Goal: Task Accomplishment & Management: Manage account settings

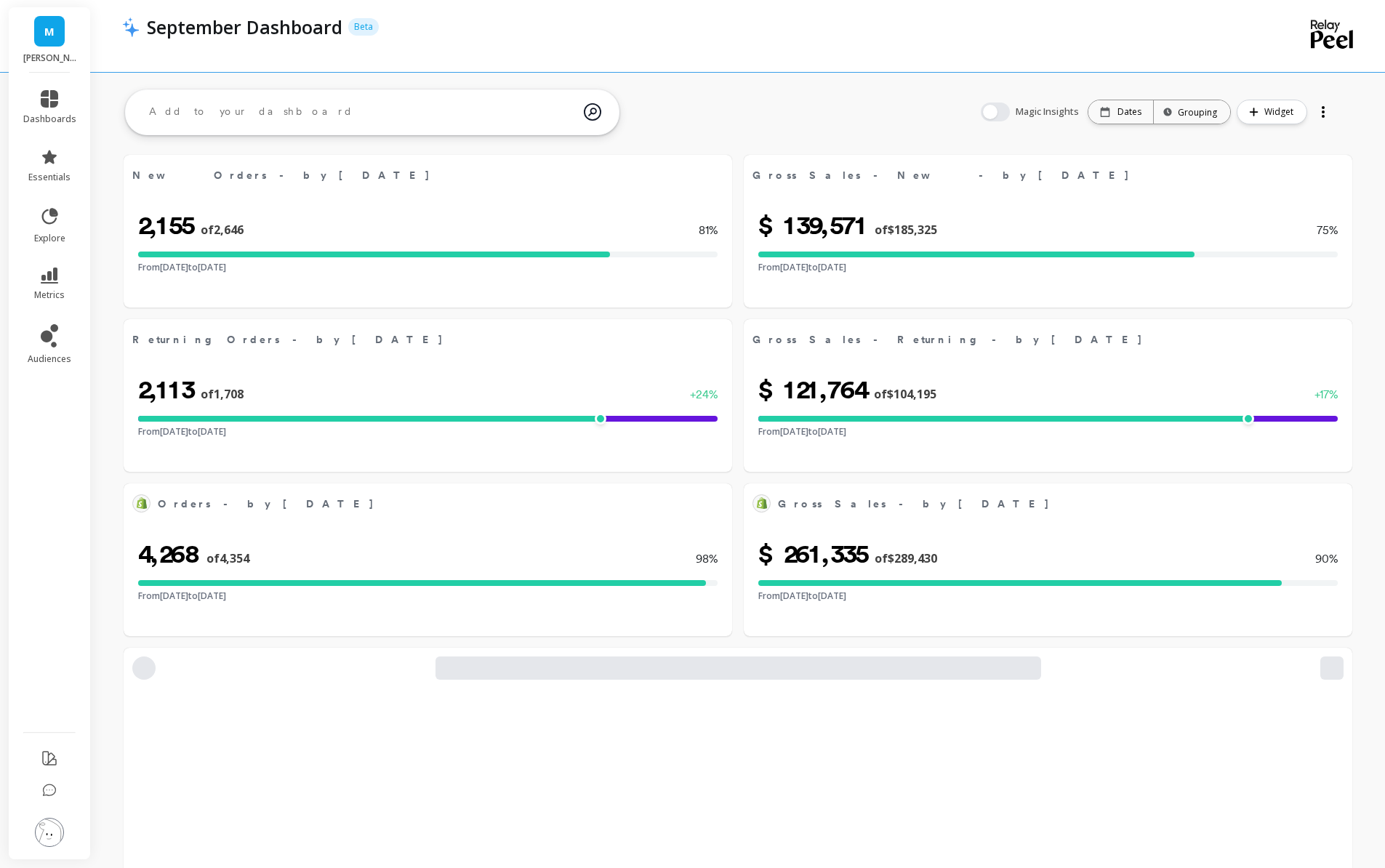
select select "sum"
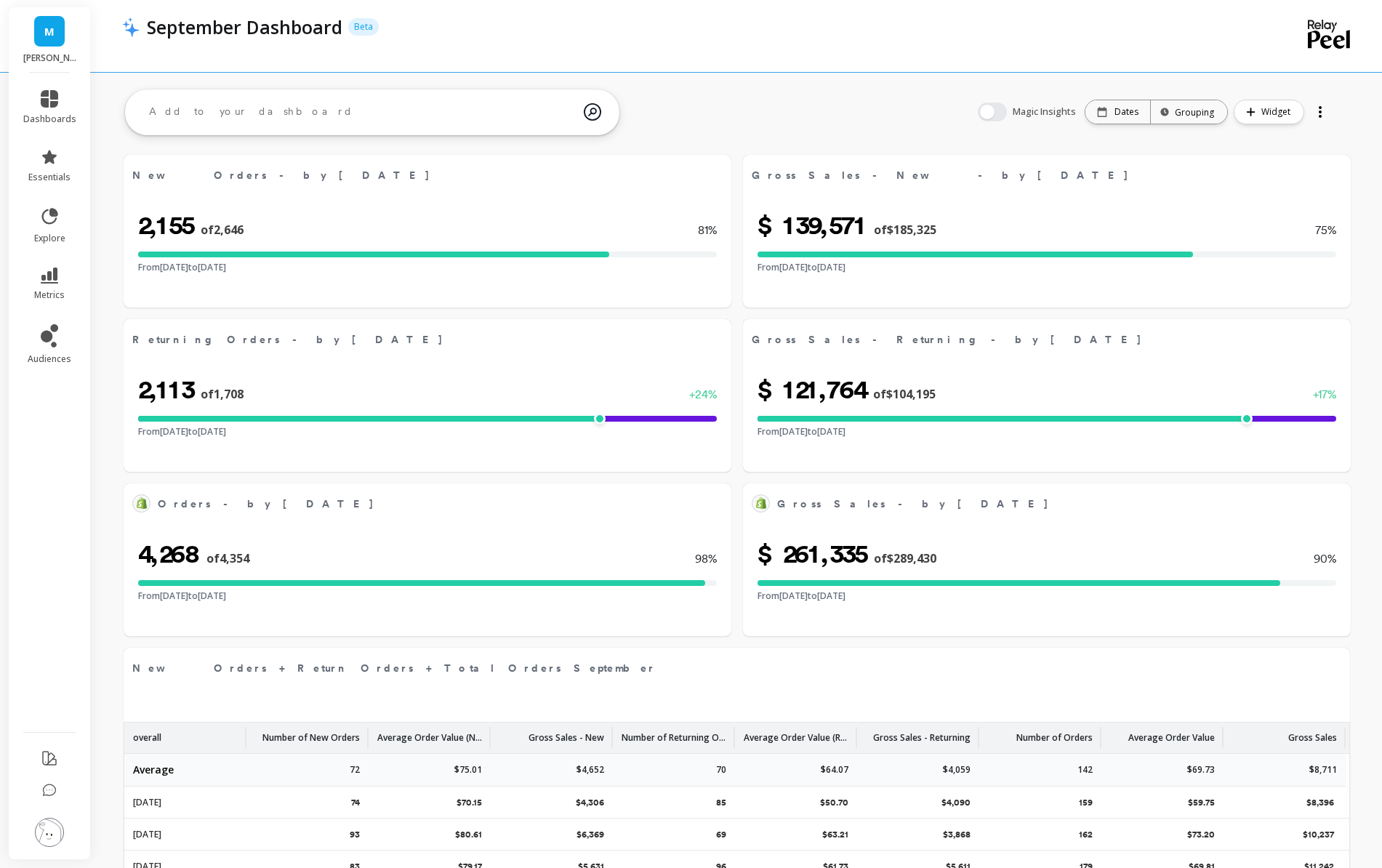
select select "sum"
click at [54, 104] on icon at bounding box center [49, 98] width 18 height 18
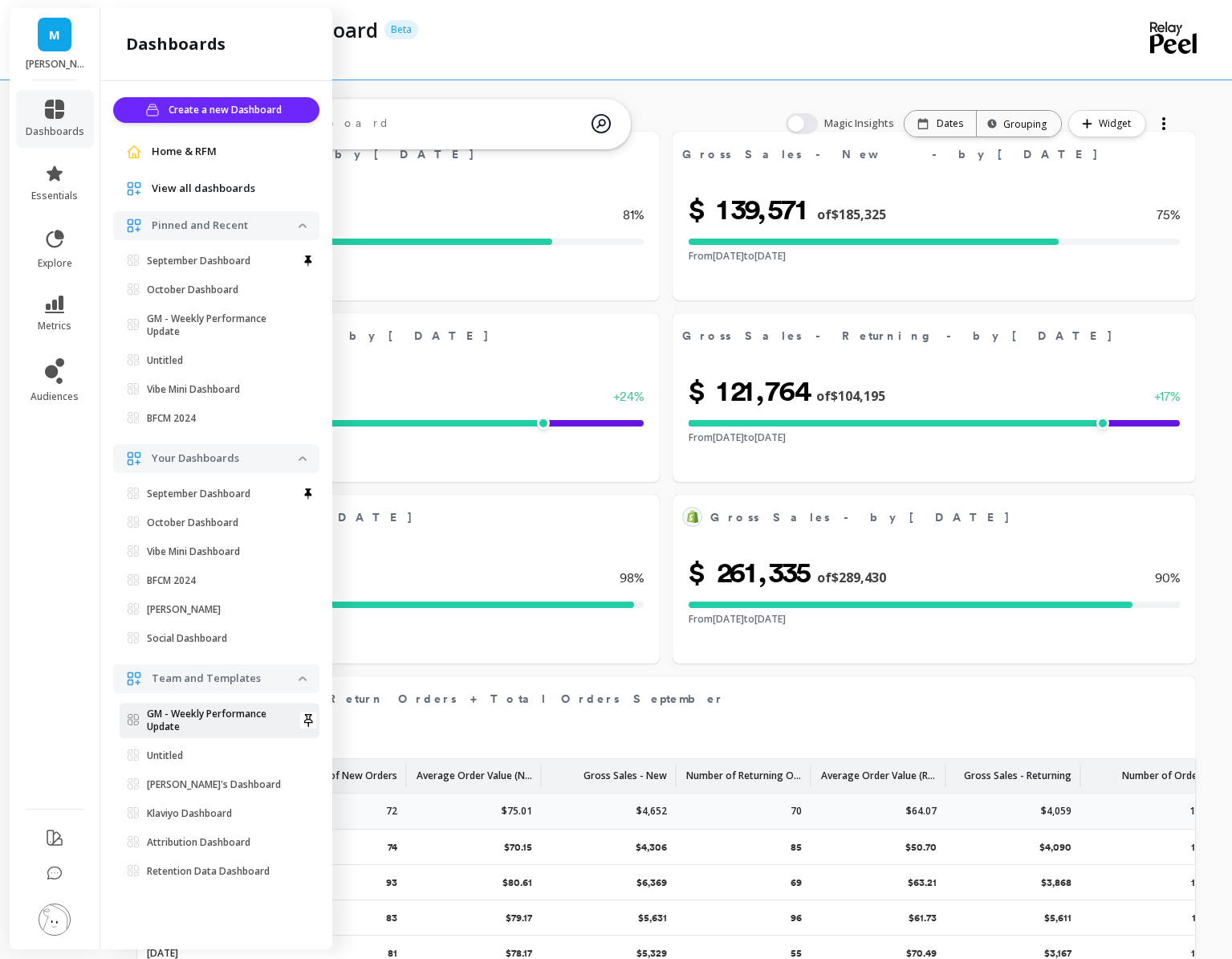
scroll to position [41, 0]
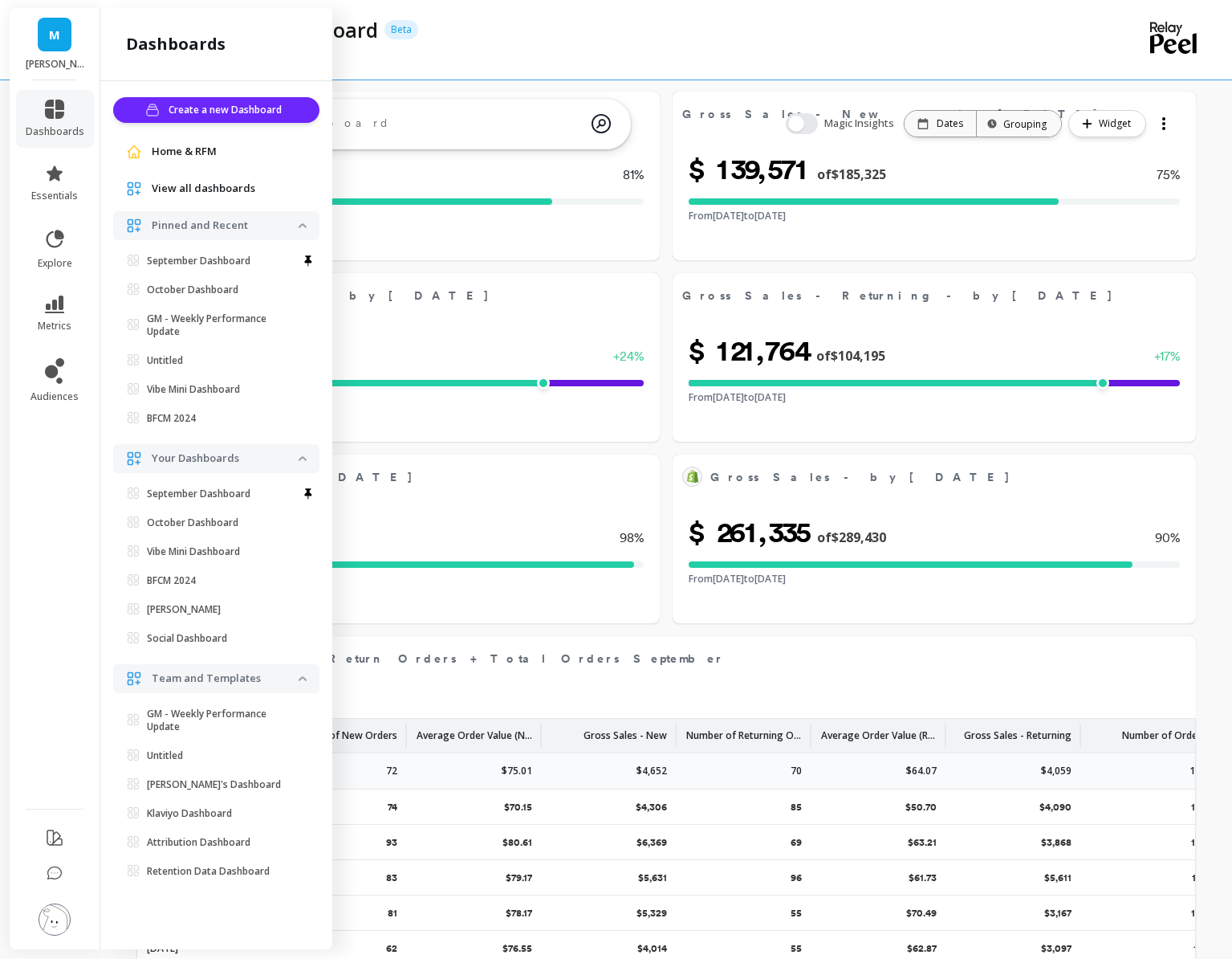
select select "sum"
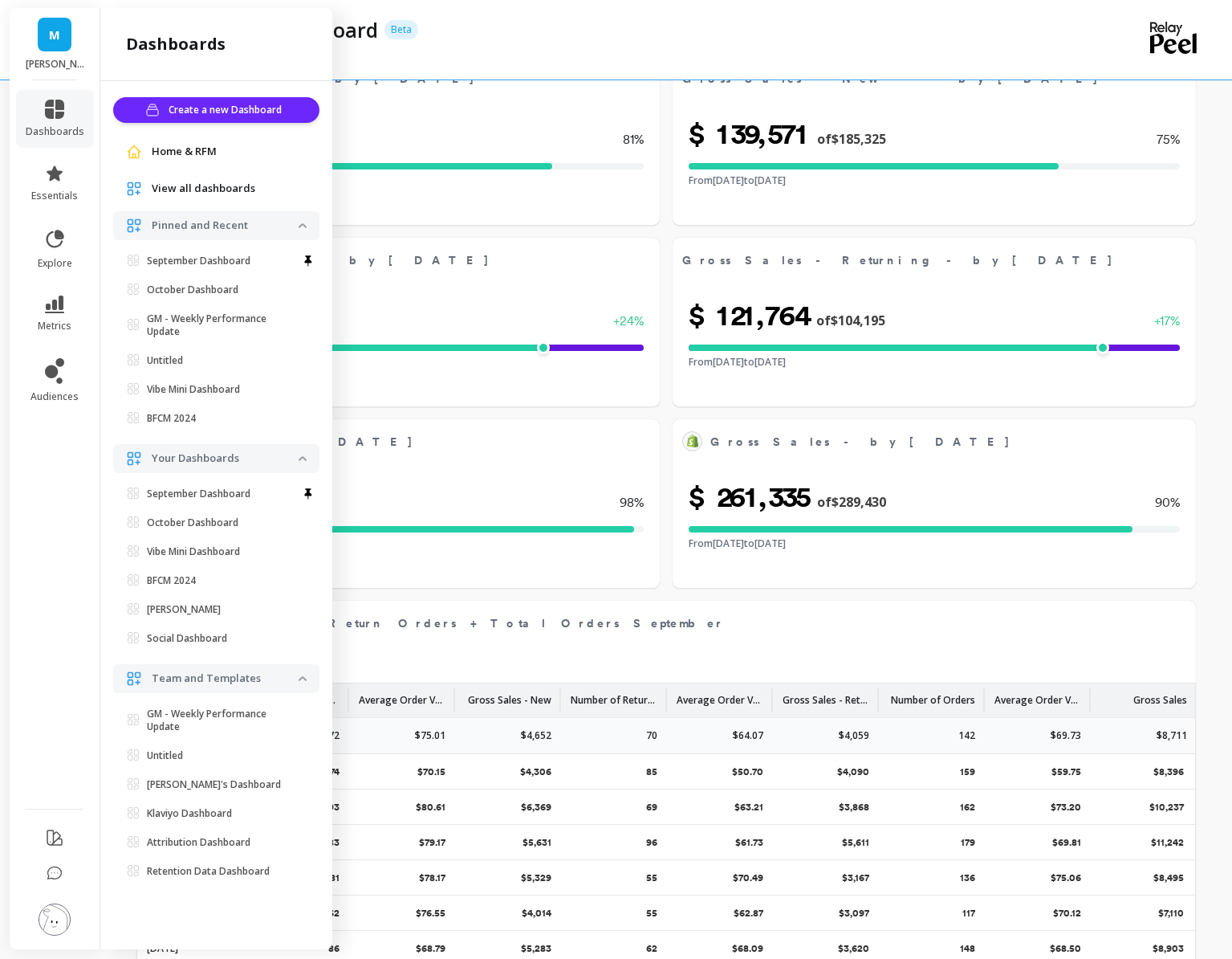
select select "sum"
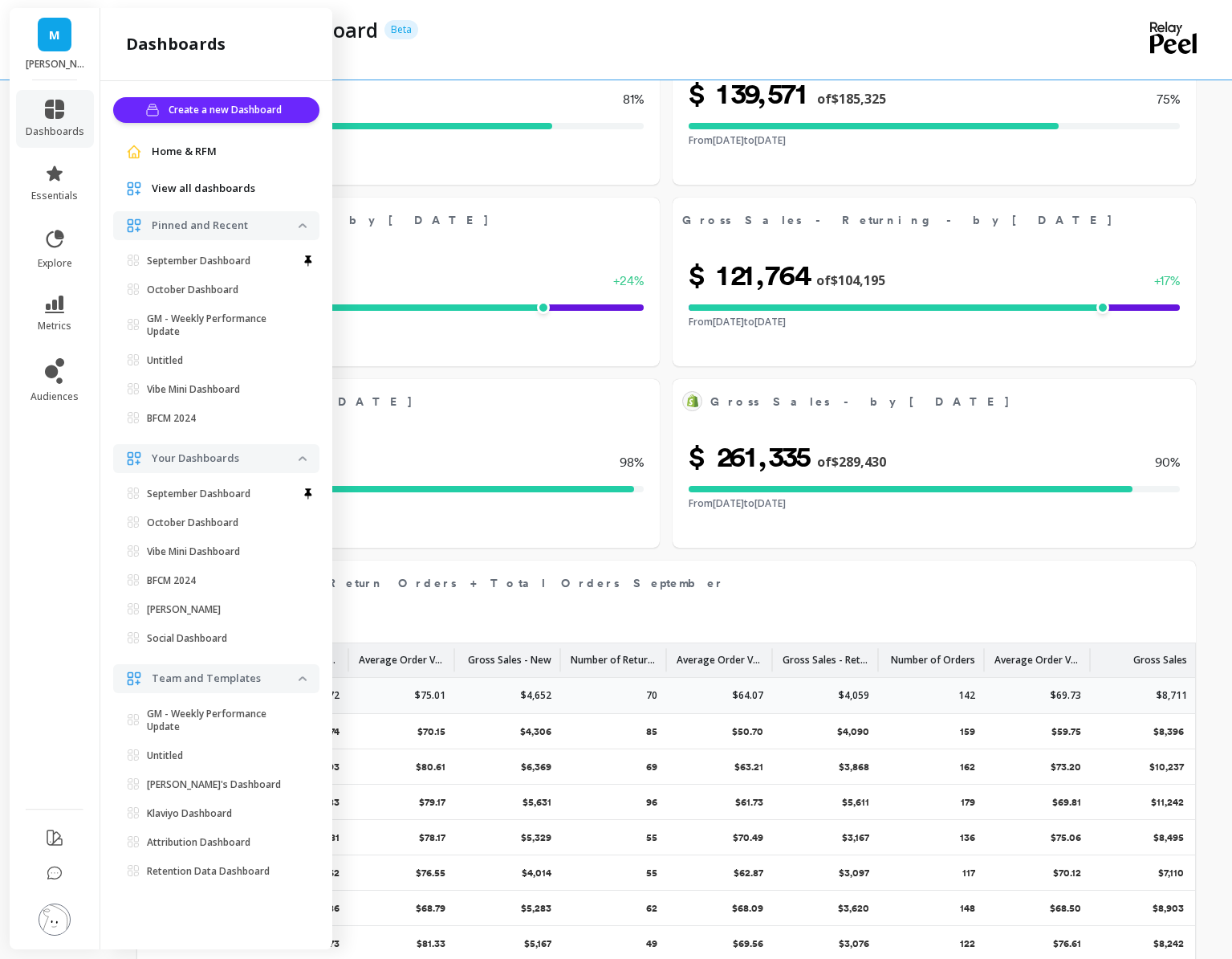
scroll to position [157, 0]
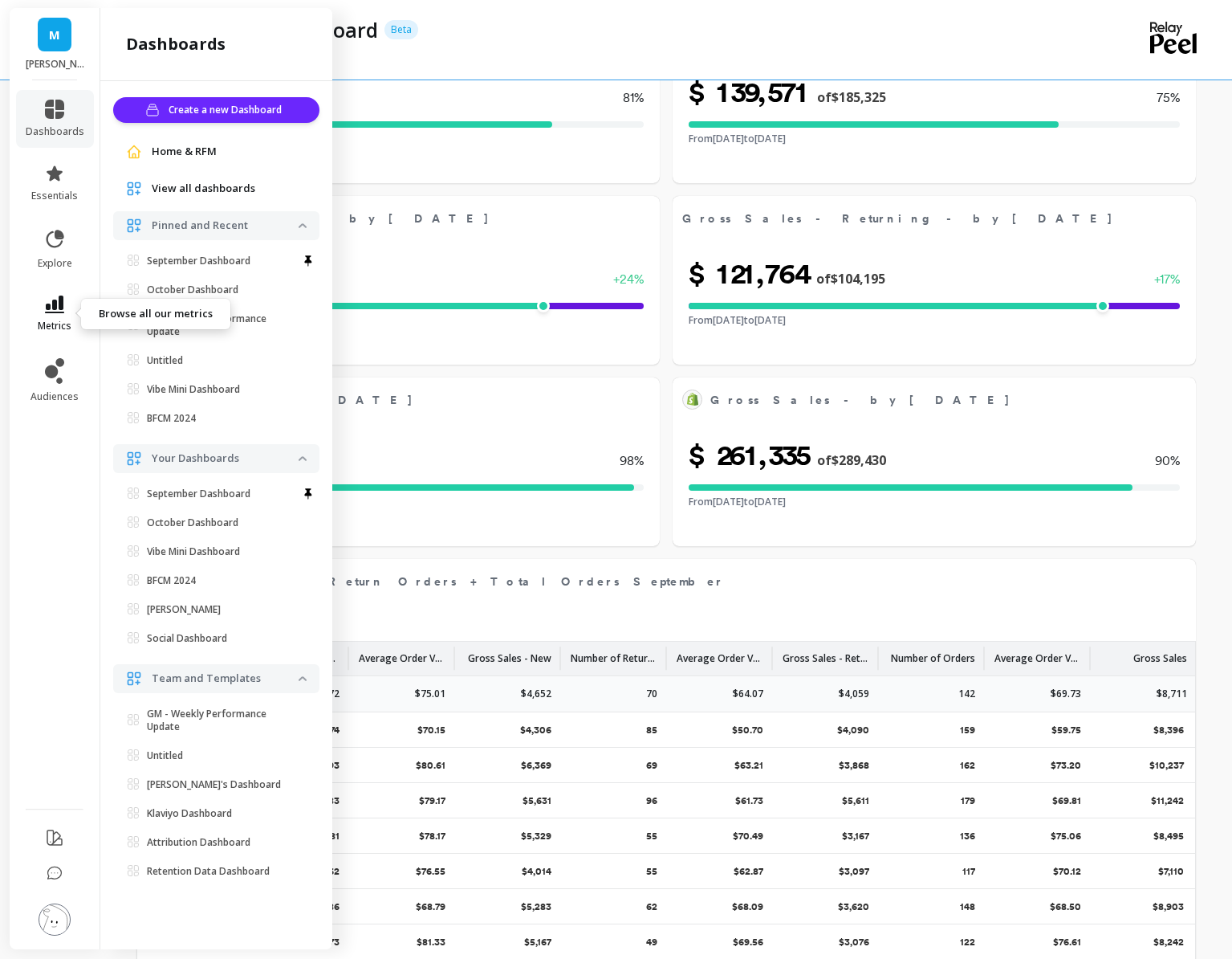
click at [60, 301] on icon at bounding box center [54, 304] width 19 height 18
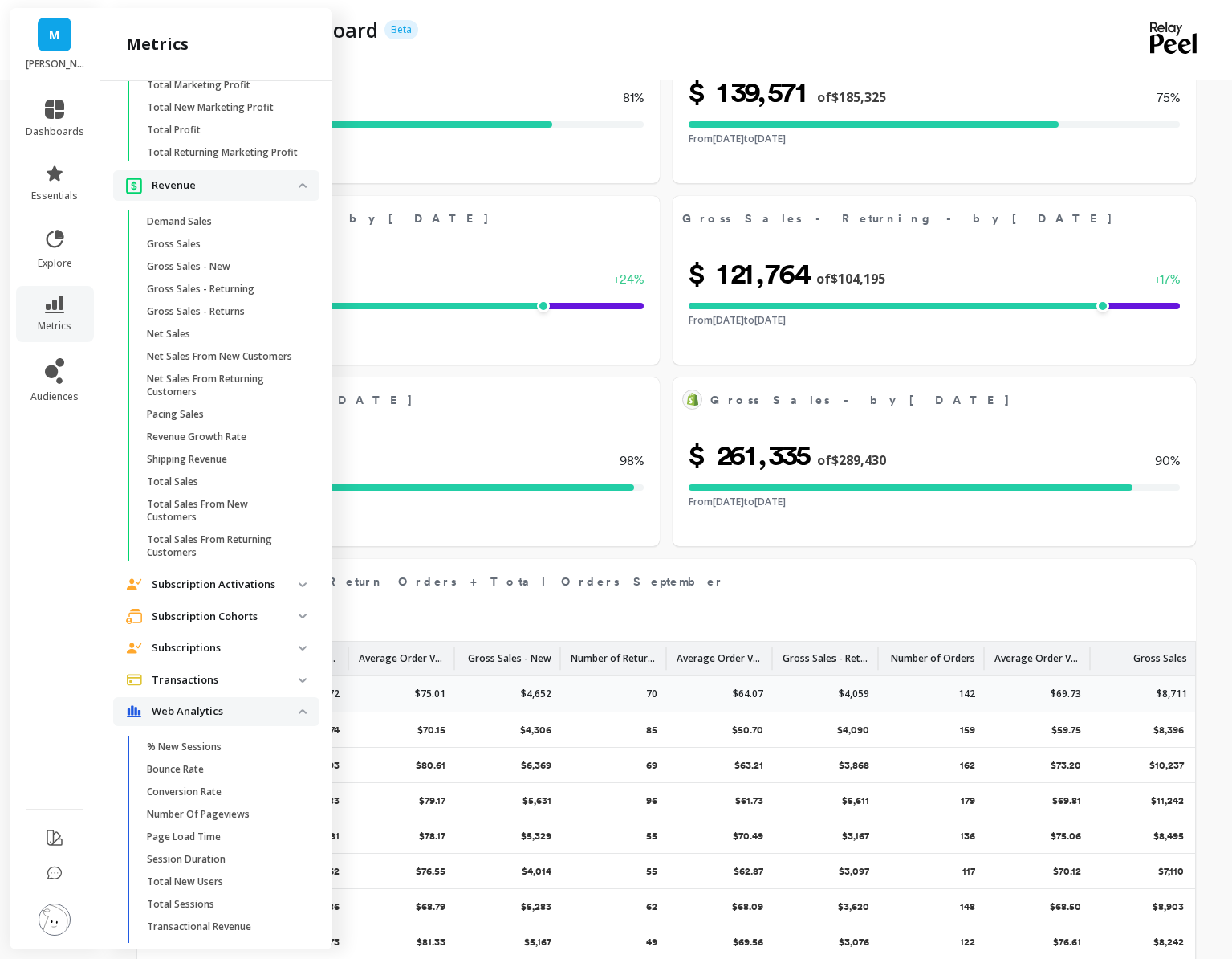
scroll to position [3981, 0]
click at [210, 273] on p "Gross Sales - New" at bounding box center [189, 269] width 83 height 13
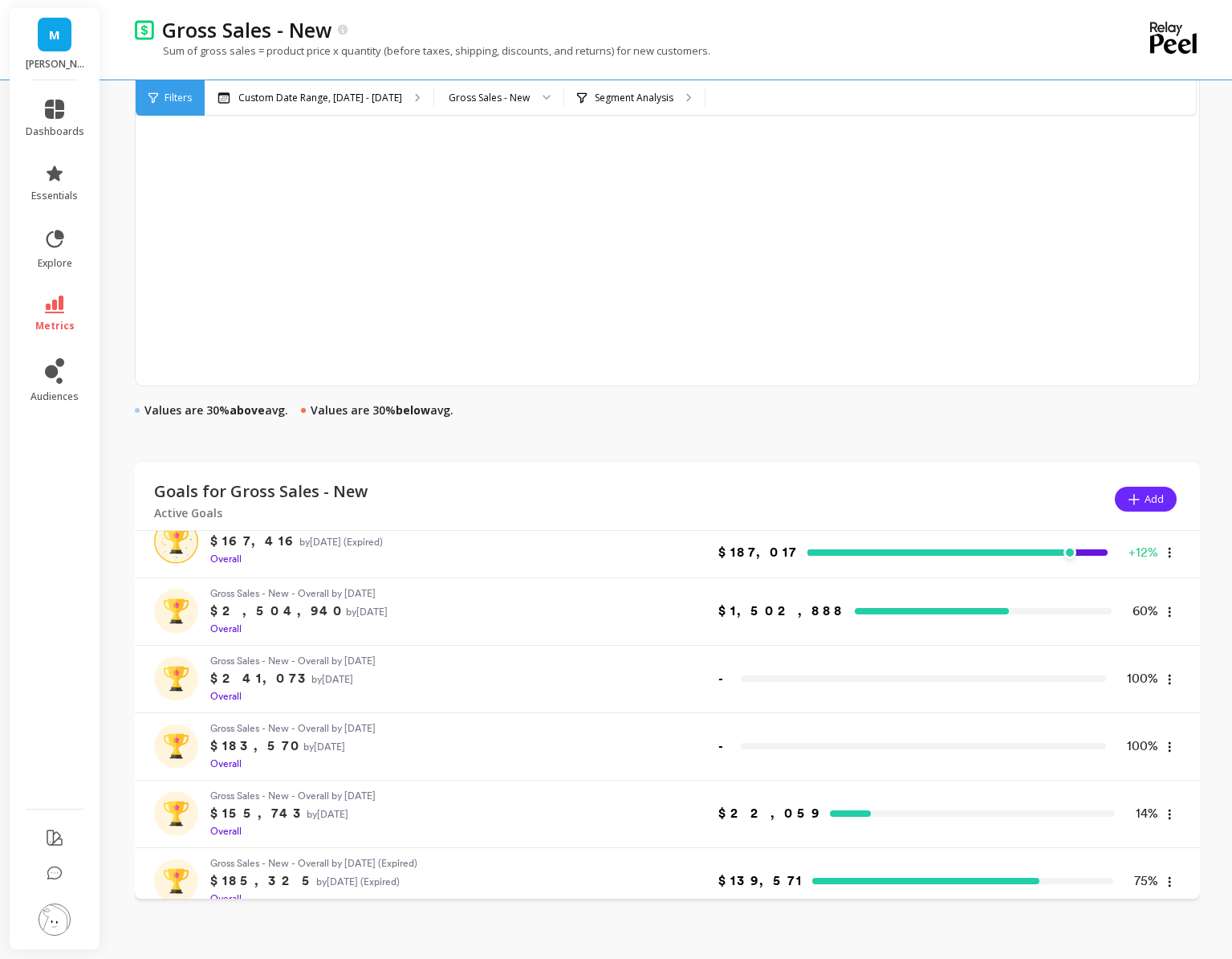
scroll to position [365, 0]
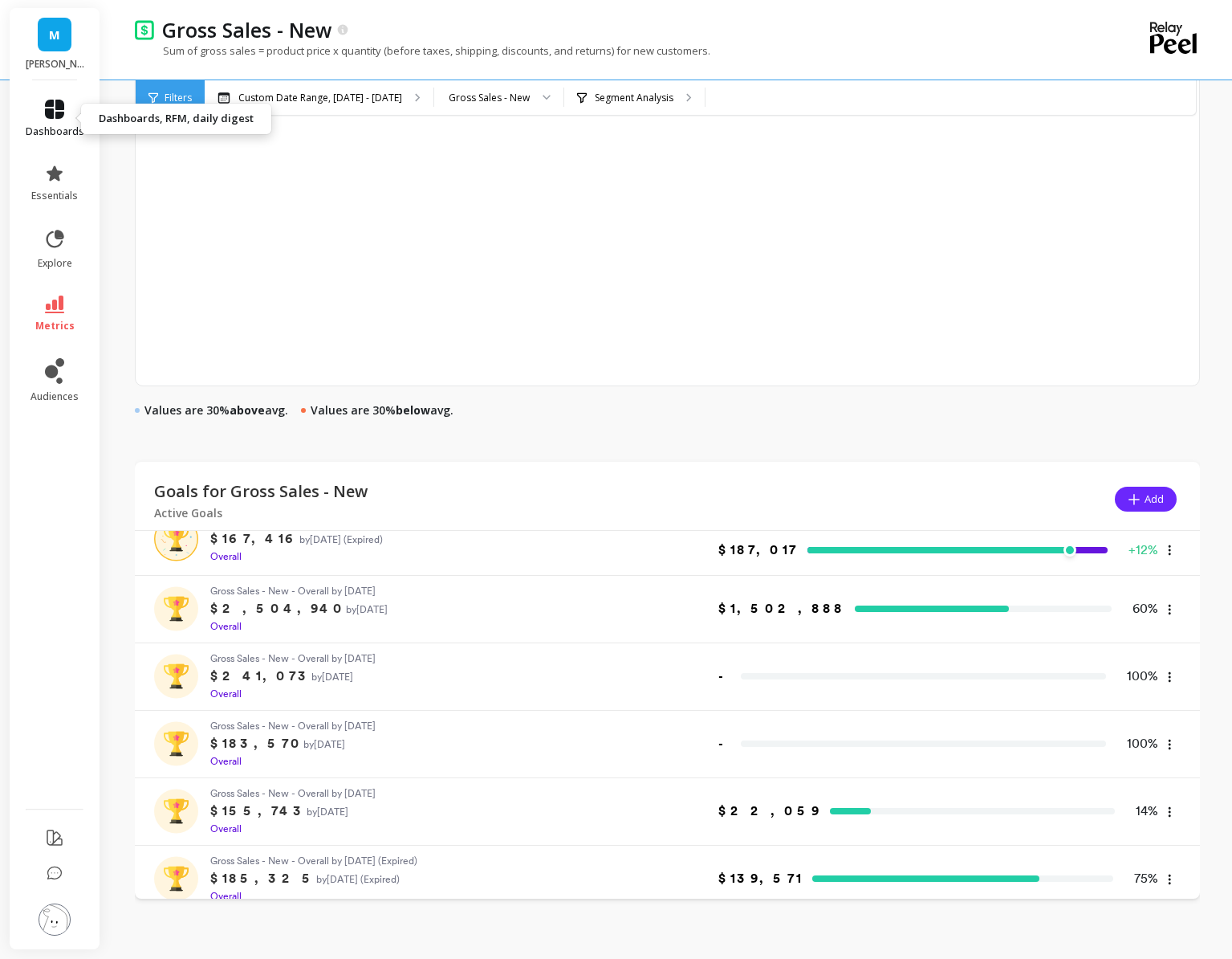
click at [57, 118] on icon at bounding box center [54, 109] width 19 height 19
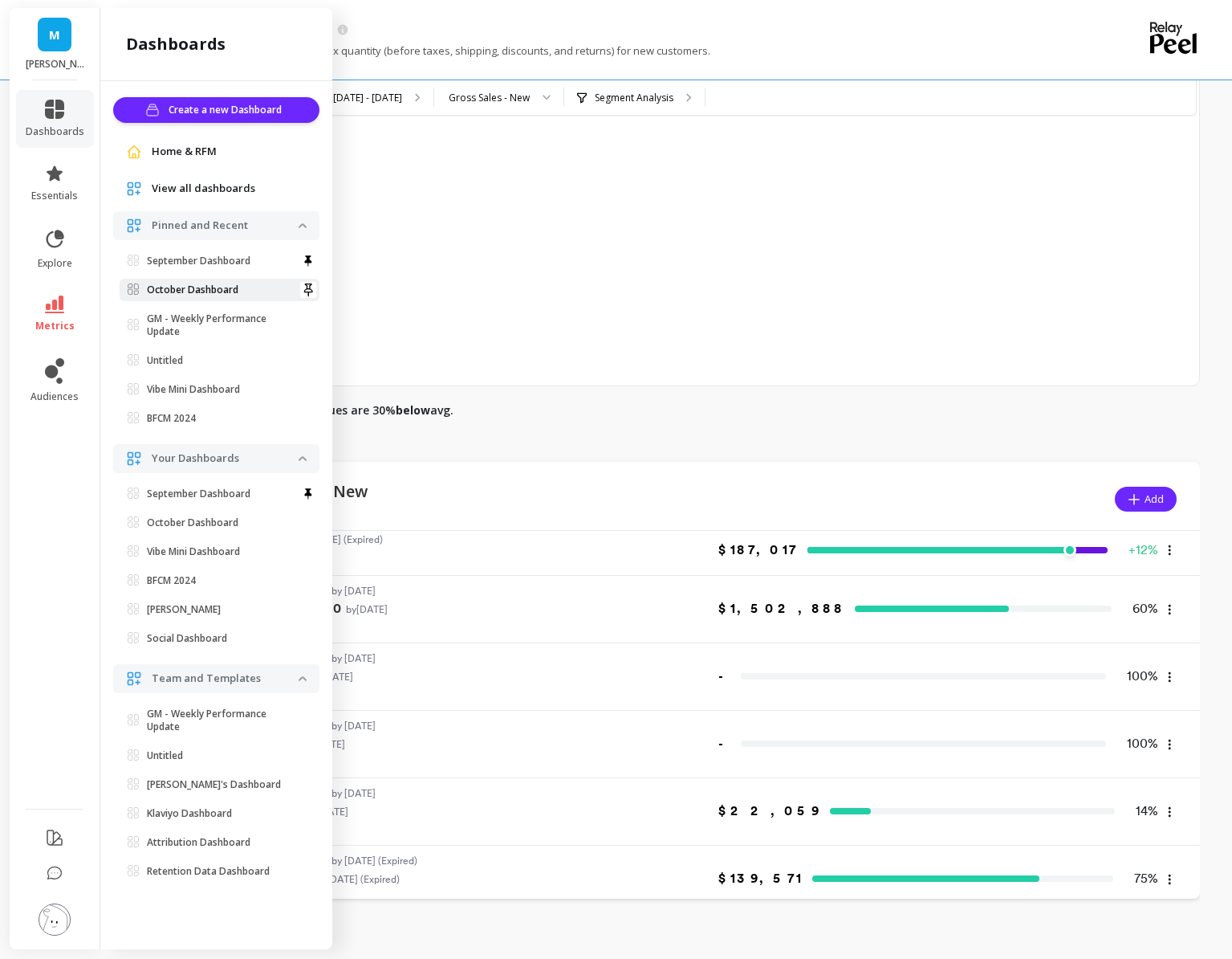
click at [217, 288] on p "October Dashboard" at bounding box center [193, 290] width 92 height 13
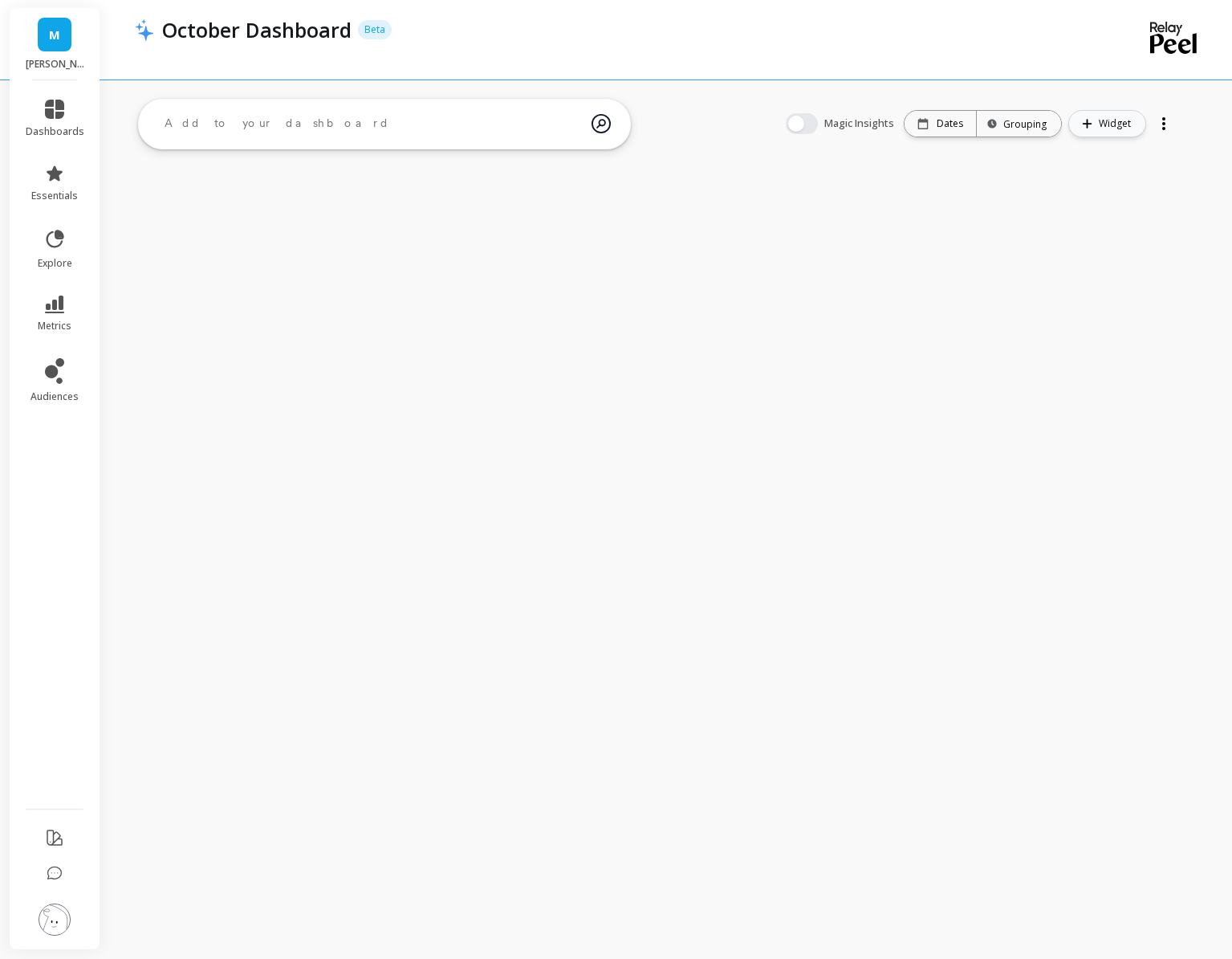
click at [1098, 126] on button "Widget" at bounding box center [1107, 124] width 78 height 27
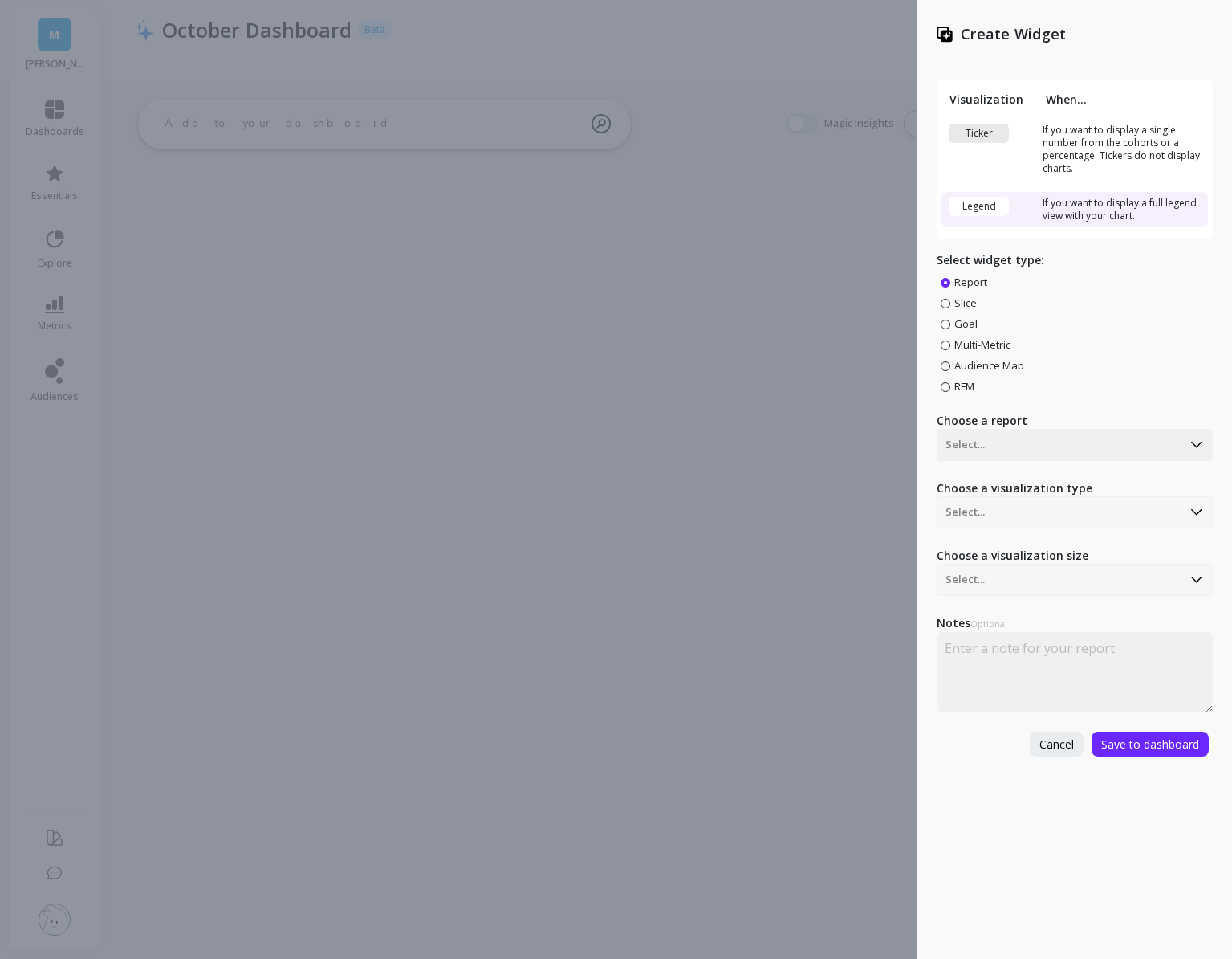
click at [959, 325] on span "Goal" at bounding box center [966, 323] width 24 height 14
click at [0, 0] on input "Goal" at bounding box center [0, 0] width 0 height 0
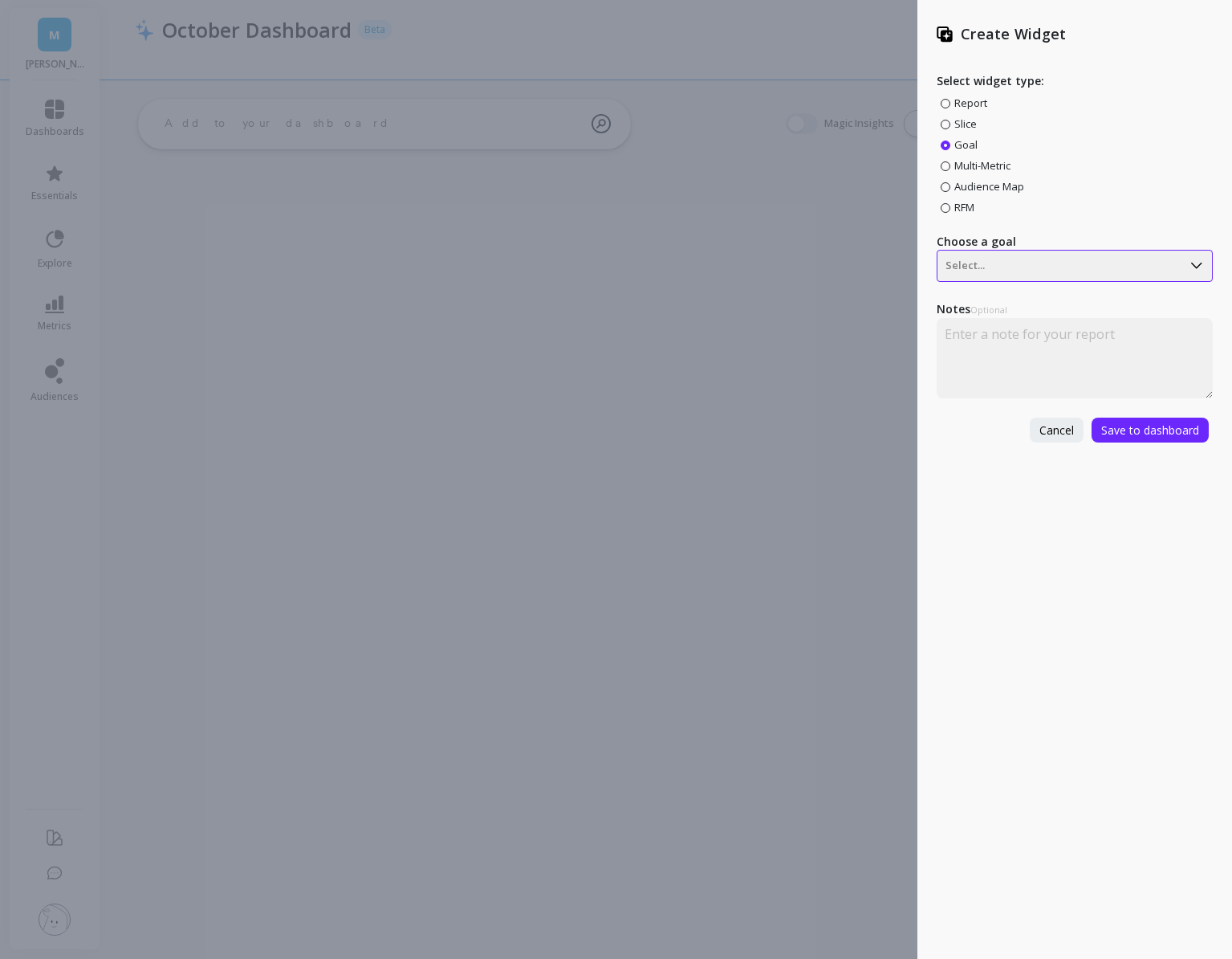
click at [965, 265] on div at bounding box center [1059, 265] width 228 height 19
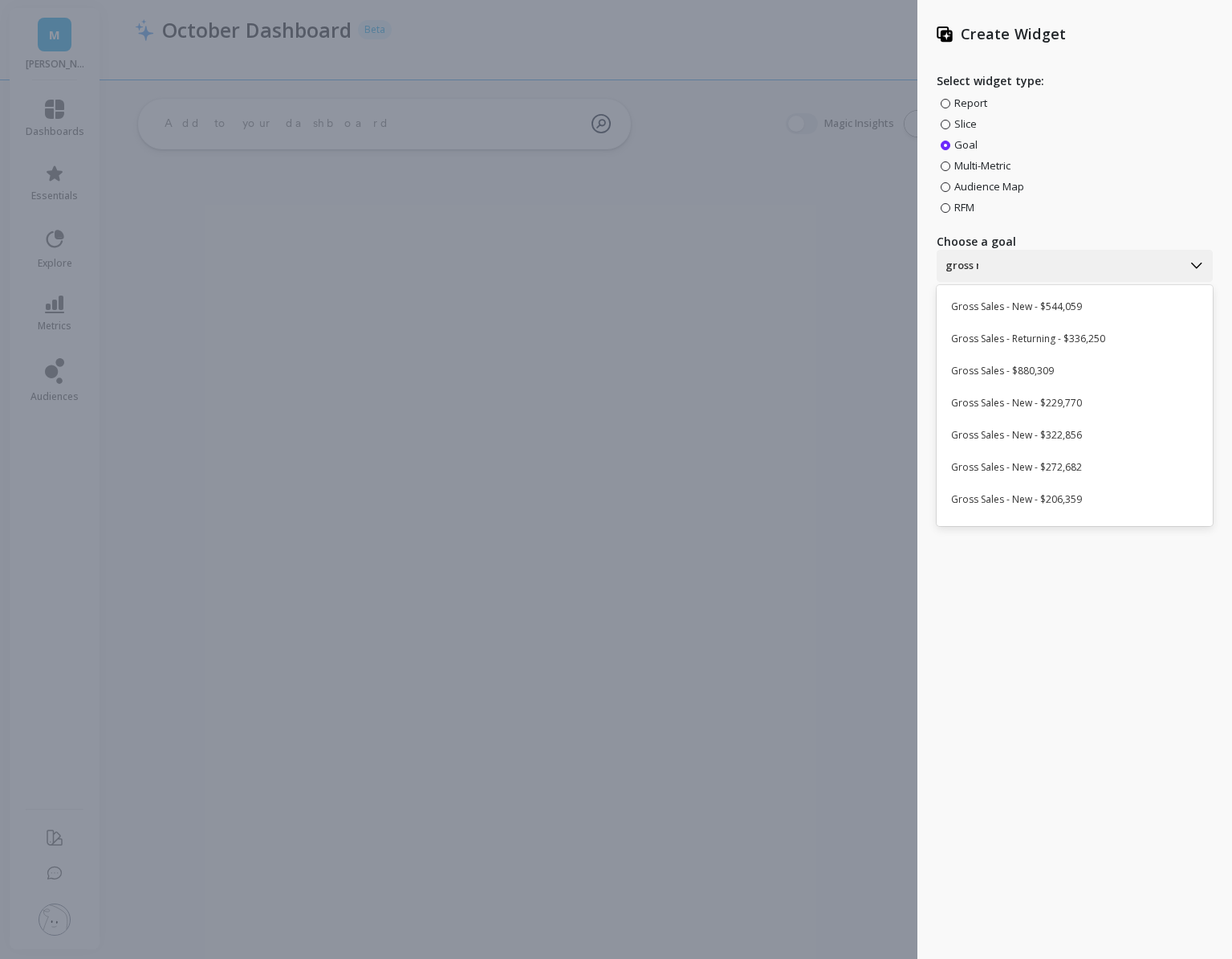
type input "gross new"
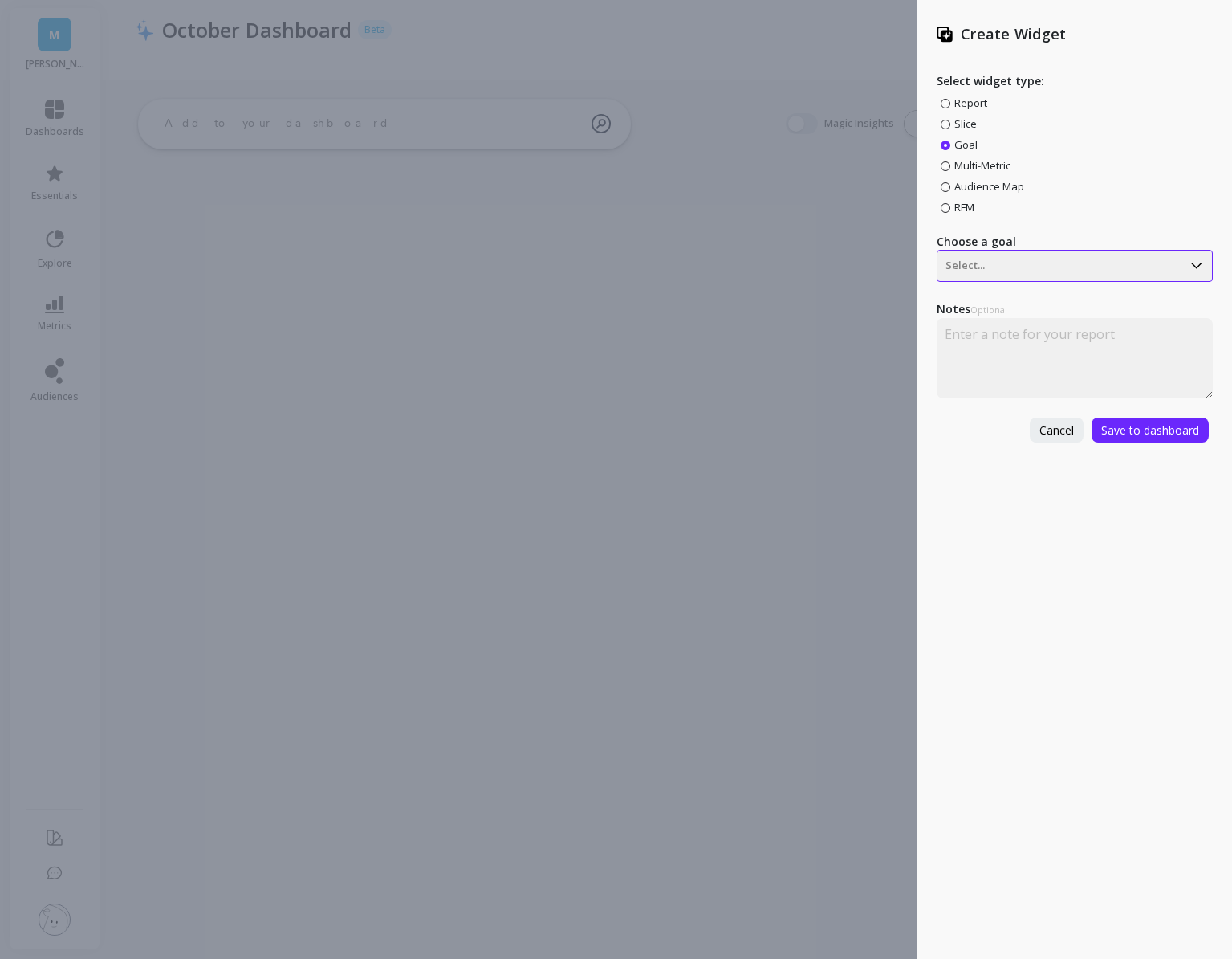
drag, startPoint x: 1065, startPoint y: 281, endPoint x: 1001, endPoint y: 277, distance: 64.1
click at [1001, 277] on div "Select..." at bounding box center [1075, 266] width 276 height 32
type input "new"
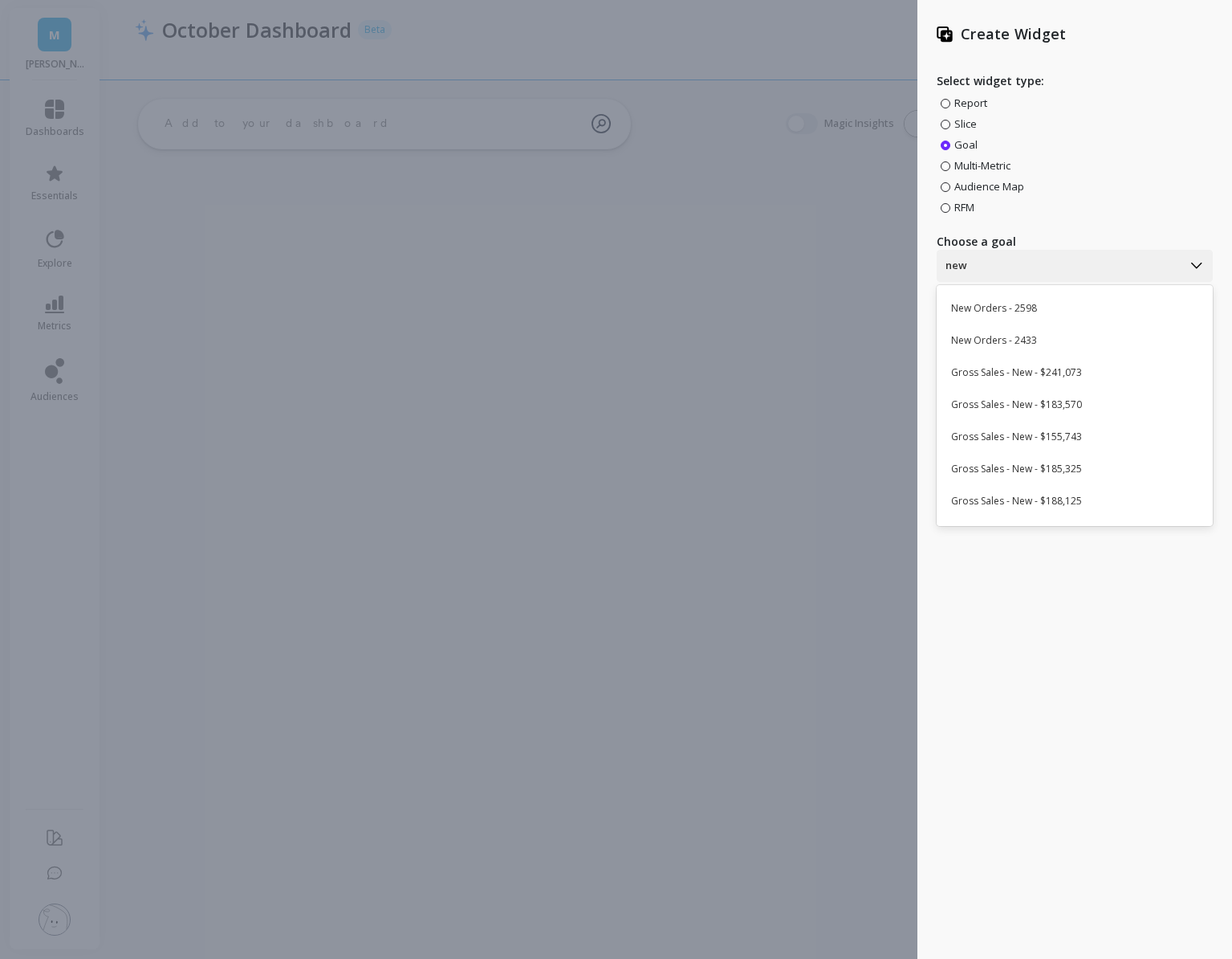
scroll to position [676, 0]
click at [1068, 434] on div "Gross Sales - New - $155,743" at bounding box center [1073, 434] width 263 height 27
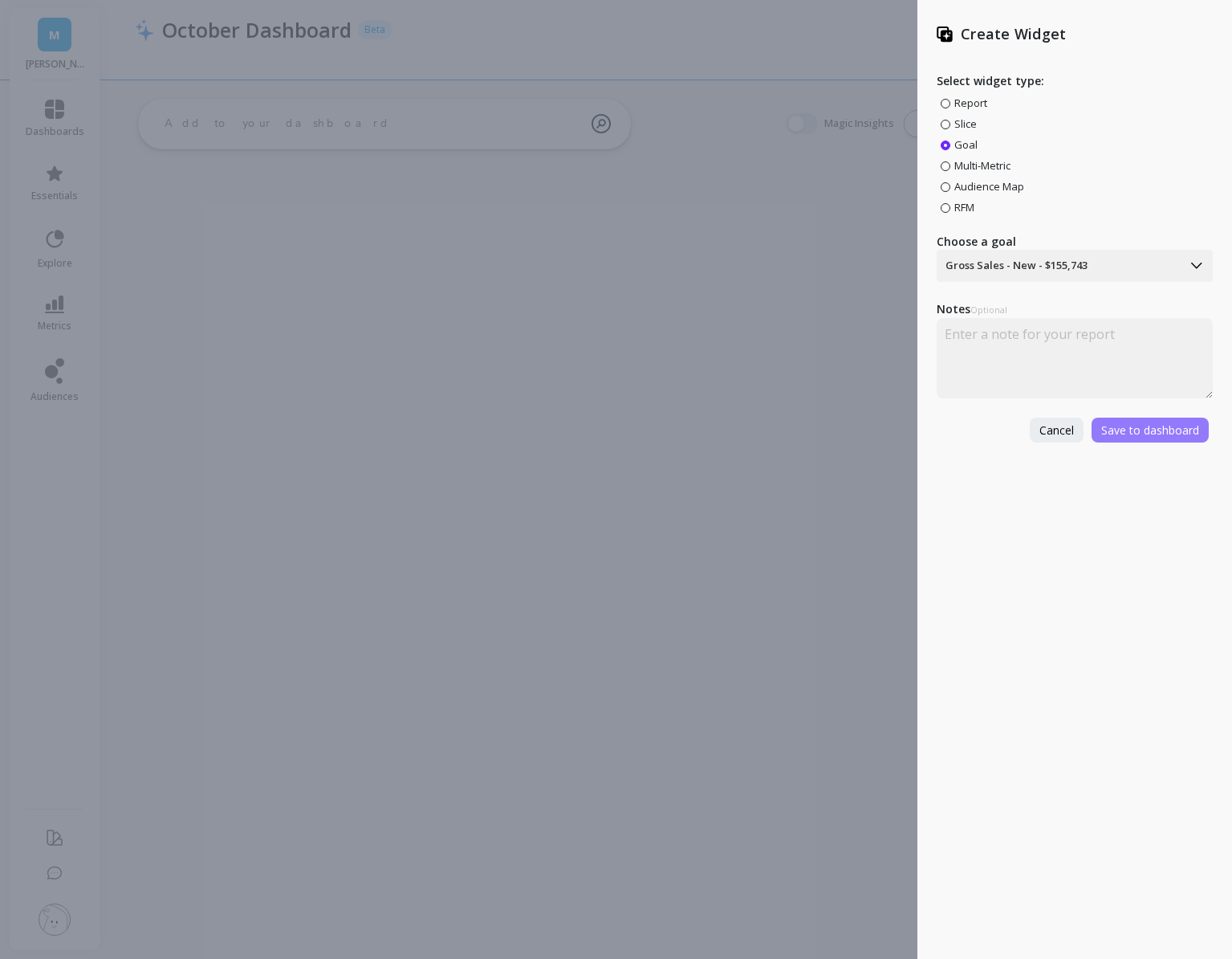
click at [1127, 420] on button "Save to dashboard" at bounding box center [1150, 430] width 117 height 25
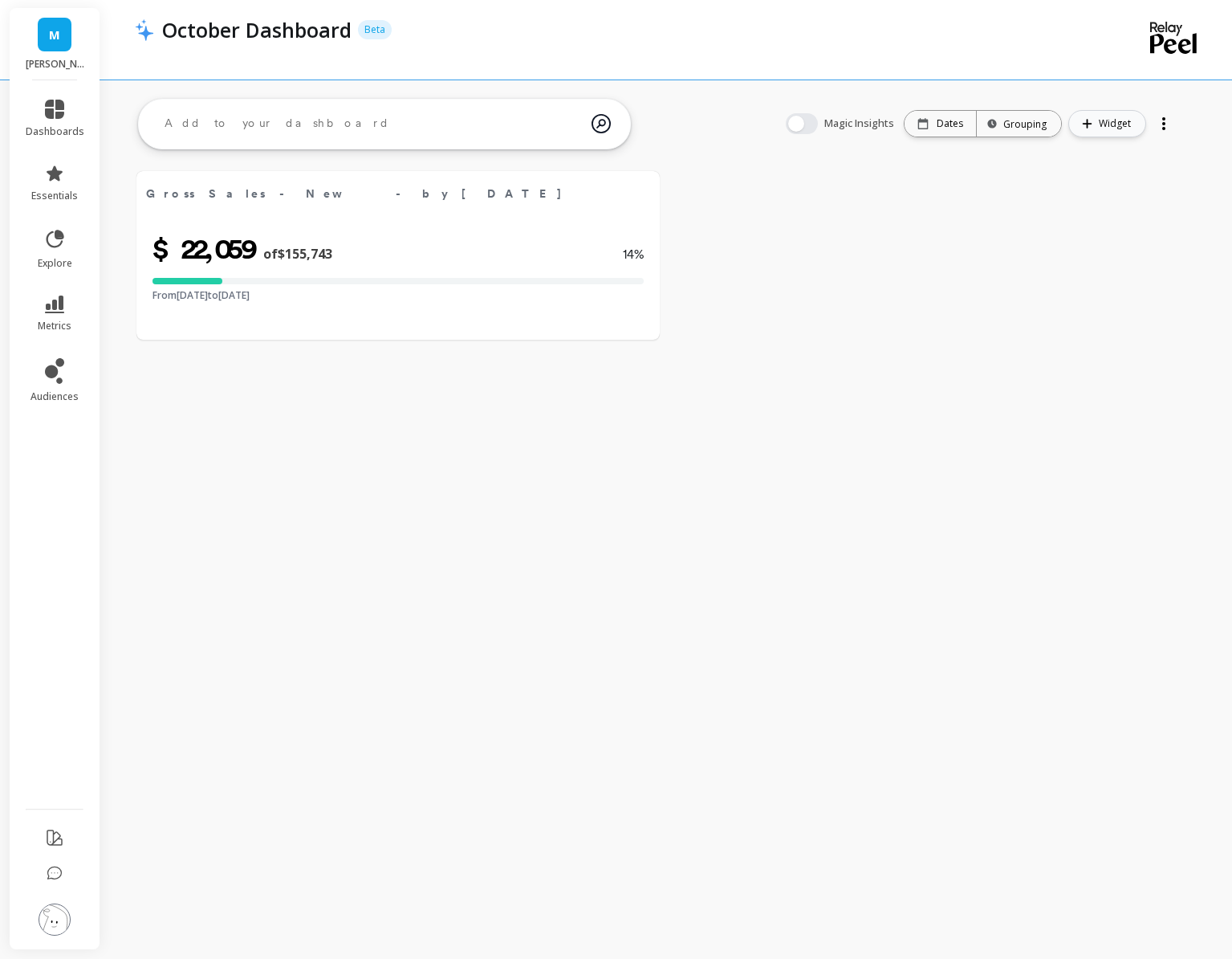
click at [1097, 122] on button "Widget" at bounding box center [1107, 124] width 78 height 27
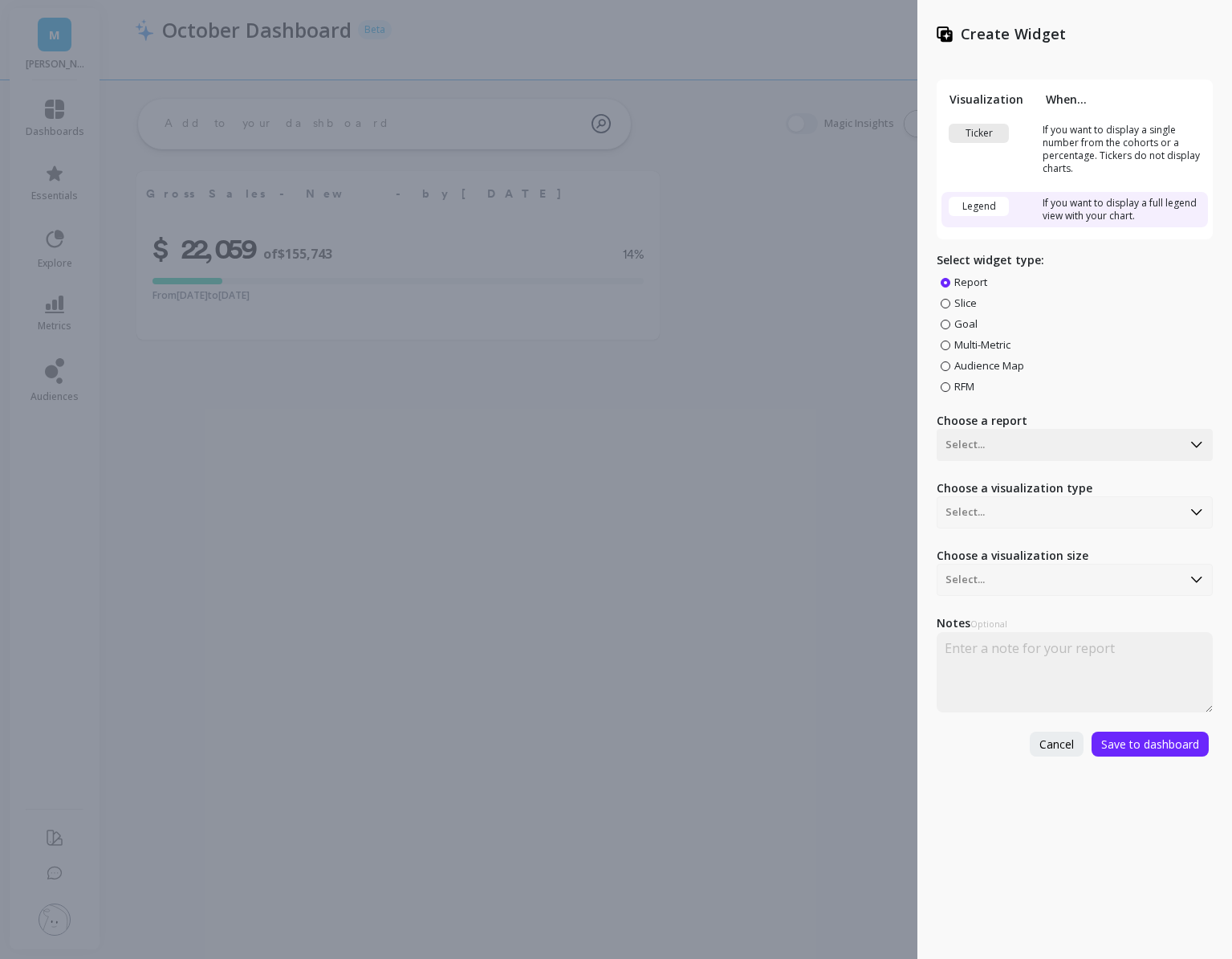
click at [957, 323] on span "Goal" at bounding box center [966, 323] width 24 height 14
click at [0, 0] on input "Goal" at bounding box center [0, 0] width 0 height 0
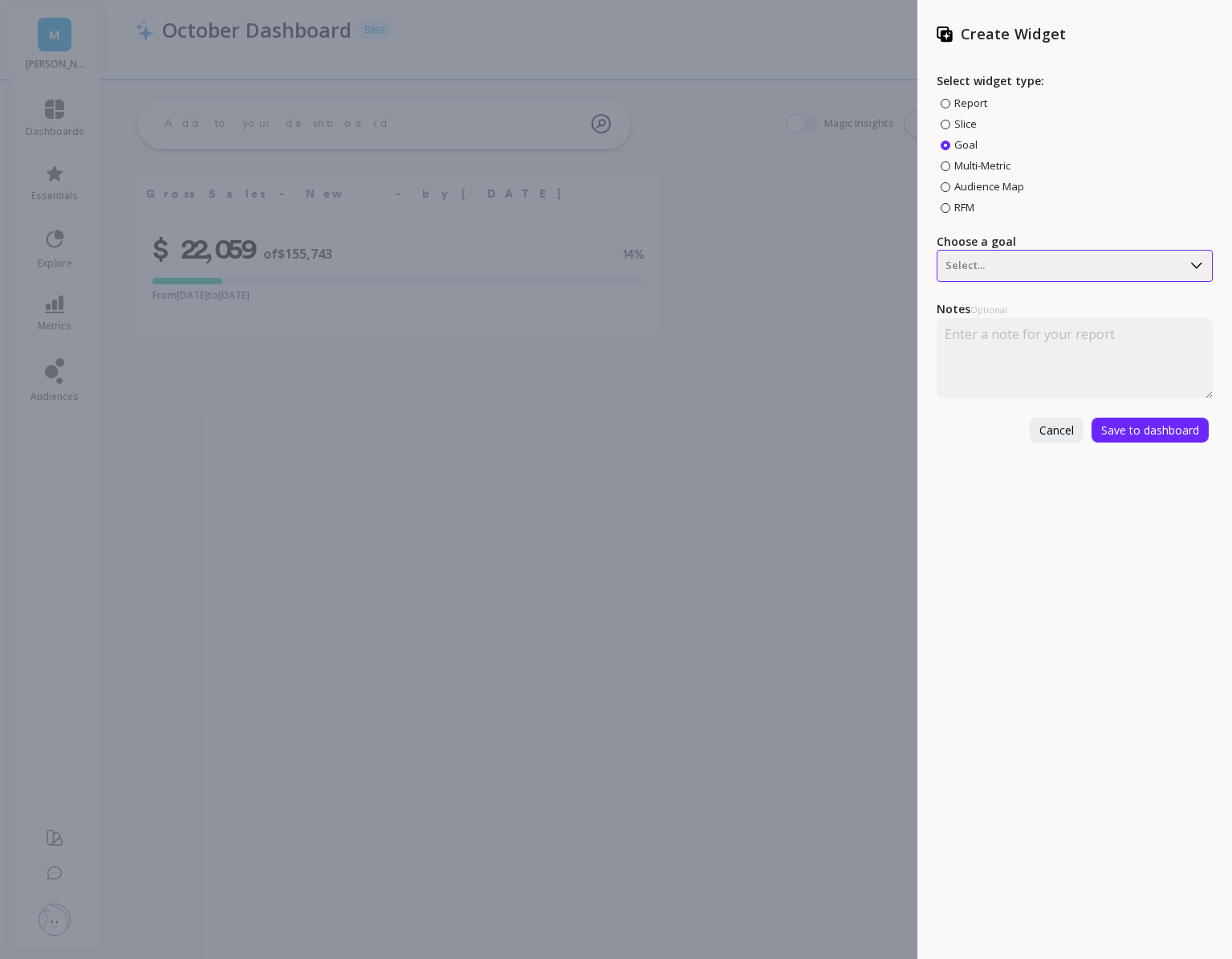
click at [974, 268] on div at bounding box center [1059, 265] width 228 height 19
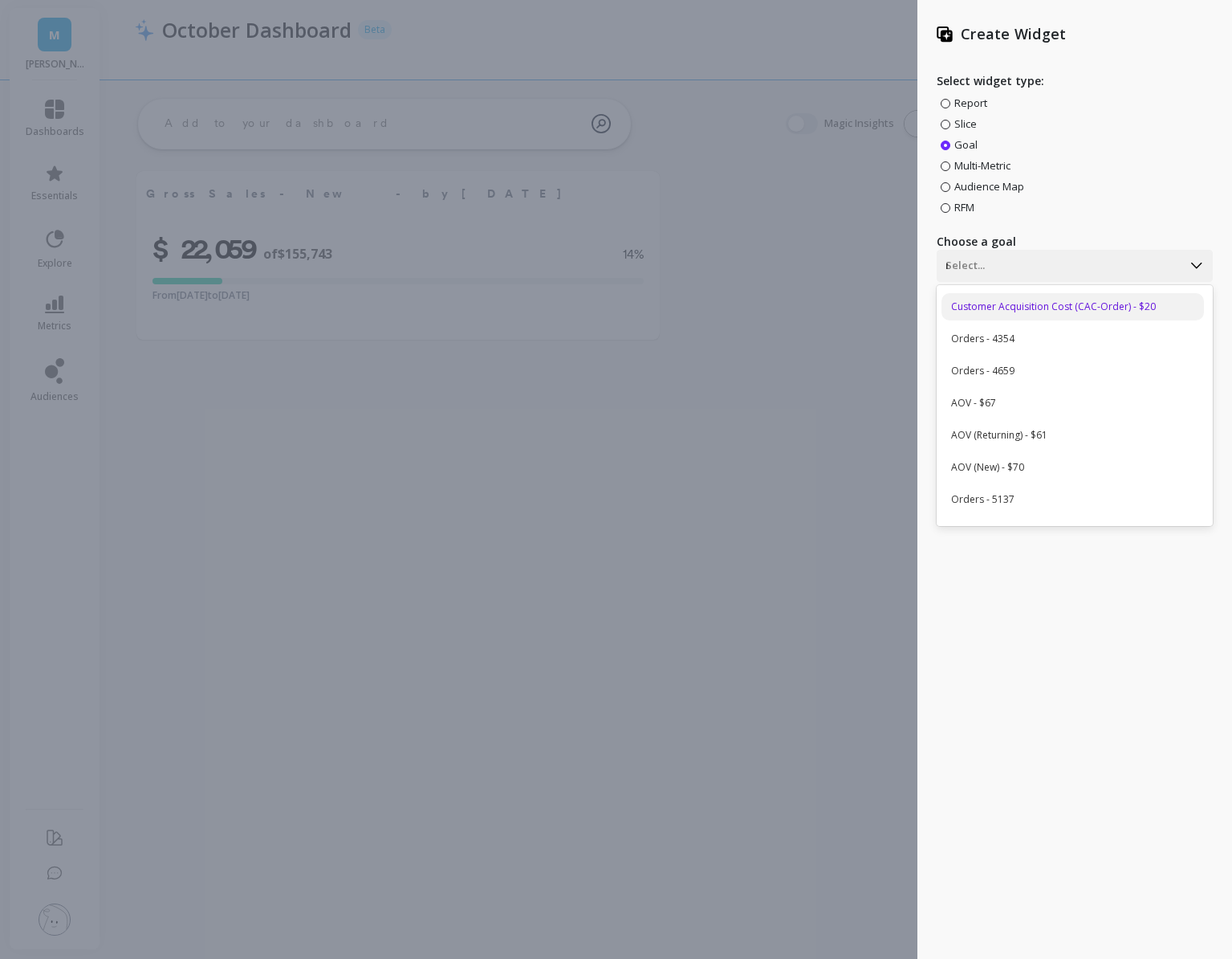
type input "new"
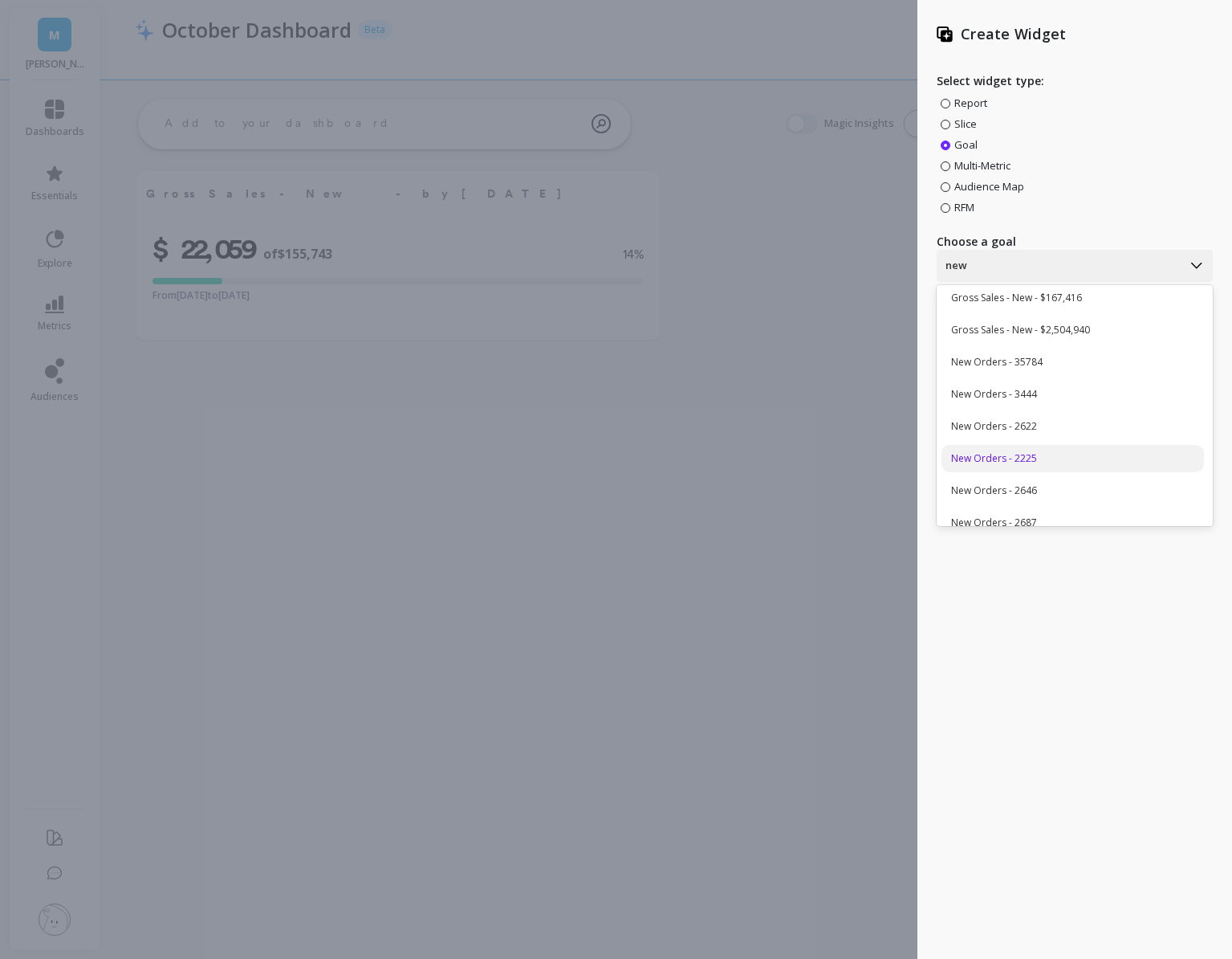
click at [1091, 458] on div "New Orders - 2225" at bounding box center [1073, 458] width 263 height 27
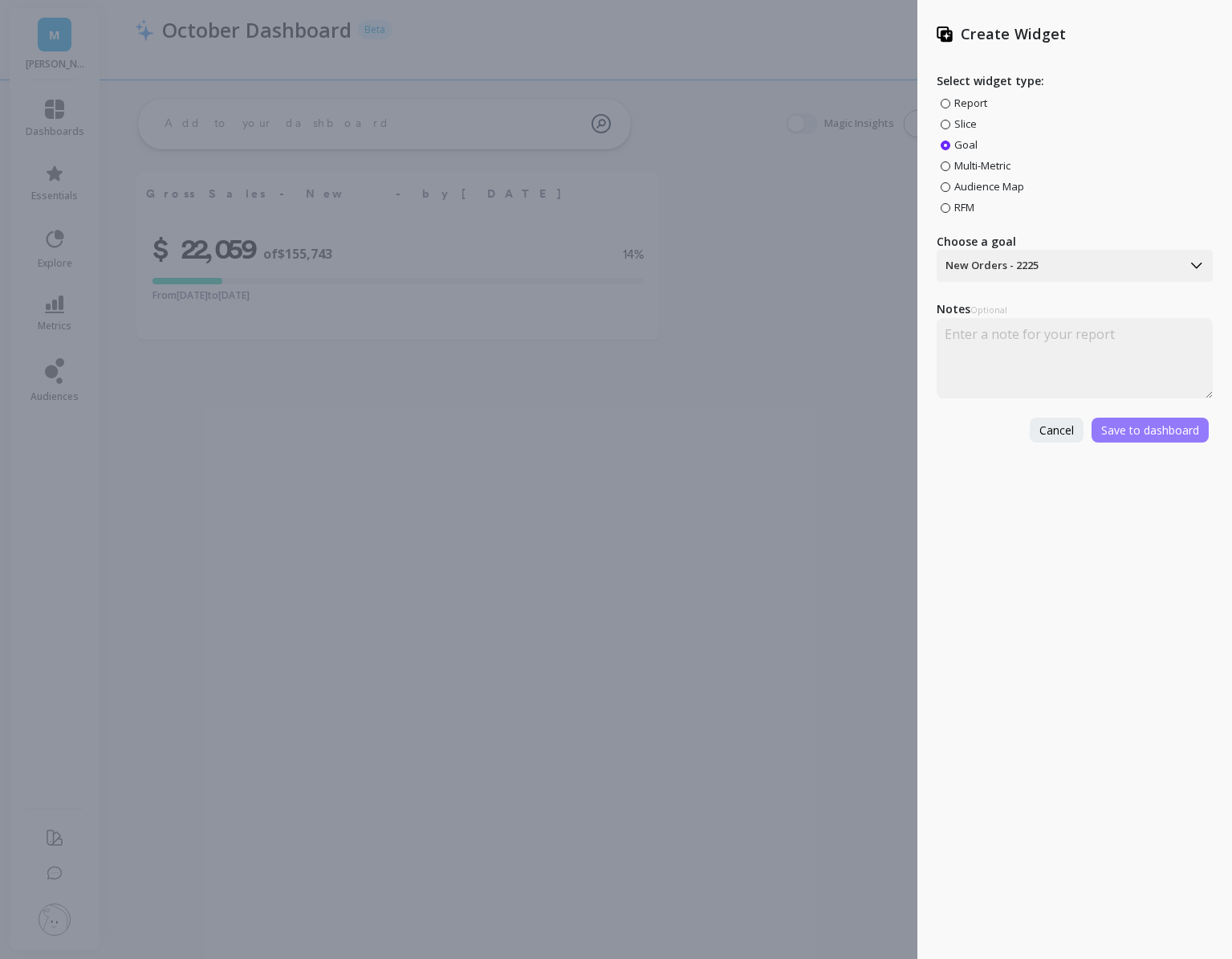
click at [1105, 429] on span "Save to dashboard" at bounding box center [1150, 430] width 98 height 15
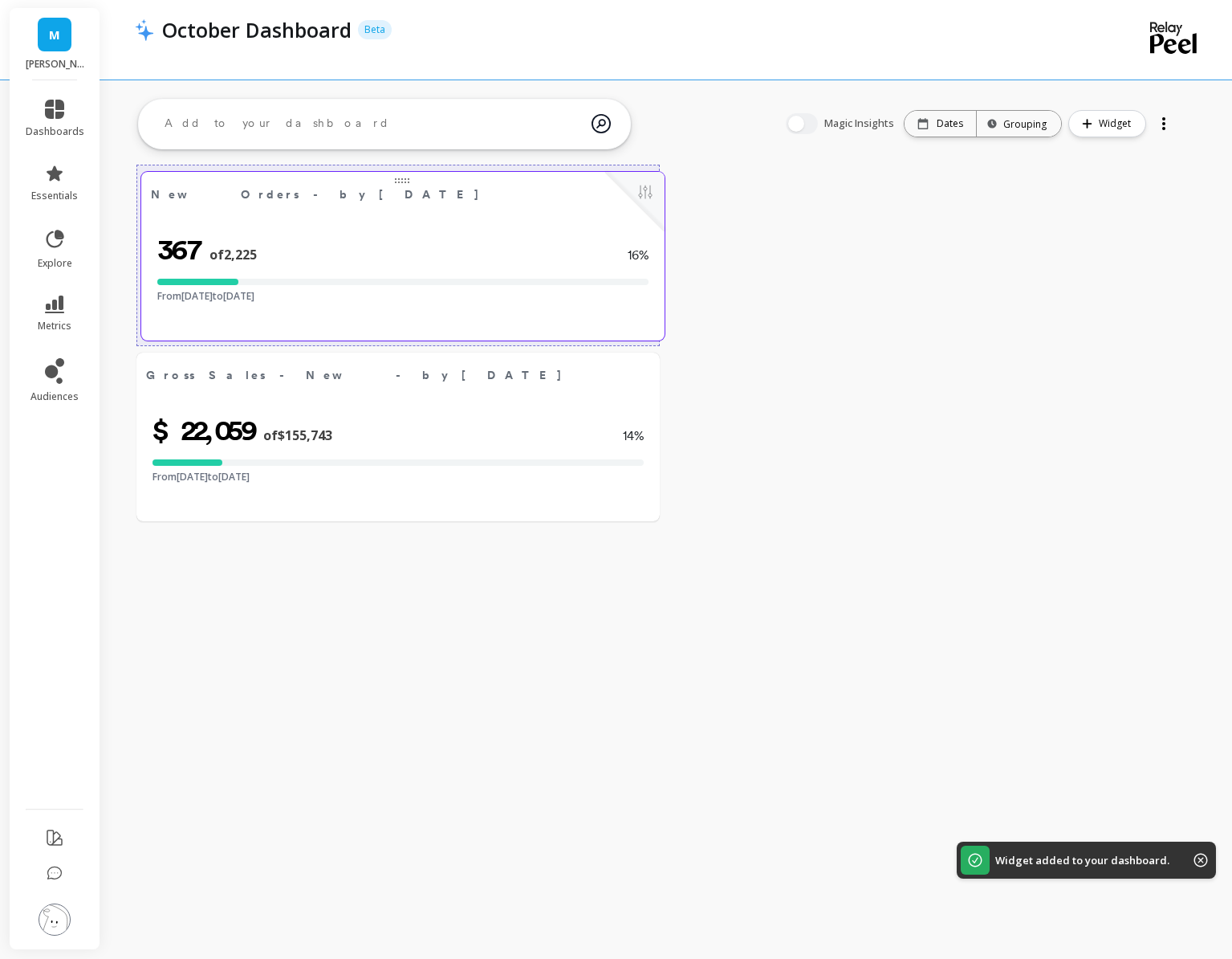
drag, startPoint x: 813, startPoint y: 192, endPoint x: 282, endPoint y: 193, distance: 531.0
click at [282, 193] on span "New Orders - by [DATE]" at bounding box center [315, 194] width 329 height 17
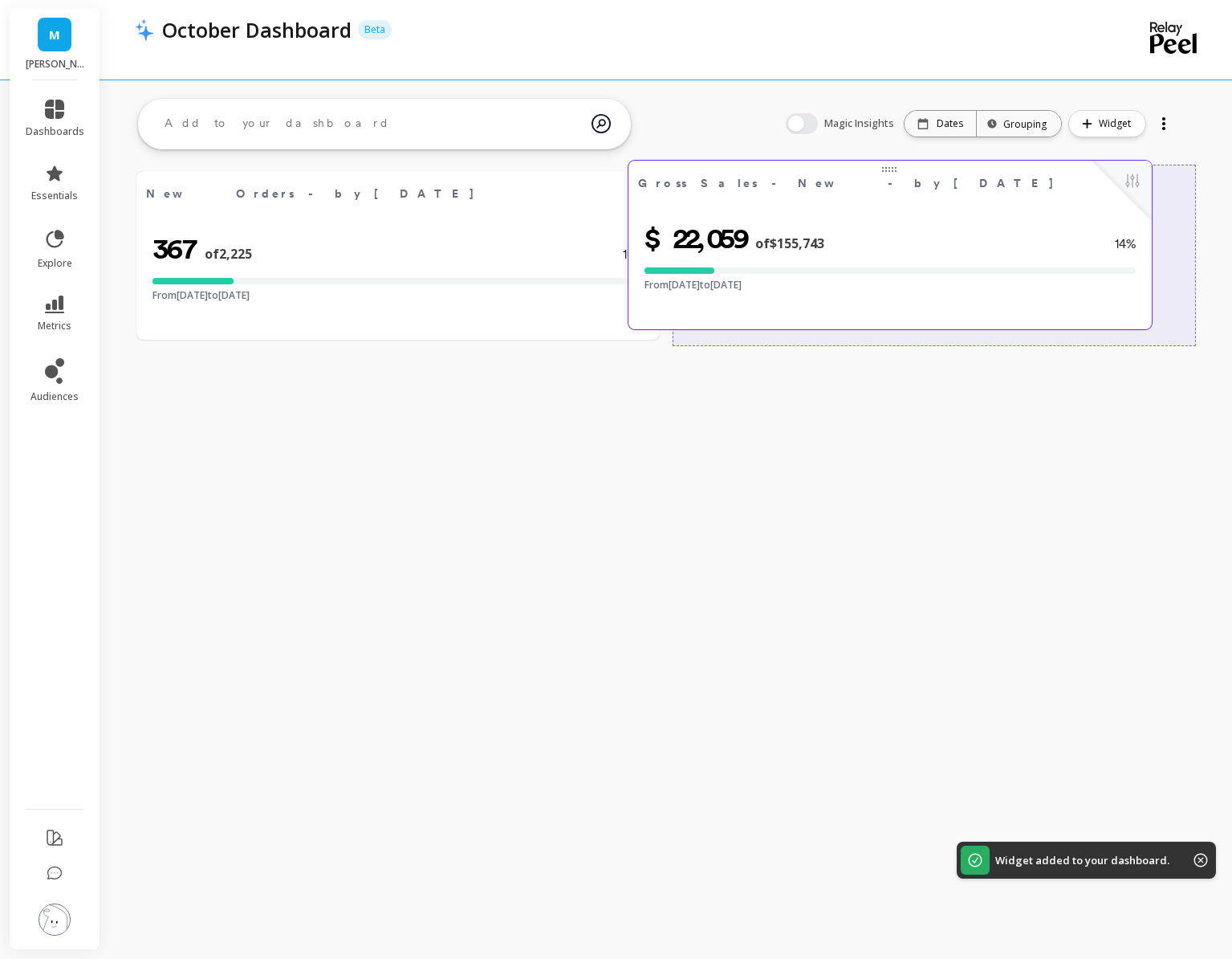
drag, startPoint x: 348, startPoint y: 393, endPoint x: 851, endPoint y: 196, distance: 540.2
click at [851, 196] on div "Gross Sales - New - by Oct 31, 2025 Edit Widget & Insights" at bounding box center [890, 183] width 523 height 44
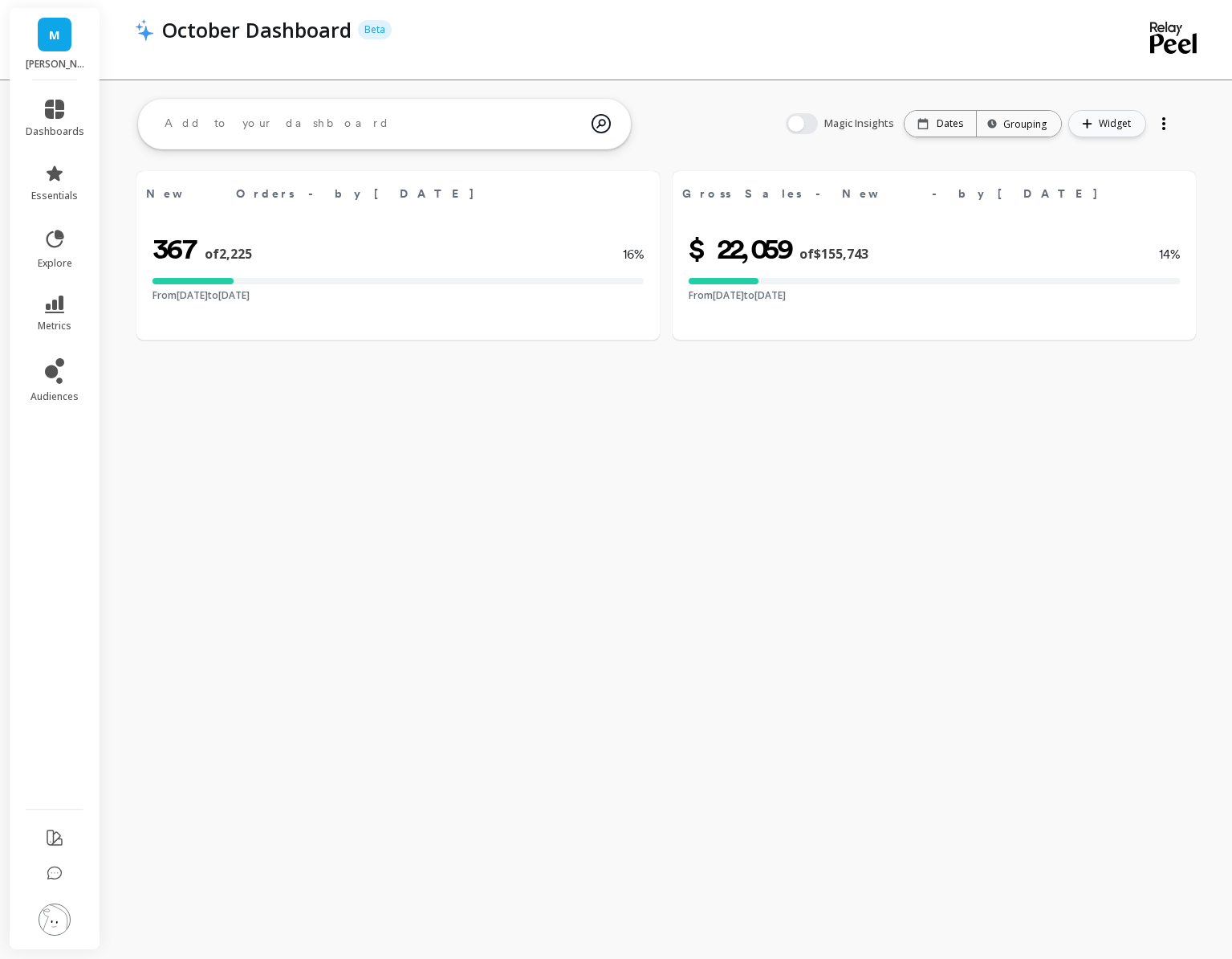
click at [1088, 132] on button "Widget" at bounding box center [1107, 124] width 78 height 27
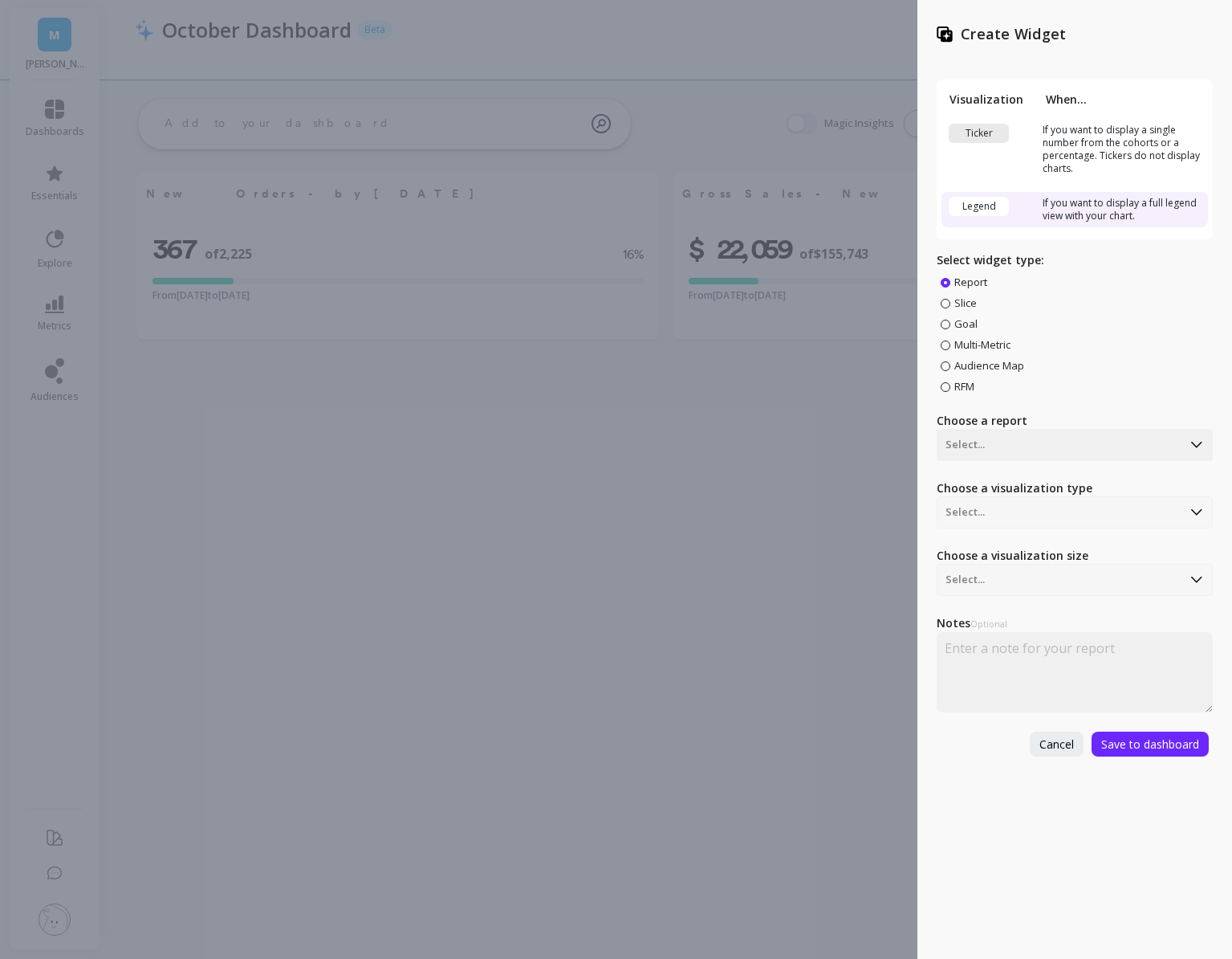
click at [958, 328] on span "Goal" at bounding box center [966, 323] width 24 height 14
click at [0, 0] on input "Goal" at bounding box center [0, 0] width 0 height 0
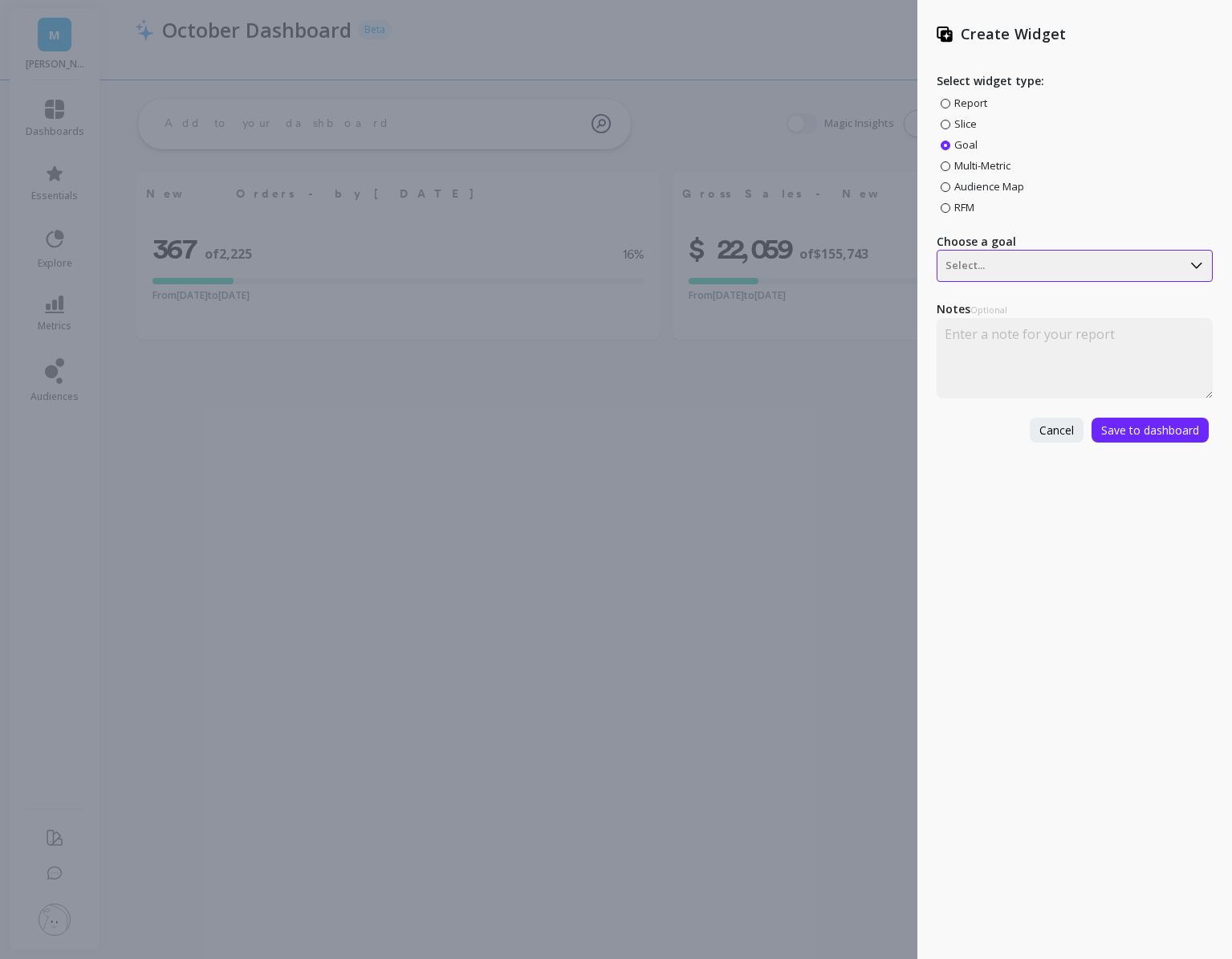
click at [982, 270] on div at bounding box center [1059, 265] width 228 height 19
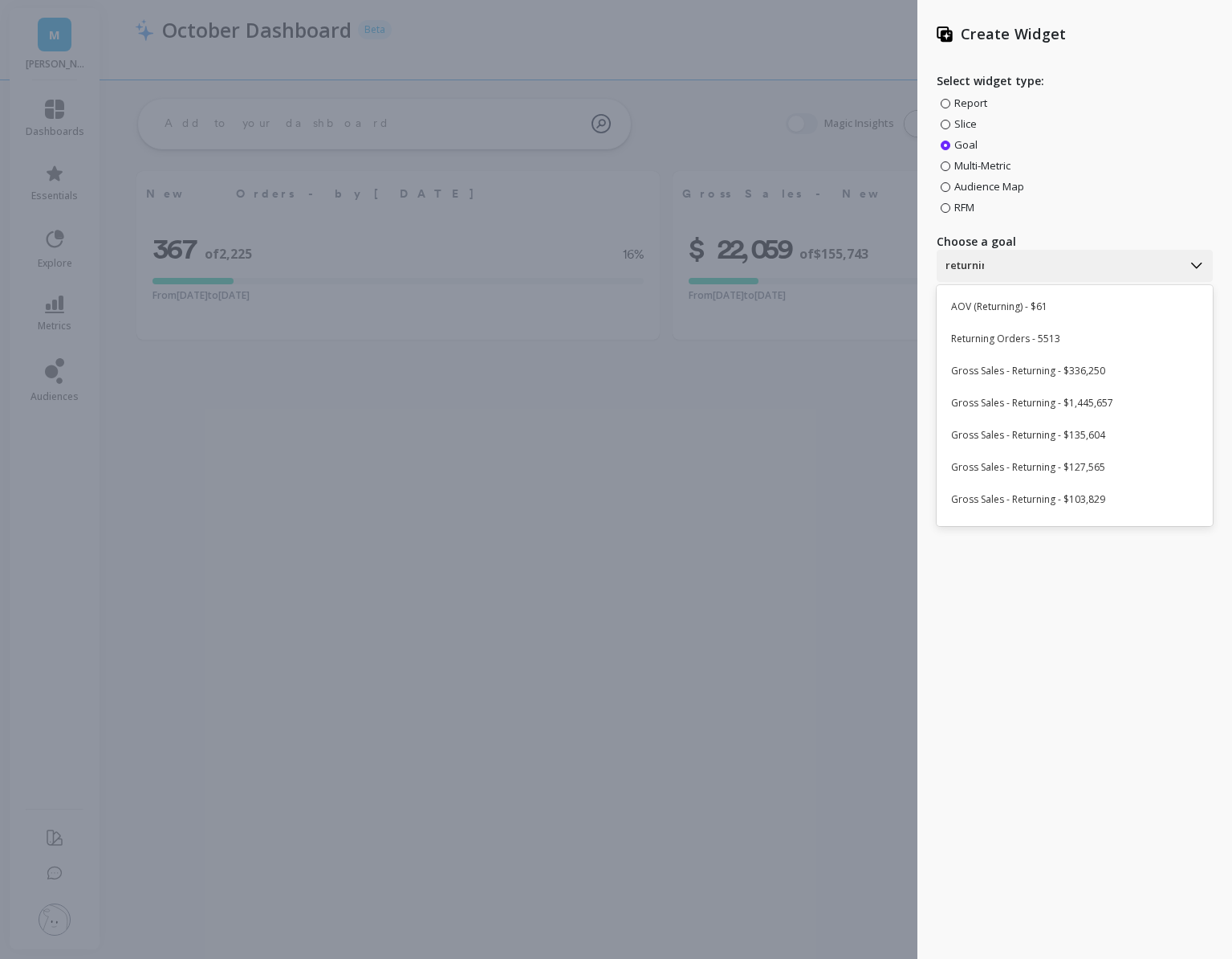
type input "returning"
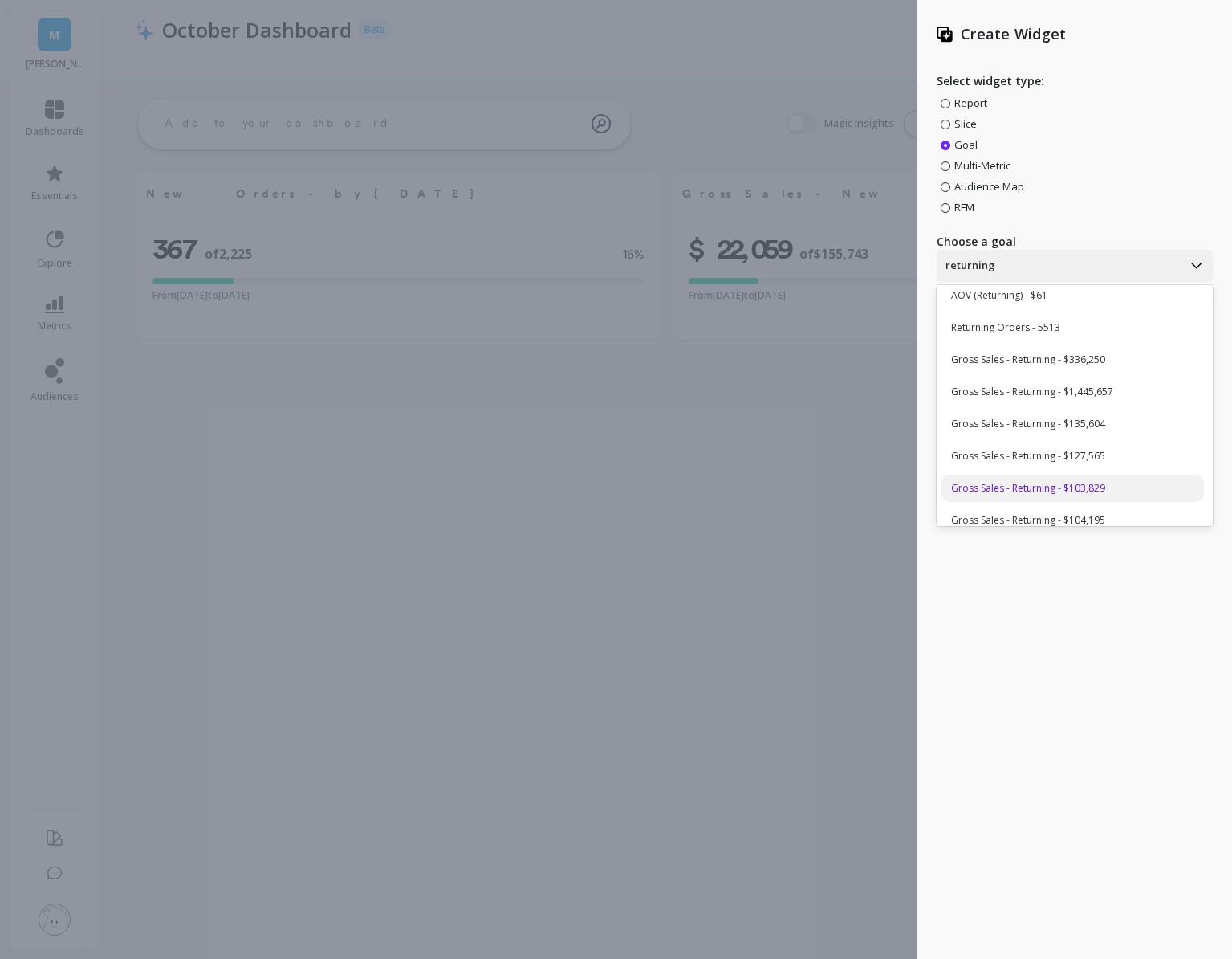
click at [1057, 482] on div "Gross Sales - Returning - $103,829" at bounding box center [1073, 488] width 263 height 27
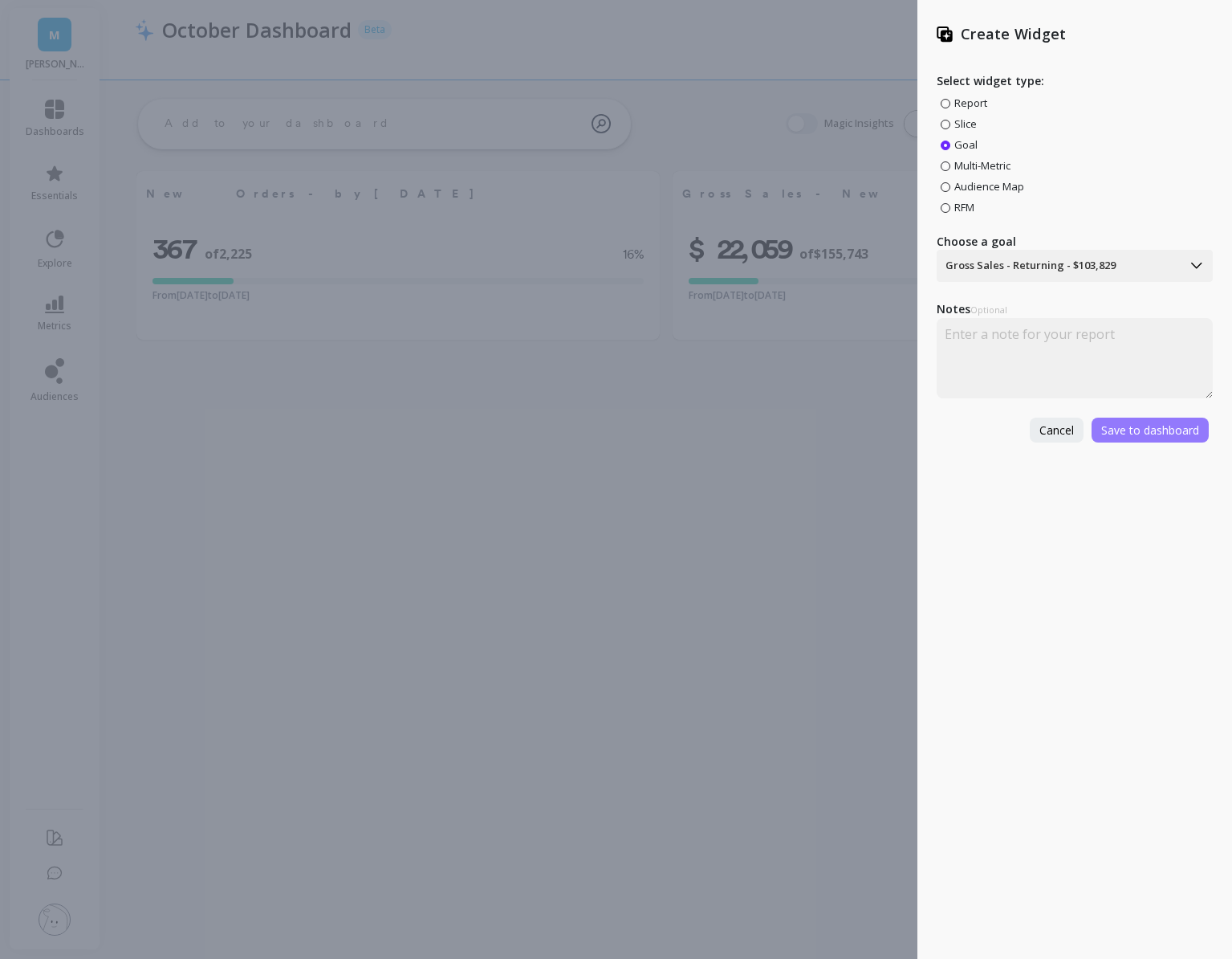
click at [1121, 440] on button "Save to dashboard" at bounding box center [1150, 430] width 117 height 25
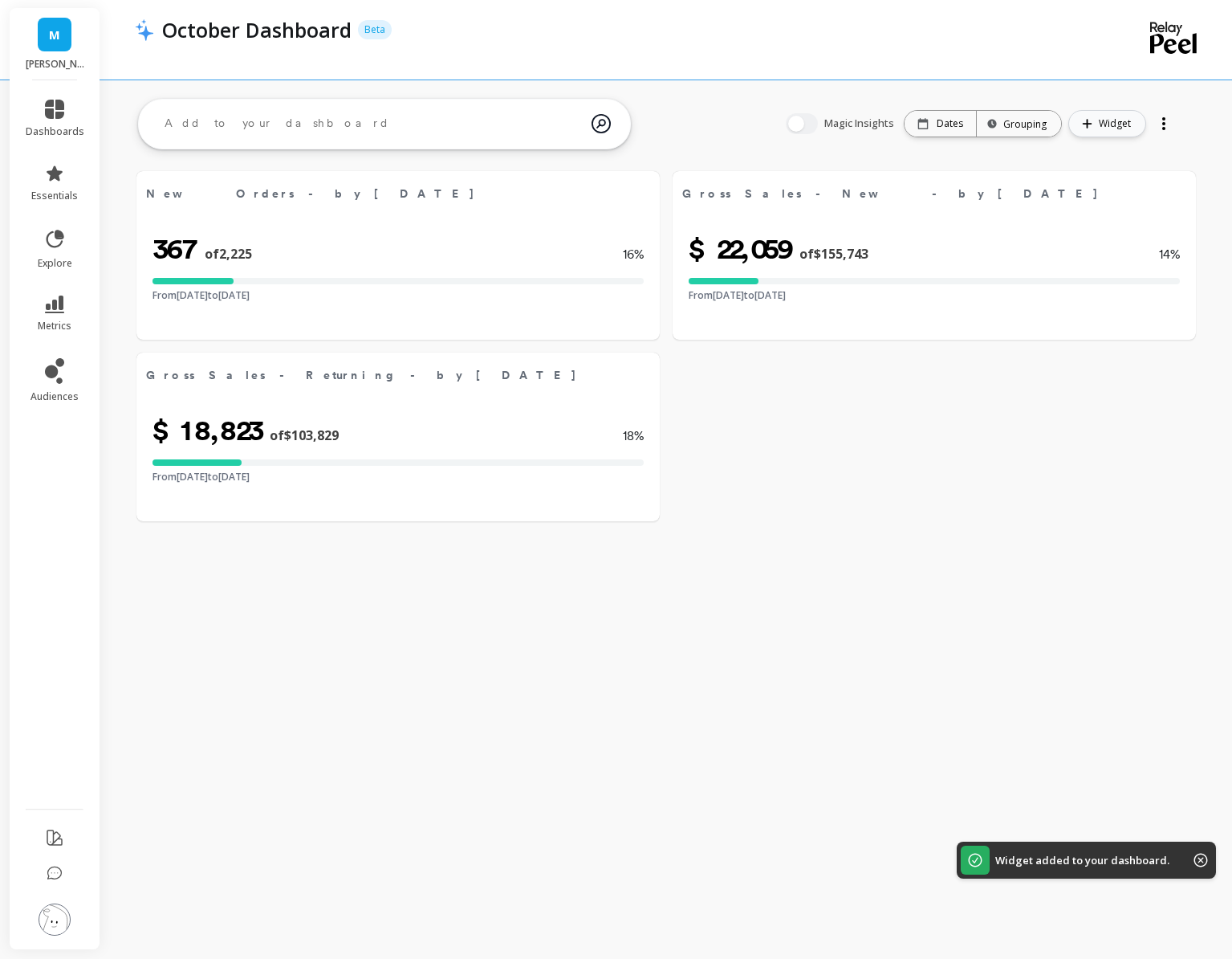
click at [1098, 131] on button "Widget" at bounding box center [1107, 124] width 78 height 27
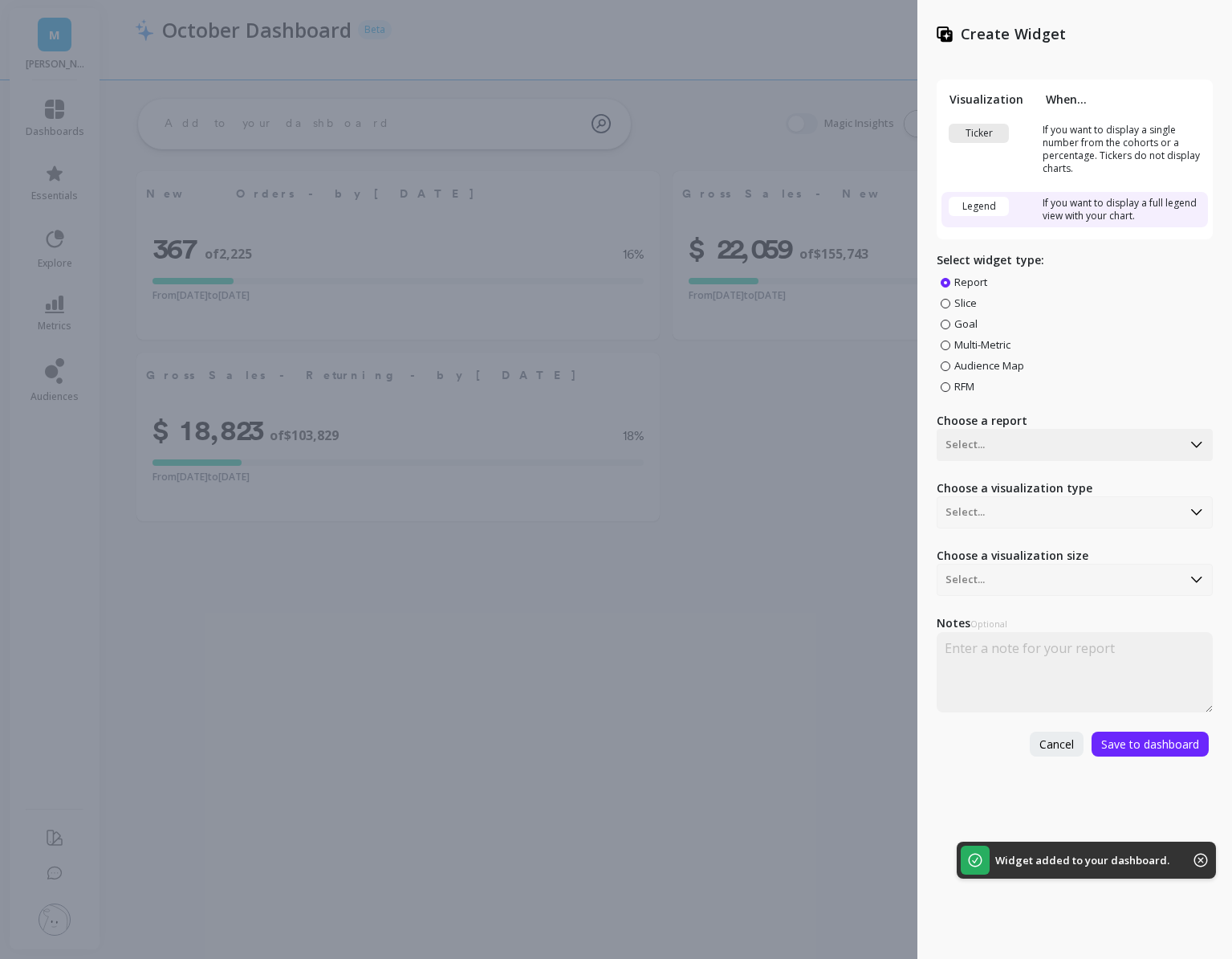
click at [948, 321] on span at bounding box center [945, 324] width 9 height 9
click at [0, 0] on input "Goal" at bounding box center [0, 0] width 0 height 0
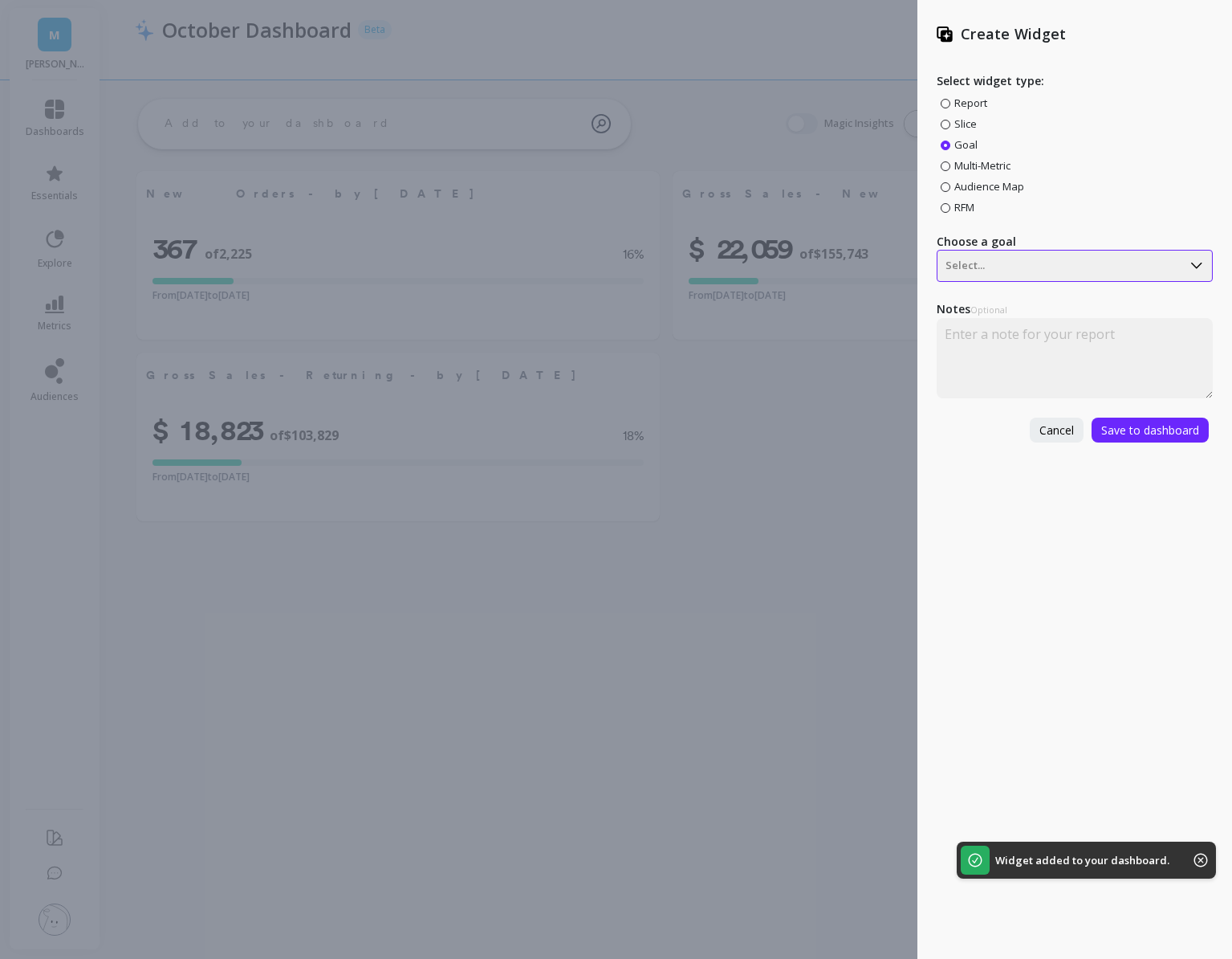
click at [978, 269] on div at bounding box center [1059, 265] width 228 height 19
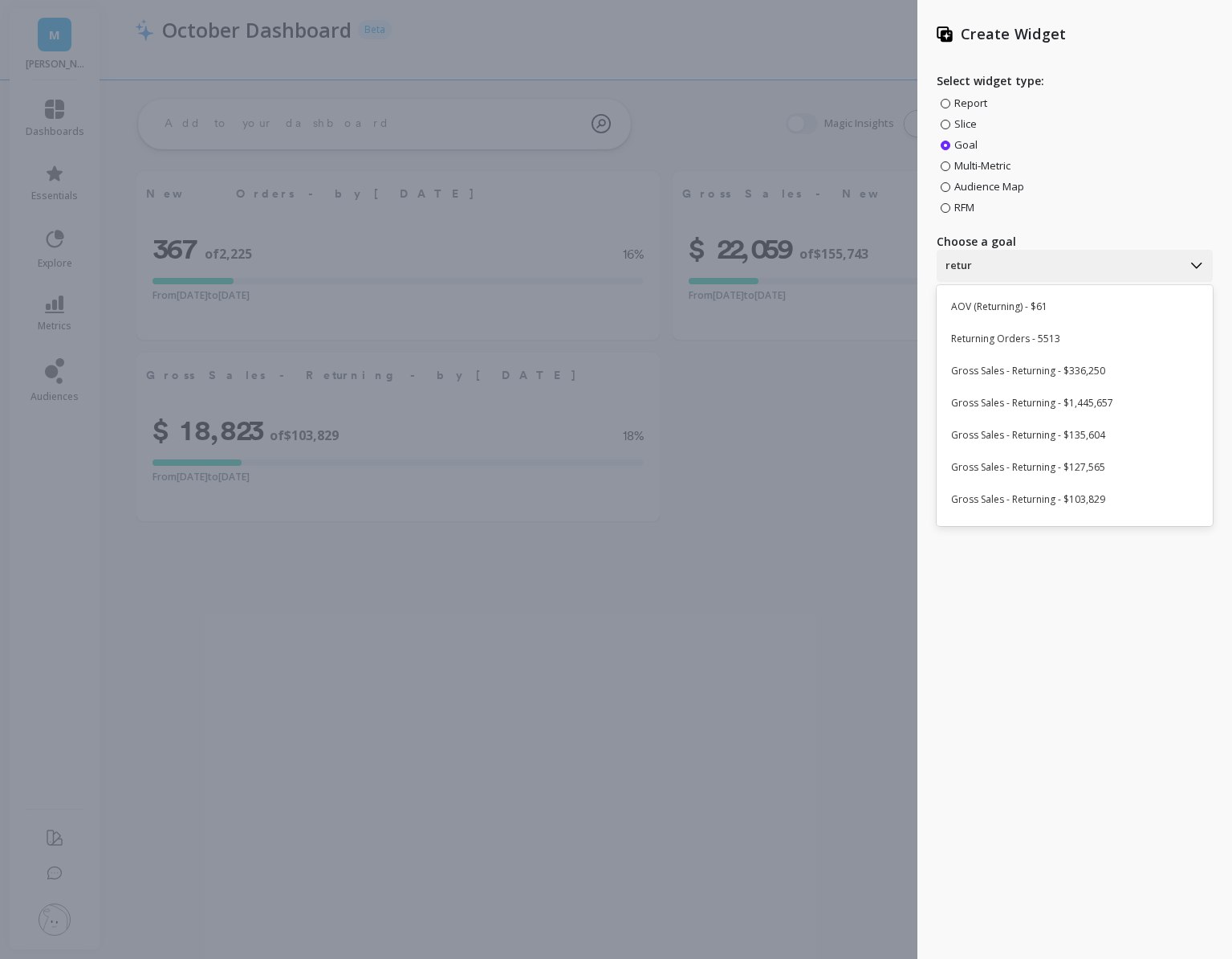
type input "return"
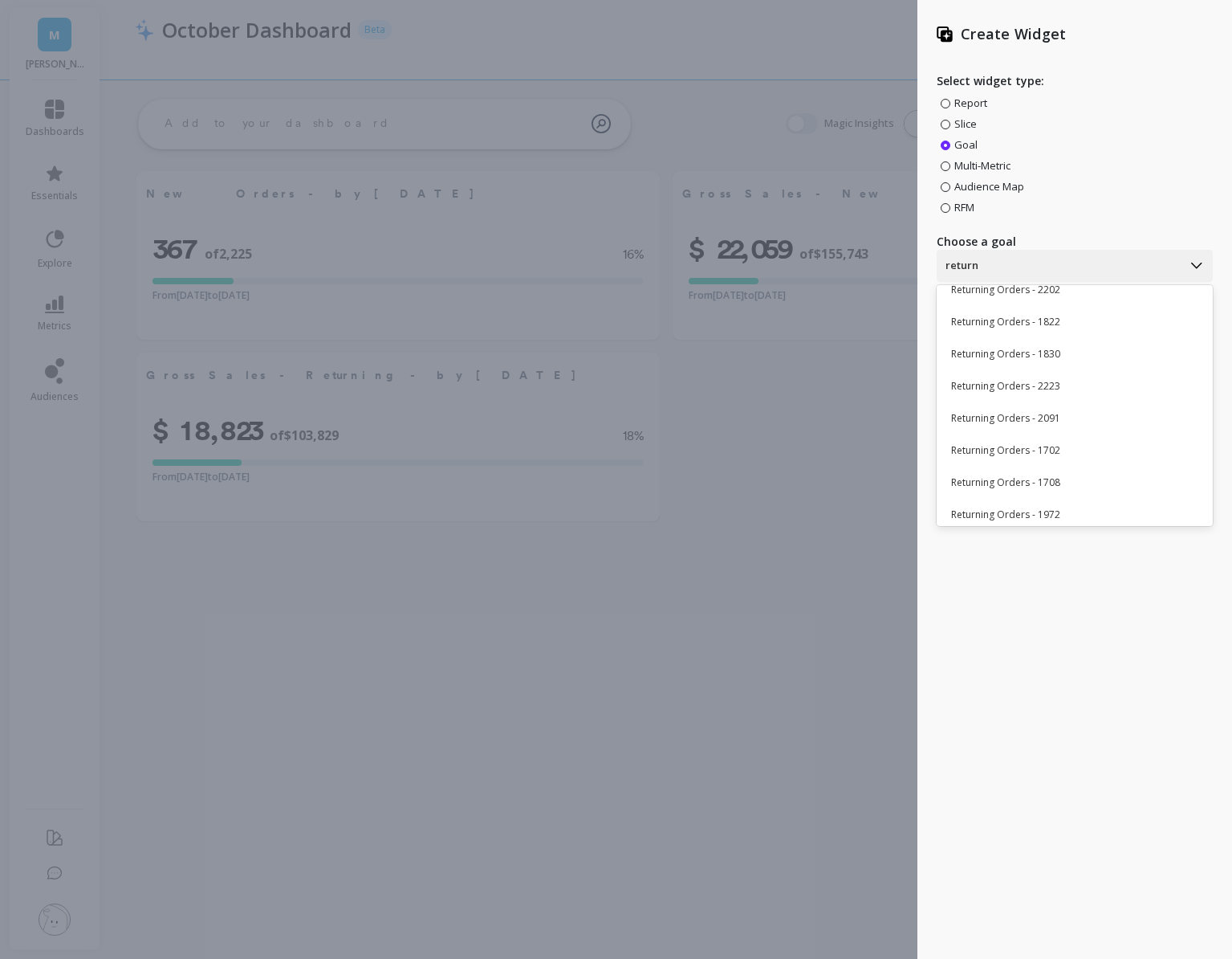
scroll to position [695, 0]
click at [1053, 375] on div "Returning Orders - 1702" at bounding box center [1073, 382] width 263 height 27
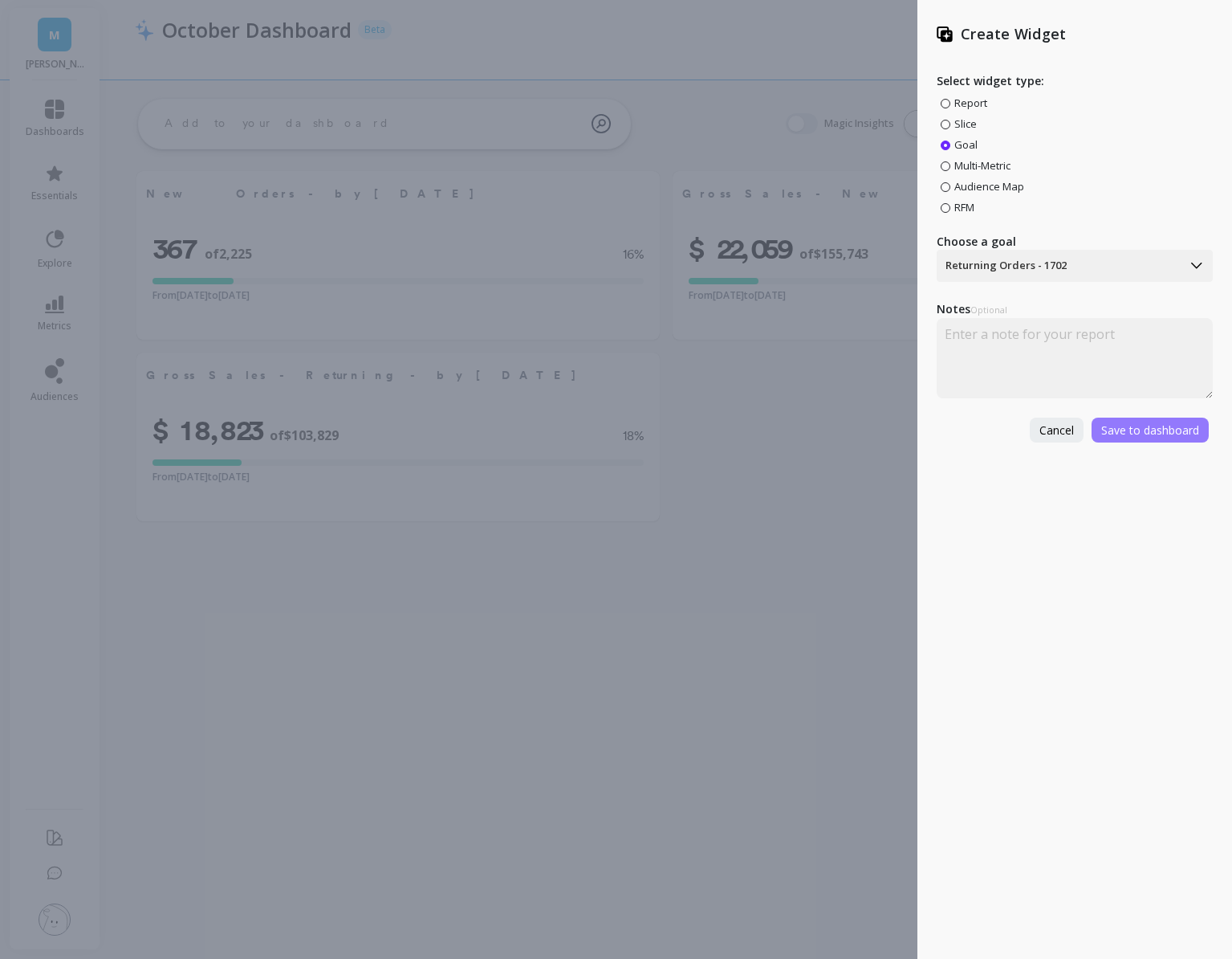
click at [1114, 423] on span "Save to dashboard" at bounding box center [1150, 430] width 98 height 15
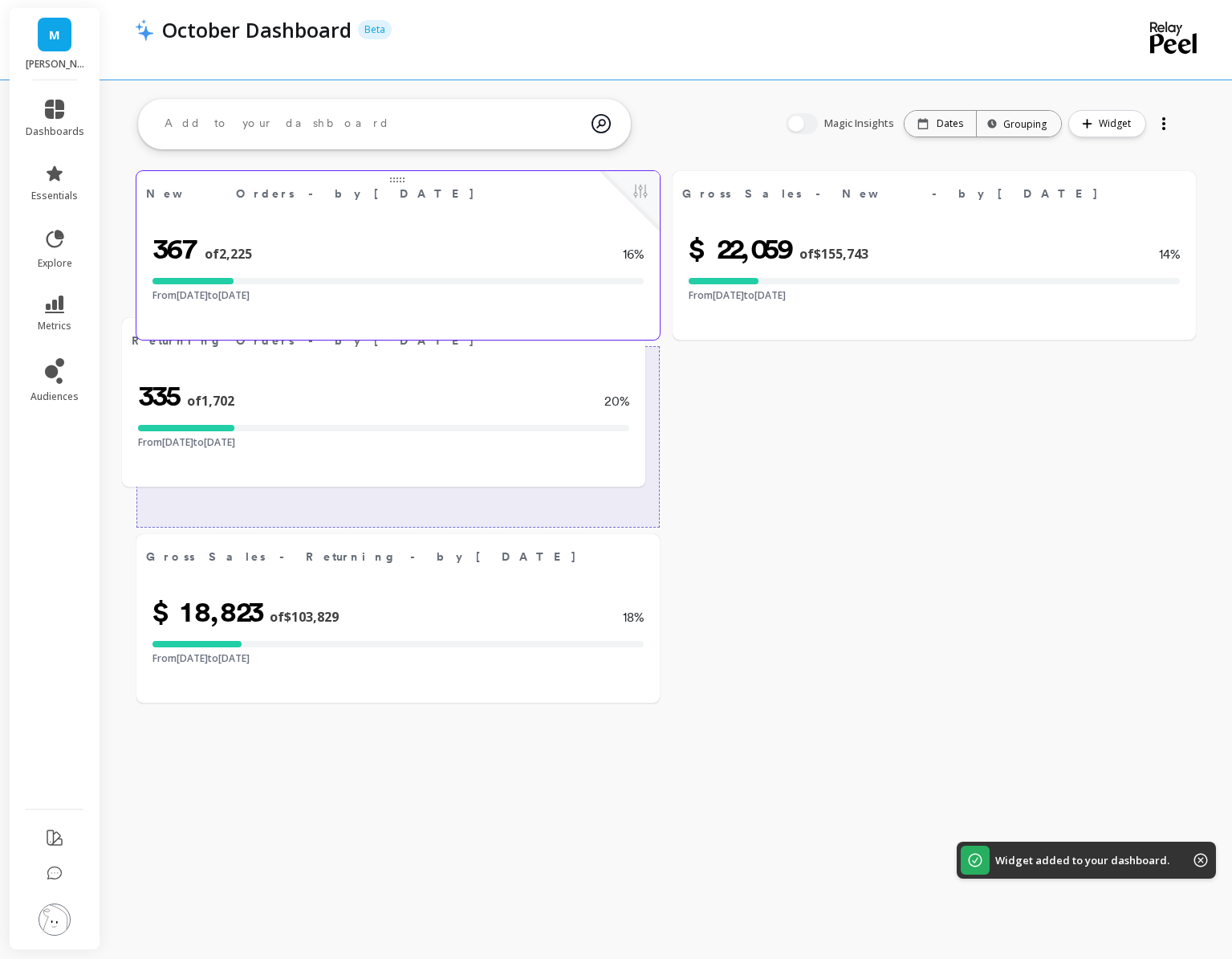
drag, startPoint x: 875, startPoint y: 370, endPoint x: 324, endPoint y: 334, distance: 552.2
click at [324, 335] on span "Returning Orders - by [DATE]" at bounding box center [358, 340] width 453 height 23
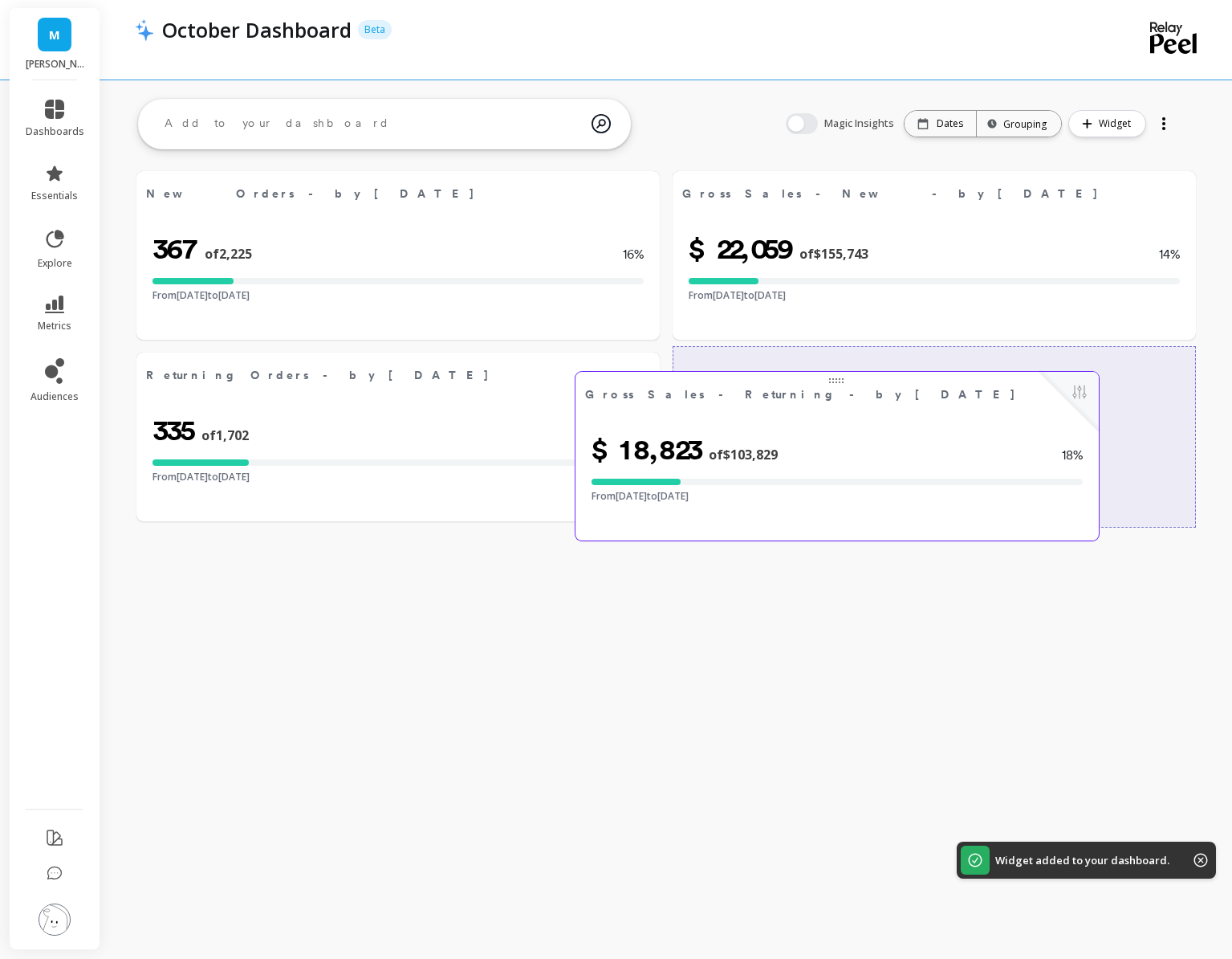
drag, startPoint x: 355, startPoint y: 552, endPoint x: 842, endPoint y: 372, distance: 519.2
click at [842, 386] on span "Gross Sales - Returning - by [DATE]" at bounding box center [800, 395] width 431 height 17
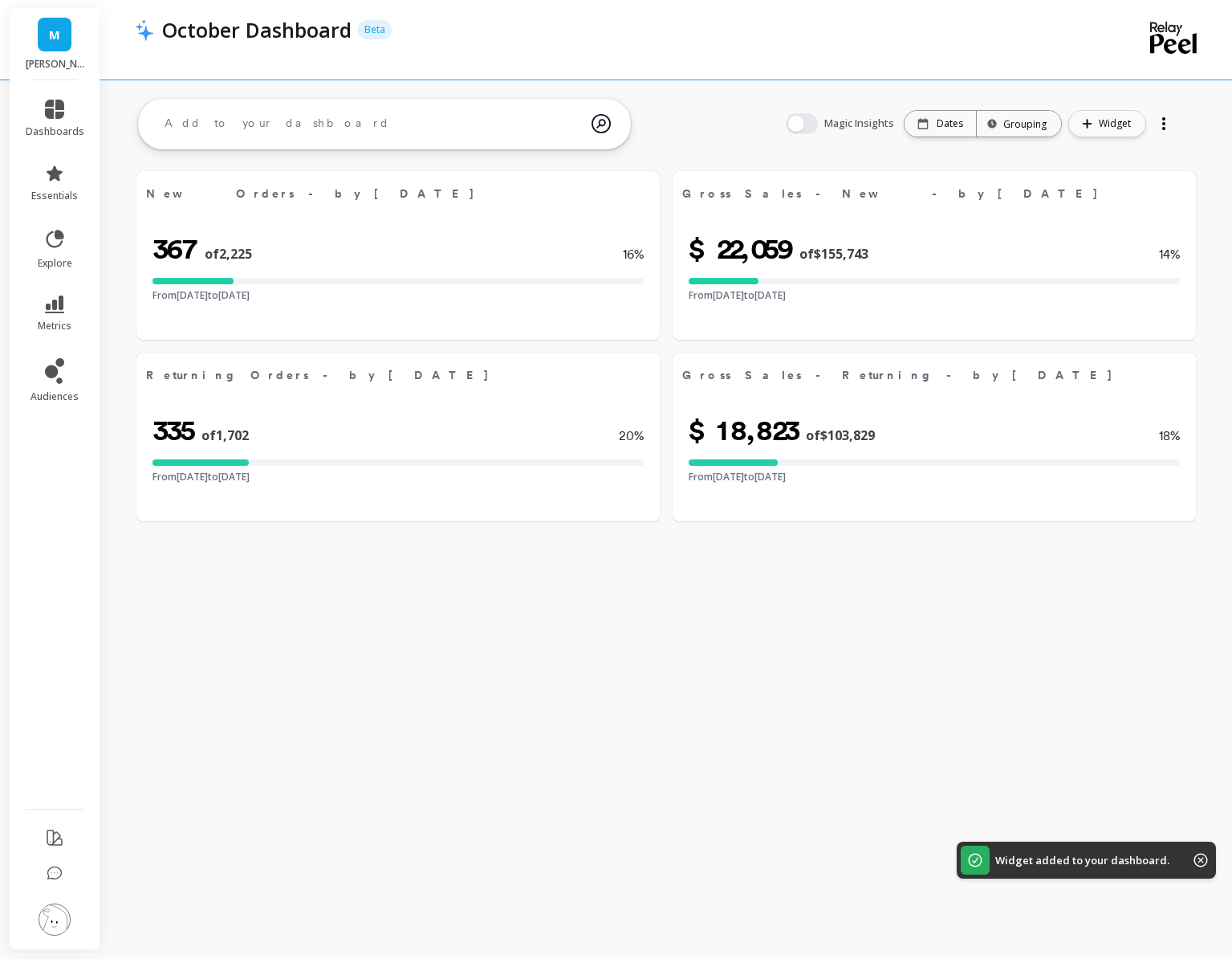
click at [1098, 128] on button "Widget" at bounding box center [1107, 124] width 78 height 27
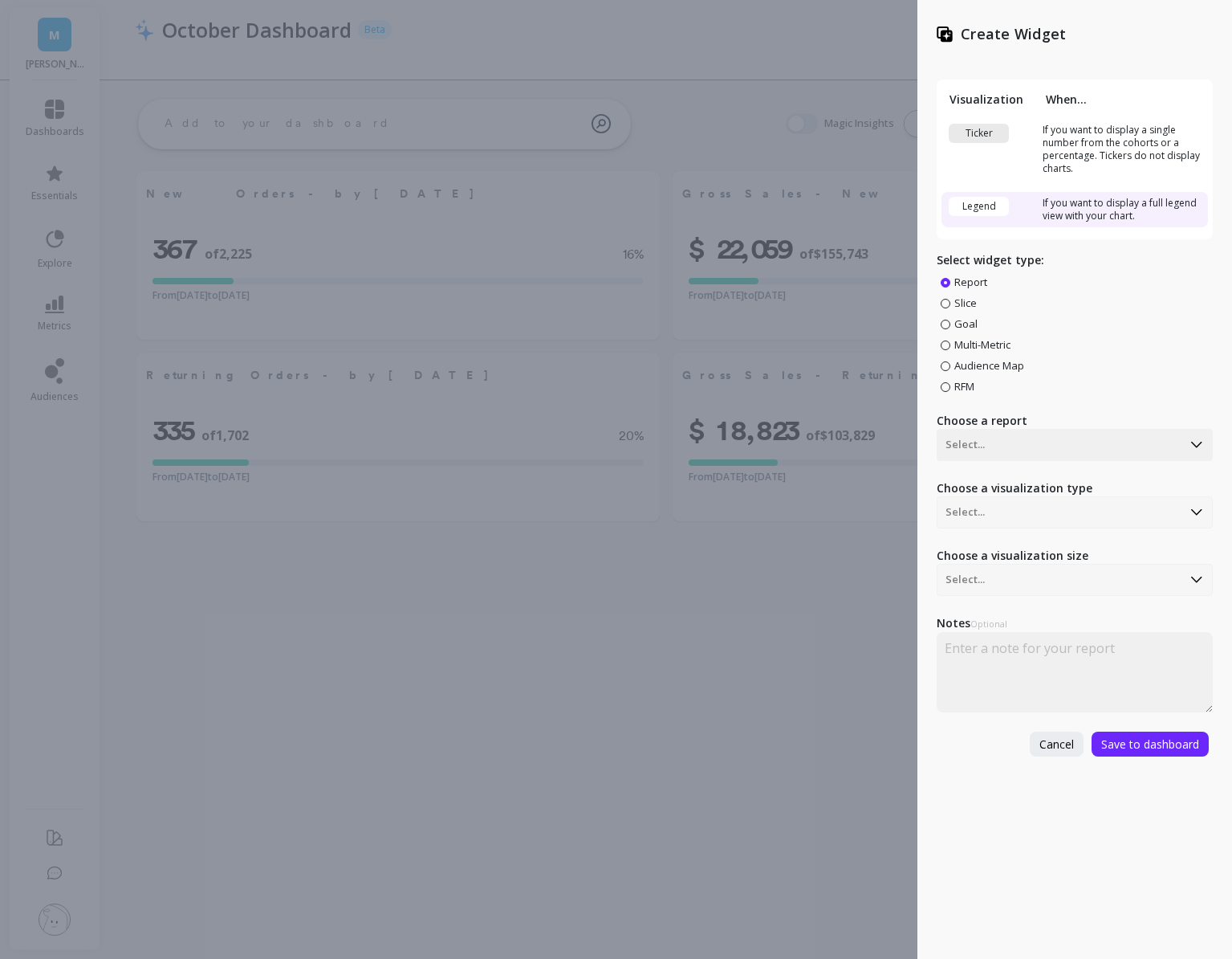
click at [966, 323] on span "Goal" at bounding box center [966, 323] width 24 height 14
click at [0, 0] on input "Goal" at bounding box center [0, 0] width 0 height 0
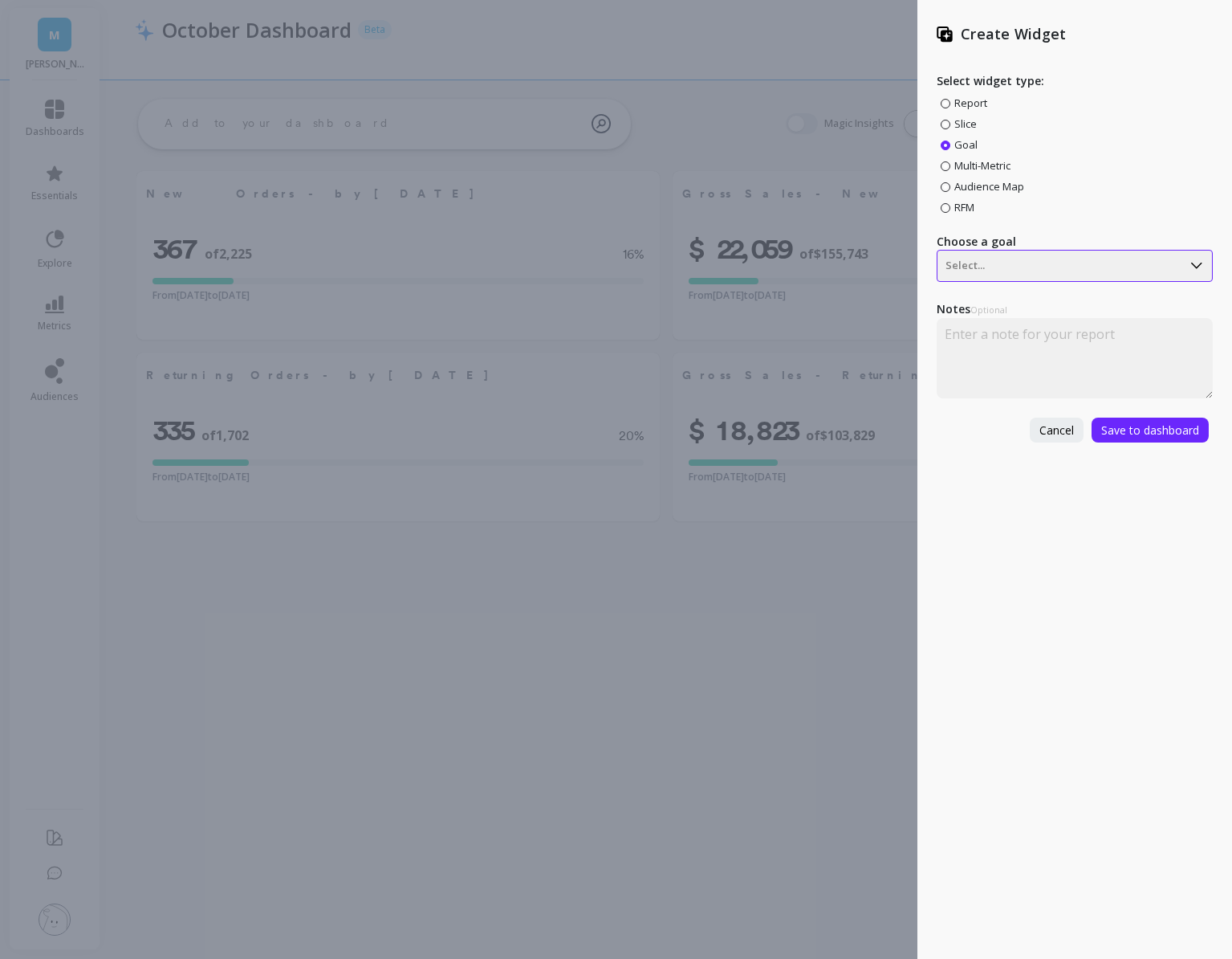
click at [978, 267] on div at bounding box center [1059, 265] width 228 height 19
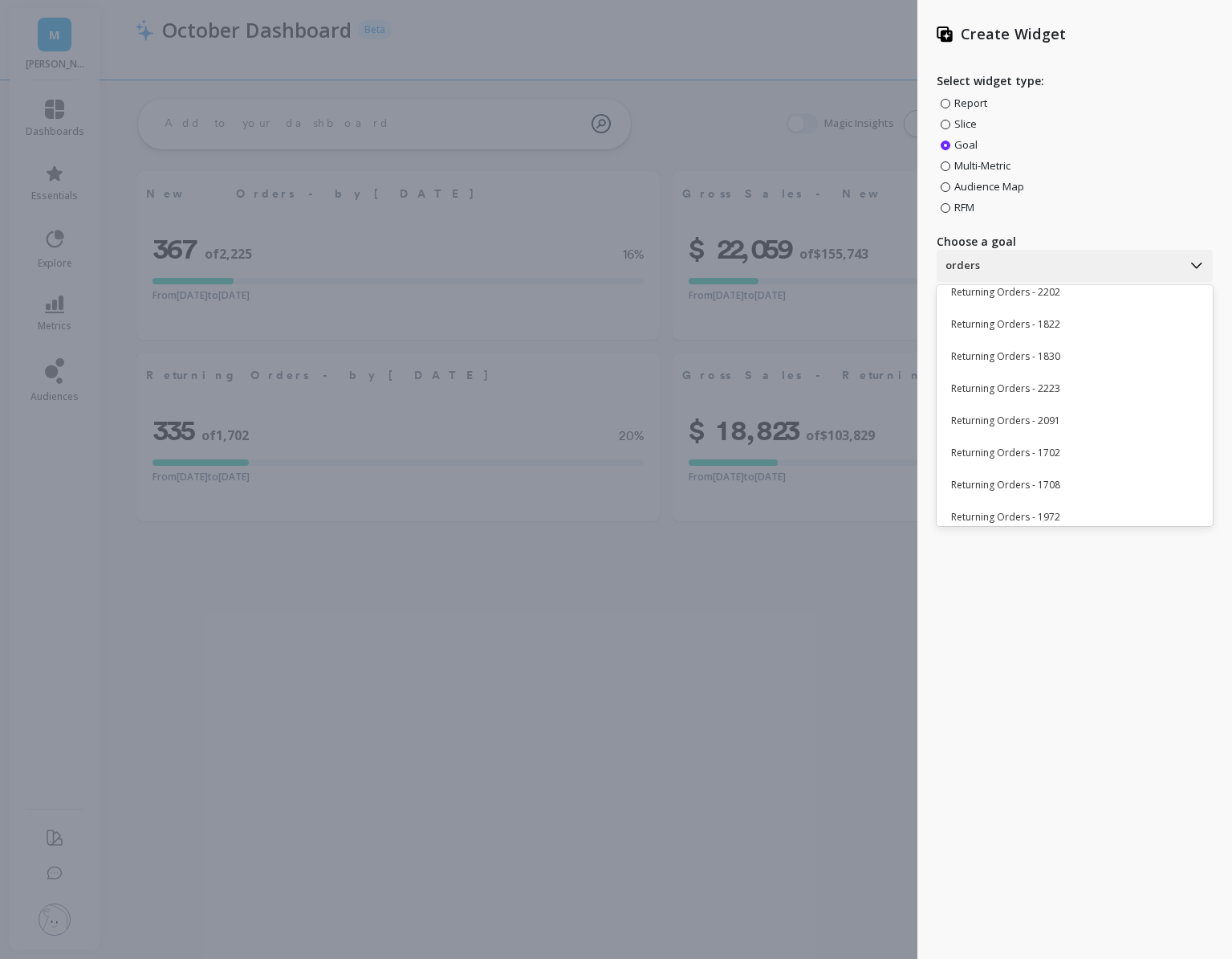
scroll to position [1088, 0]
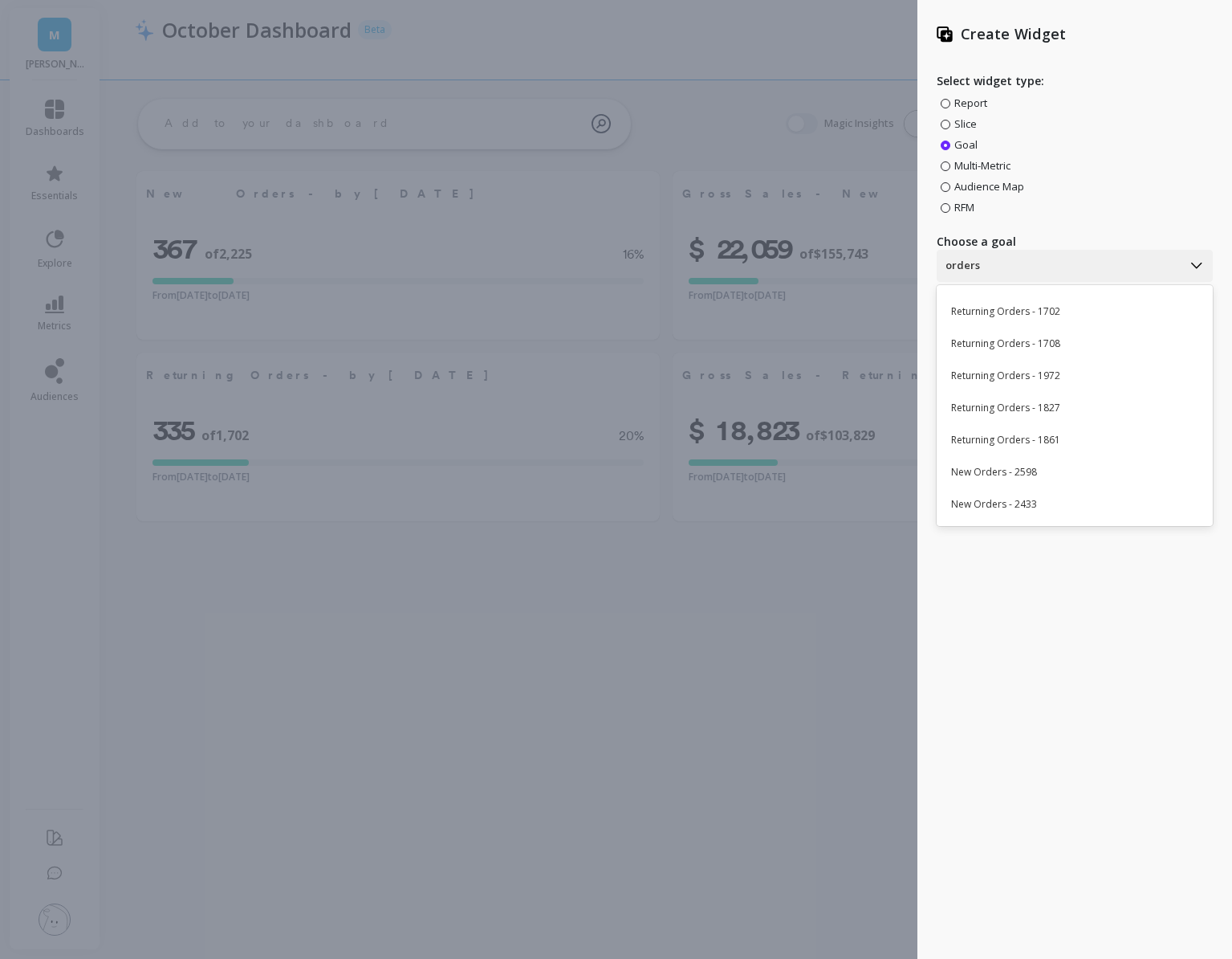
type input "orders"
click at [880, 657] on div "Create Widget Select widget type: Report Slice Goal Multi-Metric Audience Map R…" at bounding box center [616, 479] width 1232 height 959
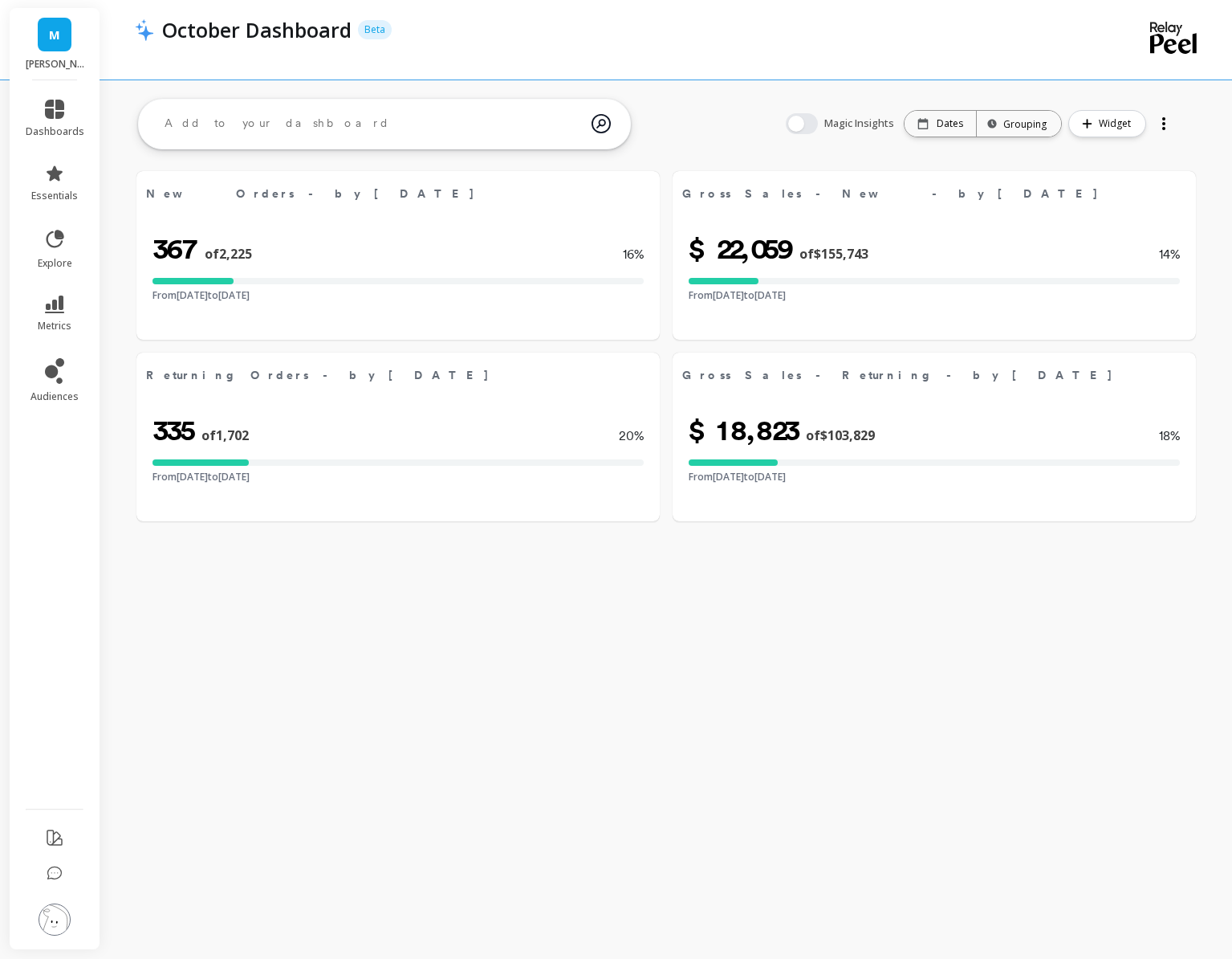
click at [880, 657] on div "Create Widget Select widget type: Report Slice Goal Multi-Metric Audience Map R…" at bounding box center [616, 479] width 1232 height 959
click at [52, 311] on icon at bounding box center [54, 304] width 19 height 18
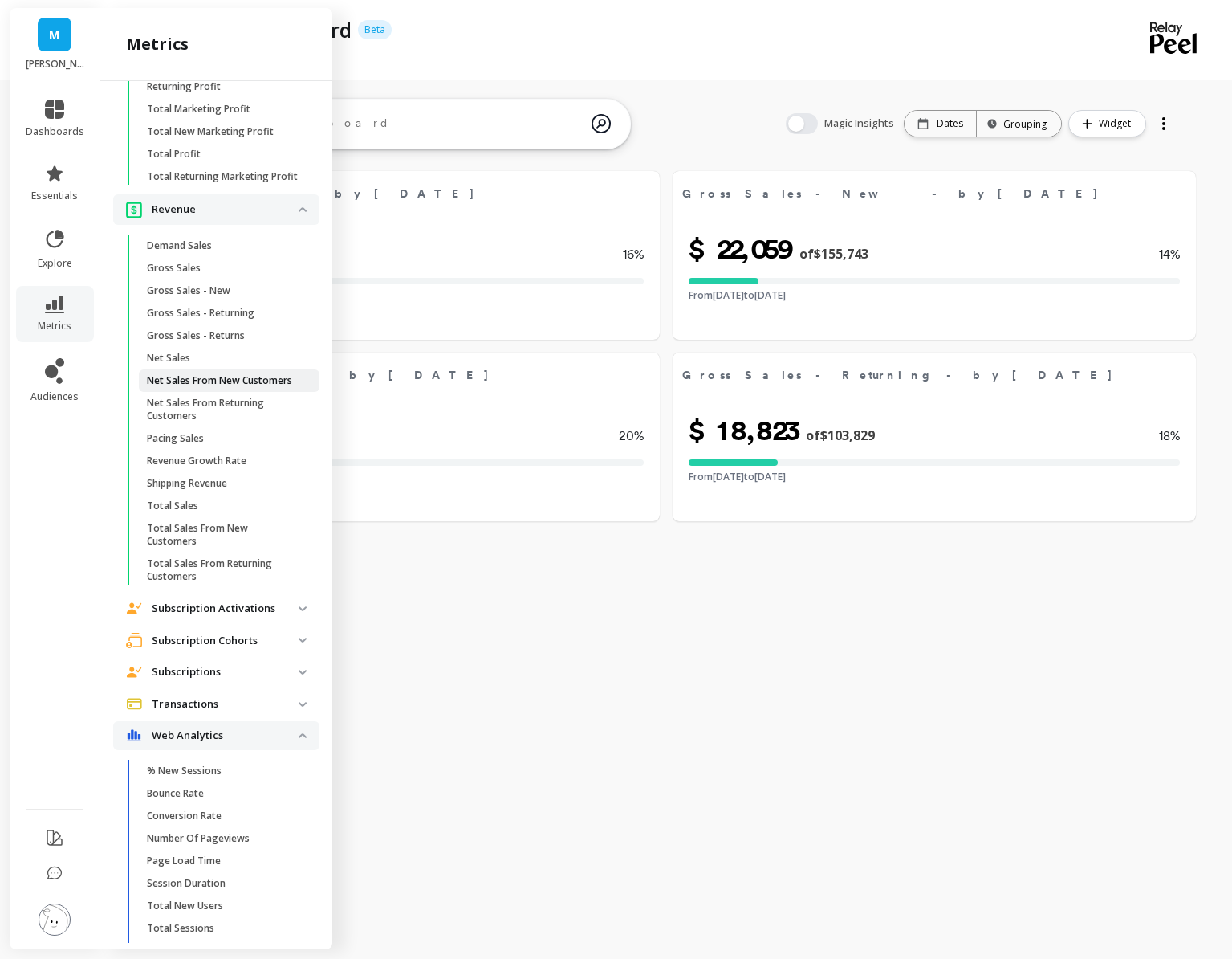
scroll to position [3956, 0]
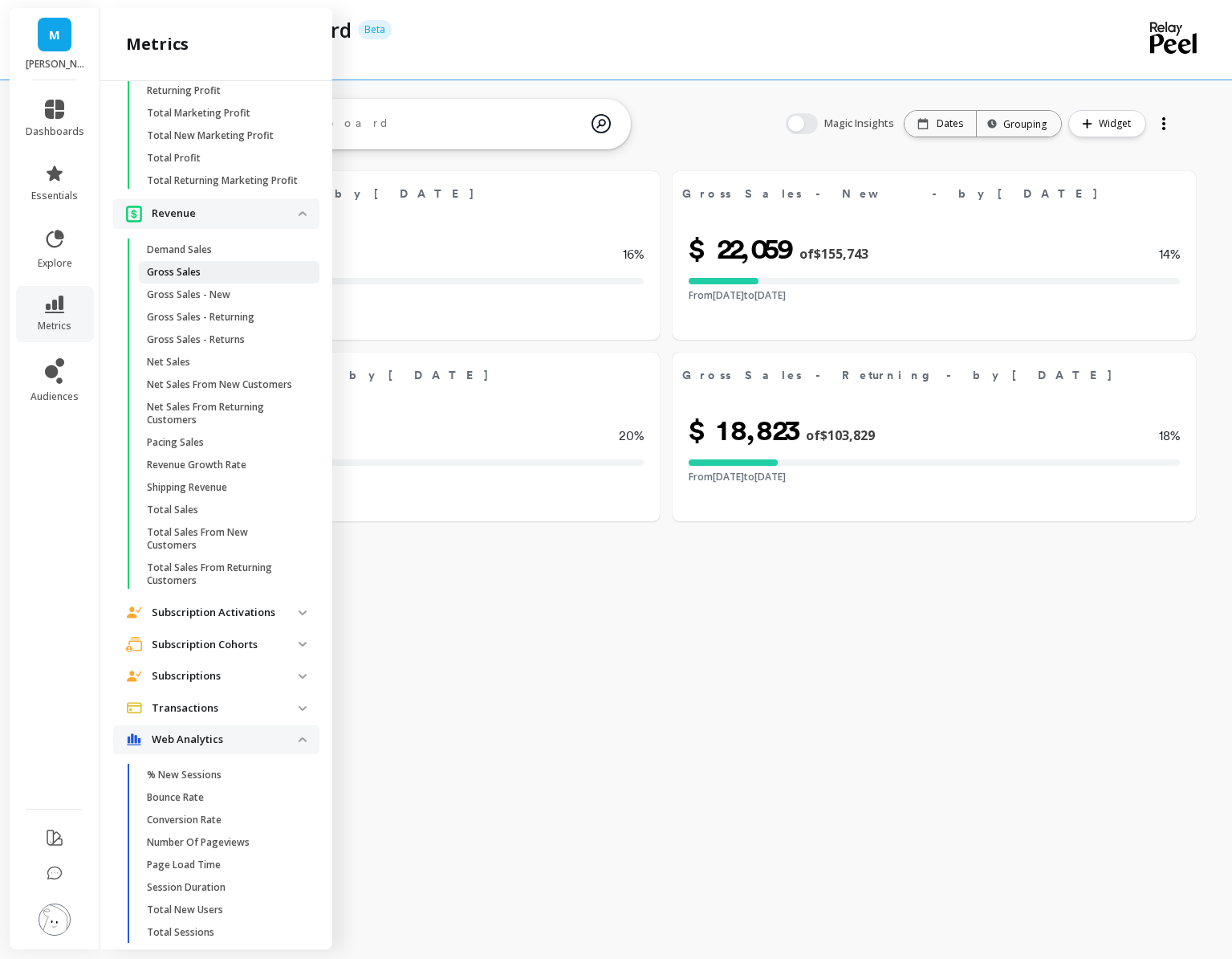
click at [201, 272] on span "Gross Sales" at bounding box center [224, 272] width 153 height 13
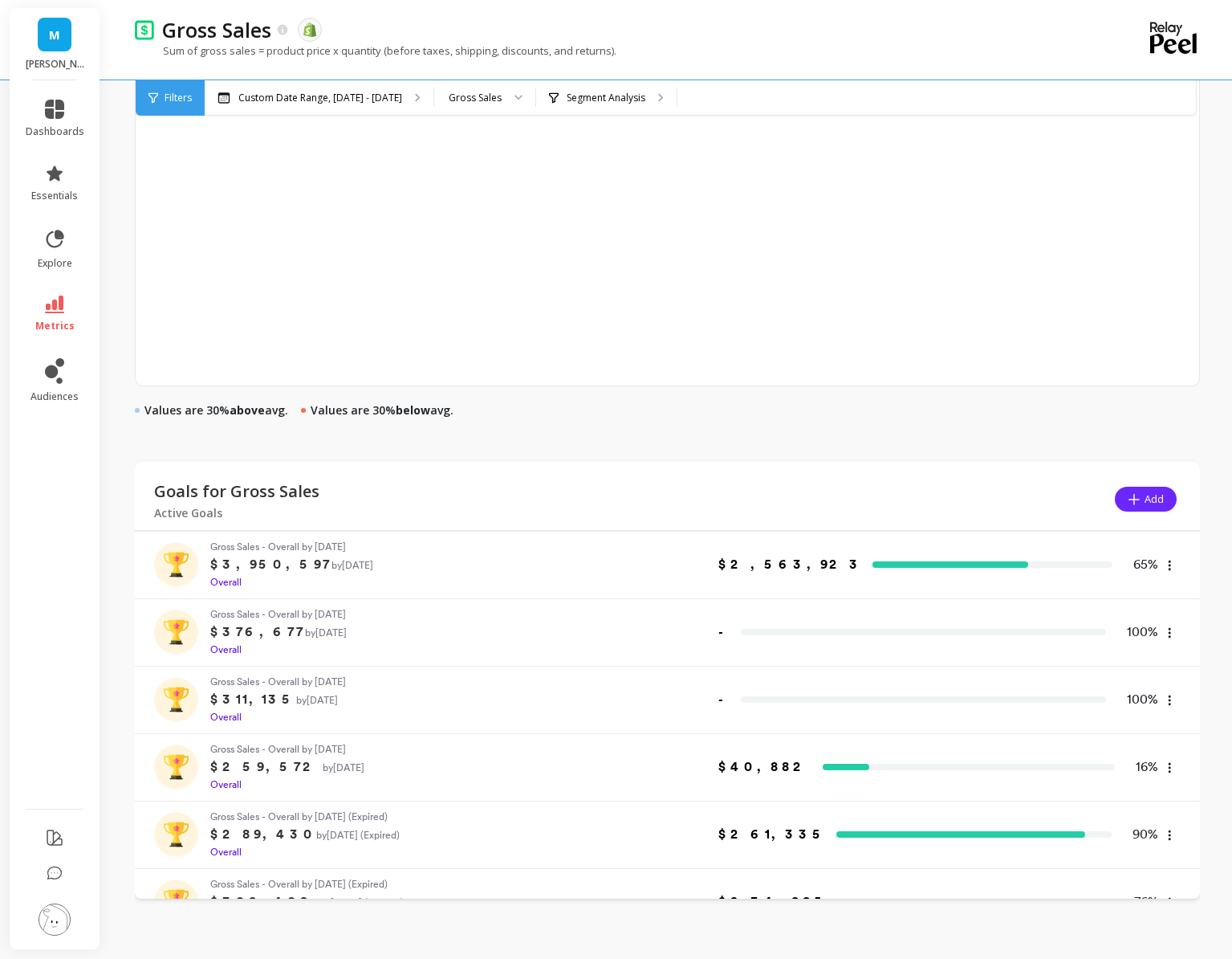
scroll to position [411, 0]
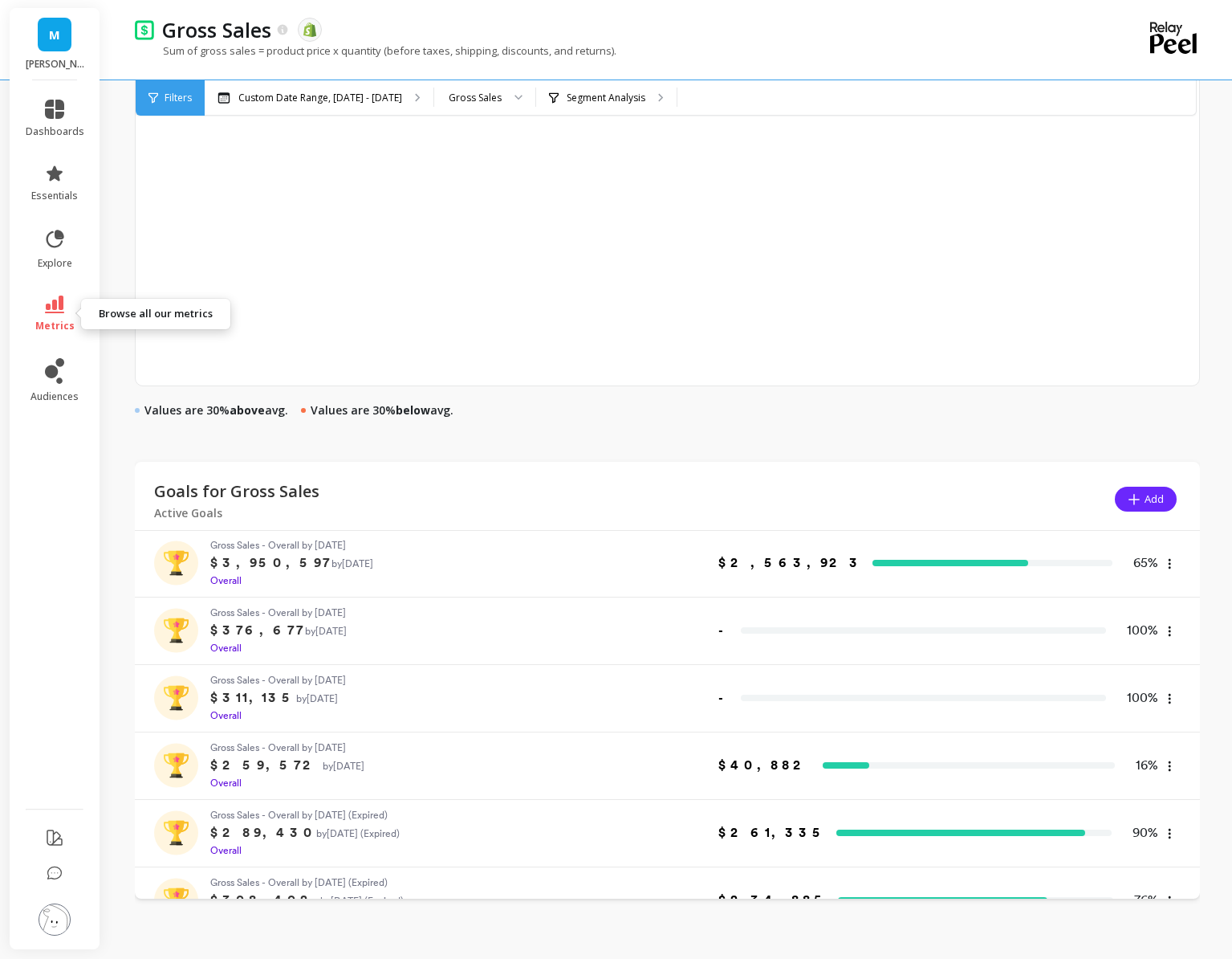
click at [70, 313] on link "metrics" at bounding box center [56, 314] width 59 height 37
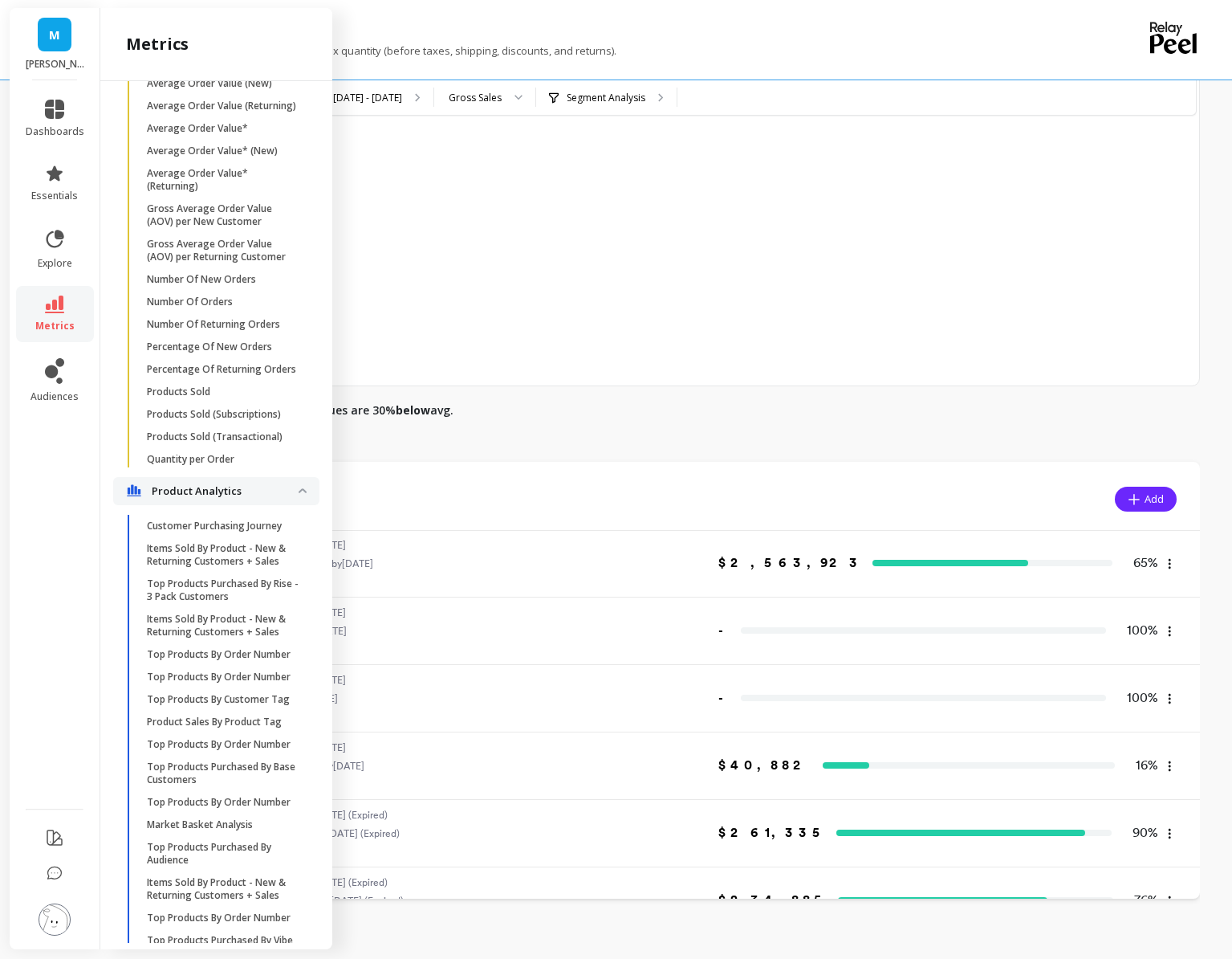
scroll to position [2778, 0]
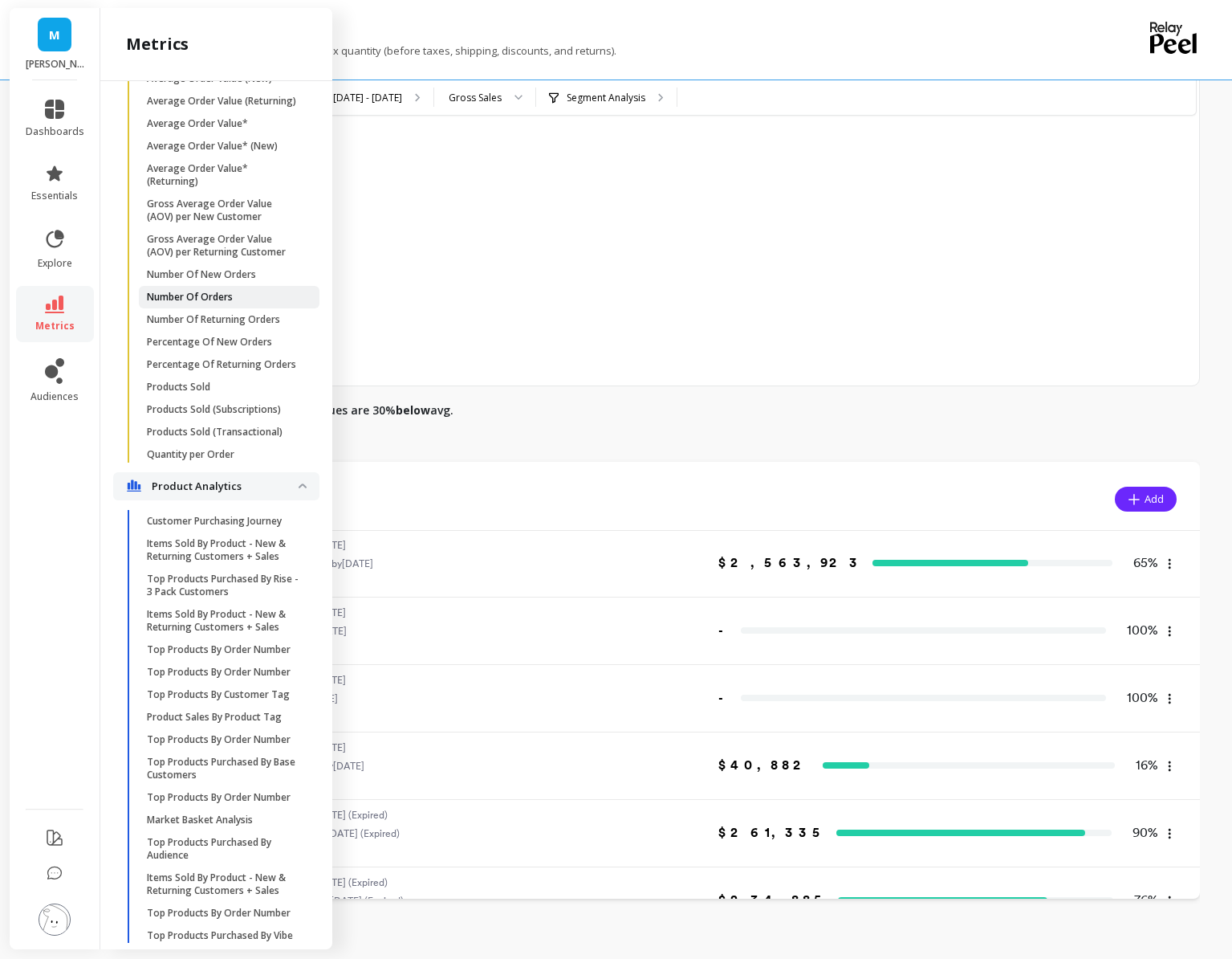
click at [218, 296] on p "Number Of Orders" at bounding box center [190, 296] width 86 height 13
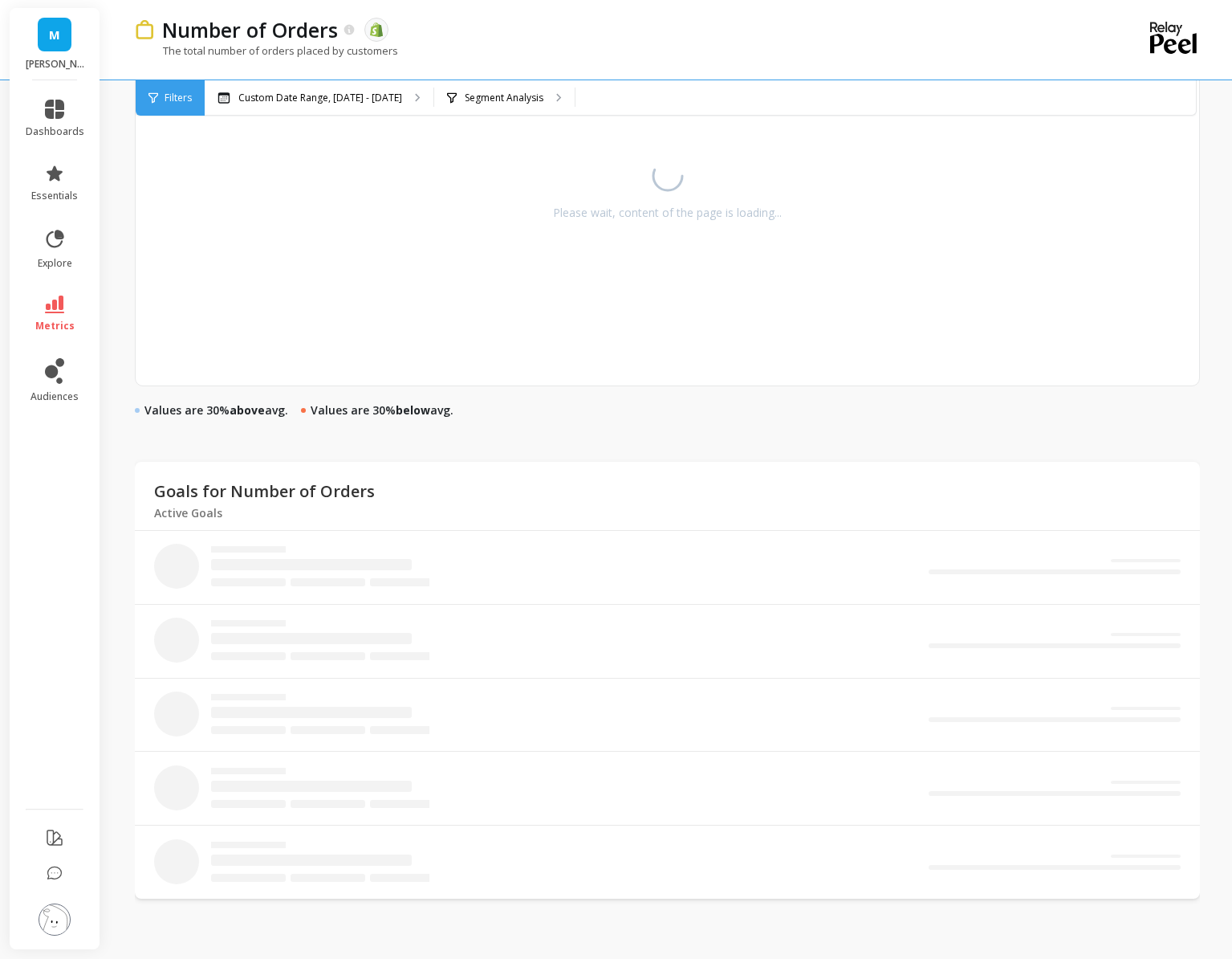
scroll to position [839, 0]
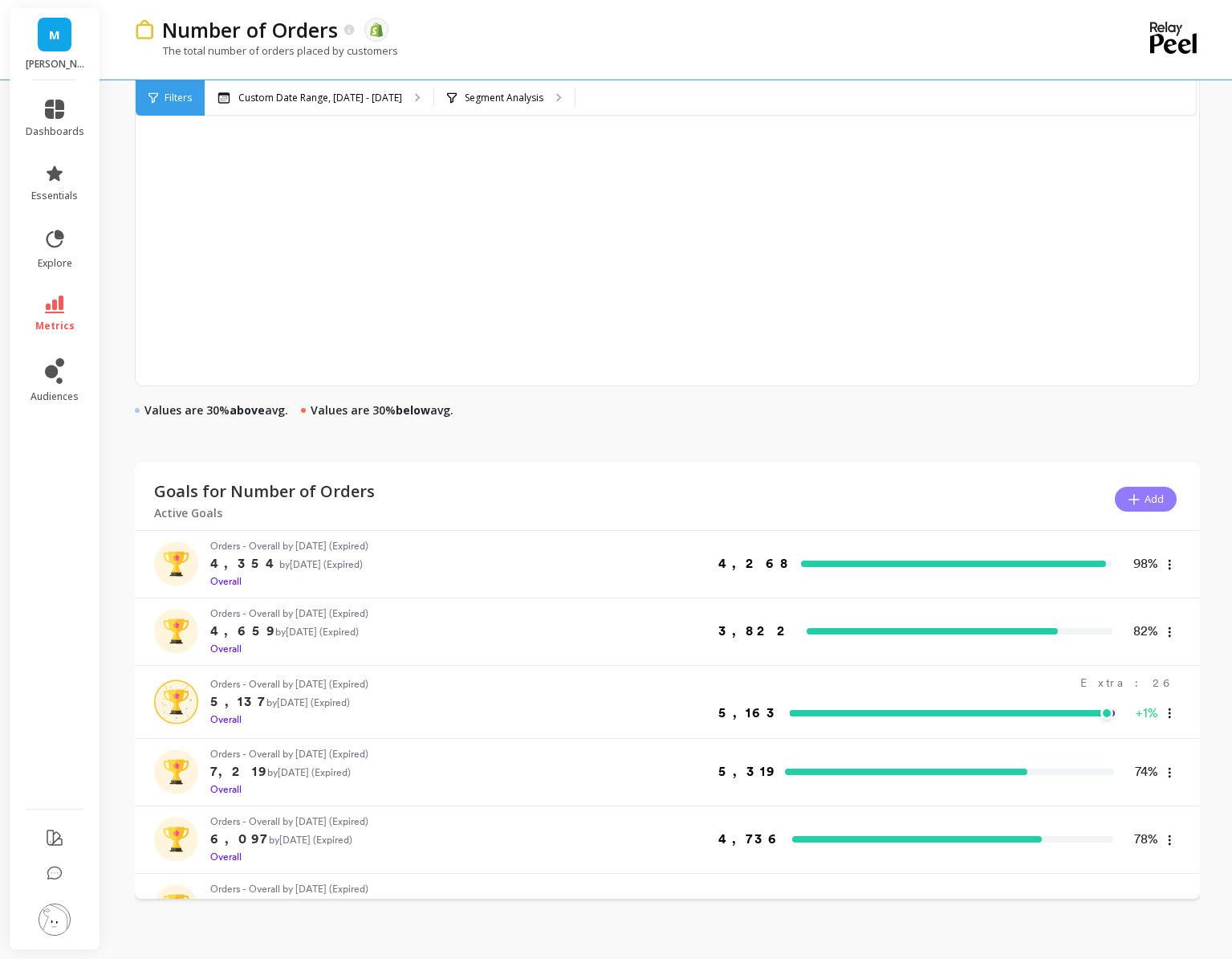
click at [1143, 508] on button "Add" at bounding box center [1145, 499] width 61 height 25
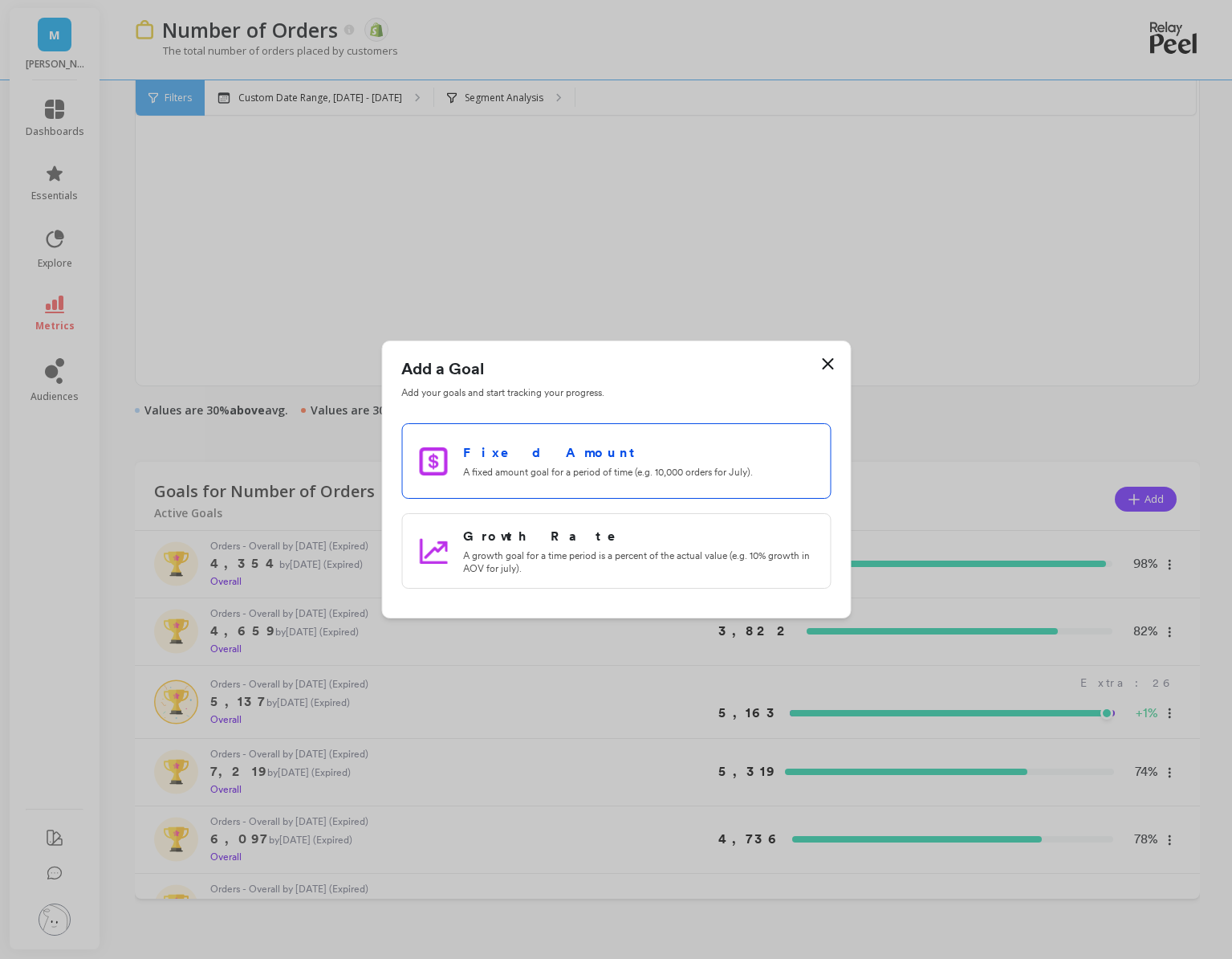
click at [566, 461] on h3 "Fixed Amount" at bounding box center [638, 453] width 350 height 19
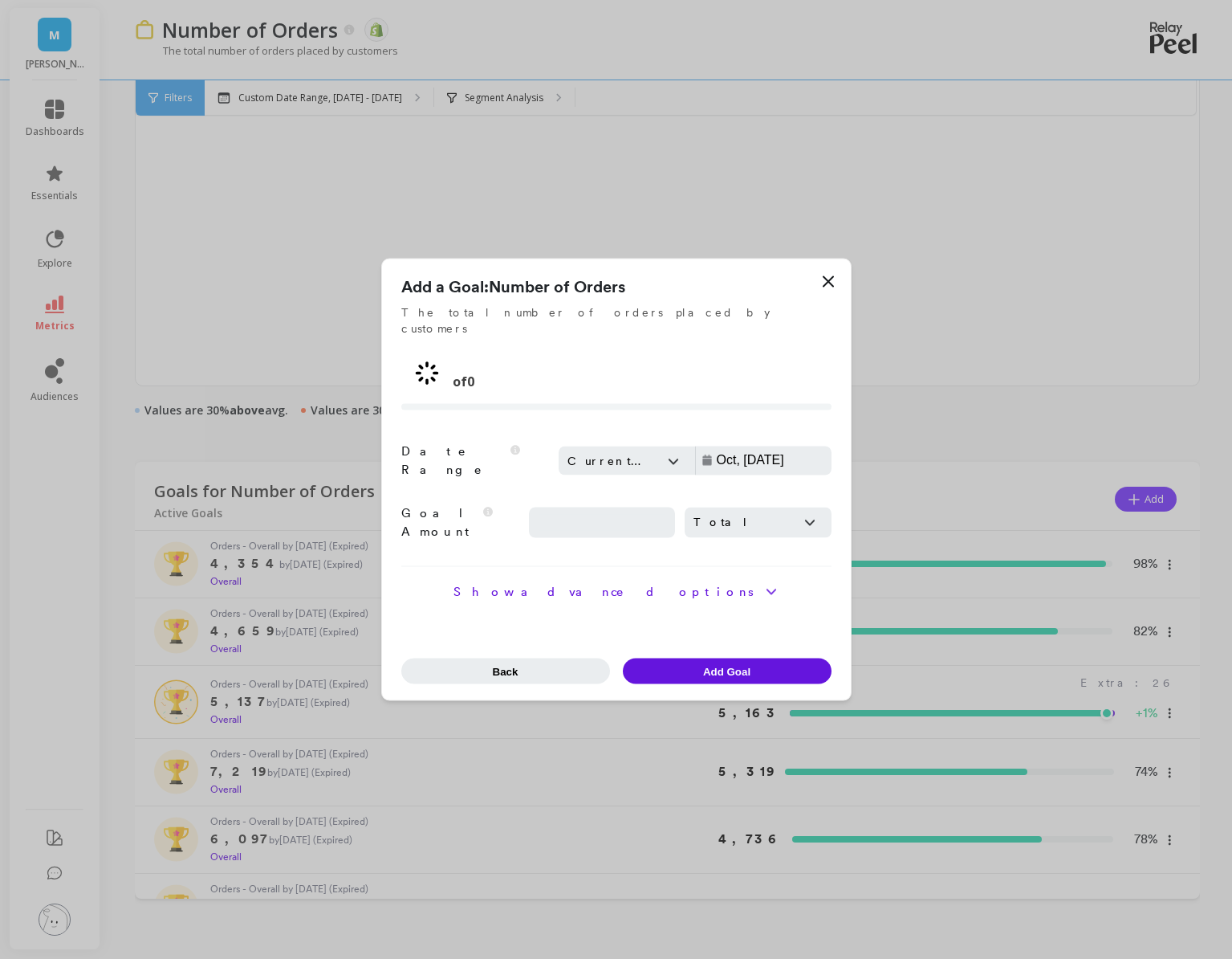
type input "Sep, 06 - Oct, 06"
drag, startPoint x: 601, startPoint y: 515, endPoint x: 500, endPoint y: 514, distance: 101.0
click at [500, 514] on div "Goal Amount The amount that you would like to set for the goal along with the t…" at bounding box center [616, 523] width 430 height 36
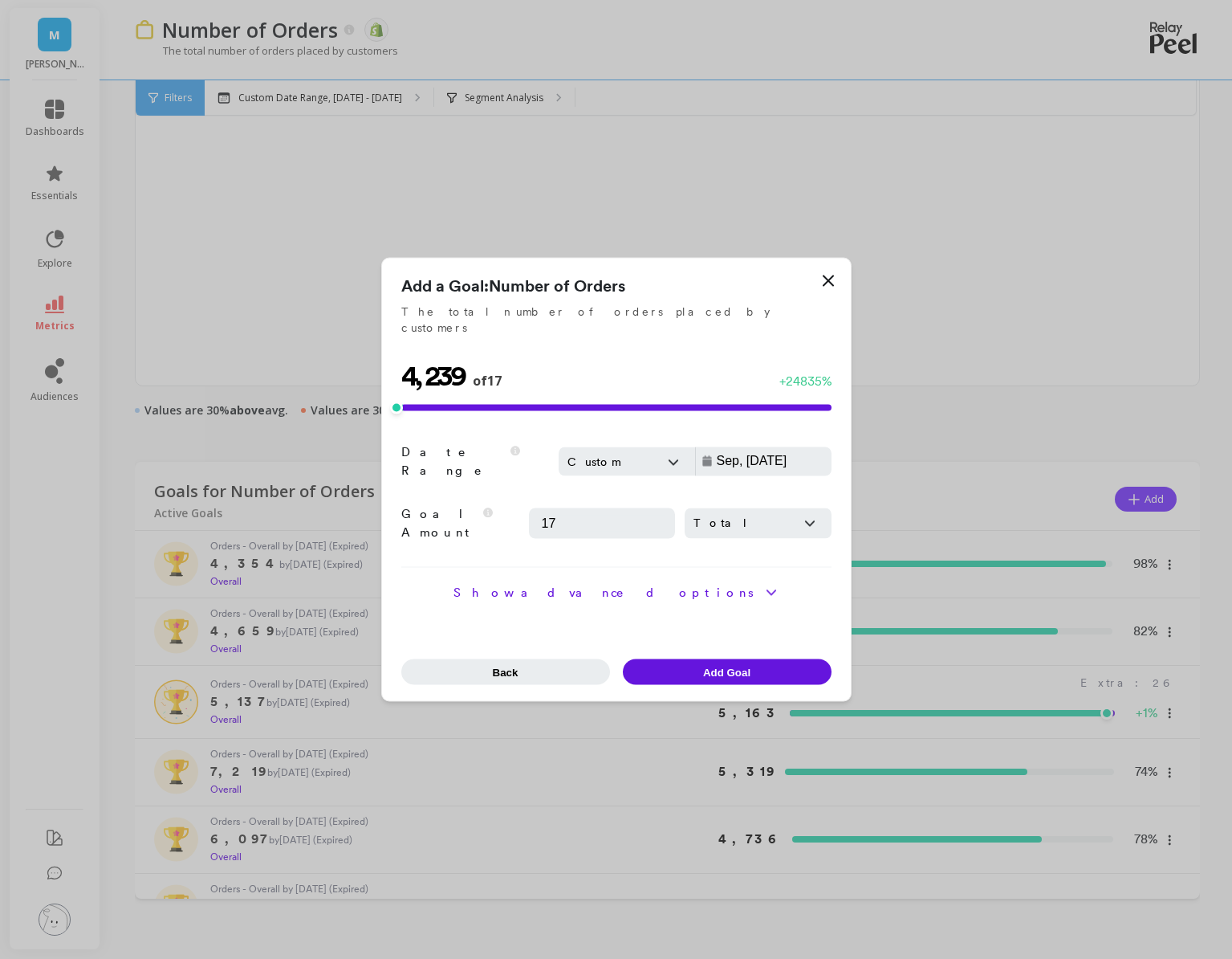
type input "1"
type input "3927"
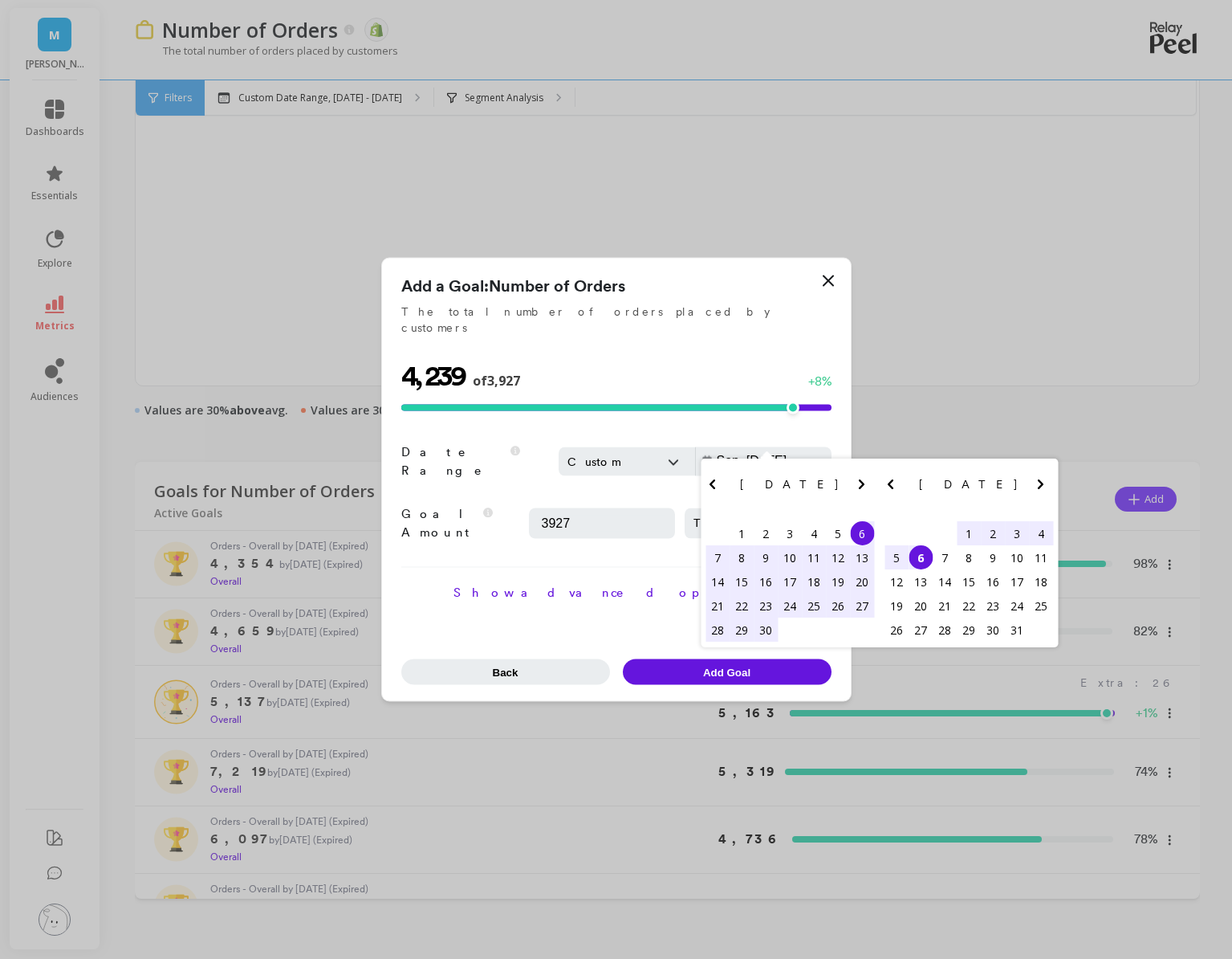
click at [734, 454] on input "Sep, 06 - Oct, 06" at bounding box center [797, 461] width 164 height 16
click at [968, 546] on div "1" at bounding box center [969, 533] width 24 height 24
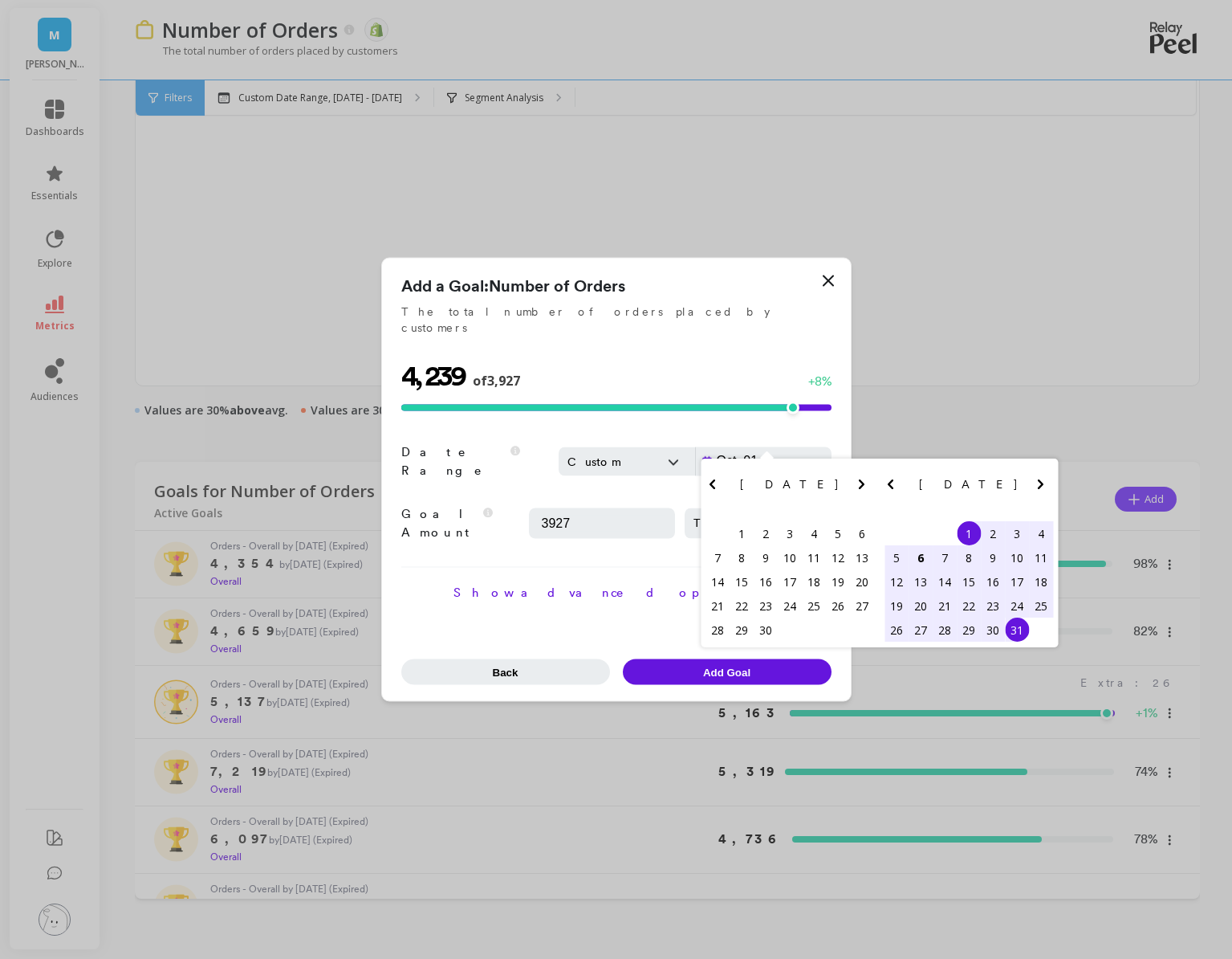
click at [1016, 642] on div "31" at bounding box center [1017, 630] width 24 height 24
type input "Oct, 01 - Oct, 31"
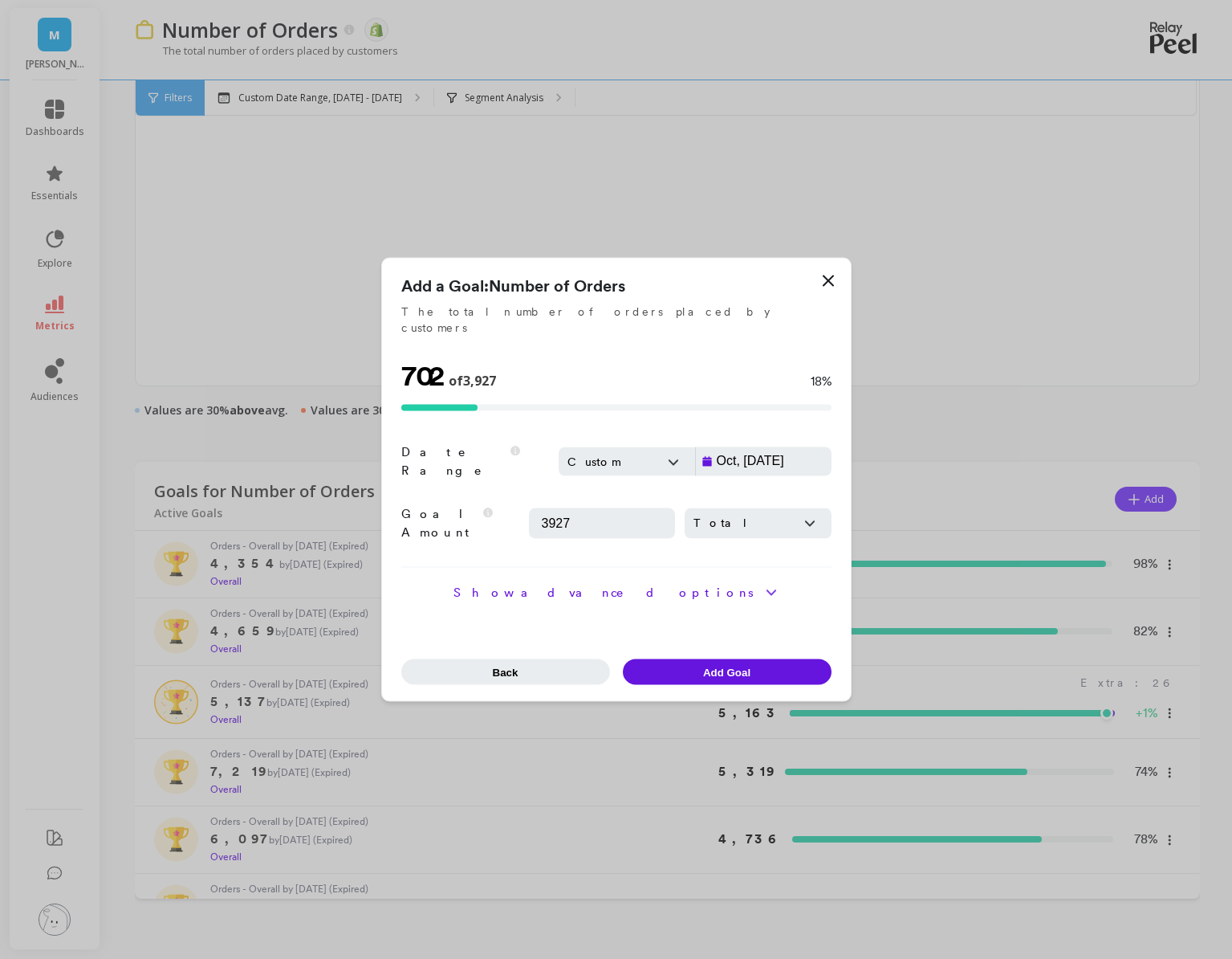
click at [756, 659] on button "Add Goal" at bounding box center [727, 672] width 209 height 26
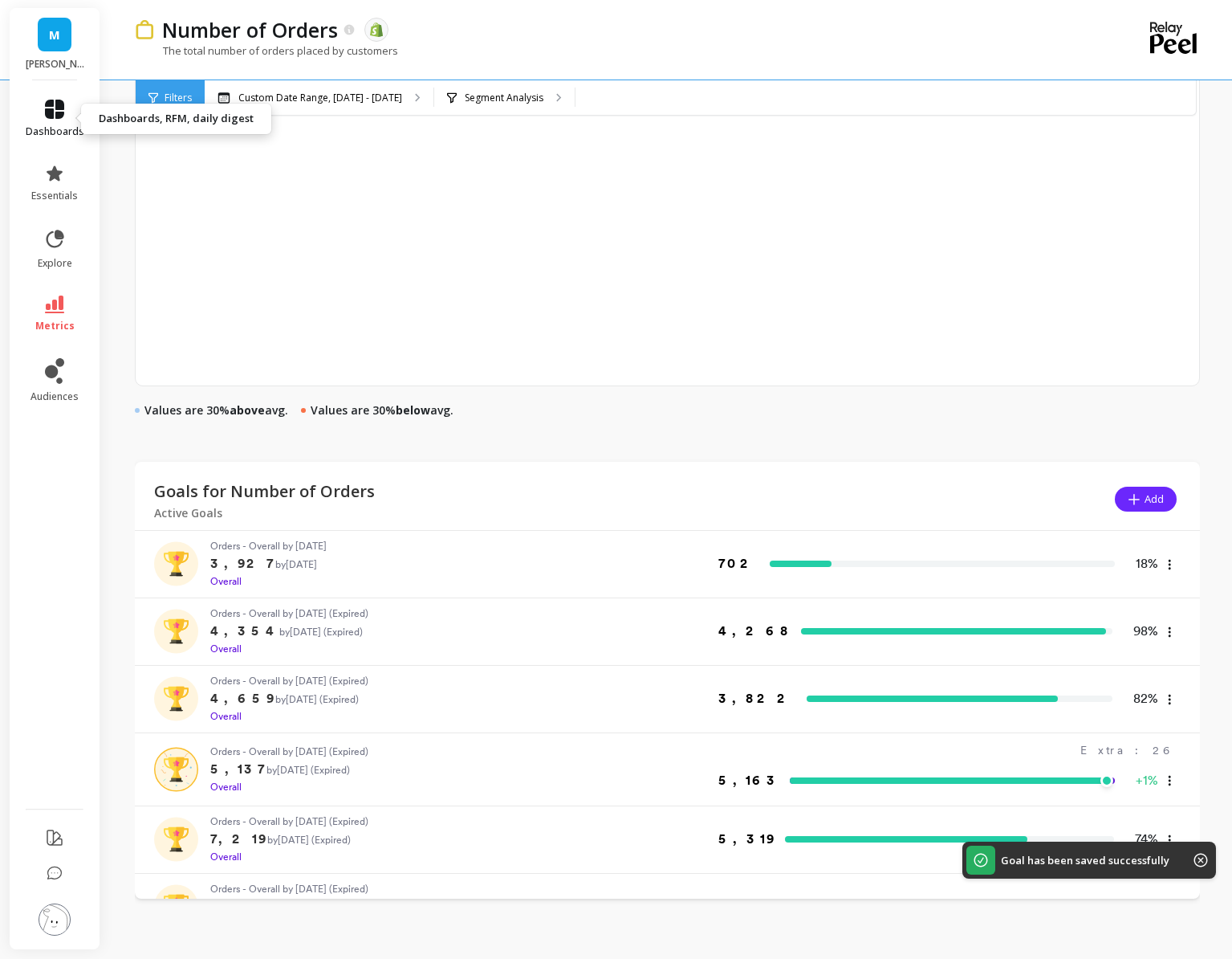
click at [45, 125] on span "dashboards" at bounding box center [56, 131] width 59 height 13
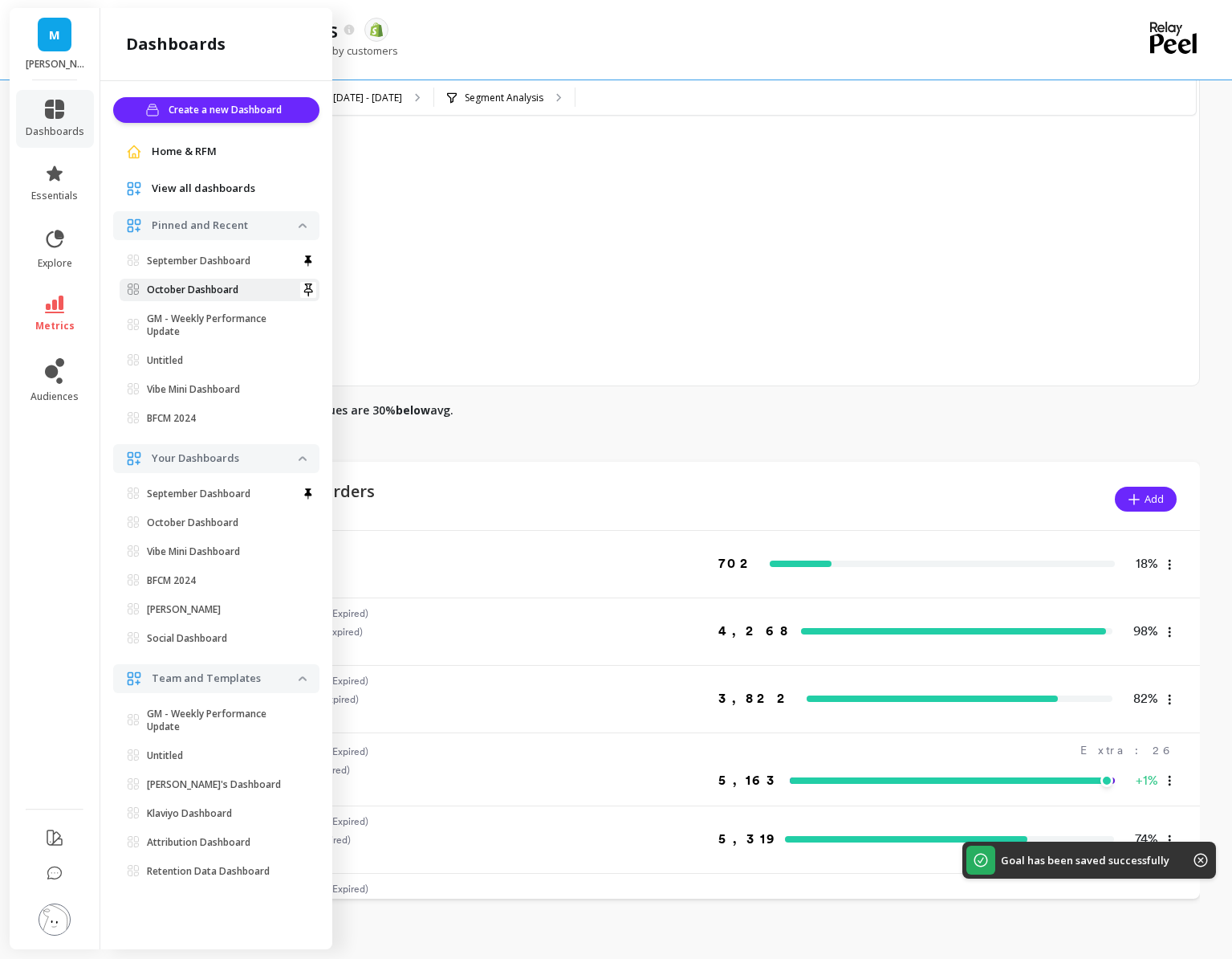
click at [235, 287] on p "October Dashboard" at bounding box center [193, 290] width 92 height 13
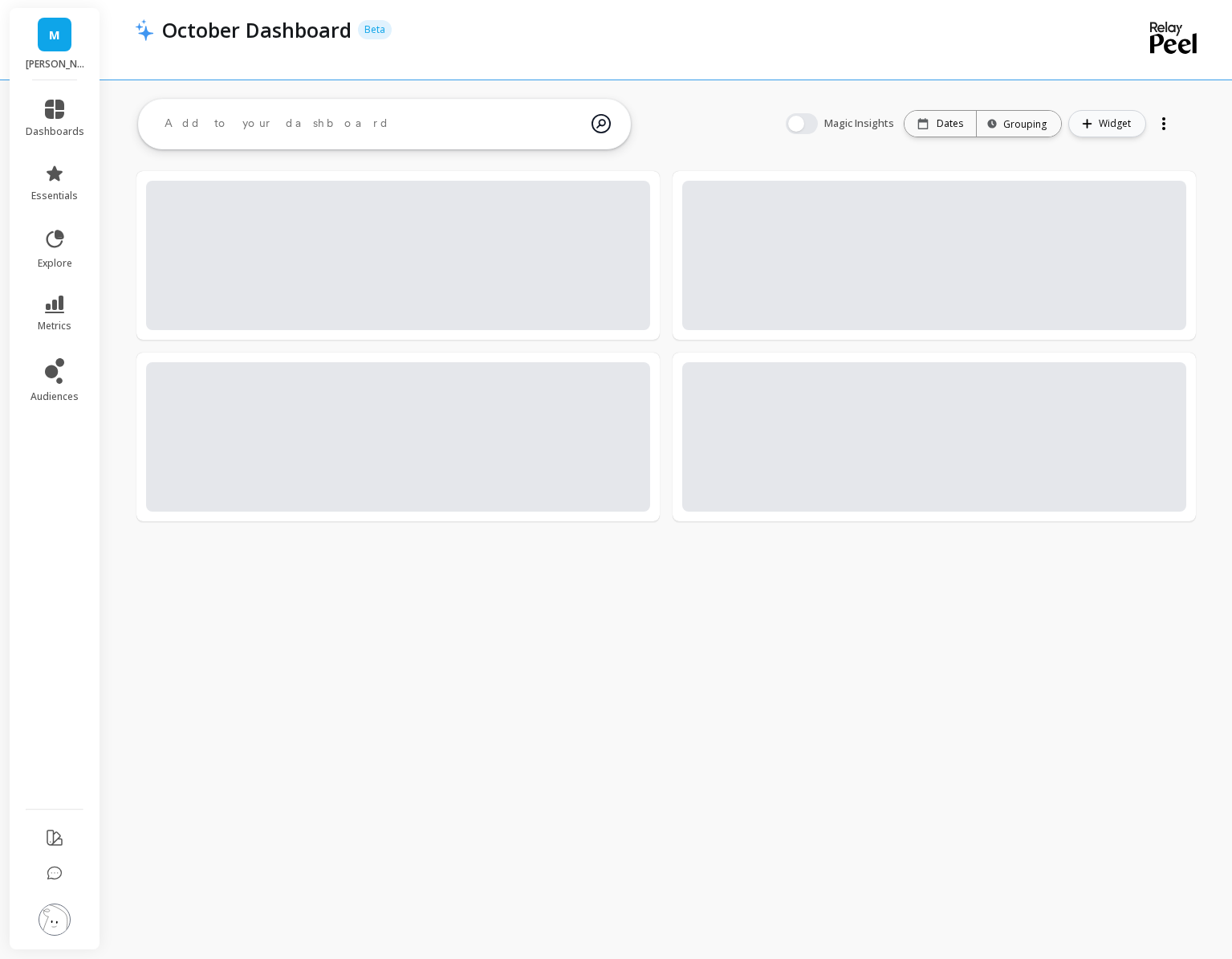
click at [1095, 126] on button "Widget" at bounding box center [1107, 124] width 78 height 27
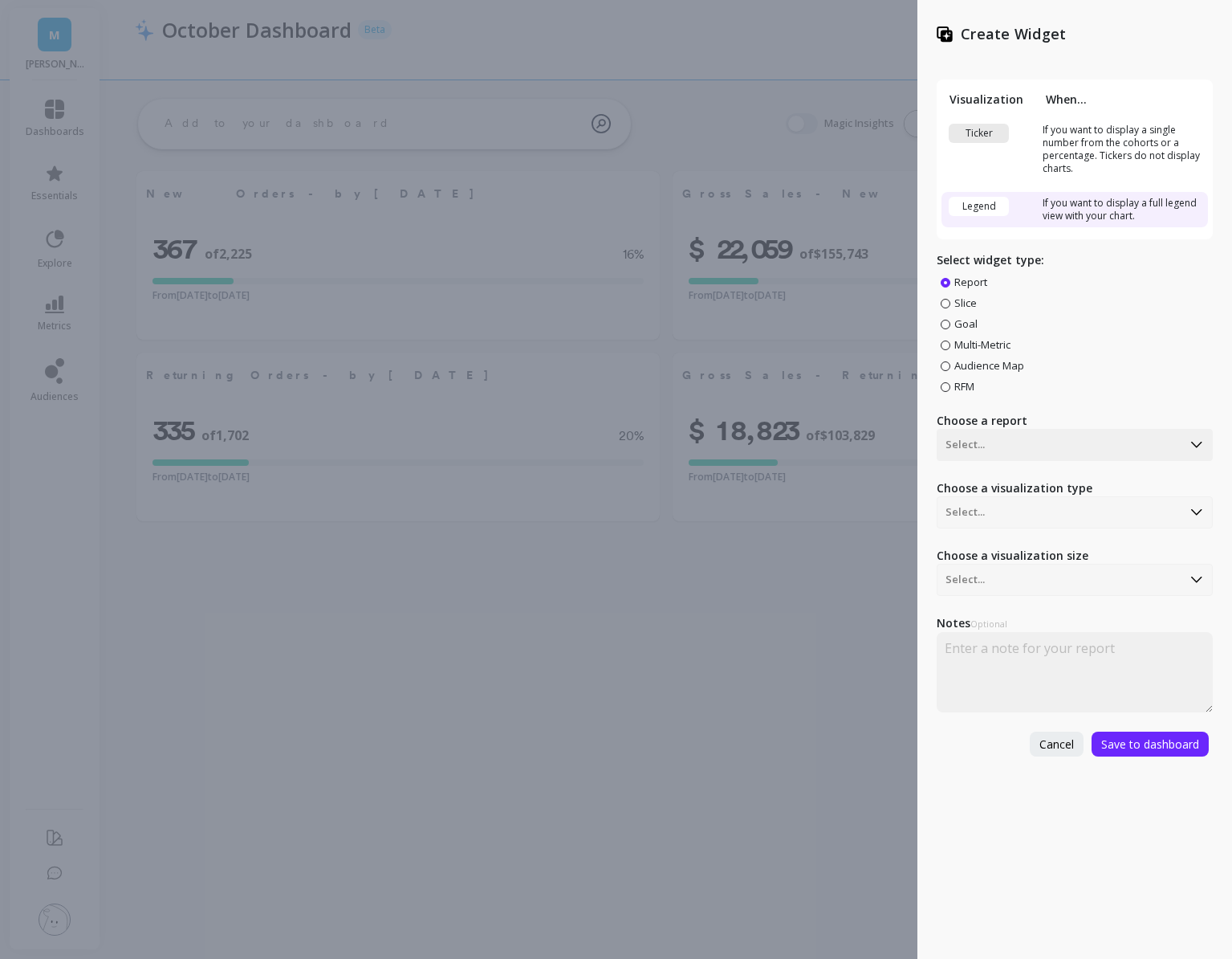
click at [964, 332] on div "Report Slice Goal Multi-Metric Audience Map RFM" at bounding box center [1075, 333] width 276 height 119
click at [963, 324] on span "Goal" at bounding box center [966, 323] width 24 height 14
click at [0, 0] on input "Goal" at bounding box center [0, 0] width 0 height 0
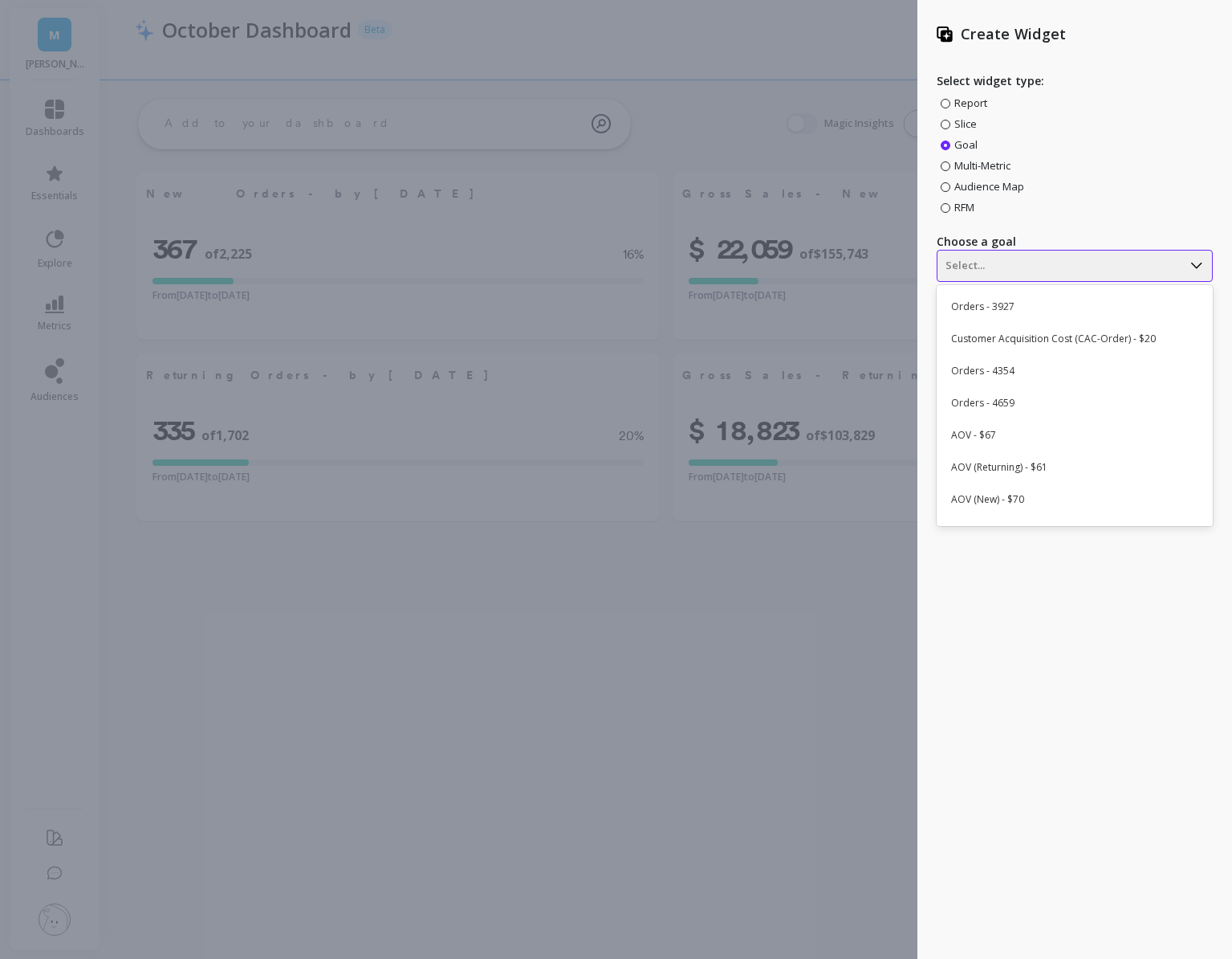
click at [976, 262] on div at bounding box center [1059, 265] width 228 height 19
click at [982, 293] on div "Orders - 3927" at bounding box center [1073, 306] width 263 height 27
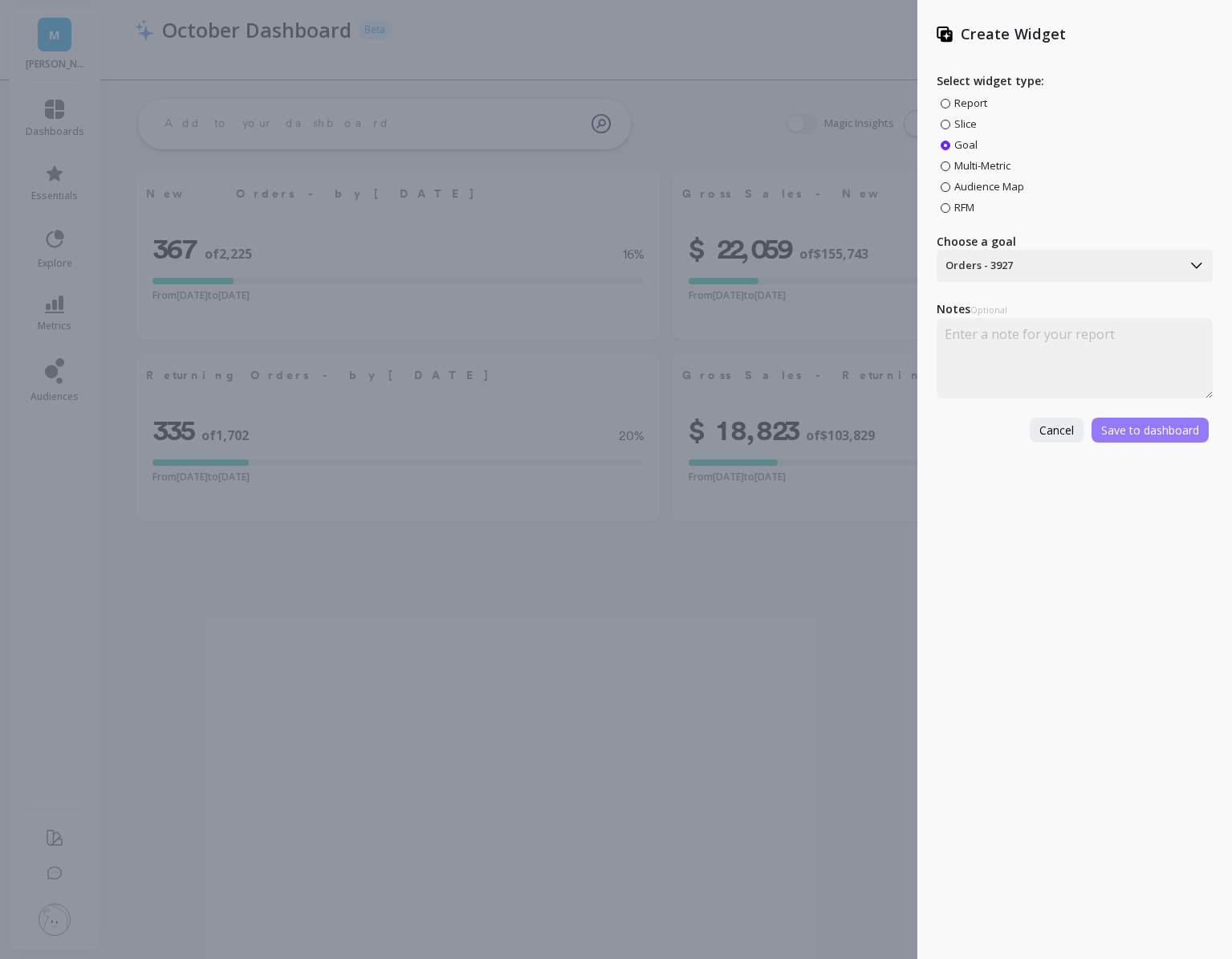
click at [1133, 430] on span "Save to dashboard" at bounding box center [1150, 430] width 98 height 15
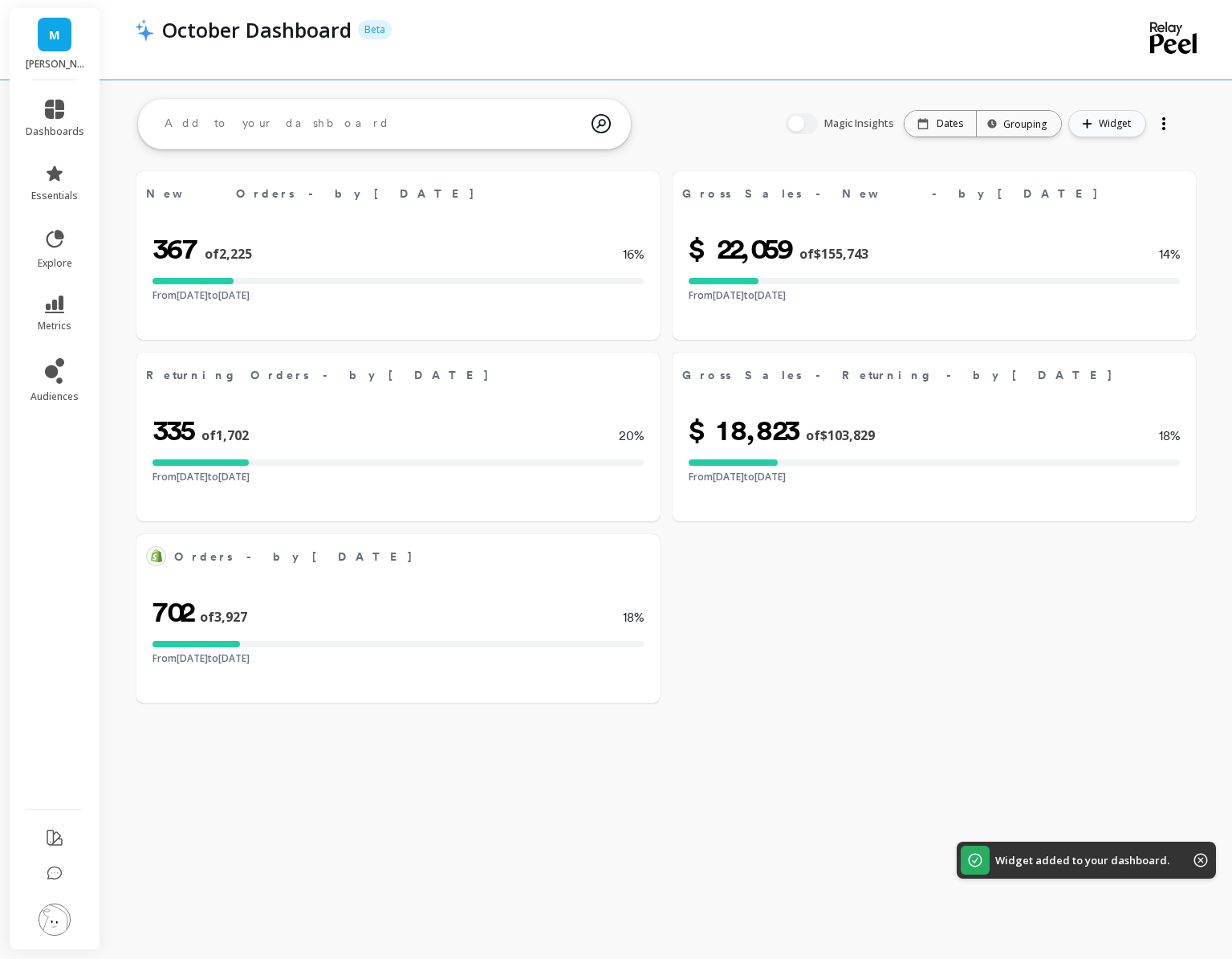
click at [1091, 116] on button "Widget" at bounding box center [1107, 124] width 78 height 27
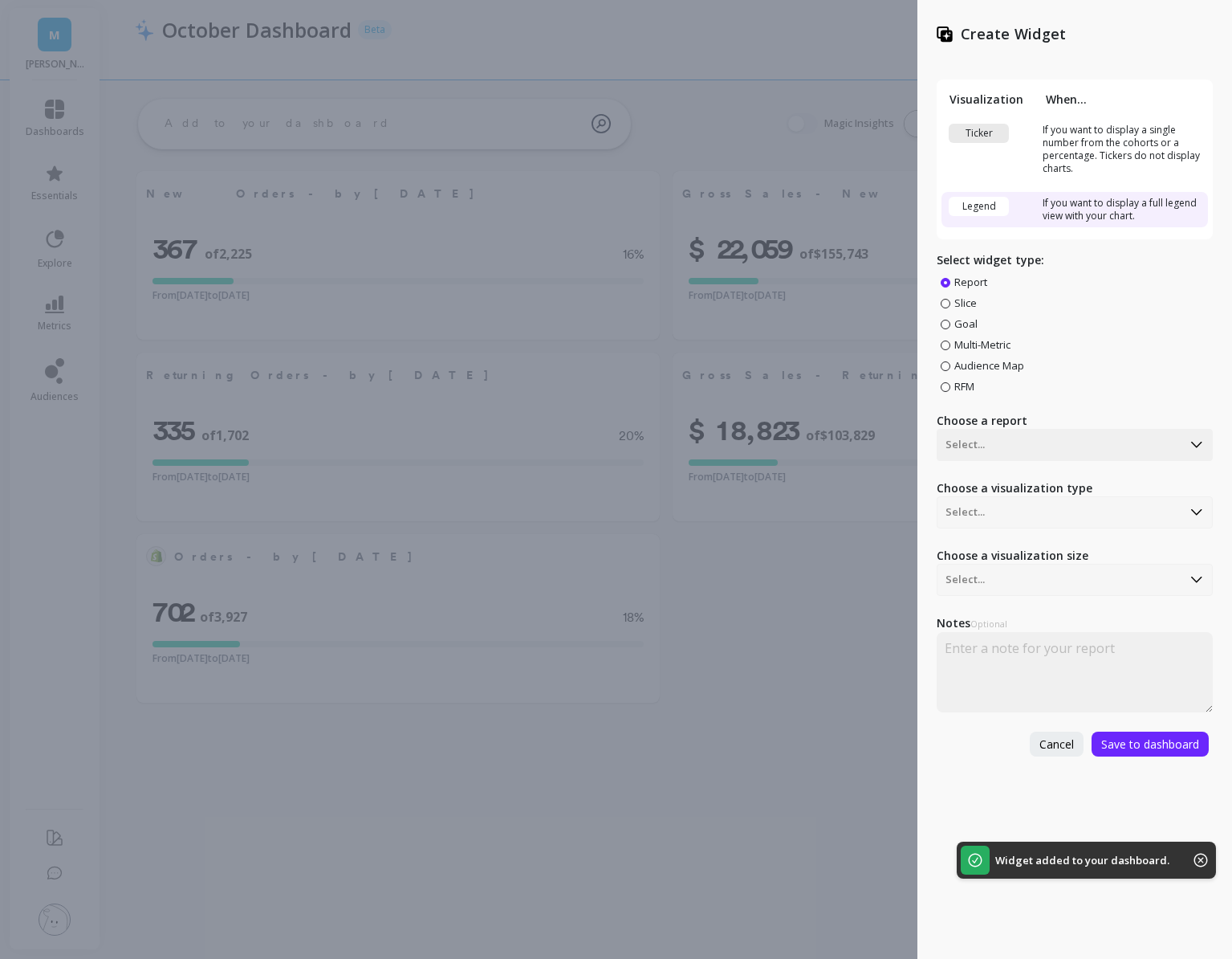
click at [966, 323] on span "Goal" at bounding box center [966, 323] width 24 height 14
click at [0, 0] on input "Goal" at bounding box center [0, 0] width 0 height 0
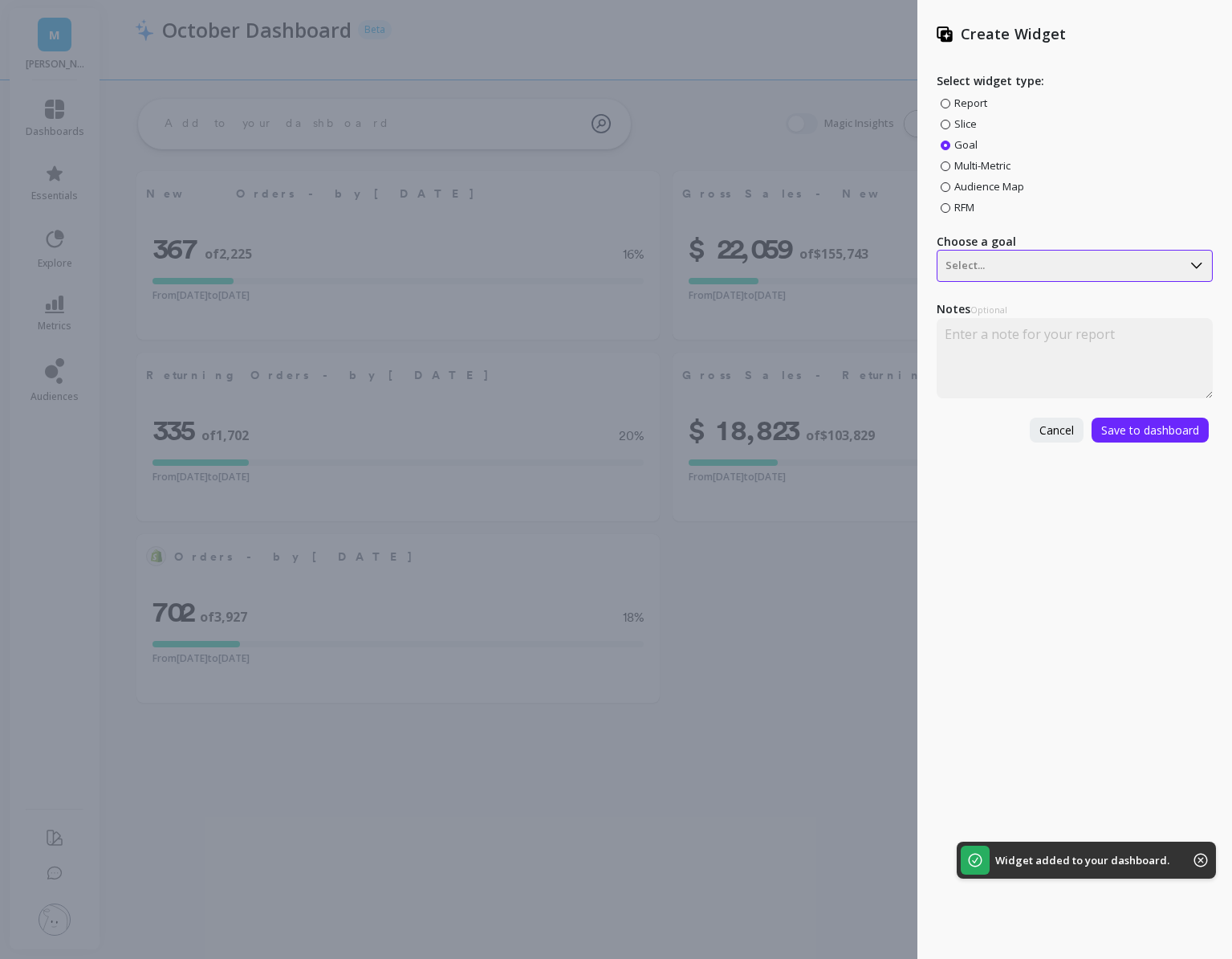
click at [988, 277] on div "Select..." at bounding box center [1059, 265] width 244 height 26
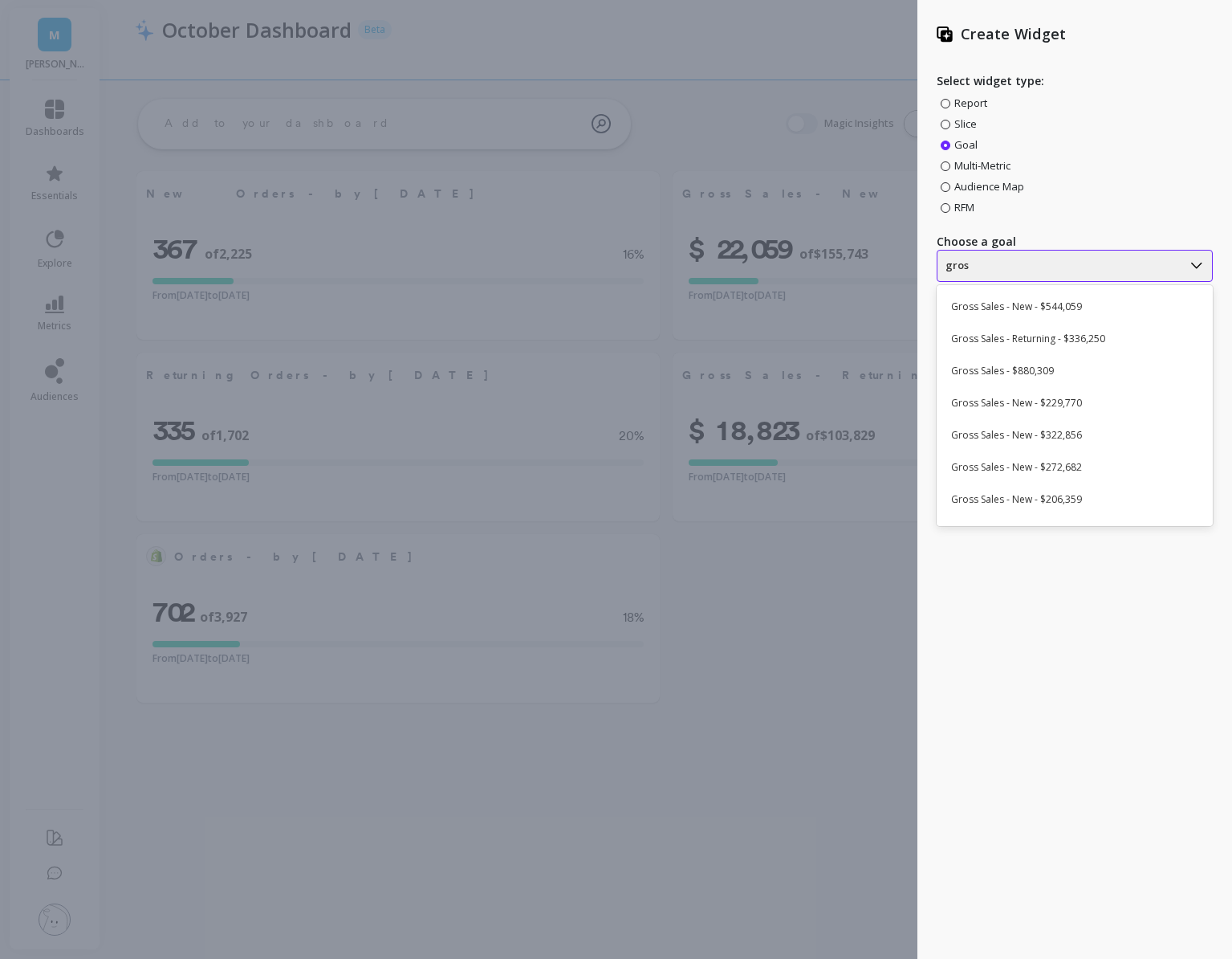
type input "gross"
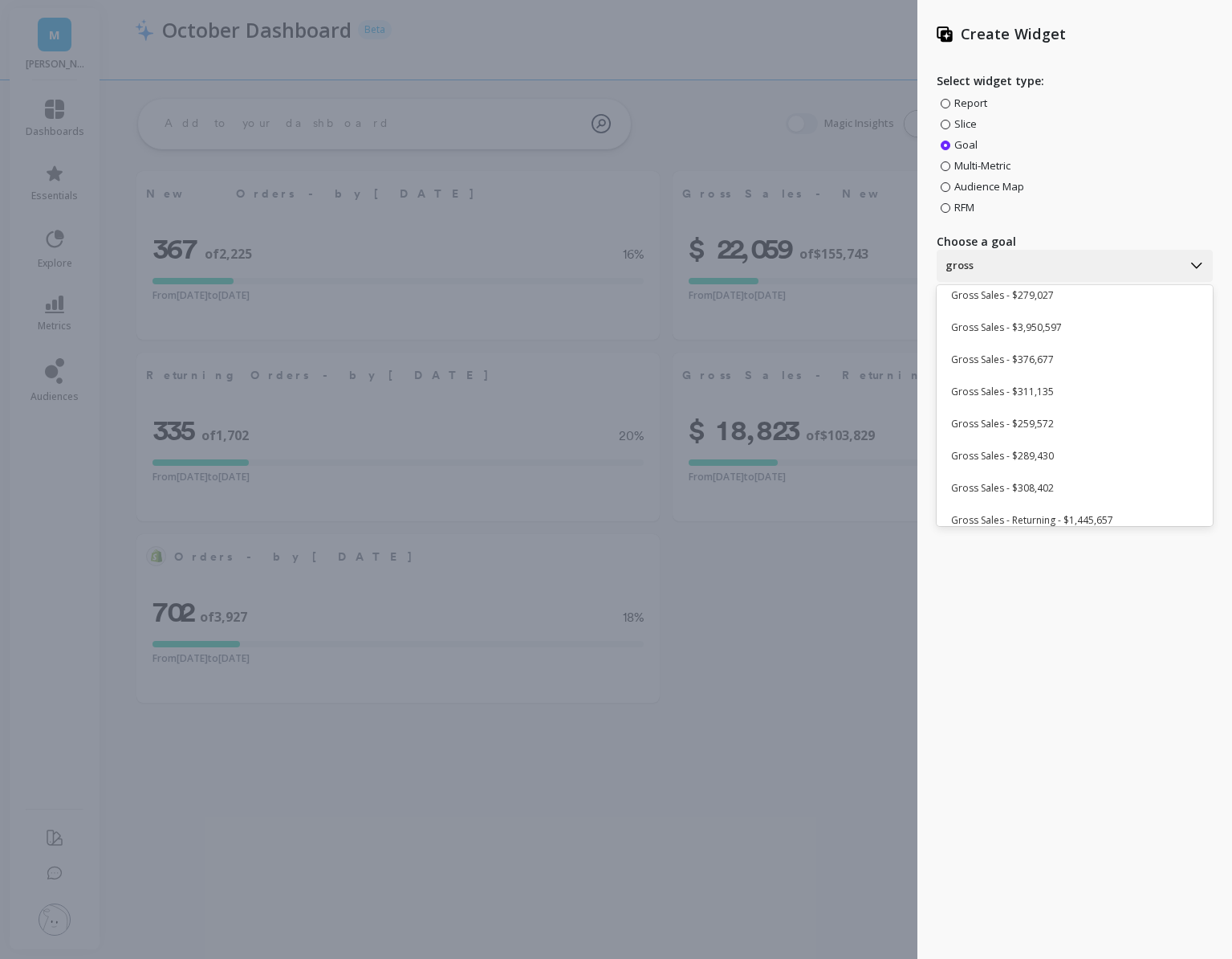
scroll to position [399, 0]
click at [1071, 418] on div "Gross Sales - $259,572" at bounding box center [1073, 422] width 263 height 27
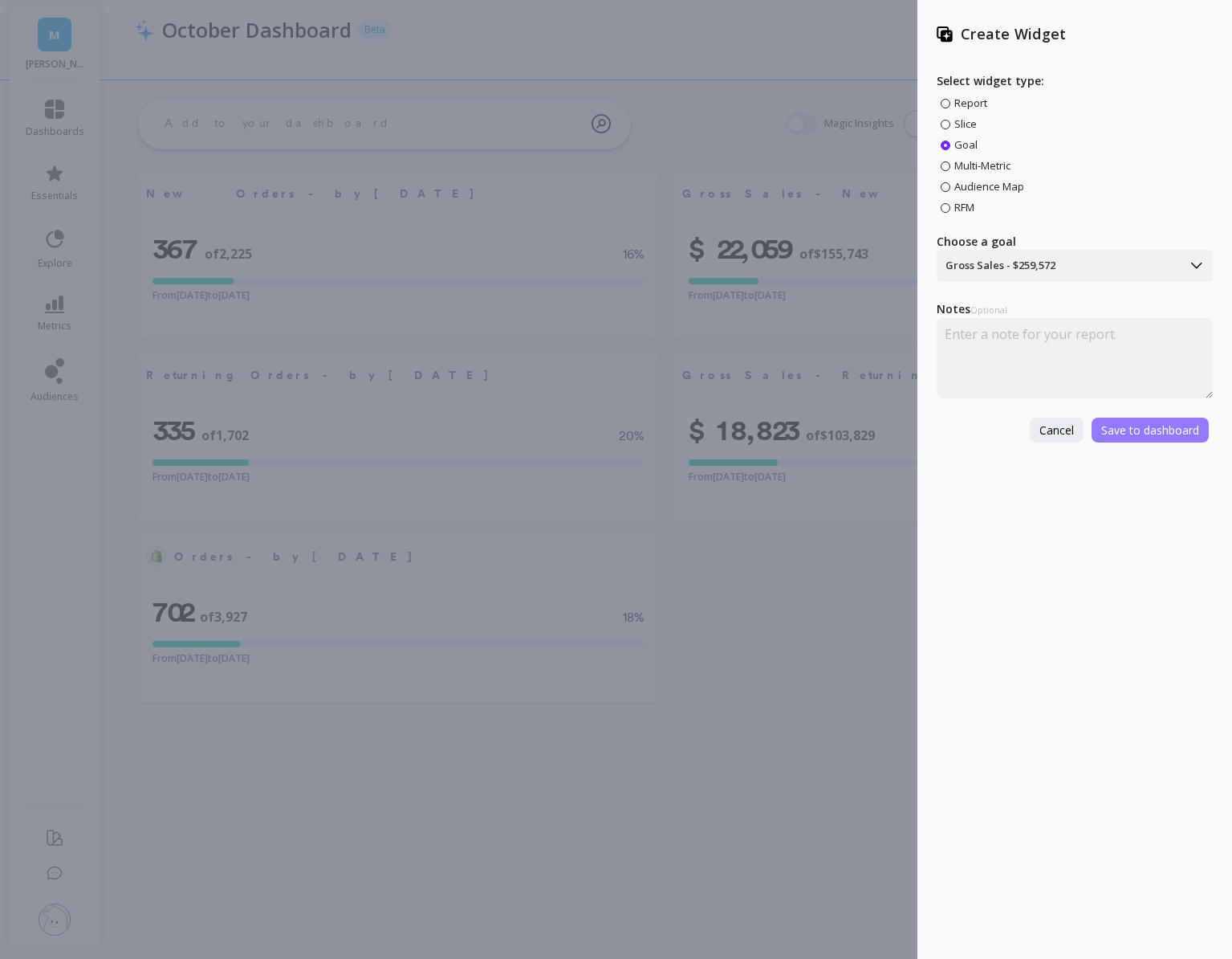
click at [1120, 432] on span "Save to dashboard" at bounding box center [1150, 430] width 98 height 15
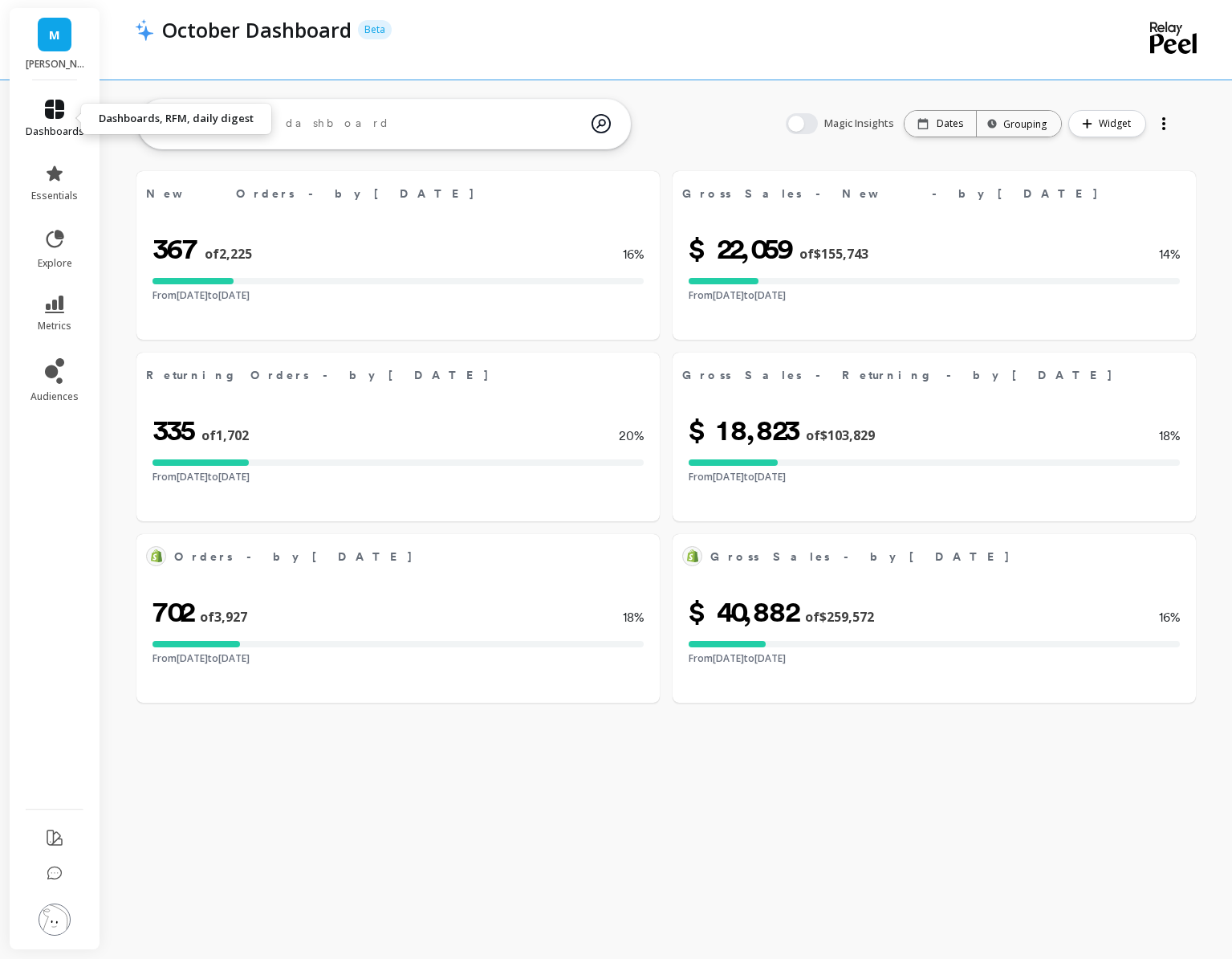
click at [50, 131] on span "dashboards" at bounding box center [56, 131] width 59 height 13
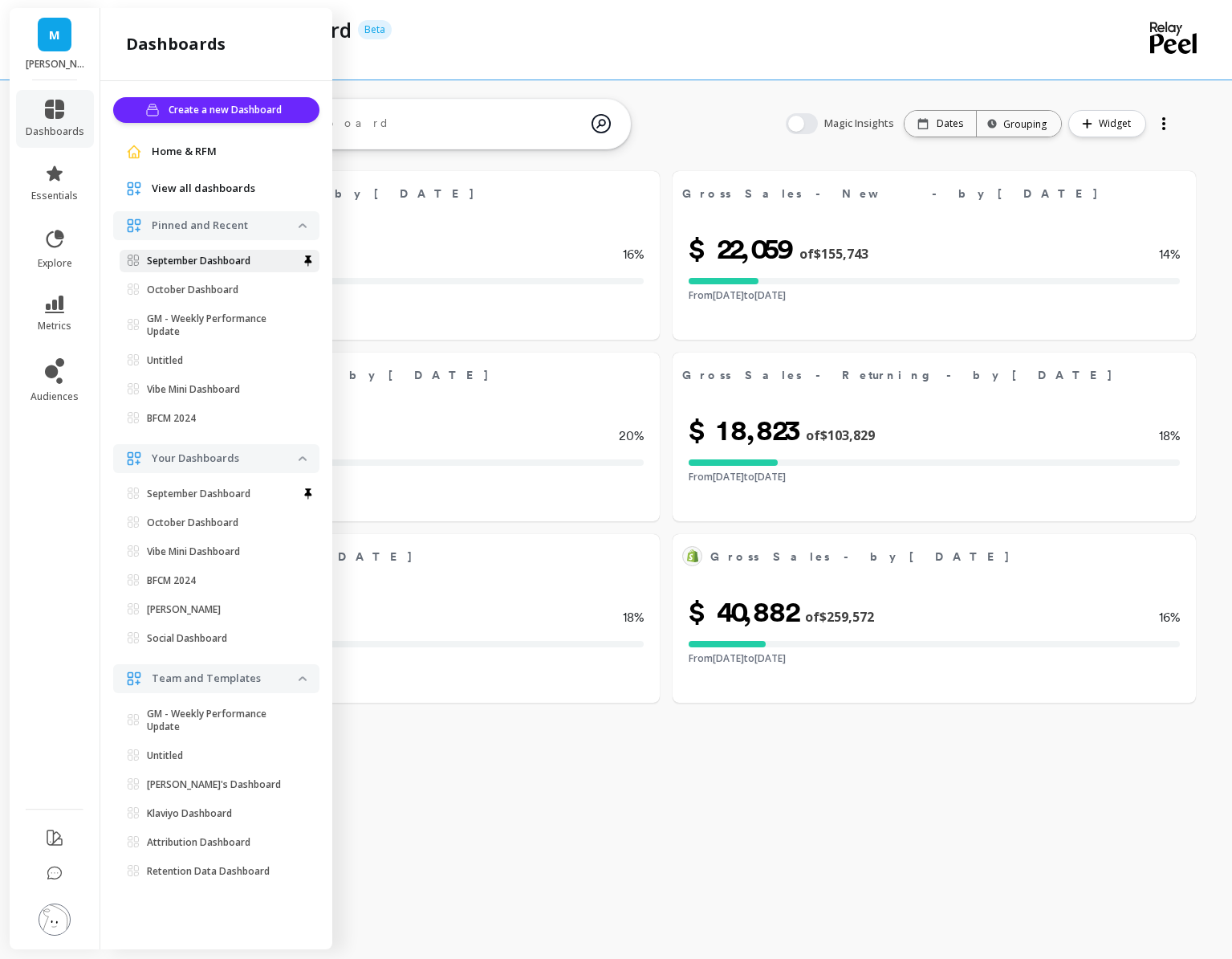
click at [178, 254] on p "September Dashboard" at bounding box center [199, 260] width 104 height 13
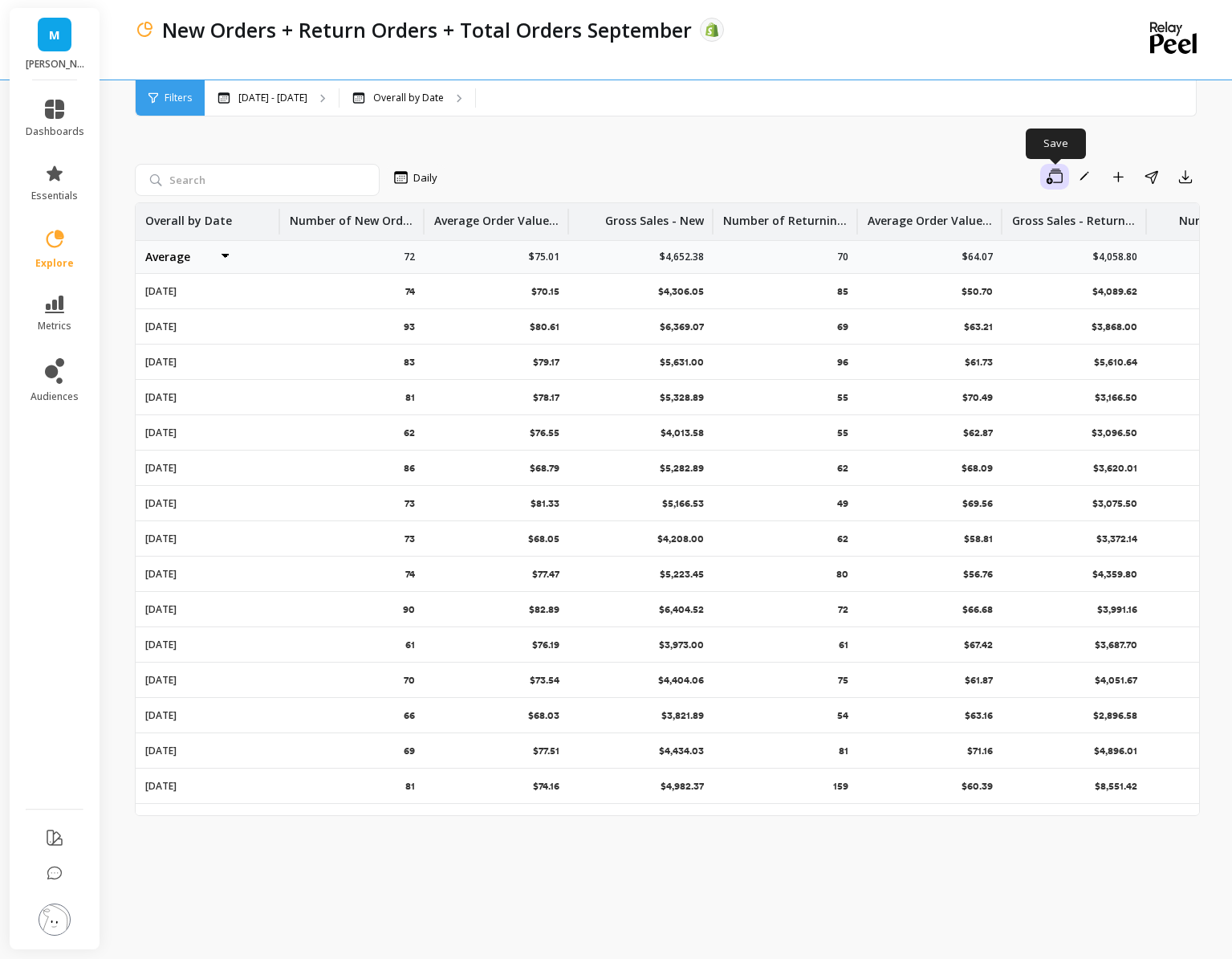
click at [1065, 178] on button "button" at bounding box center [1054, 177] width 29 height 26
click at [1018, 242] on span "Save as new" at bounding box center [990, 249] width 64 height 16
click at [969, 243] on span "Save as new" at bounding box center [990, 249] width 64 height 16
click at [610, 162] on div "Daily Save To create a slice, save your filtered state. Save Save as new Rename…" at bounding box center [667, 511] width 1065 height 855
click at [278, 99] on p "May 1 - Oct 5" at bounding box center [273, 98] width 69 height 13
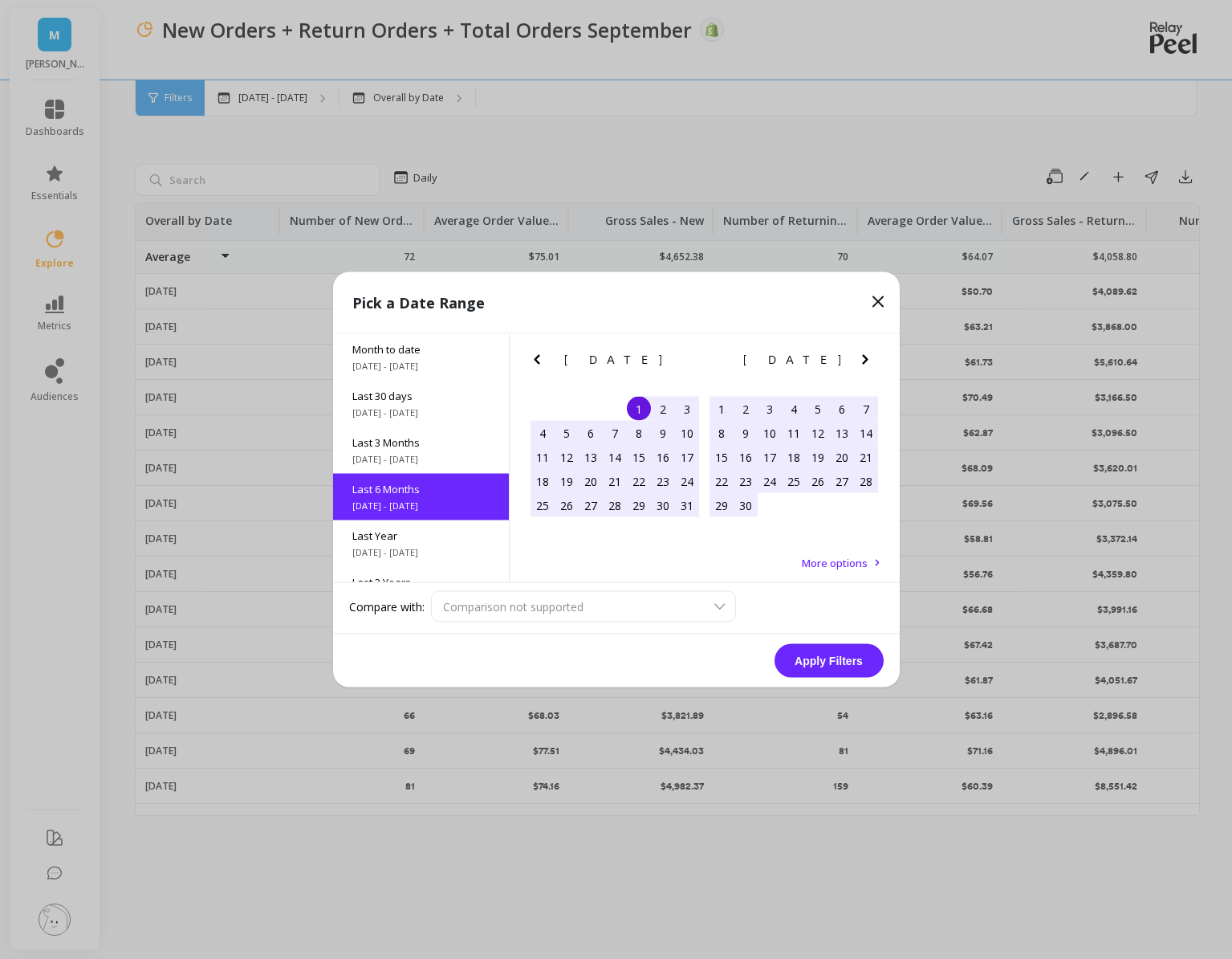
scroll to position [39, 0]
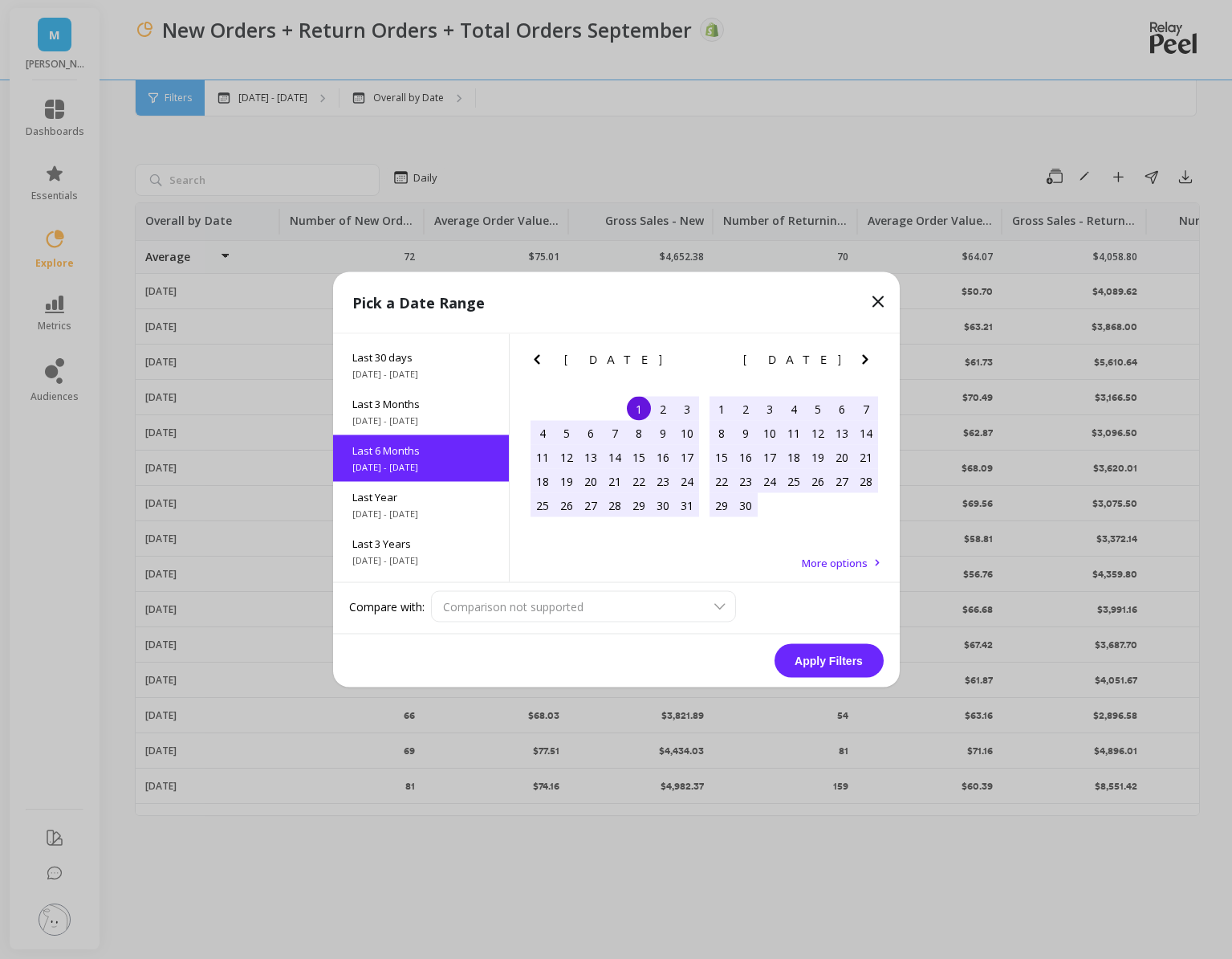
click at [856, 368] on icon "Next Month" at bounding box center [865, 360] width 19 height 19
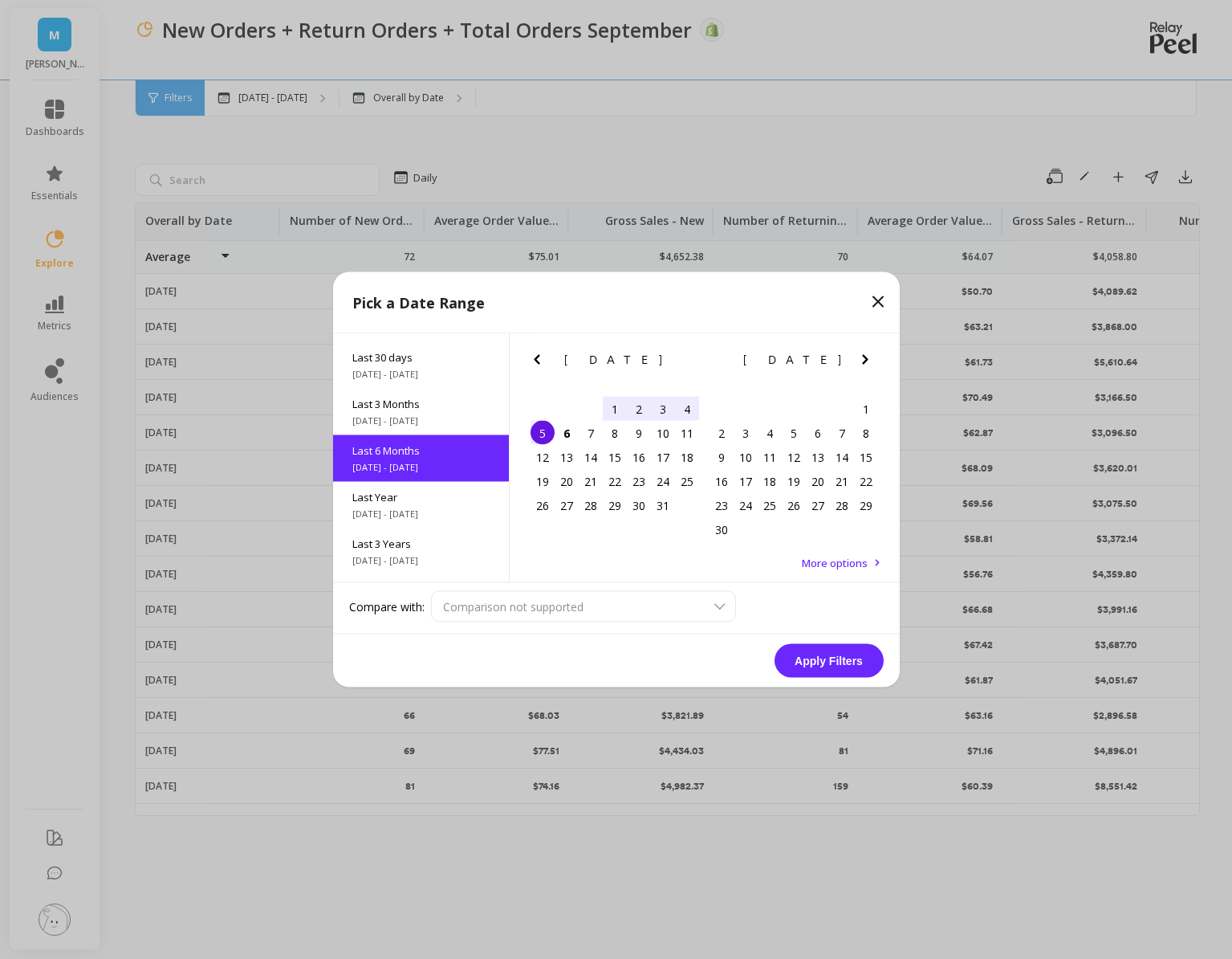
click at [616, 406] on div "1" at bounding box center [614, 408] width 24 height 24
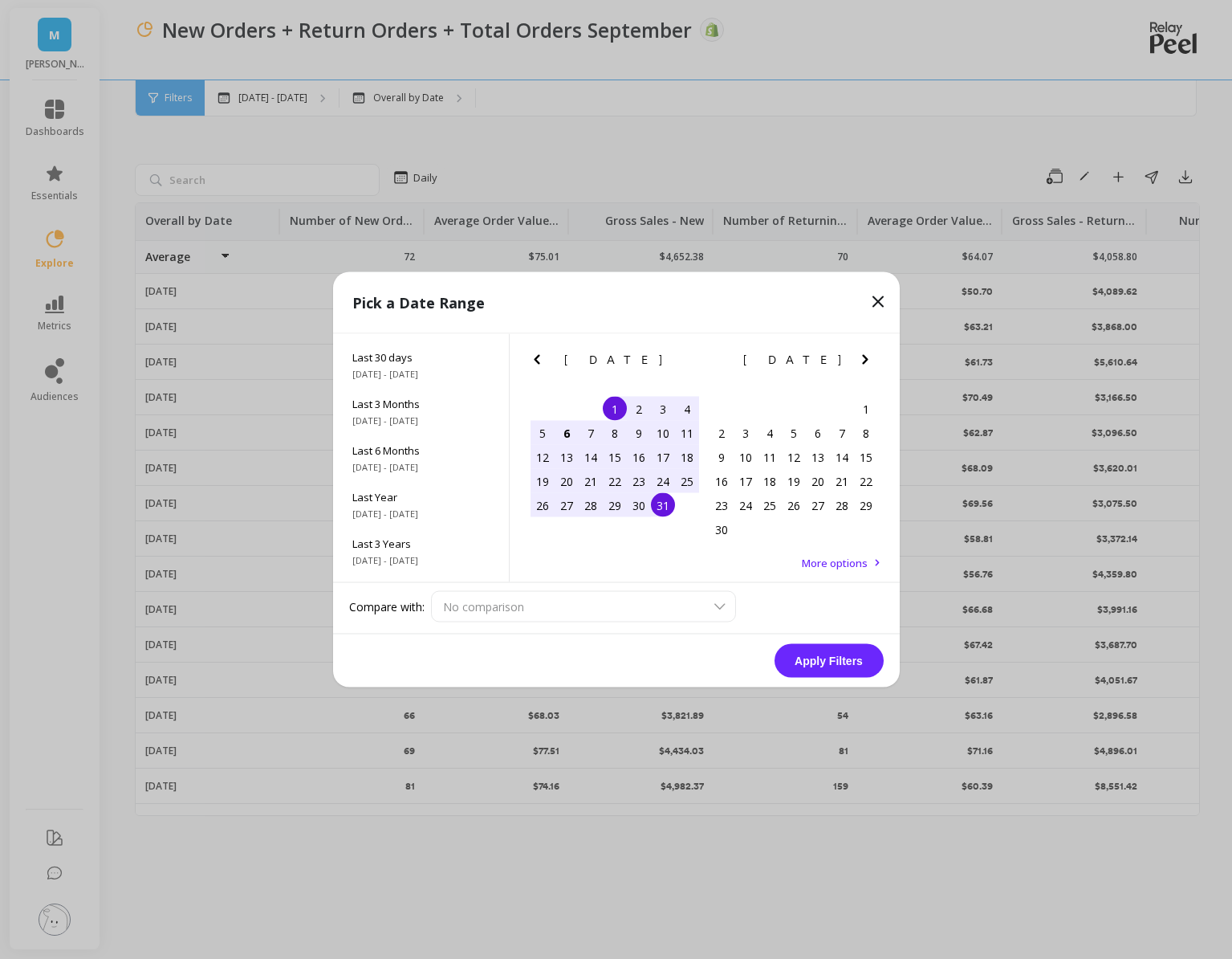
click at [664, 503] on div "31" at bounding box center [663, 505] width 24 height 24
click at [836, 670] on button "Apply Filters" at bounding box center [829, 661] width 109 height 34
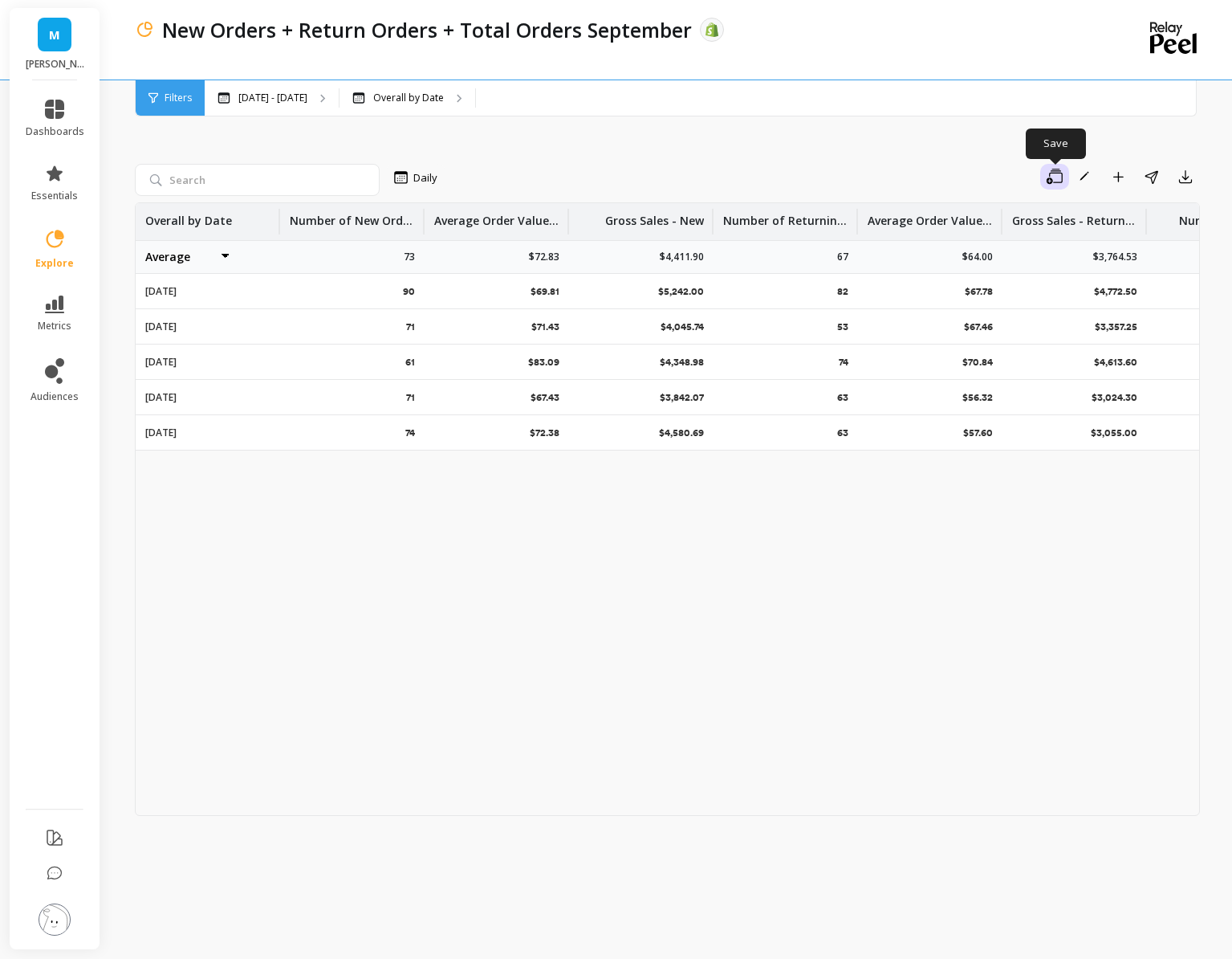
click at [1051, 173] on icon "button" at bounding box center [1054, 176] width 16 height 16
click at [1017, 253] on span "Save as new" at bounding box center [990, 249] width 64 height 16
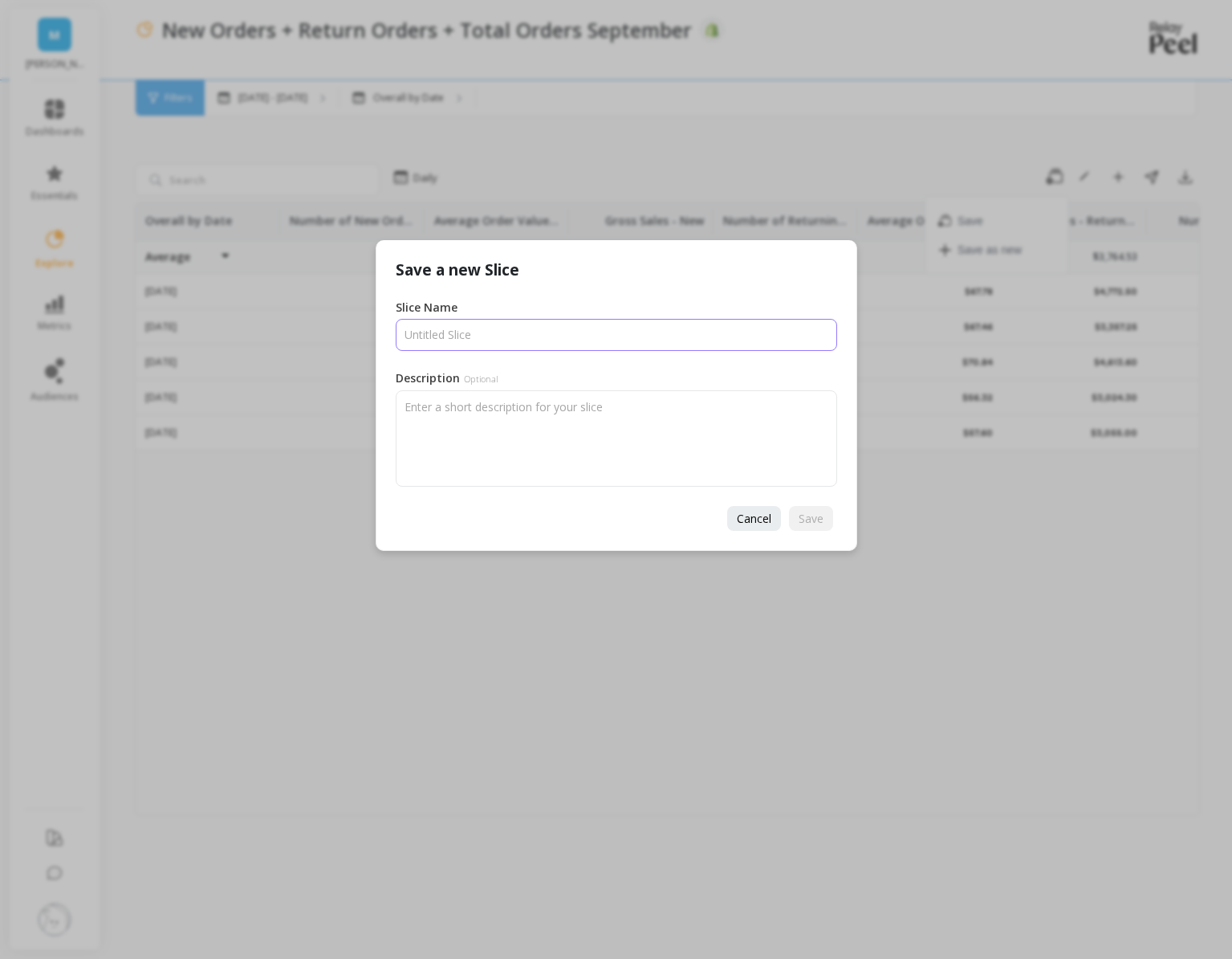
click at [587, 329] on input "Slice Name" at bounding box center [616, 335] width 442 height 32
type input "New Orders + Return Orders + Total Orders October"
click at [816, 525] on span "Save" at bounding box center [811, 519] width 25 height 15
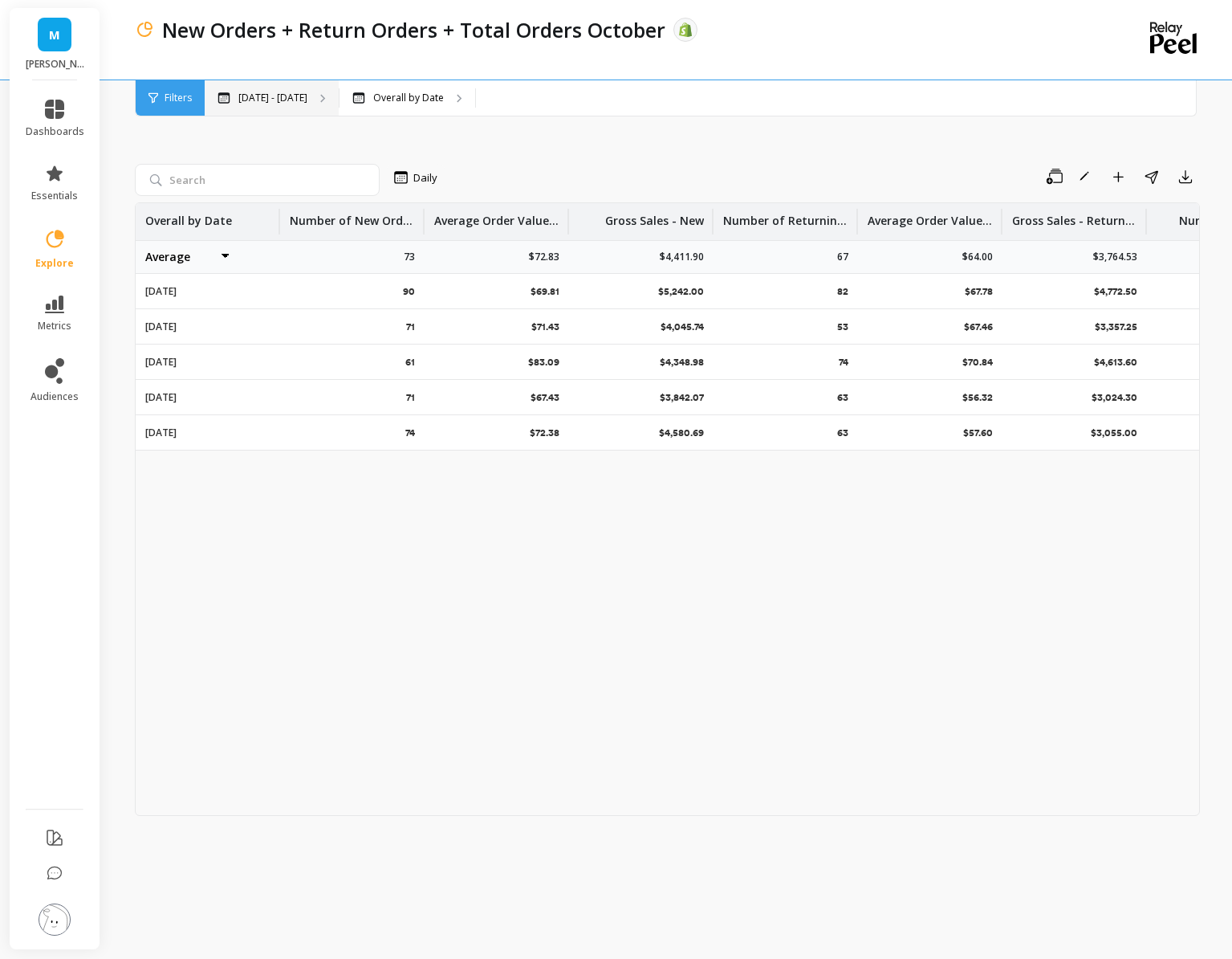
click at [283, 101] on p "May 1 - Oct 5" at bounding box center [273, 98] width 69 height 13
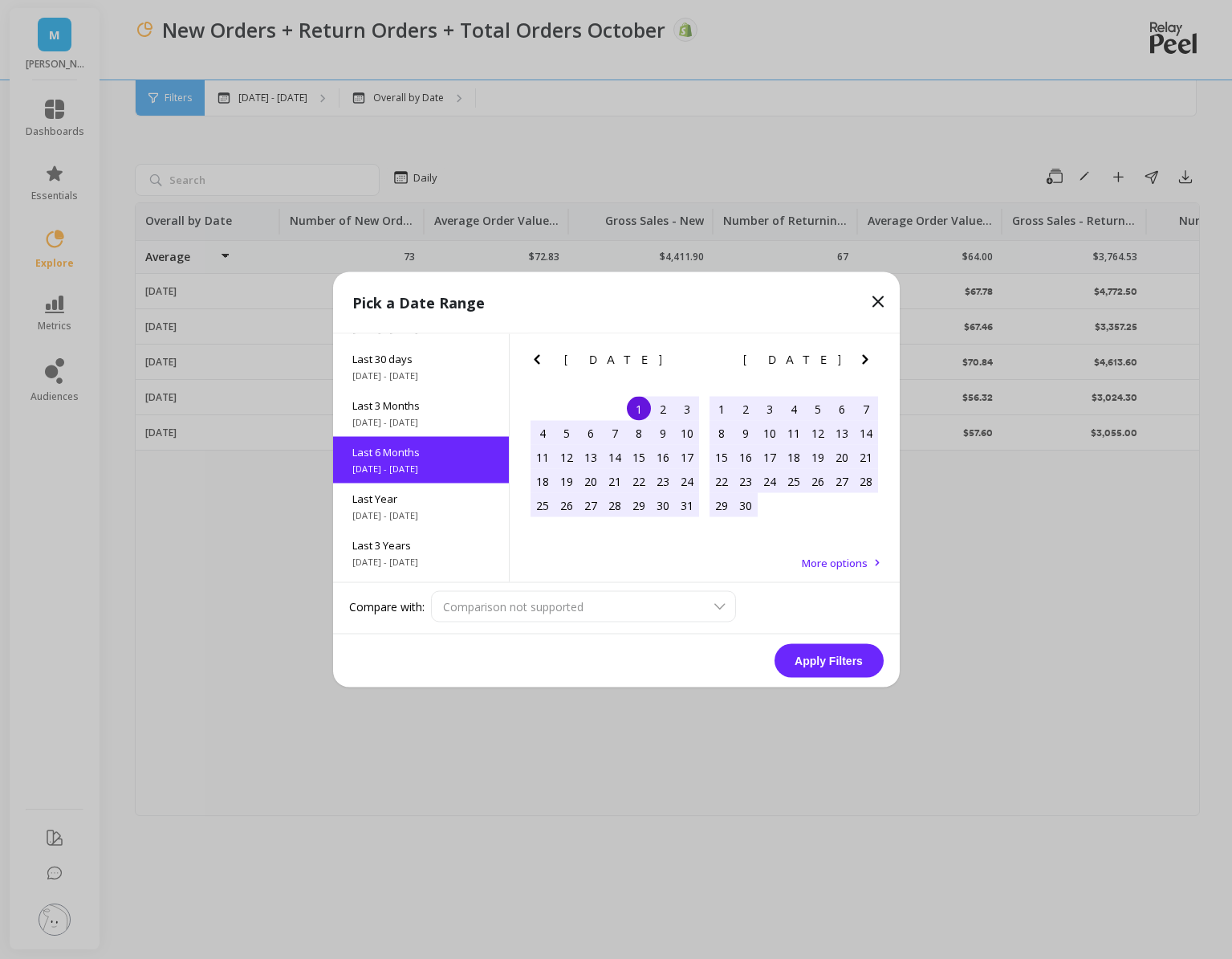
scroll to position [39, 0]
click at [443, 376] on span "9/5/2025 - 10/5/2025" at bounding box center [421, 374] width 137 height 13
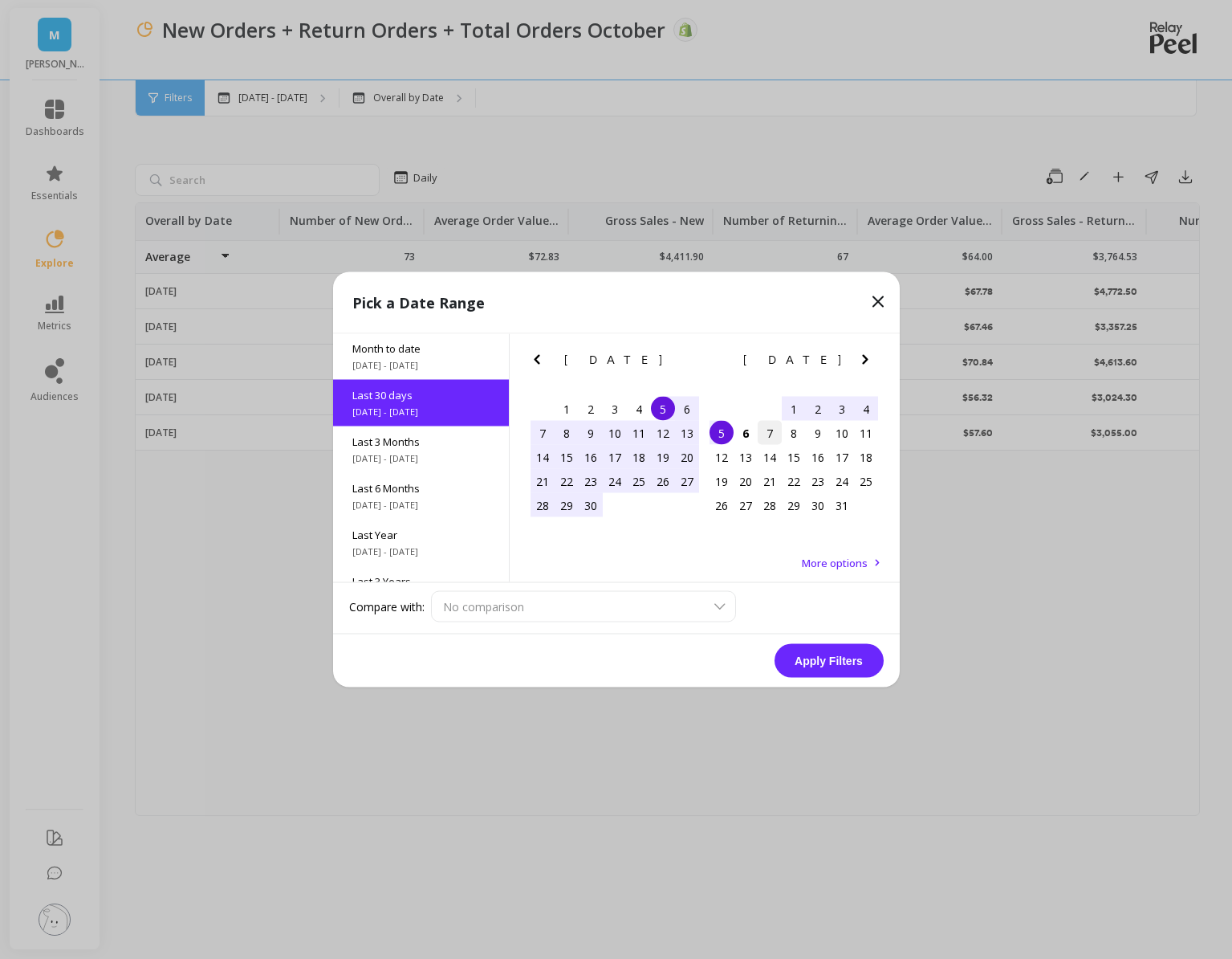
scroll to position [0, 0]
click at [787, 403] on div "1" at bounding box center [794, 408] width 24 height 24
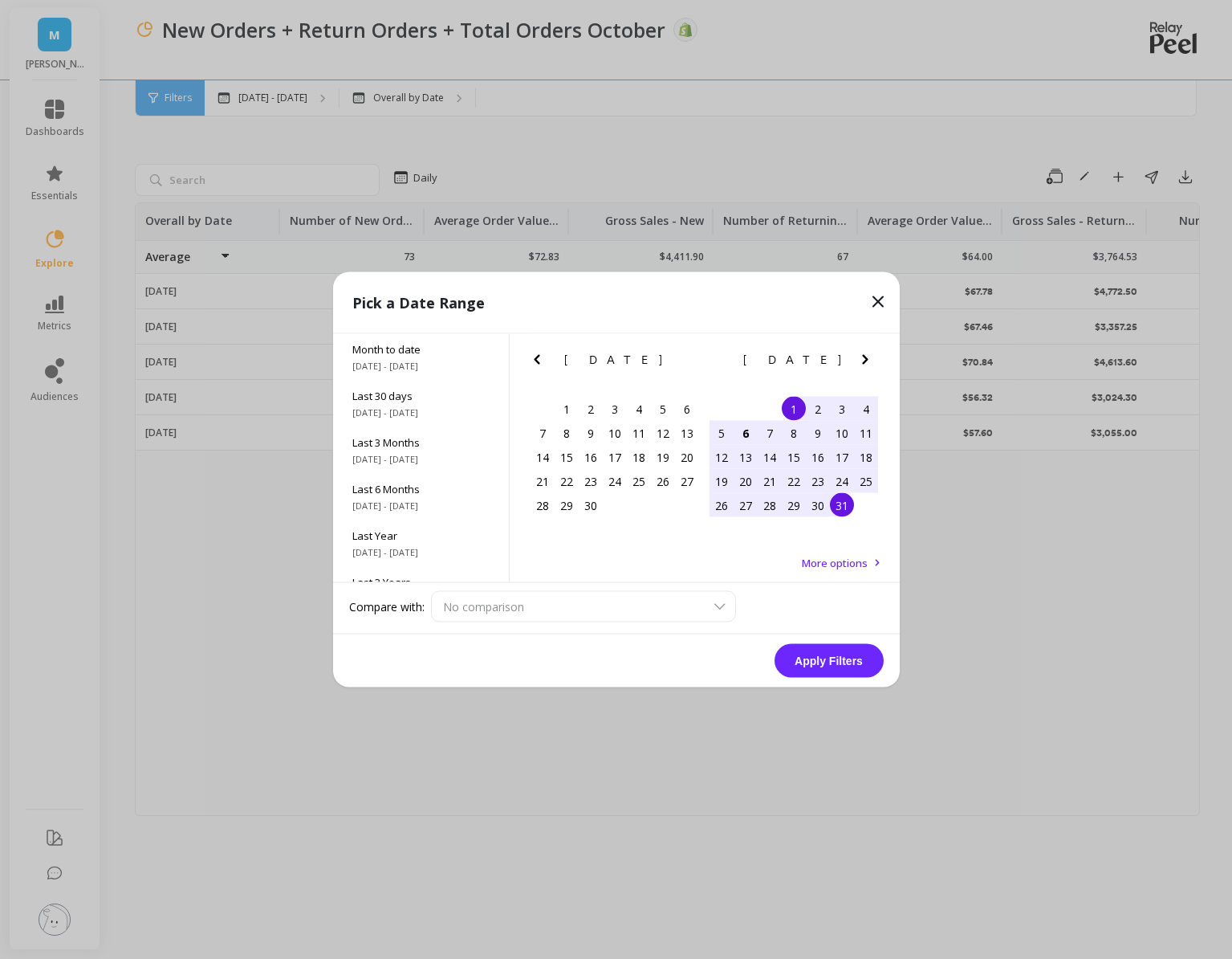
click at [842, 498] on div "31" at bounding box center [842, 505] width 24 height 24
click at [845, 651] on button "Apply Filters" at bounding box center [829, 661] width 109 height 34
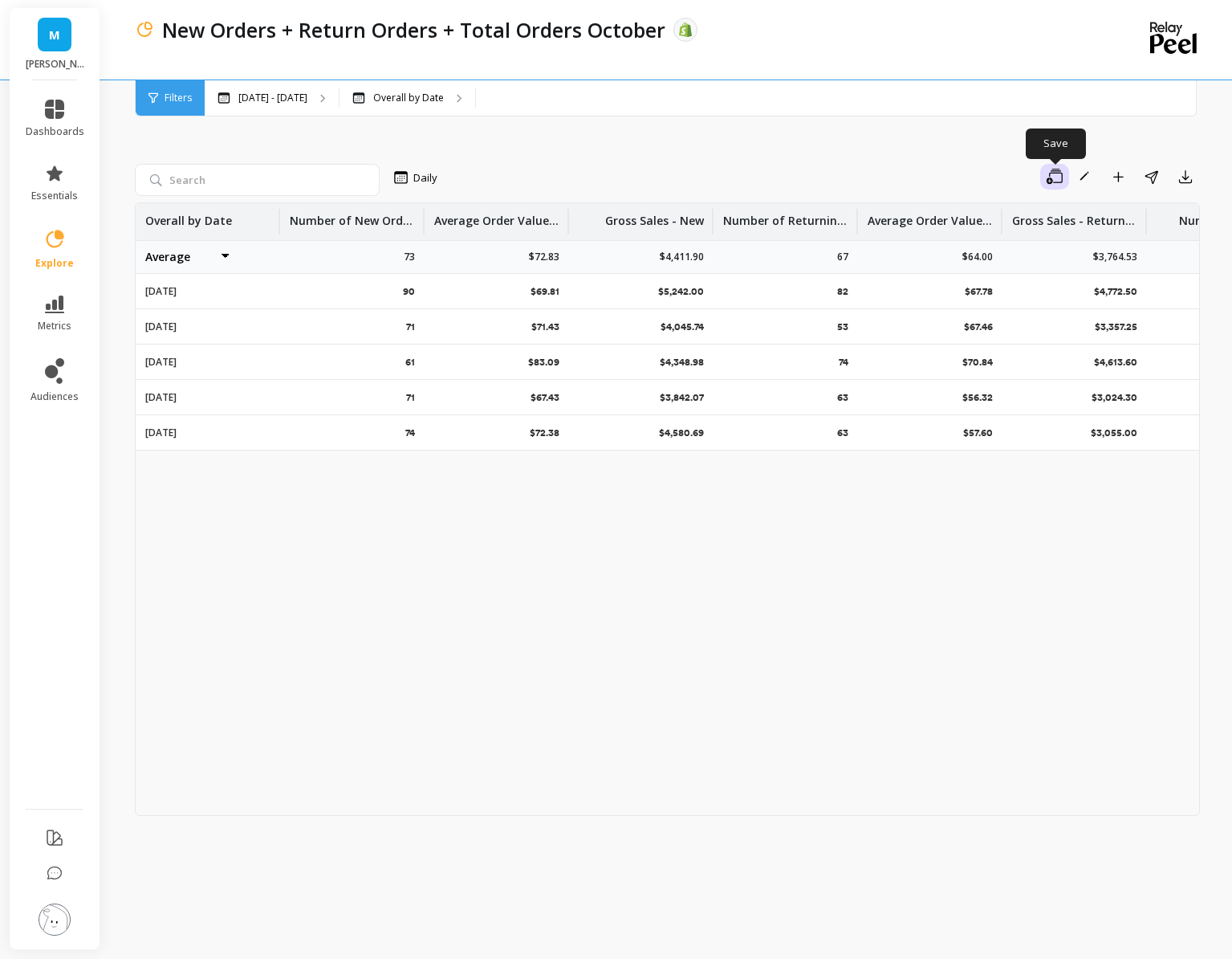
click at [1059, 183] on icon "button" at bounding box center [1054, 176] width 16 height 15
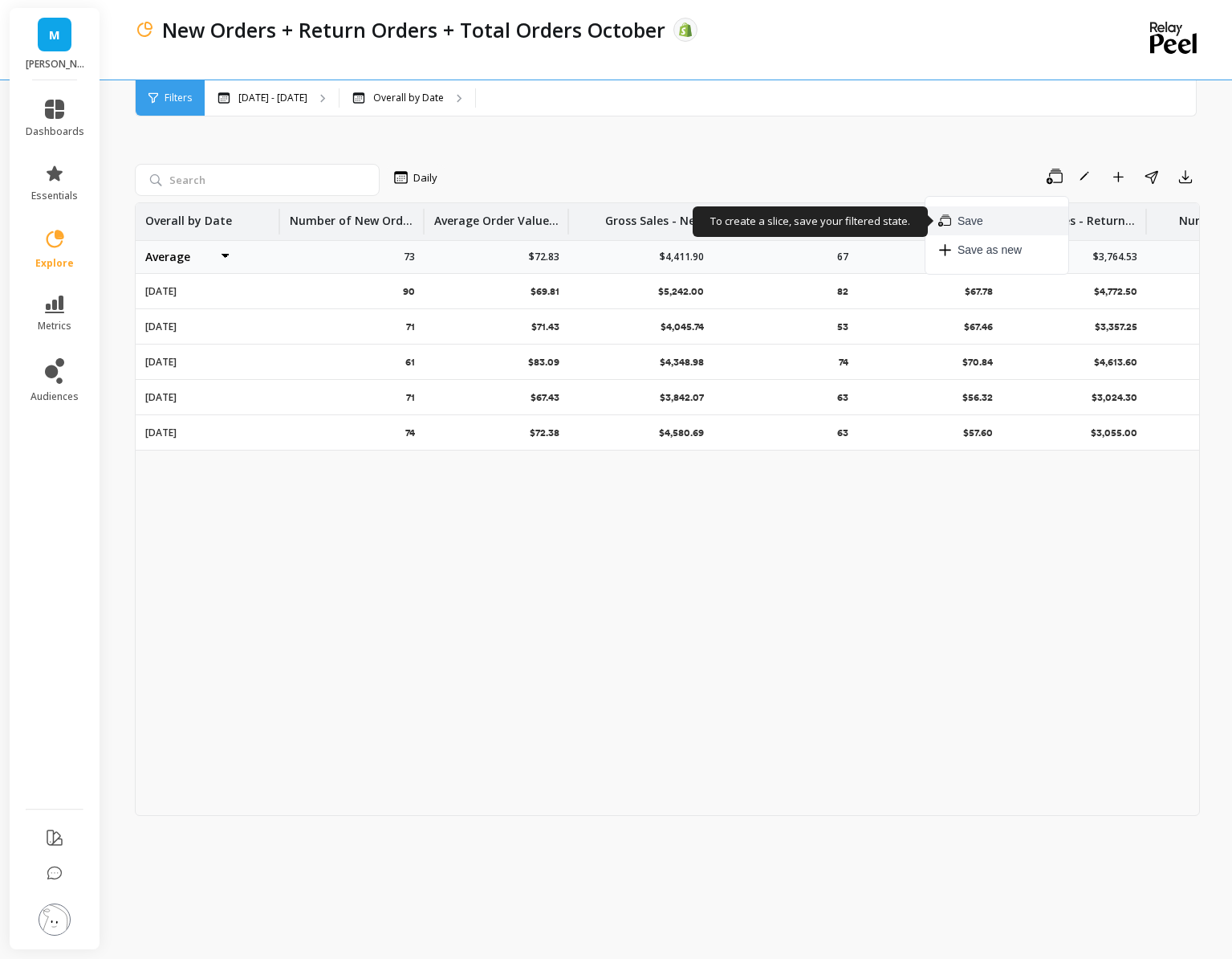
click at [1040, 221] on button "Save" at bounding box center [997, 221] width 143 height 29
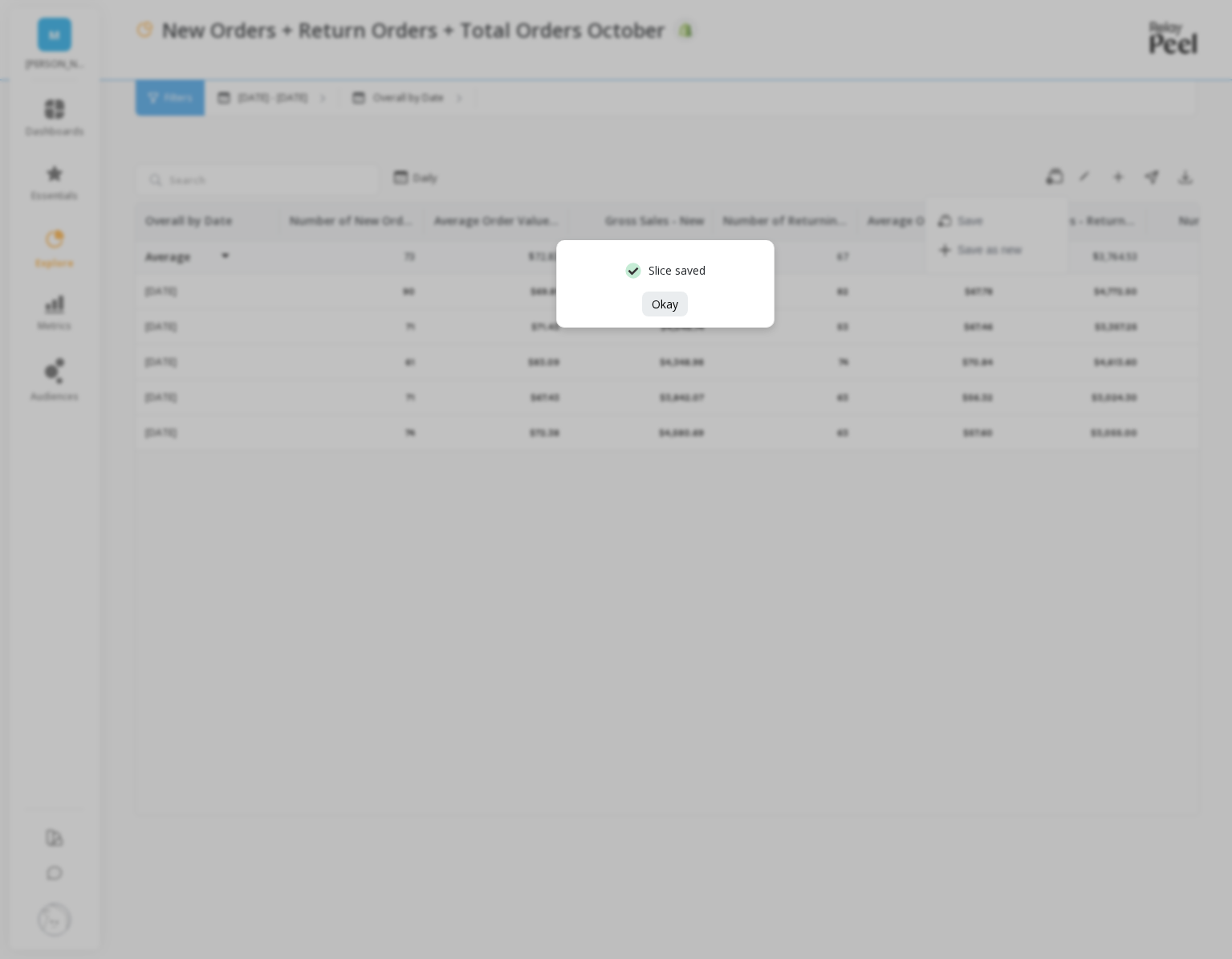
click at [1134, 164] on div "Slice saved Okay" at bounding box center [616, 479] width 1232 height 959
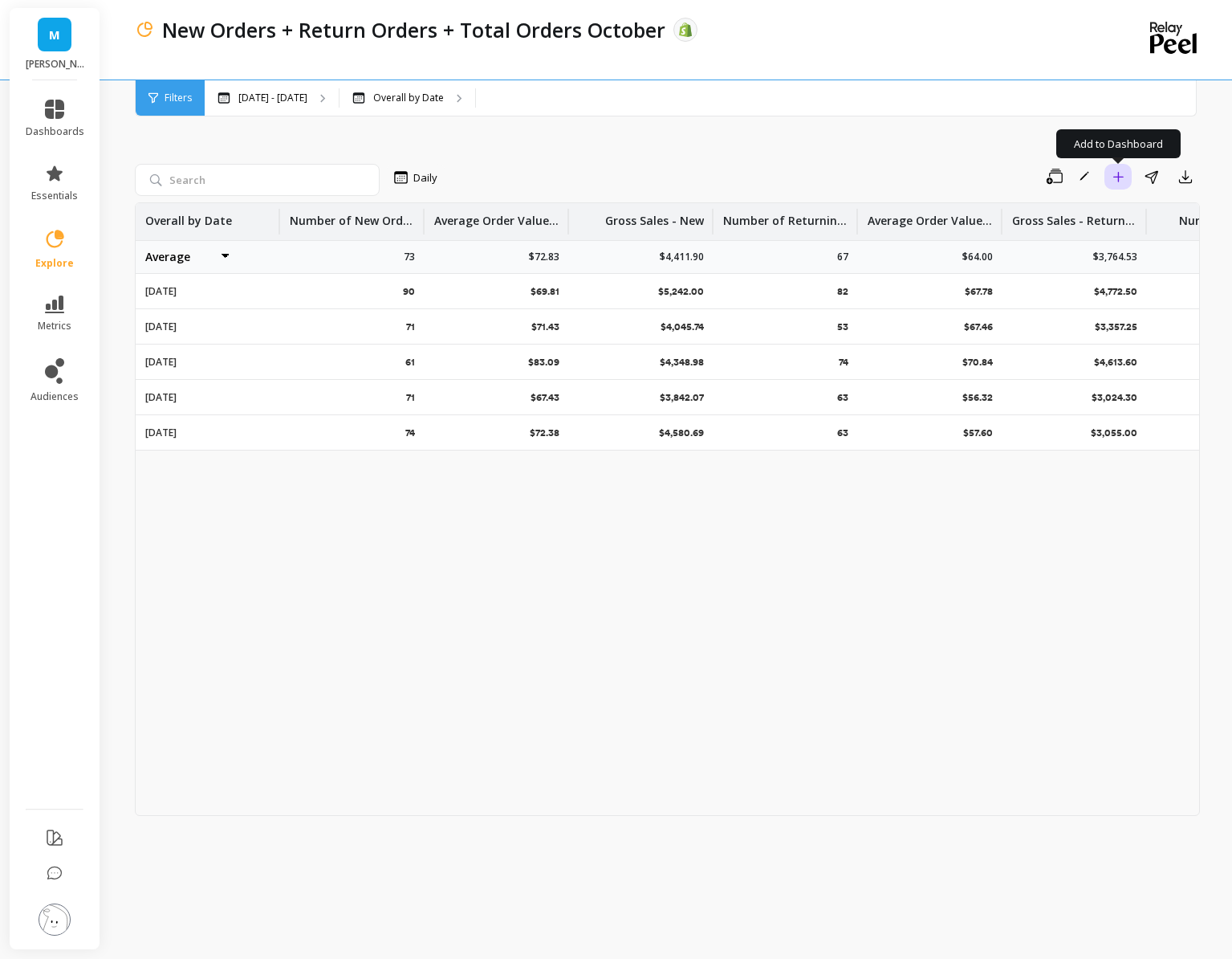
click at [1107, 182] on button "Add to Dashboard" at bounding box center [1118, 177] width 27 height 26
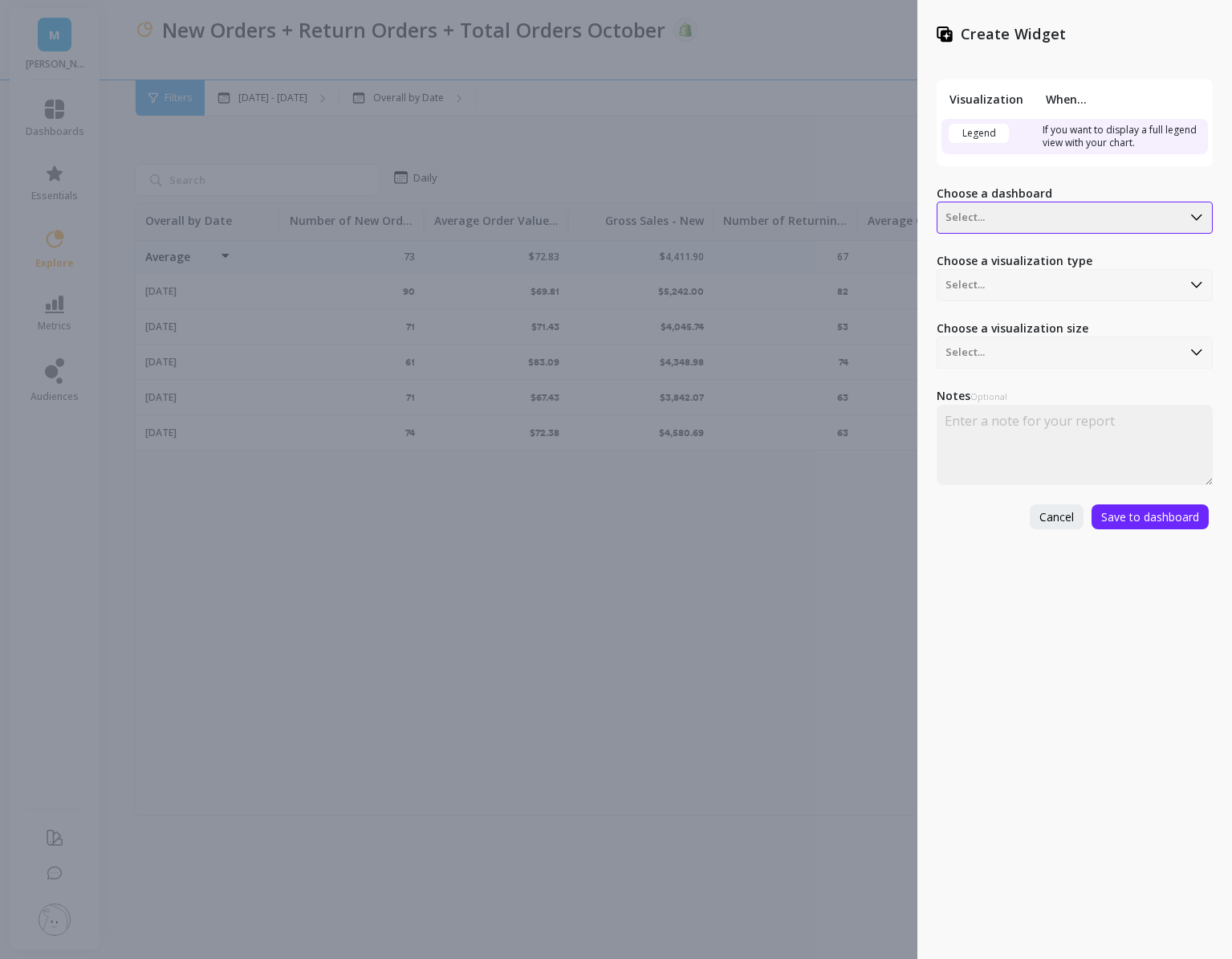
click at [1012, 213] on div at bounding box center [1059, 217] width 228 height 19
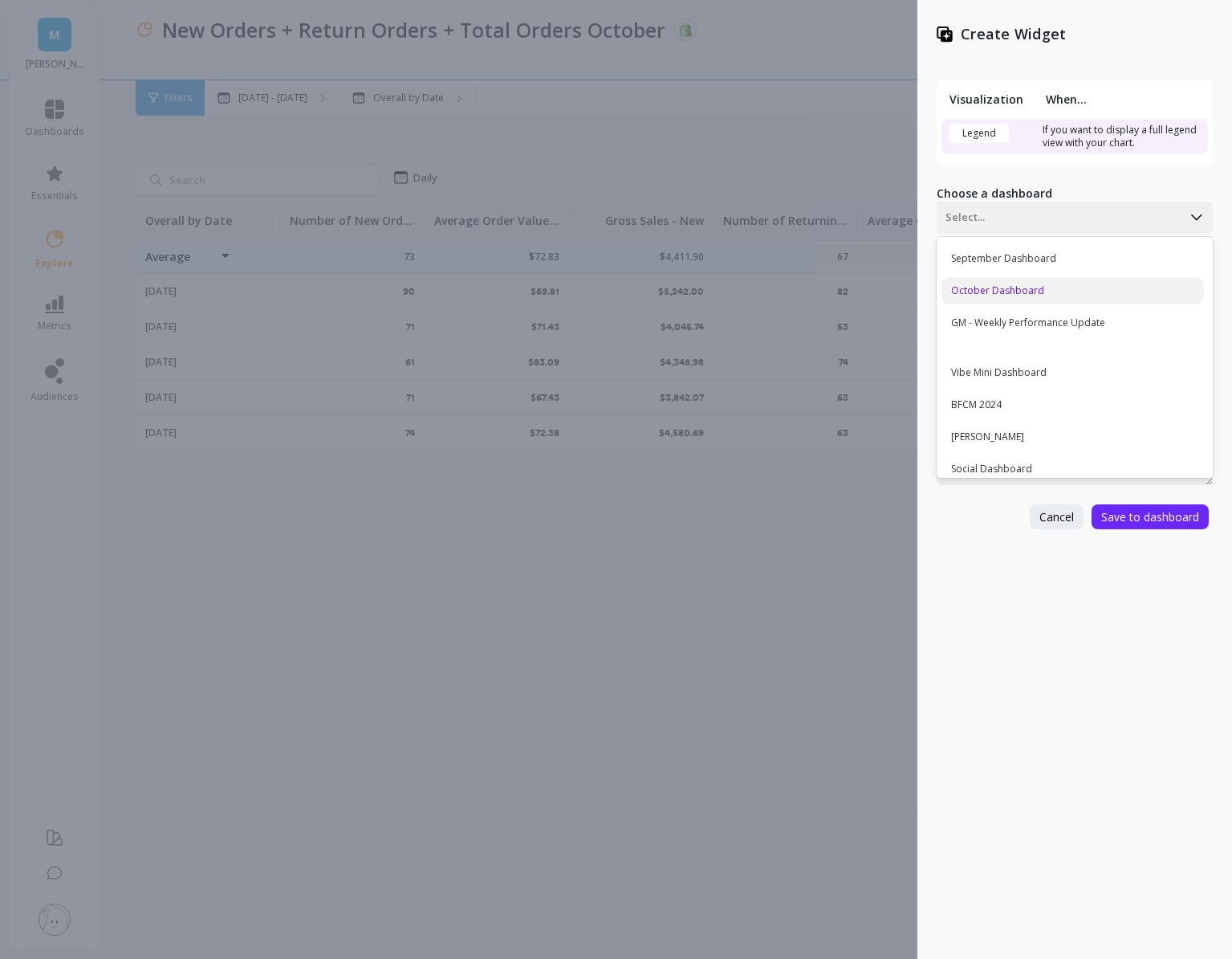
click at [1023, 285] on div "October Dashboard" at bounding box center [1073, 290] width 263 height 27
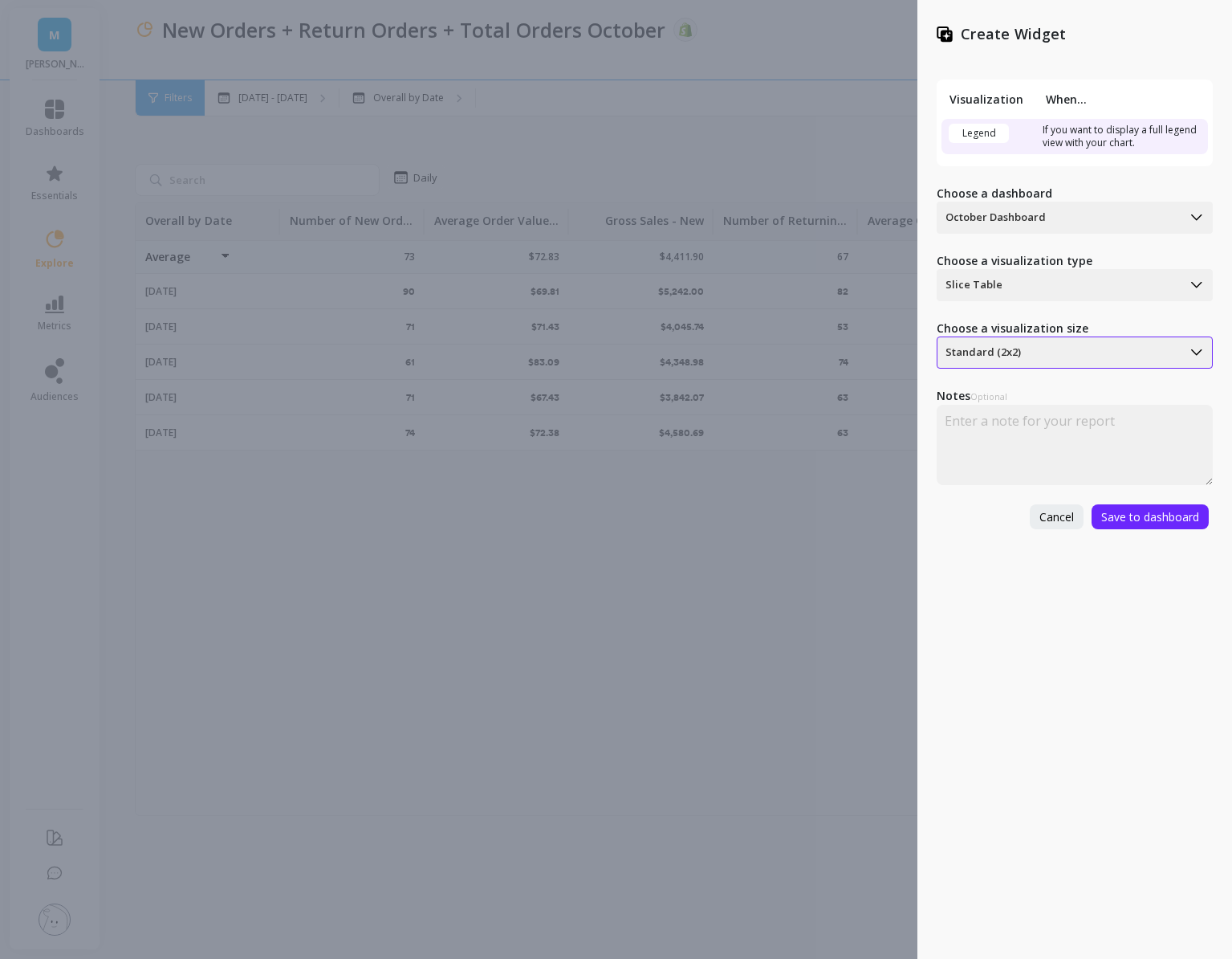
click at [1059, 350] on div at bounding box center [1059, 352] width 228 height 19
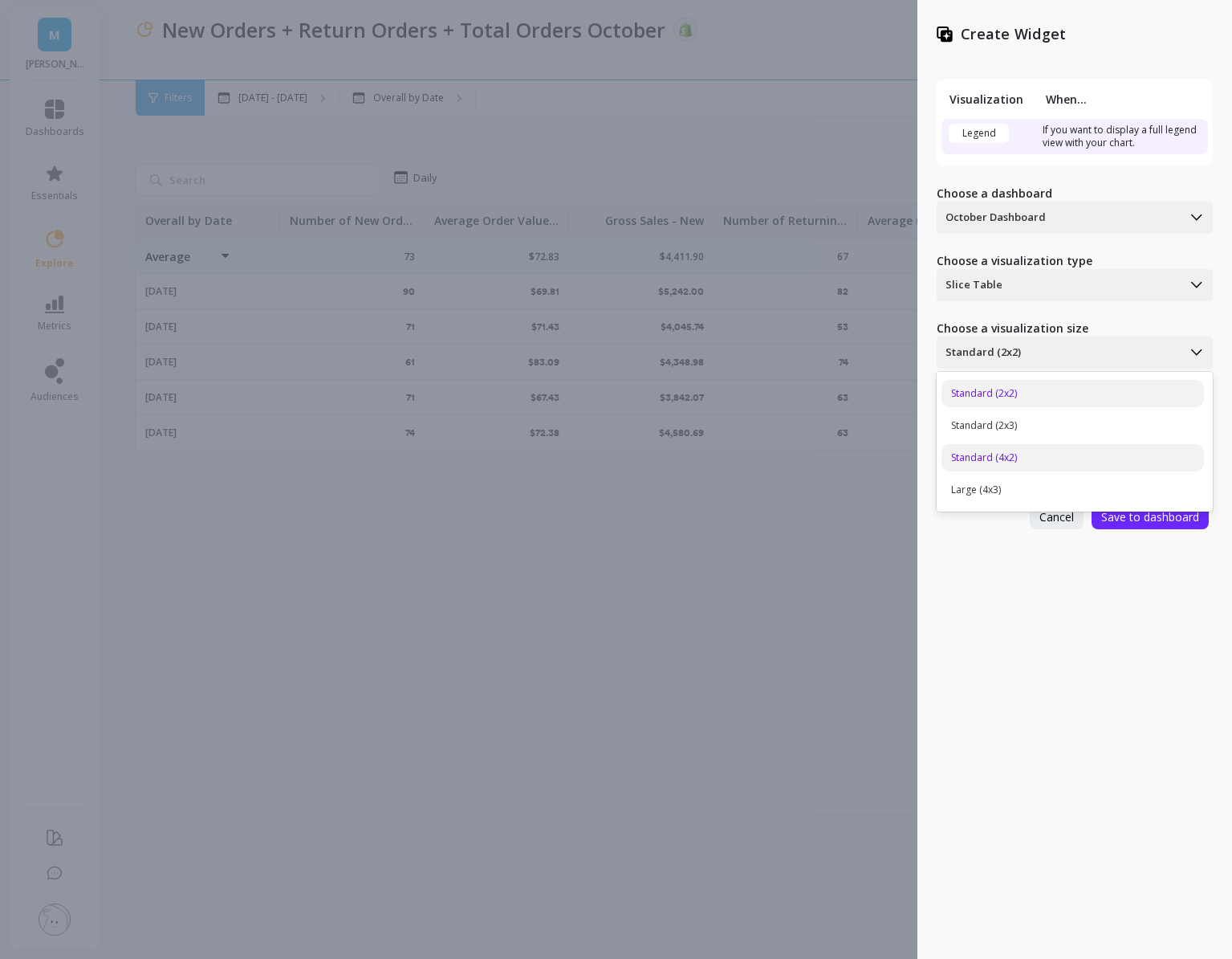
click at [1040, 460] on div "Standard (4x2)" at bounding box center [1073, 457] width 263 height 27
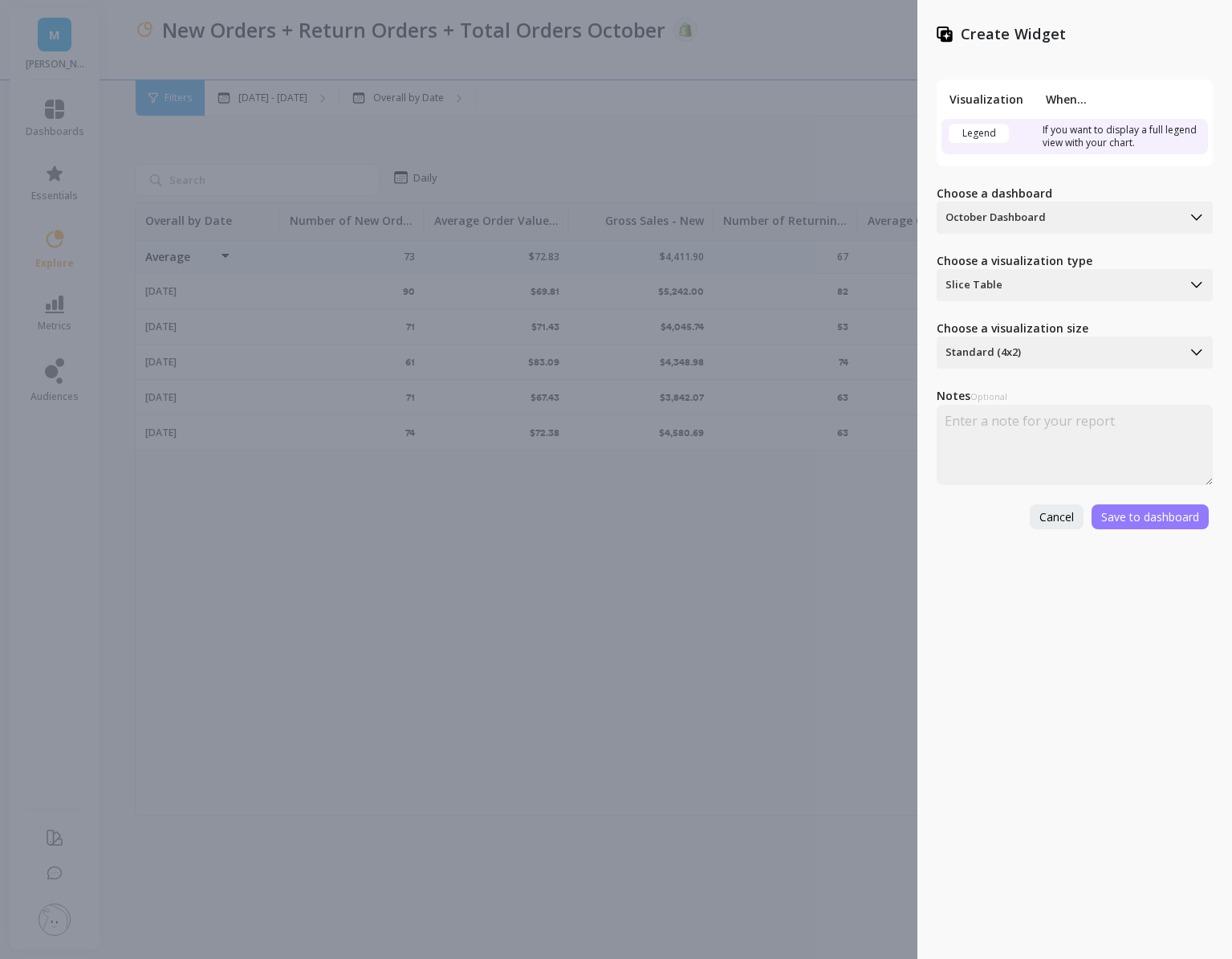
click at [1123, 518] on span "Save to dashboard" at bounding box center [1150, 517] width 98 height 15
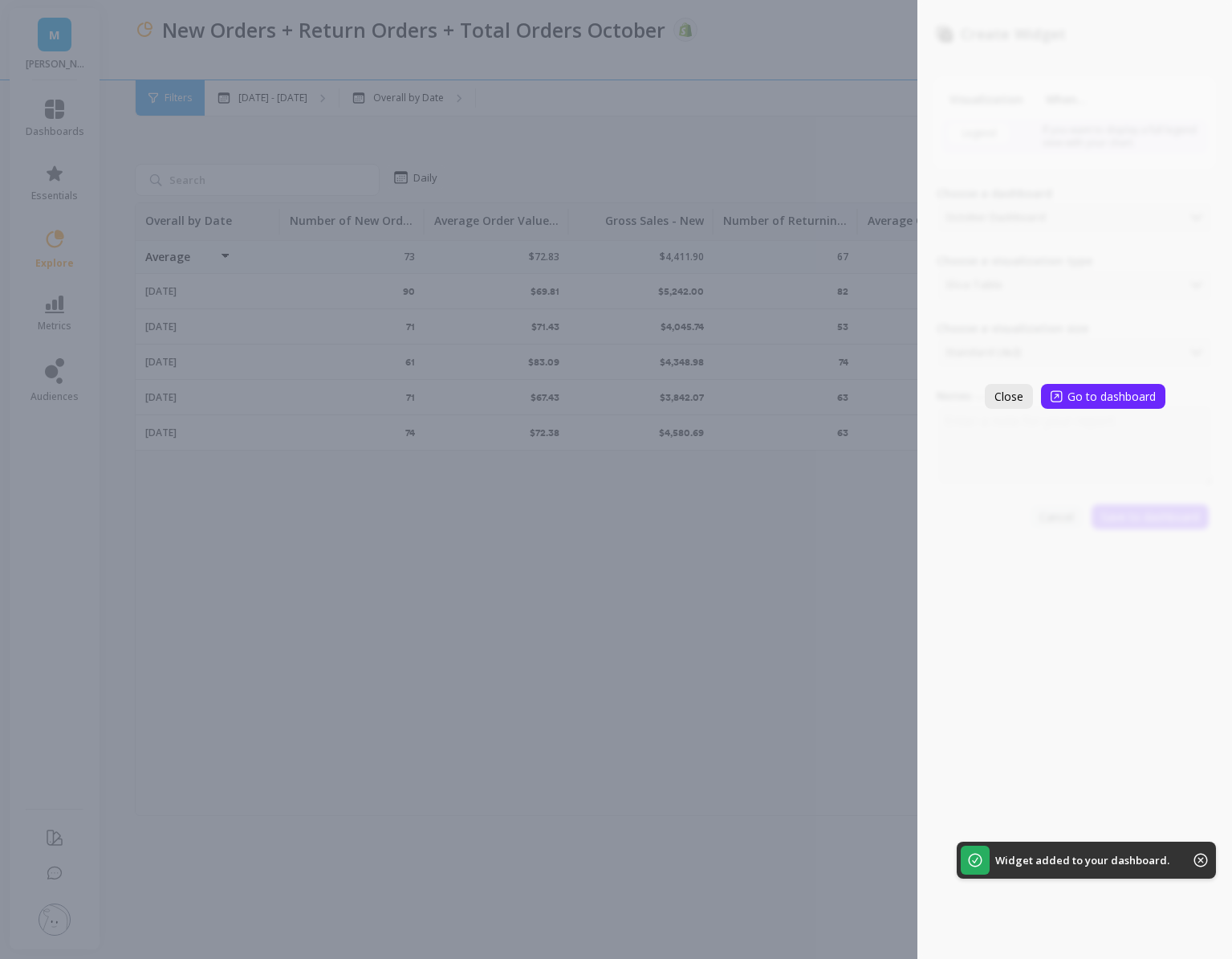
click at [1010, 397] on span "Close" at bounding box center [1009, 397] width 29 height 15
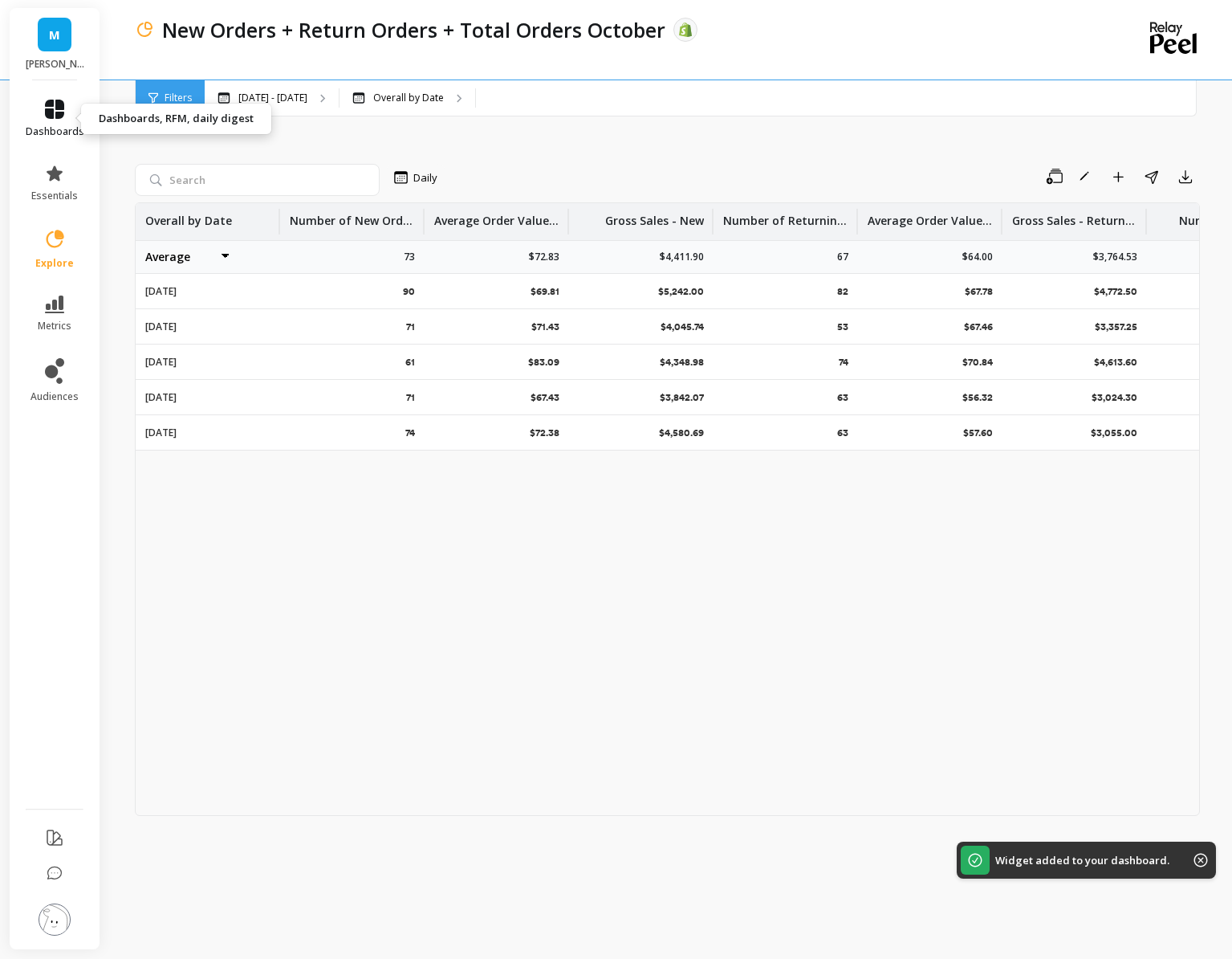
click at [51, 113] on icon at bounding box center [54, 109] width 19 height 19
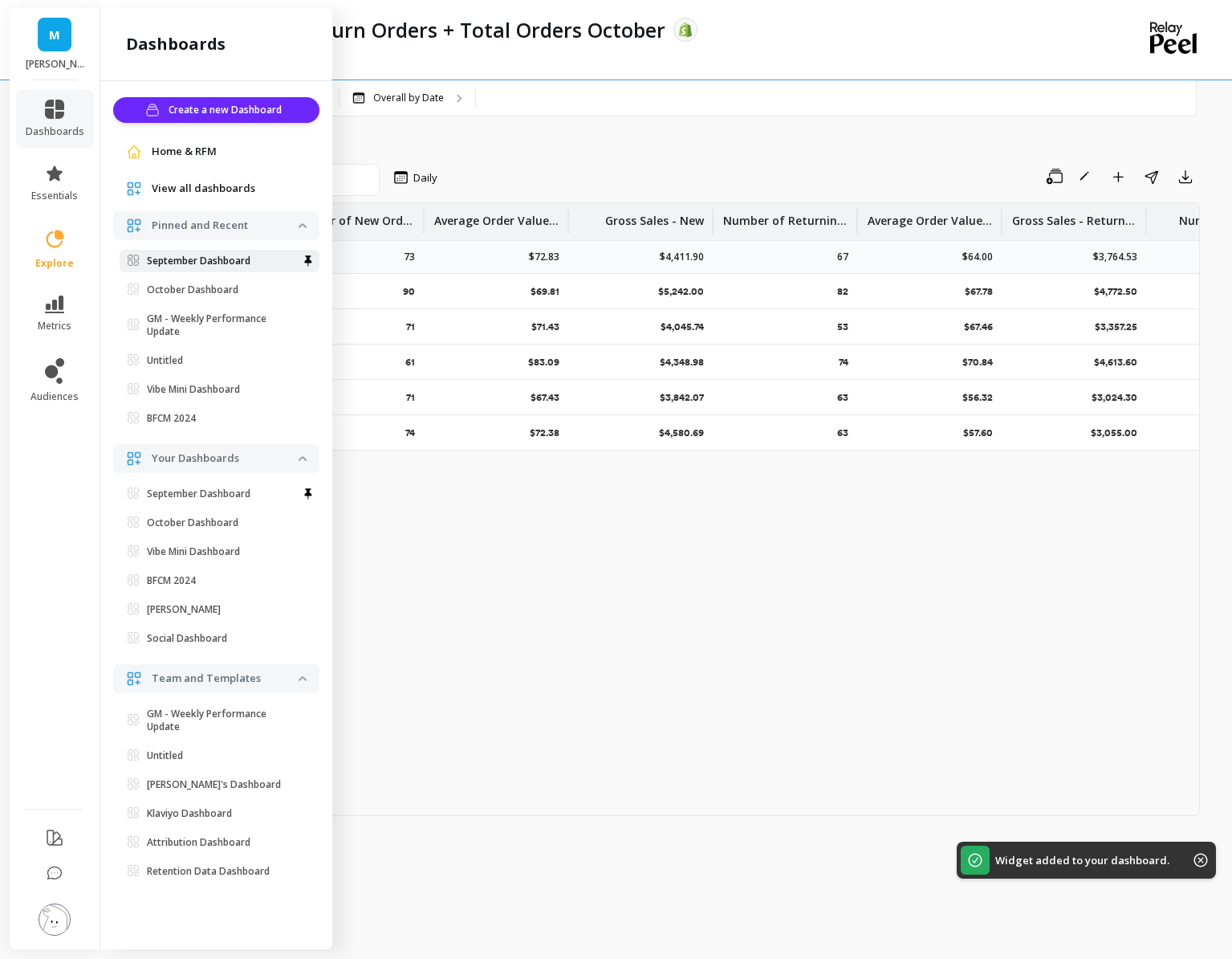
click at [219, 260] on p "September Dashboard" at bounding box center [199, 260] width 104 height 13
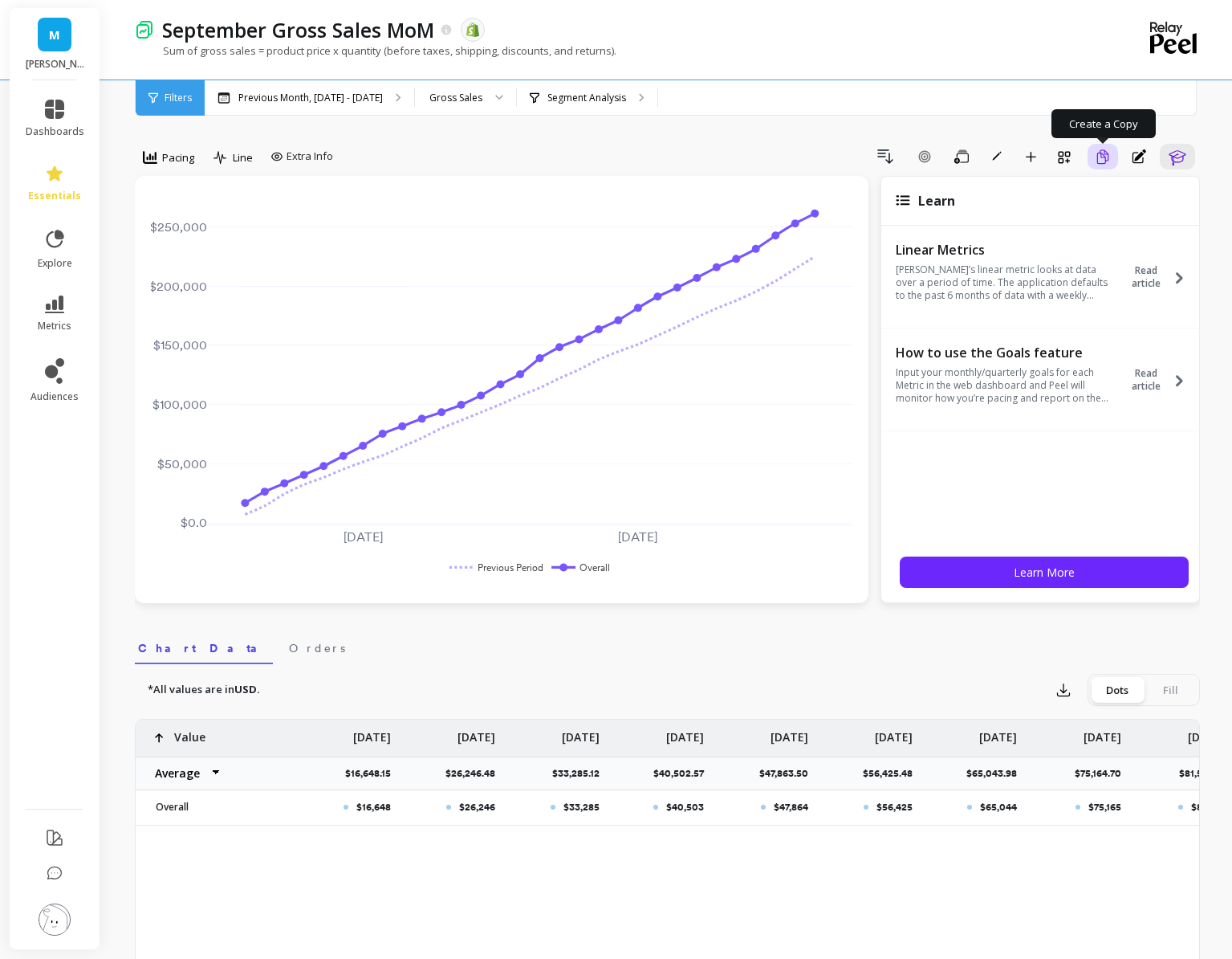
click at [1098, 160] on icon "button" at bounding box center [1102, 157] width 14 height 15
click at [358, 94] on p "Previous Month, [DATE] - [DATE]" at bounding box center [311, 98] width 145 height 13
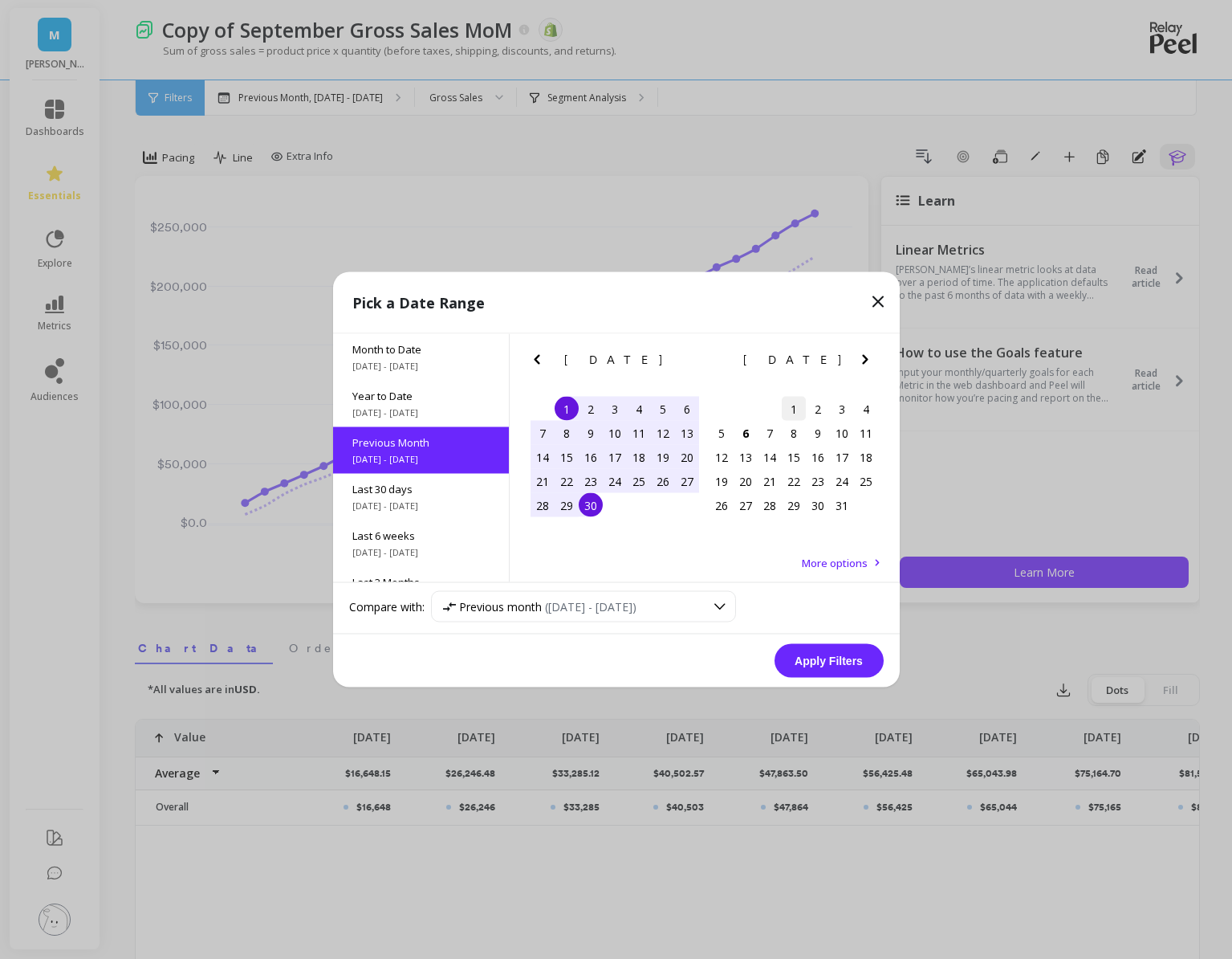
click at [782, 406] on div "1" at bounding box center [794, 408] width 24 height 24
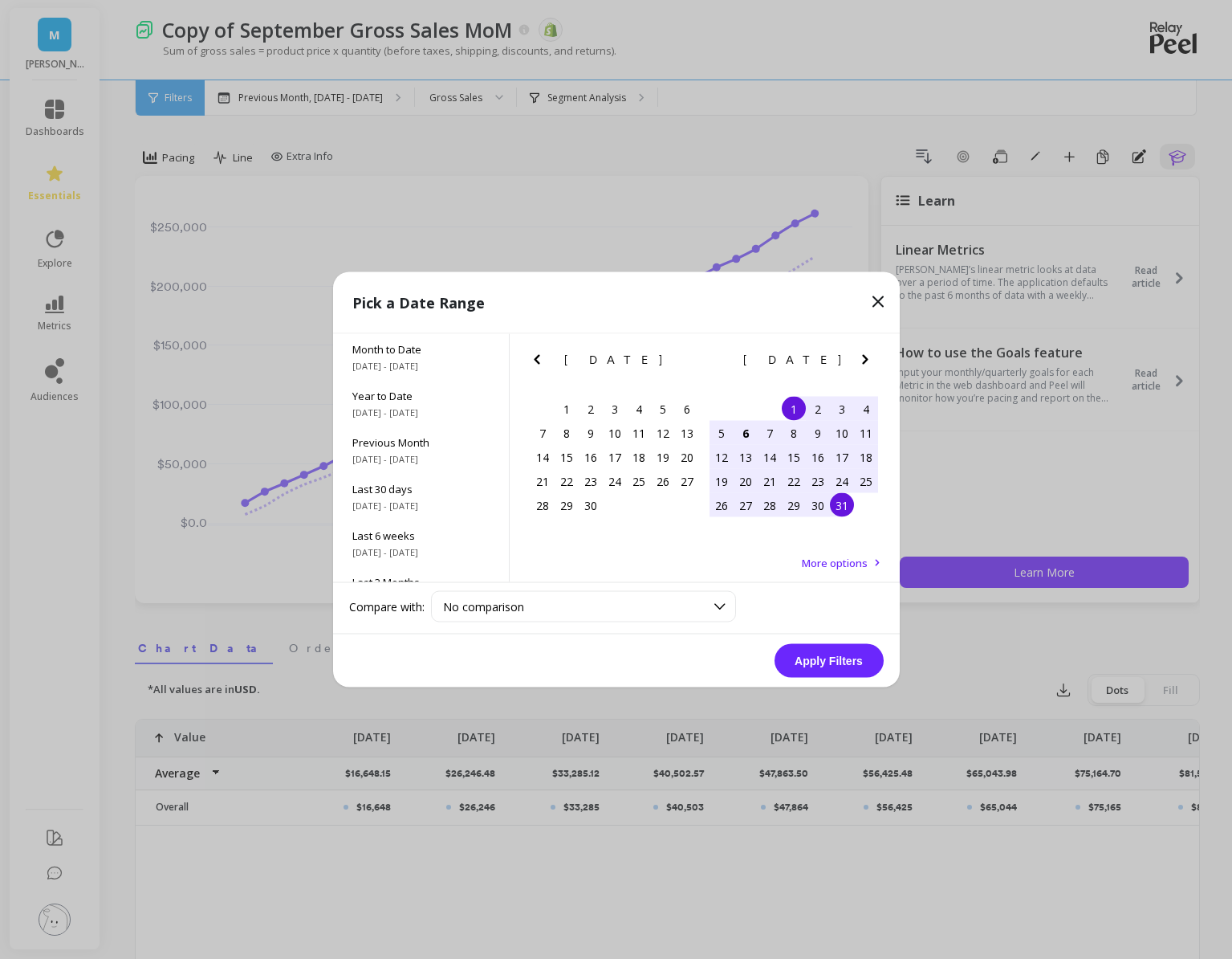
click at [851, 507] on div "31" at bounding box center [842, 505] width 24 height 24
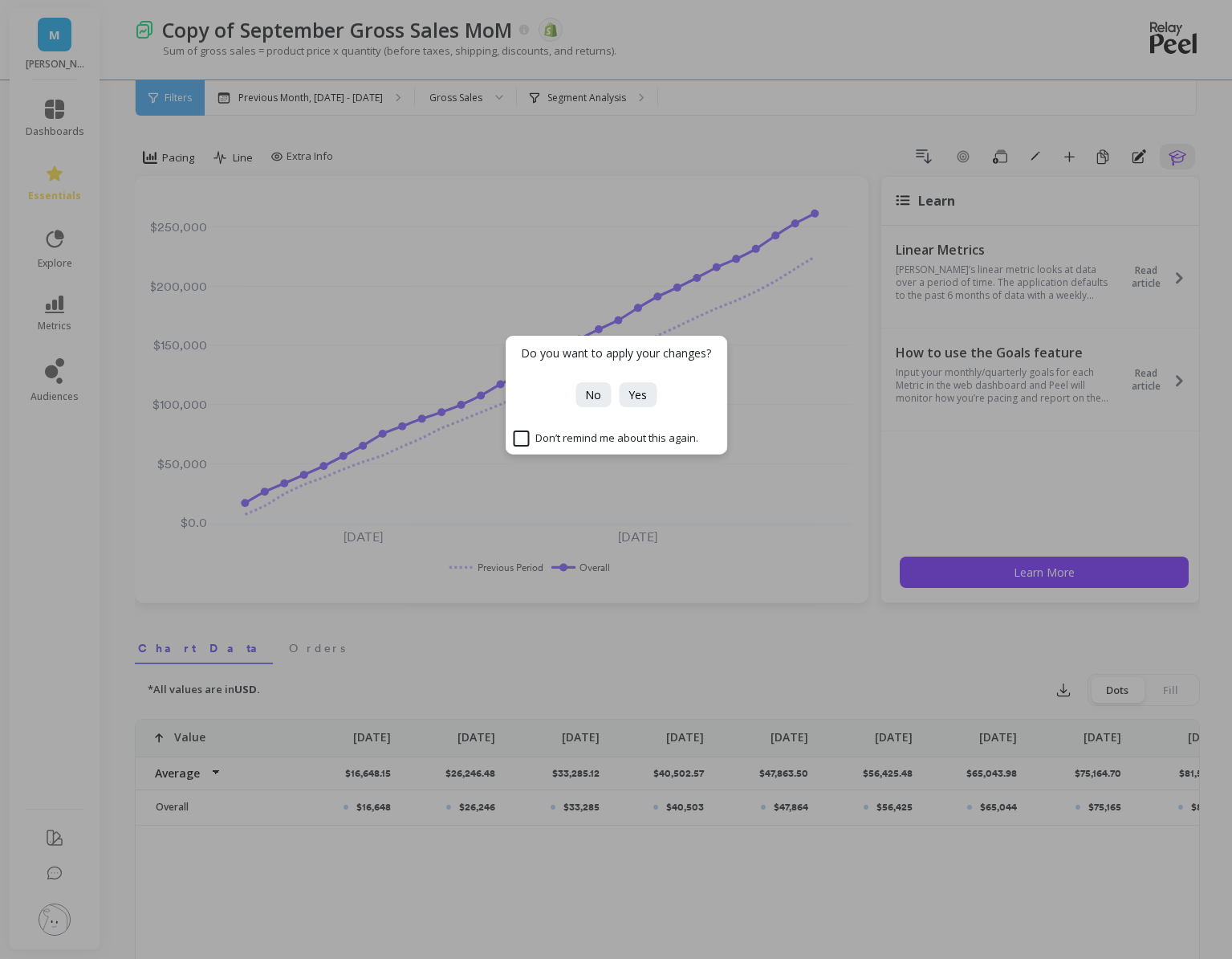
click at [834, 688] on div "Do you want to apply your changes? No Yes Don’t remind me about this again." at bounding box center [616, 479] width 1232 height 959
click at [639, 397] on span "Yes" at bounding box center [638, 395] width 19 height 15
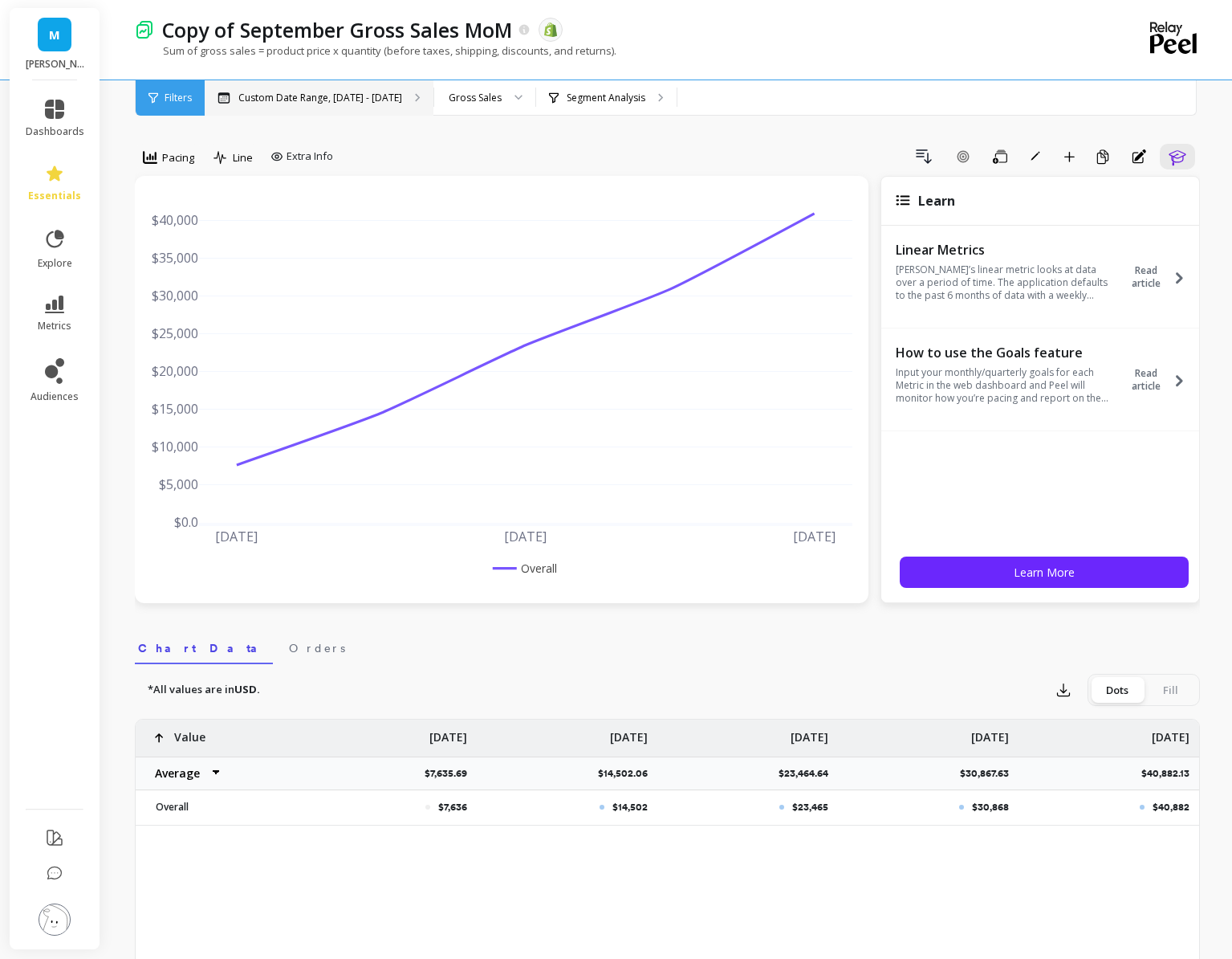
click at [374, 104] on p "Custom Date Range, [DATE] - [DATE]" at bounding box center [320, 98] width 164 height 13
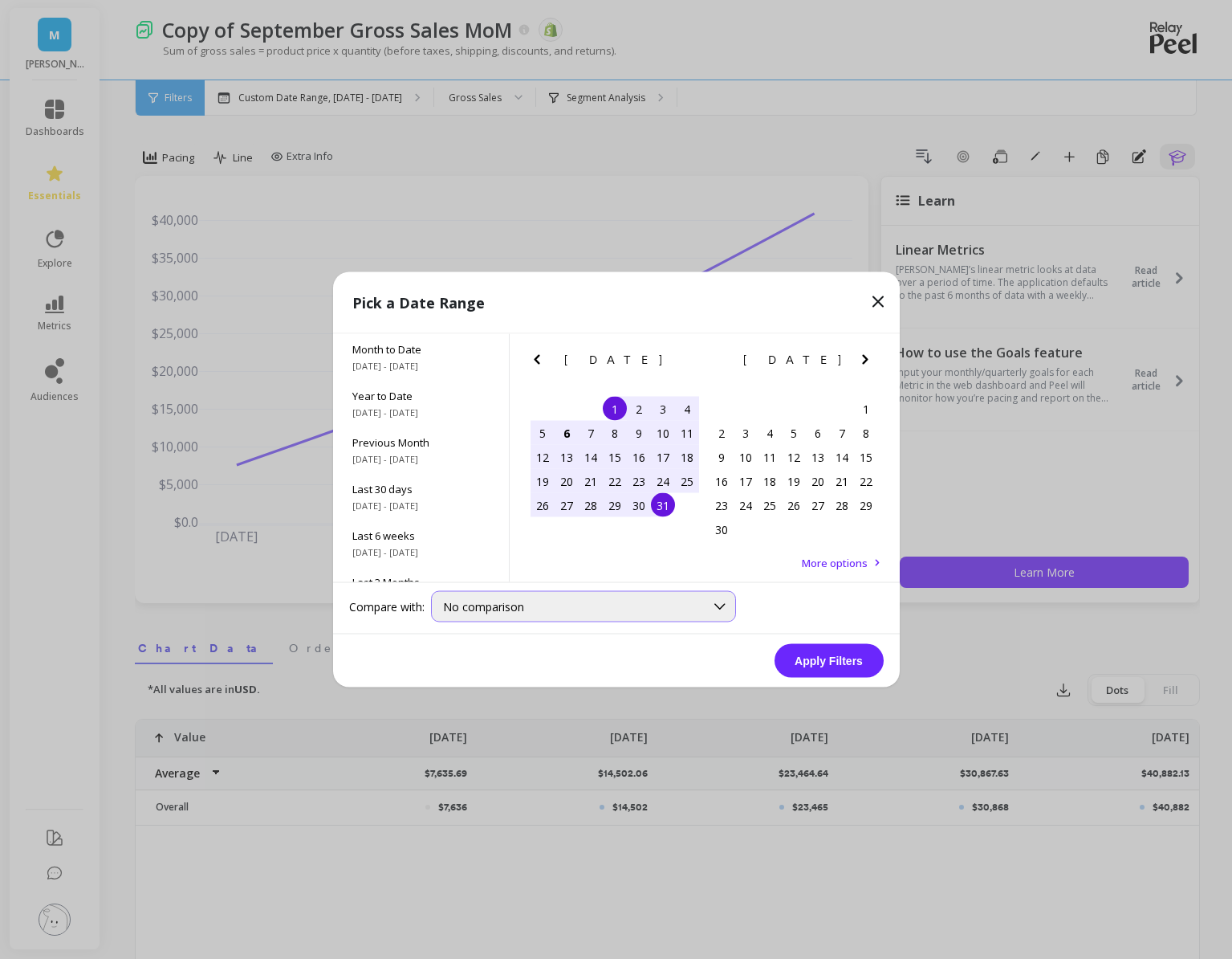
click at [531, 609] on div "No comparison" at bounding box center [574, 607] width 262 height 15
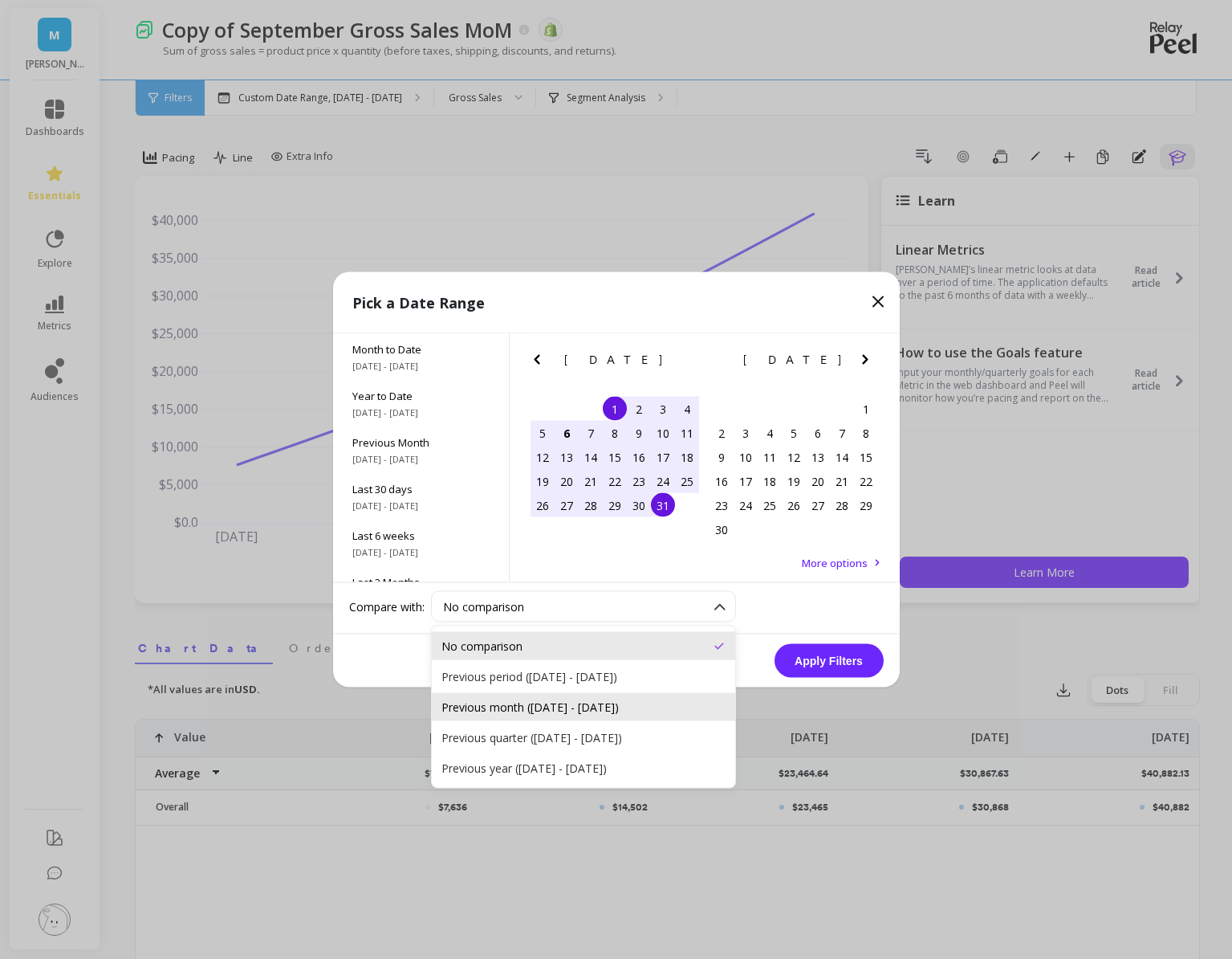
click at [523, 703] on div "Previous month ([DATE] - [DATE])" at bounding box center [584, 707] width 284 height 15
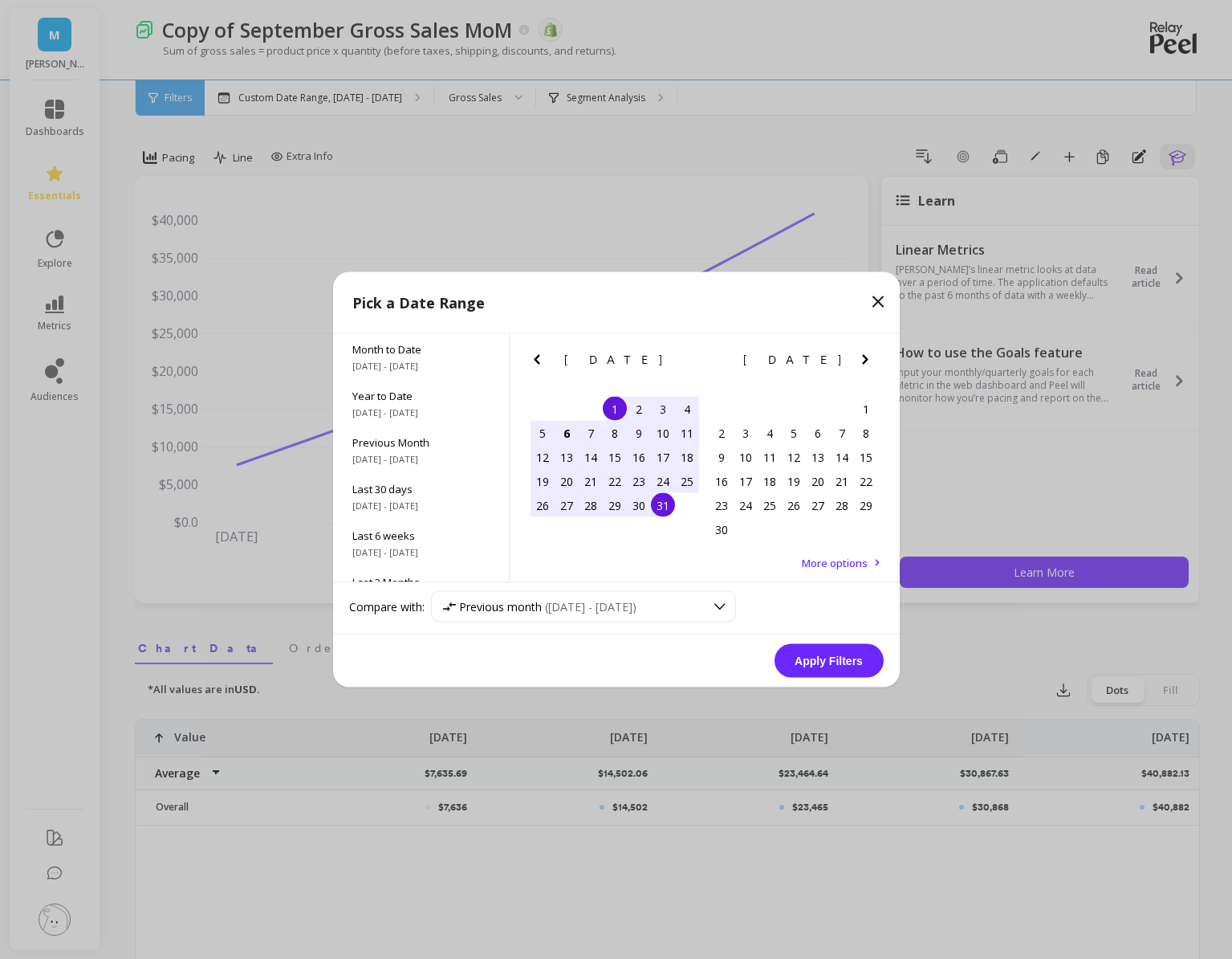
click at [837, 669] on button "Apply Filters" at bounding box center [829, 661] width 109 height 34
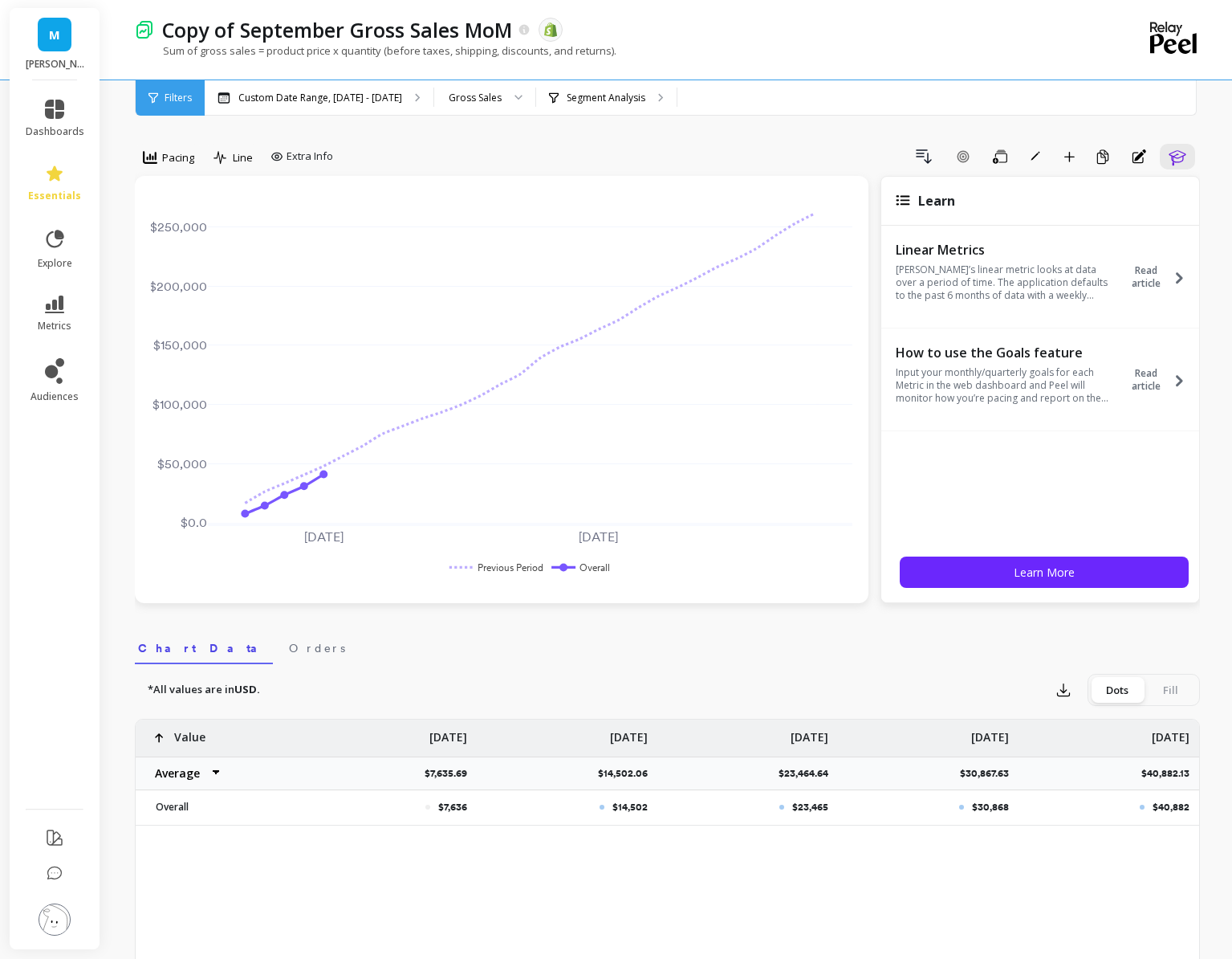
drag, startPoint x: 993, startPoint y: 162, endPoint x: 973, endPoint y: 242, distance: 82.5
click at [969, 252] on div "Pacing Line Extra Info Drill Down Add Goal Save Rename Add to Dashboard Create …" at bounding box center [667, 374] width 1065 height 460
click at [1023, 164] on button "Rename" at bounding box center [1035, 157] width 30 height 26
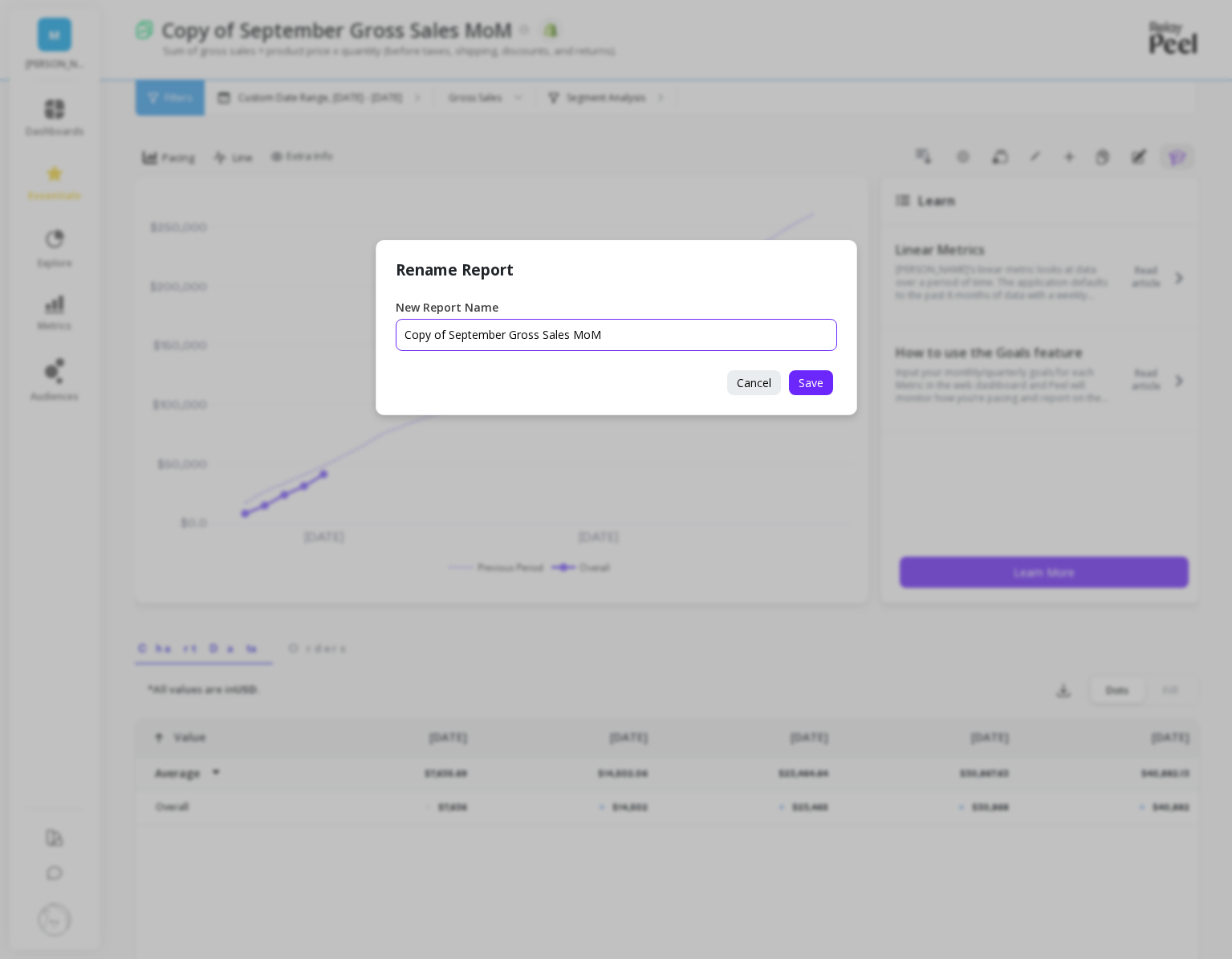
drag, startPoint x: 504, startPoint y: 338, endPoint x: 325, endPoint y: 335, distance: 179.0
click at [324, 335] on div "Rename Report New Report Name Cancel Save" at bounding box center [616, 479] width 1232 height 959
type input "October Gross Sales MoM"
click at [800, 379] on span "Save" at bounding box center [811, 382] width 25 height 15
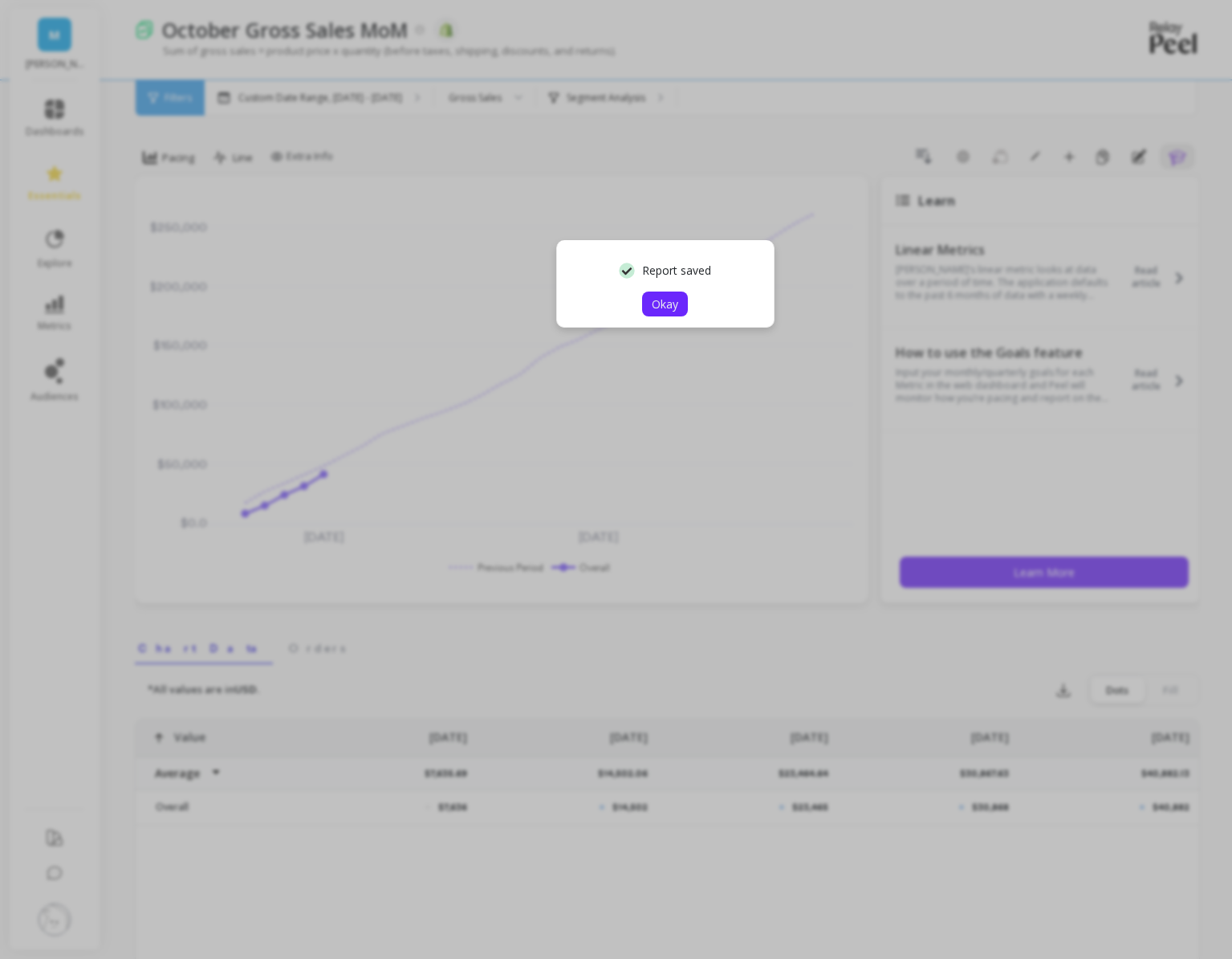
click at [670, 306] on span "Okay" at bounding box center [665, 304] width 26 height 15
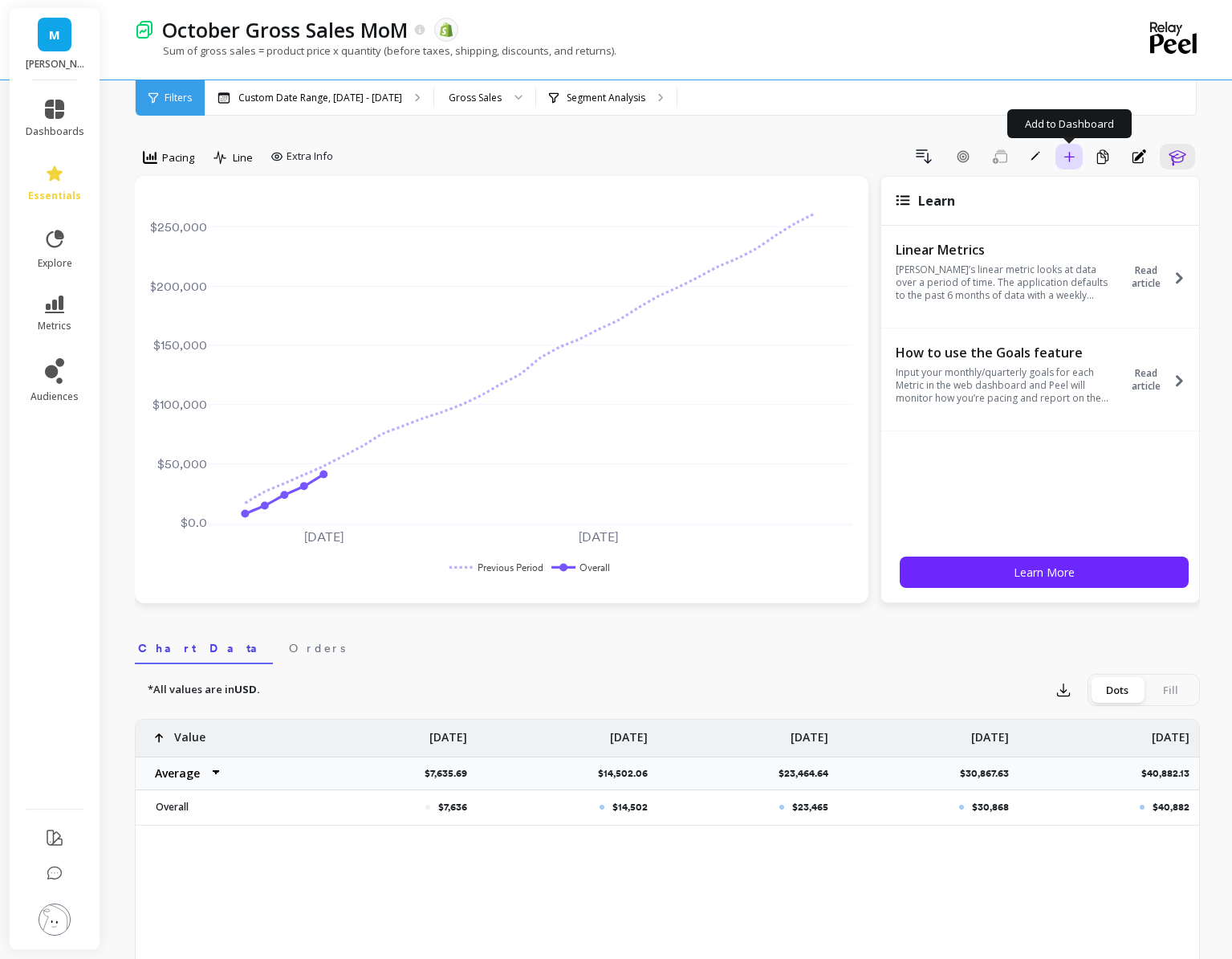
click at [1072, 162] on icon "button" at bounding box center [1069, 156] width 11 height 11
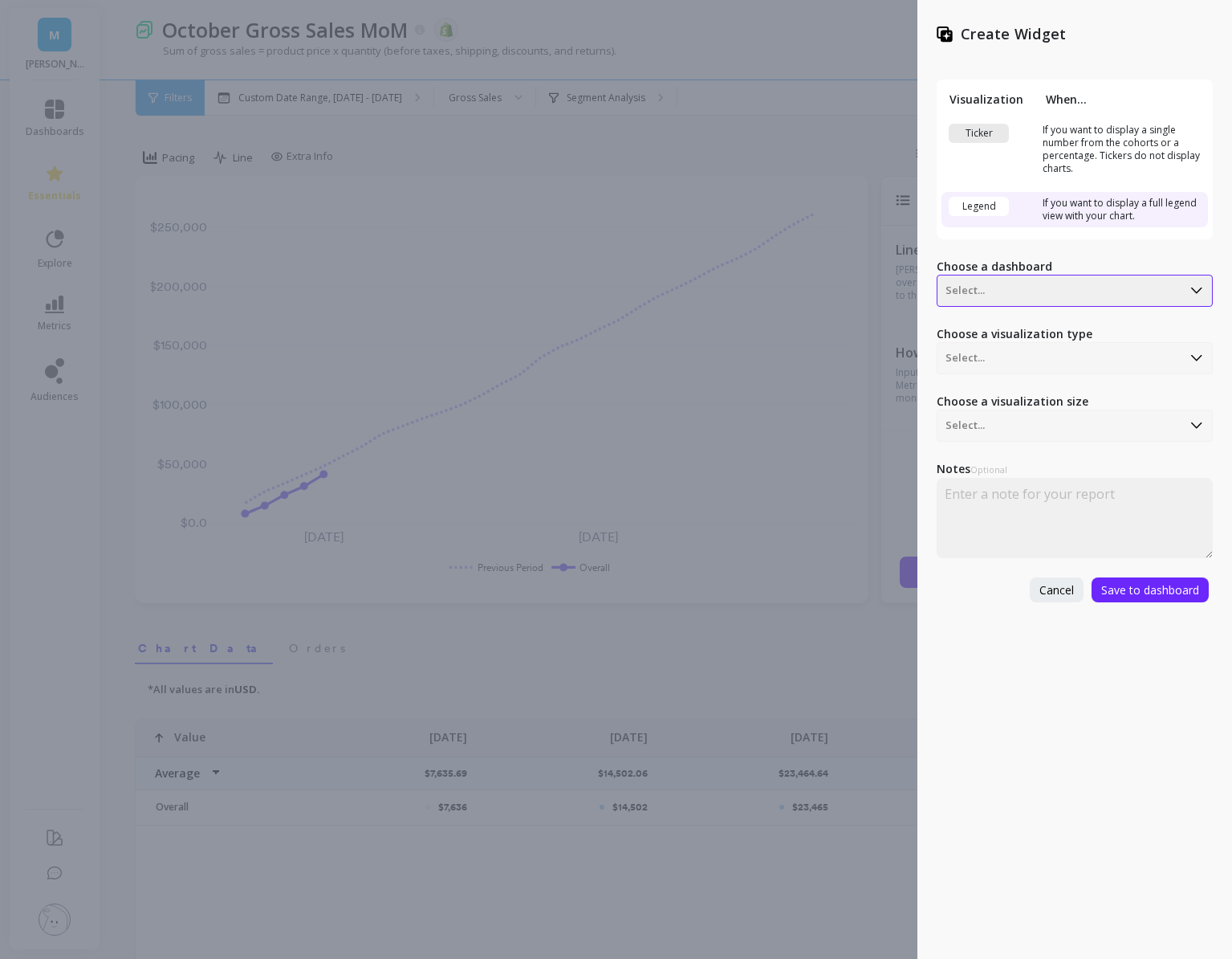
click at [1001, 281] on div at bounding box center [1059, 290] width 228 height 19
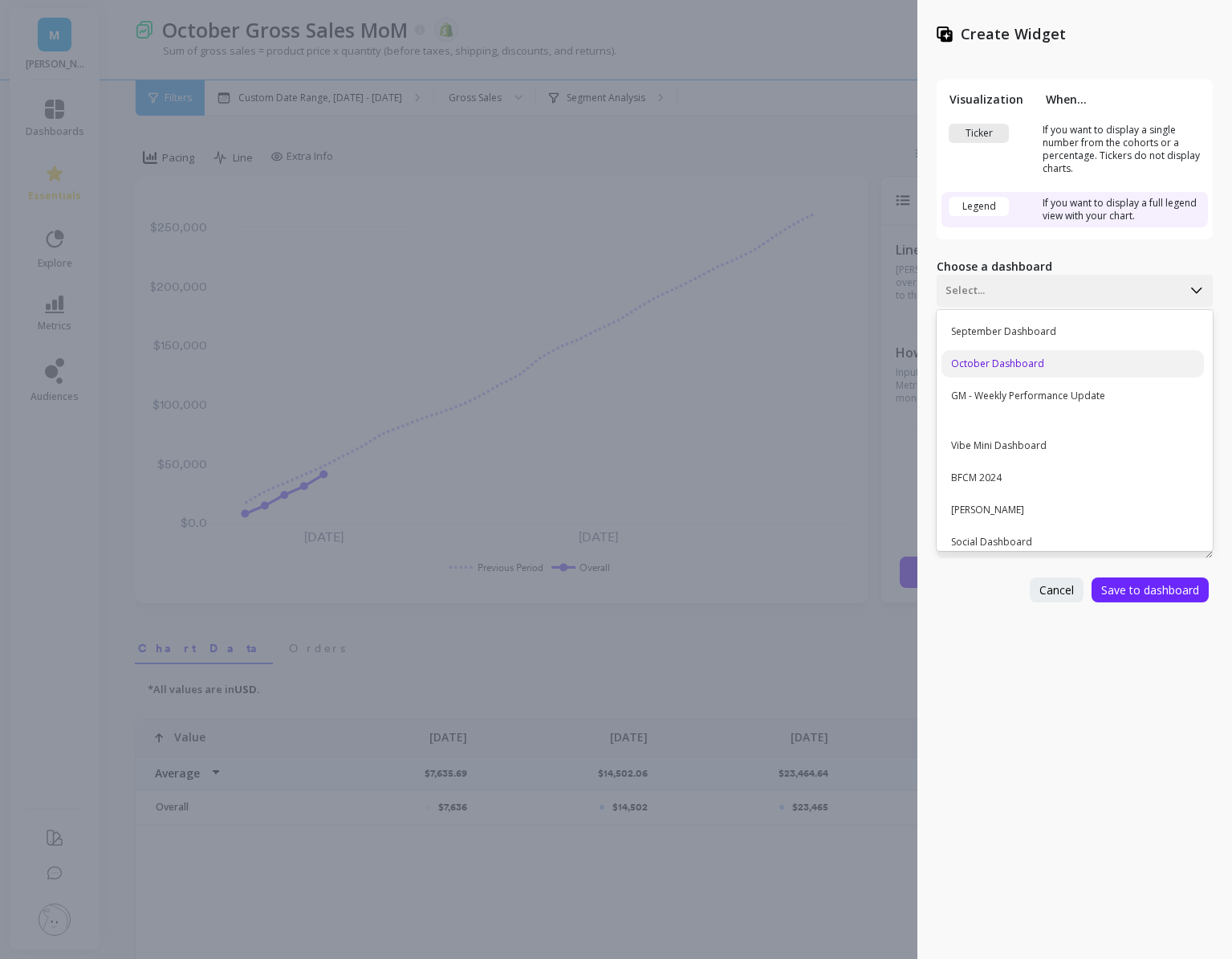
click at [989, 359] on div "October Dashboard" at bounding box center [1073, 364] width 263 height 27
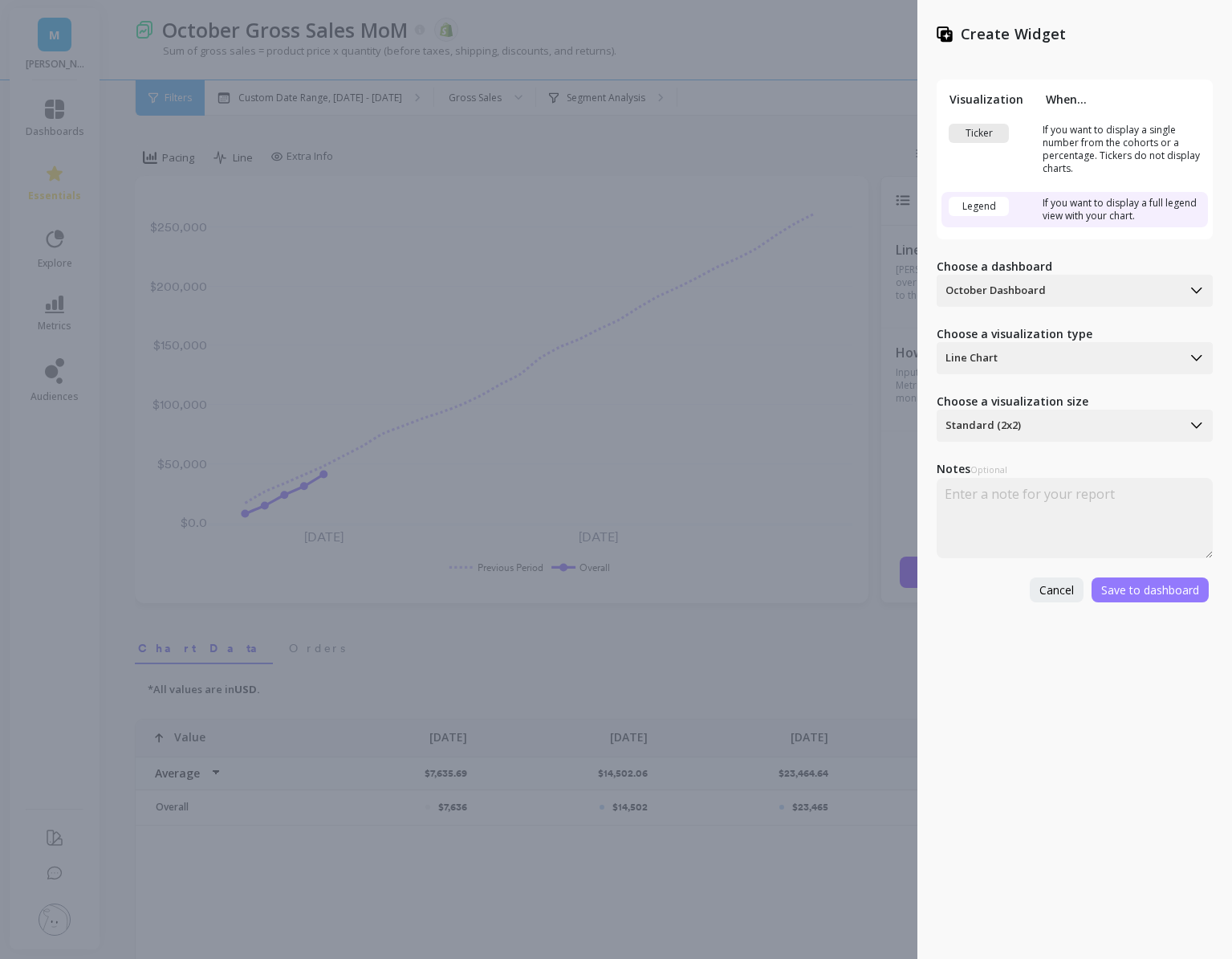
click at [1128, 588] on span "Save to dashboard" at bounding box center [1150, 590] width 98 height 15
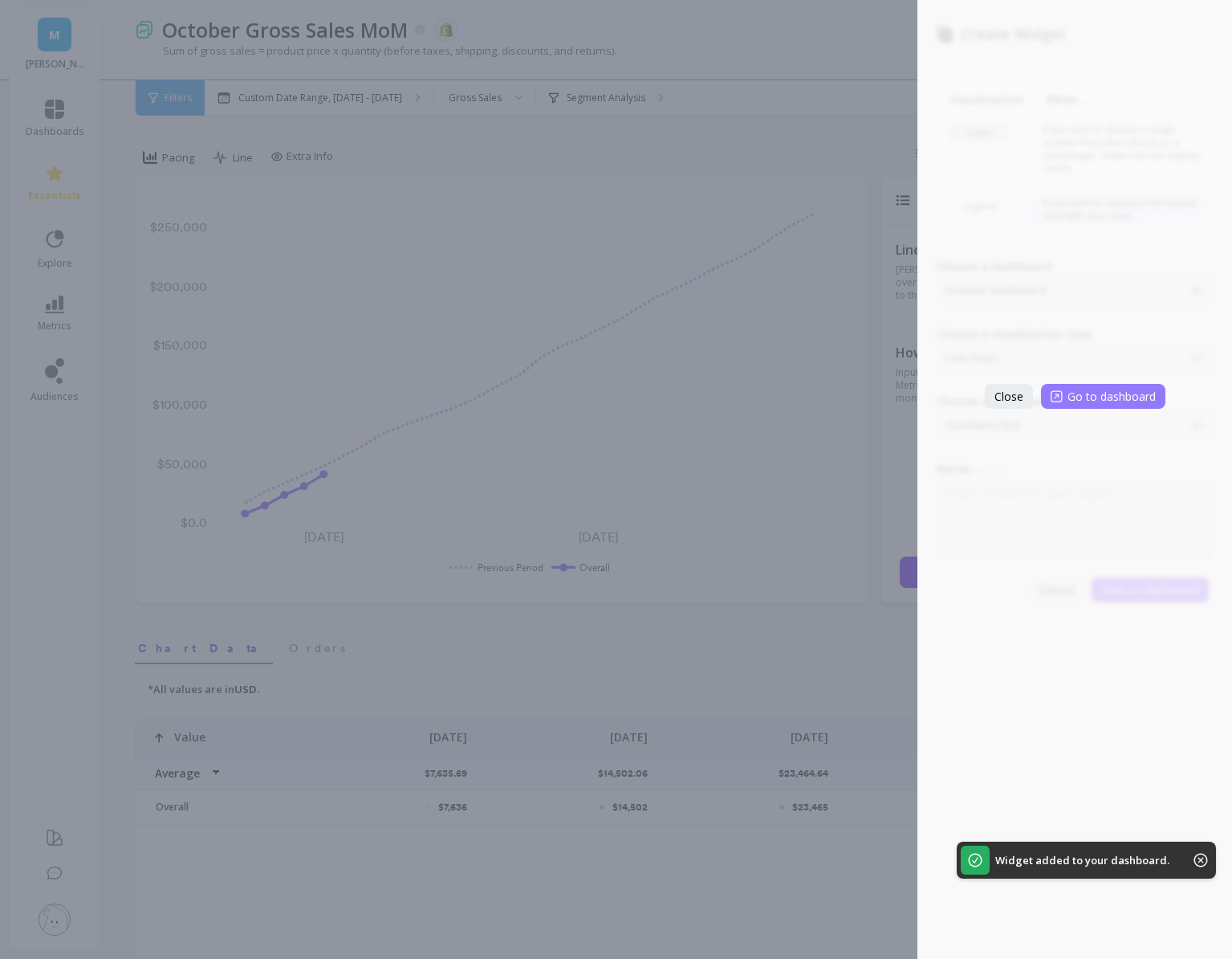
click at [1069, 384] on button "Go to dashboard" at bounding box center [1103, 397] width 125 height 25
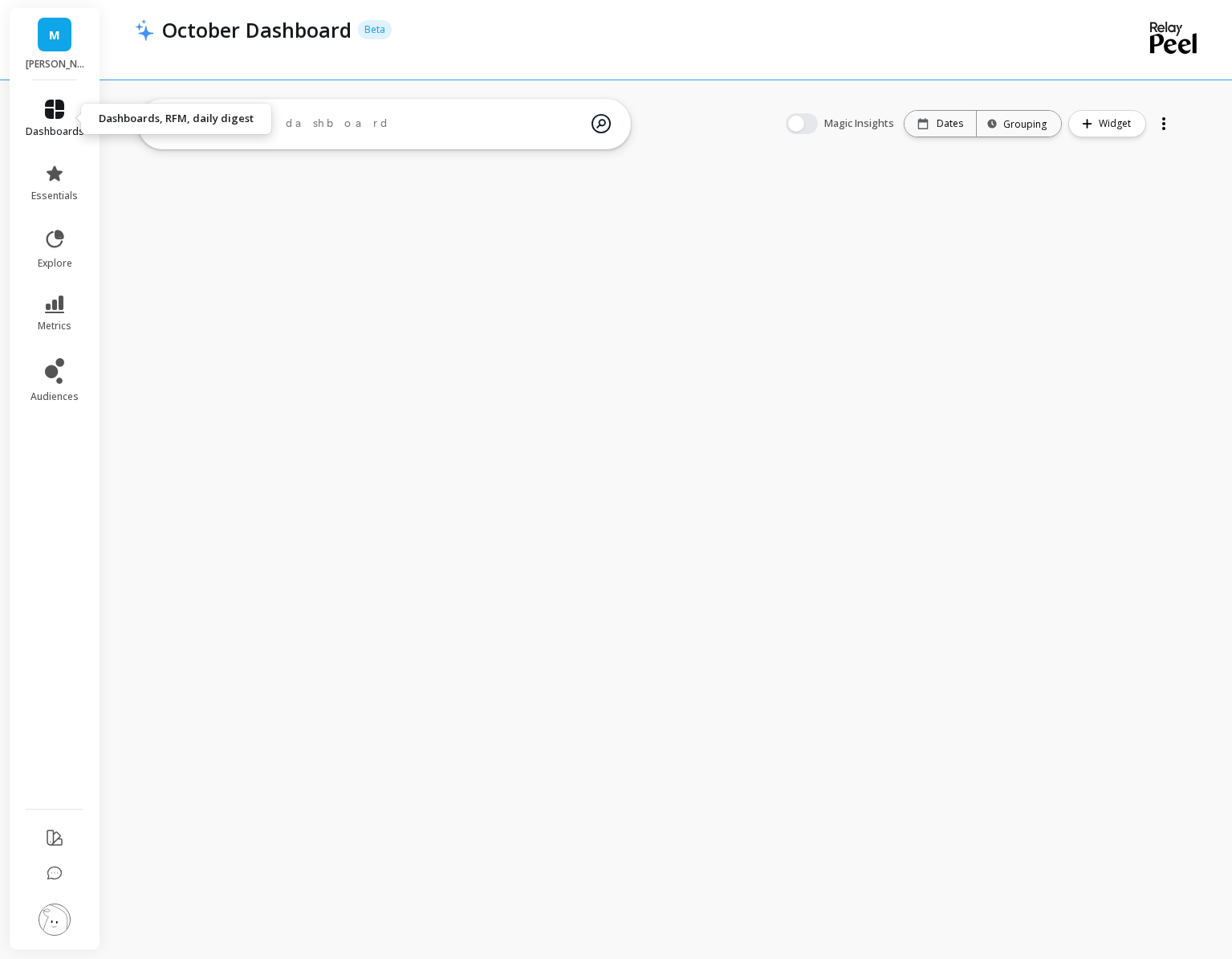
click at [61, 128] on span "dashboards" at bounding box center [56, 131] width 59 height 13
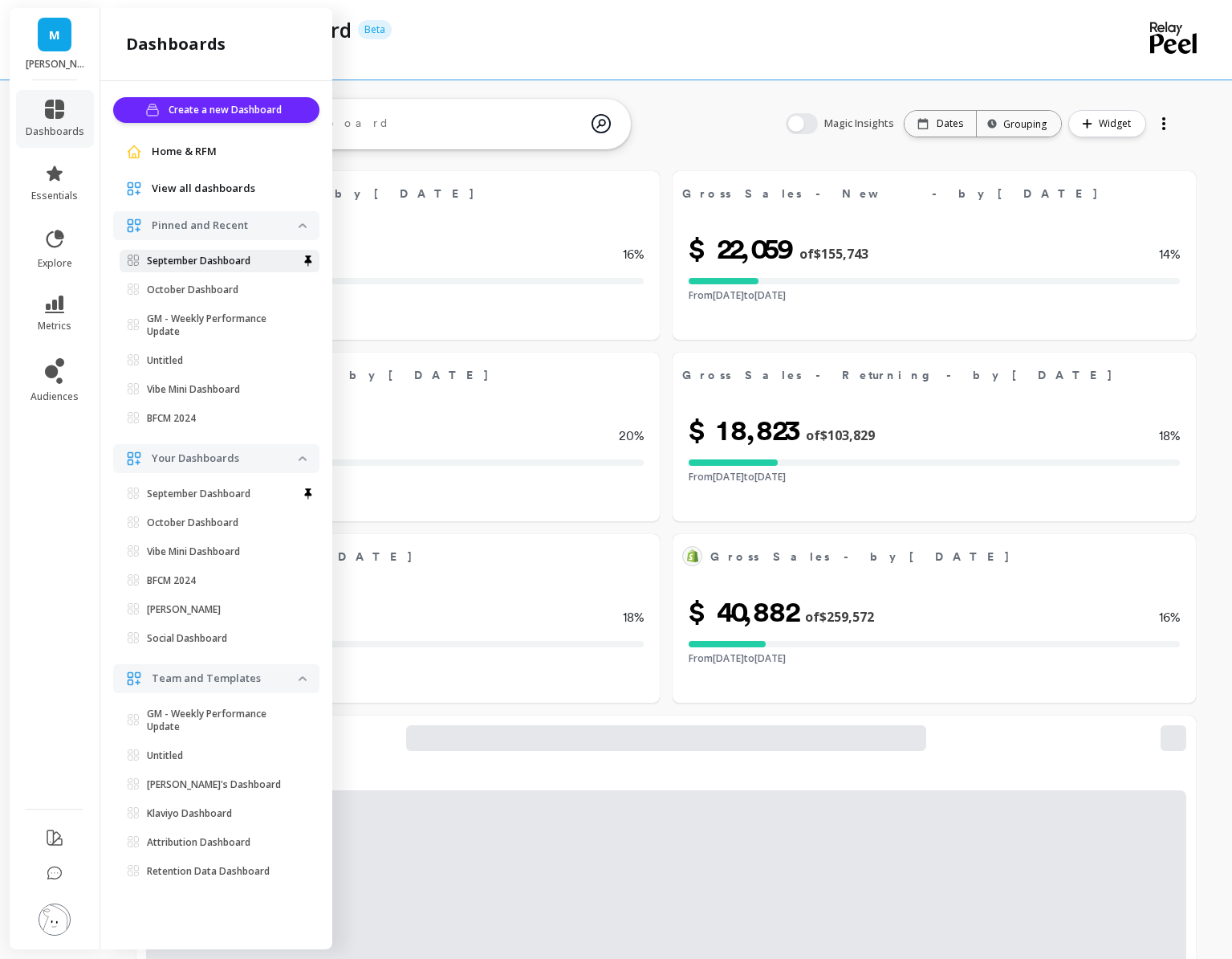
click at [181, 269] on link "September Dashboard" at bounding box center [220, 261] width 200 height 23
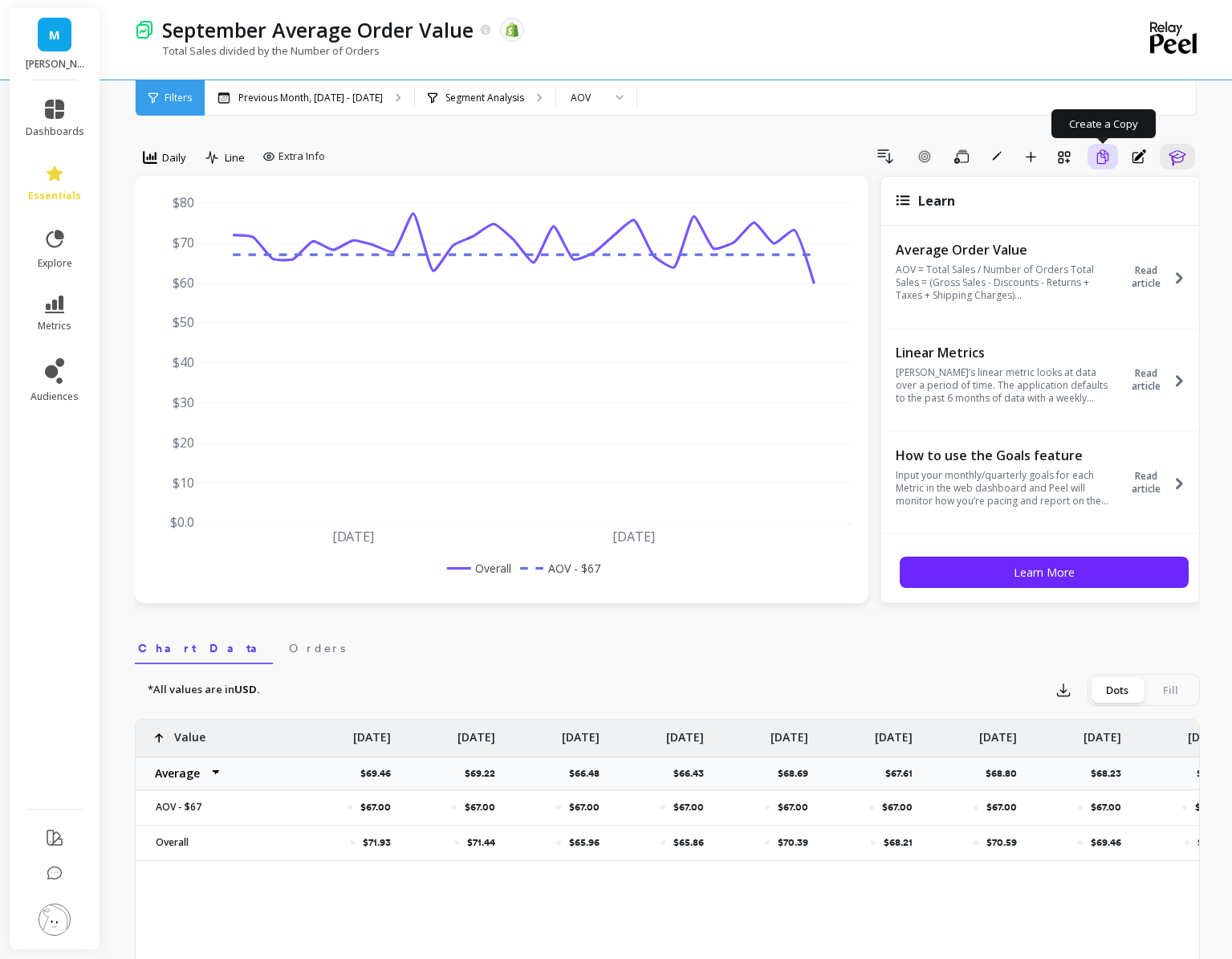
click at [1107, 147] on button "Create a Copy" at bounding box center [1103, 157] width 30 height 26
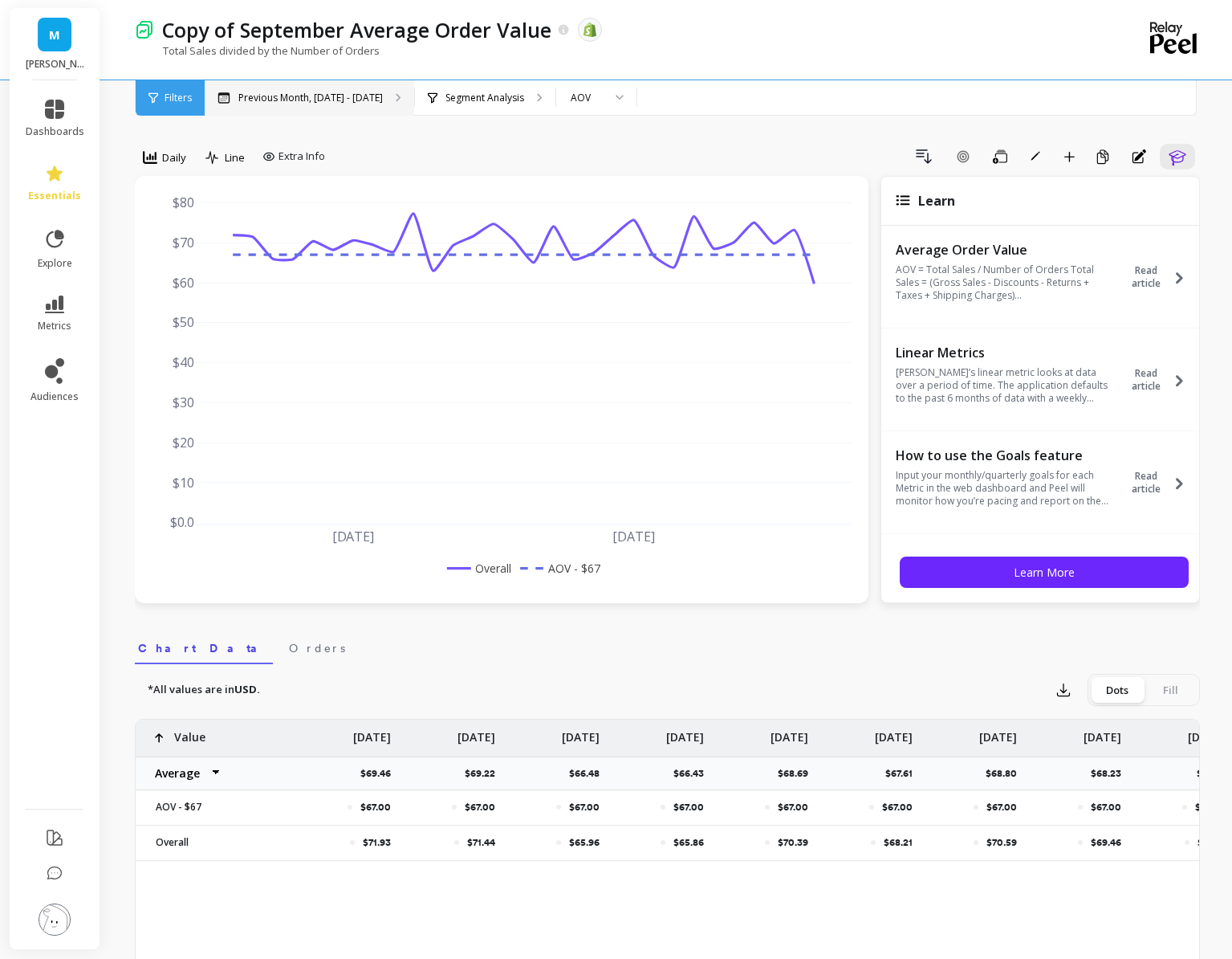
click at [370, 103] on p "Previous Month, [DATE] - [DATE]" at bounding box center [311, 98] width 145 height 13
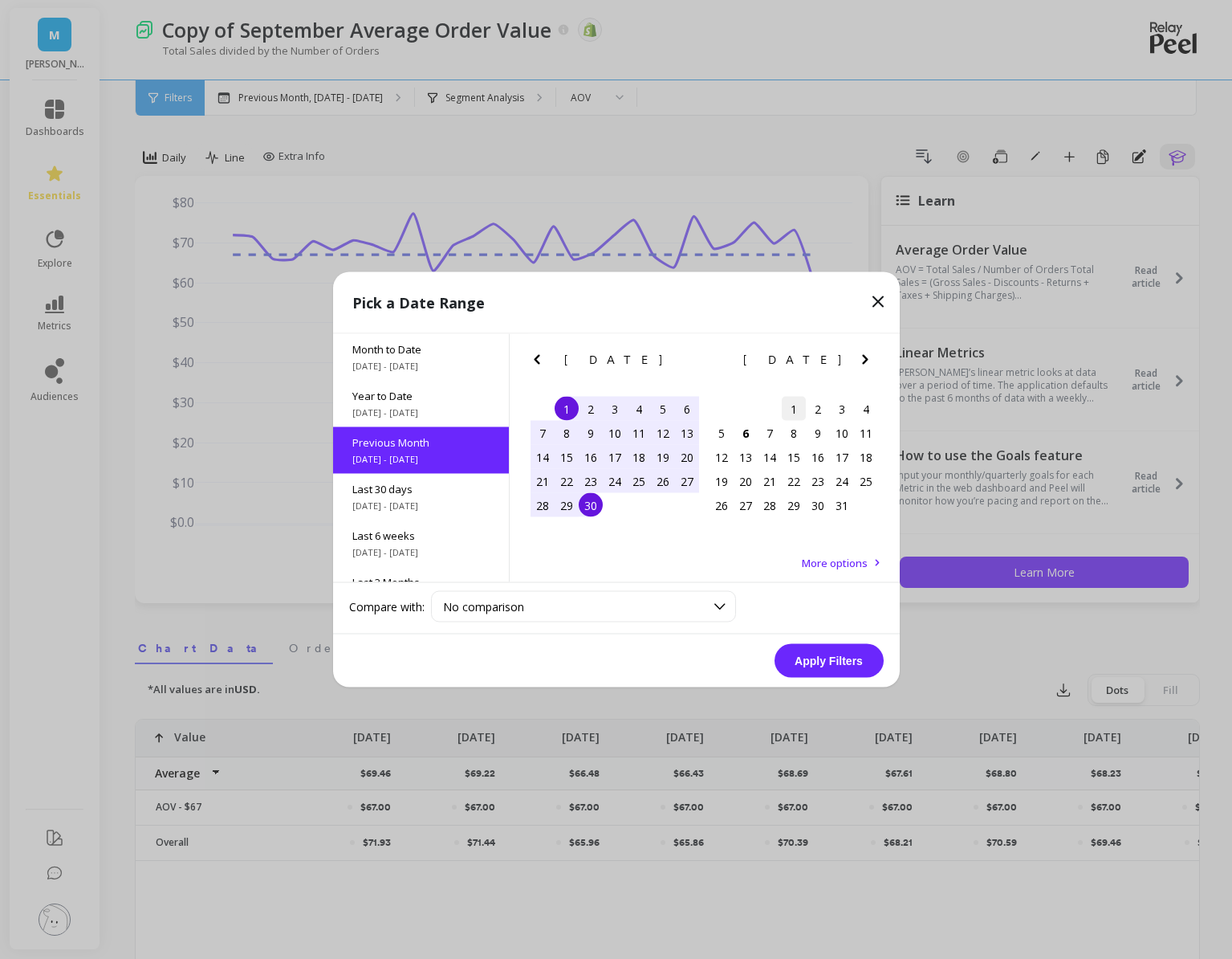
click at [789, 409] on div "1" at bounding box center [794, 408] width 24 height 24
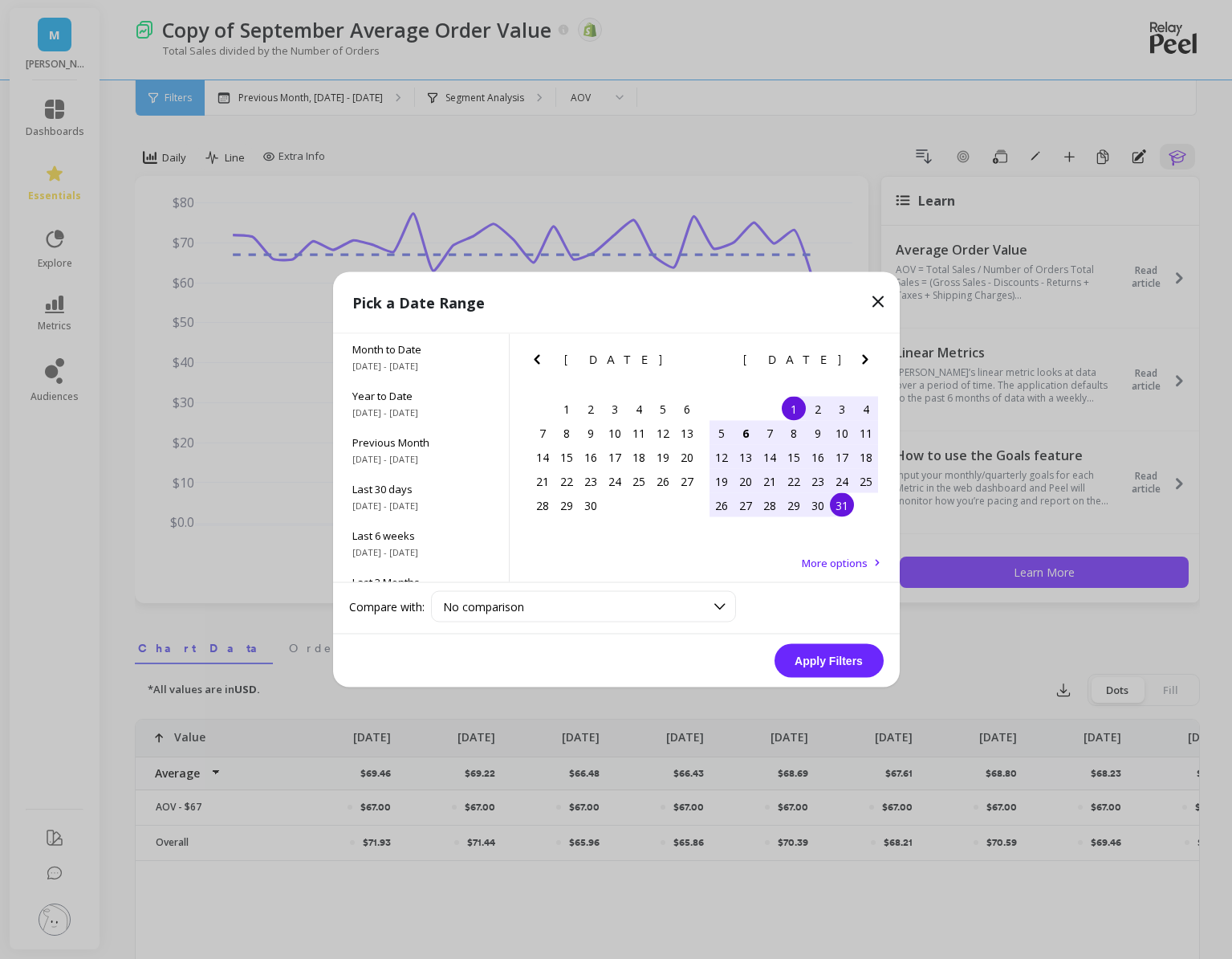
click at [843, 511] on div "31" at bounding box center [842, 505] width 24 height 24
click at [828, 669] on button "Apply Filters" at bounding box center [829, 661] width 109 height 34
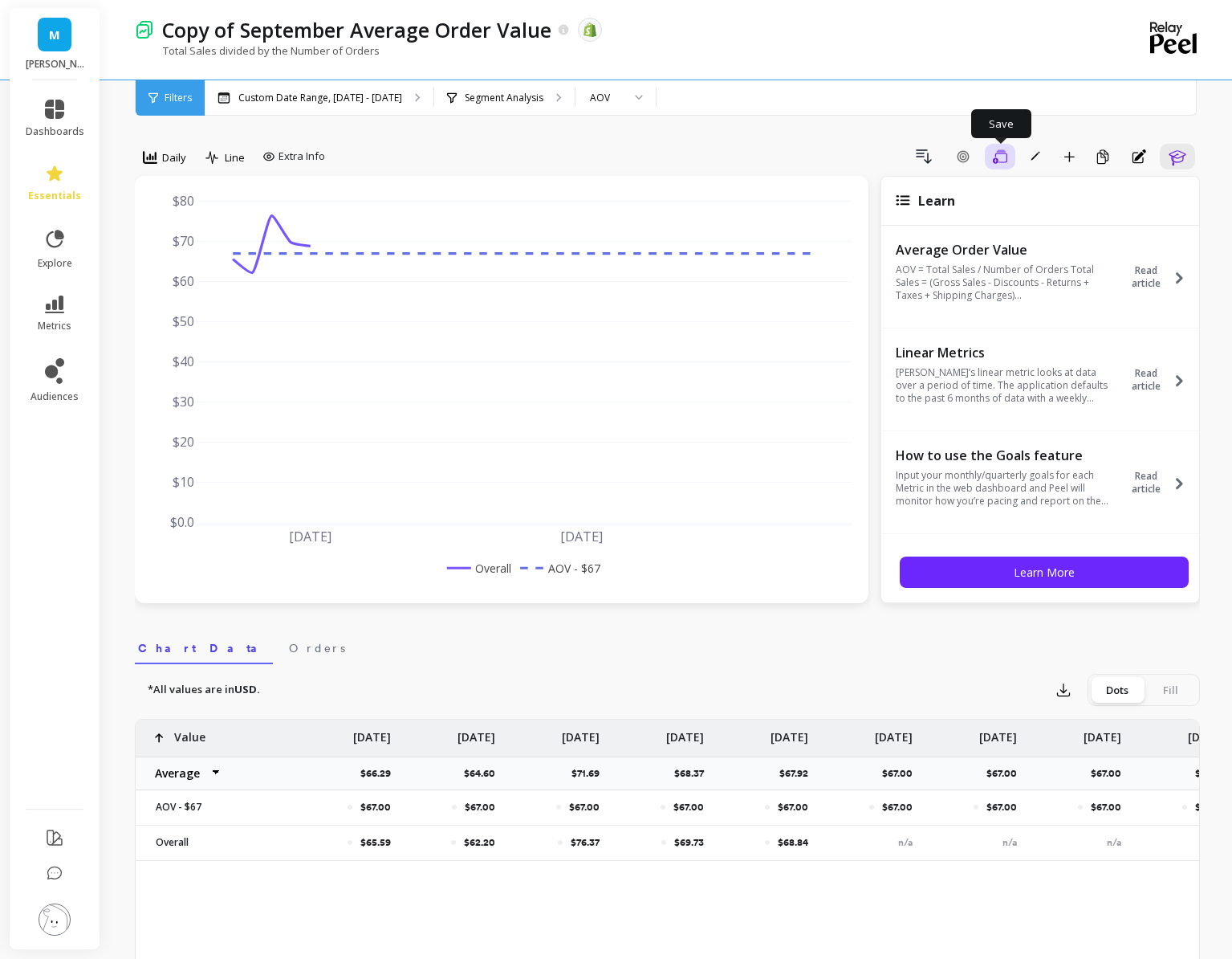
click at [998, 152] on icon "button" at bounding box center [1000, 157] width 14 height 15
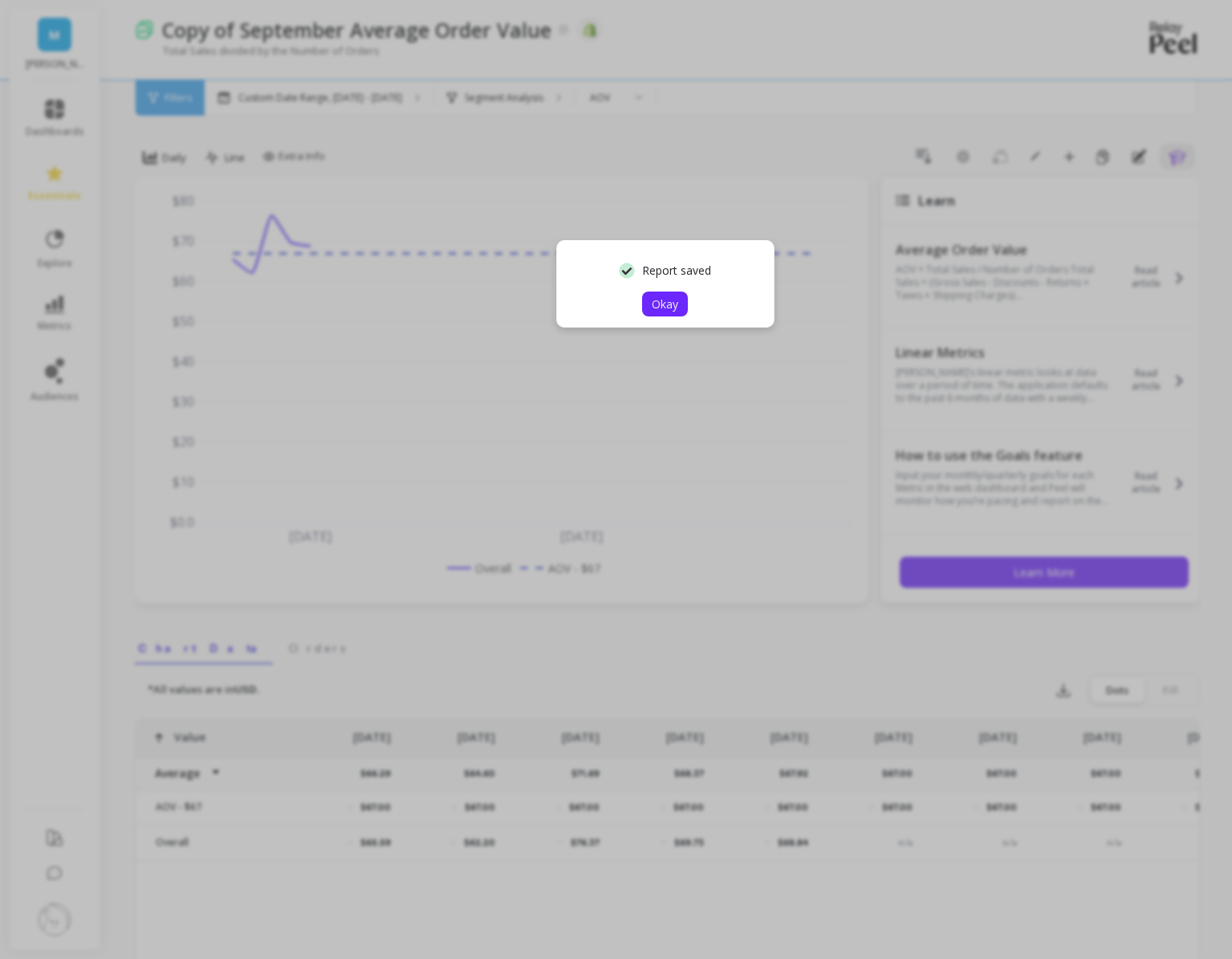
click at [678, 306] on button "Okay" at bounding box center [665, 304] width 45 height 25
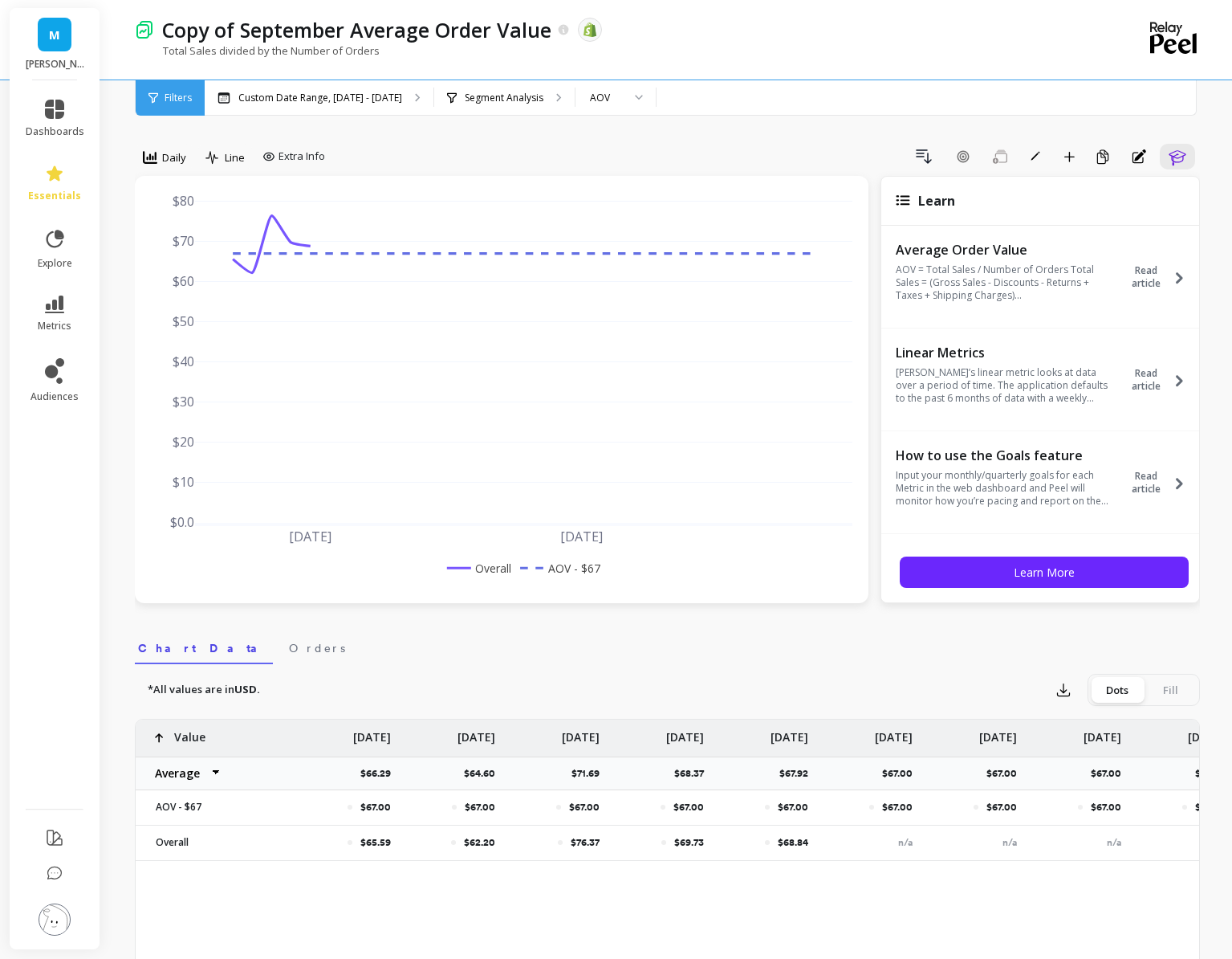
click at [1023, 172] on div "Daily Line Extra Info Drill Down Add Goal Save Rename Add to Dashboard Create a…" at bounding box center [667, 160] width 1065 height 32
click at [1029, 151] on span "button" at bounding box center [1035, 156] width 14 height 14
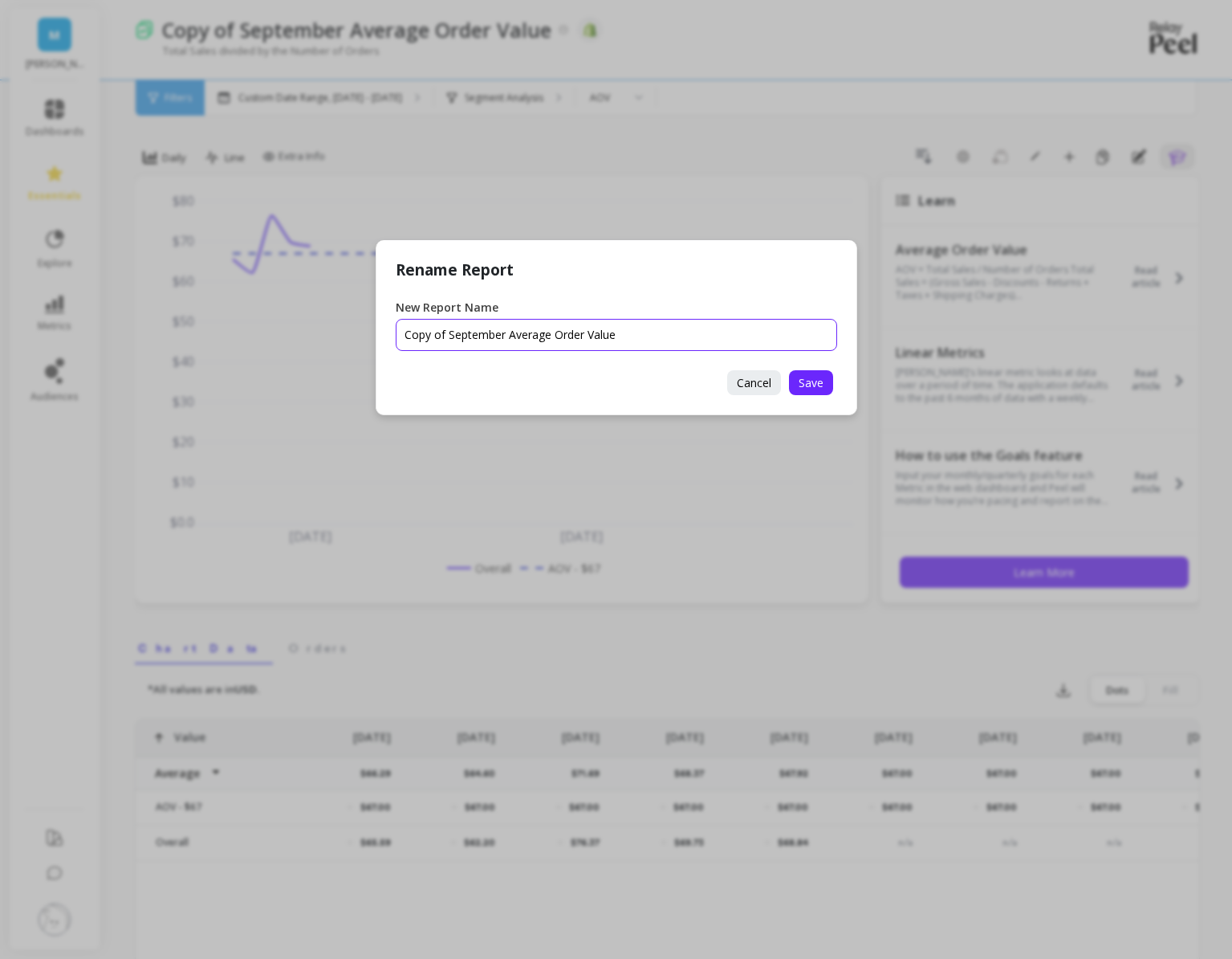
drag, startPoint x: 502, startPoint y: 334, endPoint x: 338, endPoint y: 340, distance: 164.1
click at [338, 340] on div "Rename Report New Report Name Cancel Save" at bounding box center [616, 479] width 1232 height 959
type input "October Average Order Value"
click at [810, 382] on span "Save" at bounding box center [811, 382] width 25 height 15
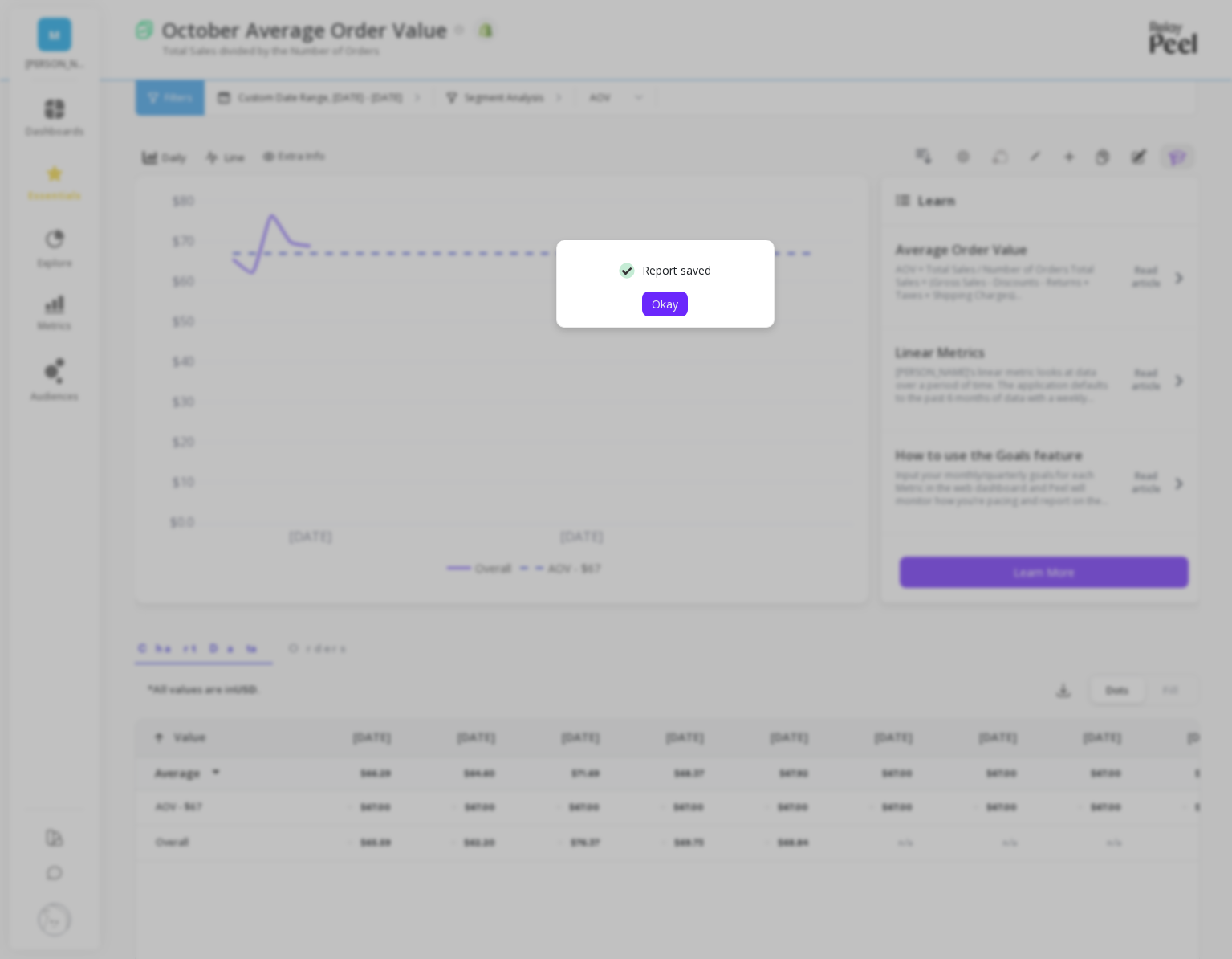
click at [675, 307] on span "Okay" at bounding box center [665, 304] width 26 height 15
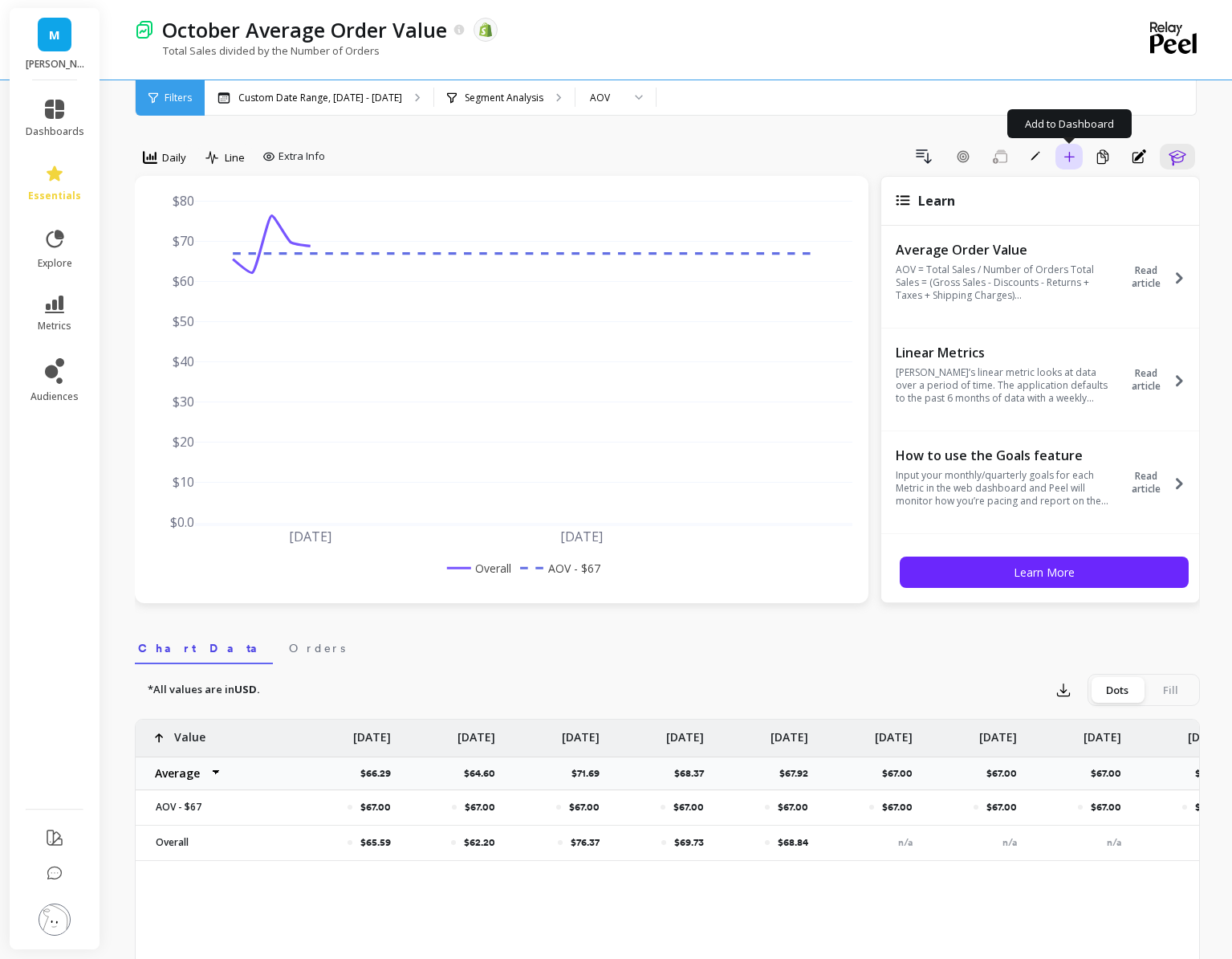
click at [1064, 153] on icon "button" at bounding box center [1069, 156] width 11 height 11
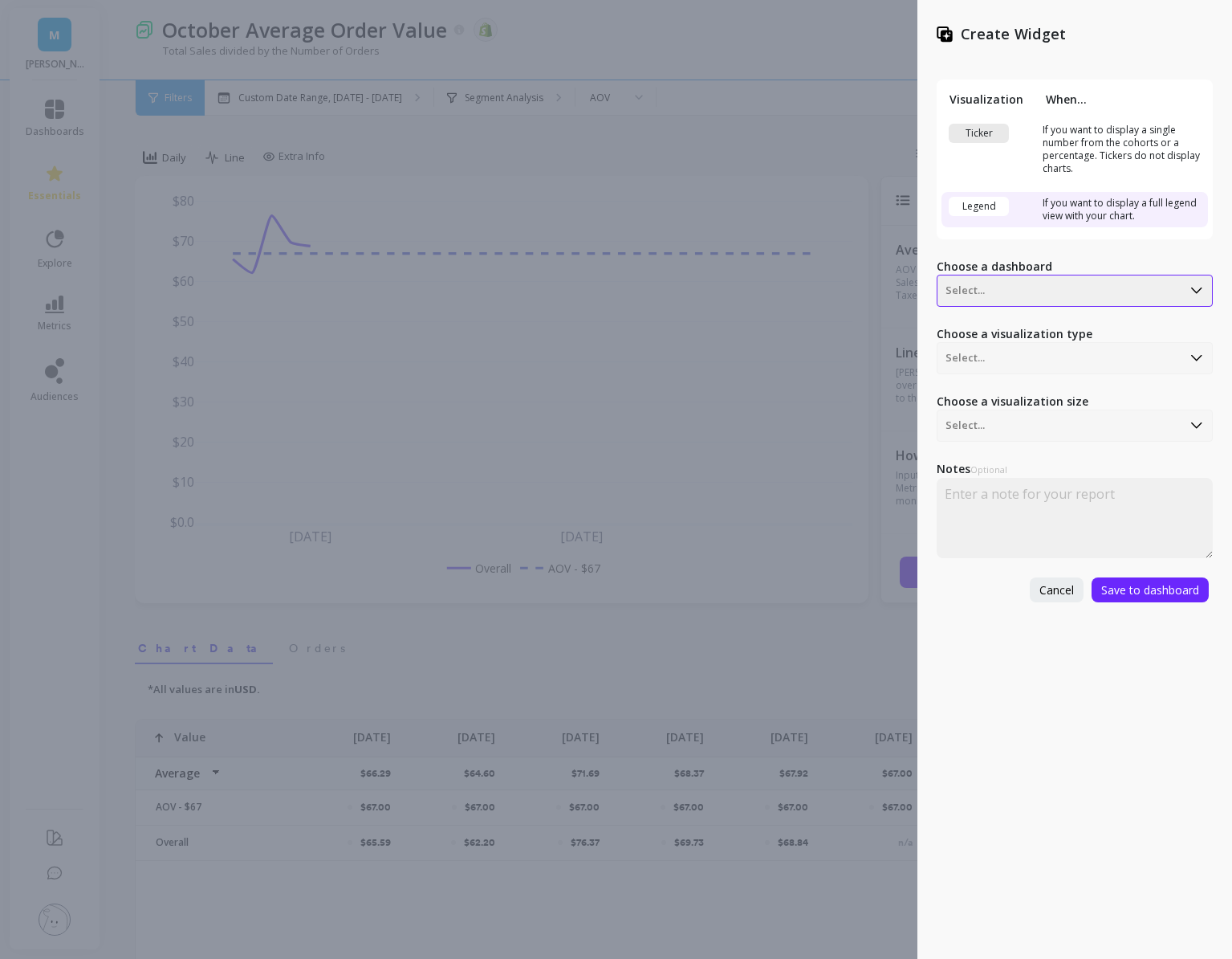
click at [1012, 285] on div at bounding box center [1059, 290] width 228 height 19
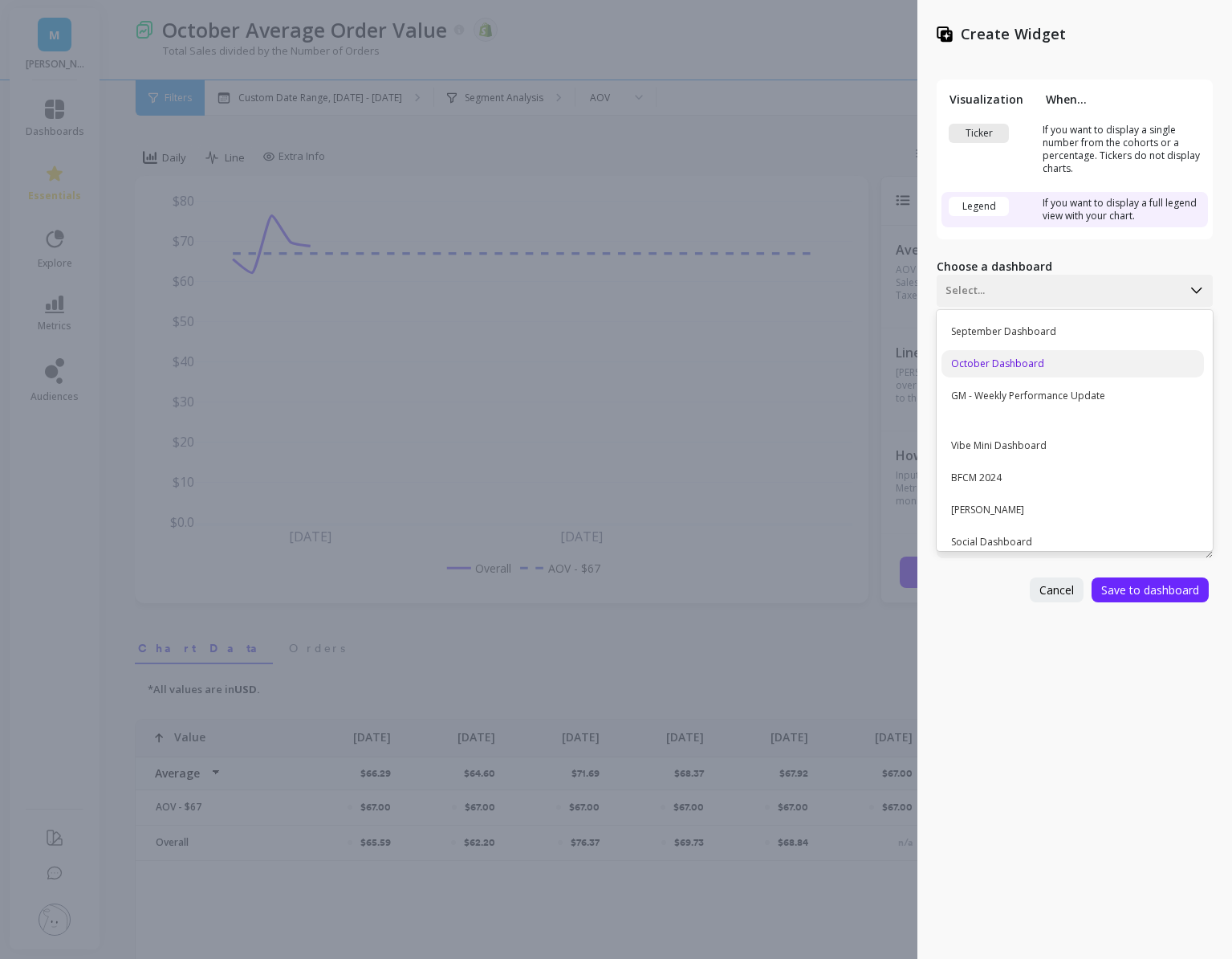
click at [1024, 365] on div "October Dashboard" at bounding box center [1073, 364] width 263 height 27
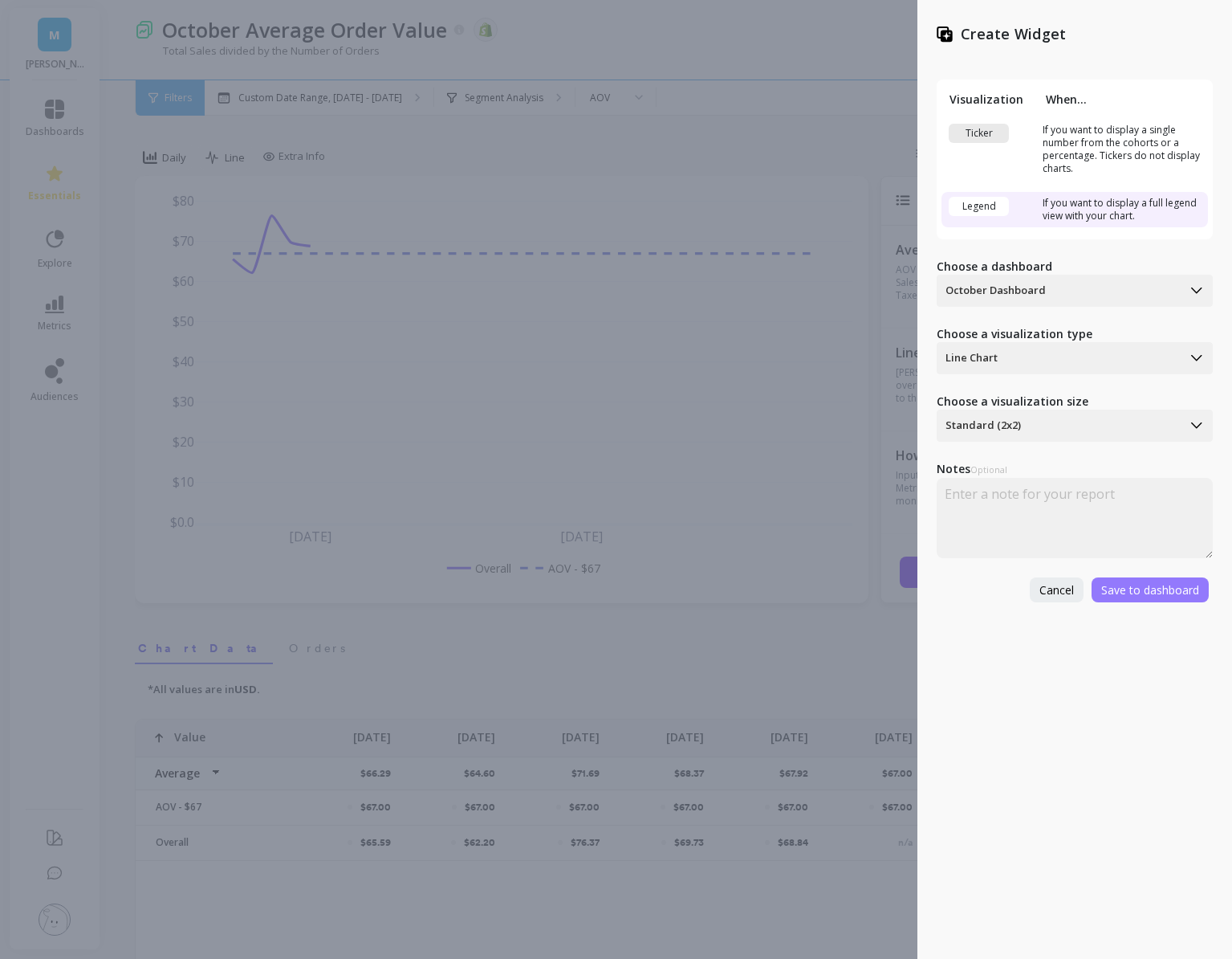
click at [1120, 578] on button "Save to dashboard" at bounding box center [1150, 590] width 117 height 25
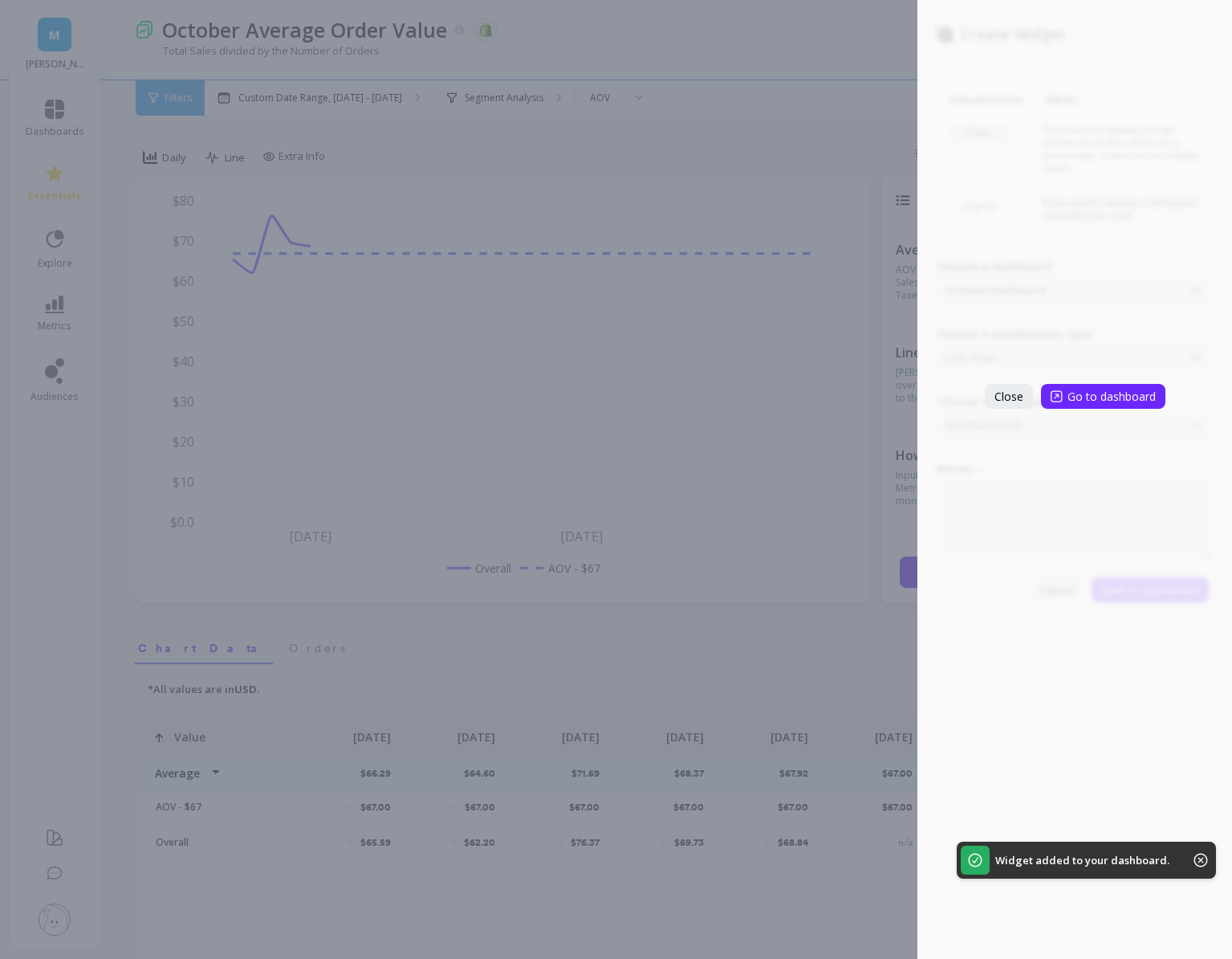
click at [1006, 381] on div "Close Go to dashboard" at bounding box center [1075, 479] width 315 height 959
click at [1008, 406] on button "Close" at bounding box center [1008, 397] width 48 height 25
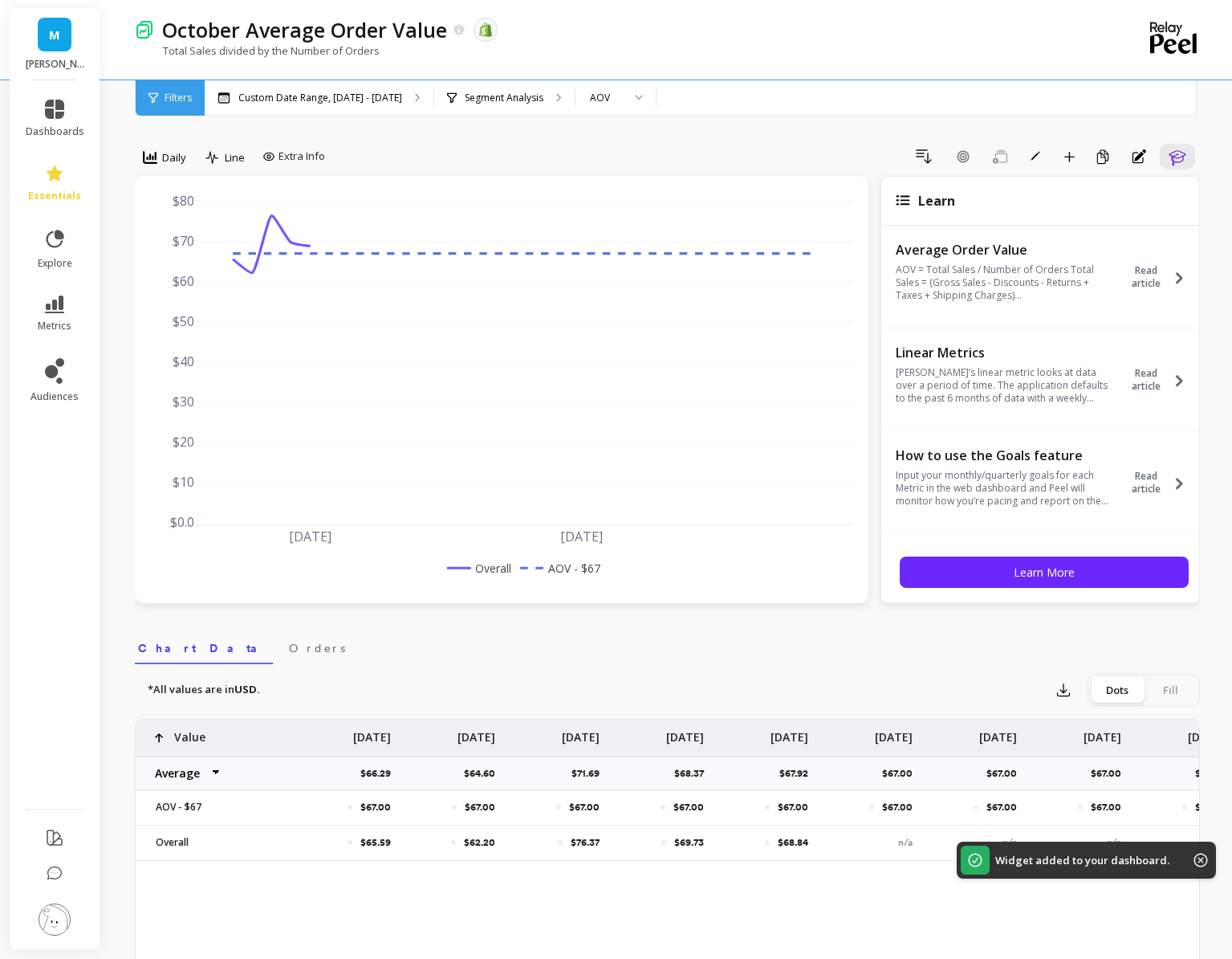
click at [587, 395] on div "Create Widget Visualization When... Ticker If you want to display a single numb…" at bounding box center [616, 479] width 1232 height 959
click at [52, 120] on link "dashboards" at bounding box center [56, 119] width 59 height 39
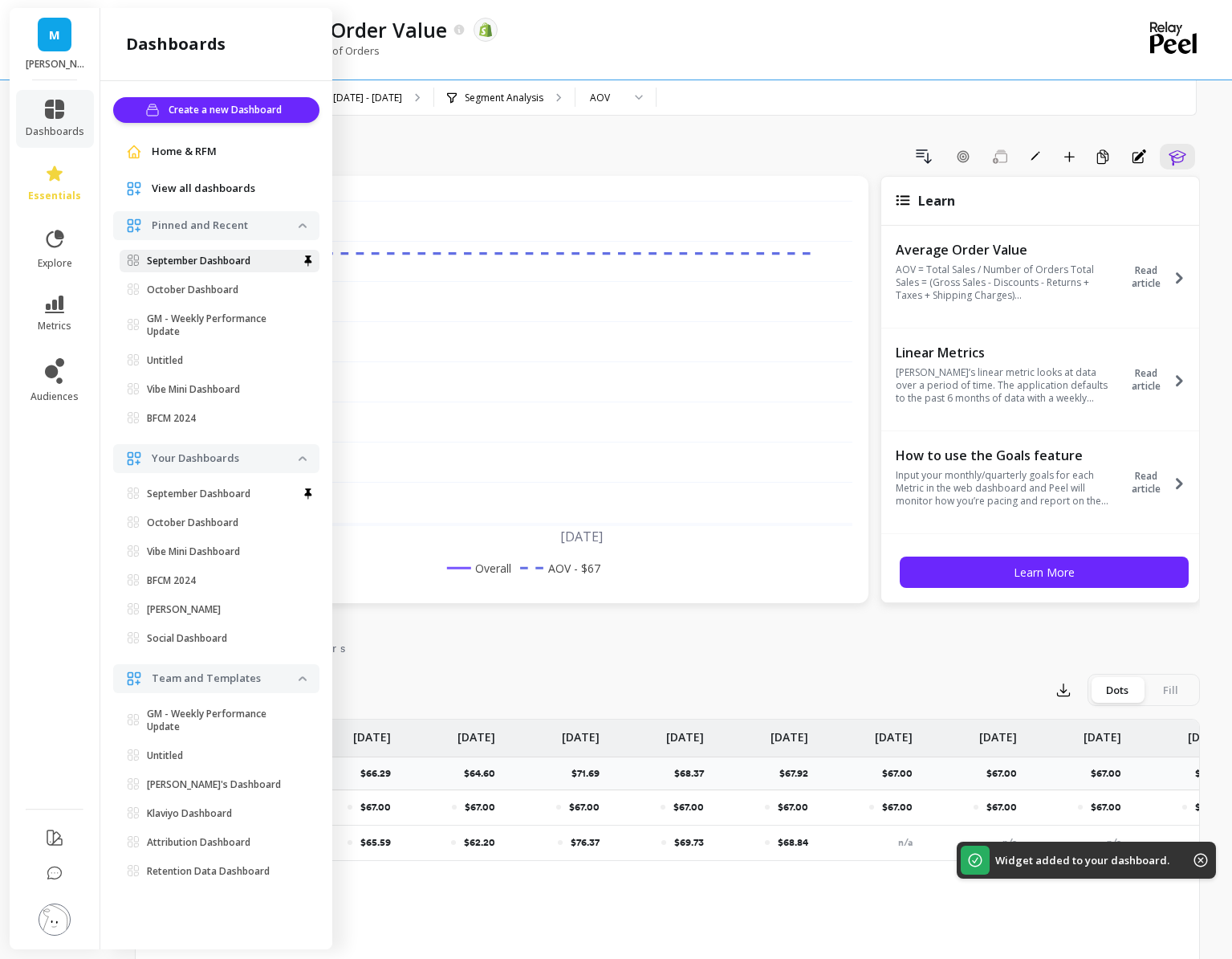
click at [170, 252] on link "September Dashboard" at bounding box center [220, 261] width 200 height 23
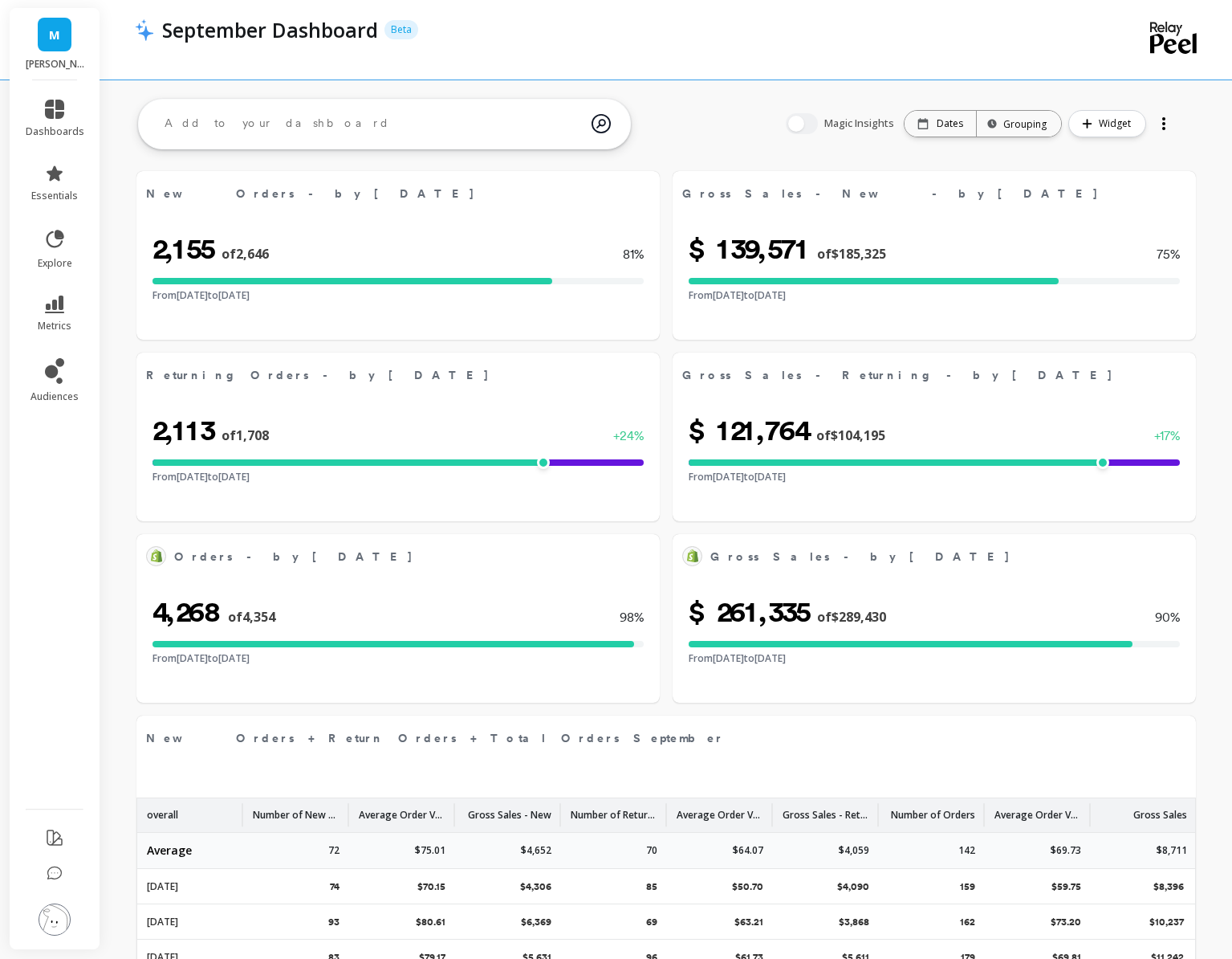
scroll to position [157, 0]
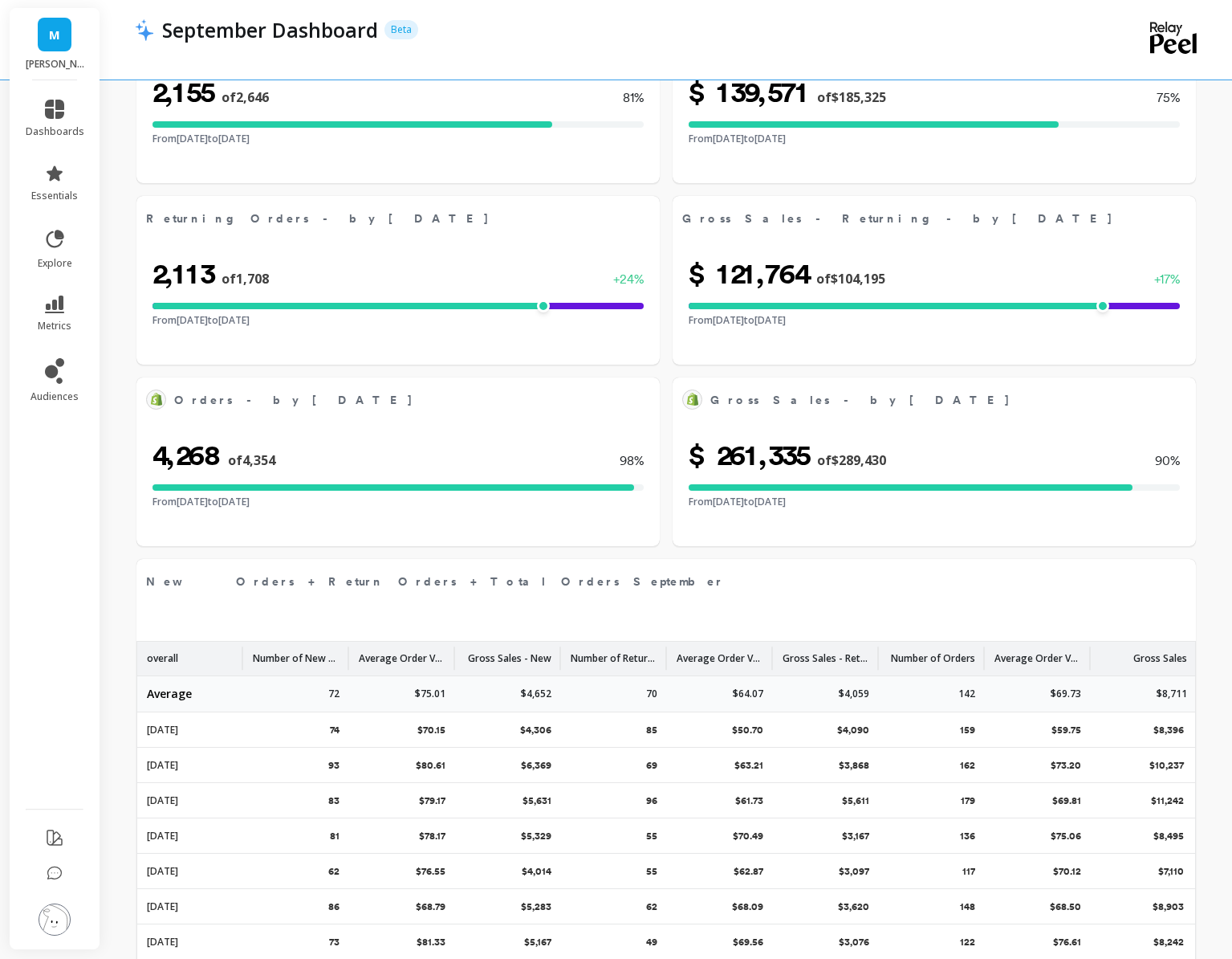
select select "sum"
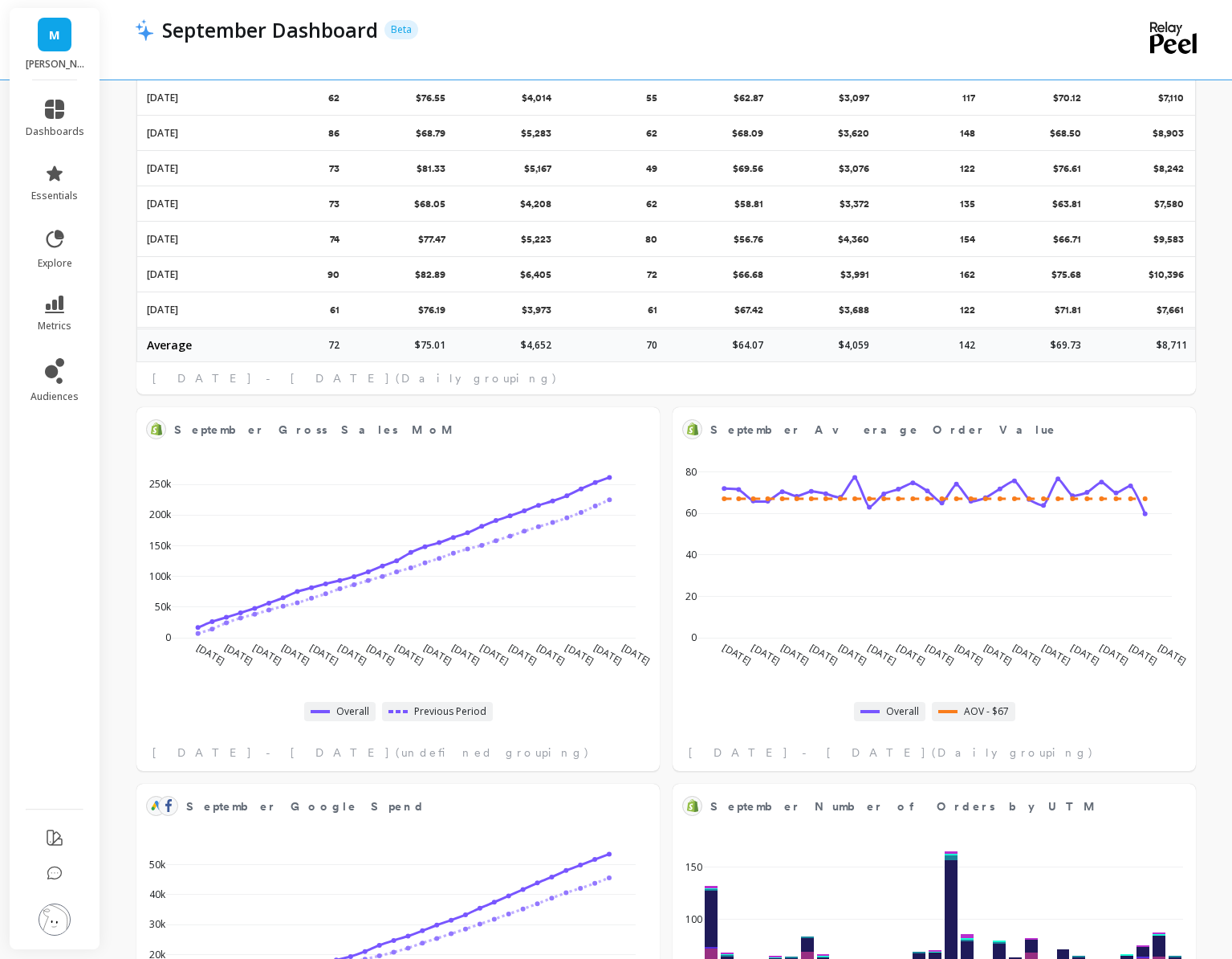
select select "sum"
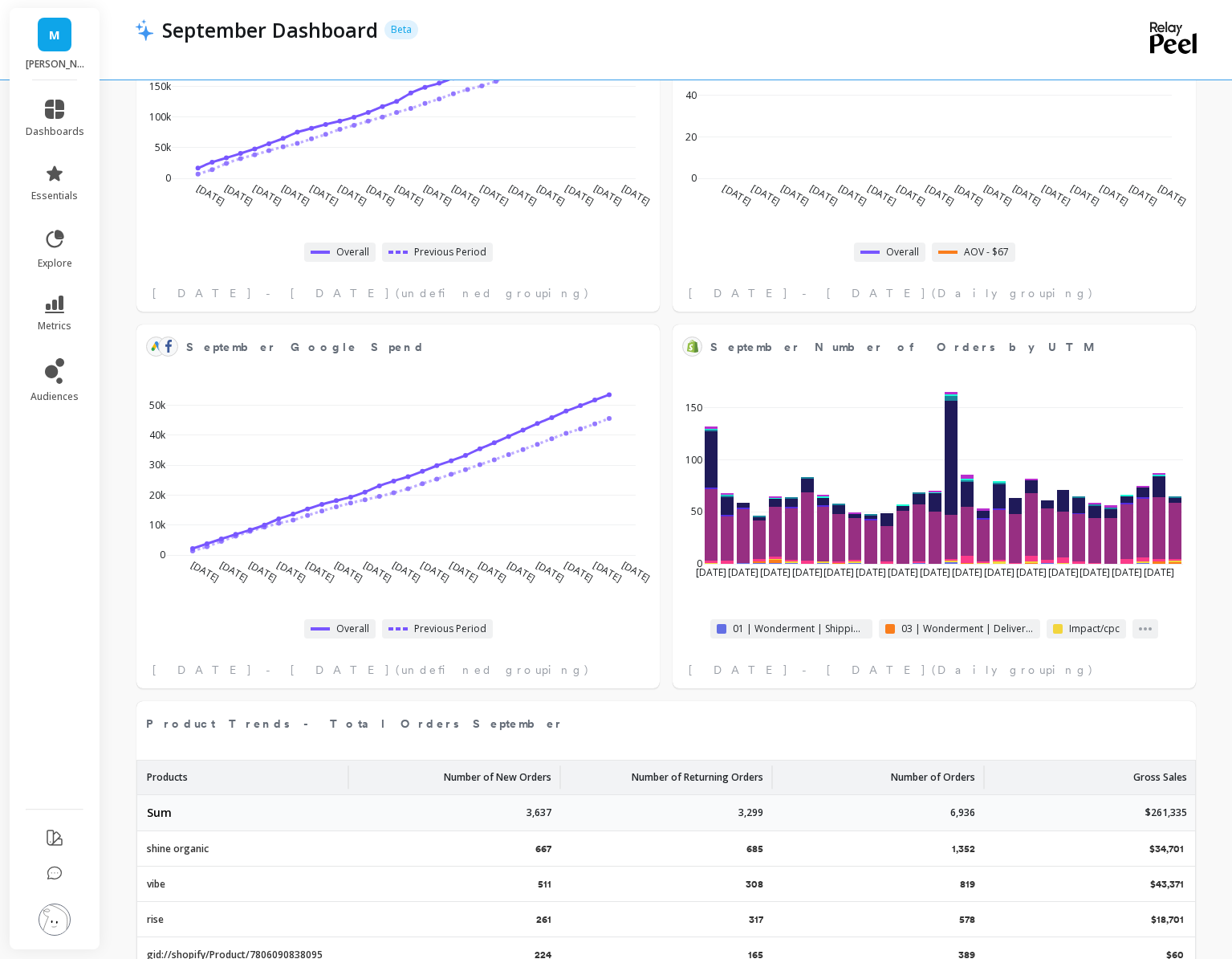
scroll to position [1415, 0]
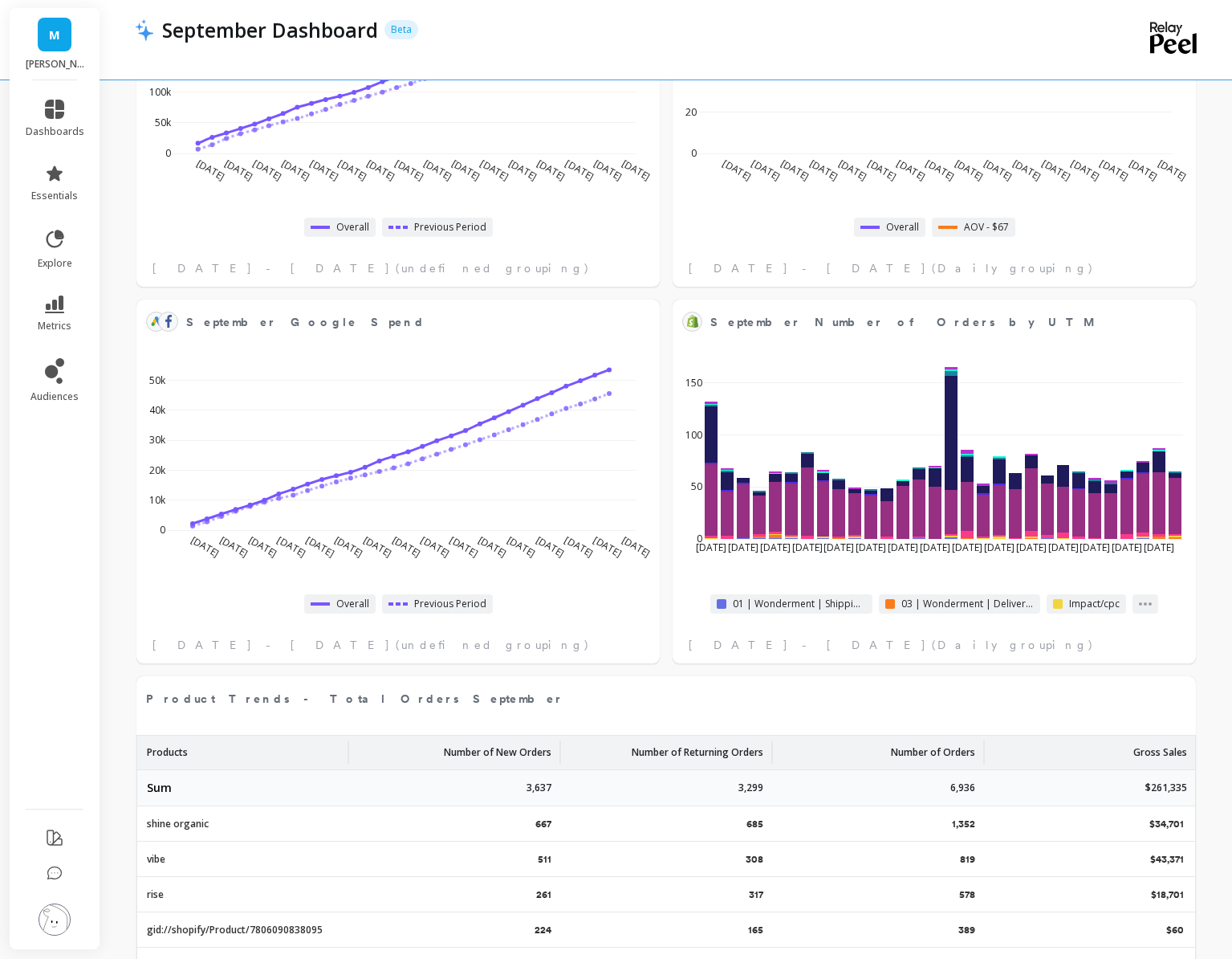
select select "sum"
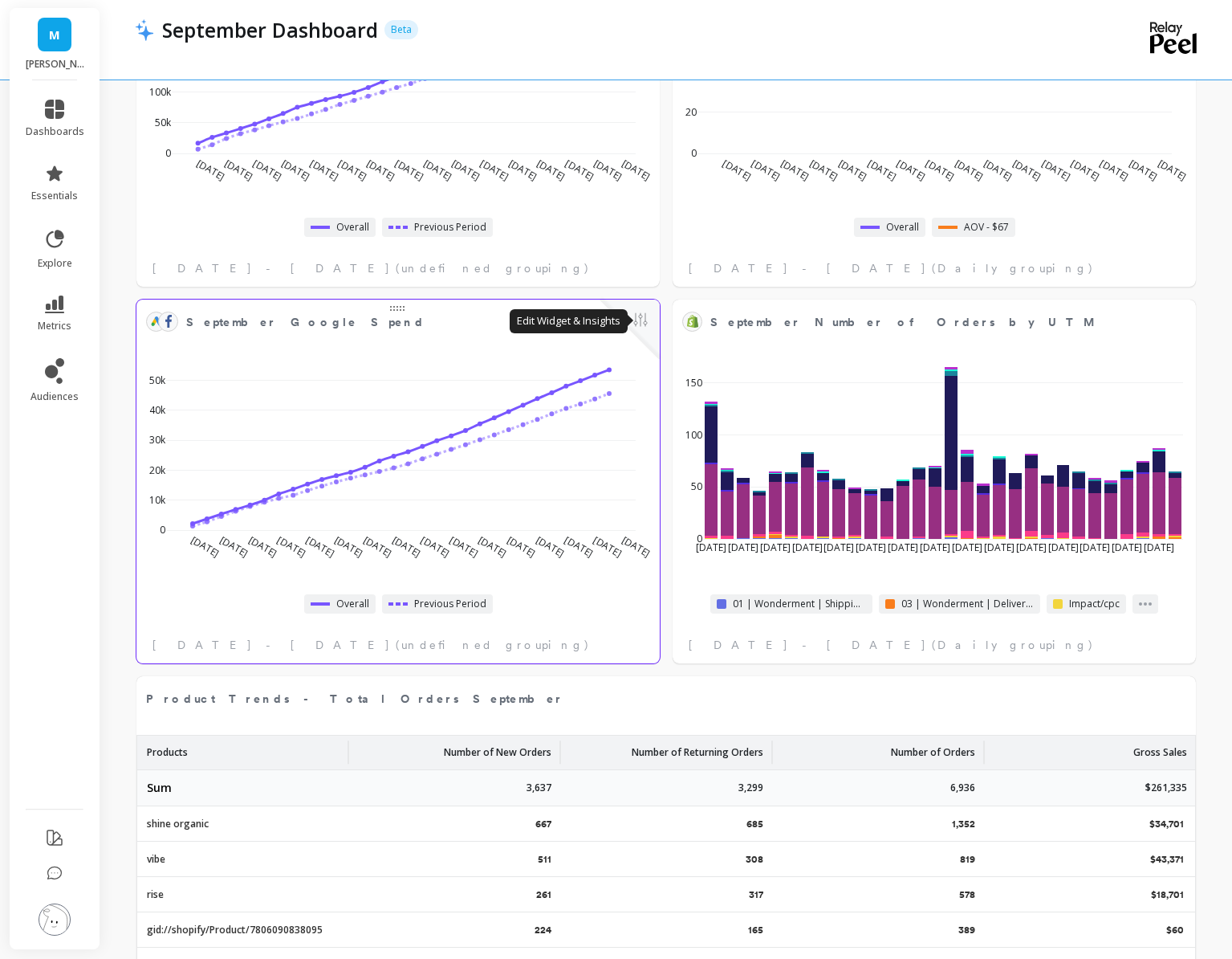
click at [639, 322] on button at bounding box center [640, 321] width 19 height 23
select select "sum"
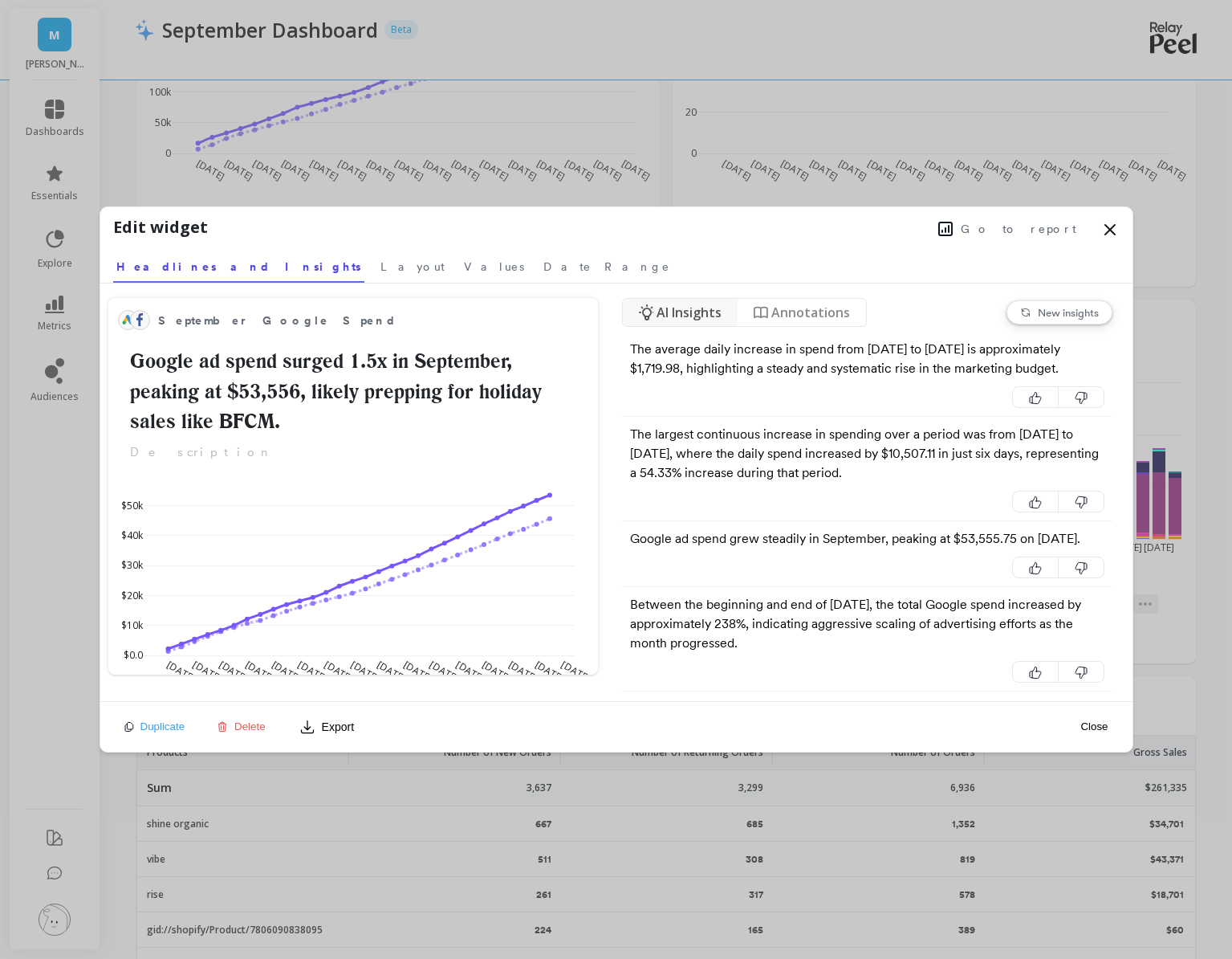
select select "sum"
click at [1019, 228] on span "Go to report" at bounding box center [1018, 228] width 115 height 16
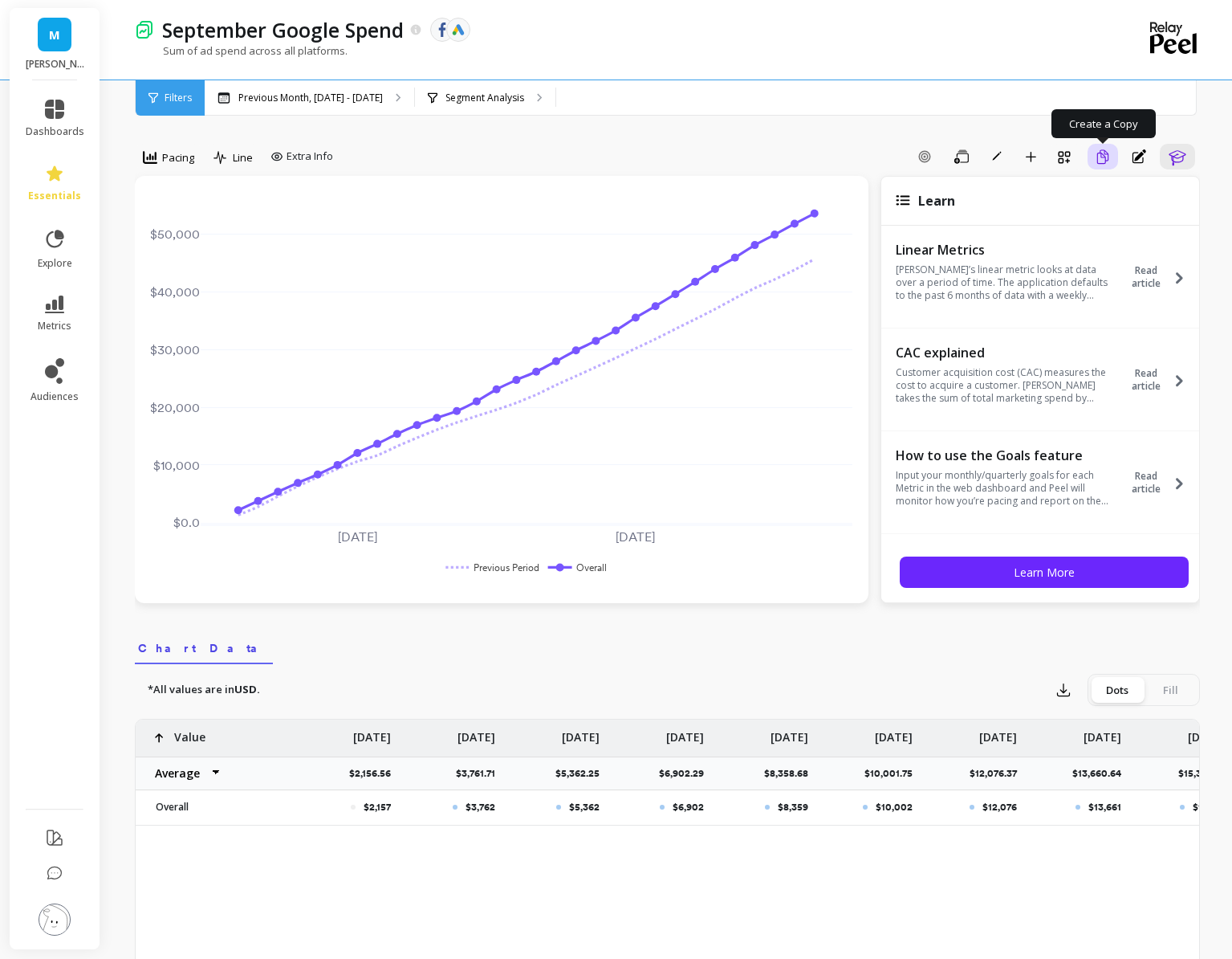
click at [1107, 157] on icon "button" at bounding box center [1102, 157] width 14 height 15
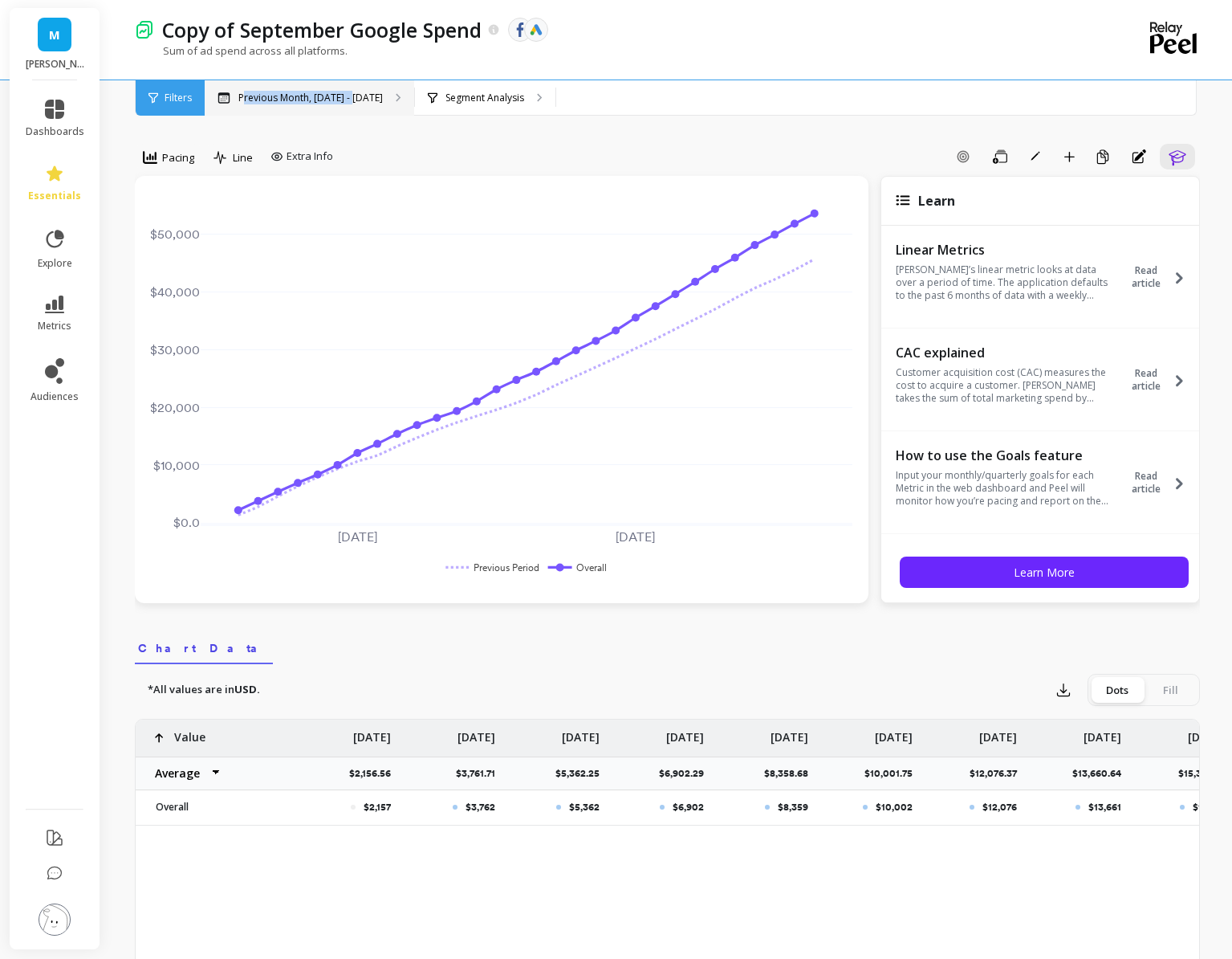
click at [346, 92] on p "Previous Month, [DATE] - [DATE]" at bounding box center [311, 98] width 145 height 13
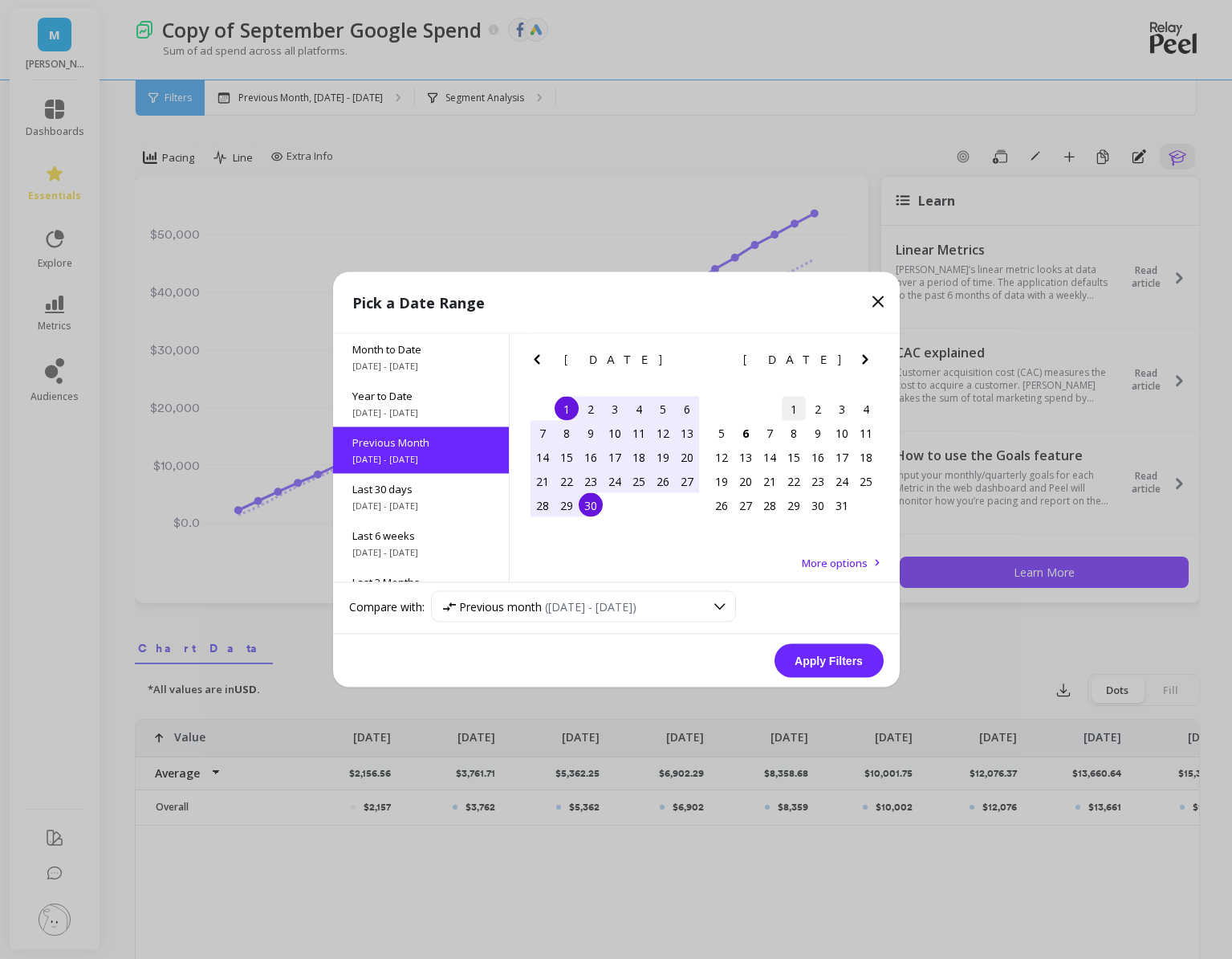
click at [797, 408] on div "1" at bounding box center [794, 408] width 24 height 24
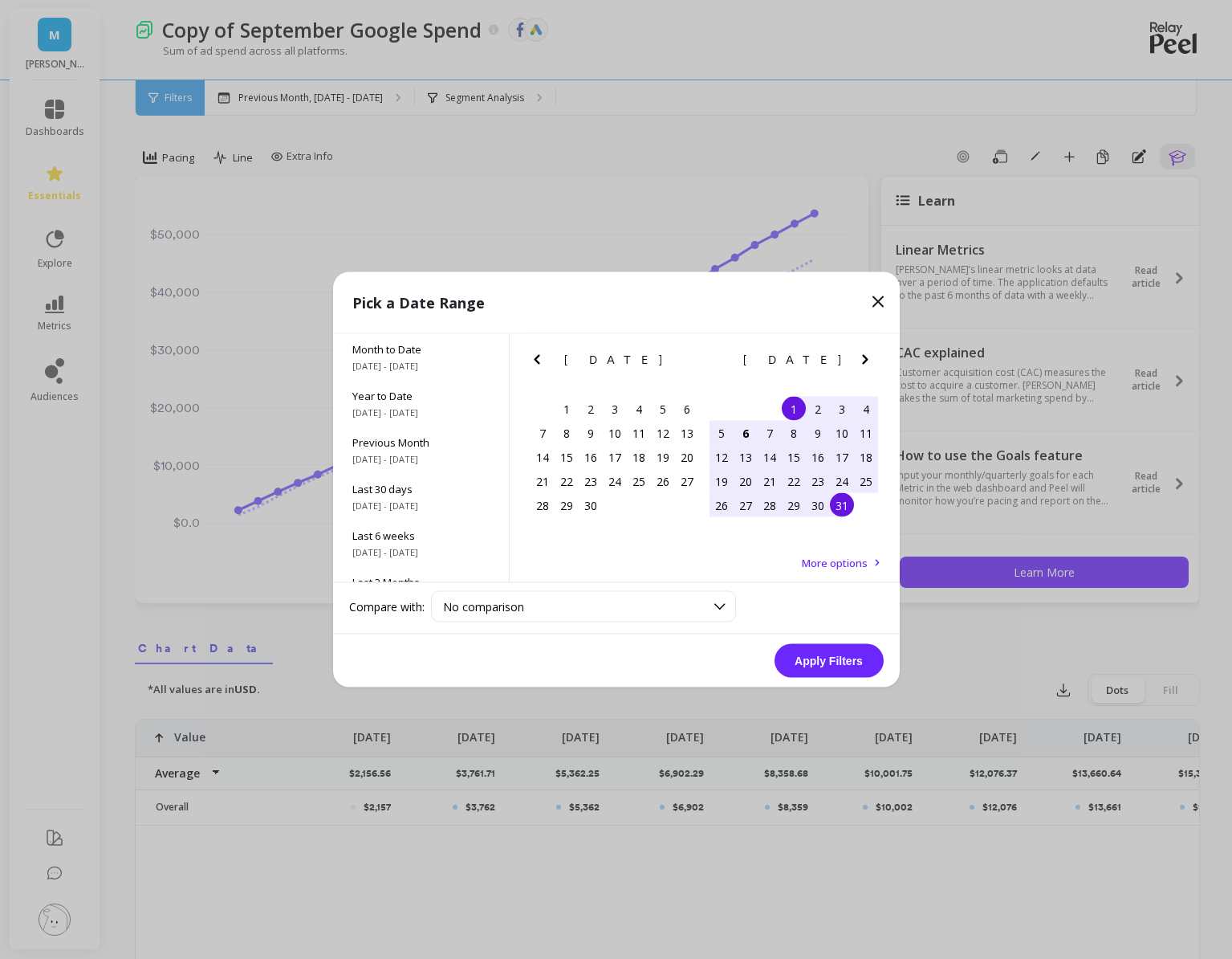
click at [844, 507] on div "31" at bounding box center [842, 505] width 24 height 24
click at [811, 658] on button "Apply Filters" at bounding box center [829, 661] width 109 height 34
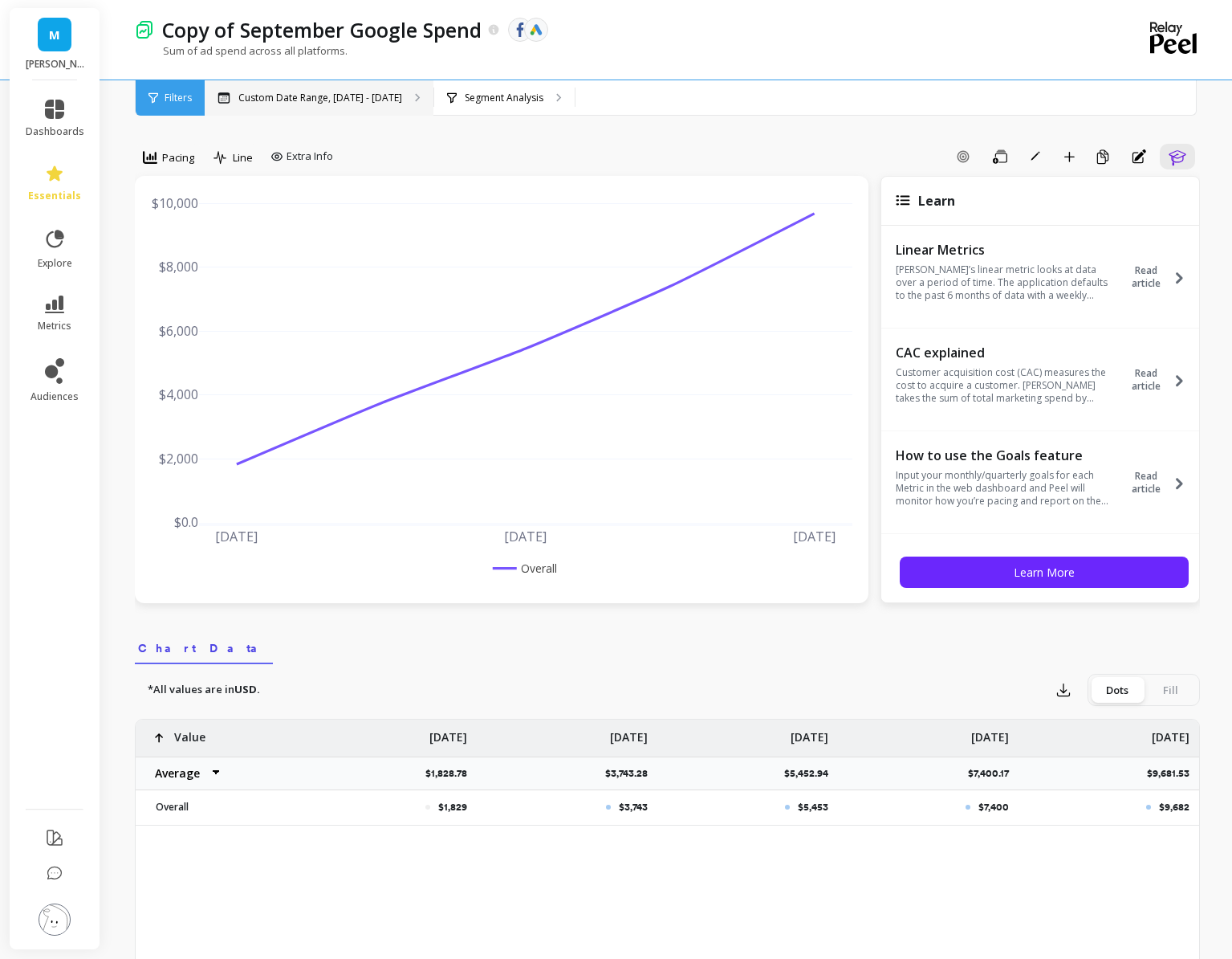
click at [321, 105] on div "Custom Date Range, [DATE] - [DATE]" at bounding box center [319, 98] width 229 height 35
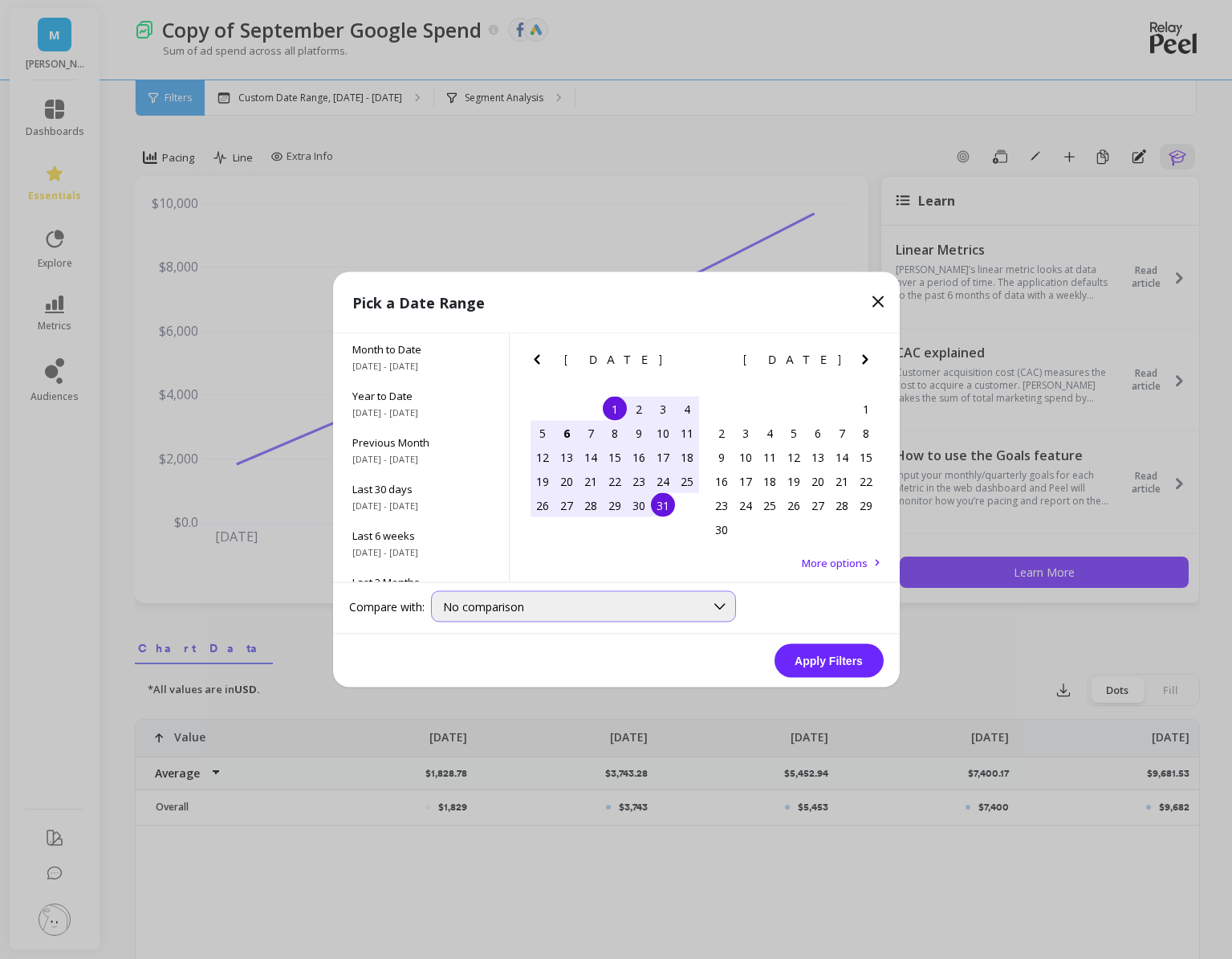
click at [510, 598] on div "No comparison" at bounding box center [583, 606] width 305 height 31
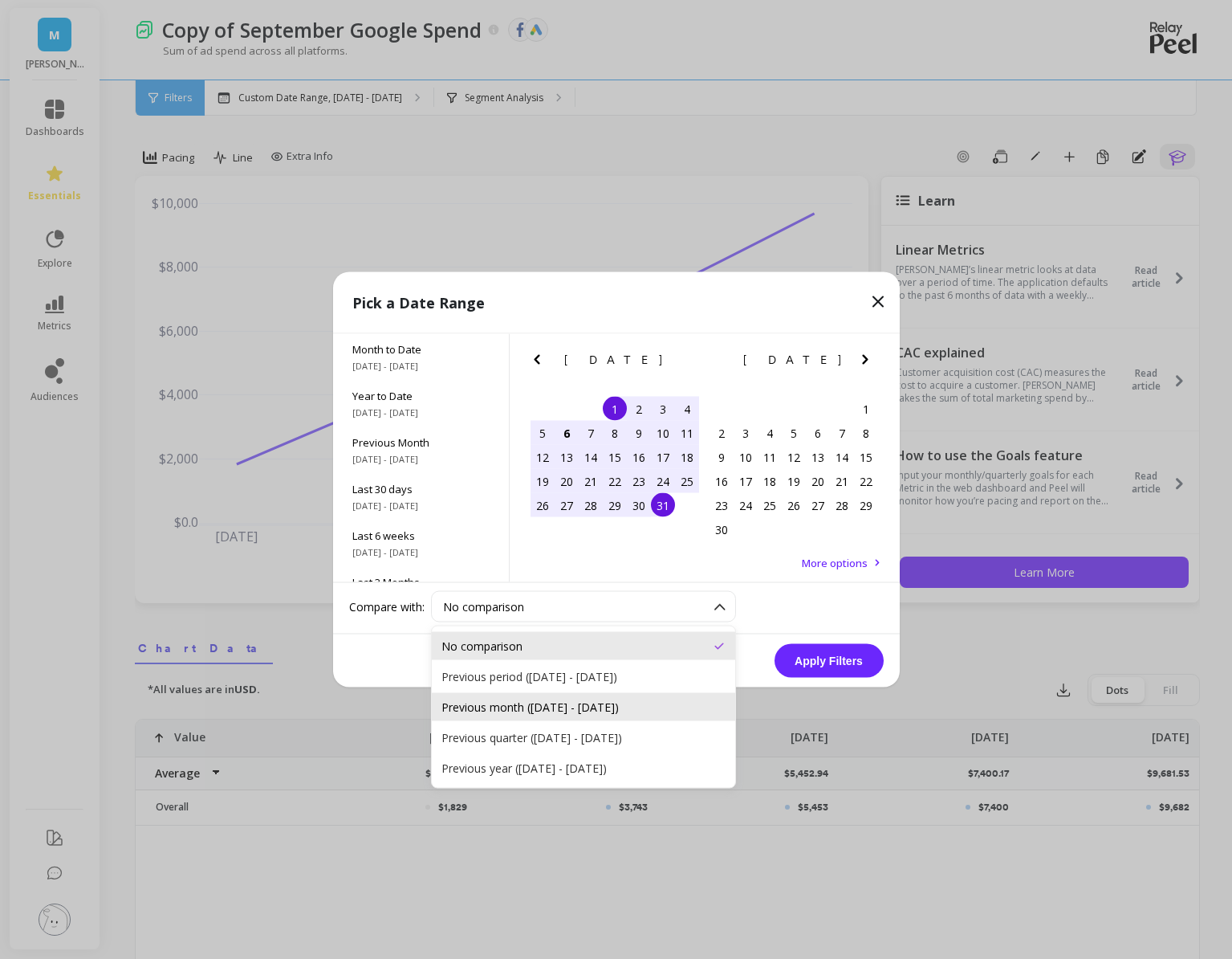
click at [510, 706] on div "Previous month ([DATE] - [DATE])" at bounding box center [584, 707] width 284 height 15
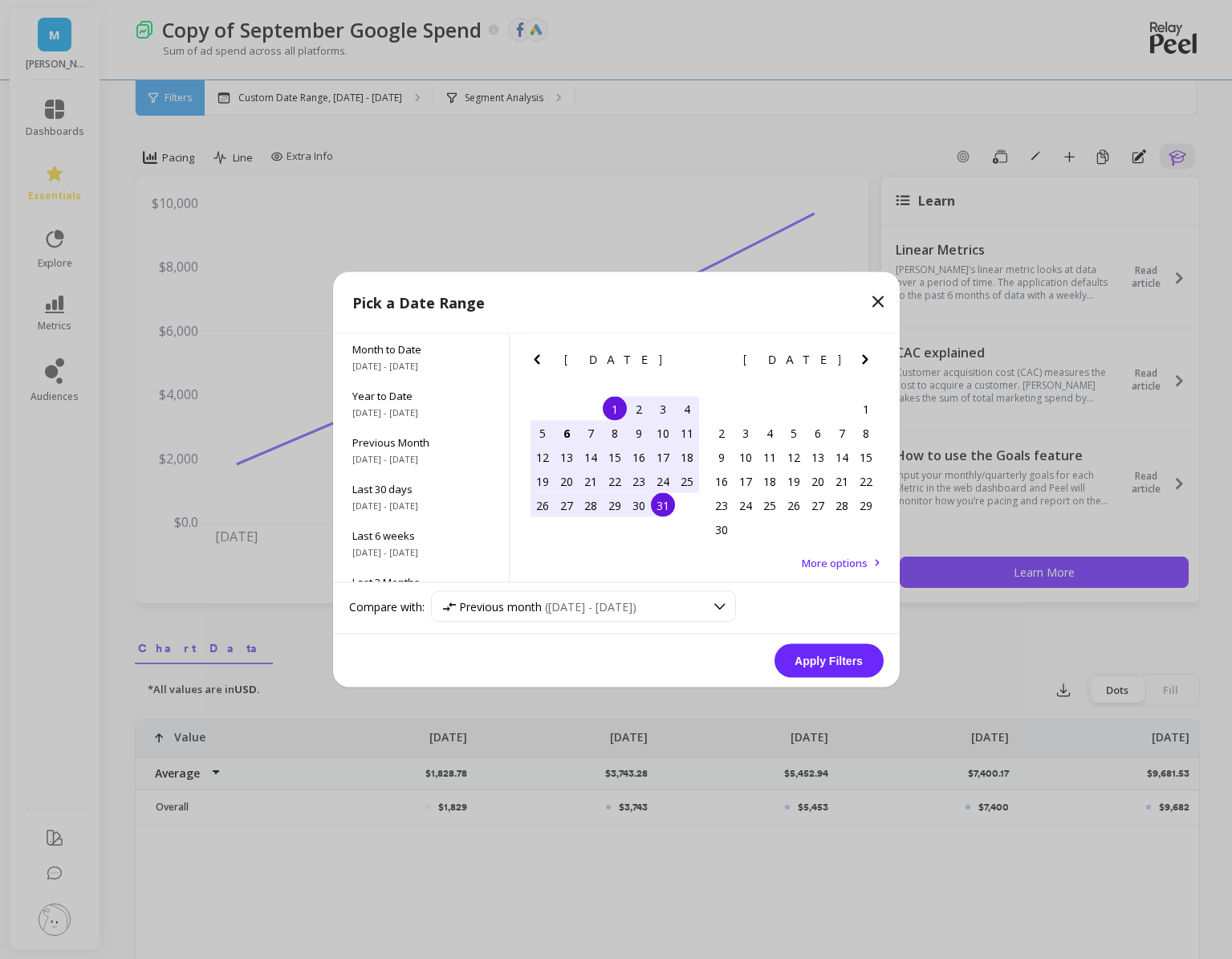
click at [793, 662] on button "Apply Filters" at bounding box center [829, 661] width 109 height 34
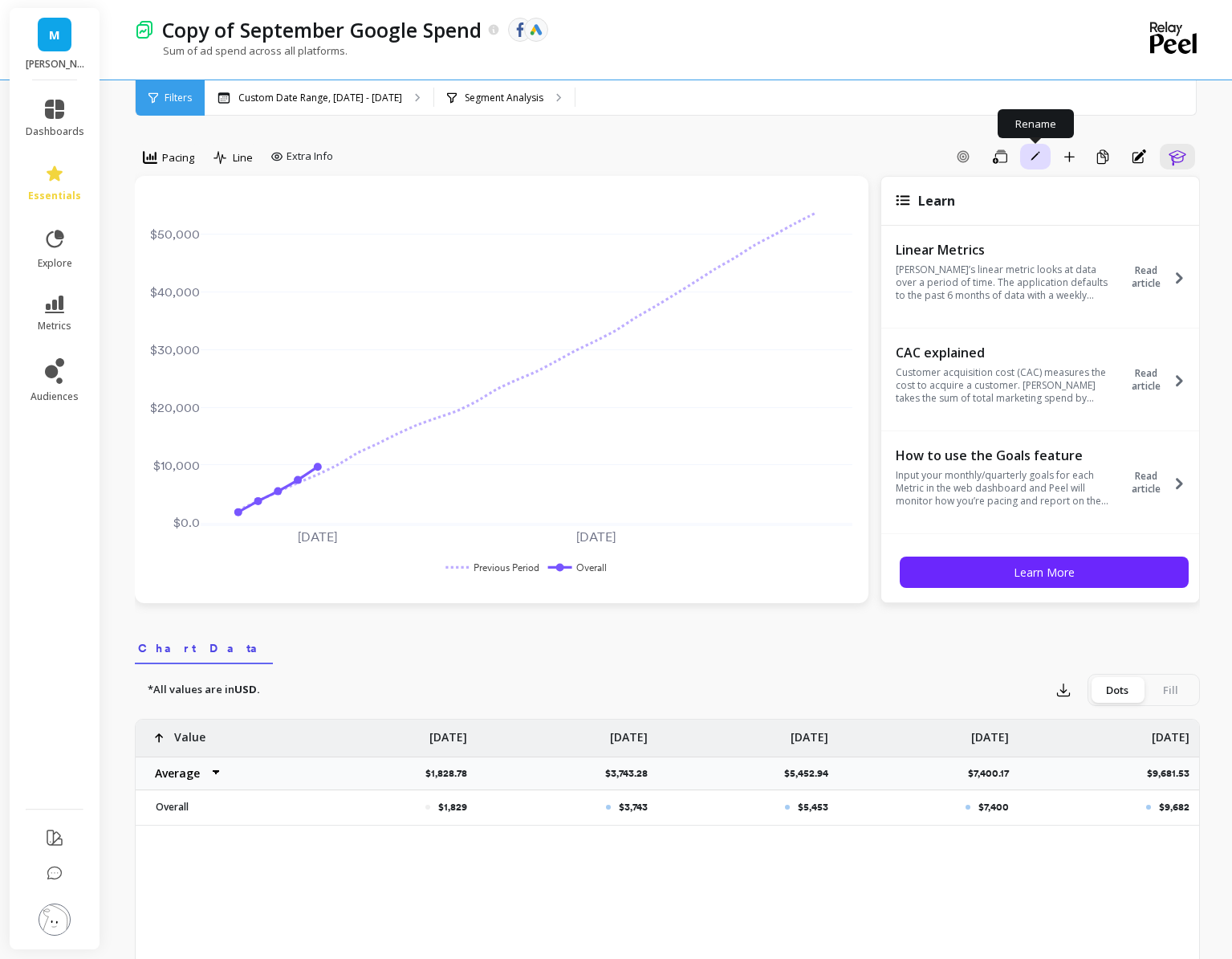
click at [1038, 156] on icon "button" at bounding box center [1035, 155] width 9 height 9
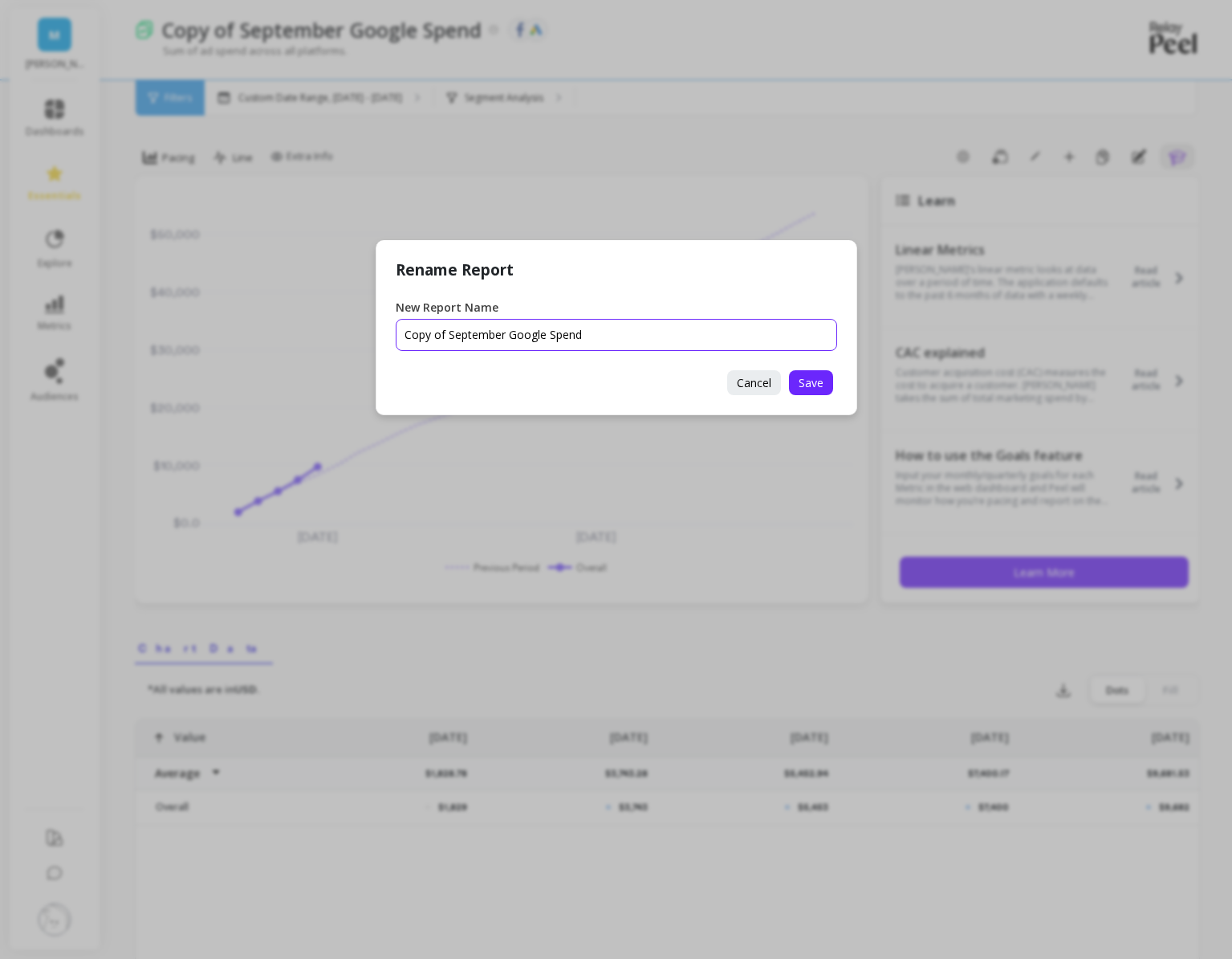
drag, startPoint x: 504, startPoint y: 340, endPoint x: 327, endPoint y: 339, distance: 177.0
click at [327, 339] on div "Rename Report New Report Name Cancel Save" at bounding box center [616, 479] width 1232 height 959
type input "October Google Spend"
click at [800, 382] on span "Save" at bounding box center [811, 382] width 25 height 15
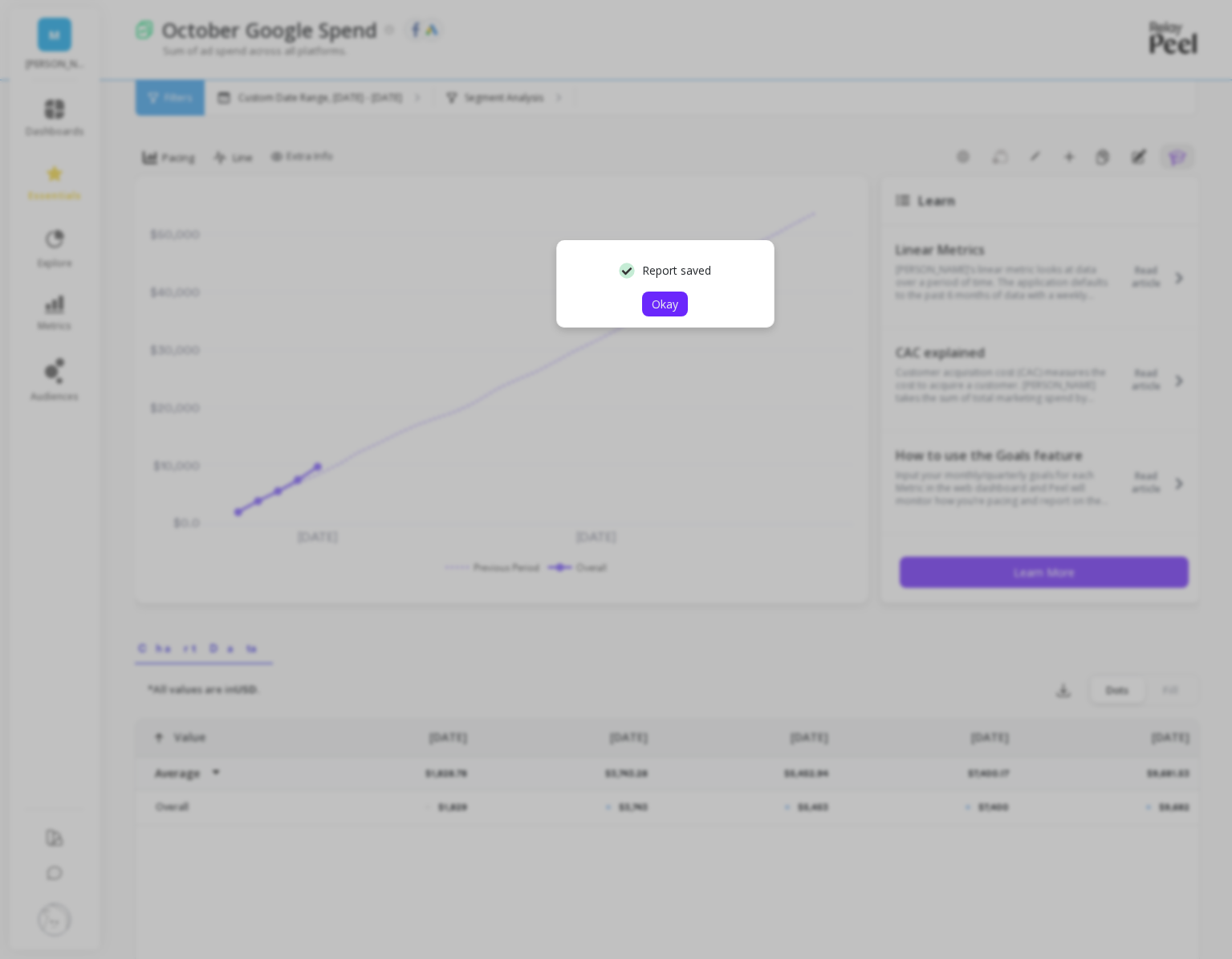
click at [670, 297] on span "Okay" at bounding box center [665, 304] width 26 height 15
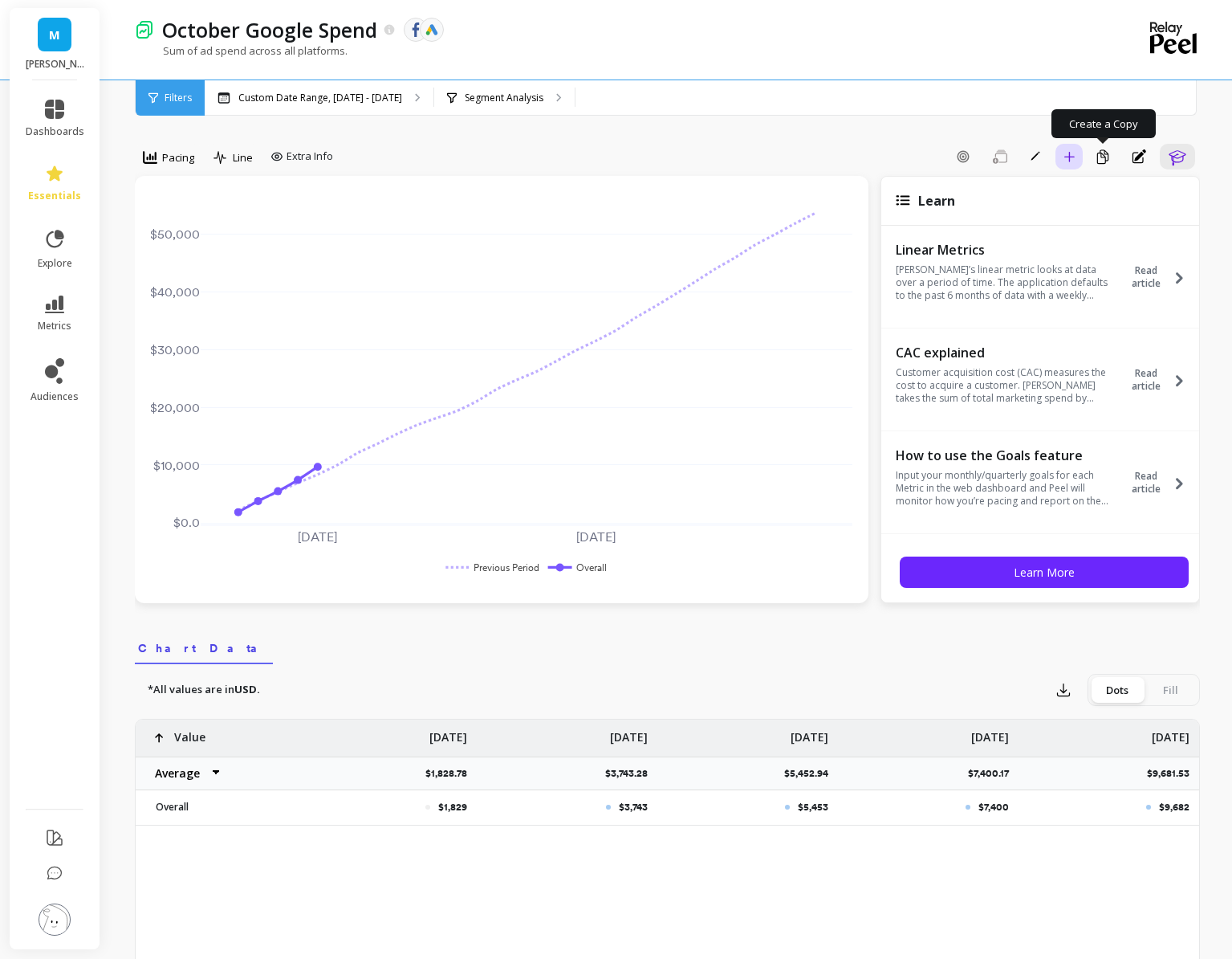
click at [1070, 153] on icon "button" at bounding box center [1069, 156] width 11 height 11
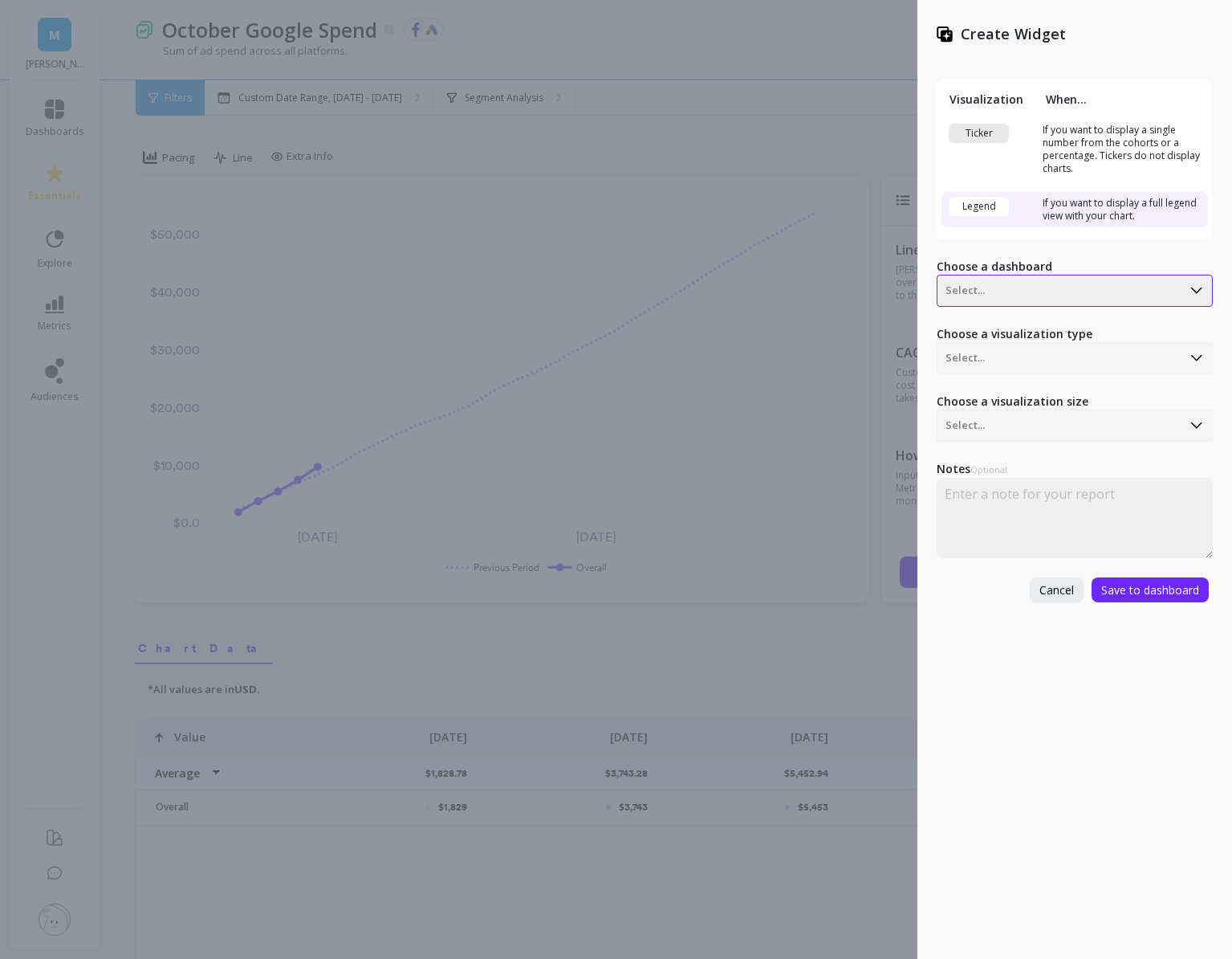
click at [1033, 292] on div at bounding box center [1059, 290] width 228 height 19
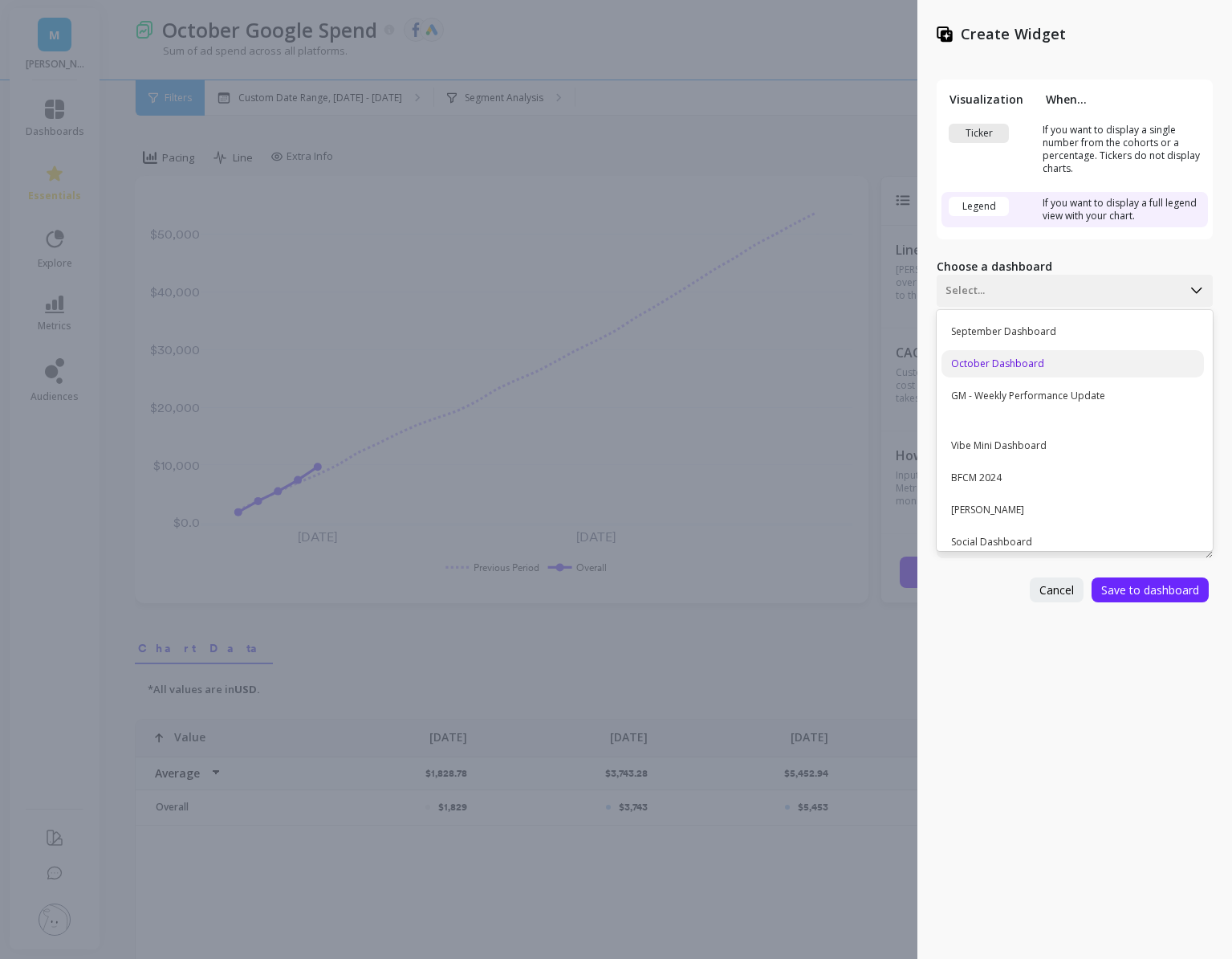
click at [1006, 358] on div "October Dashboard" at bounding box center [1073, 364] width 263 height 27
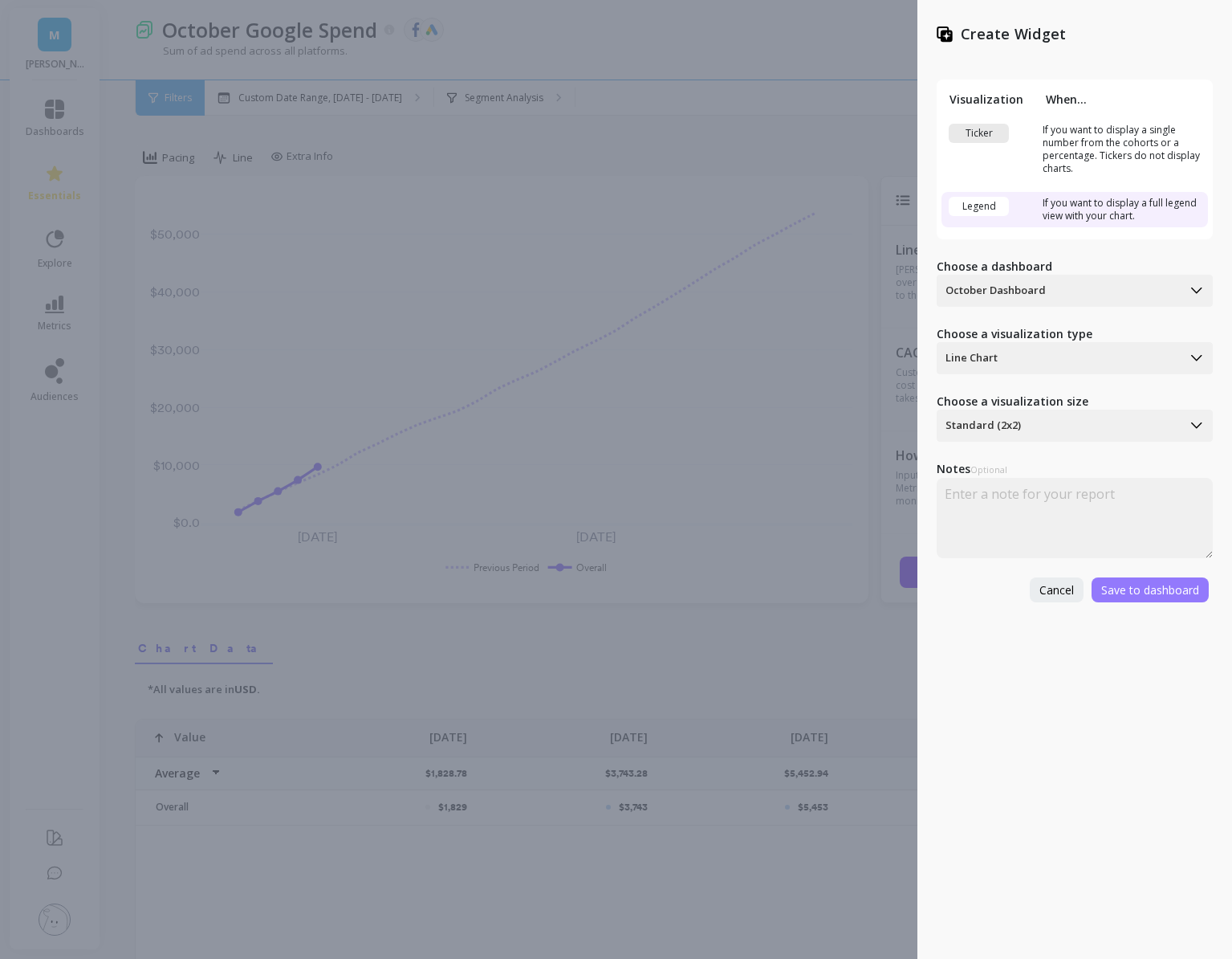
click at [1130, 593] on span "Save to dashboard" at bounding box center [1150, 590] width 98 height 15
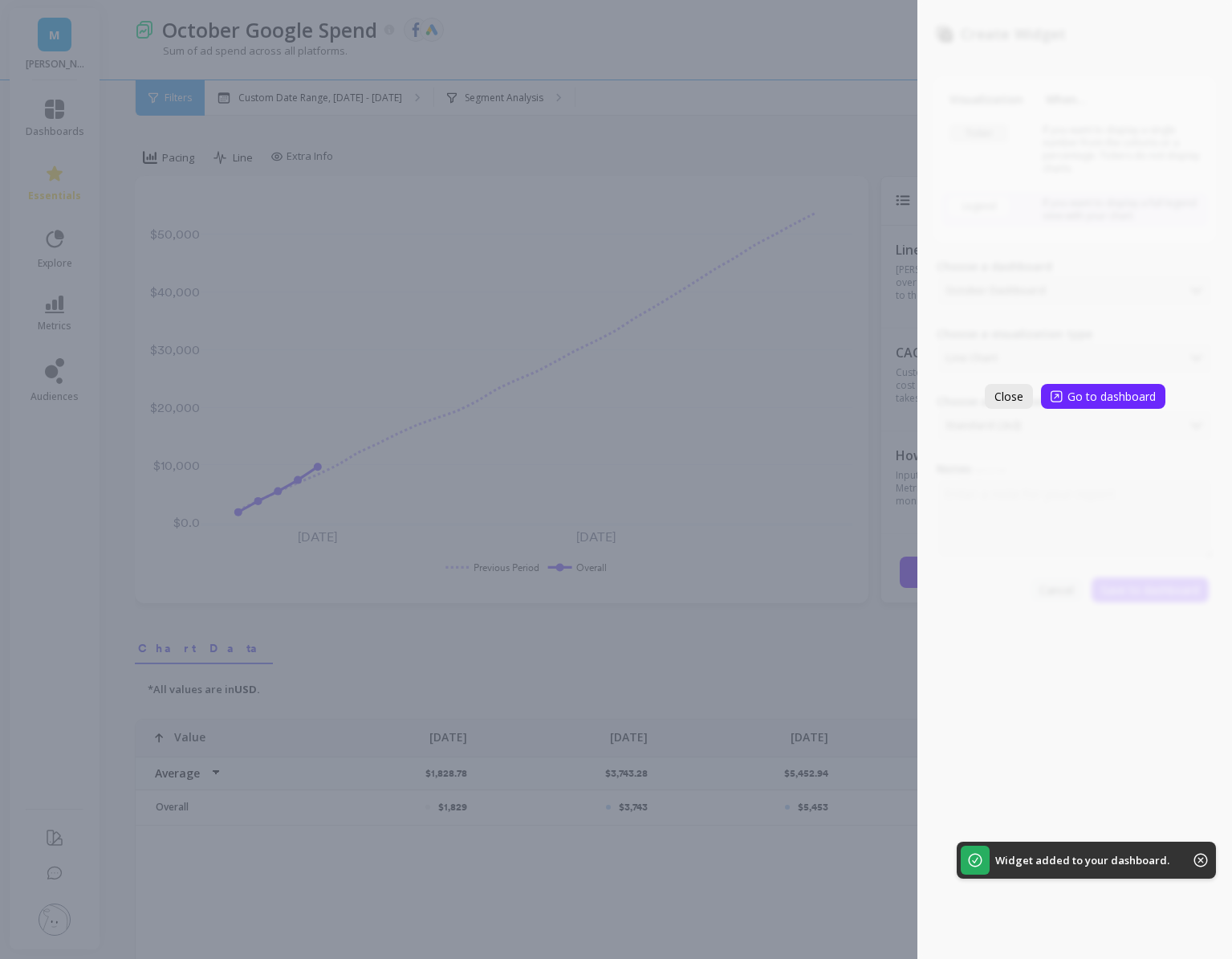
click at [1007, 392] on span "Close" at bounding box center [1009, 397] width 29 height 15
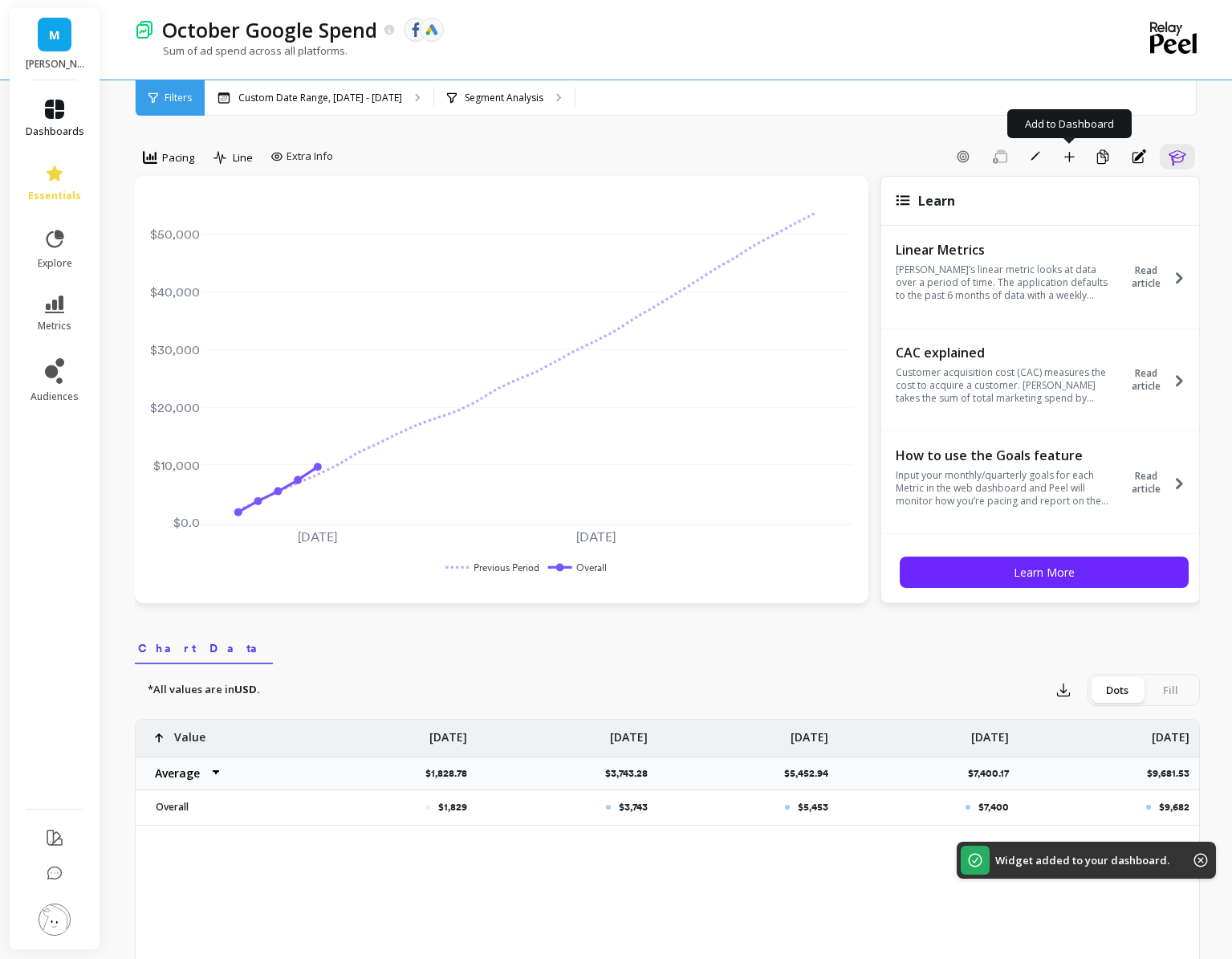
click at [39, 127] on span "dashboards" at bounding box center [56, 131] width 59 height 13
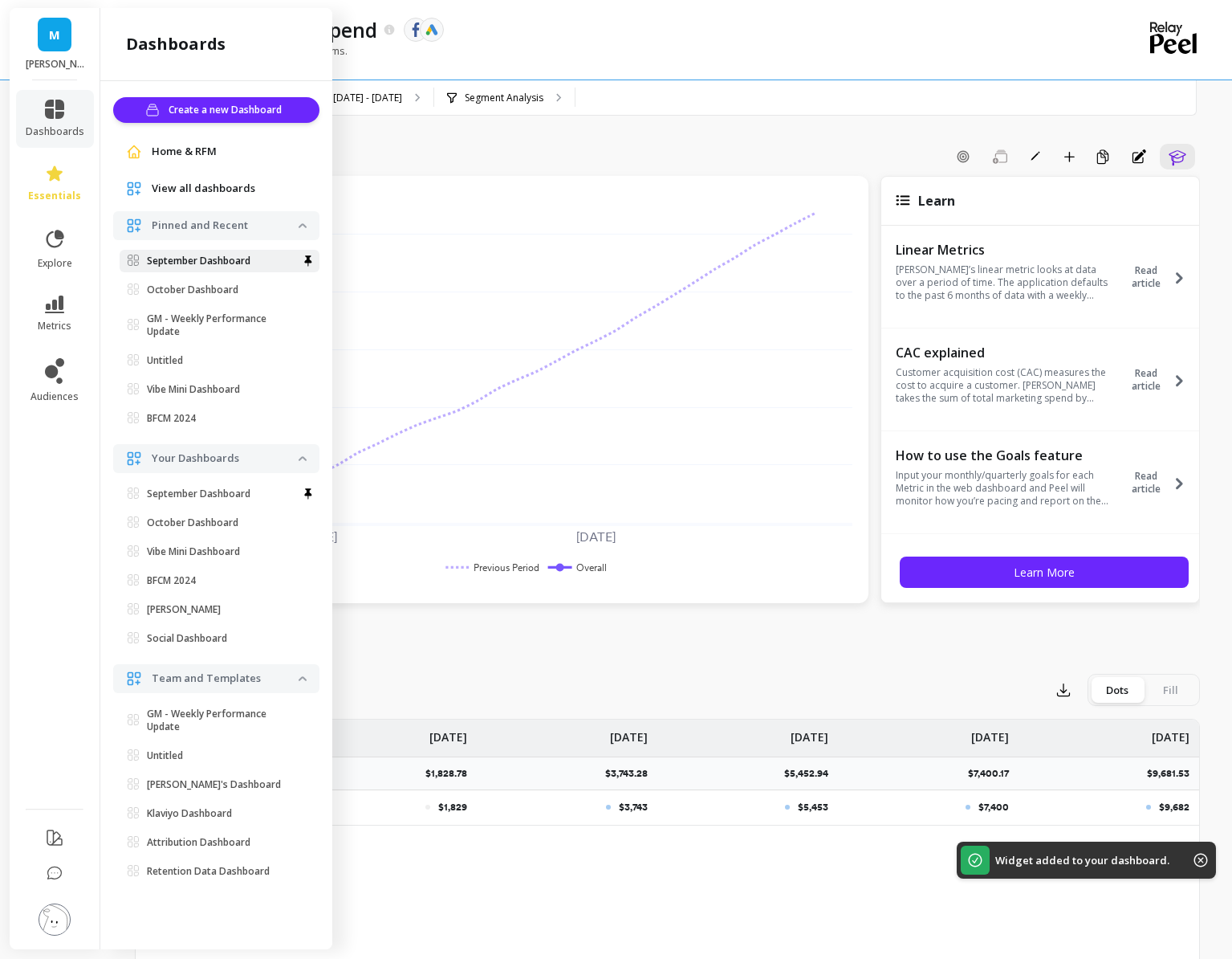
click at [188, 256] on p "September Dashboard" at bounding box center [199, 260] width 104 height 13
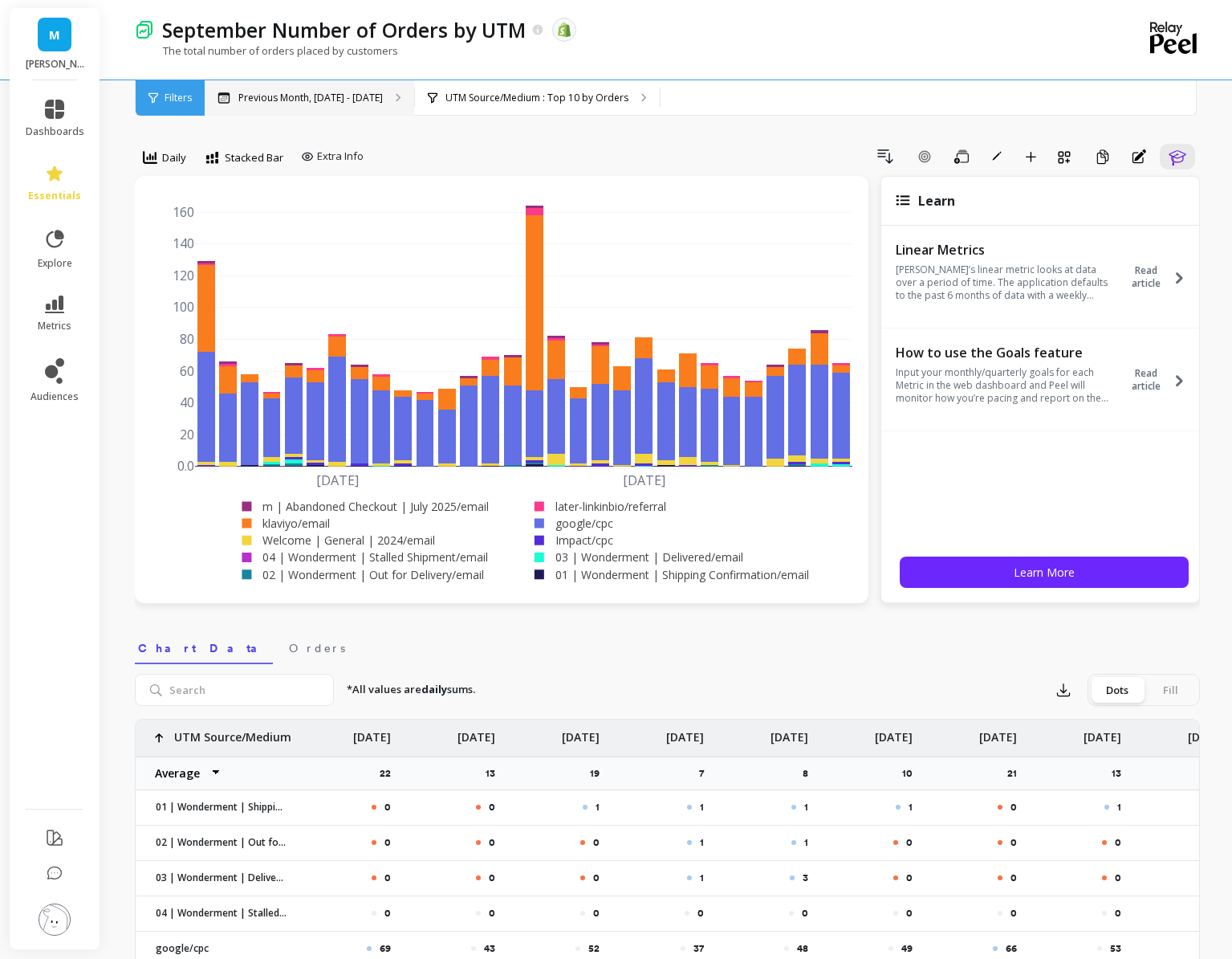
click at [338, 88] on div "Previous Month, [DATE] - [DATE]" at bounding box center [309, 98] width 210 height 35
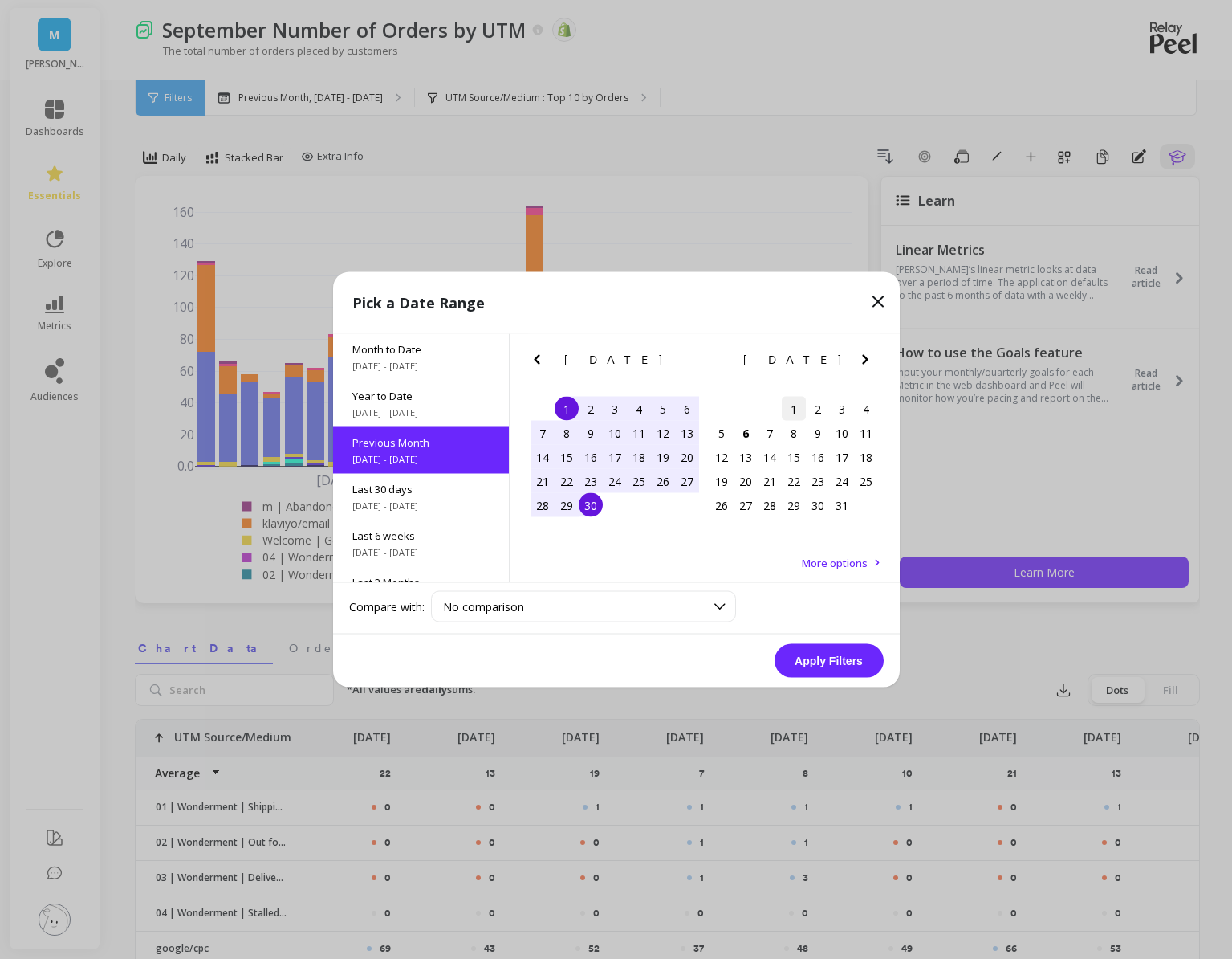
click at [794, 412] on div "1" at bounding box center [794, 408] width 24 height 24
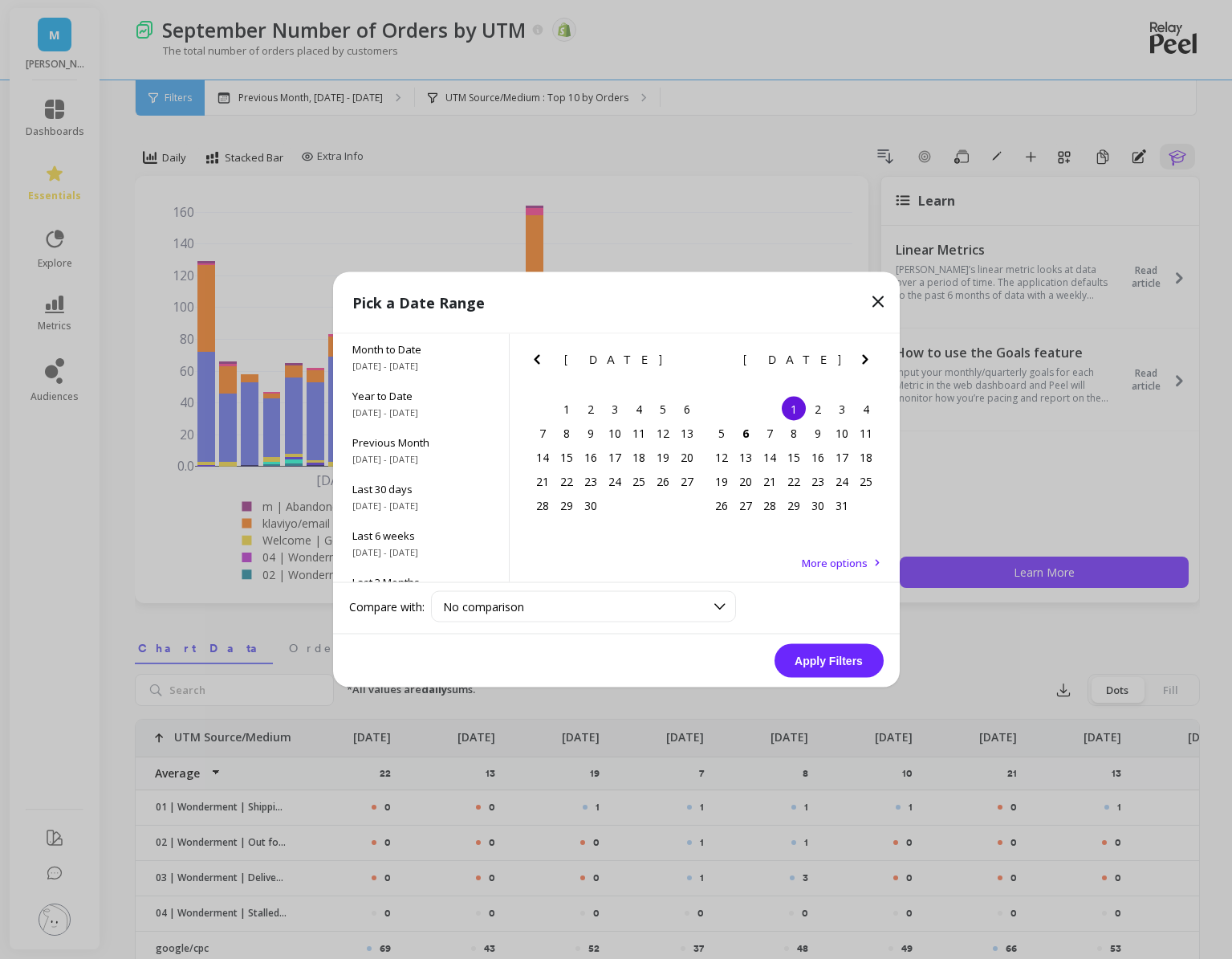
click at [876, 300] on icon at bounding box center [878, 301] width 9 height 9
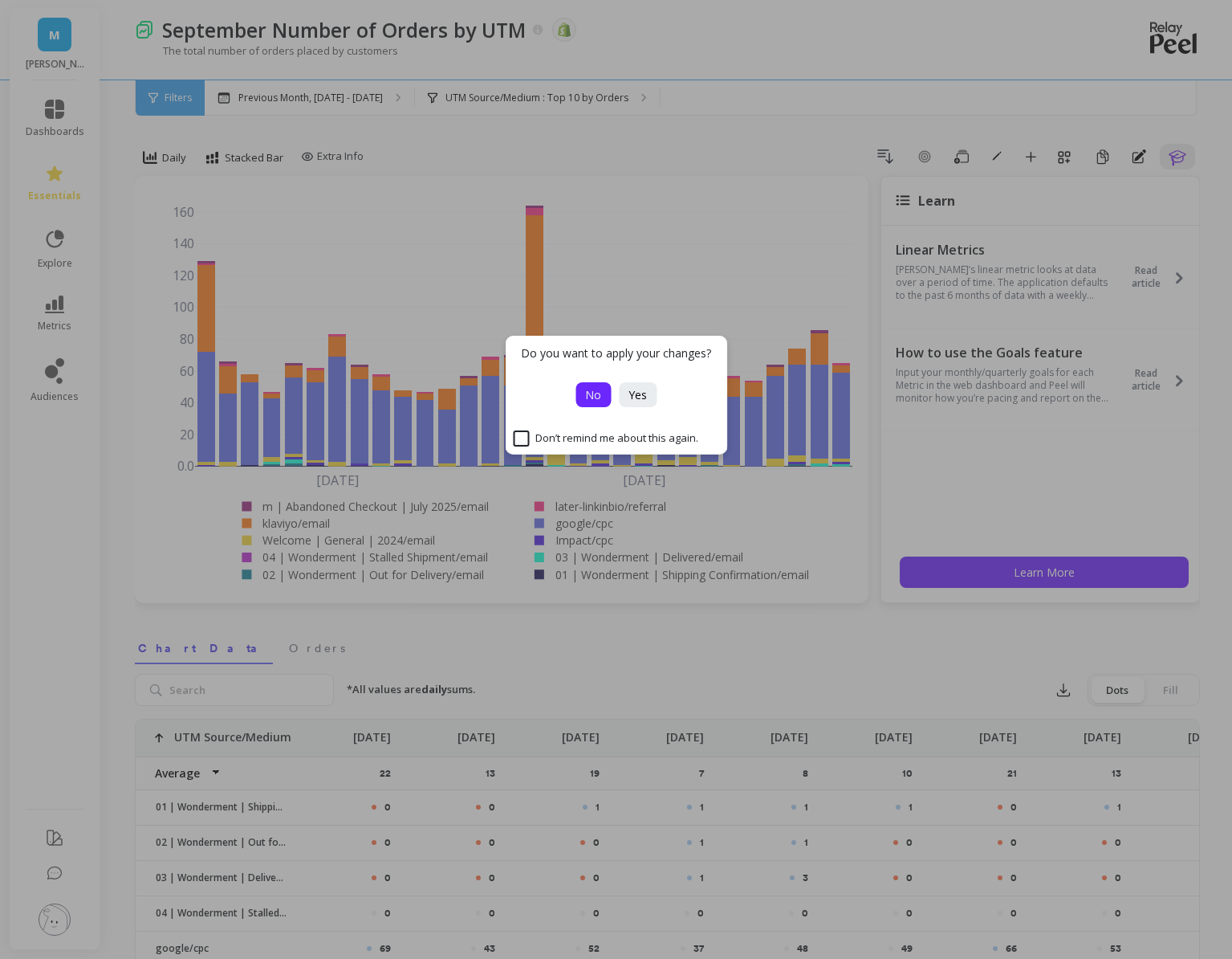
click at [586, 387] on span "No" at bounding box center [592, 395] width 16 height 15
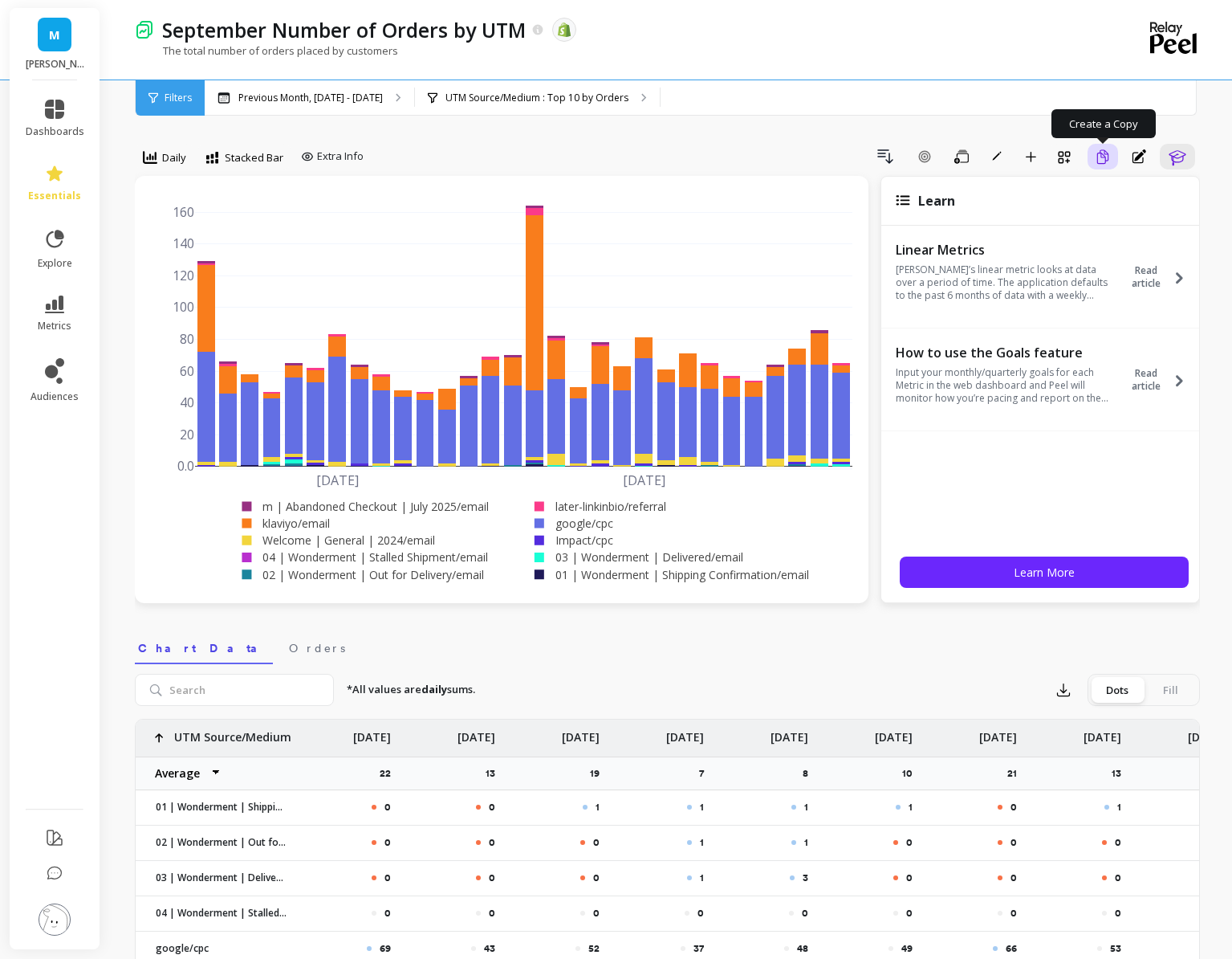
click at [1091, 153] on button "Create a Copy" at bounding box center [1103, 157] width 30 height 26
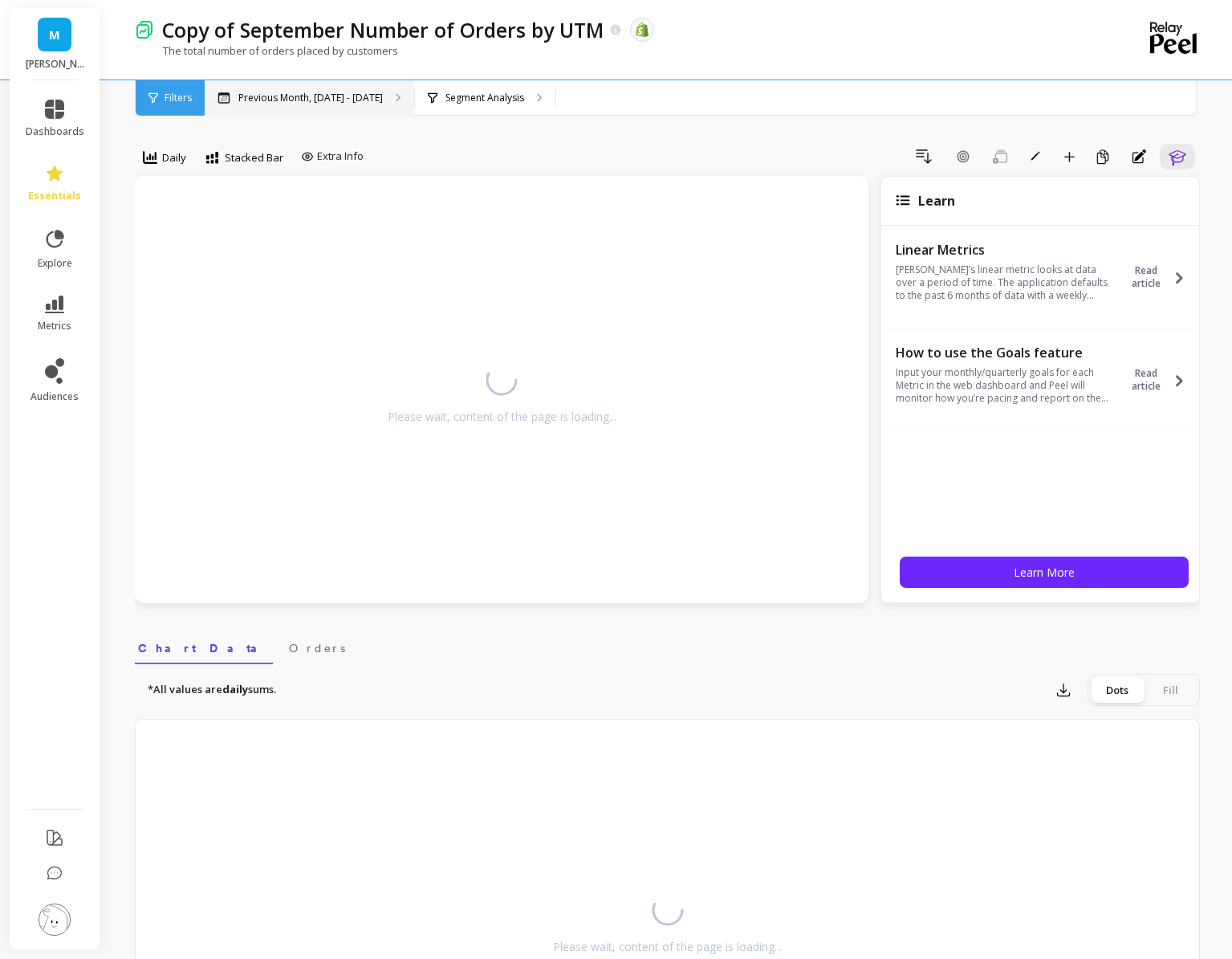
click at [360, 96] on p "Previous Month, [DATE] - [DATE]" at bounding box center [311, 98] width 145 height 13
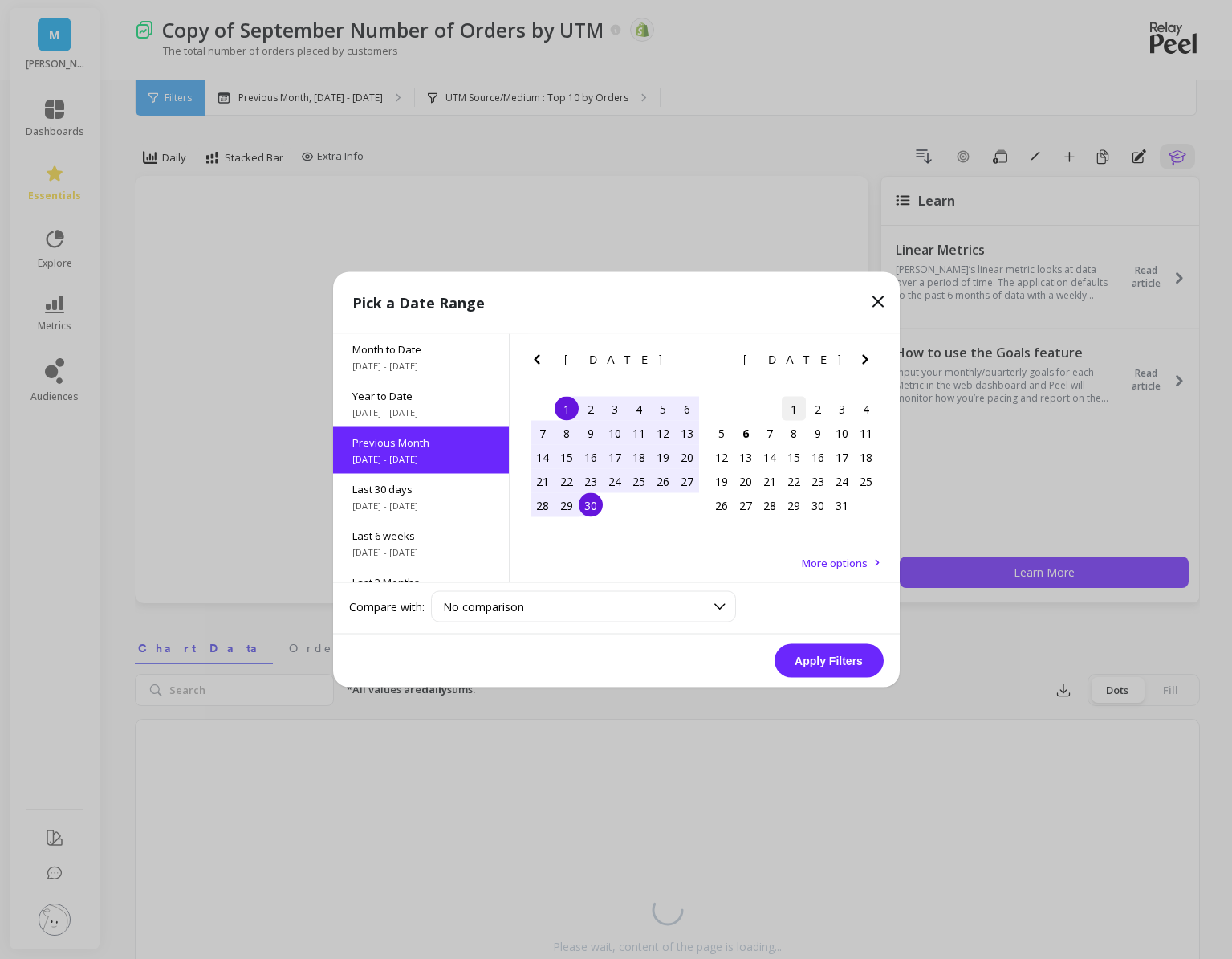
click at [786, 404] on div "1" at bounding box center [794, 408] width 24 height 24
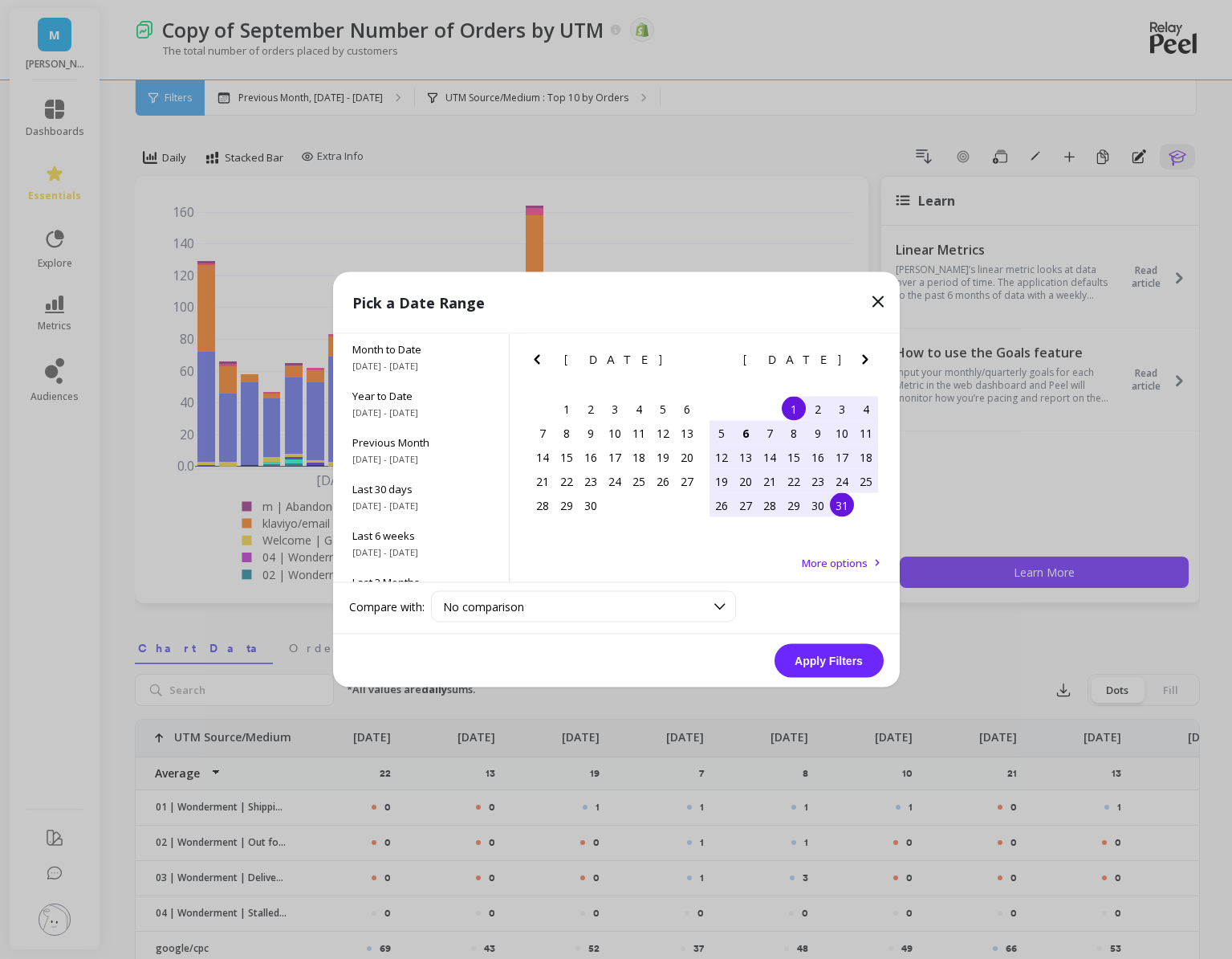
click at [855, 514] on div "26 27 28 29 30 31 1" at bounding box center [794, 505] width 168 height 24
click at [835, 503] on div "31" at bounding box center [842, 505] width 24 height 24
click at [810, 664] on button "Apply Filters" at bounding box center [829, 661] width 109 height 34
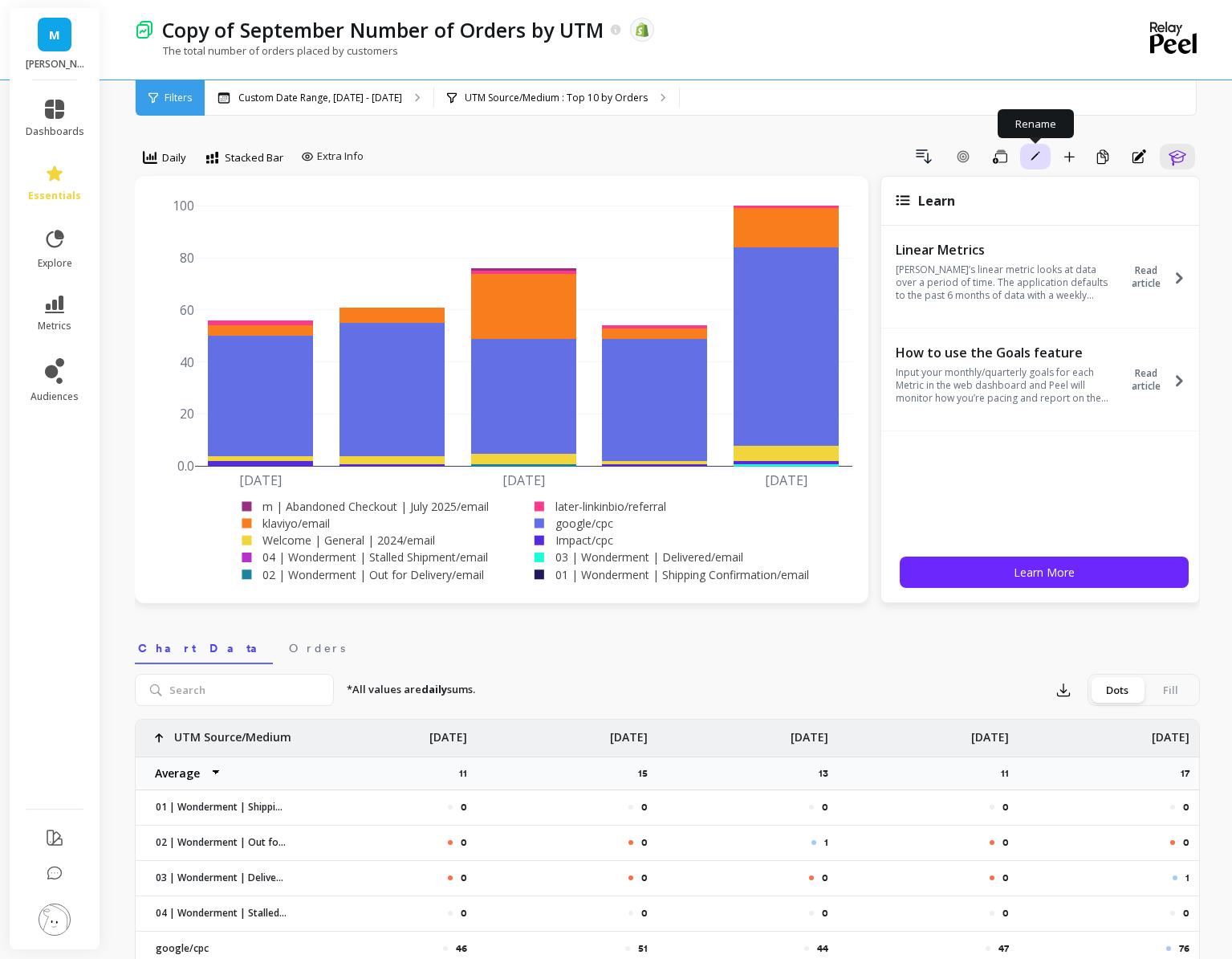
click at [1030, 162] on span "button" at bounding box center [1035, 156] width 14 height 14
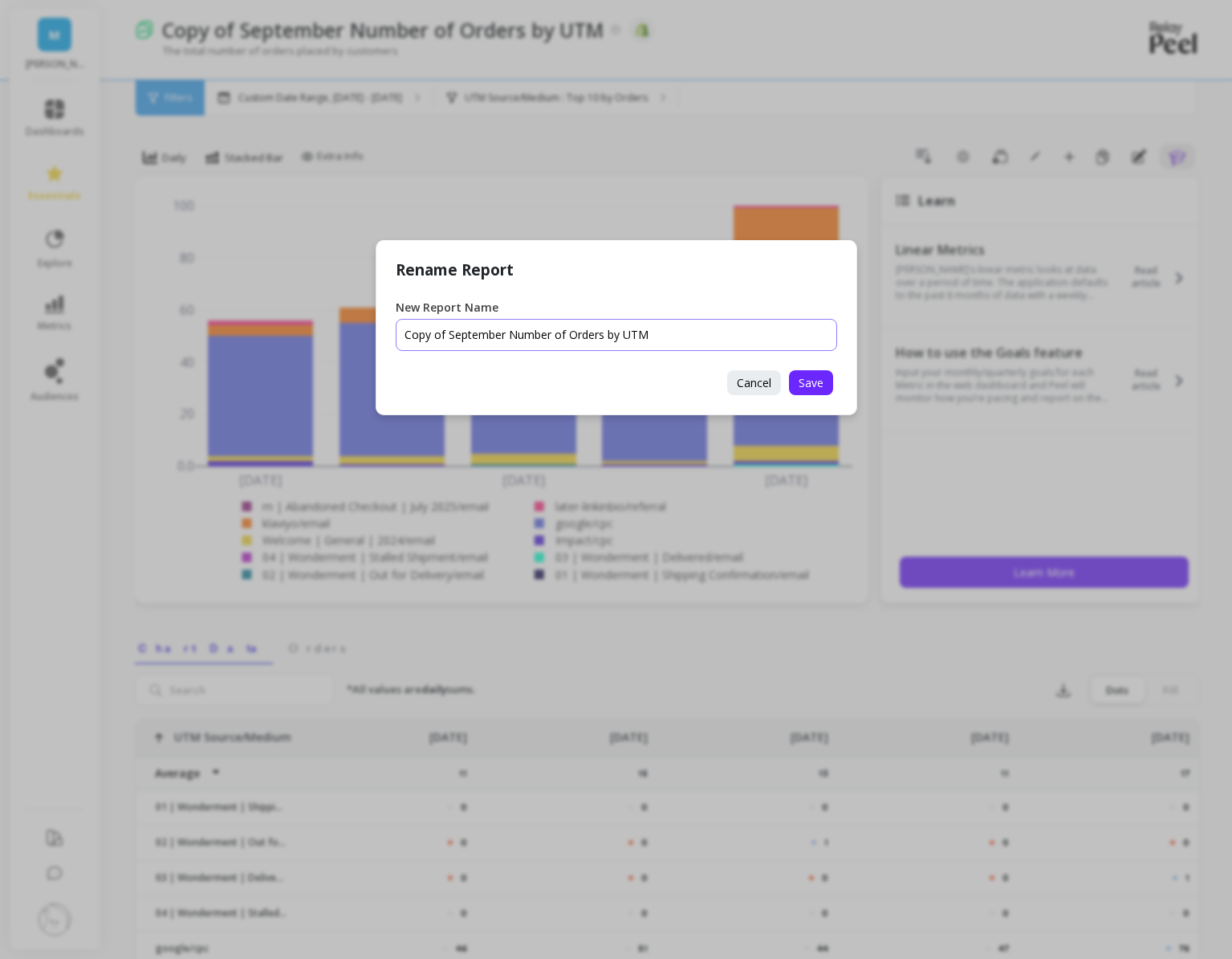
drag, startPoint x: 504, startPoint y: 333, endPoint x: 396, endPoint y: 333, distance: 108.0
click at [396, 333] on input "New Report Name" at bounding box center [616, 335] width 442 height 32
type input "October Number of Orders by UTM"
click at [805, 382] on span "Save" at bounding box center [811, 382] width 25 height 15
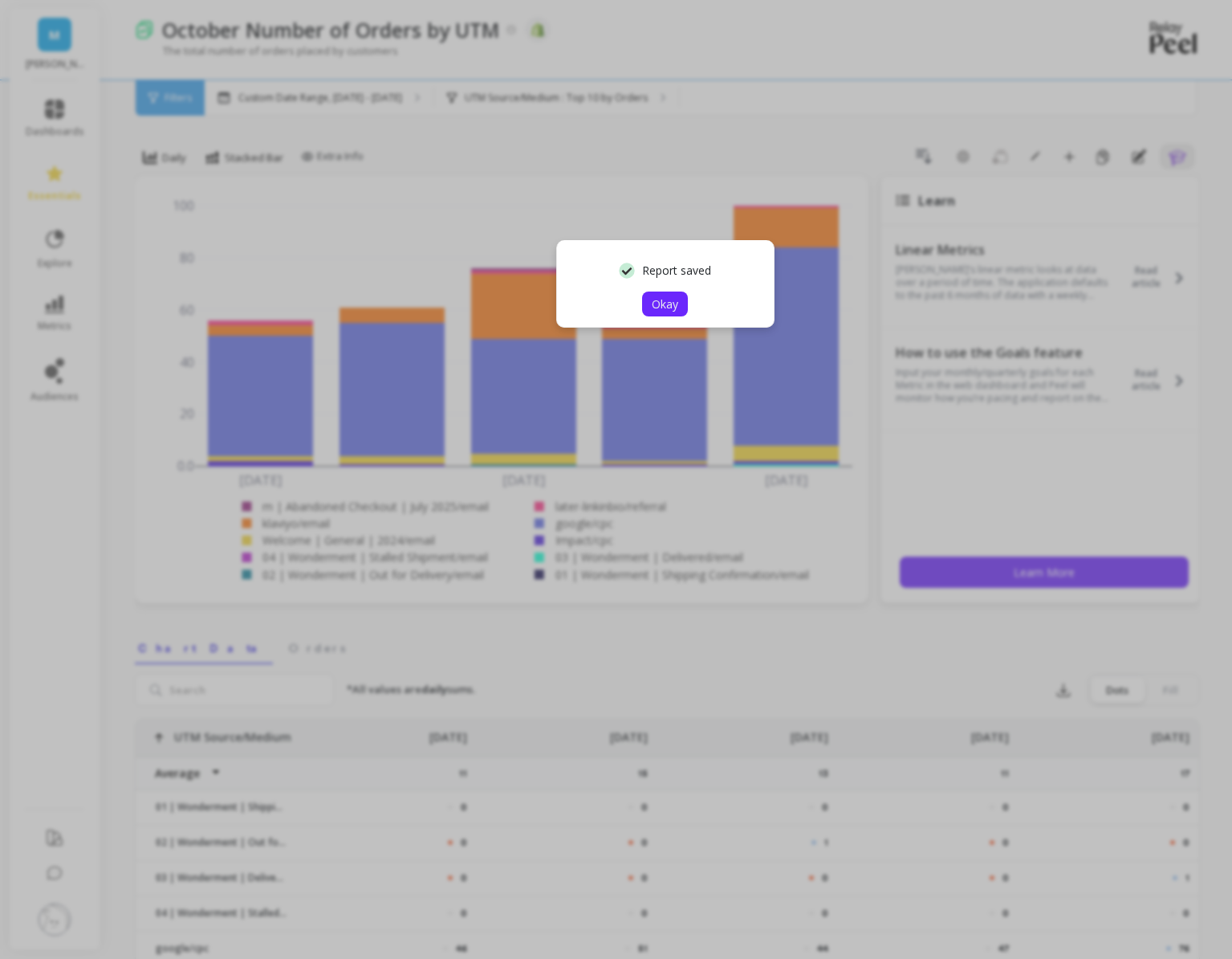
click at [681, 301] on button "Okay" at bounding box center [665, 304] width 45 height 25
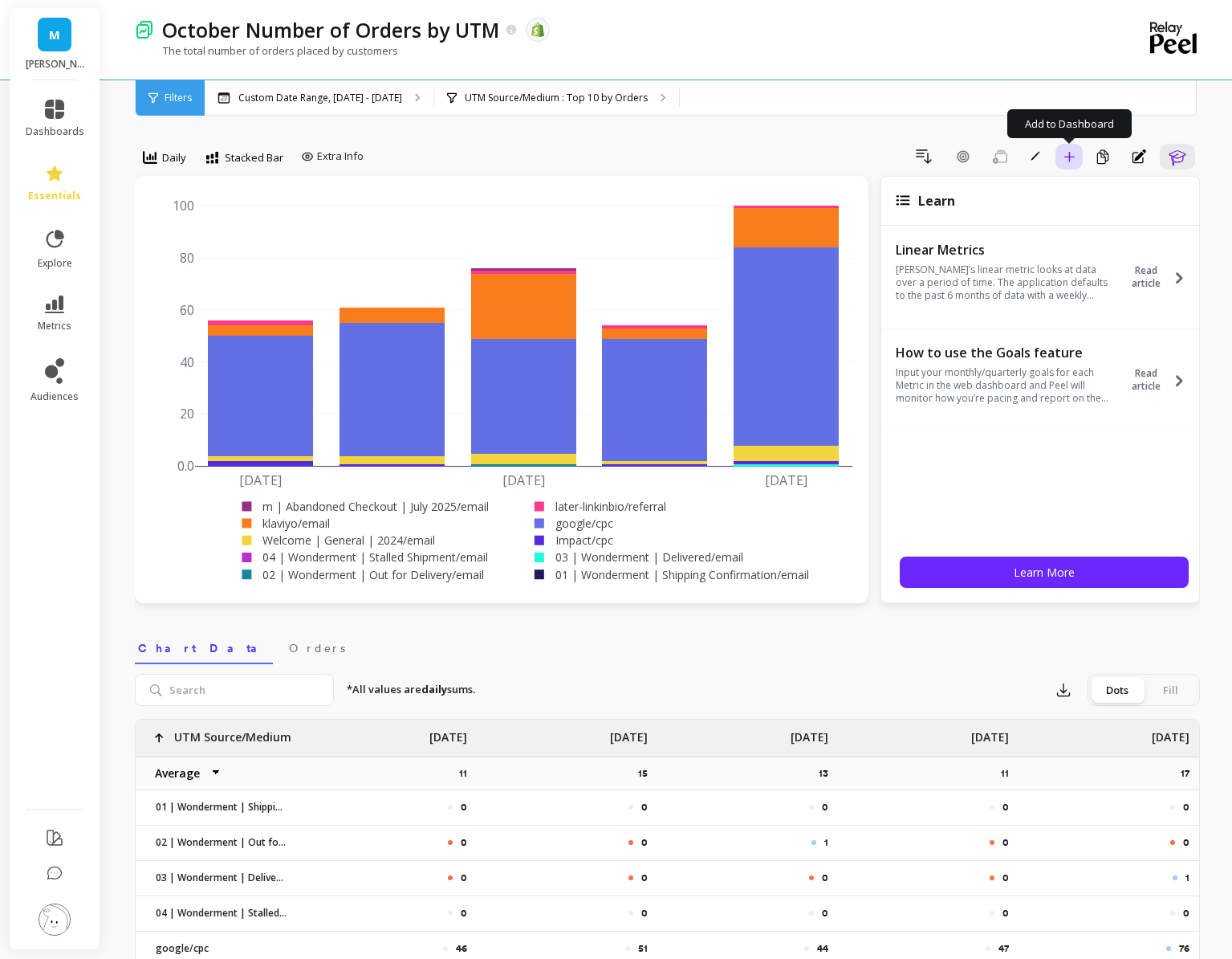
click at [1080, 151] on button "Add to Dashboard" at bounding box center [1069, 157] width 27 height 26
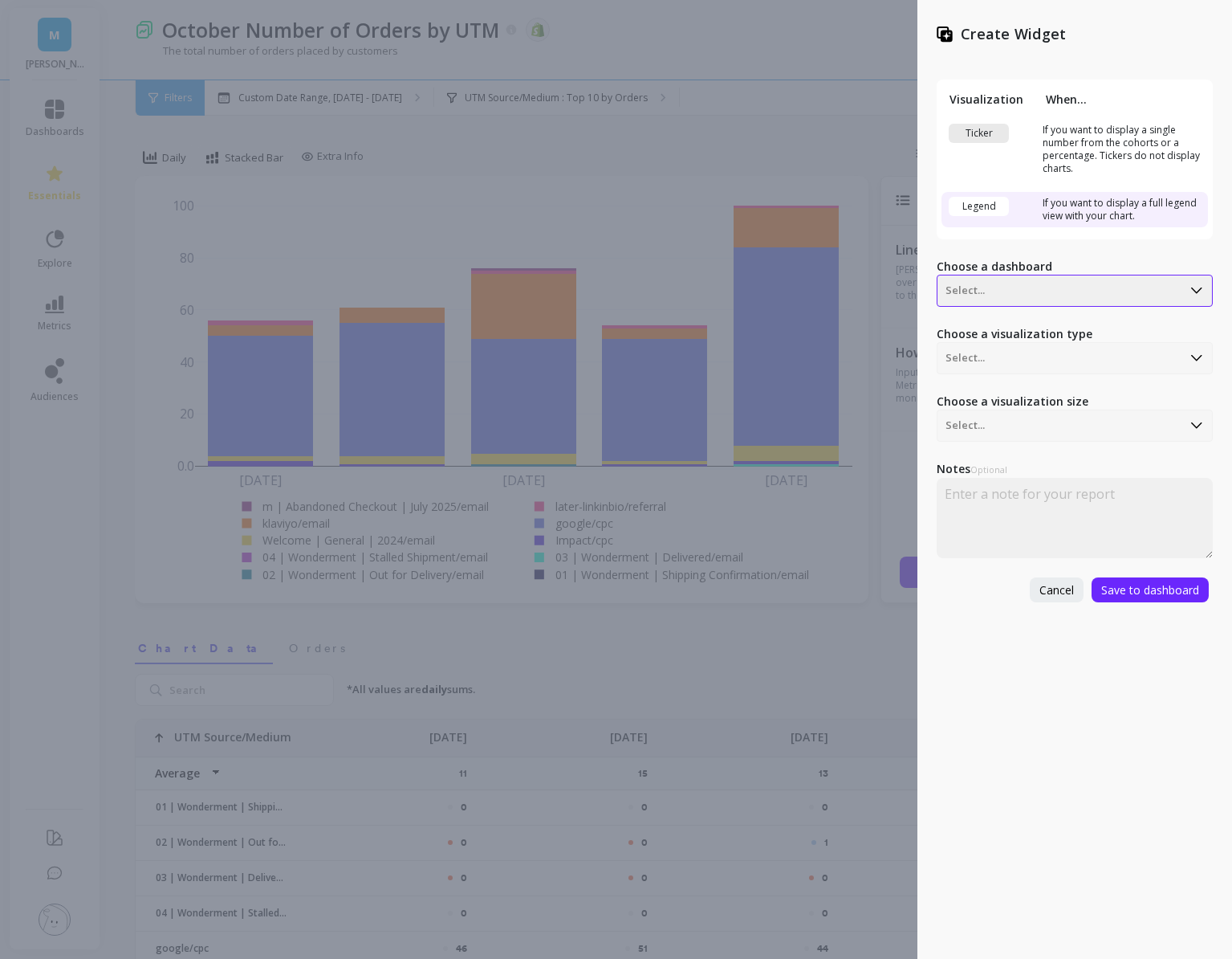
click at [961, 303] on div "Select..." at bounding box center [1059, 290] width 244 height 26
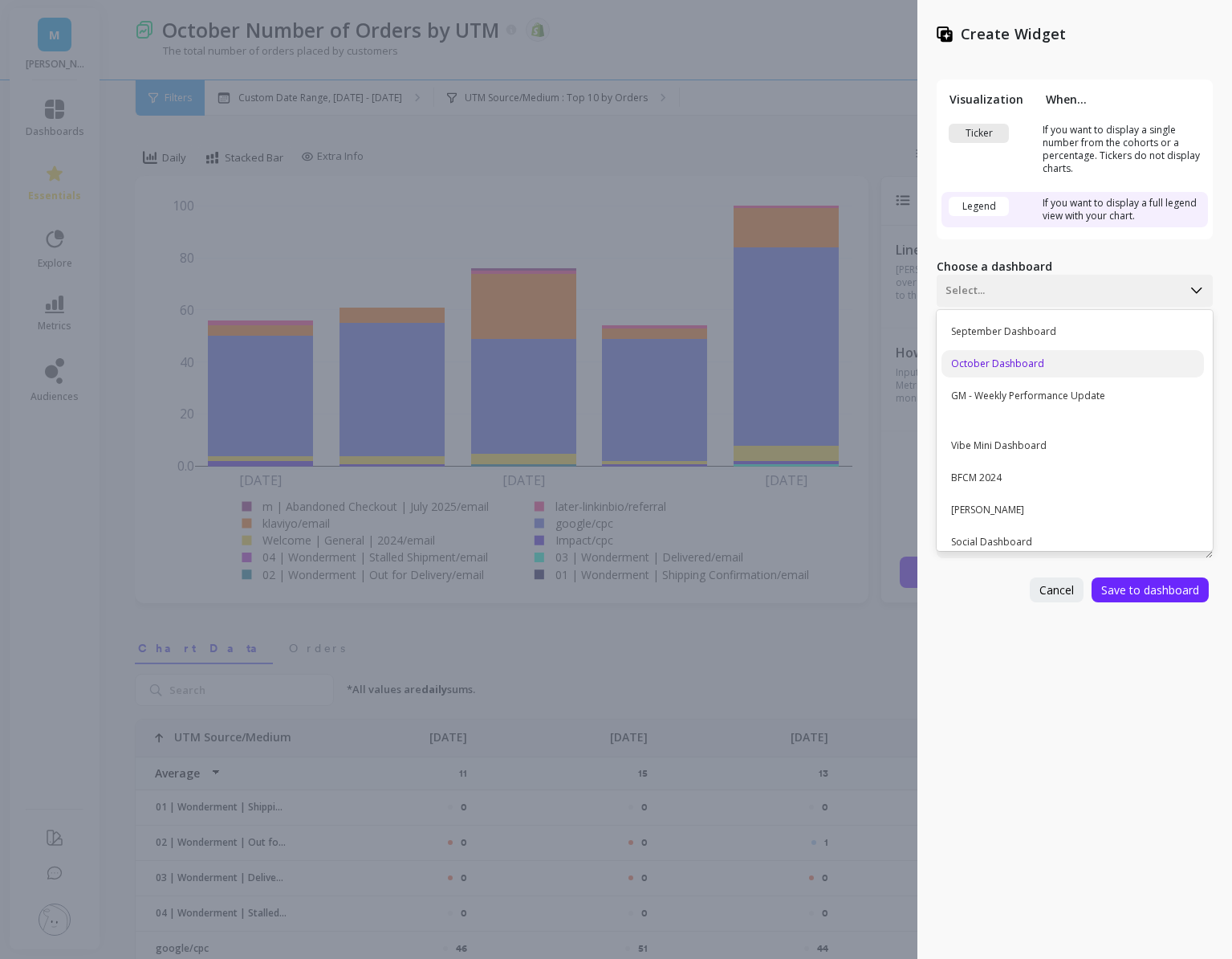
click at [981, 360] on div "October Dashboard" at bounding box center [1073, 364] width 263 height 27
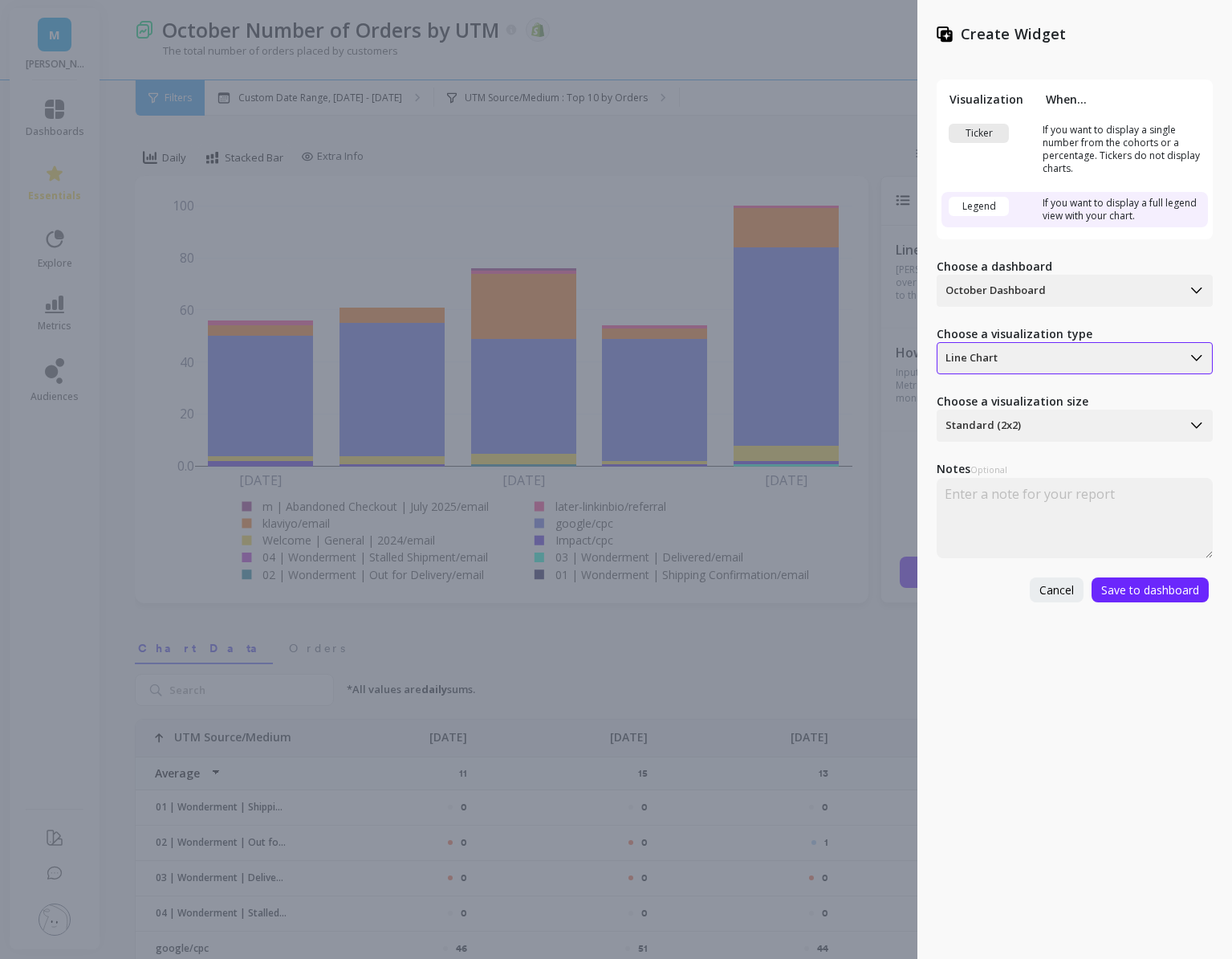
click at [1015, 356] on div at bounding box center [1059, 358] width 228 height 19
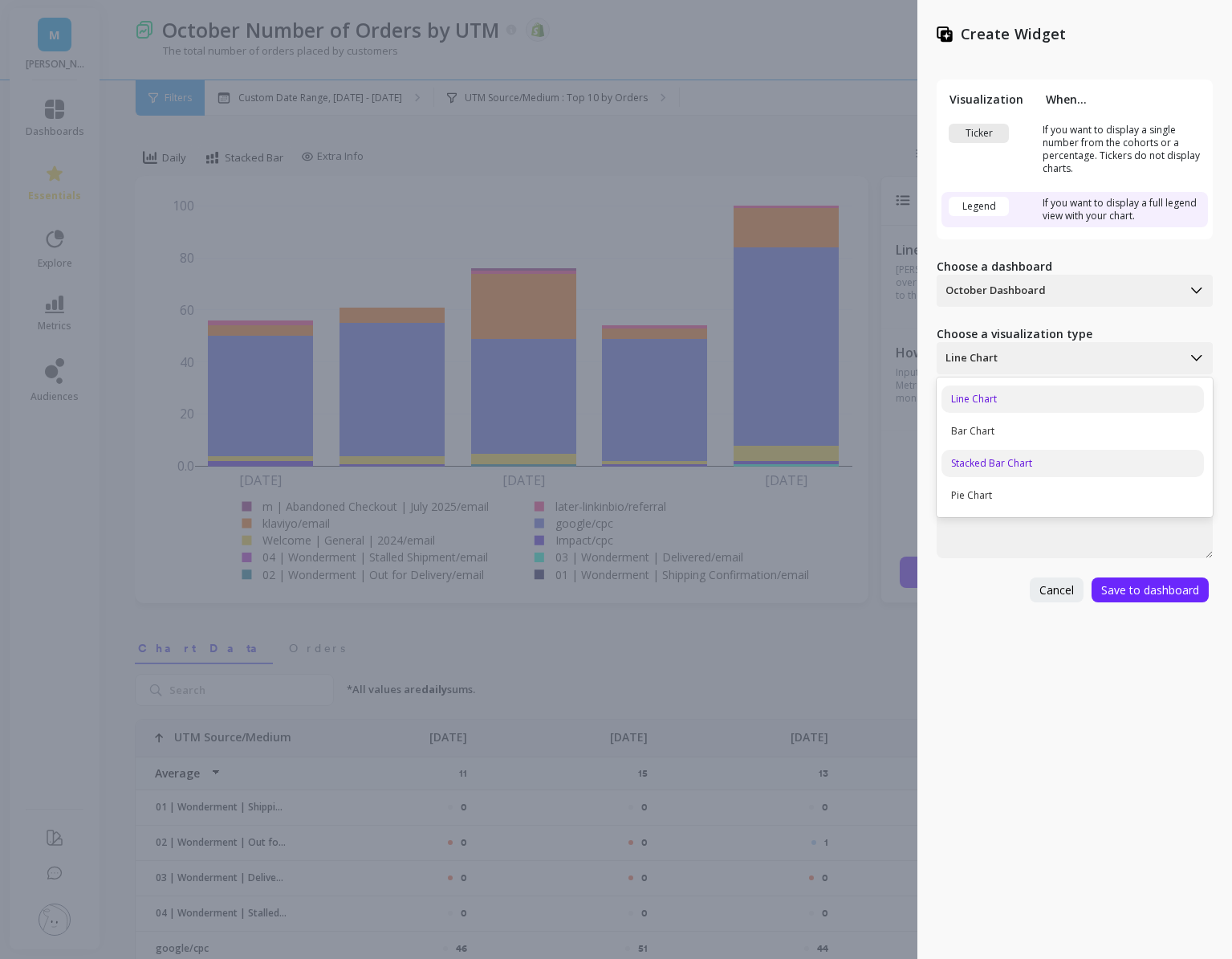
click at [998, 456] on div "Stacked Bar Chart" at bounding box center [1073, 463] width 263 height 27
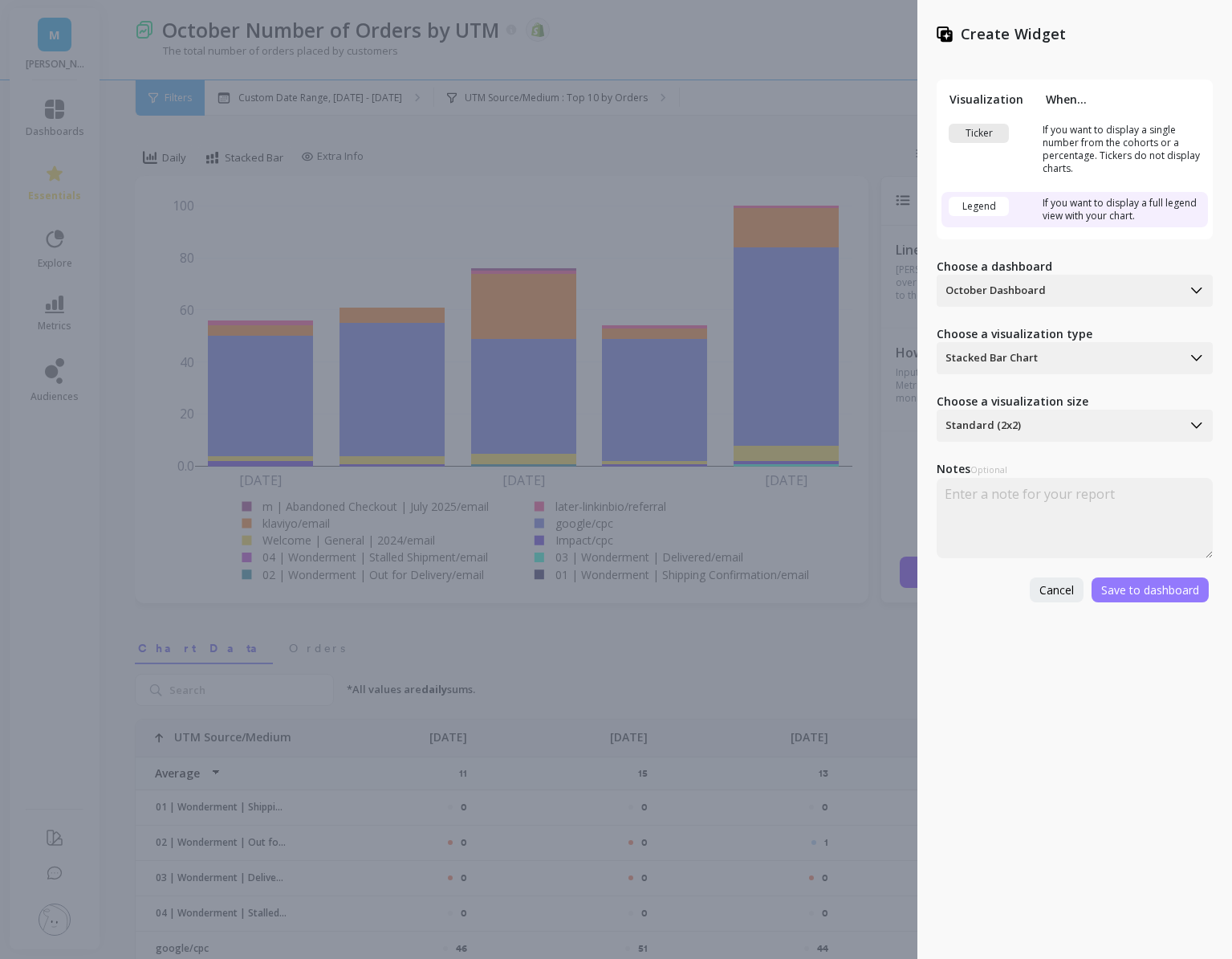
click at [1139, 593] on span "Save to dashboard" at bounding box center [1150, 590] width 98 height 15
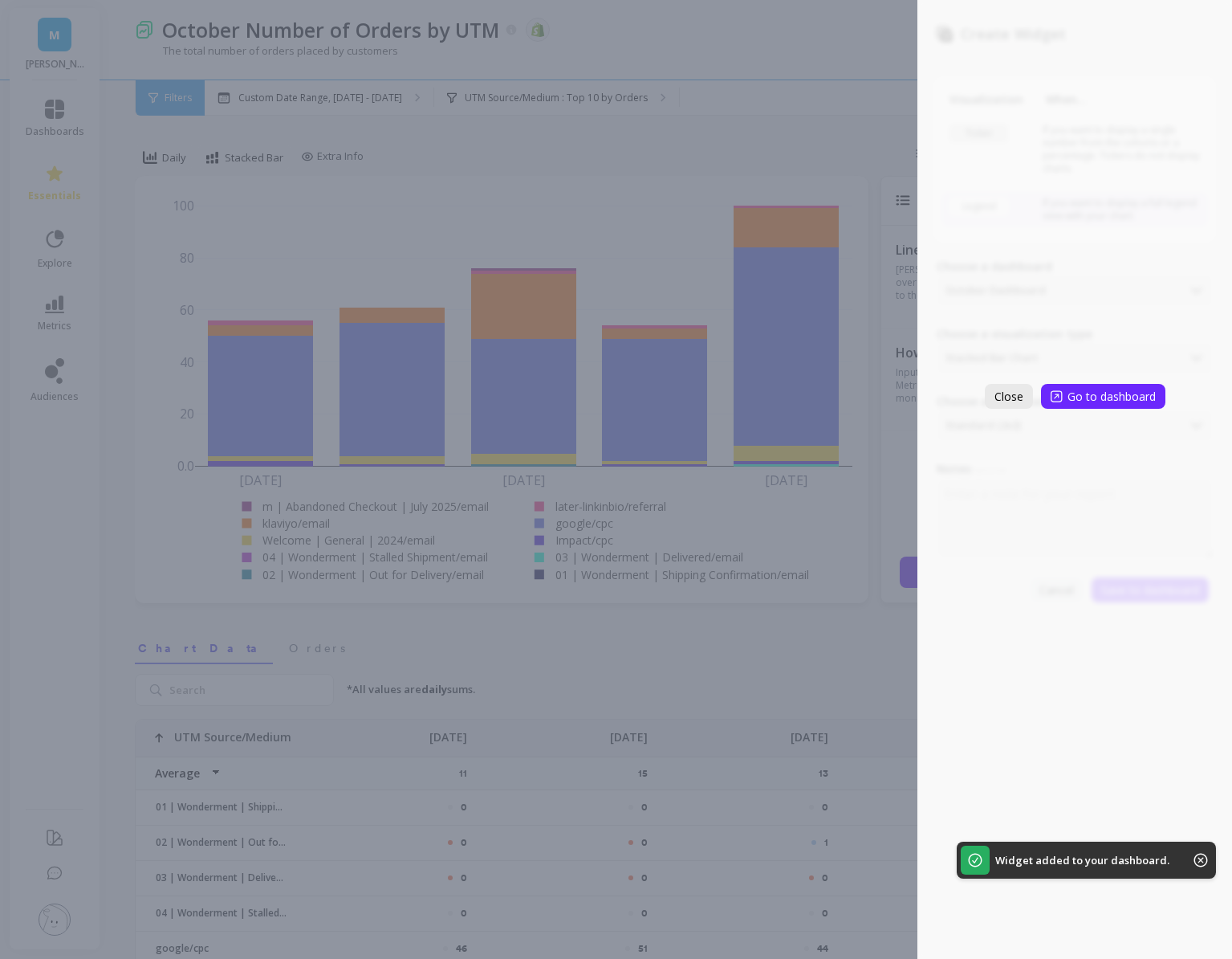
click at [1010, 395] on span "Close" at bounding box center [1009, 397] width 29 height 15
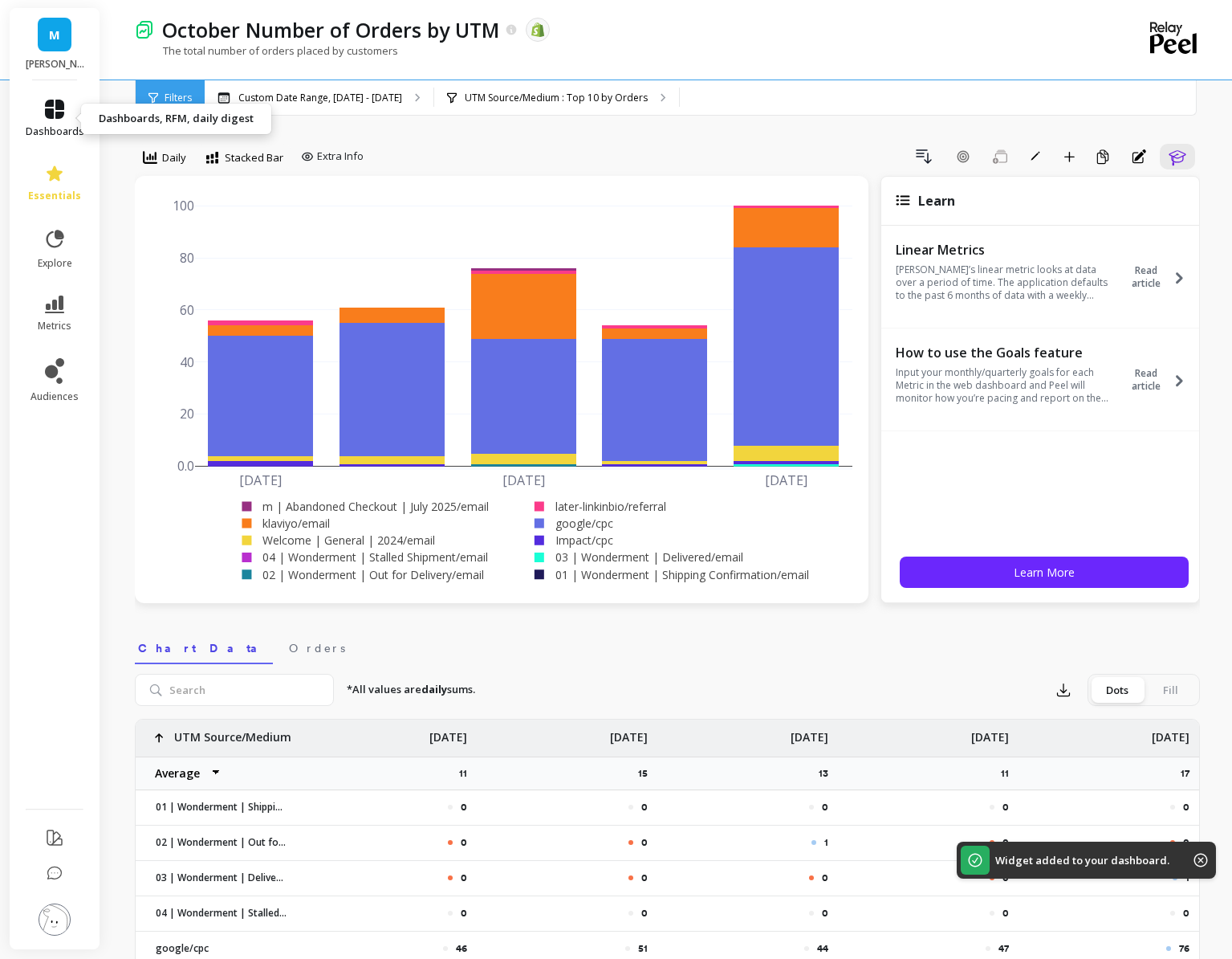
click at [51, 115] on icon at bounding box center [54, 109] width 19 height 19
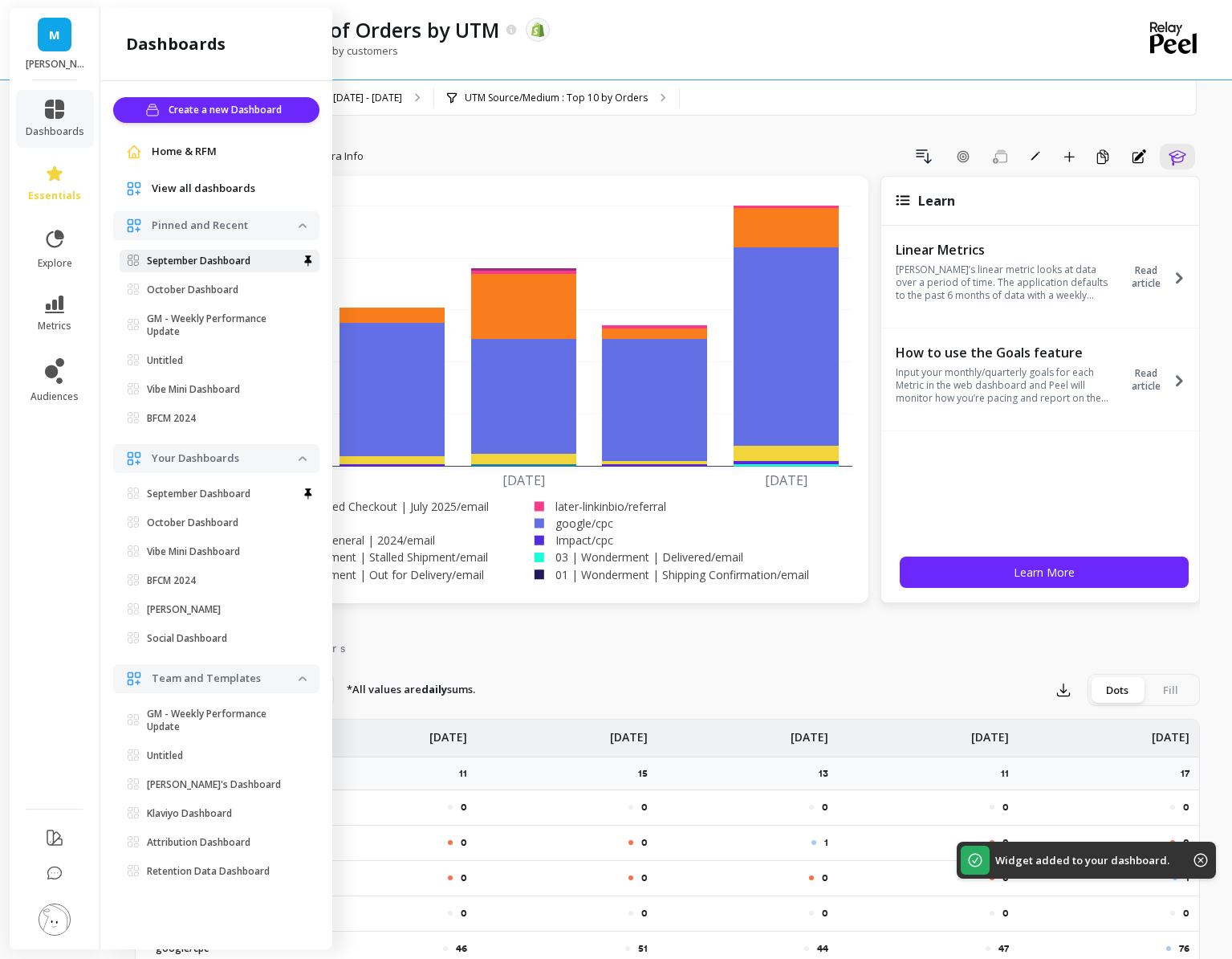
click at [210, 259] on p "September Dashboard" at bounding box center [199, 260] width 104 height 13
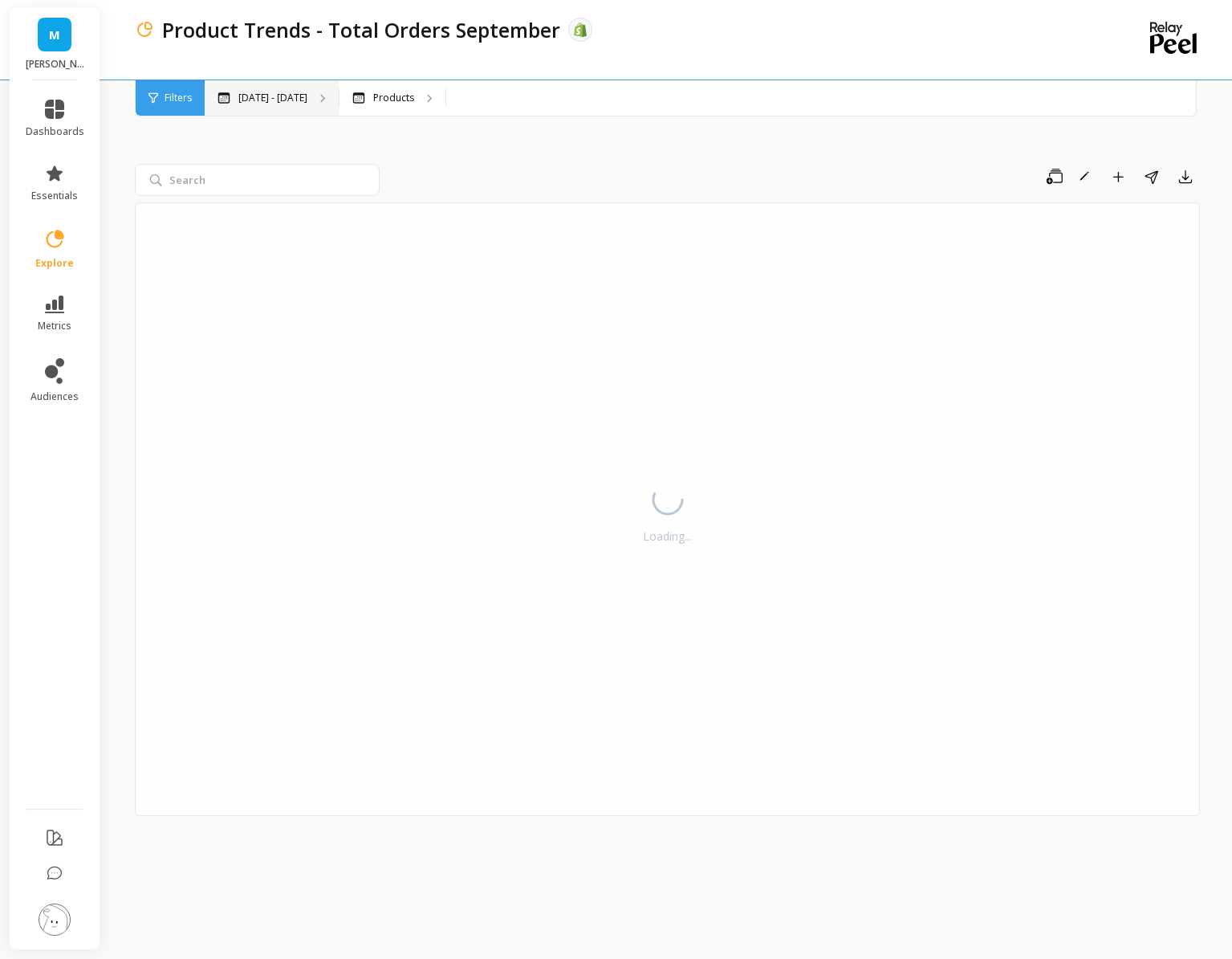
select select "sum"
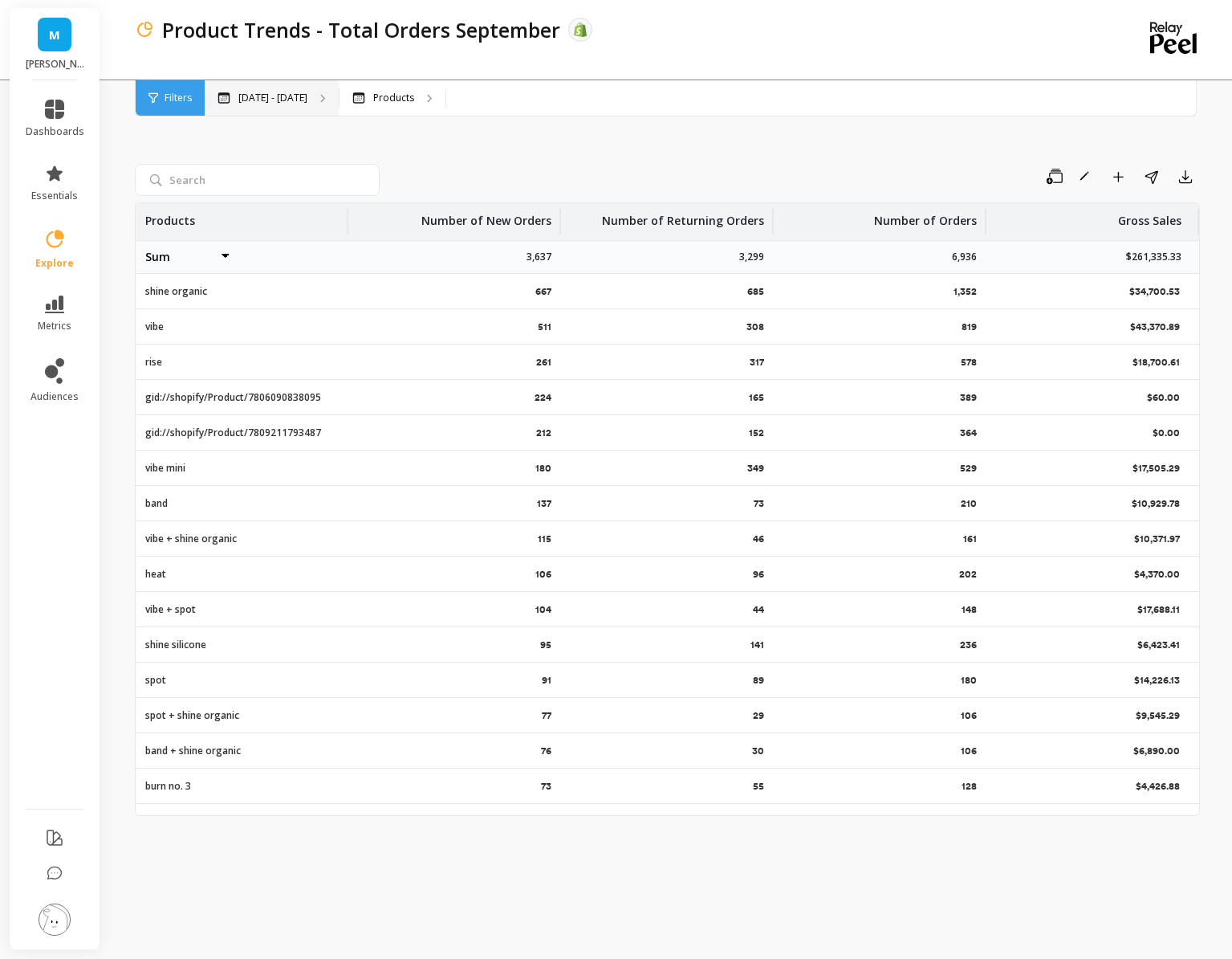
click at [267, 92] on p "May 1 - Oct 5" at bounding box center [273, 98] width 69 height 13
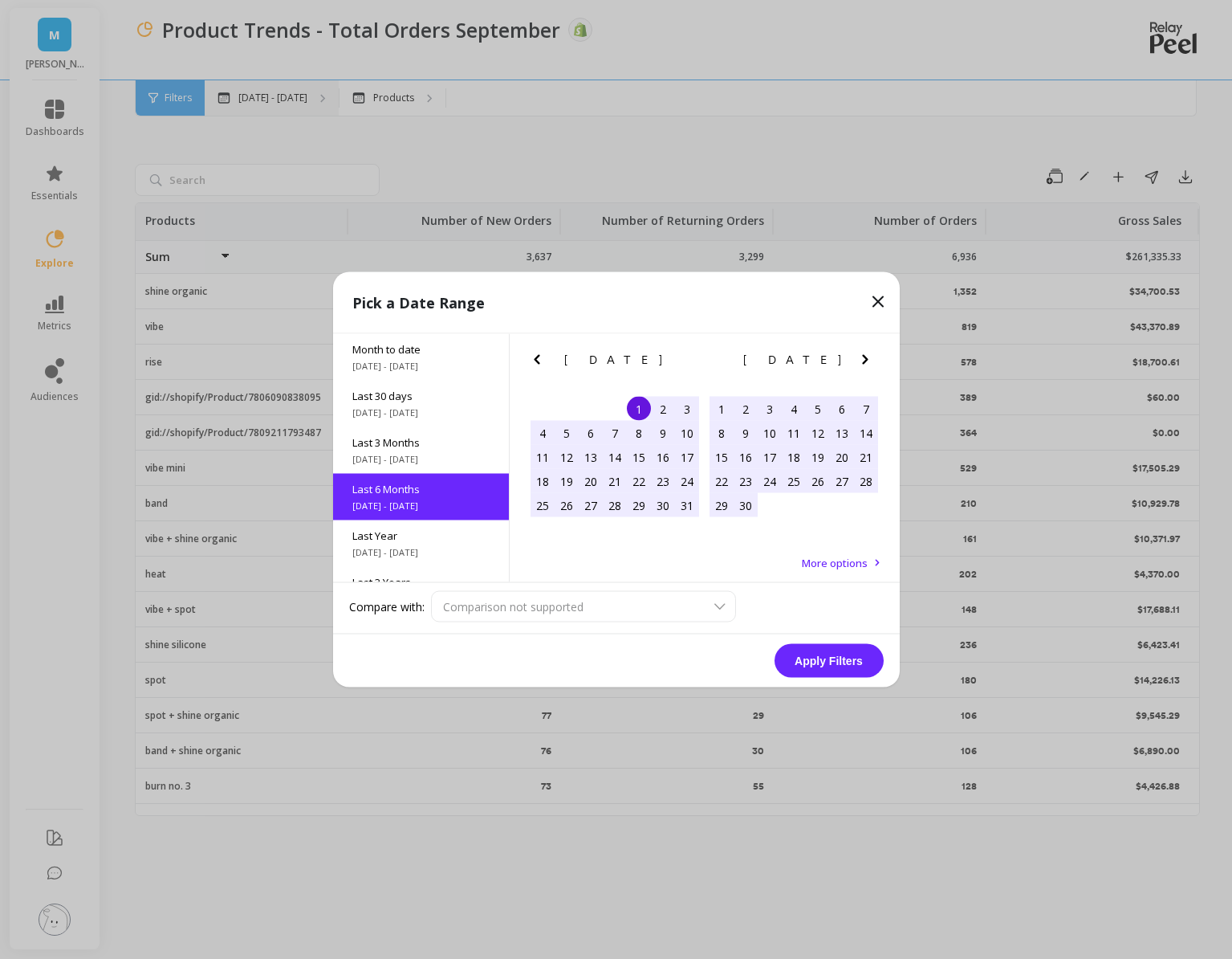
scroll to position [39, 0]
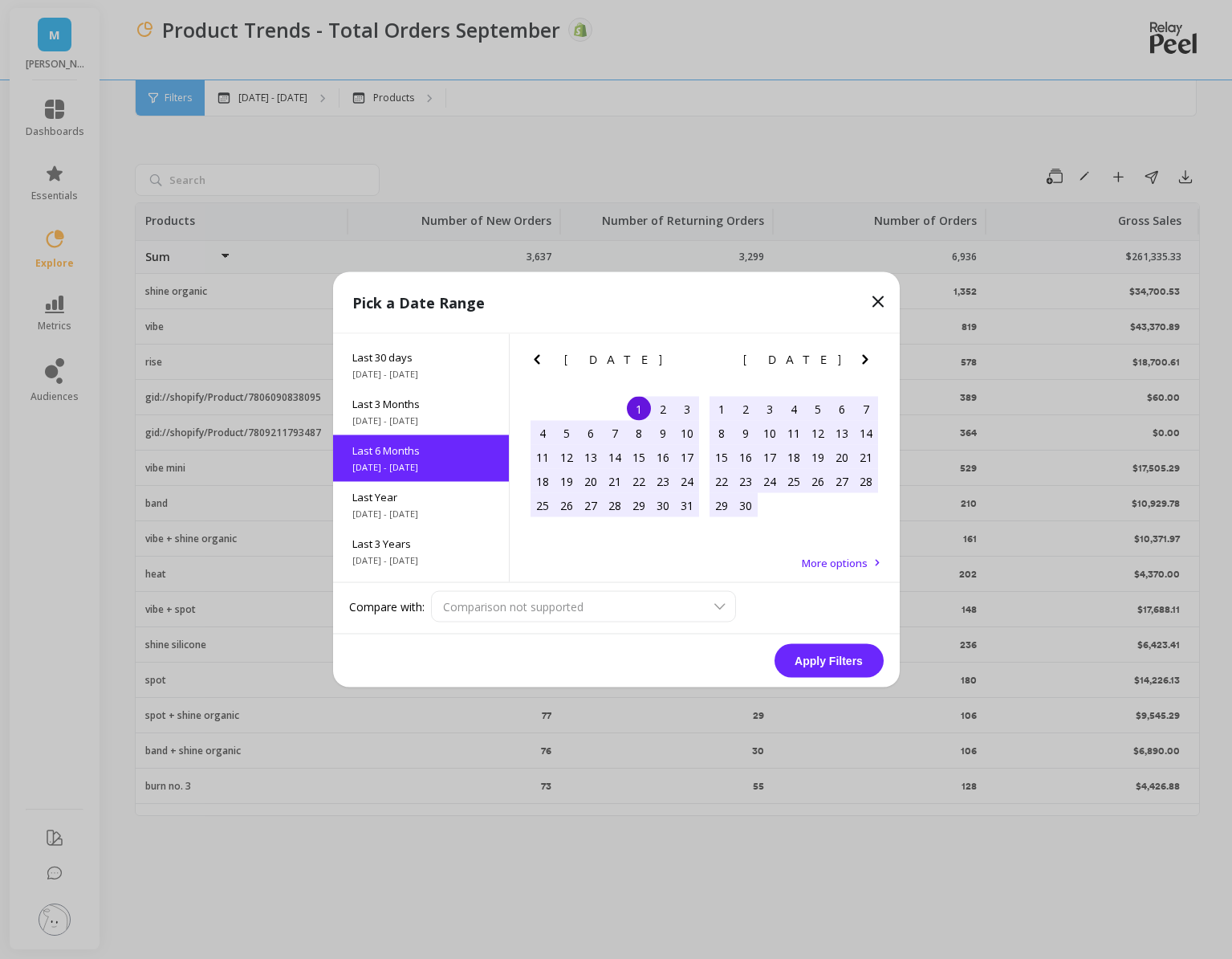
click at [871, 365] on icon "Next Month" at bounding box center [865, 360] width 19 height 19
click at [879, 297] on icon at bounding box center [878, 301] width 19 height 19
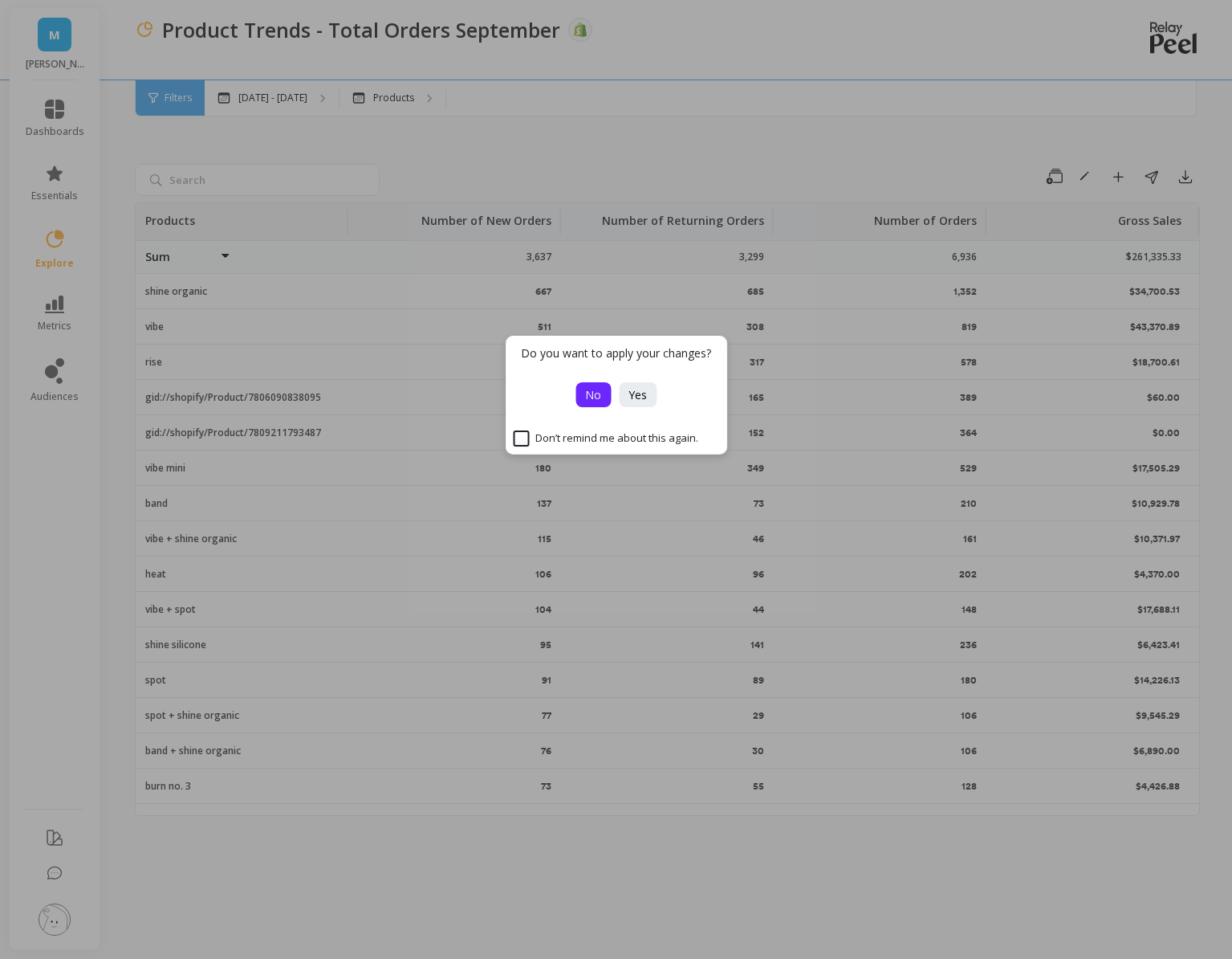
click at [603, 388] on button "No" at bounding box center [593, 395] width 35 height 25
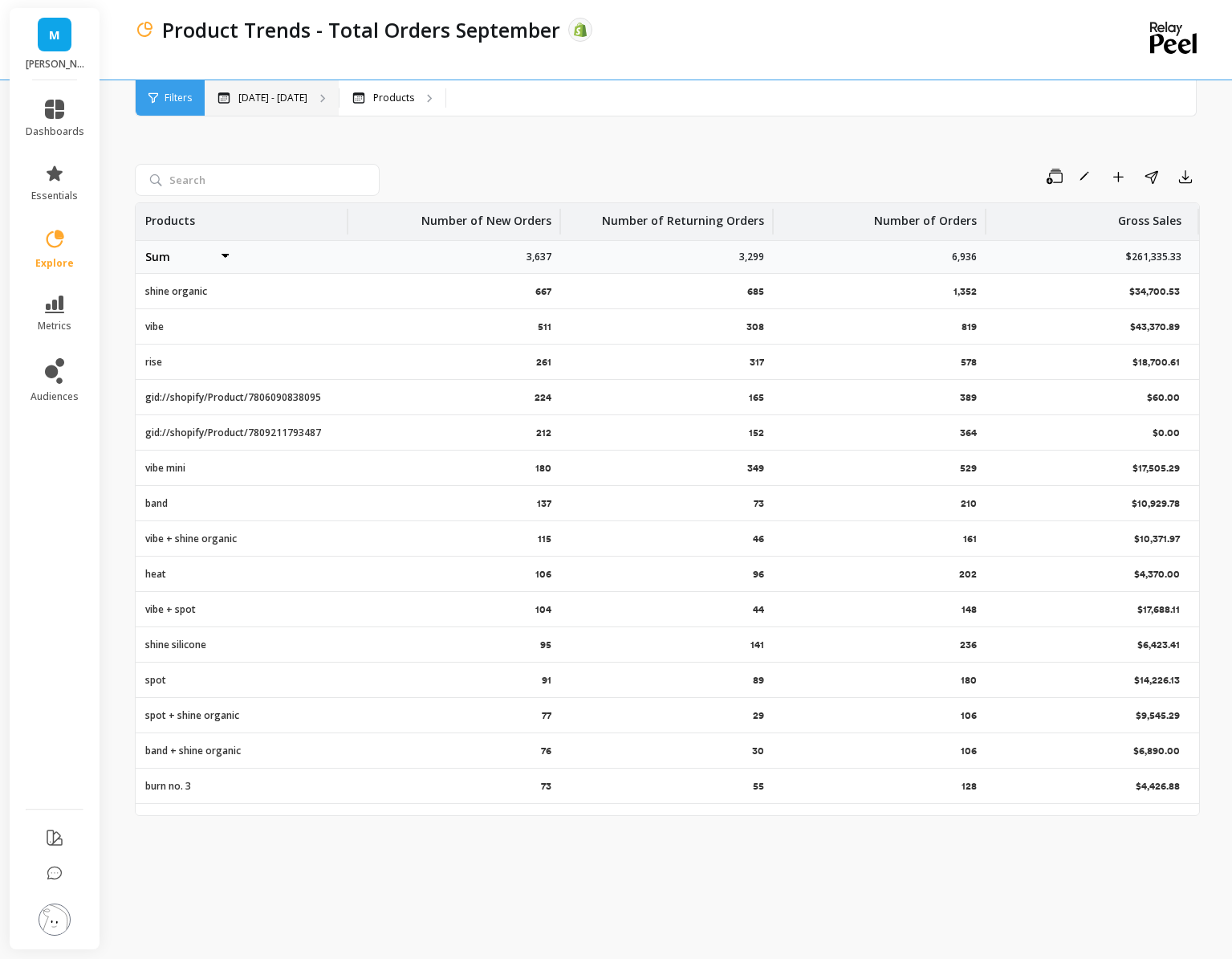
click at [265, 94] on p "May 1 - Oct 5" at bounding box center [273, 98] width 69 height 13
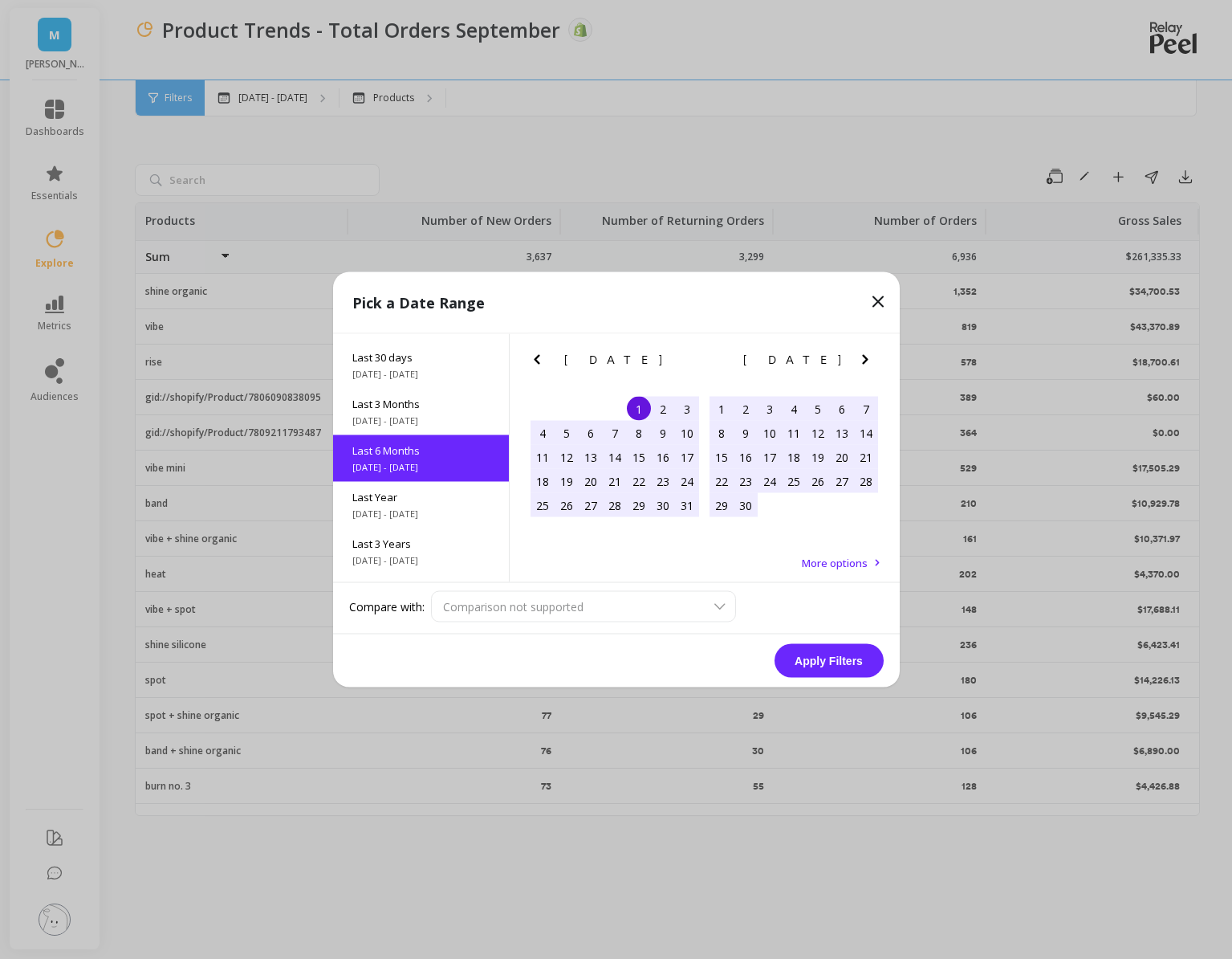
select select "sum"
click at [864, 351] on icon "Next Month" at bounding box center [865, 360] width 19 height 19
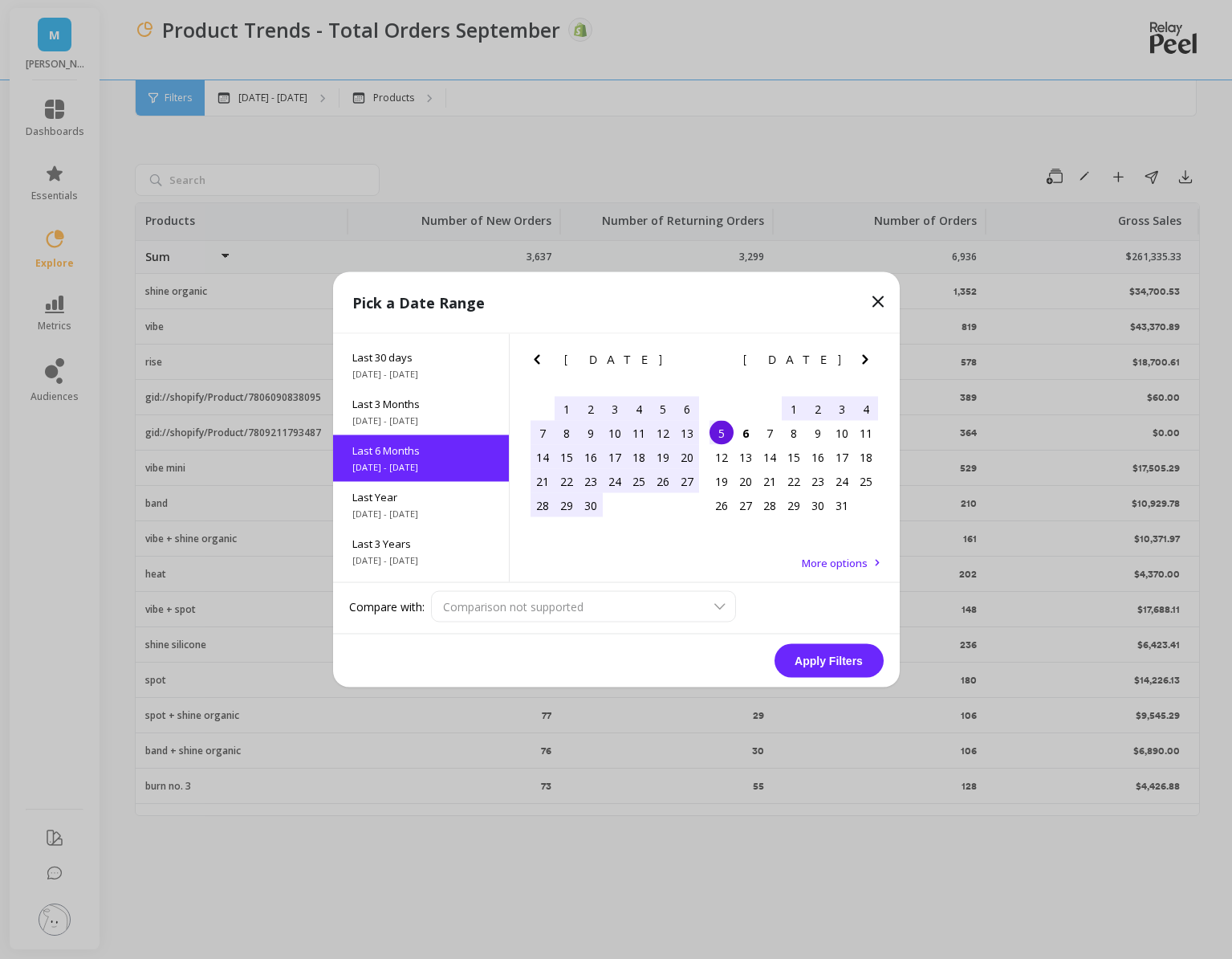
click at [792, 410] on div "1" at bounding box center [794, 408] width 24 height 24
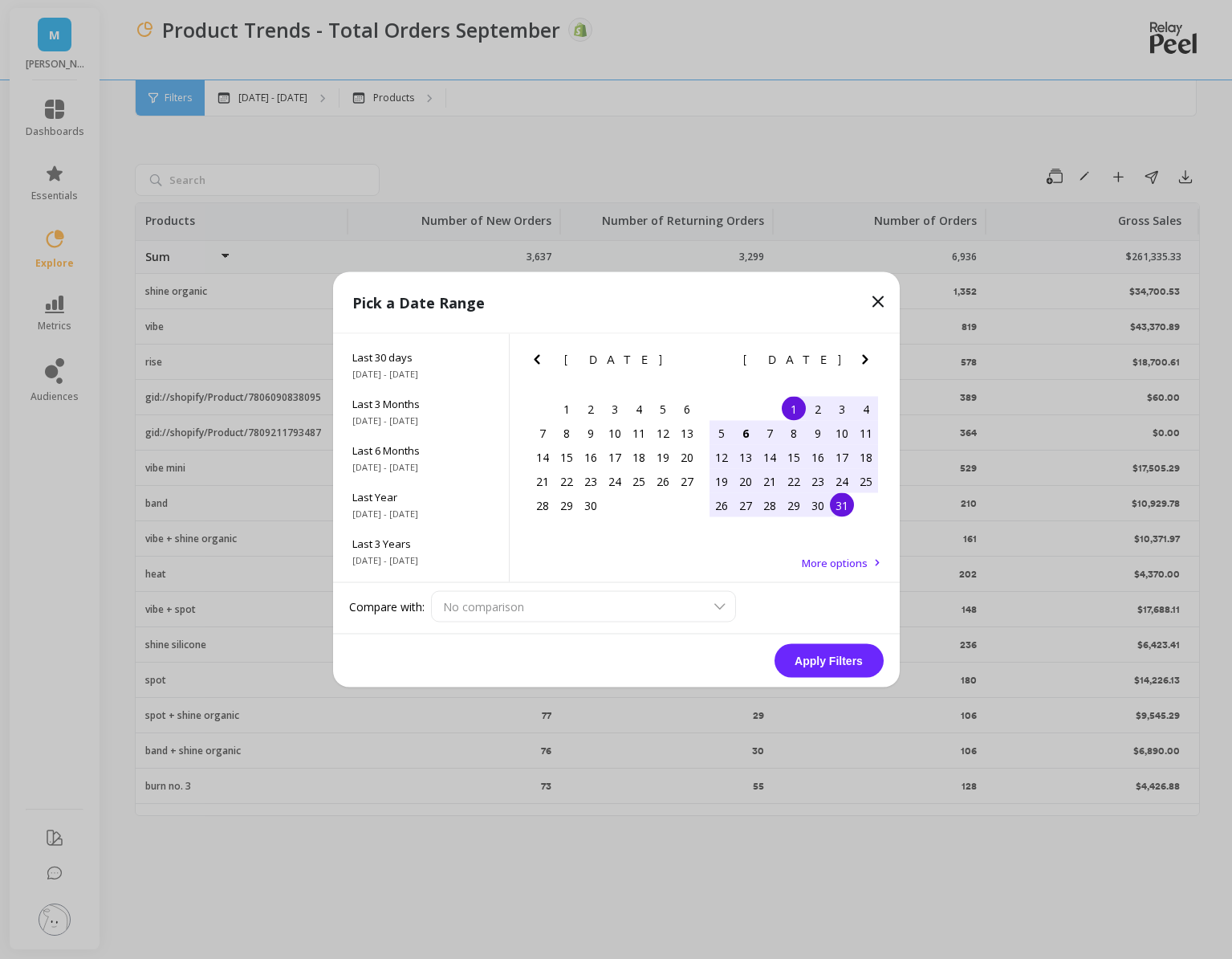
click at [836, 503] on div "31" at bounding box center [842, 505] width 24 height 24
click at [840, 671] on button "Apply Filters" at bounding box center [829, 661] width 109 height 34
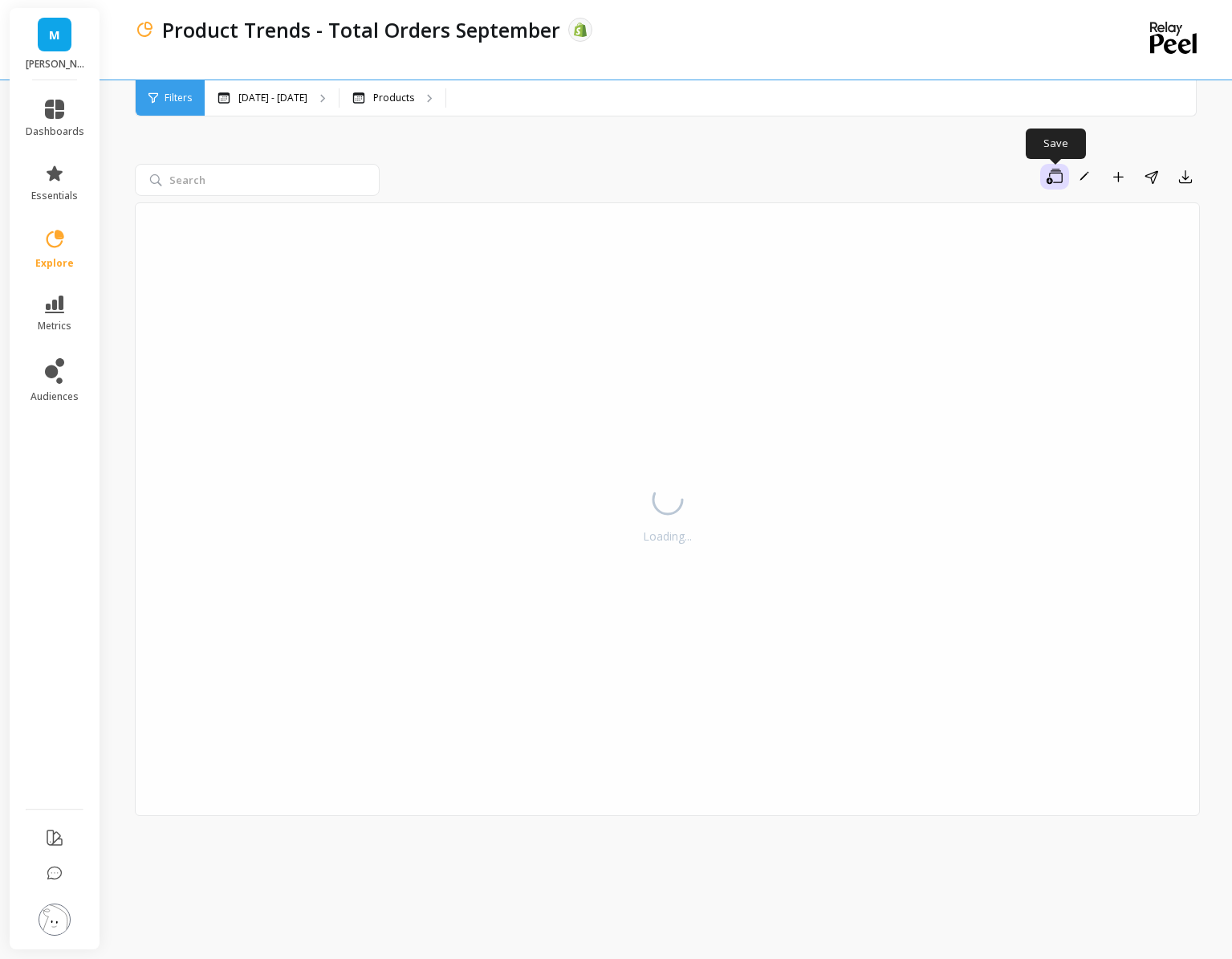
select select "sum"
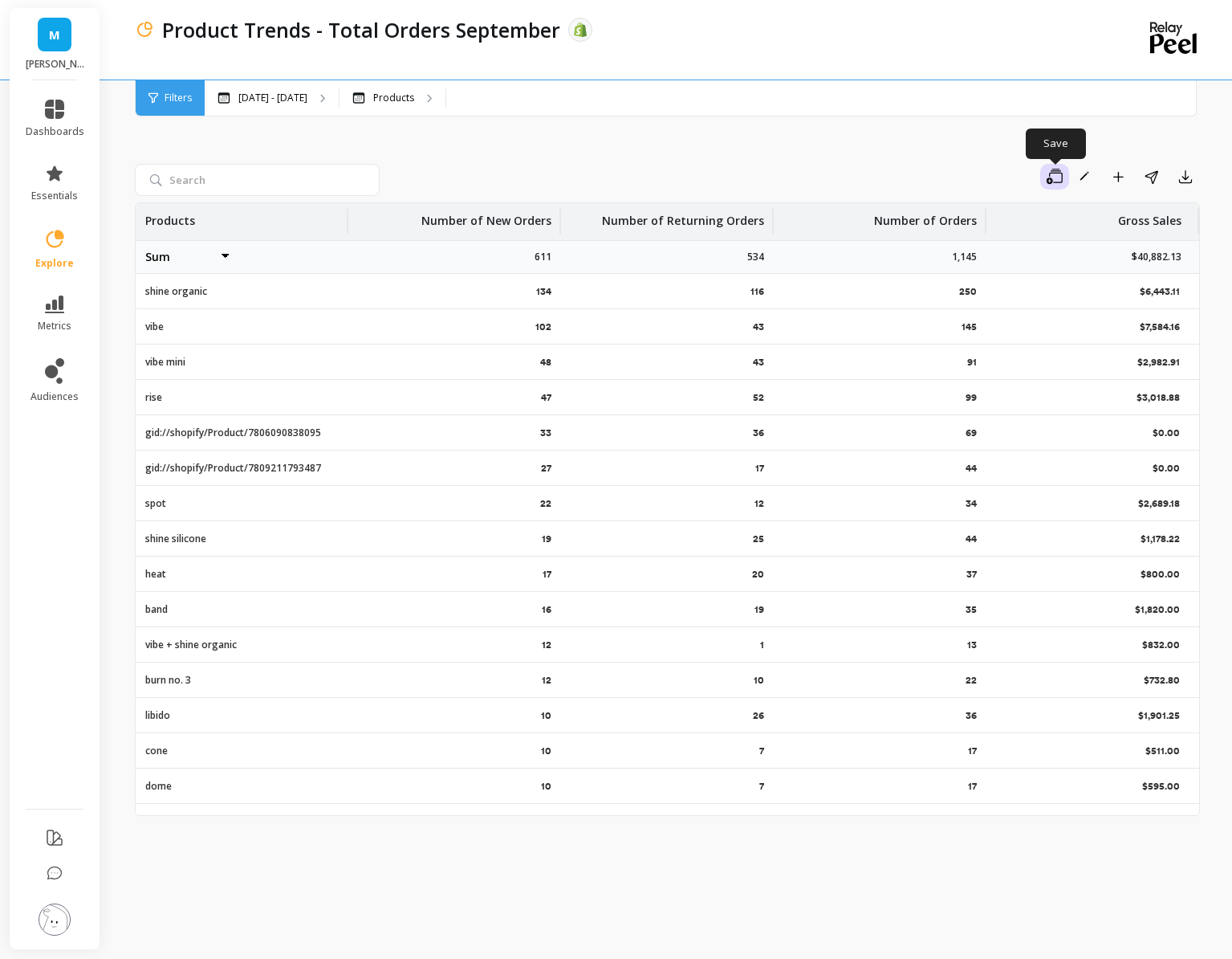
click at [1054, 169] on icon "button" at bounding box center [1054, 176] width 16 height 16
click at [1021, 252] on span "Save as new" at bounding box center [990, 249] width 64 height 16
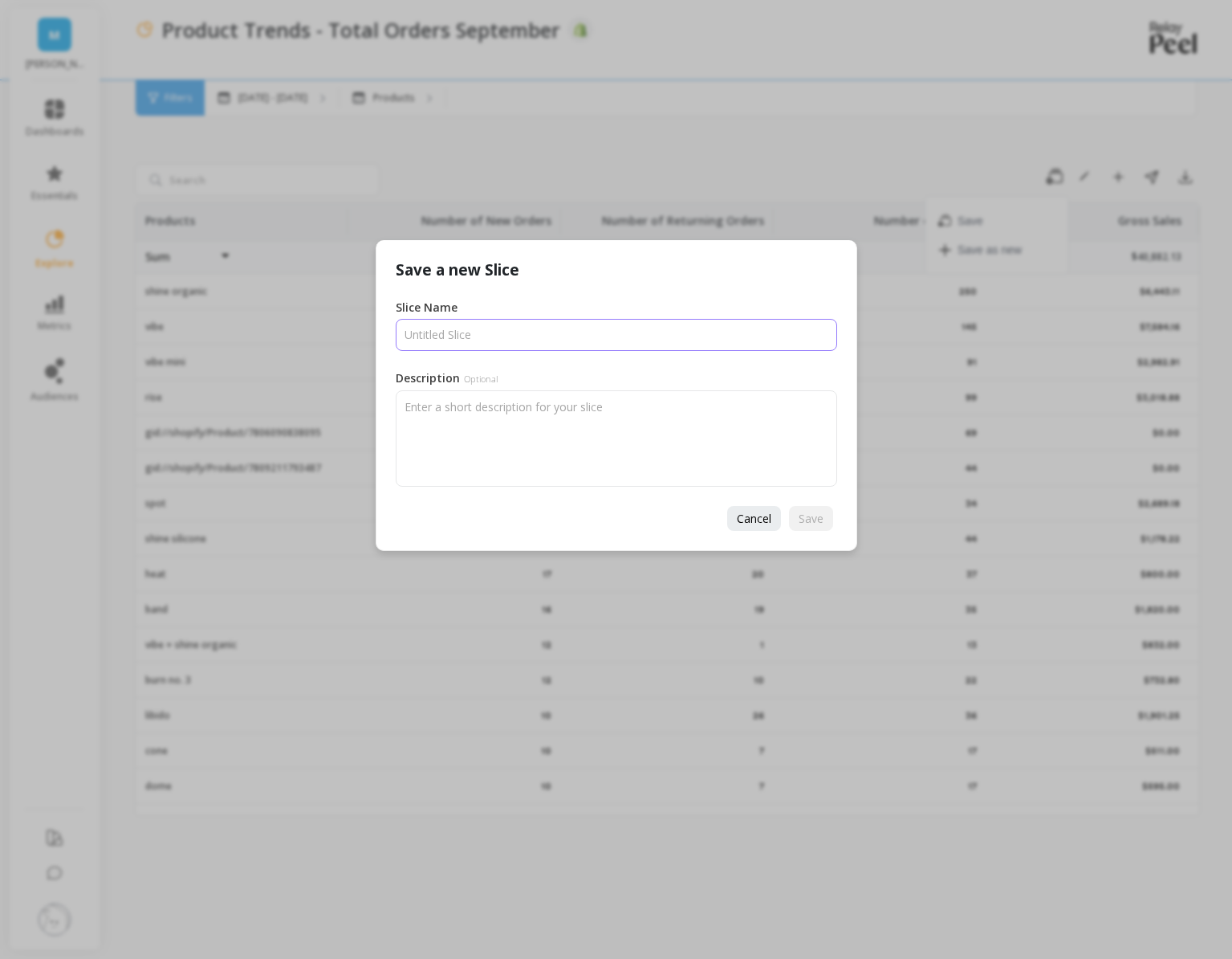
click at [580, 328] on input "Slice Name" at bounding box center [616, 335] width 442 height 32
click at [583, 333] on input "Slice Name" at bounding box center [616, 335] width 442 height 32
type input "Product Trends - Total Orders October"
click at [808, 518] on span "Save" at bounding box center [811, 519] width 25 height 15
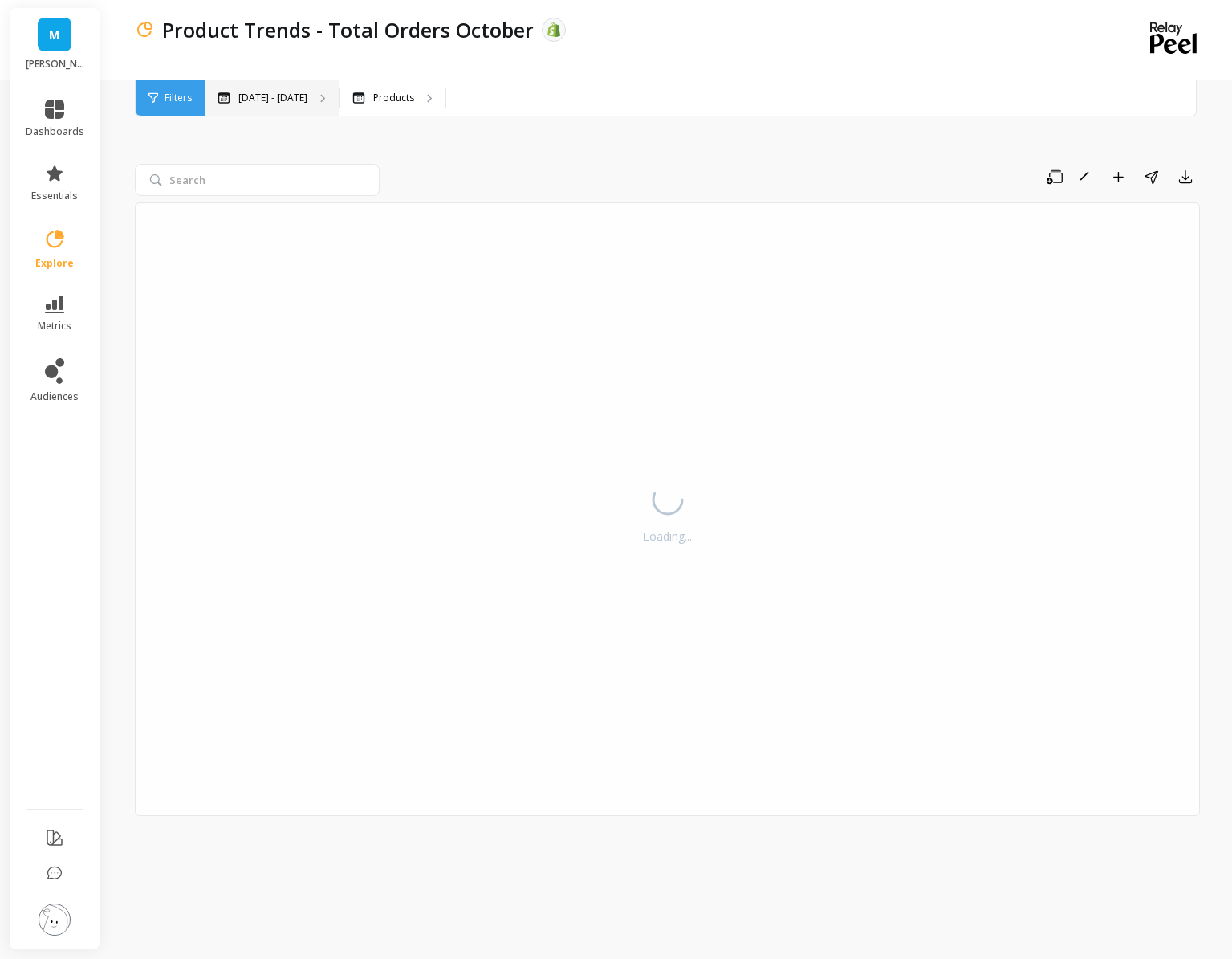
click at [263, 82] on div "May 1 - Oct 5" at bounding box center [271, 98] width 134 height 35
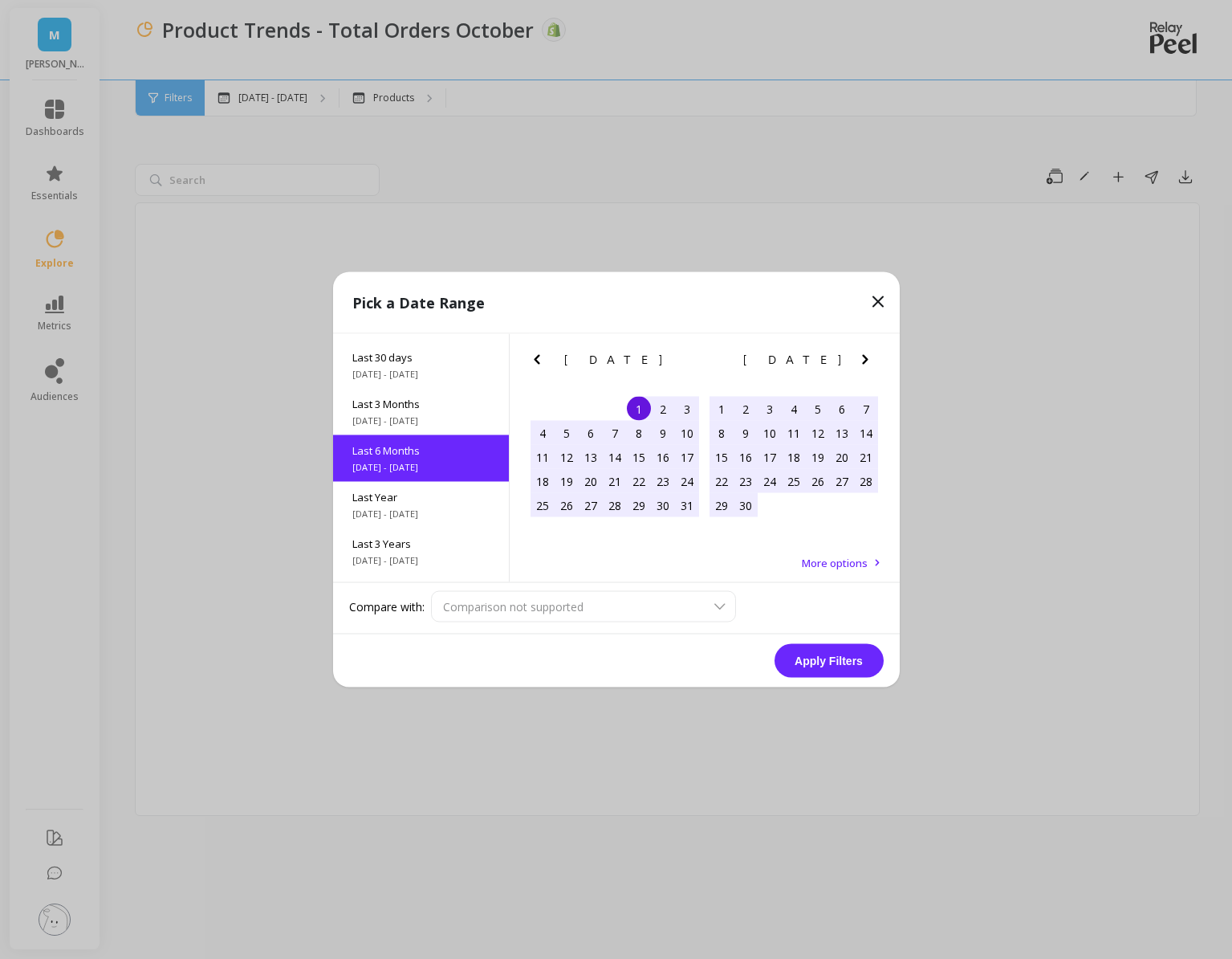
scroll to position [39, 0]
click at [862, 361] on icon "Next Month" at bounding box center [865, 360] width 19 height 19
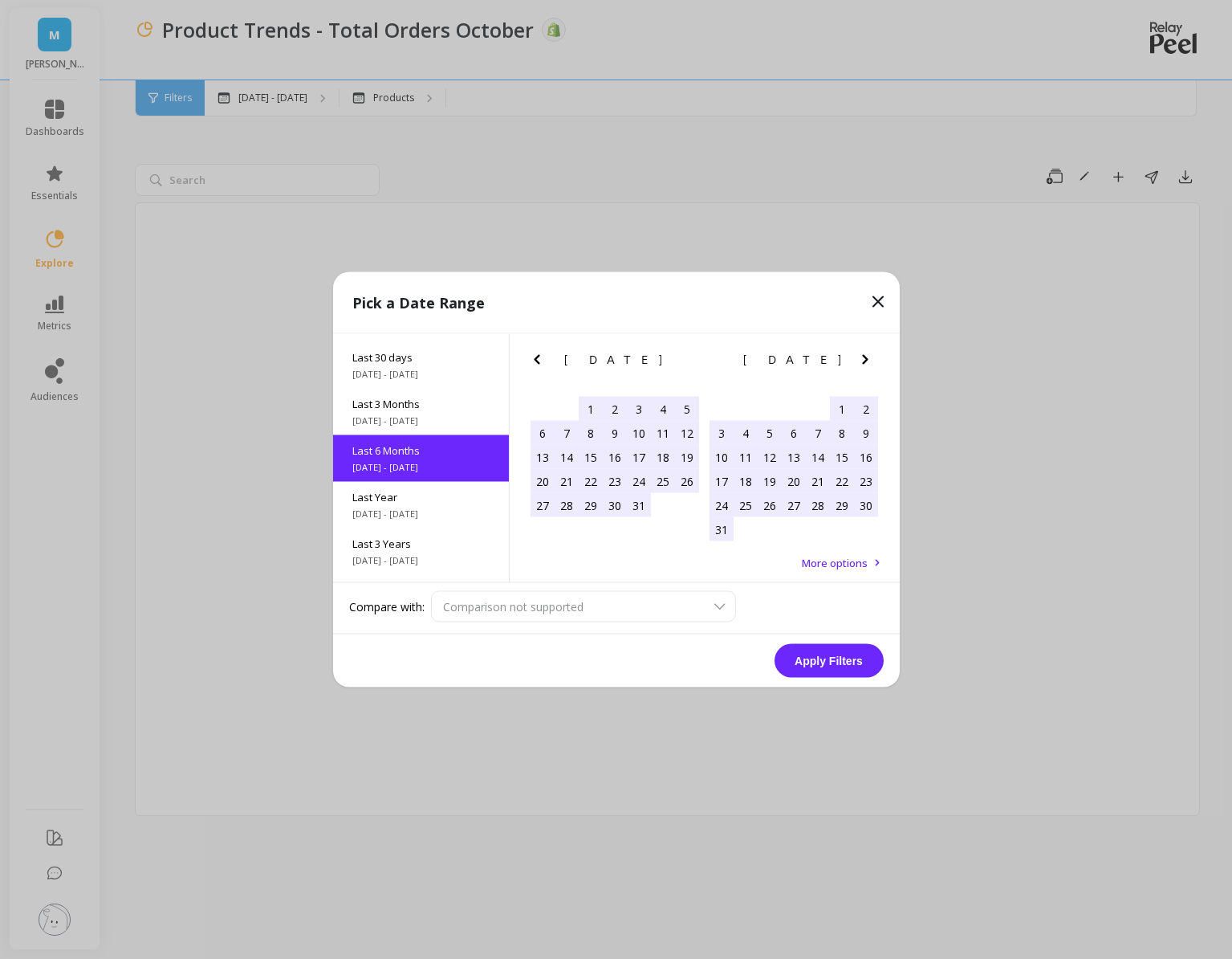
select select "sum"
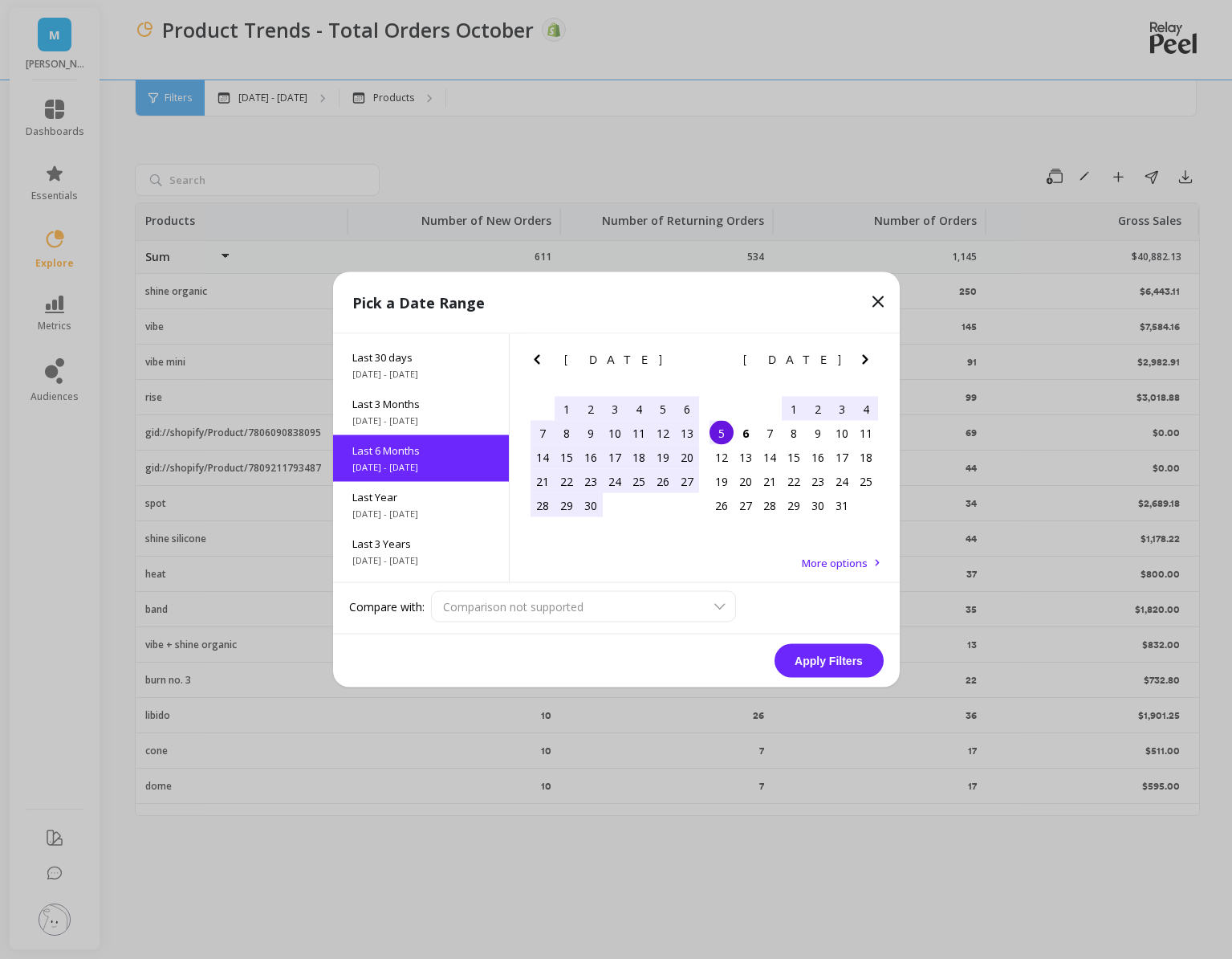
click at [792, 403] on div "1" at bounding box center [794, 408] width 24 height 24
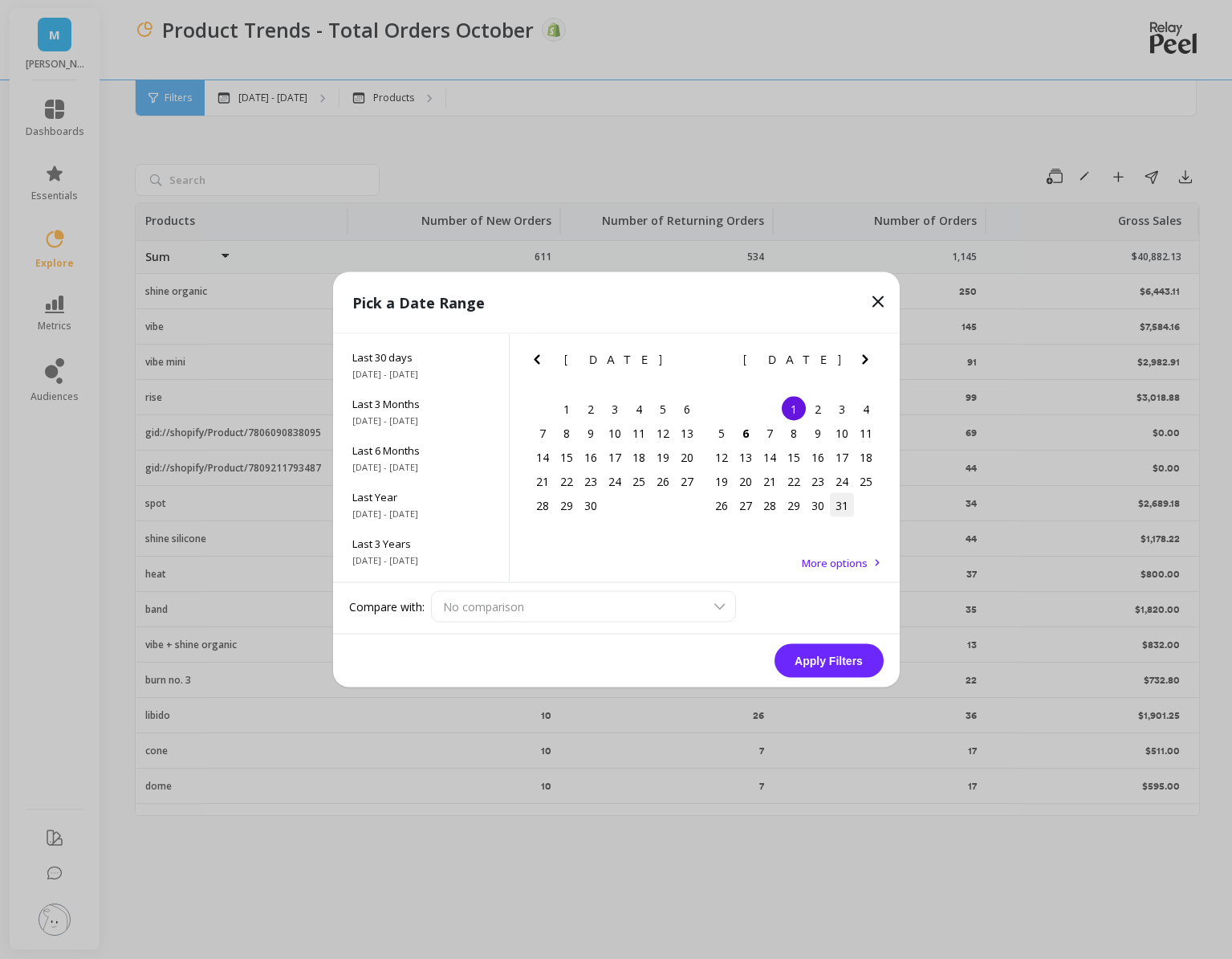
click at [844, 503] on div "31" at bounding box center [842, 505] width 24 height 24
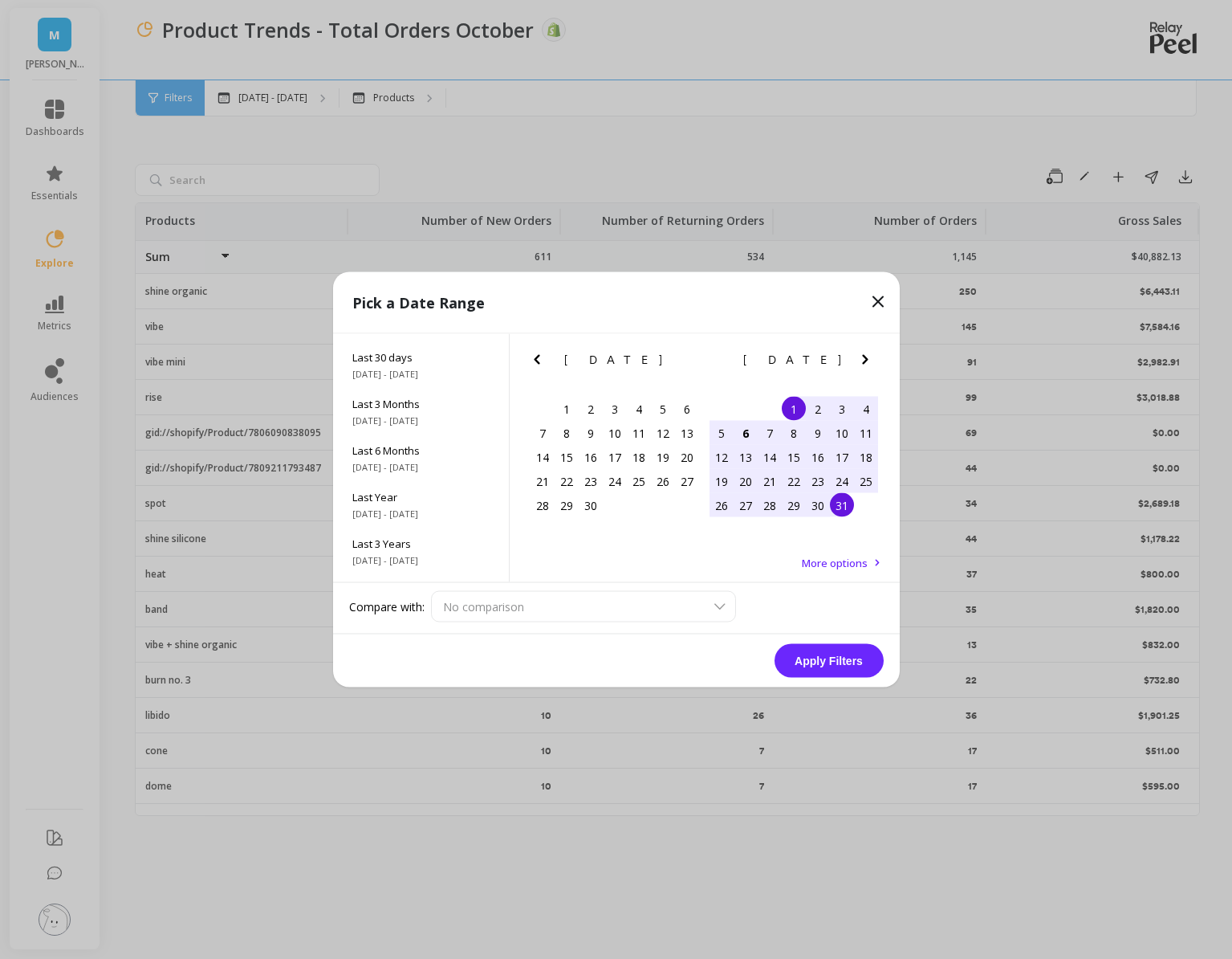
click at [833, 661] on button "Apply Filters" at bounding box center [829, 661] width 109 height 34
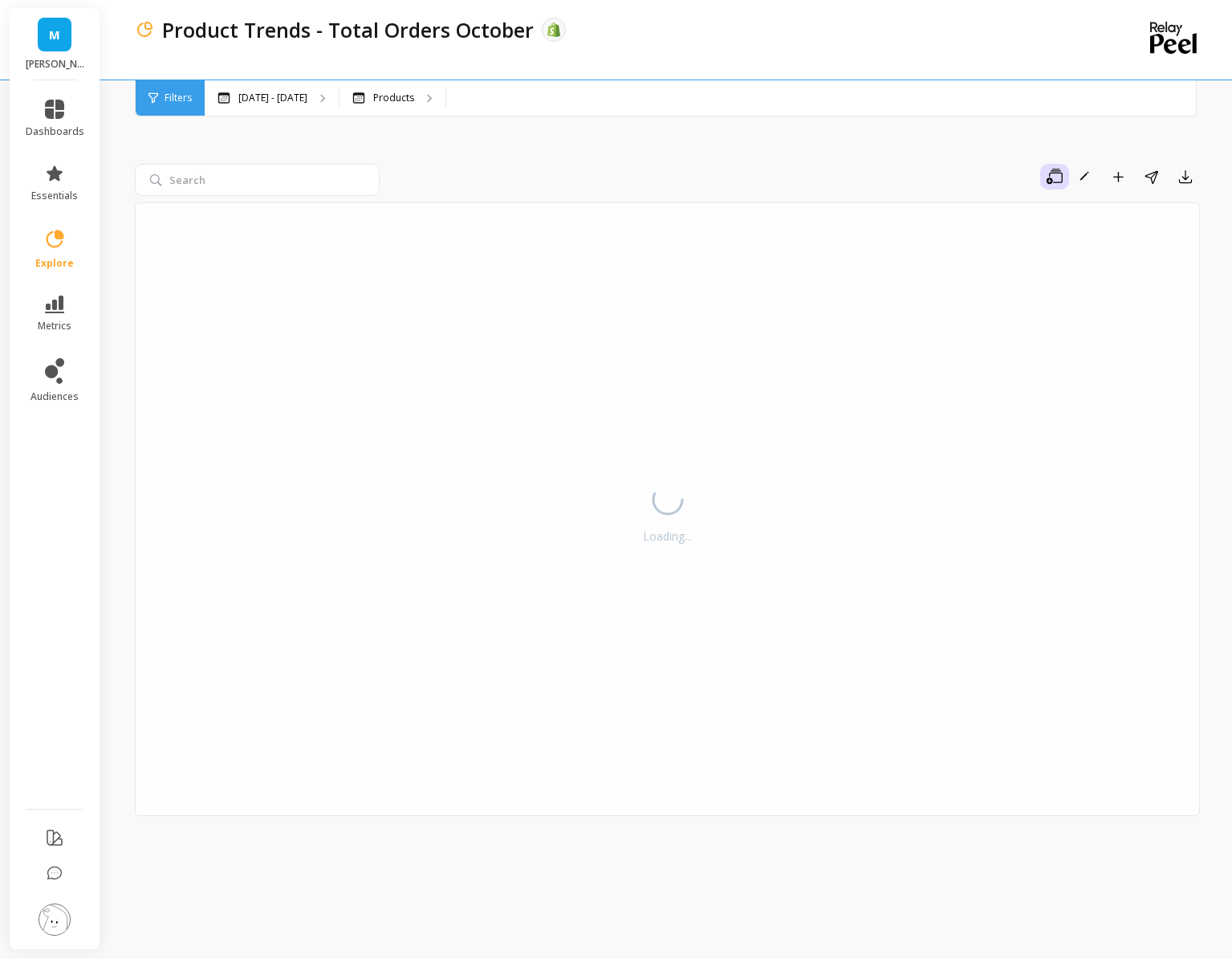
select select "sum"
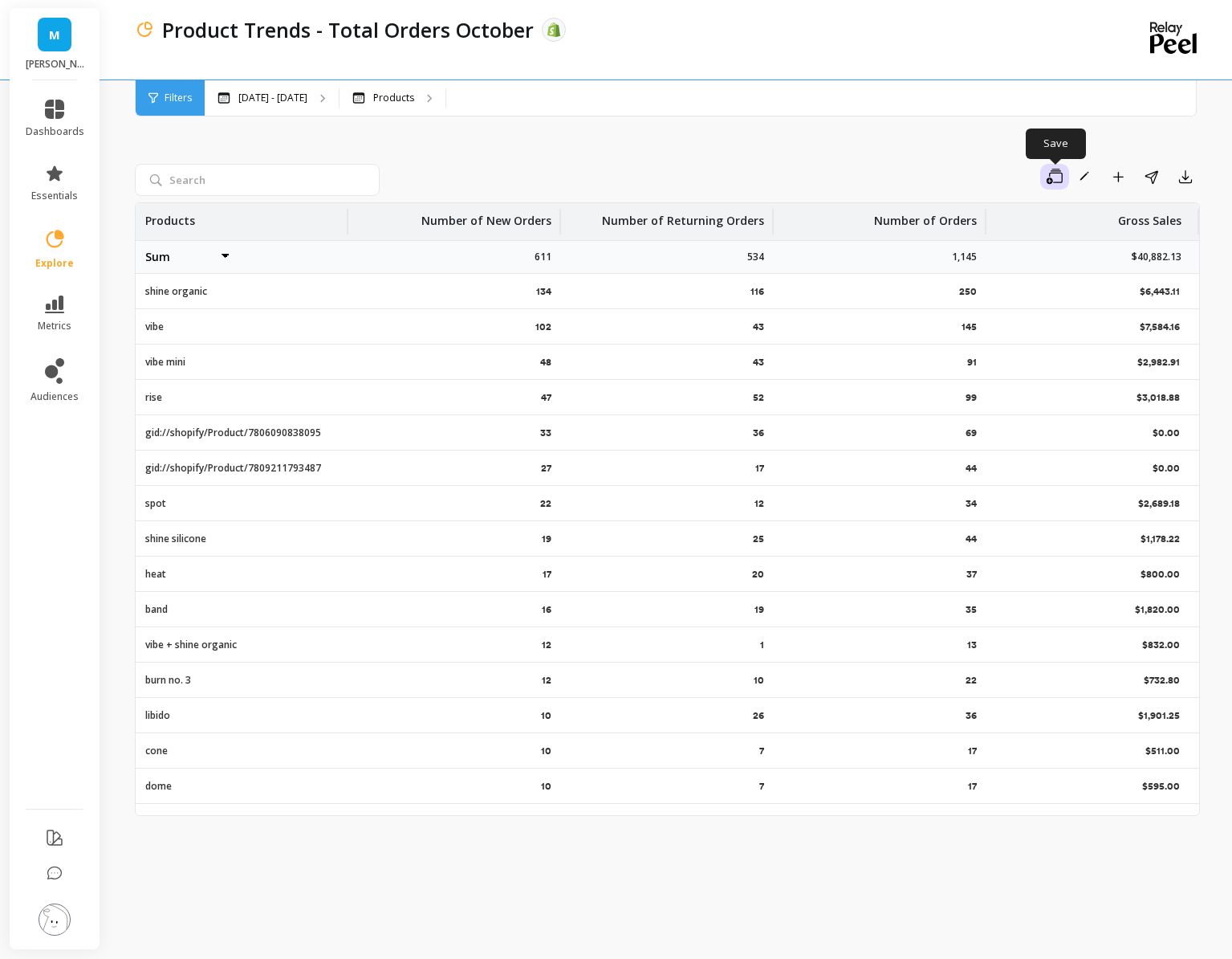
click at [1047, 179] on icon "button" at bounding box center [1054, 176] width 16 height 15
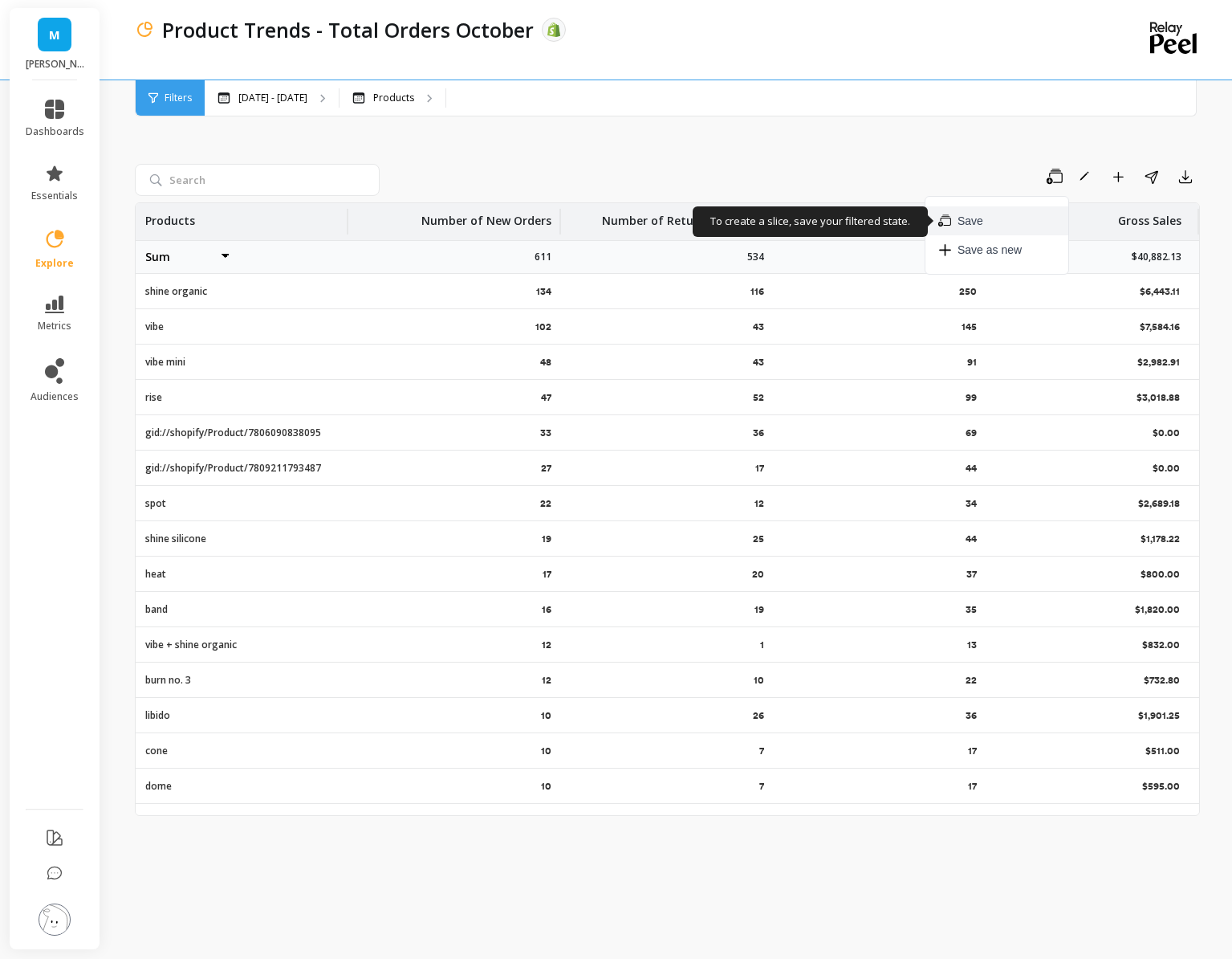
click at [999, 223] on button "Save" at bounding box center [997, 221] width 143 height 29
select select "sum"
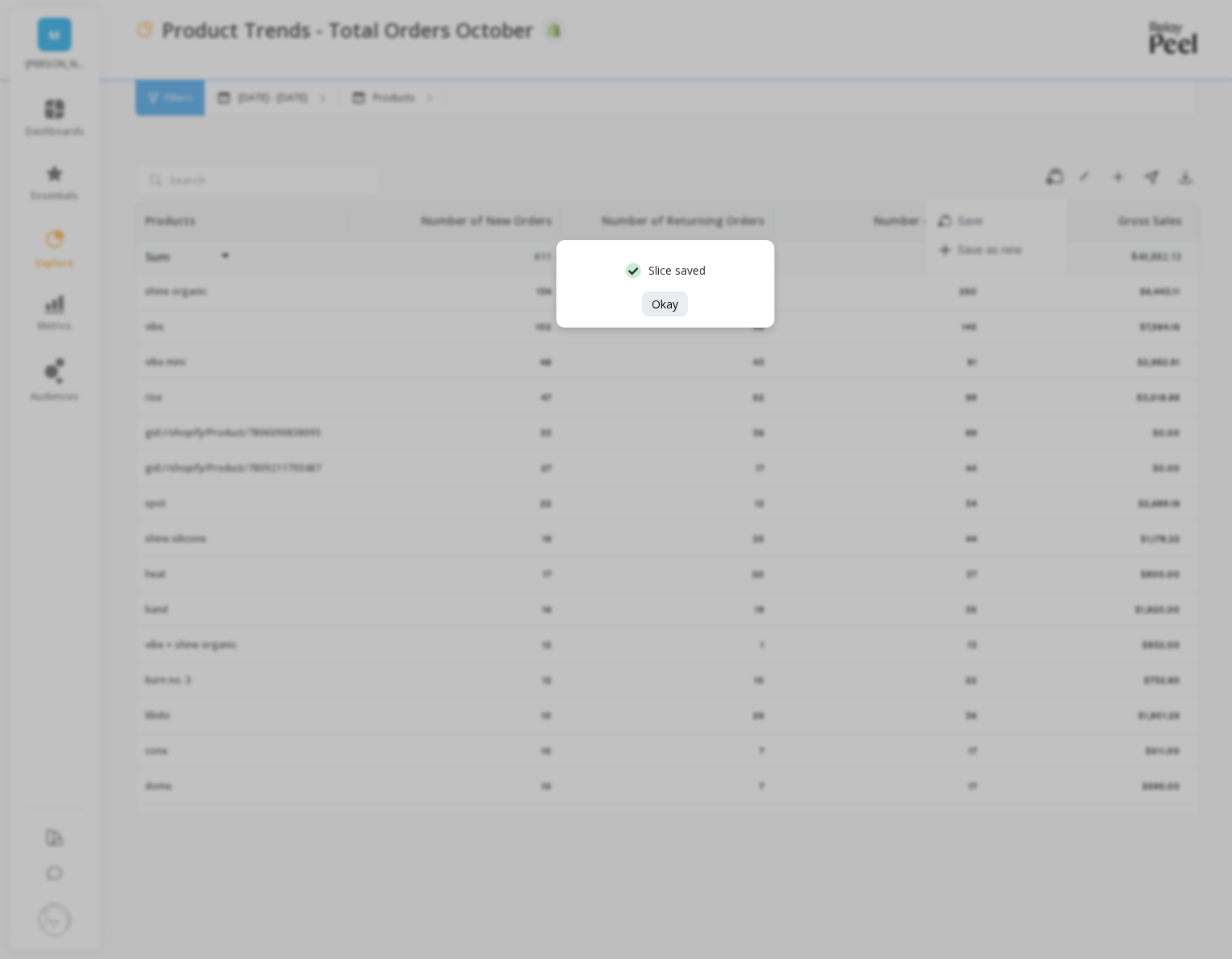
select select "sum"
click at [1118, 168] on div "Slice saved Okay" at bounding box center [616, 479] width 1232 height 959
select select "sum"
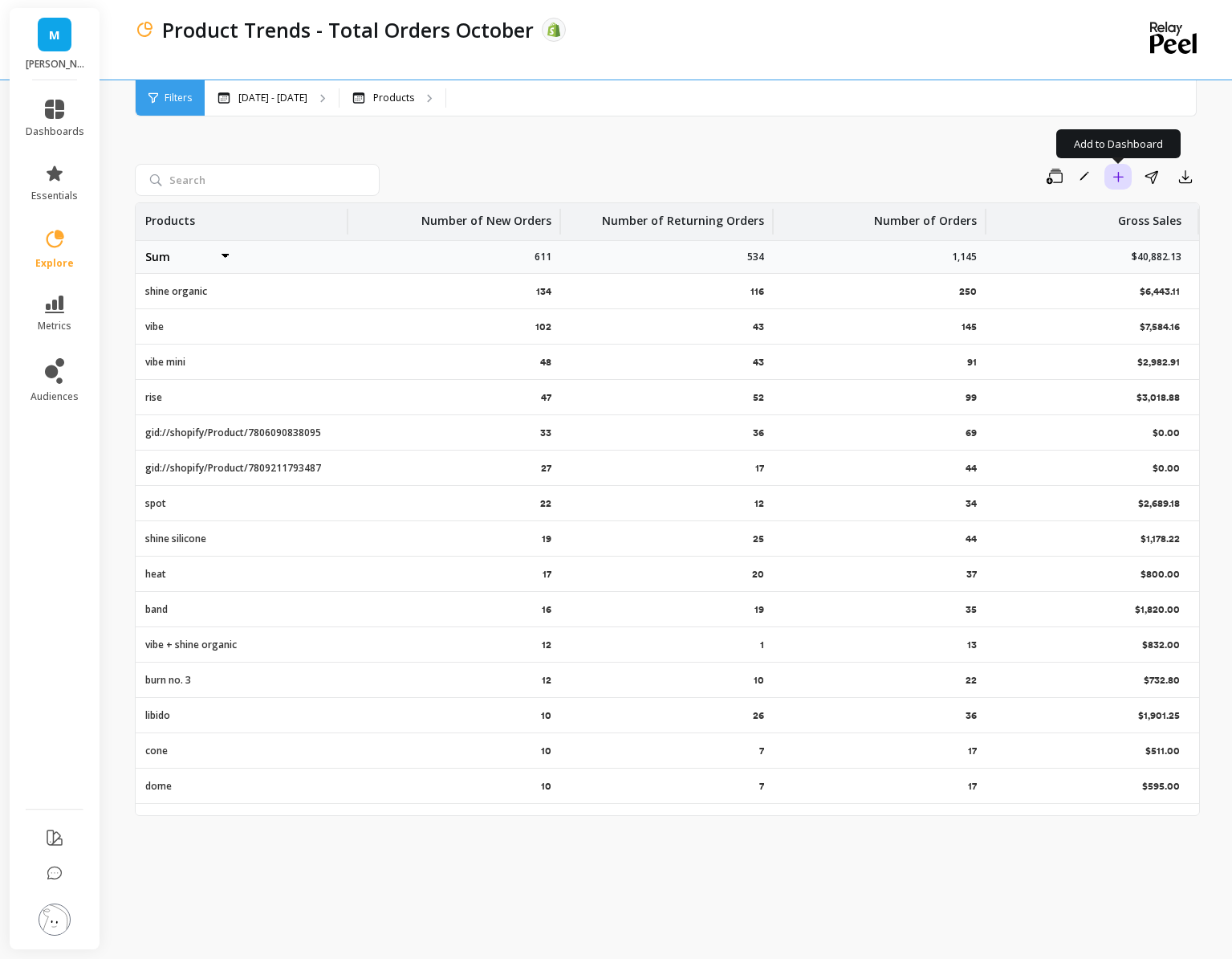
click at [1118, 173] on icon "button" at bounding box center [1118, 177] width 10 height 10
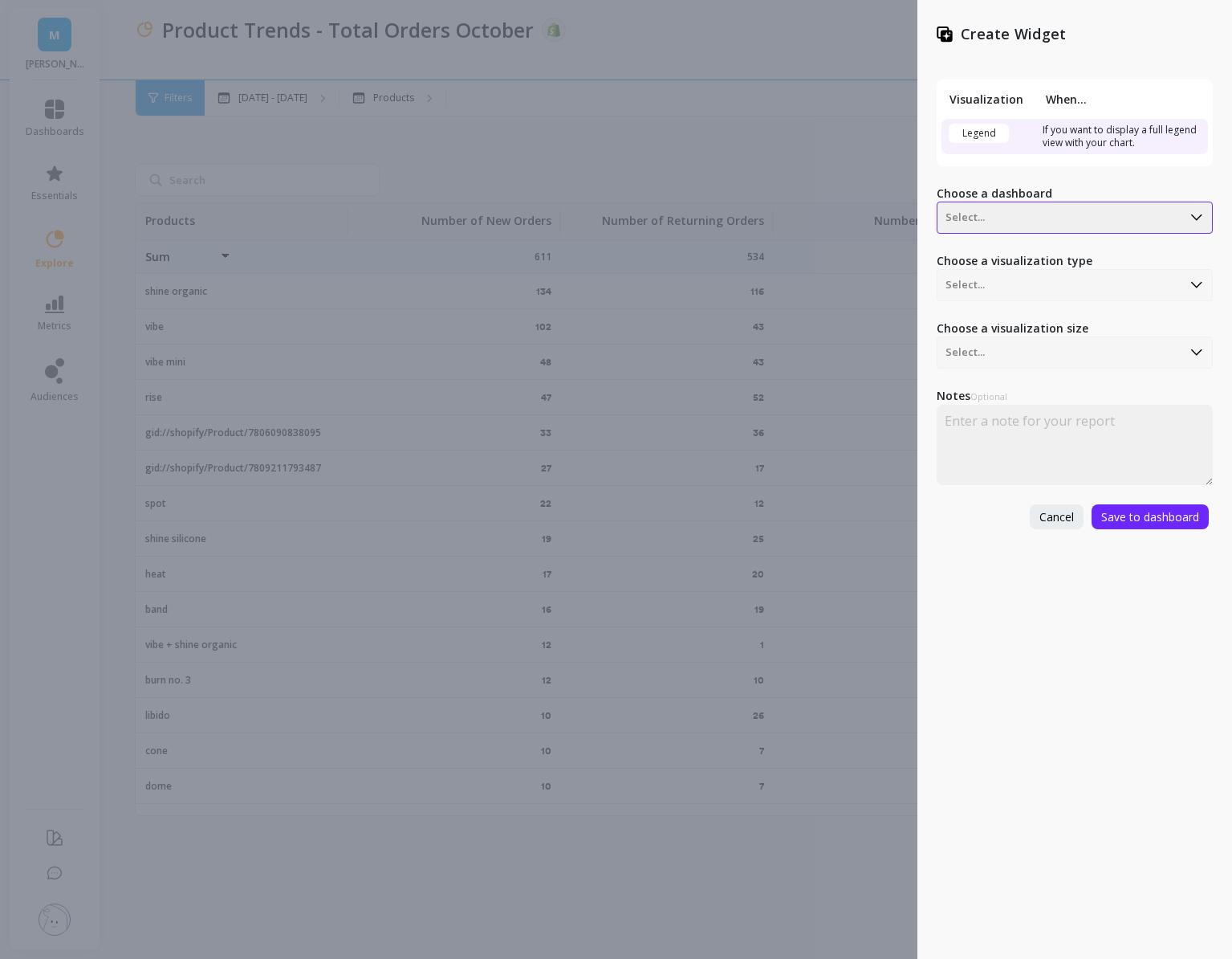
click at [977, 232] on div "Select..." at bounding box center [1075, 217] width 276 height 32
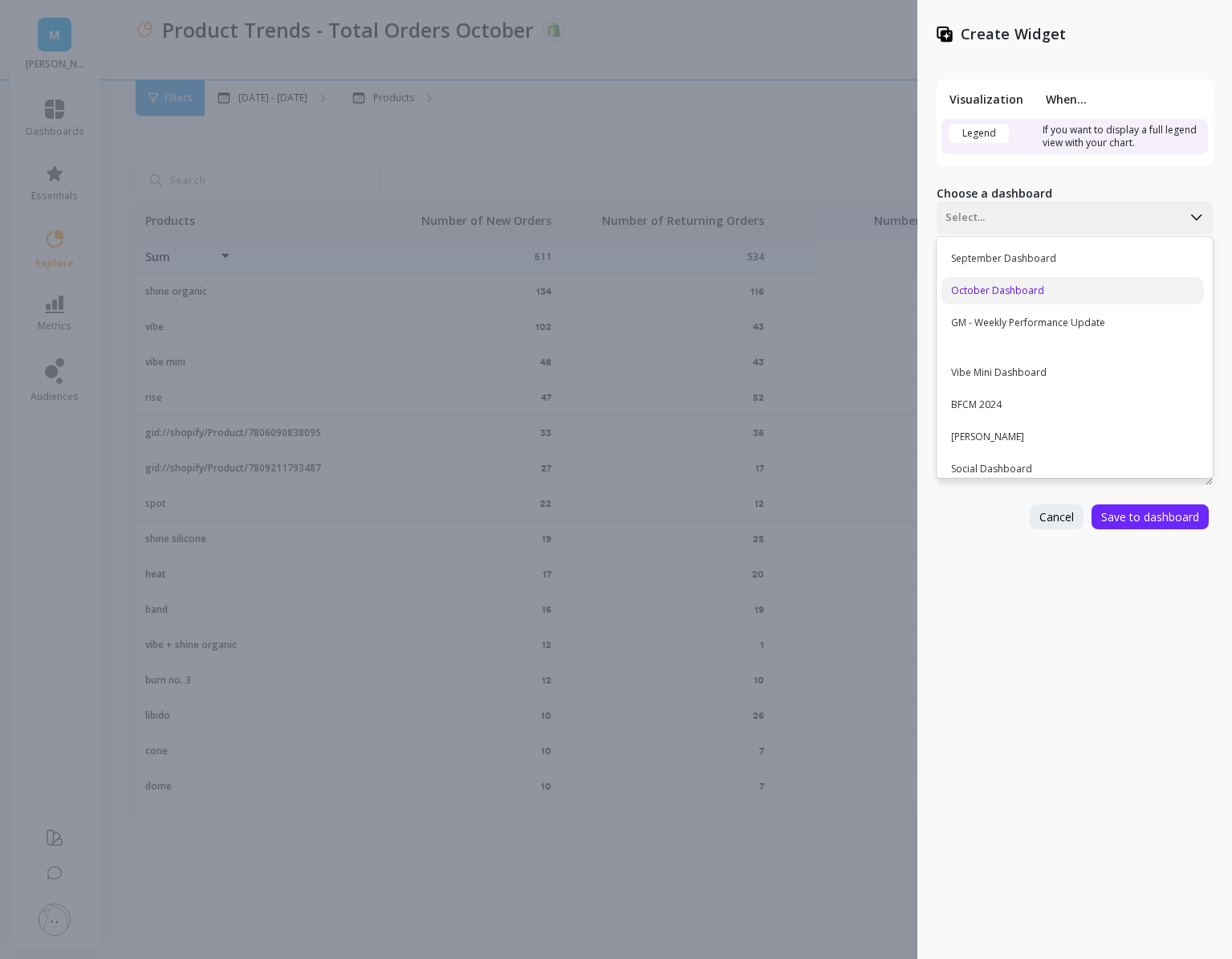
click at [990, 287] on div "October Dashboard" at bounding box center [1073, 290] width 263 height 27
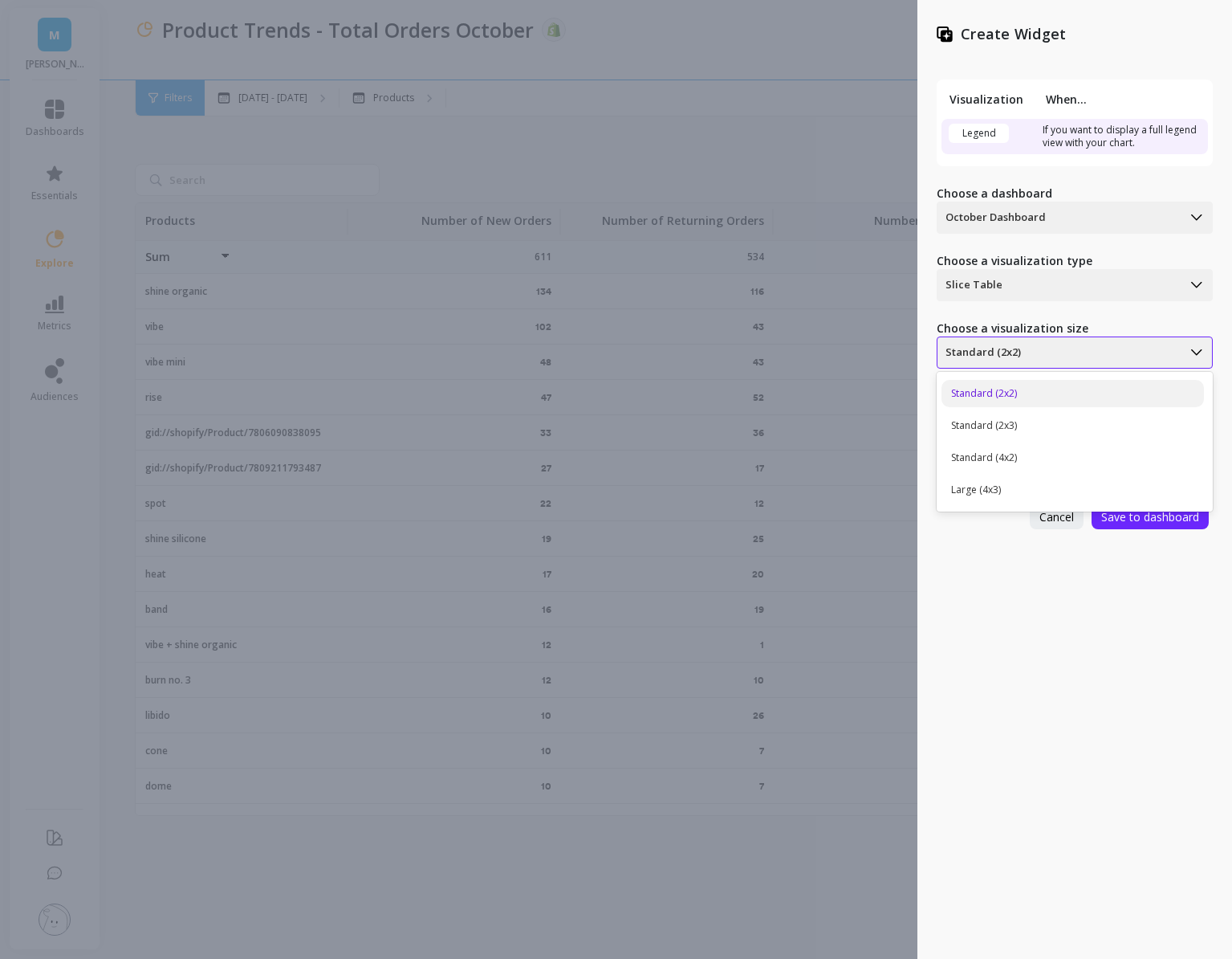
click at [1040, 349] on div at bounding box center [1059, 352] width 228 height 19
click at [1037, 444] on div "Standard (4x2)" at bounding box center [1073, 457] width 263 height 27
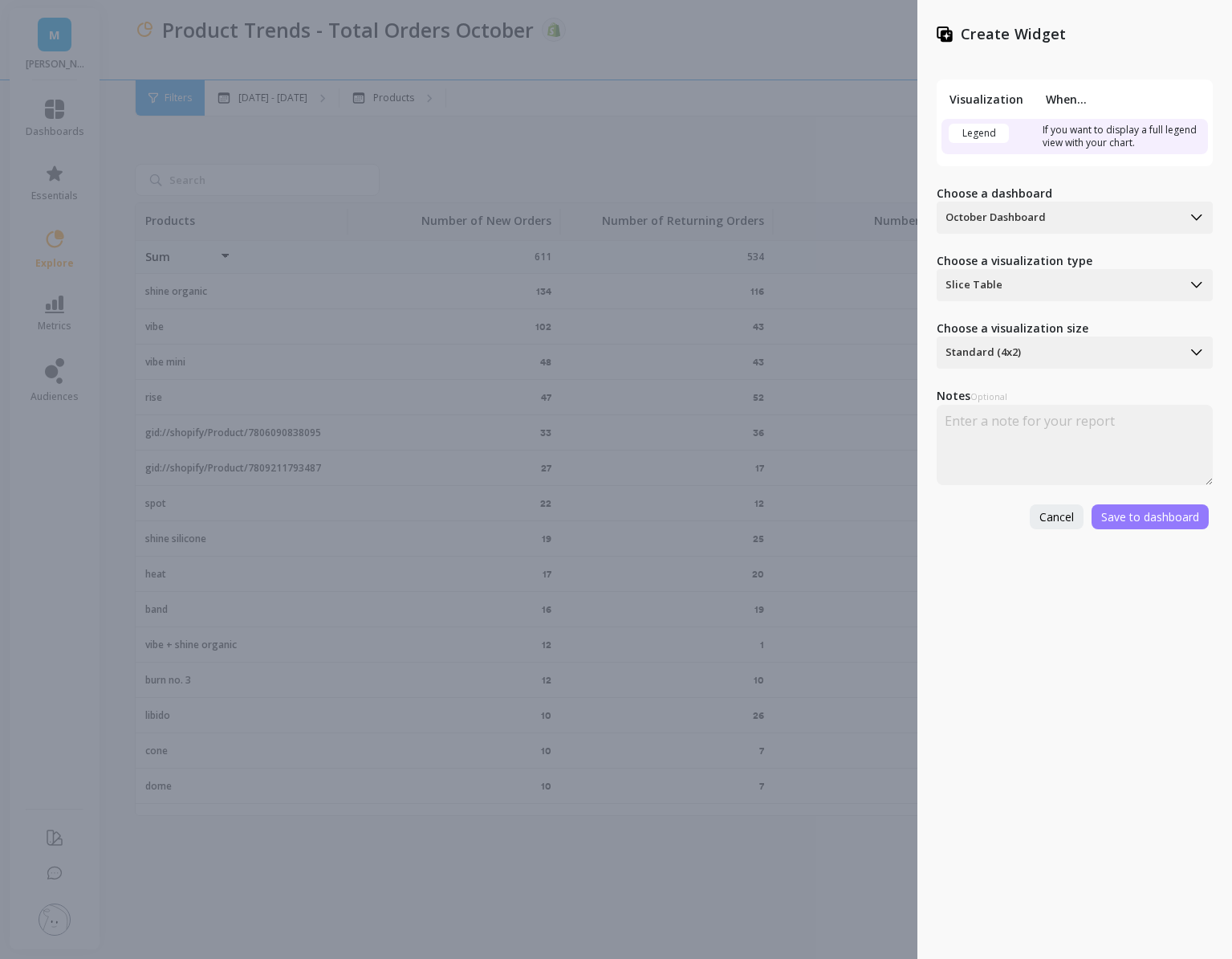
click at [1127, 519] on span "Save to dashboard" at bounding box center [1150, 517] width 98 height 15
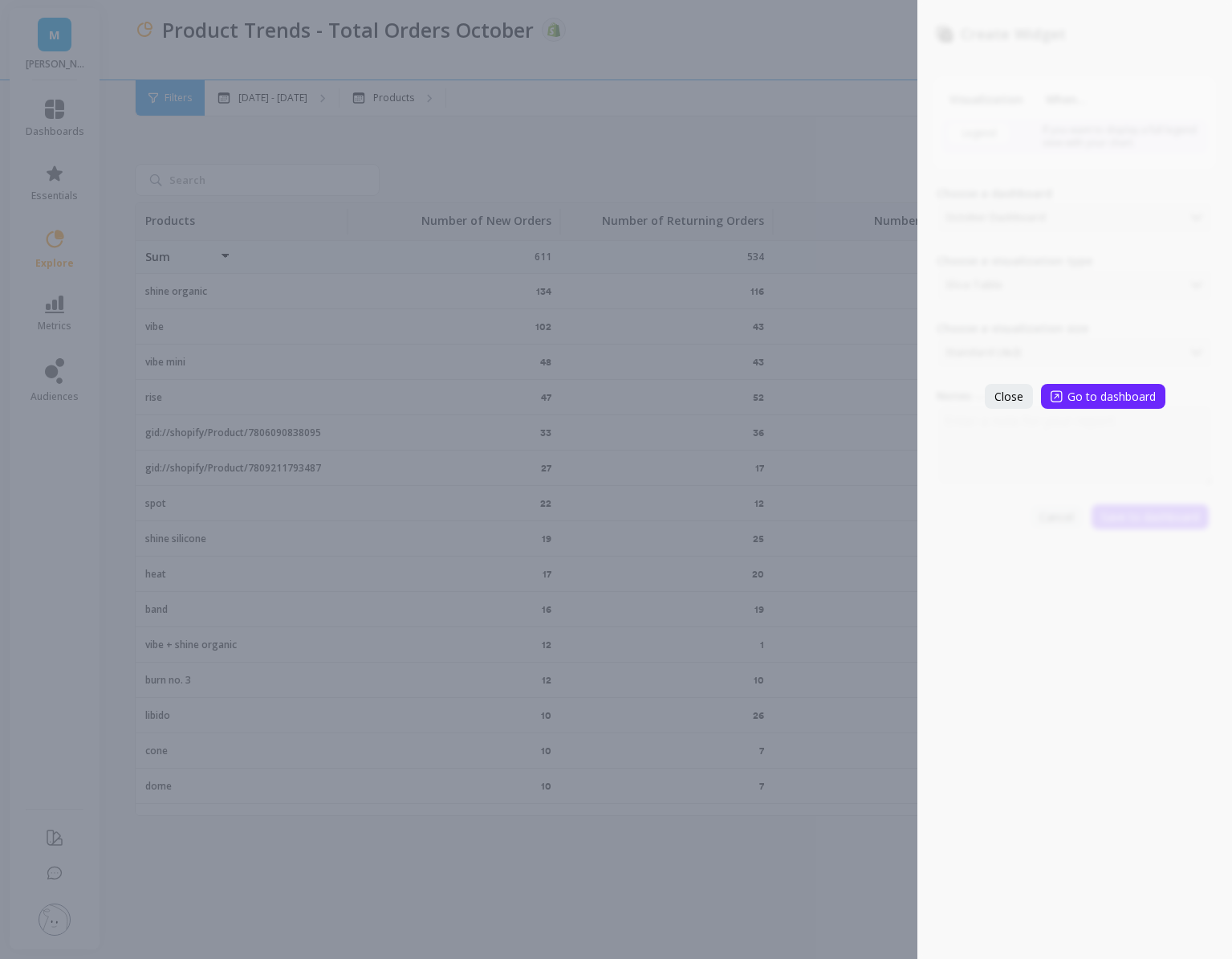
select select "sum"
click at [1022, 392] on button "Close" at bounding box center [1008, 397] width 48 height 25
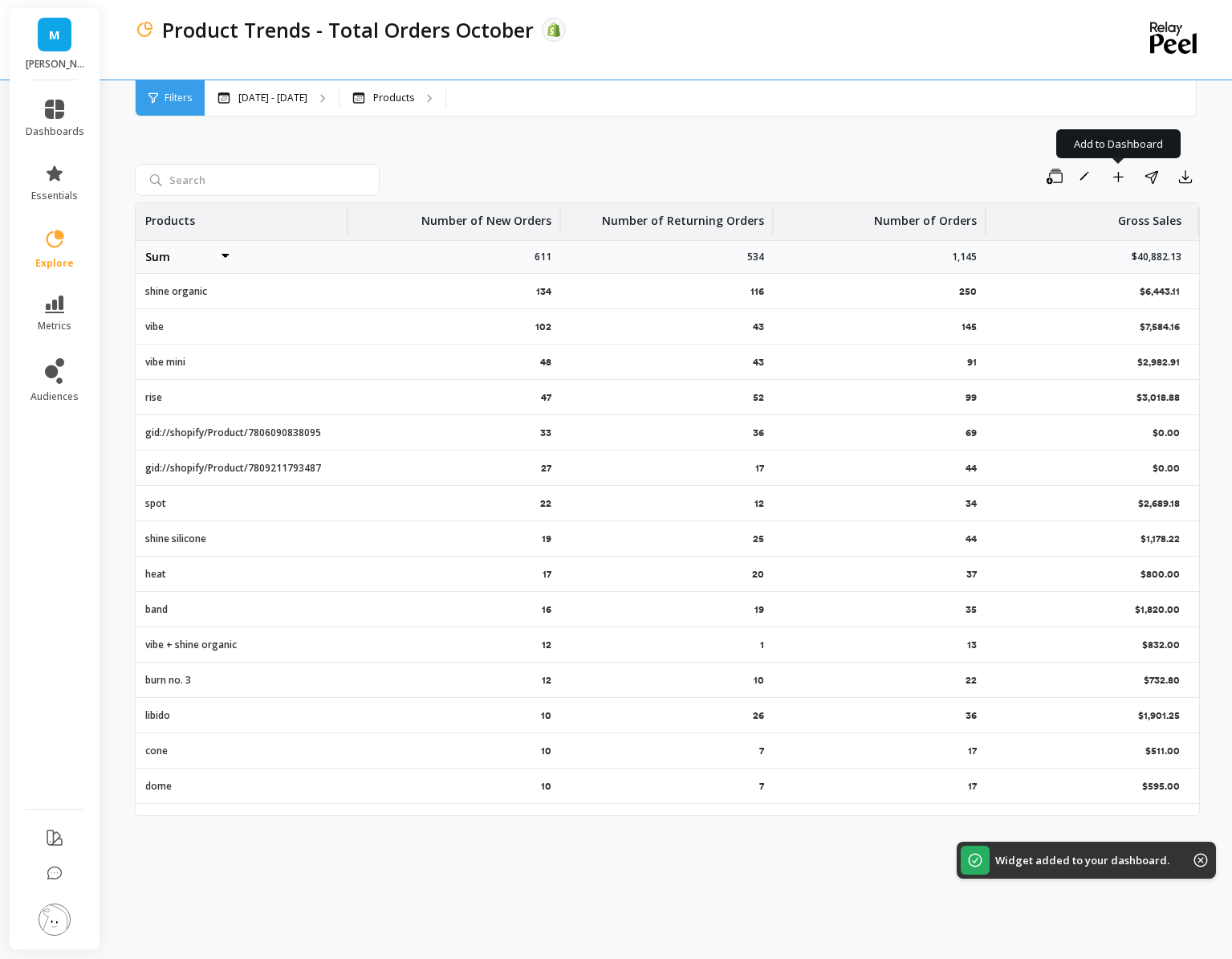
select select "sum"
click at [977, 224] on div "Number of Orders" at bounding box center [880, 221] width 213 height 37
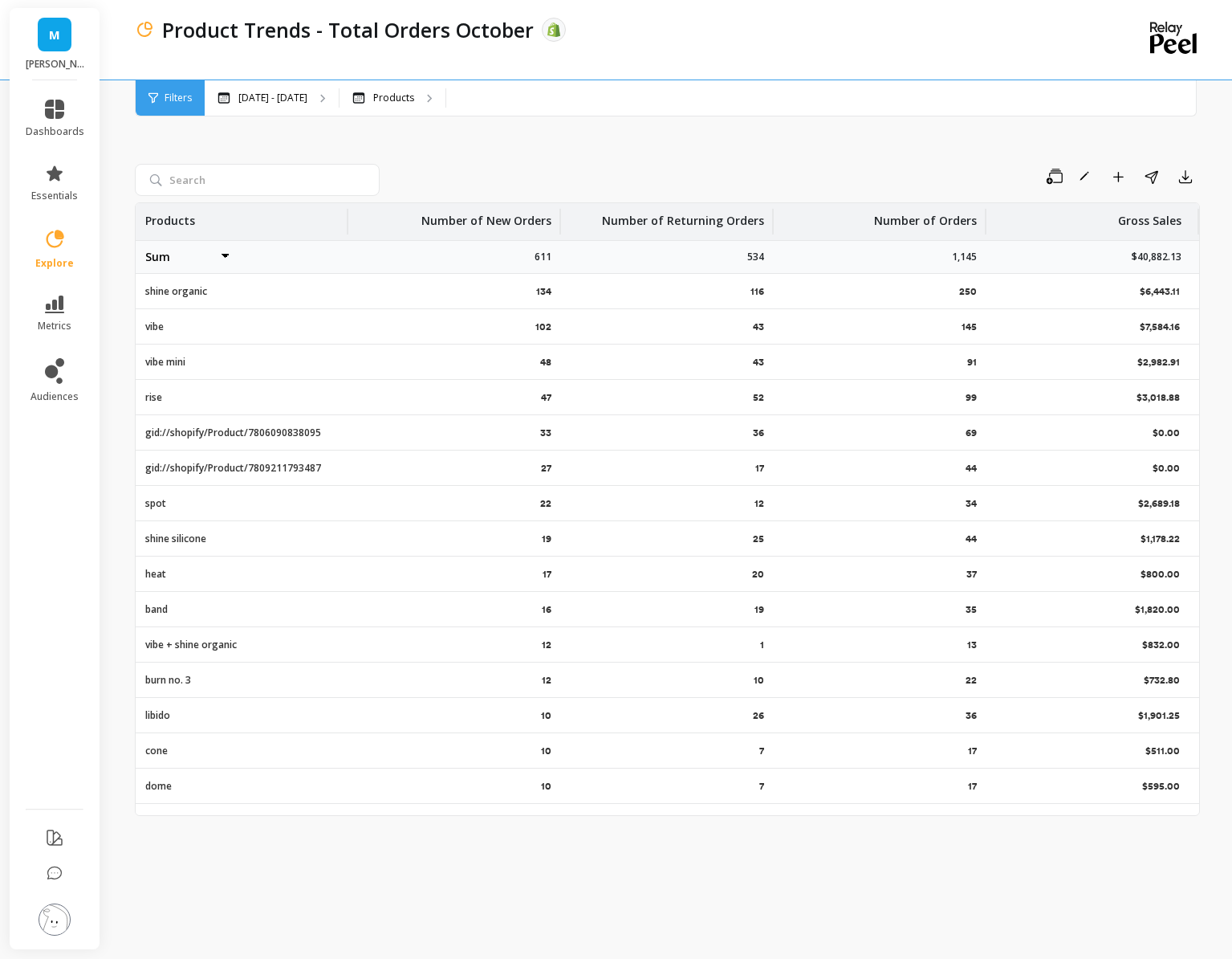
click at [1083, 218] on div "Gross Sales" at bounding box center [1089, 221] width 185 height 37
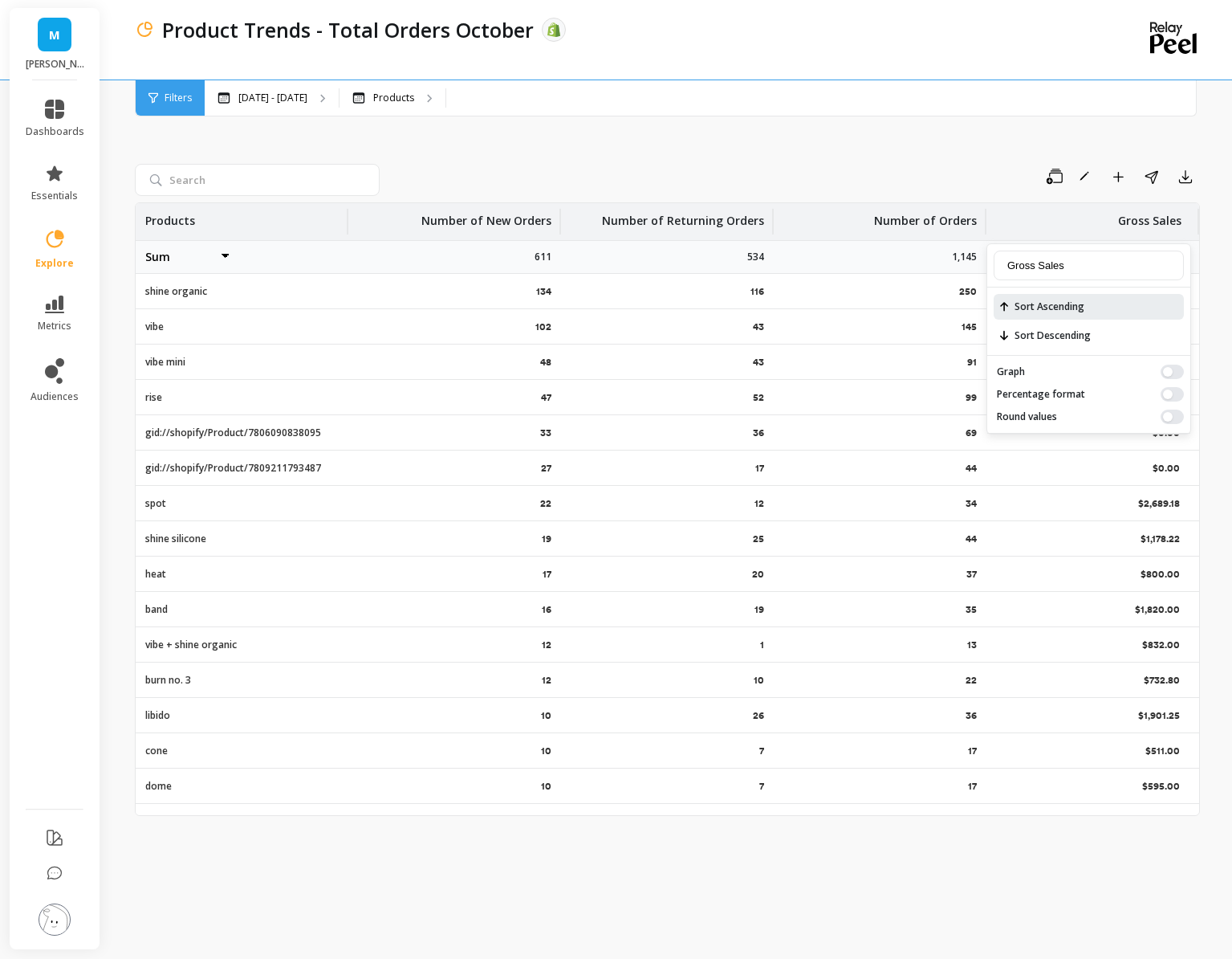
click at [1036, 311] on span "Sort Ascending" at bounding box center [1089, 306] width 190 height 26
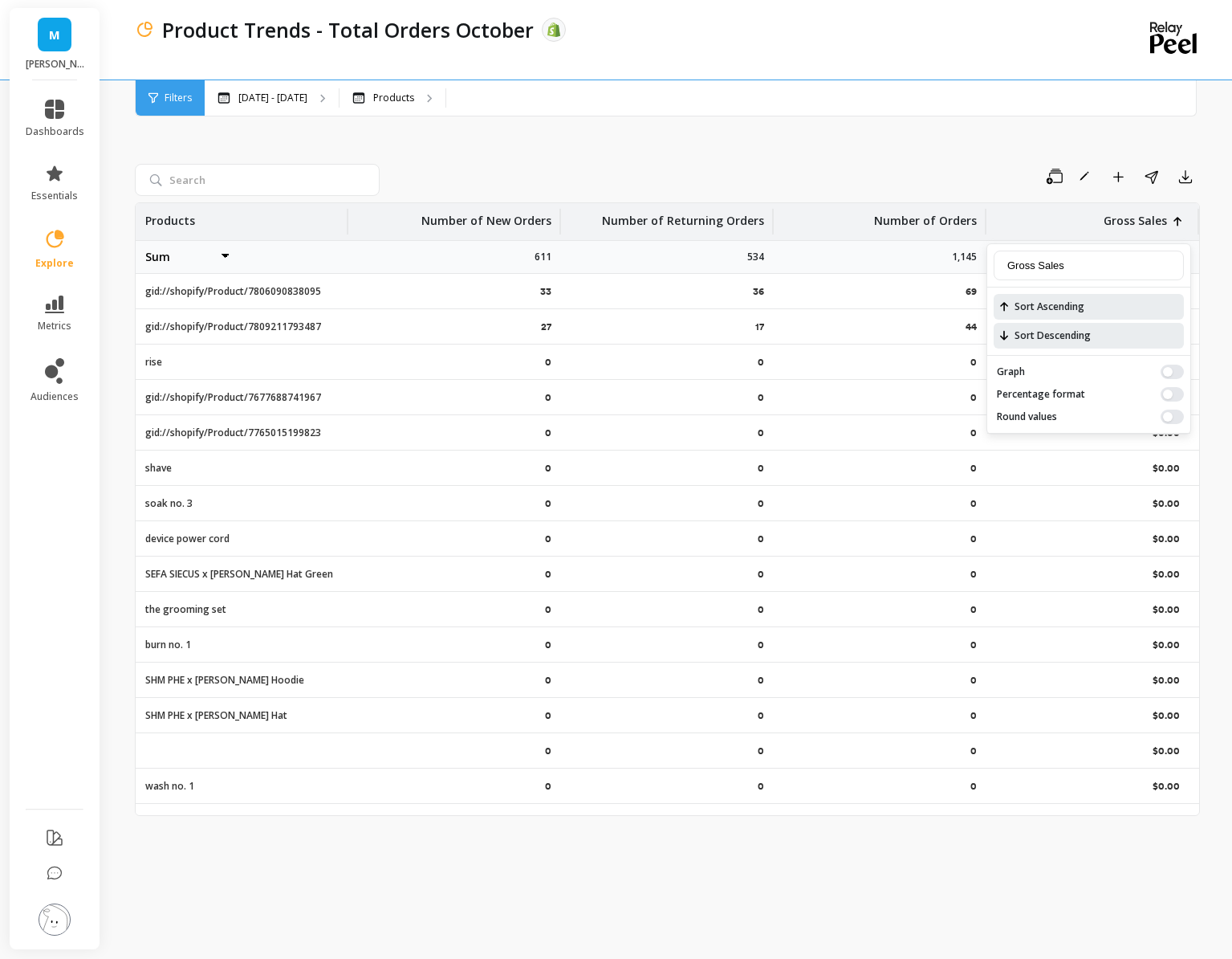
click at [1036, 338] on span "Sort Descending" at bounding box center [1089, 335] width 190 height 26
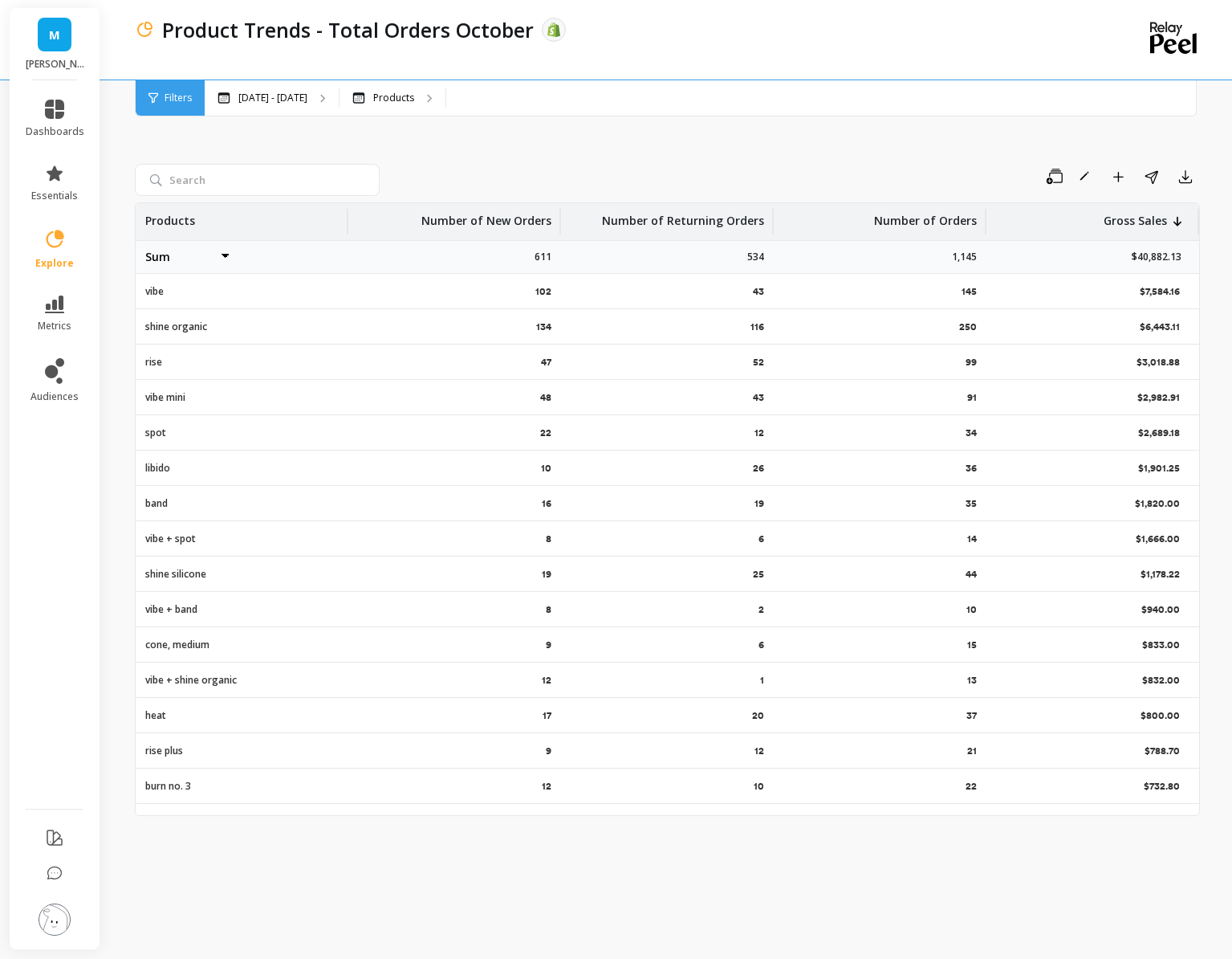
click at [726, 191] on div "Save Rename Add to Dashboard Share Export" at bounding box center [667, 180] width 1065 height 32
click at [1049, 177] on icon "button" at bounding box center [1054, 176] width 16 height 16
click at [1032, 219] on button "Save" at bounding box center [997, 221] width 143 height 29
select select "sum"
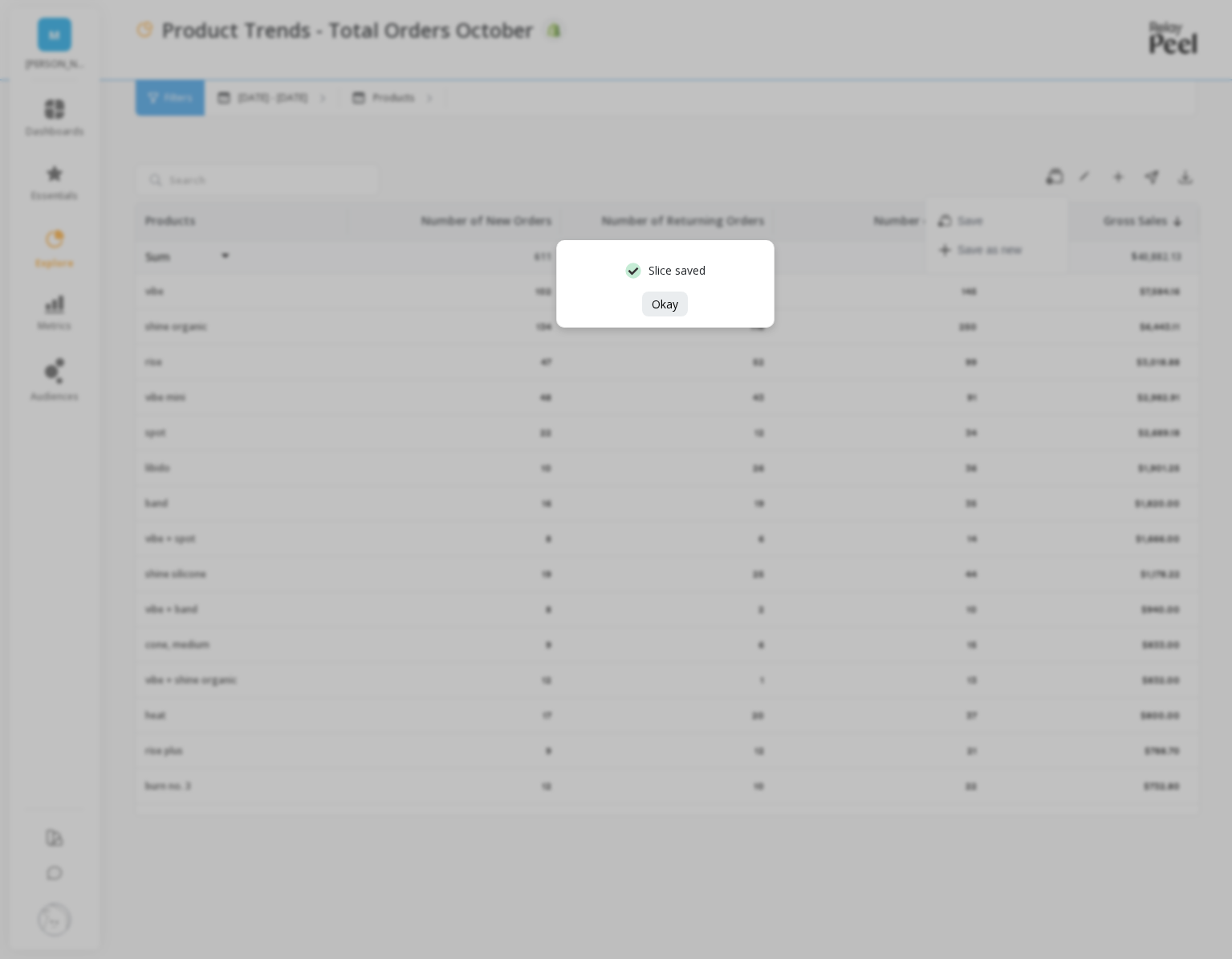
click at [1109, 177] on div "Slice saved Okay" at bounding box center [616, 479] width 1232 height 959
select select "sum"
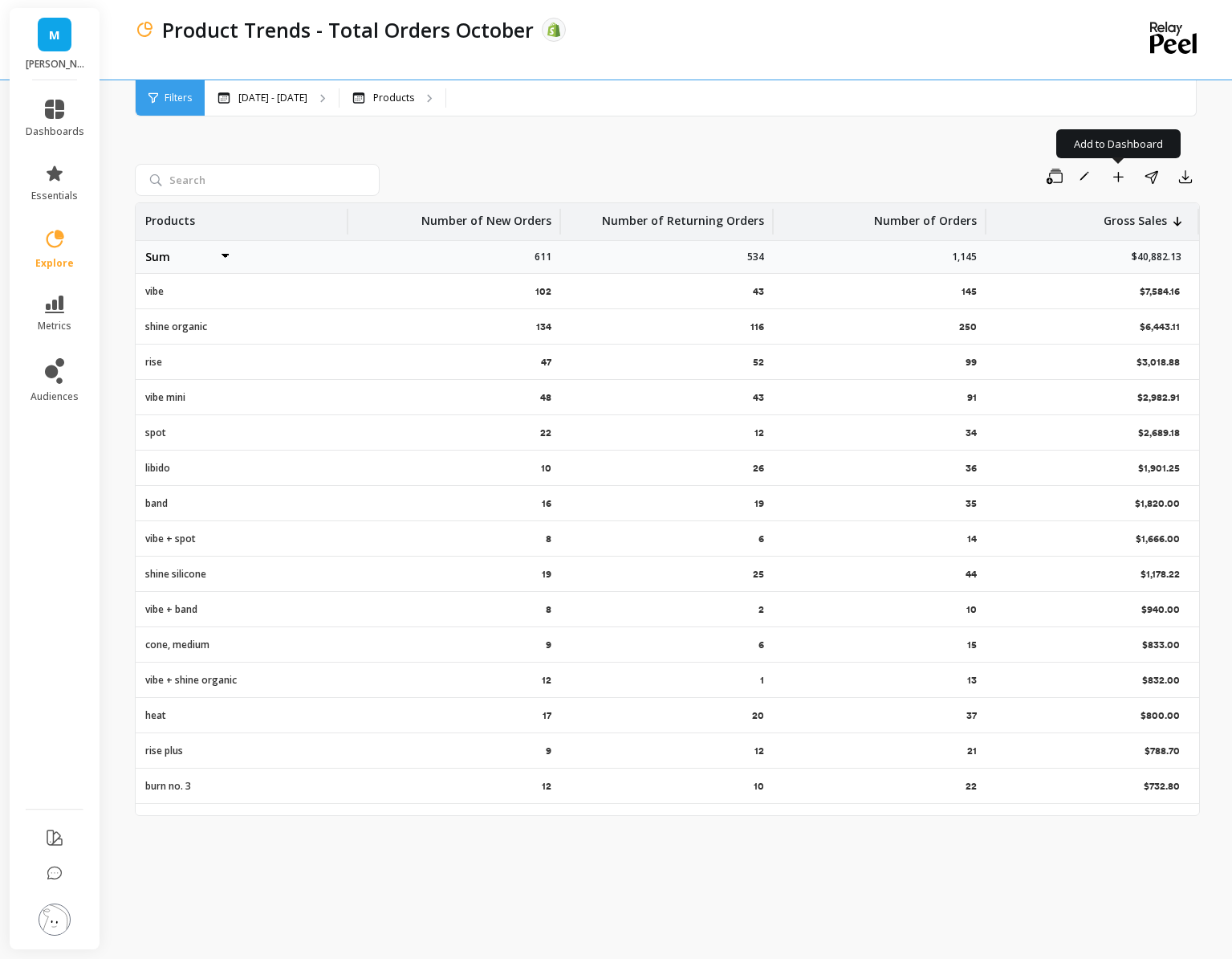
click at [1109, 177] on button "Add to Dashboard" at bounding box center [1118, 177] width 27 height 26
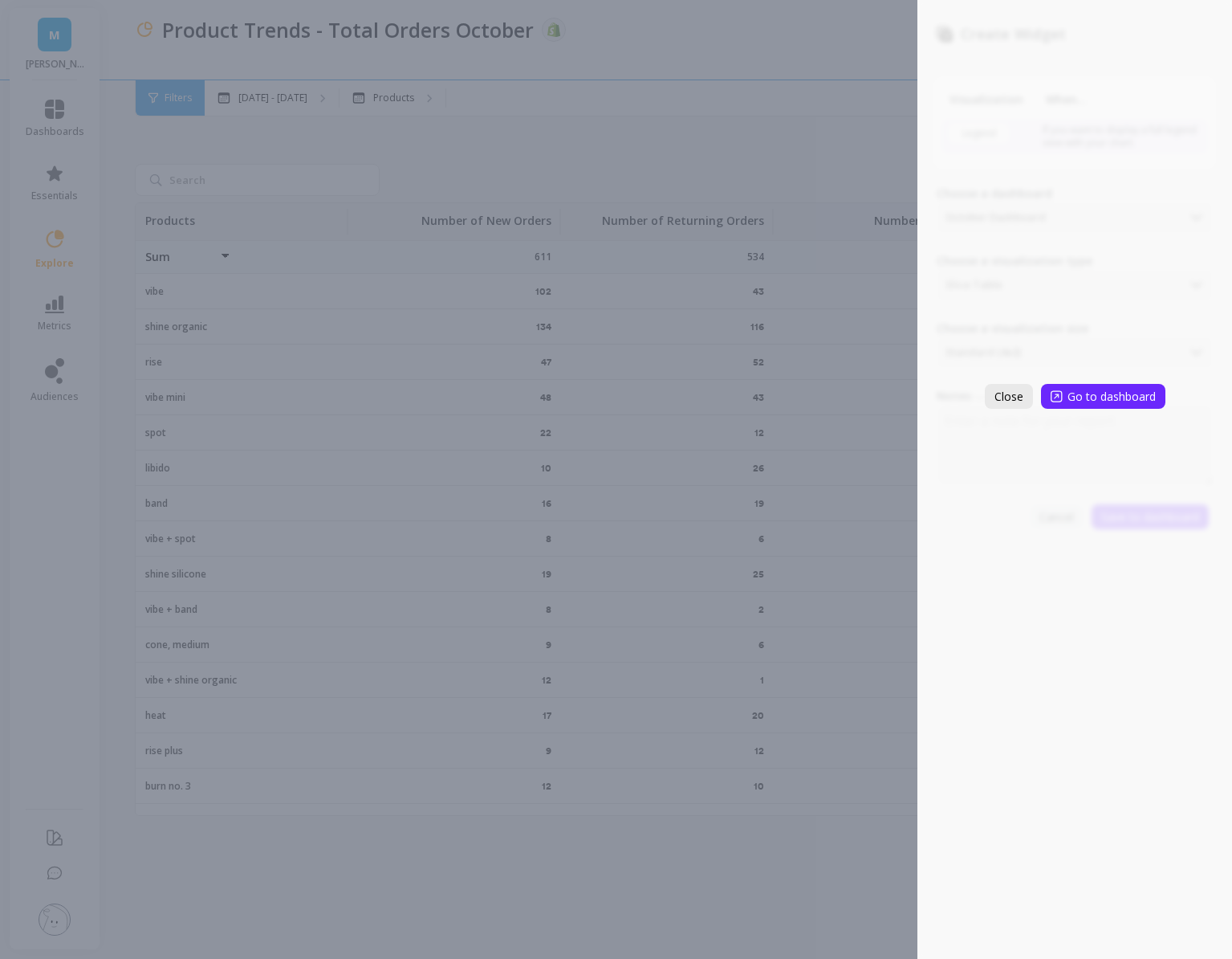
click at [1016, 397] on span "Close" at bounding box center [1009, 397] width 29 height 15
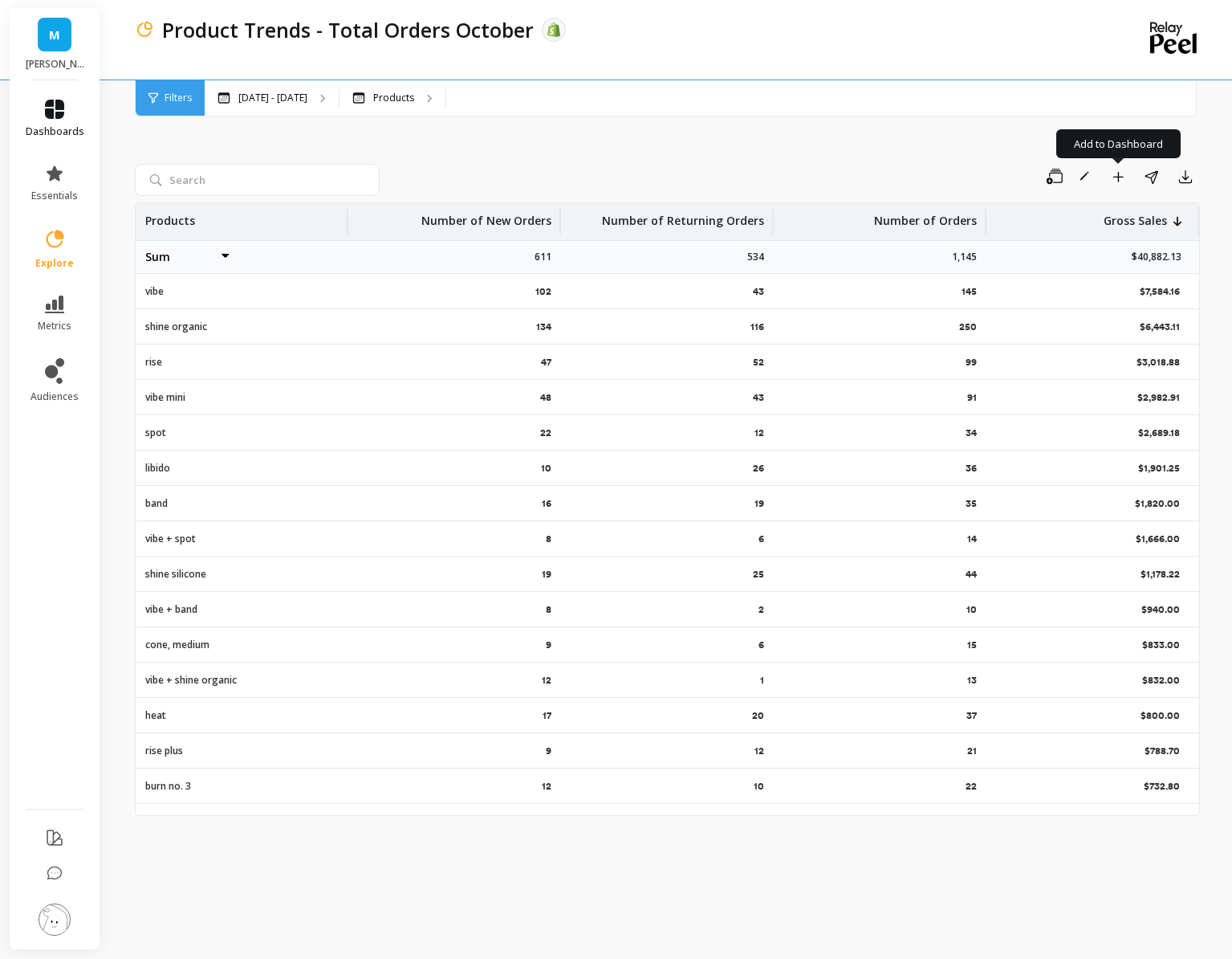
click at [40, 127] on span "dashboards" at bounding box center [56, 131] width 59 height 13
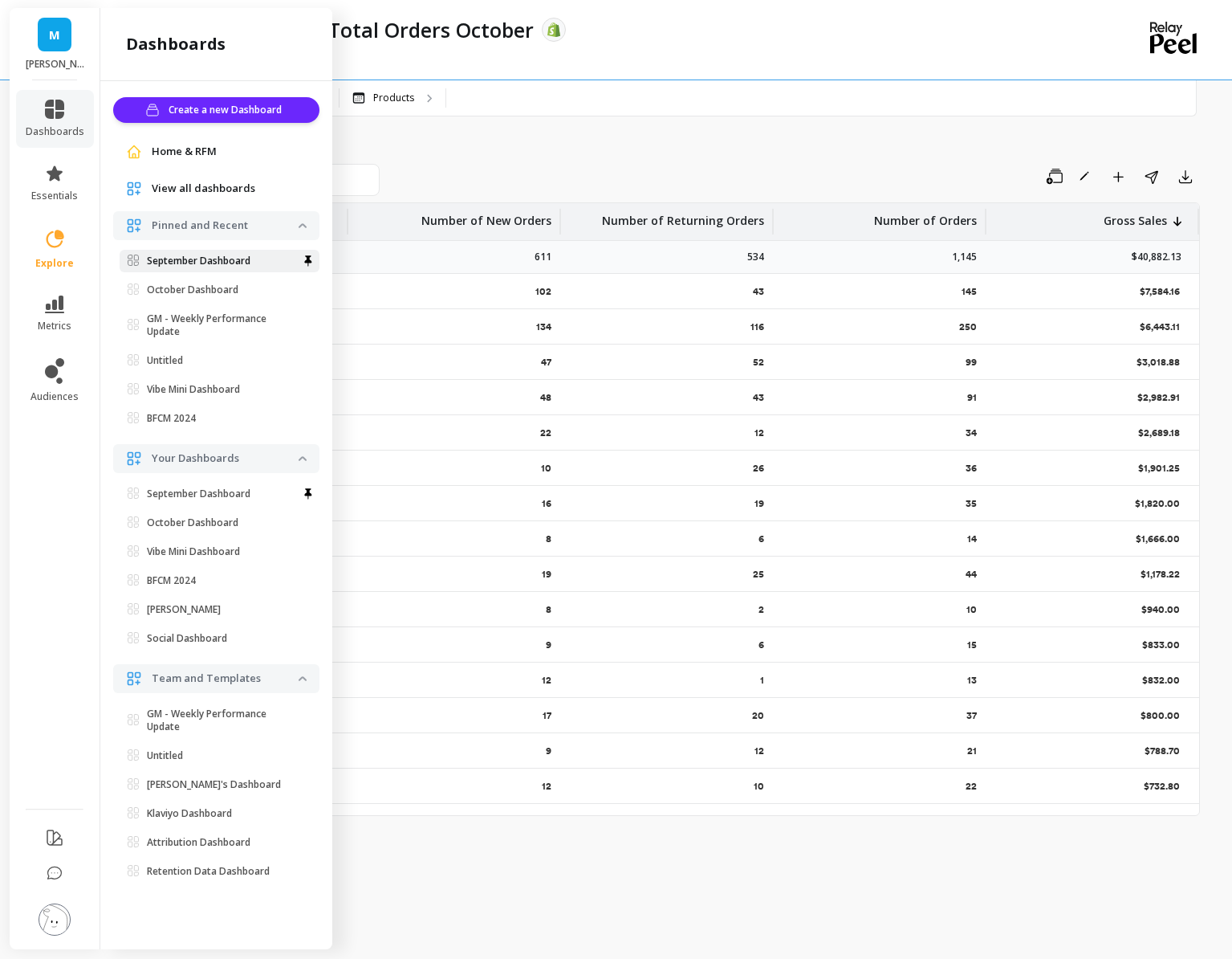
click at [202, 254] on p "September Dashboard" at bounding box center [199, 260] width 104 height 13
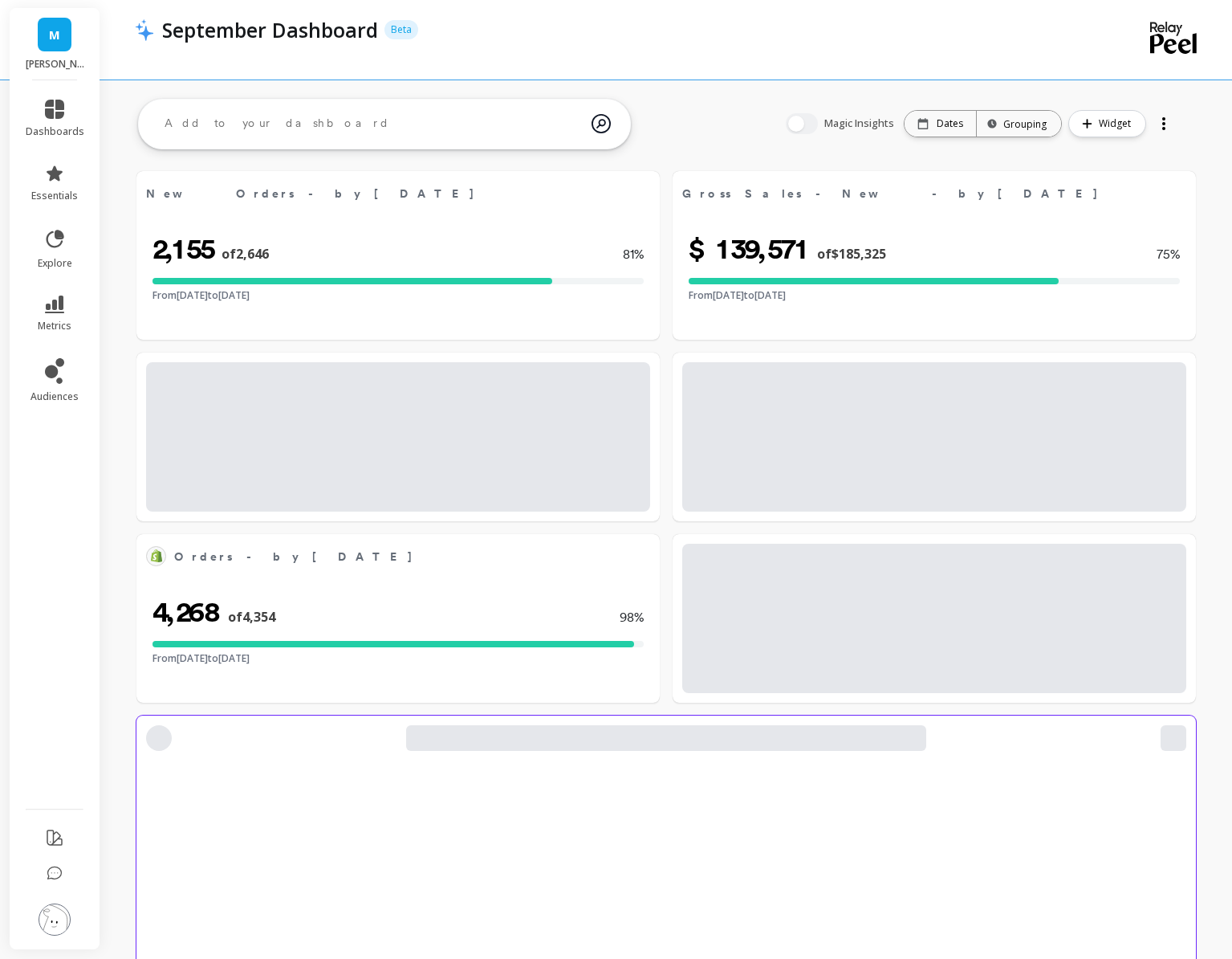
select select "sum"
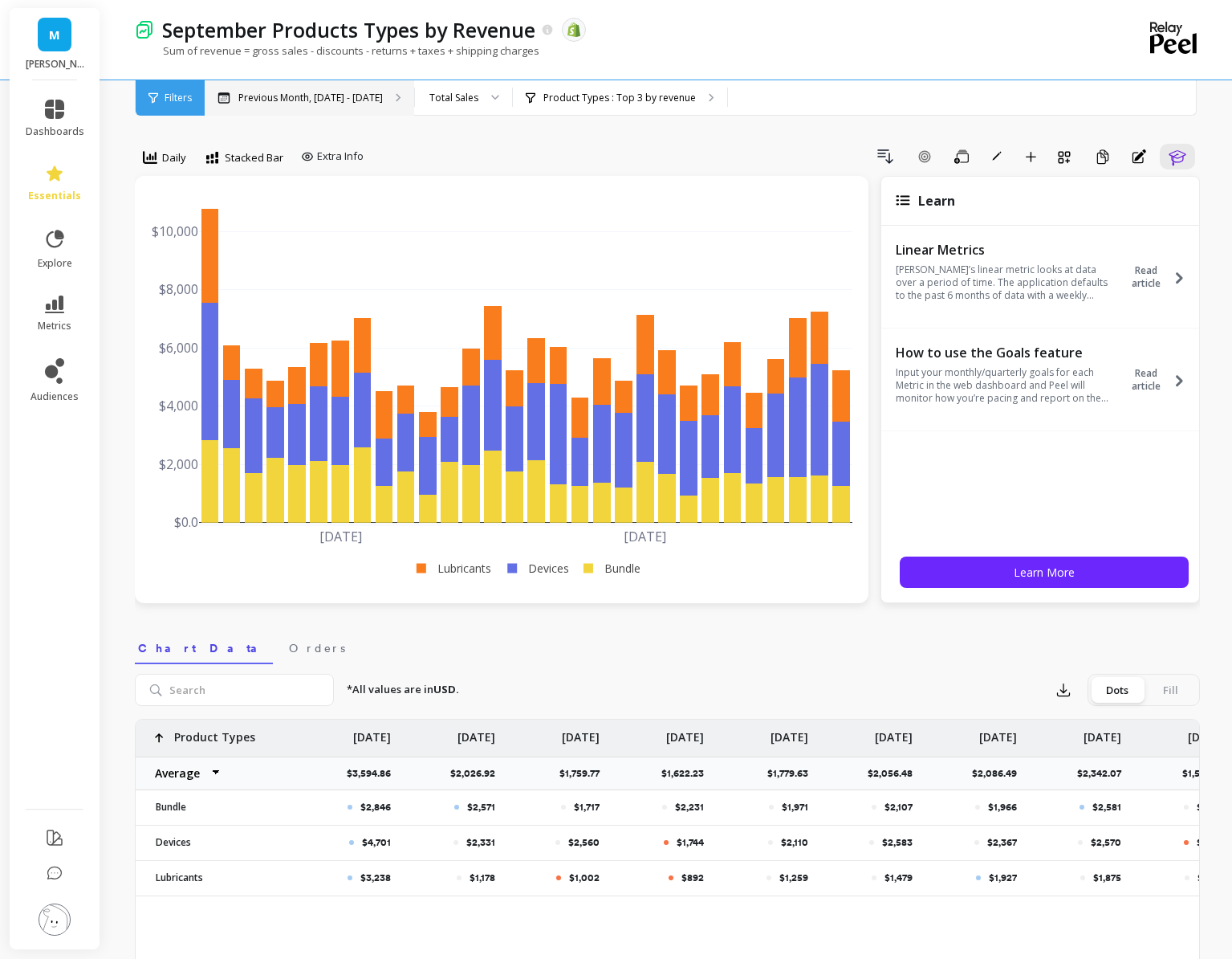
click at [366, 105] on div "Previous Month, [DATE] - [DATE]" at bounding box center [309, 98] width 210 height 35
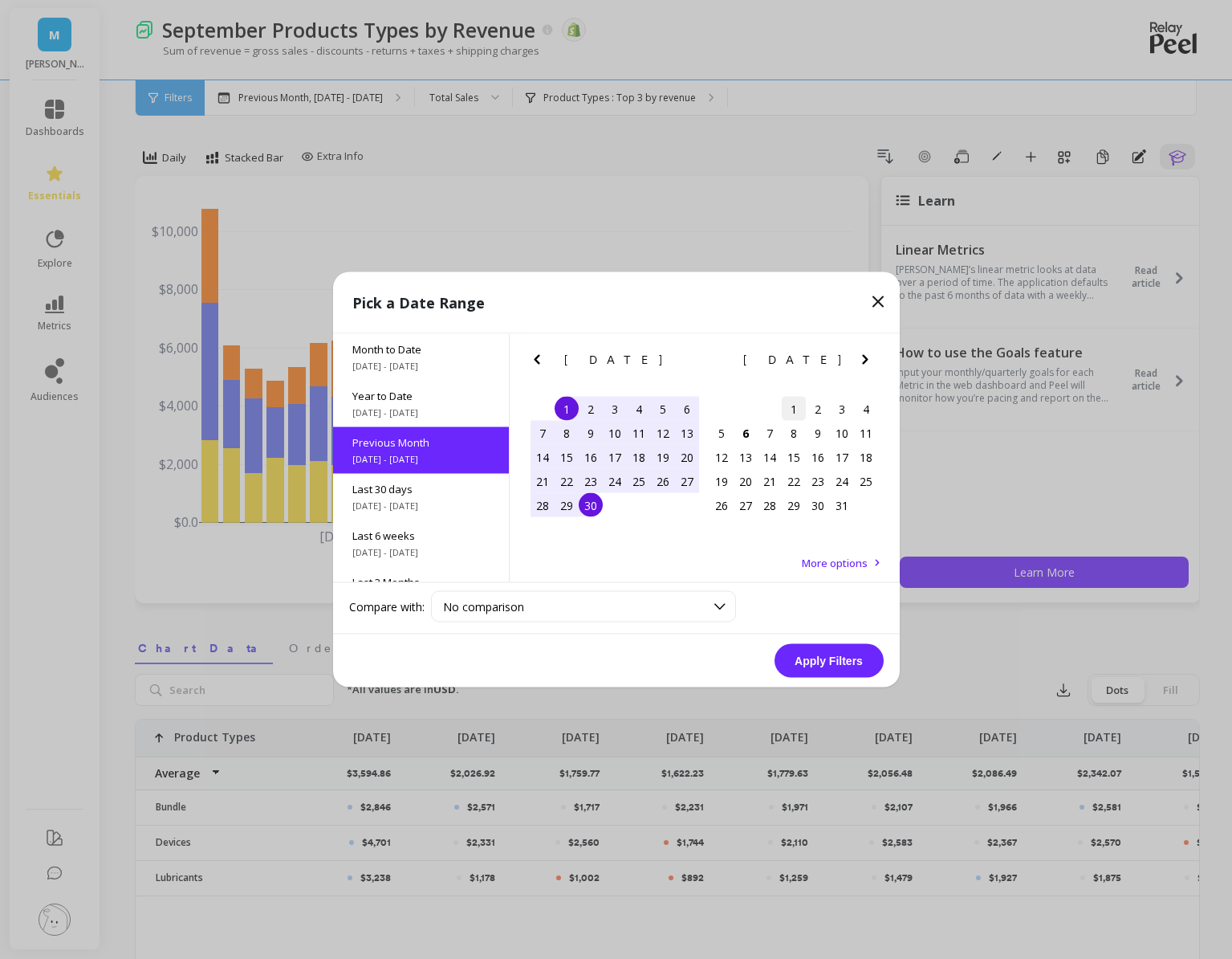
click at [799, 405] on div "1" at bounding box center [794, 408] width 24 height 24
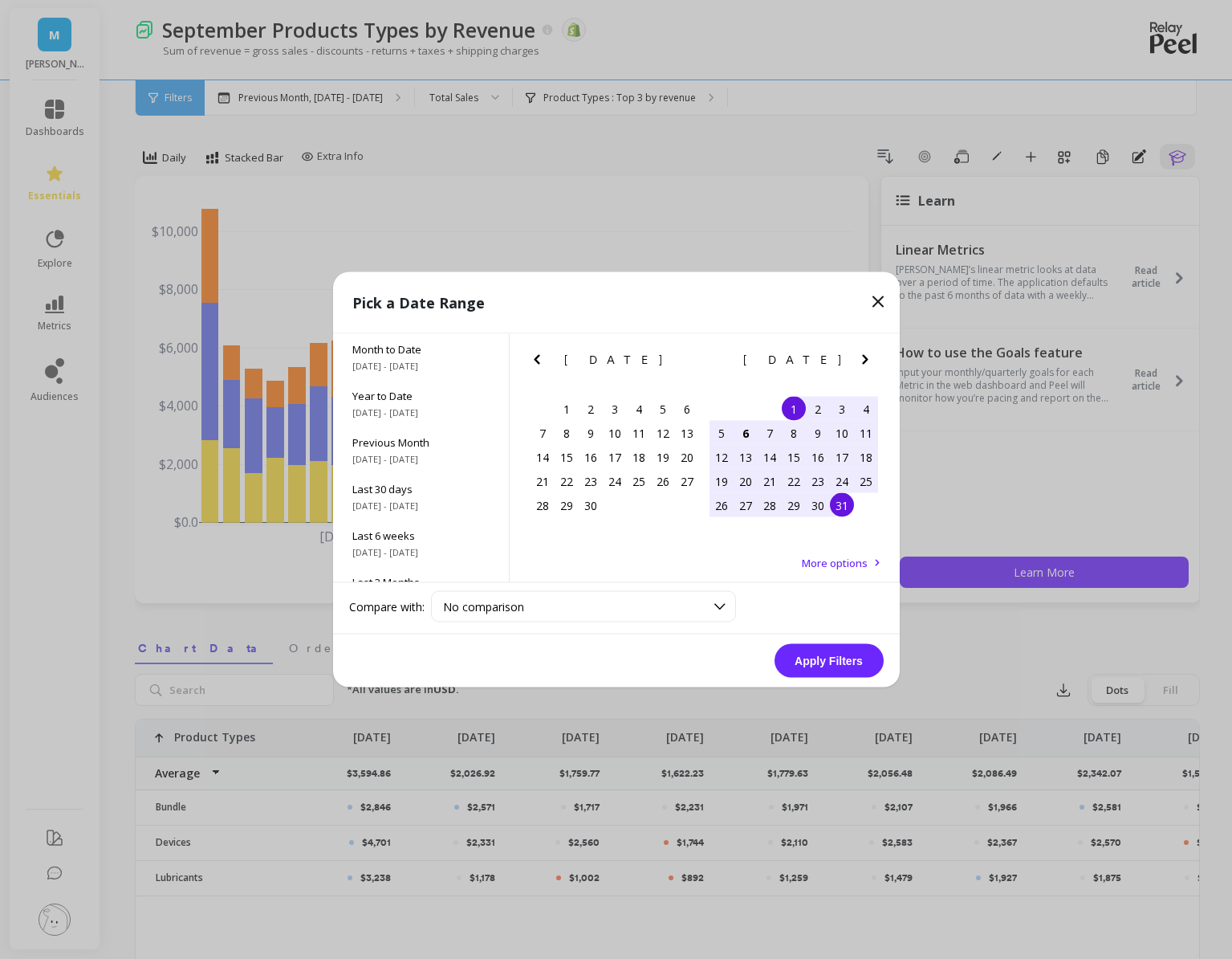
click at [847, 503] on div "31" at bounding box center [842, 505] width 24 height 24
click at [825, 667] on button "Apply Filters" at bounding box center [829, 661] width 109 height 34
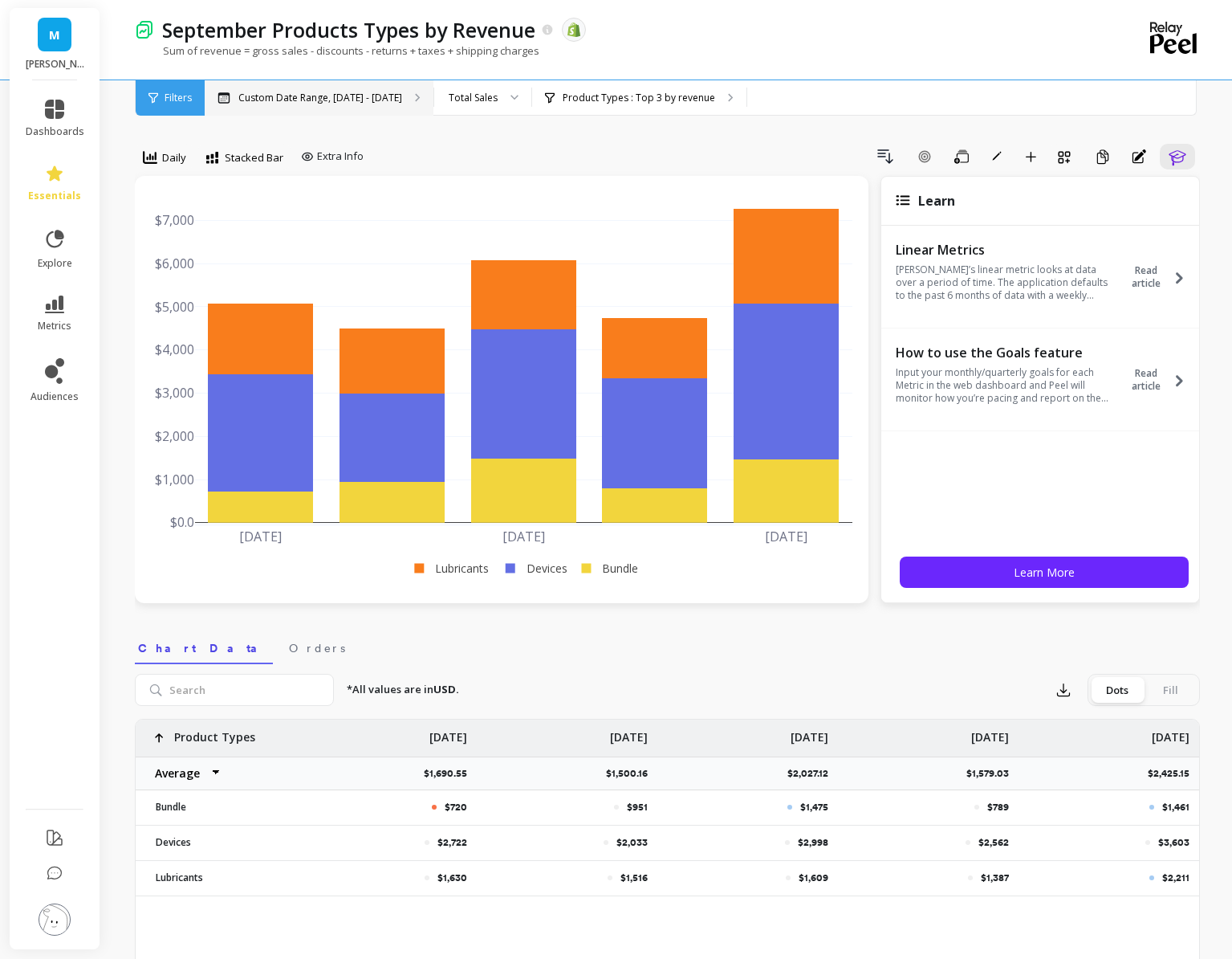
click at [416, 96] on icon at bounding box center [417, 98] width 3 height 8
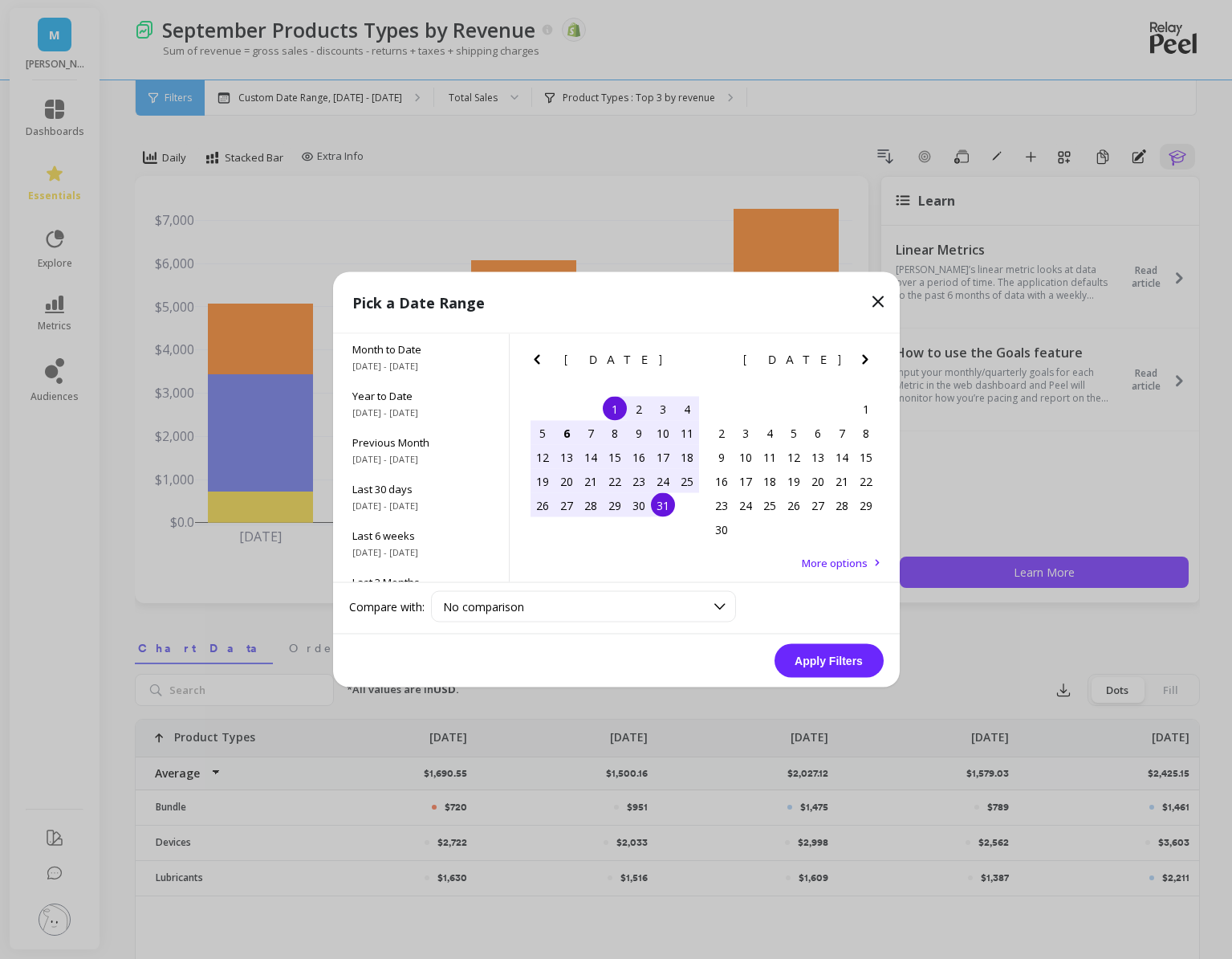
click at [544, 364] on icon "Previous Month" at bounding box center [537, 360] width 19 height 19
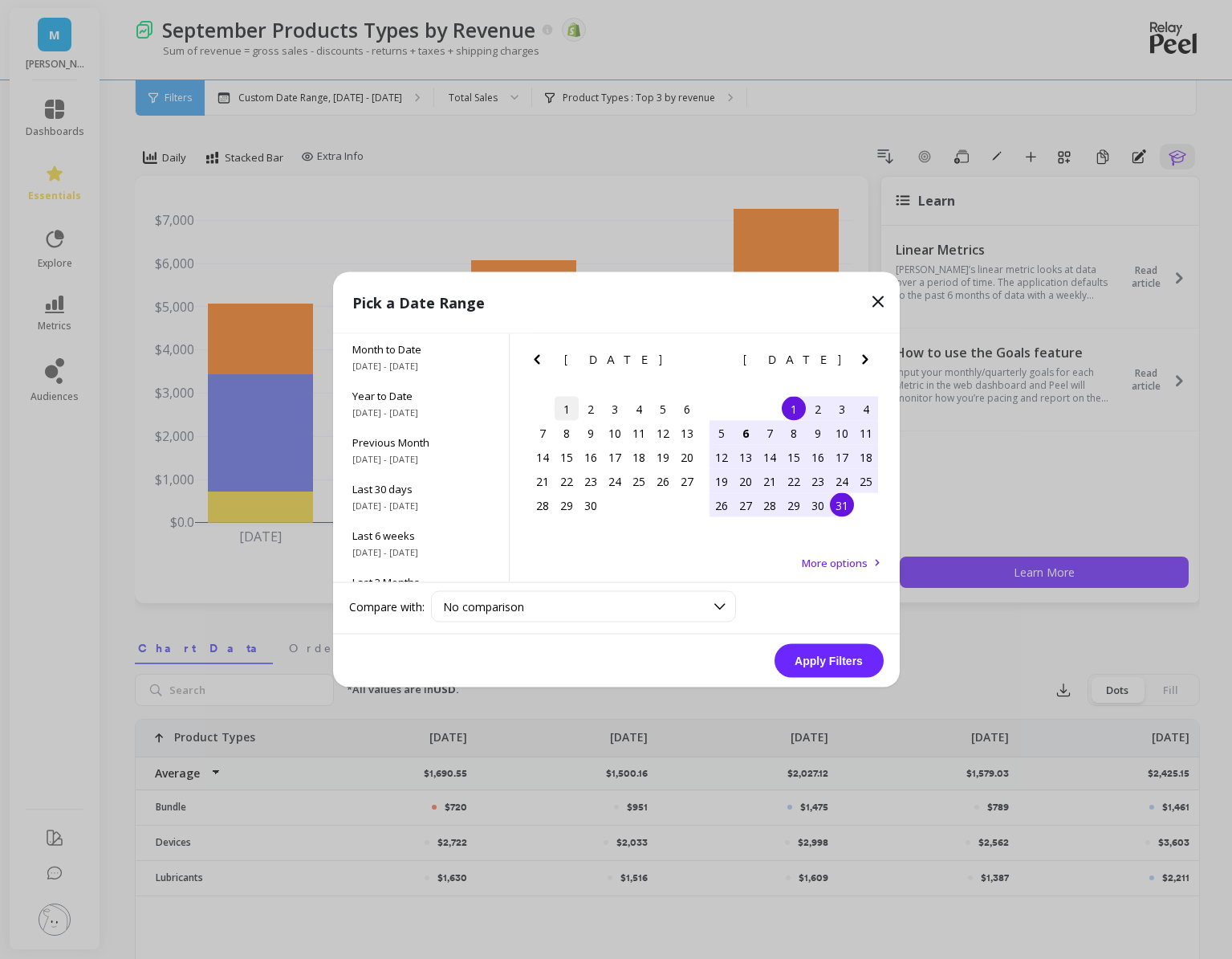
click at [577, 412] on div "1" at bounding box center [566, 408] width 24 height 24
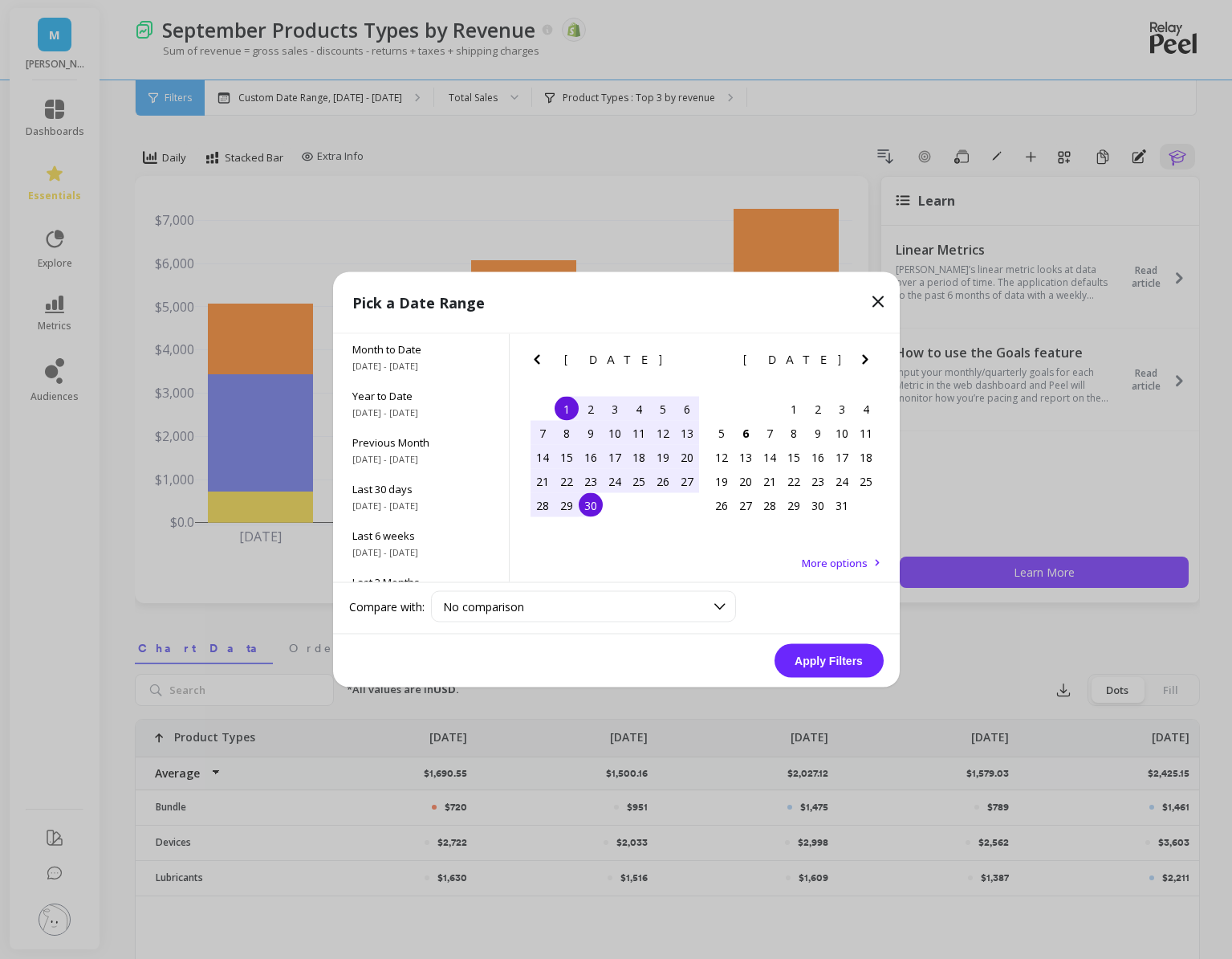
click at [600, 515] on div "28 29 30" at bounding box center [615, 505] width 168 height 24
click at [587, 503] on div "30" at bounding box center [591, 505] width 24 height 24
click at [804, 669] on button "Apply Filters" at bounding box center [829, 661] width 109 height 34
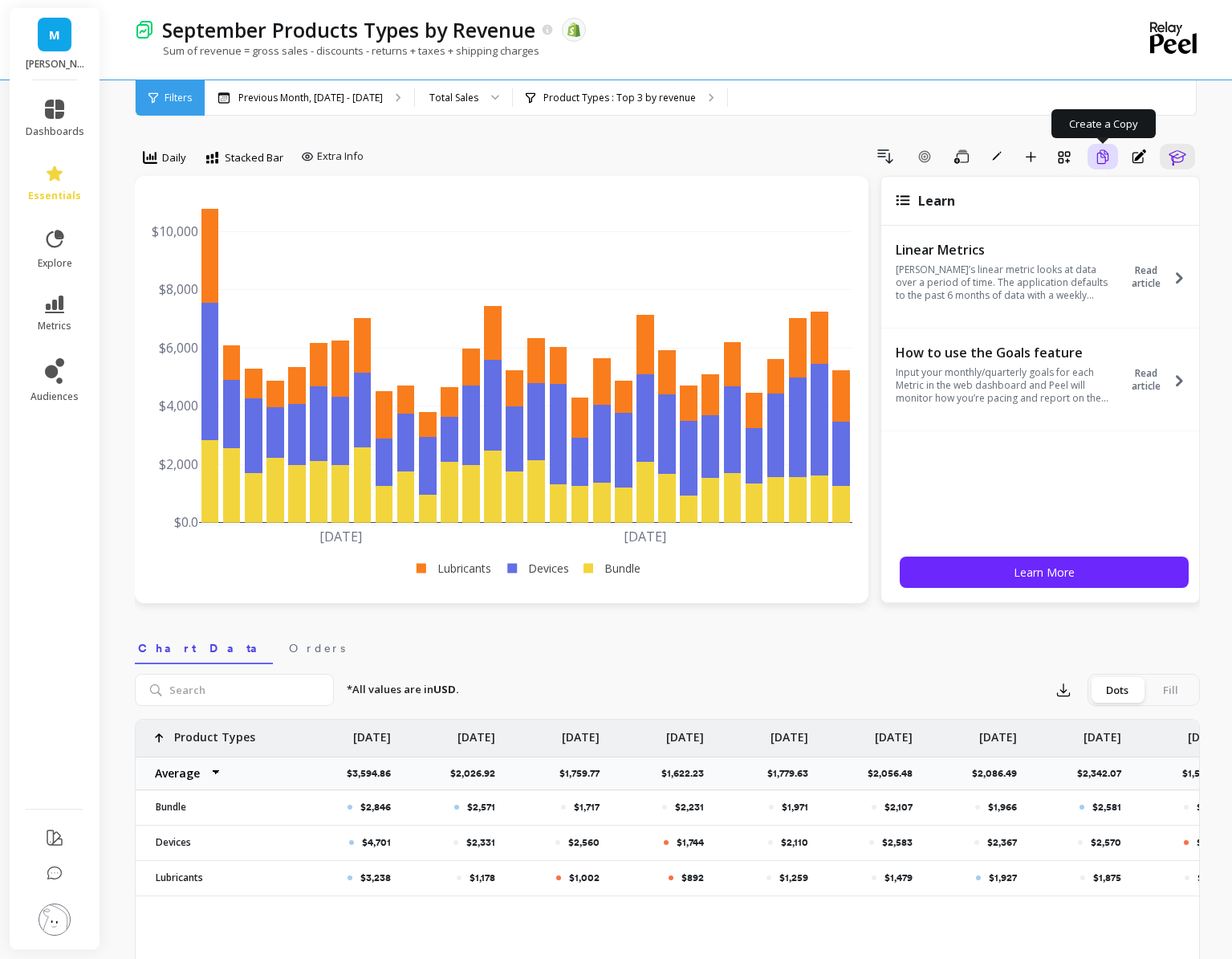
click at [1099, 160] on icon "button" at bounding box center [1102, 157] width 14 height 15
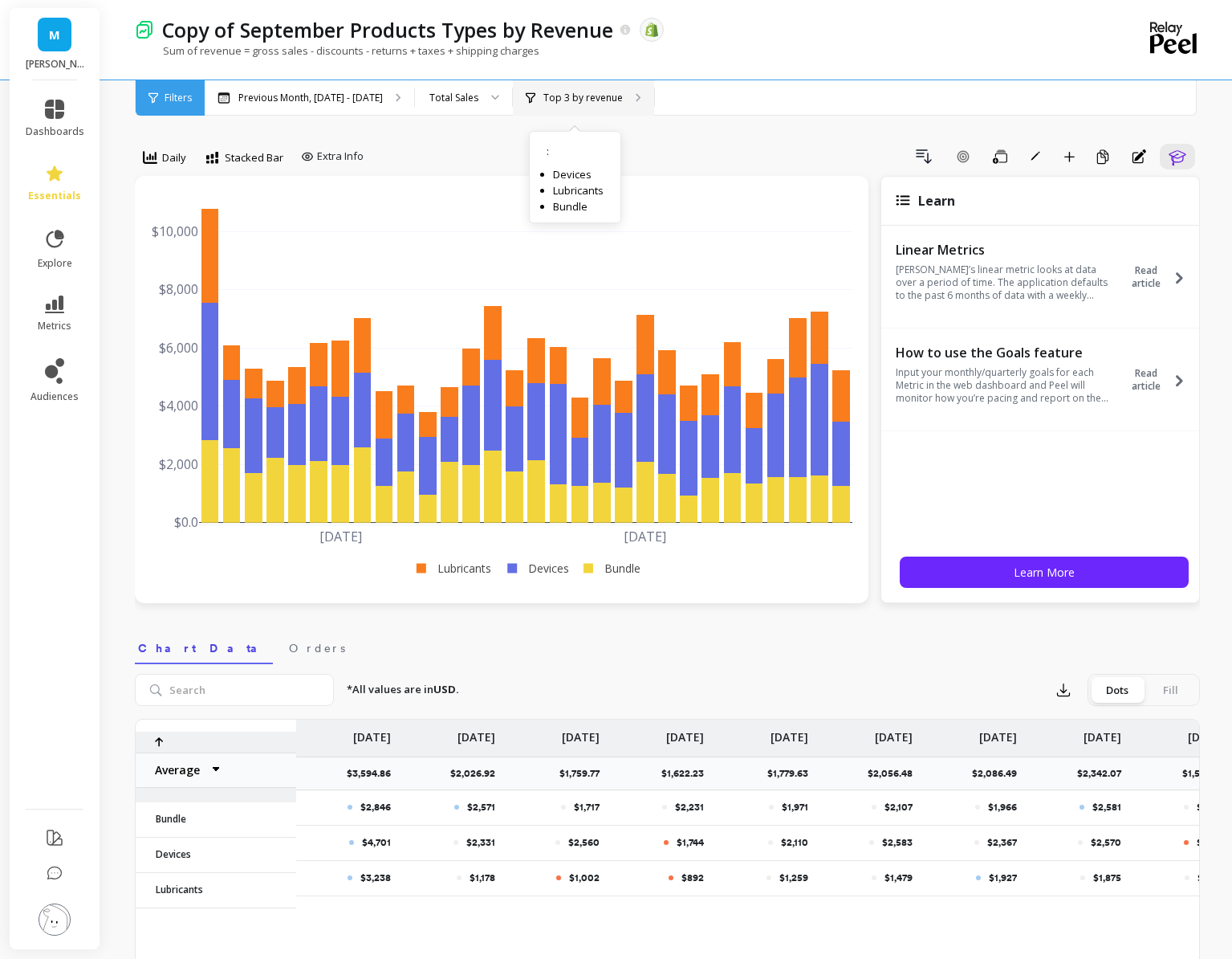
click at [544, 101] on p "Top 3 by revenue" at bounding box center [583, 98] width 79 height 13
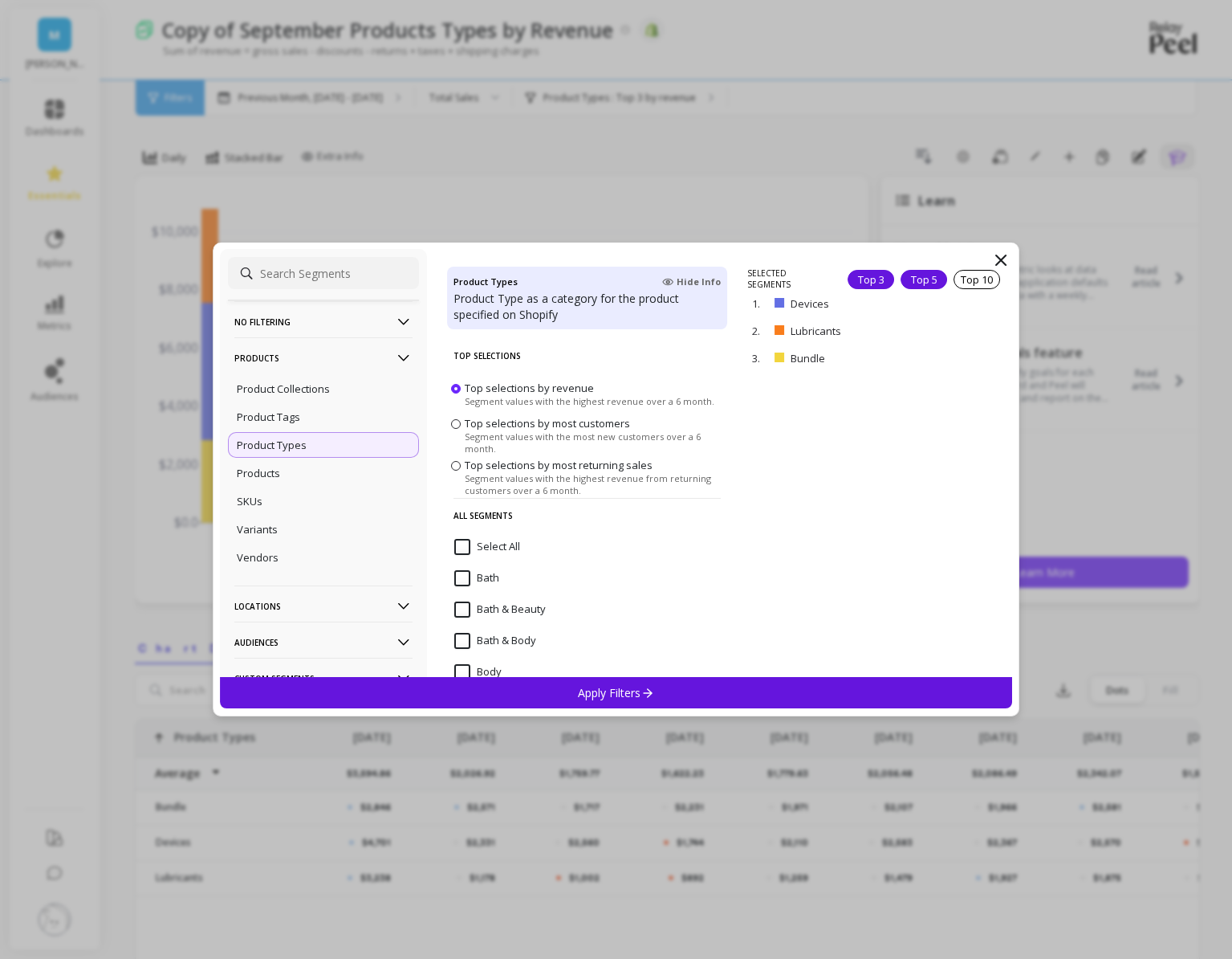
click at [922, 276] on div "Top 5" at bounding box center [923, 280] width 46 height 19
click at [699, 688] on div "Apply Filters" at bounding box center [616, 692] width 793 height 31
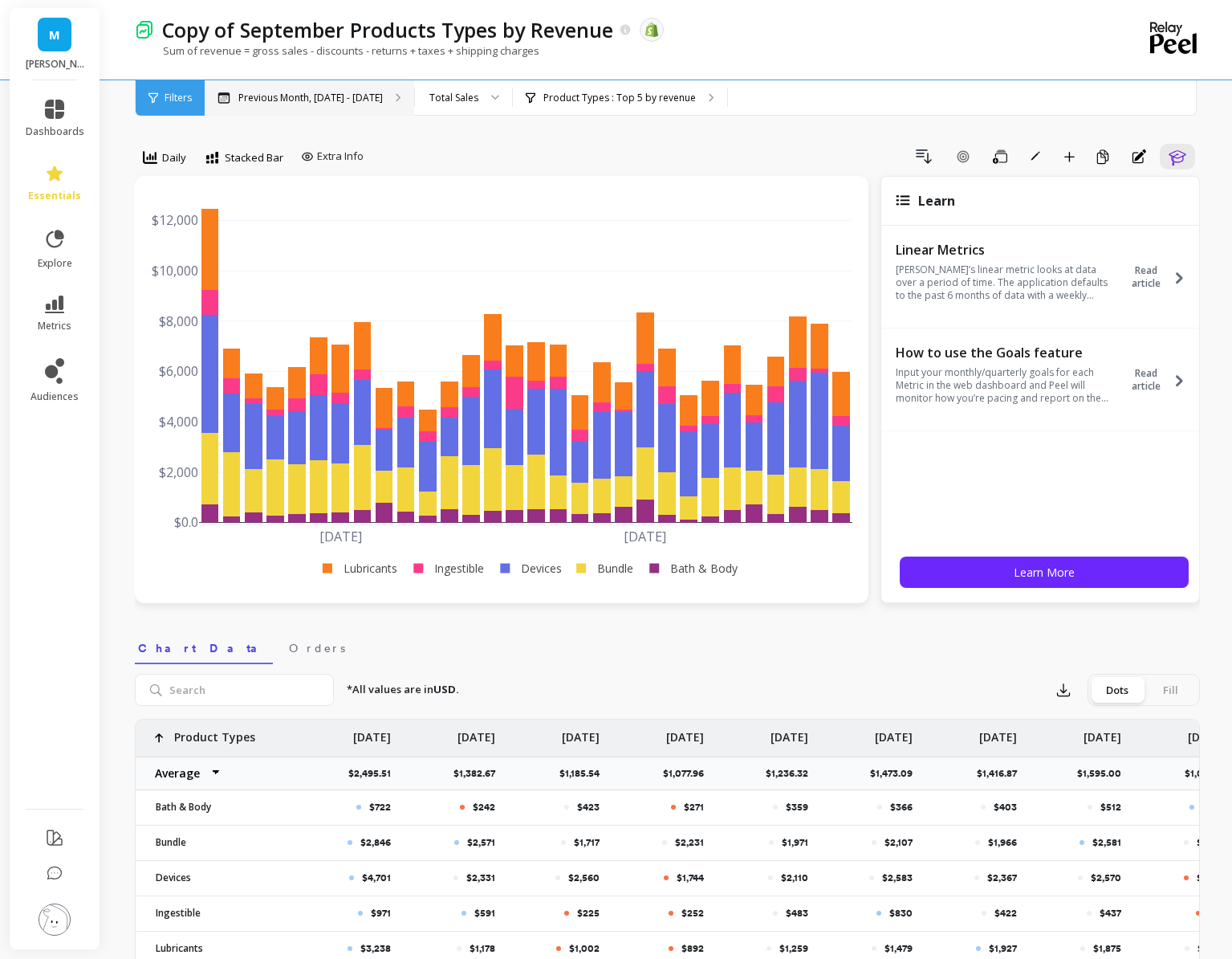
click at [375, 97] on p "Previous Month, [DATE] - [DATE]" at bounding box center [311, 98] width 145 height 13
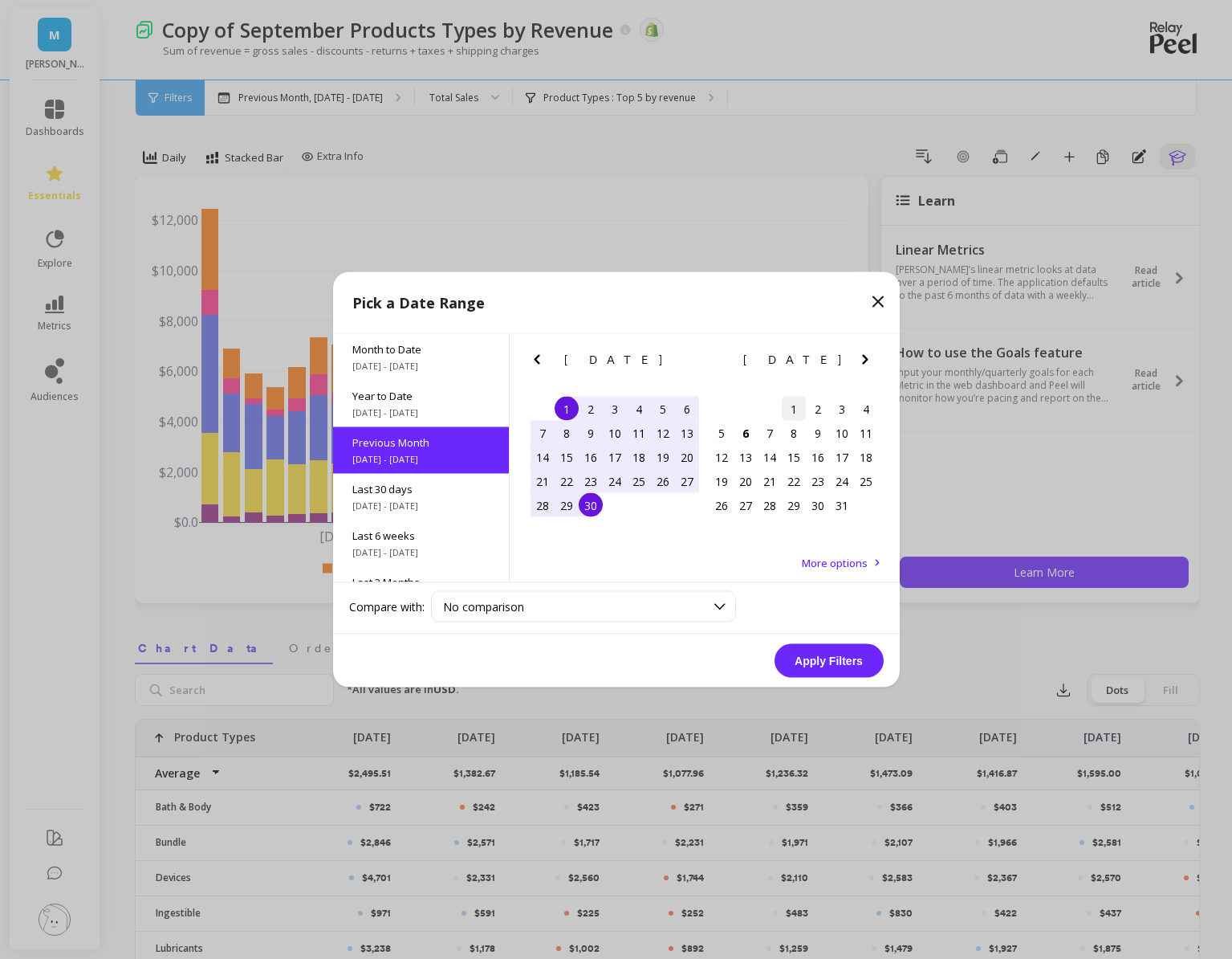
click at [798, 405] on div "1" at bounding box center [794, 408] width 24 height 24
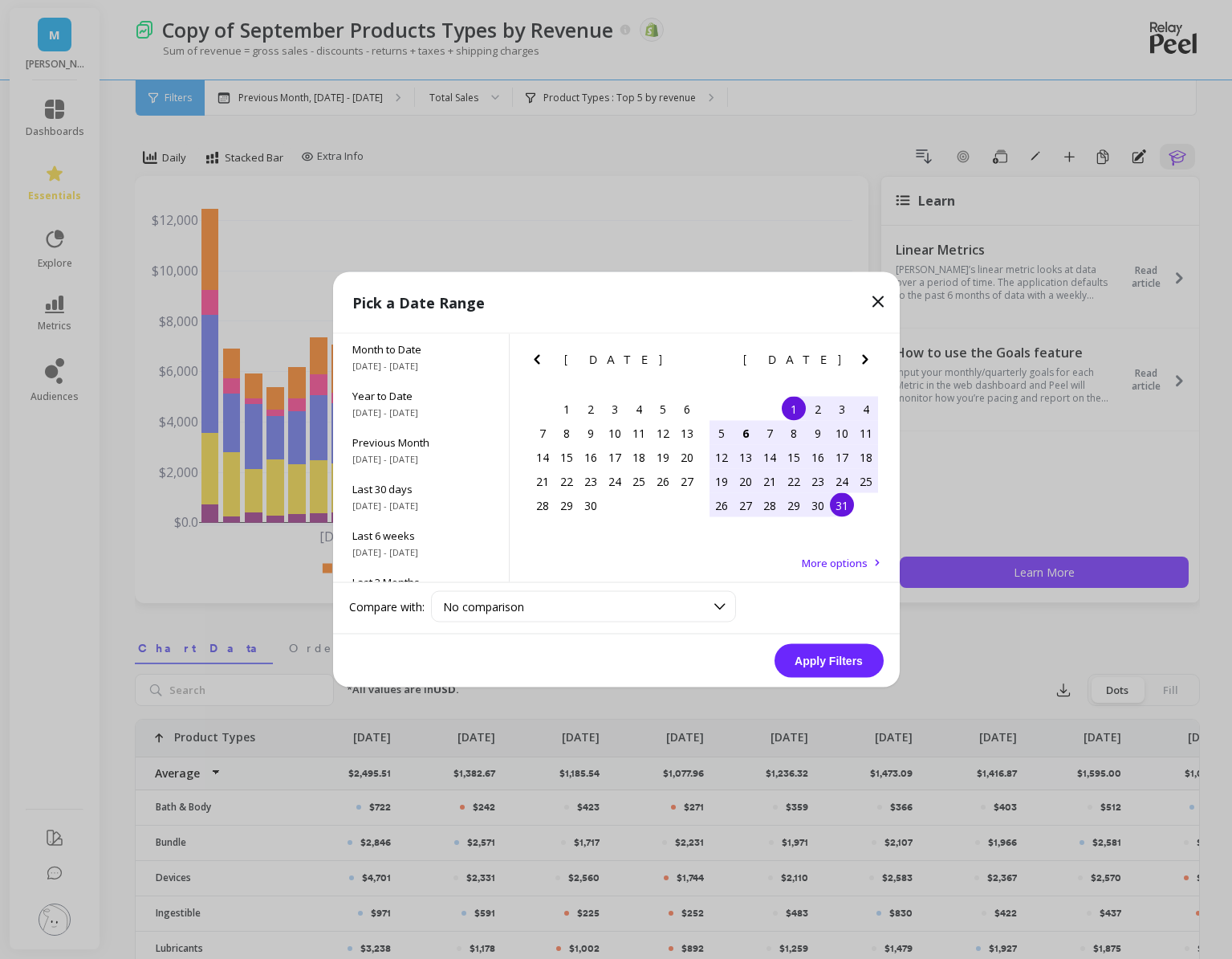
click at [851, 505] on div "31" at bounding box center [842, 505] width 24 height 24
click at [837, 663] on button "Apply Filters" at bounding box center [829, 661] width 109 height 34
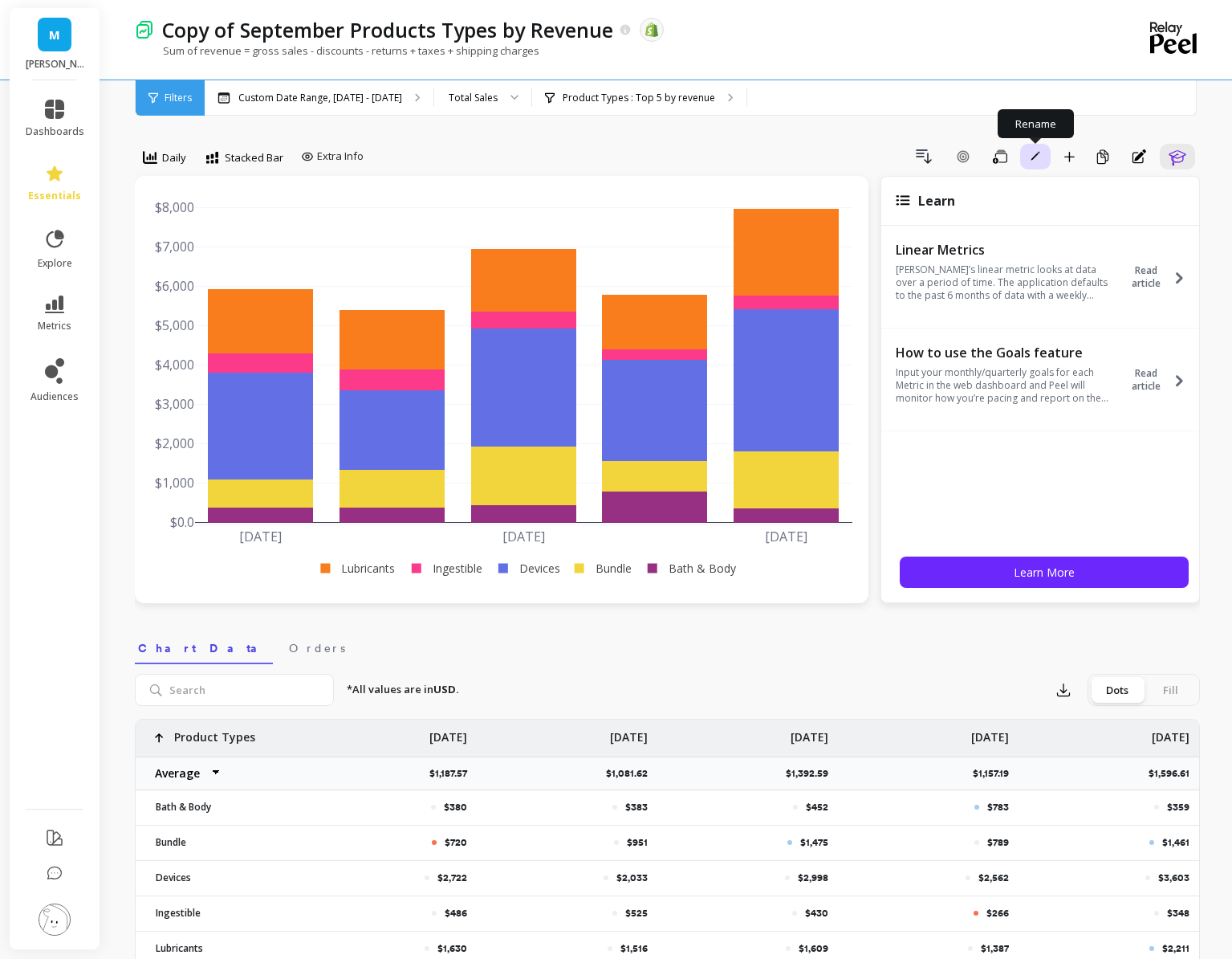
click at [1028, 157] on span "button" at bounding box center [1035, 156] width 14 height 14
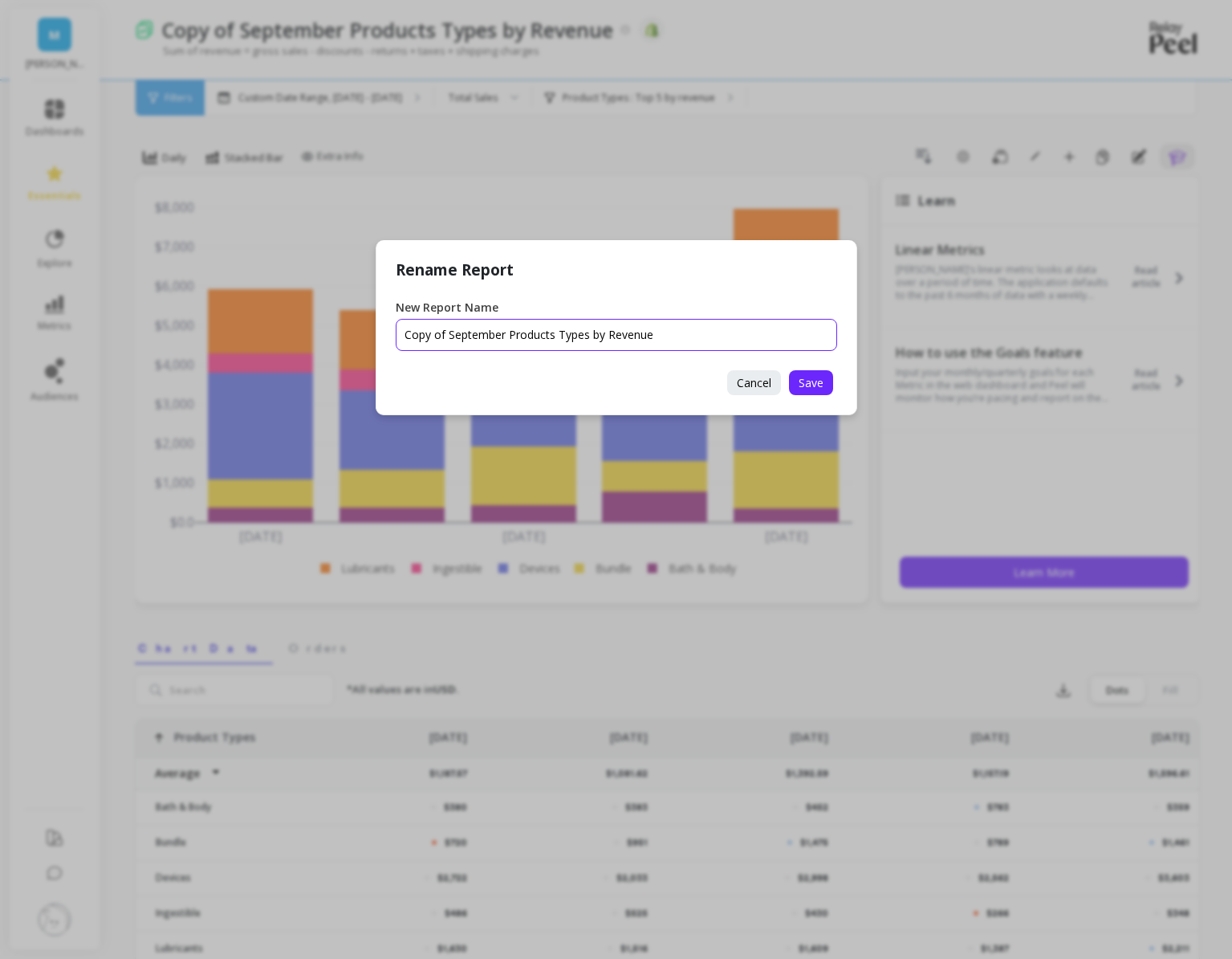
drag, startPoint x: 504, startPoint y: 333, endPoint x: 322, endPoint y: 332, distance: 182.0
click at [322, 332] on div "Rename Report New Report Name Cancel Save" at bounding box center [616, 479] width 1232 height 959
click at [492, 339] on input "New Report Name" at bounding box center [616, 335] width 442 height 32
type input "October Product Types by Revenue"
click at [815, 381] on span "Save" at bounding box center [811, 382] width 25 height 15
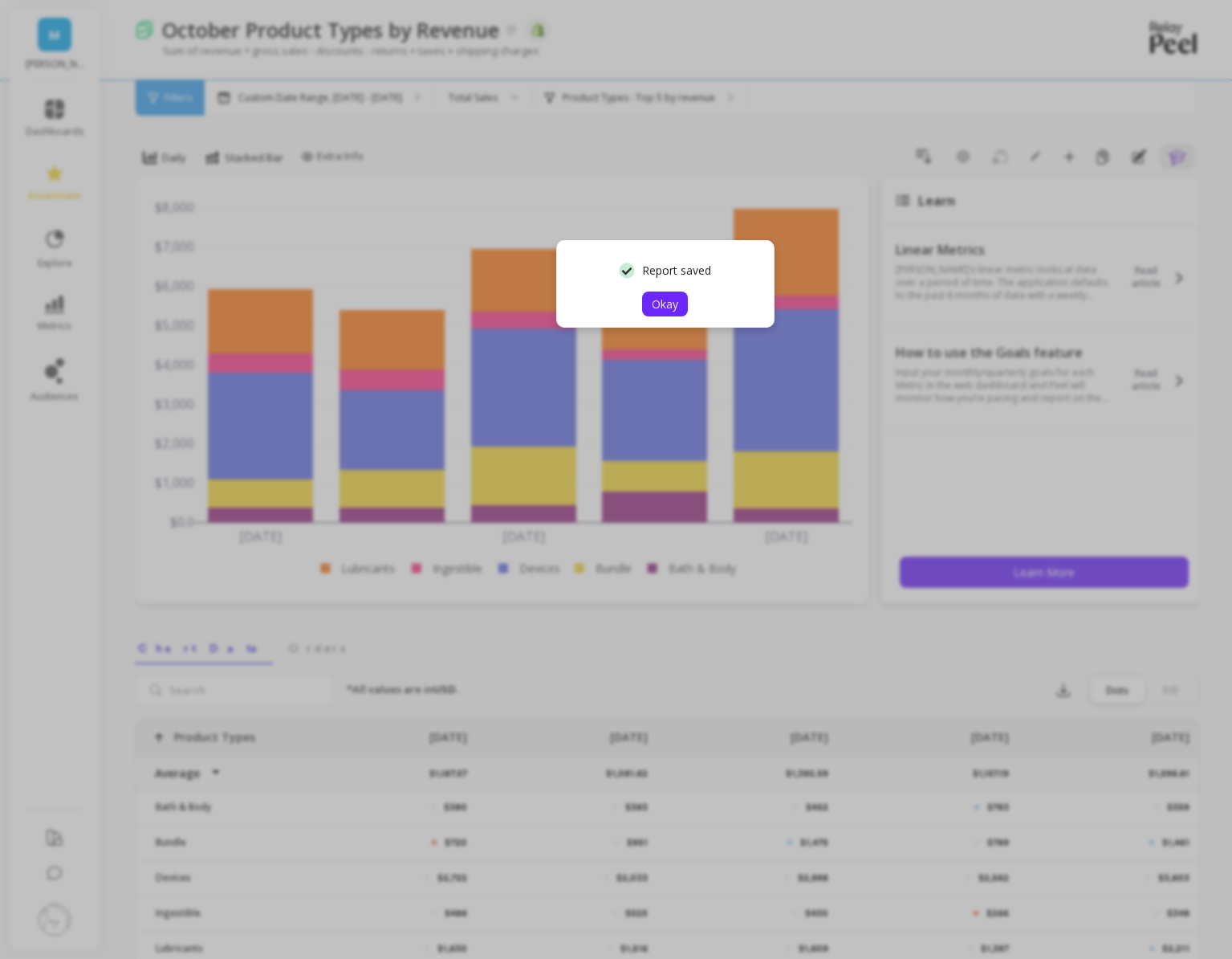
click at [662, 304] on span "Okay" at bounding box center [665, 304] width 26 height 15
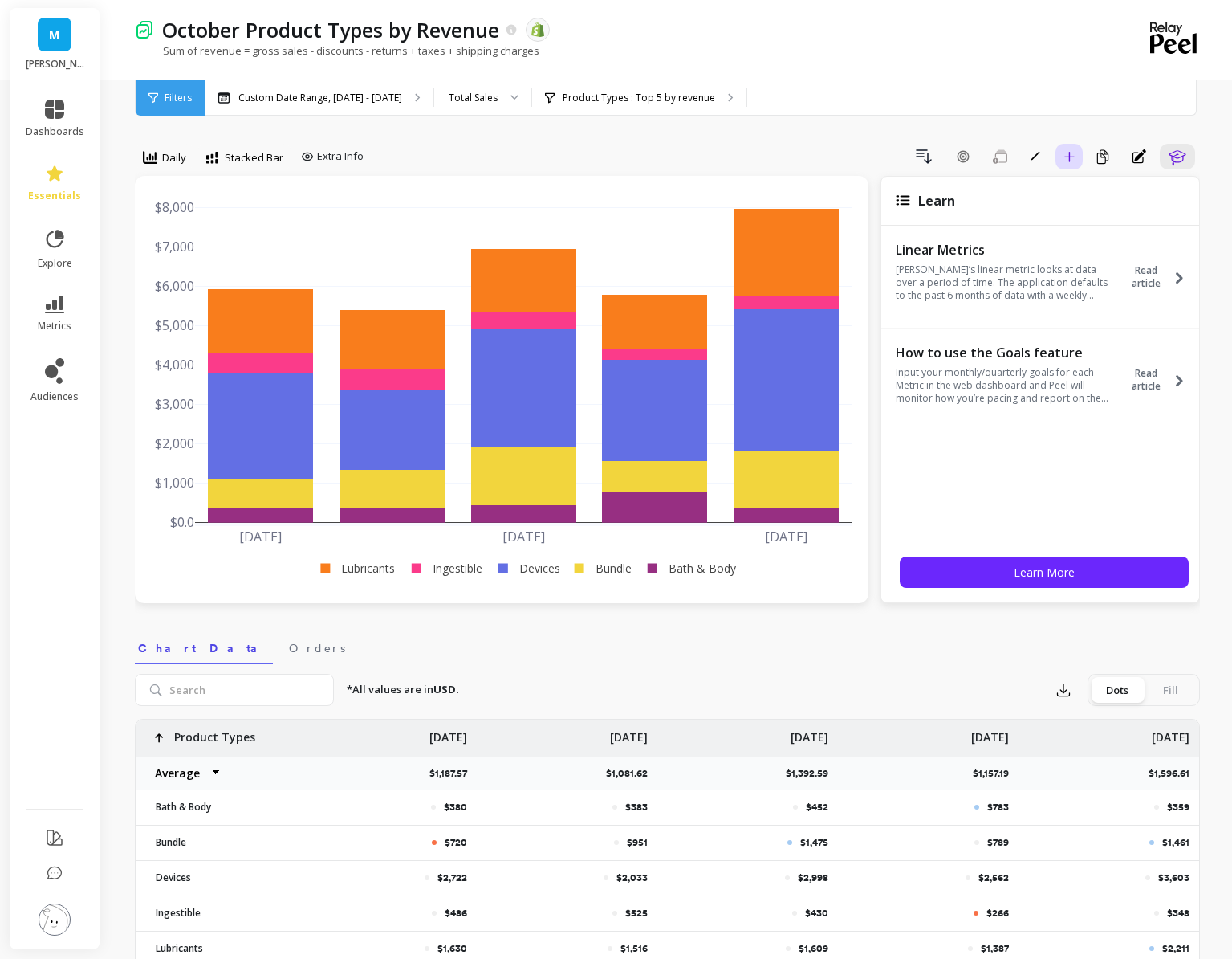
click at [1063, 159] on button "Add to Dashboard" at bounding box center [1069, 157] width 27 height 26
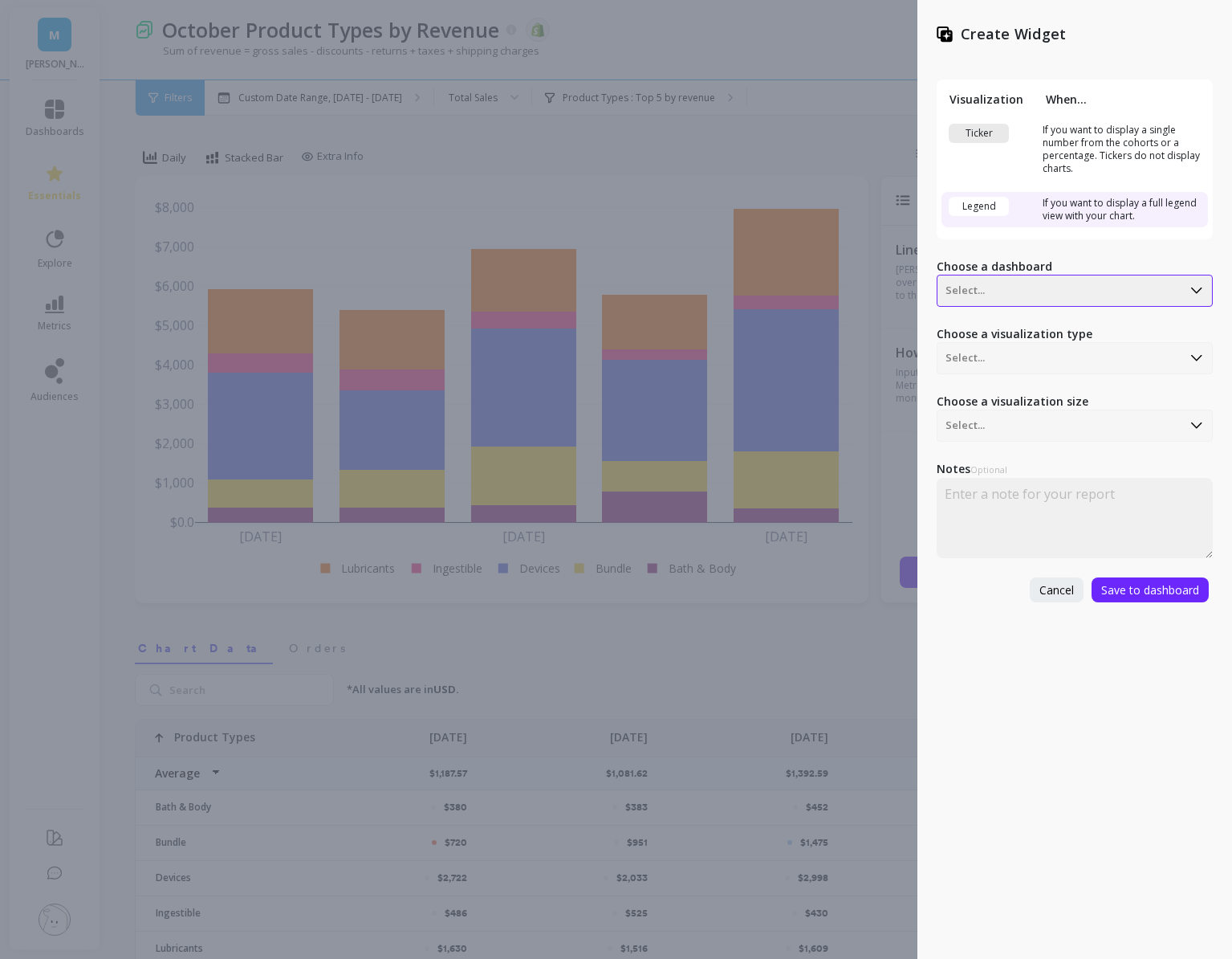
click at [1065, 303] on div "Select..." at bounding box center [1059, 290] width 244 height 26
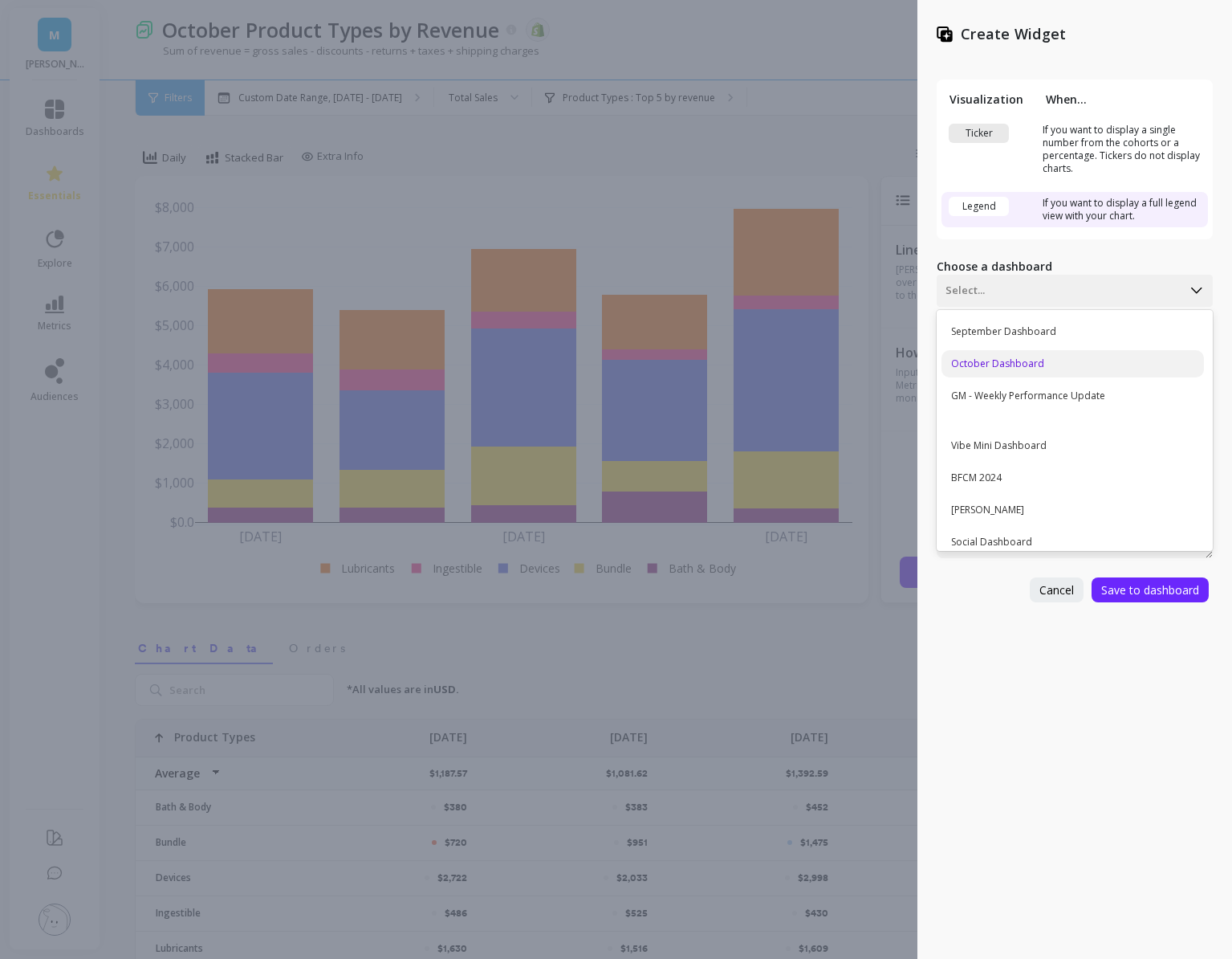
click at [1051, 352] on div "October Dashboard" at bounding box center [1073, 364] width 263 height 27
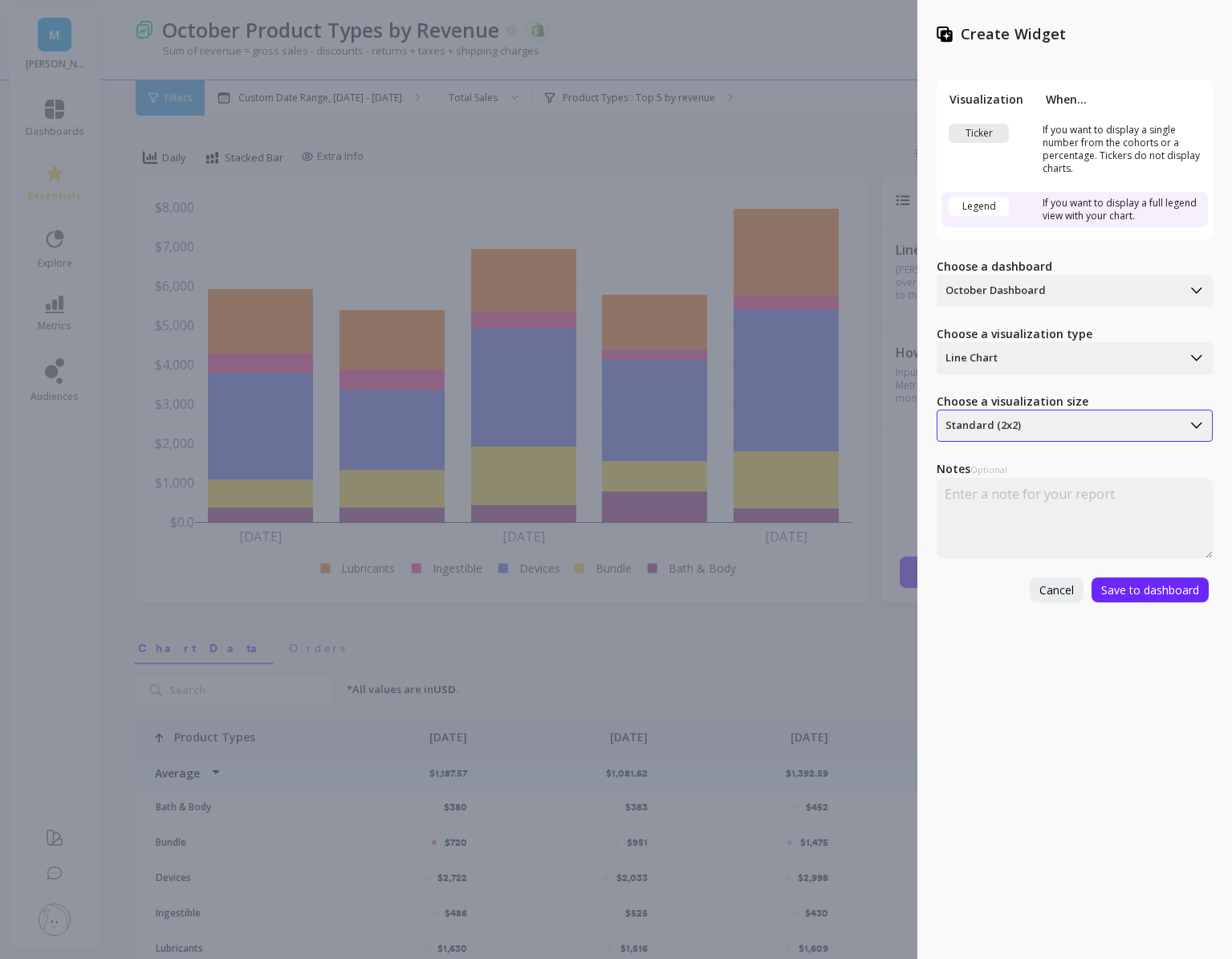
click at [1039, 423] on div at bounding box center [1059, 425] width 228 height 19
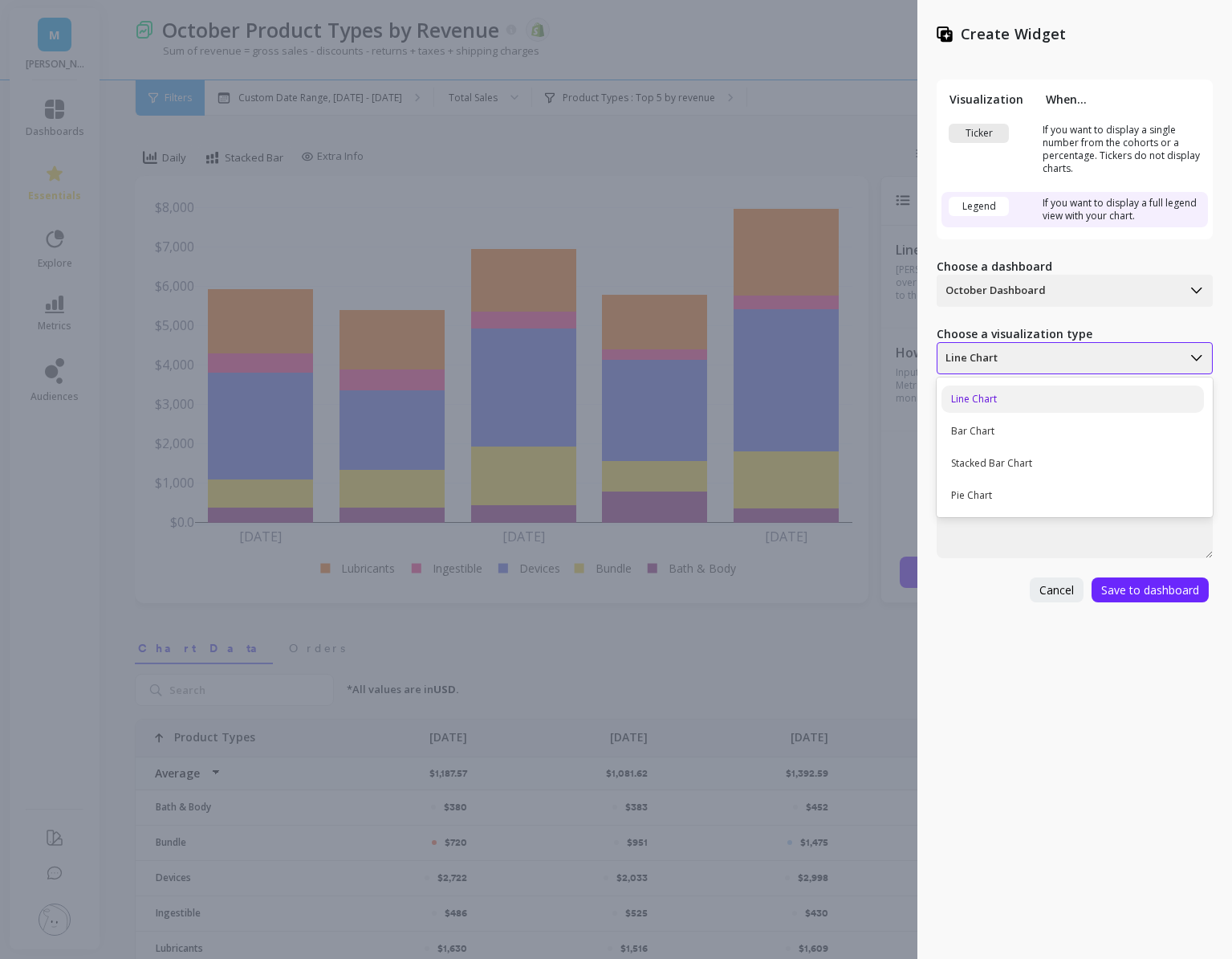
click at [1027, 356] on div at bounding box center [1059, 358] width 228 height 19
click at [1022, 464] on div "Stacked Bar Chart" at bounding box center [1073, 463] width 263 height 27
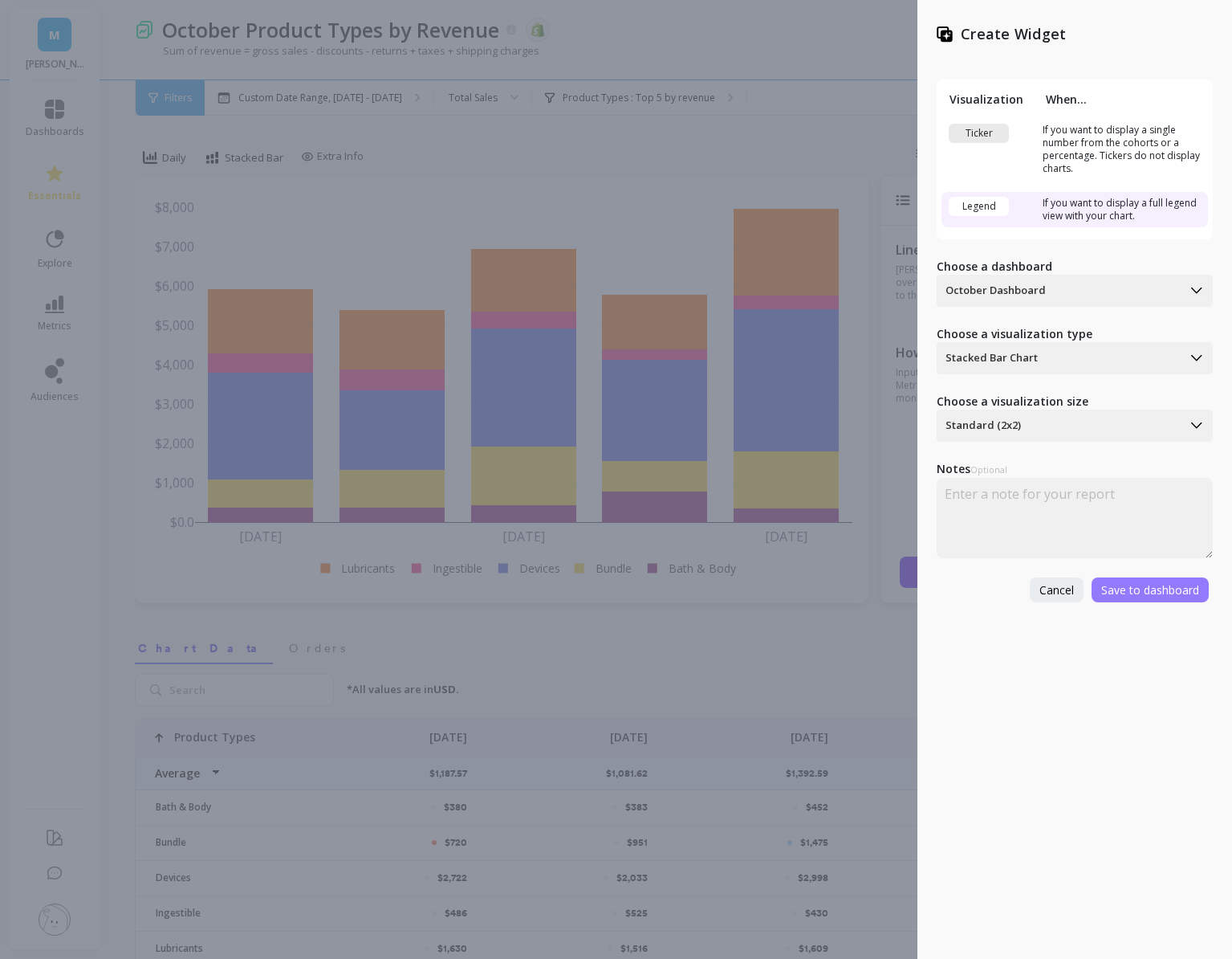
click at [1119, 583] on span "Save to dashboard" at bounding box center [1150, 590] width 98 height 15
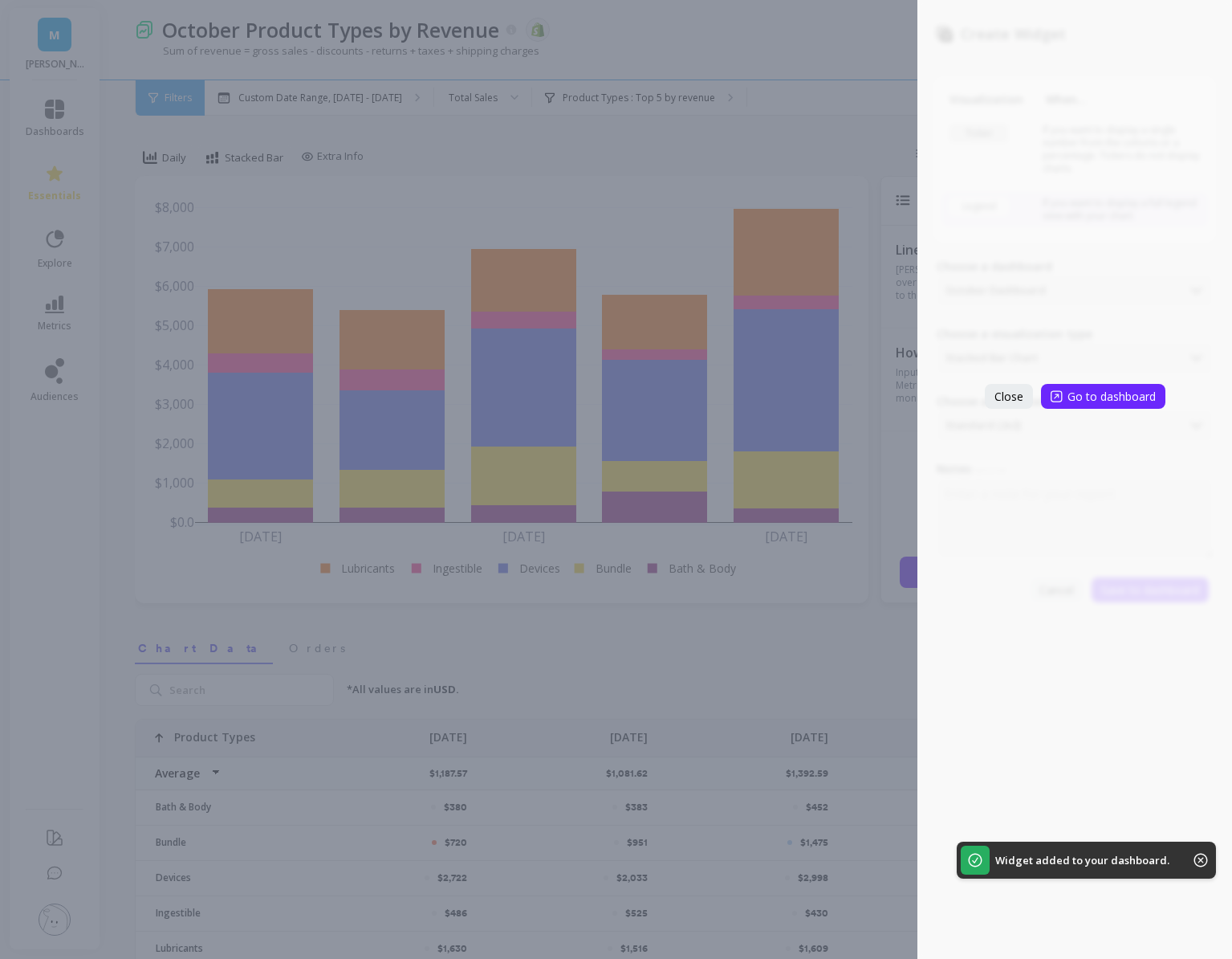
click at [486, 244] on div "Create Widget Visualization When... Ticker If you want to display a single numb…" at bounding box center [616, 479] width 1232 height 959
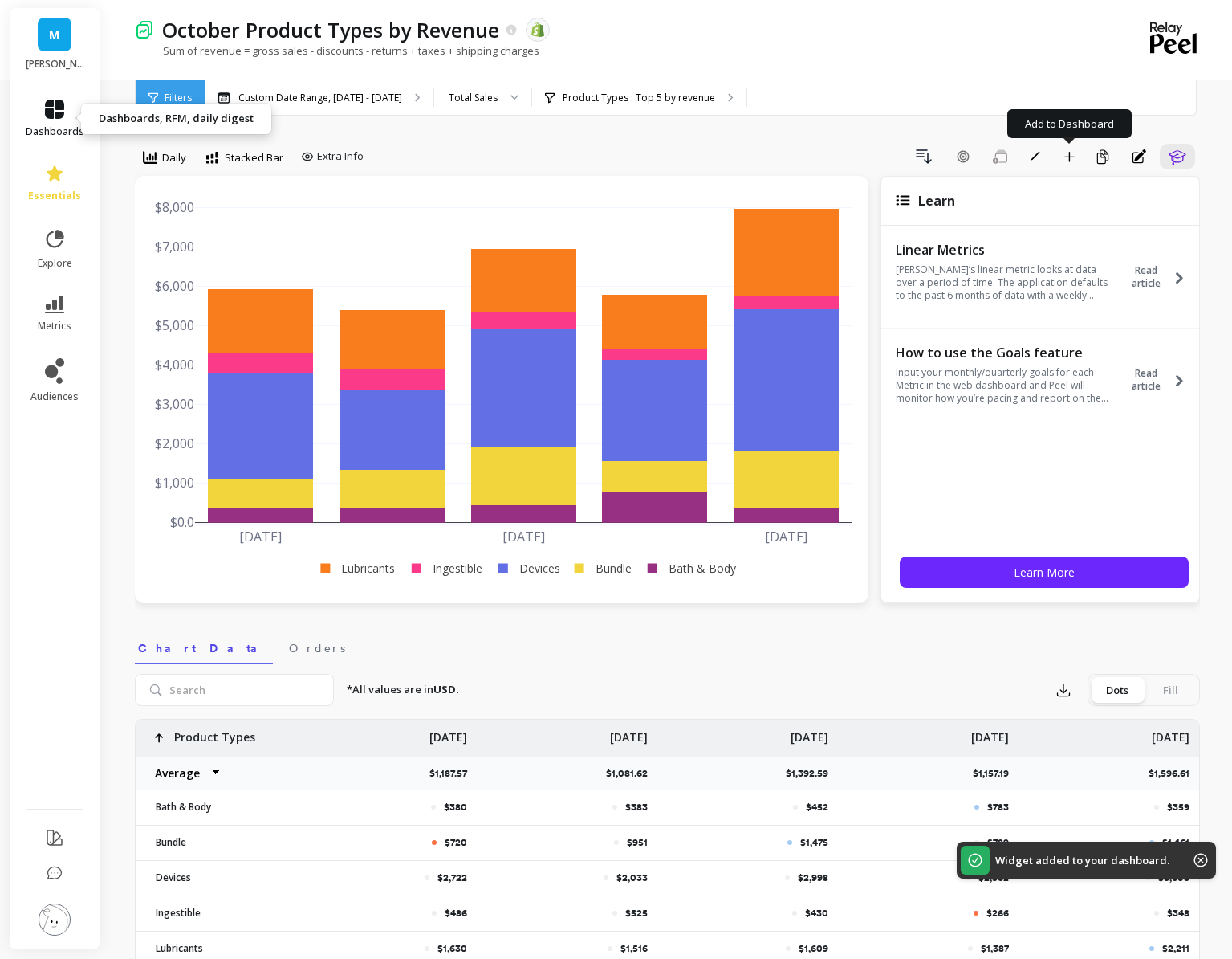
click at [54, 104] on icon at bounding box center [54, 109] width 19 height 19
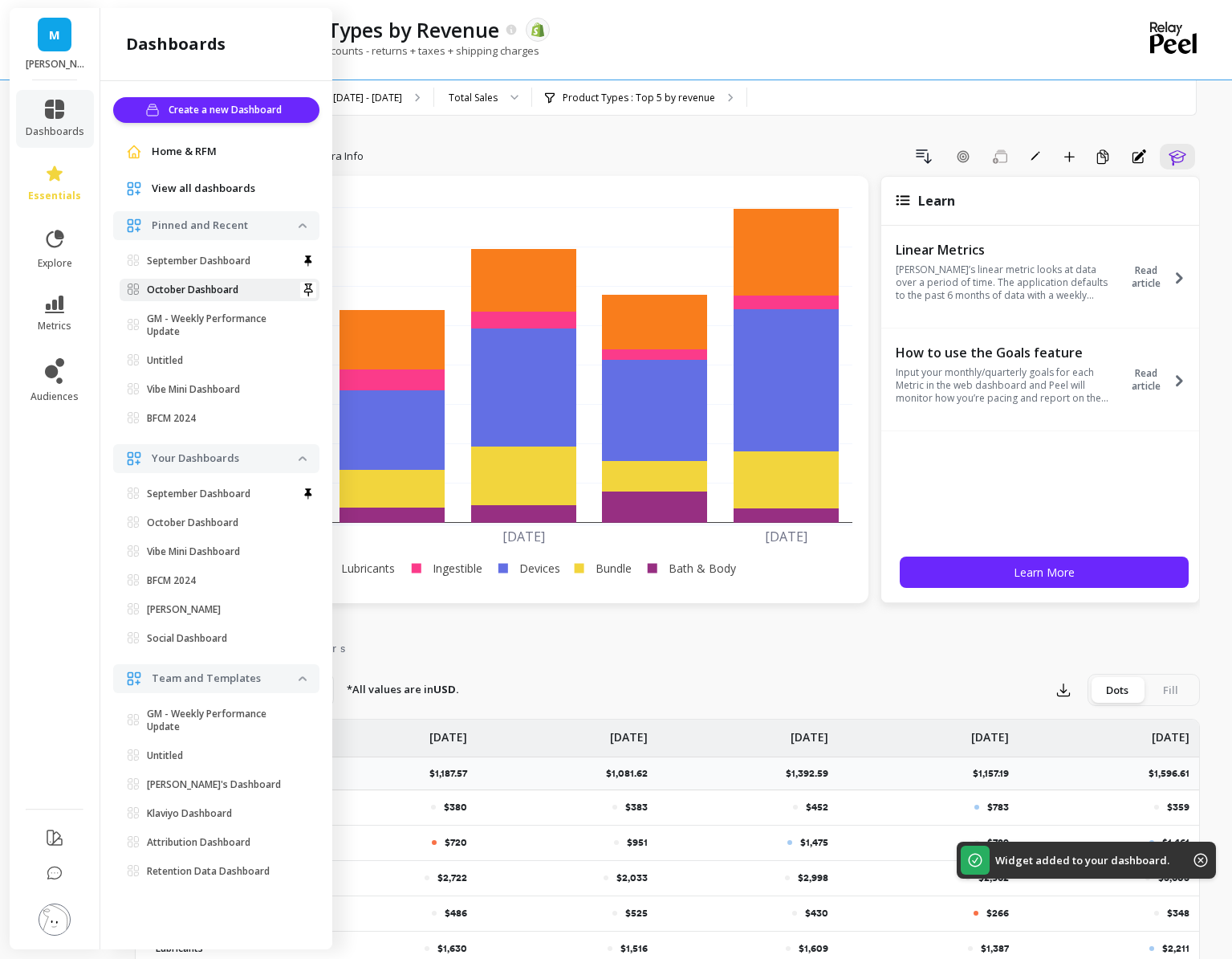
click at [219, 288] on p "October Dashboard" at bounding box center [193, 290] width 92 height 13
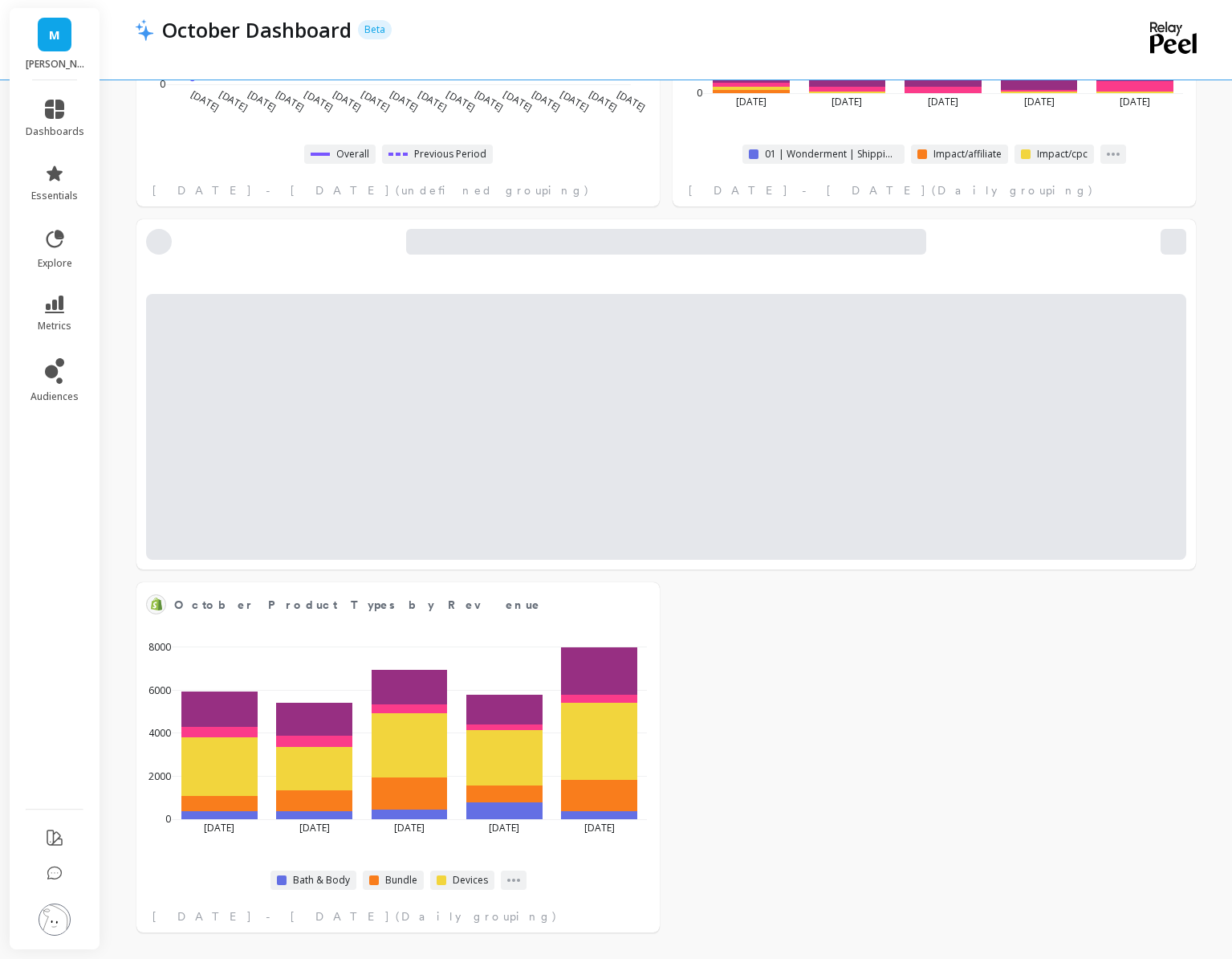
select select "sum"
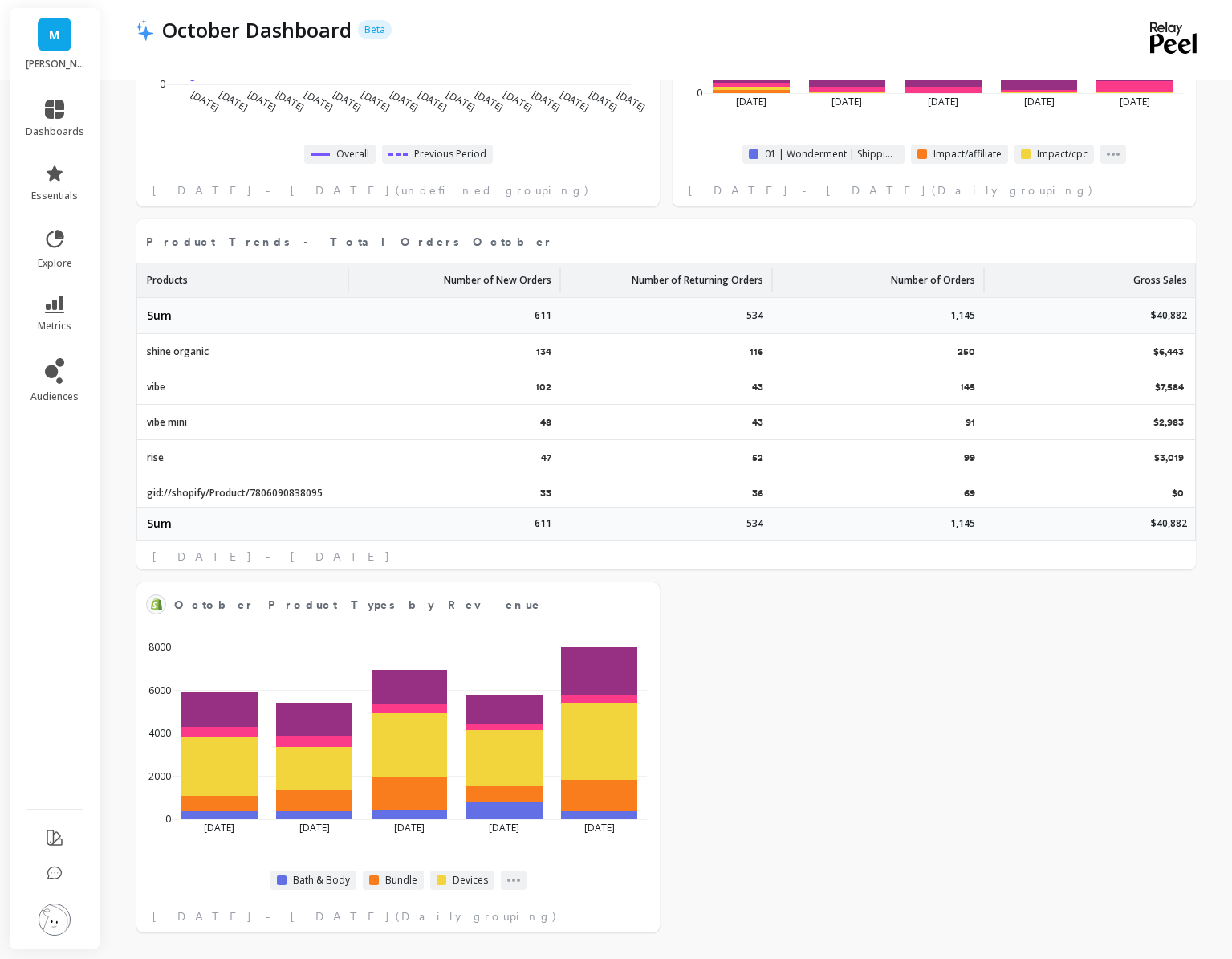
select select "sum"
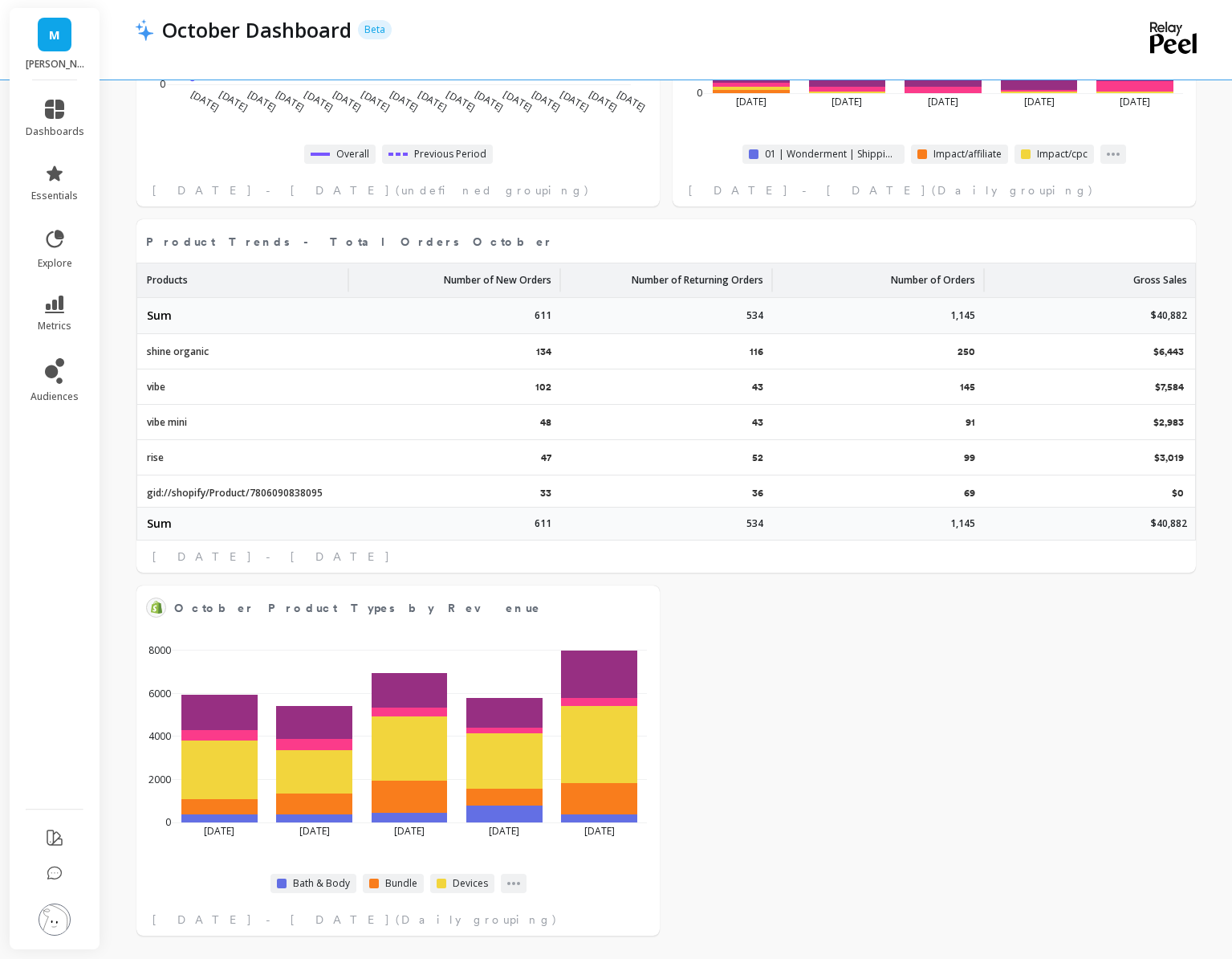
scroll to position [1590, 0]
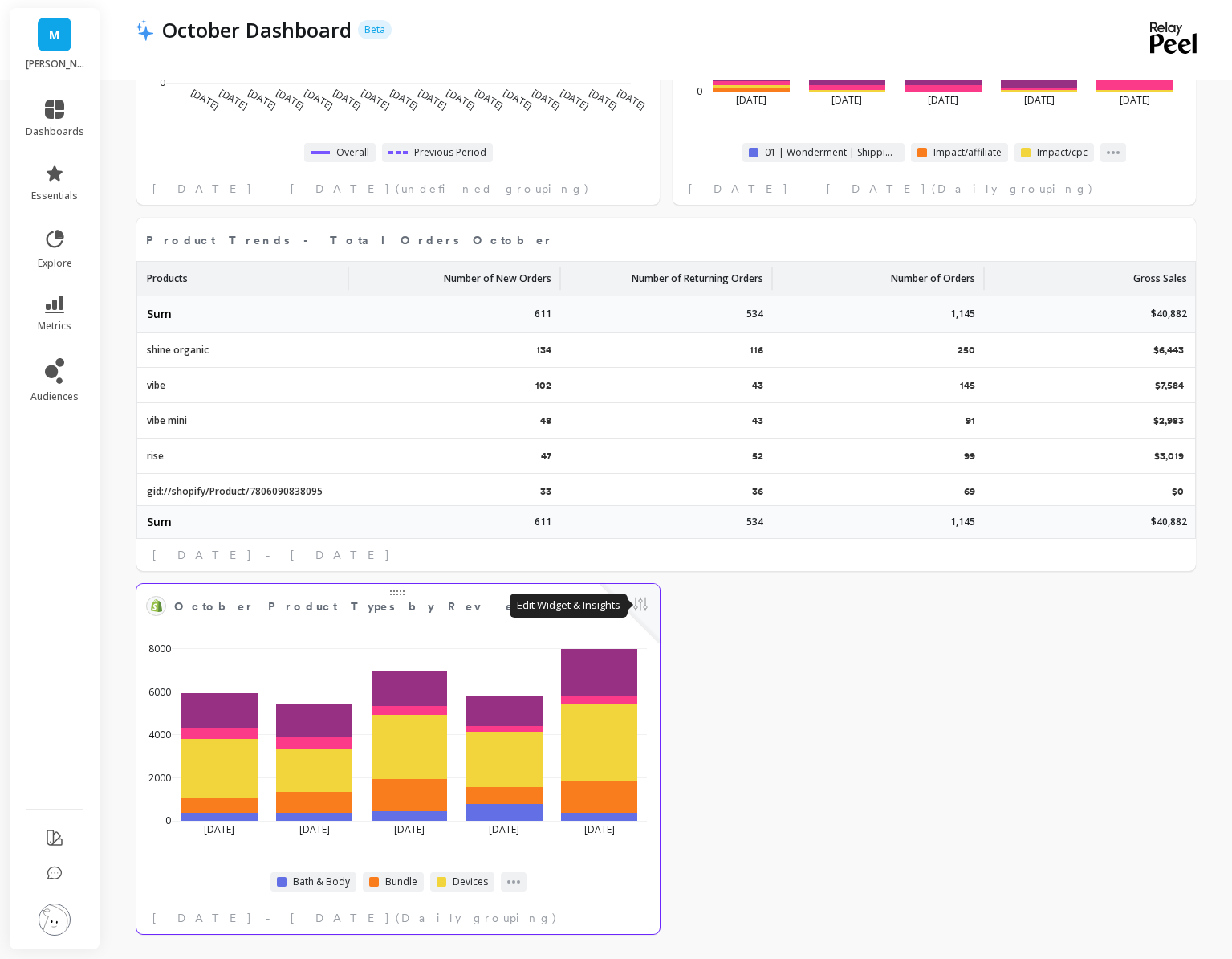
click at [635, 605] on button at bounding box center [640, 605] width 19 height 23
select select "sum"
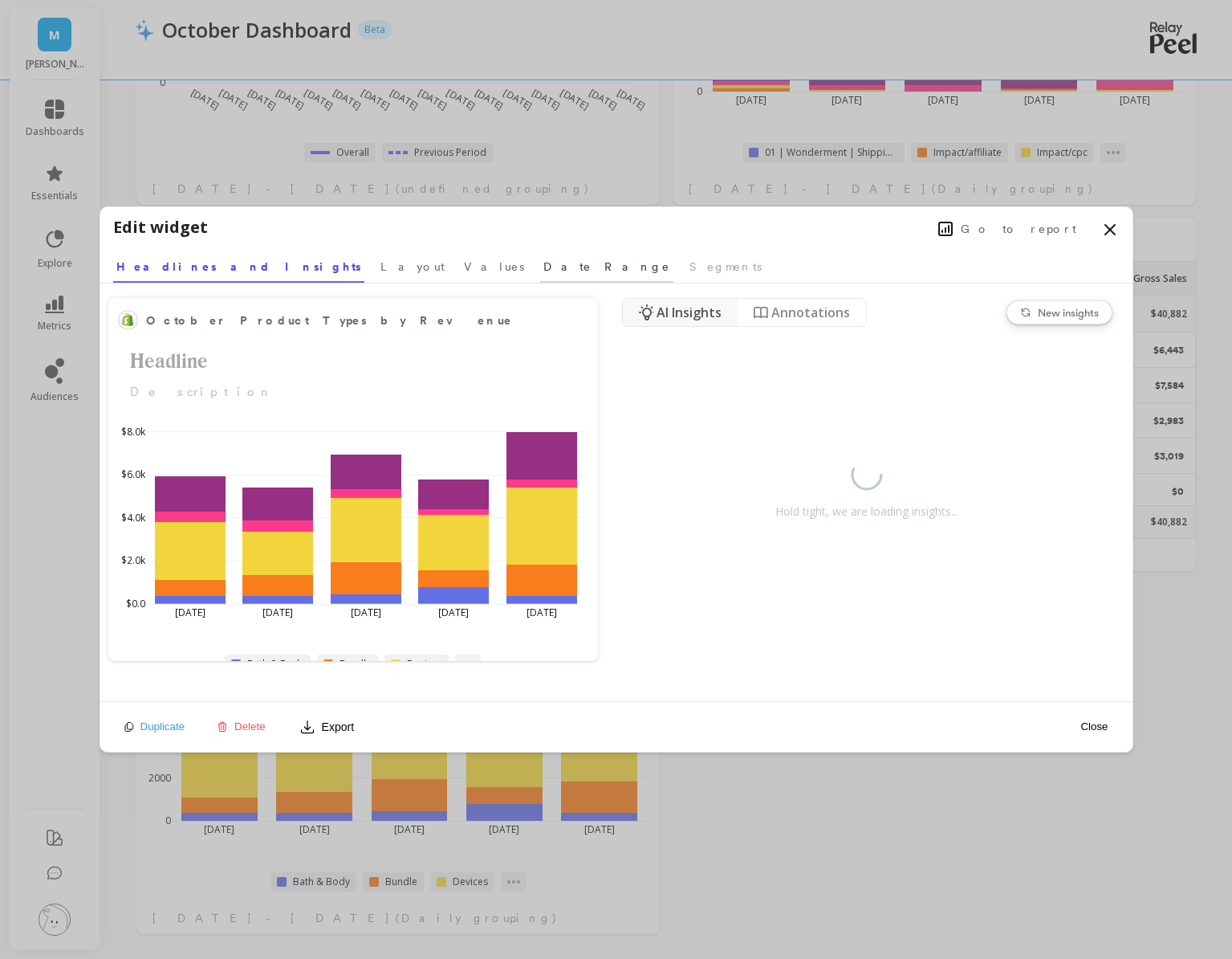
select select "sum"
click at [380, 260] on span "Layout" at bounding box center [412, 266] width 64 height 16
select select "sum"
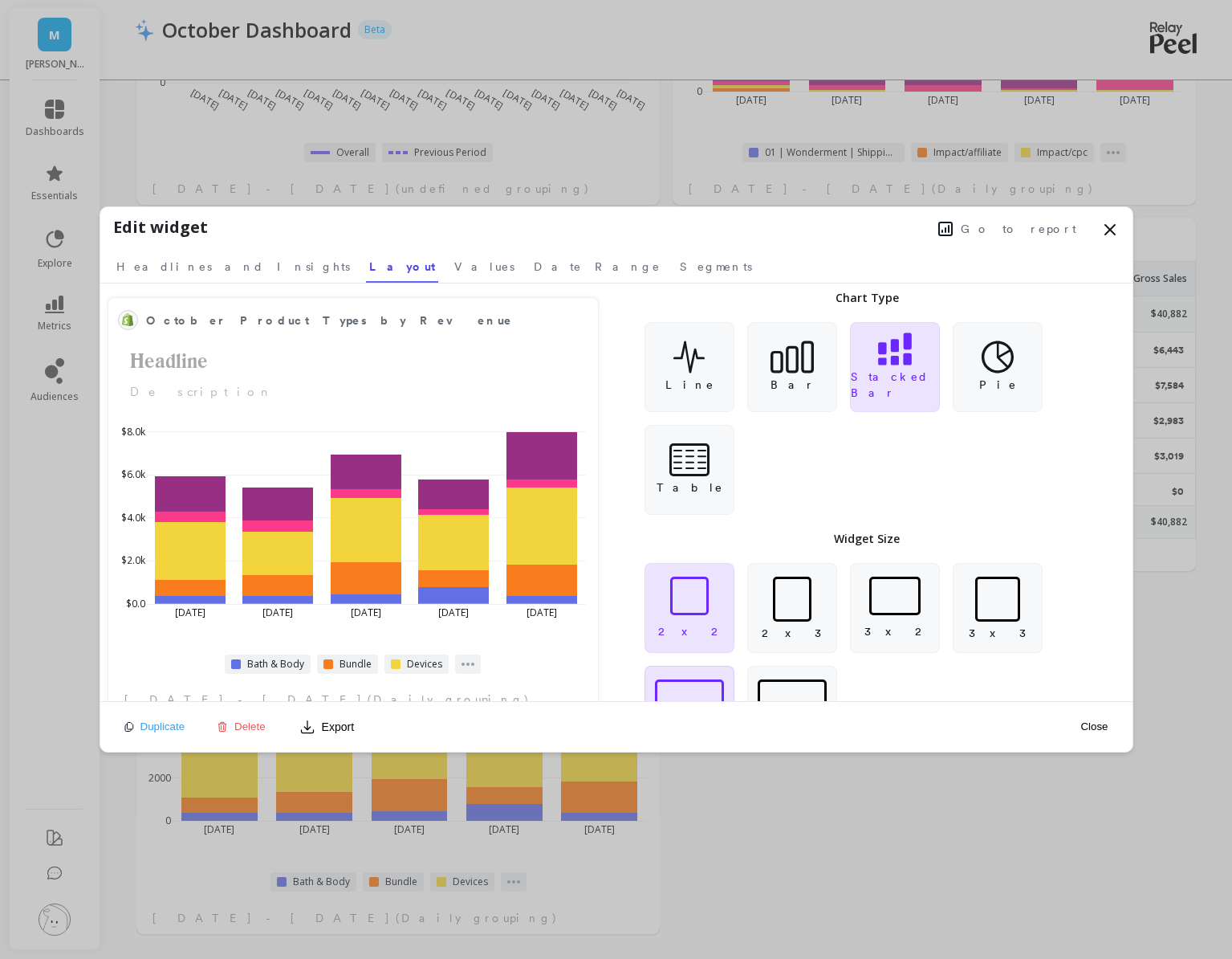
click at [685, 685] on div at bounding box center [689, 699] width 69 height 39
click at [1097, 726] on button "Close" at bounding box center [1094, 727] width 37 height 13
select select "sum"
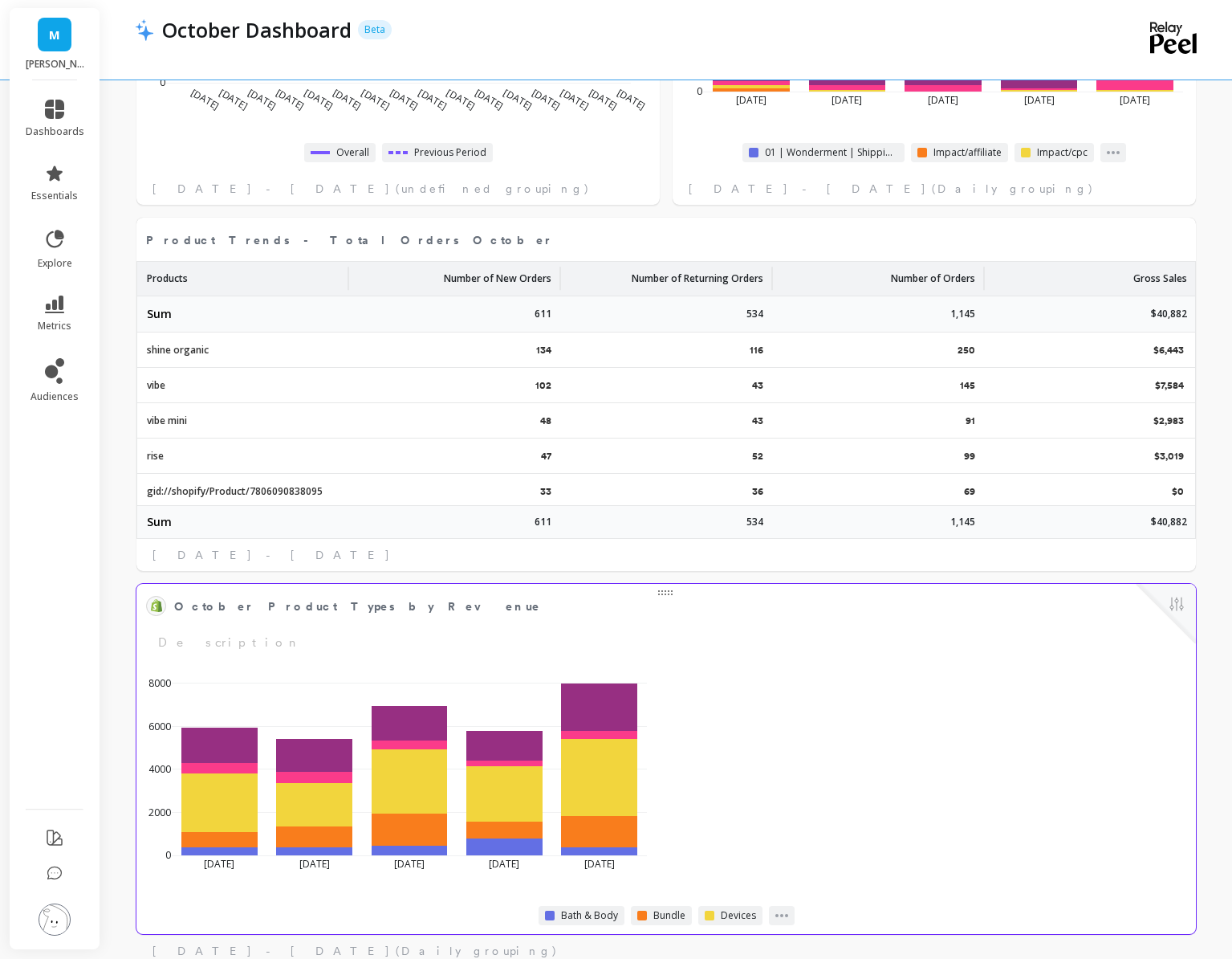
select select "sum"
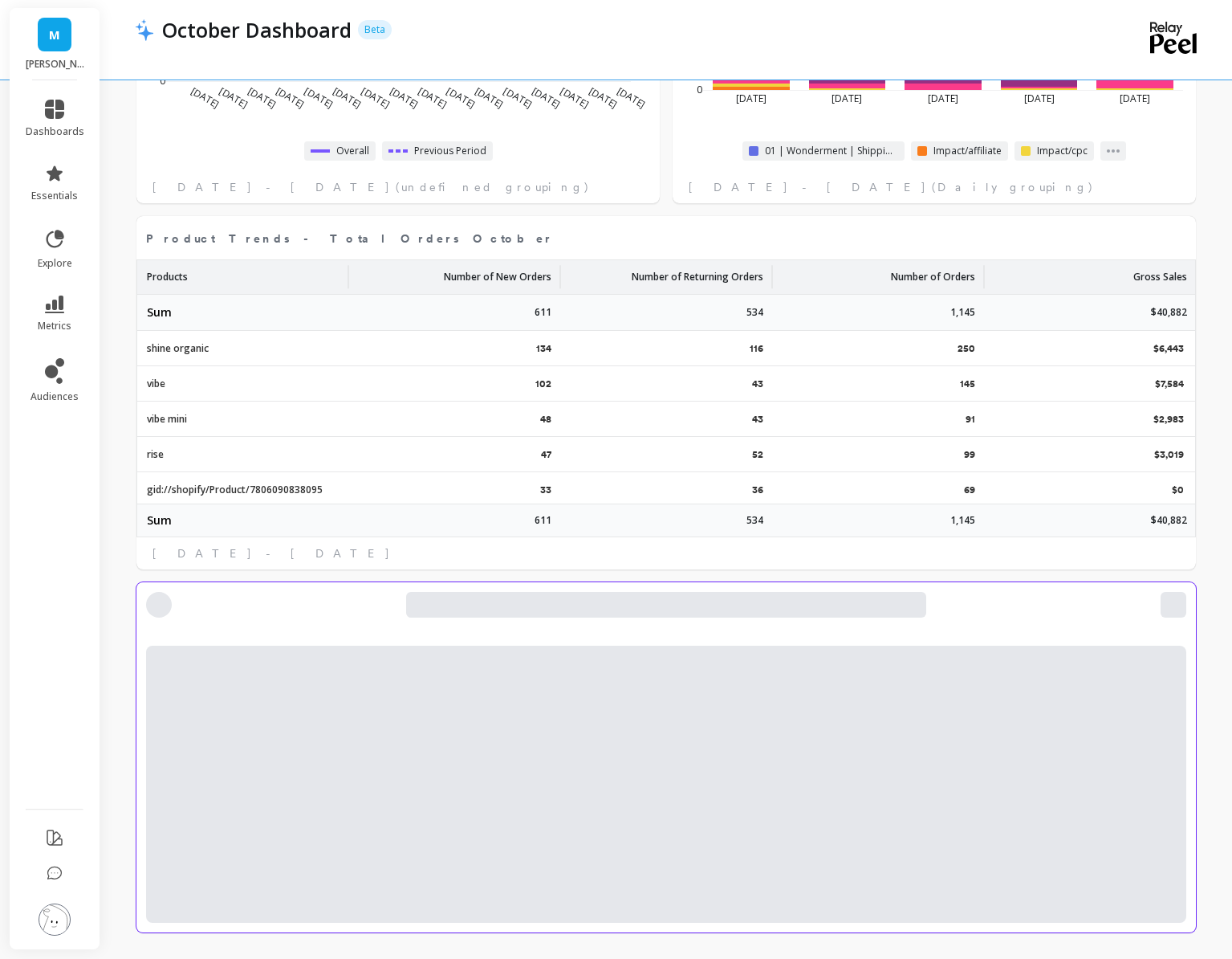
select select "sum"
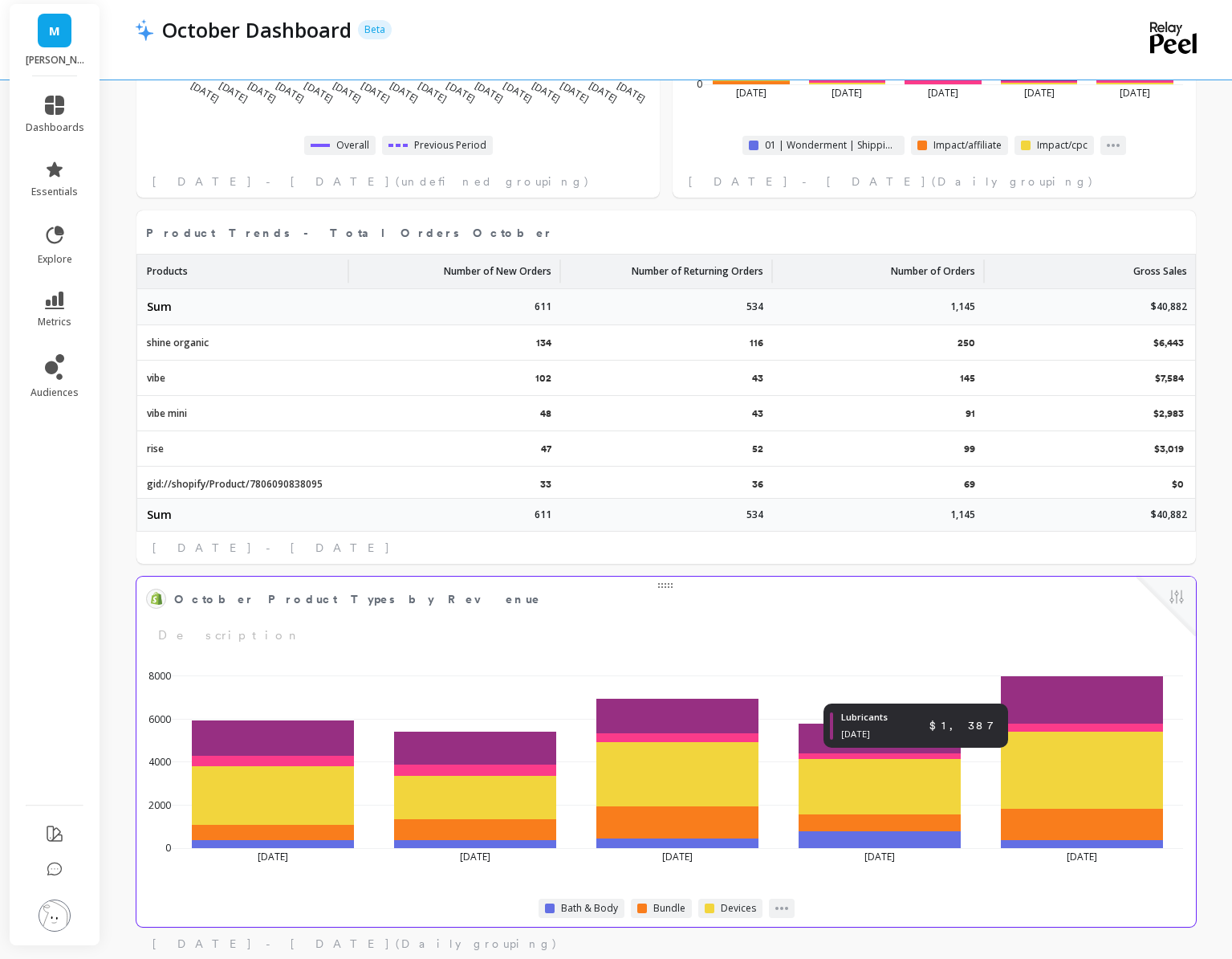
select select "sum"
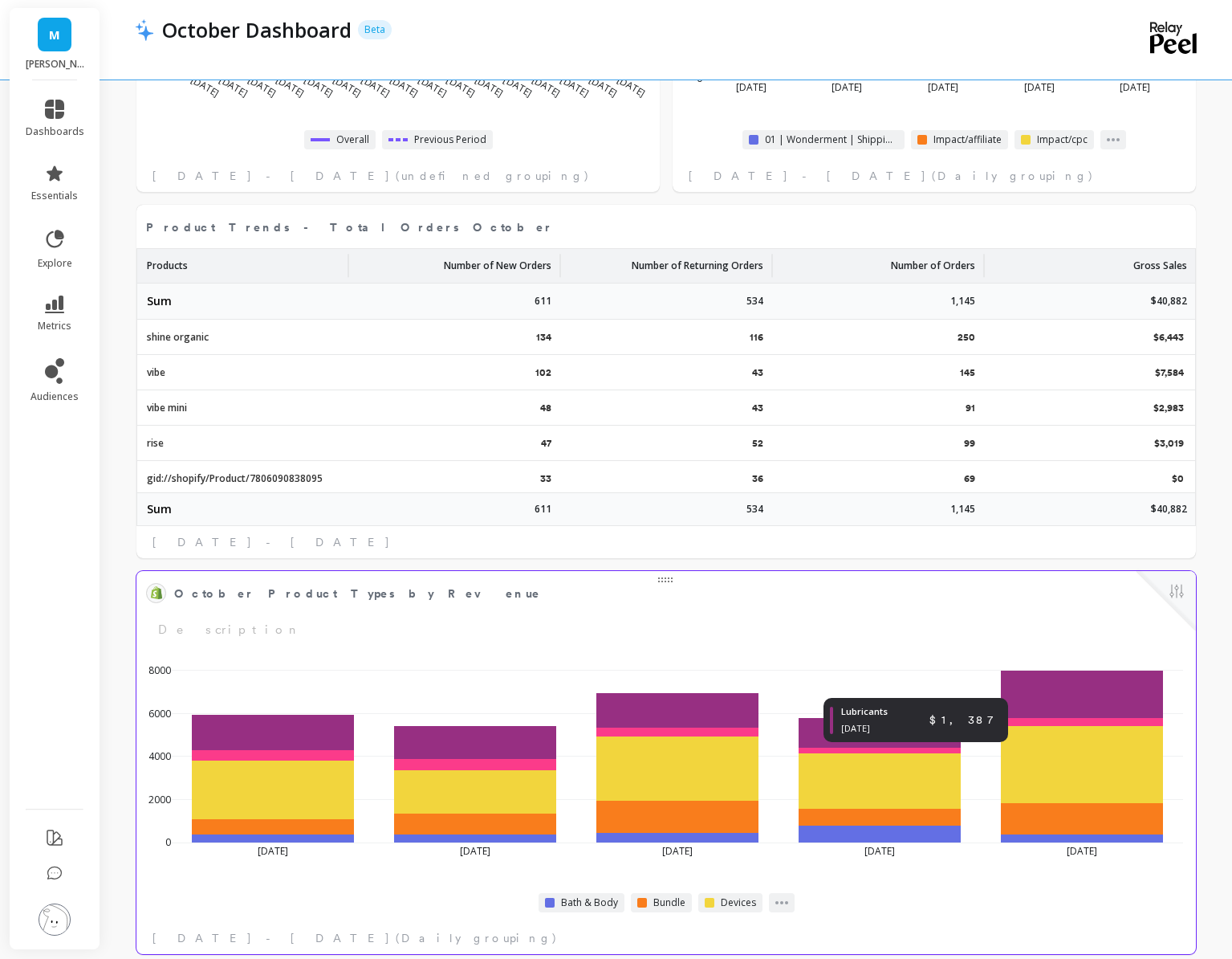
scroll to position [1625, 0]
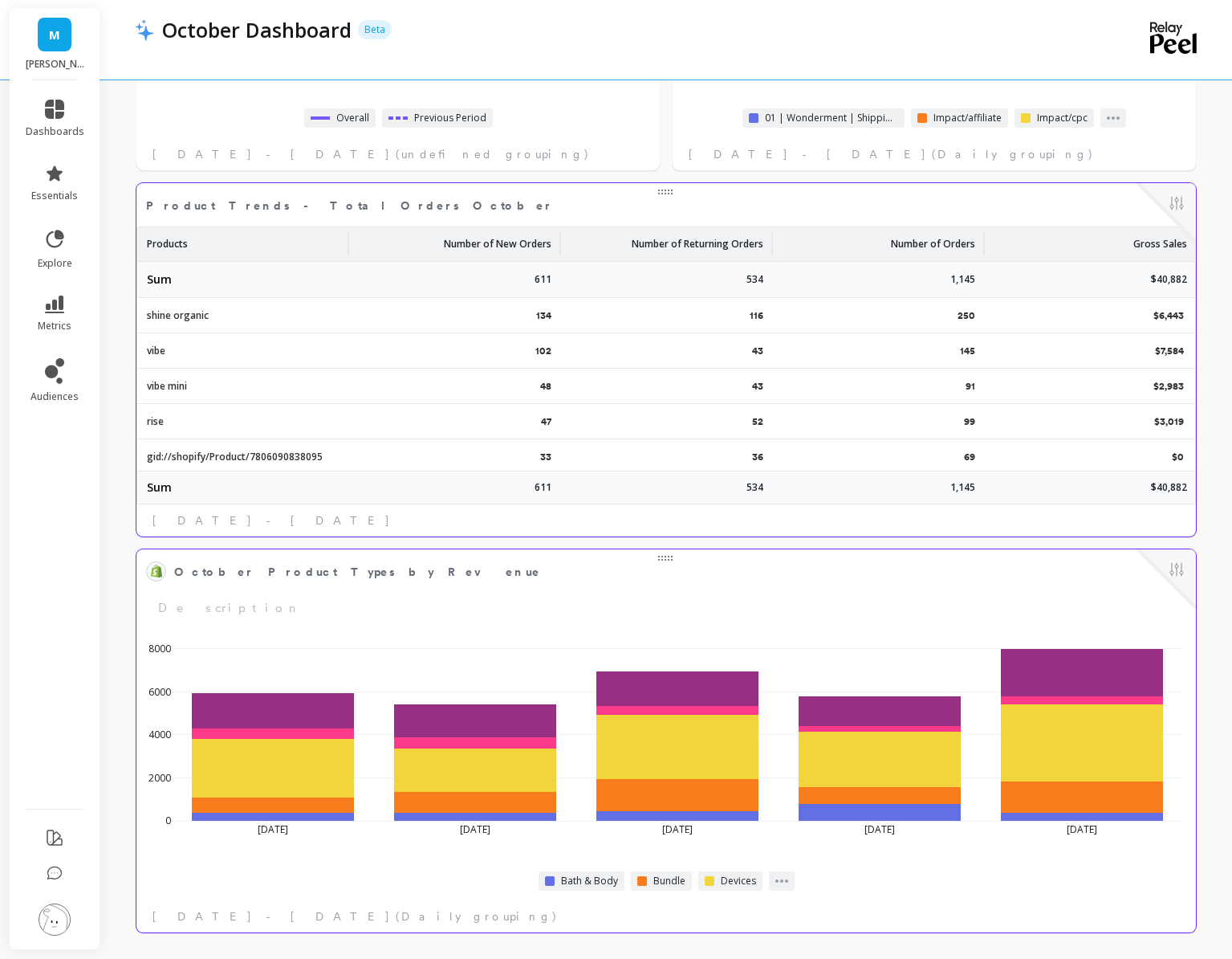
select select "sum"
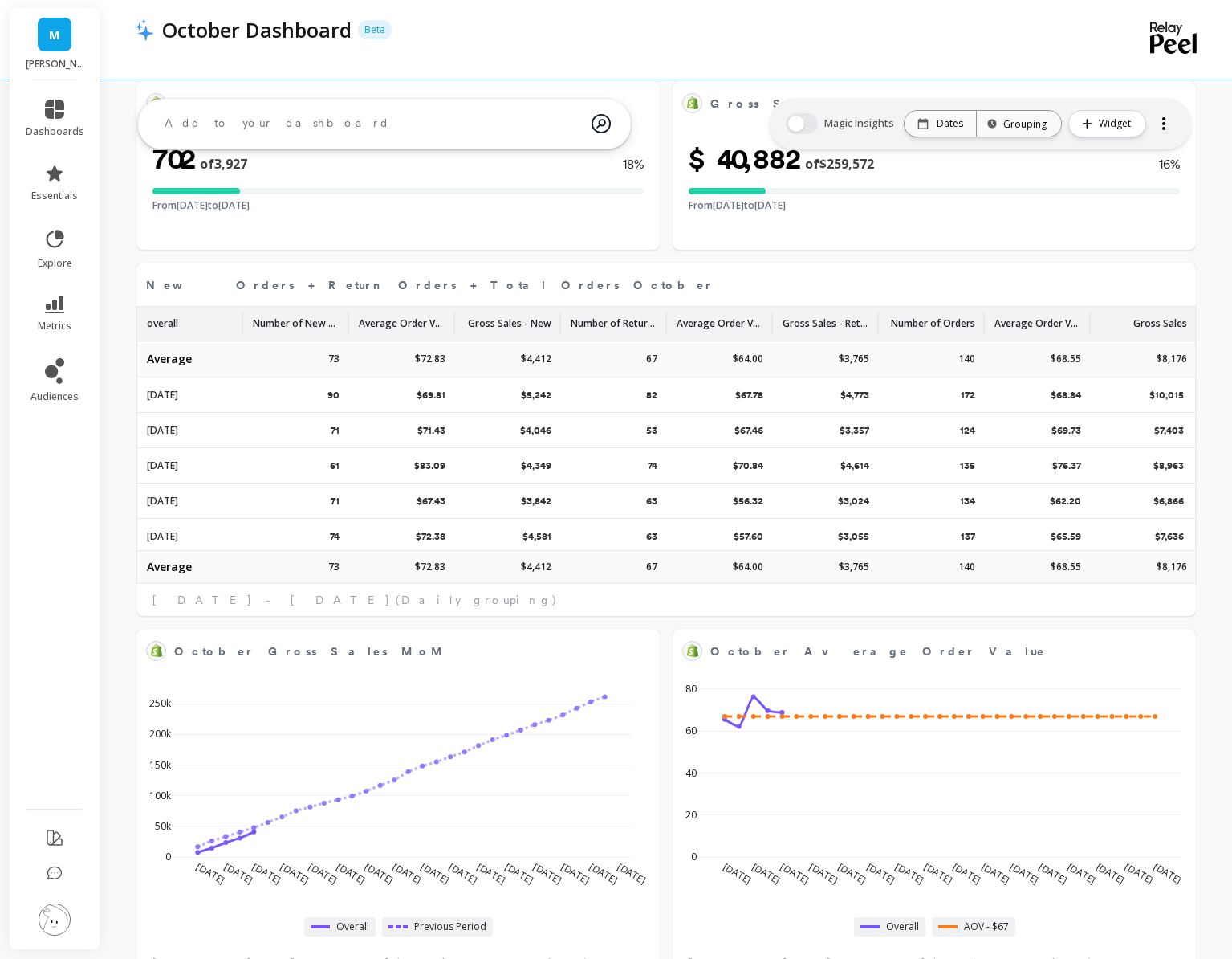
scroll to position [126, 0]
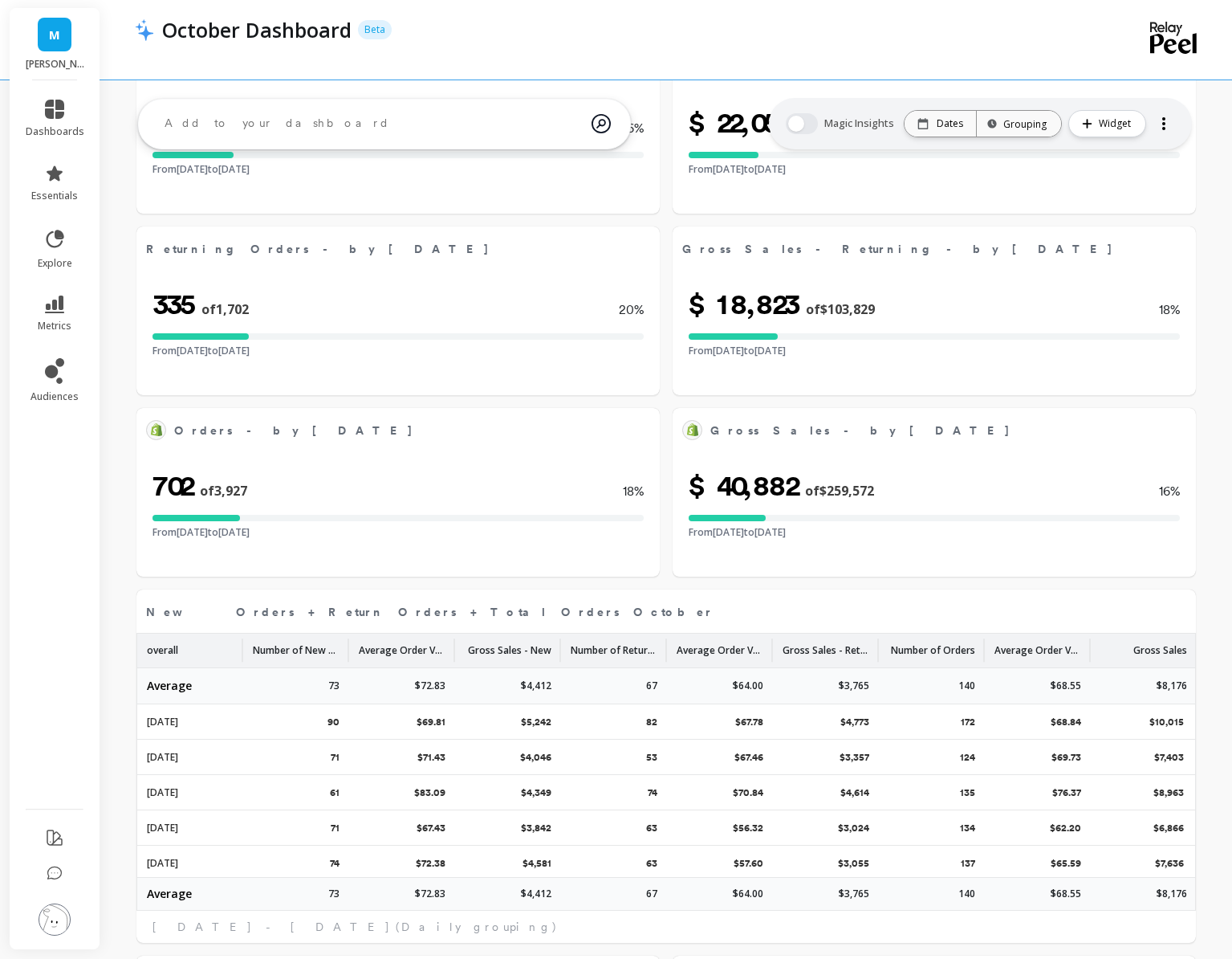
select select "sum"
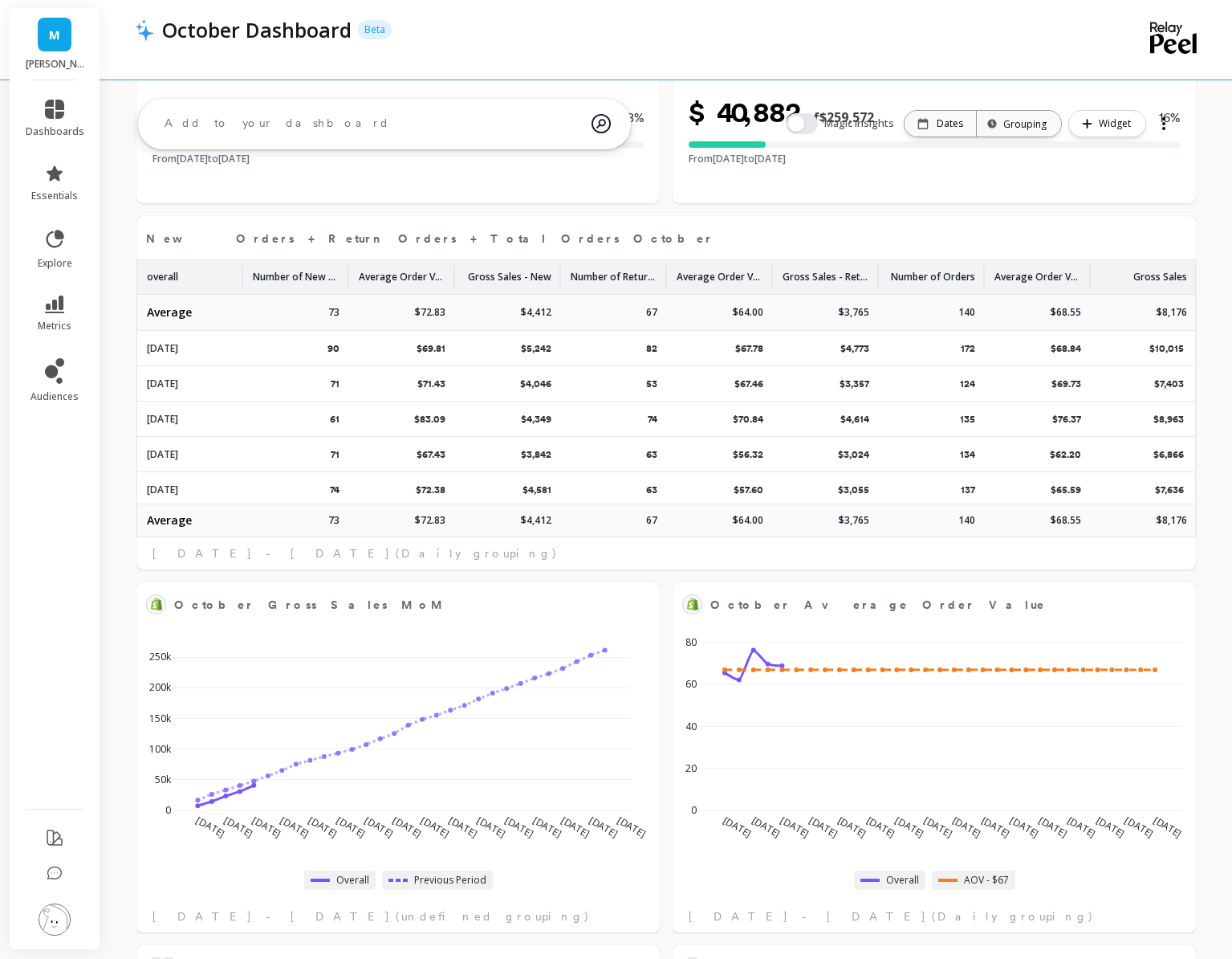
select select "sum"
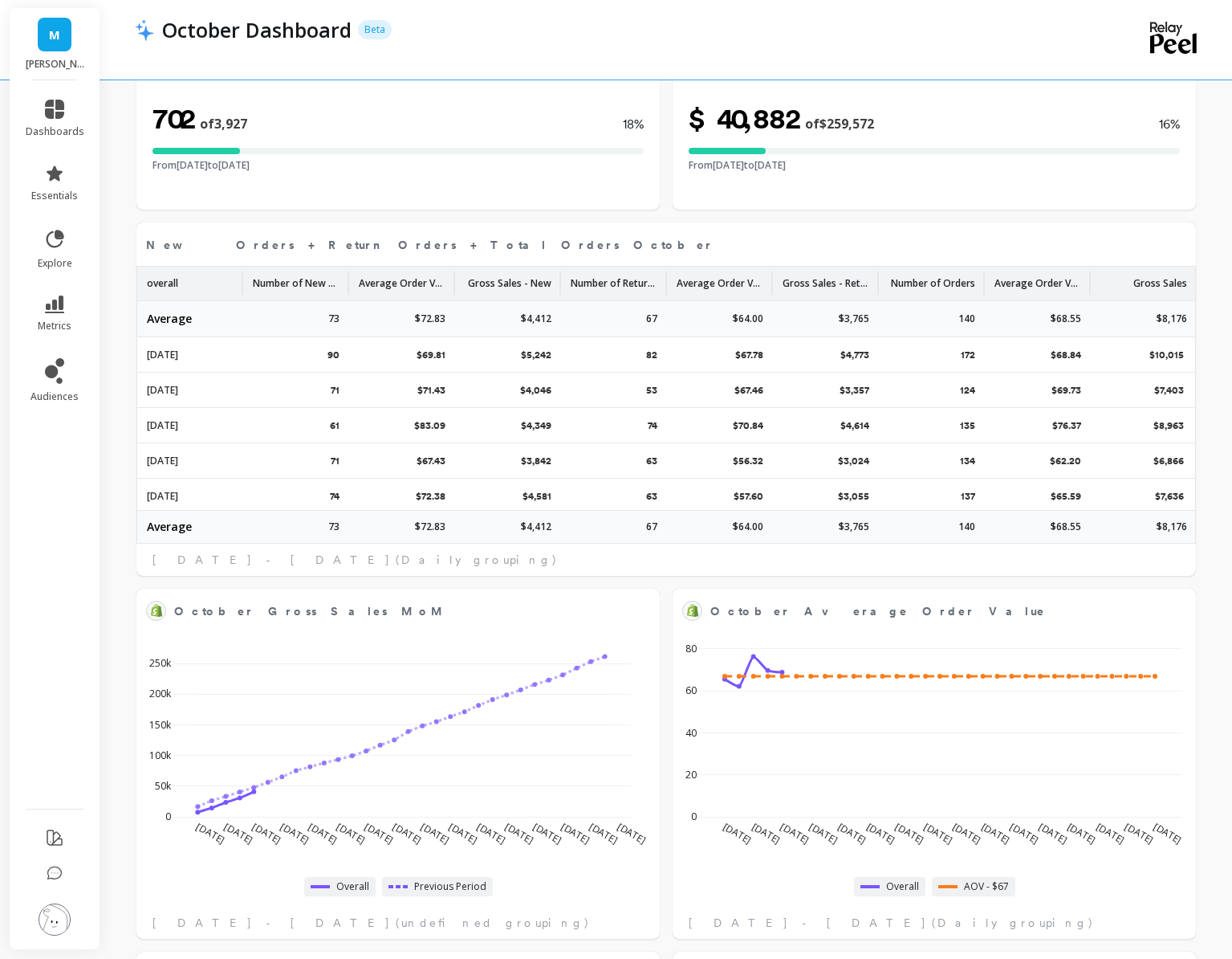
select select "sum"
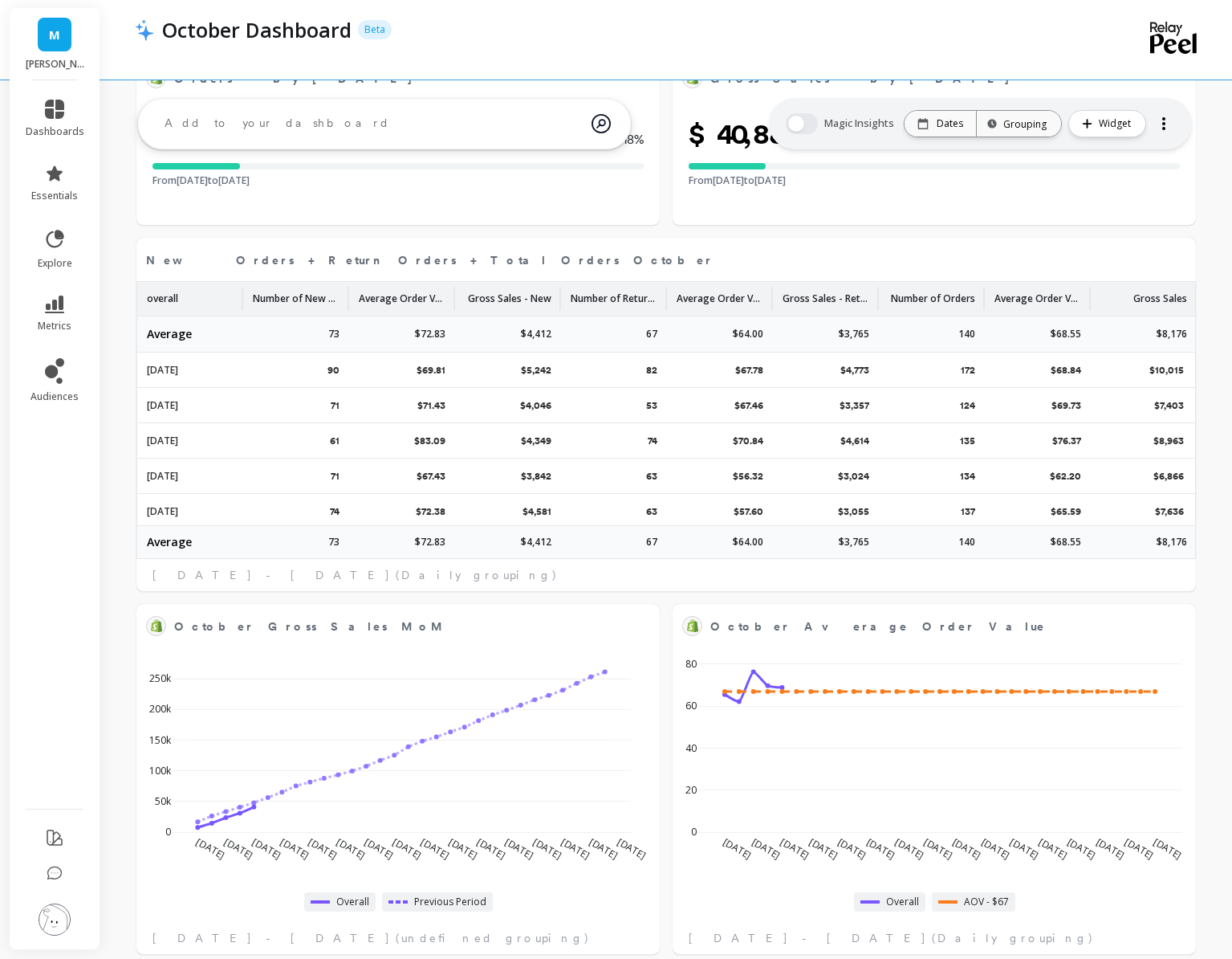
select select "sum"
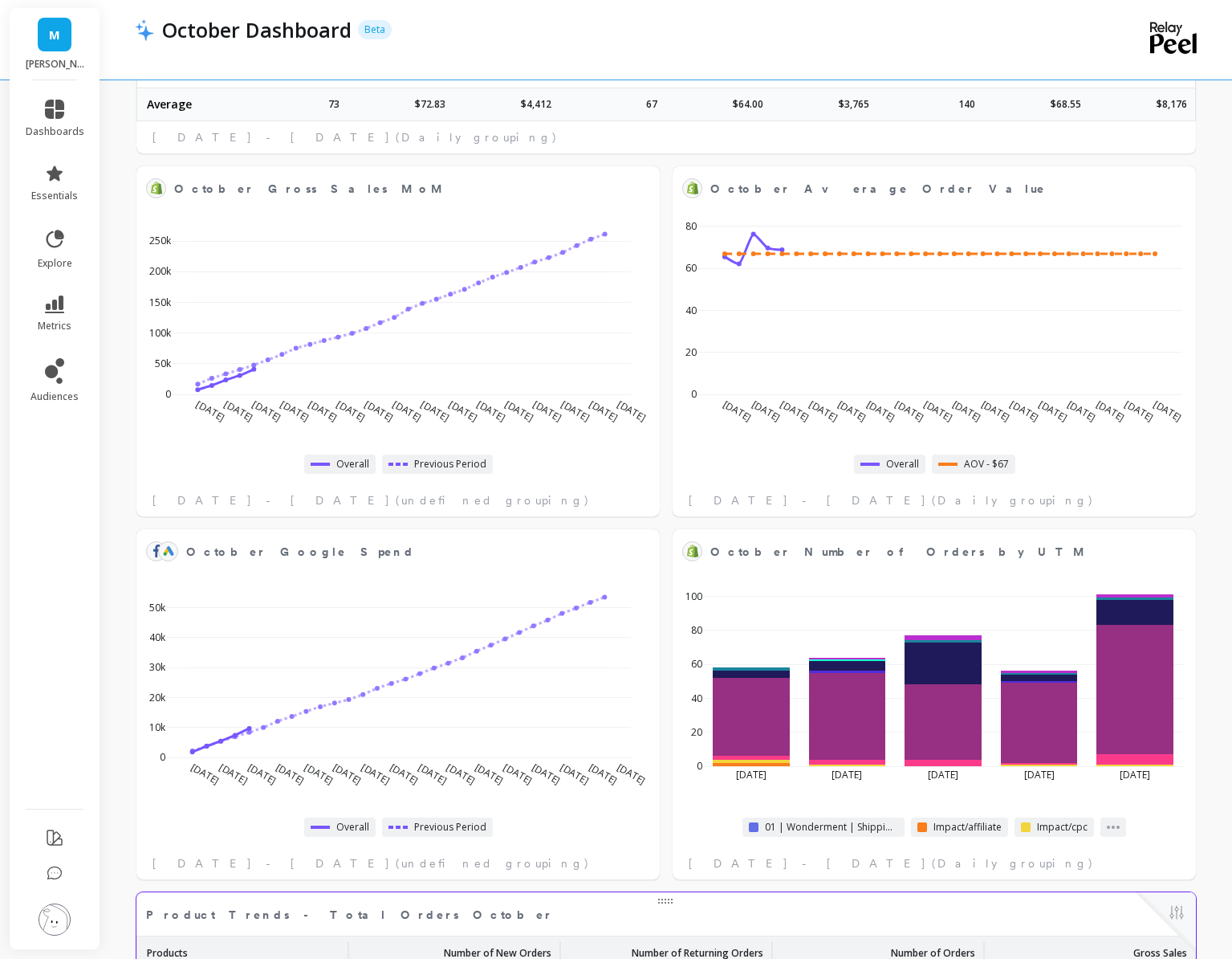
scroll to position [1625, 0]
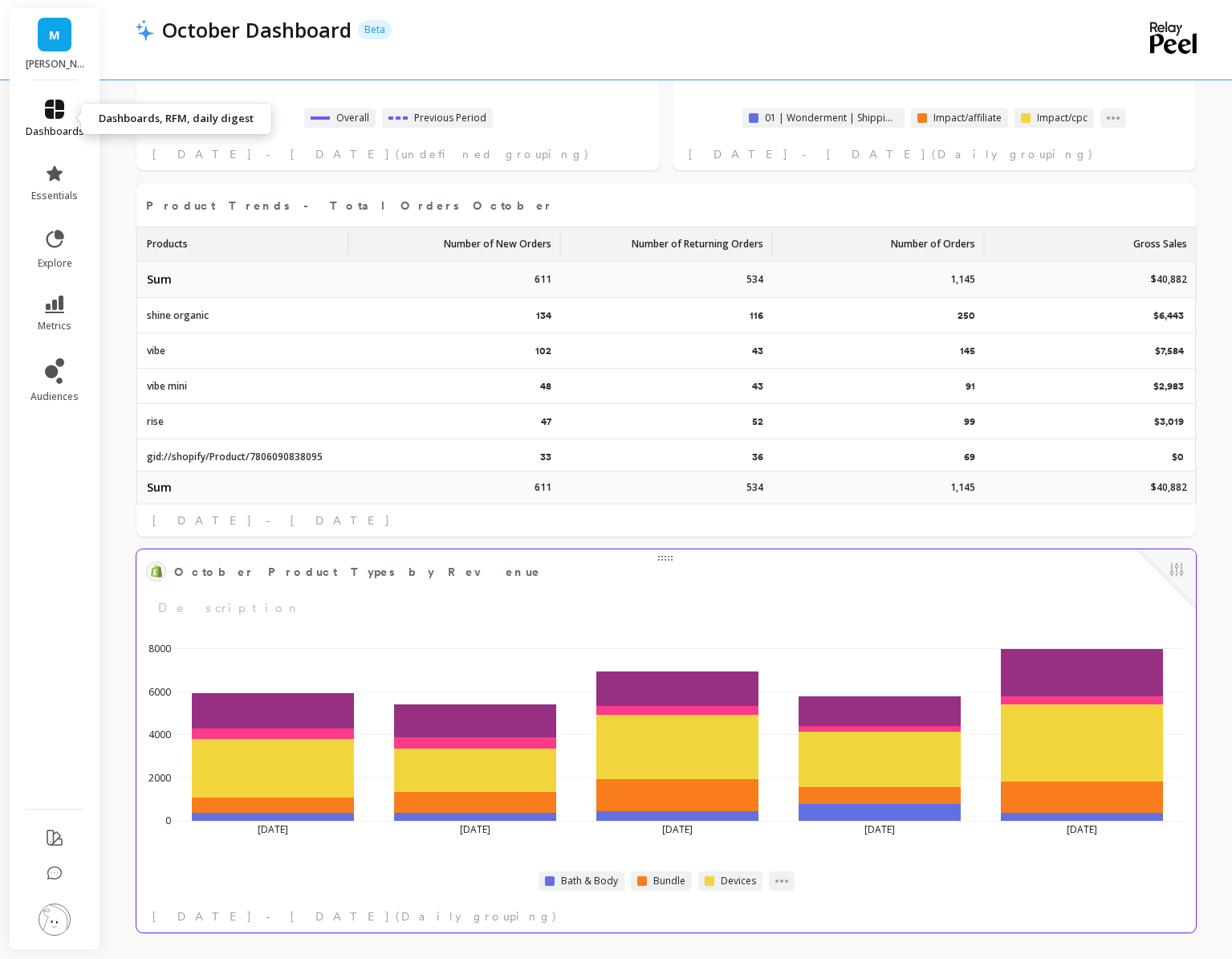
click at [51, 125] on span "dashboards" at bounding box center [56, 131] width 59 height 13
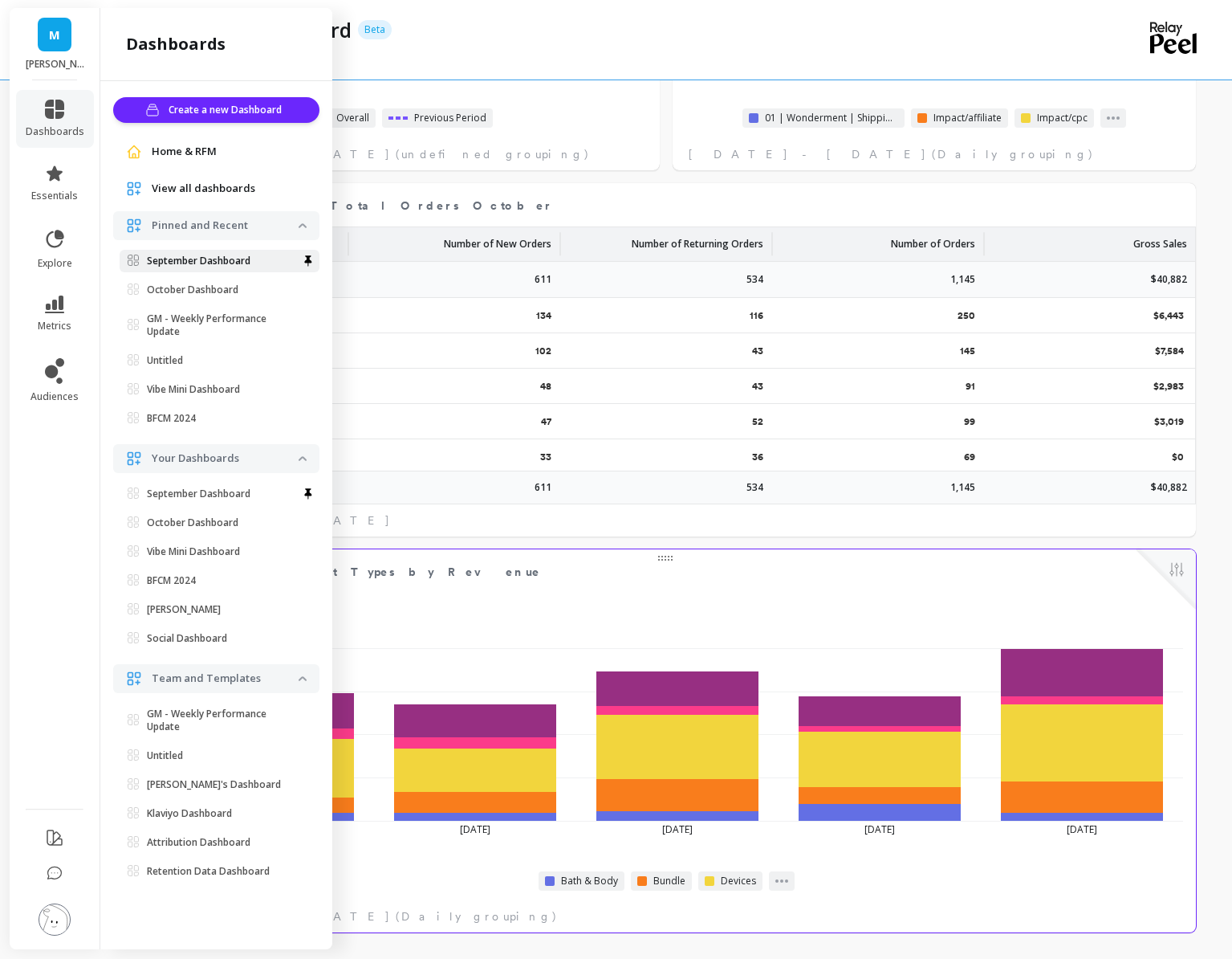
click at [191, 267] on p "September Dashboard" at bounding box center [199, 260] width 104 height 13
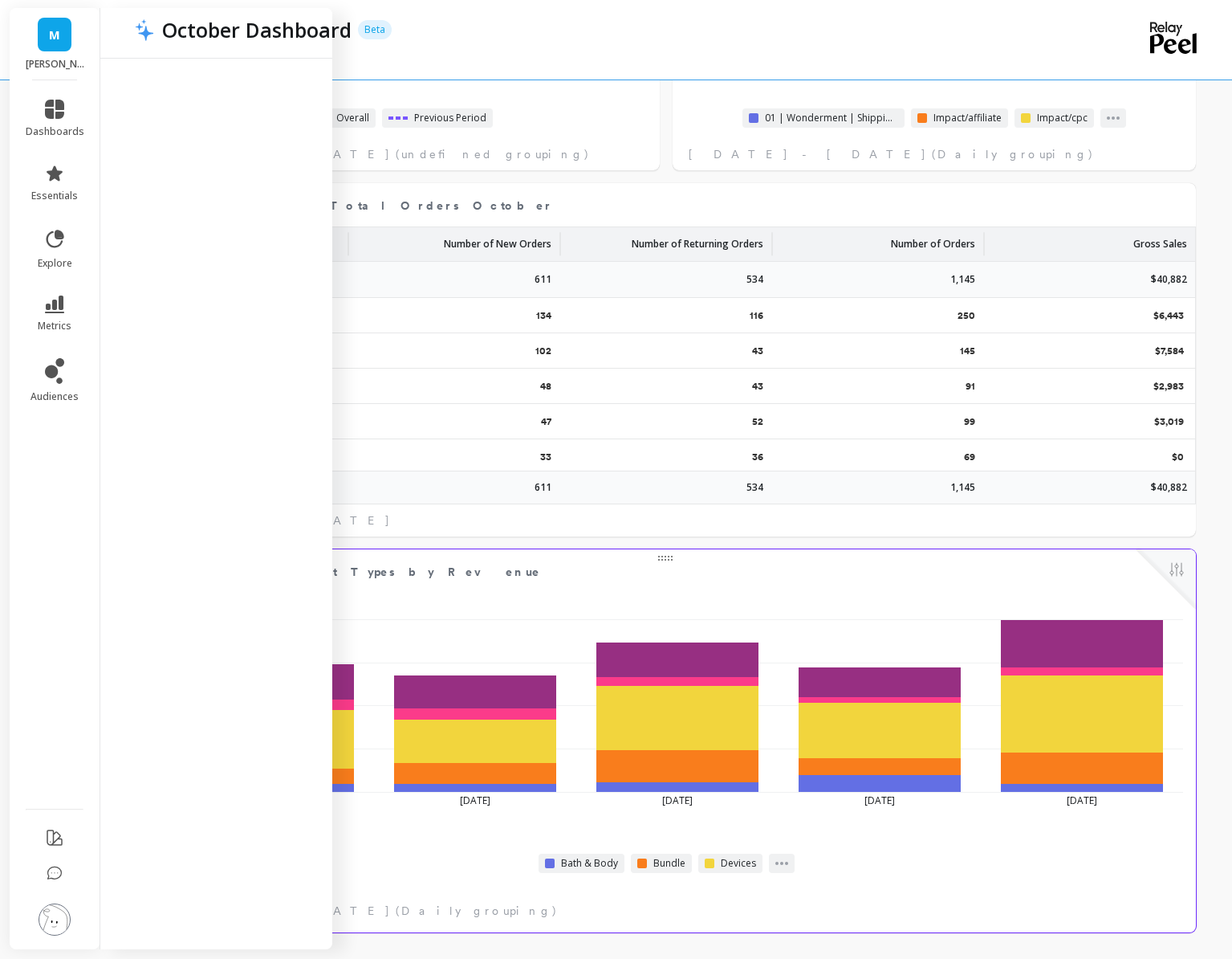
select select "sum"
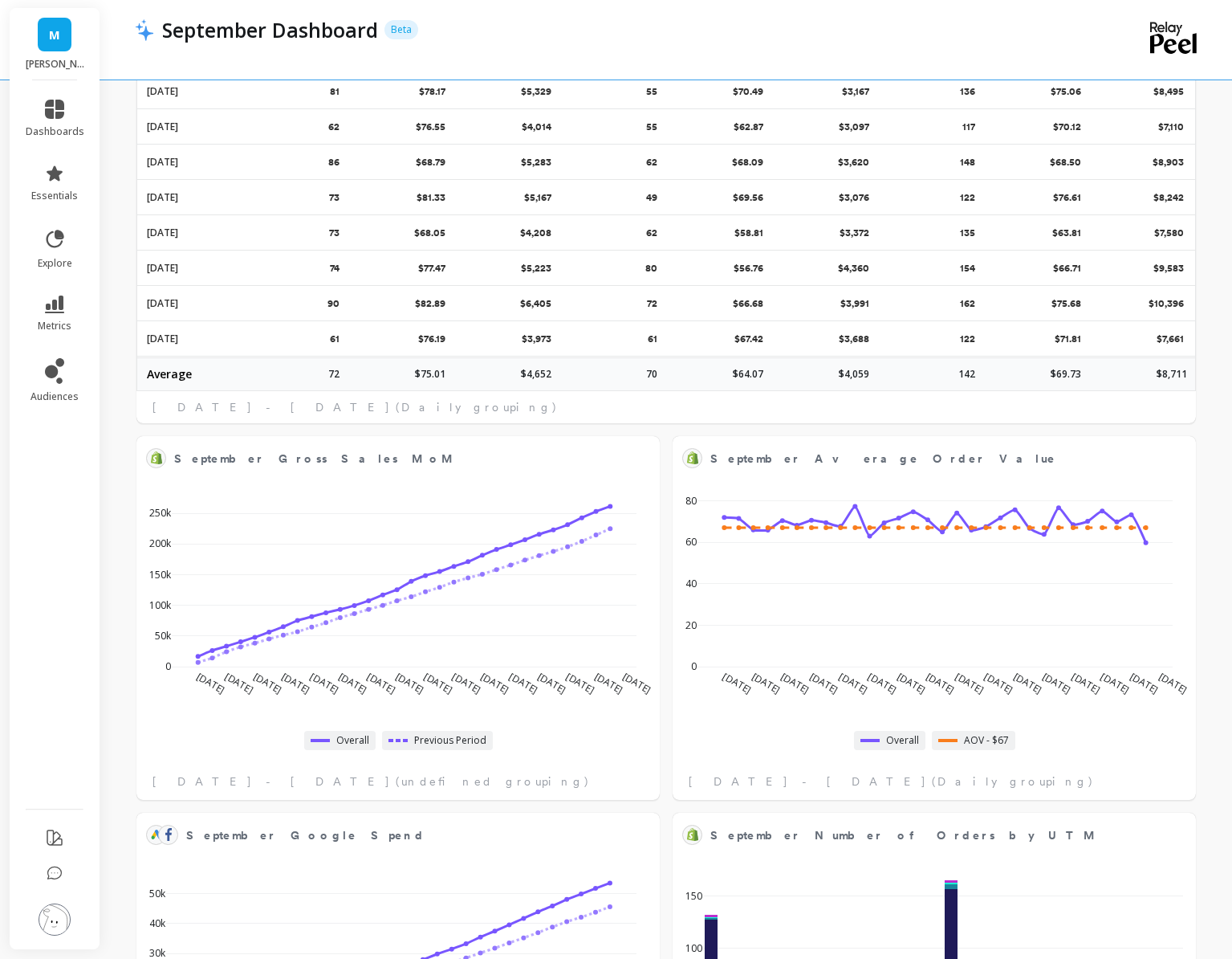
select select "sum"
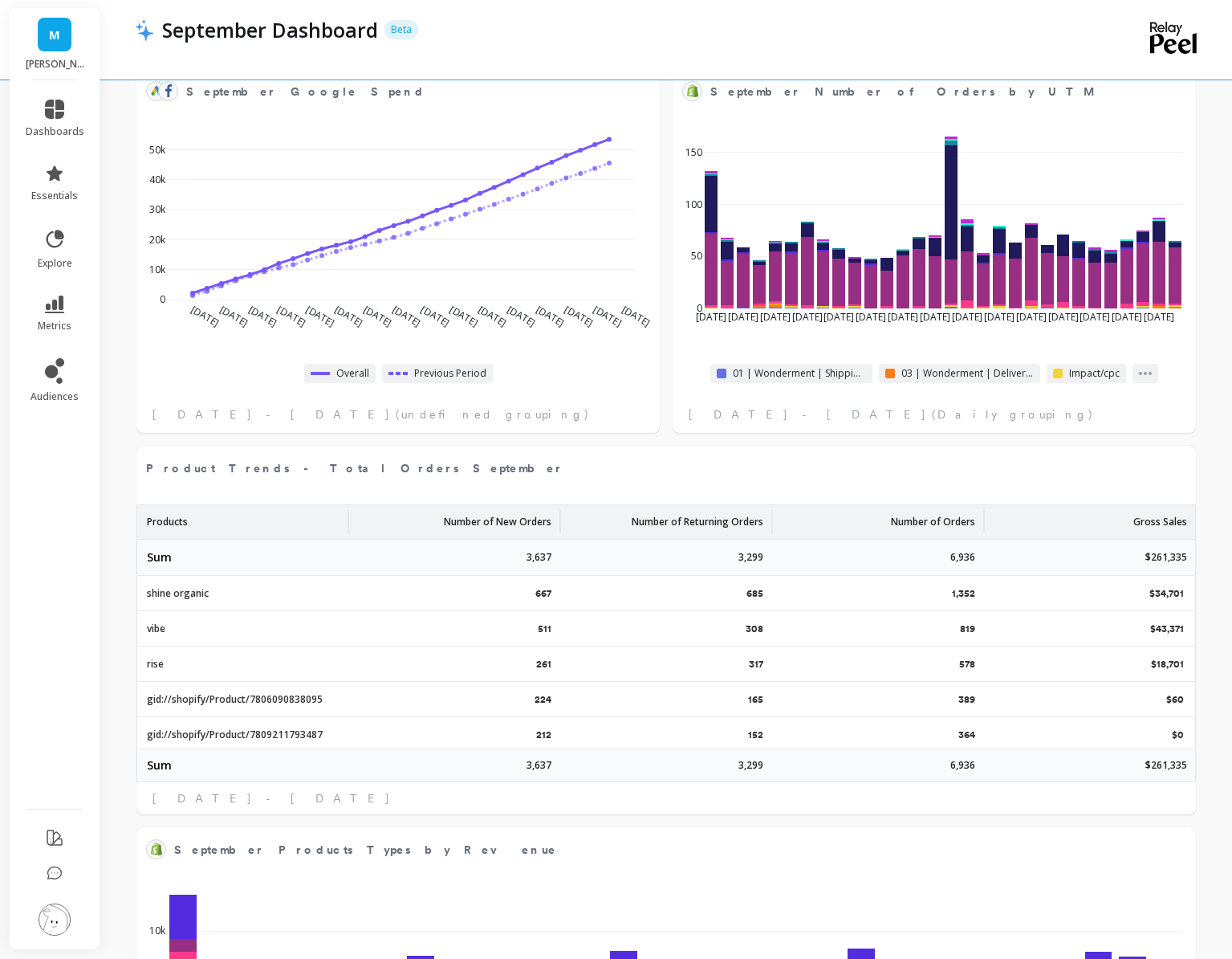
select select "sum"
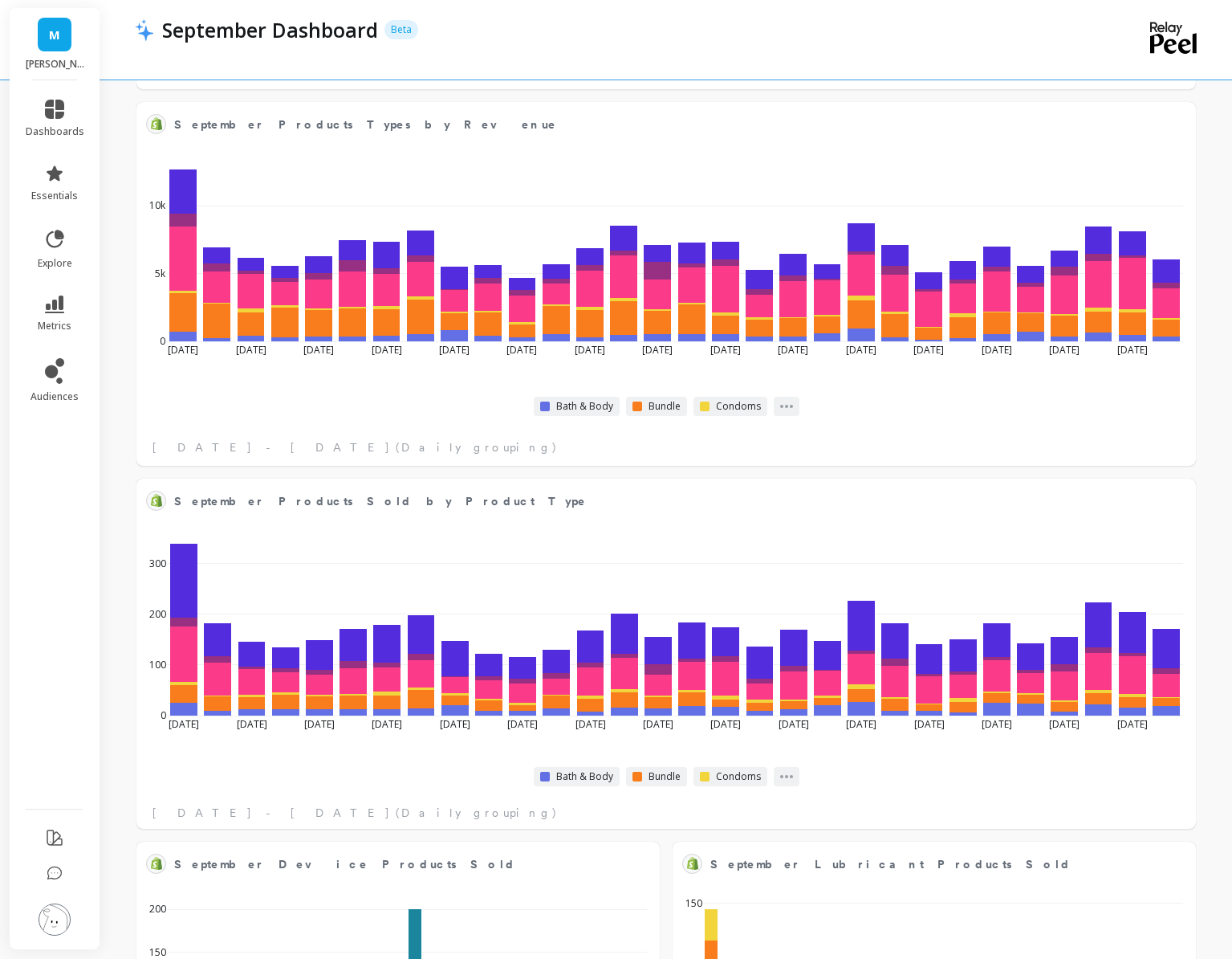
select select "sum"
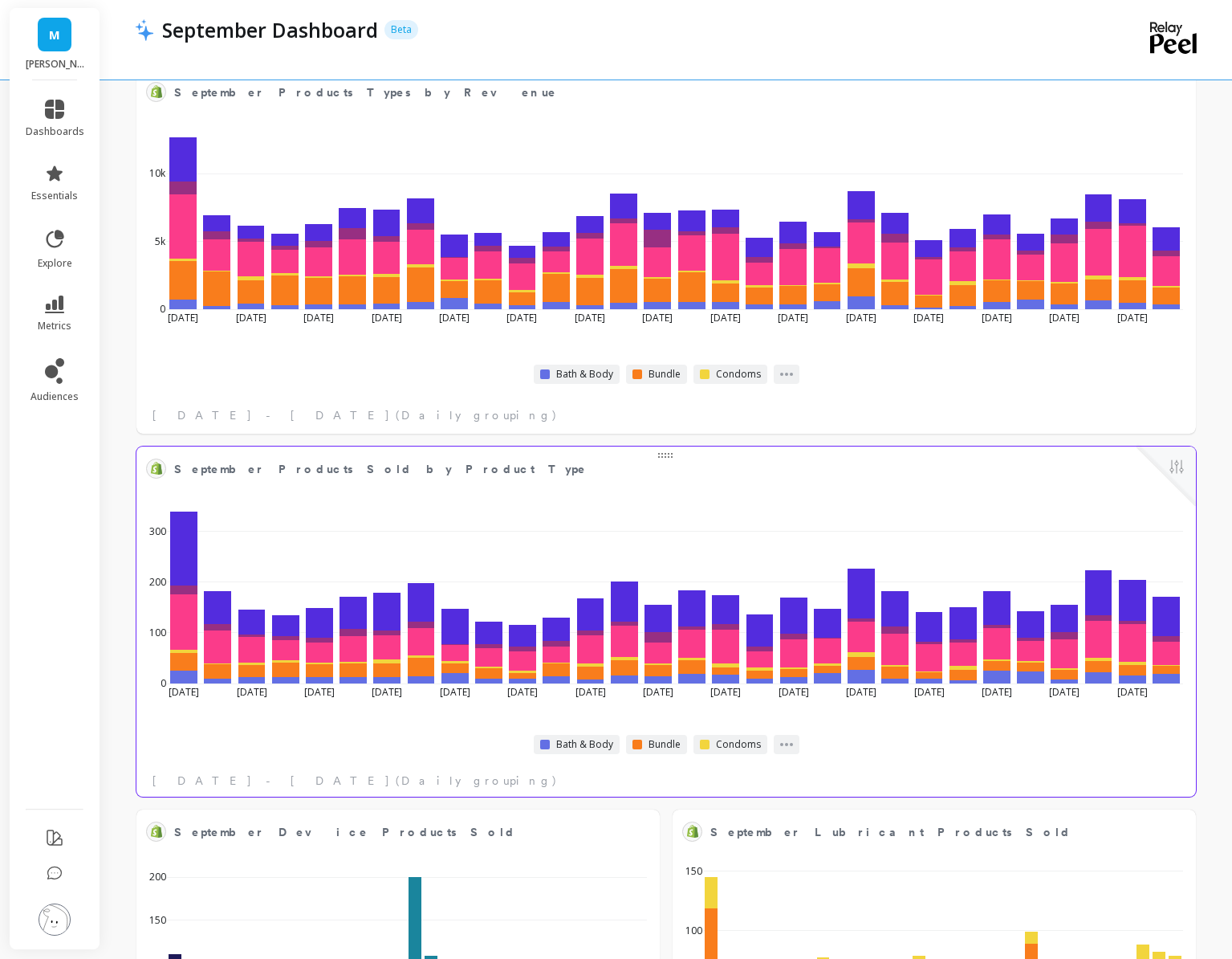
select select "sum"
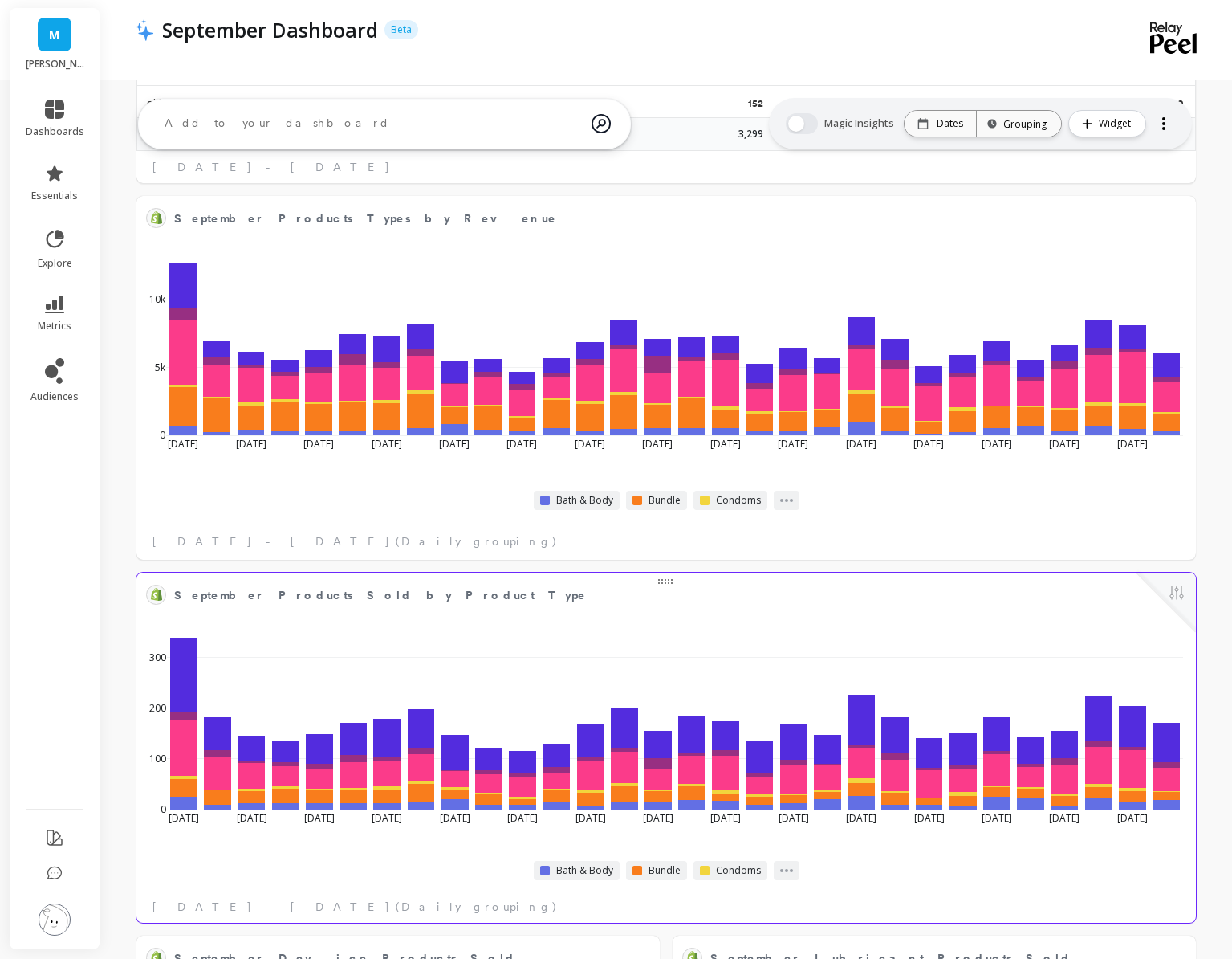
scroll to position [2277, 0]
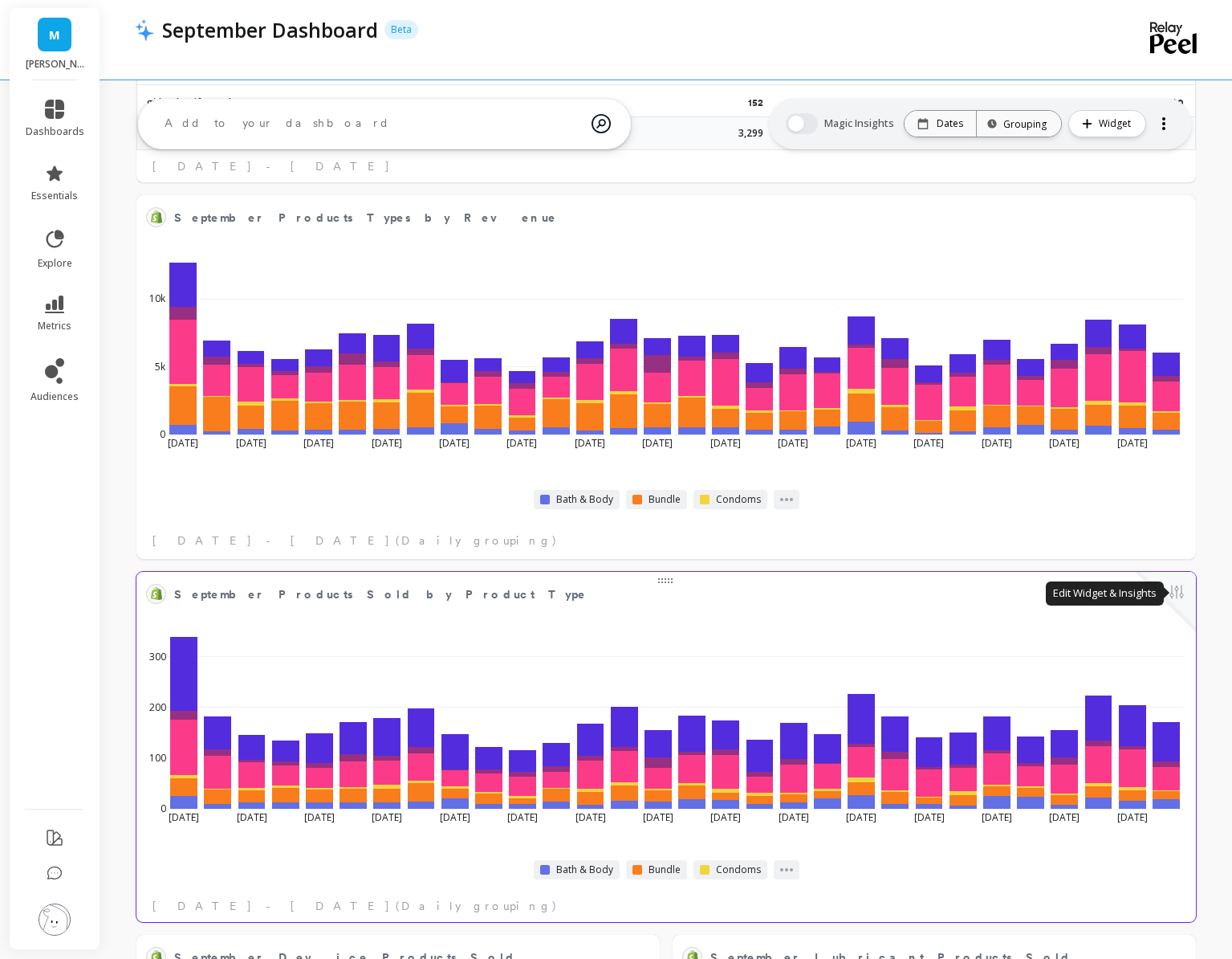
click at [1175, 594] on button at bounding box center [1176, 594] width 19 height 23
select select "sum"
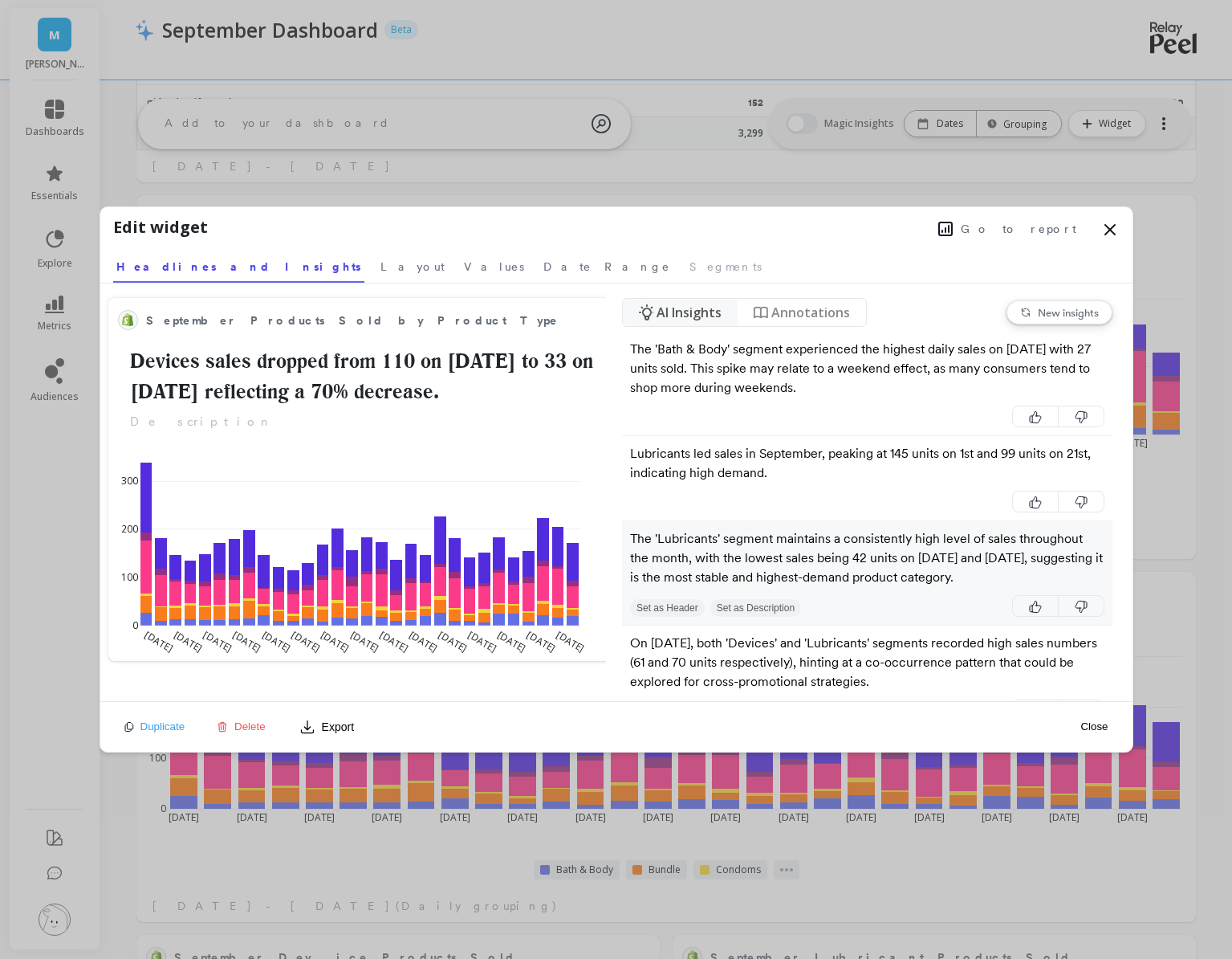
select select "sum"
click at [1023, 229] on span "Go to report" at bounding box center [1018, 228] width 115 height 16
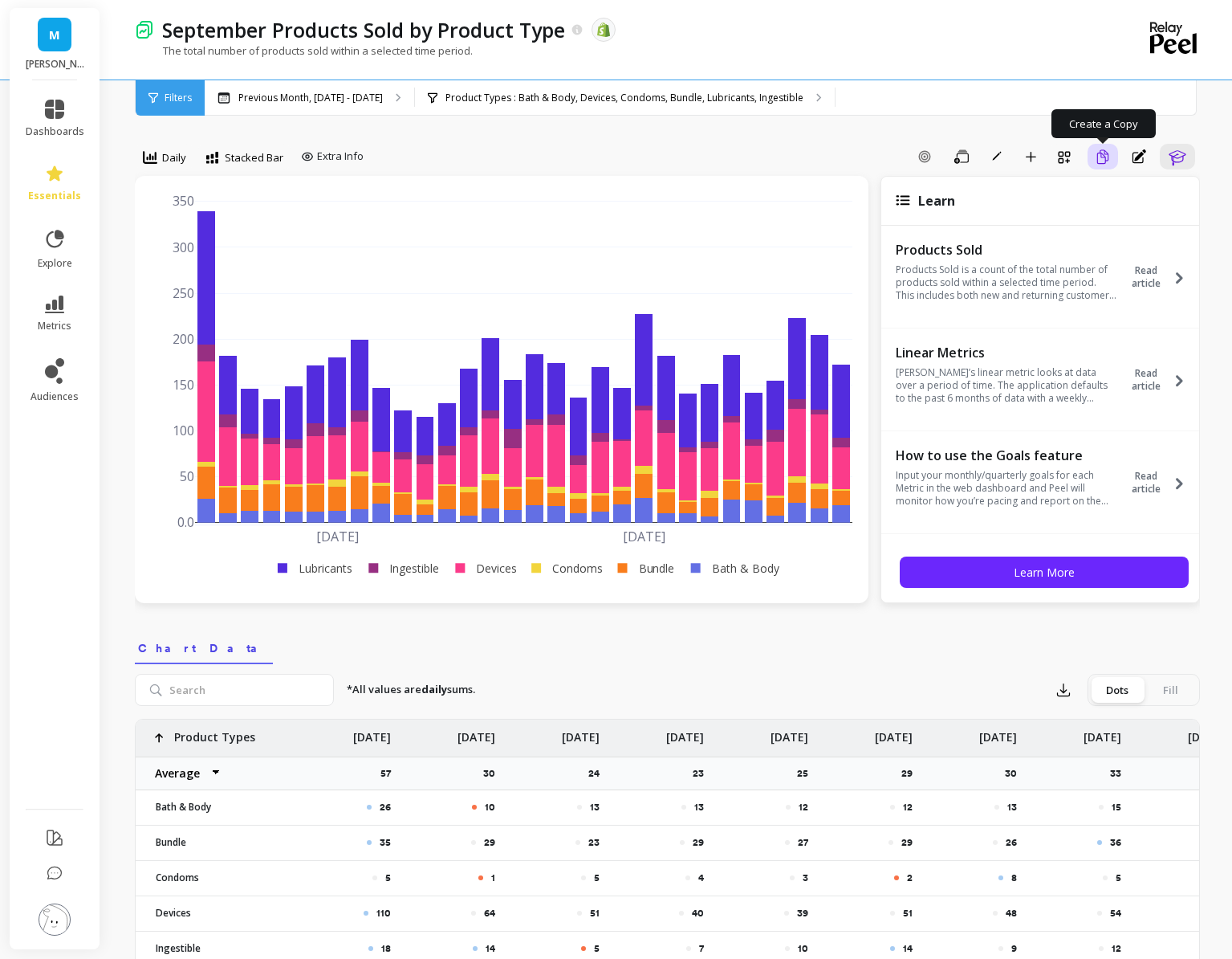
click at [1100, 157] on icon "button" at bounding box center [1102, 157] width 14 height 15
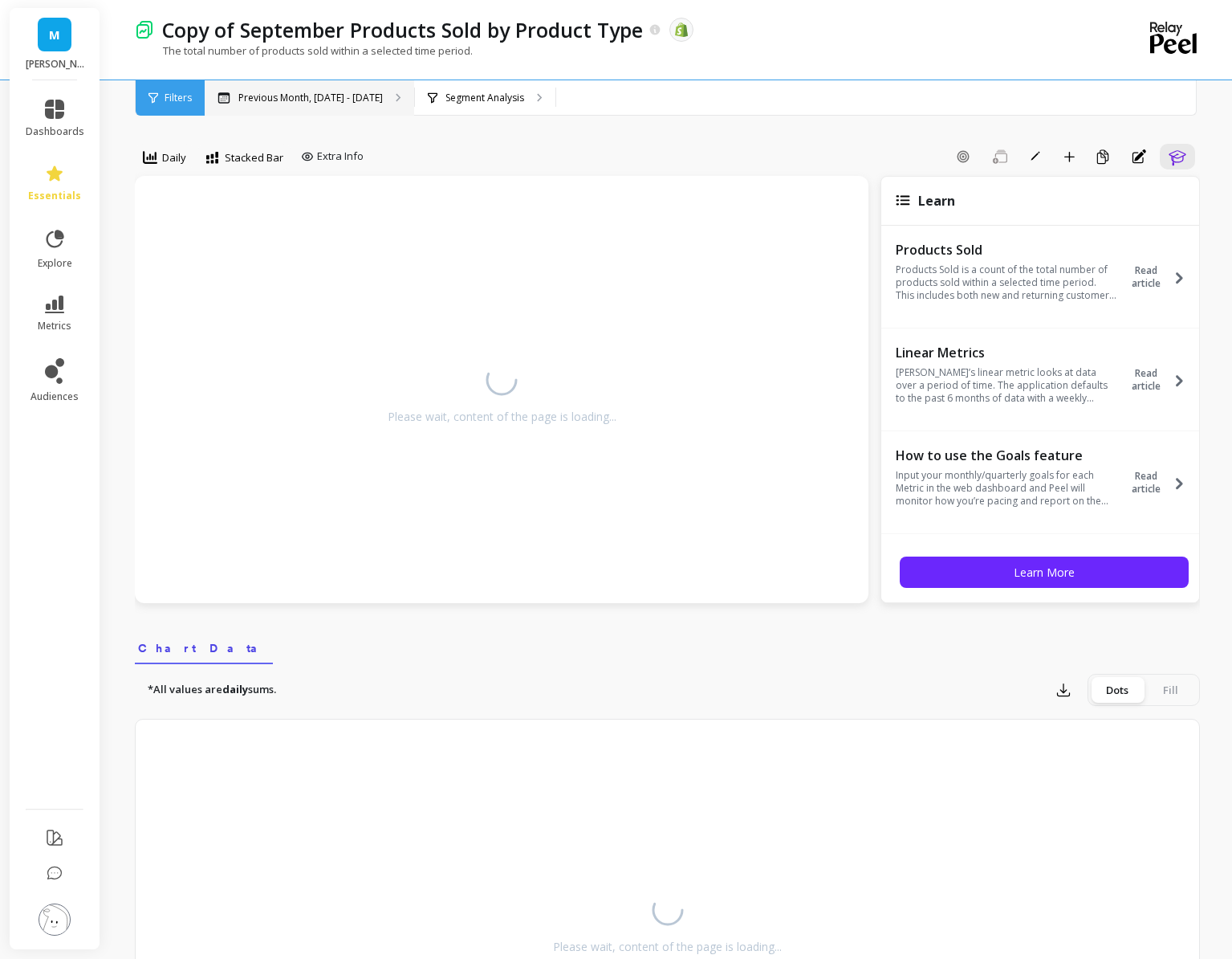
click at [353, 100] on p "Previous Month, [DATE] - [DATE]" at bounding box center [311, 98] width 145 height 13
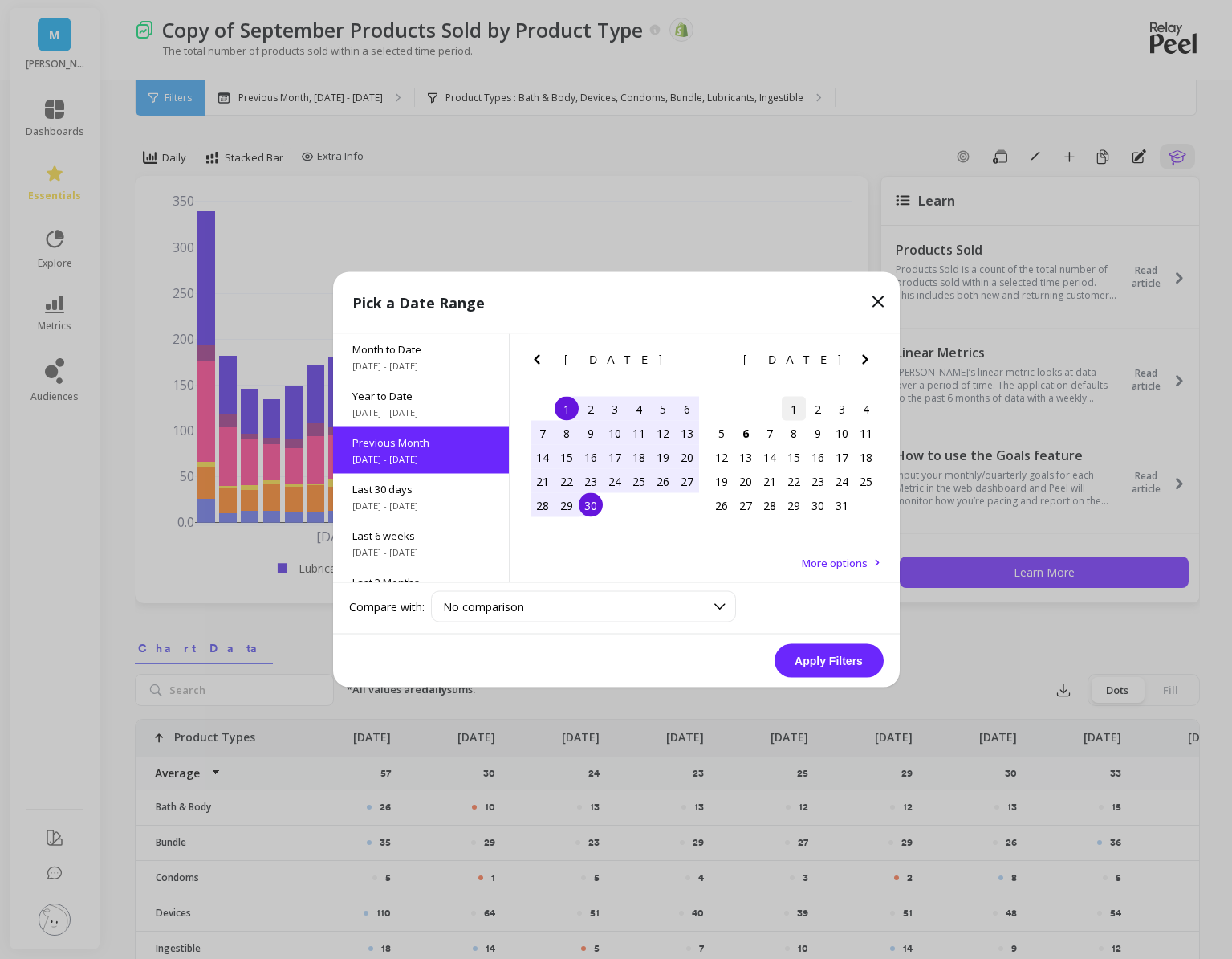
click at [797, 406] on div "1" at bounding box center [794, 408] width 24 height 24
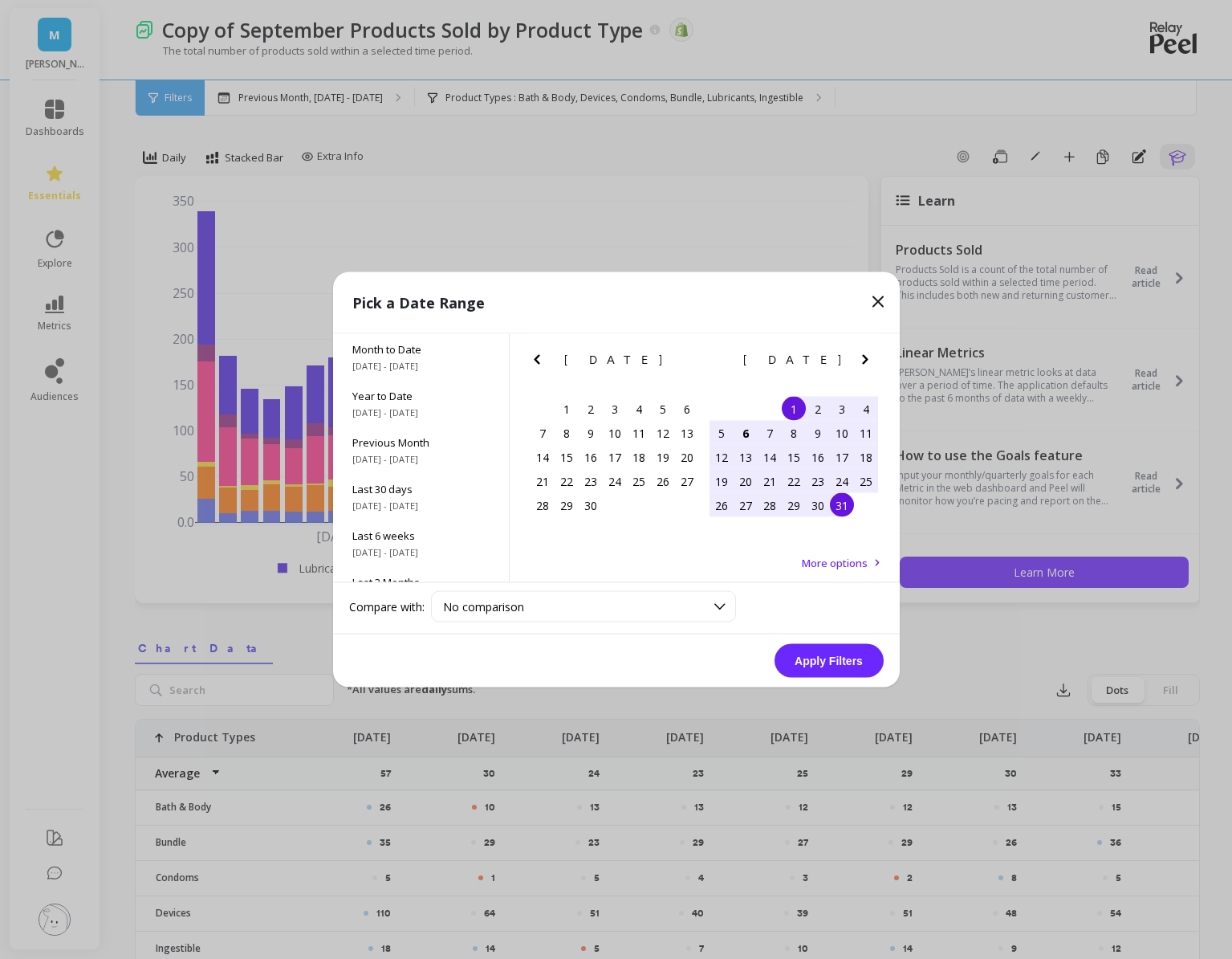
click at [836, 499] on div "31" at bounding box center [842, 505] width 24 height 24
click at [842, 671] on button "Apply Filters" at bounding box center [829, 661] width 109 height 34
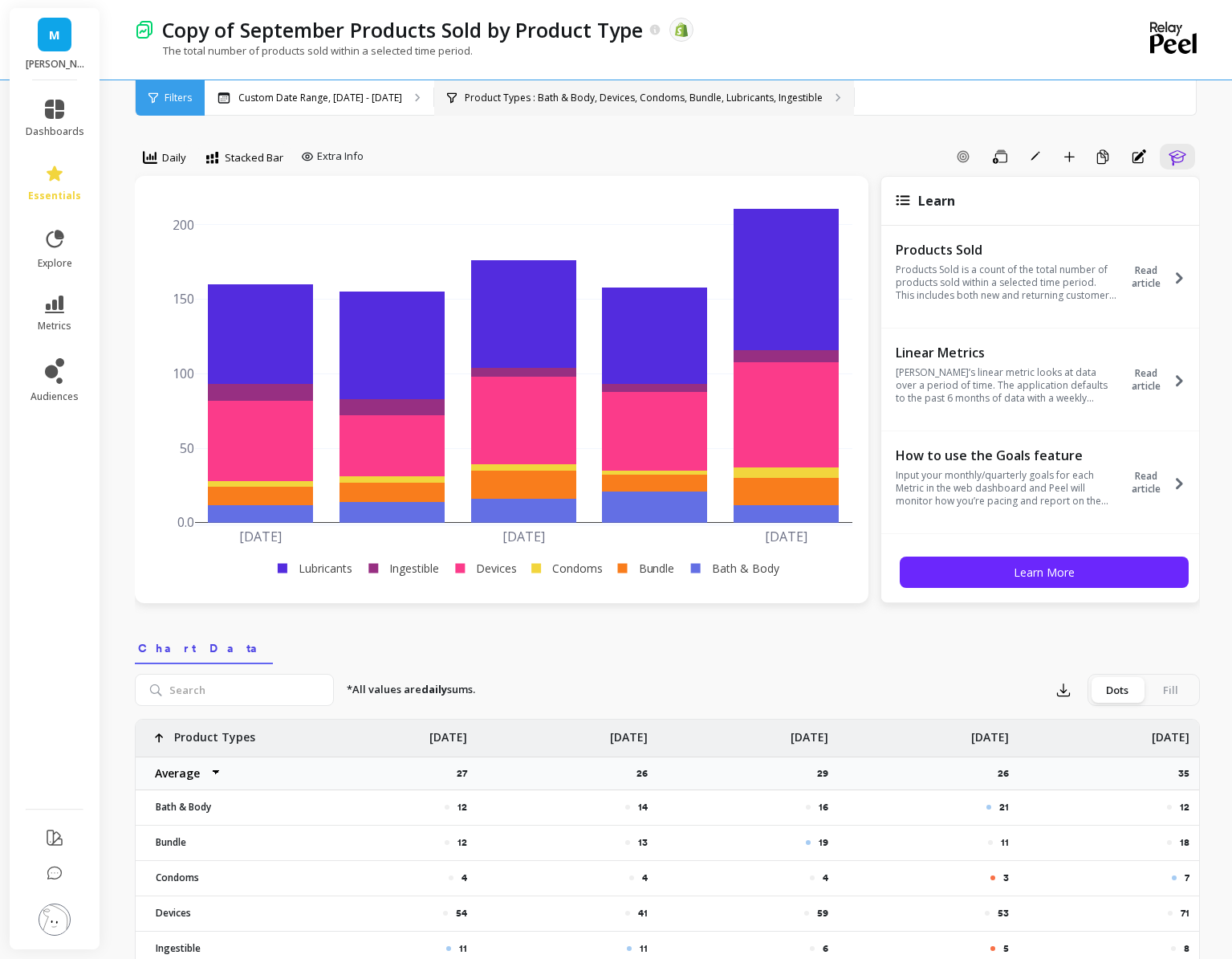
click at [608, 103] on p "Product Types : Bath & Body, Devices, Condoms, Bundle, Lubricants, Ingestible" at bounding box center [643, 98] width 358 height 13
click at [1034, 149] on span "button" at bounding box center [1035, 156] width 14 height 14
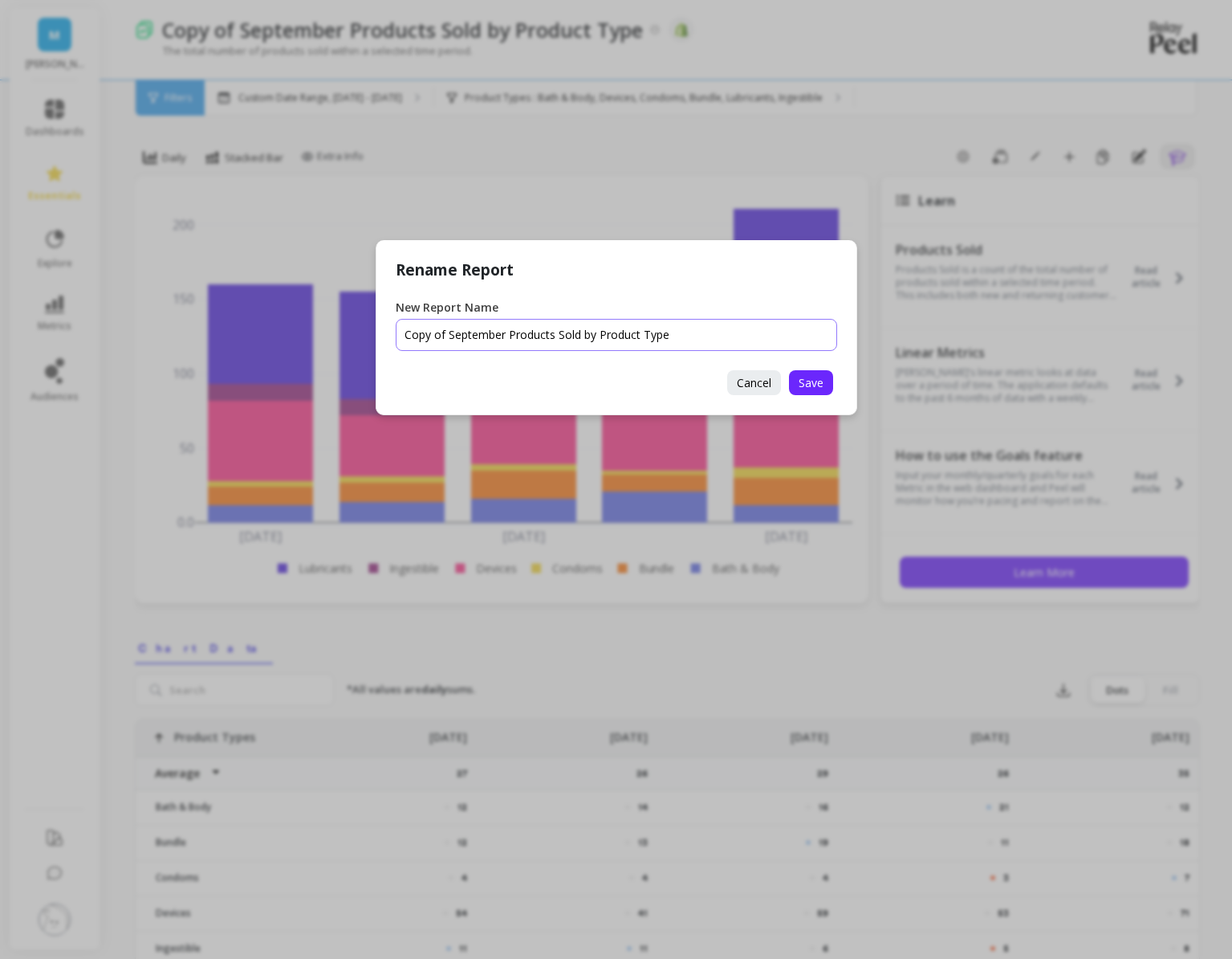
drag, startPoint x: 577, startPoint y: 336, endPoint x: 401, endPoint y: 326, distance: 176.3
click at [401, 327] on input "New Report Name" at bounding box center [616, 335] width 442 height 32
type input "October Units by Product Type"
click at [805, 378] on span "Save" at bounding box center [811, 382] width 25 height 15
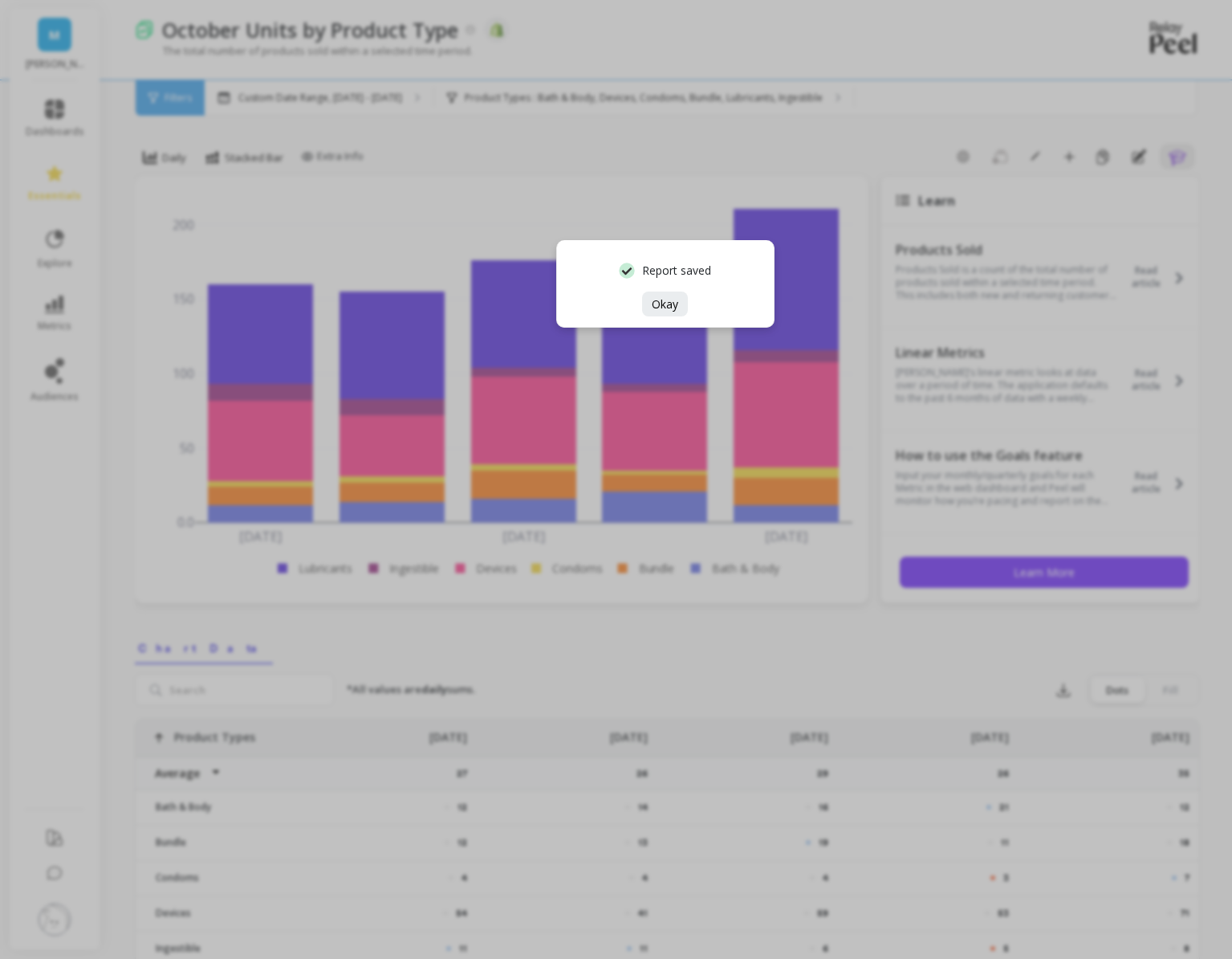
click at [646, 317] on div "Report saved Okay" at bounding box center [665, 284] width 218 height 88
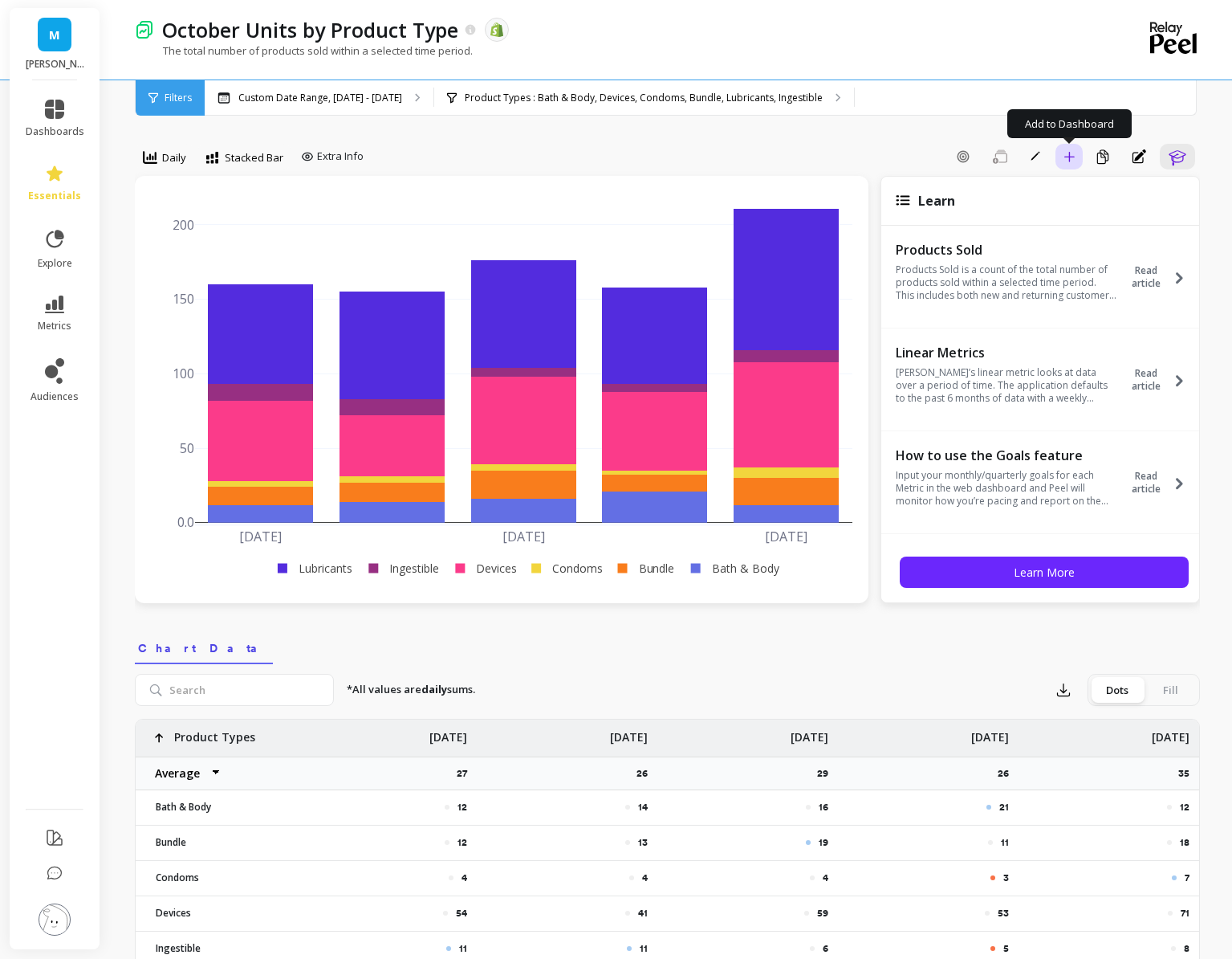
click at [1073, 157] on icon "button" at bounding box center [1069, 156] width 11 height 11
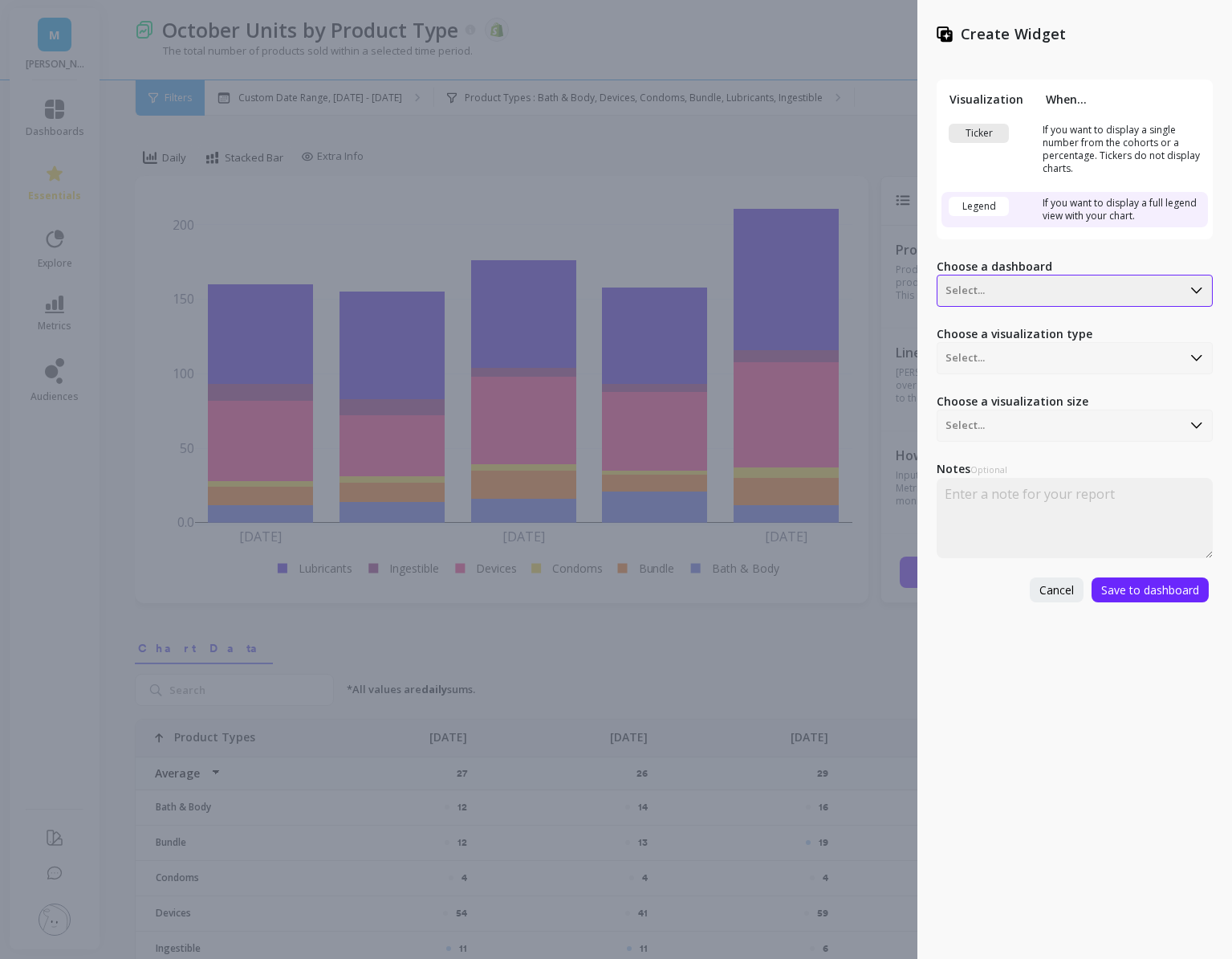
click at [1002, 284] on div at bounding box center [1059, 290] width 228 height 19
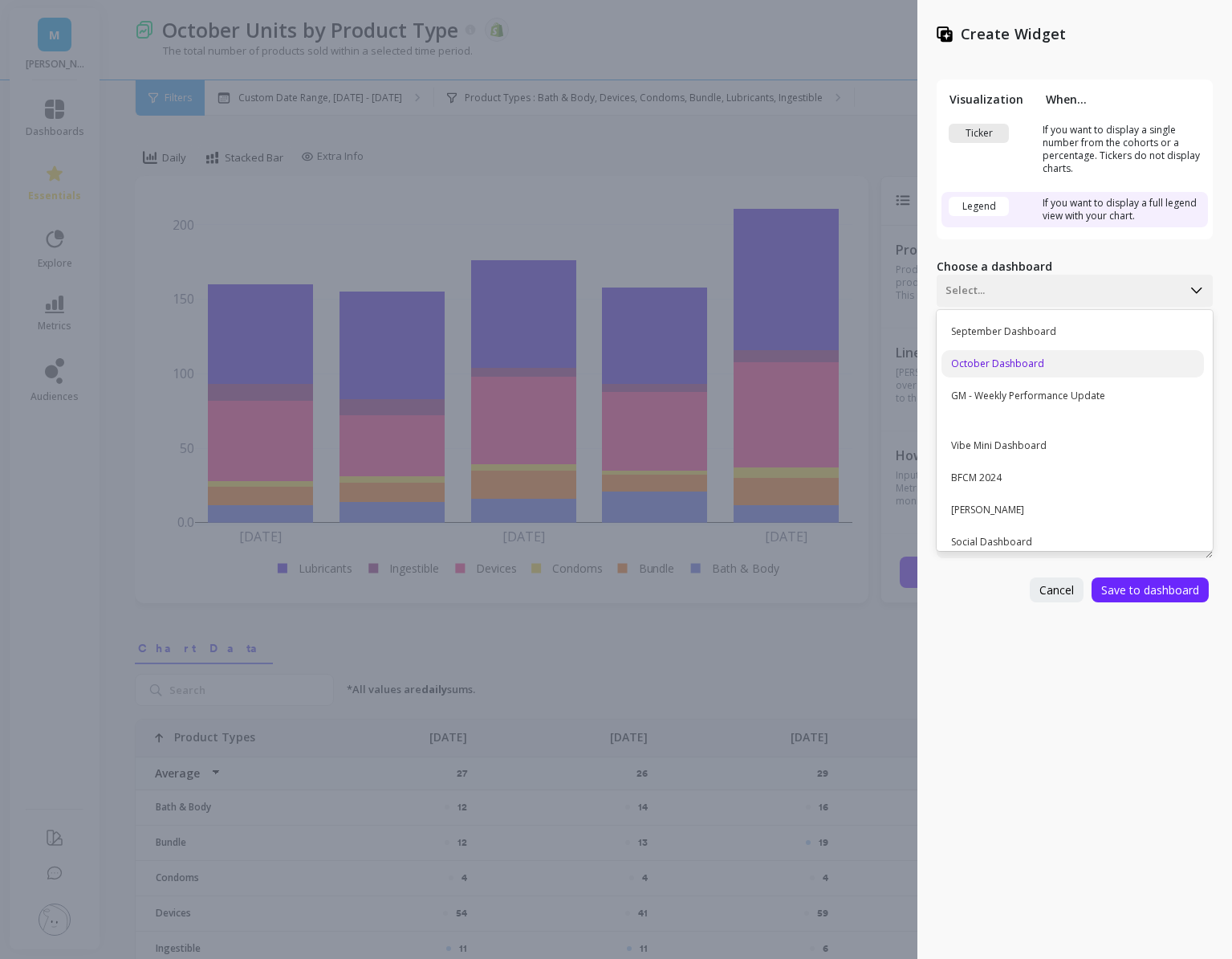
click at [1012, 363] on div "October Dashboard" at bounding box center [1073, 364] width 263 height 27
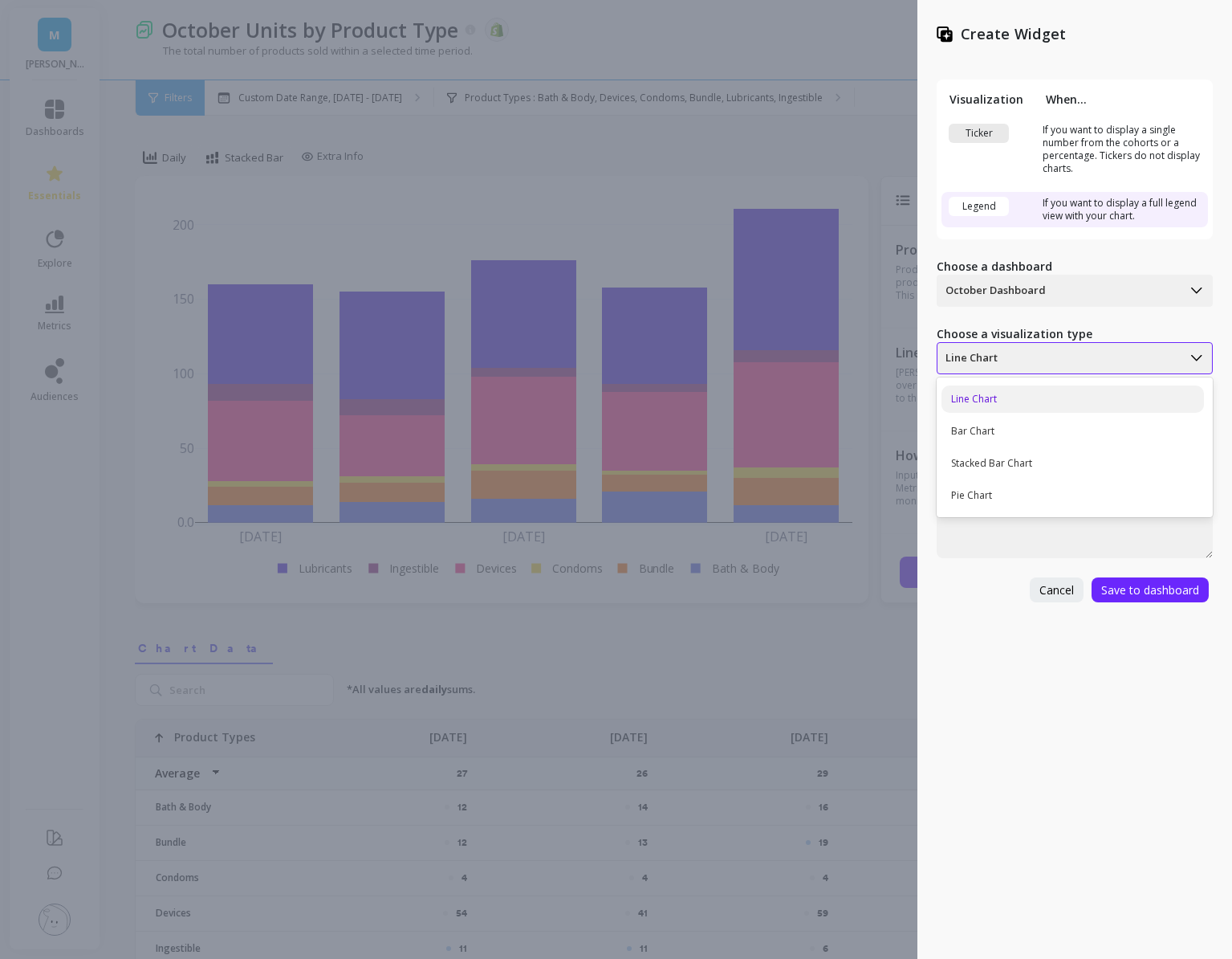
click at [1001, 369] on div "Line Chart" at bounding box center [1059, 358] width 244 height 26
click at [999, 455] on div "Stacked Bar Chart" at bounding box center [1073, 463] width 263 height 27
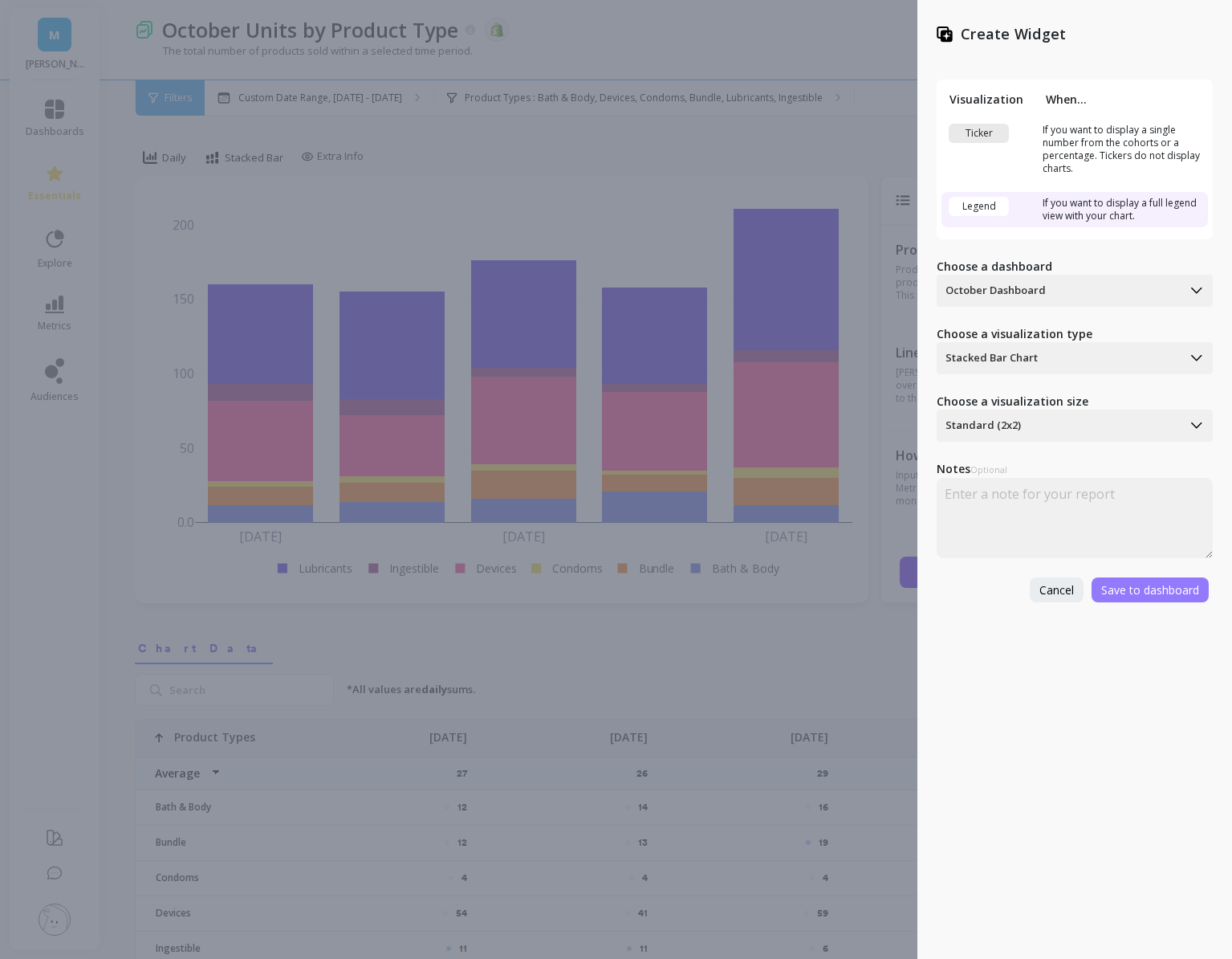
click at [1102, 583] on span "Save to dashboard" at bounding box center [1150, 590] width 98 height 15
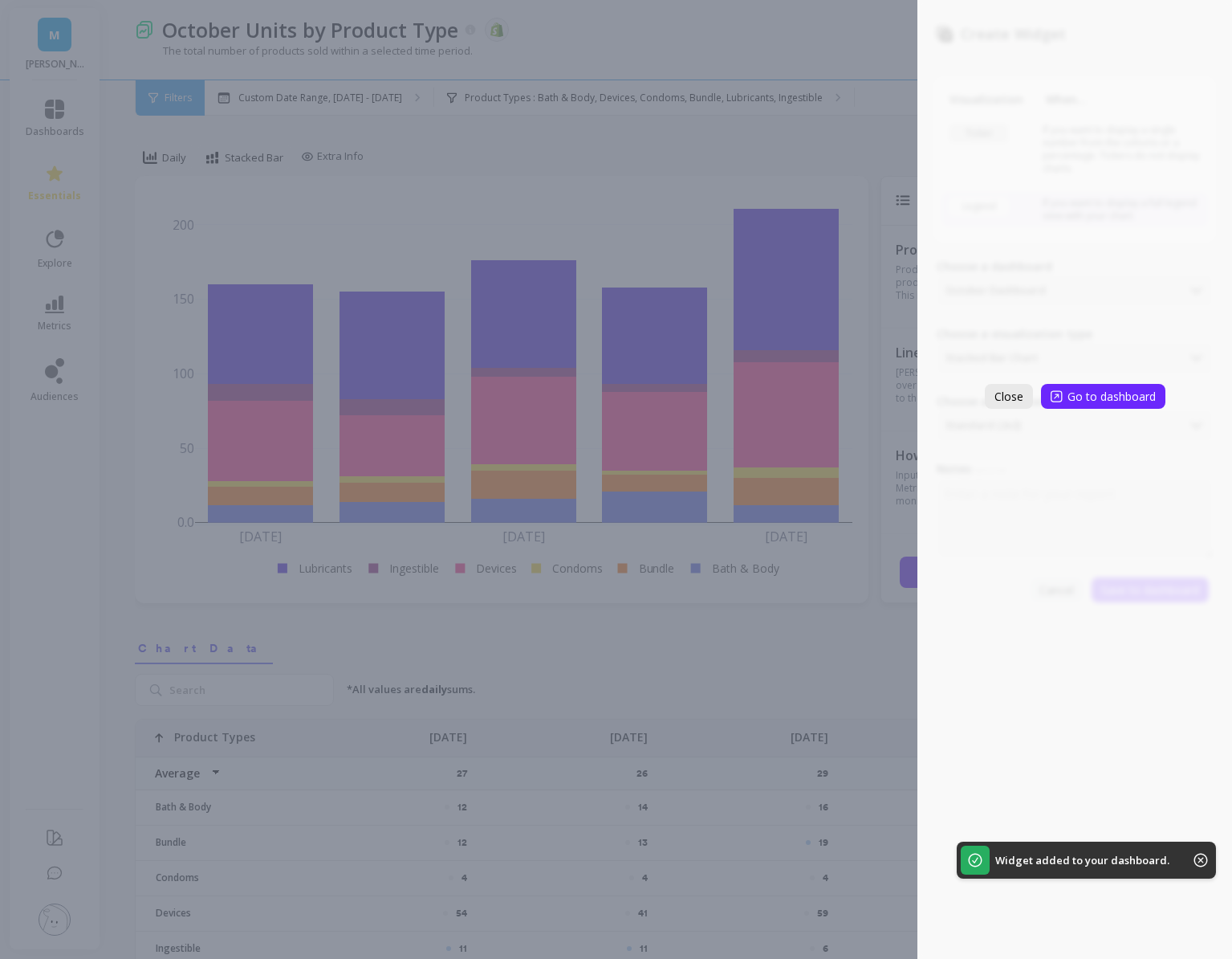
click at [1008, 399] on span "Close" at bounding box center [1009, 397] width 29 height 15
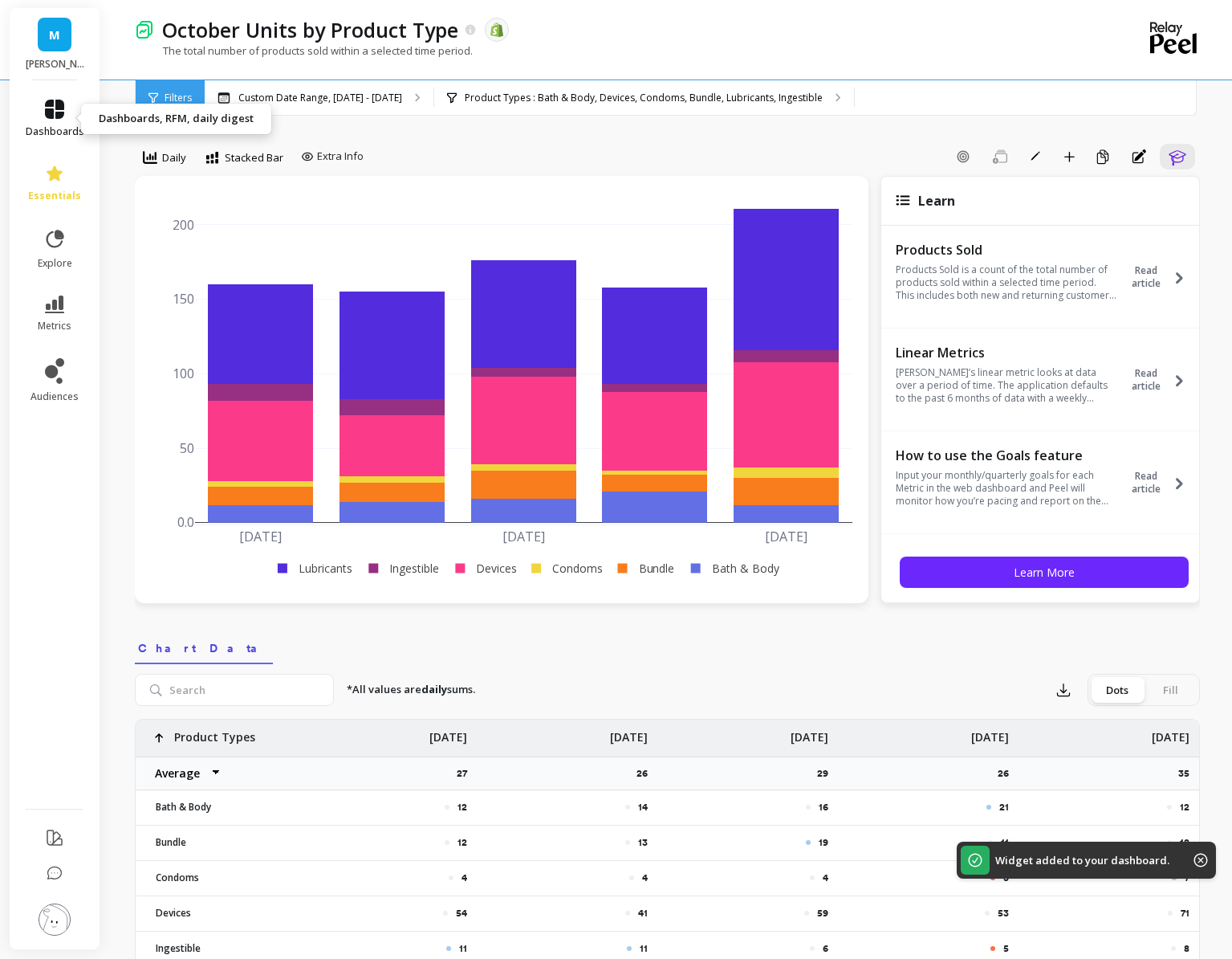
click at [37, 110] on link "dashboards" at bounding box center [56, 119] width 59 height 39
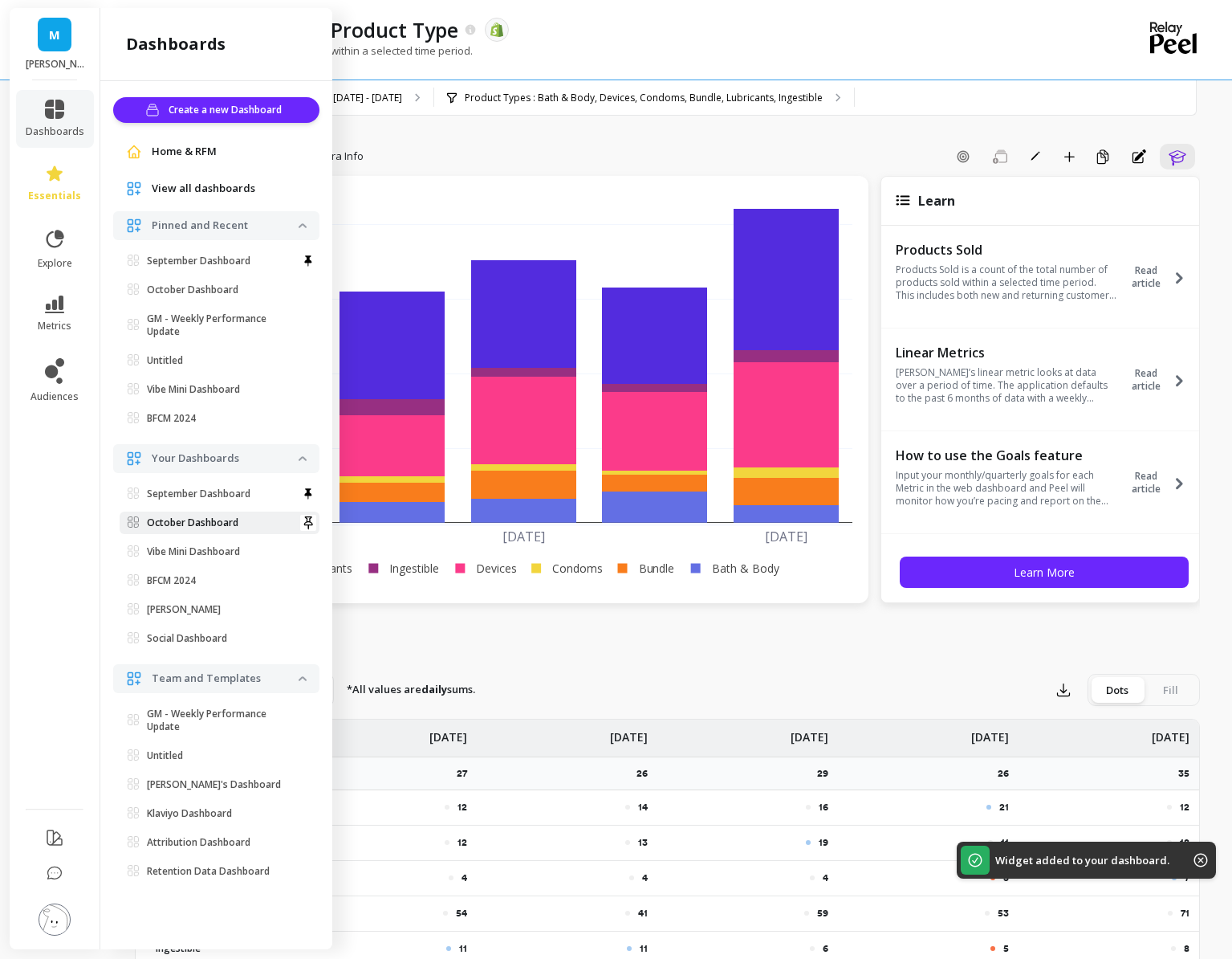
click at [210, 522] on p "October Dashboard" at bounding box center [193, 522] width 92 height 13
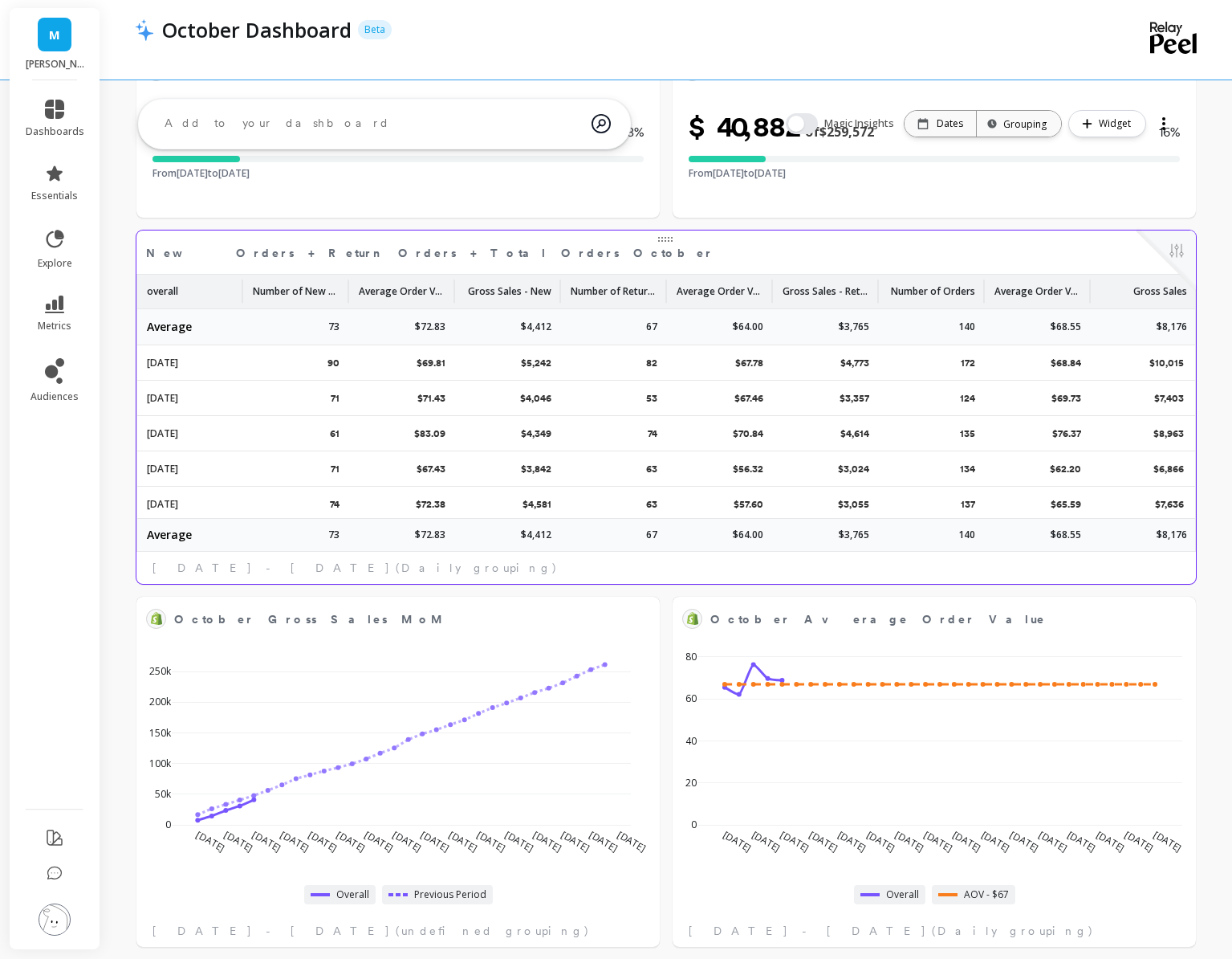
select select "sum"
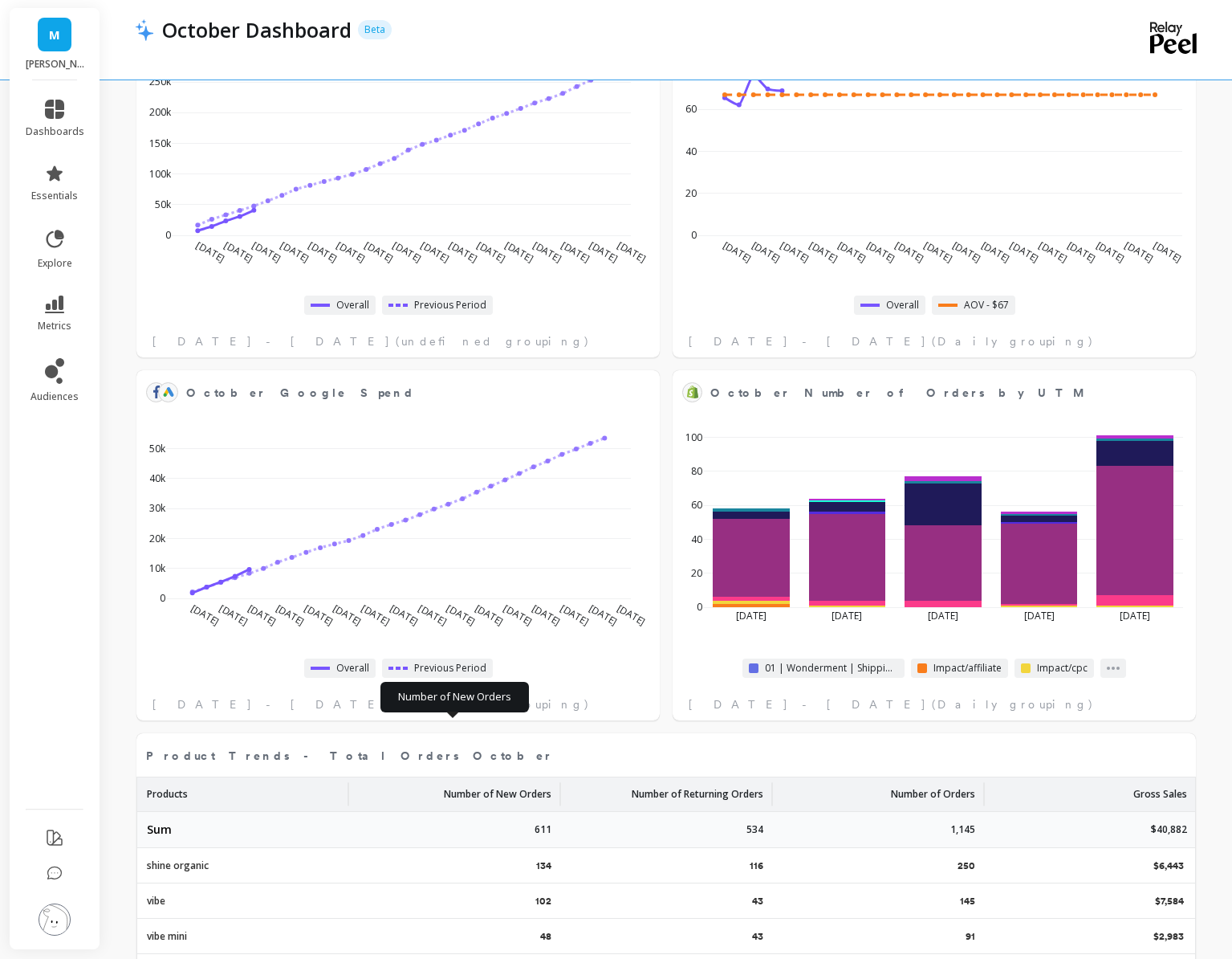
scroll to position [1241, 0]
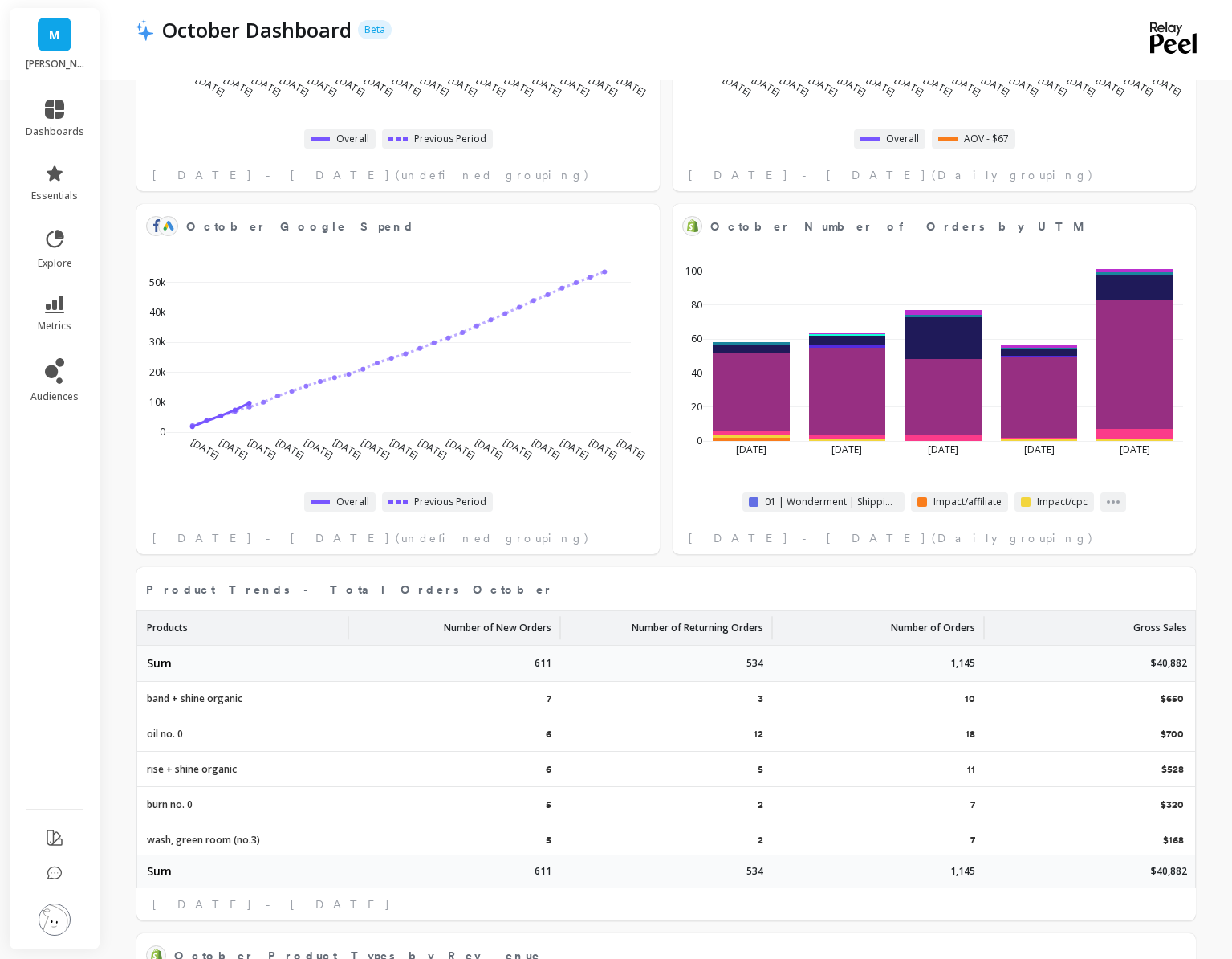
select select "sum"
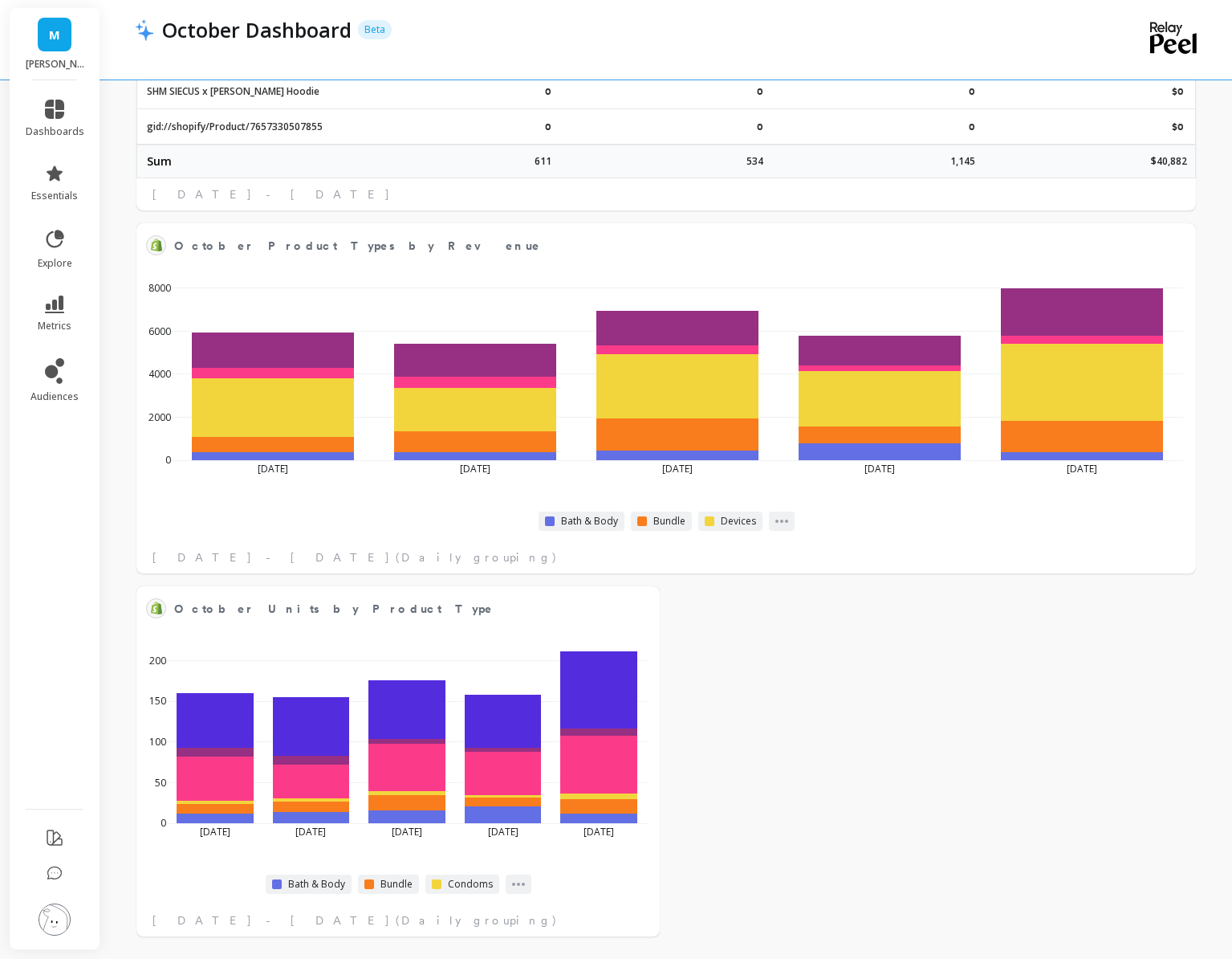
scroll to position [1955, 0]
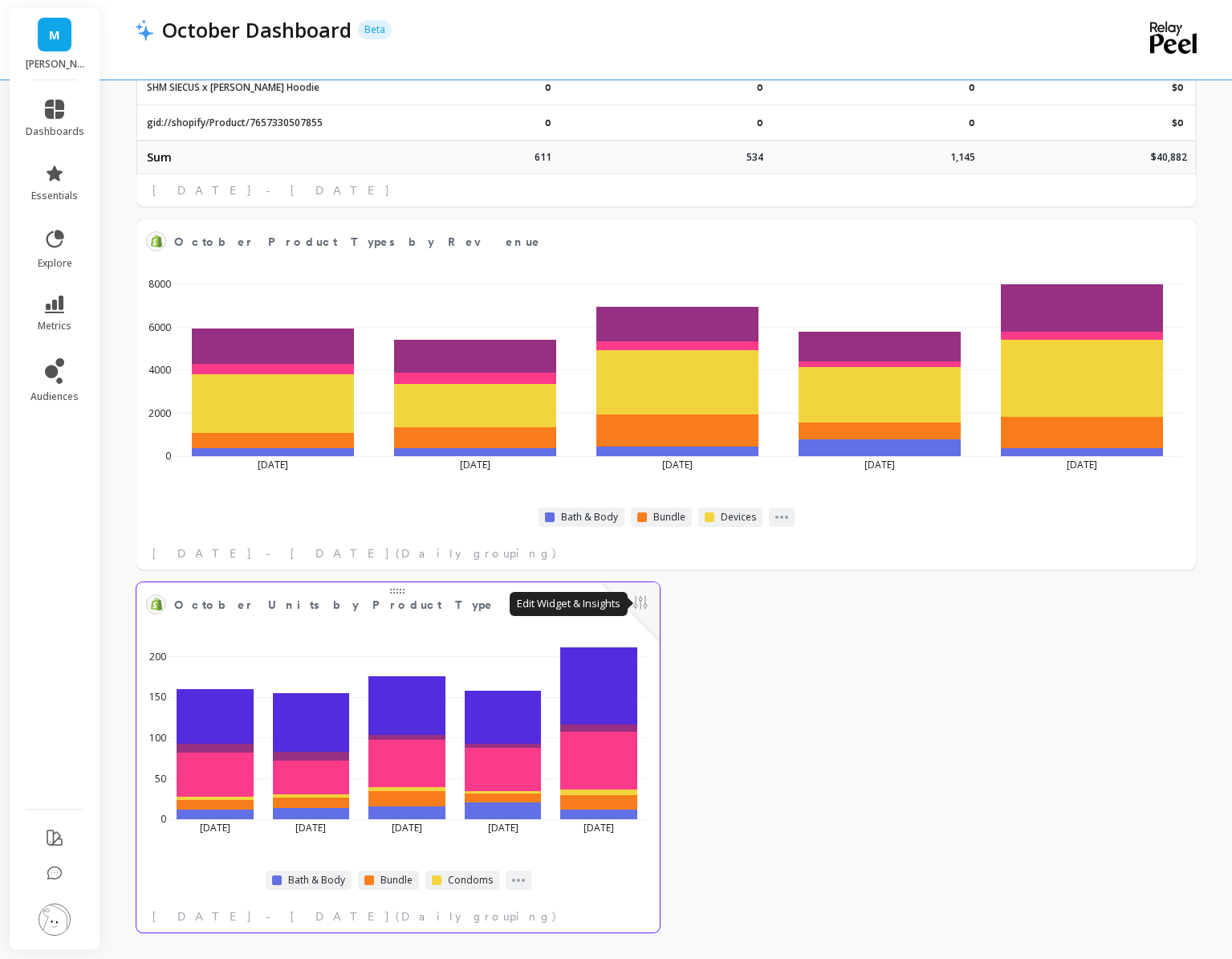
click at [643, 602] on button at bounding box center [640, 604] width 19 height 23
select select "sum"
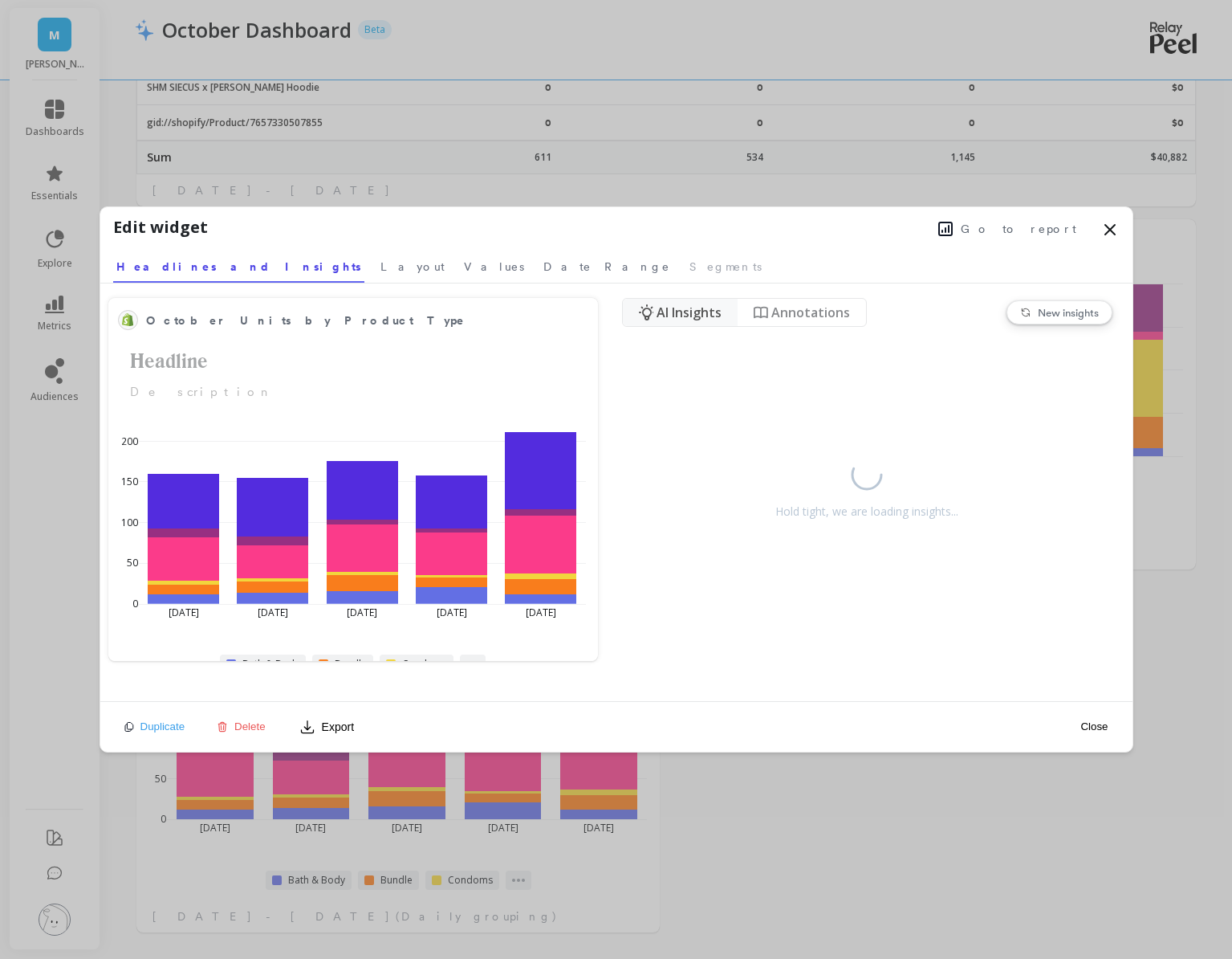
select select "sum"
click at [380, 272] on span "Layout" at bounding box center [412, 266] width 64 height 16
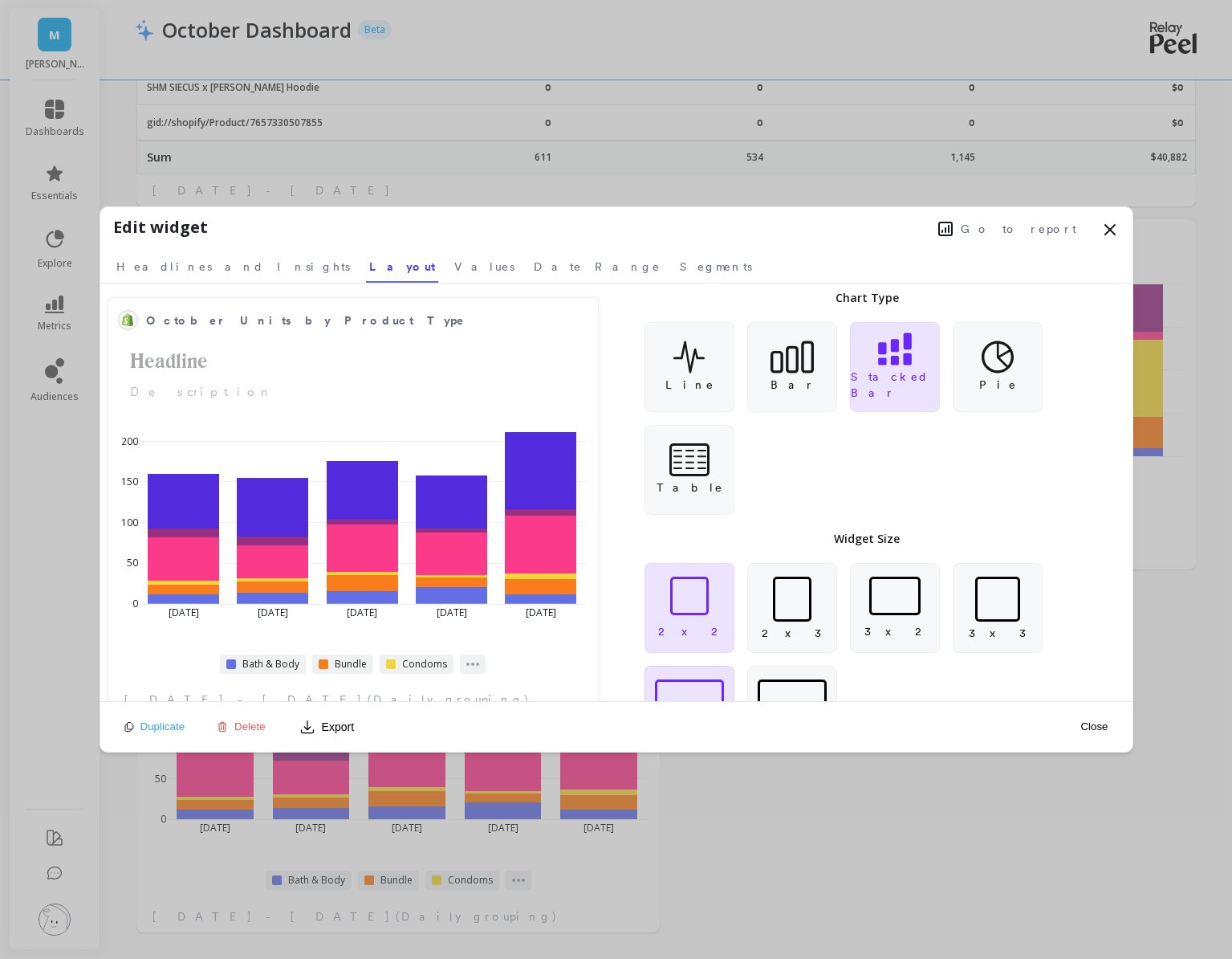
click at [700, 687] on div at bounding box center [689, 699] width 69 height 39
click at [1105, 728] on button "Close" at bounding box center [1094, 727] width 37 height 13
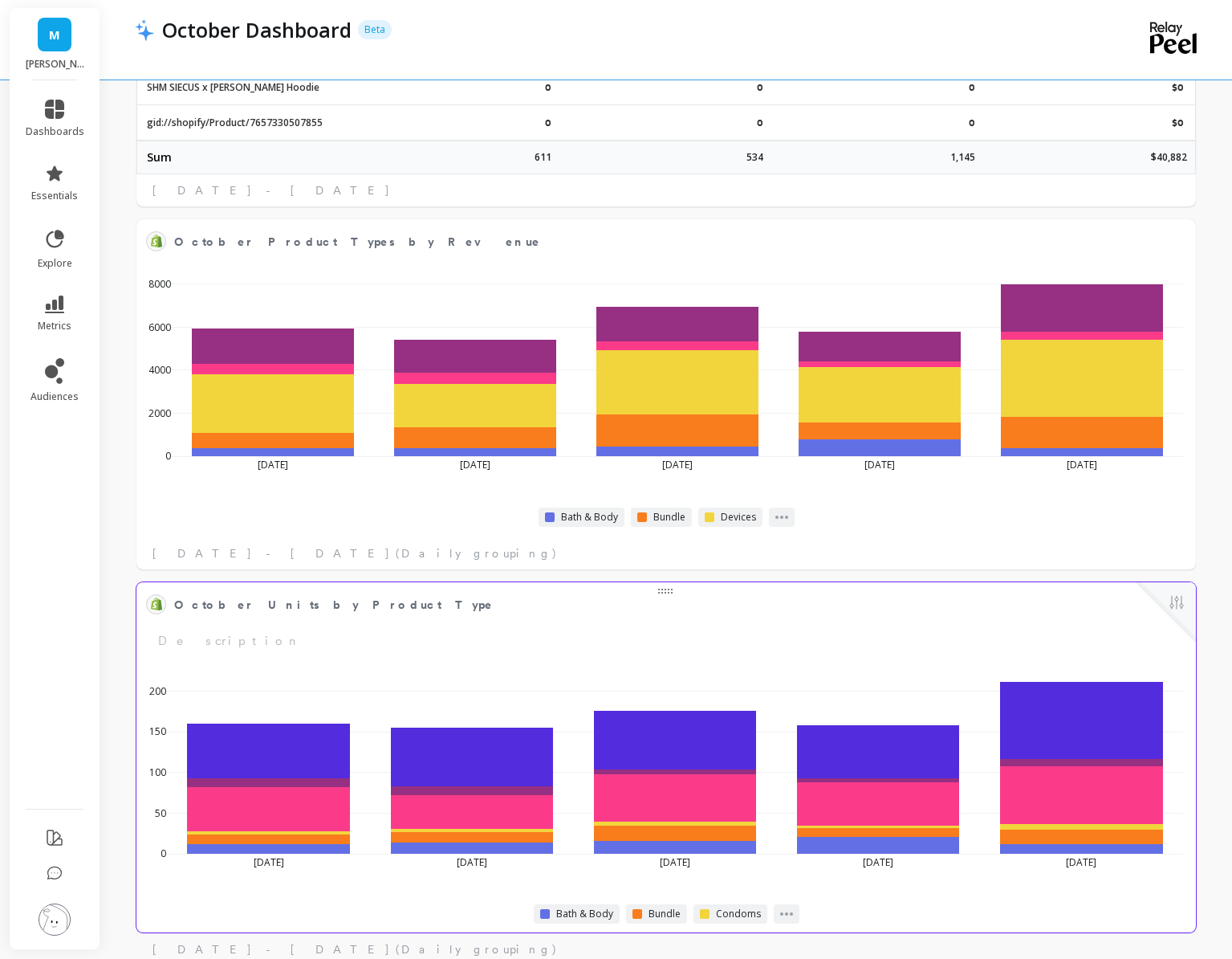
select select "sum"
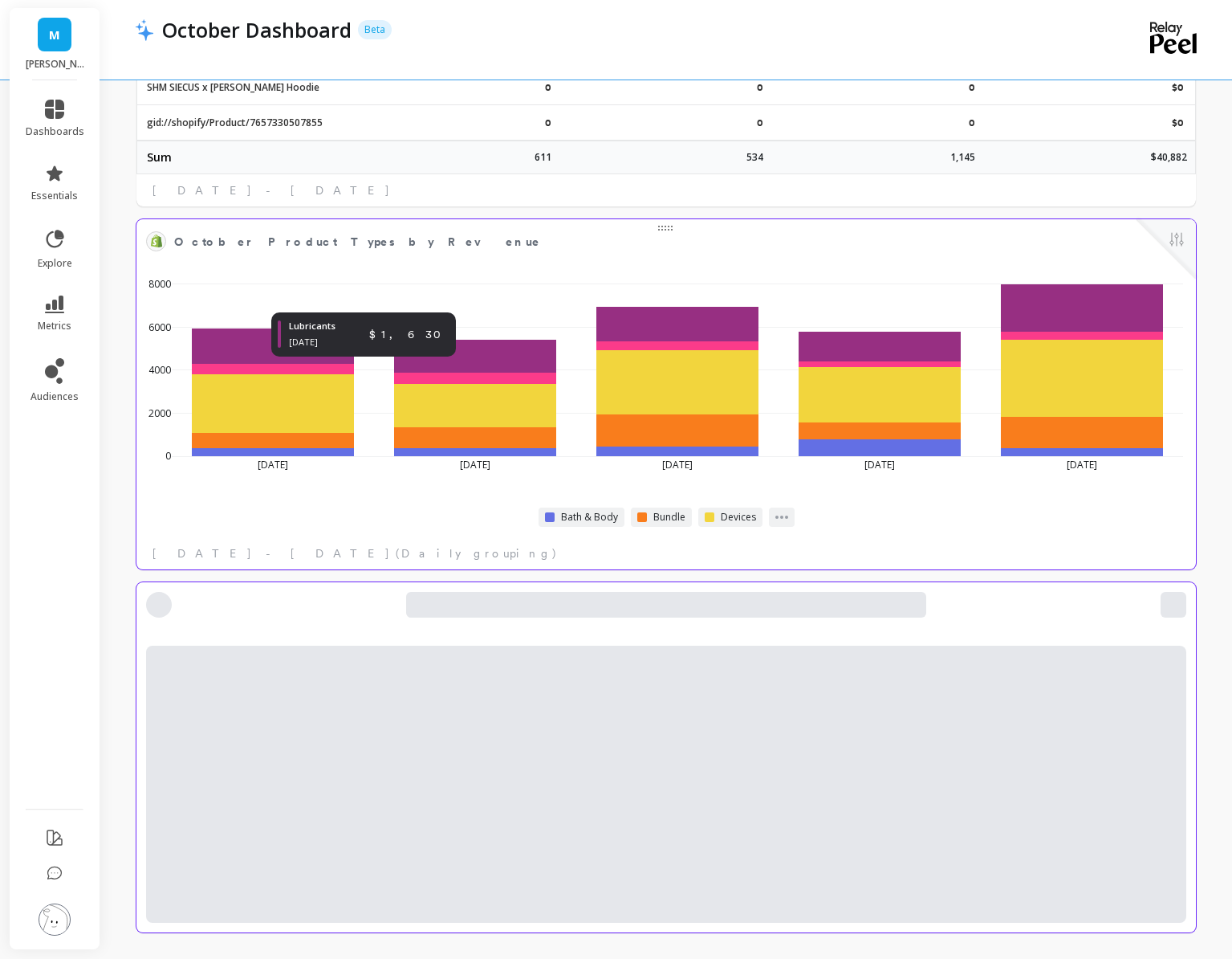
select select "sum"
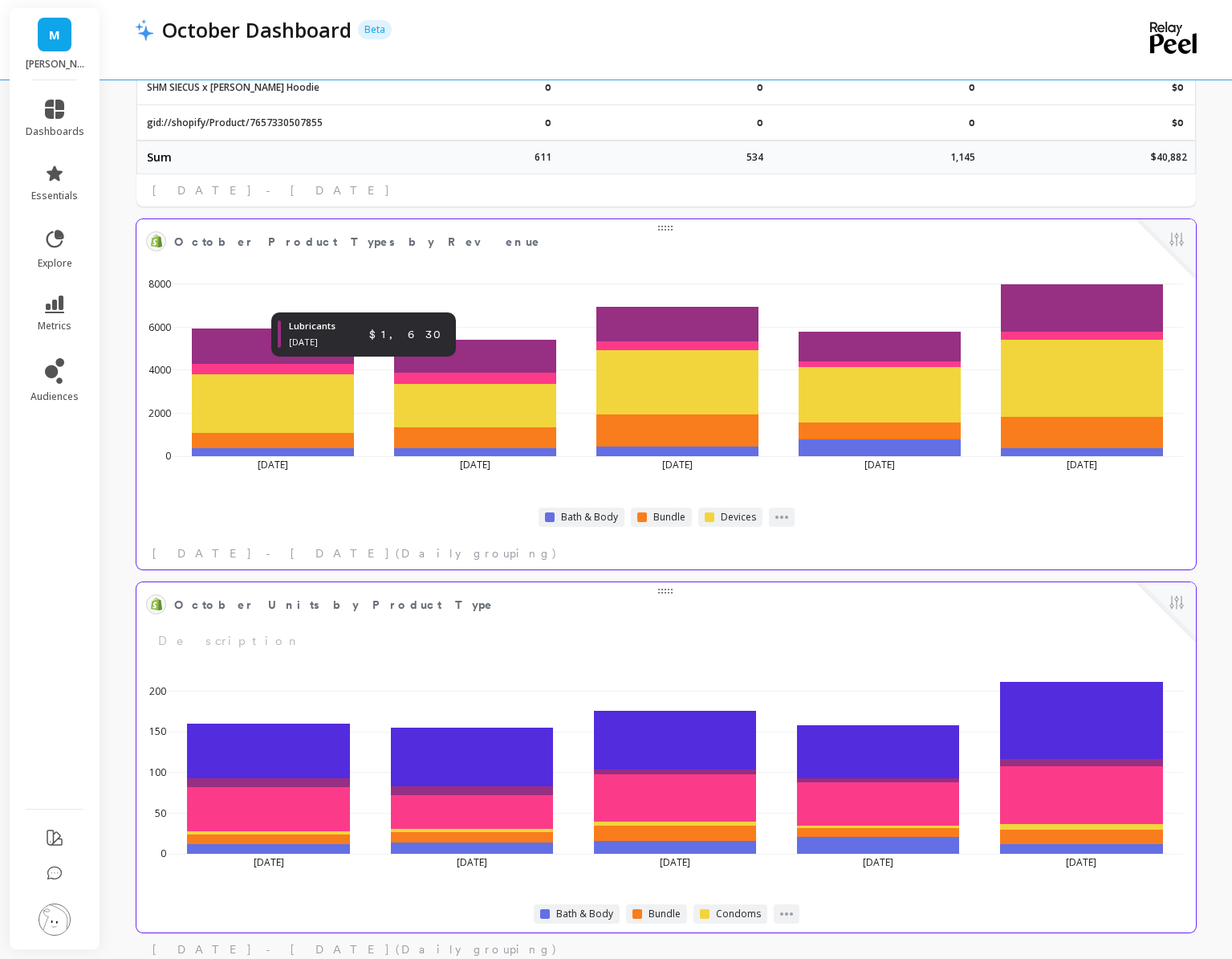
select select "sum"
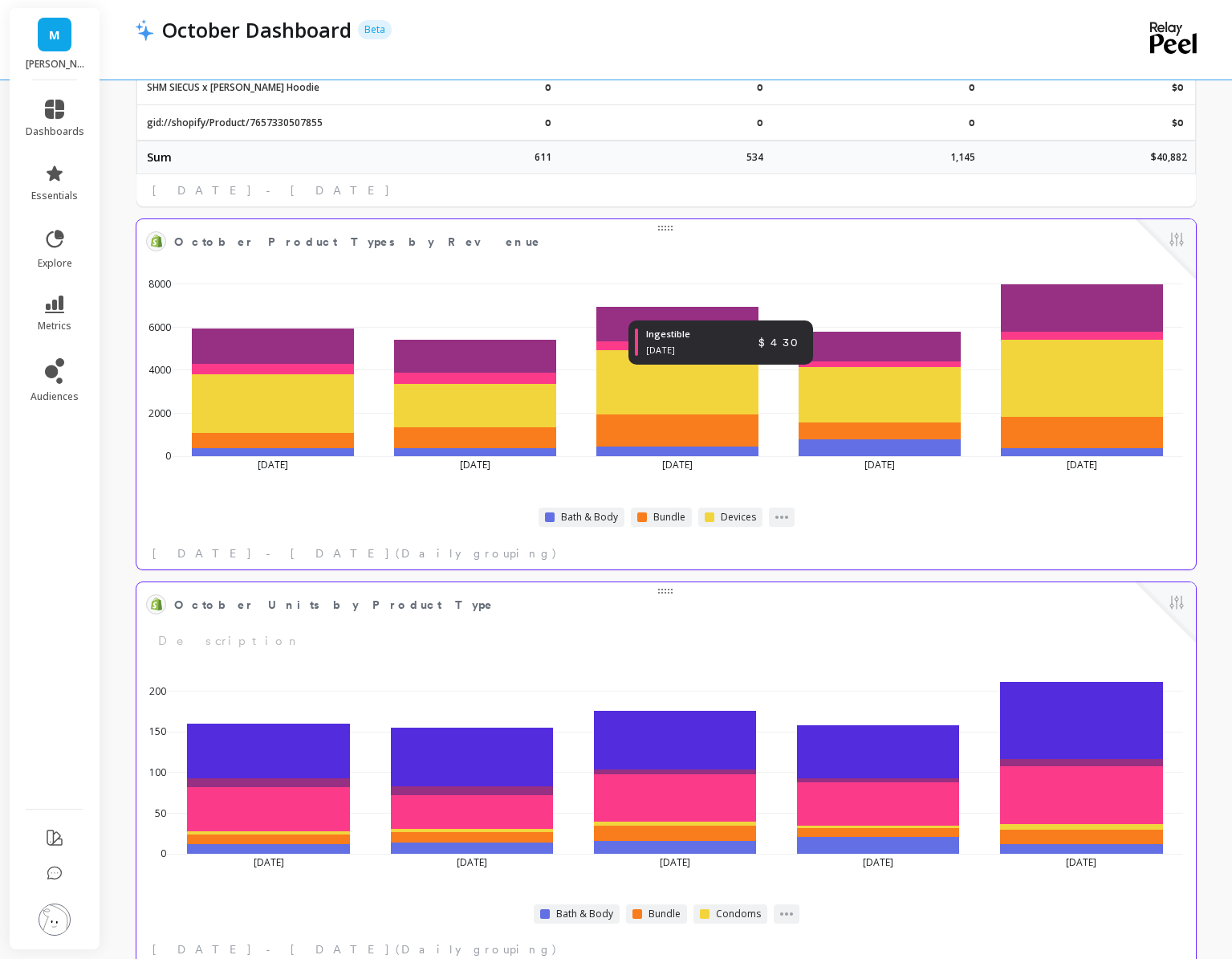
select select "sum"
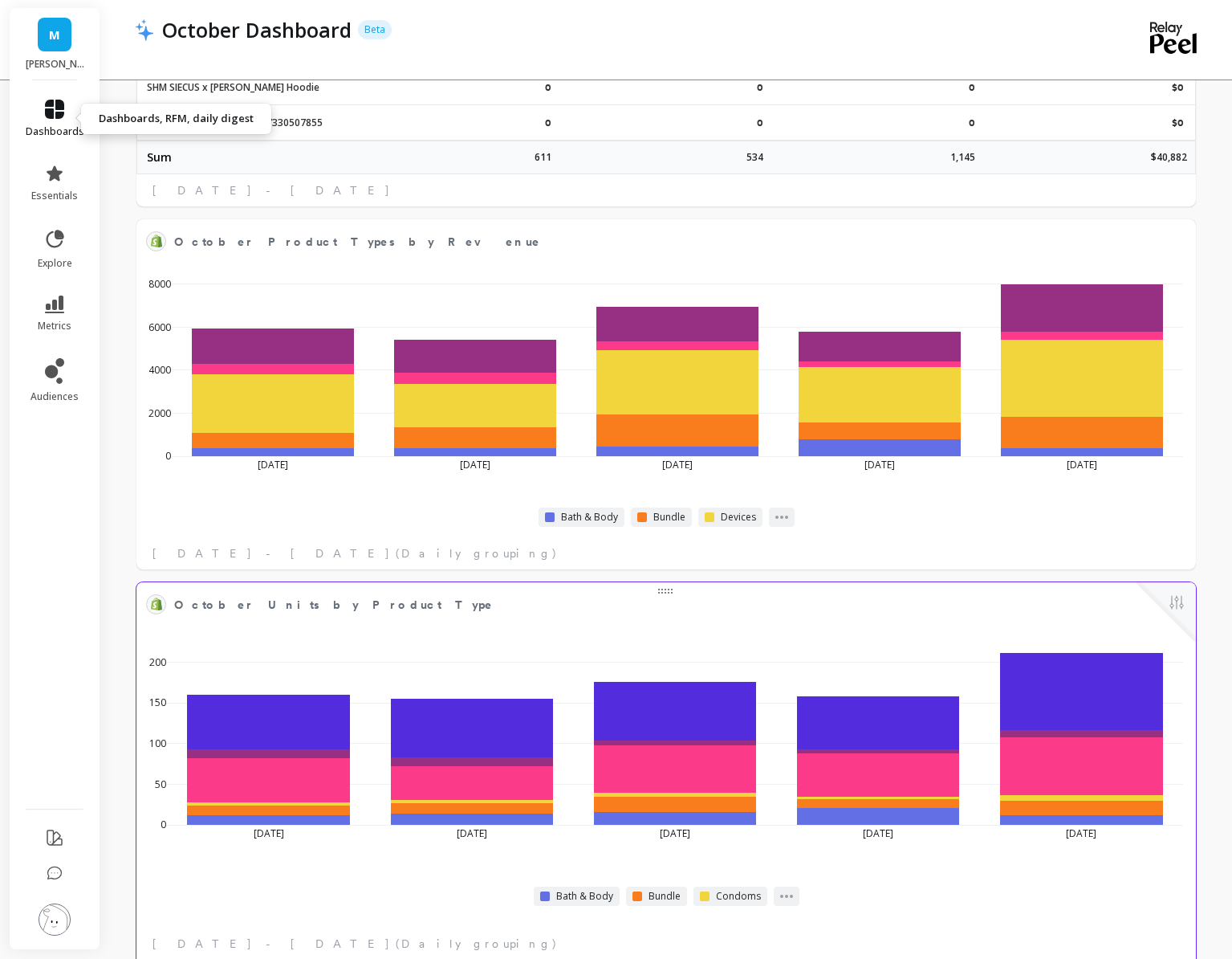
click at [56, 129] on span "dashboards" at bounding box center [56, 131] width 59 height 13
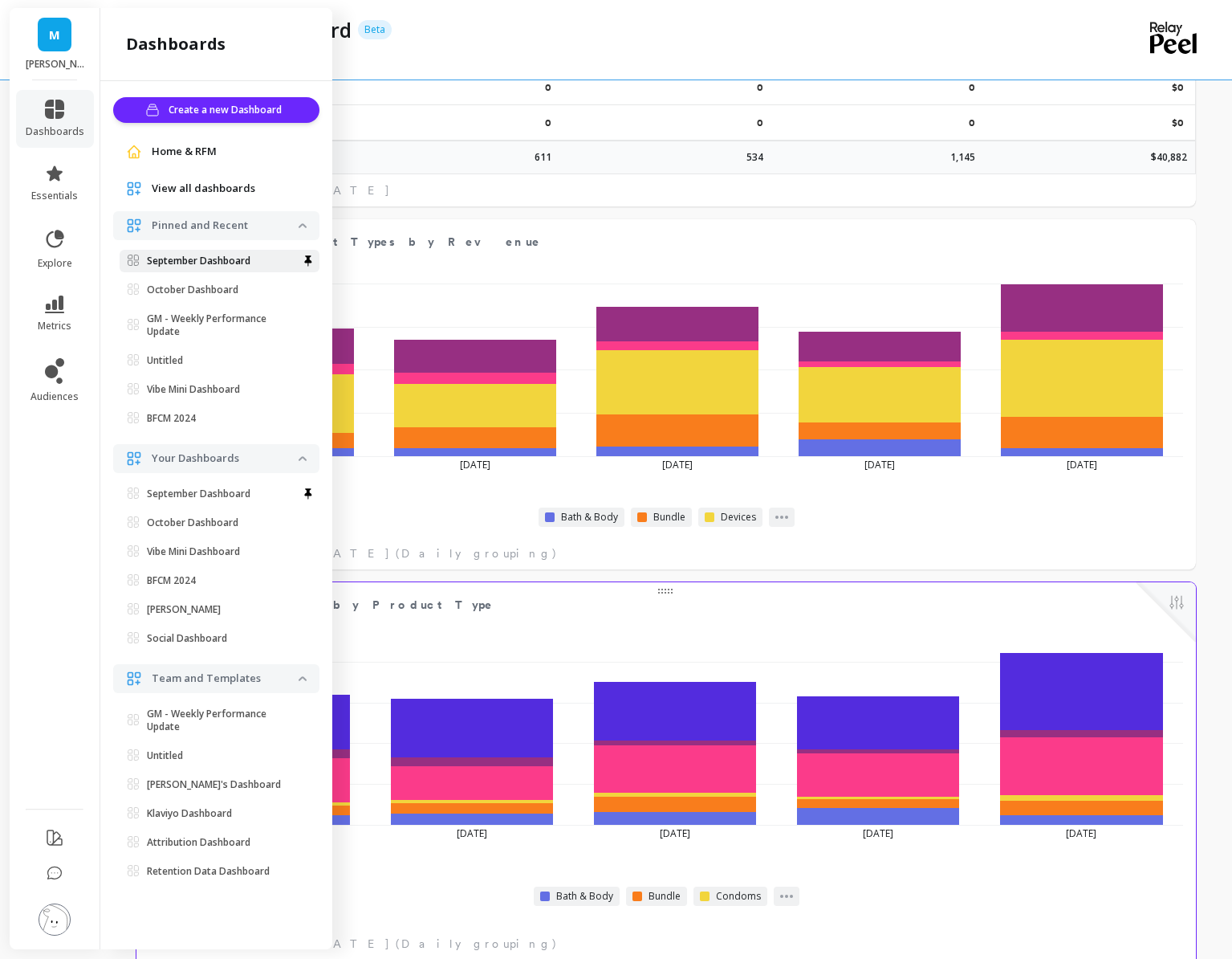
click at [179, 269] on link "September Dashboard" at bounding box center [220, 261] width 200 height 23
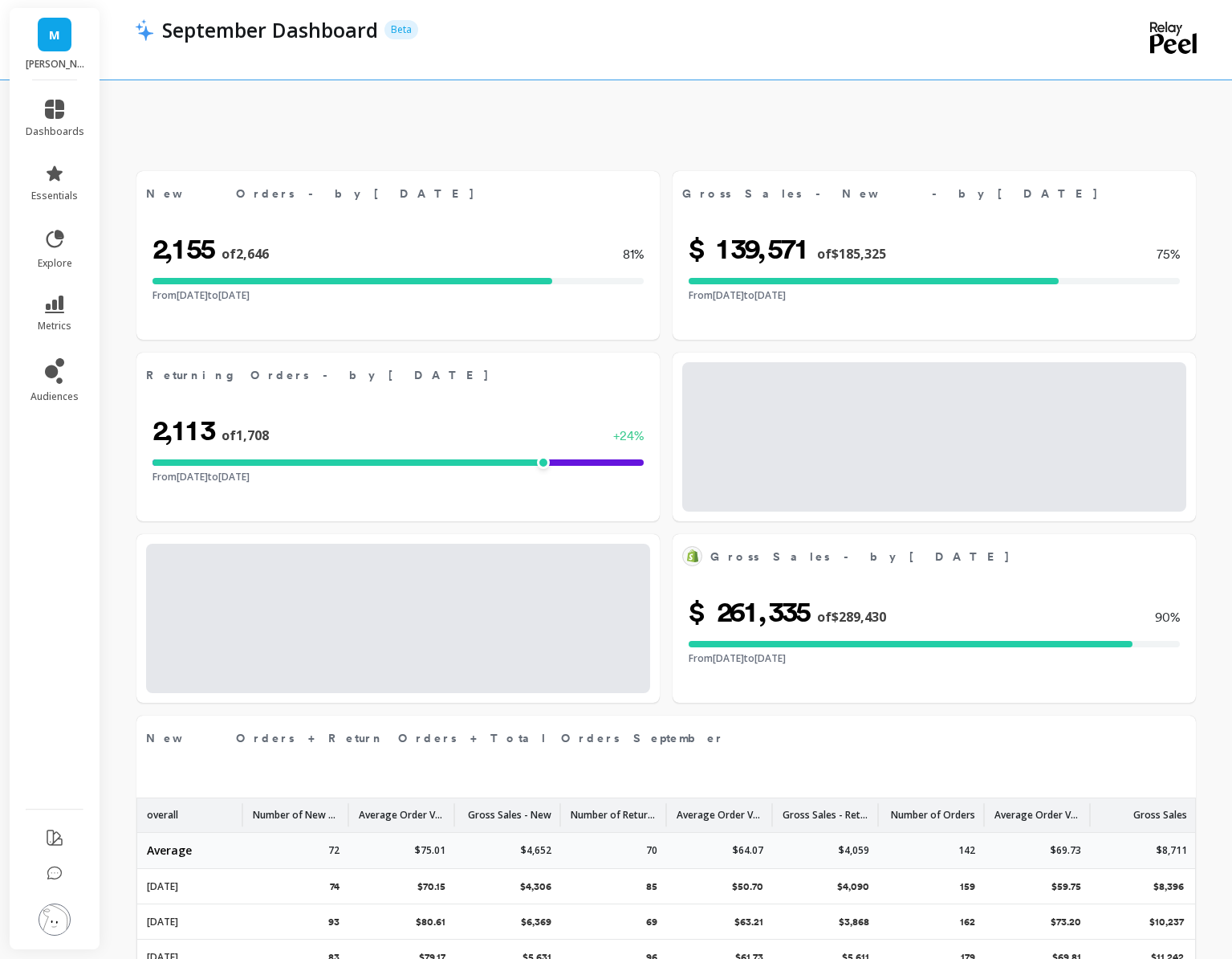
select select "sum"
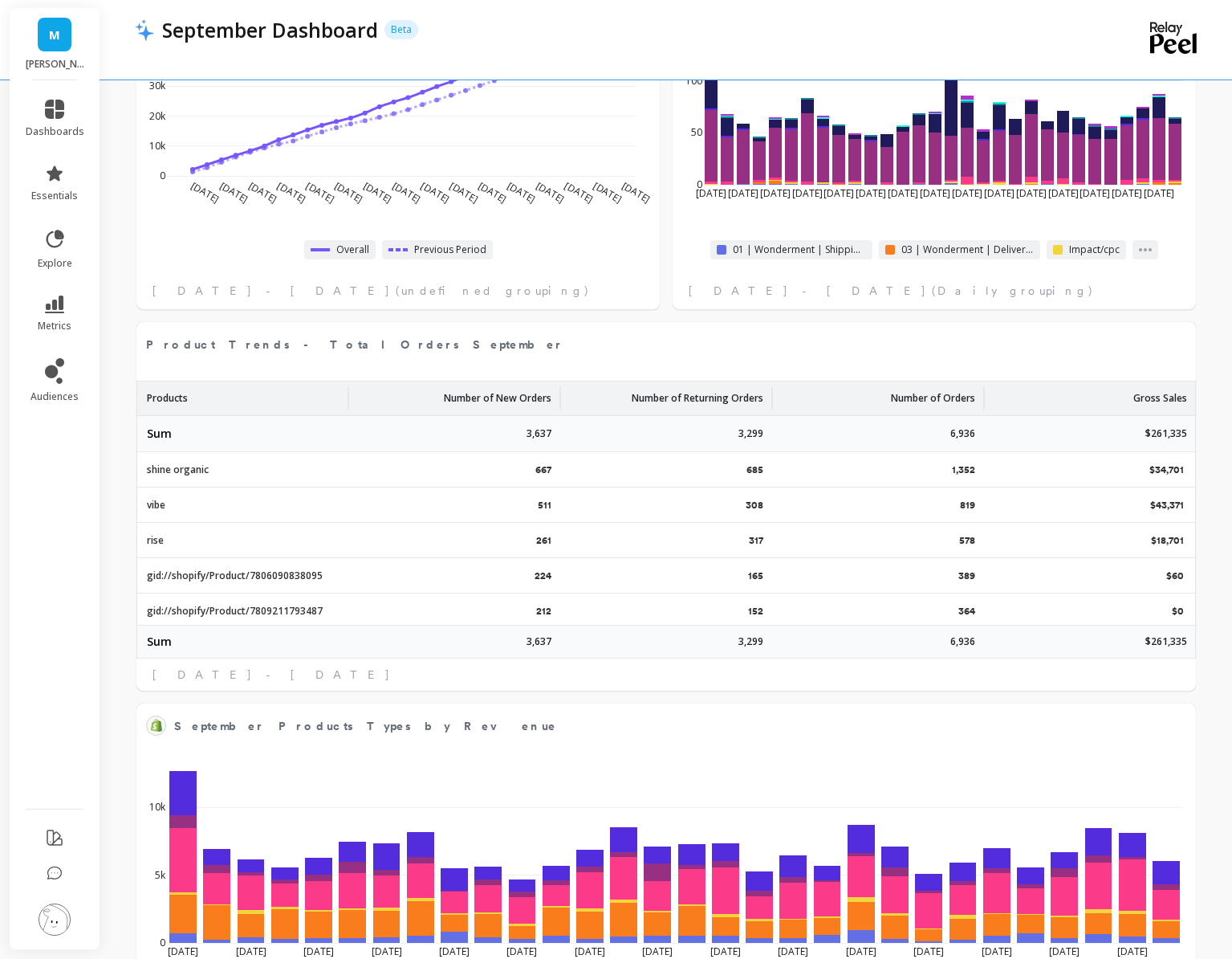
select select "sum"
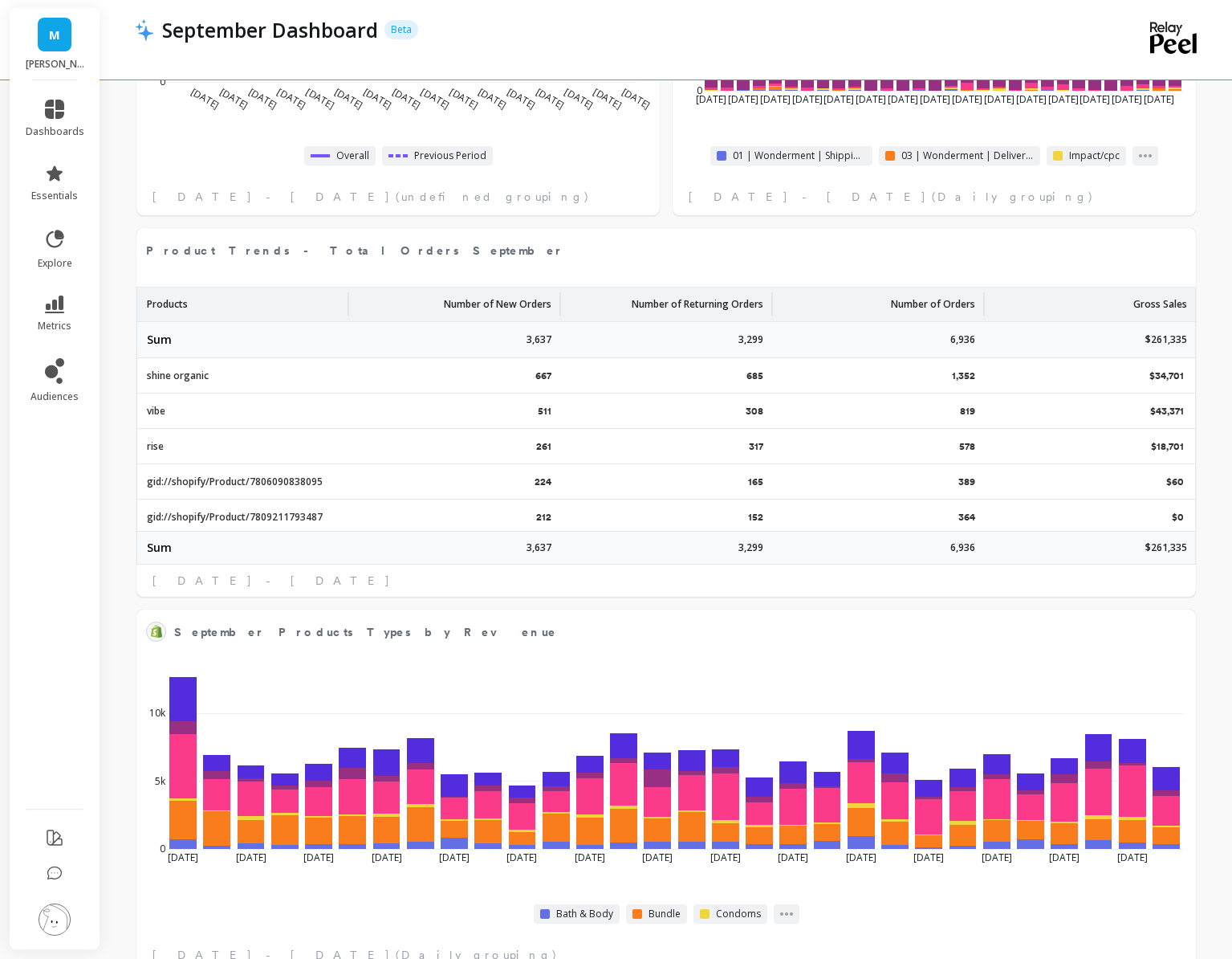
select select "sum"
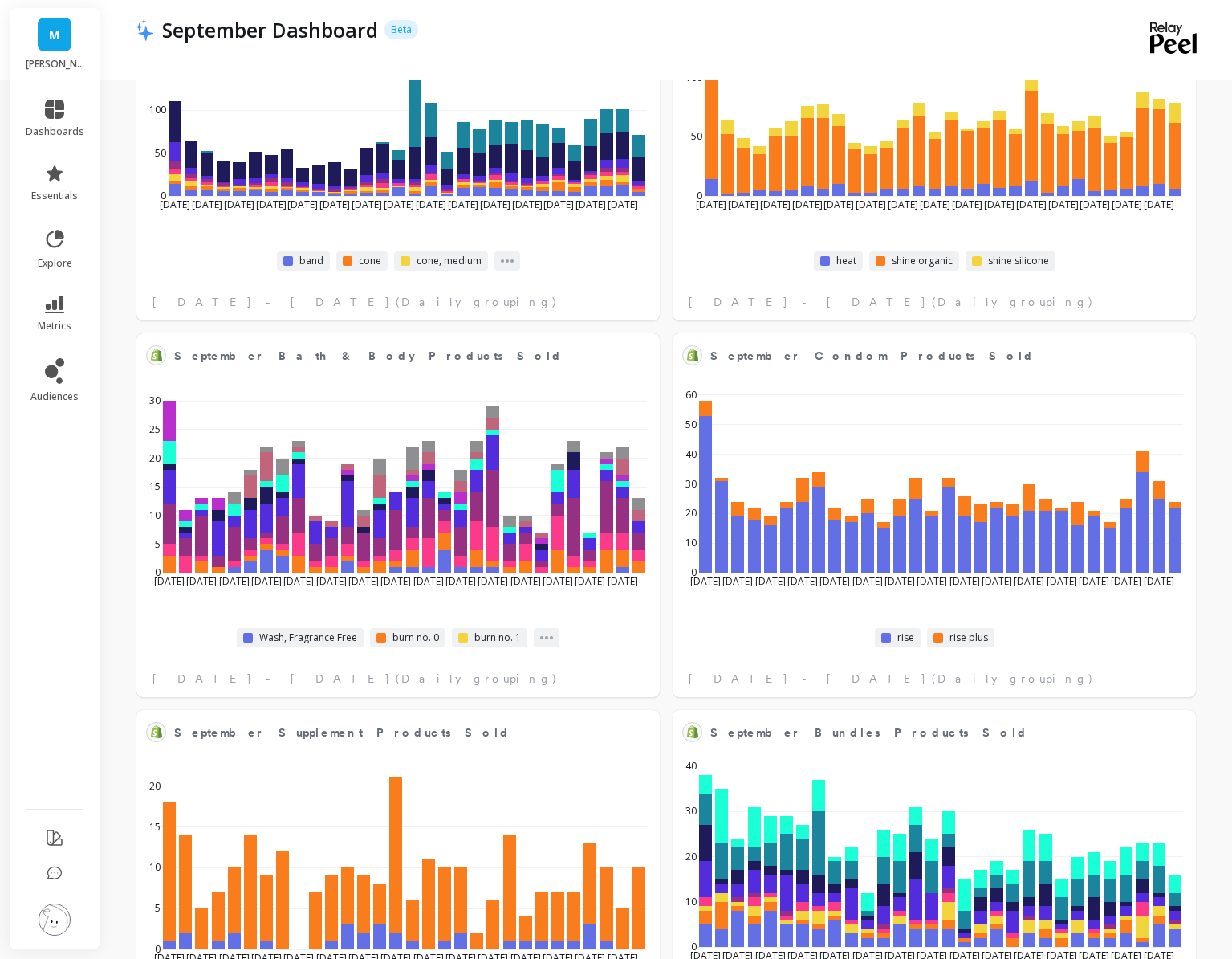
scroll to position [3396, 0]
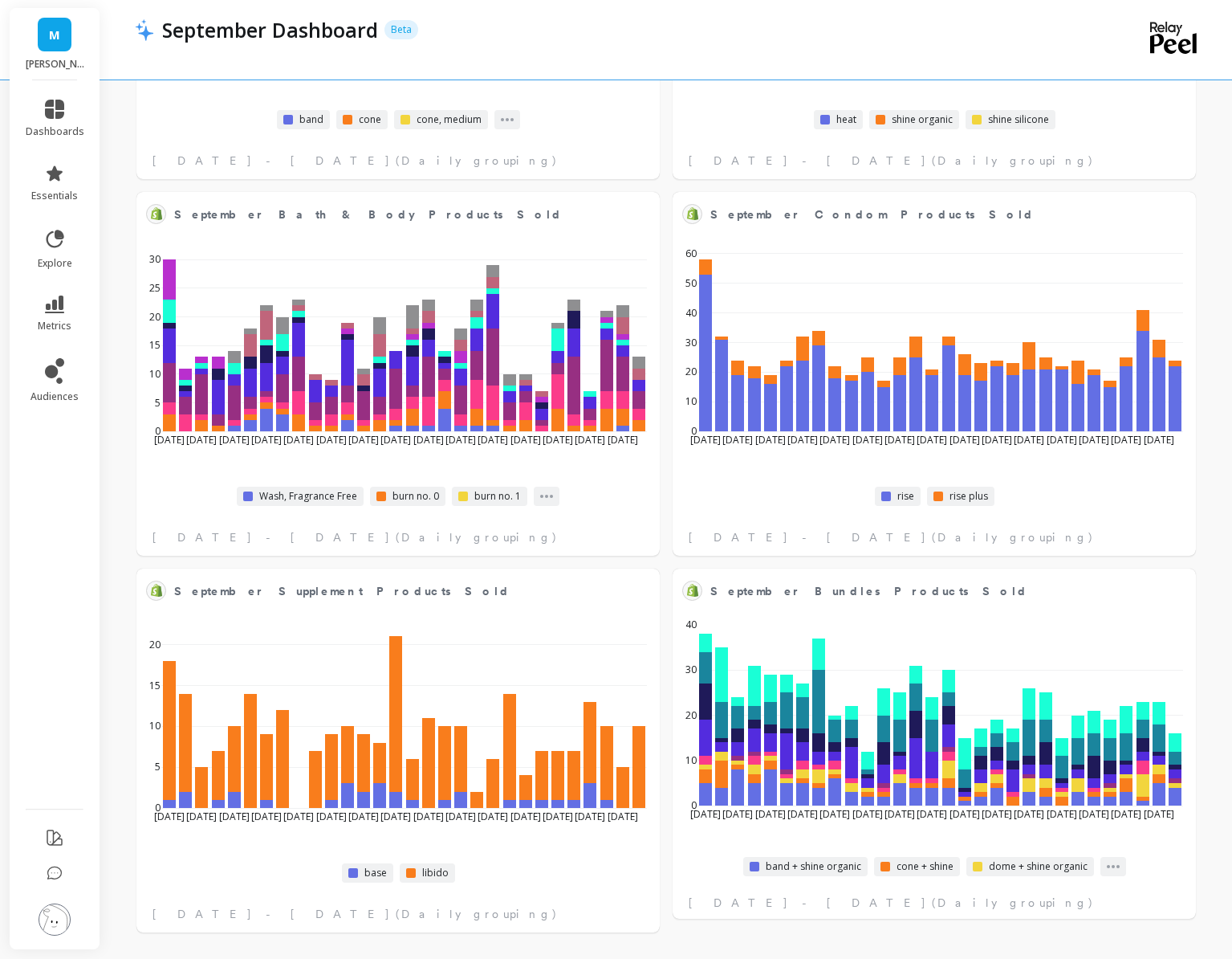
select select "sum"
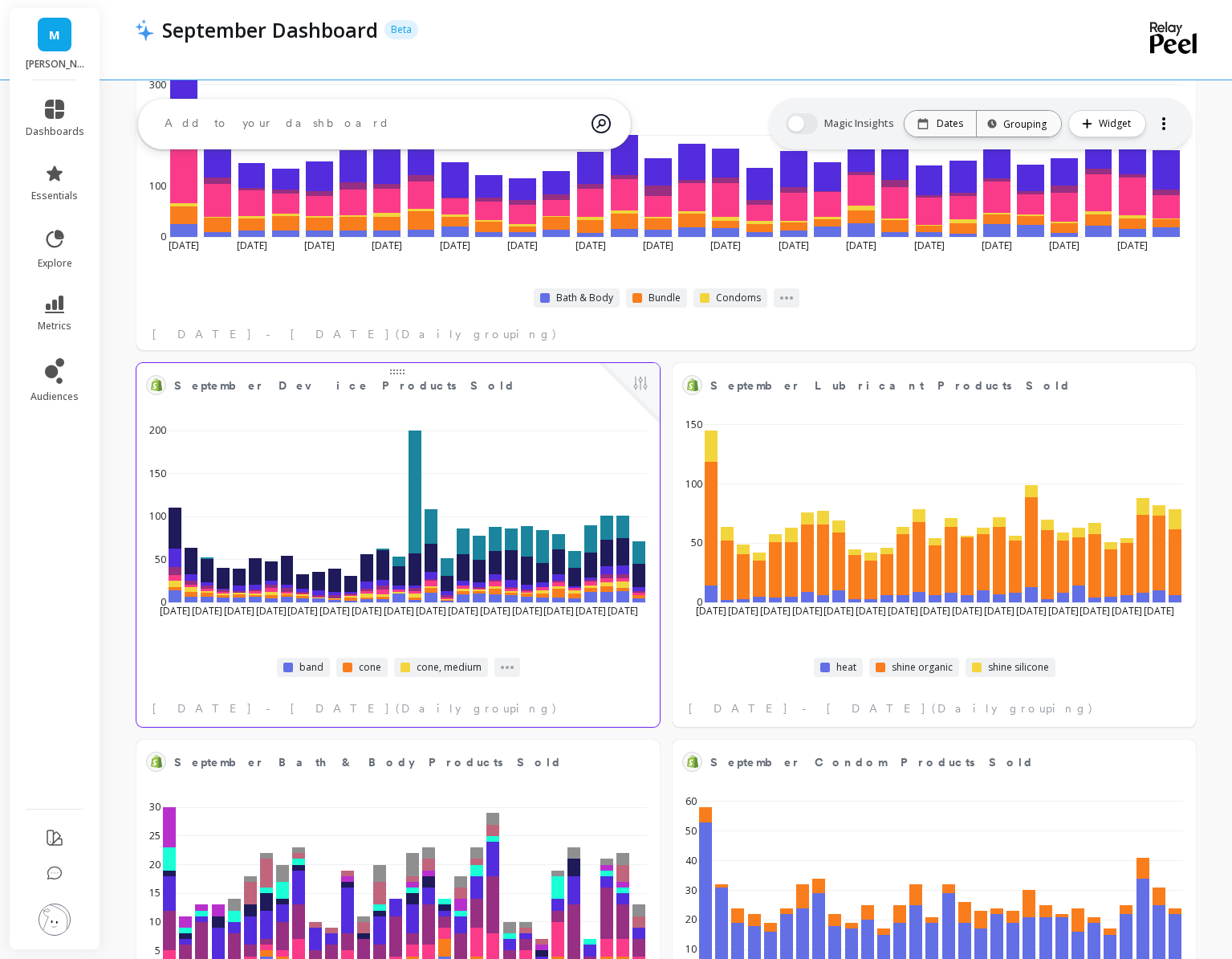
scroll to position [2826, 0]
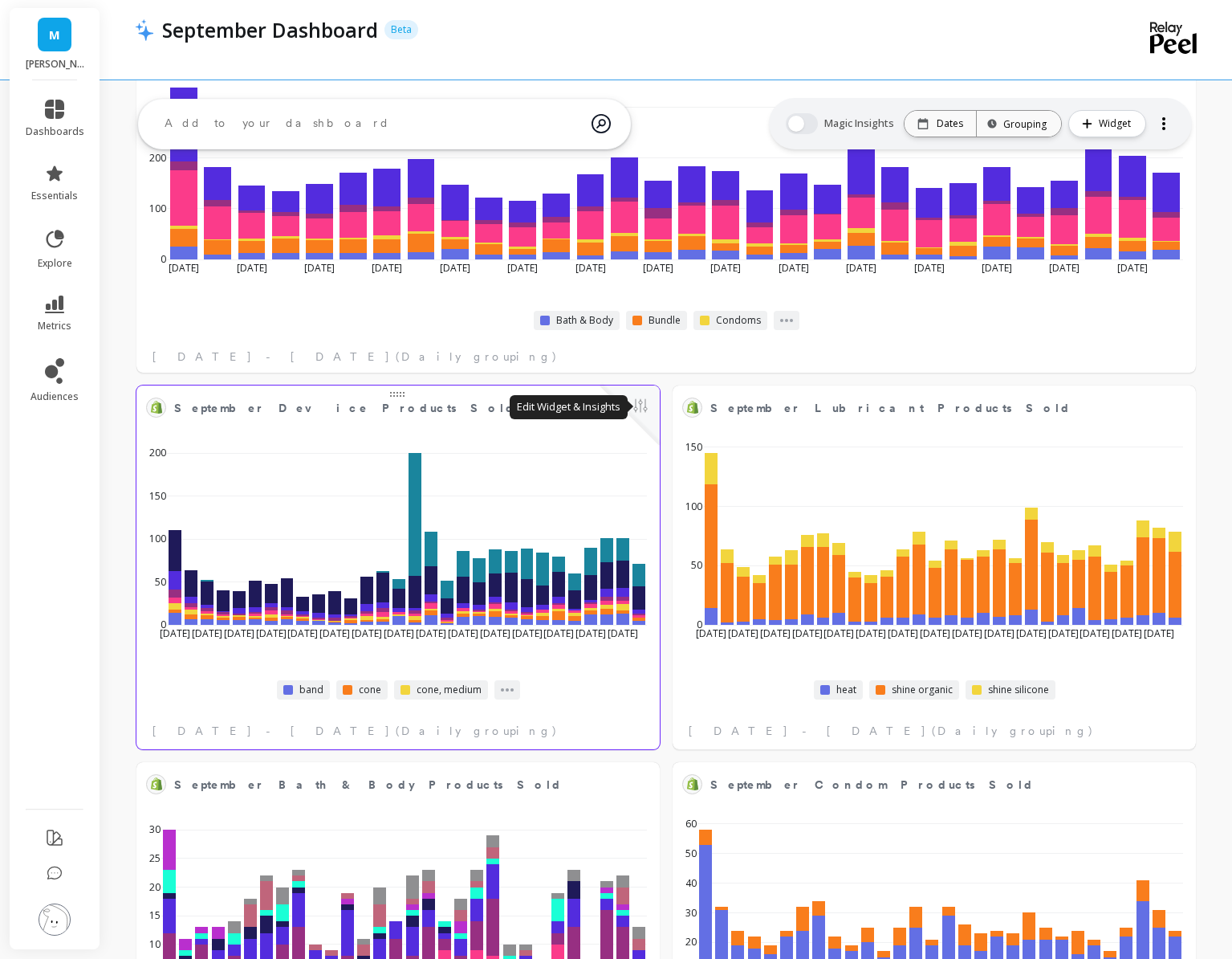
click at [641, 411] on button at bounding box center [640, 407] width 19 height 23
select select "sum"
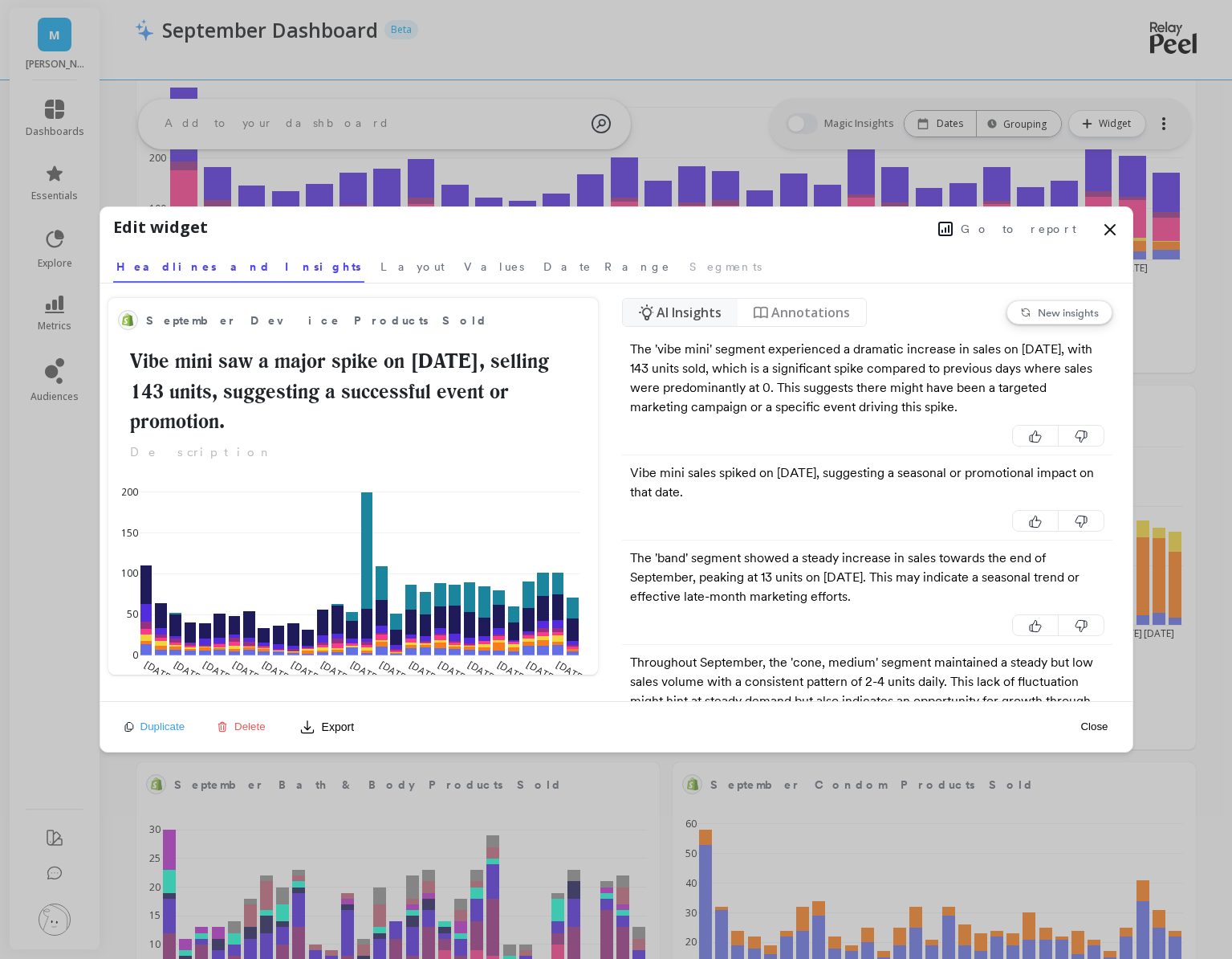
select select "sum"
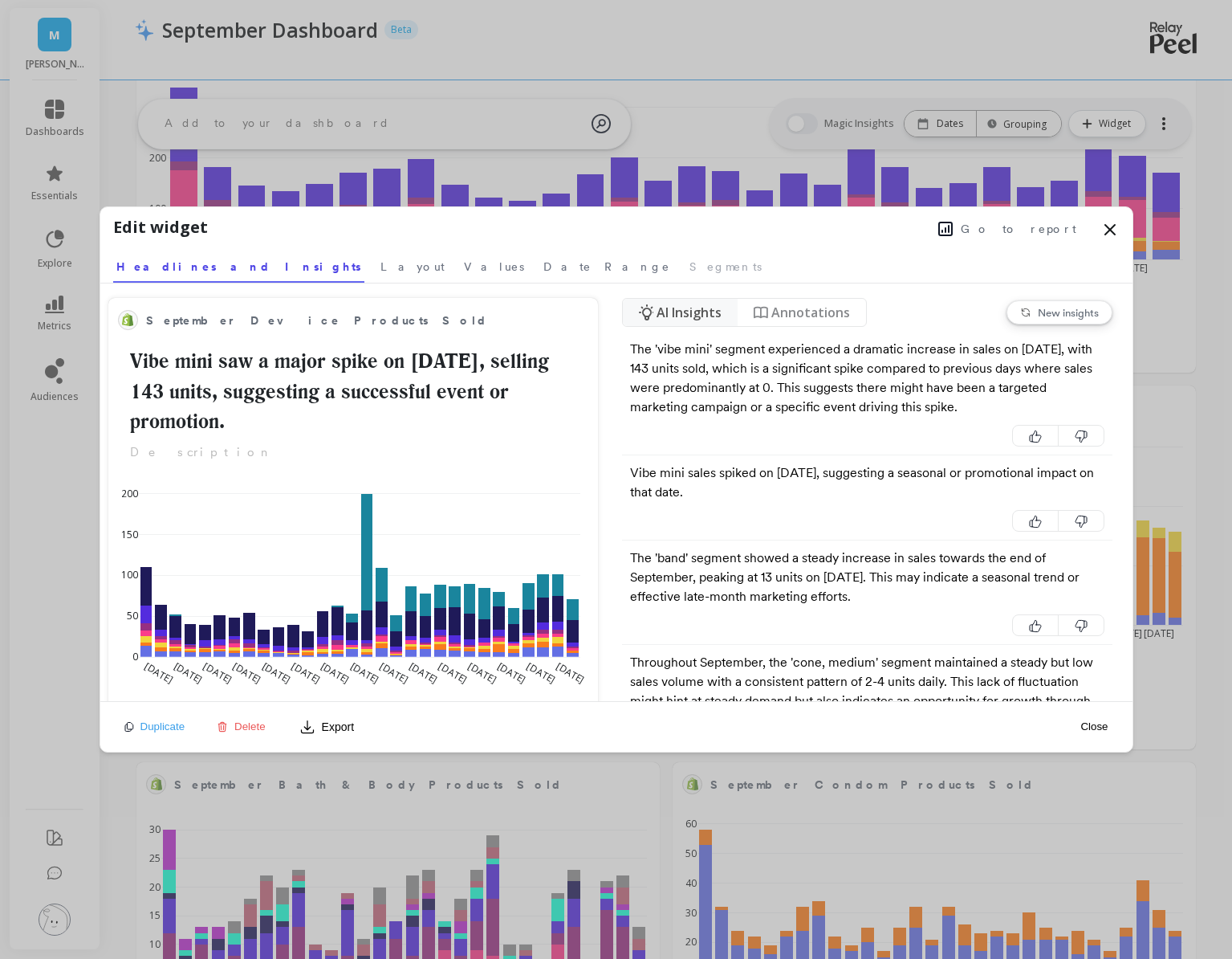
select select "sum"
click at [1044, 233] on span "Go to report" at bounding box center [1018, 228] width 115 height 16
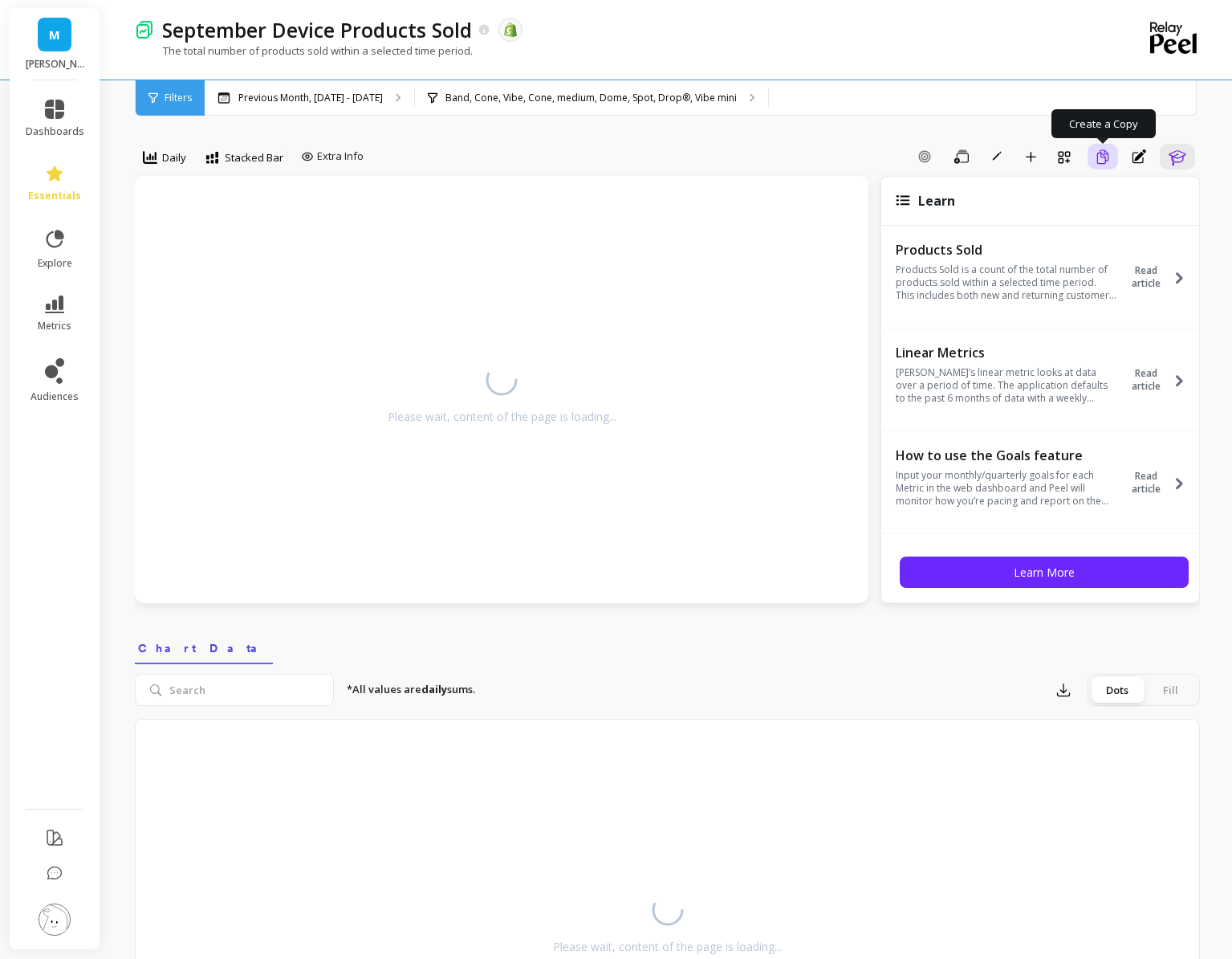
click at [1101, 153] on icon "button" at bounding box center [1102, 156] width 11 height 14
click at [356, 98] on p "Previous Month, [DATE] - [DATE]" at bounding box center [311, 98] width 145 height 13
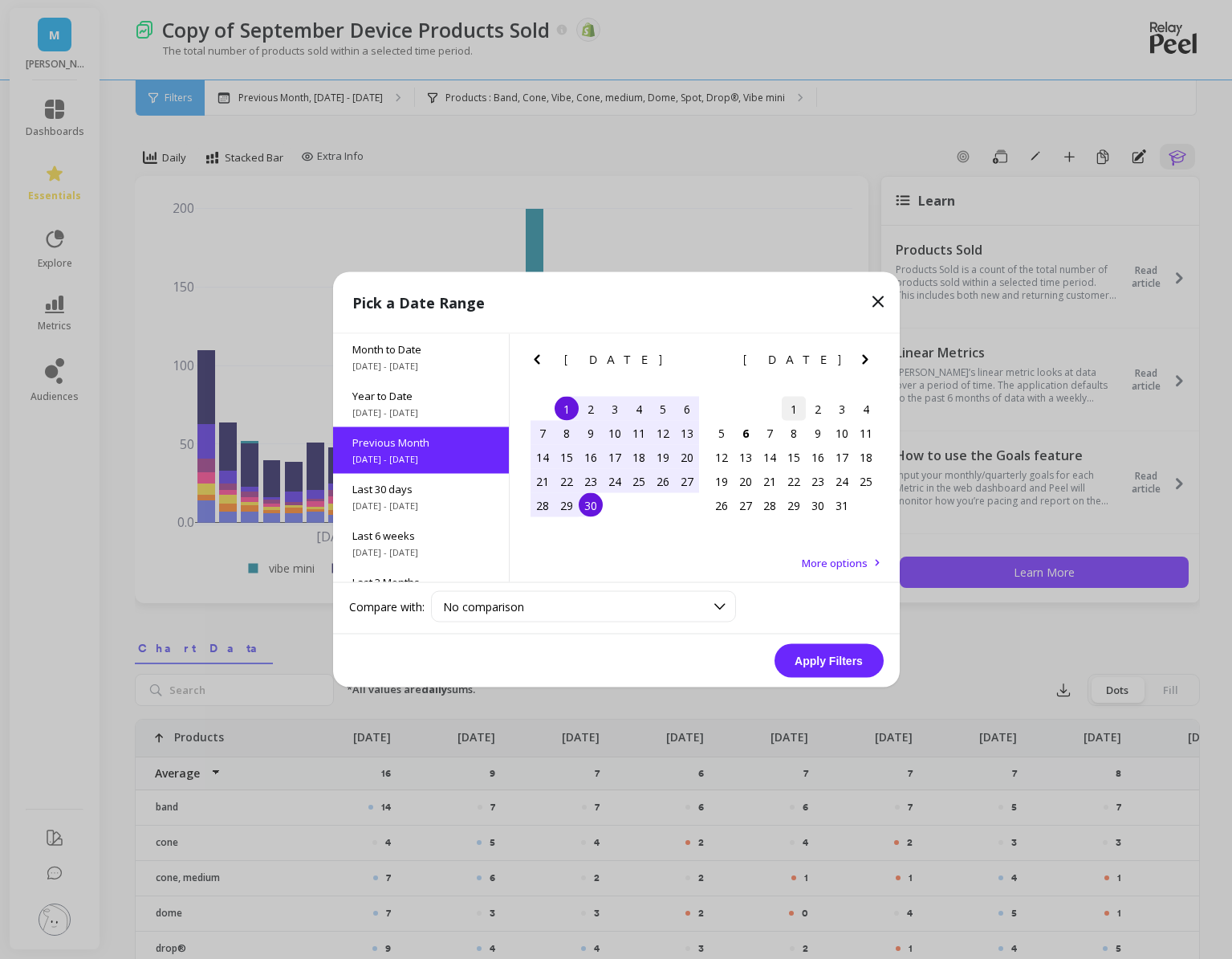
click at [788, 408] on div "1" at bounding box center [794, 408] width 24 height 24
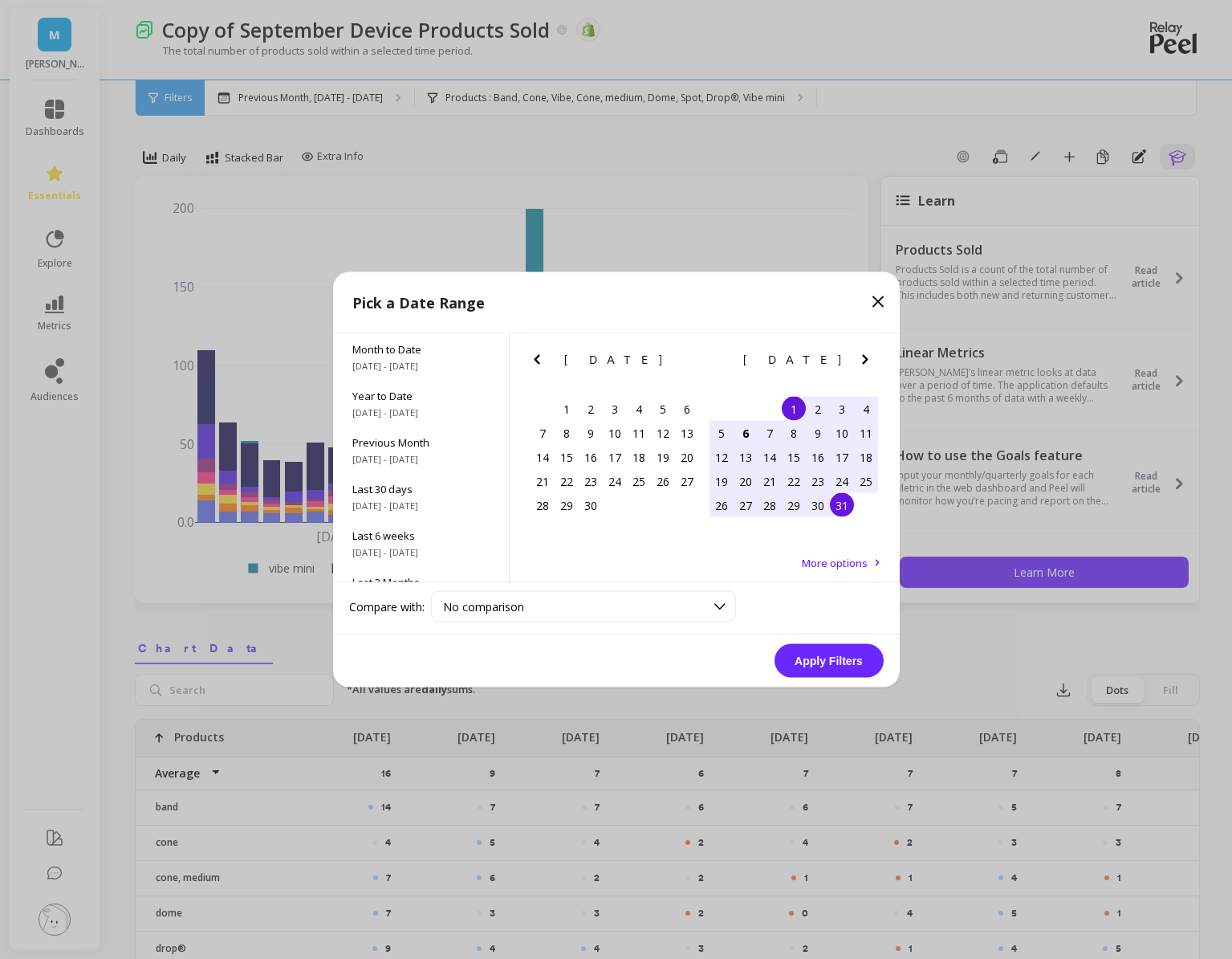
click at [844, 503] on div "31" at bounding box center [842, 505] width 24 height 24
click at [817, 663] on button "Apply Filters" at bounding box center [829, 661] width 109 height 34
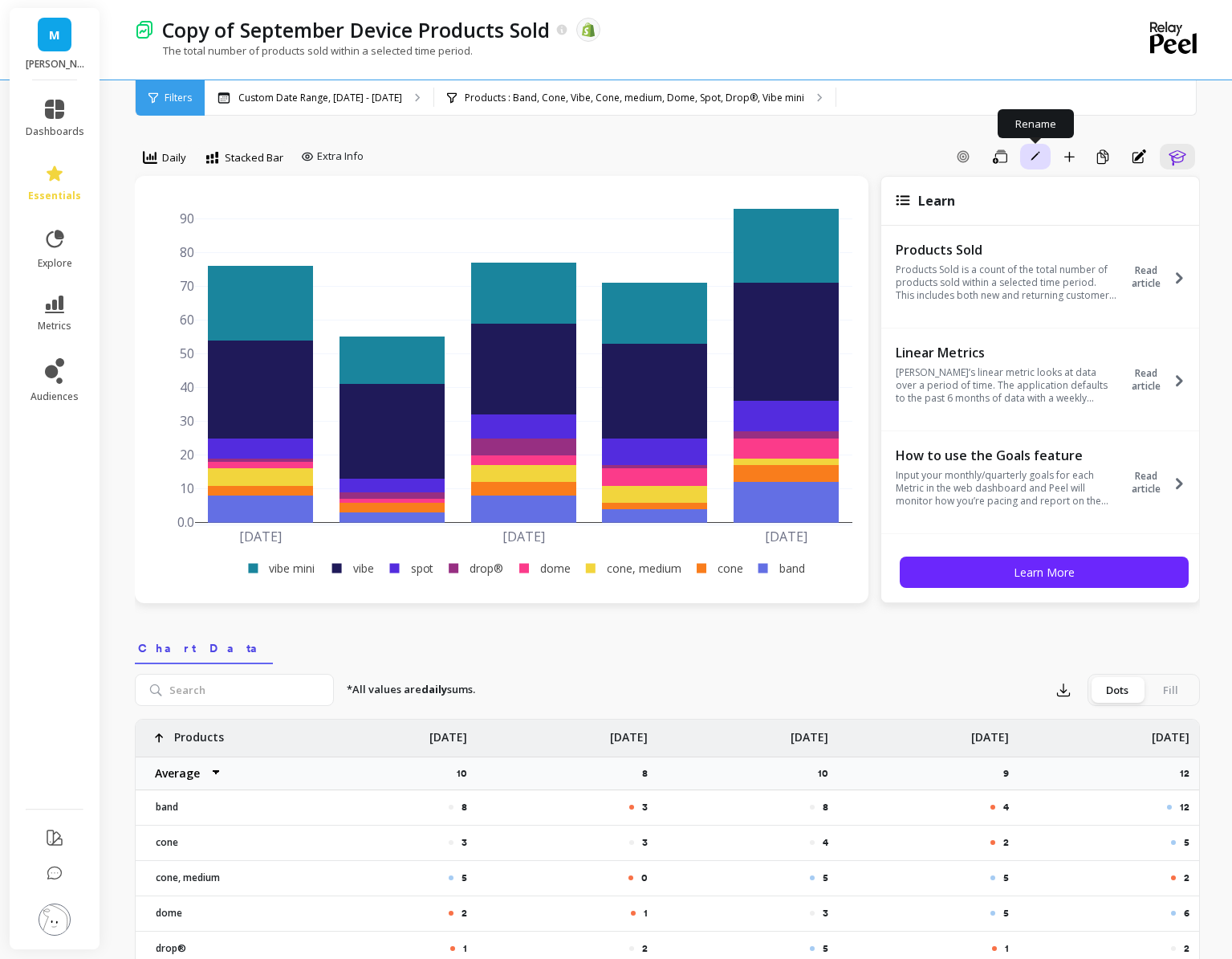
click at [1020, 158] on button "Rename" at bounding box center [1035, 157] width 30 height 26
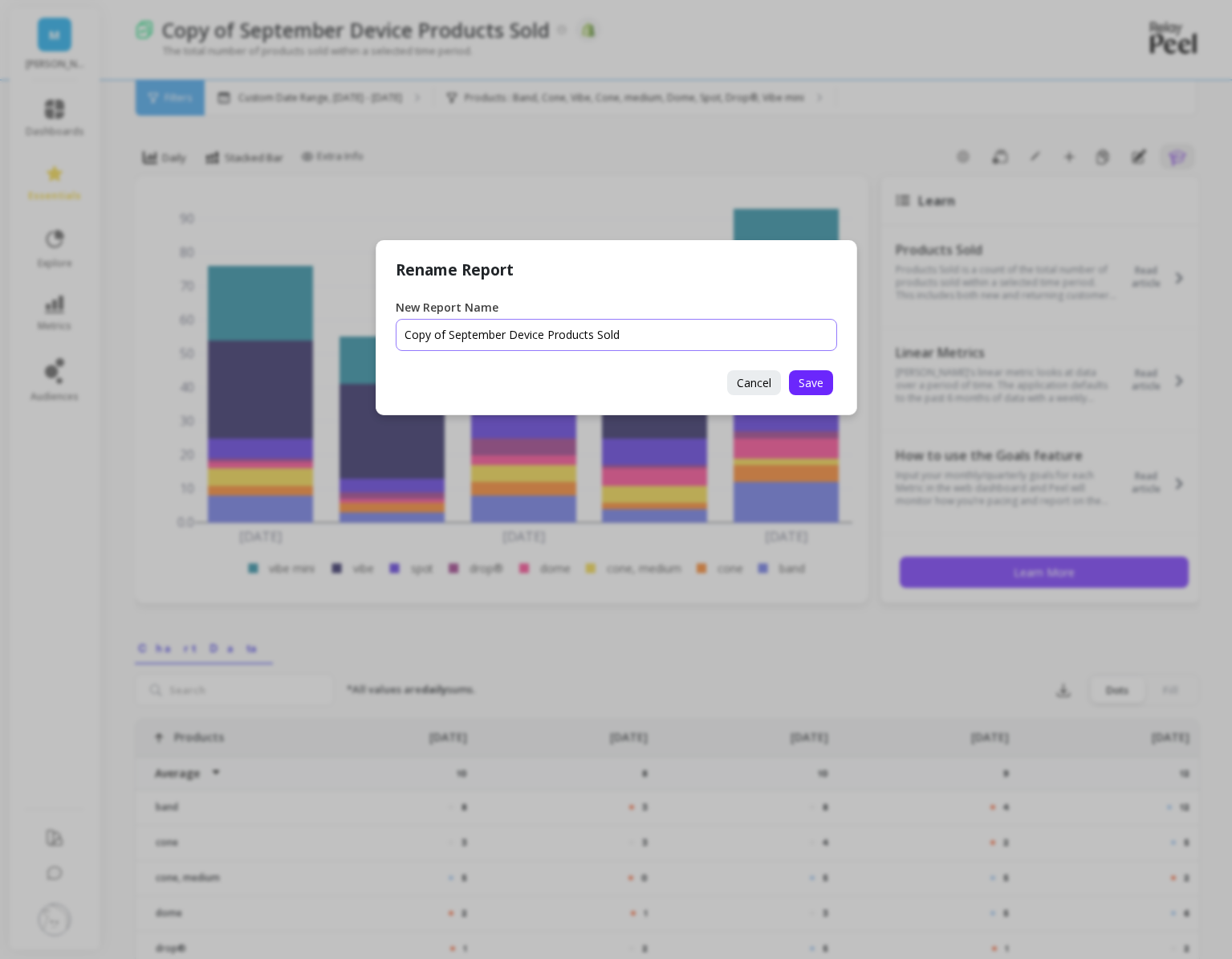
drag, startPoint x: 592, startPoint y: 334, endPoint x: 544, endPoint y: 336, distance: 48.0
click at [544, 336] on input "New Report Name" at bounding box center [616, 335] width 442 height 32
drag, startPoint x: 506, startPoint y: 331, endPoint x: 335, endPoint y: 330, distance: 171.0
click at [335, 330] on div "Rename Report New Report Name Cancel Save" at bounding box center [616, 479] width 1232 height 959
click at [421, 339] on input "New Report Name" at bounding box center [616, 335] width 442 height 32
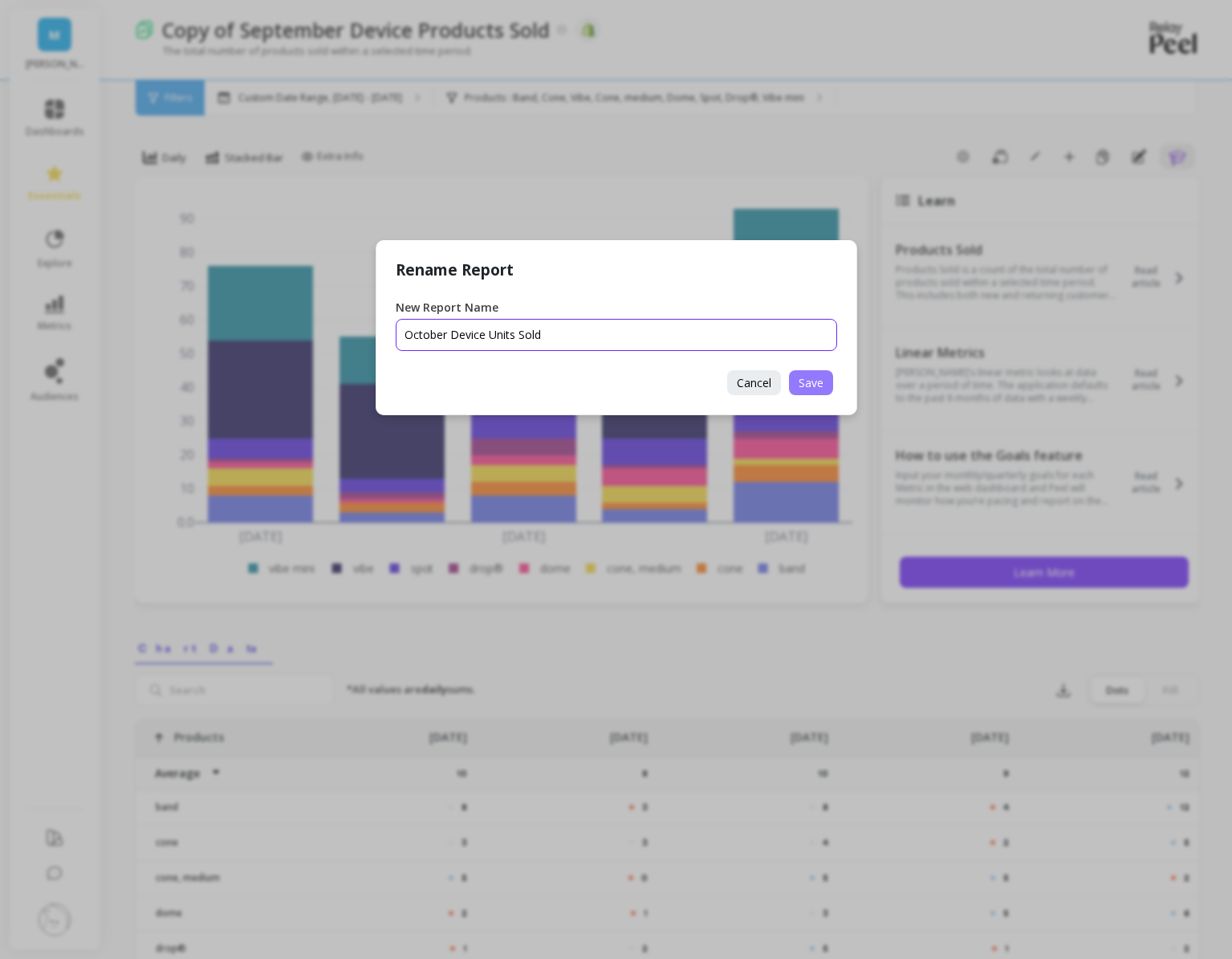
type input "October Device Units Sold"
click at [825, 387] on button "Save" at bounding box center [811, 383] width 44 height 25
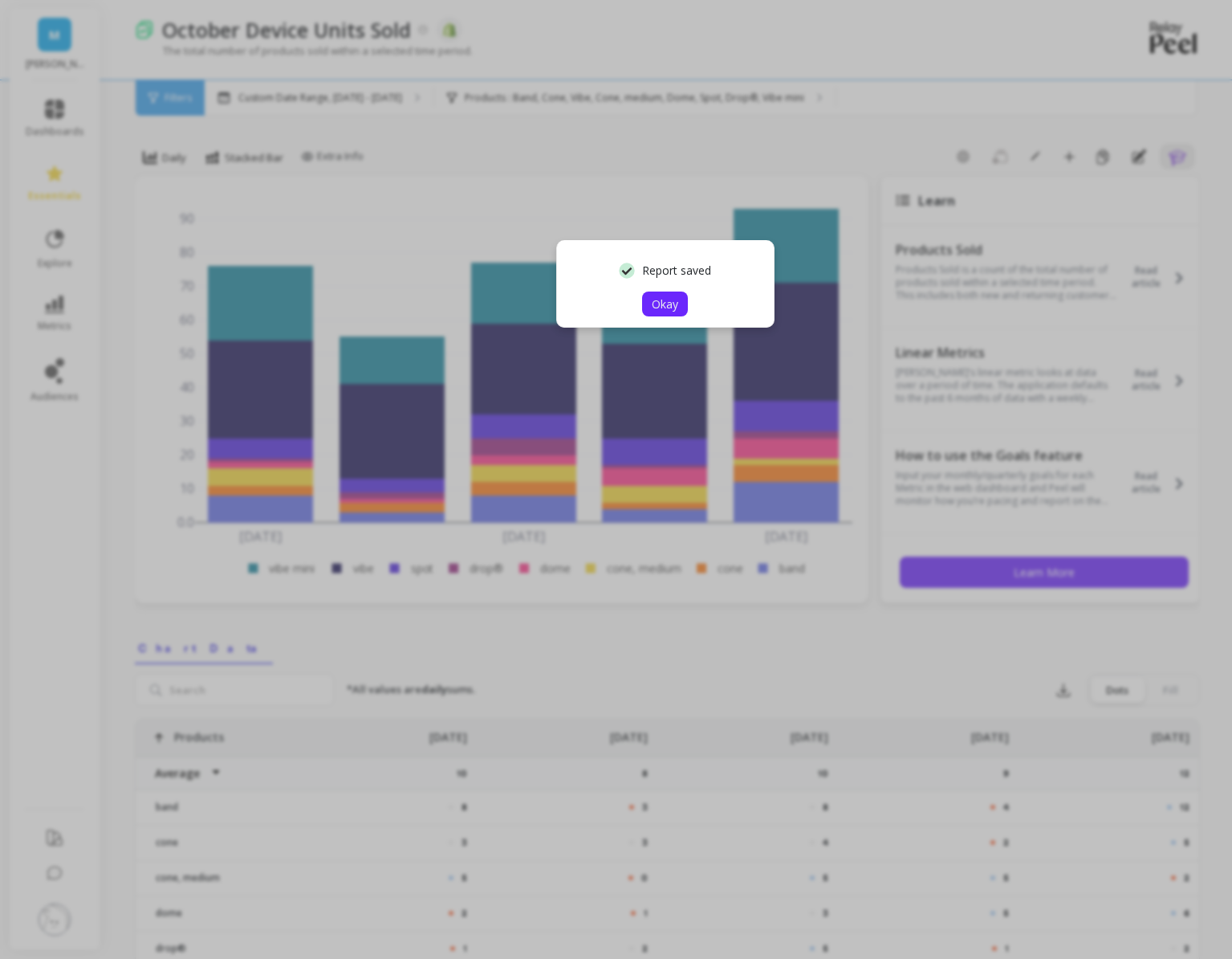
click at [675, 312] on button "Okay" at bounding box center [665, 304] width 45 height 25
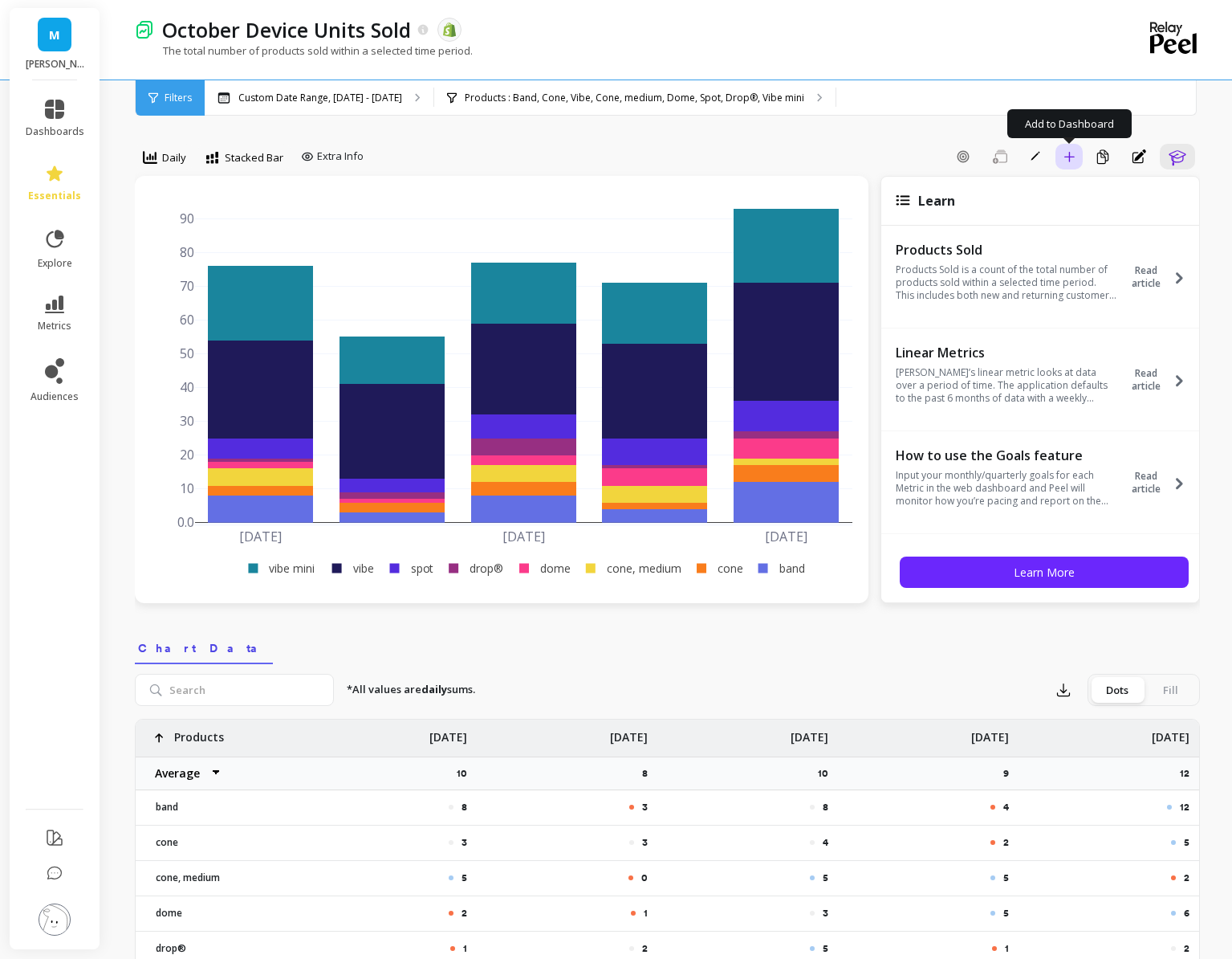
click at [1076, 159] on button "Add to Dashboard" at bounding box center [1069, 157] width 27 height 26
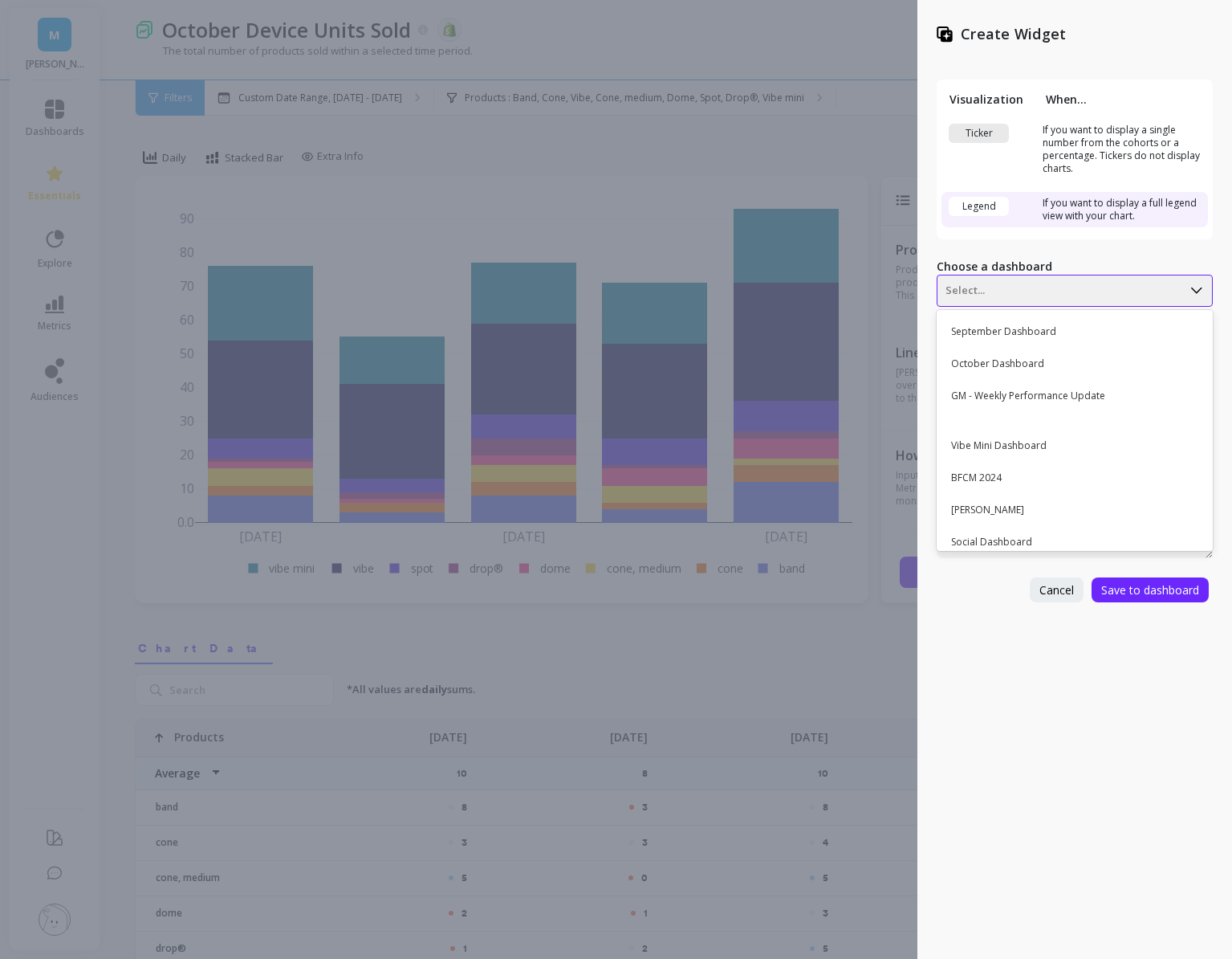
click at [993, 290] on div at bounding box center [1059, 290] width 228 height 19
click at [996, 357] on div "October Dashboard" at bounding box center [1073, 364] width 263 height 27
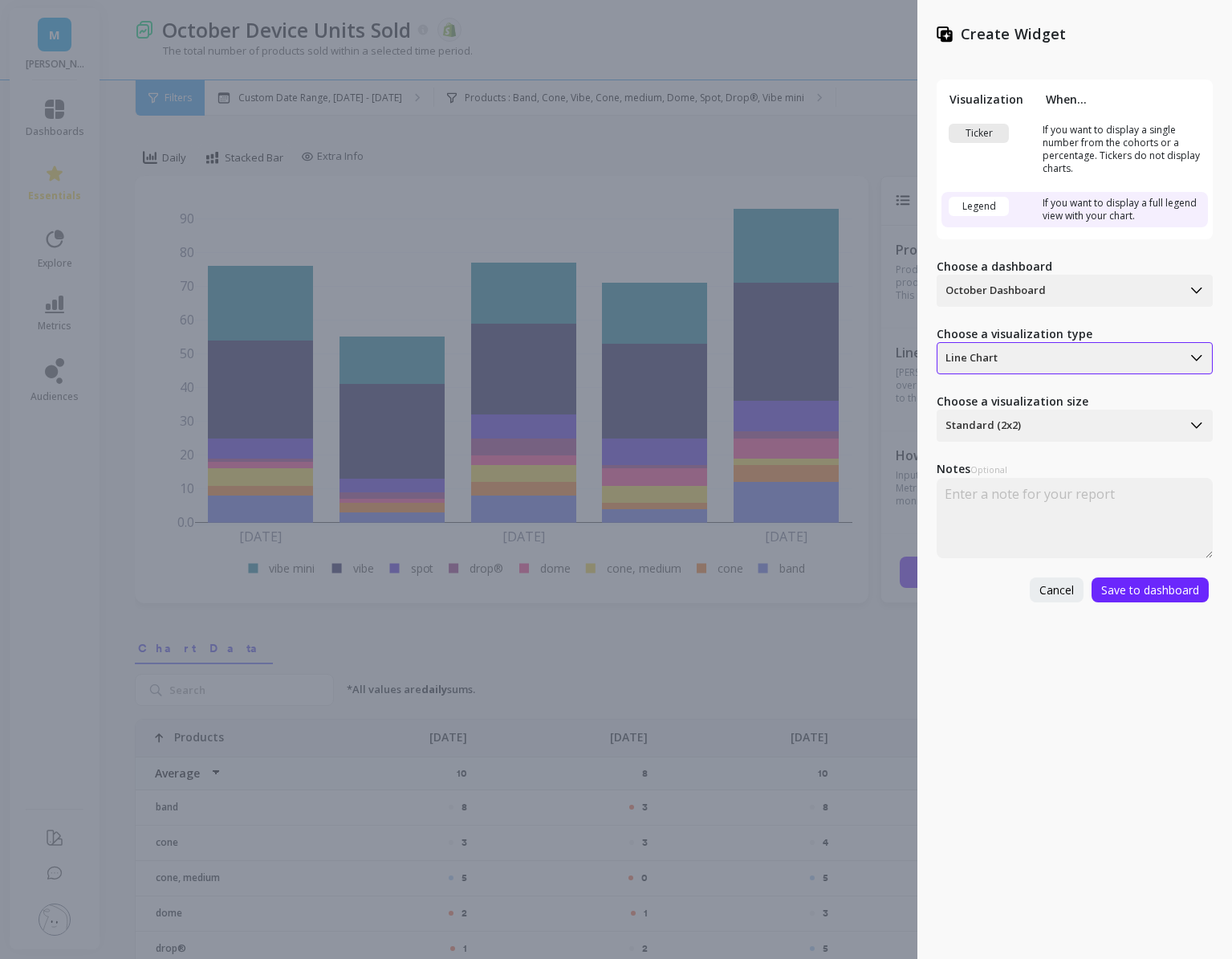
click at [978, 365] on div at bounding box center [1059, 358] width 228 height 19
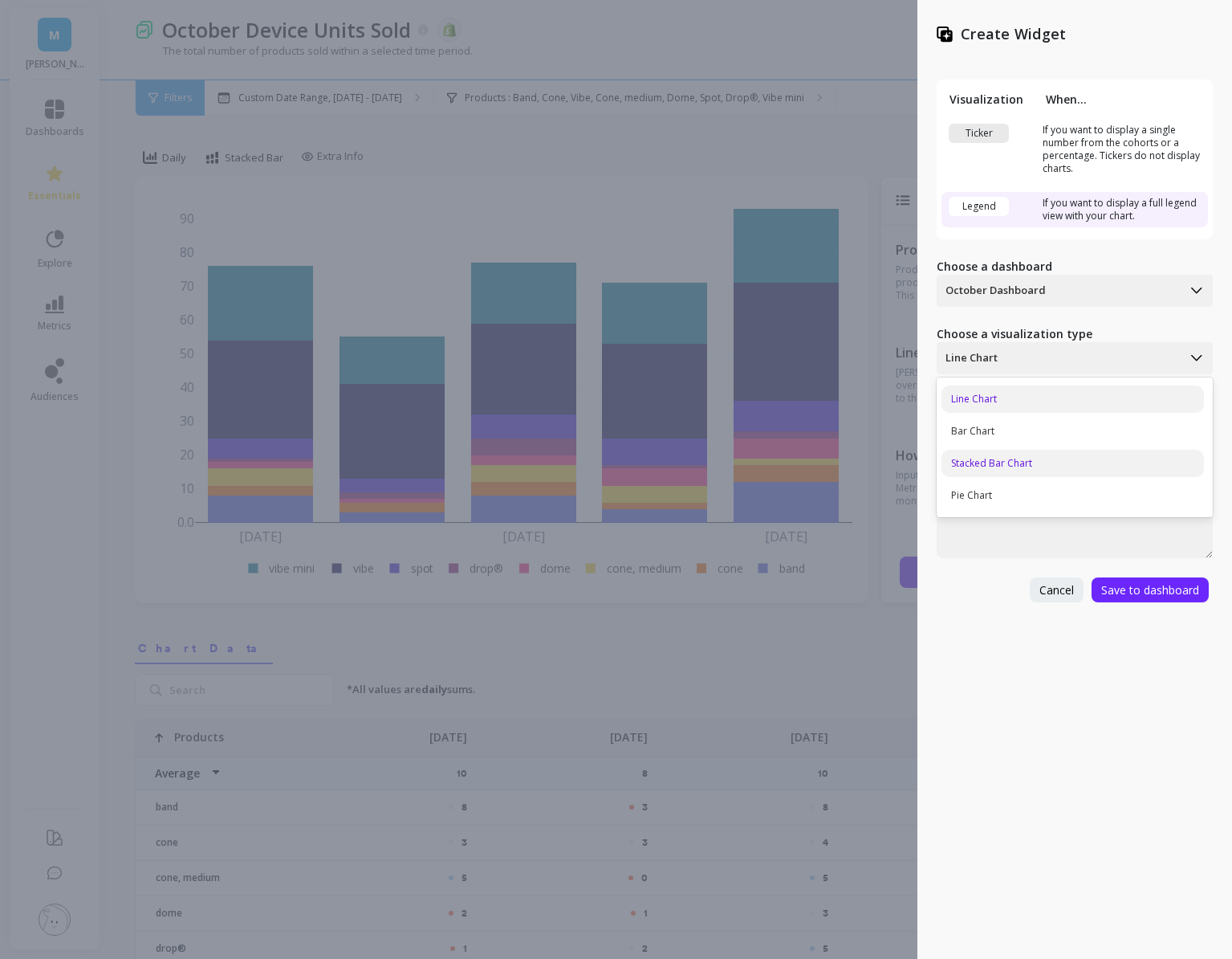
click at [998, 462] on div "Stacked Bar Chart" at bounding box center [1073, 463] width 263 height 27
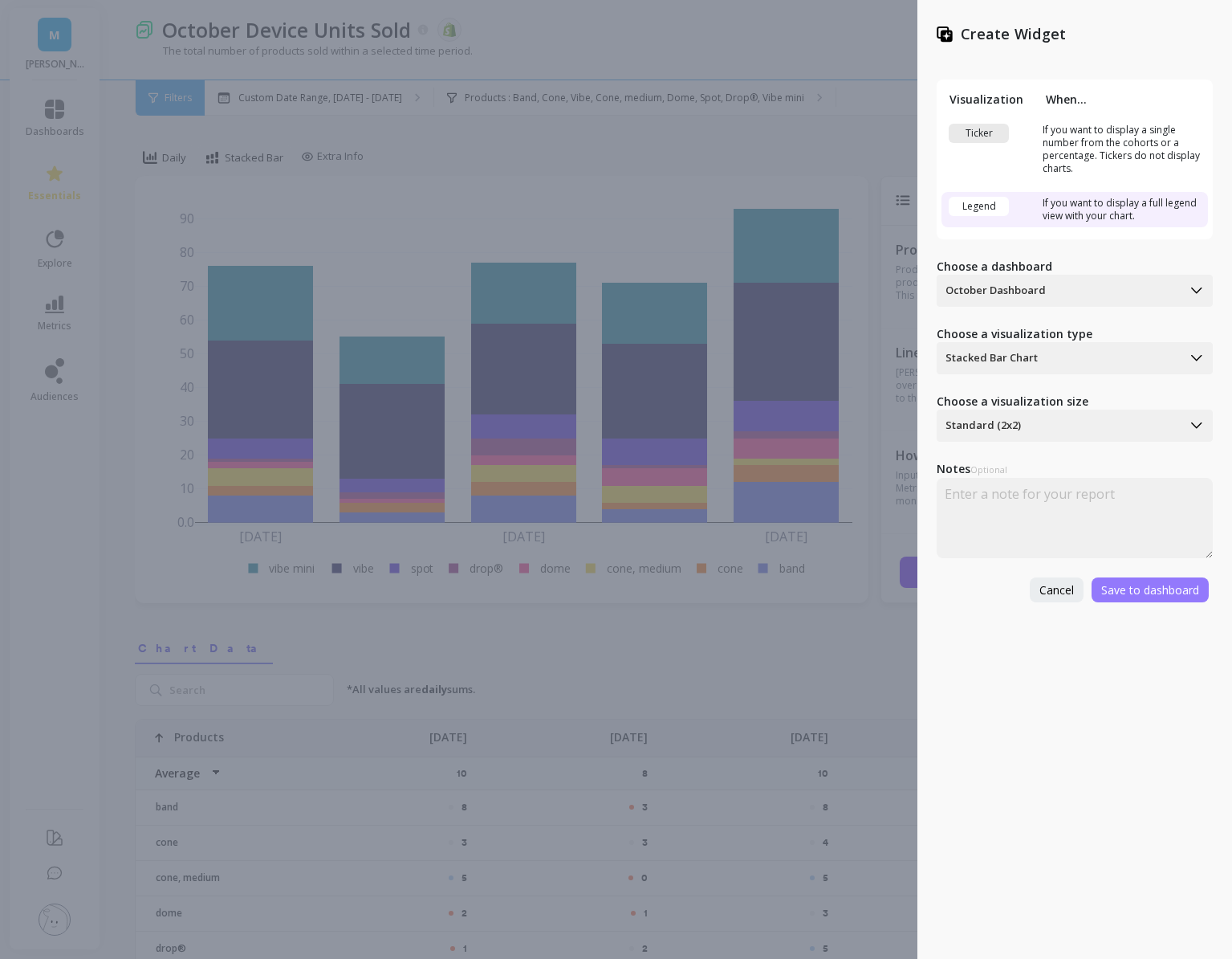
click at [1140, 596] on span "Save to dashboard" at bounding box center [1150, 590] width 98 height 15
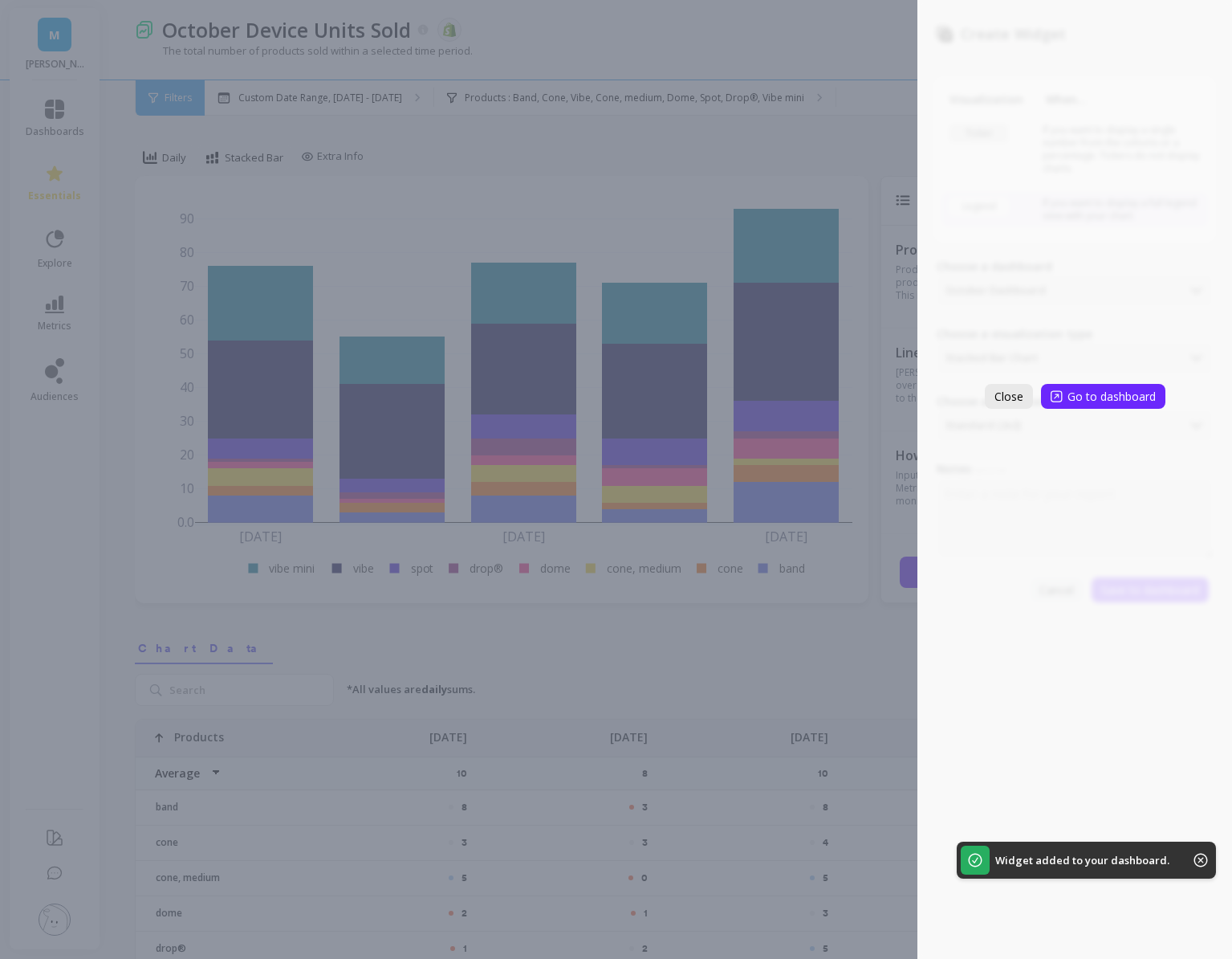
click at [1008, 395] on span "Close" at bounding box center [1009, 397] width 29 height 15
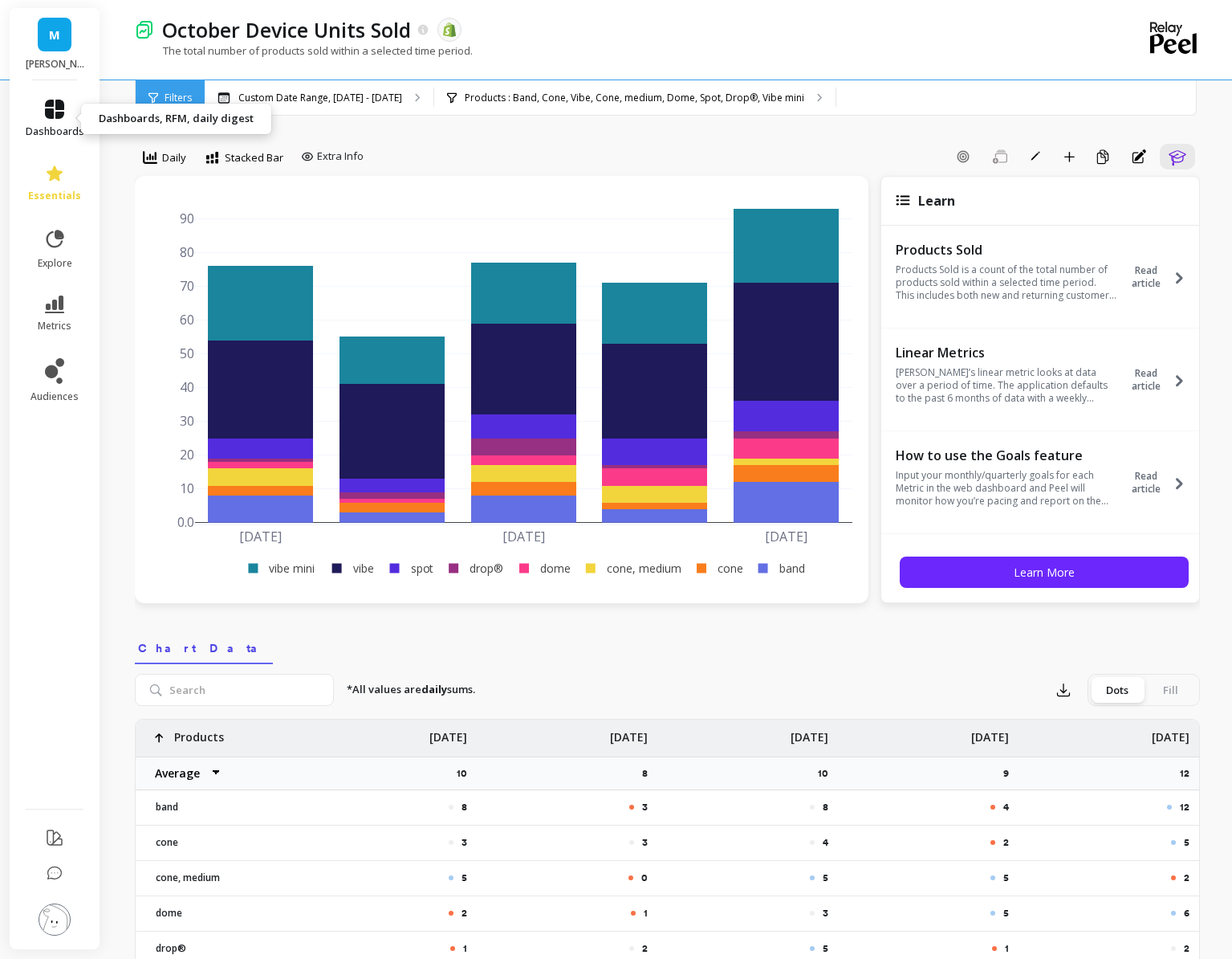
click at [49, 129] on span "dashboards" at bounding box center [56, 131] width 59 height 13
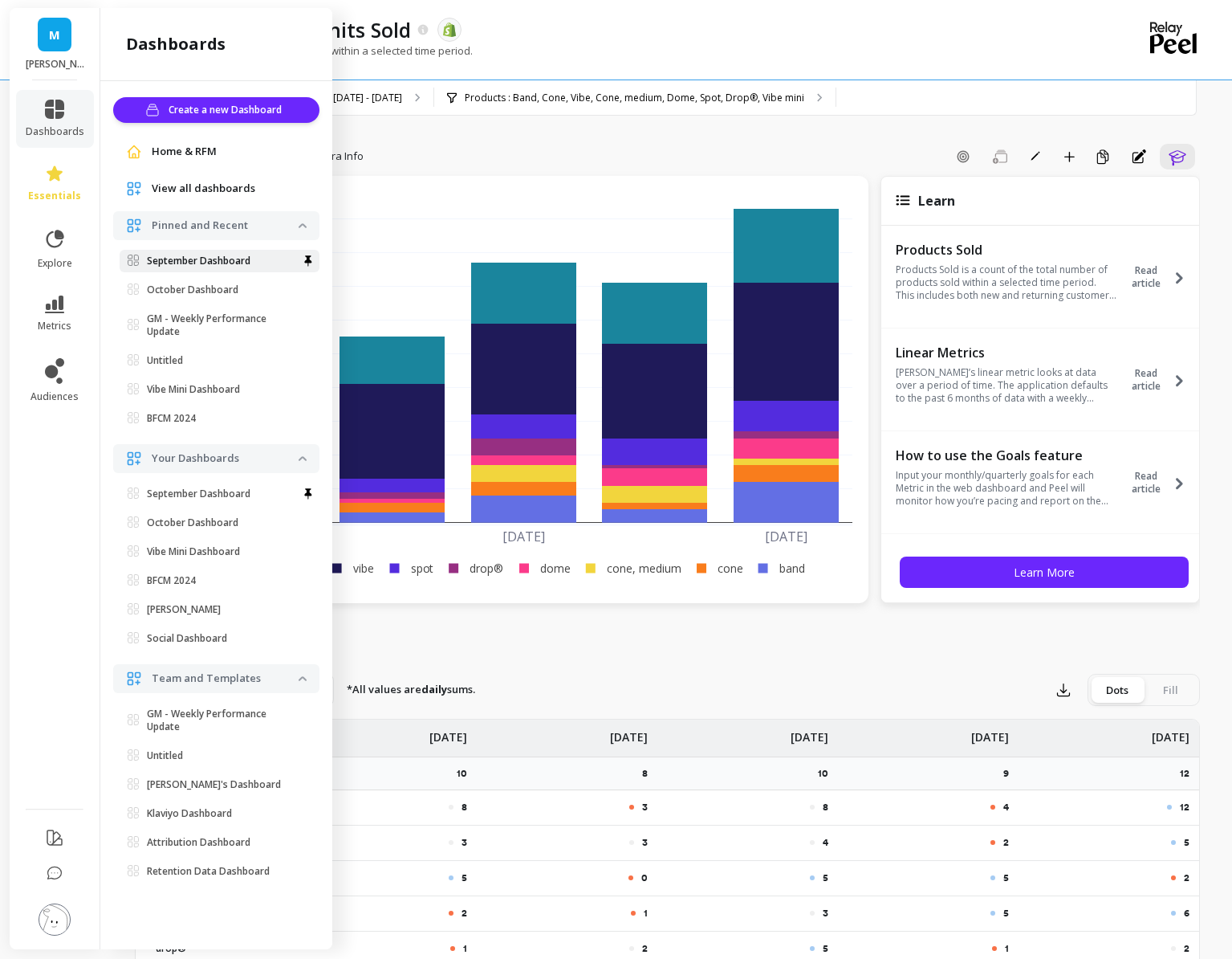
click at [183, 264] on p "September Dashboard" at bounding box center [199, 260] width 104 height 13
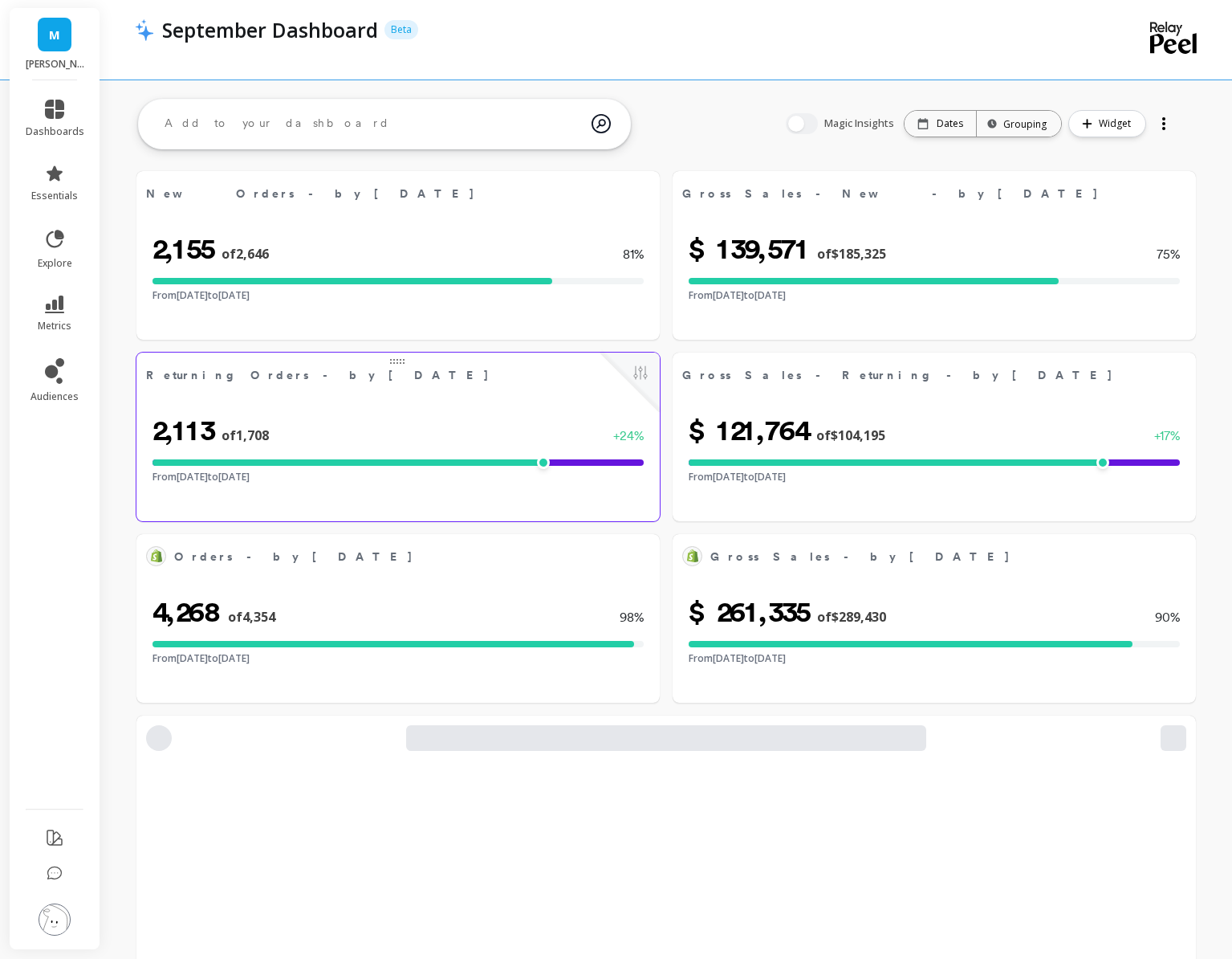
select select "sum"
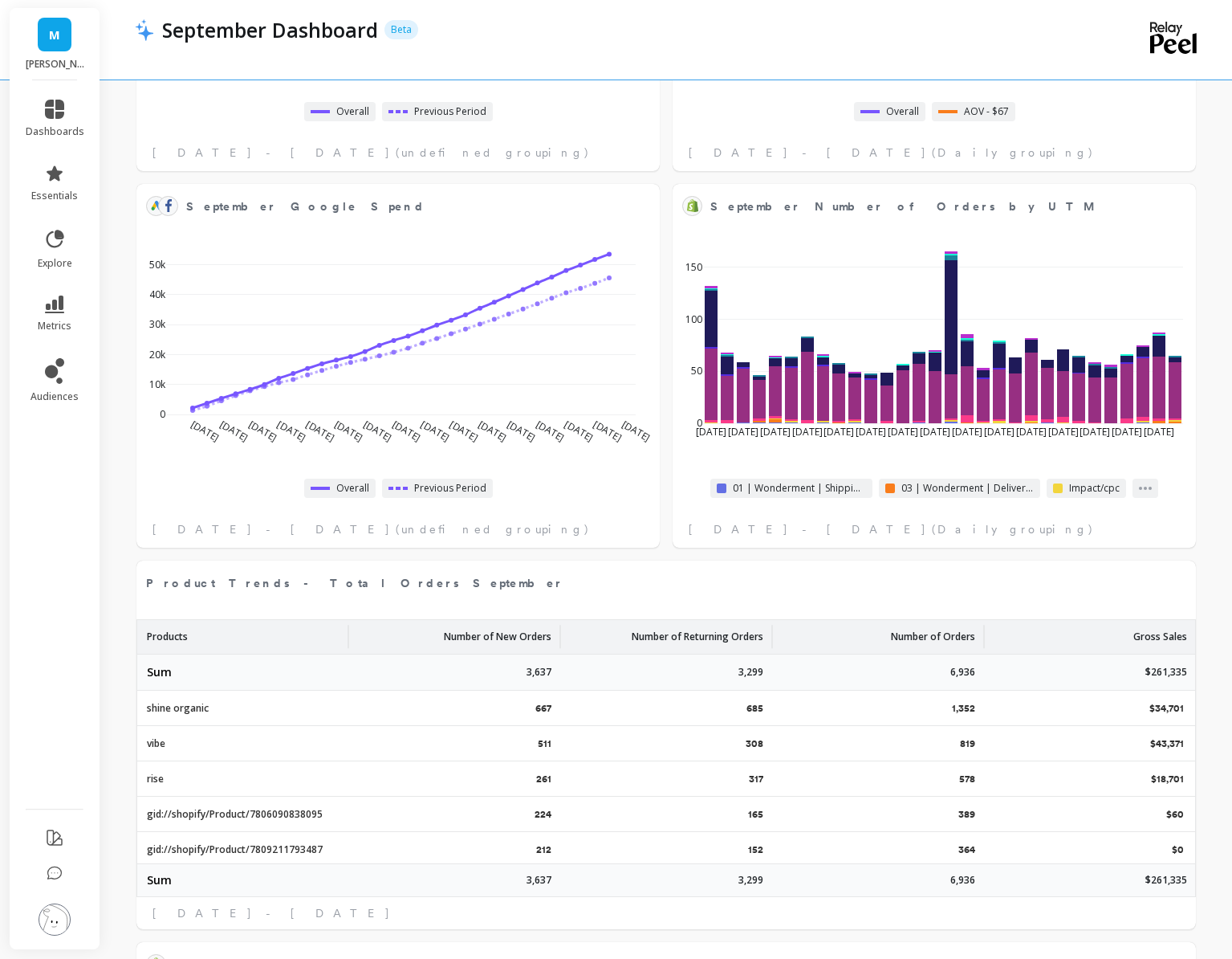
select select "sum"
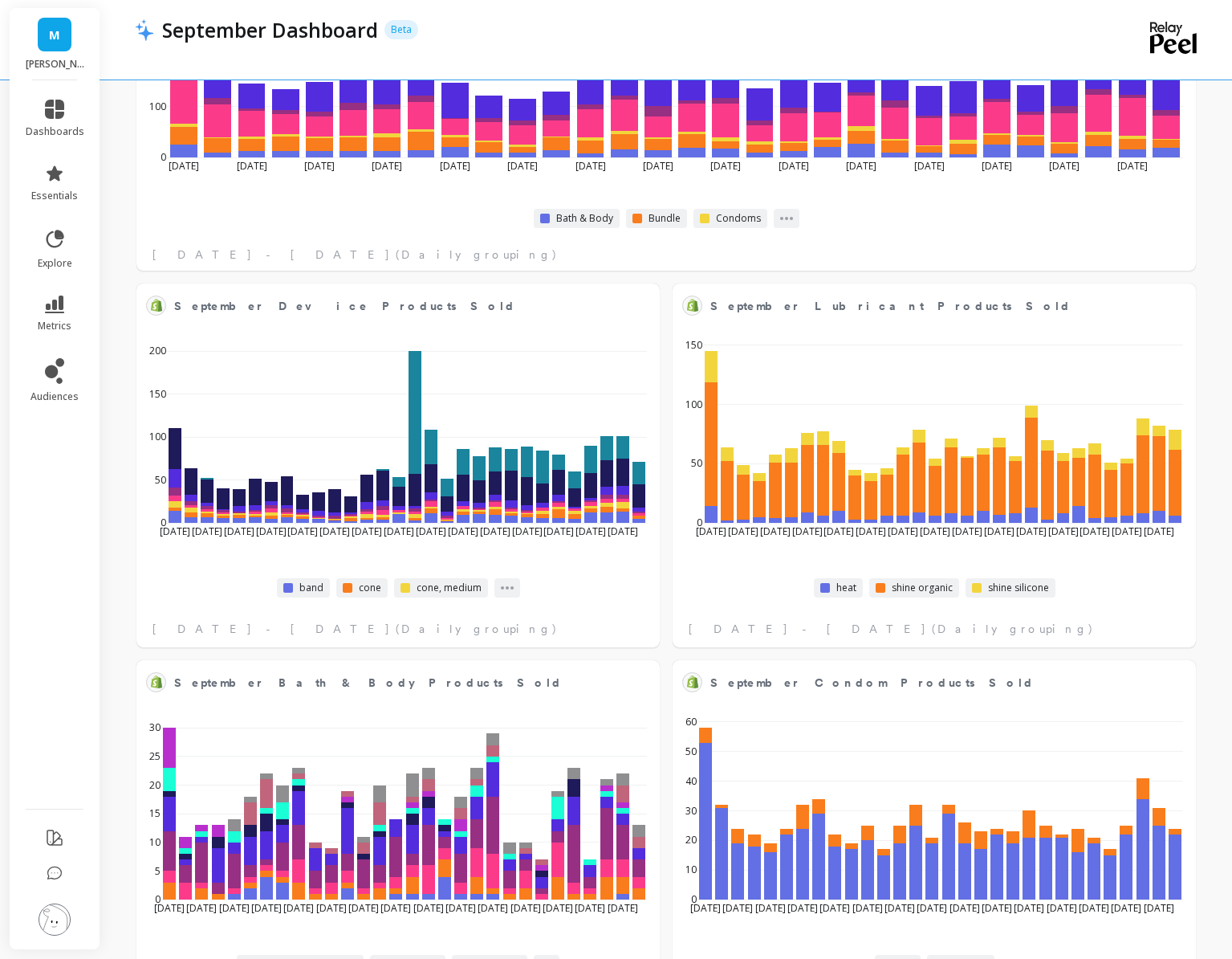
scroll to position [2934, 0]
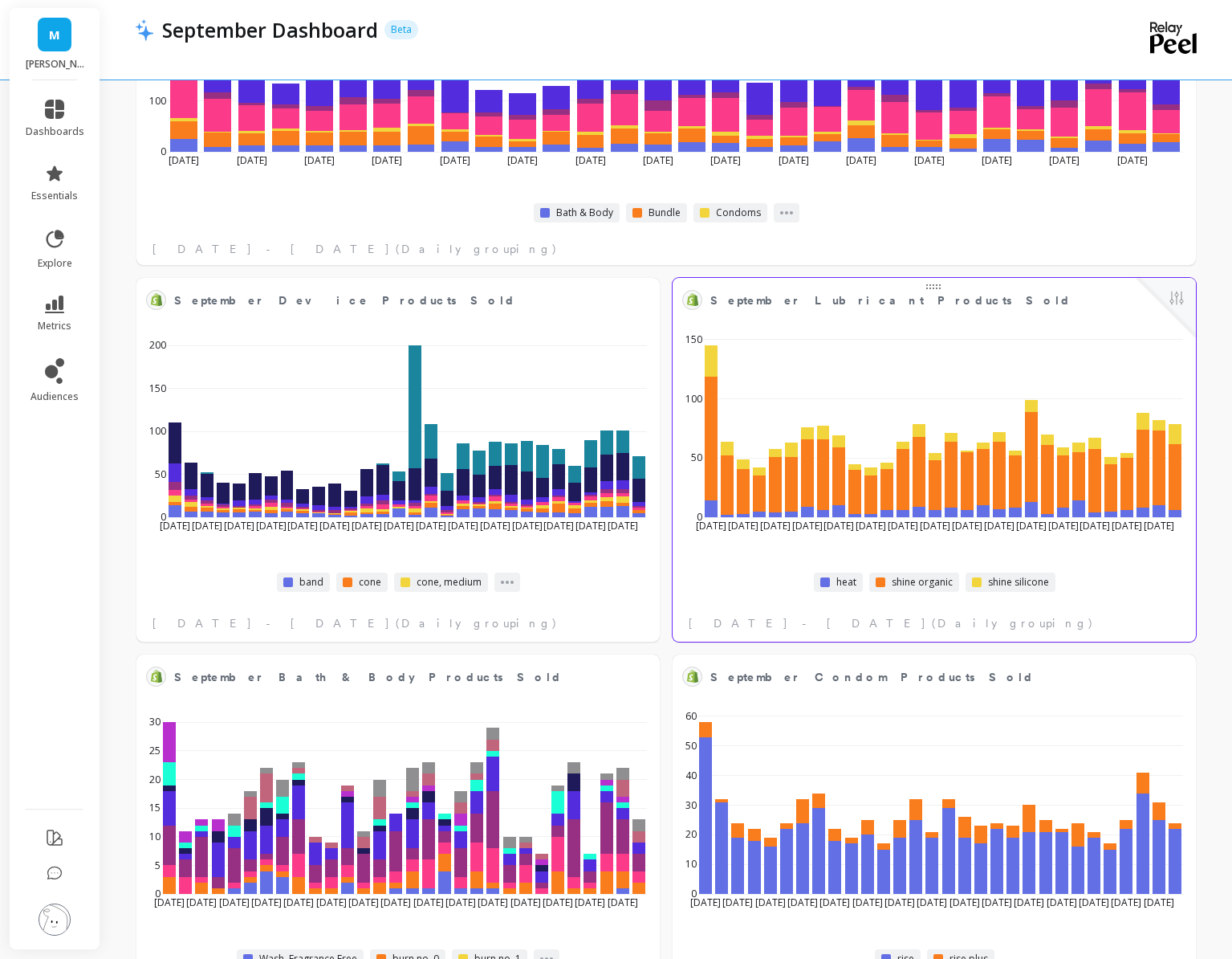
click at [1174, 317] on div at bounding box center [1166, 307] width 60 height 60
click at [1175, 307] on button at bounding box center [1176, 299] width 19 height 23
select select "sum"
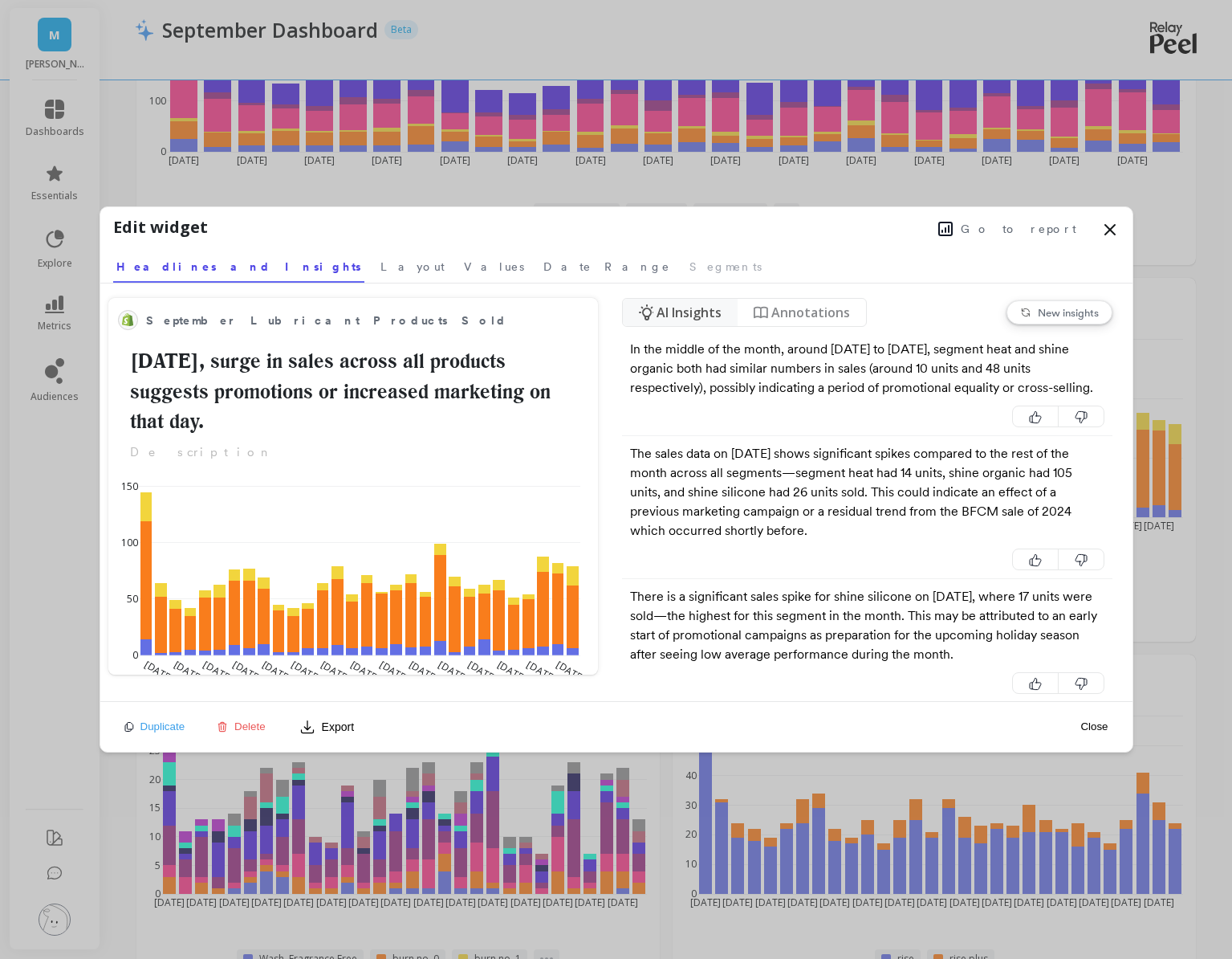
select select "sum"
click at [1027, 222] on span "Go to report" at bounding box center [1018, 228] width 115 height 16
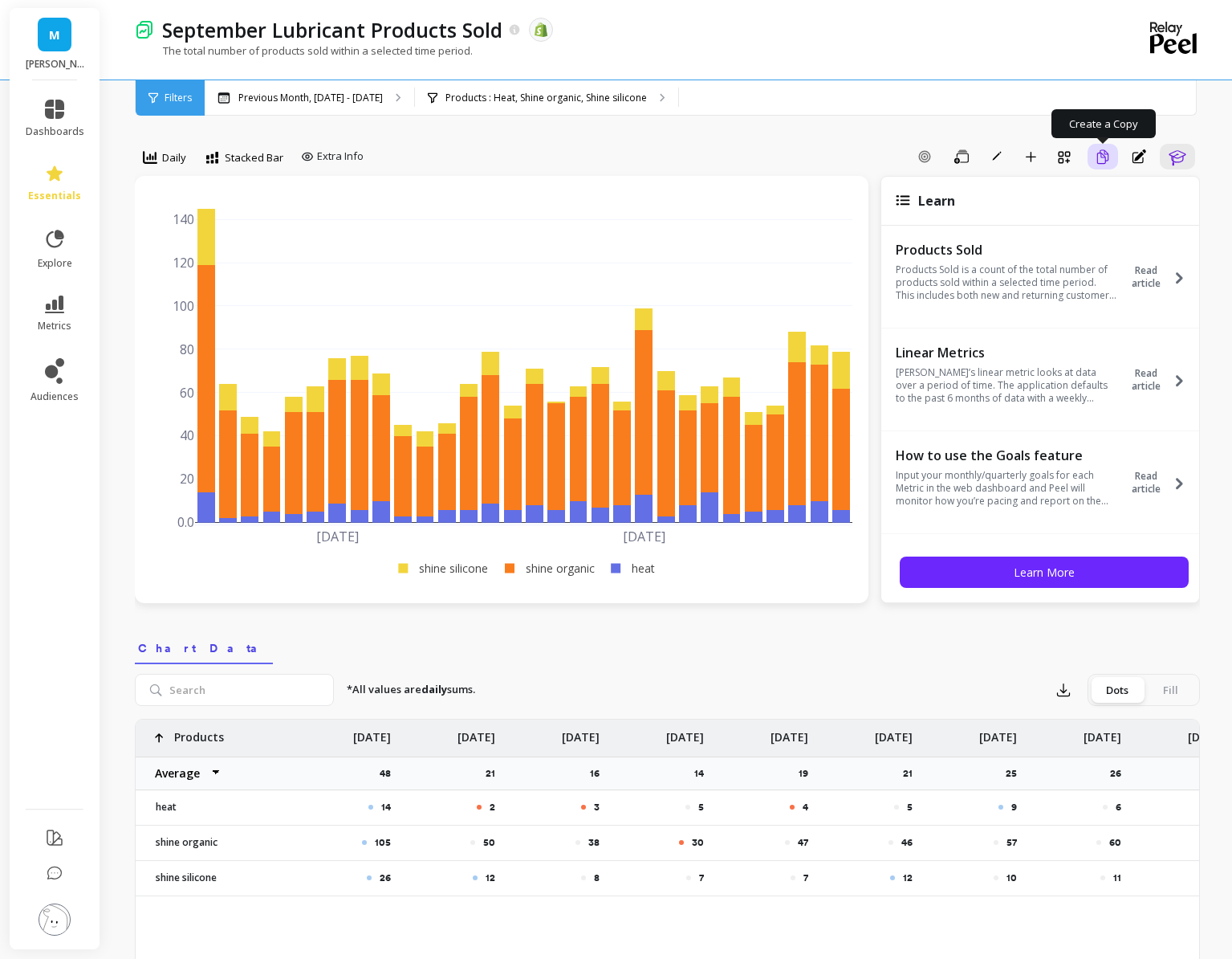
click at [1111, 161] on button "Create a Copy" at bounding box center [1103, 157] width 30 height 26
click at [339, 109] on div "Previous Month, [DATE] - [DATE]" at bounding box center [309, 98] width 210 height 35
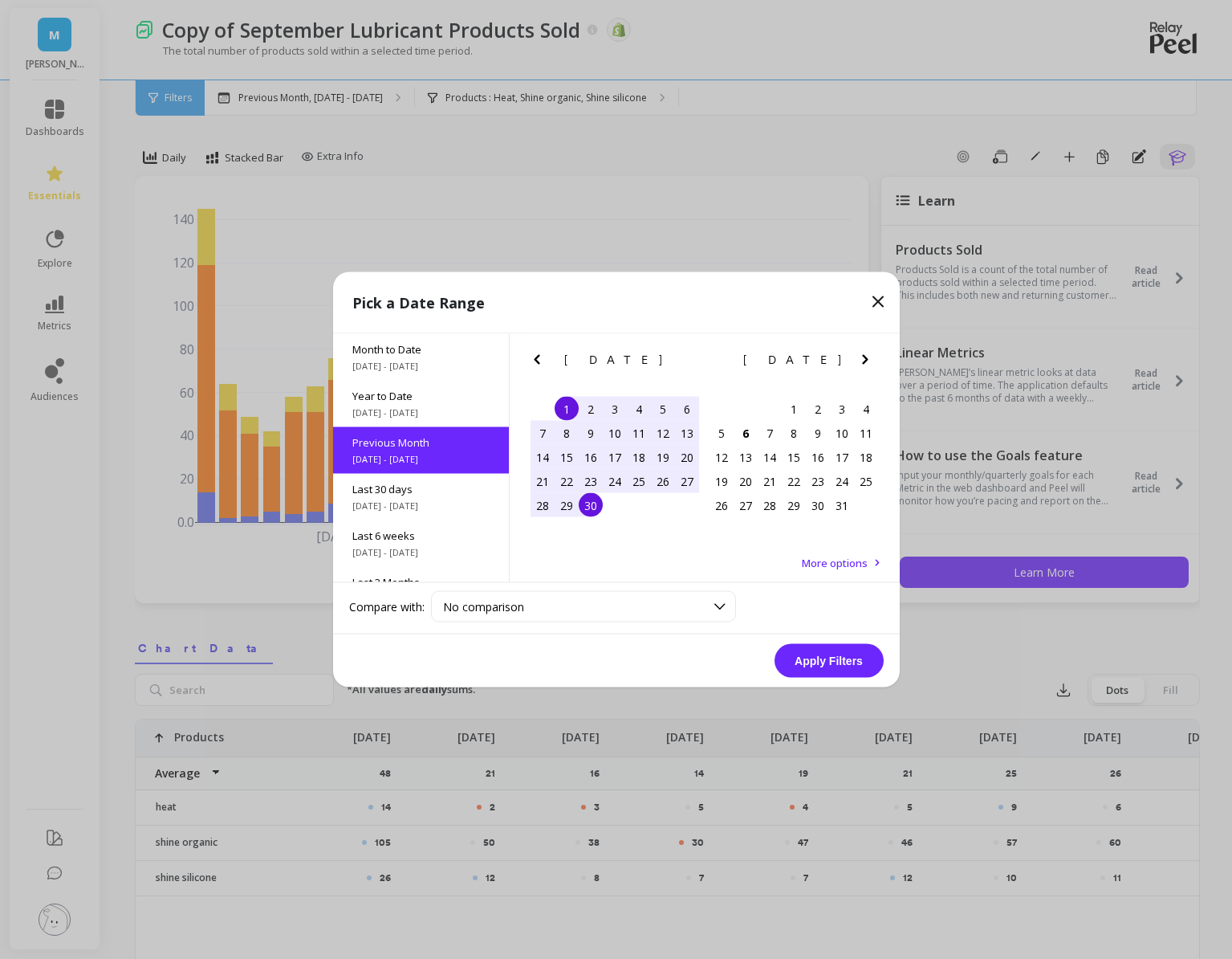
click at [780, 414] on div "1 2 3 4" at bounding box center [794, 408] width 168 height 24
click at [802, 413] on div "1" at bounding box center [794, 408] width 24 height 24
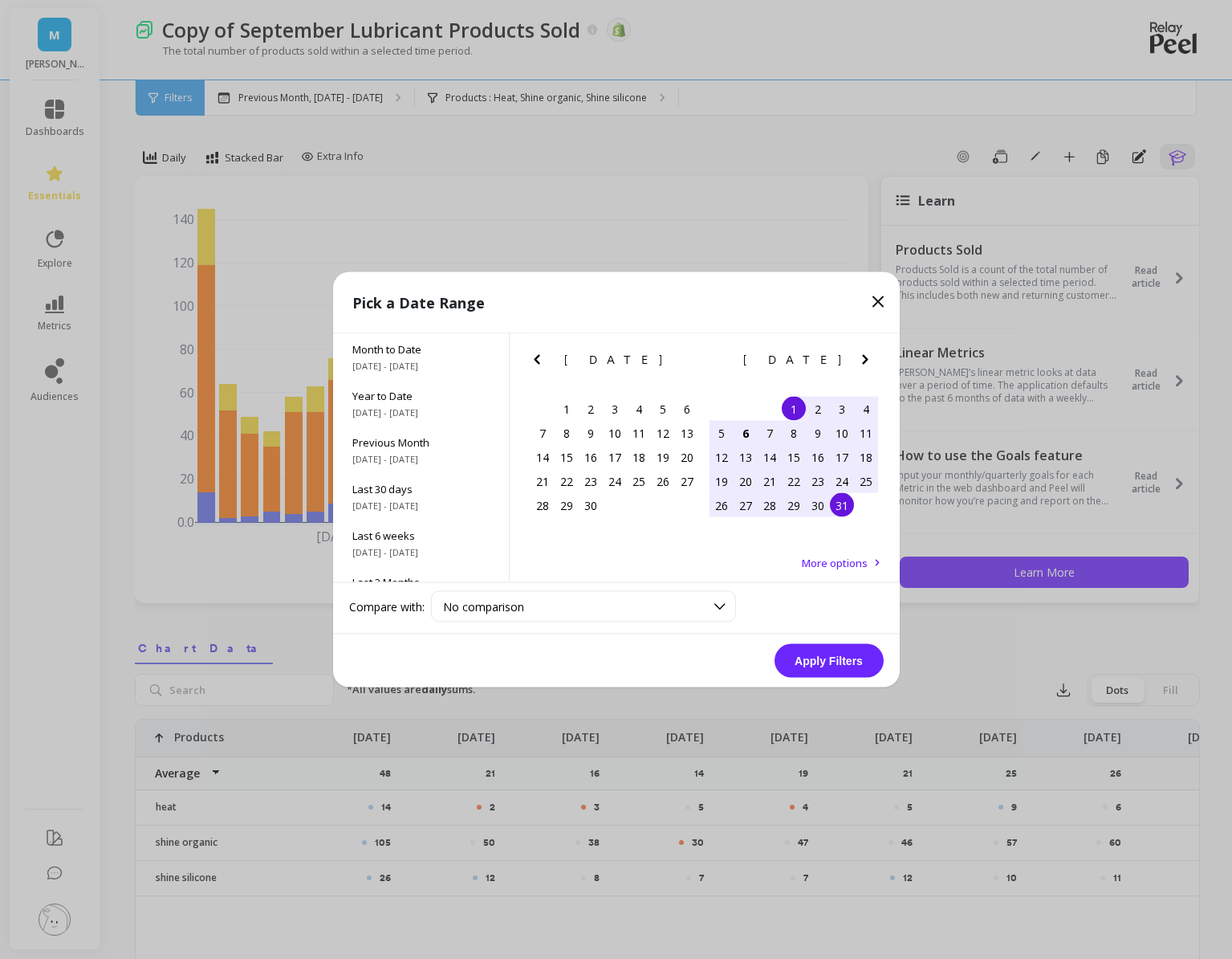
click at [844, 508] on div "31" at bounding box center [842, 505] width 24 height 24
click at [815, 650] on button "Apply Filters" at bounding box center [829, 661] width 109 height 34
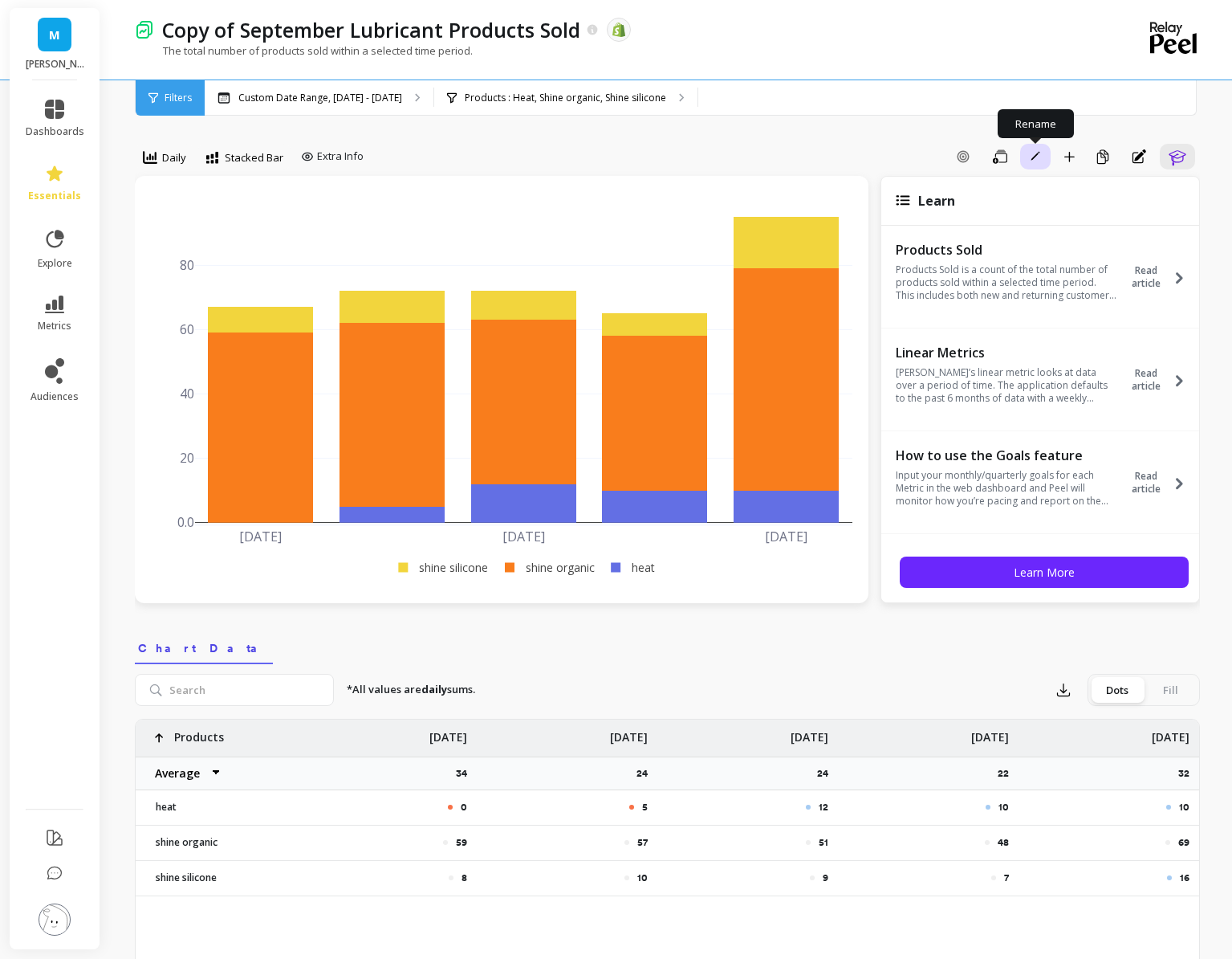
click at [1028, 159] on span "button" at bounding box center [1035, 156] width 14 height 14
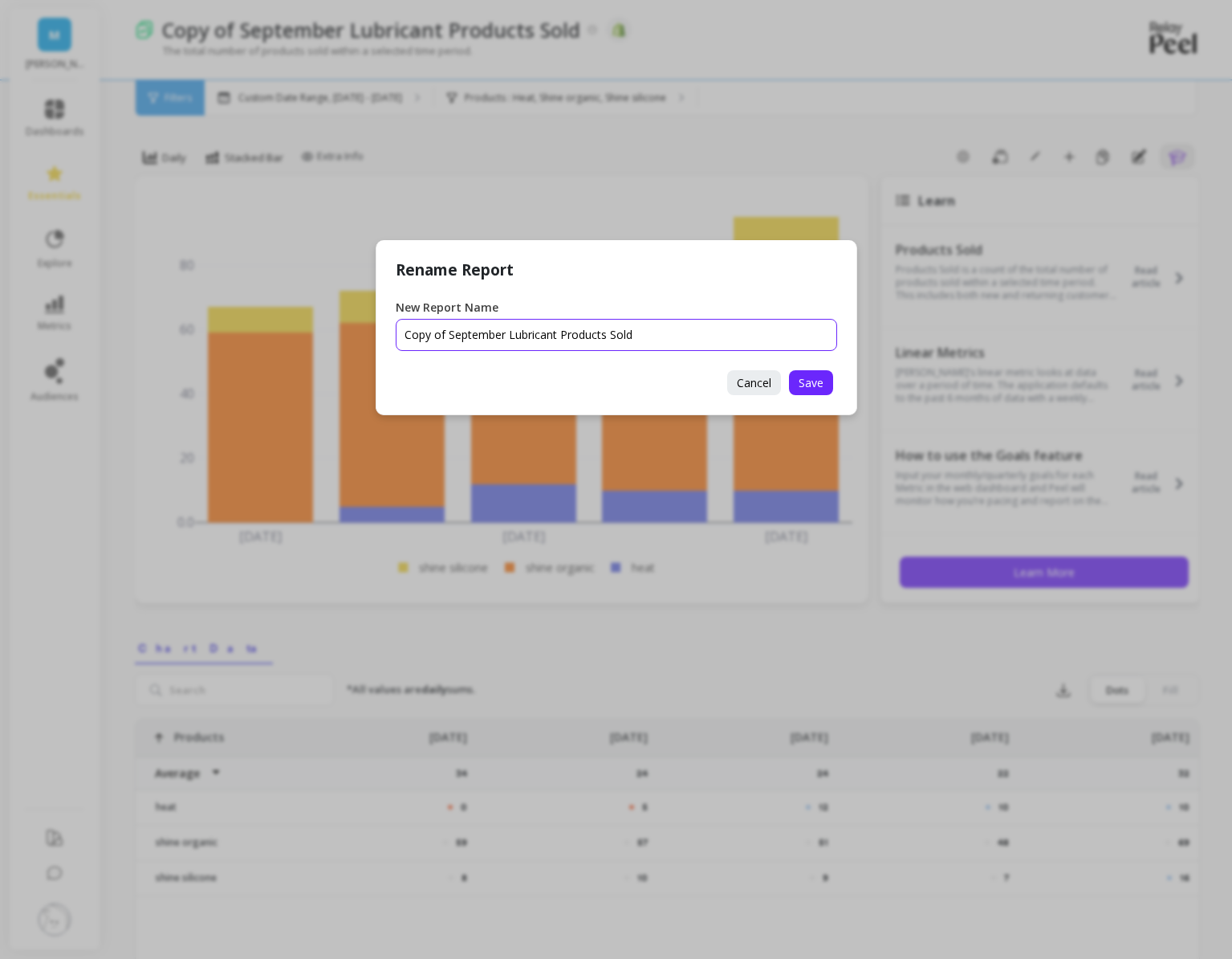
drag, startPoint x: 503, startPoint y: 339, endPoint x: 394, endPoint y: 338, distance: 109.0
click at [394, 338] on div "Rename Report New Report Name Cancel Save" at bounding box center [616, 328] width 481 height 175
drag, startPoint x: 545, startPoint y: 335, endPoint x: 502, endPoint y: 336, distance: 43.0
click at [502, 336] on input "New Report Name" at bounding box center [616, 335] width 442 height 32
click at [517, 336] on input "New Report Name" at bounding box center [616, 335] width 442 height 32
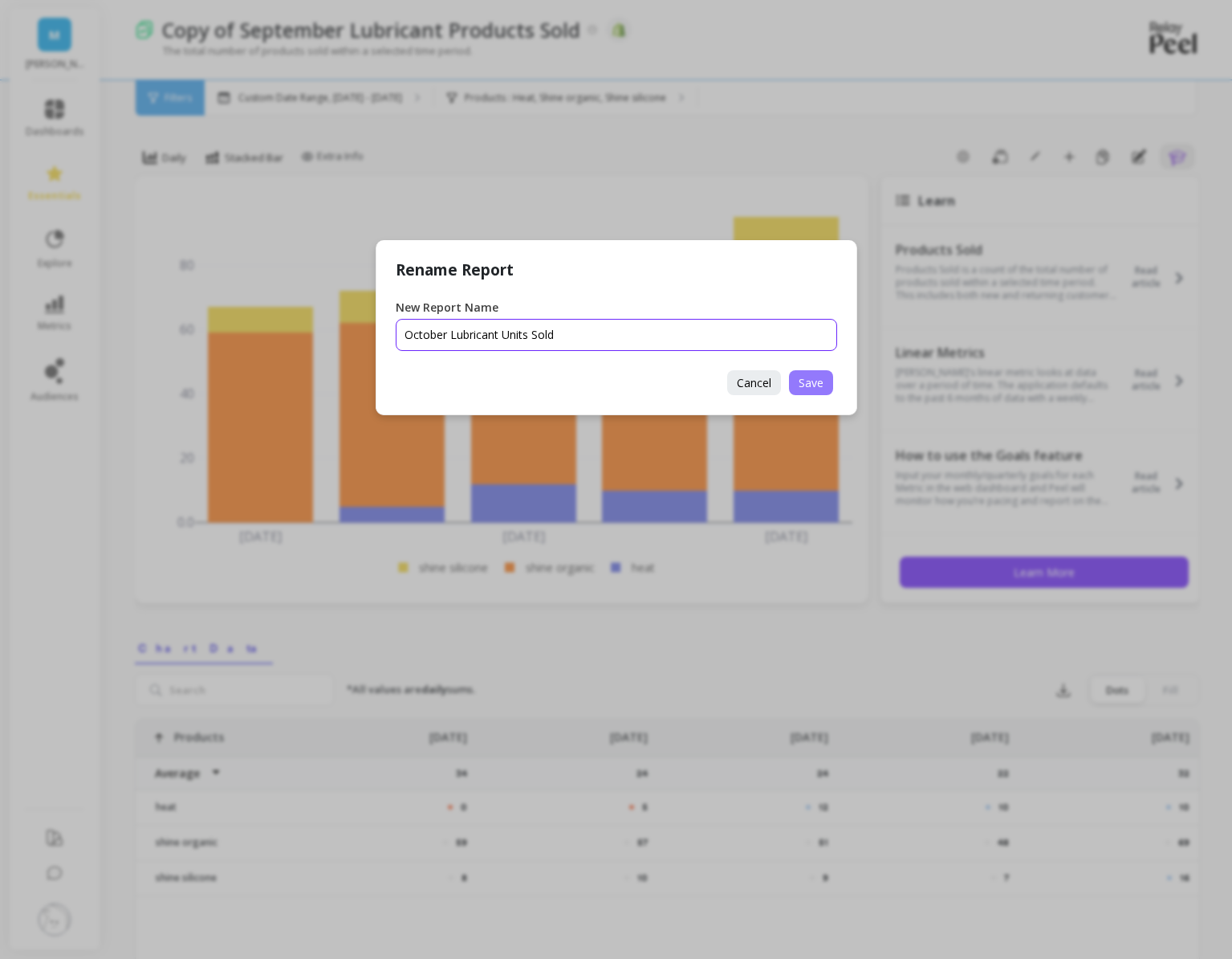
type input "October Lubricant Units Sold"
click at [810, 382] on span "Save" at bounding box center [811, 382] width 25 height 15
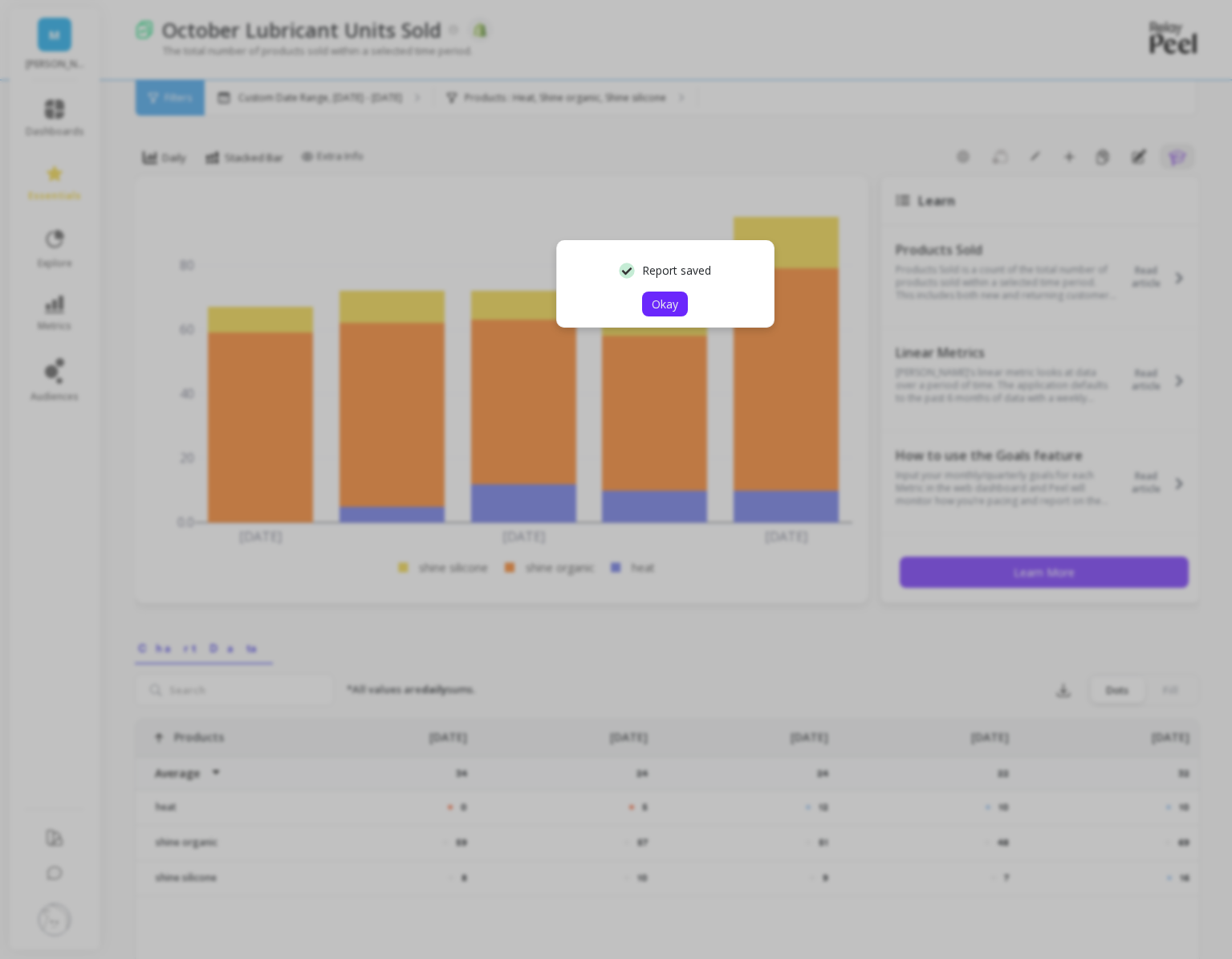
click at [666, 306] on span "Okay" at bounding box center [665, 304] width 26 height 15
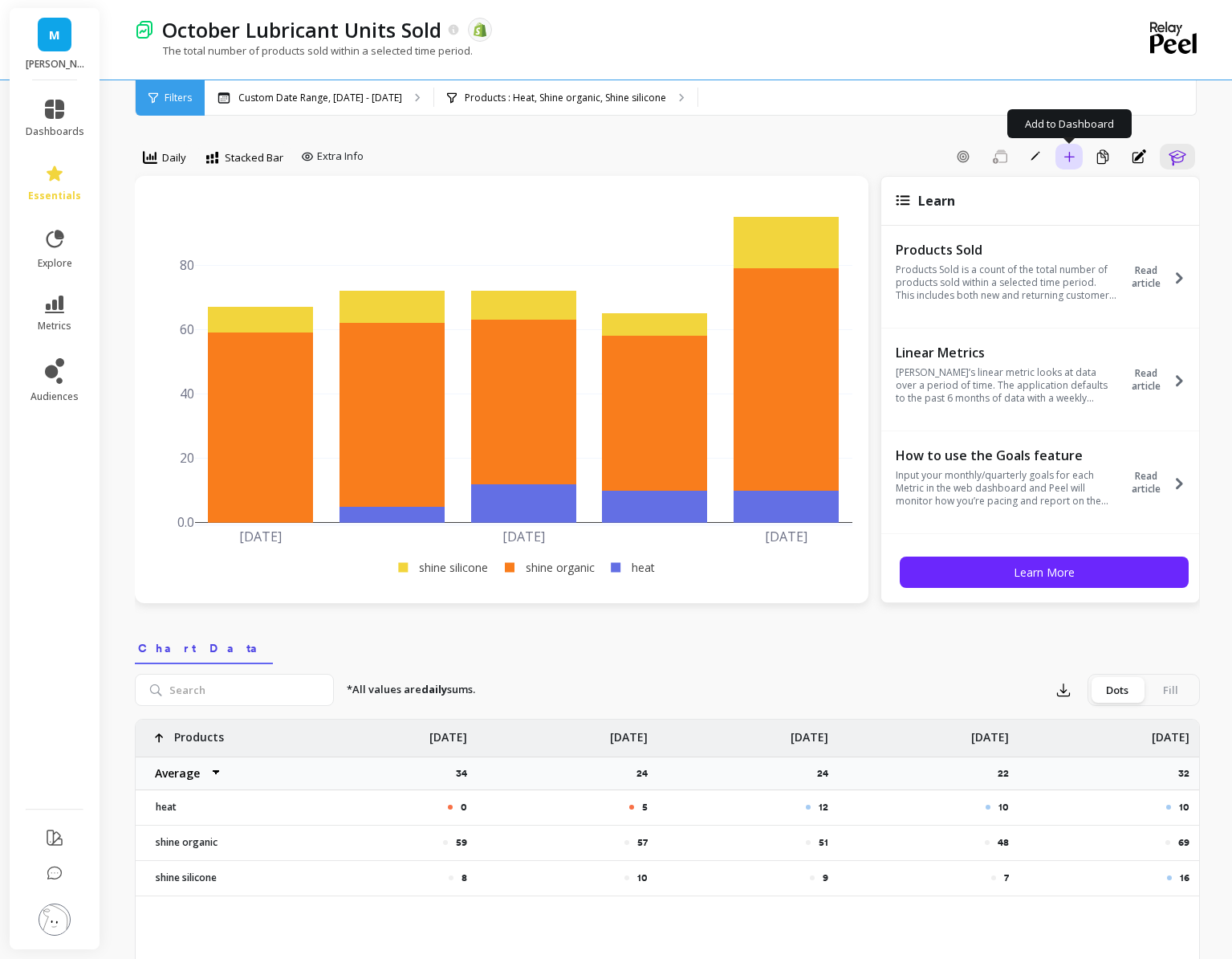
click at [1074, 161] on button "Add to Dashboard" at bounding box center [1069, 157] width 27 height 26
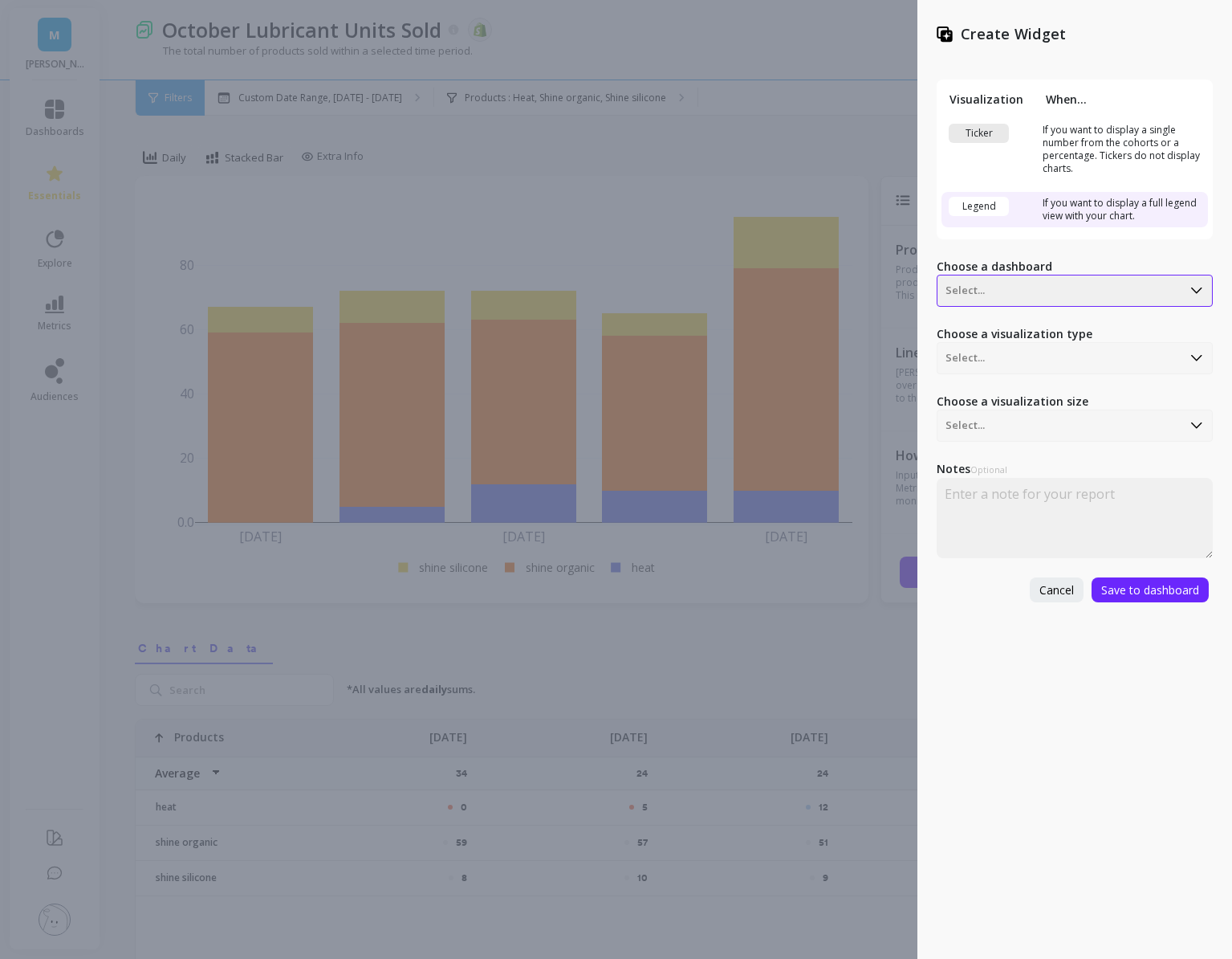
click at [1060, 289] on div at bounding box center [1059, 290] width 228 height 19
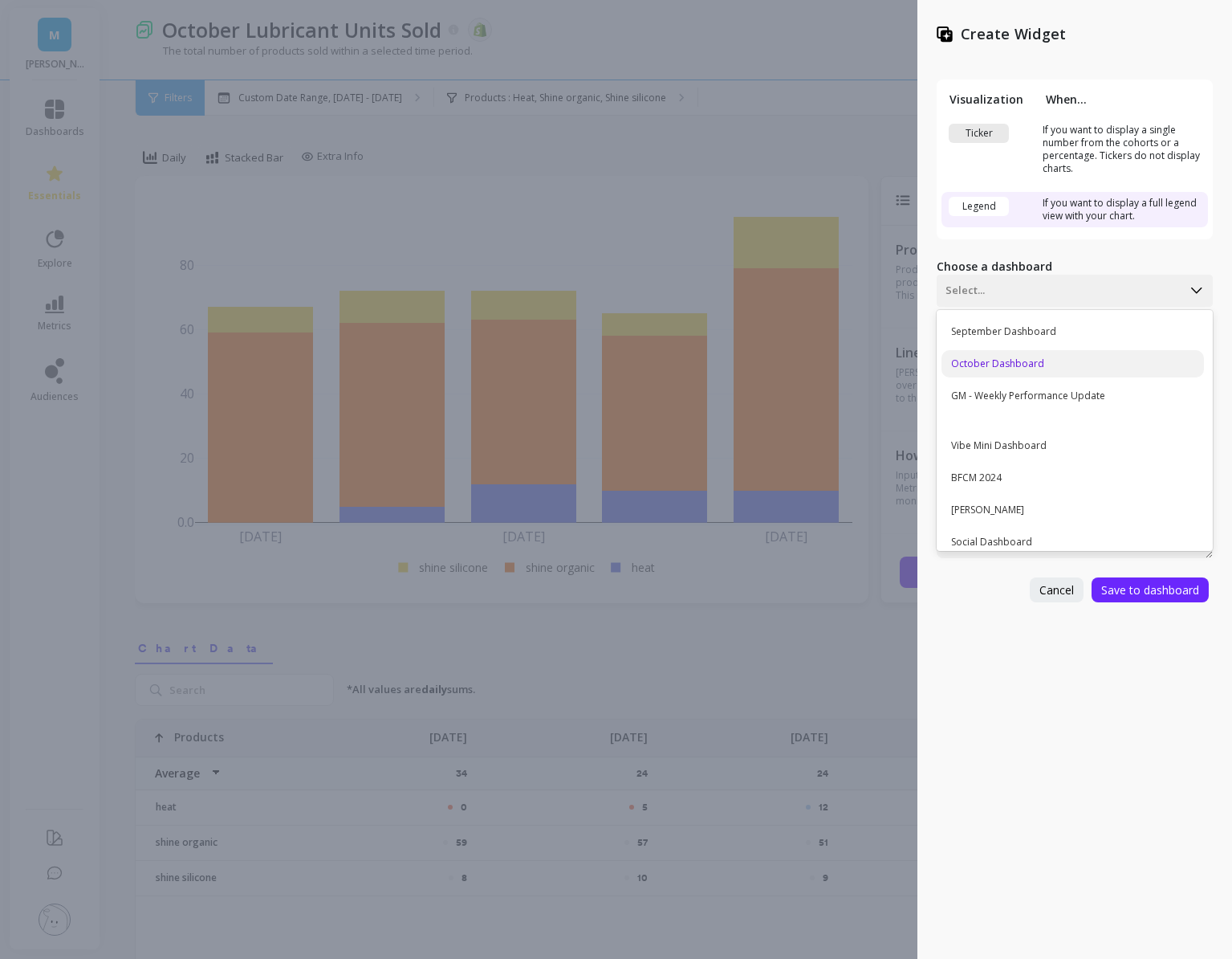
click at [1059, 355] on div "October Dashboard" at bounding box center [1073, 364] width 263 height 27
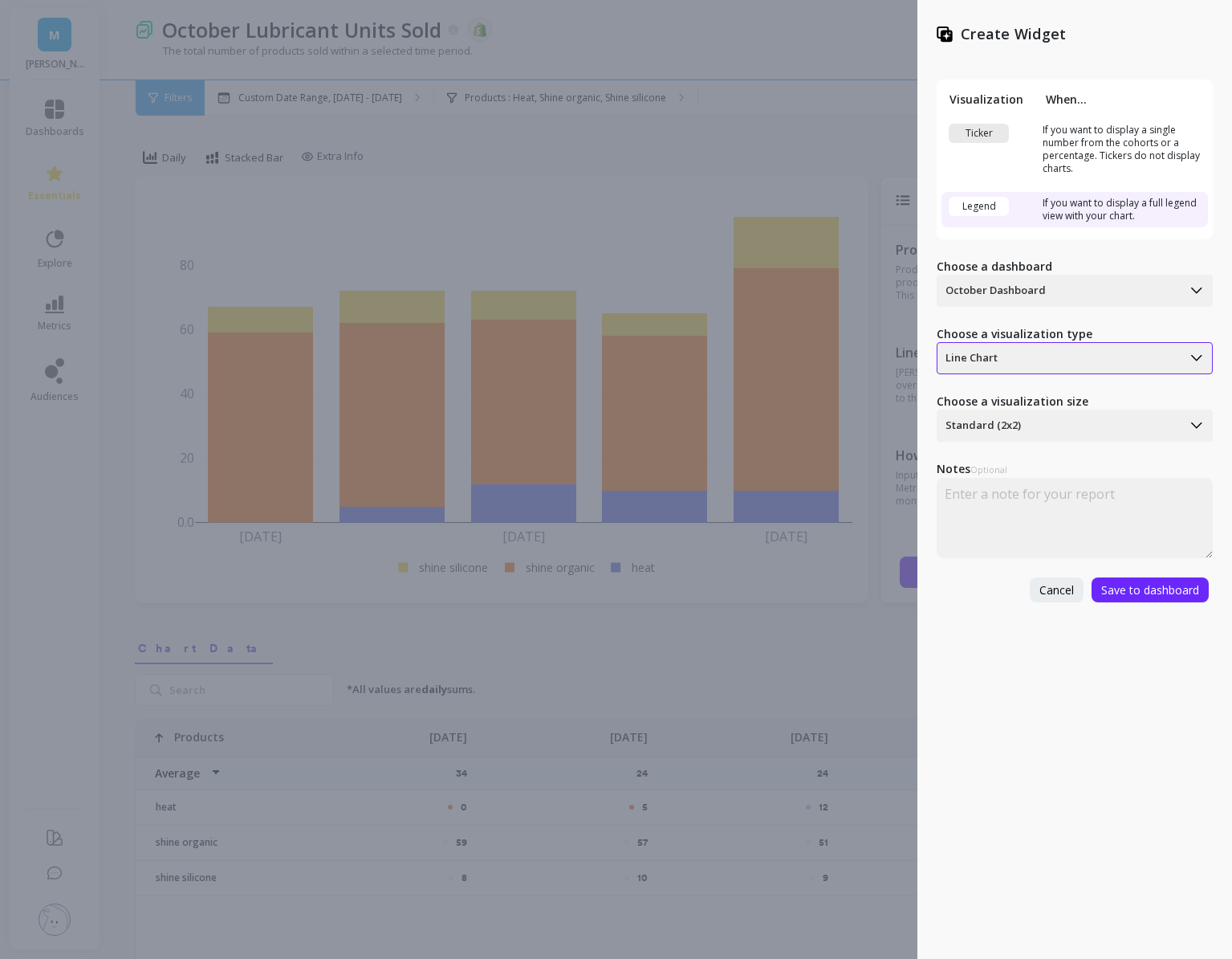
click at [1017, 358] on div at bounding box center [1059, 358] width 228 height 19
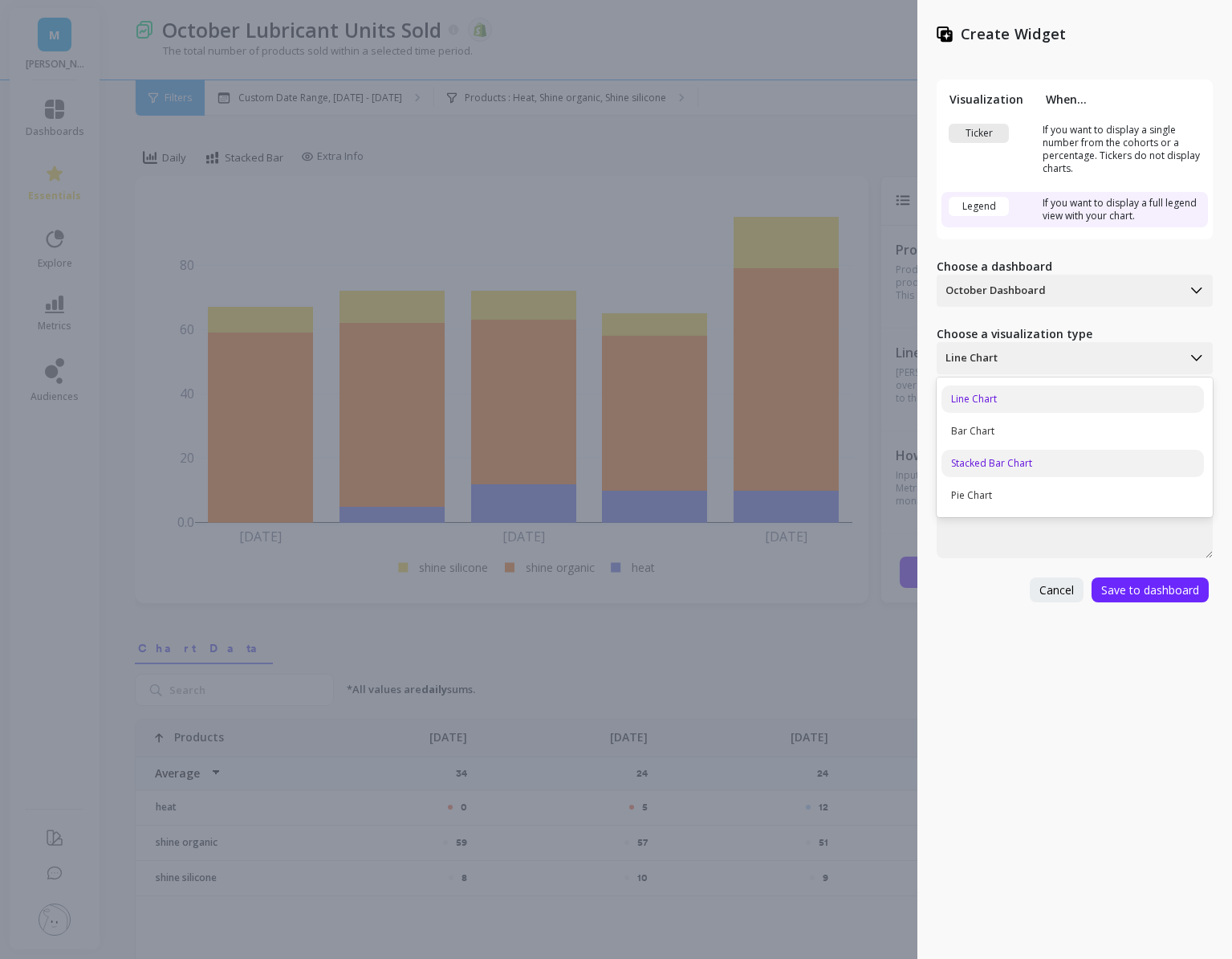
click at [991, 461] on div "Stacked Bar Chart" at bounding box center [1073, 463] width 263 height 27
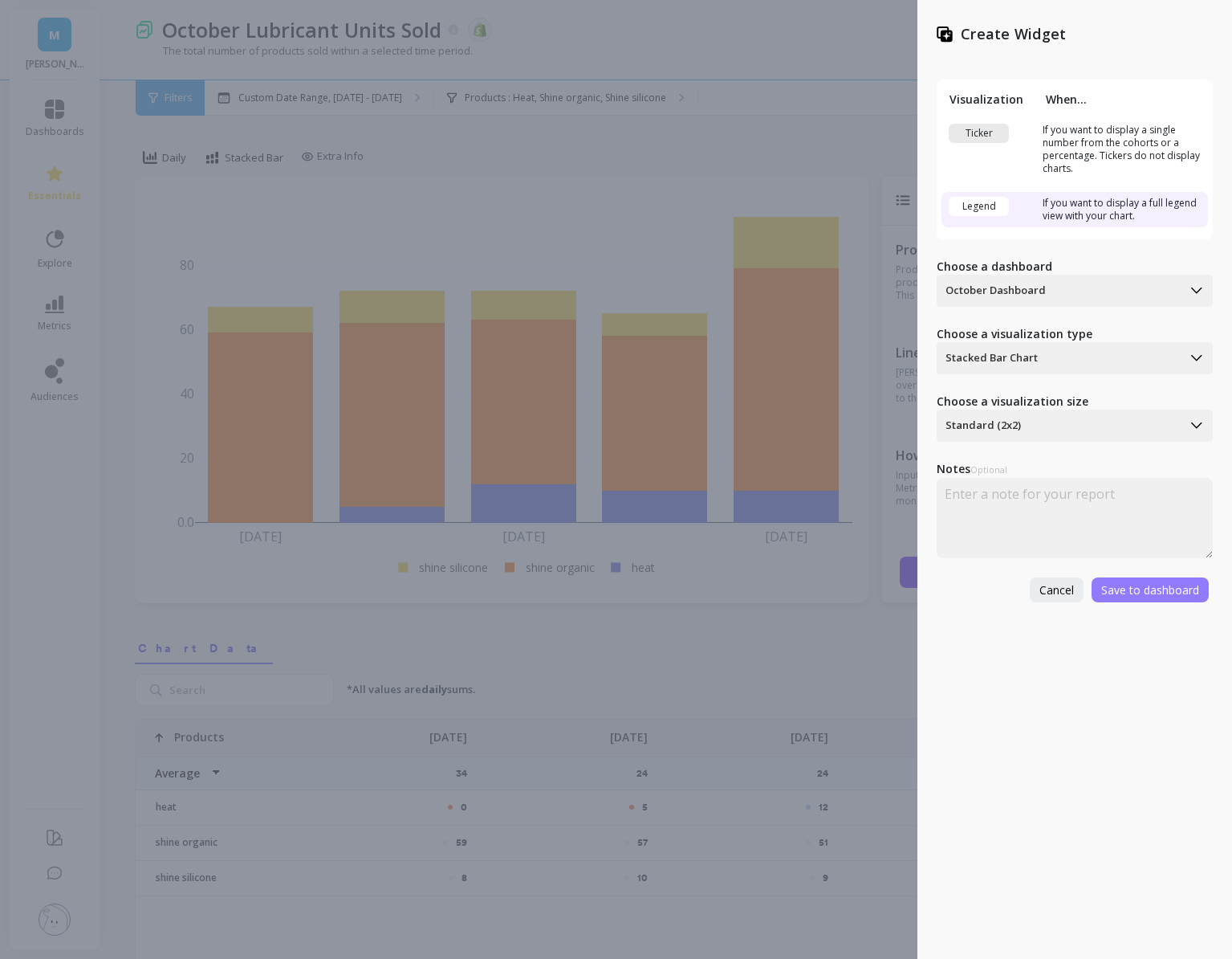
click at [1161, 588] on span "Save to dashboard" at bounding box center [1150, 590] width 98 height 15
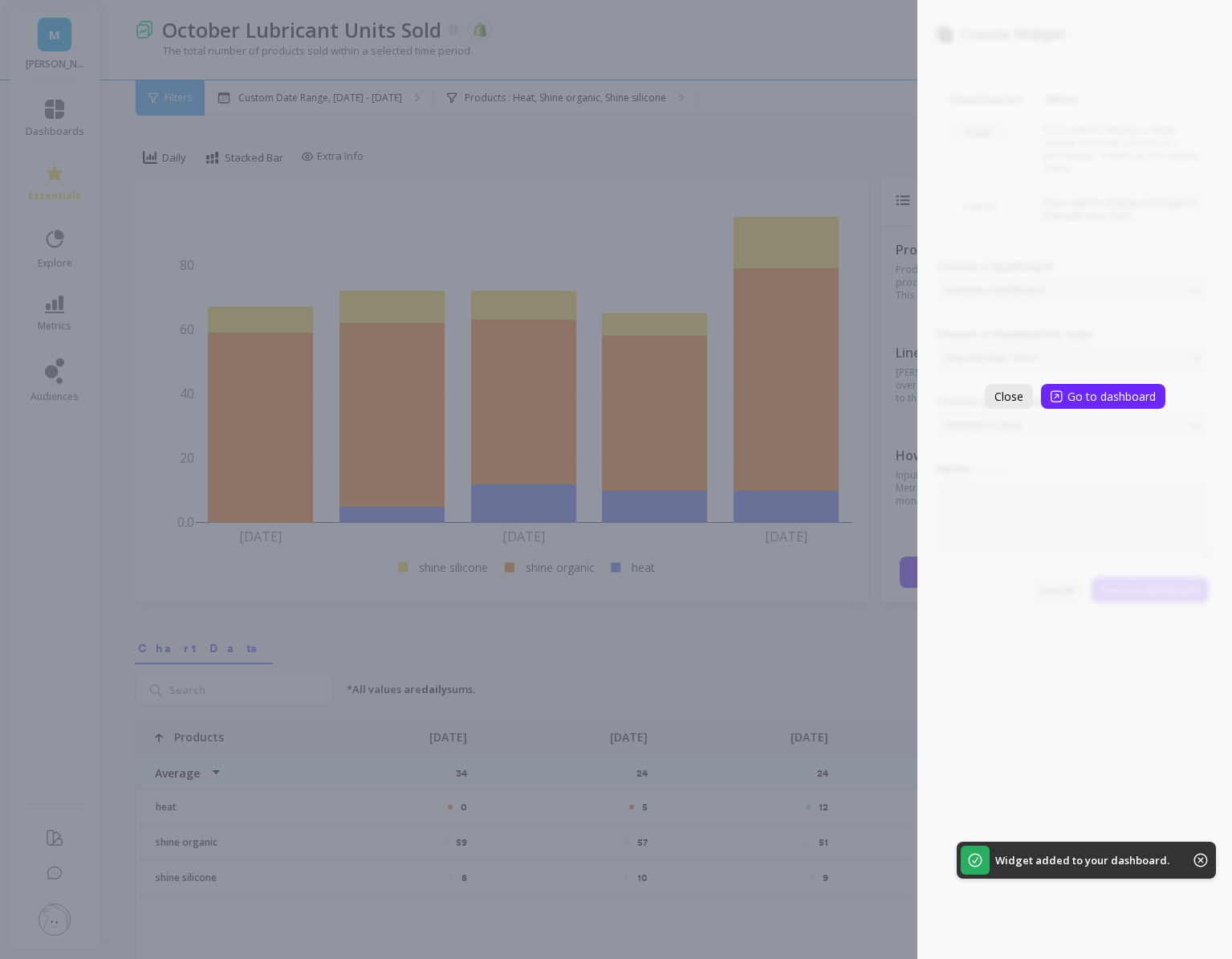
click at [992, 389] on button "Close" at bounding box center [1008, 397] width 48 height 25
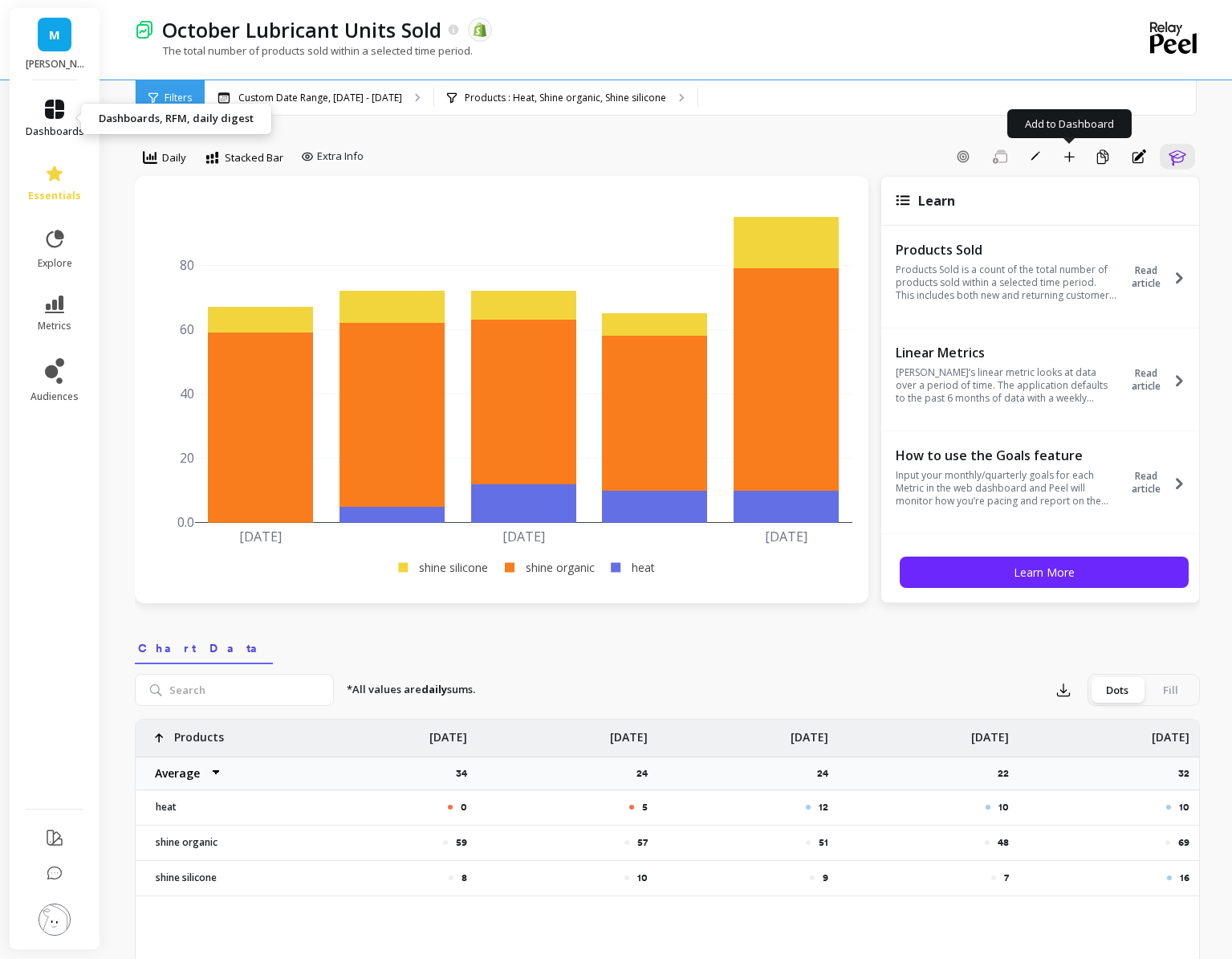
click at [61, 134] on span "dashboards" at bounding box center [56, 131] width 59 height 13
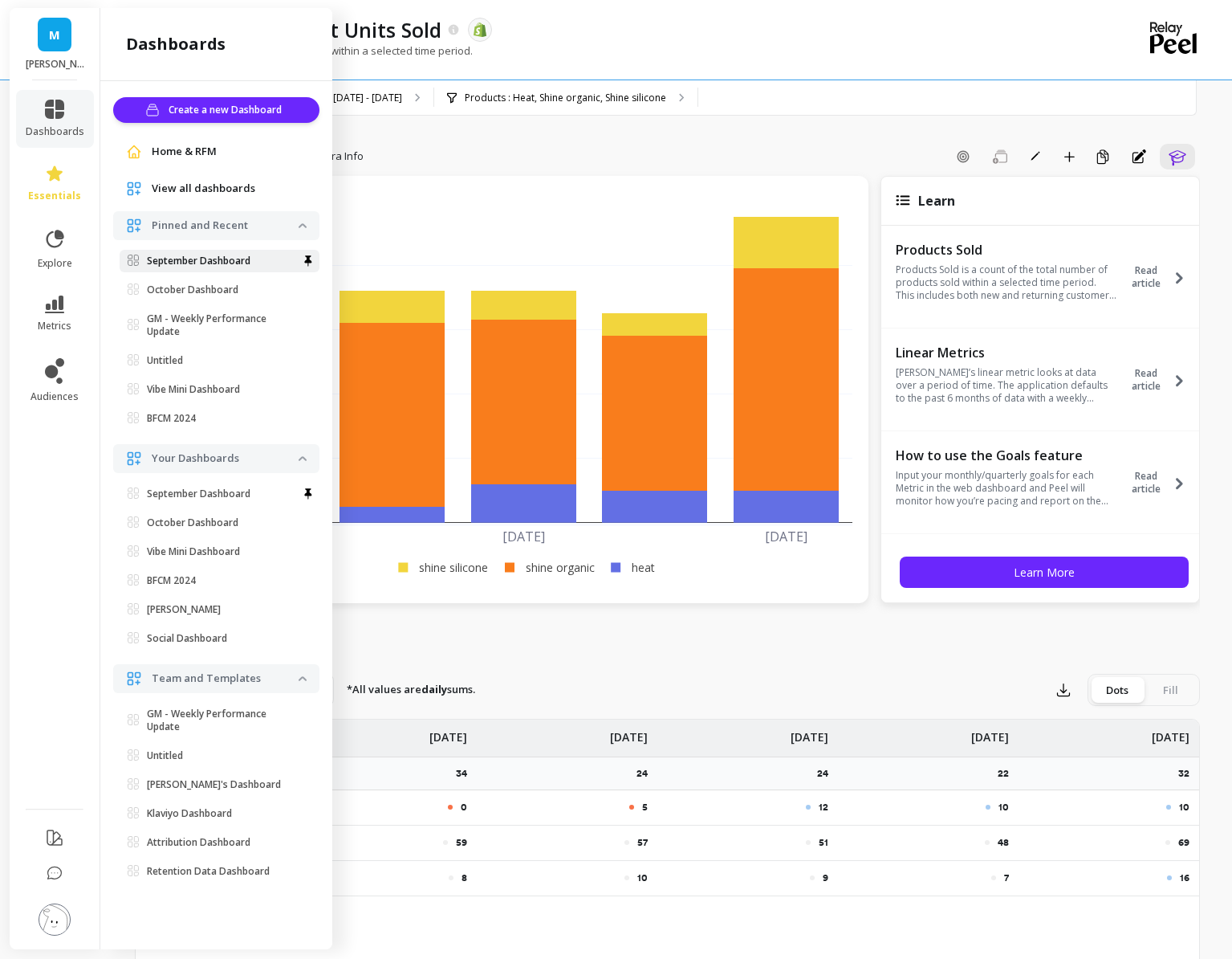
click at [242, 267] on p "September Dashboard" at bounding box center [199, 260] width 104 height 13
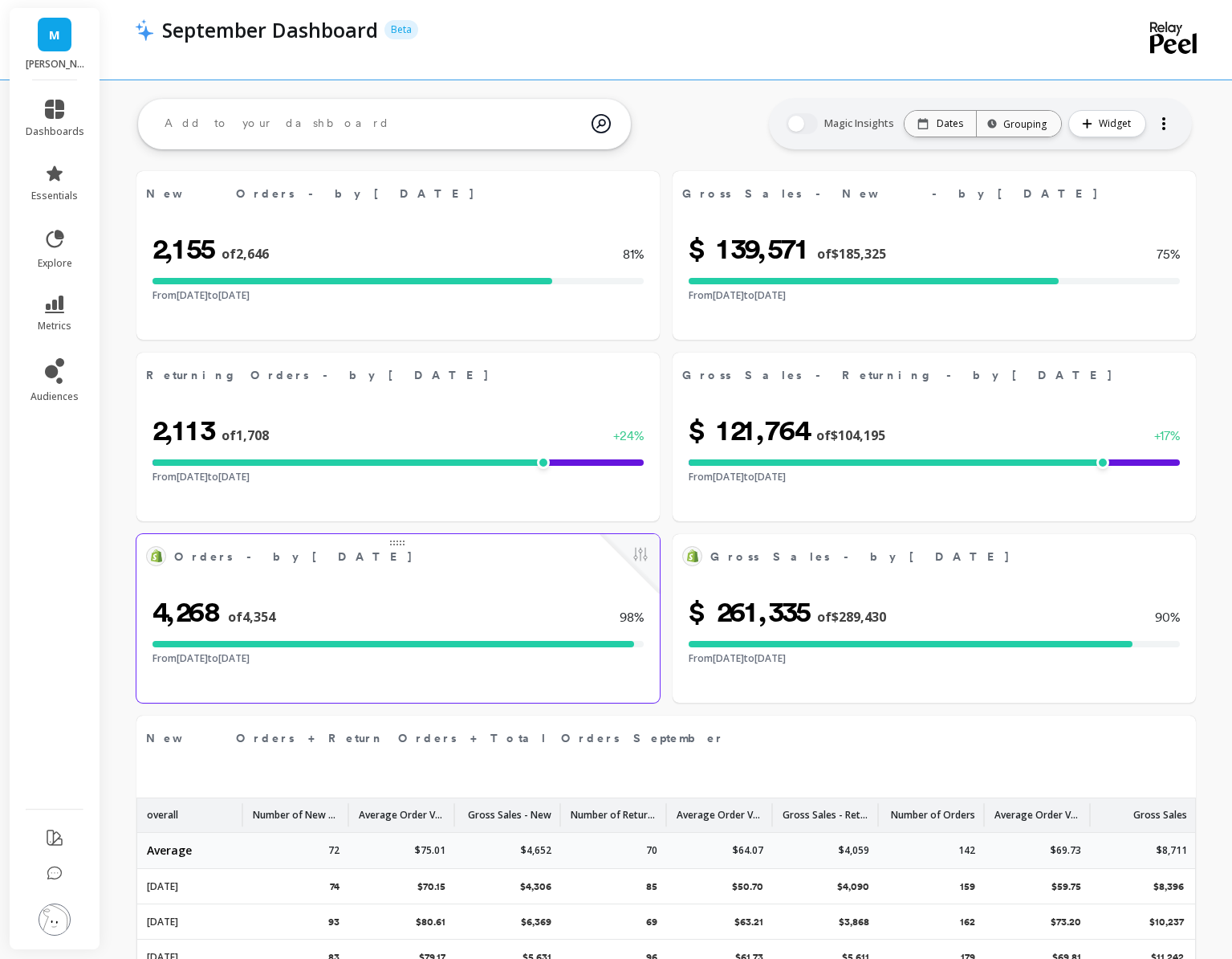
select select "sum"
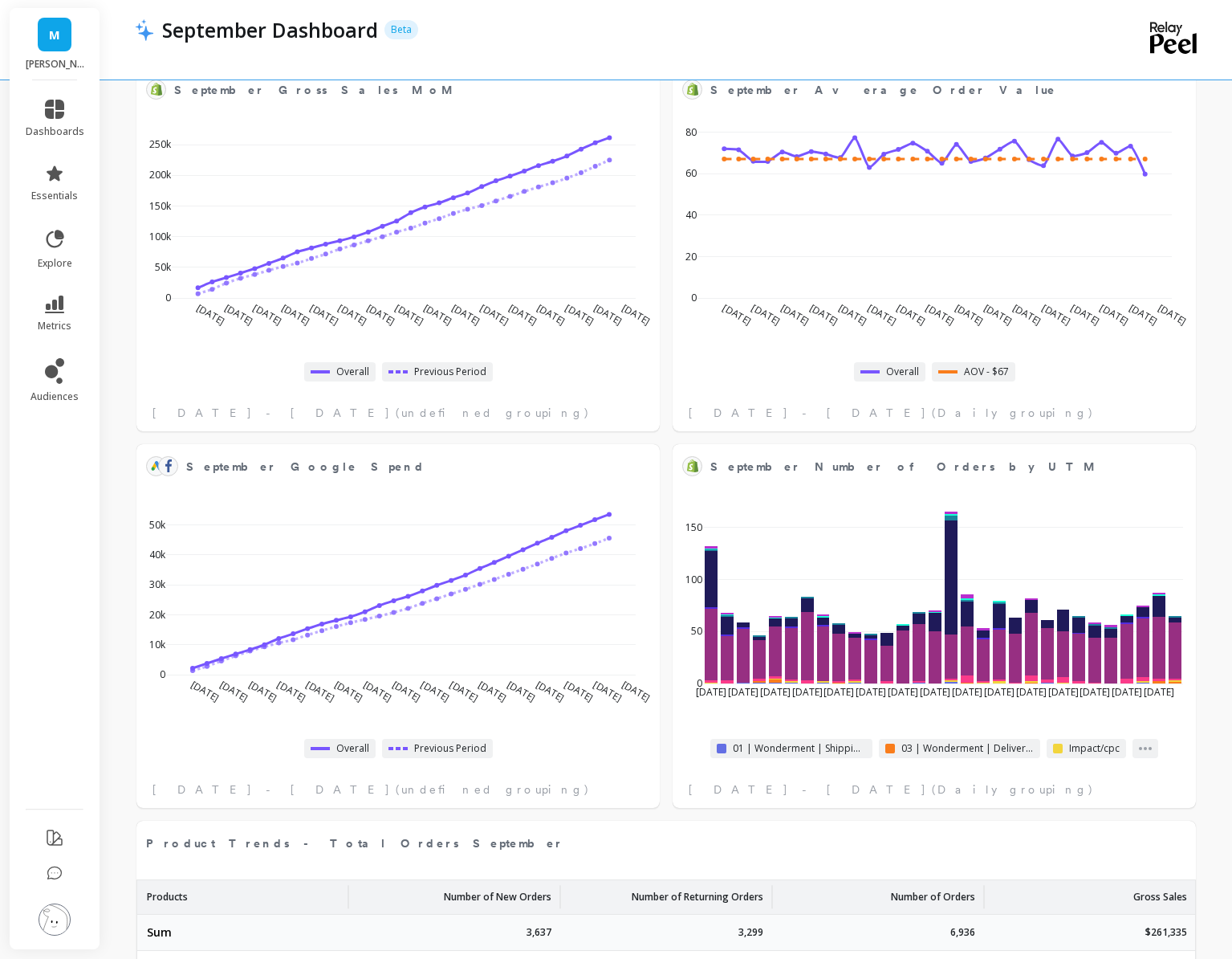
select select "sum"
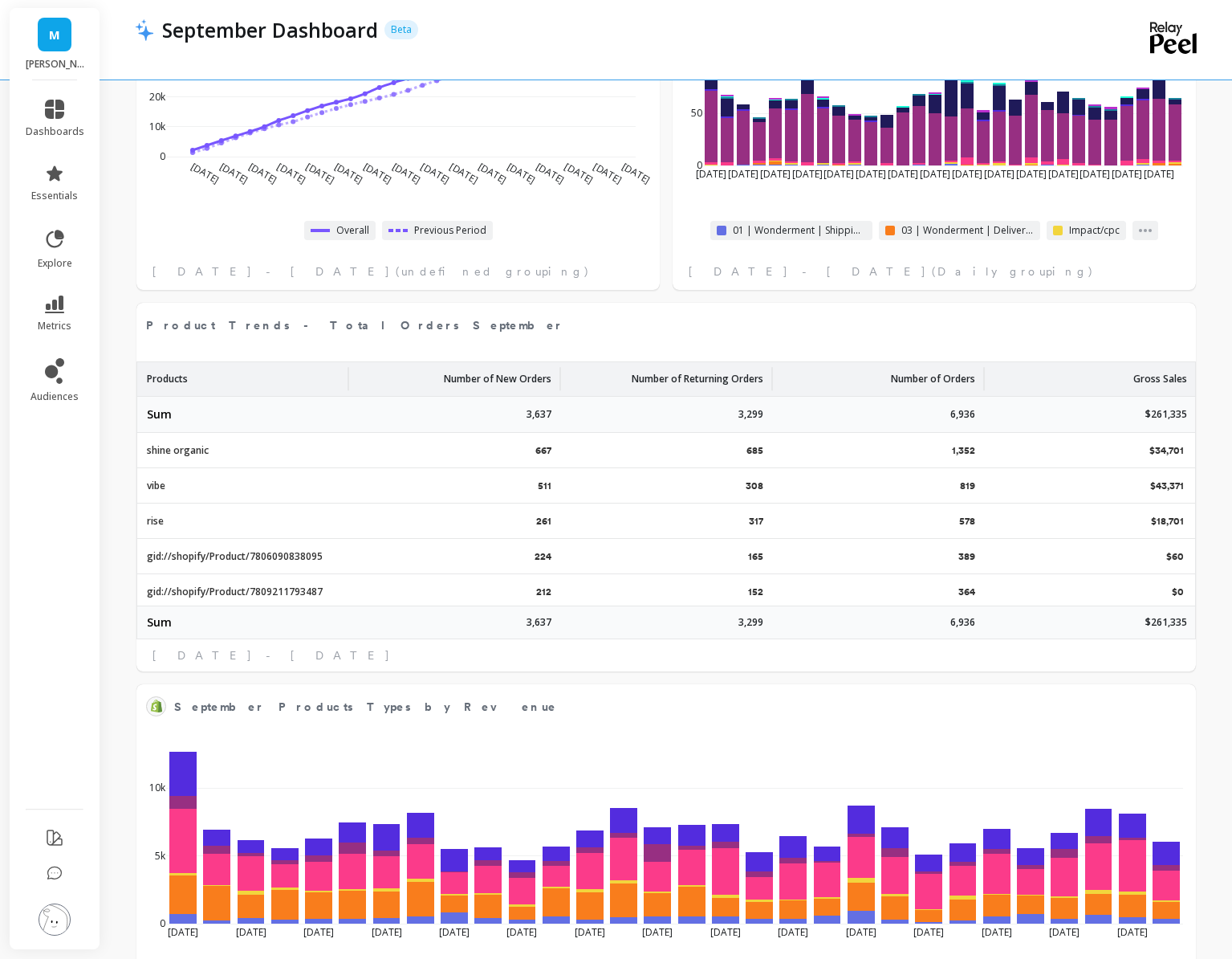
select select "sum"
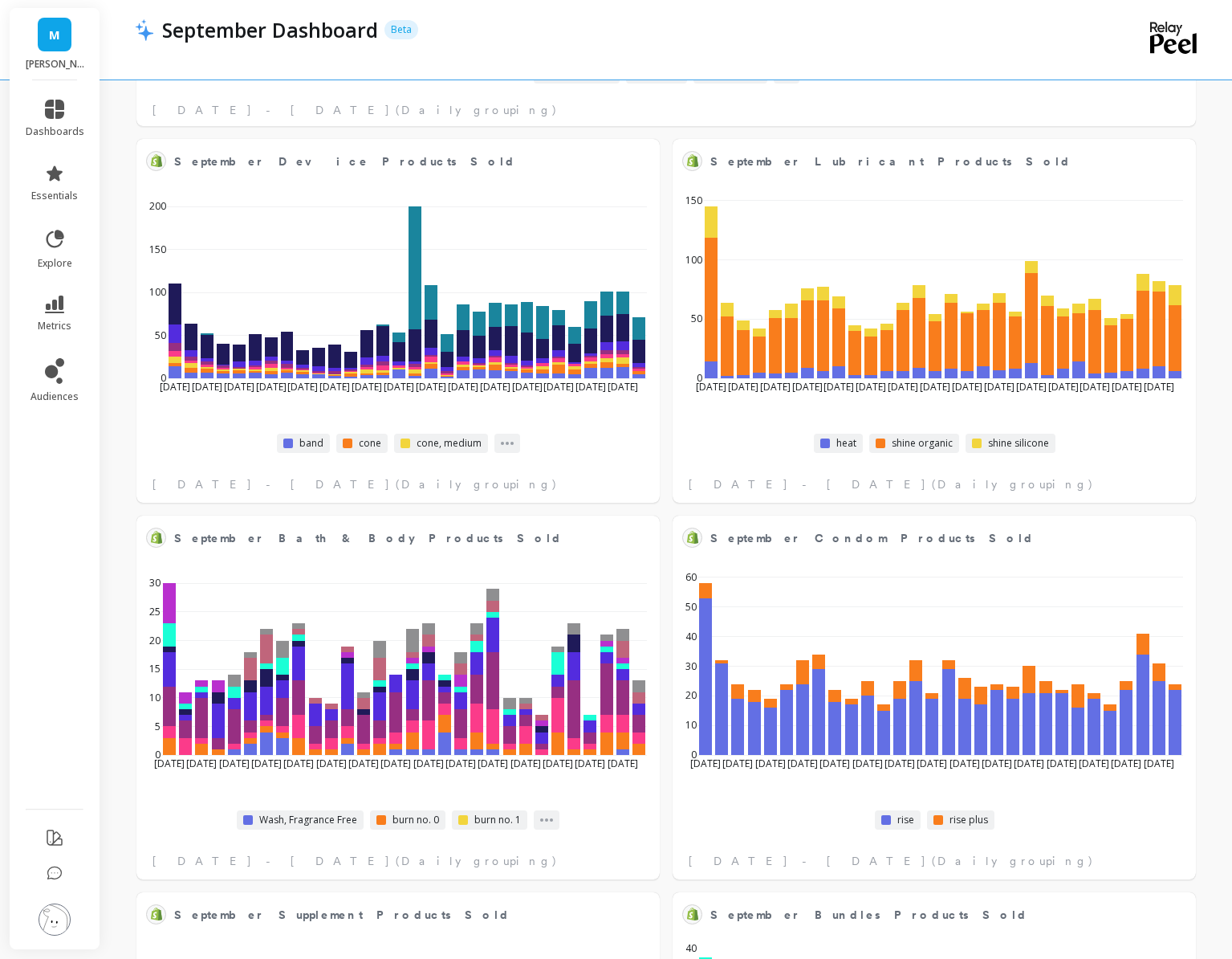
scroll to position [3079, 0]
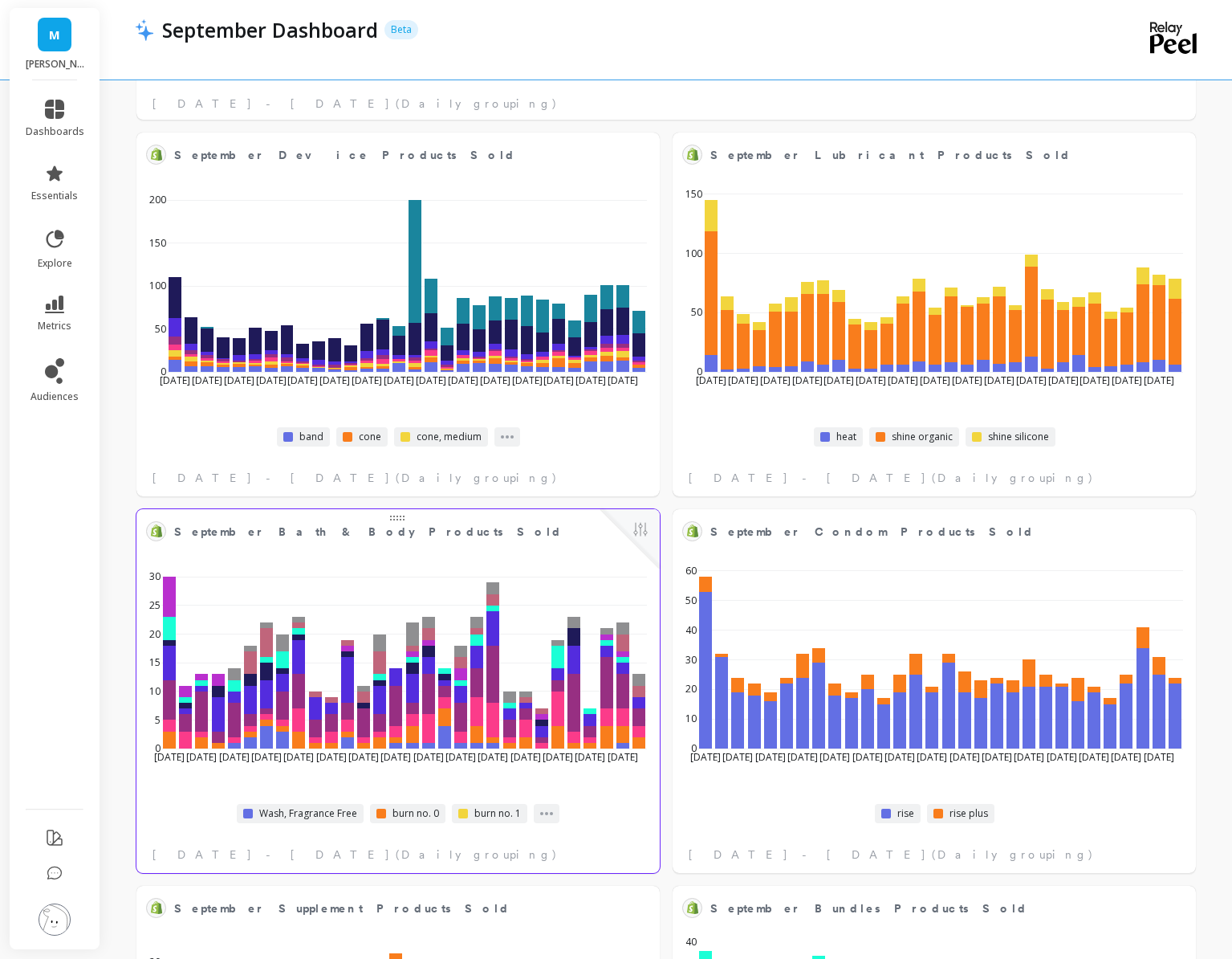
click at [634, 528] on button at bounding box center [640, 530] width 19 height 23
select select "sum"
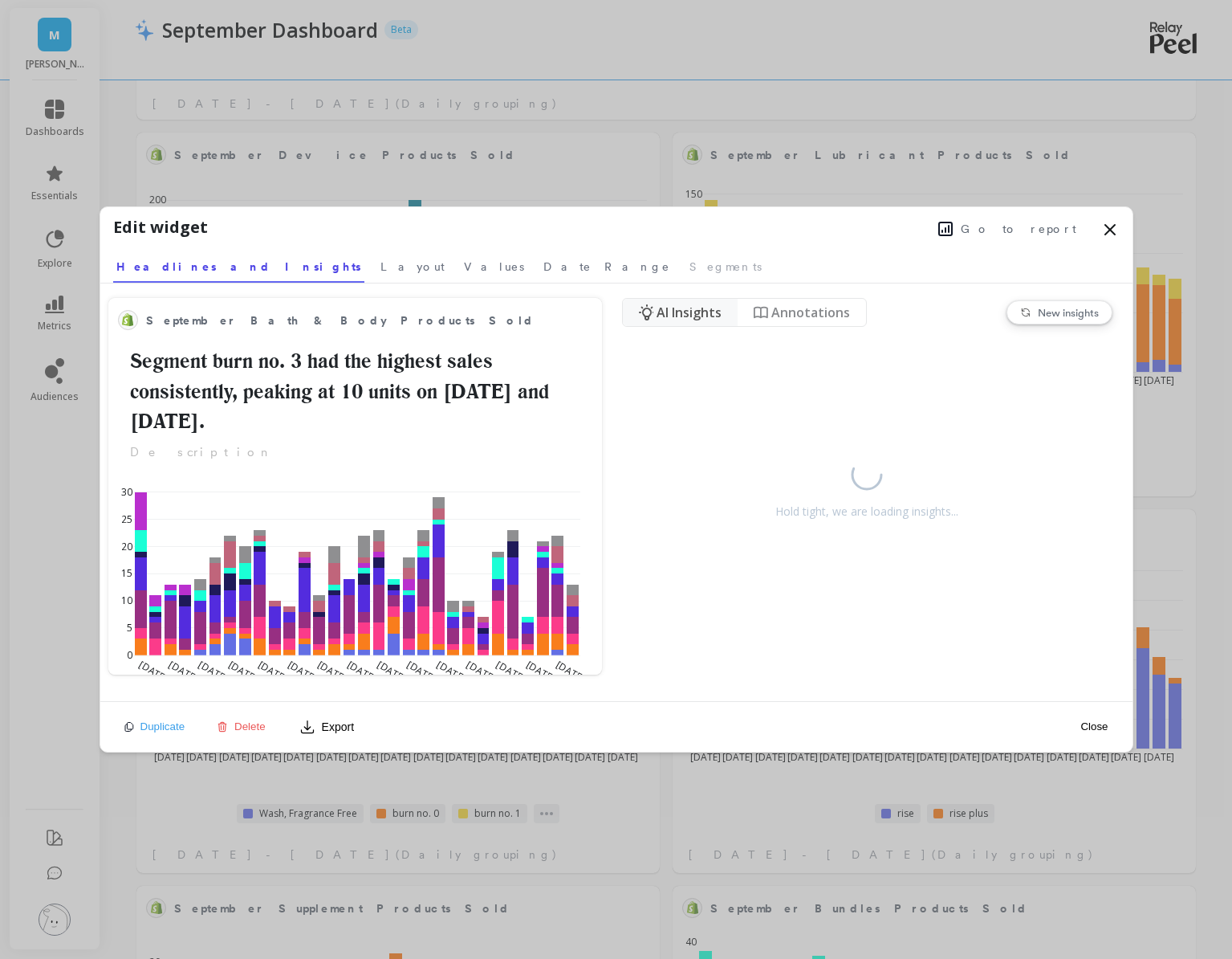
select select "sum"
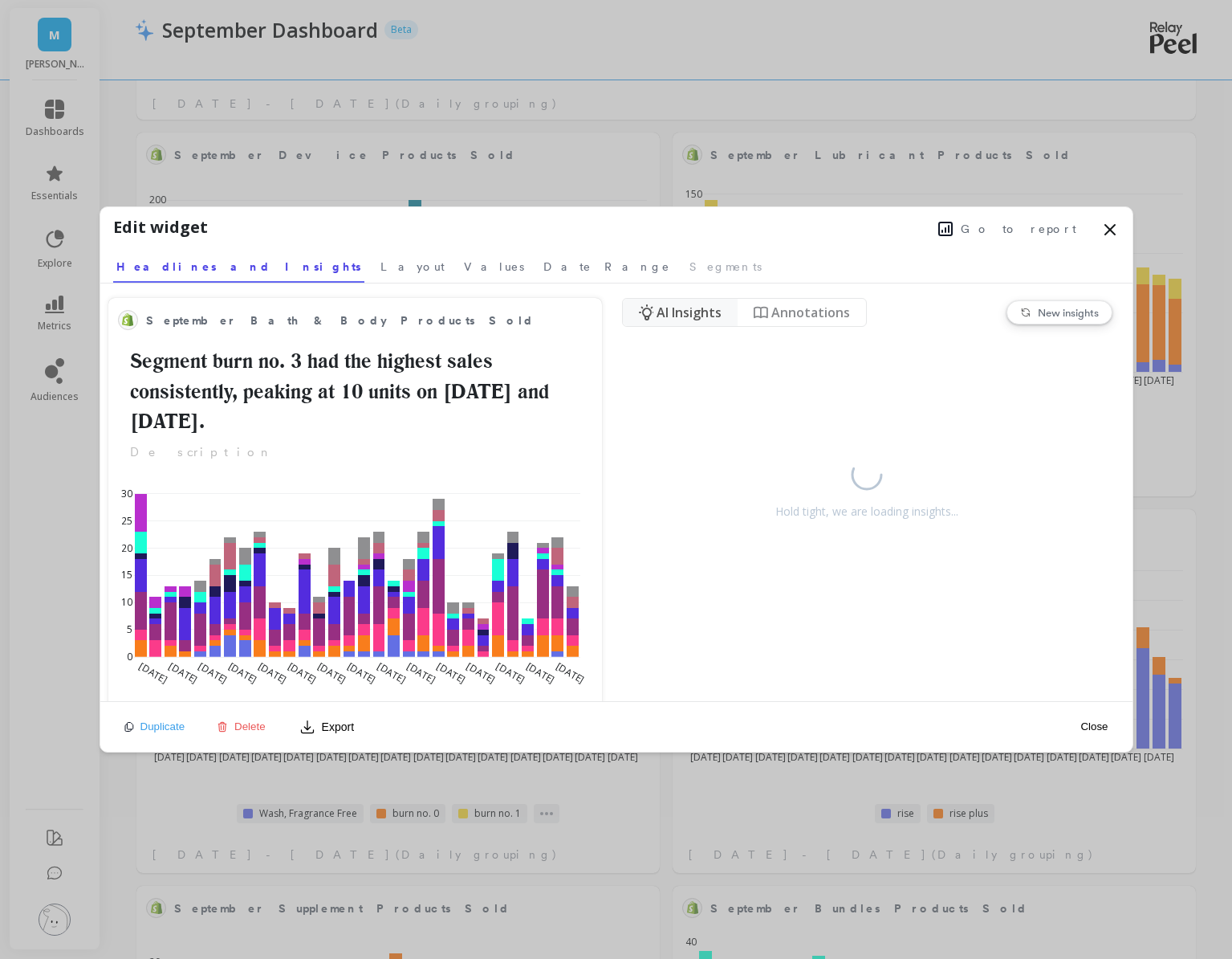
select select "sum"
click at [1024, 218] on button "Go to report" at bounding box center [1007, 228] width 148 height 21
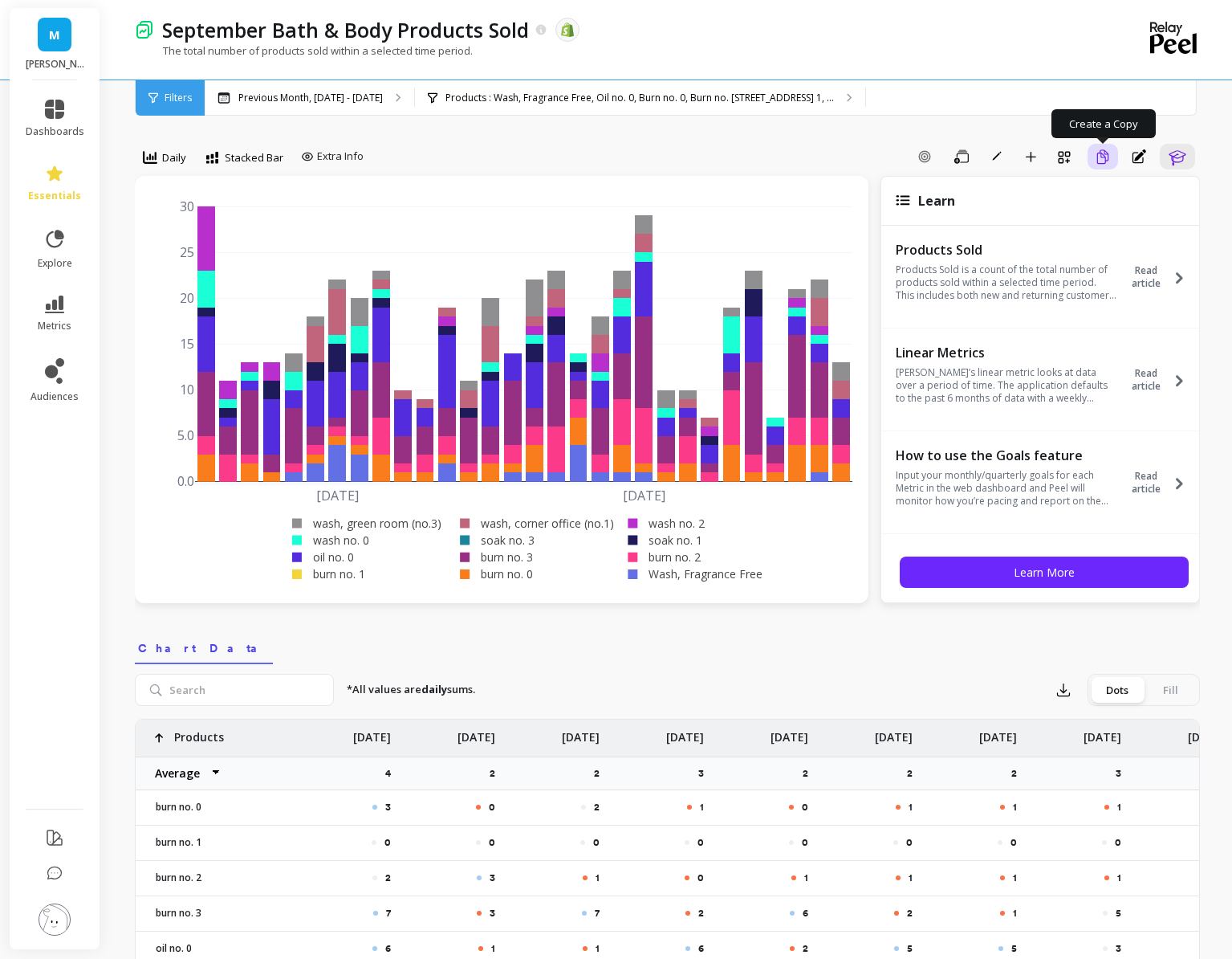
click at [1093, 158] on button "Create a Copy" at bounding box center [1103, 157] width 30 height 26
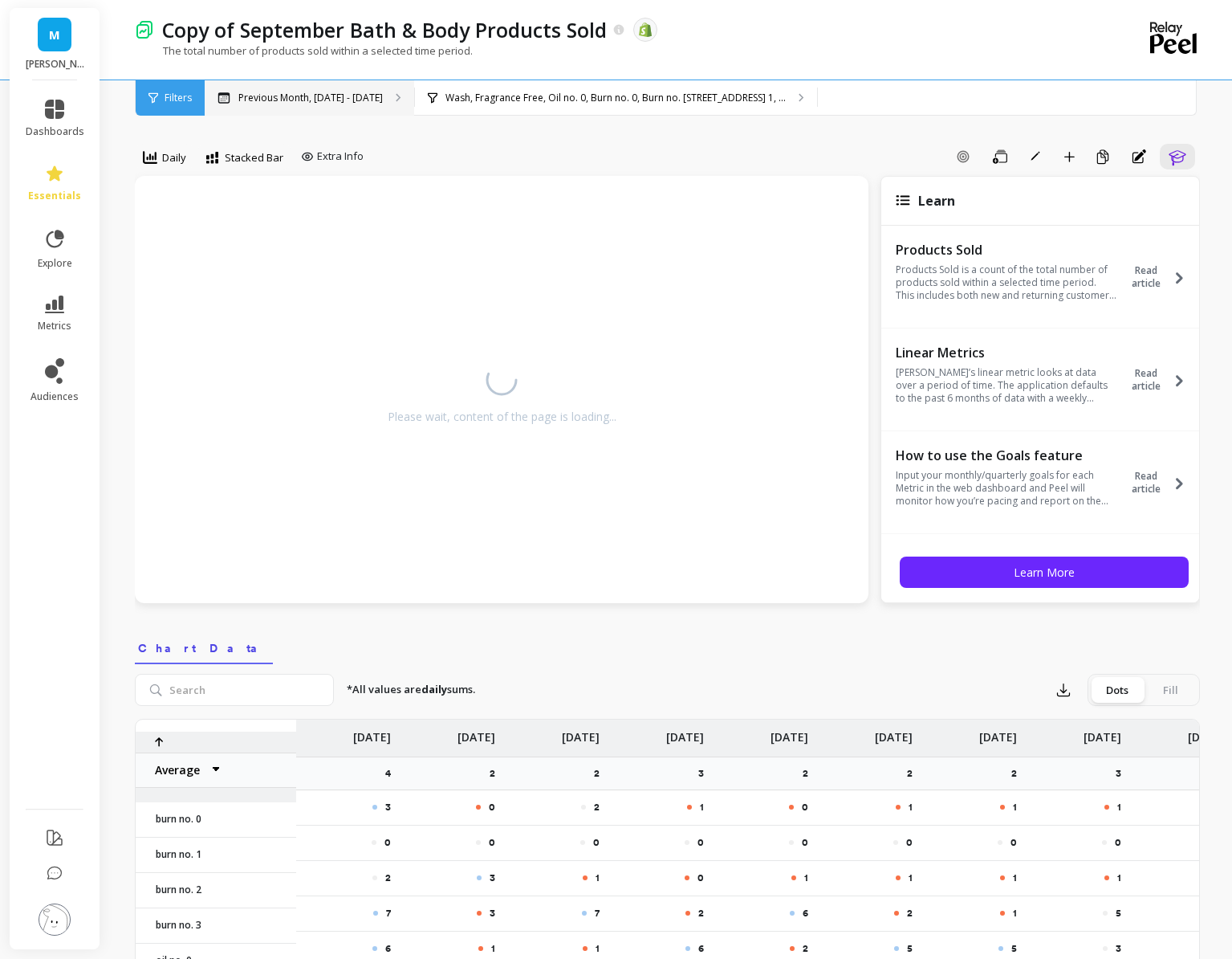
click at [353, 93] on p "Previous Month, [DATE] - [DATE]" at bounding box center [311, 98] width 145 height 13
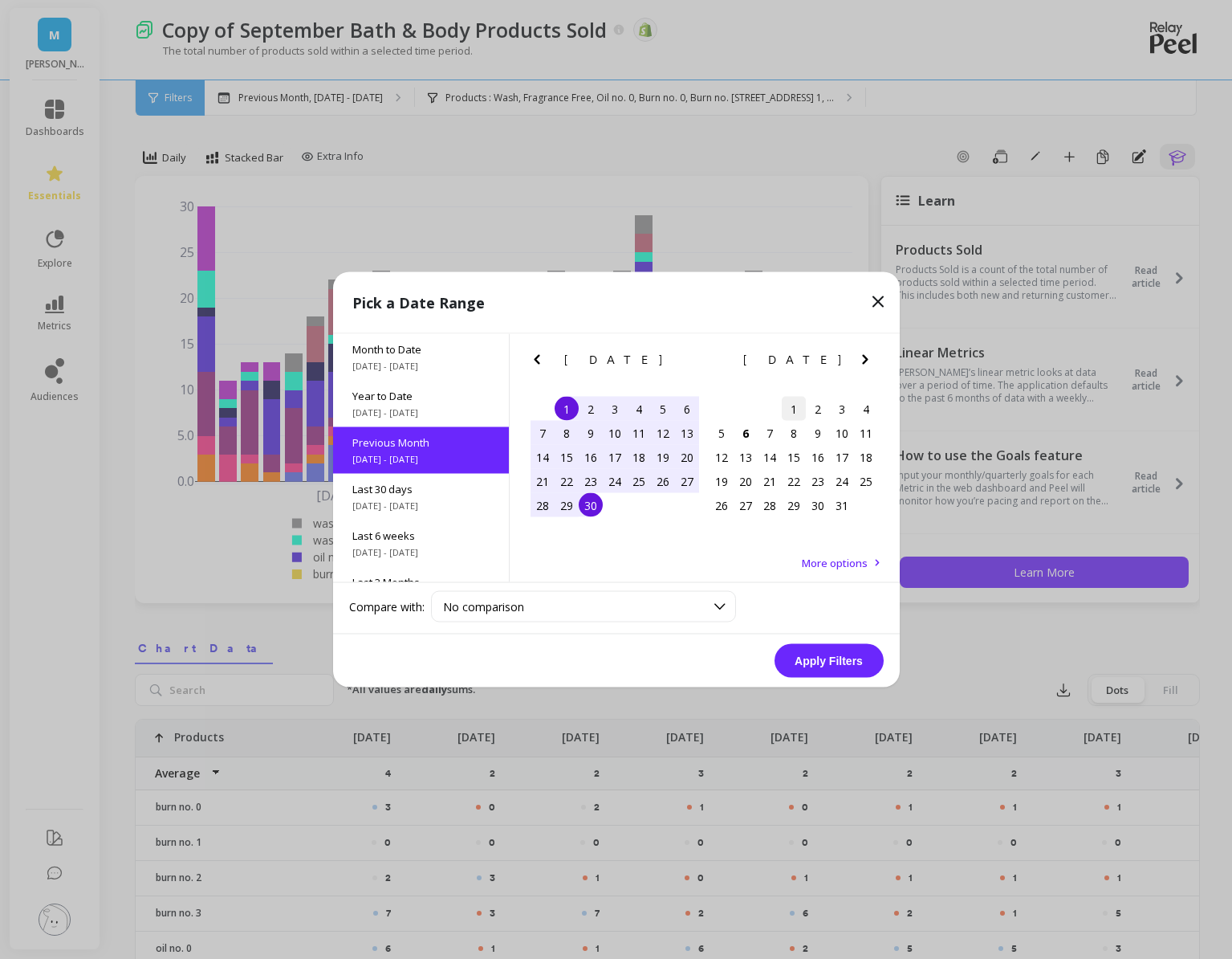
click at [789, 408] on div "1" at bounding box center [794, 408] width 24 height 24
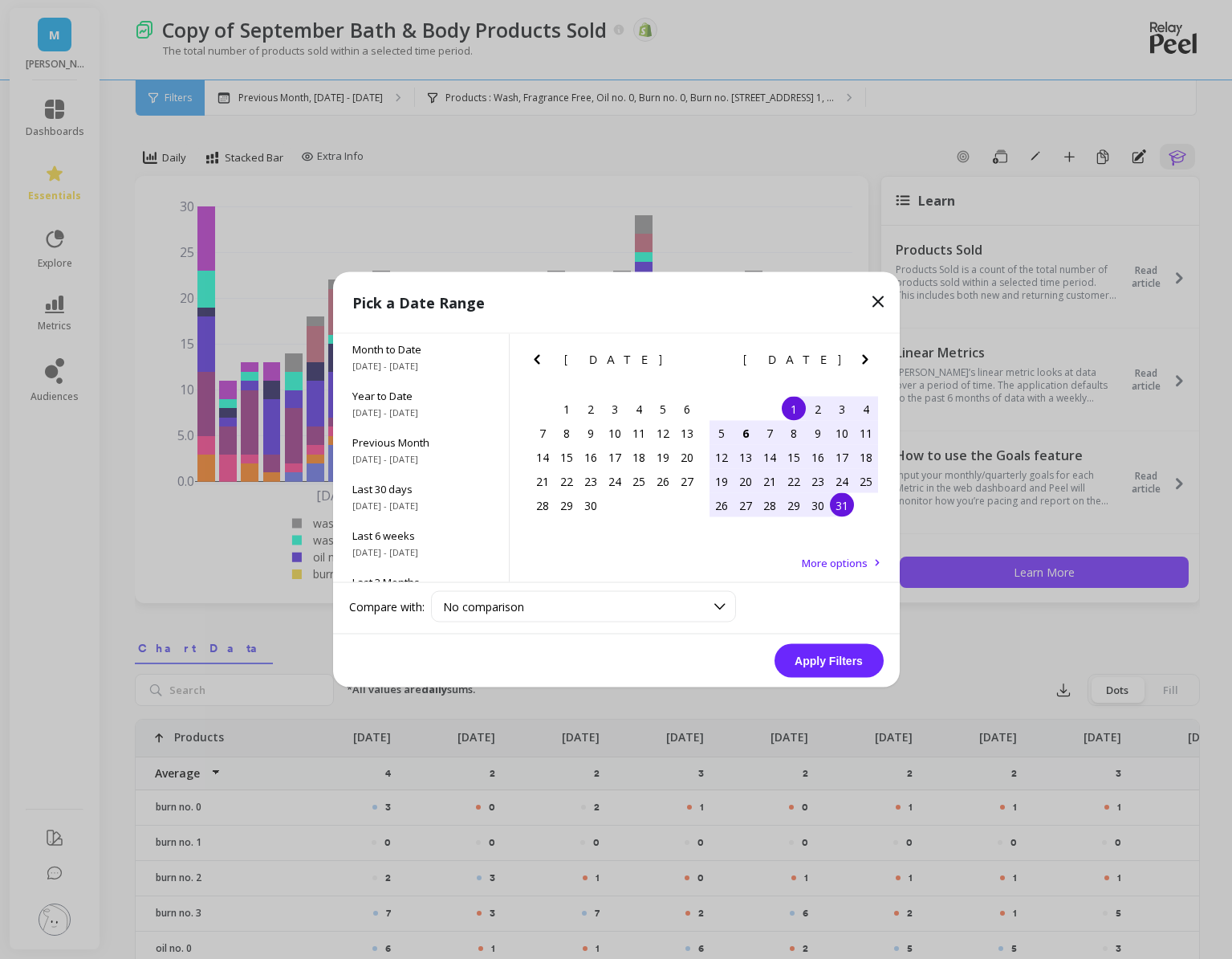
click at [839, 516] on div "31" at bounding box center [842, 505] width 24 height 24
click at [808, 655] on button "Apply Filters" at bounding box center [829, 661] width 109 height 34
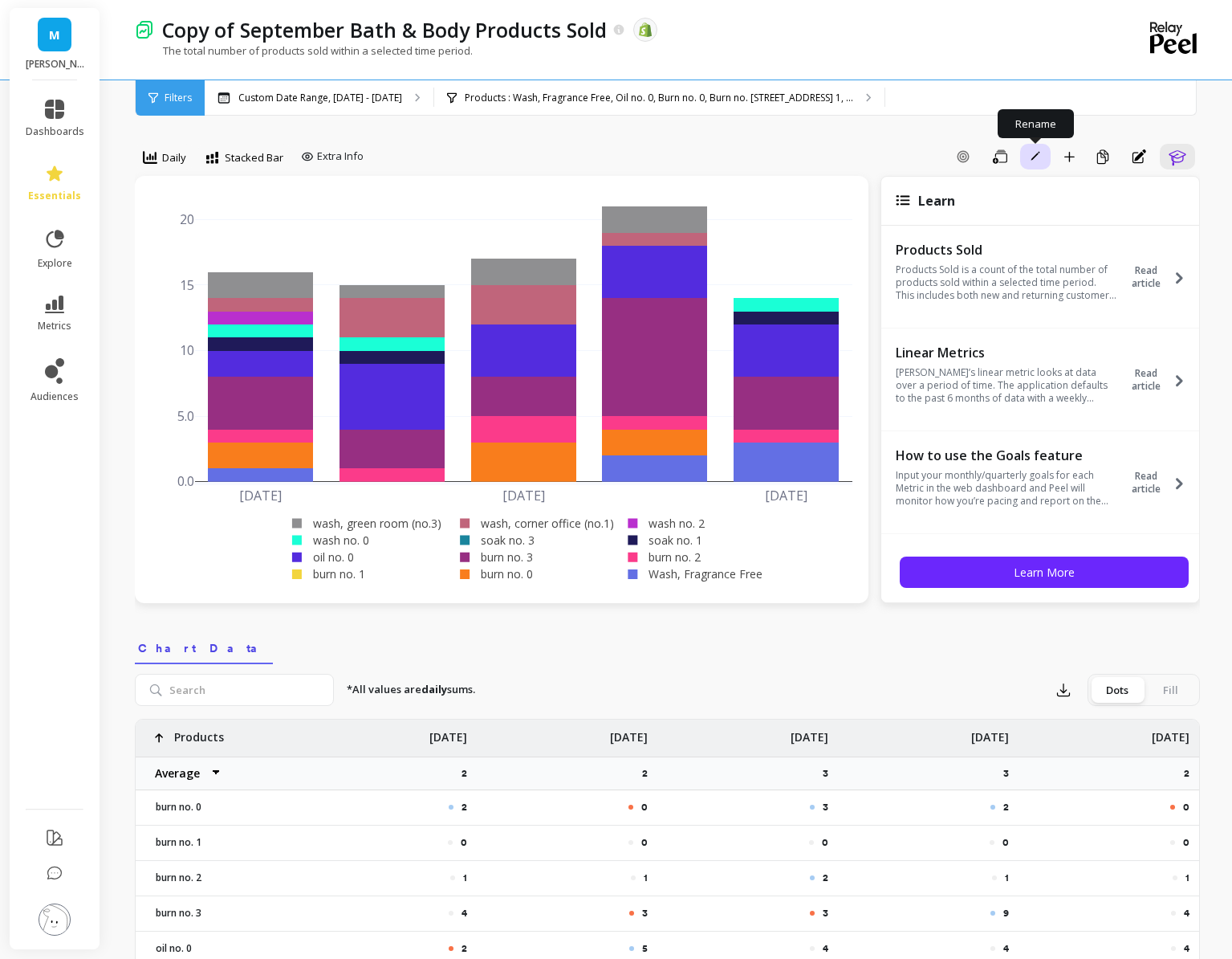
click at [1024, 158] on button "Rename" at bounding box center [1035, 157] width 30 height 26
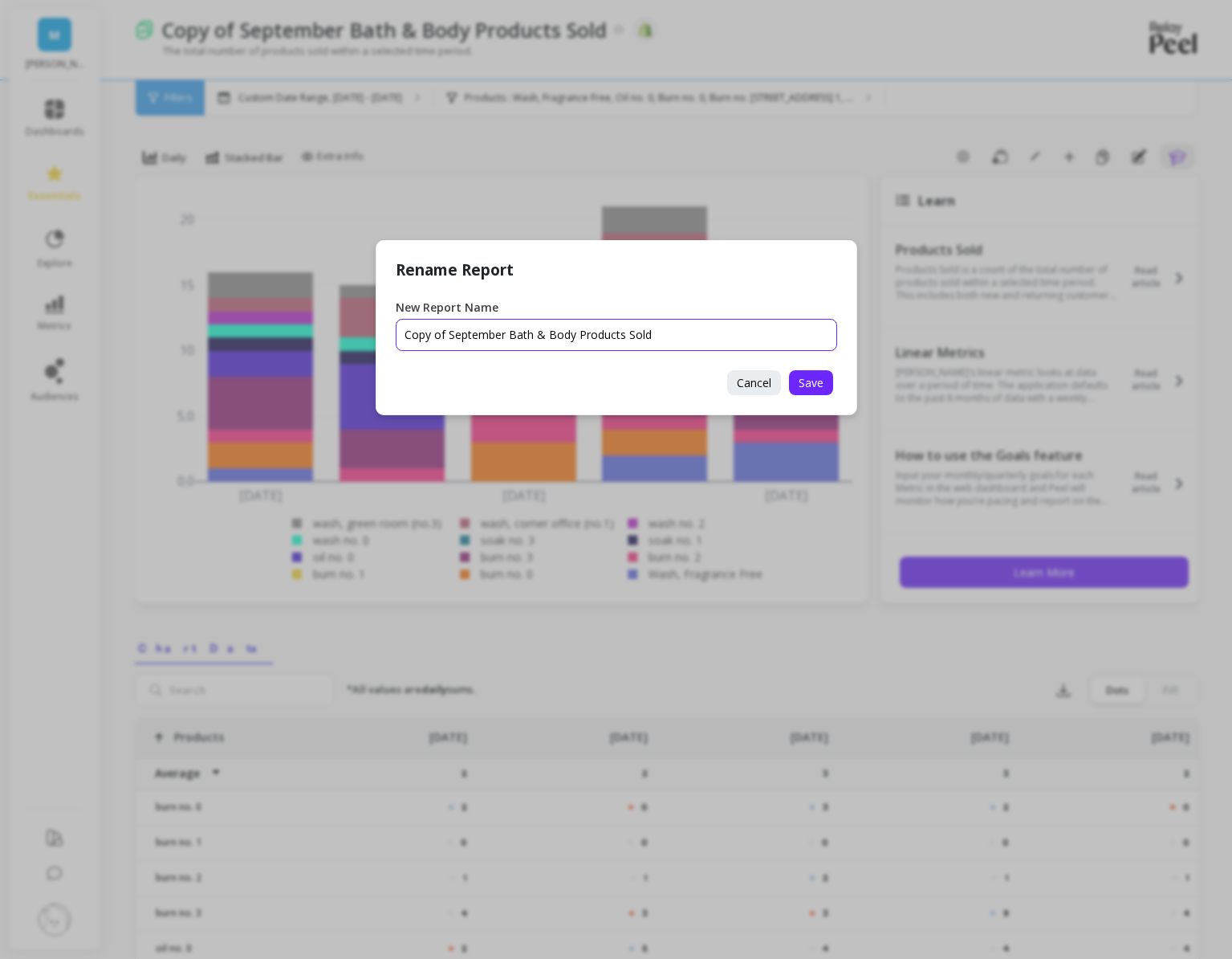
drag, startPoint x: 502, startPoint y: 336, endPoint x: 358, endPoint y: 333, distance: 144.0
click at [358, 333] on div "Rename Report New Report Name Cancel Save" at bounding box center [616, 479] width 1232 height 959
click at [542, 331] on input "New Report Name" at bounding box center [616, 335] width 442 height 32
type input "October Bath & Body Units Sold"
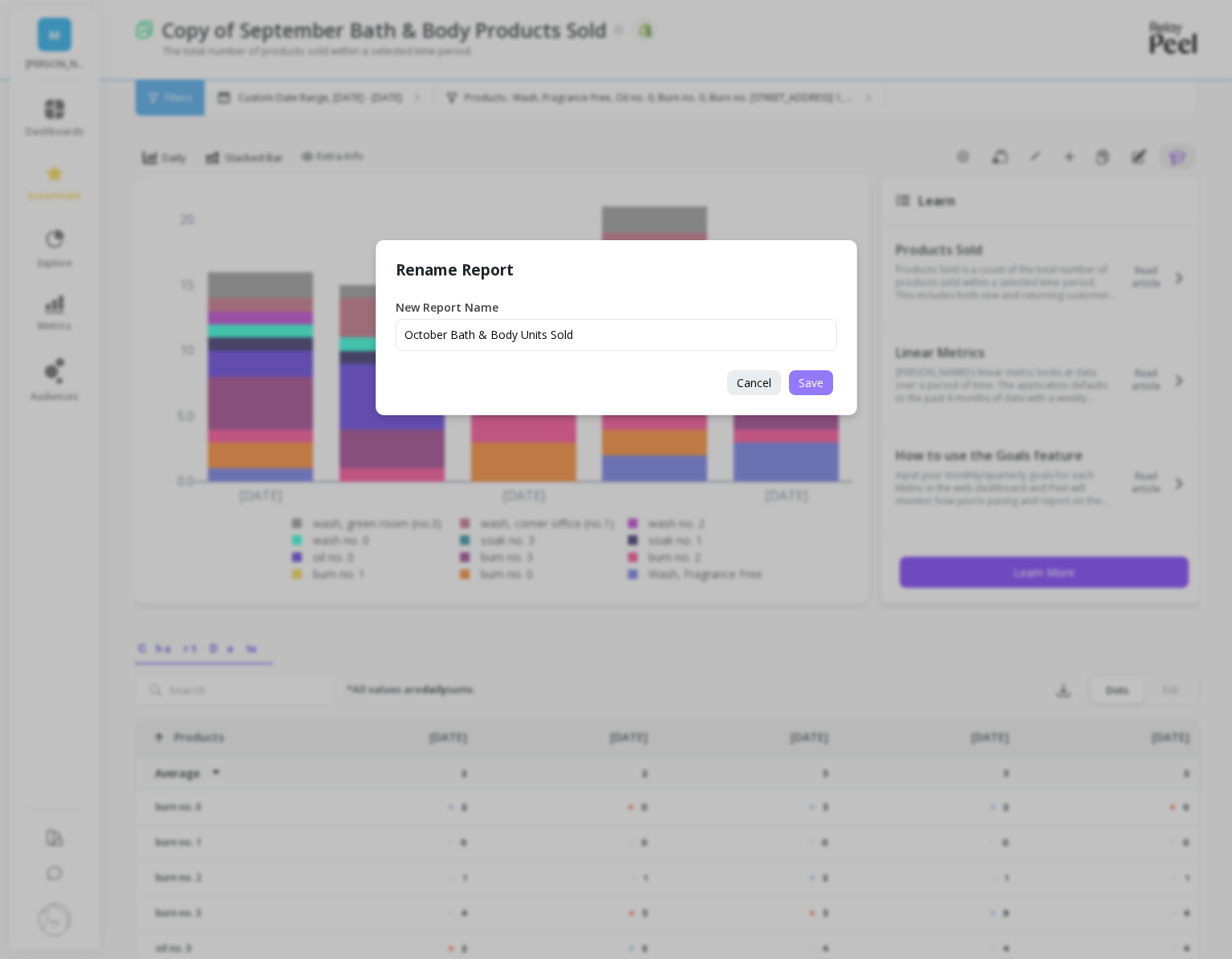
click at [803, 375] on span "Save" at bounding box center [811, 382] width 25 height 15
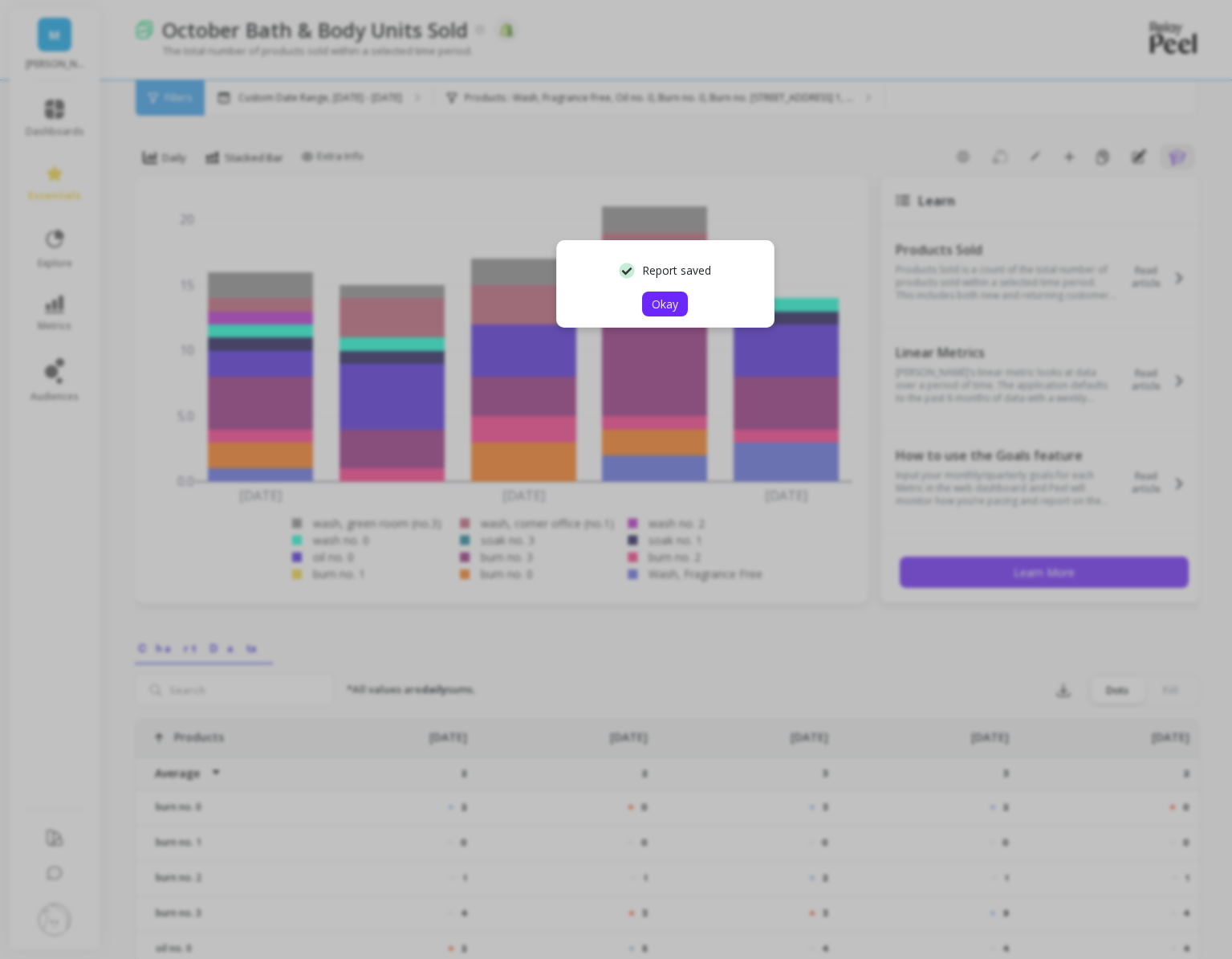
click at [664, 303] on span "Okay" at bounding box center [665, 304] width 26 height 15
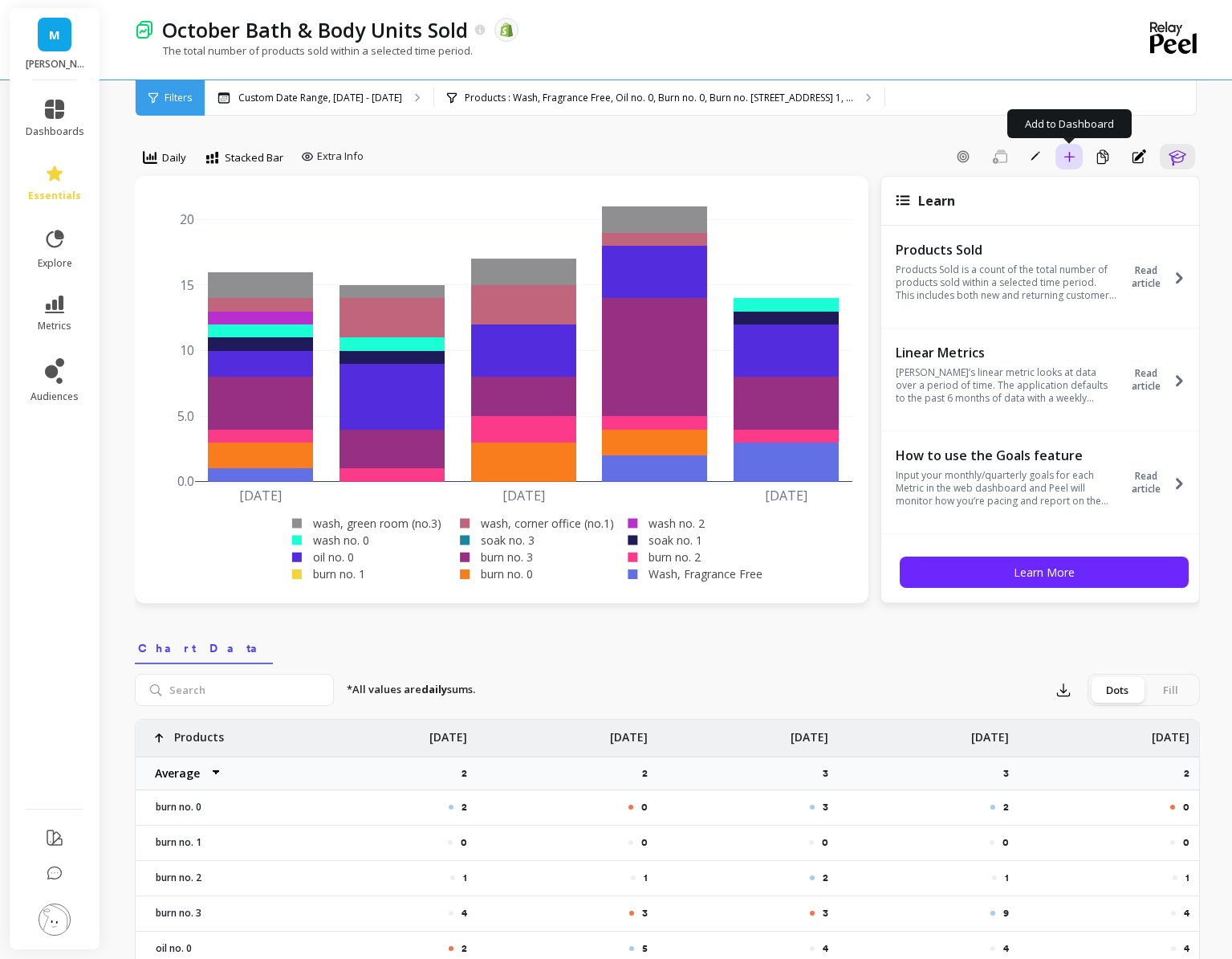
click at [1056, 163] on button "Add to Dashboard" at bounding box center [1069, 157] width 27 height 26
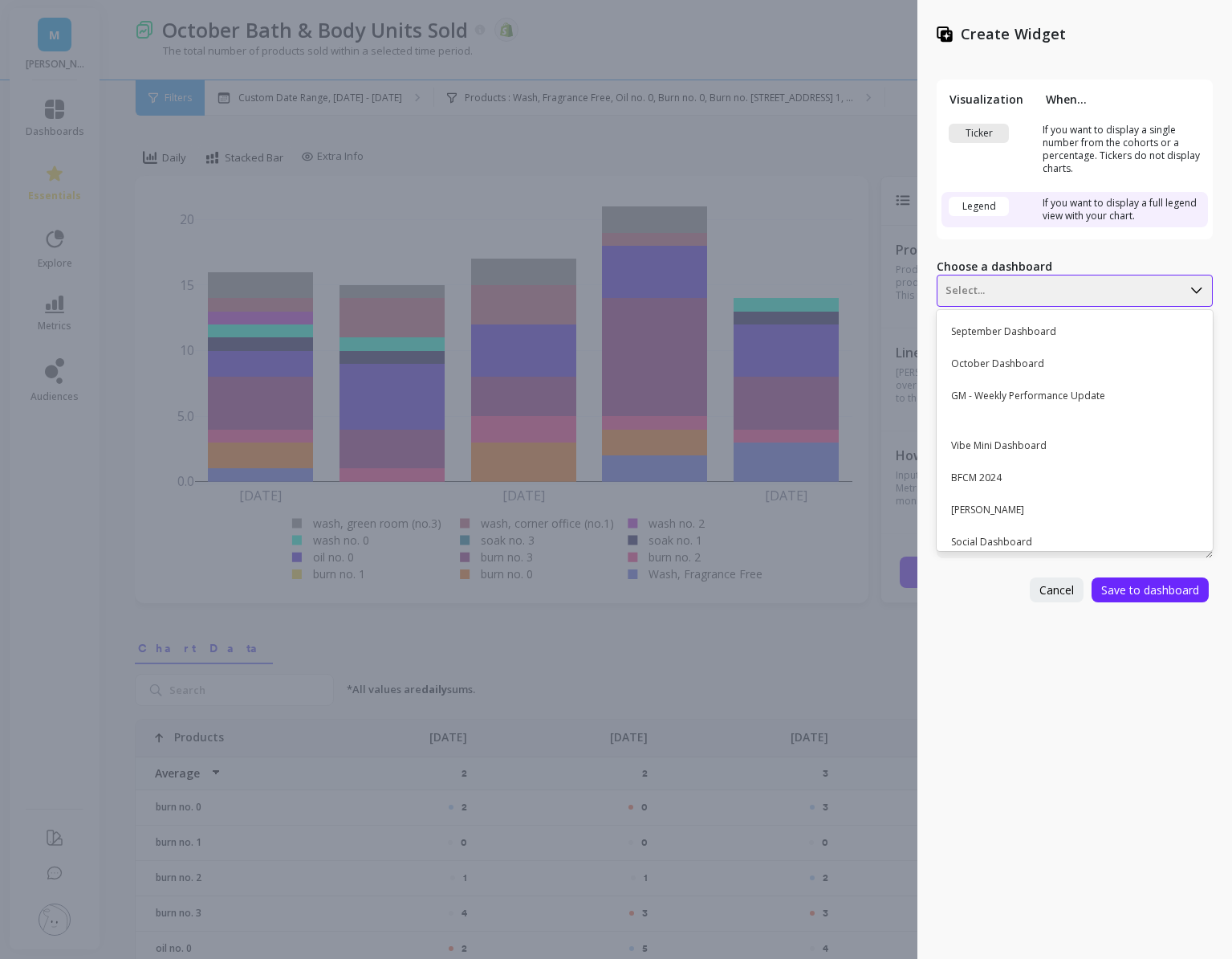
click at [991, 290] on div at bounding box center [1059, 290] width 228 height 19
click at [995, 364] on div "October Dashboard" at bounding box center [1073, 364] width 263 height 27
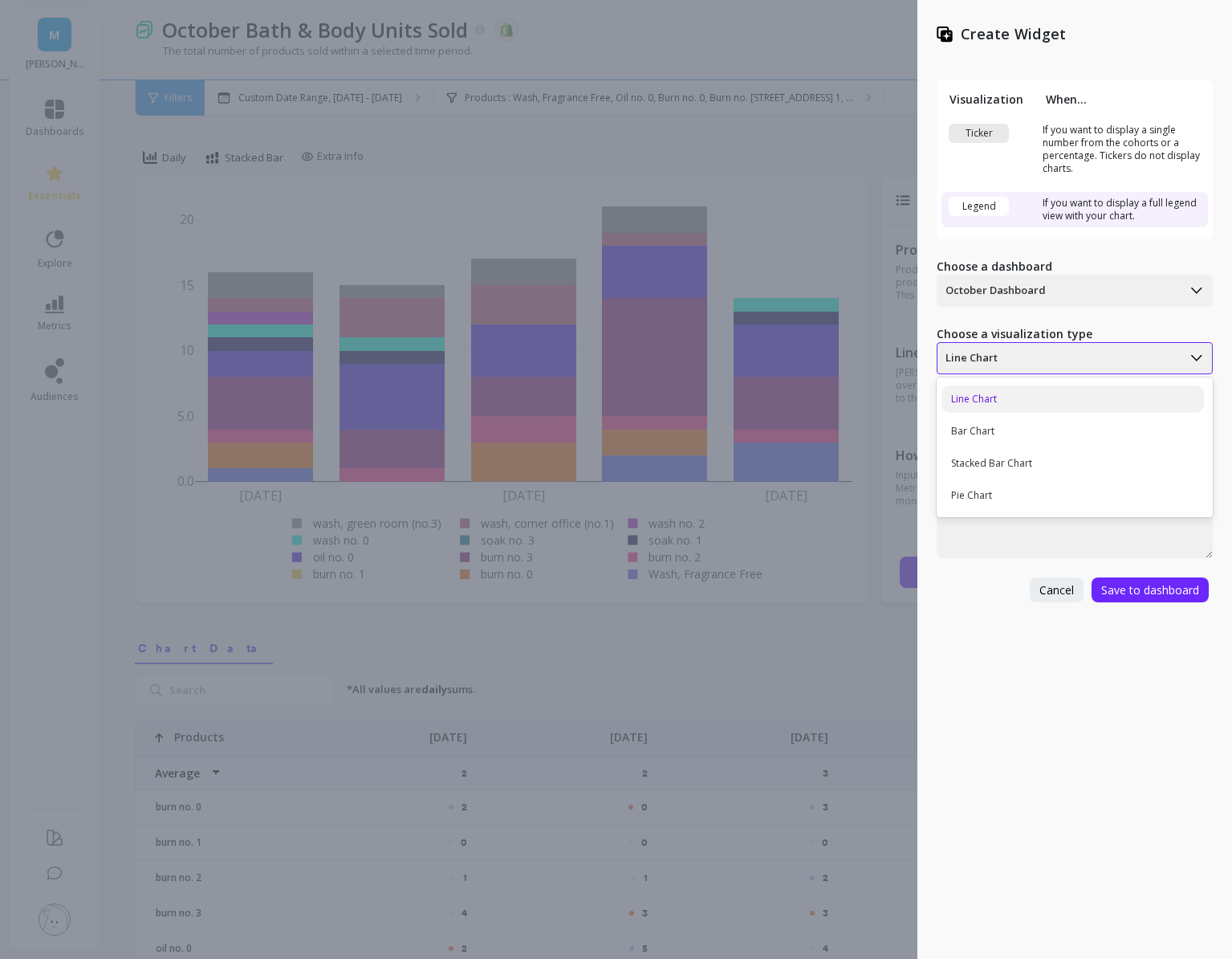
click at [1008, 368] on div "Line Chart" at bounding box center [1059, 358] width 244 height 26
click at [1019, 456] on div "Stacked Bar Chart" at bounding box center [1073, 463] width 263 height 27
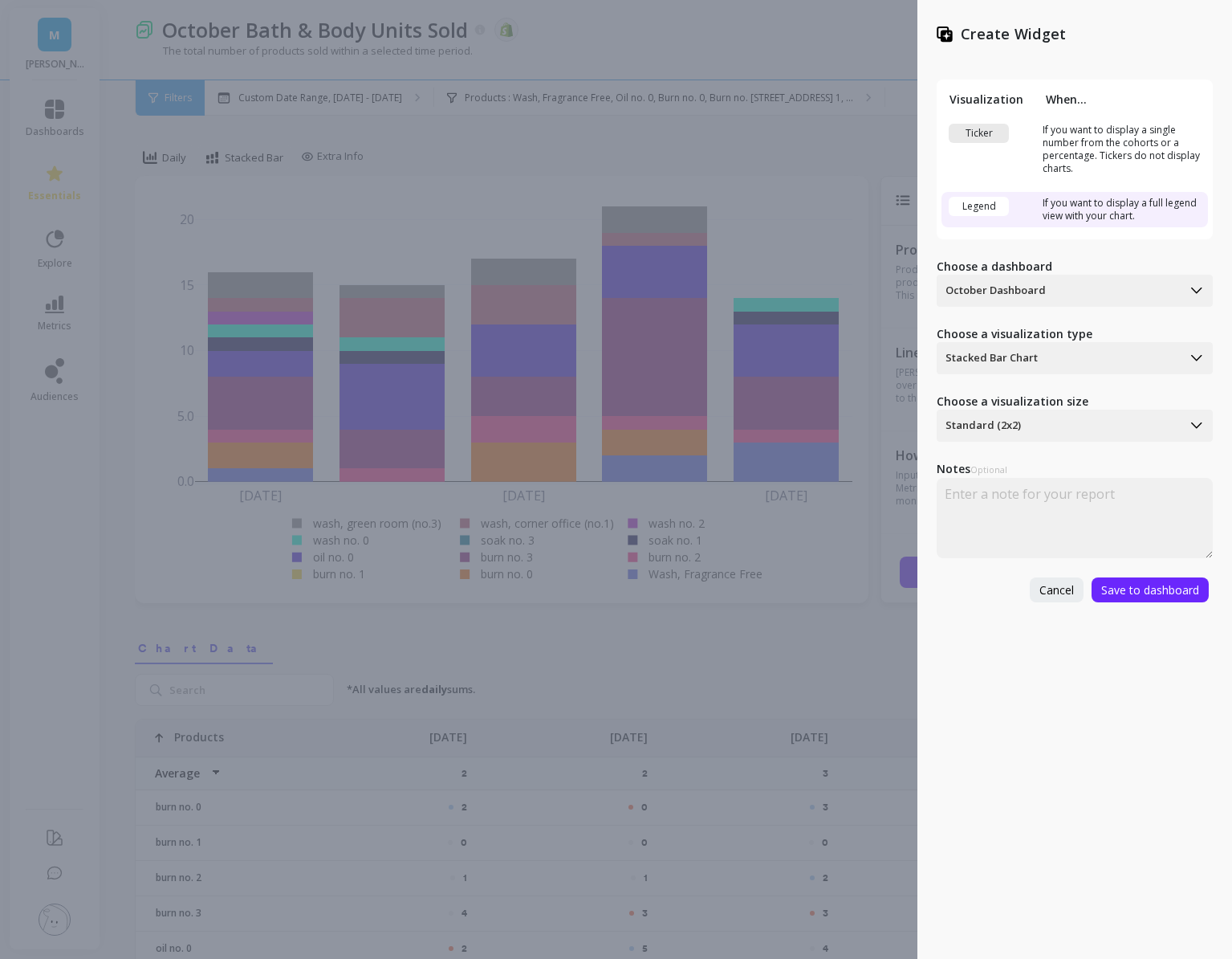
drag, startPoint x: 1155, startPoint y: 590, endPoint x: 947, endPoint y: 641, distance: 214.2
click at [942, 642] on div "Create Widget Visualization When... Ticker If you want to display a single numb…" at bounding box center [1075, 479] width 315 height 959
click at [1123, 585] on span "Save to dashboard" at bounding box center [1150, 590] width 98 height 15
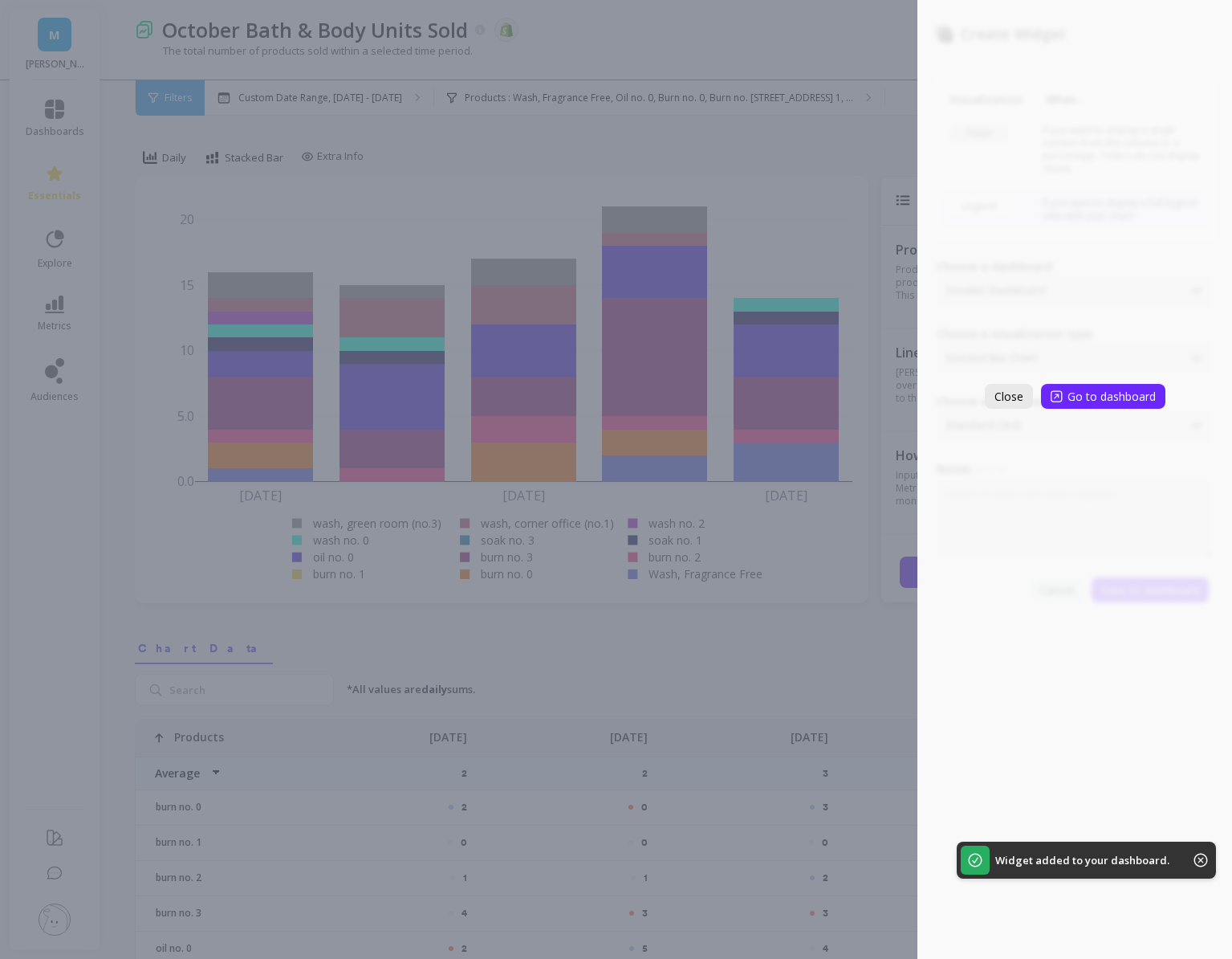
click at [1001, 390] on span "Close" at bounding box center [1009, 397] width 29 height 15
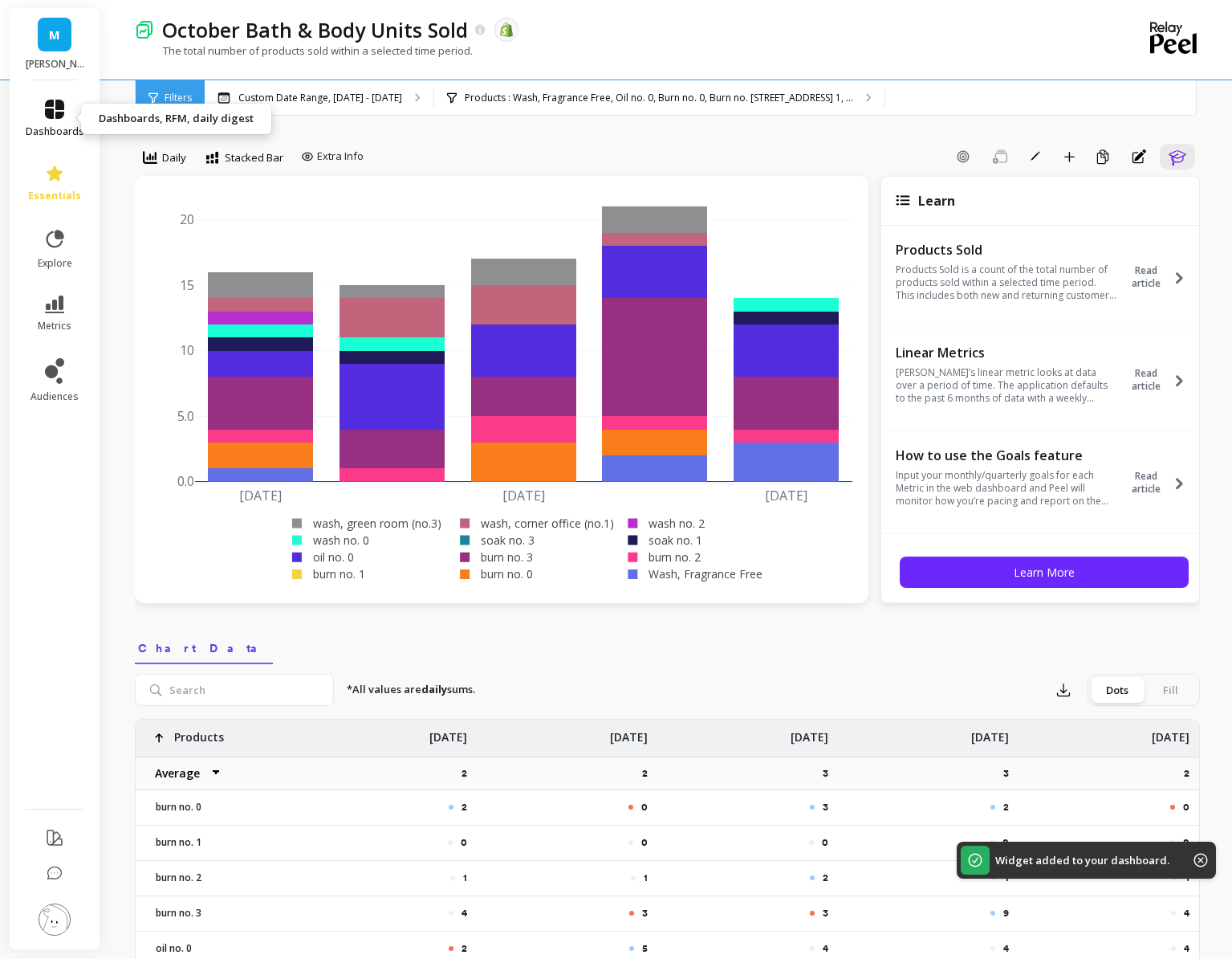
click at [42, 108] on link "dashboards" at bounding box center [56, 119] width 59 height 39
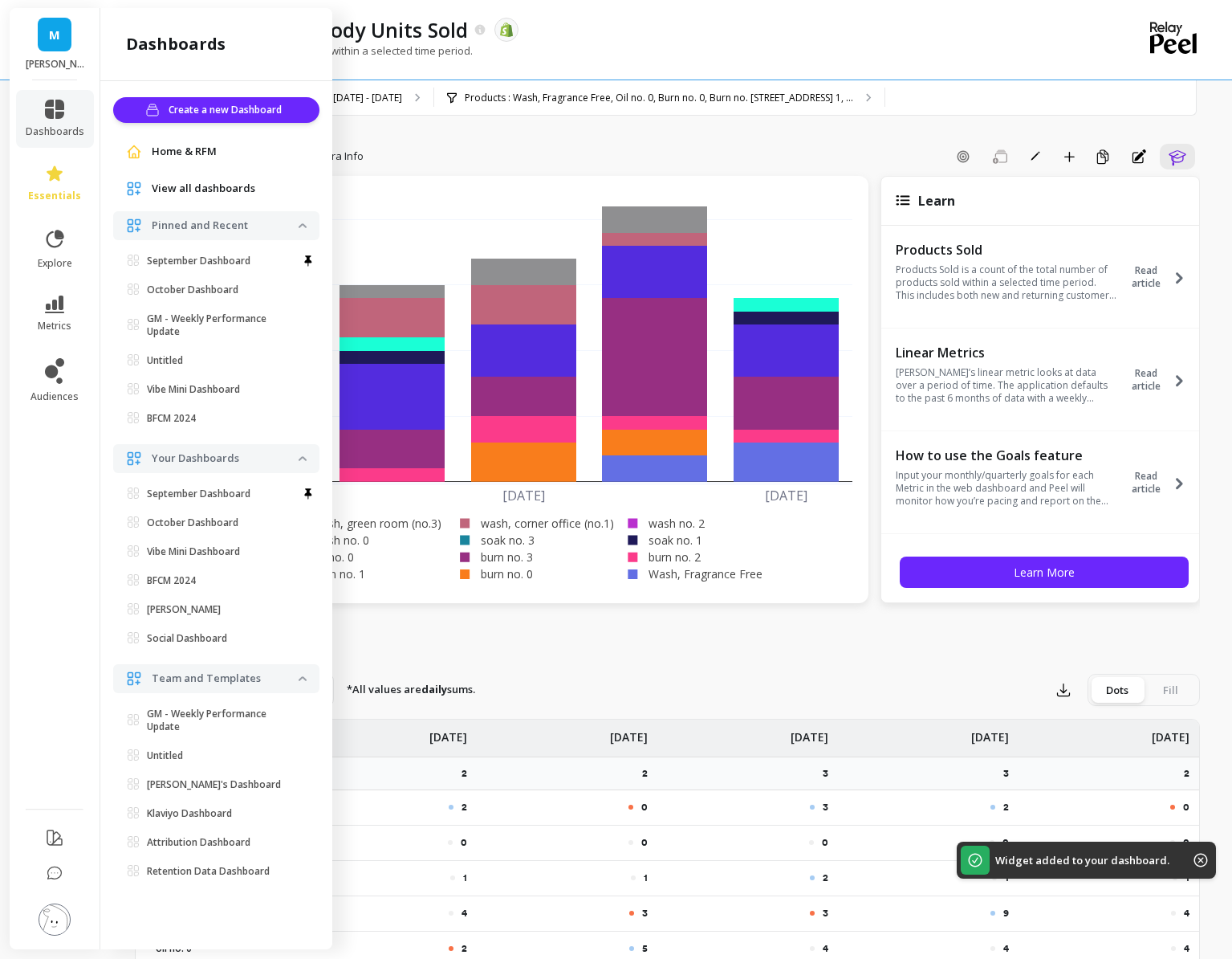
click at [194, 273] on ul "September Dashboard October Dashboard Set as default dashboard GM - Weekly Perf…" at bounding box center [220, 343] width 200 height 186
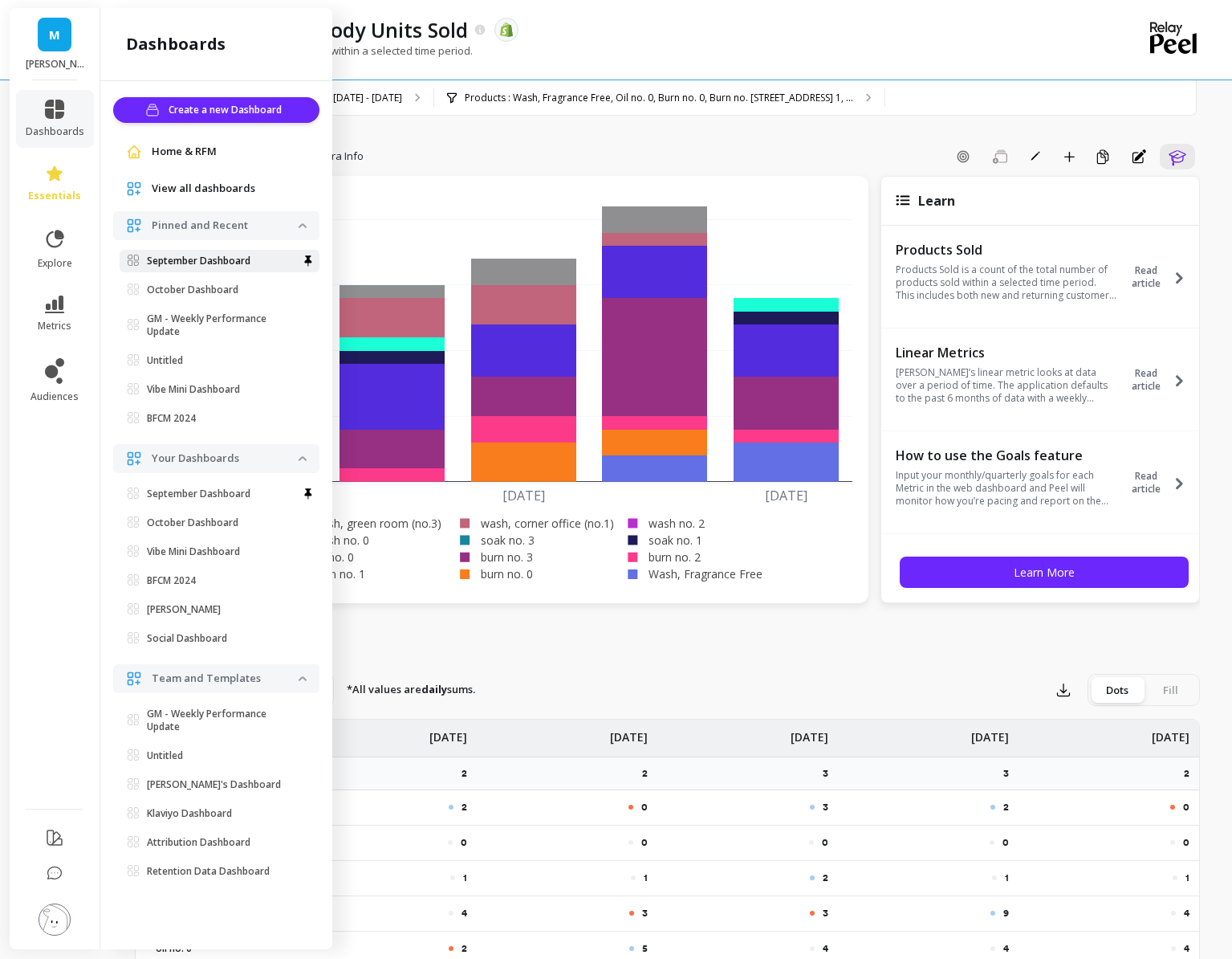
click at [196, 264] on p "September Dashboard" at bounding box center [199, 260] width 104 height 13
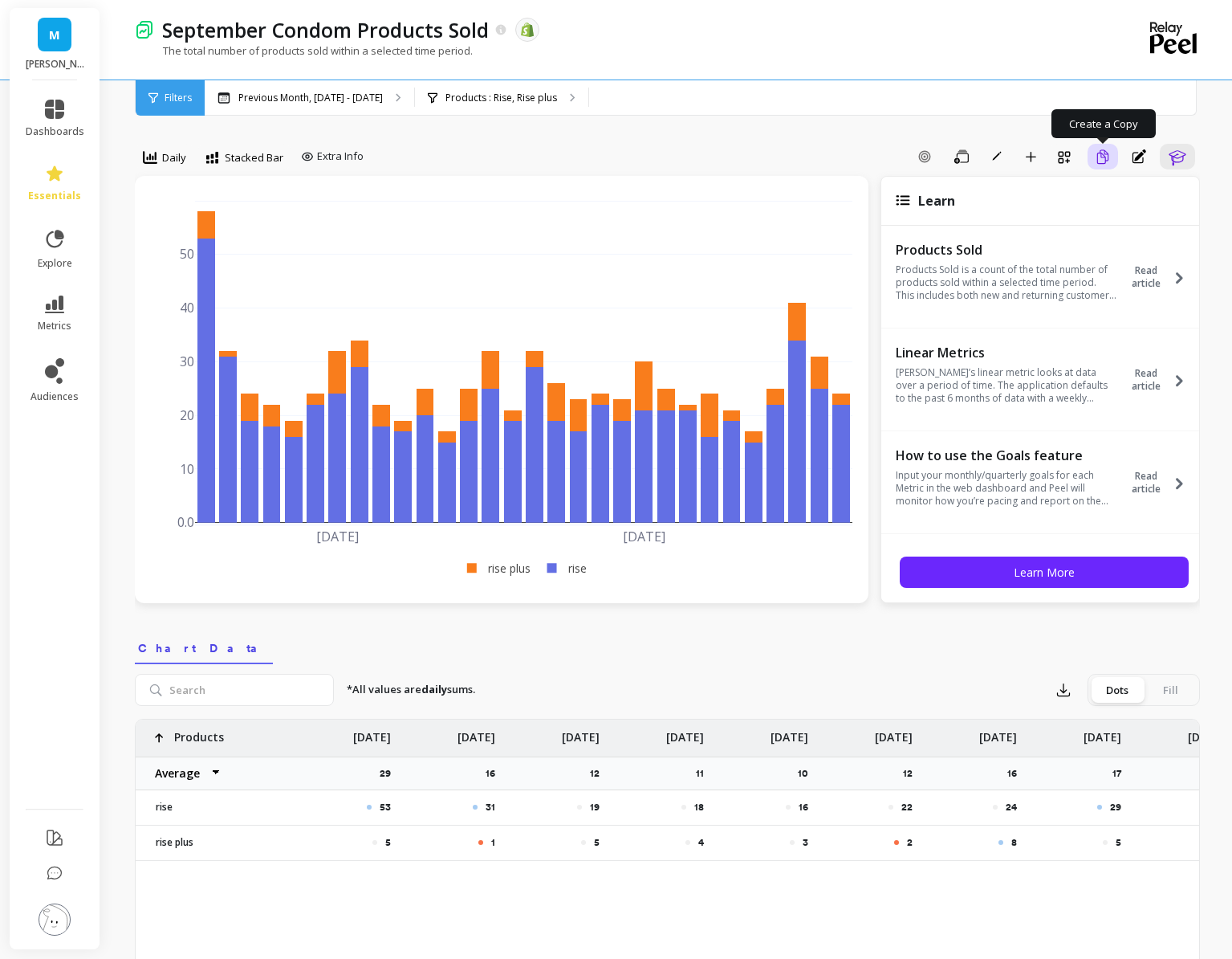
click at [1100, 159] on icon "button" at bounding box center [1102, 157] width 14 height 15
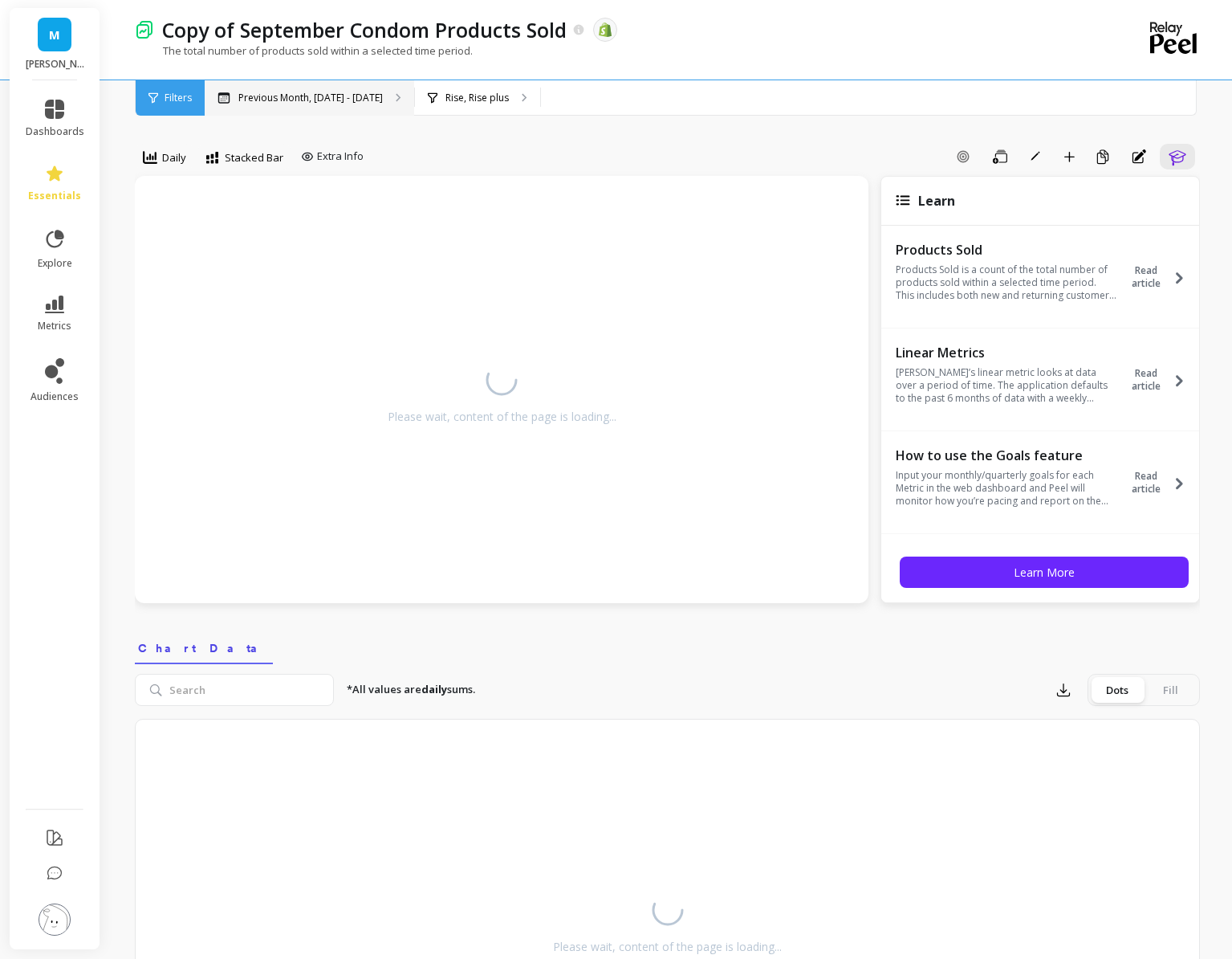
click at [323, 93] on p "Previous Month, [DATE] - [DATE]" at bounding box center [311, 98] width 145 height 13
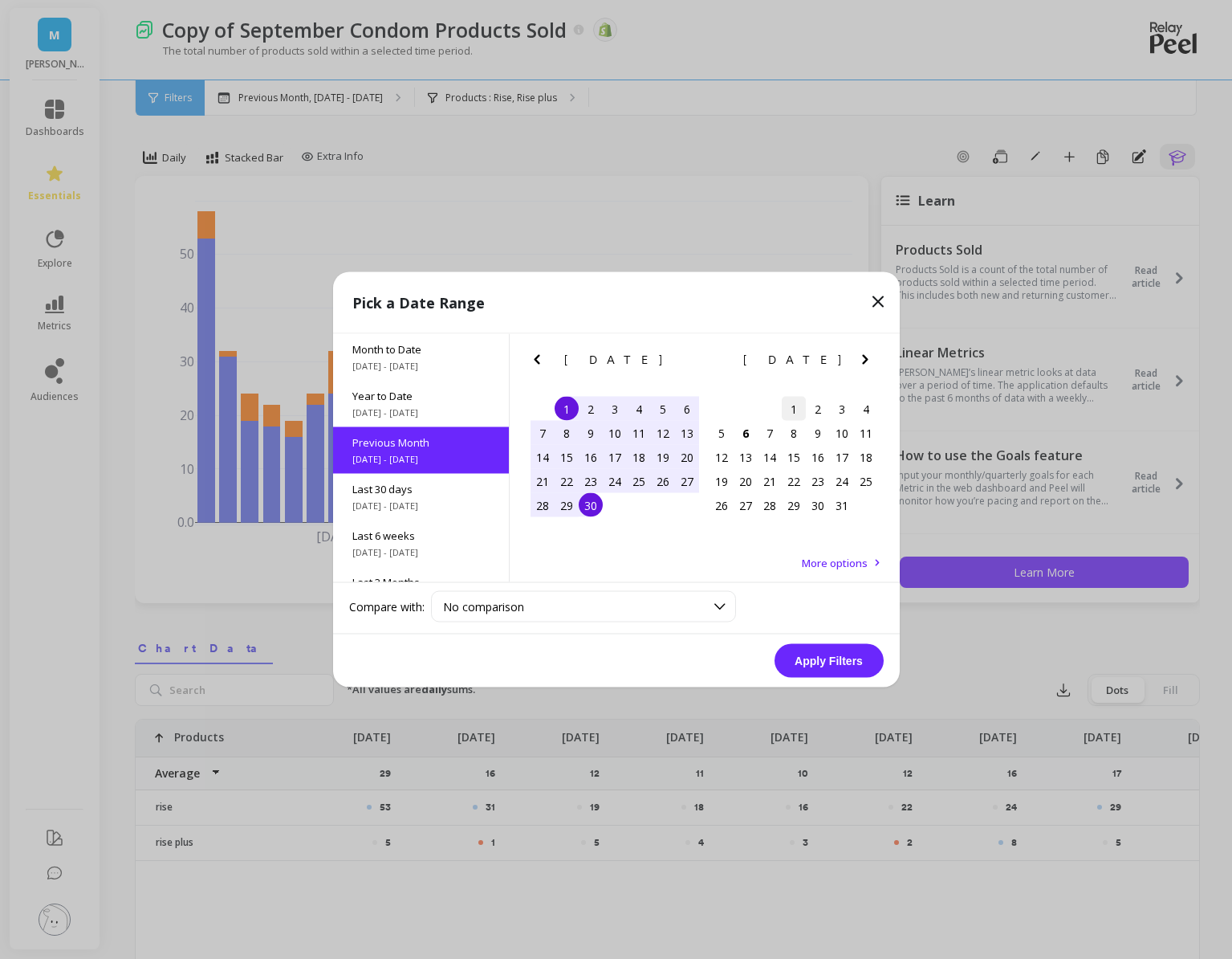
click at [798, 397] on div "1" at bounding box center [794, 408] width 24 height 24
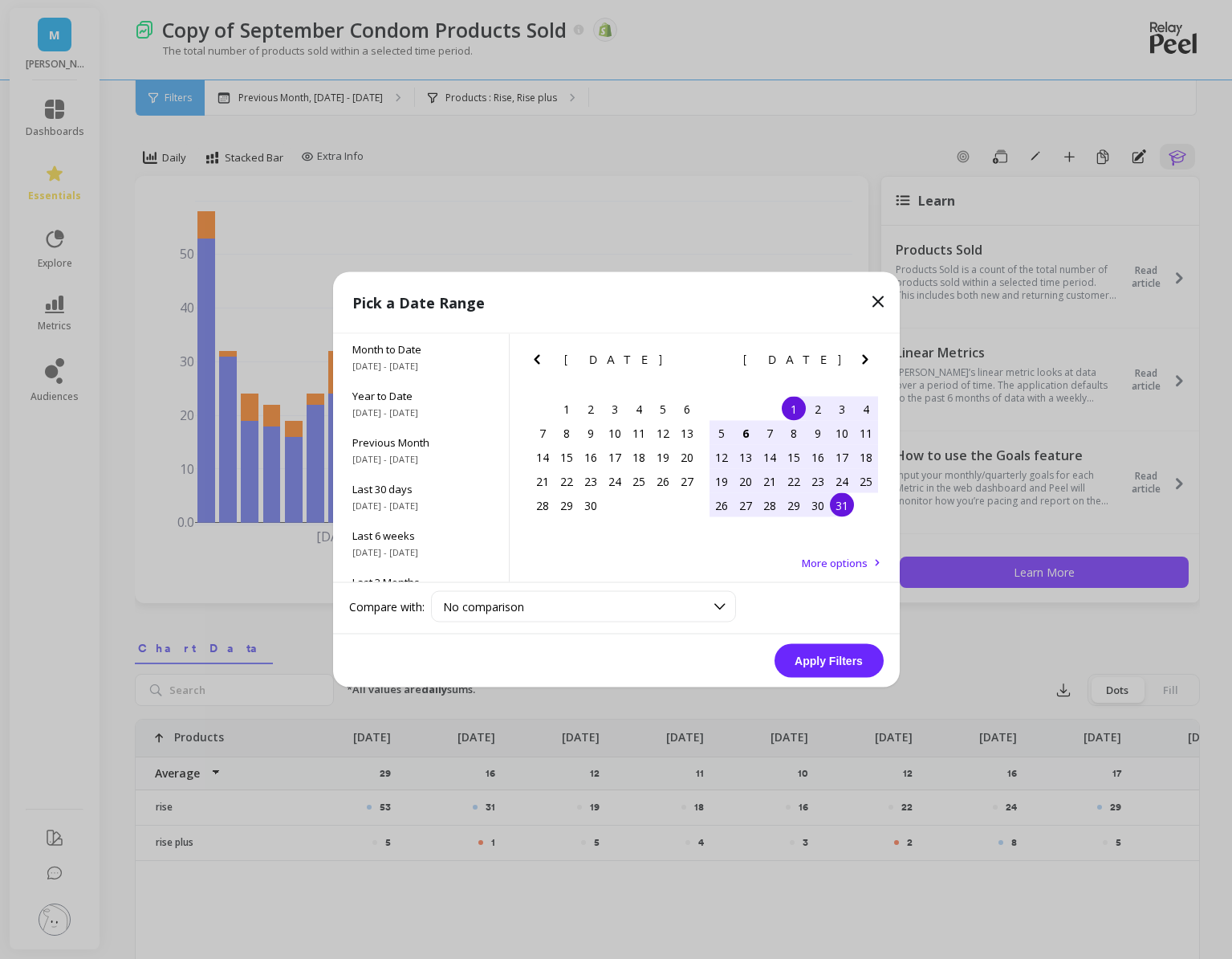
click at [836, 507] on div "31" at bounding box center [842, 505] width 24 height 24
click at [832, 668] on button "Apply Filters" at bounding box center [829, 661] width 109 height 34
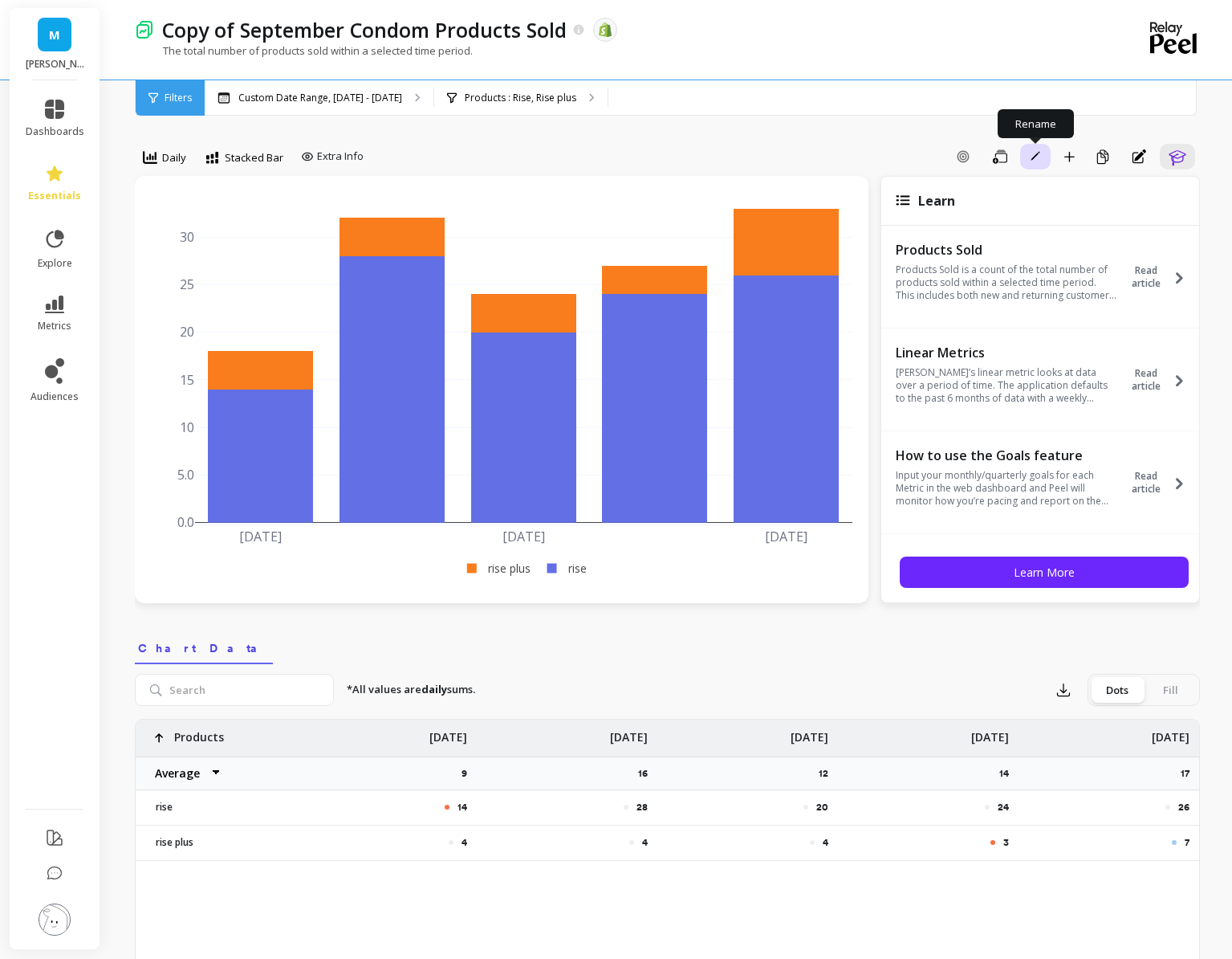
click at [1029, 153] on span "button" at bounding box center [1035, 156] width 14 height 14
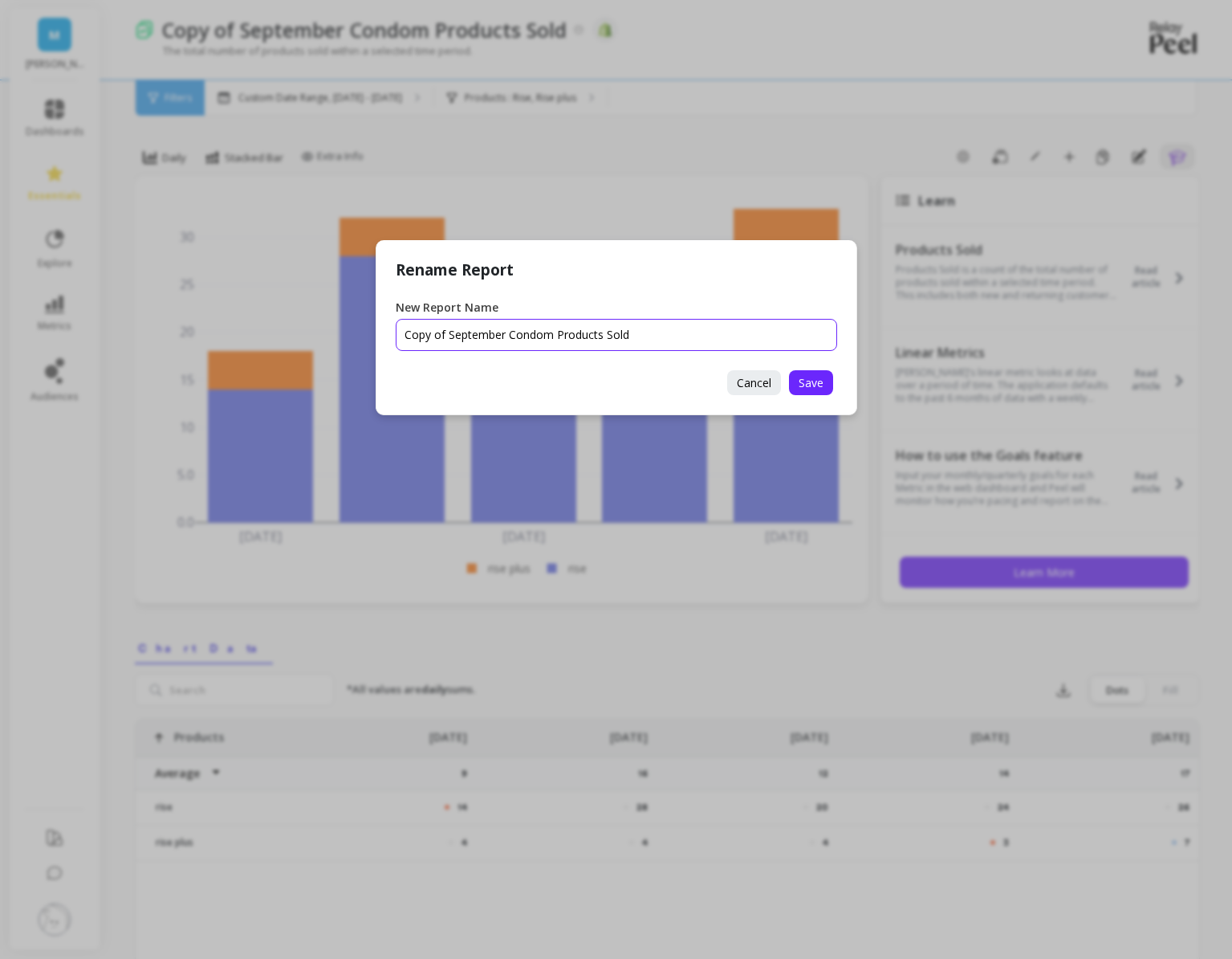
drag, startPoint x: 506, startPoint y: 336, endPoint x: 306, endPoint y: 337, distance: 200.0
click at [306, 337] on div "Rename Report New Report Name Cancel Save" at bounding box center [616, 479] width 1232 height 959
click at [515, 332] on input "New Report Name" at bounding box center [616, 335] width 442 height 32
click at [513, 338] on input "New Report Name" at bounding box center [616, 335] width 442 height 32
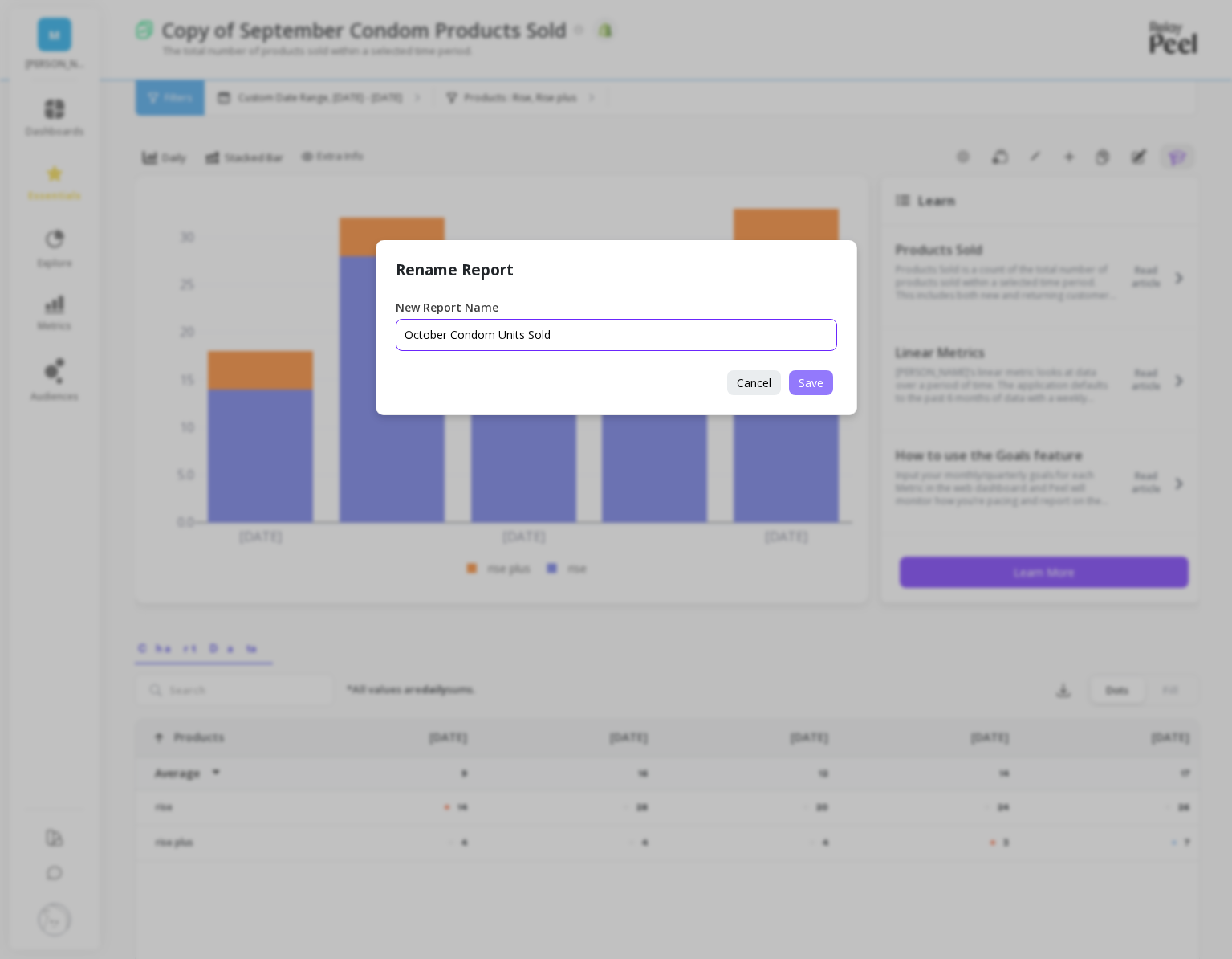
type input "October Condom Units Sold"
click at [803, 376] on span "Save" at bounding box center [811, 382] width 25 height 15
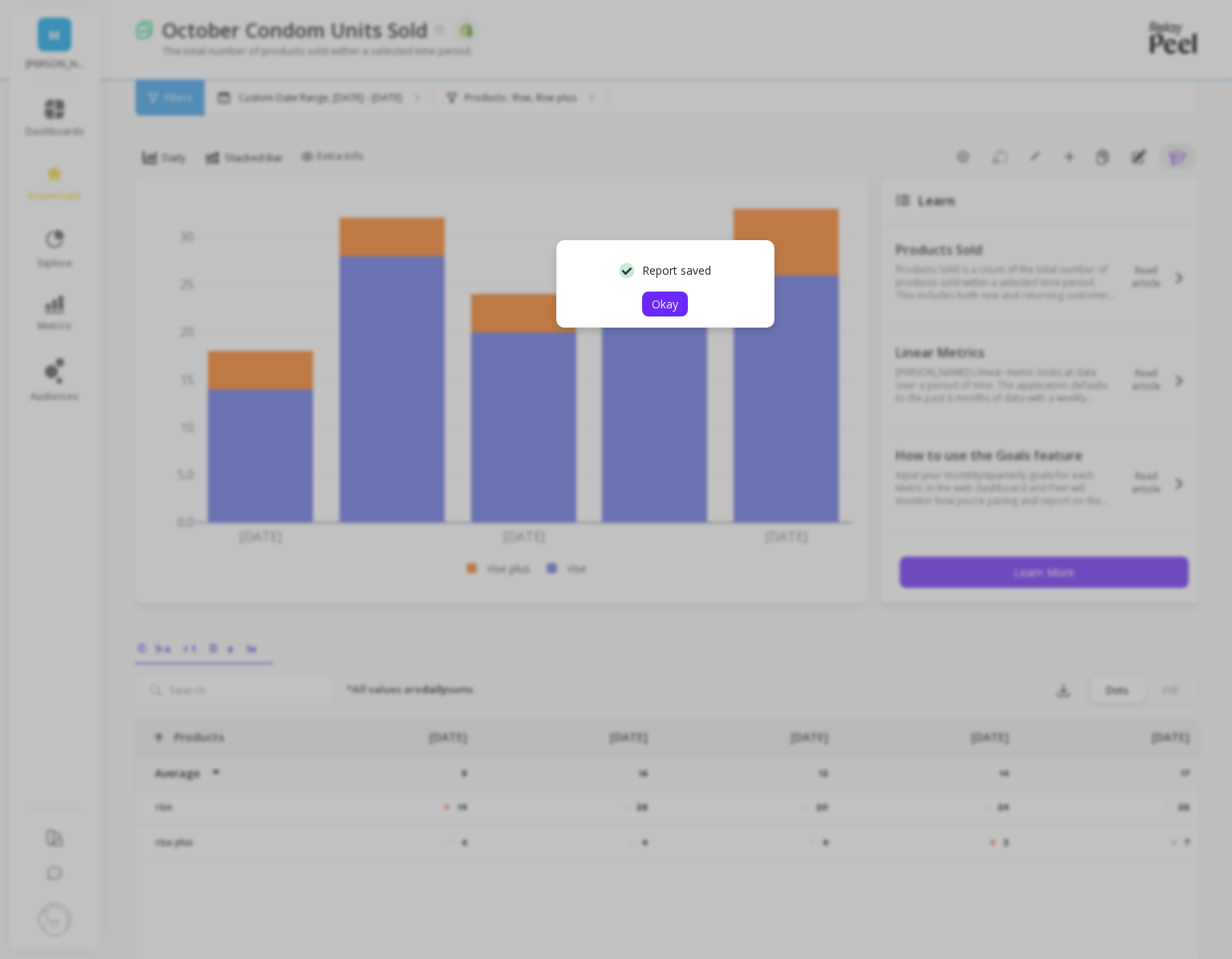
click at [676, 312] on button "Okay" at bounding box center [665, 304] width 45 height 25
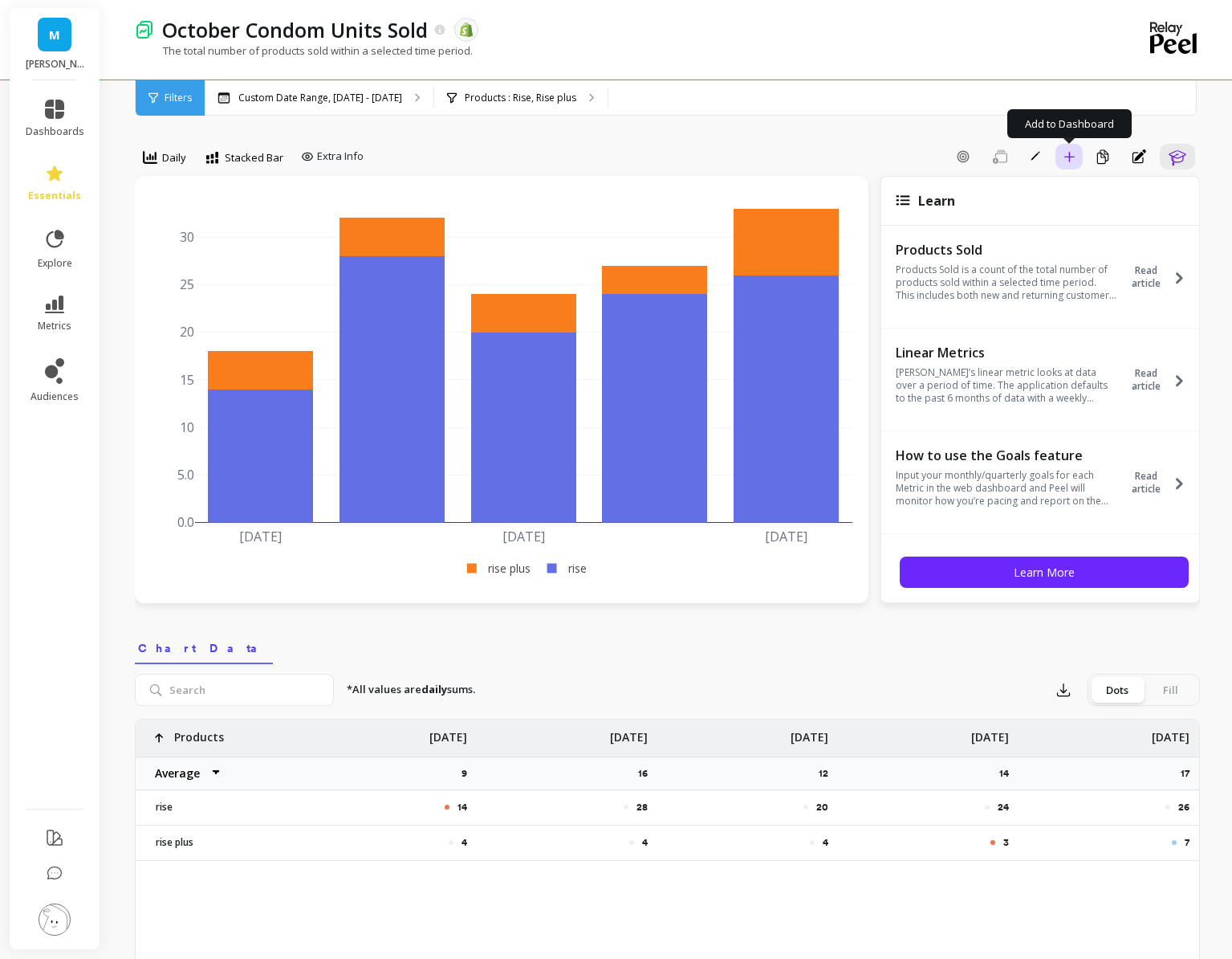
click at [1070, 155] on icon "button" at bounding box center [1069, 156] width 11 height 11
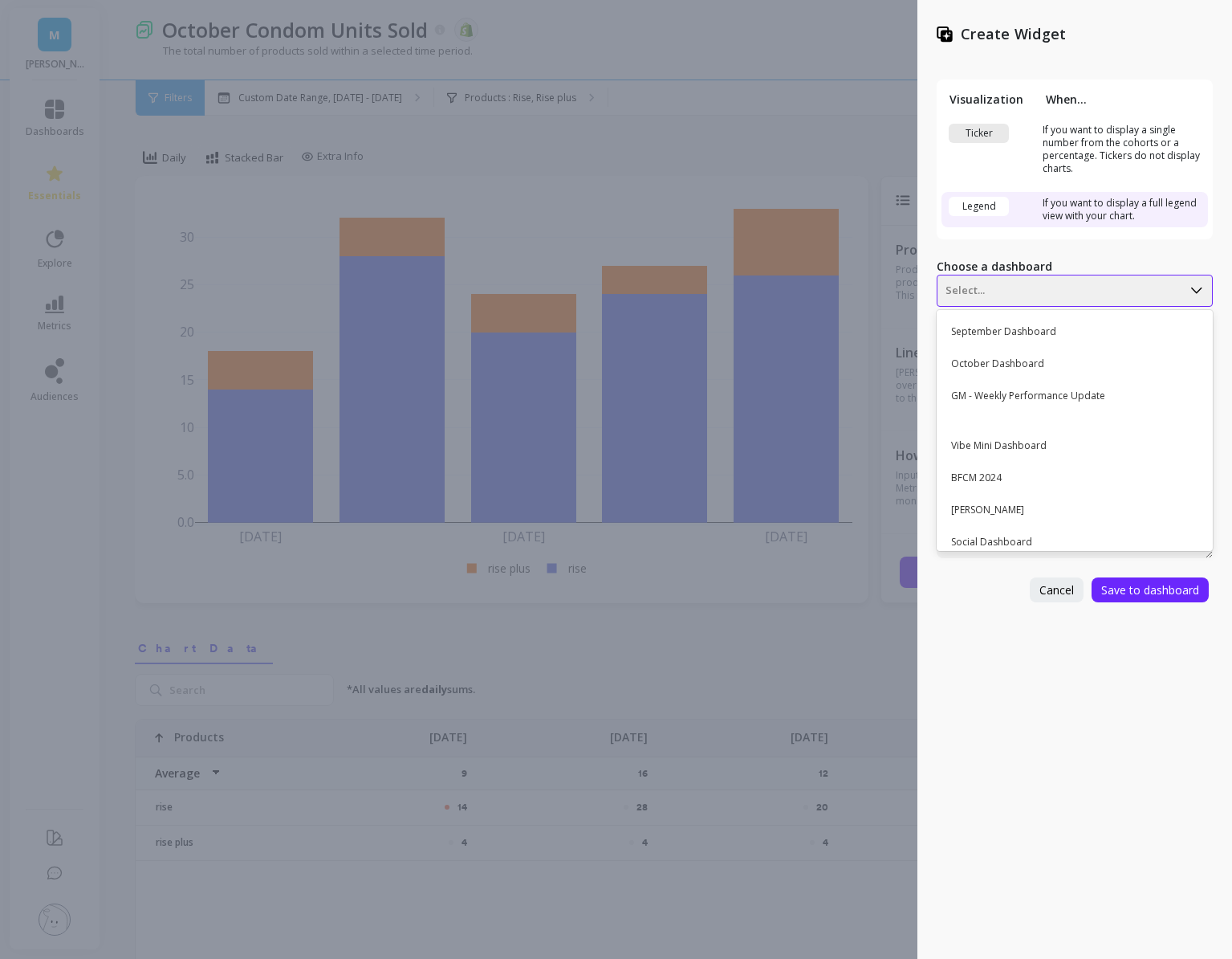
click at [960, 277] on div "Select..." at bounding box center [1075, 290] width 276 height 32
click at [1004, 359] on div "October Dashboard" at bounding box center [1073, 364] width 263 height 27
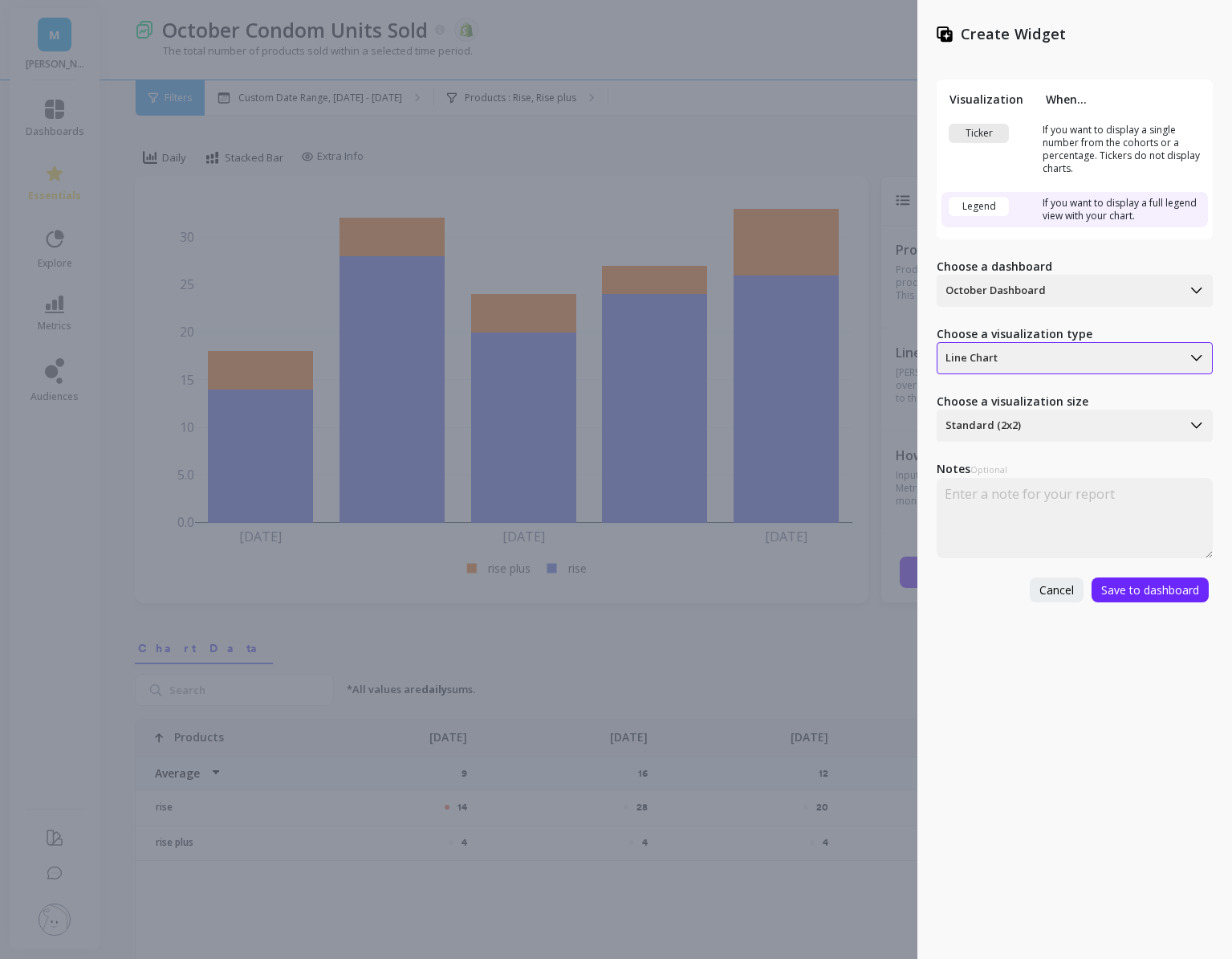
click at [993, 371] on div "Line Chart" at bounding box center [1075, 358] width 276 height 32
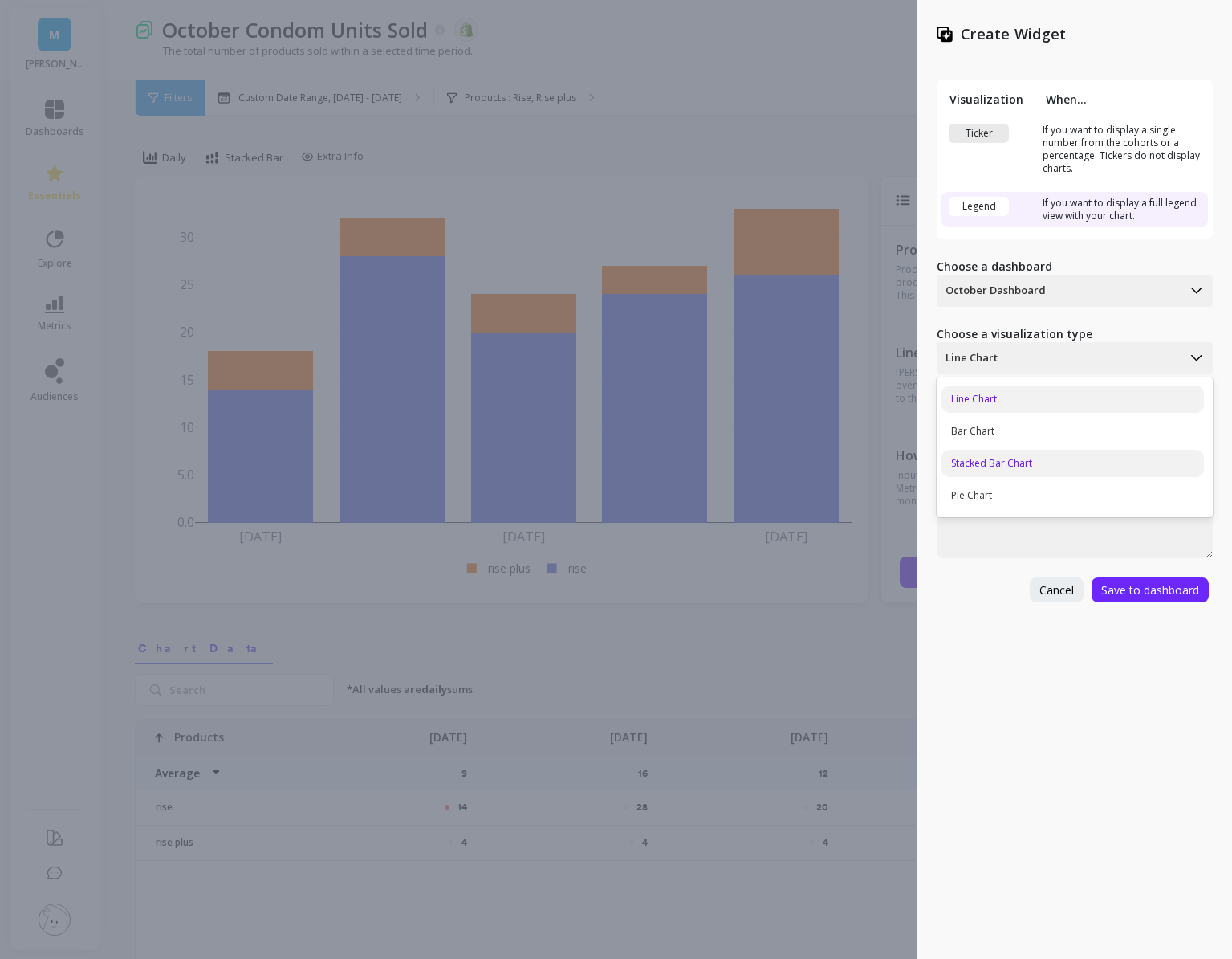
click at [1017, 458] on div "Stacked Bar Chart" at bounding box center [1073, 463] width 263 height 27
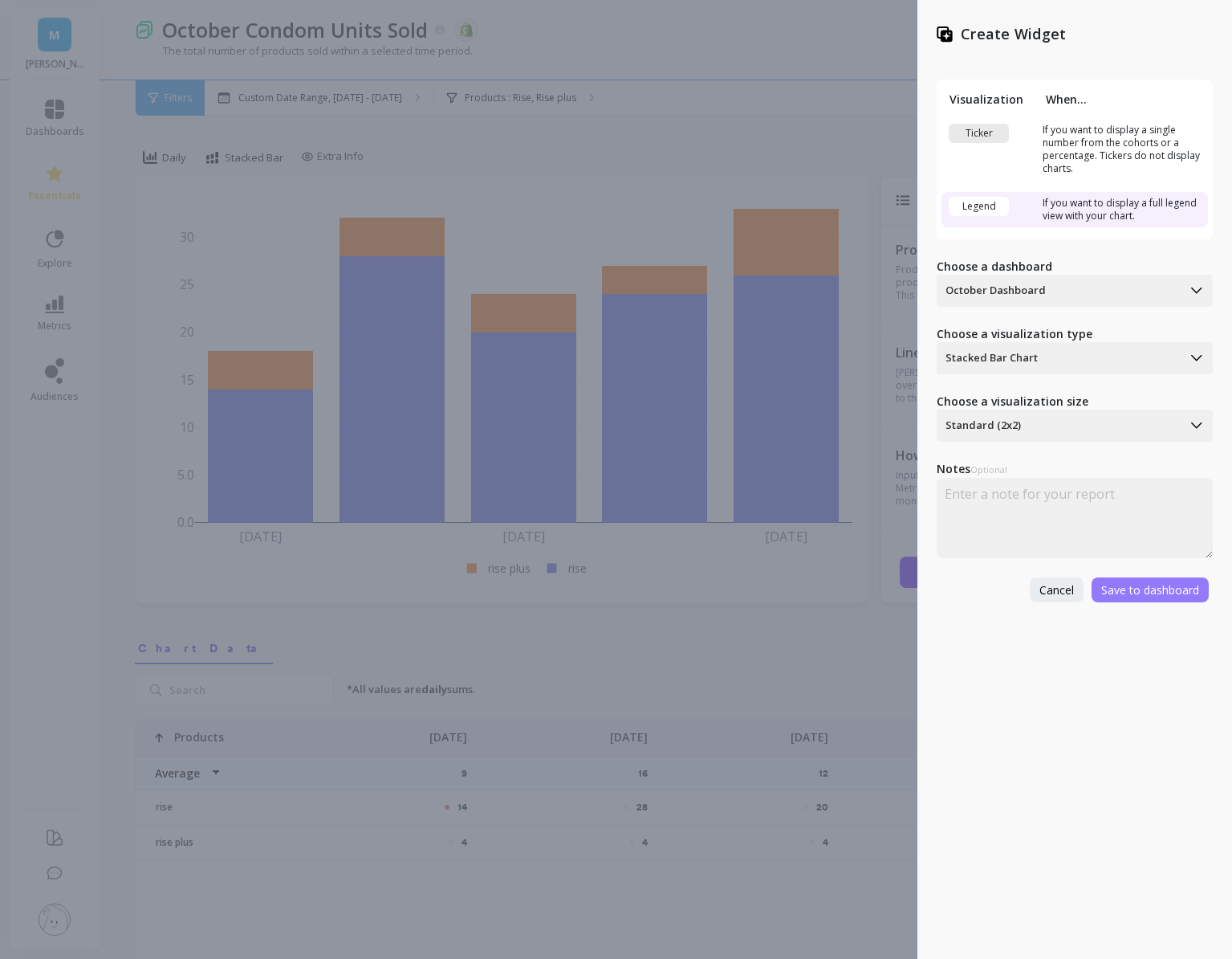
click at [1127, 584] on span "Save to dashboard" at bounding box center [1150, 590] width 98 height 15
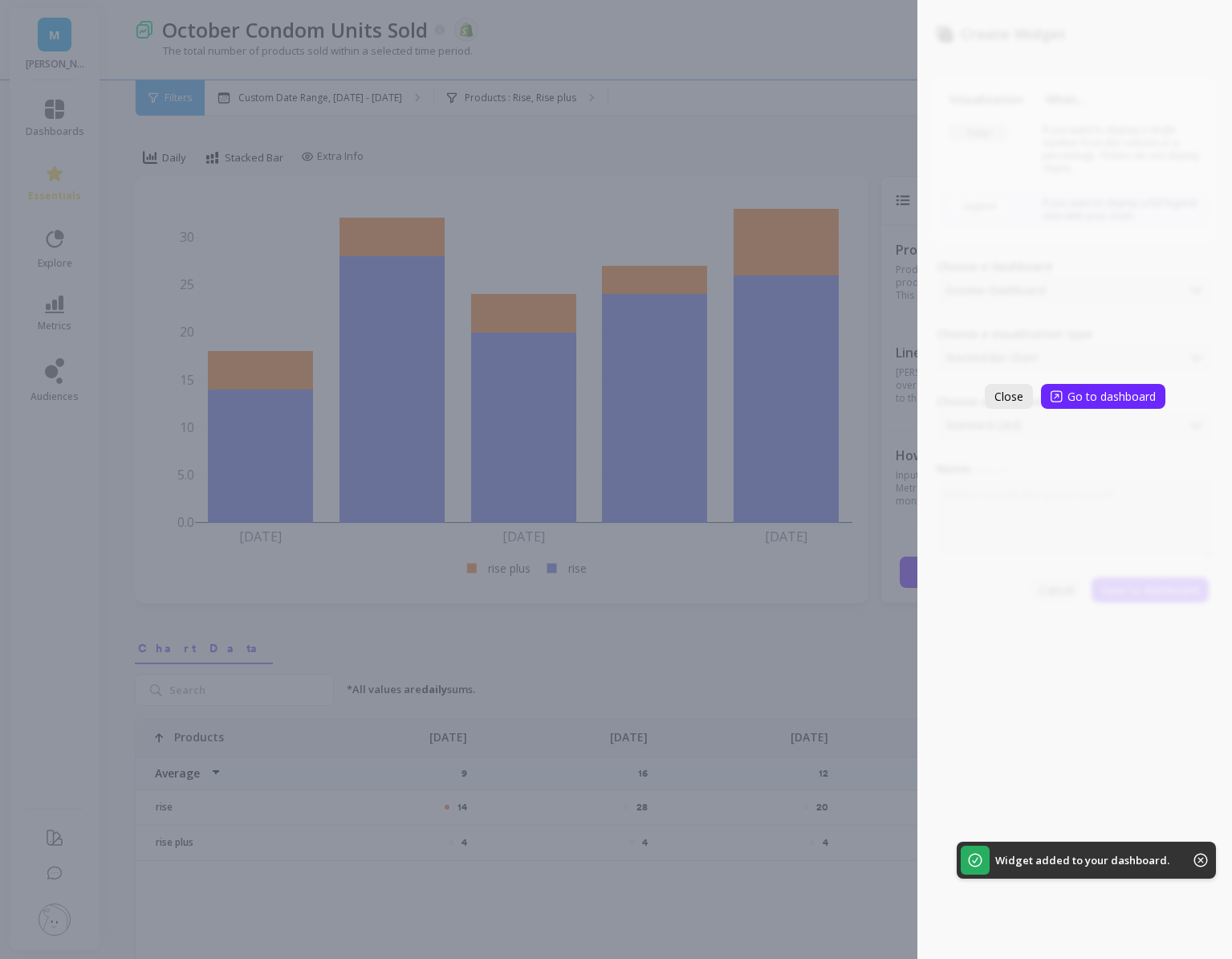
click at [1001, 391] on span "Close" at bounding box center [1009, 397] width 29 height 15
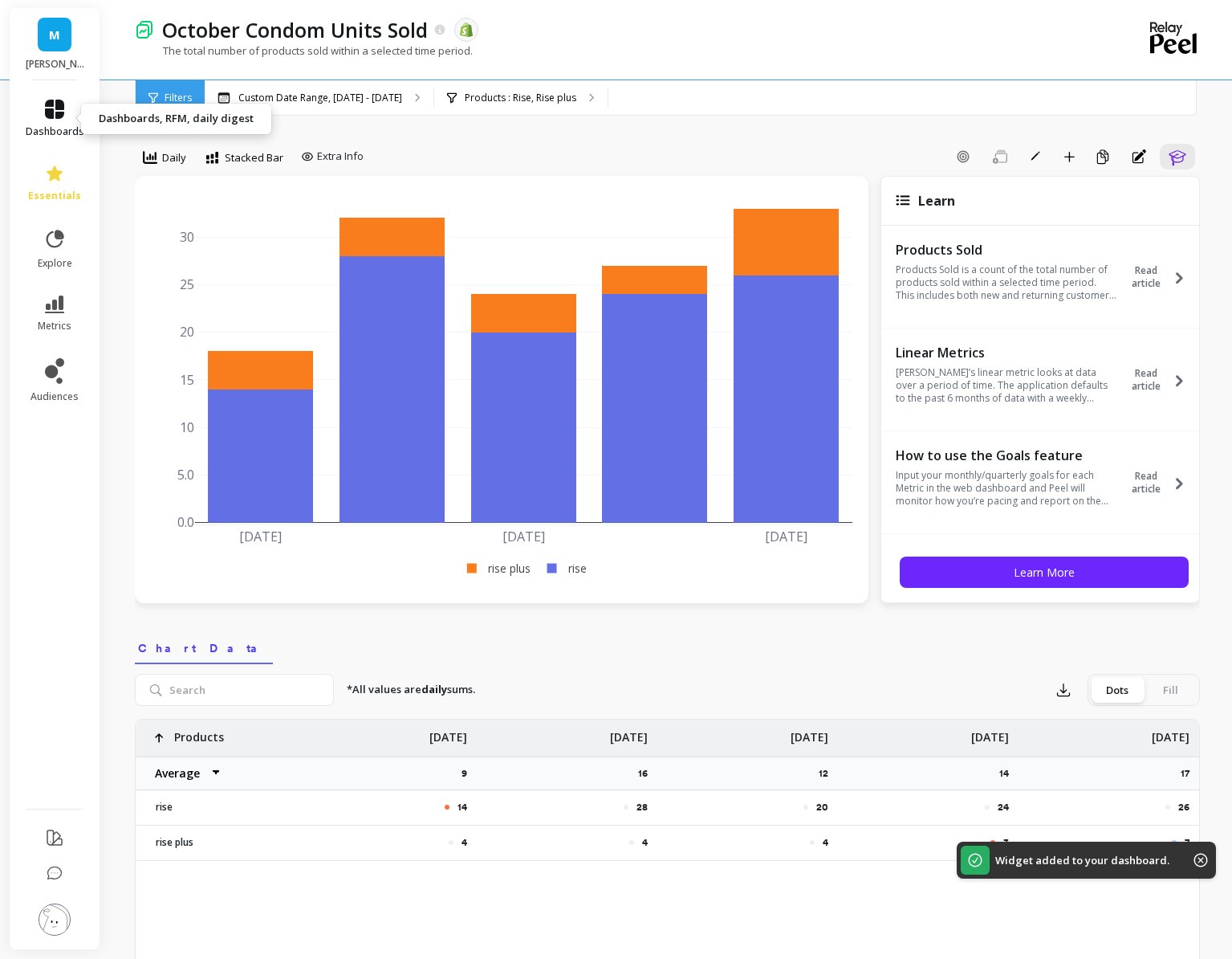
click at [51, 129] on span "dashboards" at bounding box center [56, 131] width 59 height 13
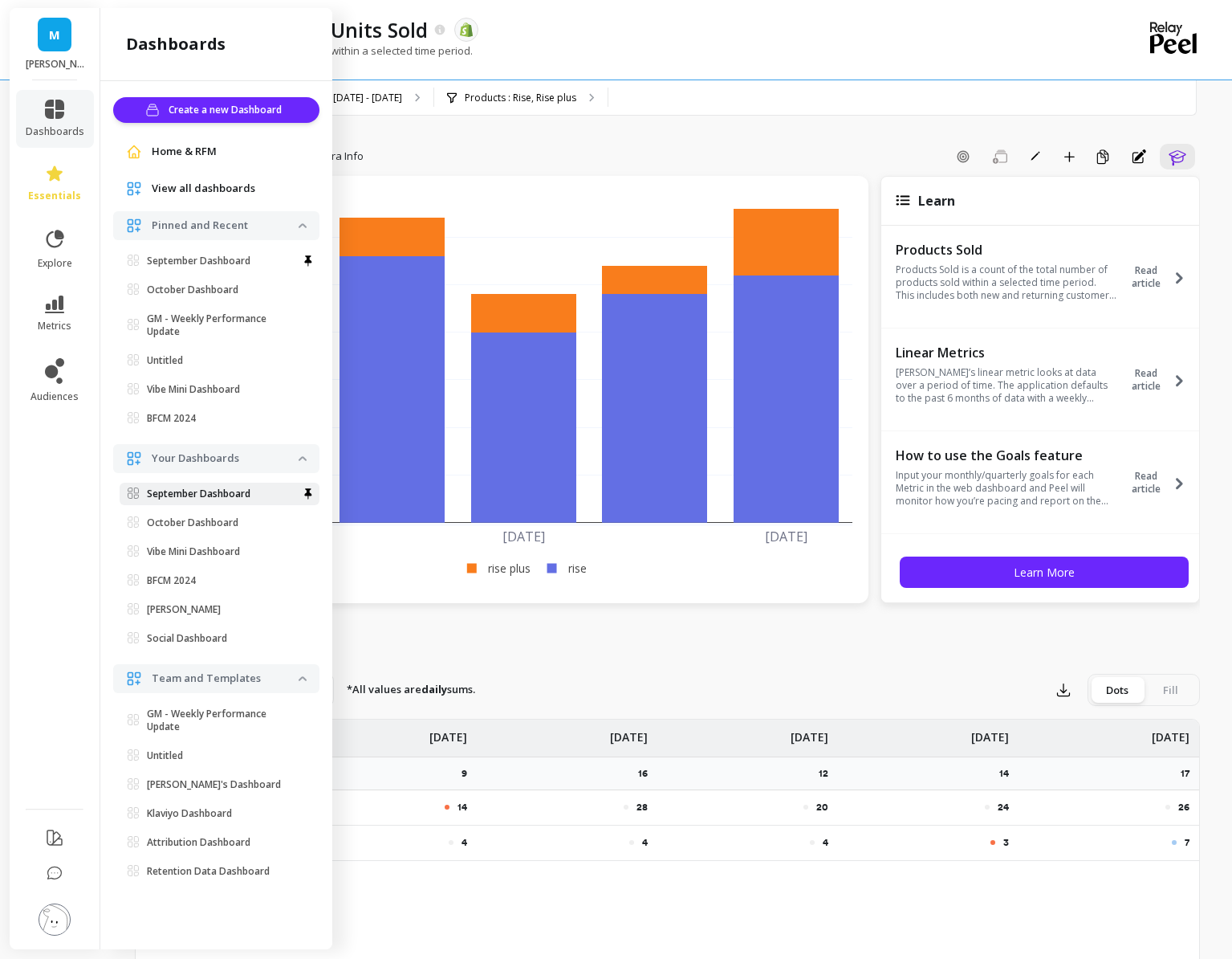
click at [228, 502] on link "September Dashboard" at bounding box center [220, 493] width 200 height 23
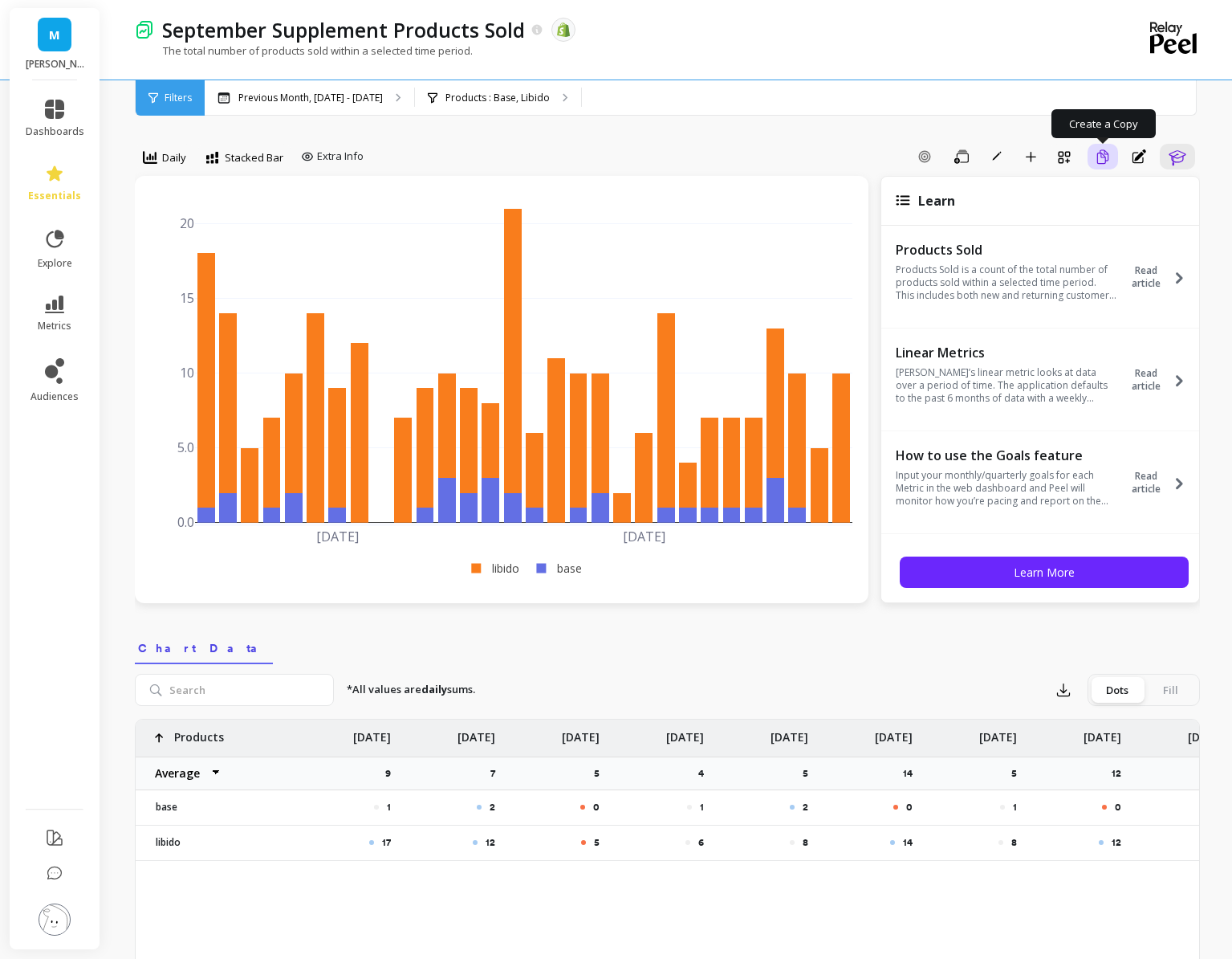
click at [1105, 152] on icon "button" at bounding box center [1102, 157] width 14 height 15
click at [282, 101] on p "Previous Month, [DATE] - [DATE]" at bounding box center [311, 98] width 145 height 13
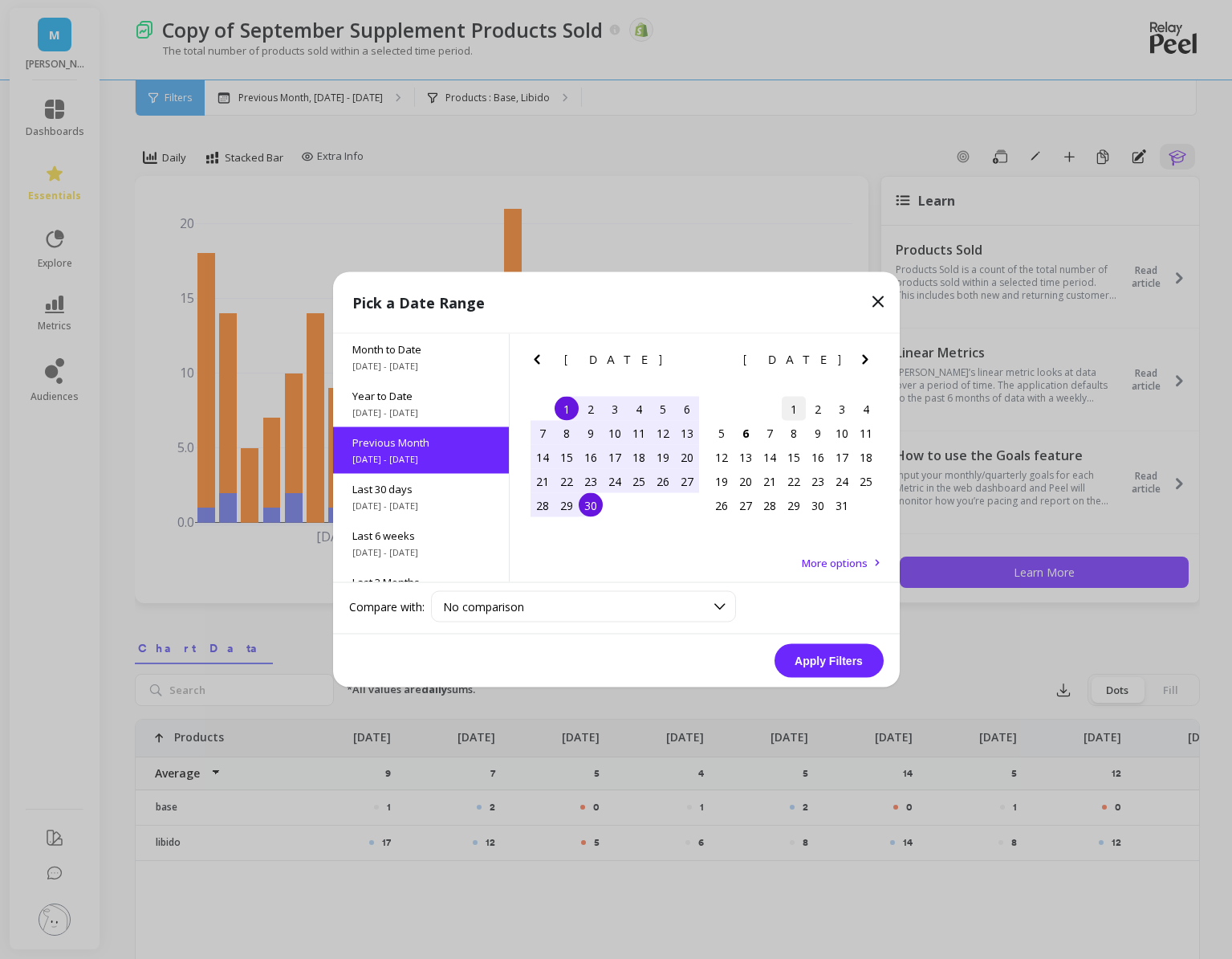
click at [788, 402] on div "1" at bounding box center [794, 408] width 24 height 24
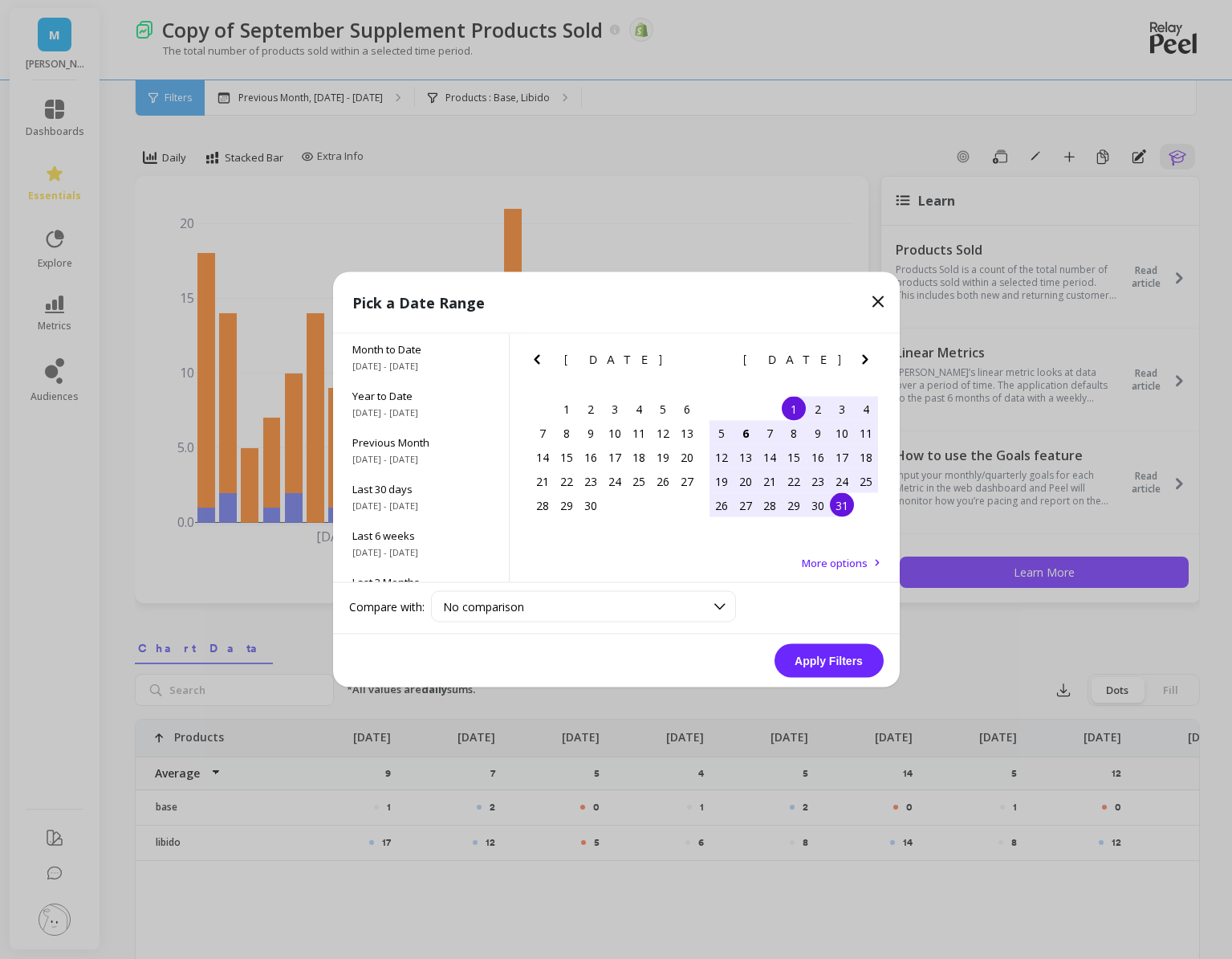
click at [843, 507] on div "31" at bounding box center [842, 505] width 24 height 24
click at [808, 661] on button "Apply Filters" at bounding box center [829, 661] width 109 height 34
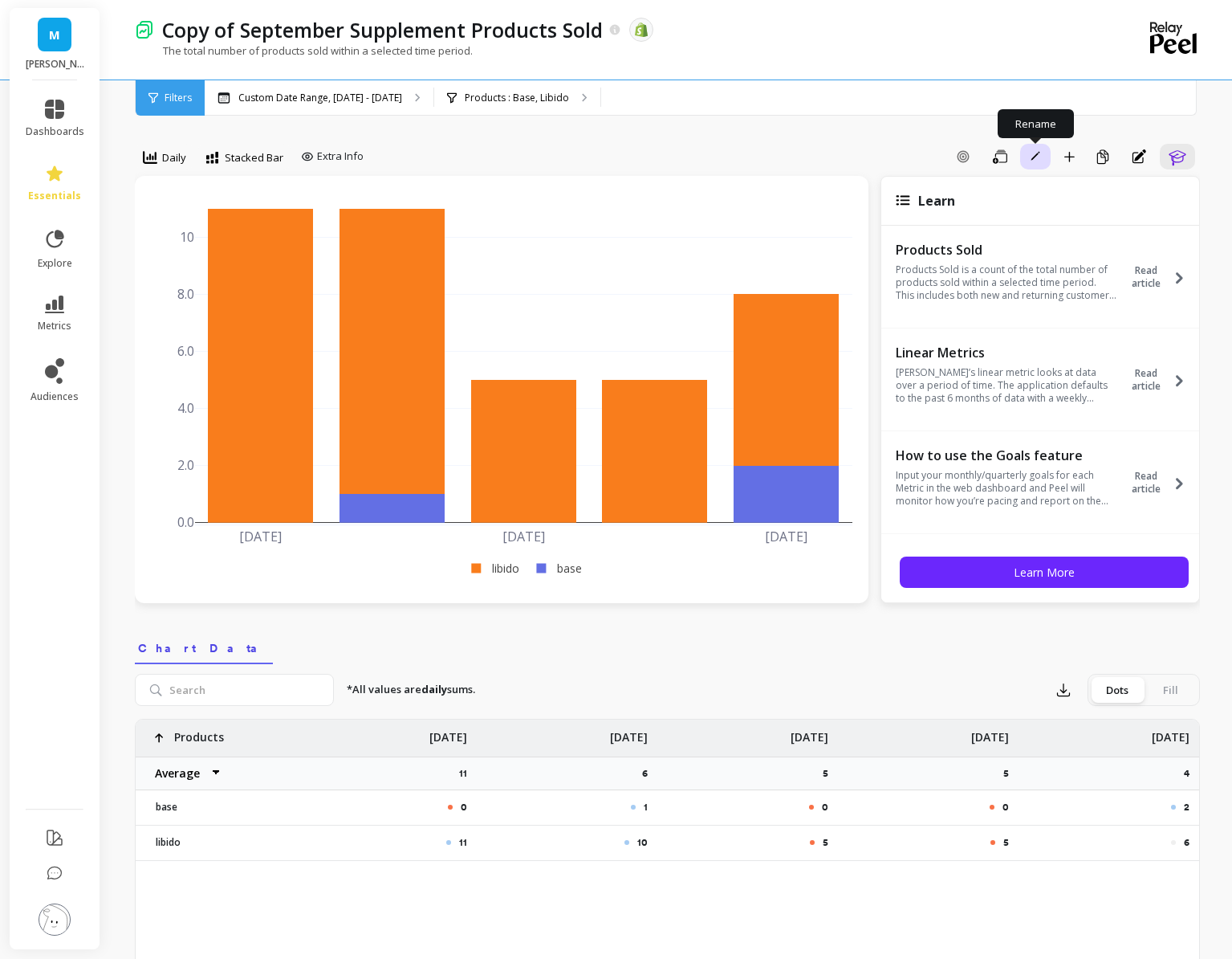
click at [1026, 163] on button "Rename" at bounding box center [1035, 157] width 30 height 26
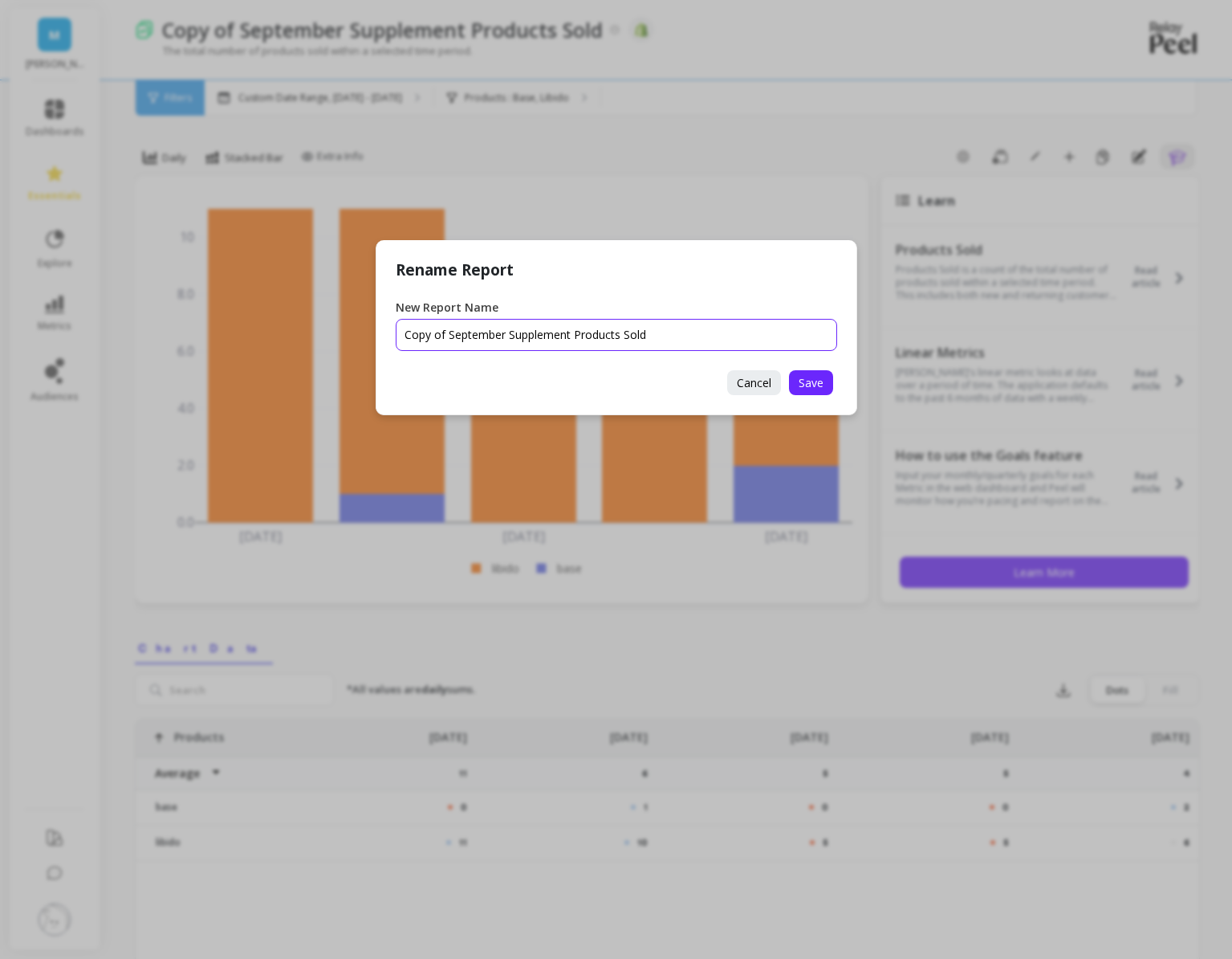
drag, startPoint x: 502, startPoint y: 337, endPoint x: 369, endPoint y: 335, distance: 133.0
click at [369, 335] on div "Rename Report New Report Name Cancel Save" at bounding box center [616, 479] width 1232 height 959
click at [529, 330] on input "New Report Name" at bounding box center [616, 335] width 442 height 32
type input "October Supplement Units Sold"
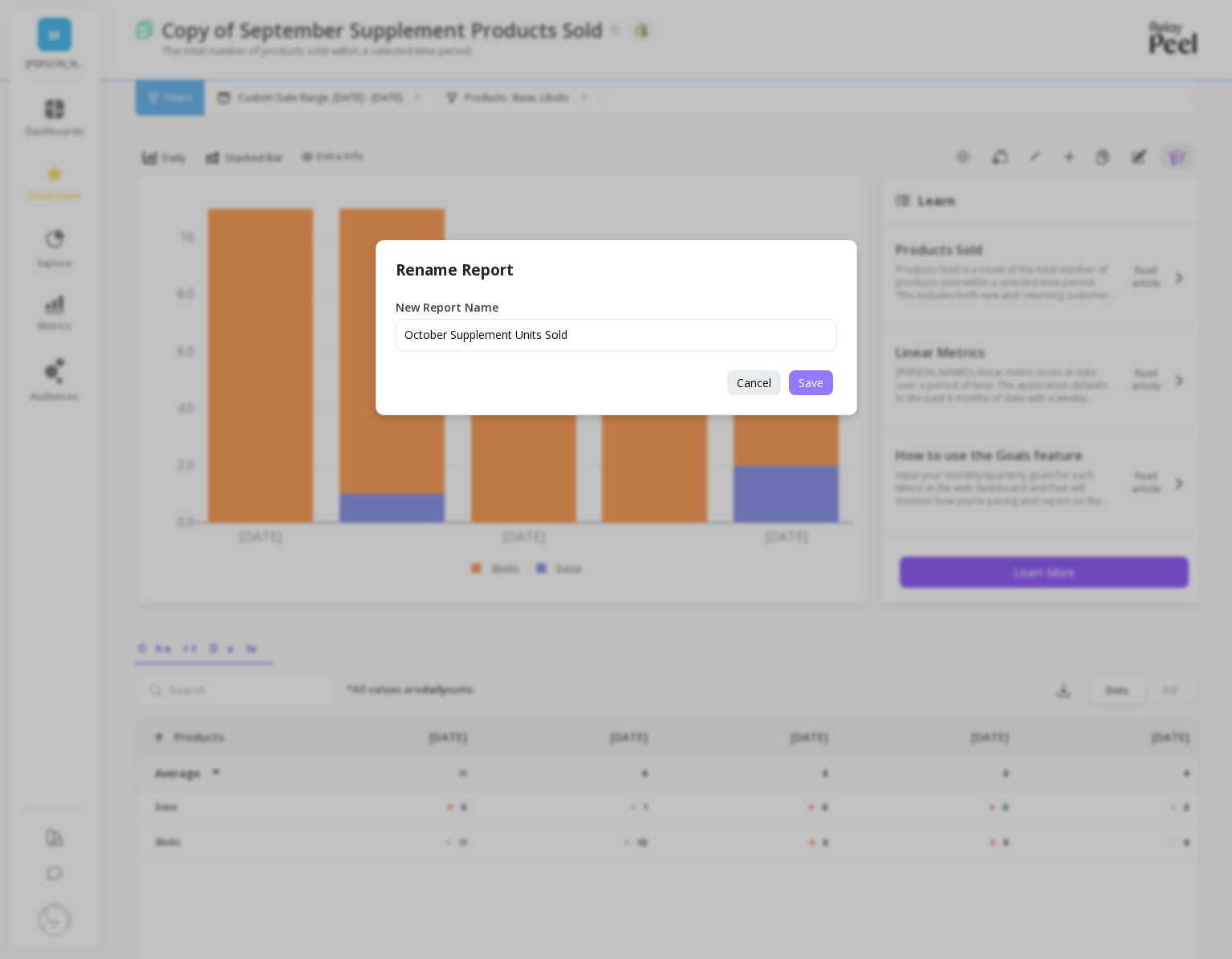
click at [794, 383] on button "Save" at bounding box center [811, 383] width 44 height 25
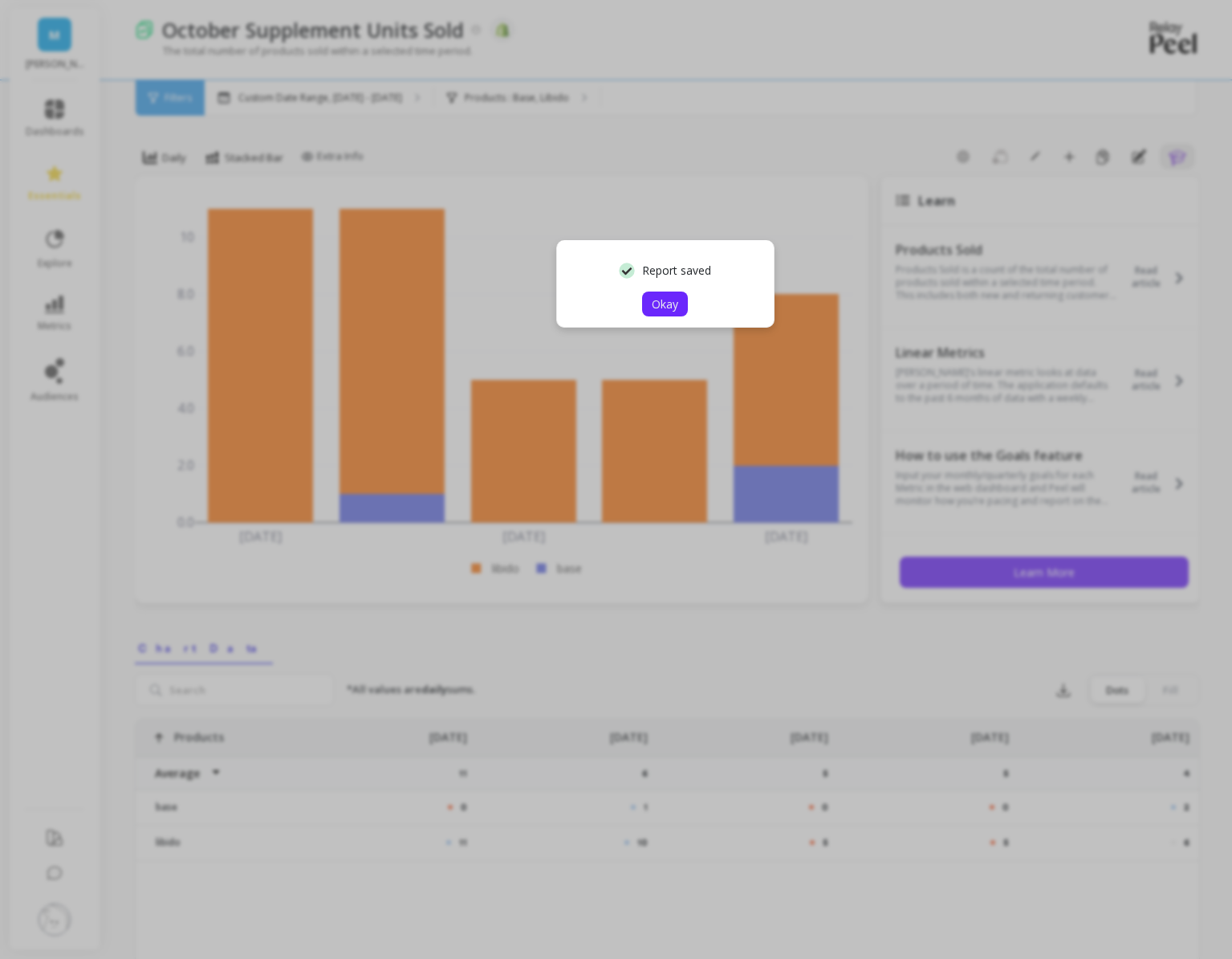
click at [657, 300] on span "Okay" at bounding box center [665, 304] width 26 height 15
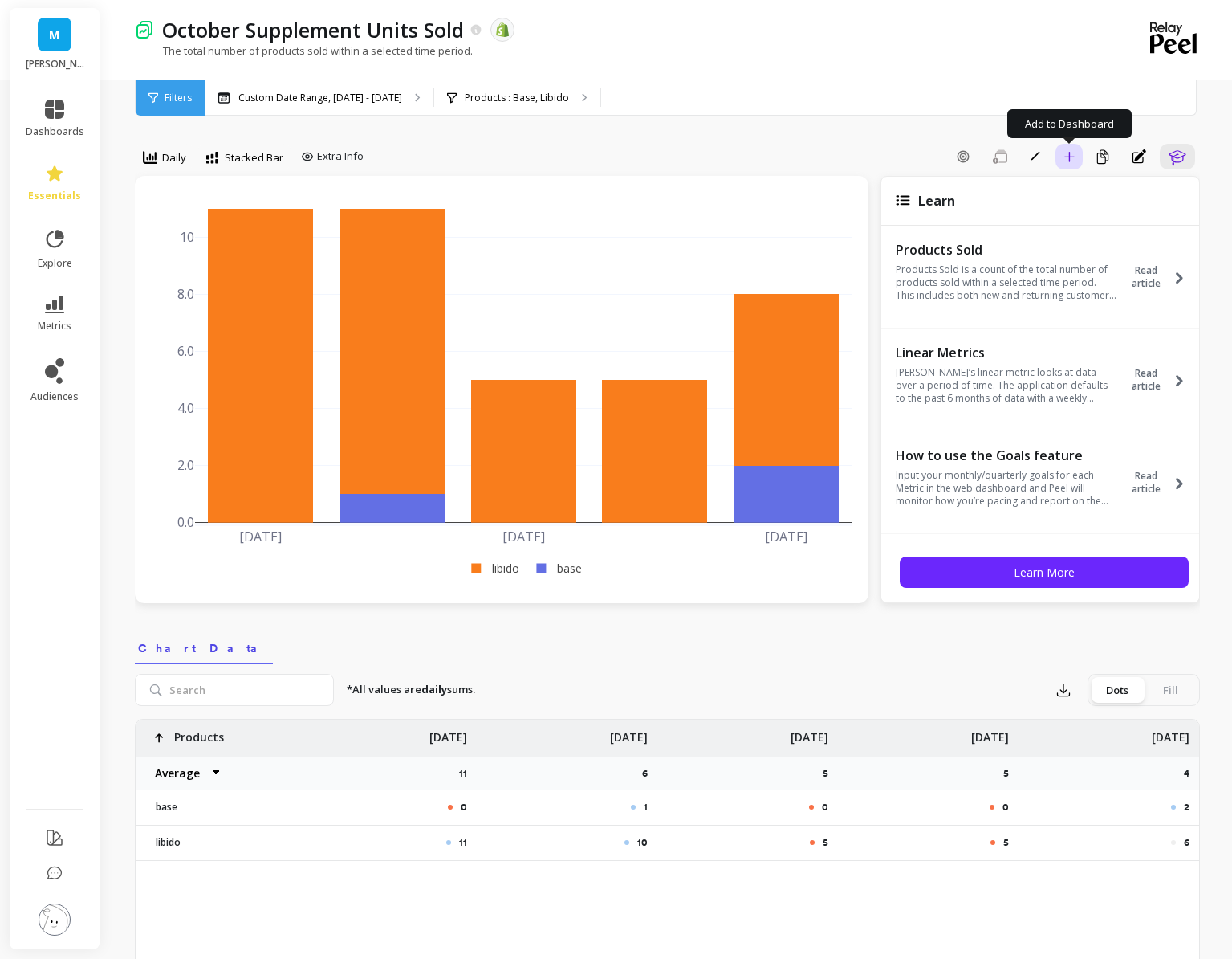
click at [1075, 155] on button "Add to Dashboard" at bounding box center [1069, 157] width 27 height 26
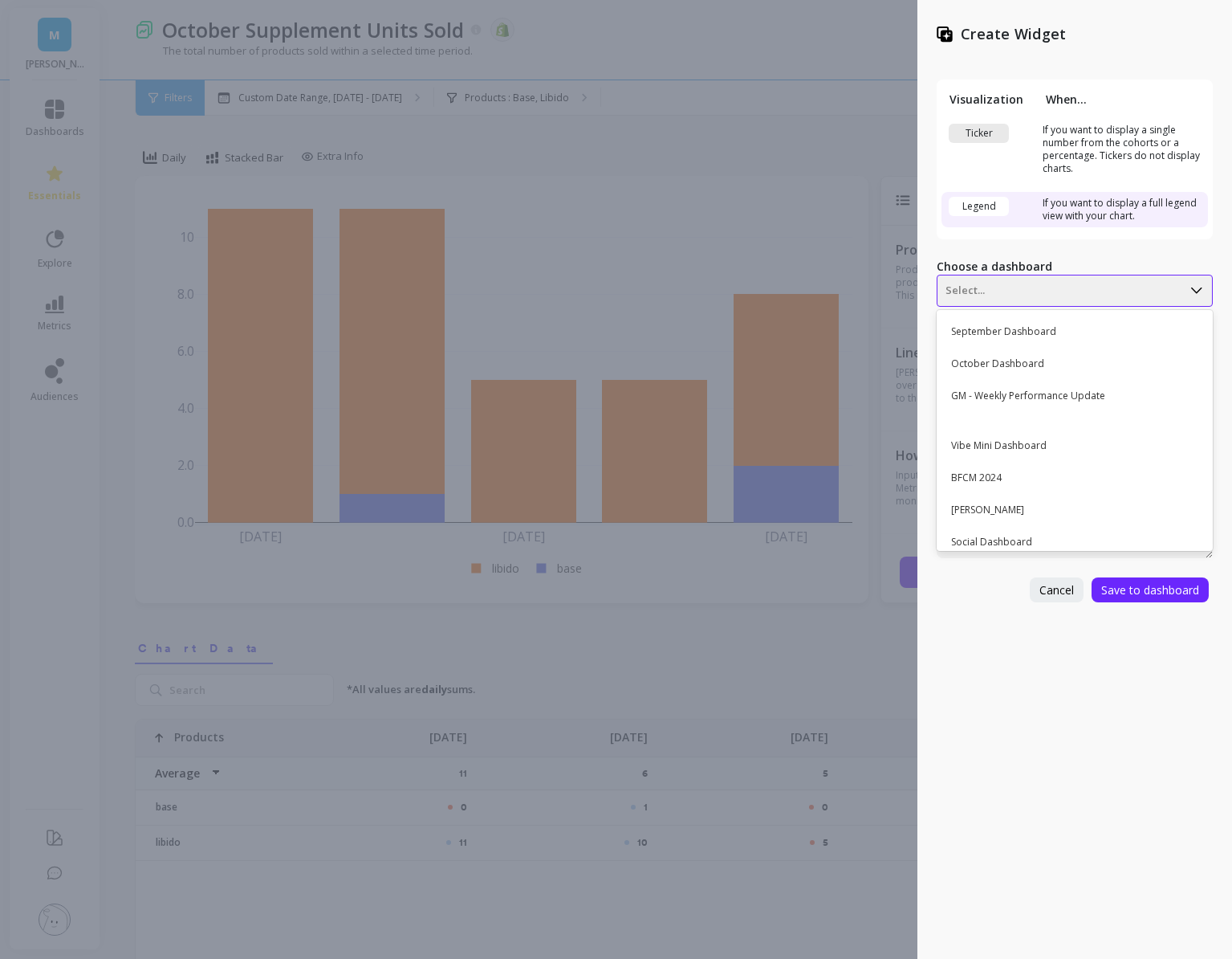
click at [1006, 299] on div at bounding box center [1059, 290] width 228 height 19
click at [1014, 357] on div "October Dashboard" at bounding box center [1073, 364] width 263 height 27
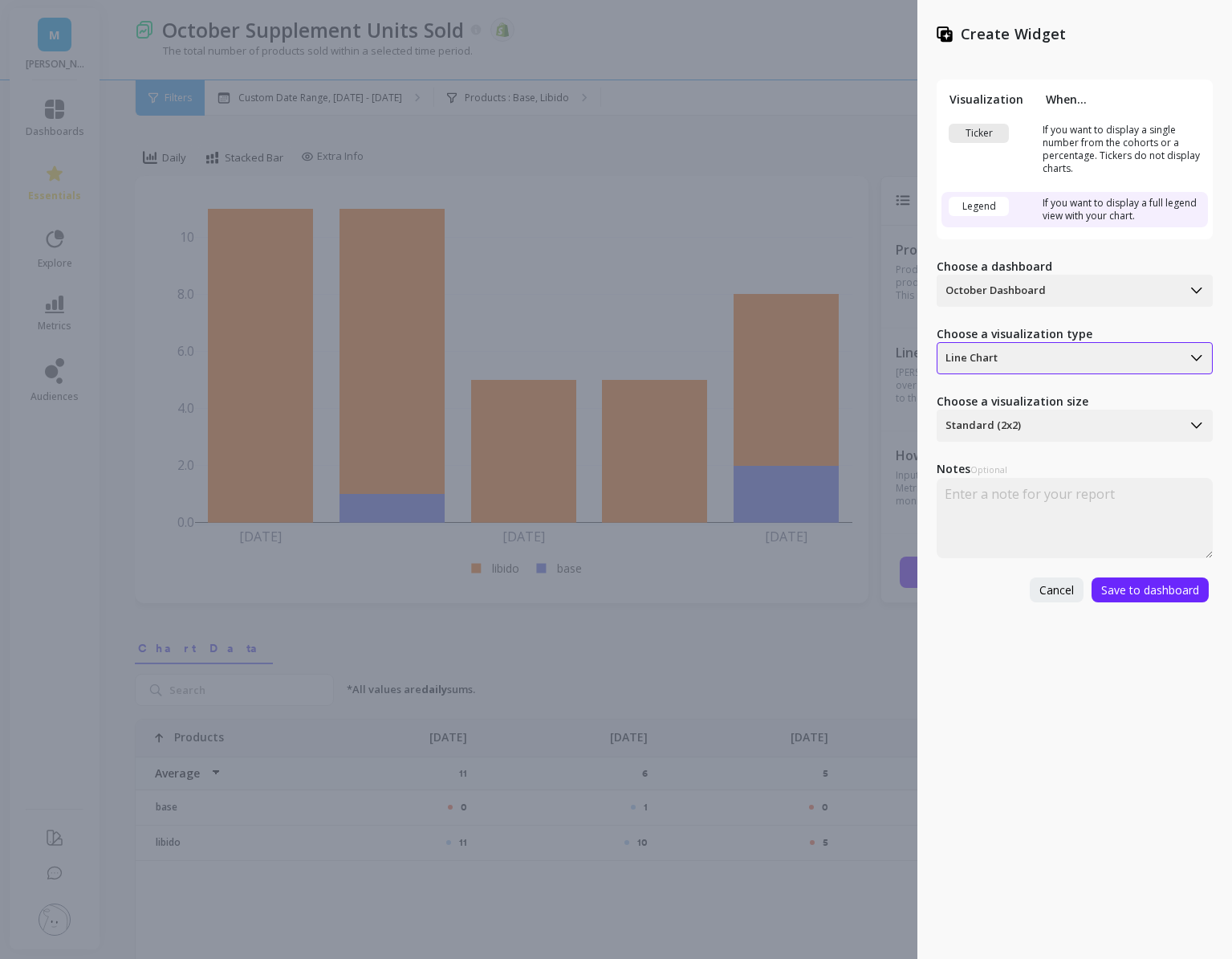
click at [997, 358] on div at bounding box center [1059, 358] width 228 height 19
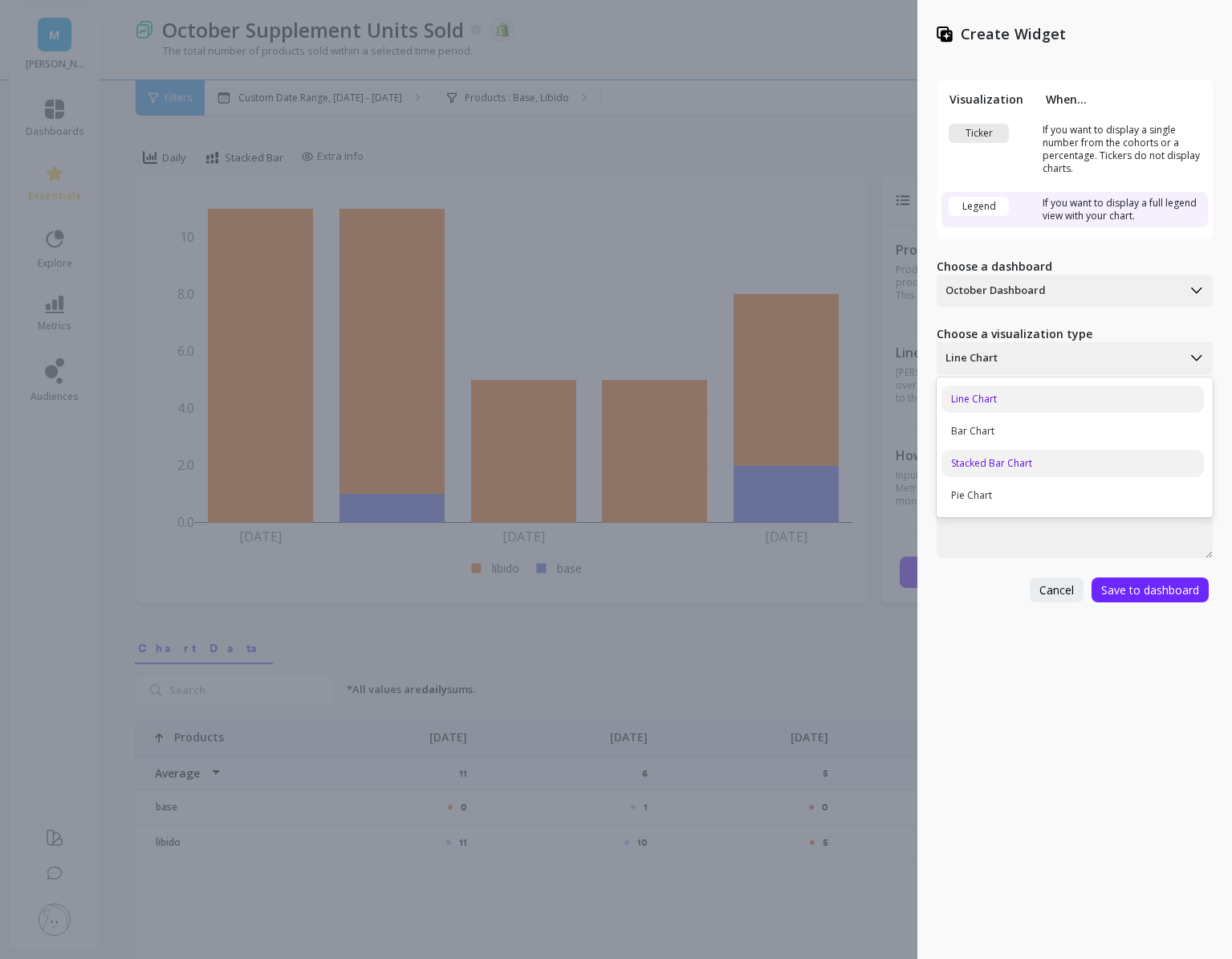
click at [1018, 456] on div "Stacked Bar Chart" at bounding box center [1073, 463] width 263 height 27
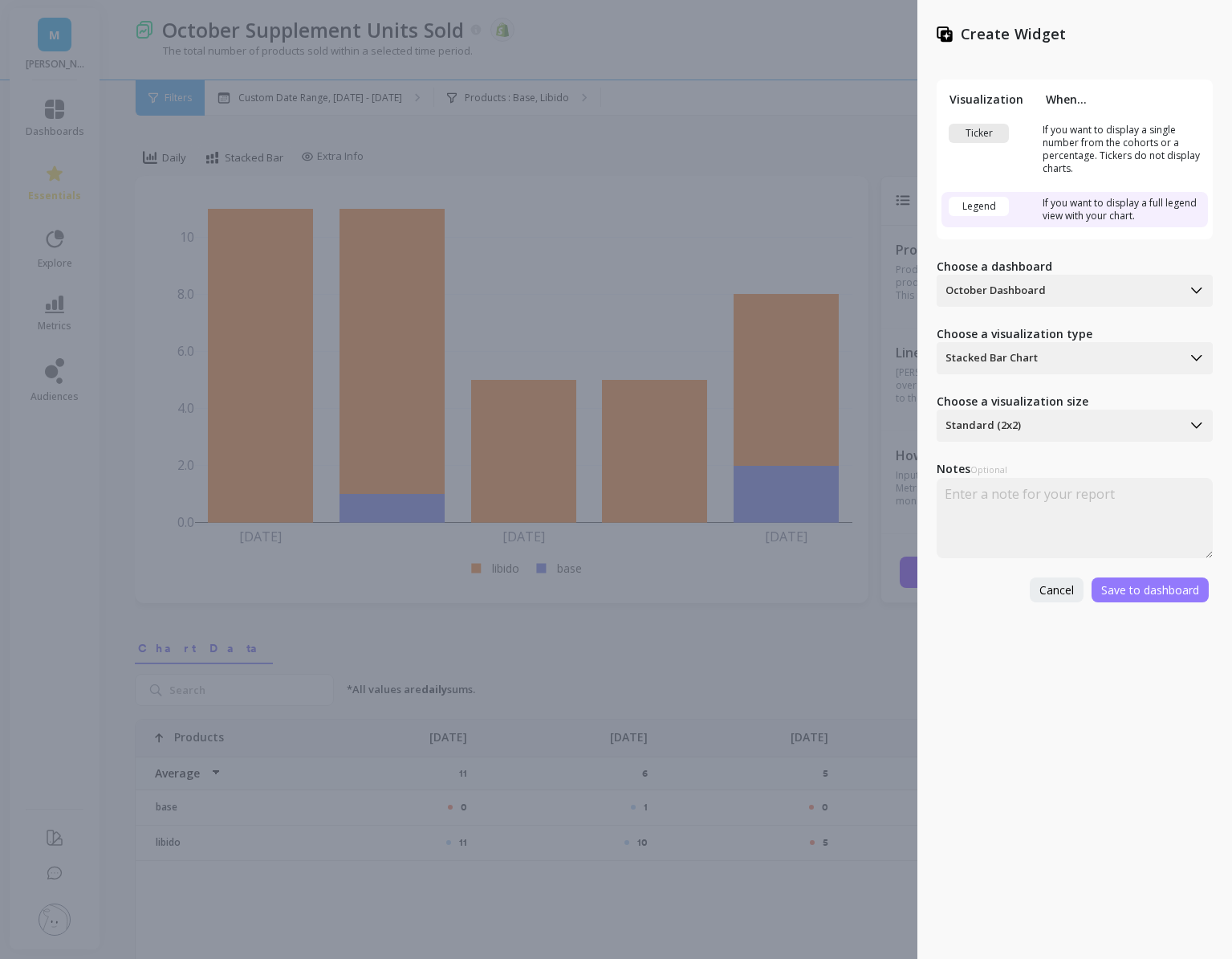
click at [1138, 595] on span "Save to dashboard" at bounding box center [1150, 590] width 98 height 15
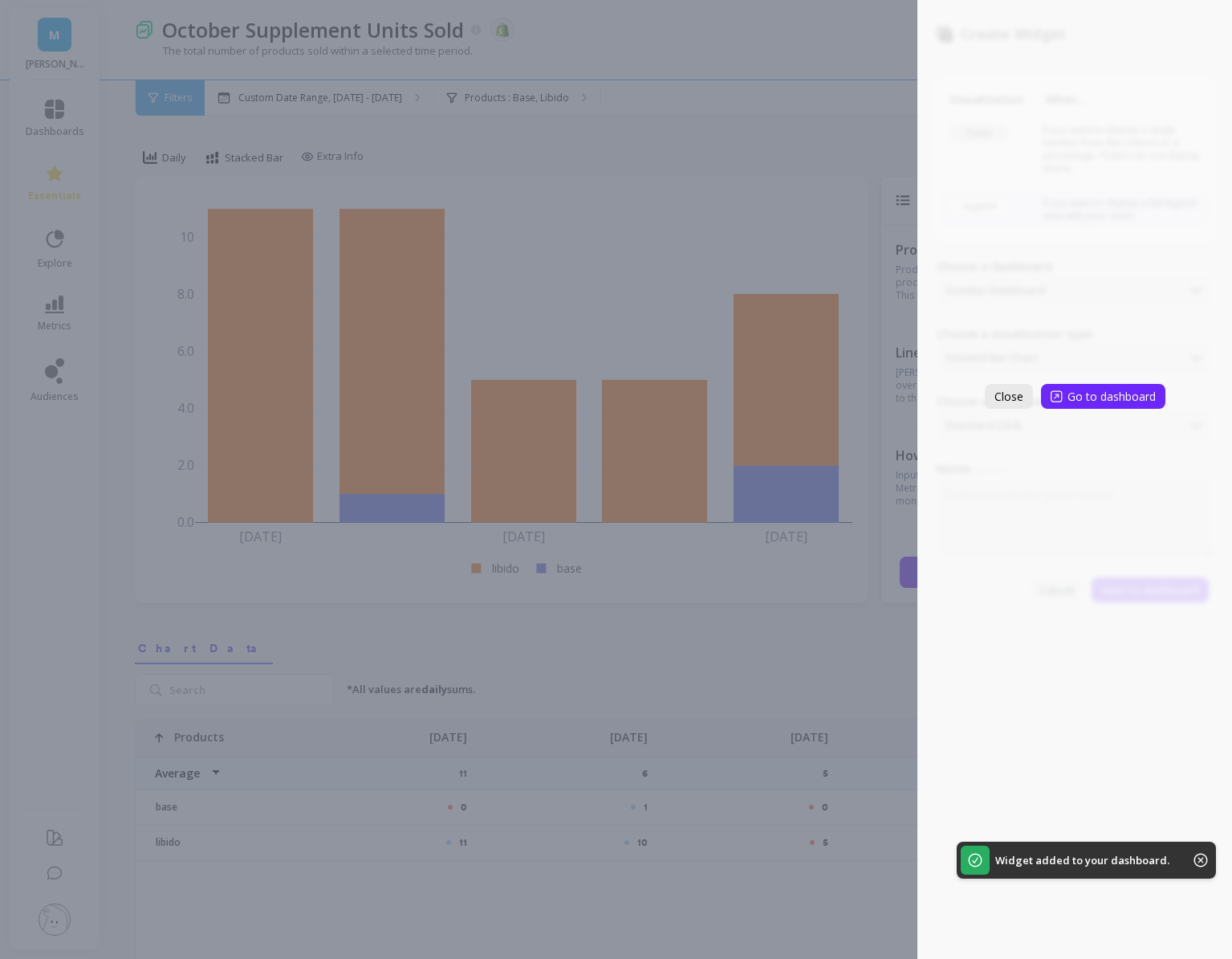
click at [1021, 397] on span "Close" at bounding box center [1009, 397] width 29 height 15
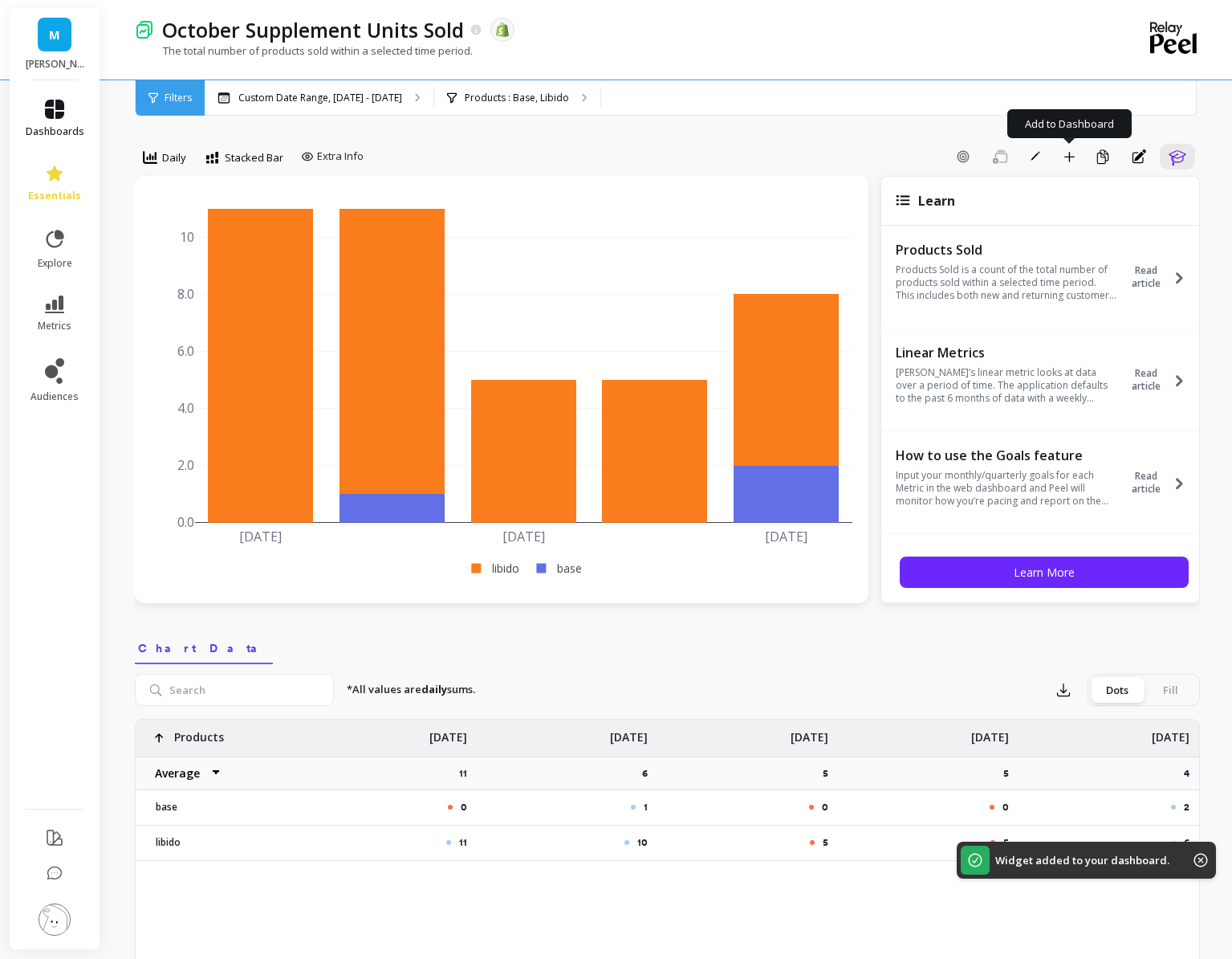
click at [42, 113] on link "dashboards" at bounding box center [56, 119] width 59 height 39
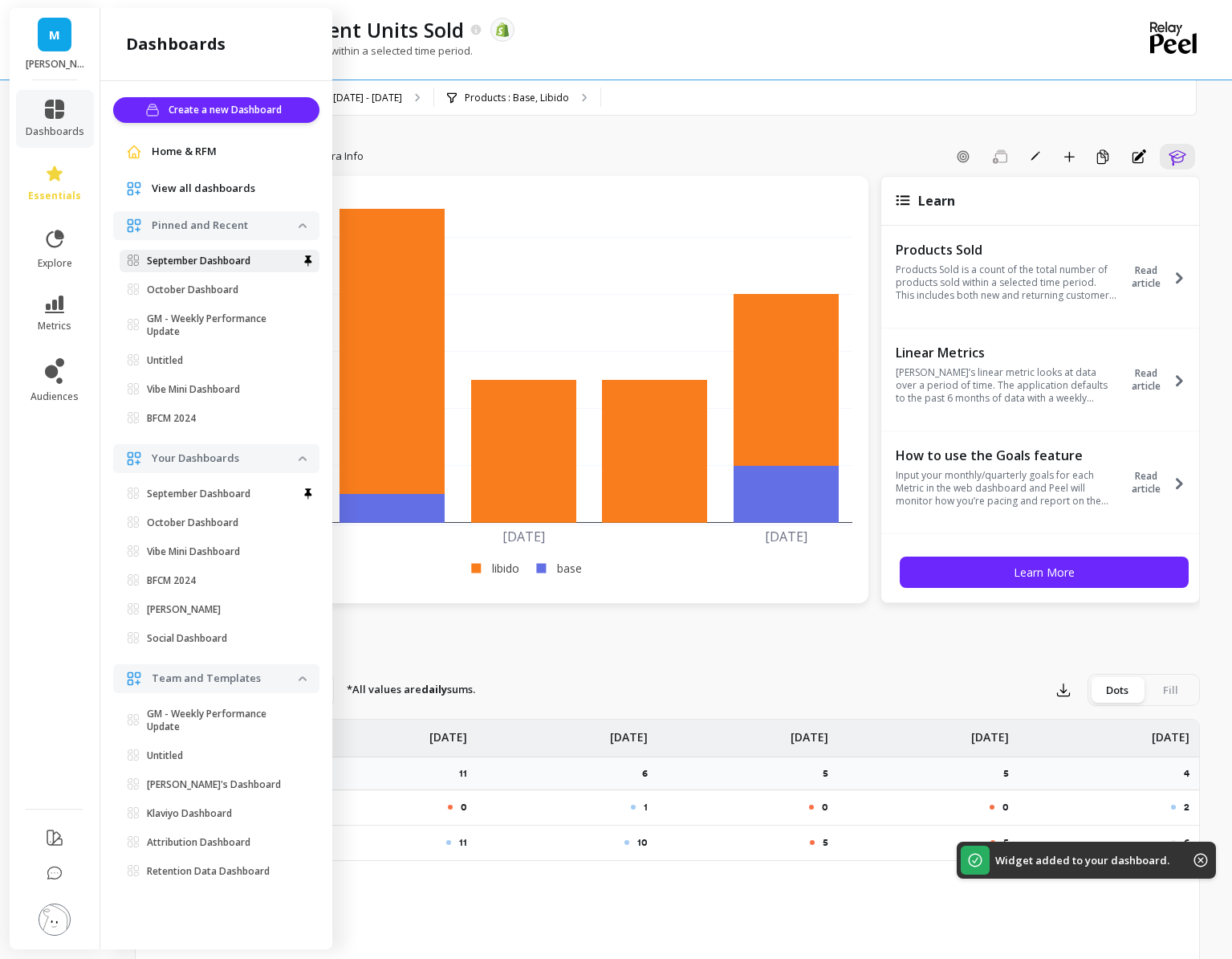
click at [242, 262] on p "September Dashboard" at bounding box center [199, 260] width 104 height 13
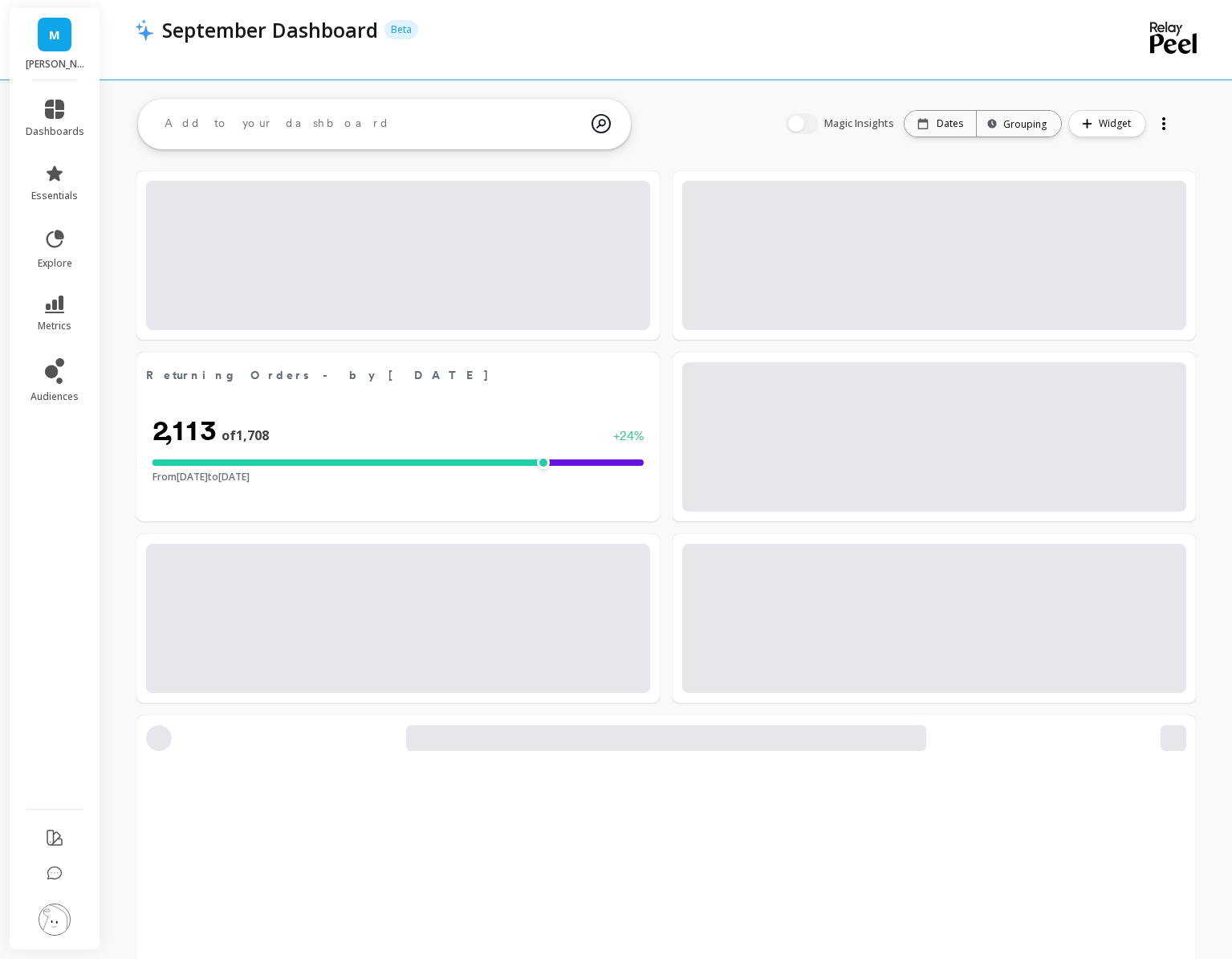
select select "sum"
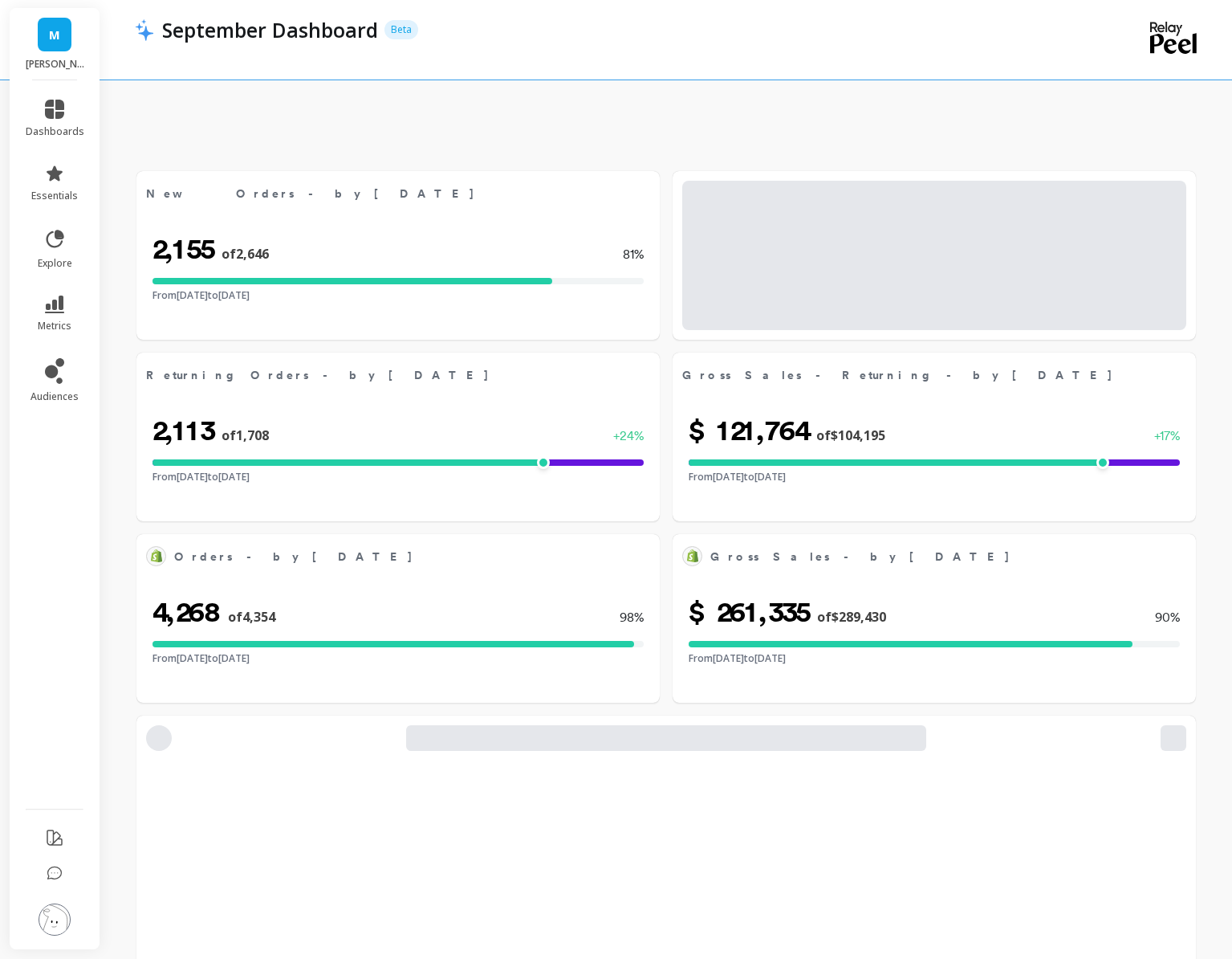
scroll to position [2672, 0]
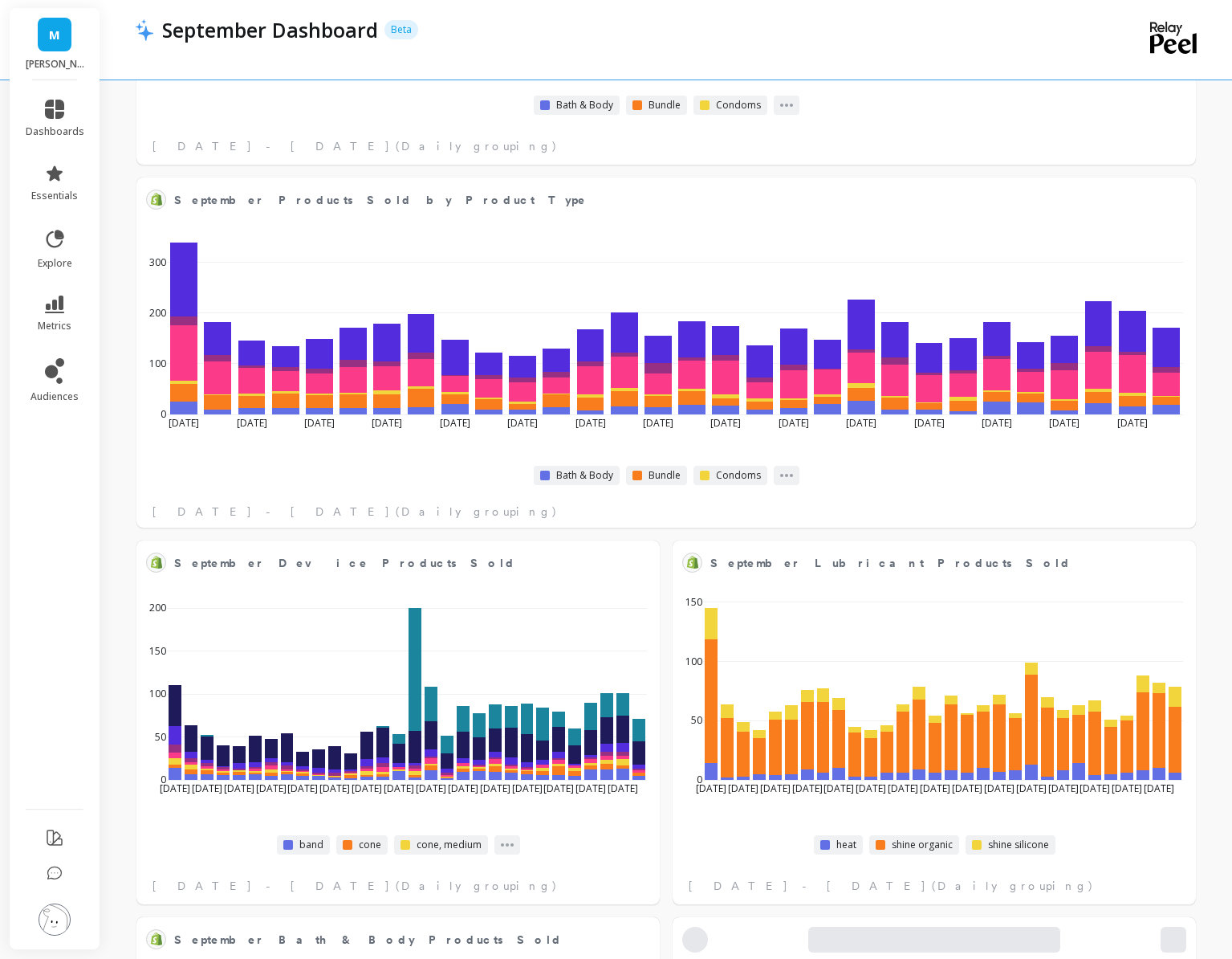
select select "sum"
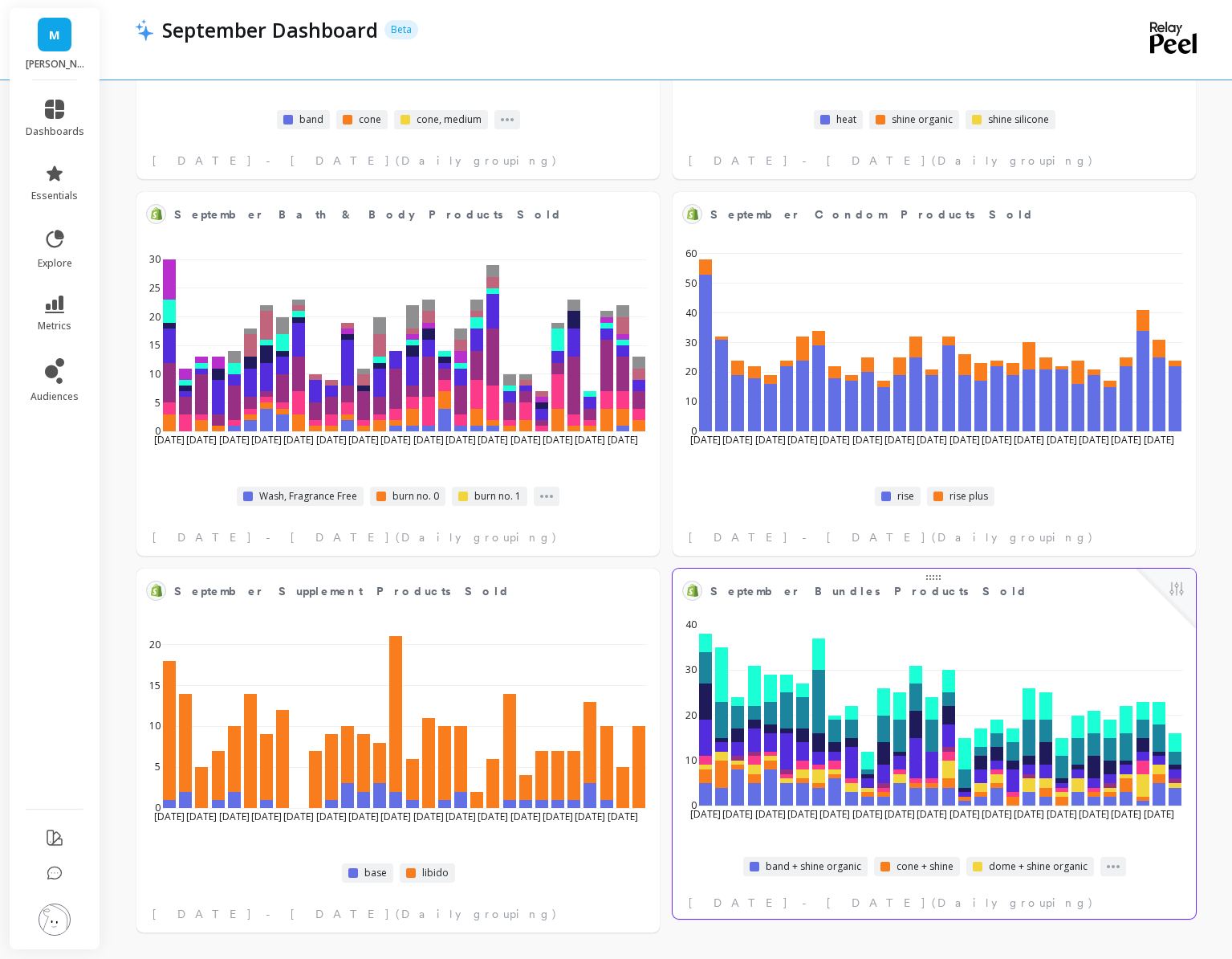
select select "sum"
click at [1177, 590] on button at bounding box center [1176, 590] width 19 height 23
select select "sum"
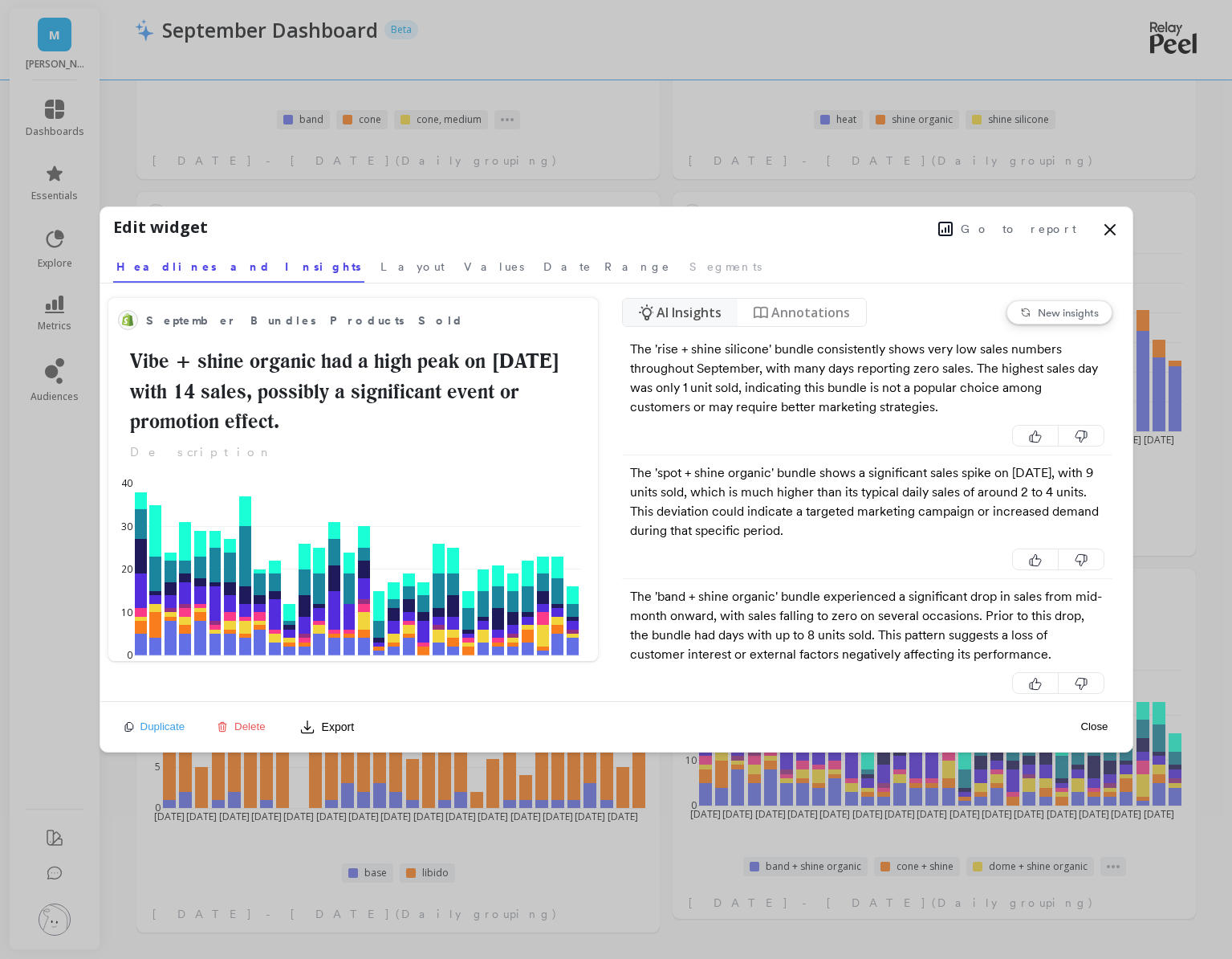
select select "sum"
click at [1031, 235] on span "Go to report" at bounding box center [1018, 228] width 115 height 16
select select "sum"
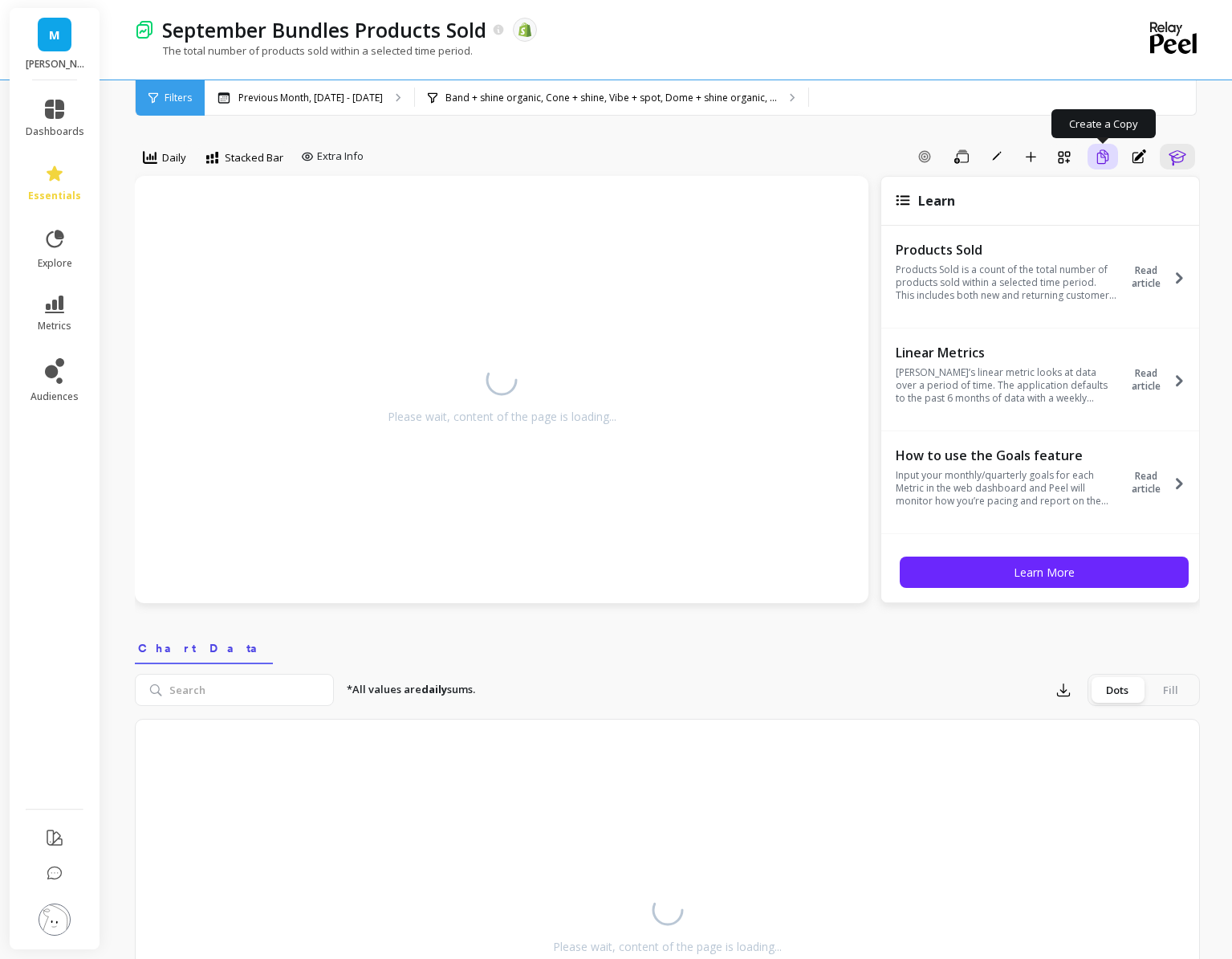
click at [1096, 152] on icon "button" at bounding box center [1102, 157] width 14 height 15
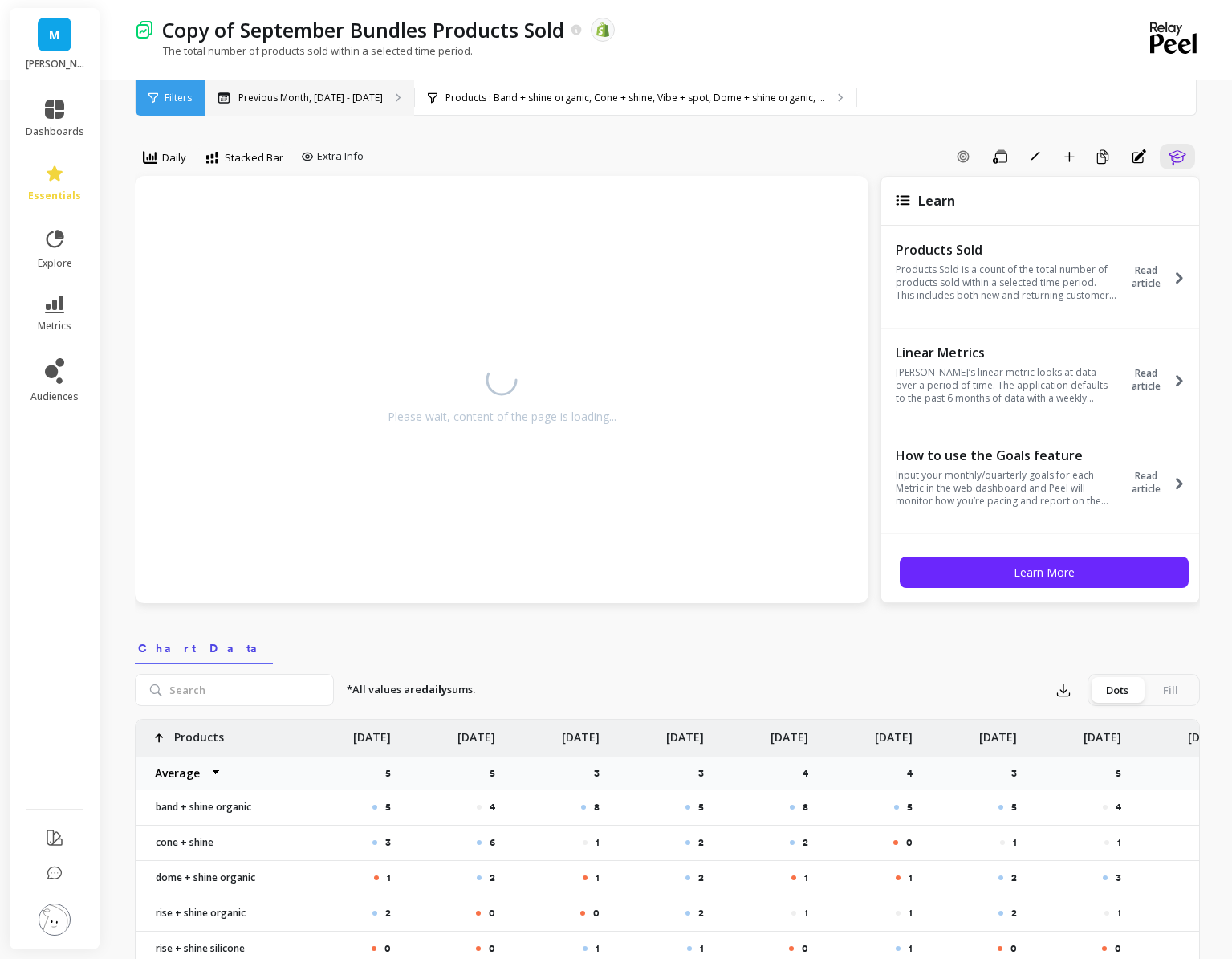
click at [364, 92] on p "Previous Month, [DATE] - [DATE]" at bounding box center [311, 98] width 145 height 13
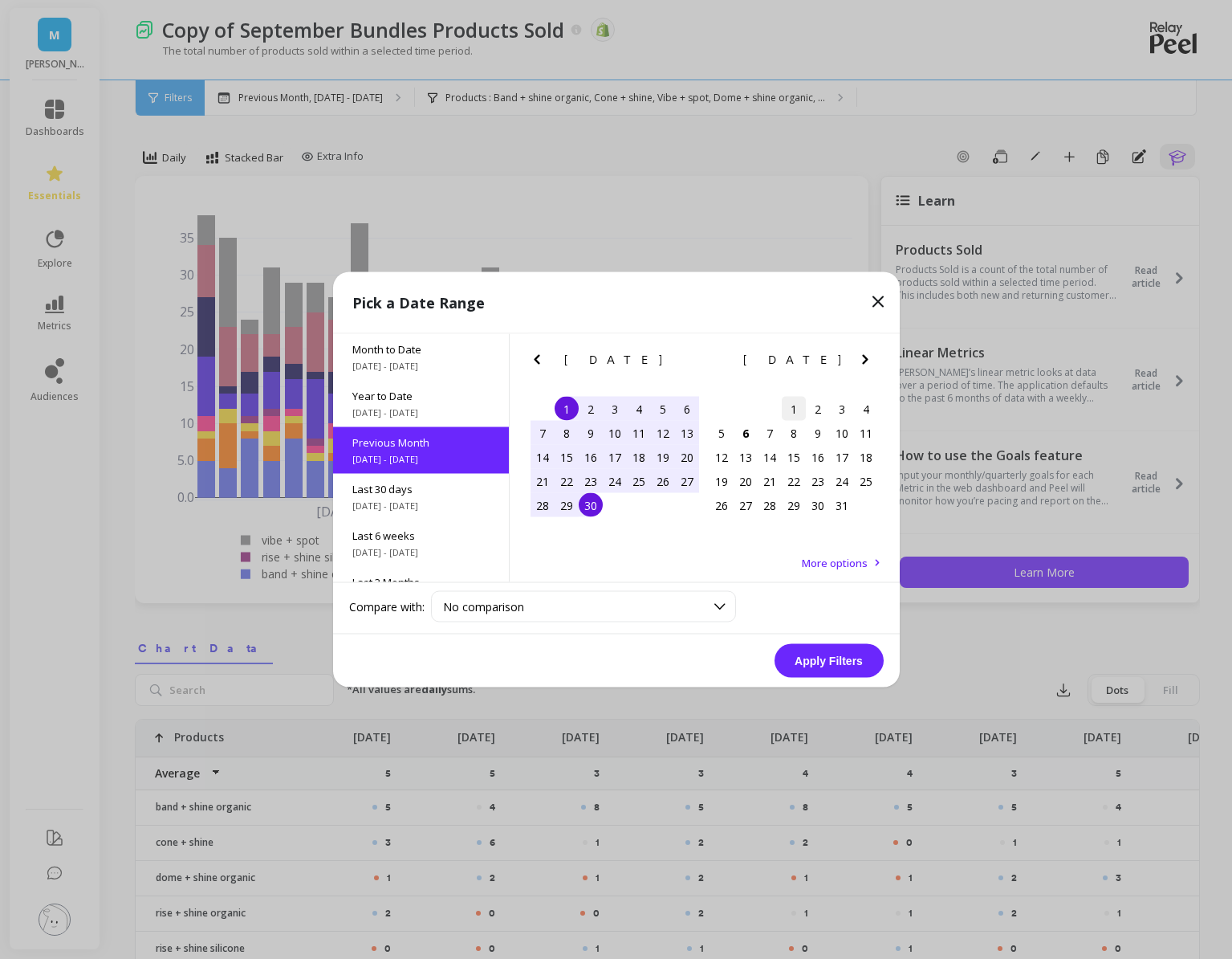
click at [787, 406] on div "1" at bounding box center [794, 408] width 24 height 24
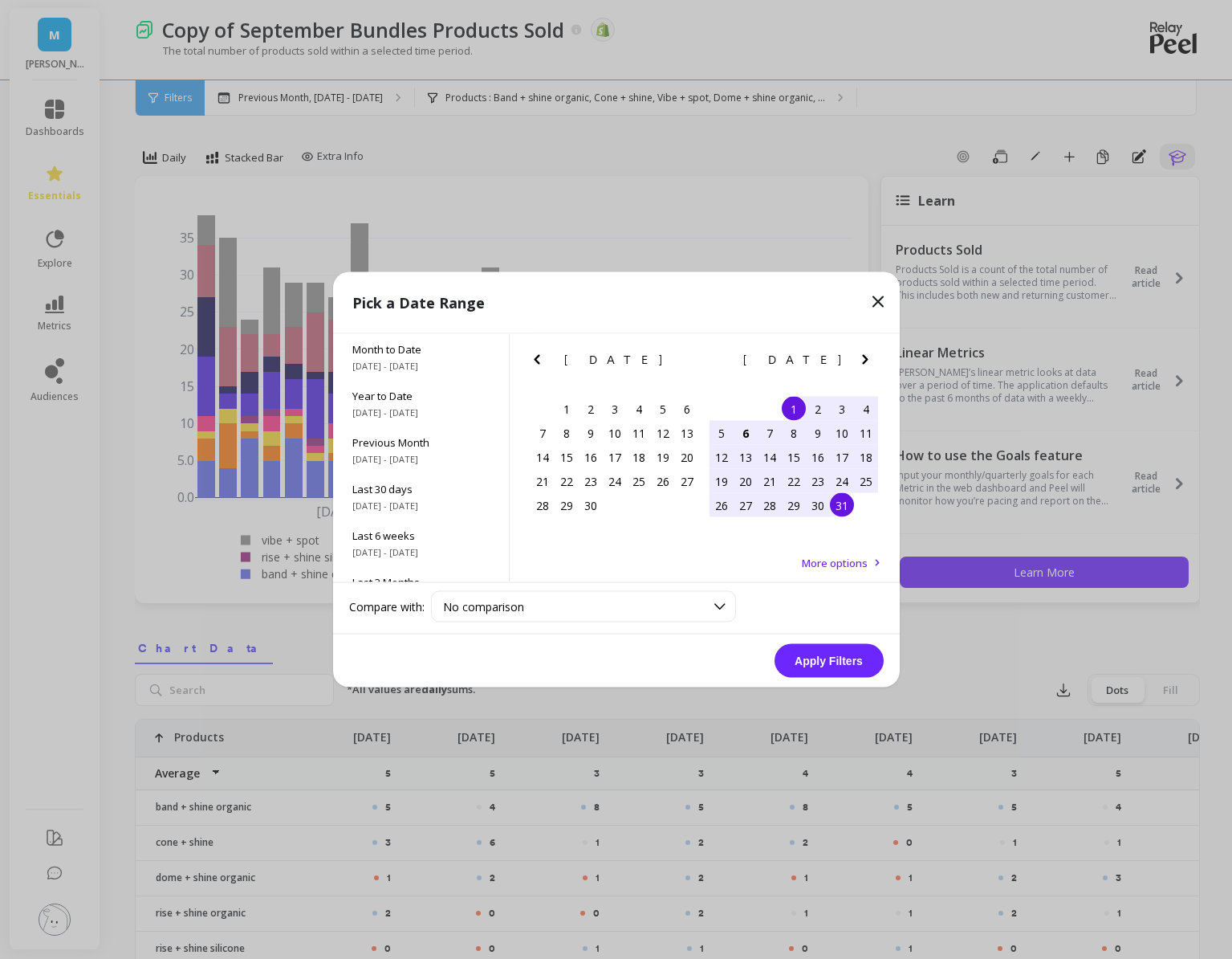
click at [850, 516] on div "26 27 28 29 30 31 1" at bounding box center [794, 505] width 168 height 24
click at [845, 509] on div "31" at bounding box center [842, 505] width 24 height 24
click at [791, 670] on button "Apply Filters" at bounding box center [829, 661] width 109 height 34
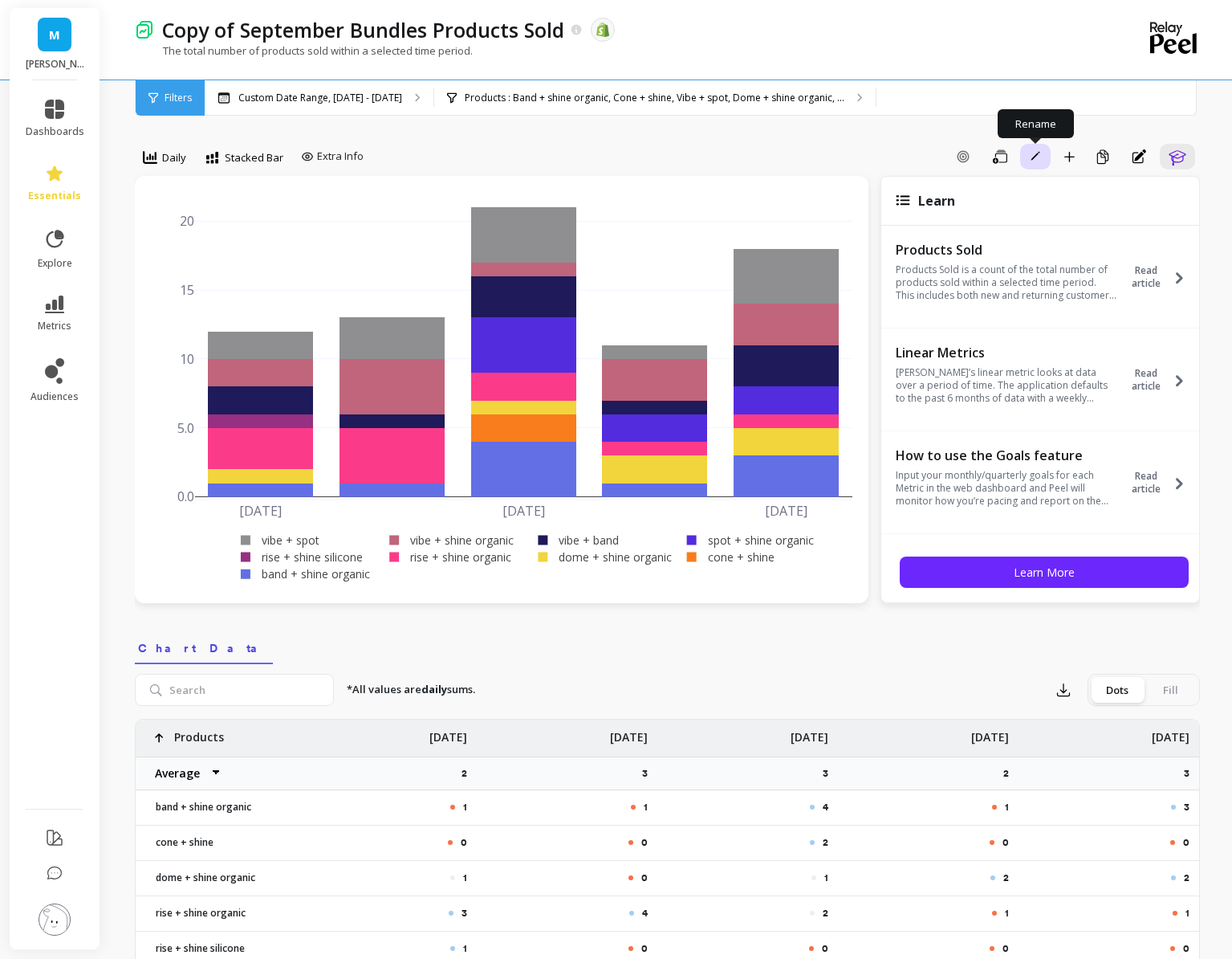
click at [1022, 160] on button "Rename" at bounding box center [1035, 157] width 30 height 26
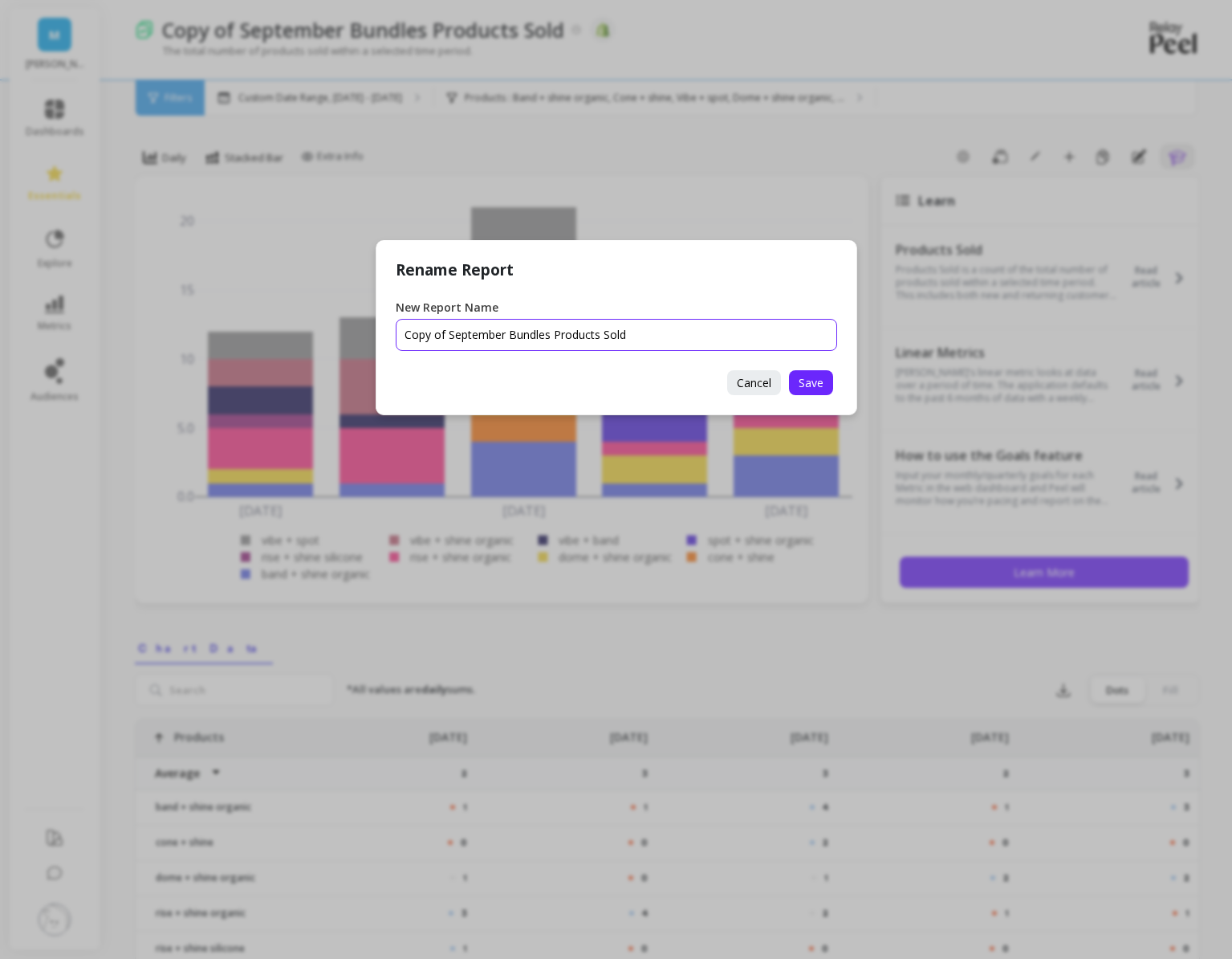
drag, startPoint x: 505, startPoint y: 338, endPoint x: 332, endPoint y: 333, distance: 173.1
click at [332, 333] on div "Rename Report New Report Name Cancel Save" at bounding box center [616, 479] width 1232 height 959
click at [513, 331] on input "New Report Name" at bounding box center [616, 335] width 442 height 32
type input "October Bundles Units Sold"
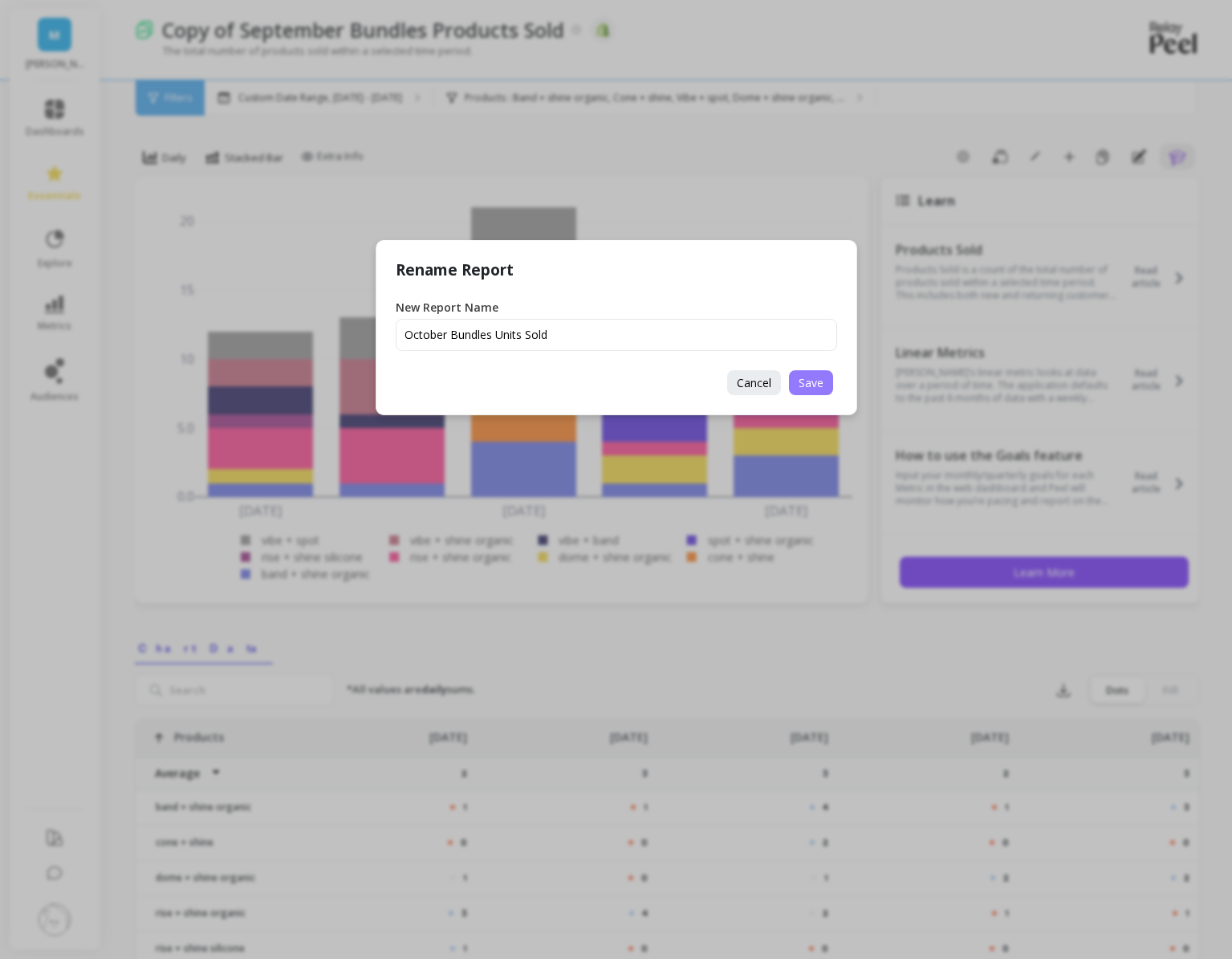
click at [831, 386] on button "Save" at bounding box center [811, 383] width 44 height 25
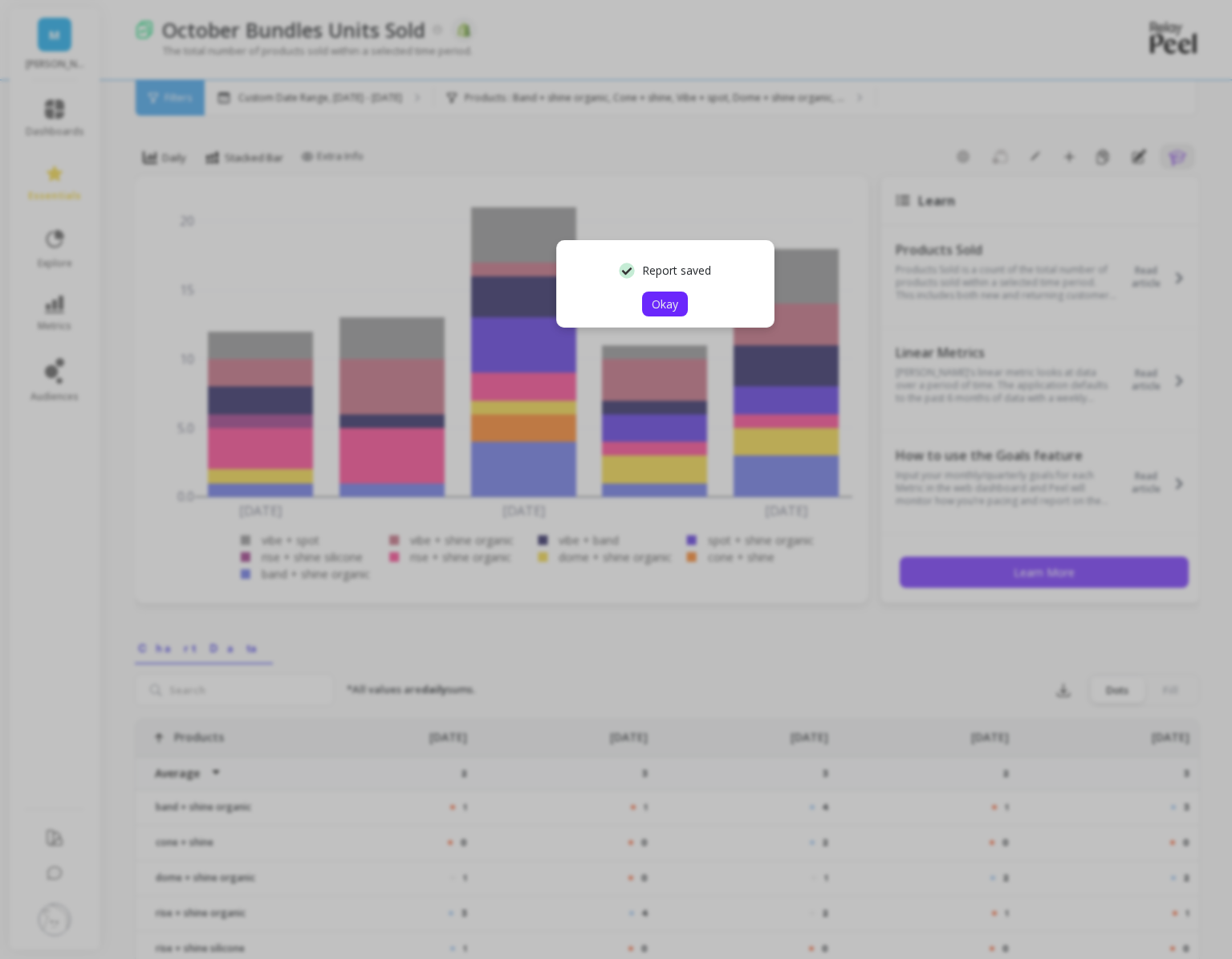
click at [658, 302] on span "Okay" at bounding box center [665, 304] width 26 height 15
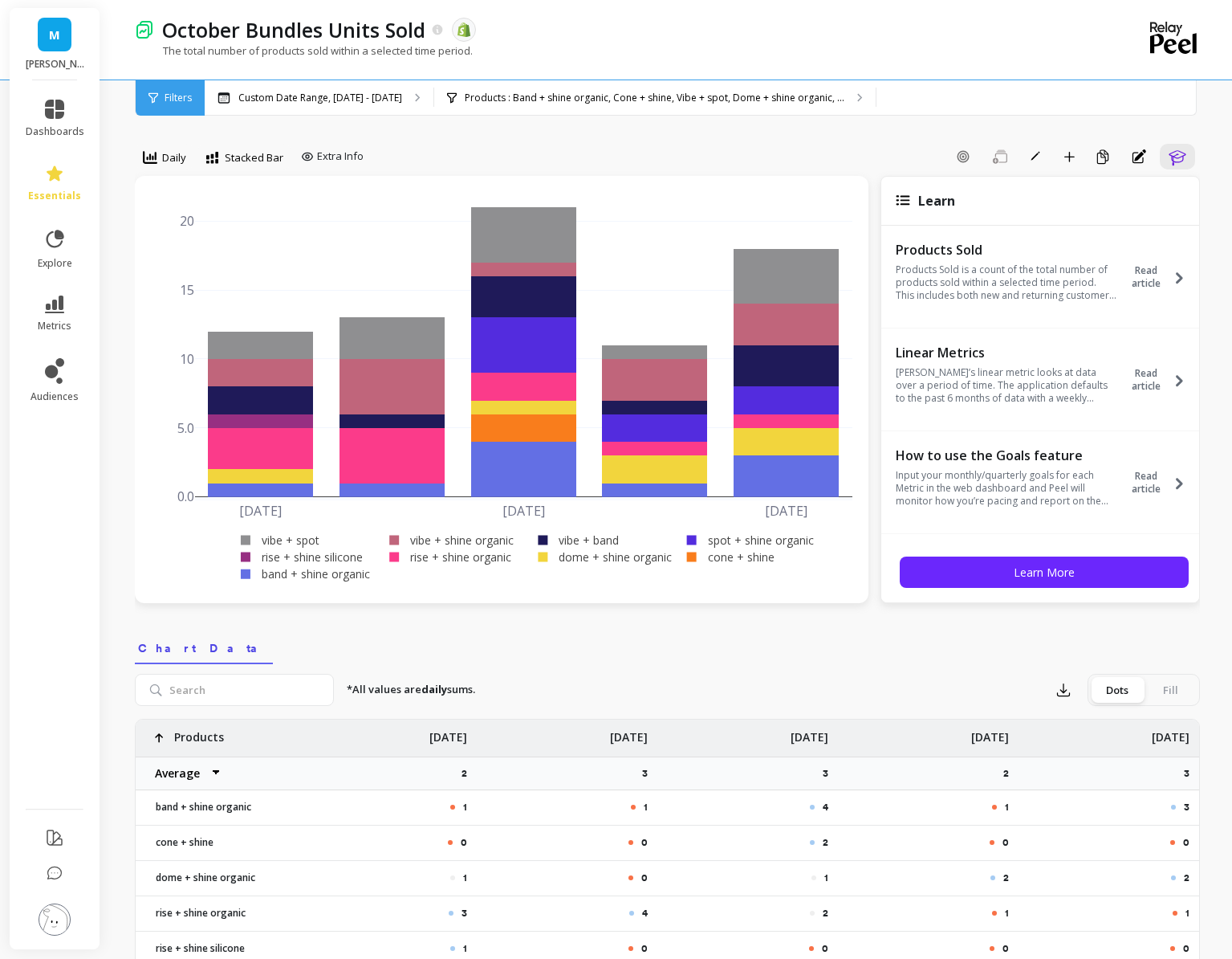
drag, startPoint x: 658, startPoint y: 302, endPoint x: 1001, endPoint y: 235, distance: 349.5
click at [1067, 148] on button "Add to Dashboard" at bounding box center [1069, 157] width 27 height 26
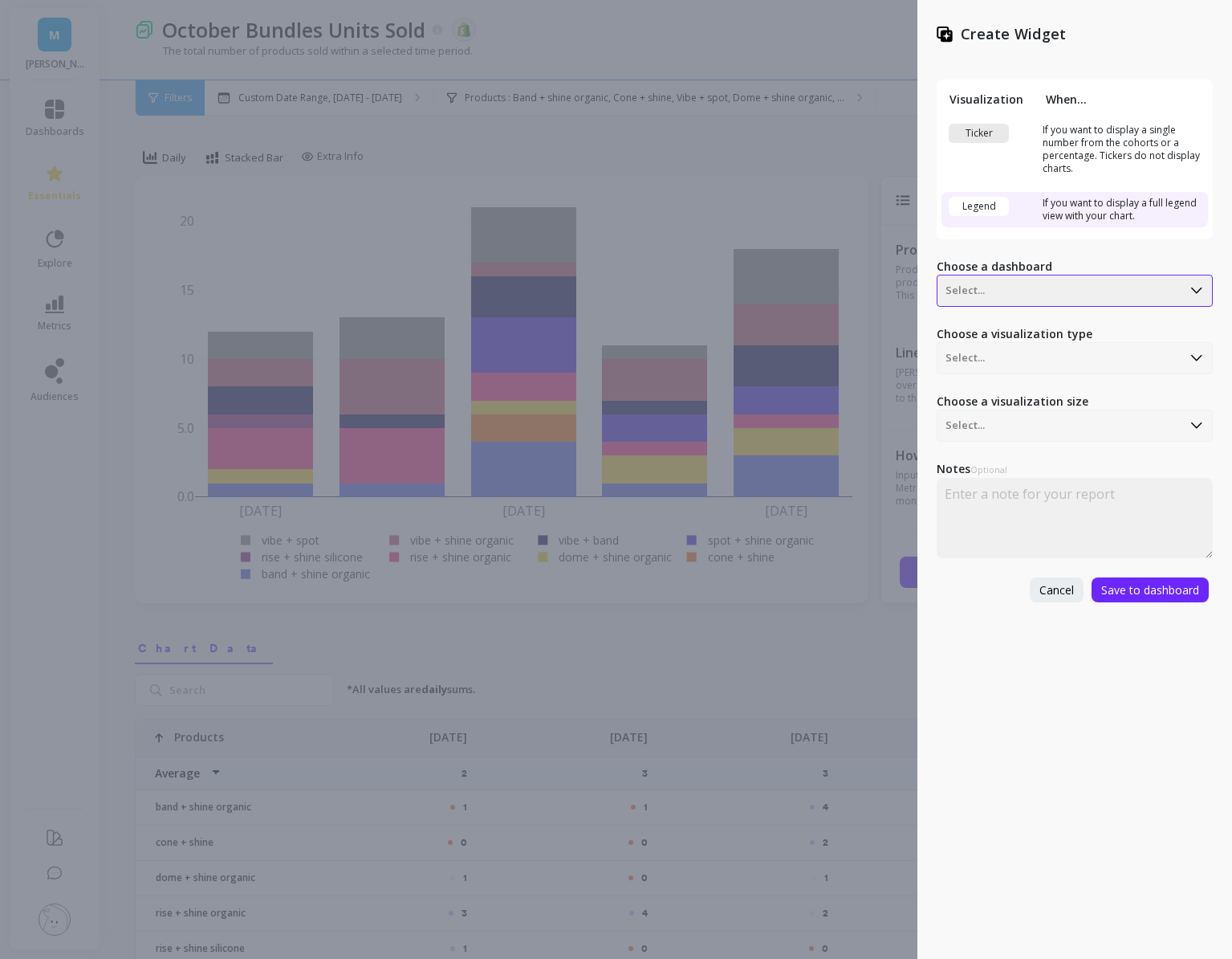
click at [990, 284] on div at bounding box center [1059, 290] width 228 height 19
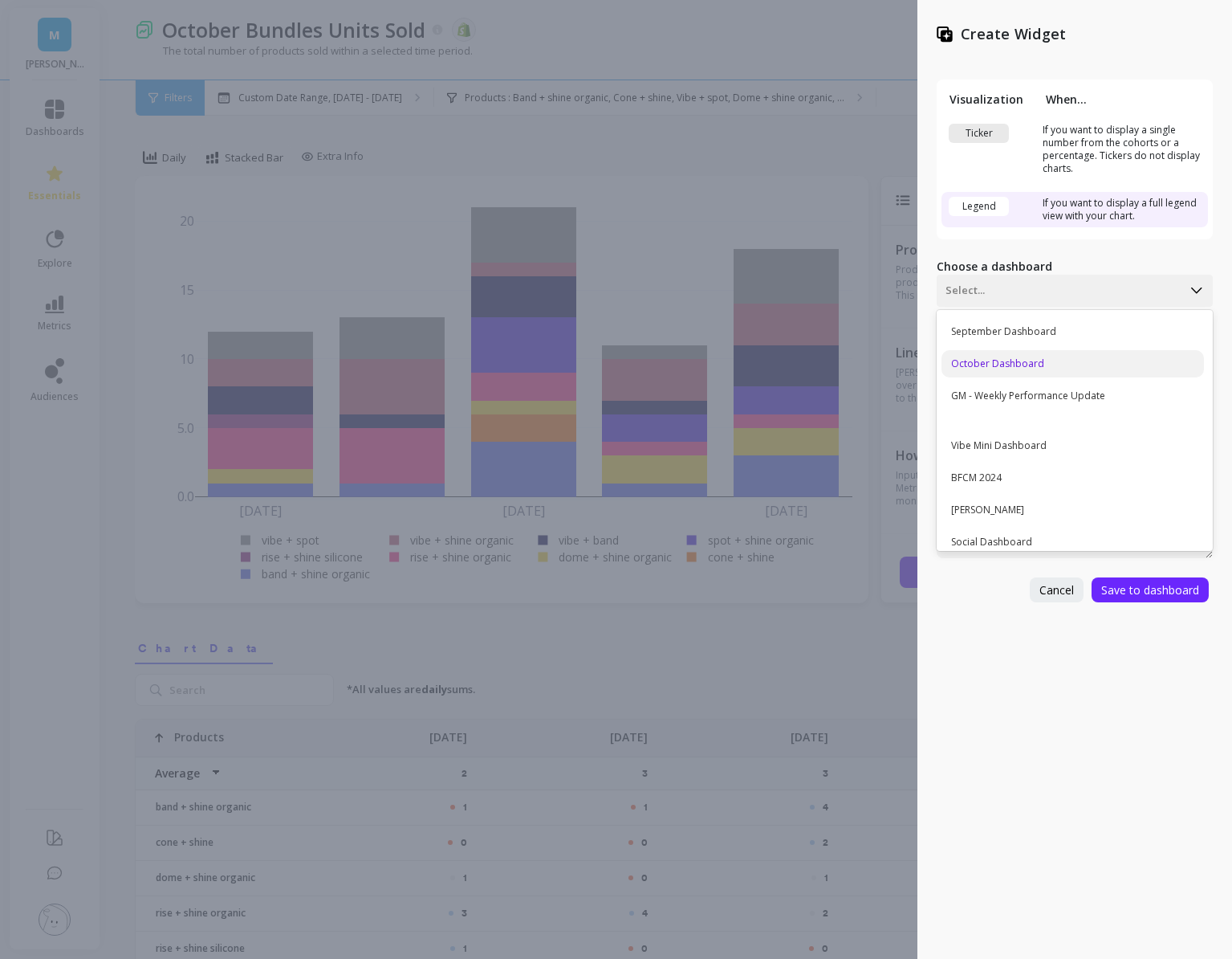
click at [997, 356] on div "October Dashboard" at bounding box center [1073, 364] width 263 height 27
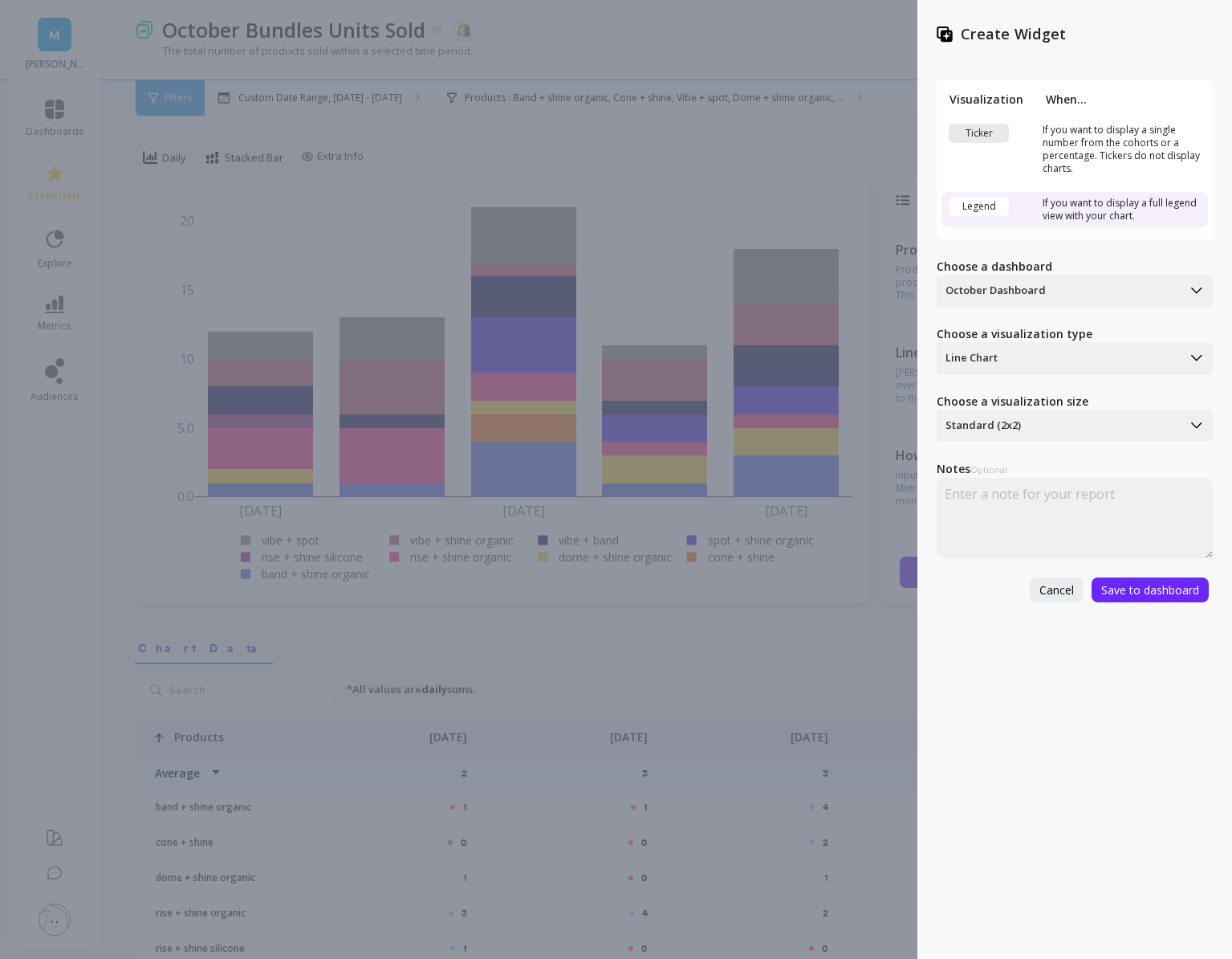
click at [997, 356] on div at bounding box center [1059, 358] width 228 height 19
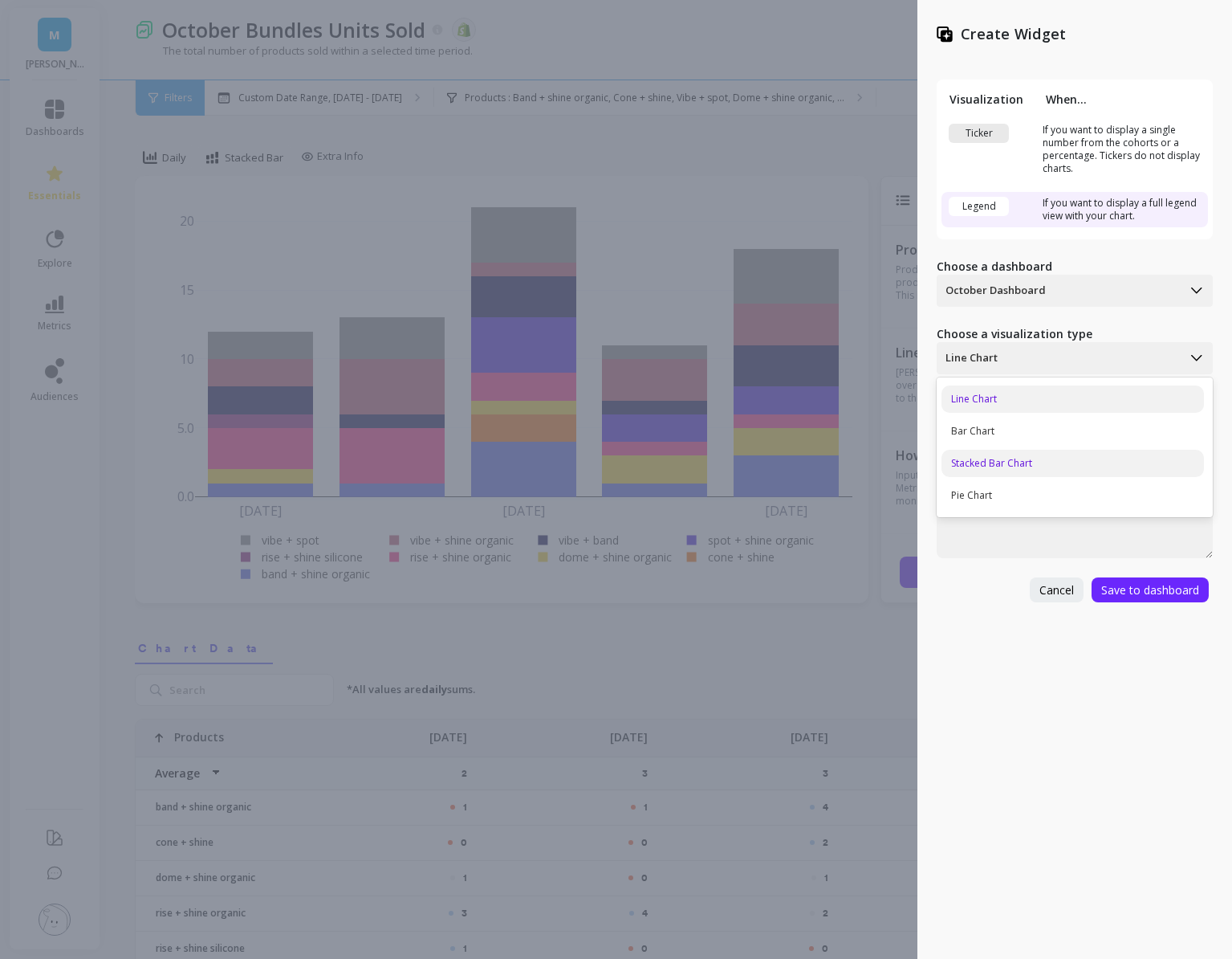
click at [993, 456] on div "Stacked Bar Chart" at bounding box center [1073, 463] width 263 height 27
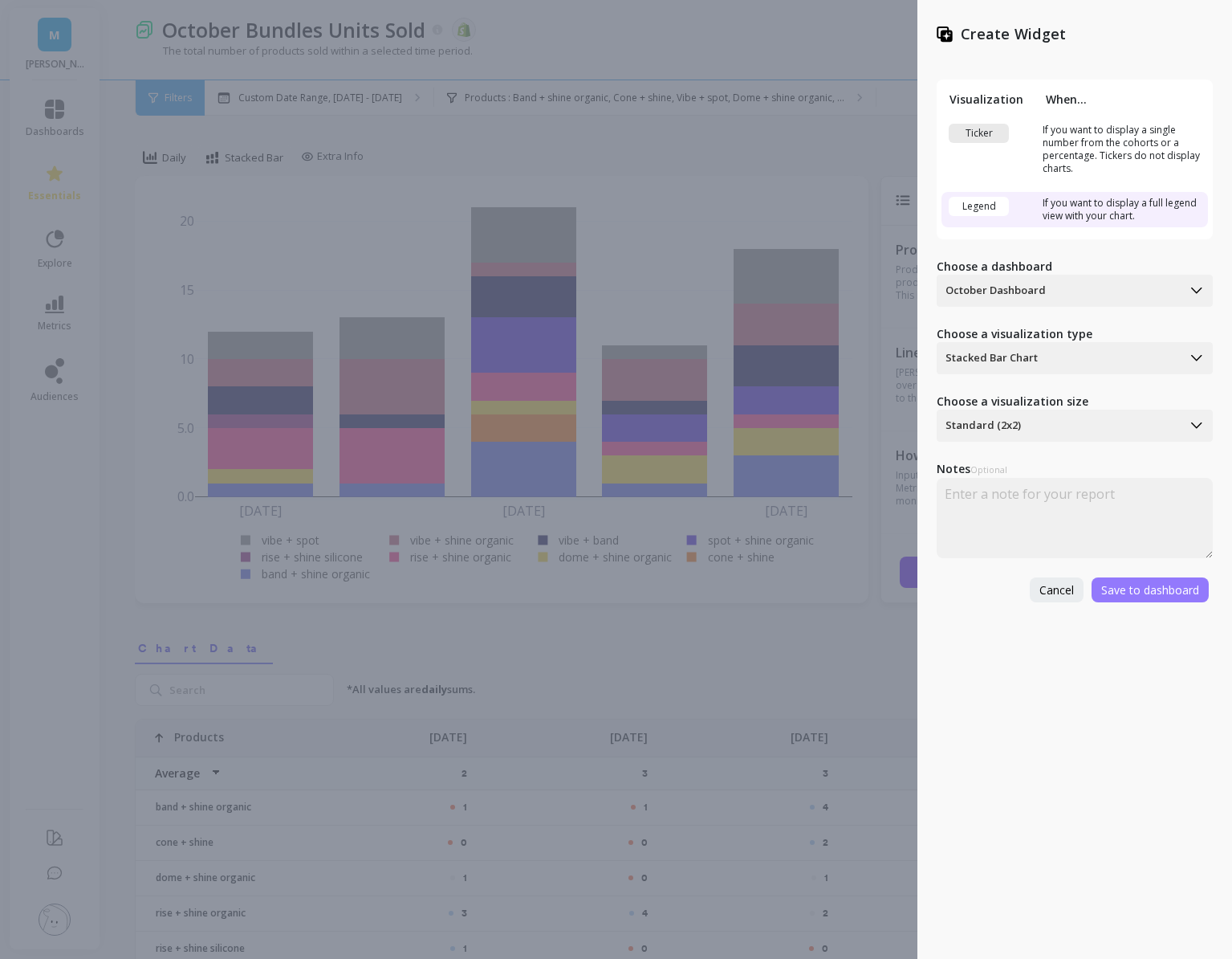
click at [1133, 587] on span "Save to dashboard" at bounding box center [1150, 590] width 98 height 15
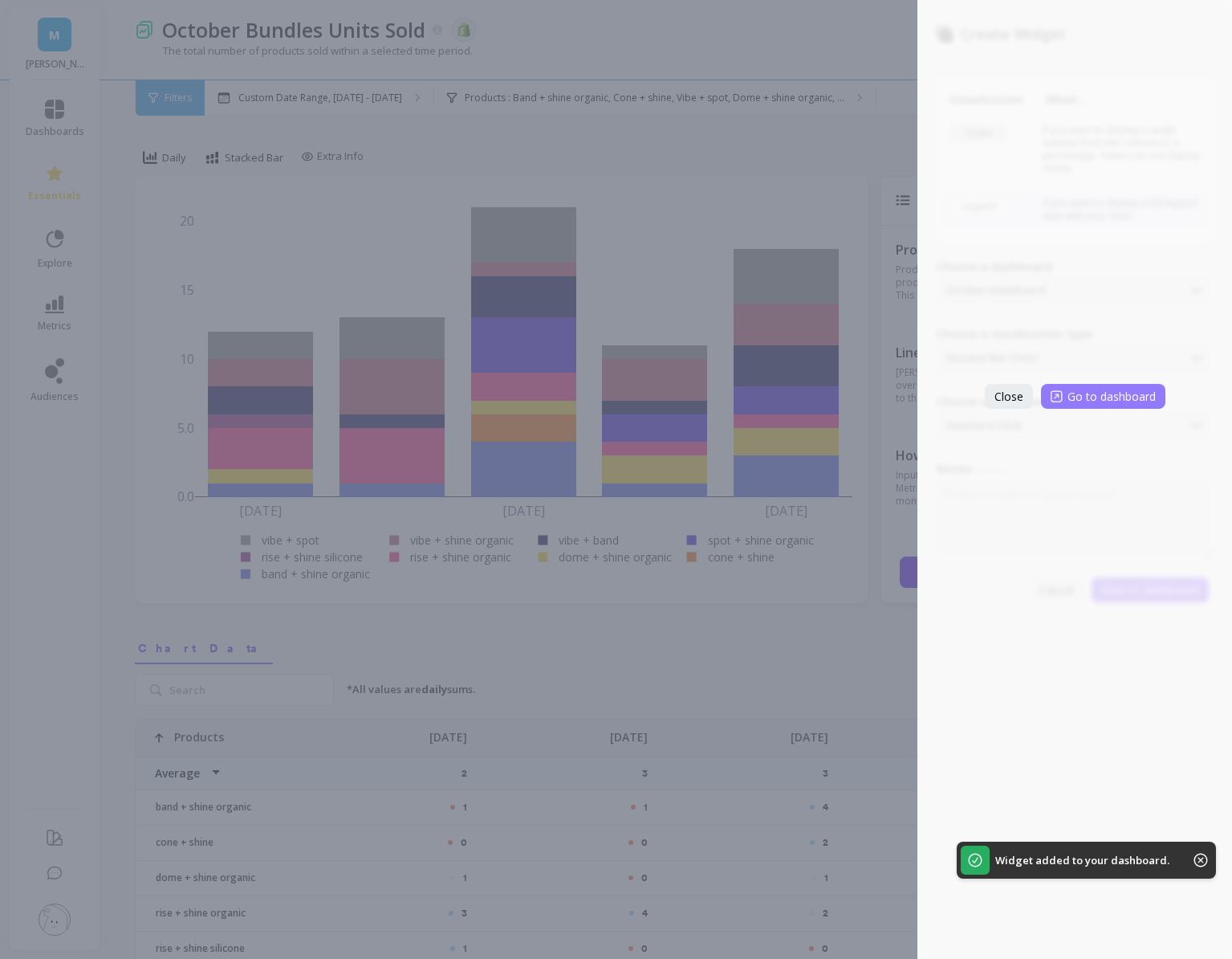
click at [1068, 394] on span "Go to dashboard" at bounding box center [1112, 397] width 88 height 15
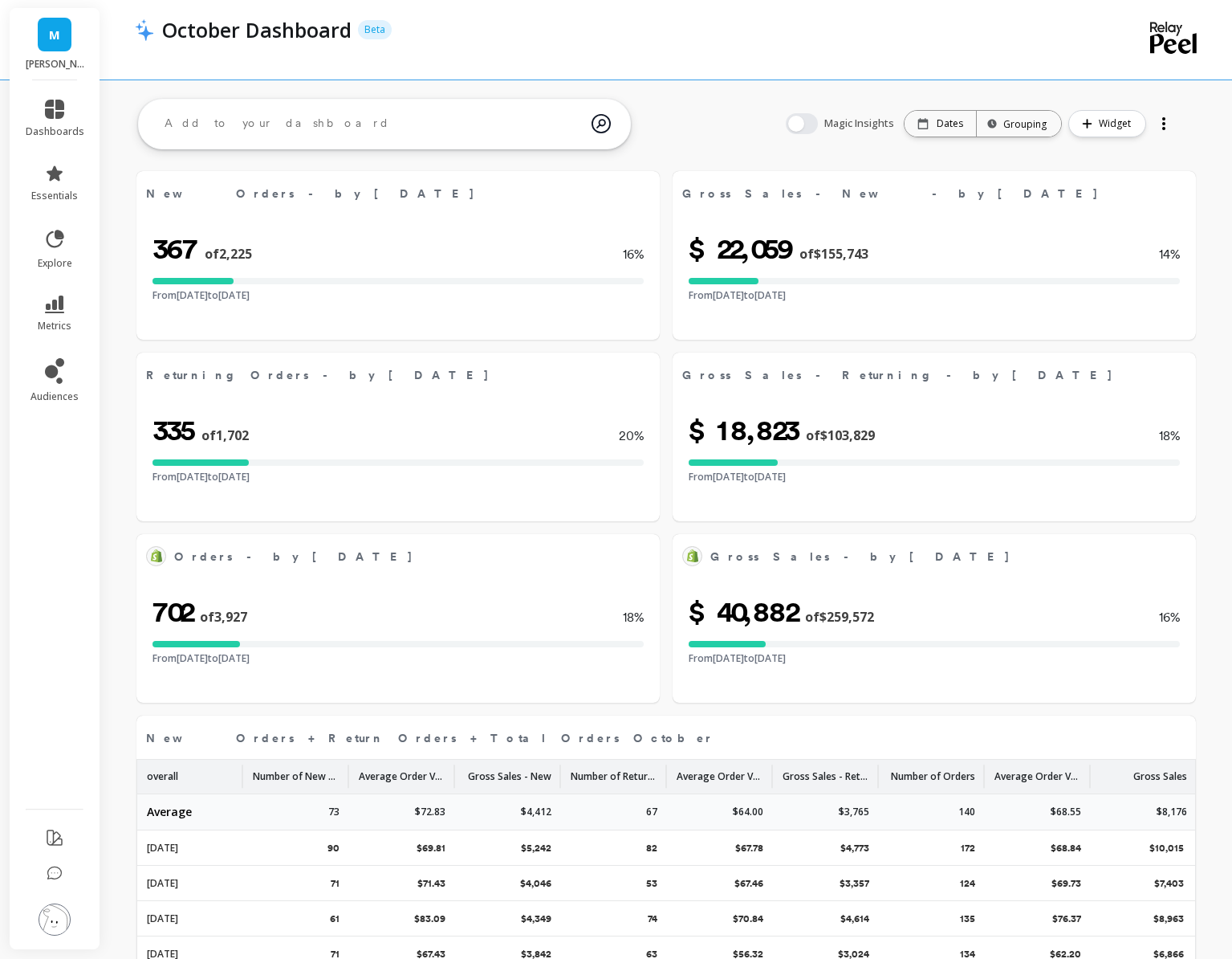
select select "sum"
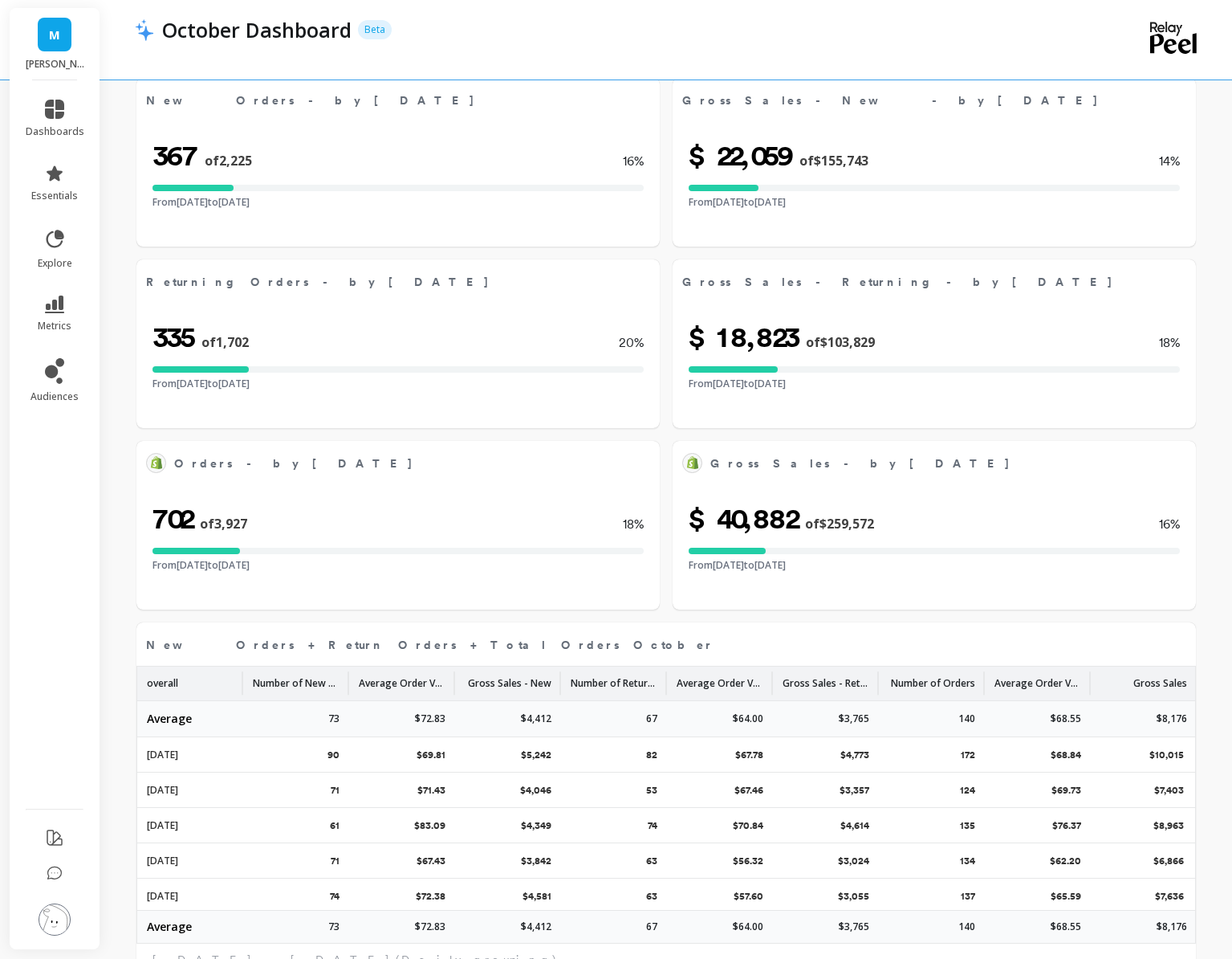
select select "sum"
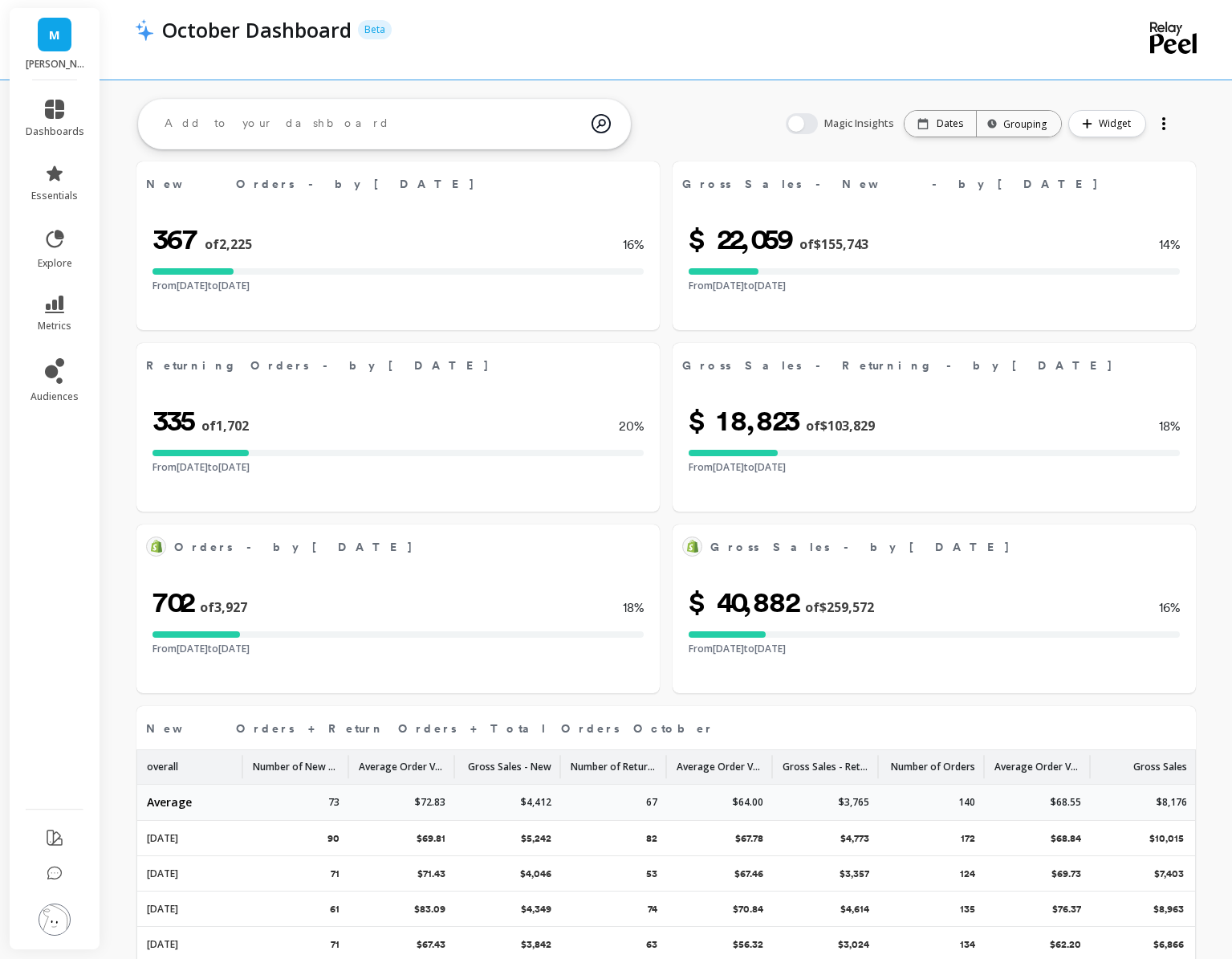
select select "sum"
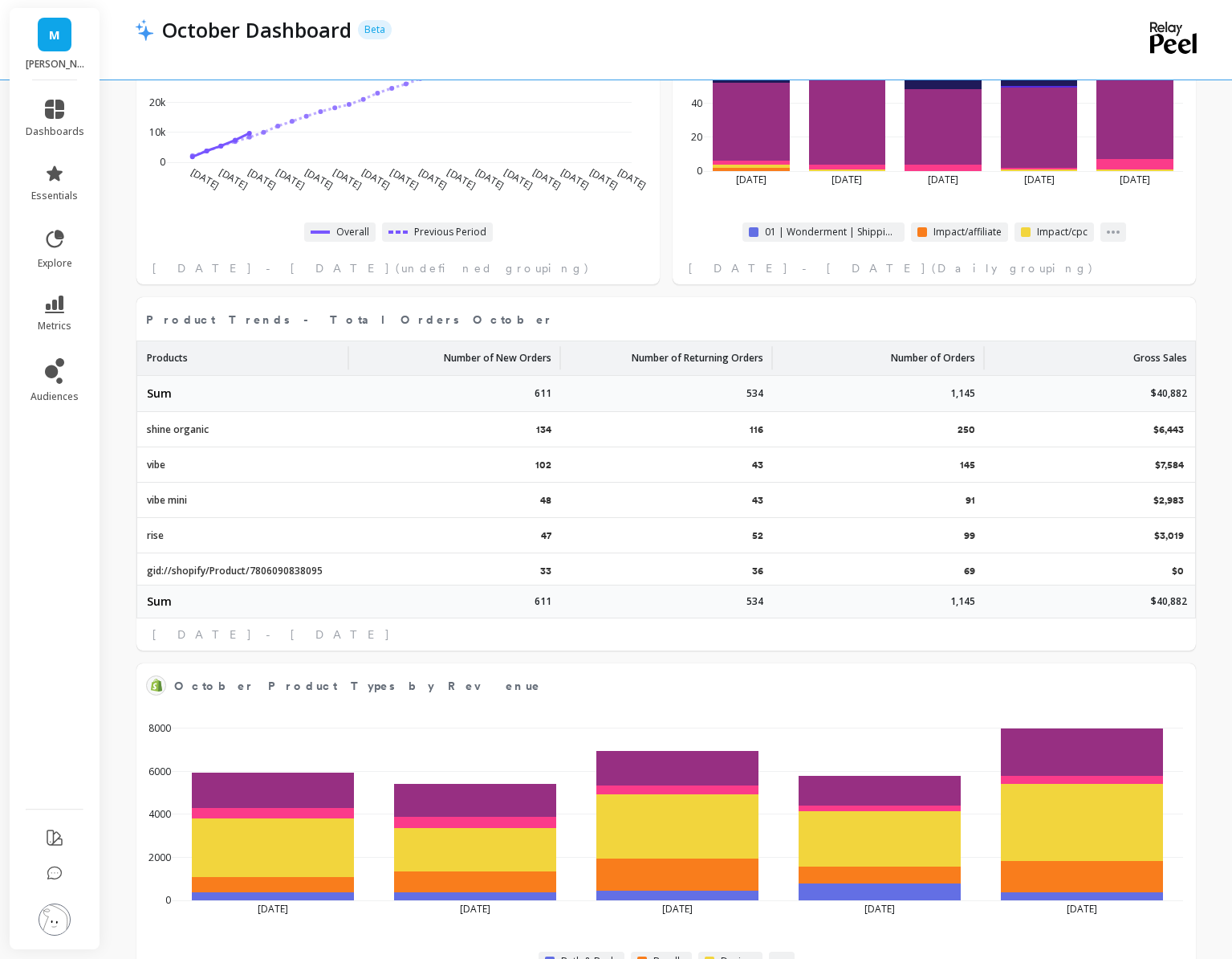
select select "sum"
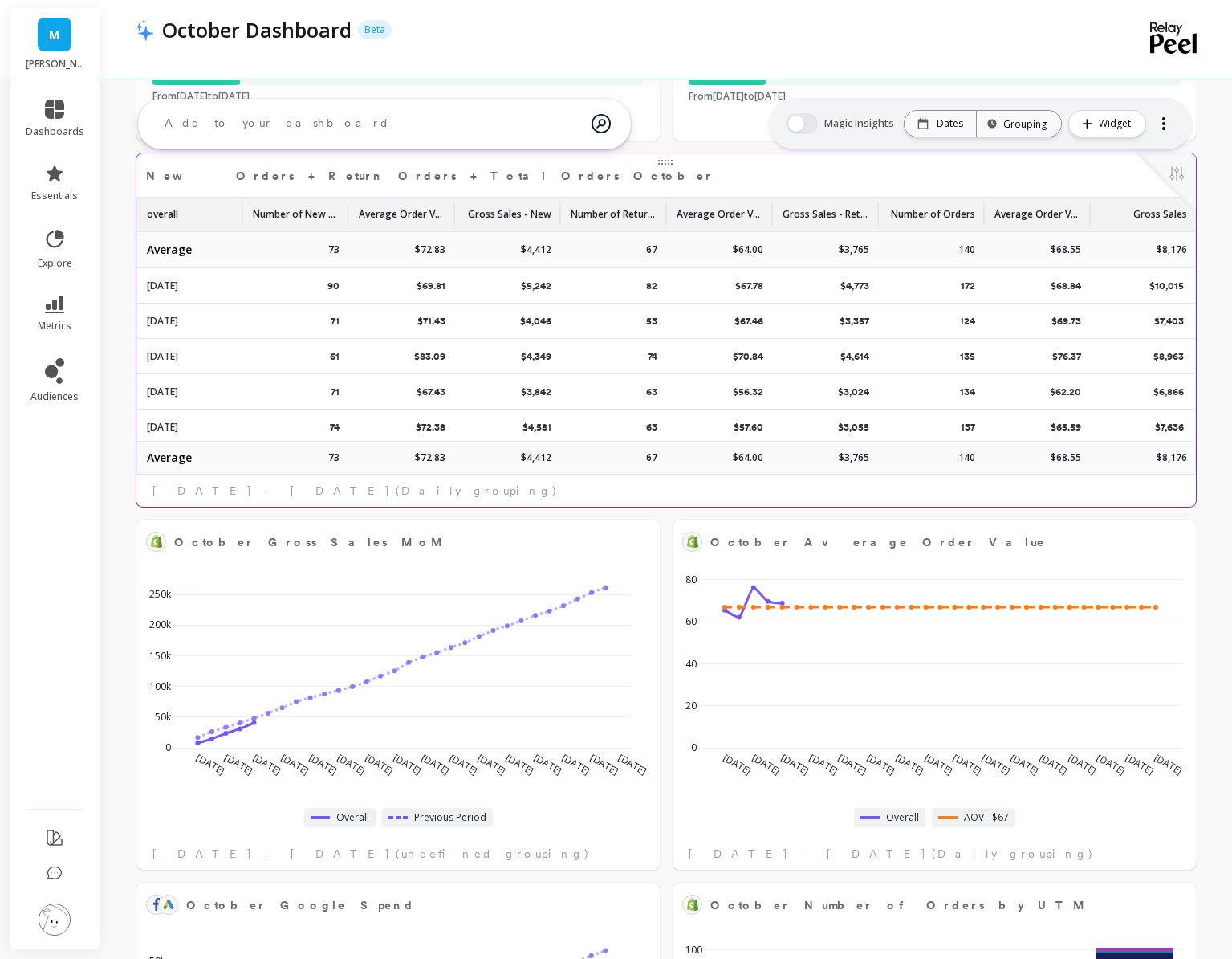
scroll to position [0, 2]
click at [56, 118] on icon at bounding box center [54, 109] width 19 height 19
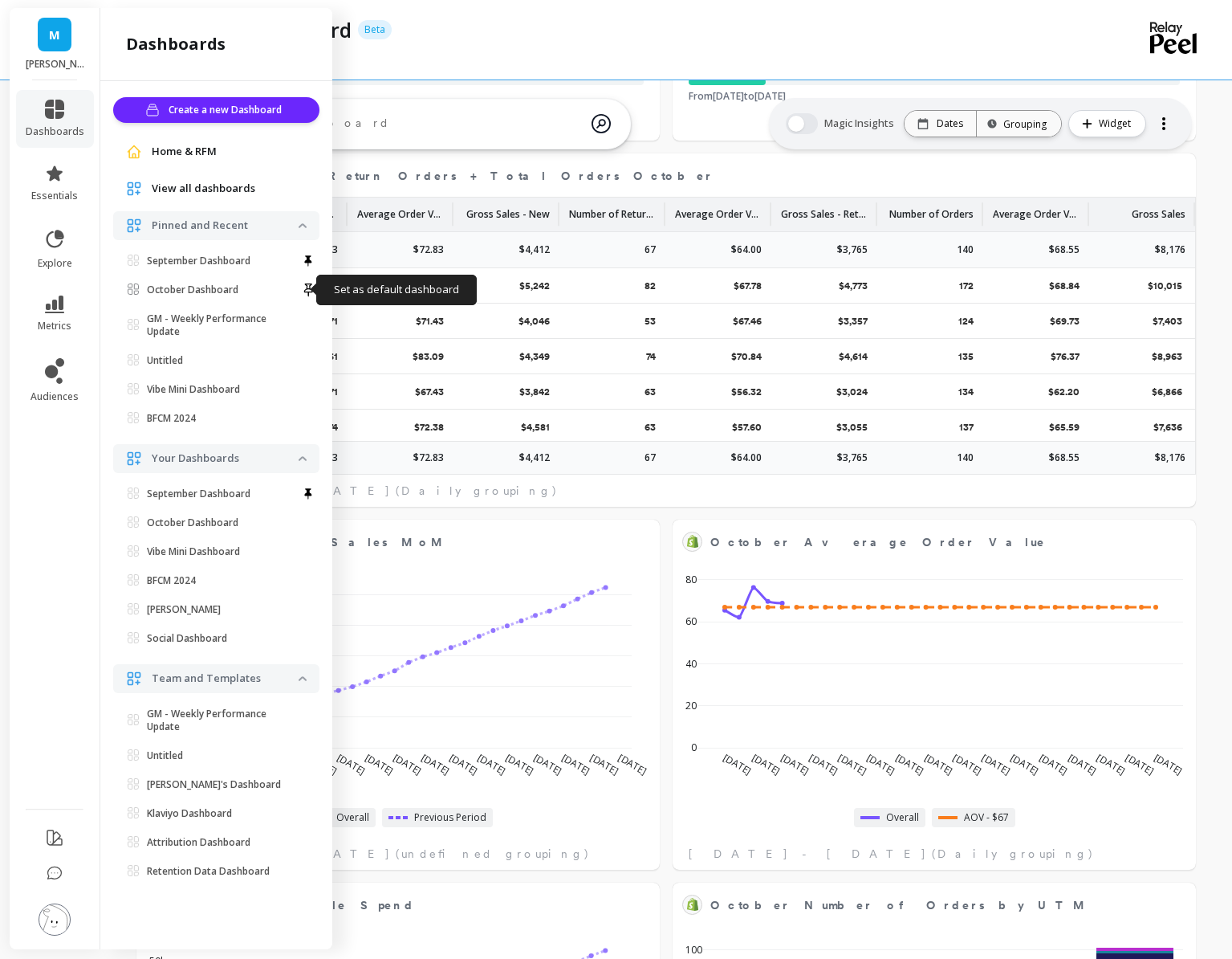
click at [303, 290] on icon at bounding box center [308, 290] width 16 height 16
select select "sum"
click at [311, 290] on icon at bounding box center [309, 290] width 8 height 13
select select "sum"
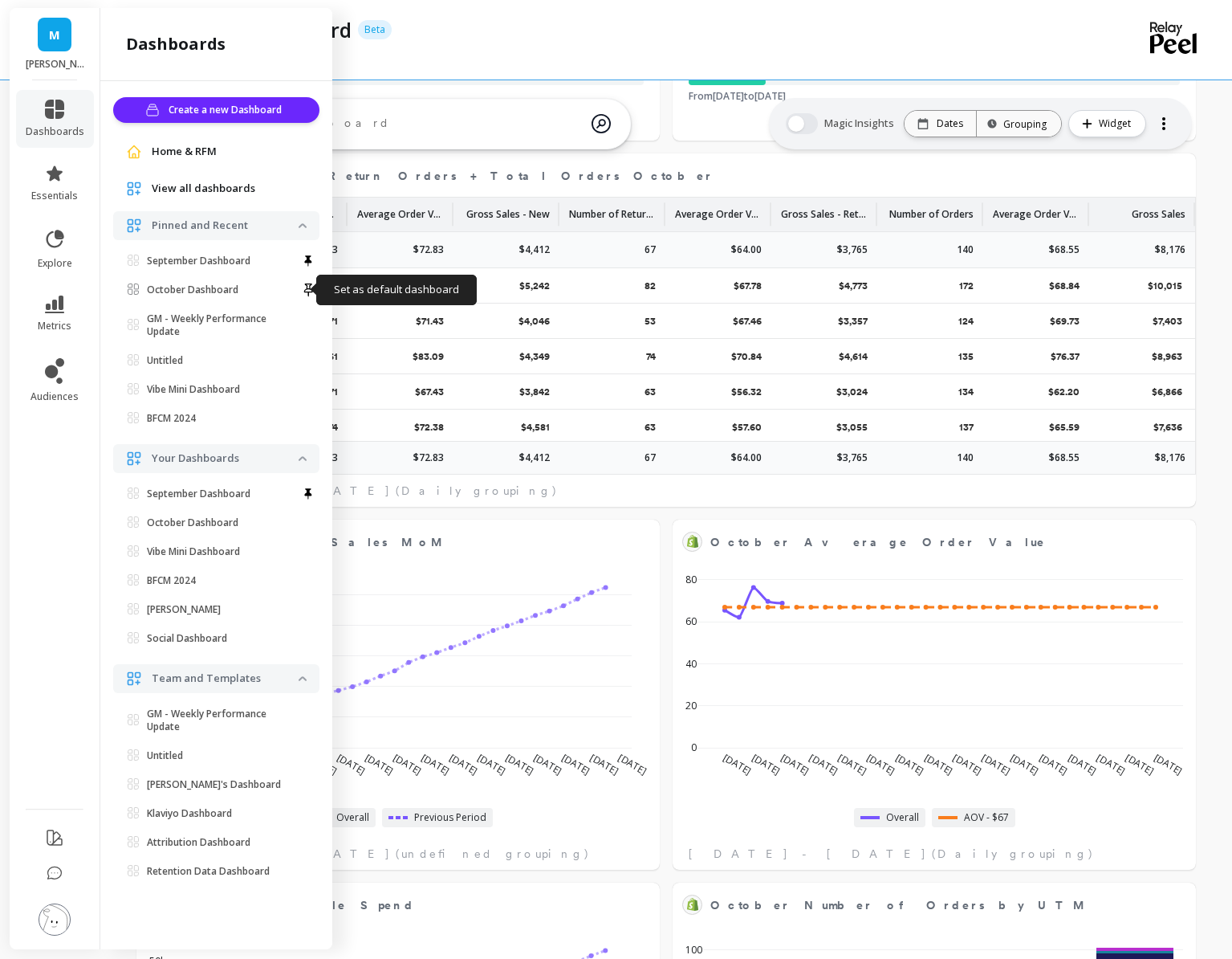
select select "sum"
click at [492, 50] on div at bounding box center [601, 51] width 933 height 16
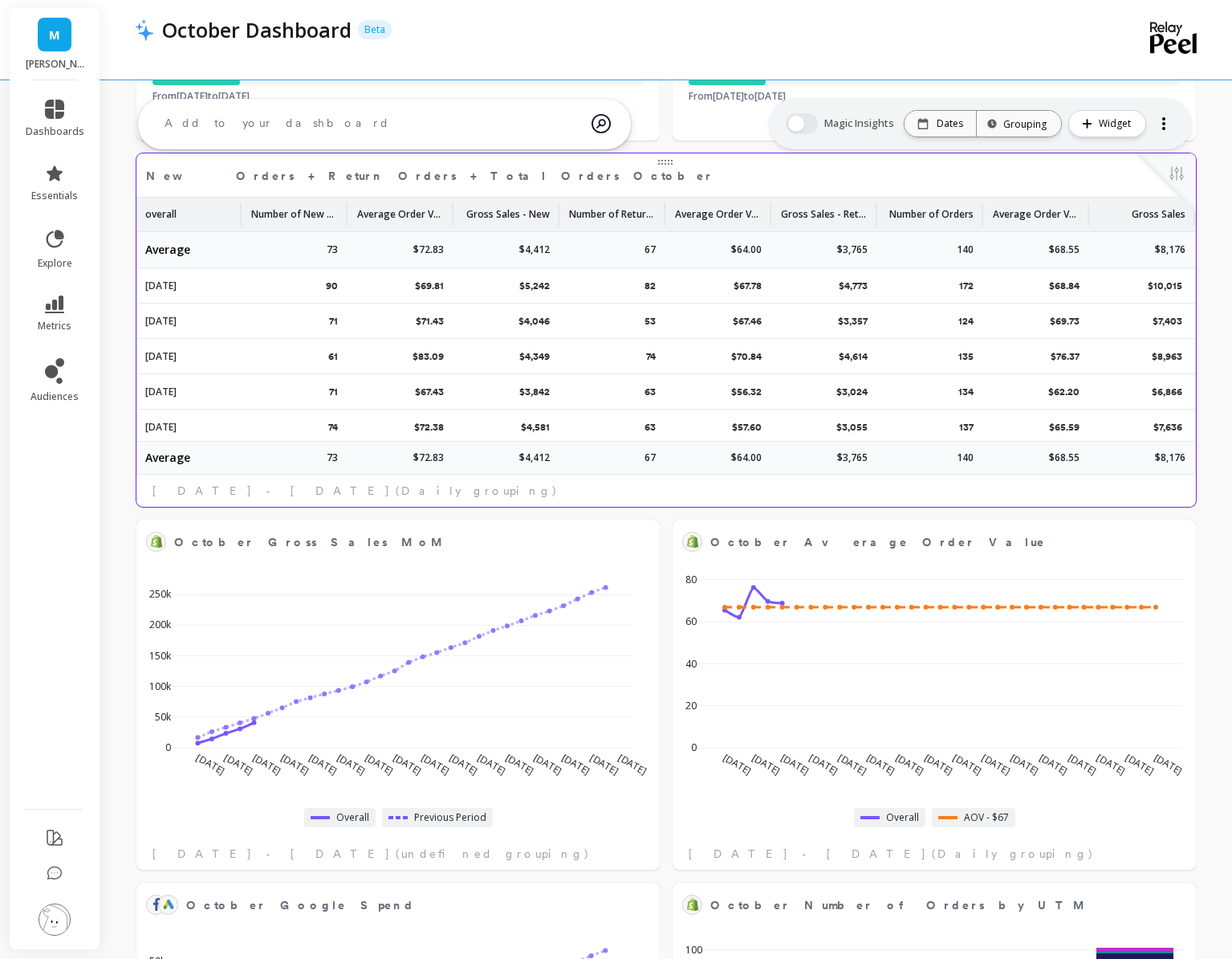
select select "sum"
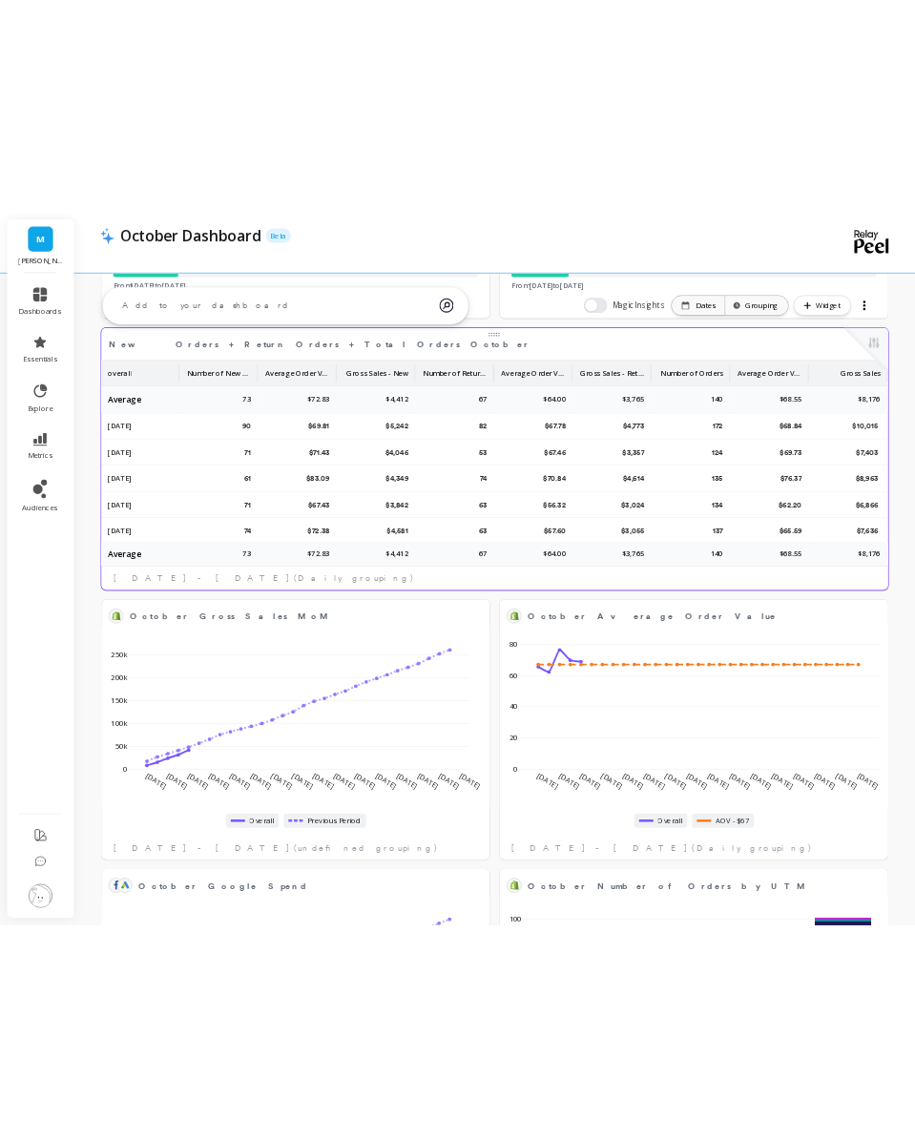
scroll to position [0, 0]
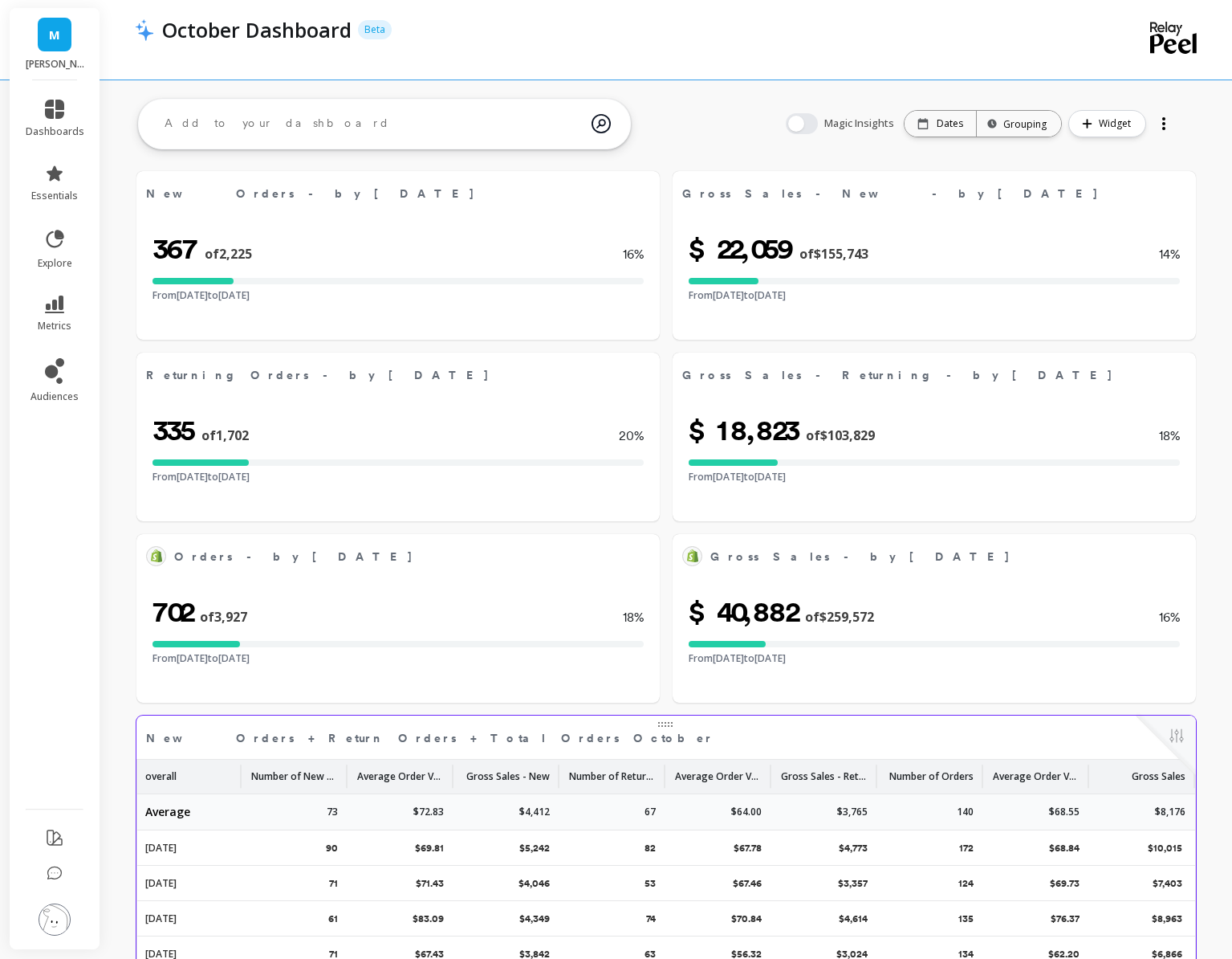
click at [1175, 115] on div at bounding box center [1164, 124] width 23 height 26
click at [1129, 191] on li "Share" at bounding box center [1119, 189] width 113 height 29
select select "sum"
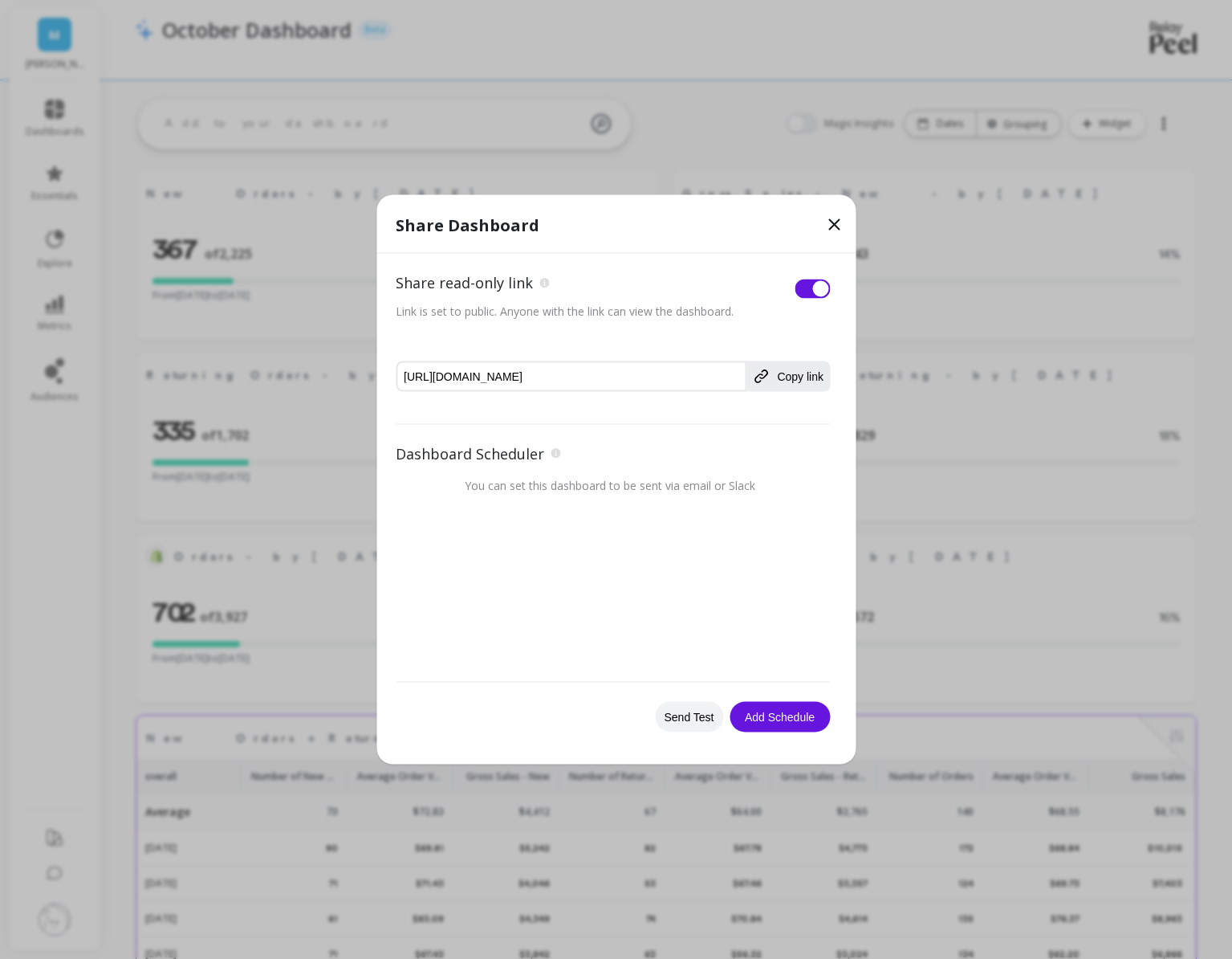
select select "sum"
click at [799, 382] on button "Copy link" at bounding box center [789, 376] width 82 height 30
select select "sum"
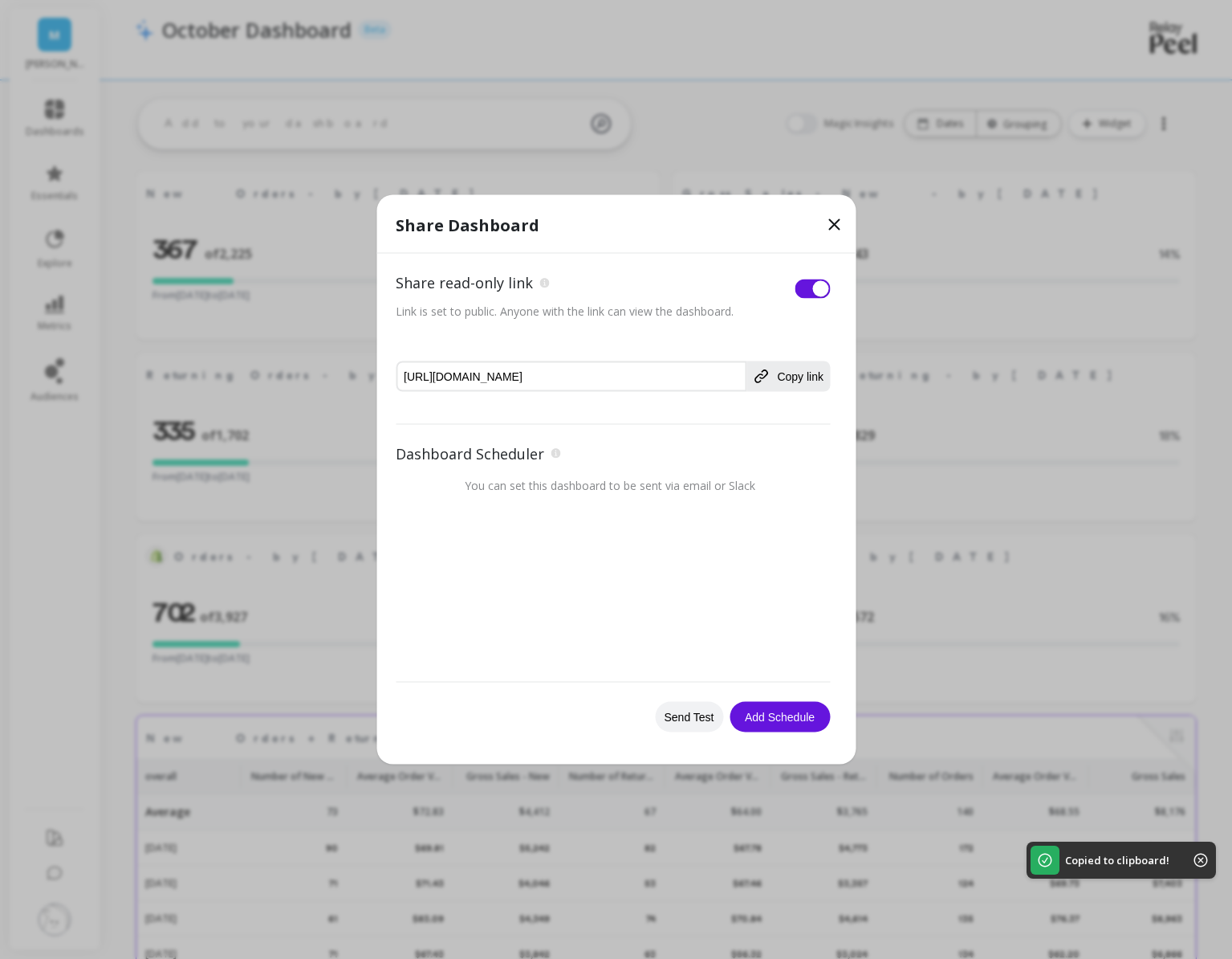
select select "sum"
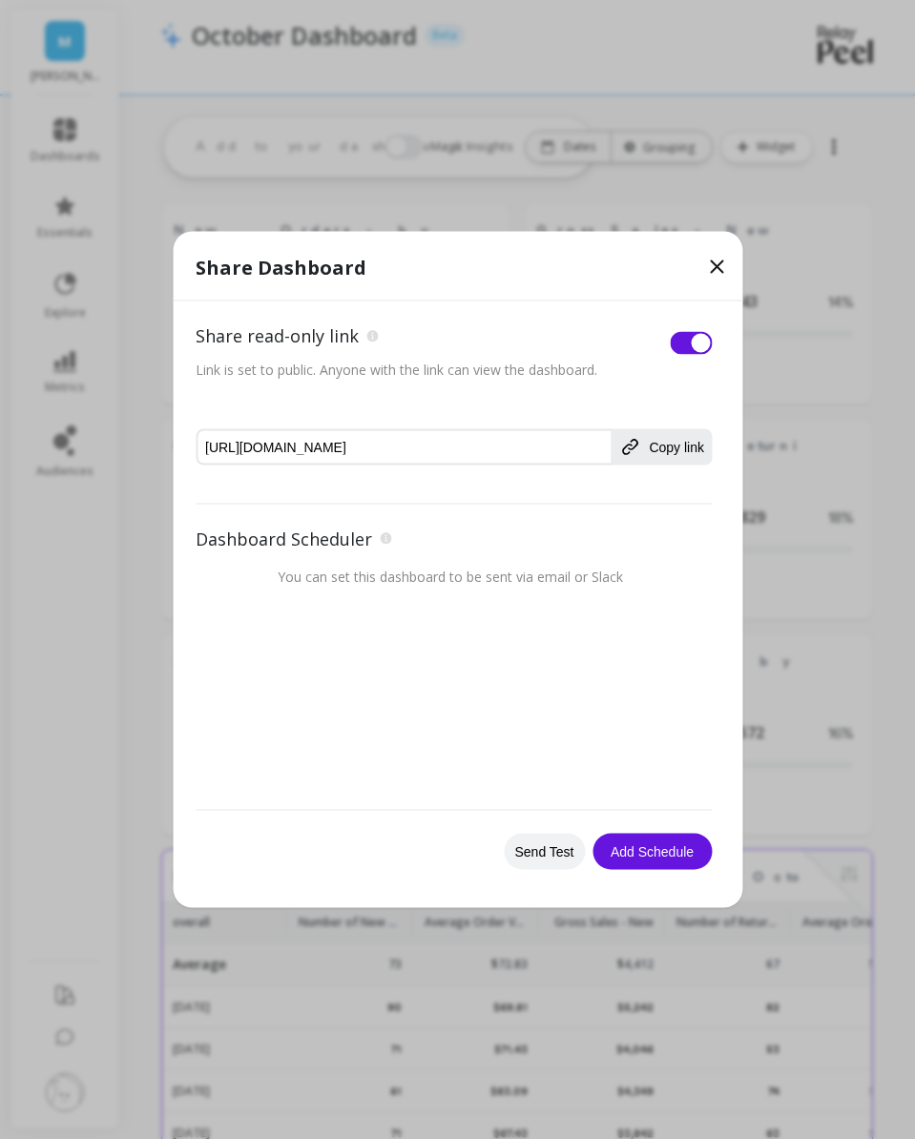
click at [709, 279] on p "Share Dashboard" at bounding box center [458, 268] width 524 height 27
click at [717, 257] on icon at bounding box center [716, 267] width 23 height 23
select select "sum"
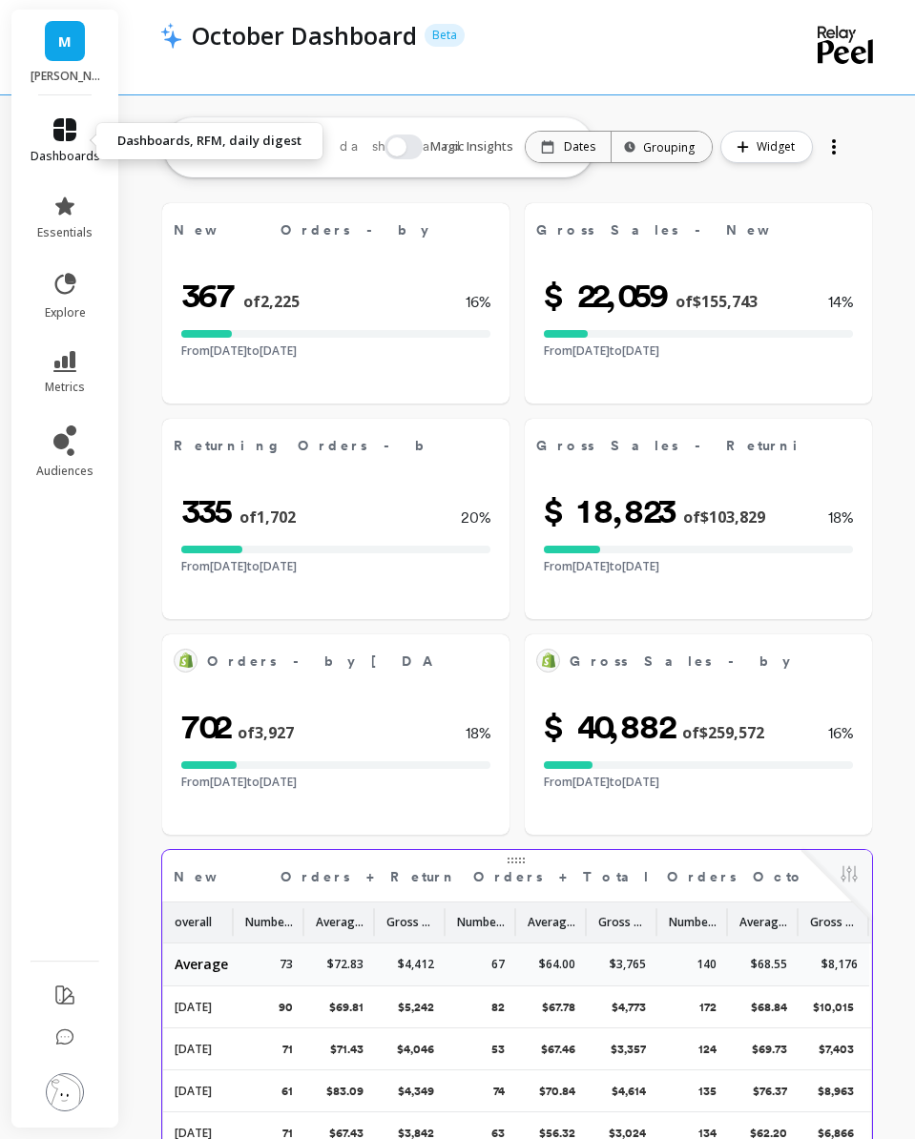
click at [60, 153] on span "dashboards" at bounding box center [66, 156] width 70 height 15
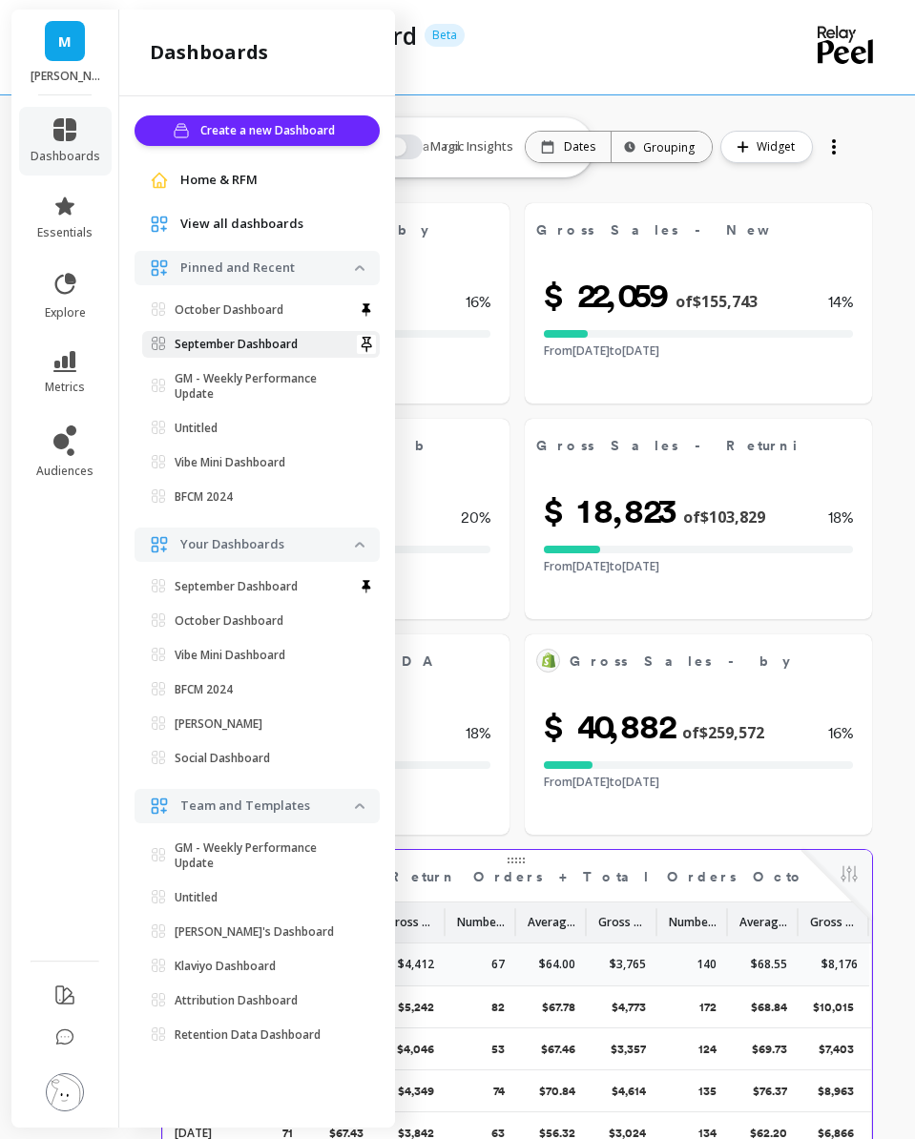
click at [245, 341] on p "September Dashboard" at bounding box center [236, 344] width 123 height 15
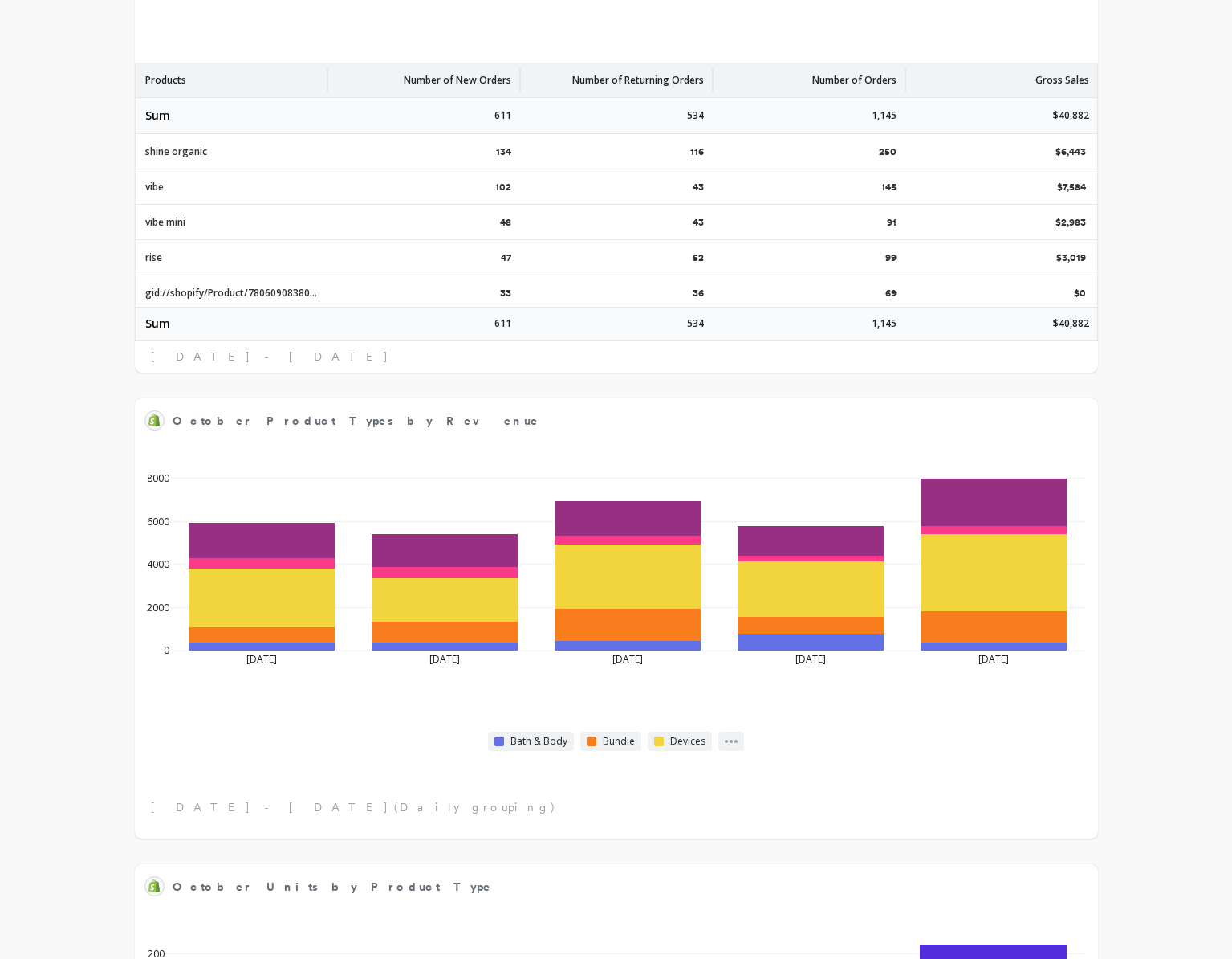
select select "sum"
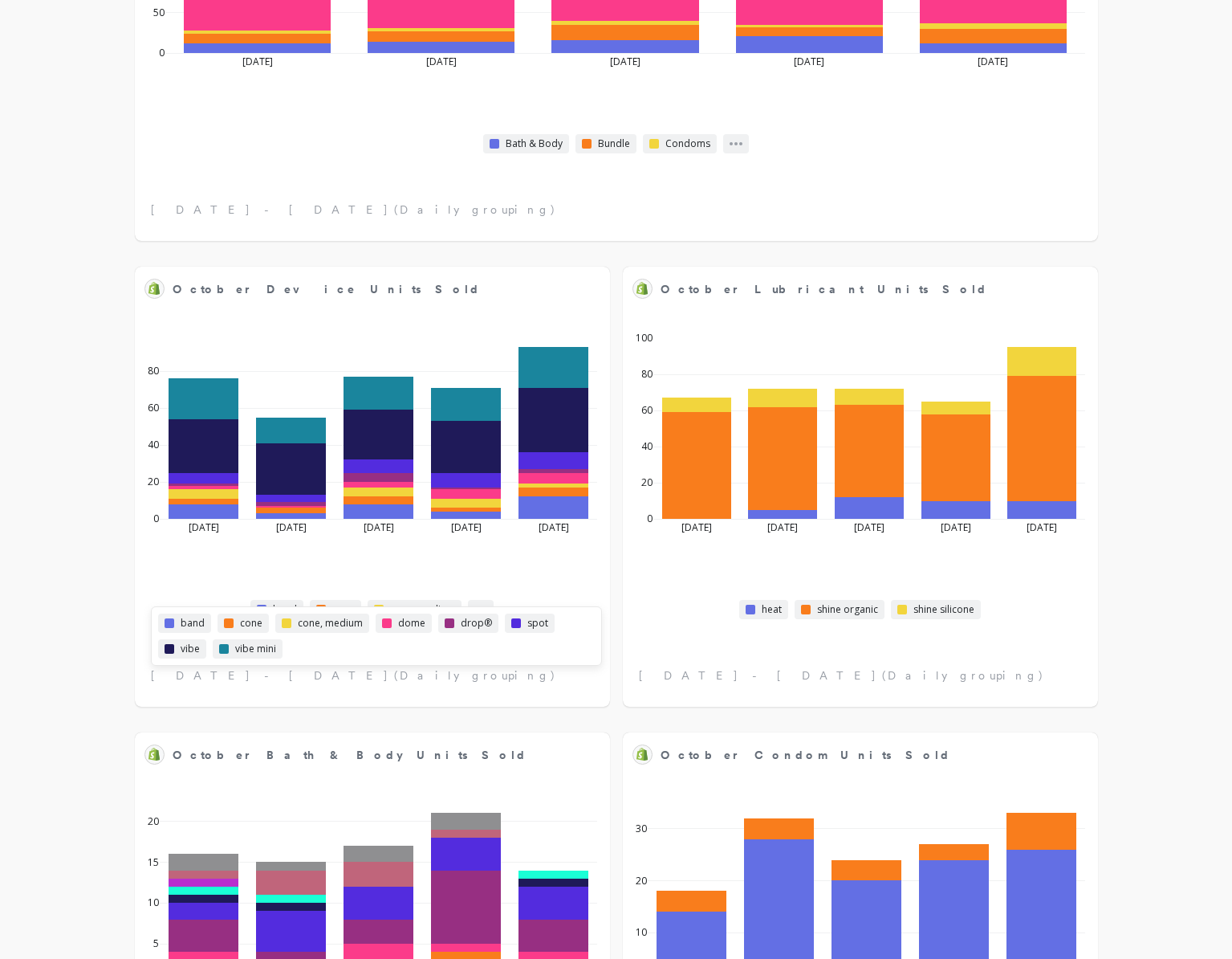
scroll to position [3280, 0]
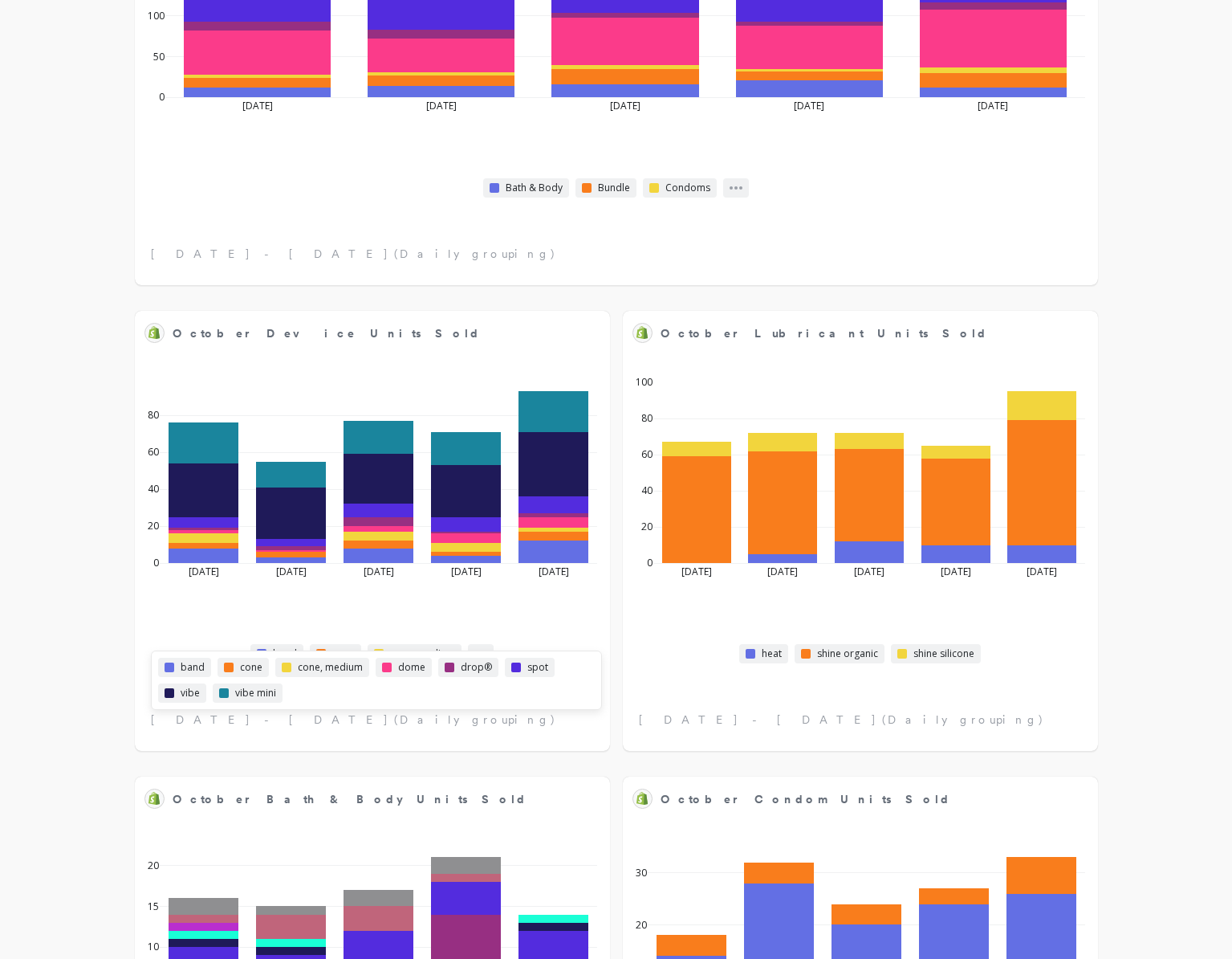
select select "sum"
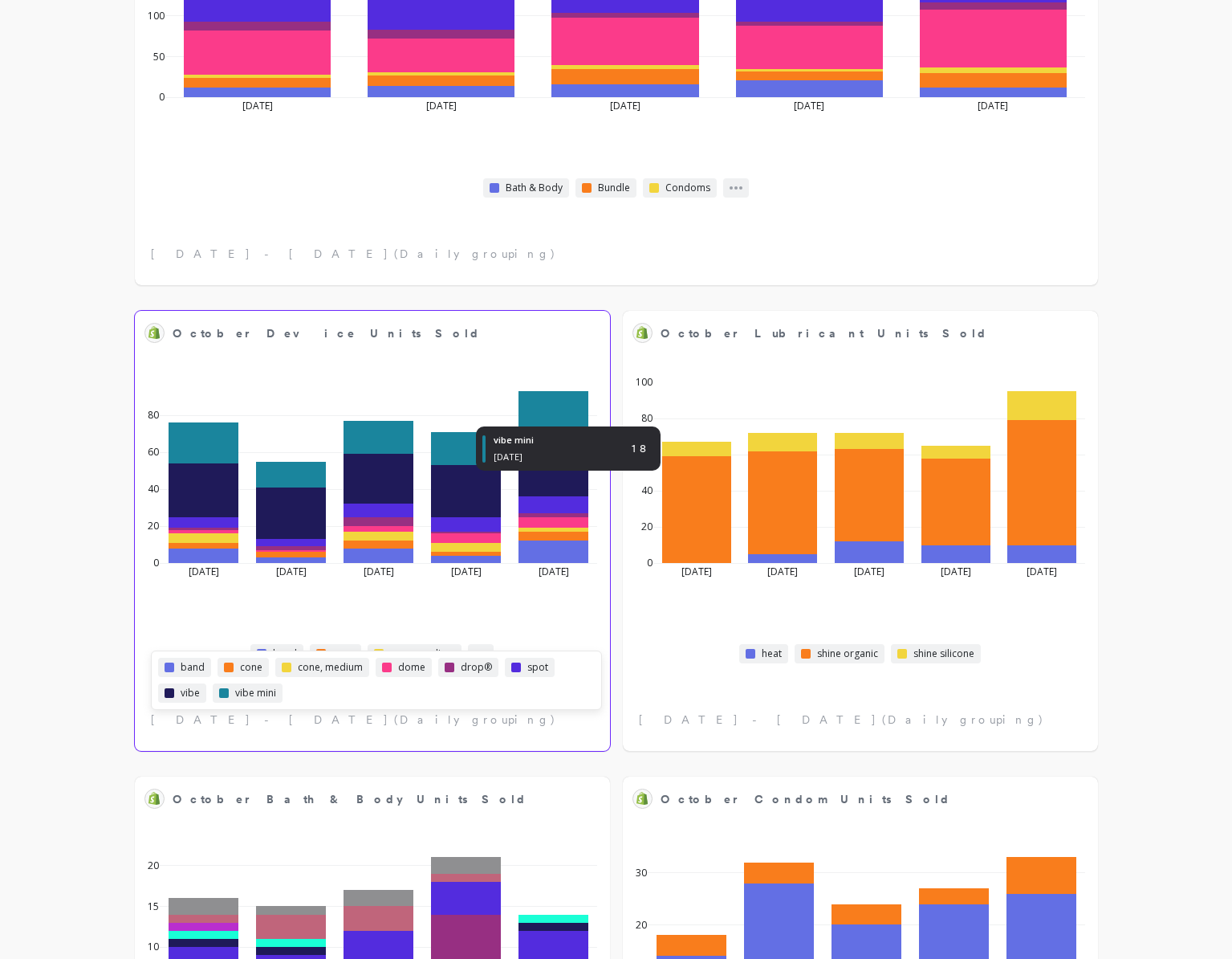
select select "sum"
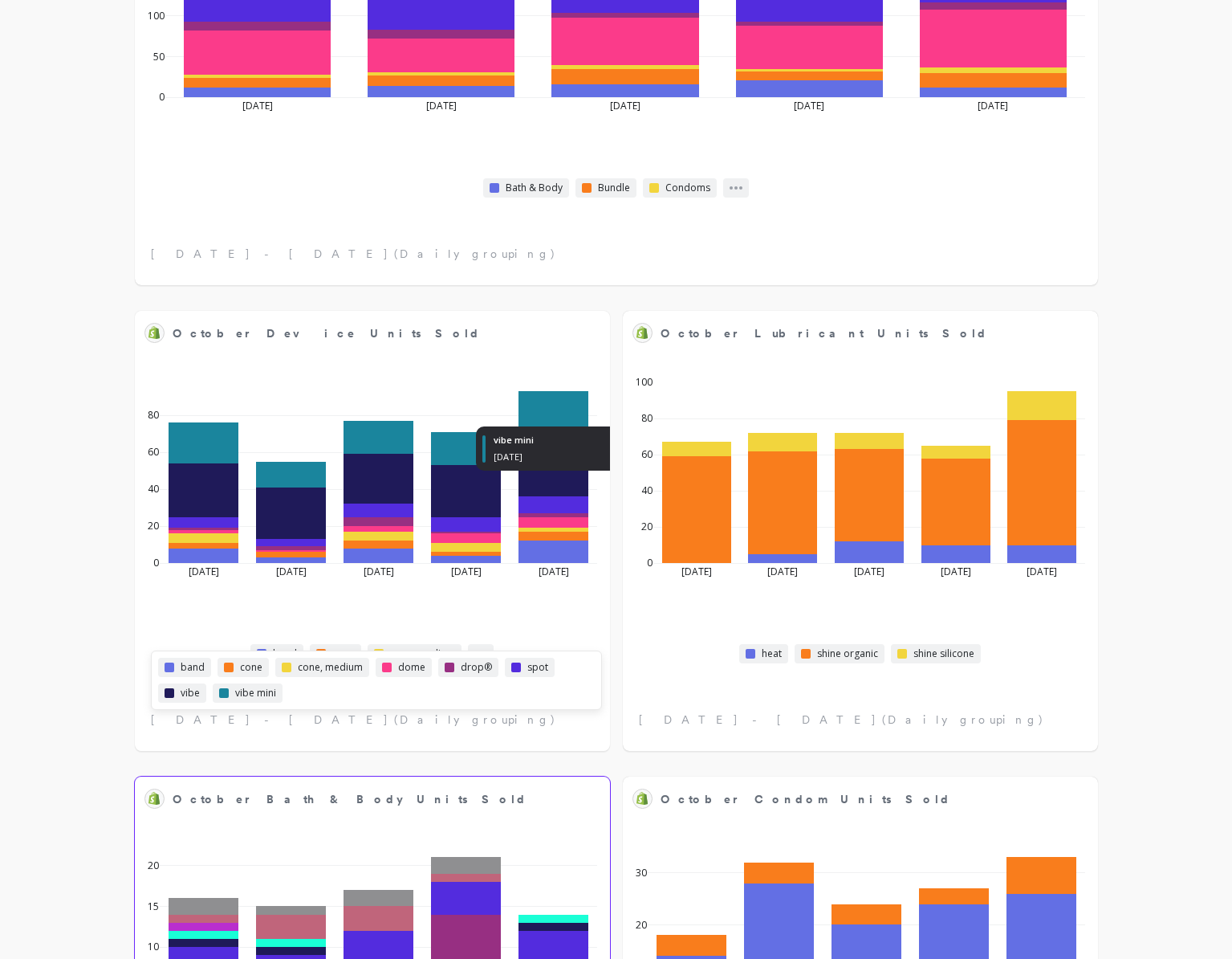
select select "sum"
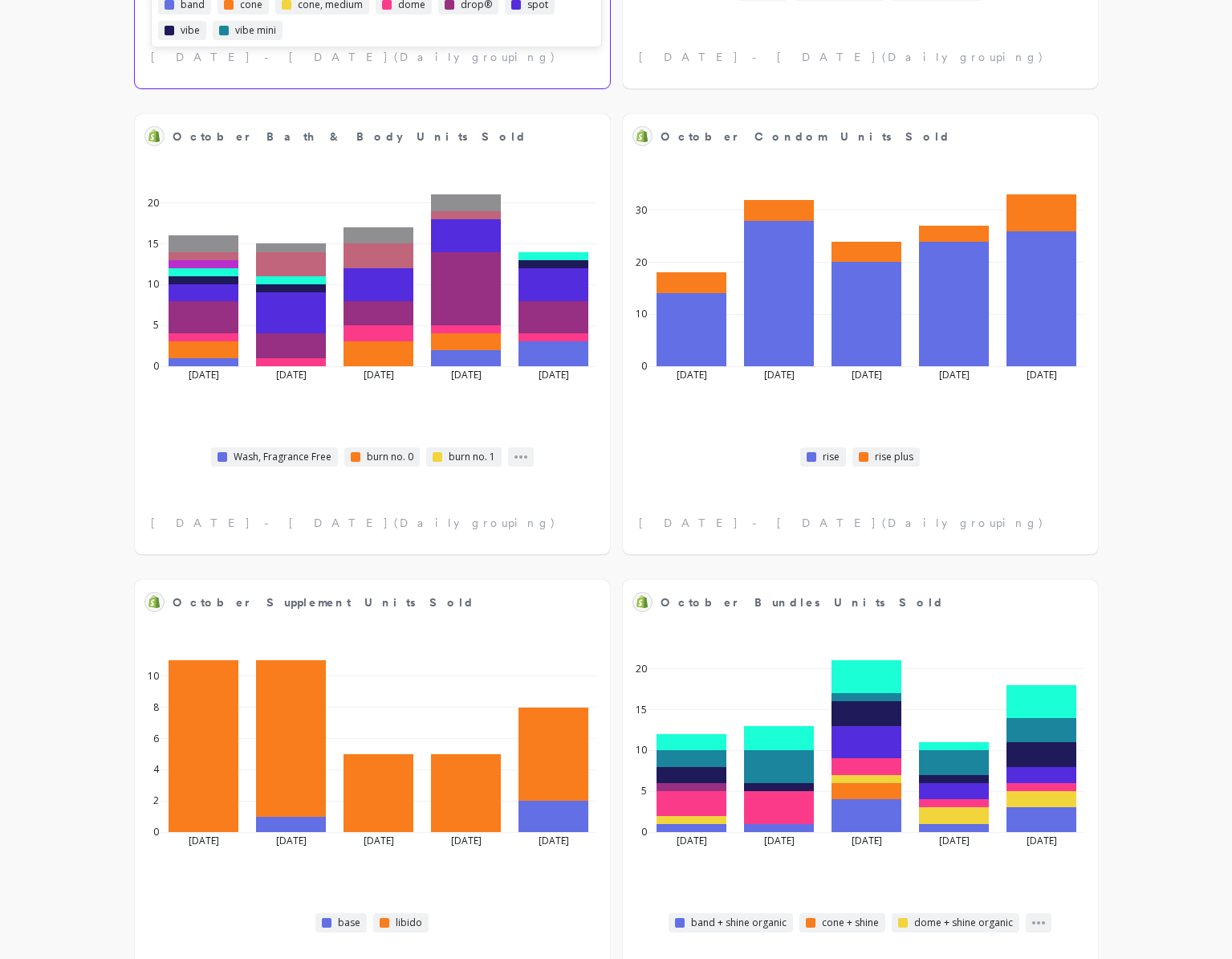
scroll to position [4022, 0]
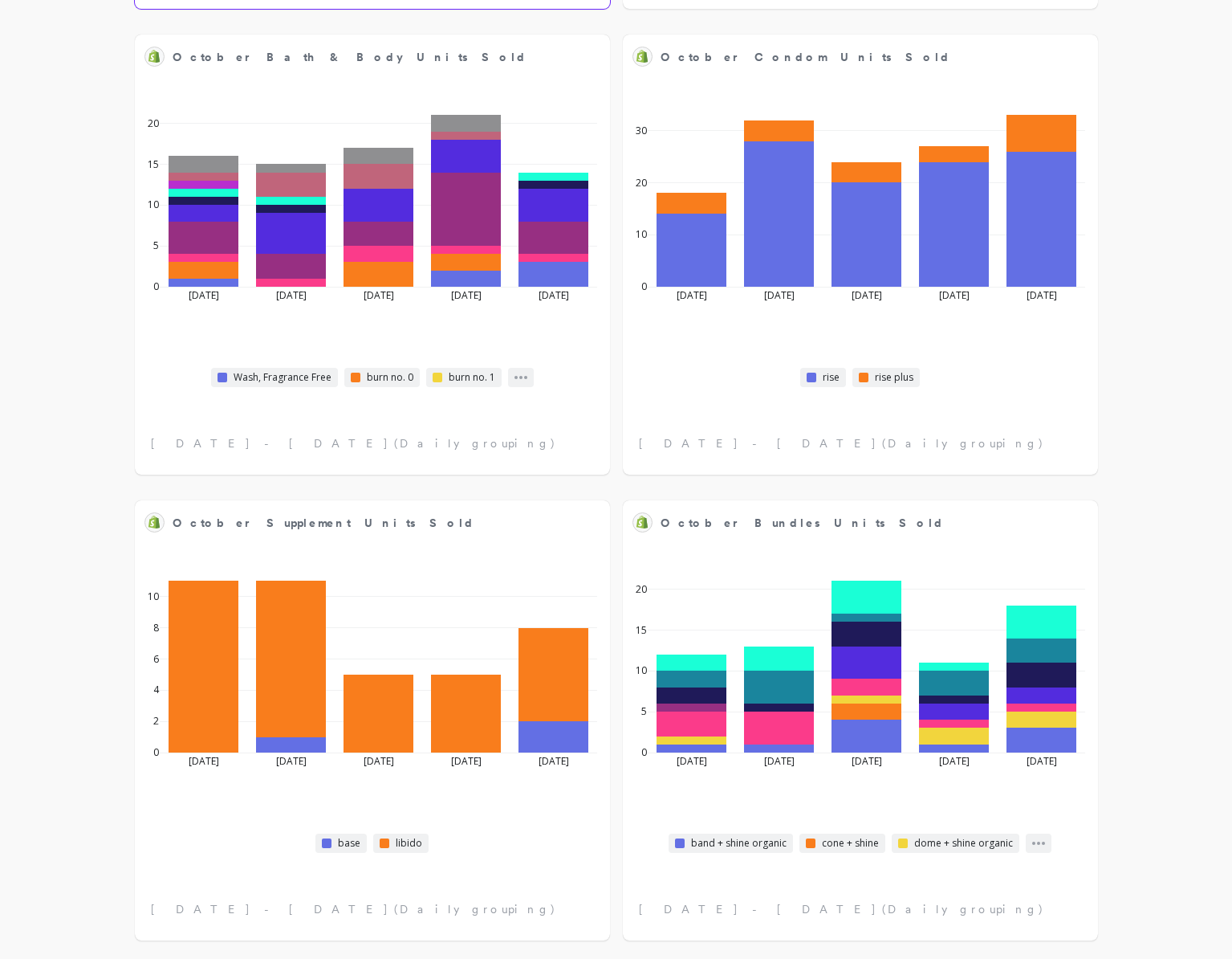
select select "sum"
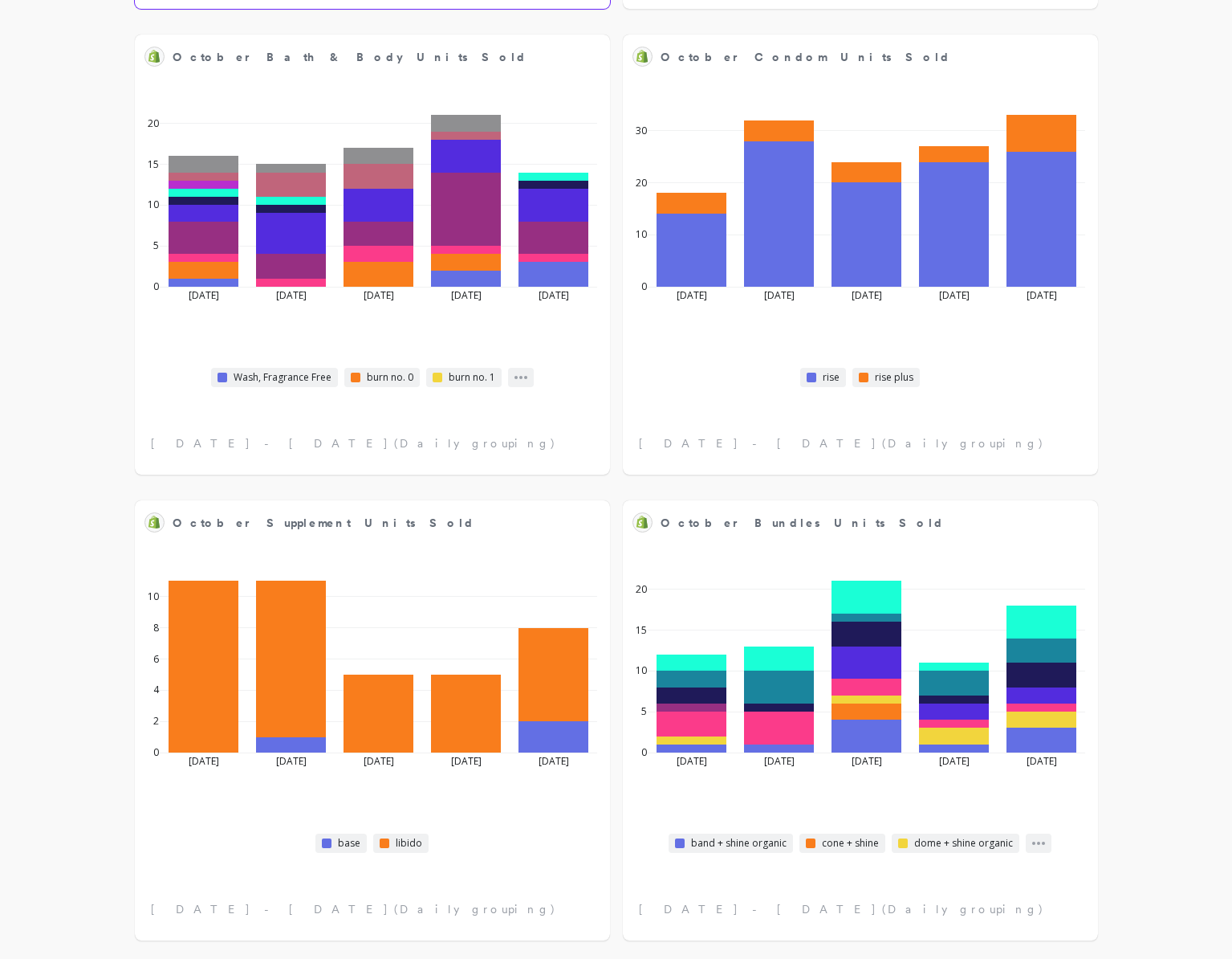
select select "sum"
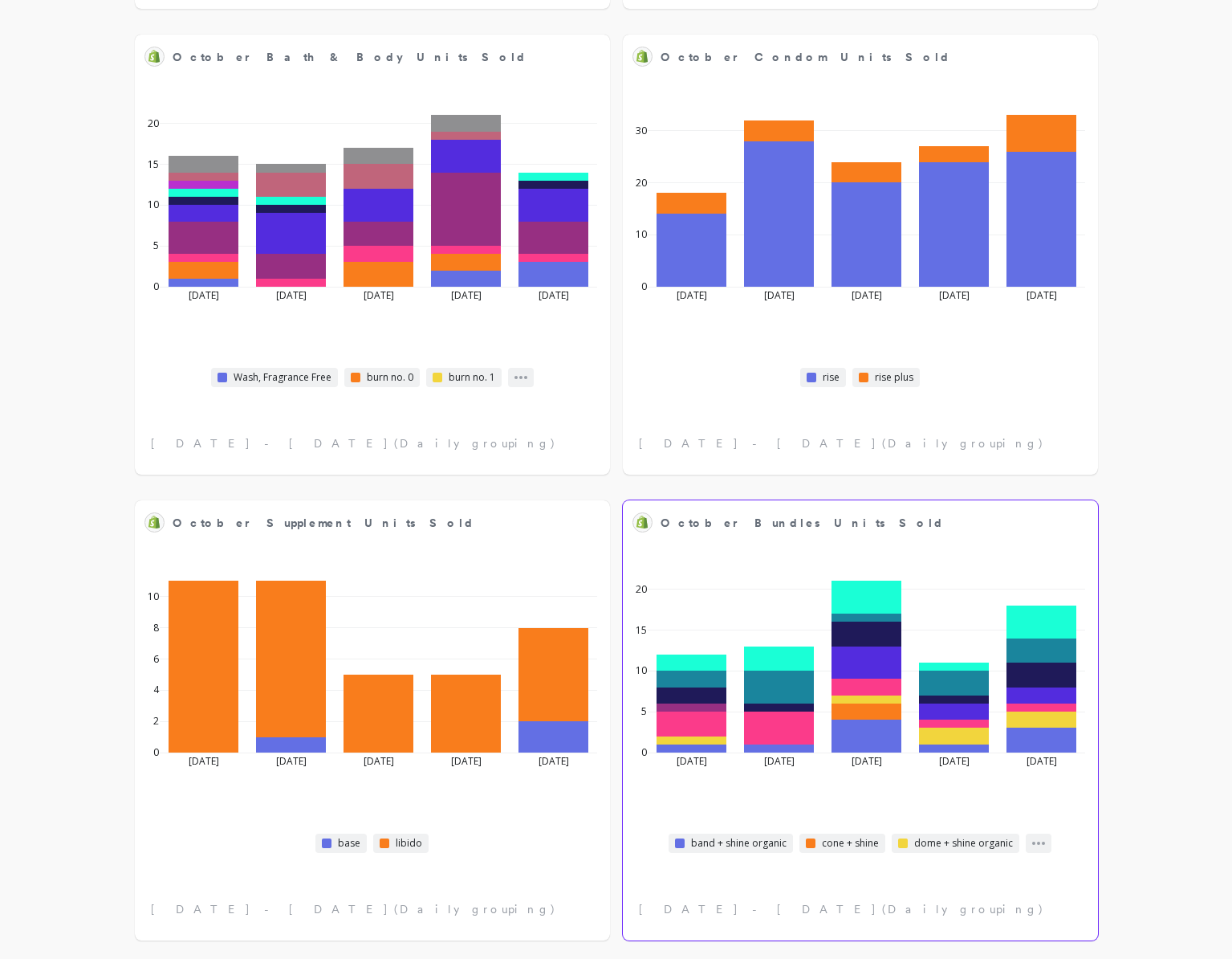
select select "sum"
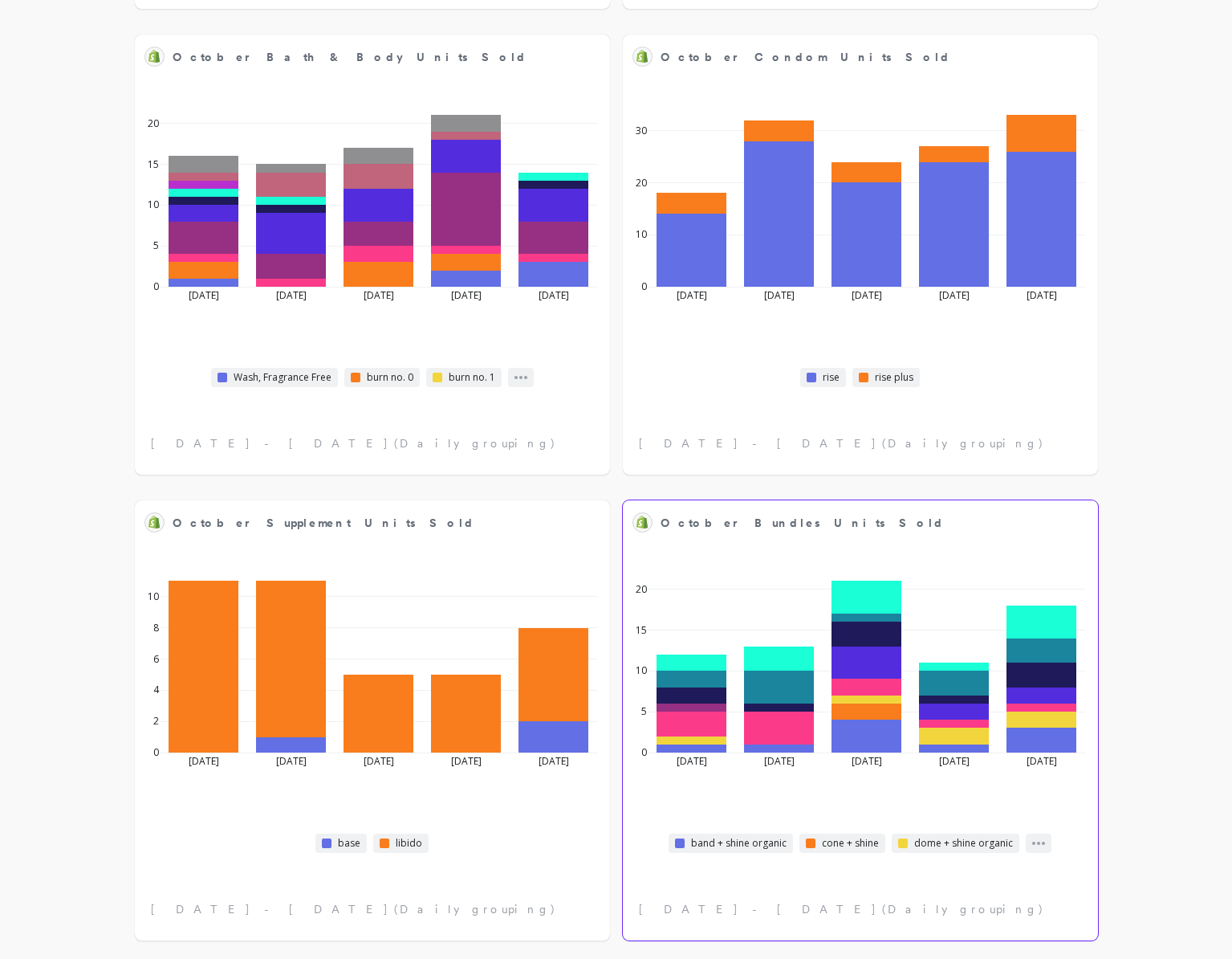
select select "sum"
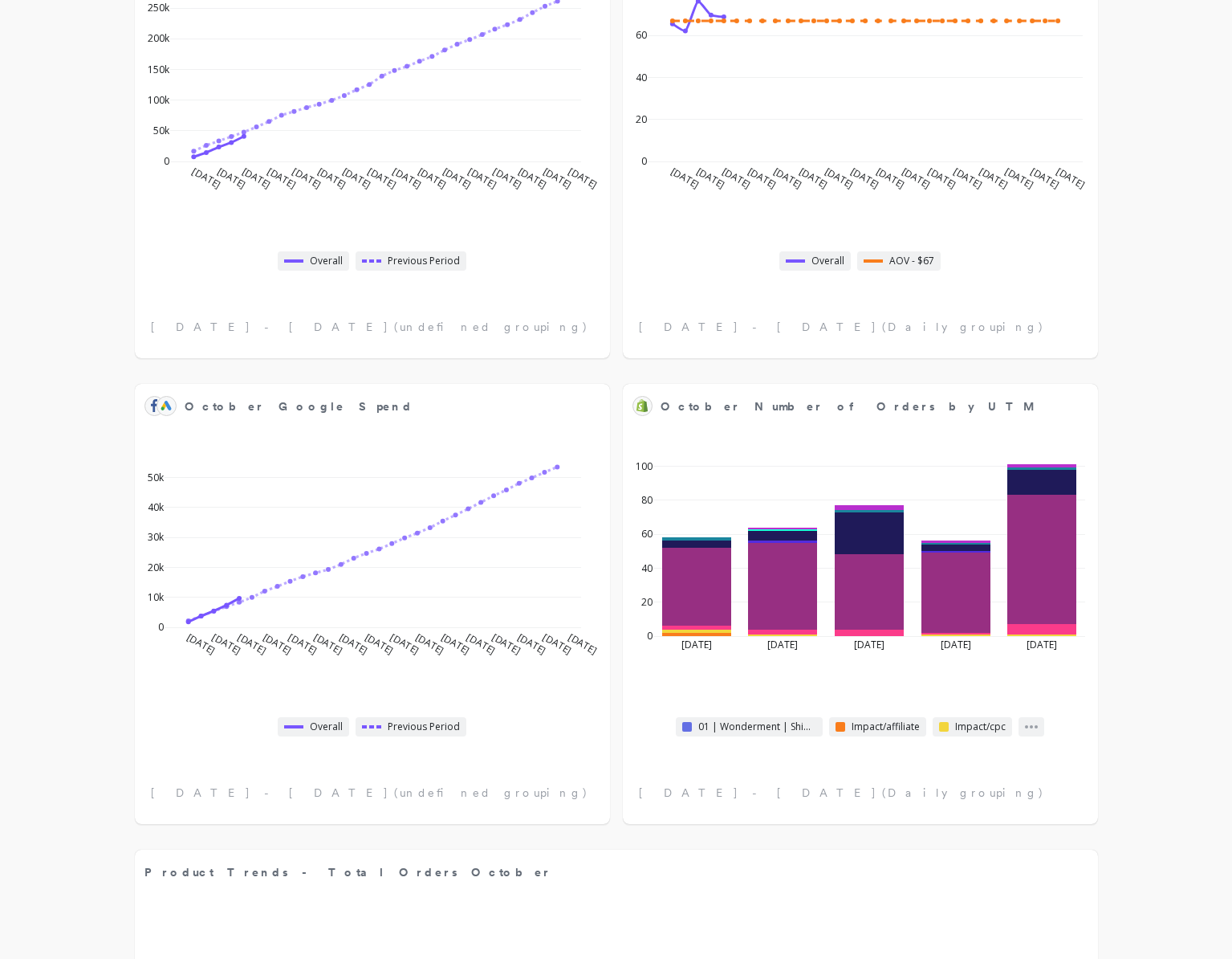
select select "sum"
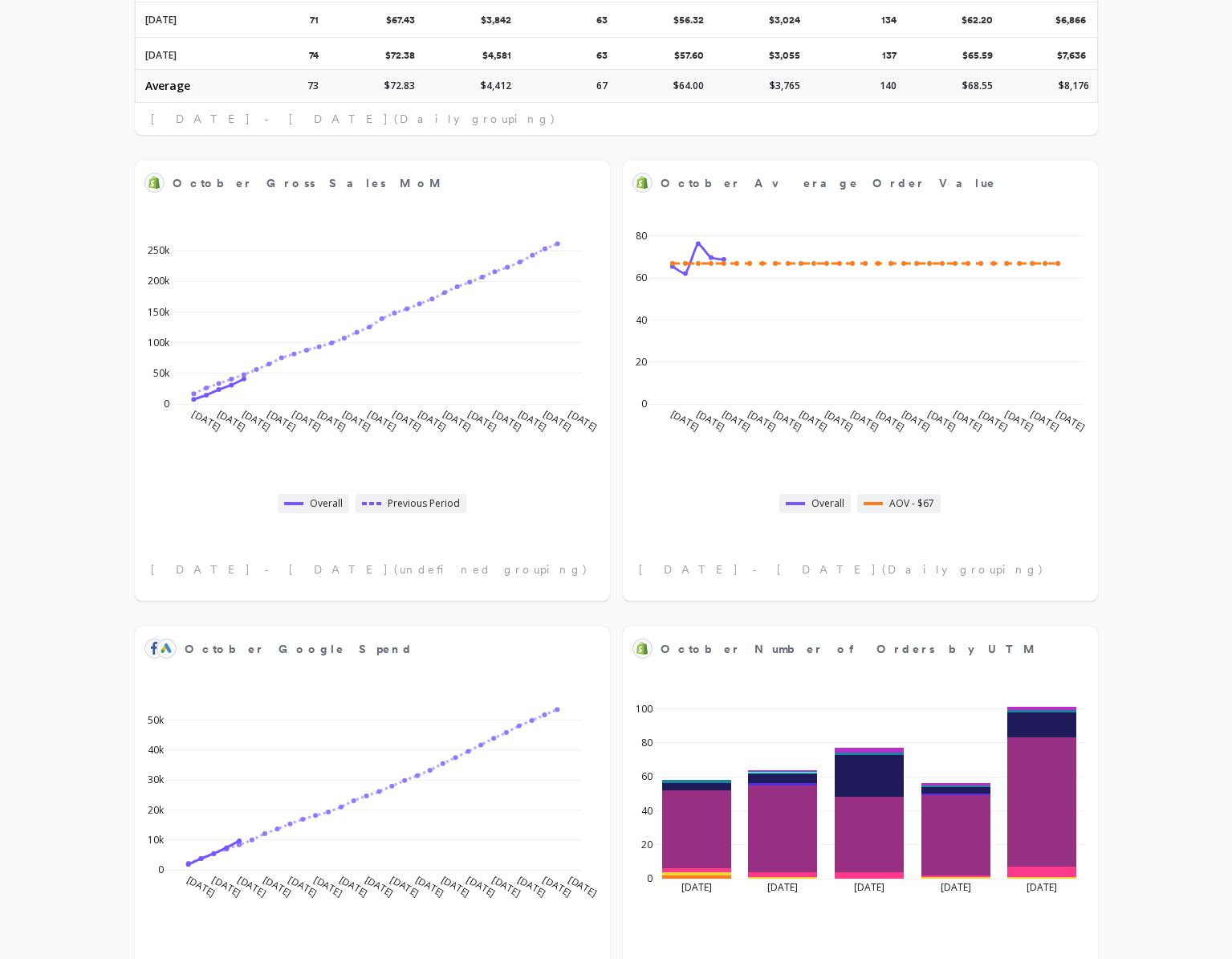
select select "sum"
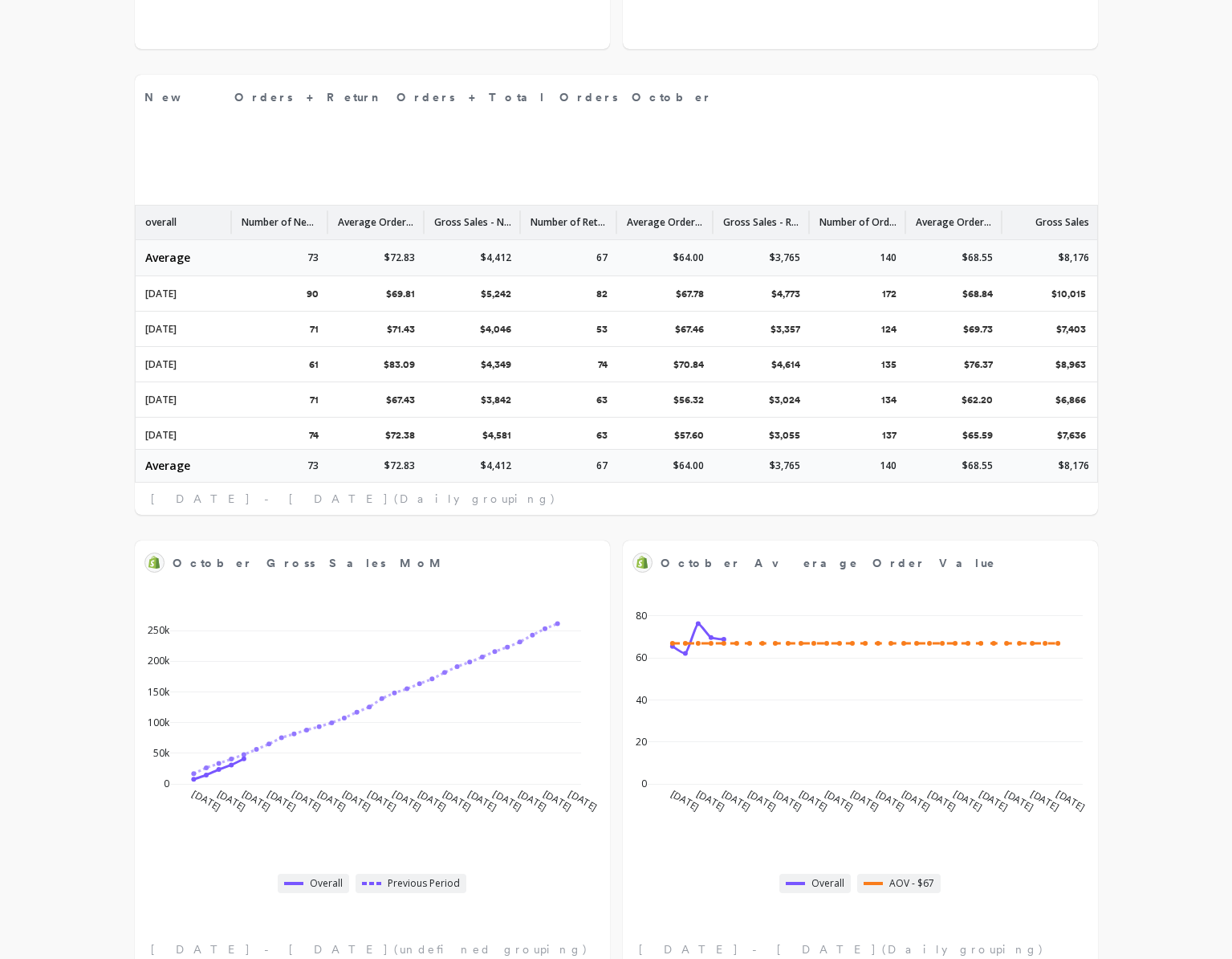
scroll to position [716, 0]
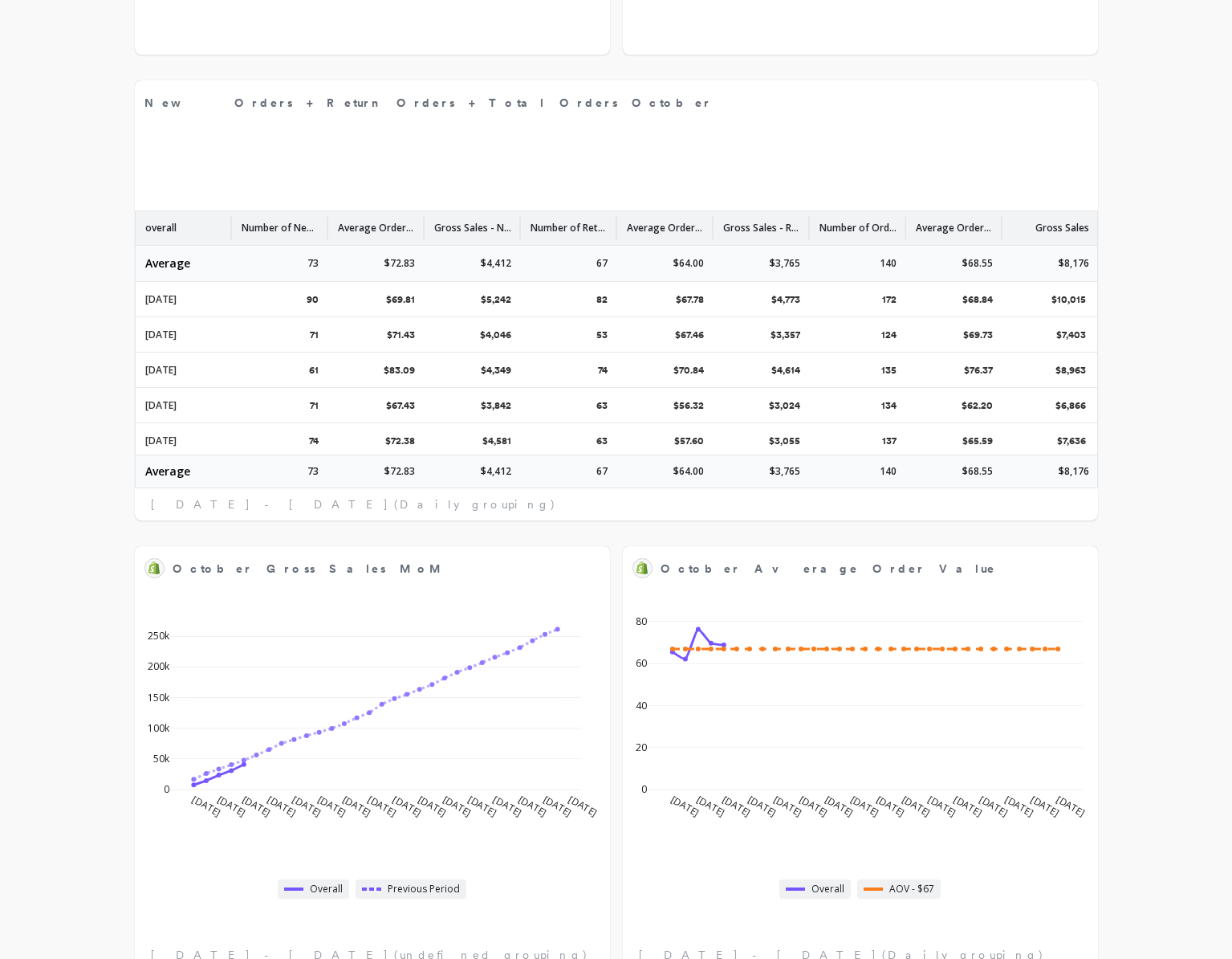
select select "sum"
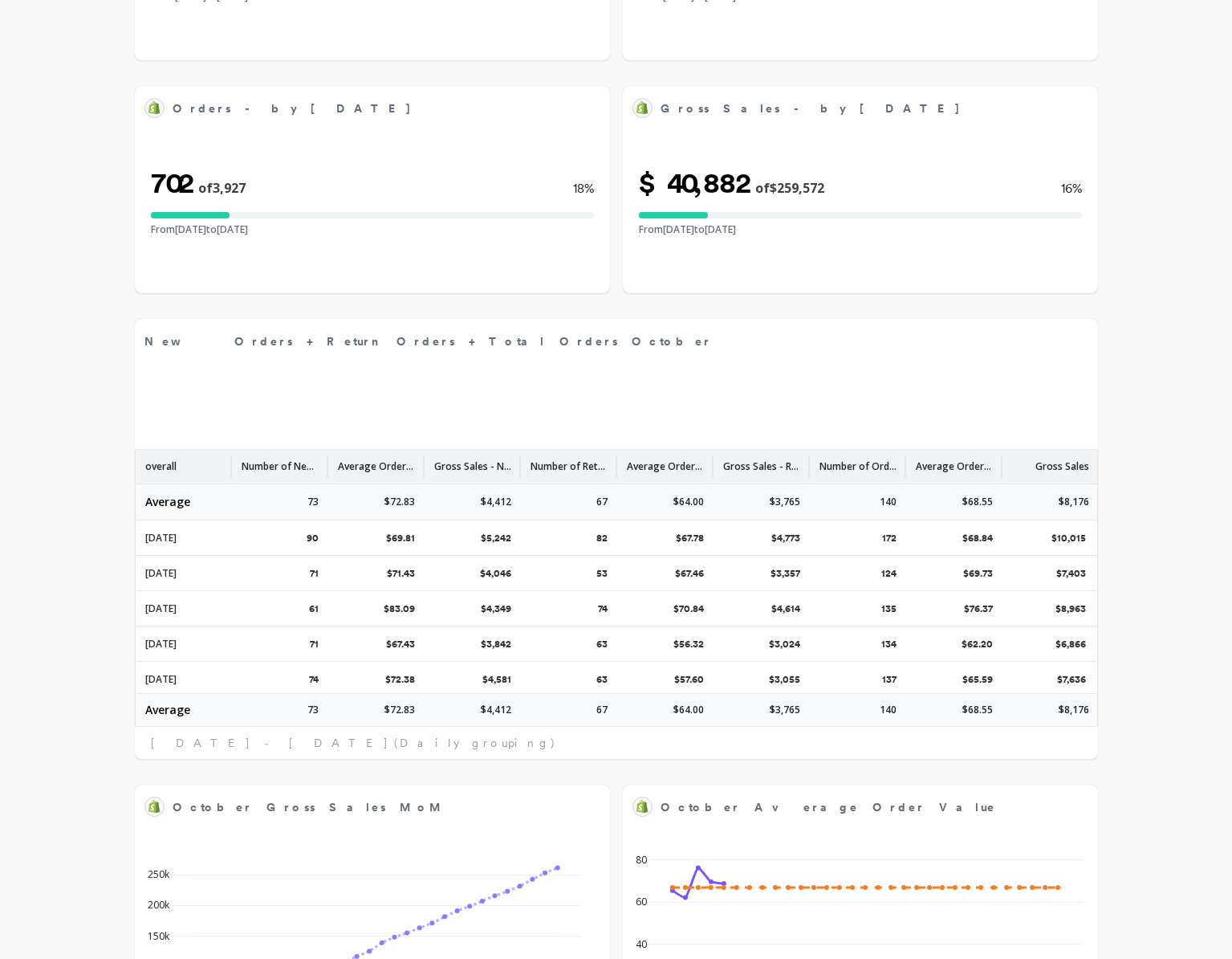
select select "sum"
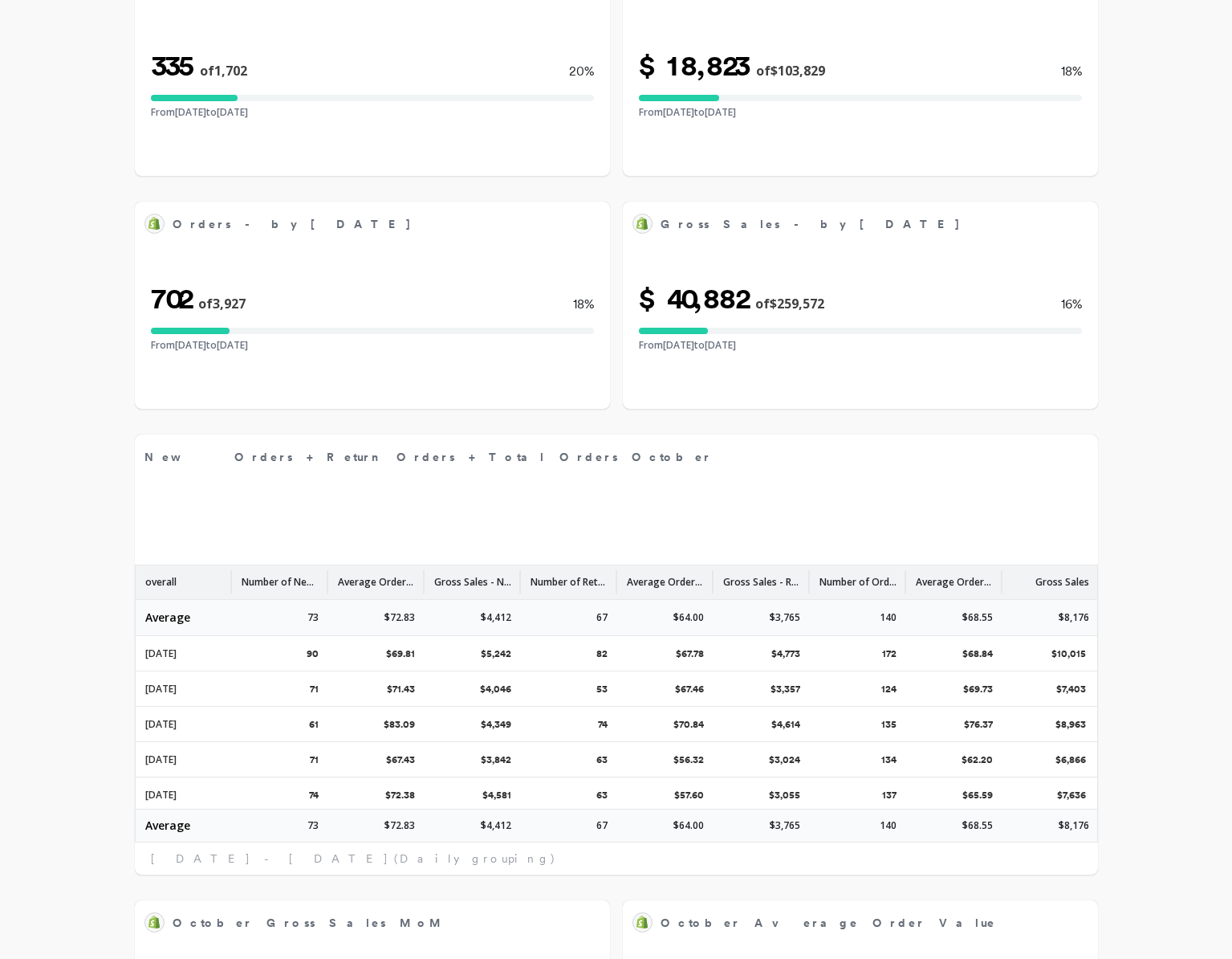
scroll to position [0, 0]
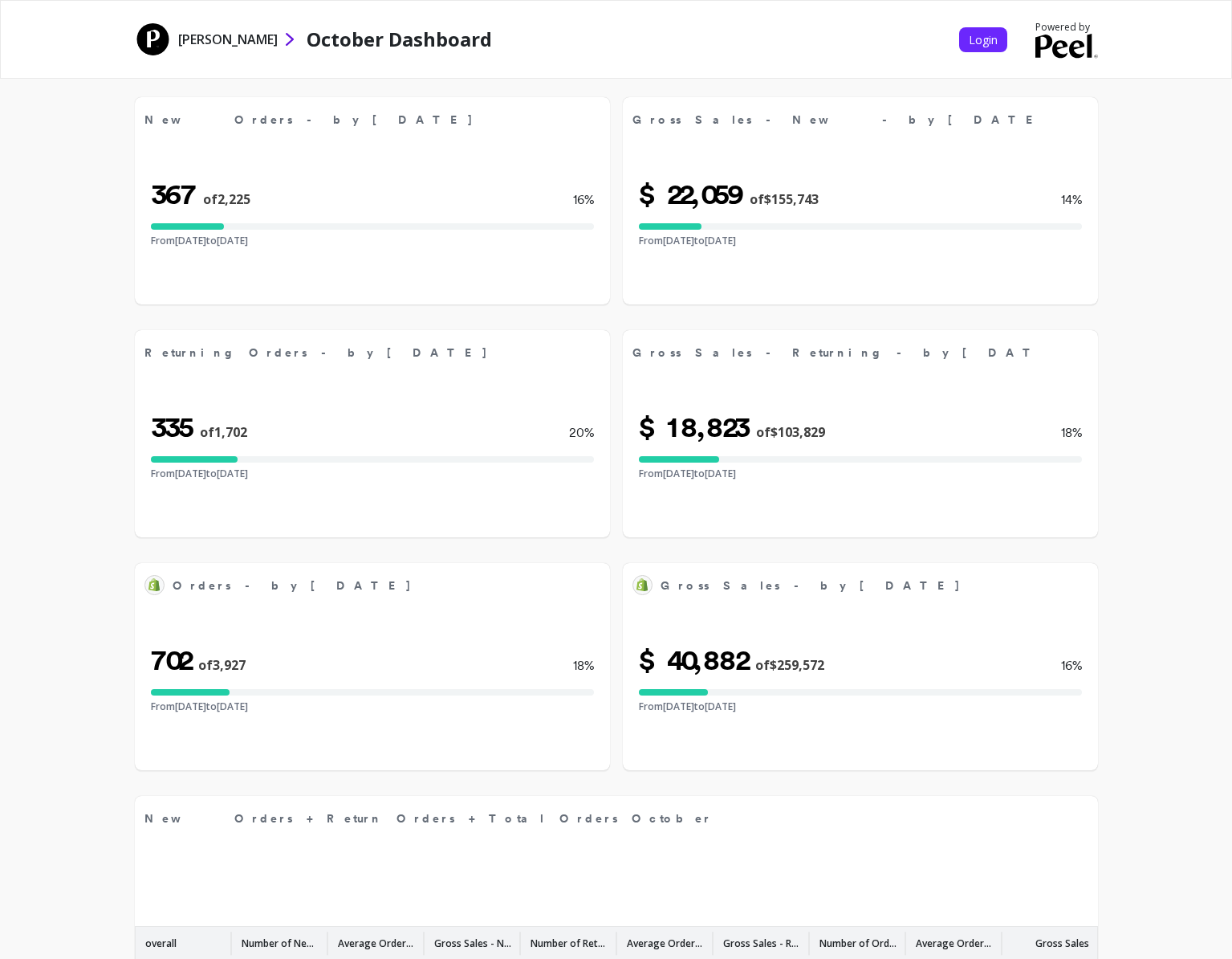
select select "sum"
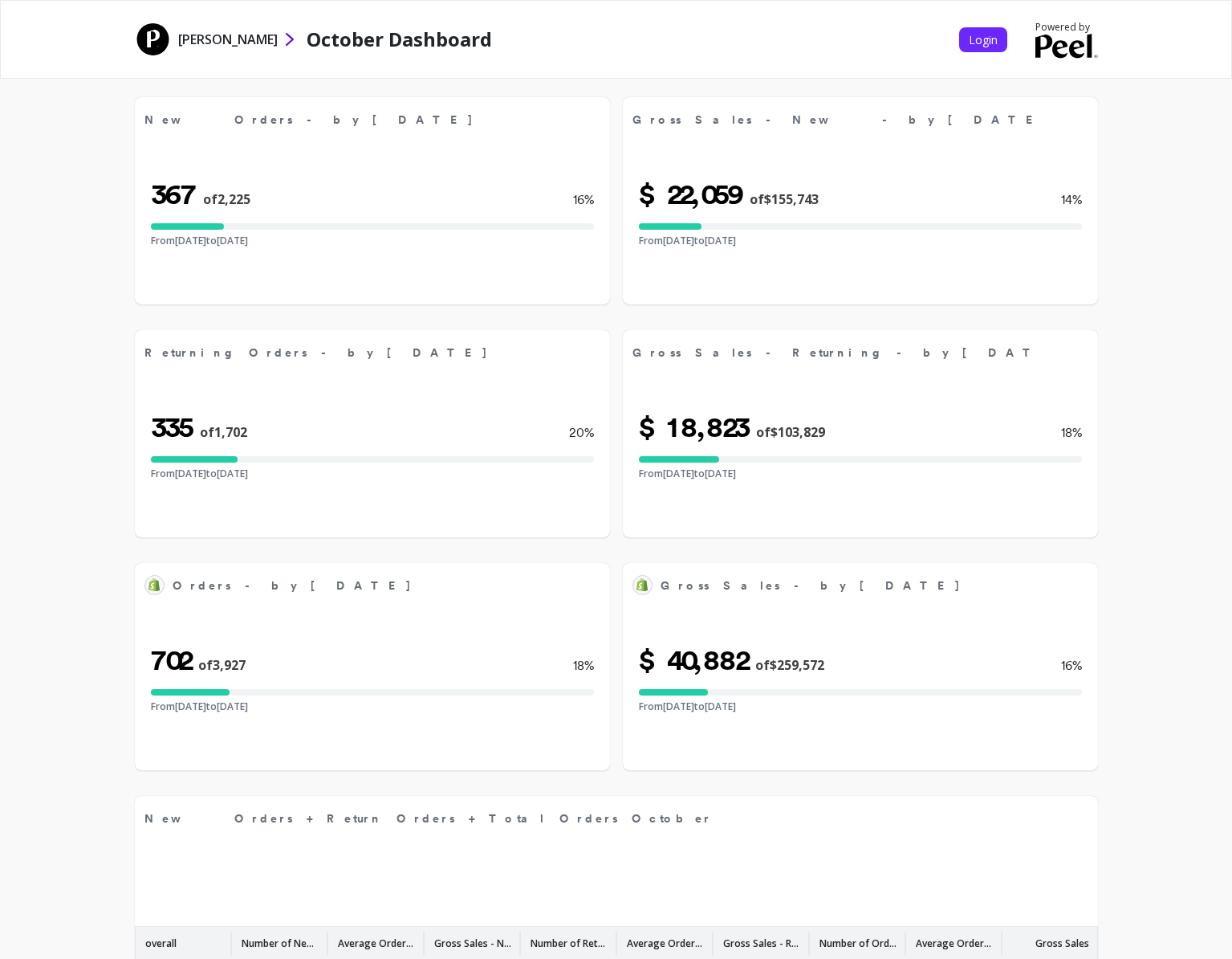
select select "sum"
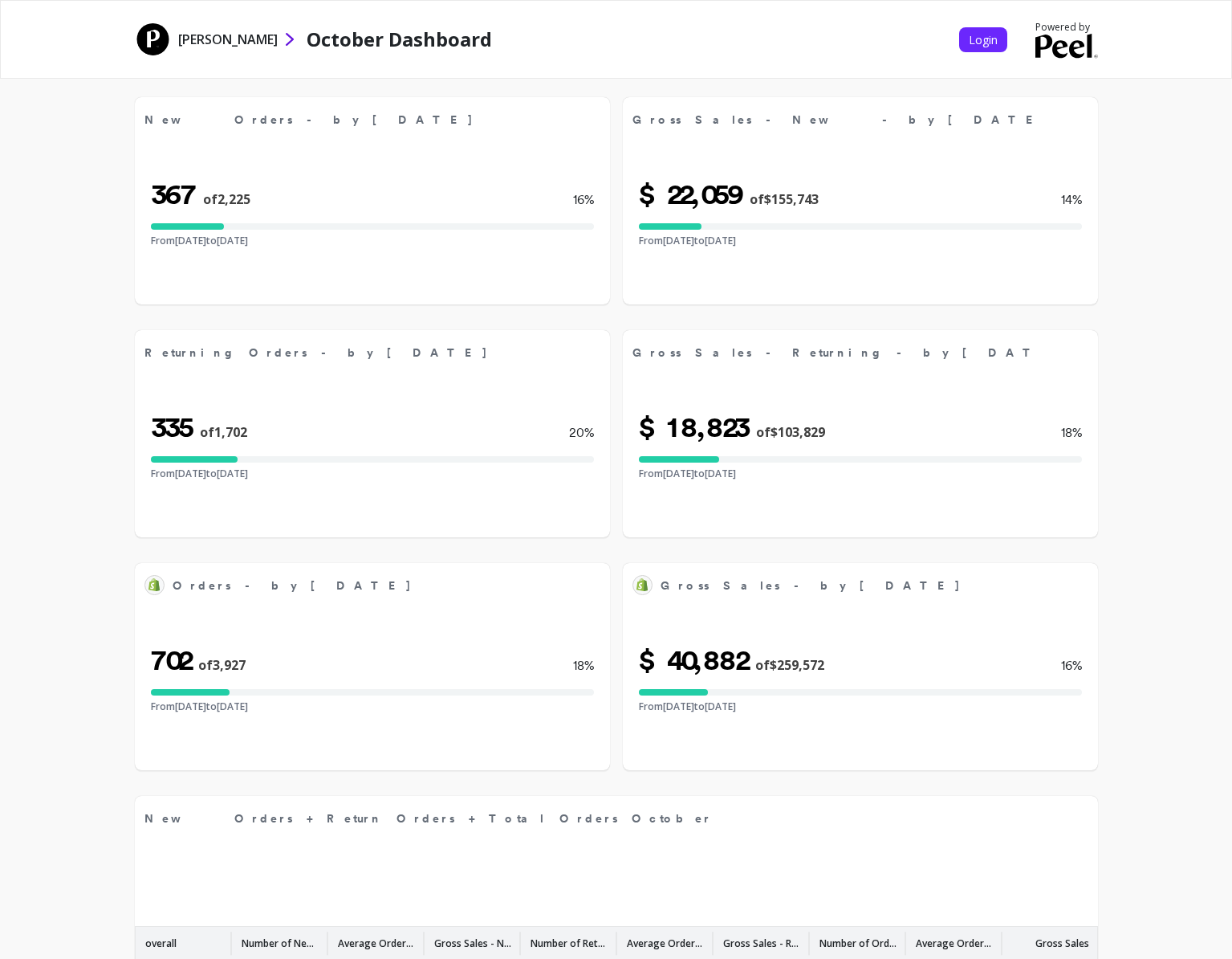
select select "sum"
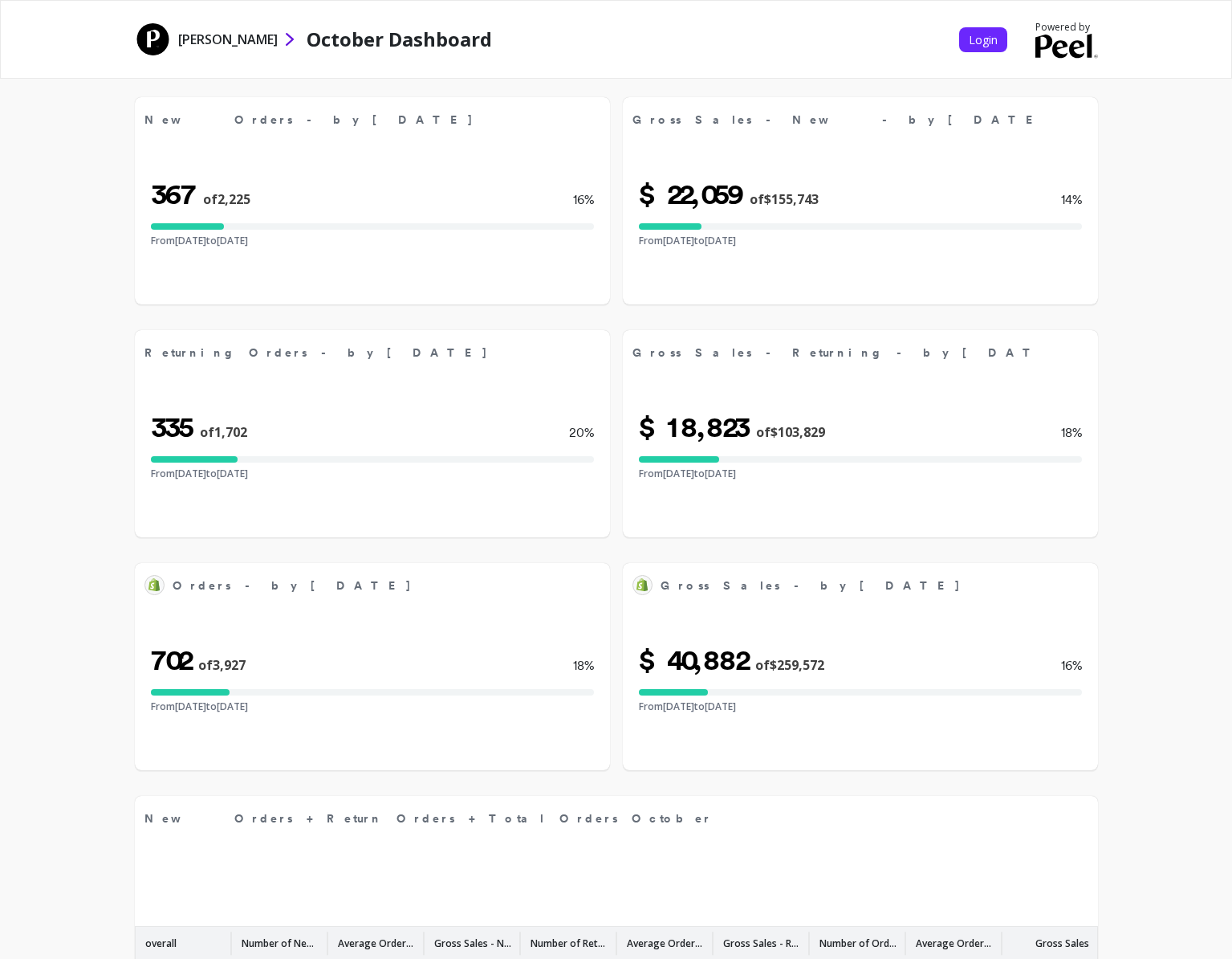
select select "sum"
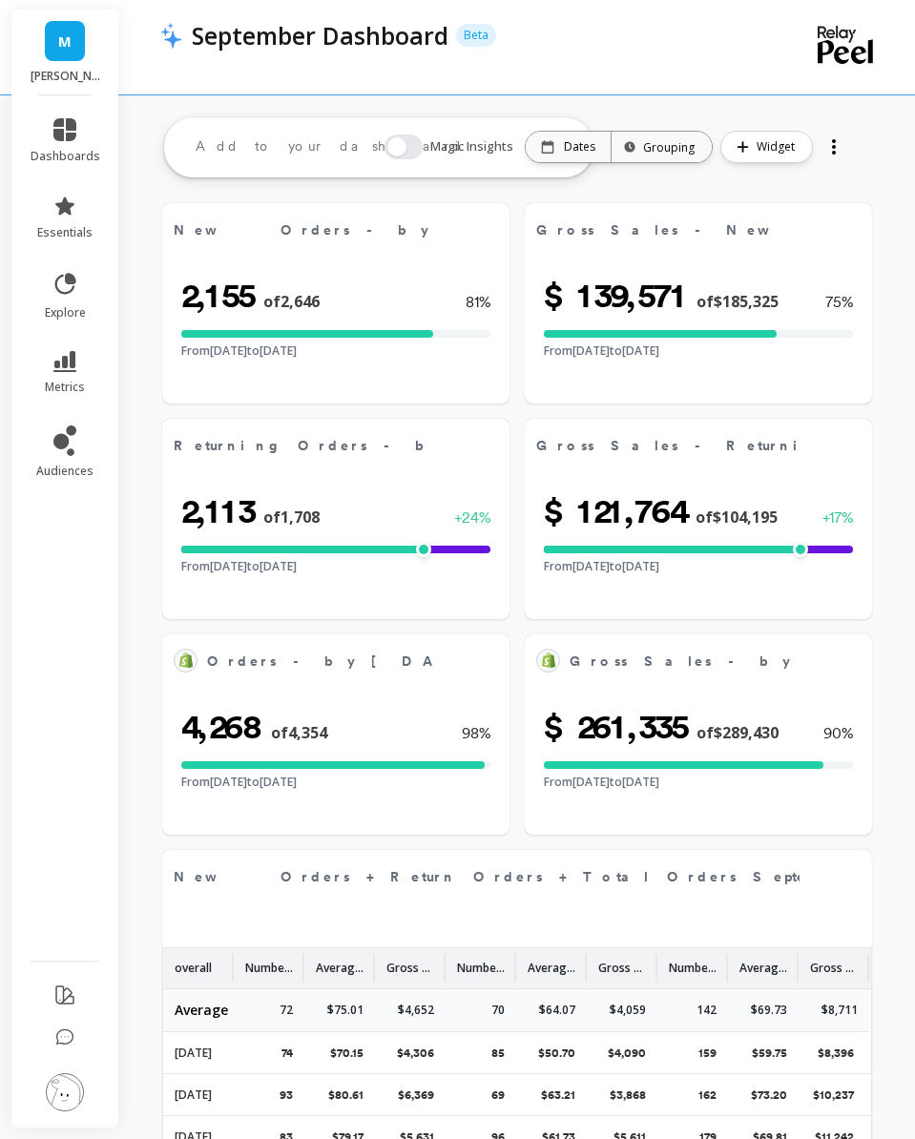
select select "sum"
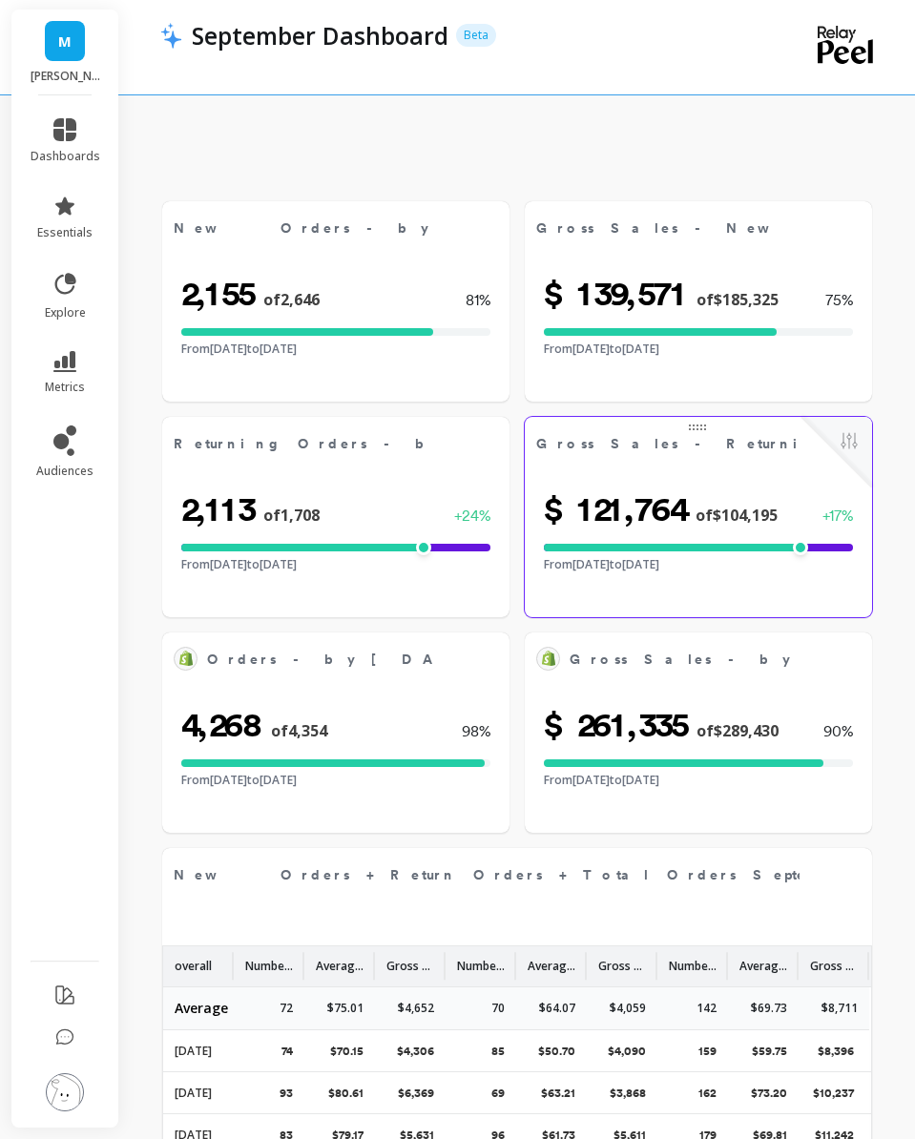
select select "sum"
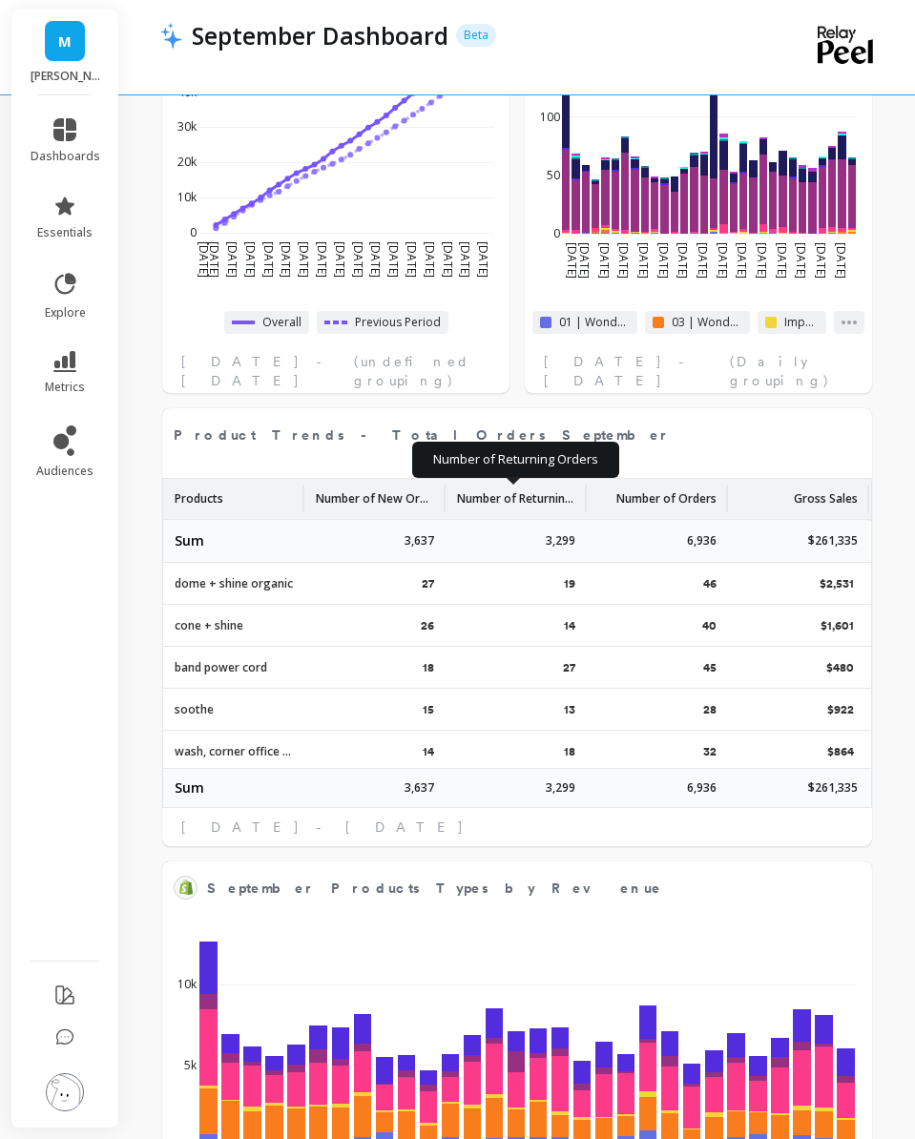
scroll to position [1113, 0]
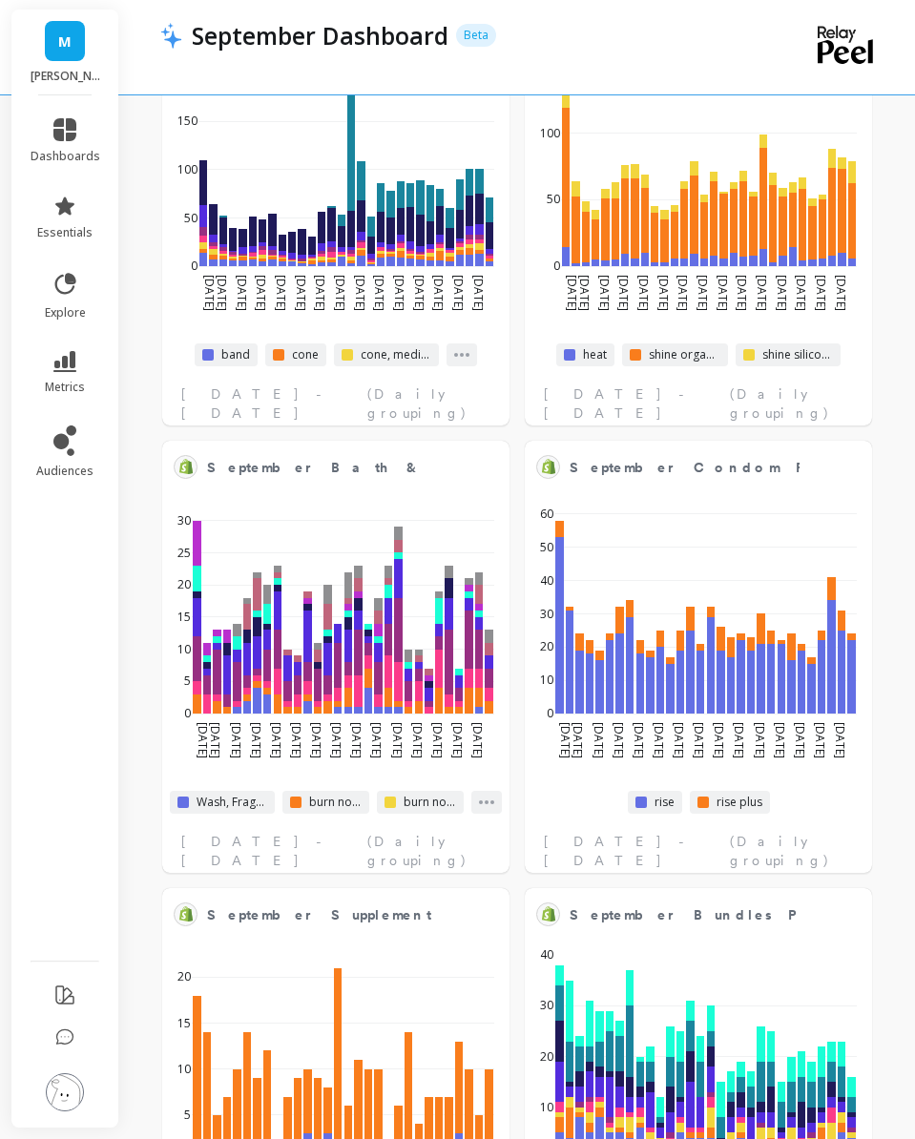
select select "sum"
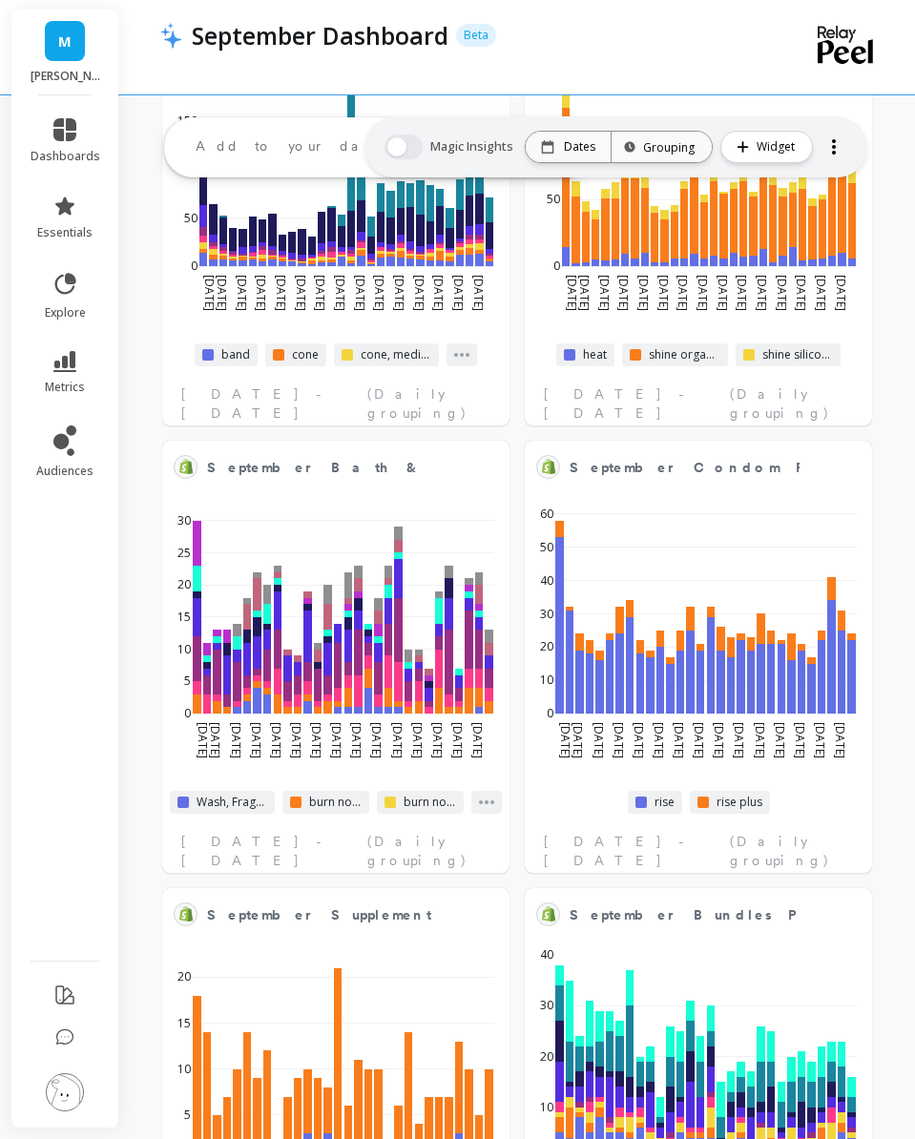
scroll to position [2728, 0]
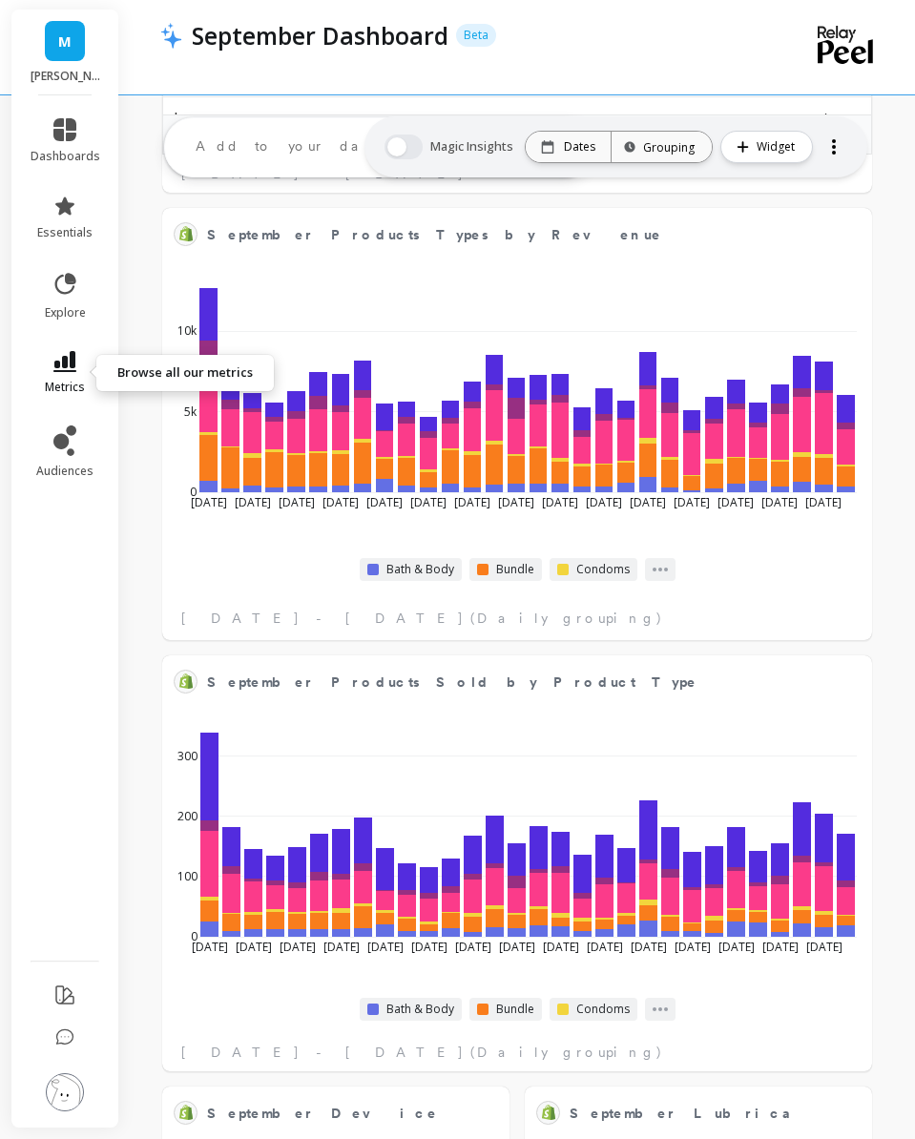
click at [74, 380] on span "metrics" at bounding box center [65, 387] width 40 height 15
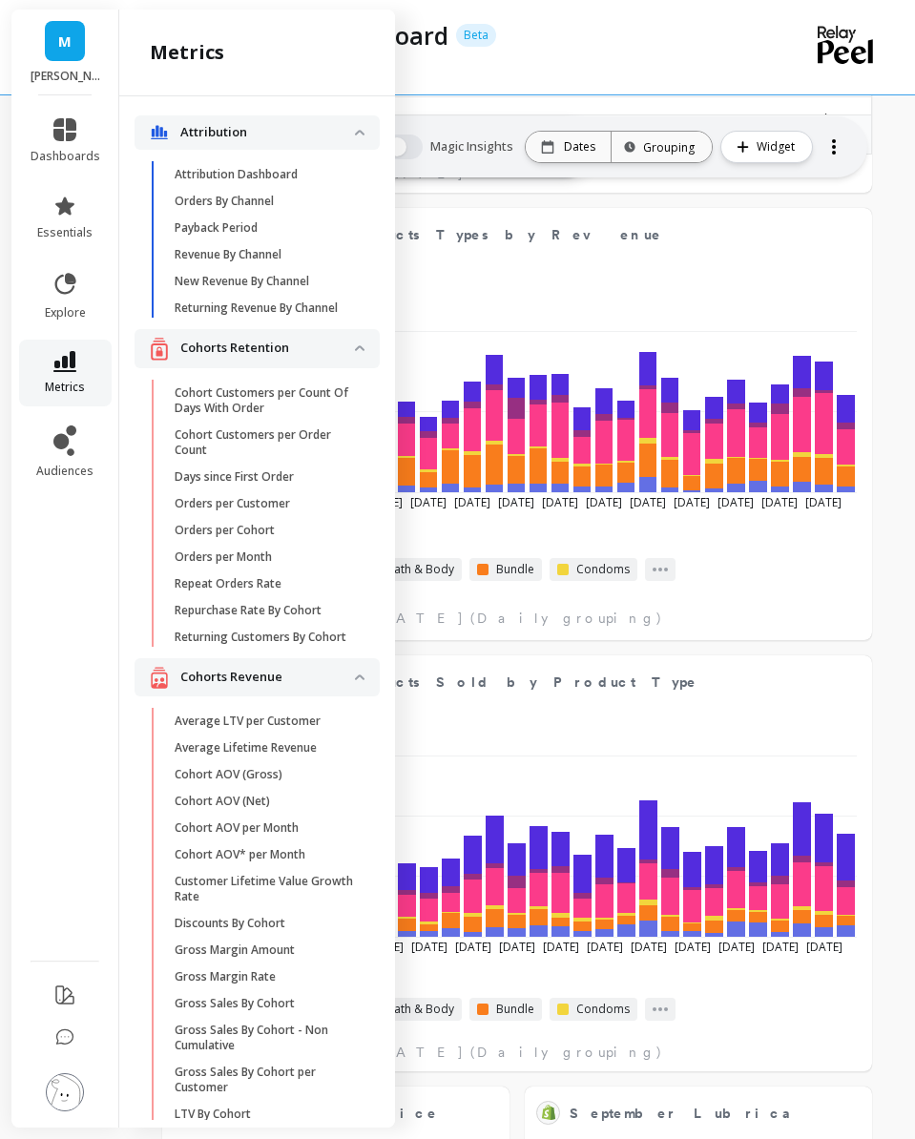
scroll to position [3300, 0]
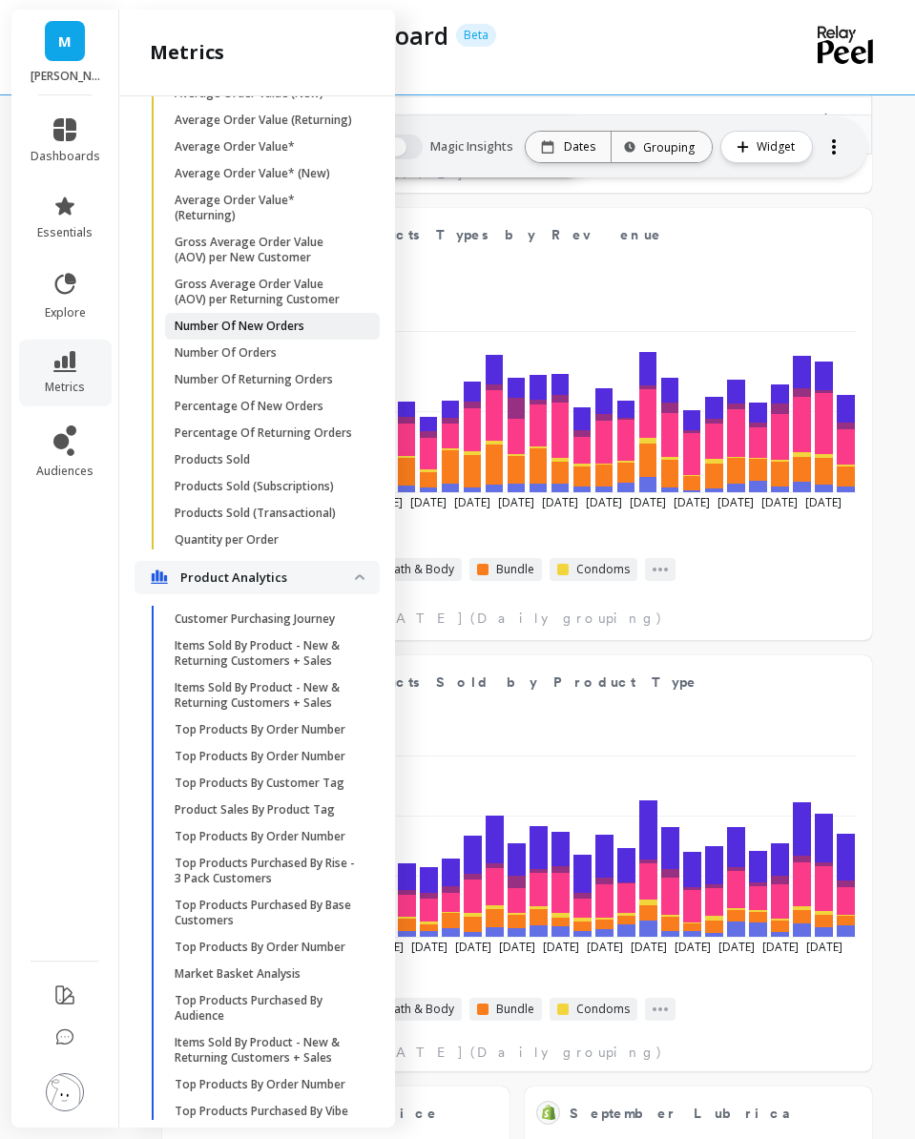
click at [242, 321] on p "Number Of New Orders" at bounding box center [240, 326] width 130 height 15
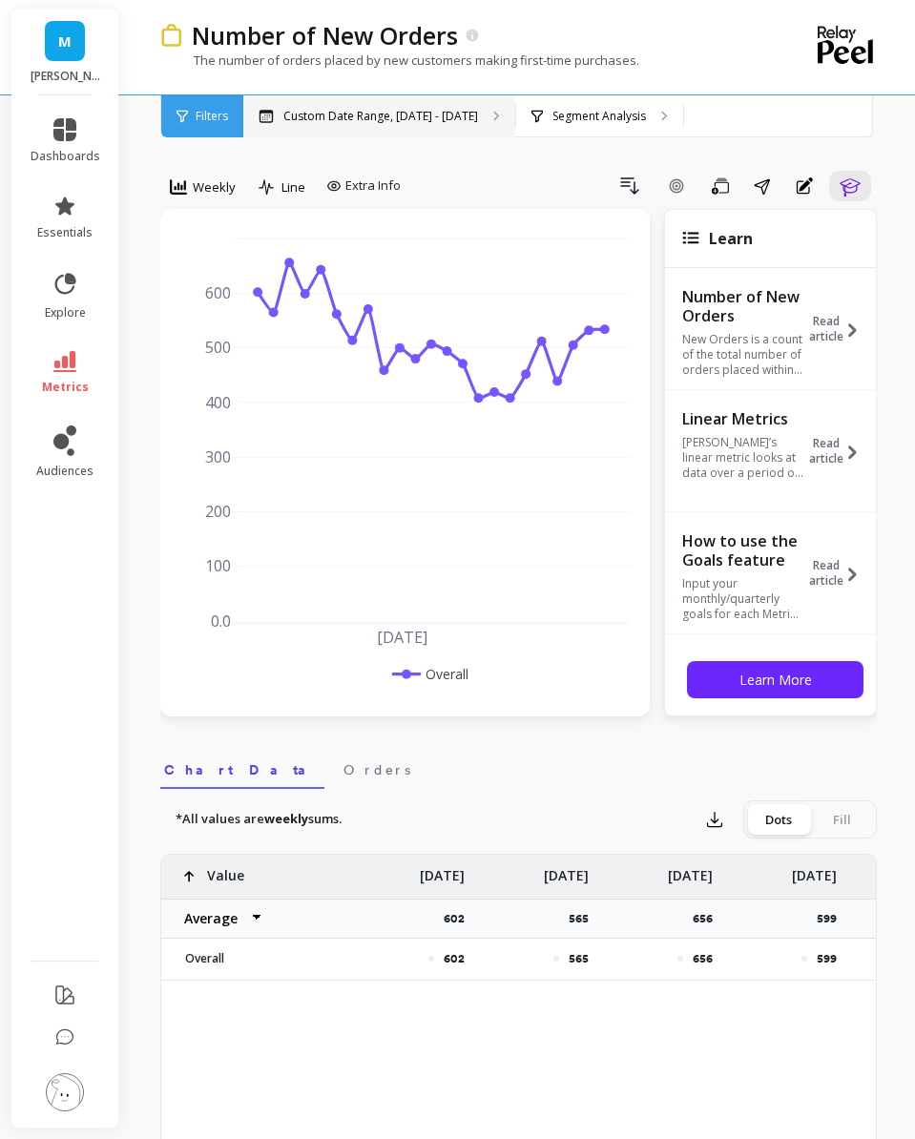
click at [338, 136] on div "Custom Date Range, May 1 - Oct 5" at bounding box center [379, 116] width 272 height 42
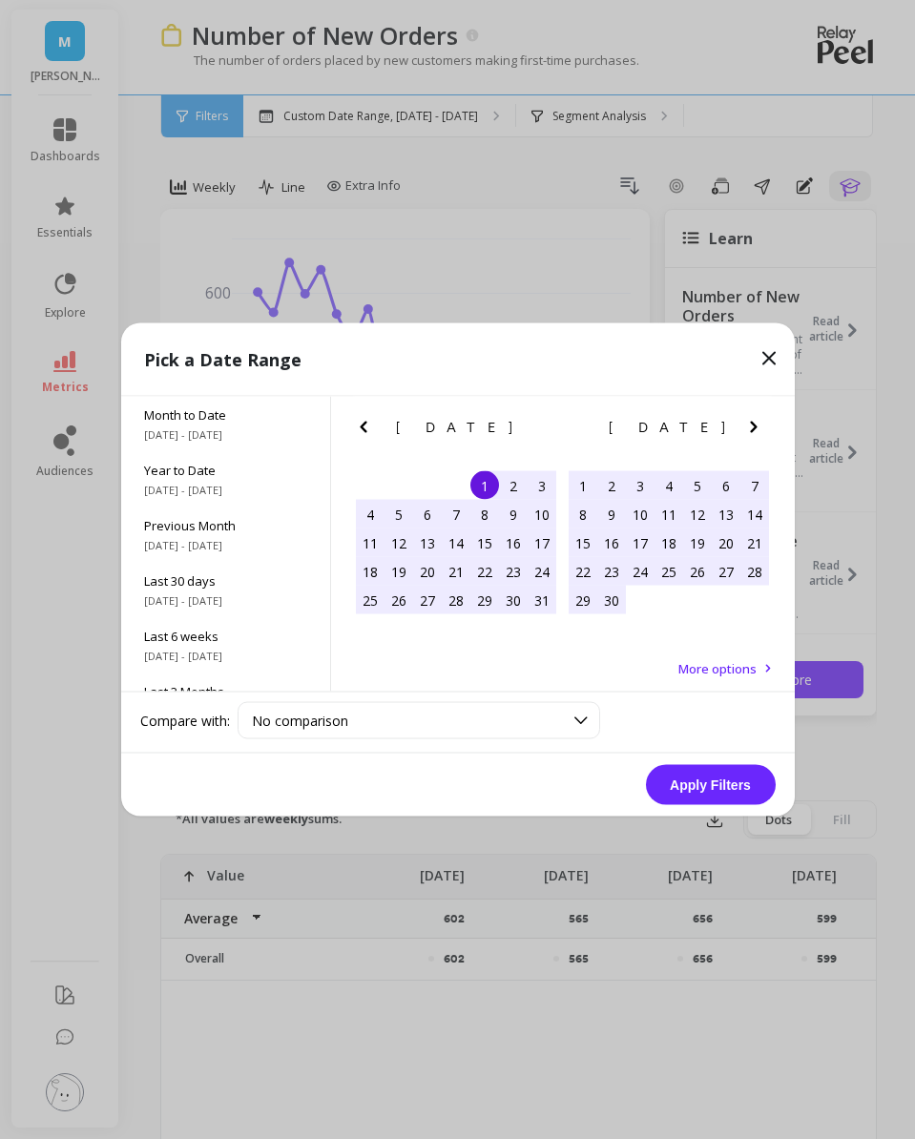
click at [734, 432] on div "June 2025" at bounding box center [668, 428] width 213 height 20
click at [740, 428] on div "June 2025" at bounding box center [668, 428] width 213 height 20
click at [745, 428] on icon "Next Month" at bounding box center [753, 427] width 23 height 23
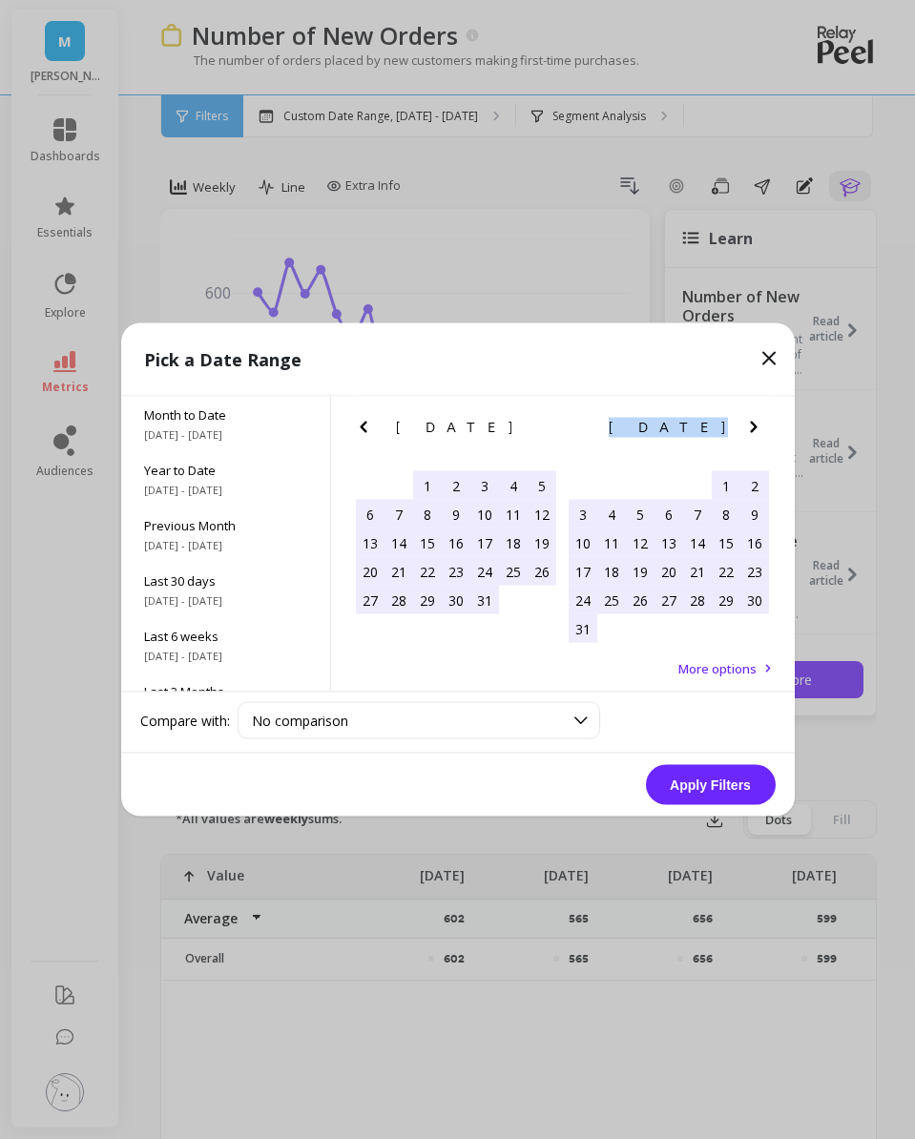
click at [745, 428] on icon "Next Month" at bounding box center [753, 427] width 23 height 23
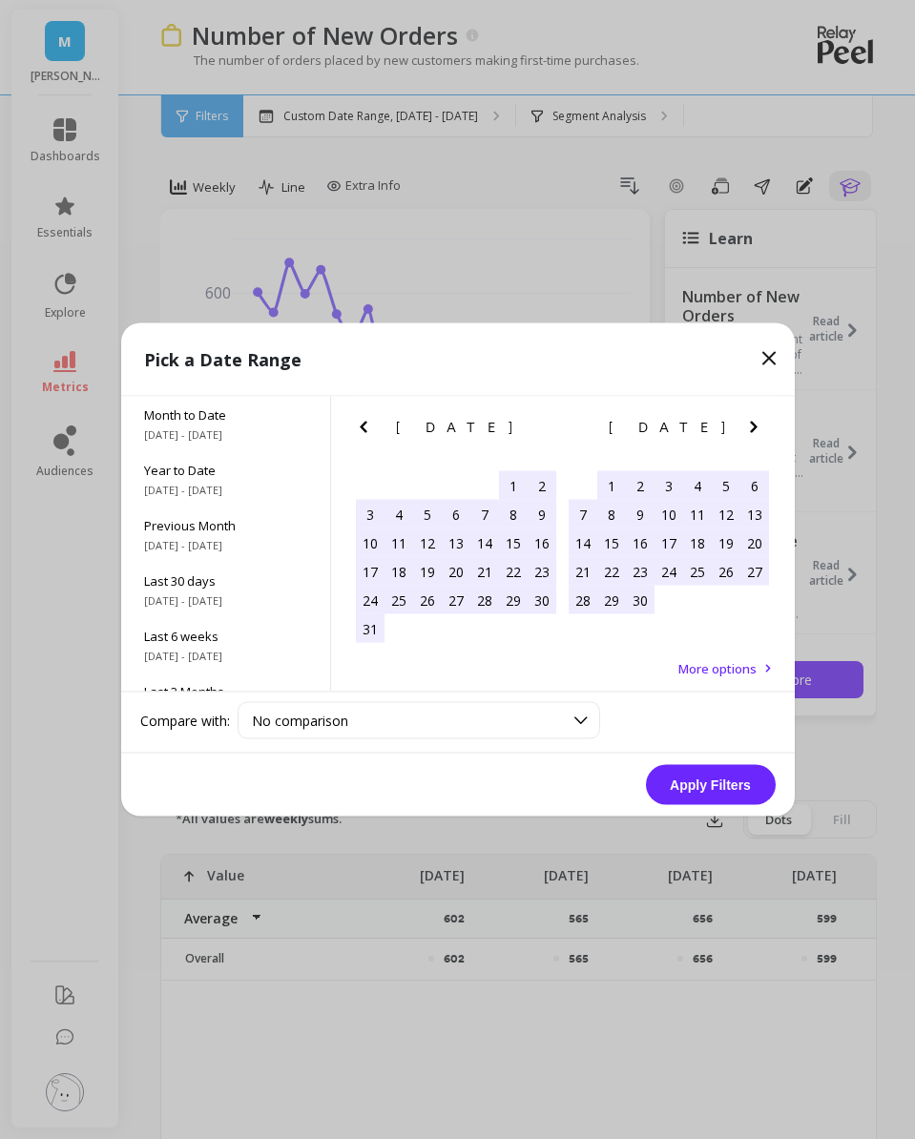
click at [609, 489] on div "1" at bounding box center [611, 485] width 29 height 29
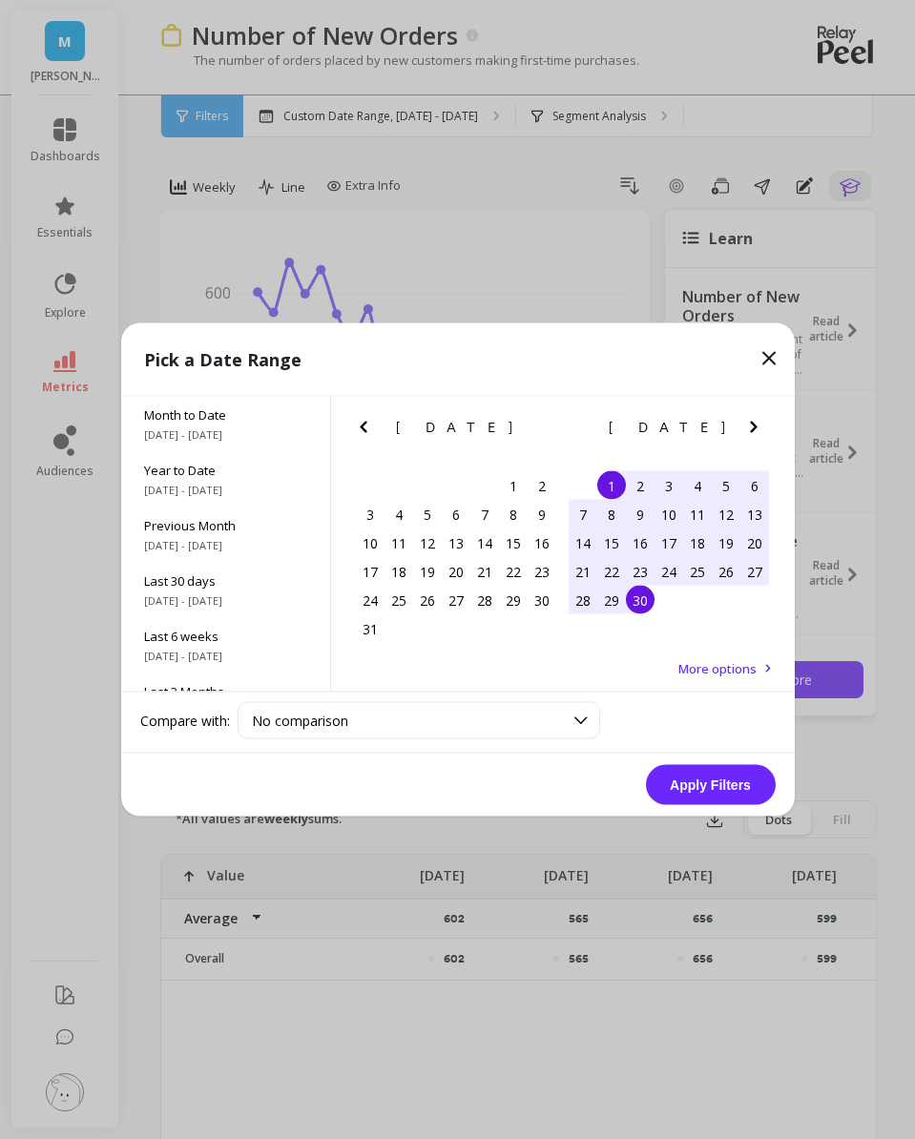
click at [640, 600] on div "30" at bounding box center [640, 600] width 29 height 29
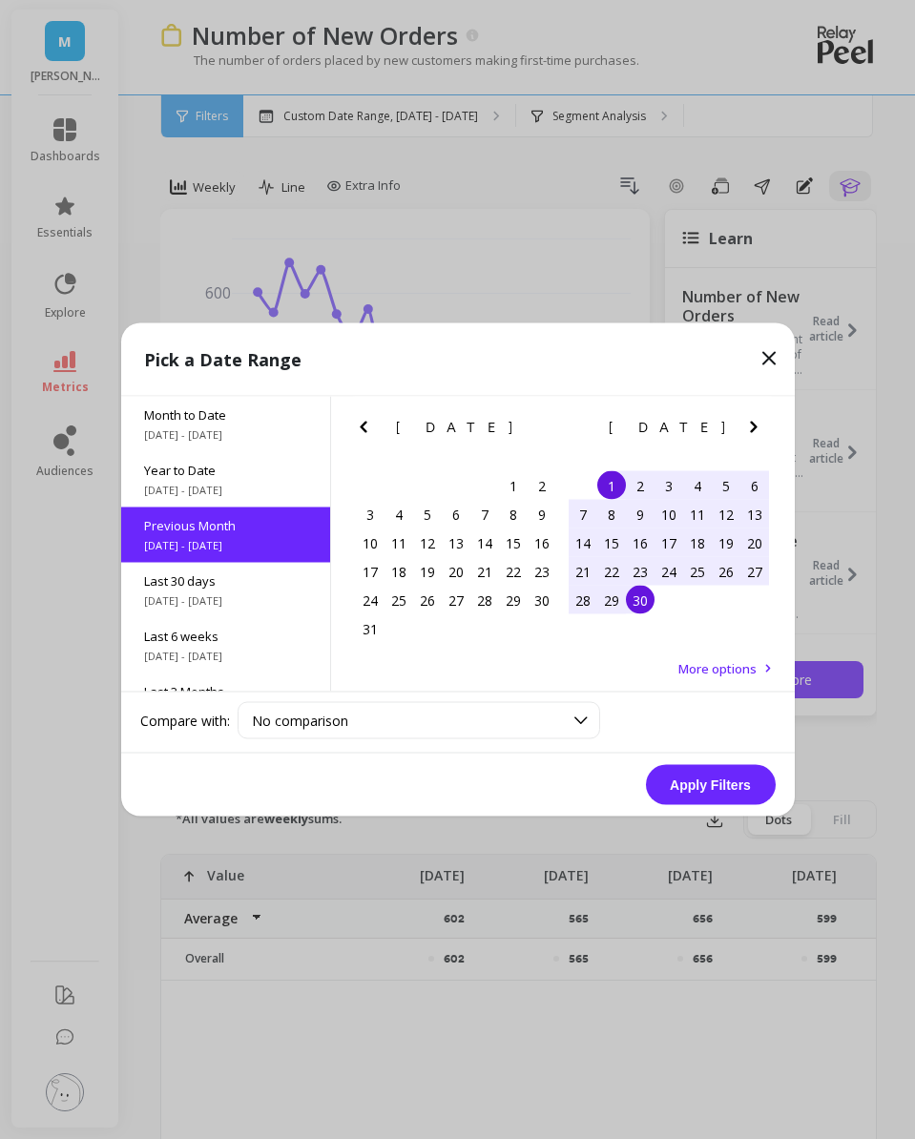
click at [714, 806] on div "Apply Filters" at bounding box center [457, 785] width 673 height 63
click at [699, 788] on button "Apply Filters" at bounding box center [711, 785] width 130 height 40
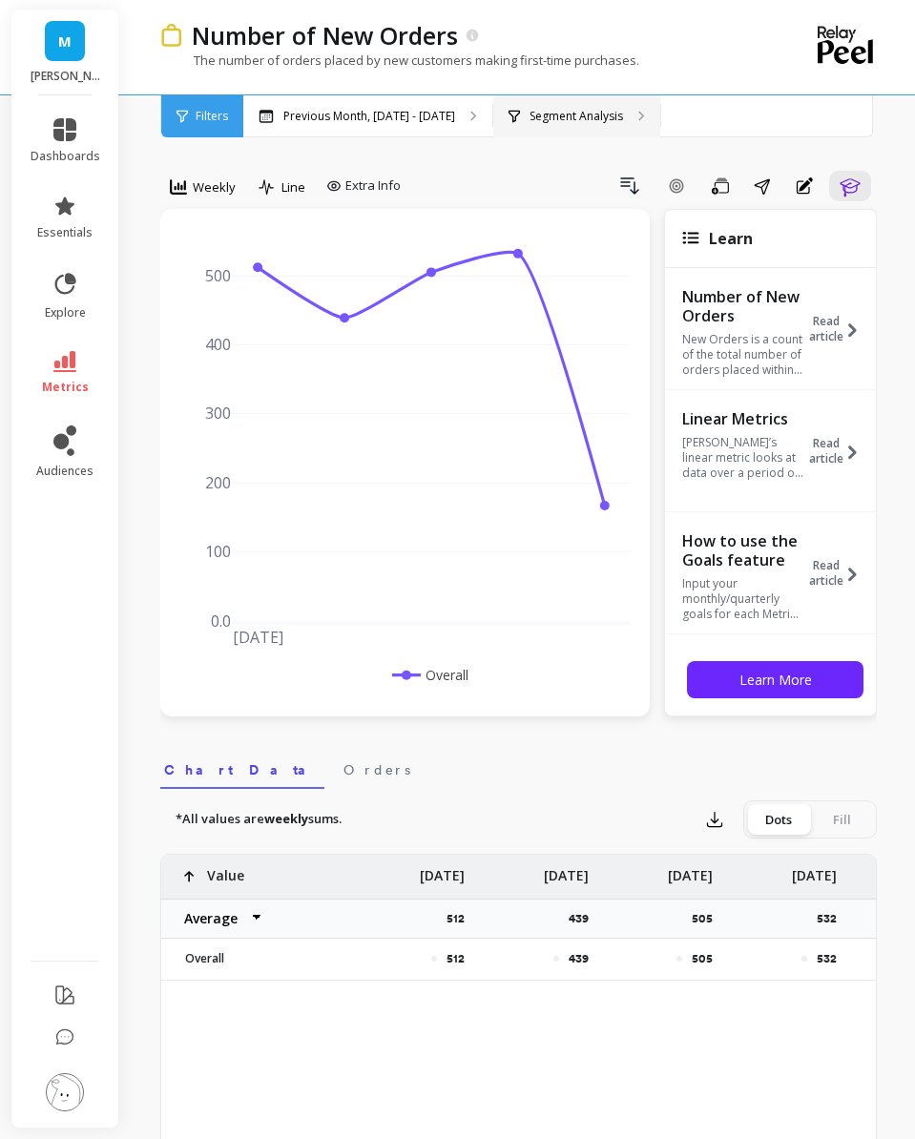
click at [600, 109] on p "Segment Analysis" at bounding box center [575, 116] width 93 height 15
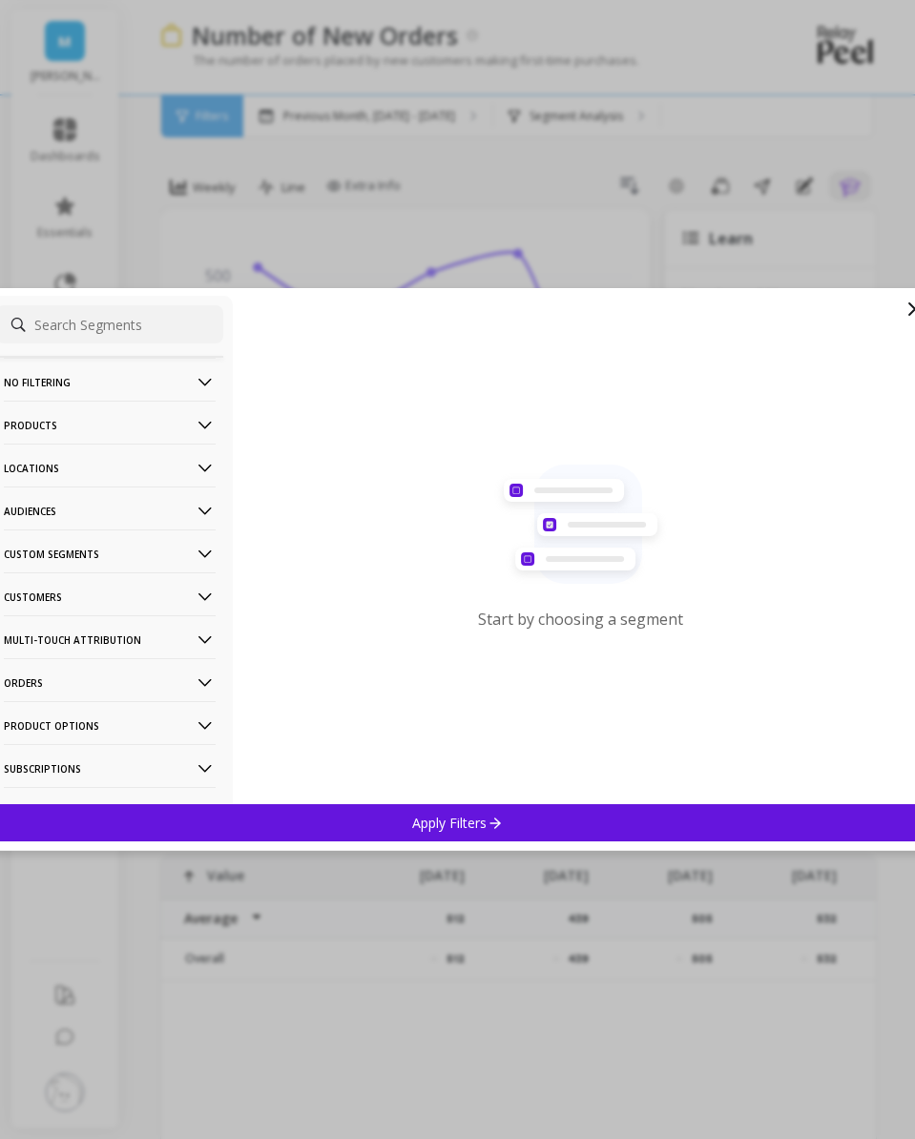
click at [911, 306] on icon at bounding box center [914, 308] width 11 height 11
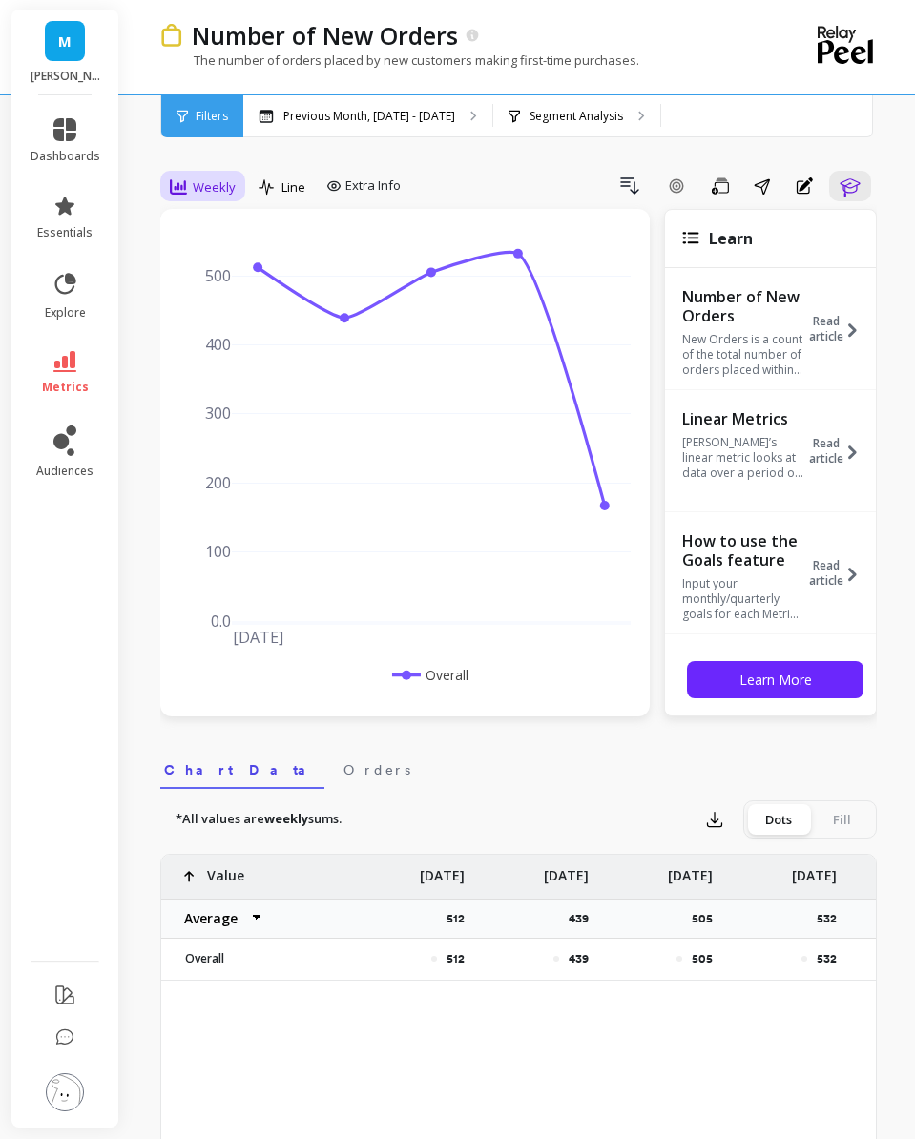
click at [198, 186] on span "Weekly" at bounding box center [214, 187] width 43 height 18
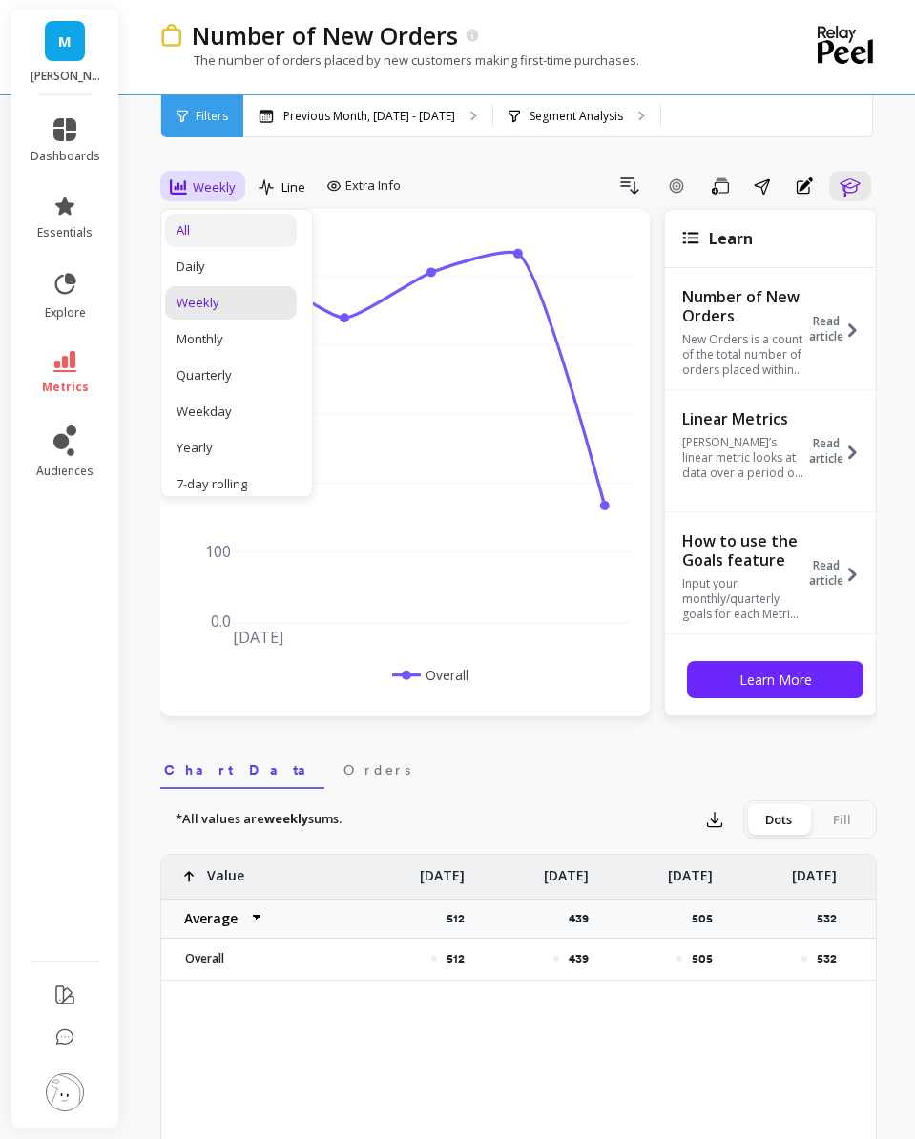
click at [229, 240] on div "All" at bounding box center [231, 230] width 132 height 33
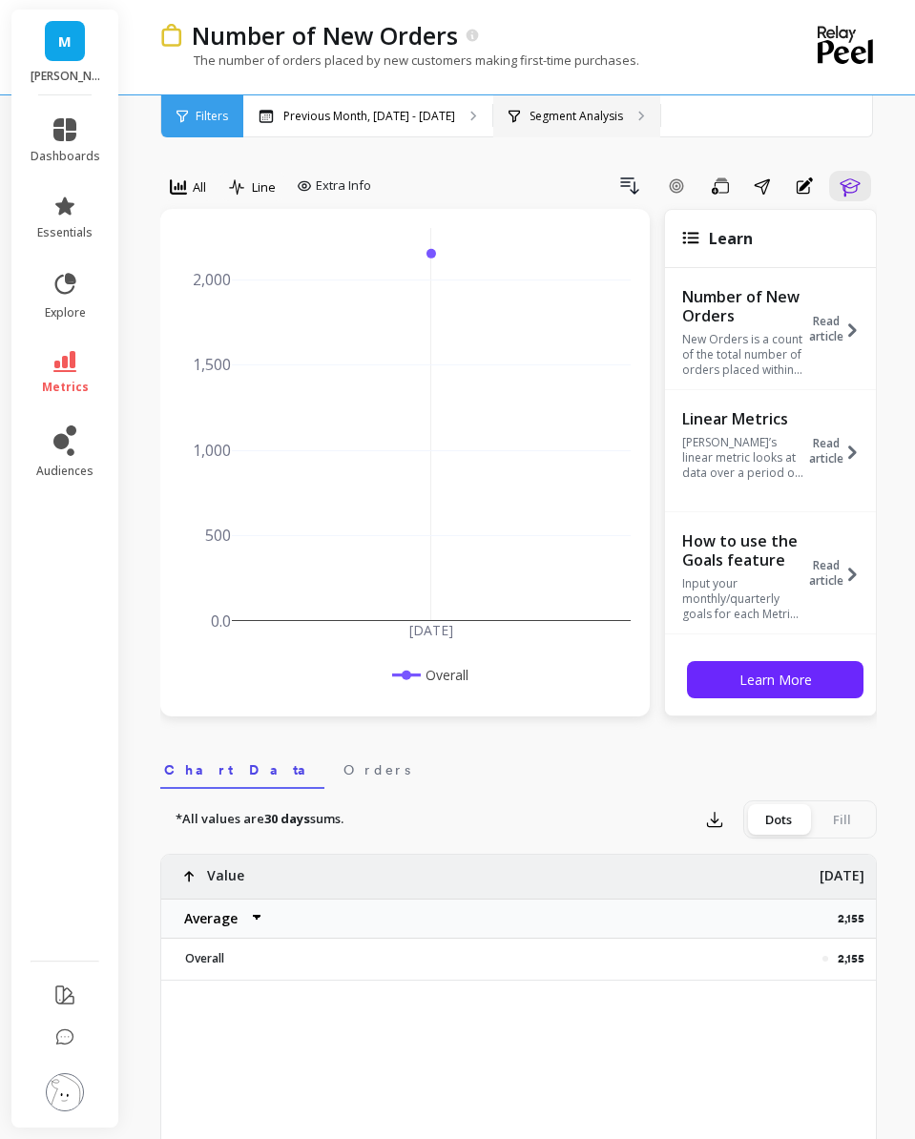
click at [567, 111] on p "Segment Analysis" at bounding box center [575, 116] width 93 height 15
click at [551, 114] on p "Segment Analysis" at bounding box center [575, 116] width 93 height 15
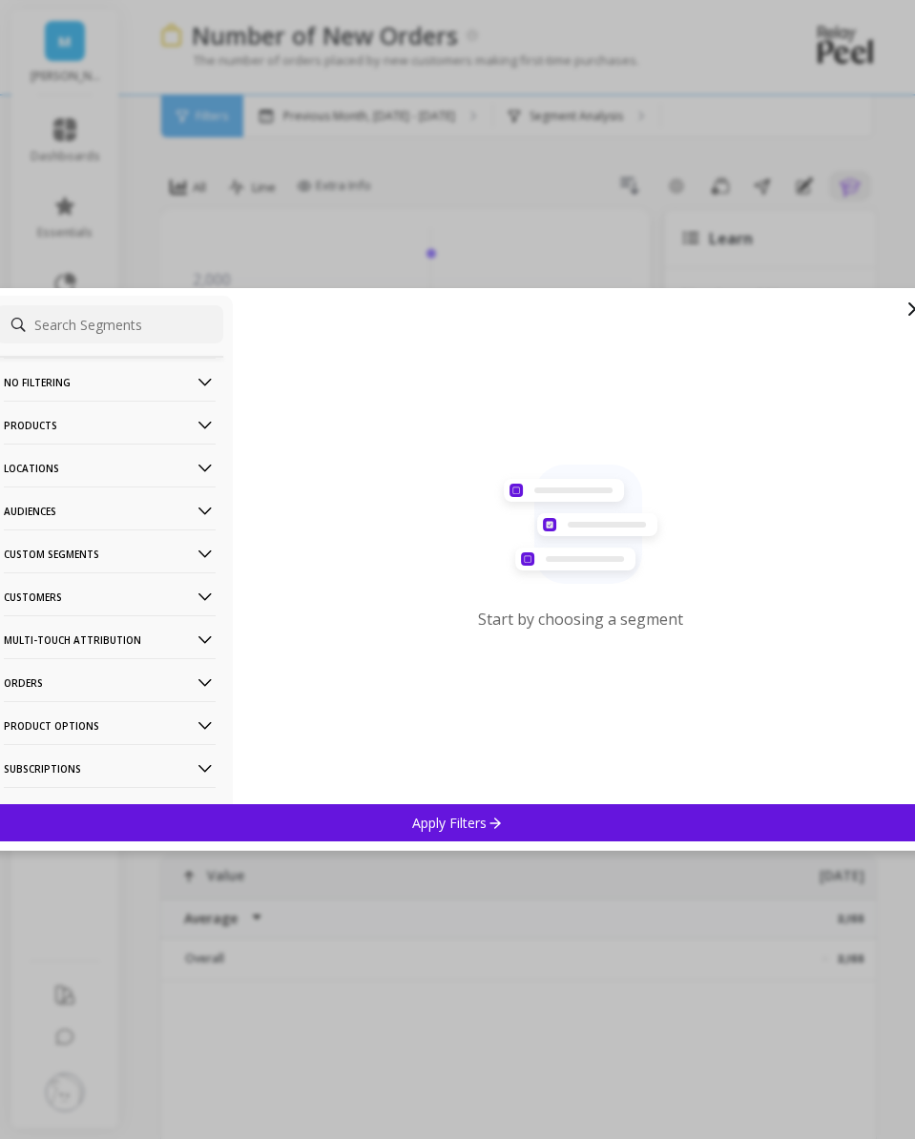
click at [139, 431] on p "Products" at bounding box center [110, 425] width 212 height 49
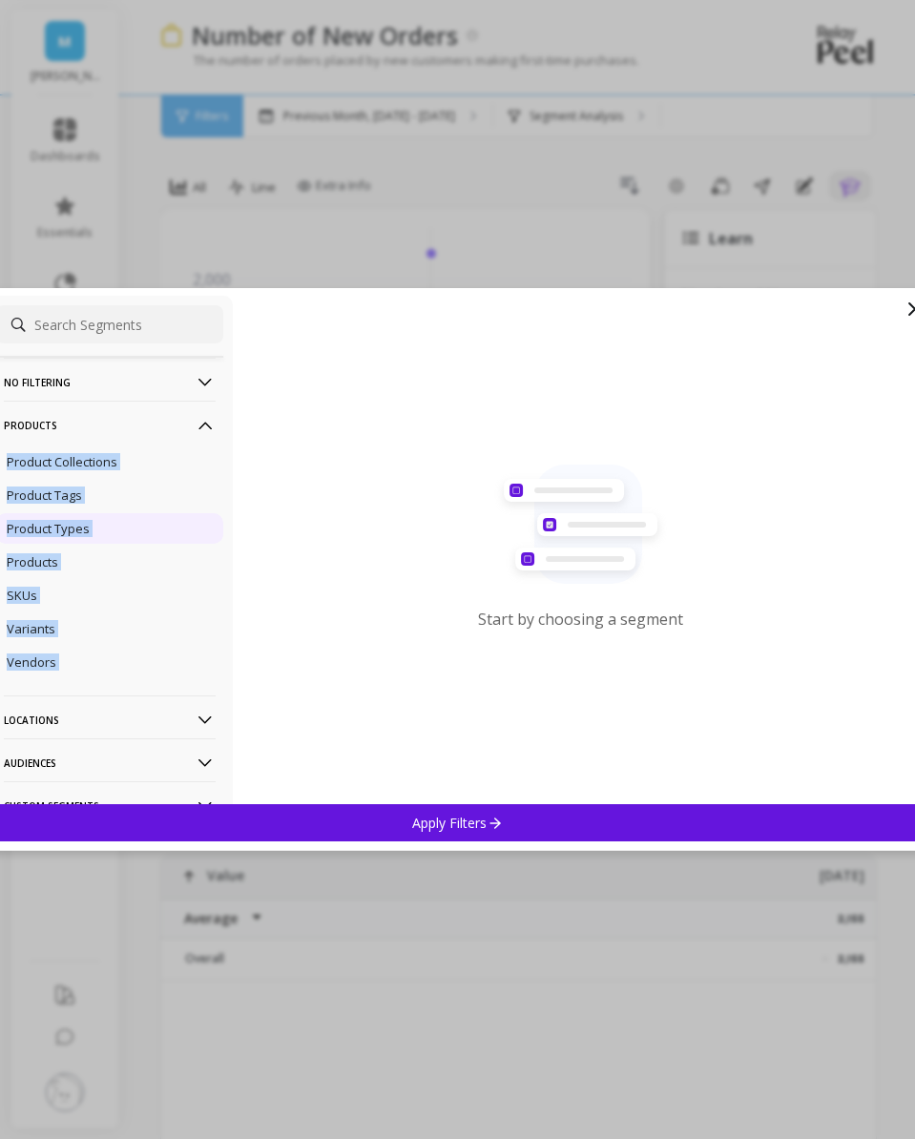
click at [134, 533] on div "Product Types" at bounding box center [109, 528] width 227 height 31
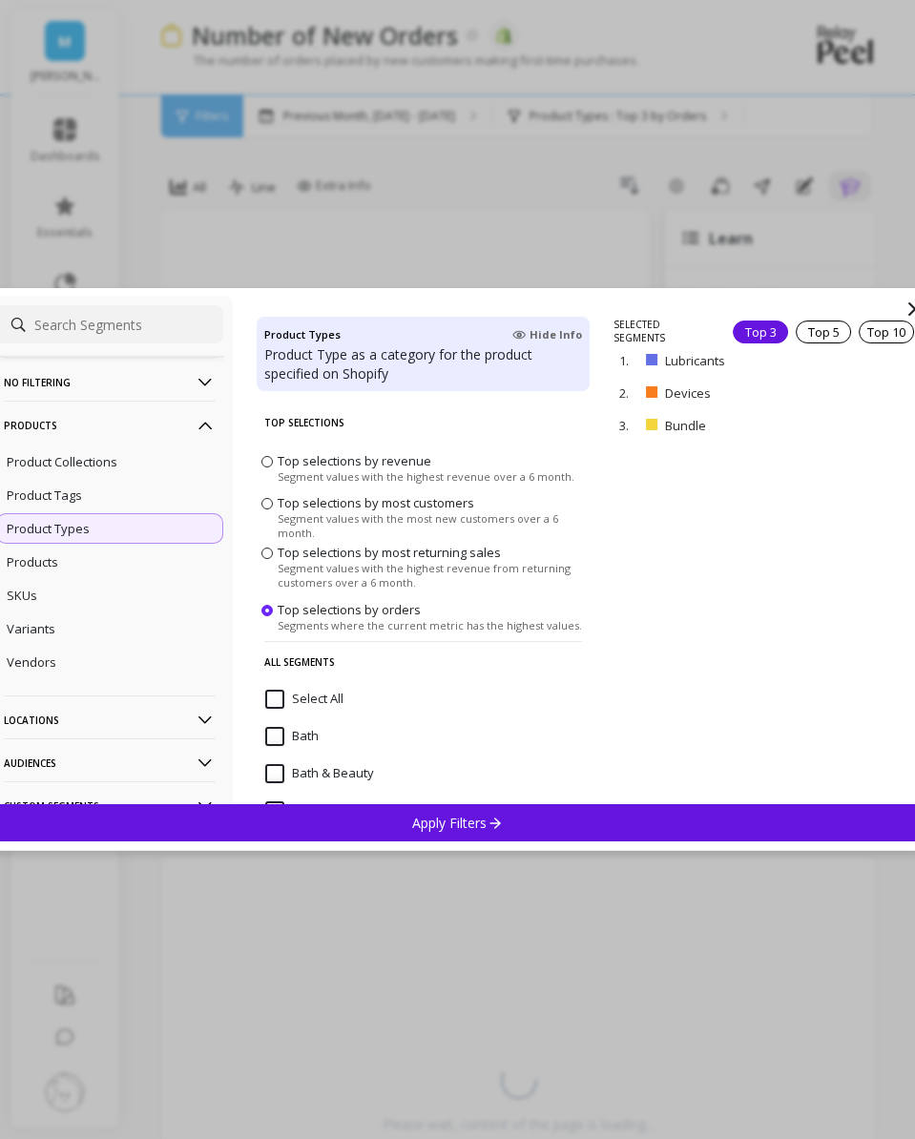
click at [446, 819] on p "Apply Filters" at bounding box center [457, 823] width 91 height 18
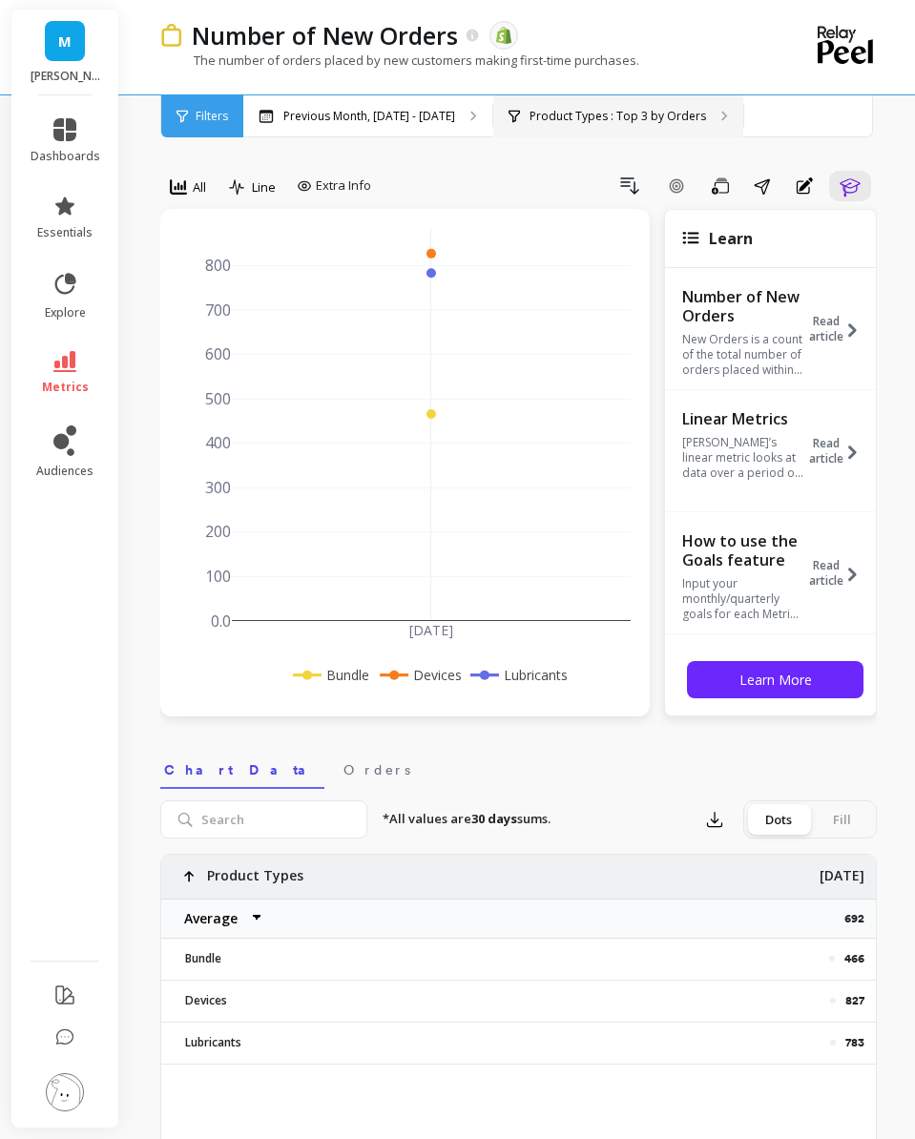
click at [549, 118] on p "Product Types : Top 3 by Orders" at bounding box center [617, 116] width 176 height 15
click at [611, 123] on p "Product Types : Top 3 by Orders" at bounding box center [617, 116] width 176 height 15
click at [597, 113] on p "Product Types : Top 3 by Orders" at bounding box center [617, 116] width 176 height 15
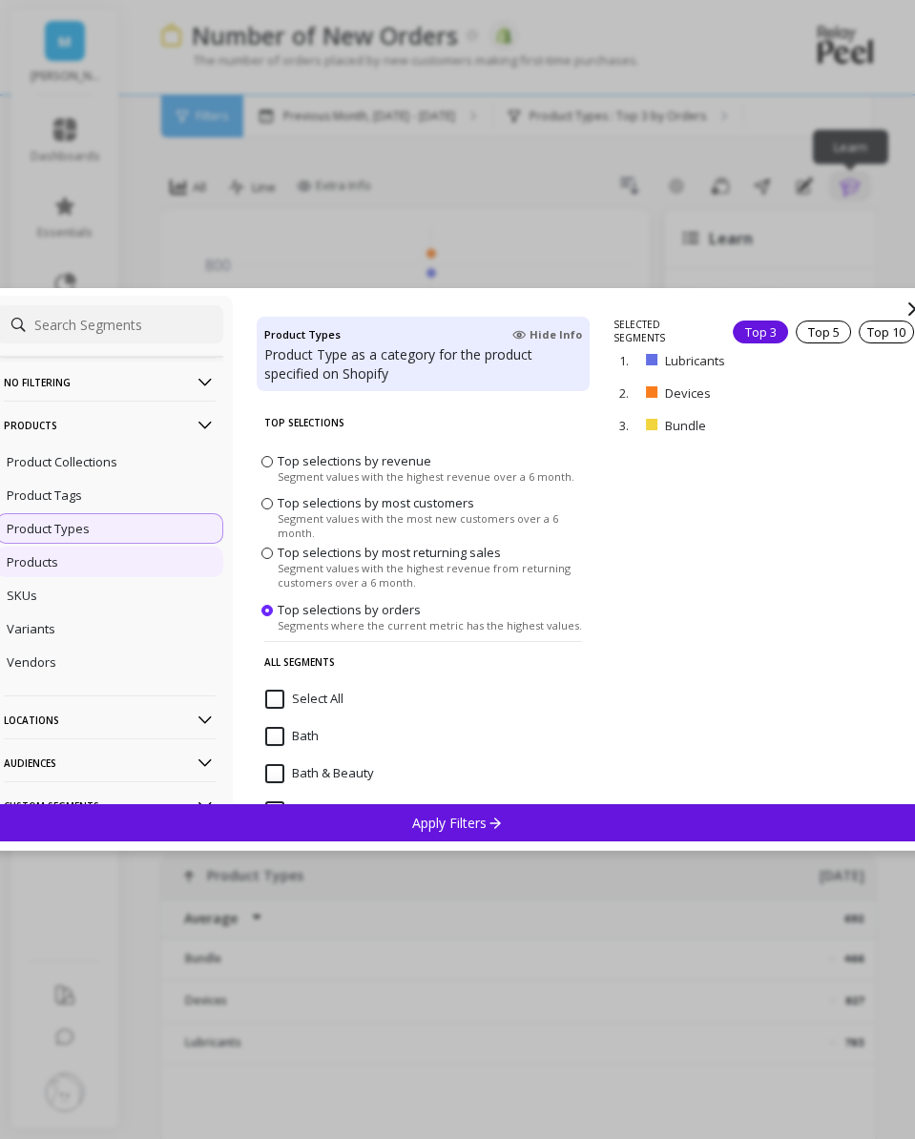
click at [116, 572] on div "Products" at bounding box center [109, 562] width 227 height 31
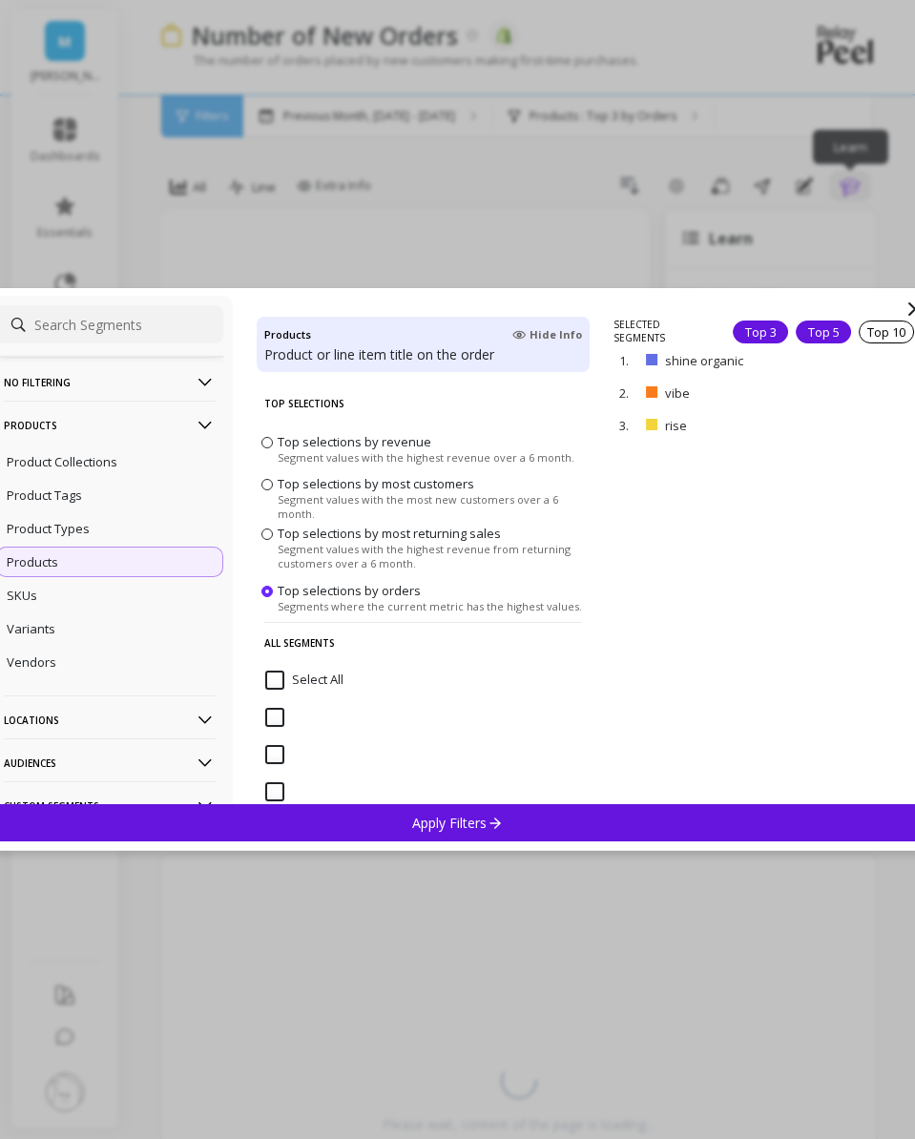
click at [807, 335] on div "Top 5" at bounding box center [823, 332] width 55 height 23
click at [522, 830] on div "Apply Filters" at bounding box center [458, 822] width 942 height 37
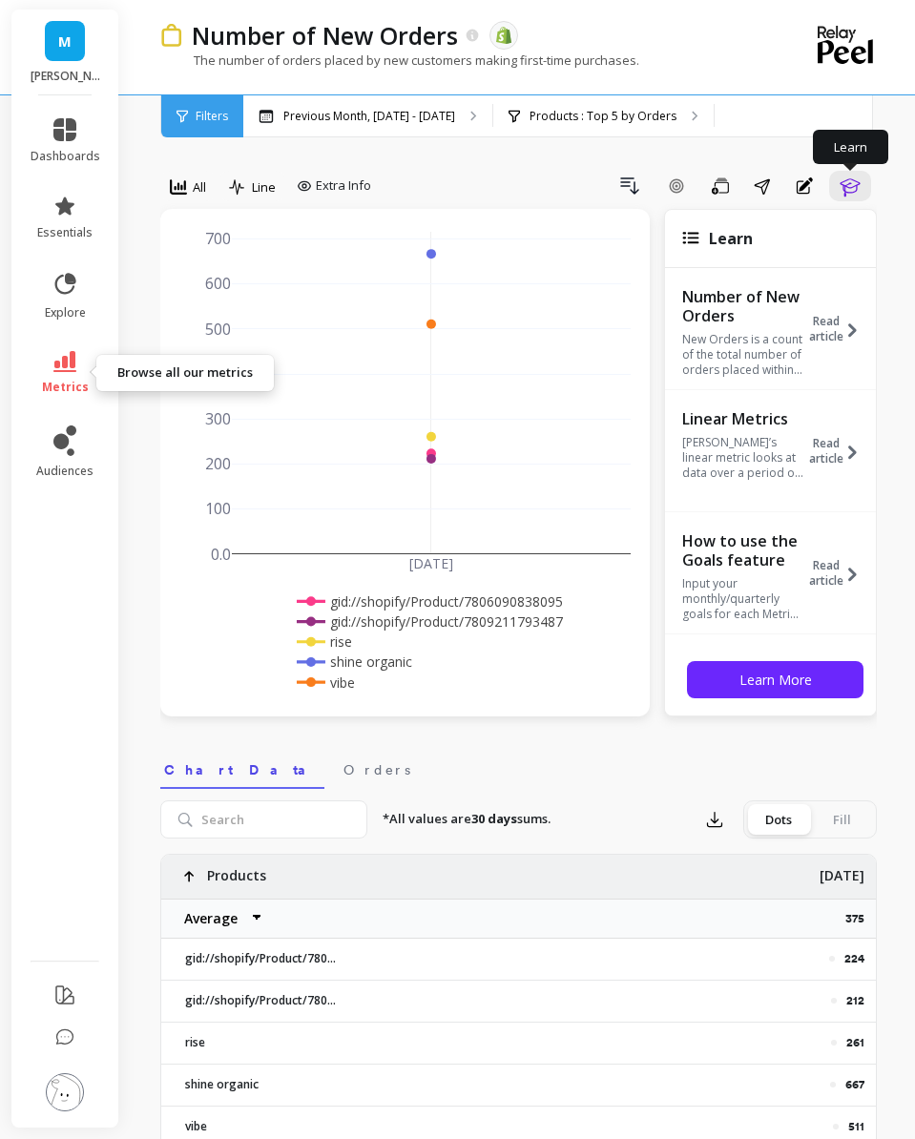
click at [71, 355] on icon at bounding box center [64, 361] width 23 height 21
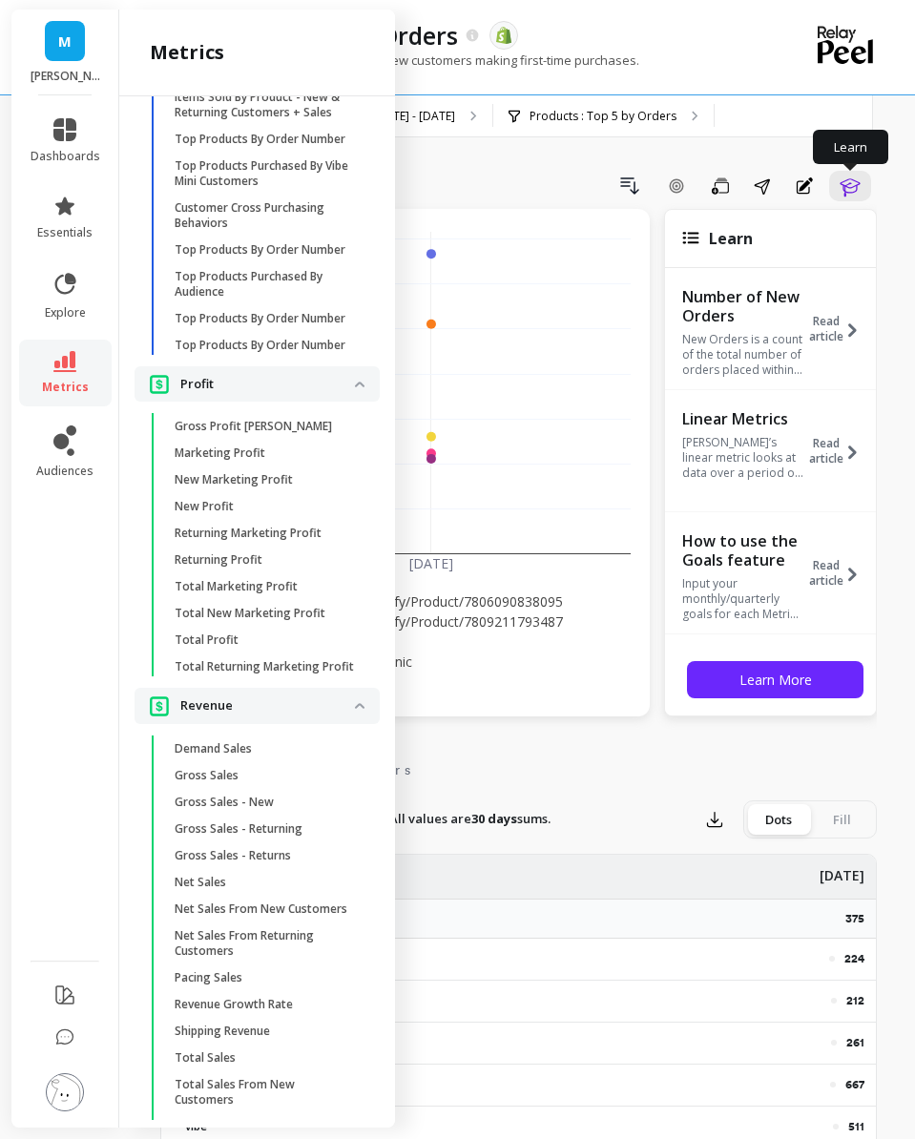
scroll to position [4259, 0]
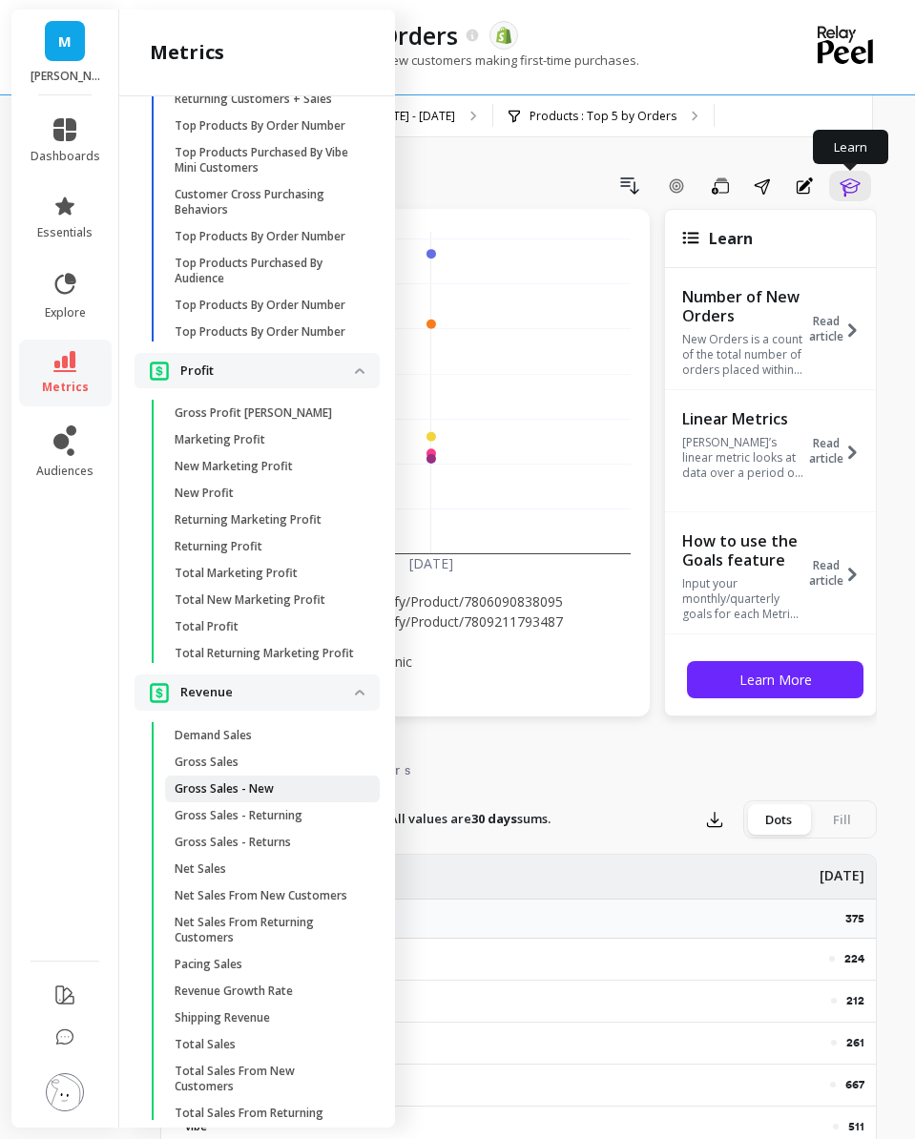
click at [245, 785] on p "Gross Sales - New" at bounding box center [224, 788] width 99 height 15
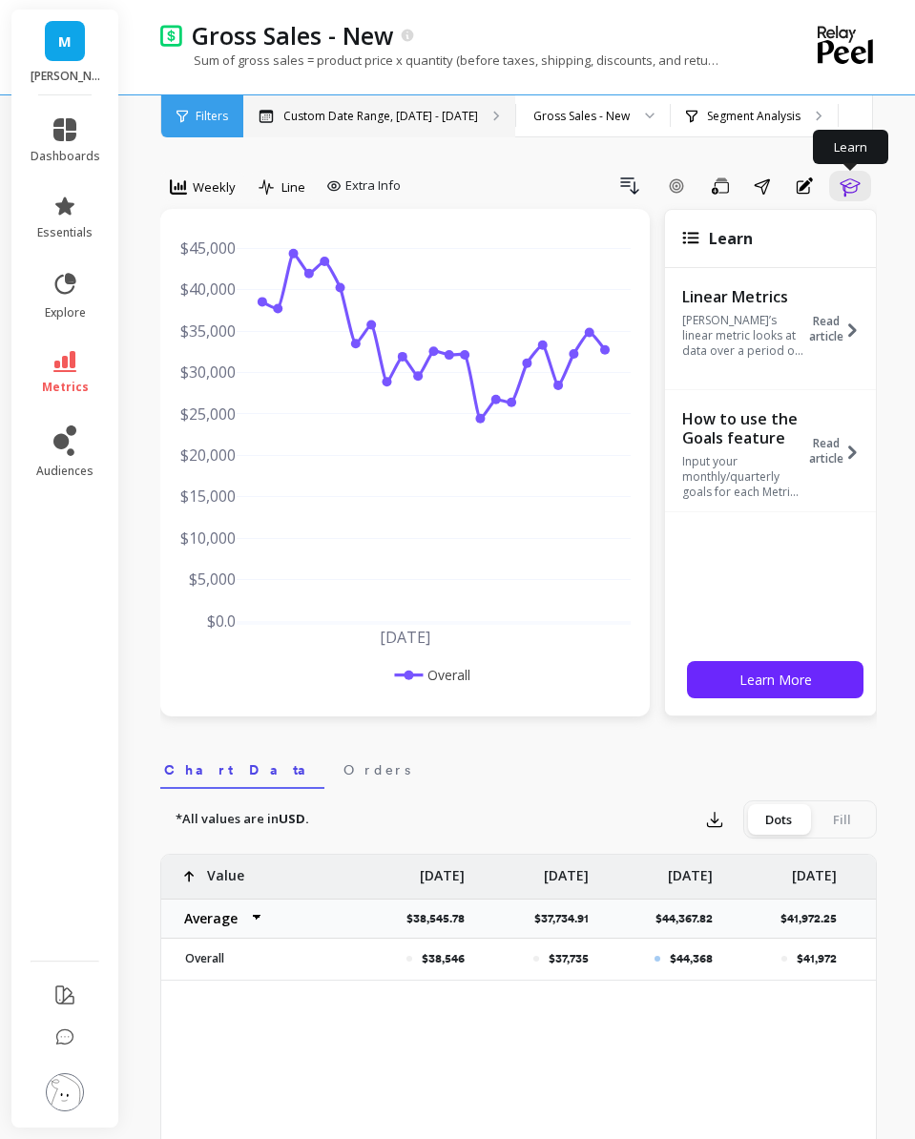
click at [387, 114] on p "Custom Date Range, May 1 - Oct 5" at bounding box center [380, 116] width 195 height 15
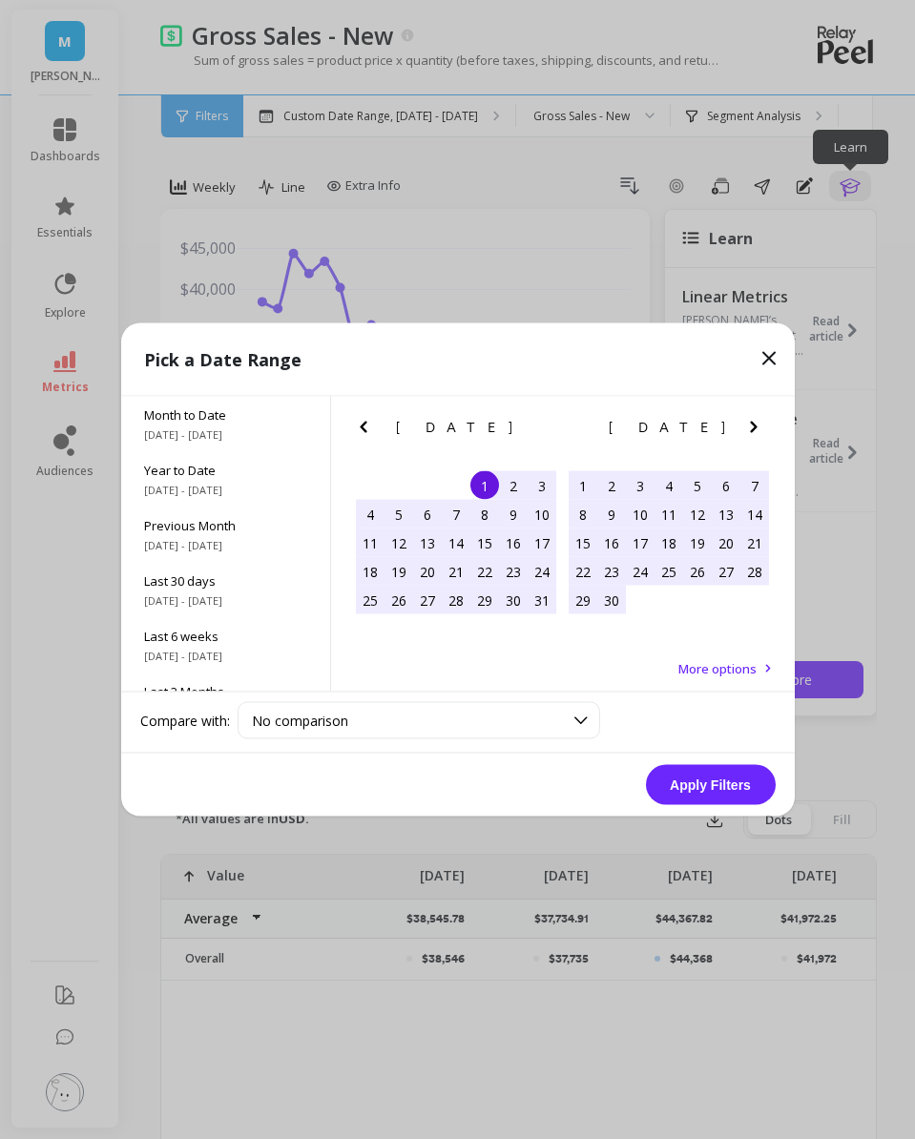
click at [747, 431] on icon "Next Month" at bounding box center [753, 427] width 23 height 23
click at [611, 482] on div "1" at bounding box center [611, 485] width 29 height 29
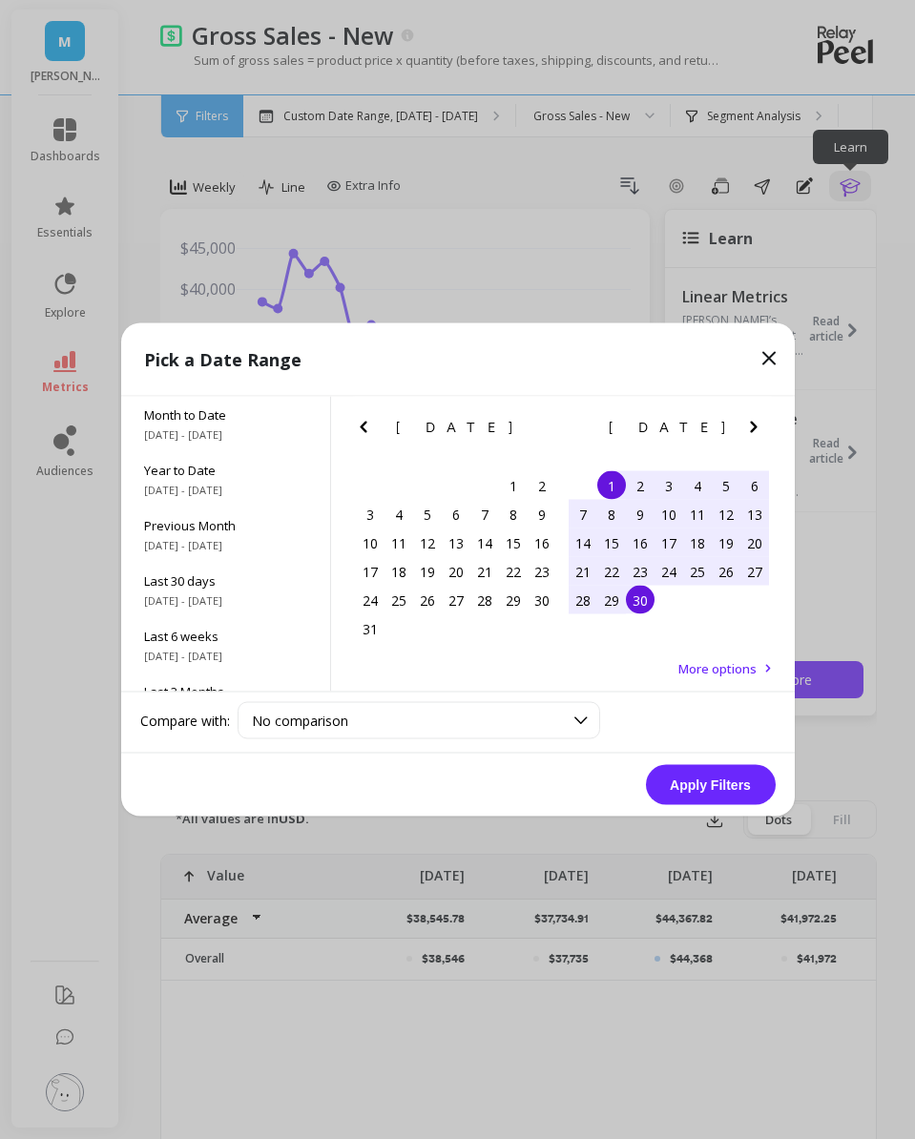
click at [648, 600] on div "30" at bounding box center [640, 600] width 29 height 29
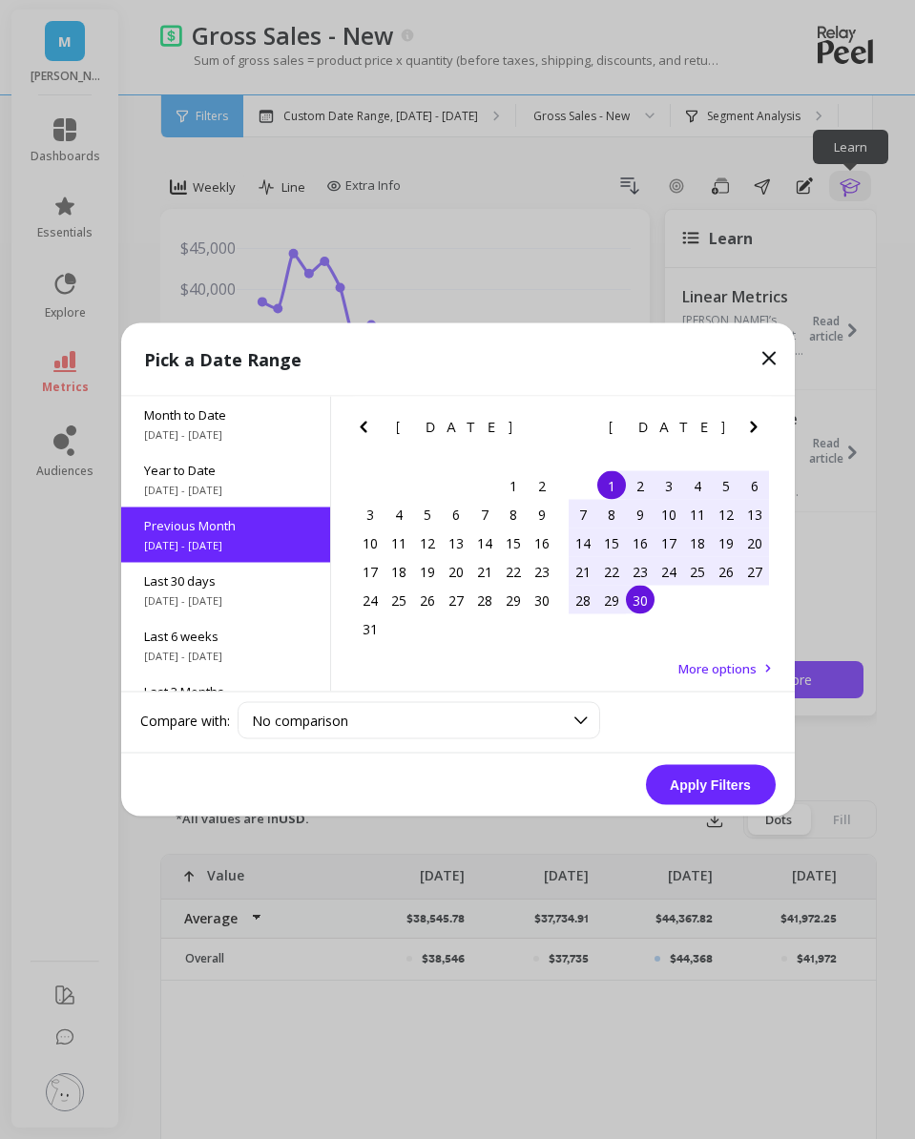
click at [688, 773] on button "Apply Filters" at bounding box center [711, 785] width 130 height 40
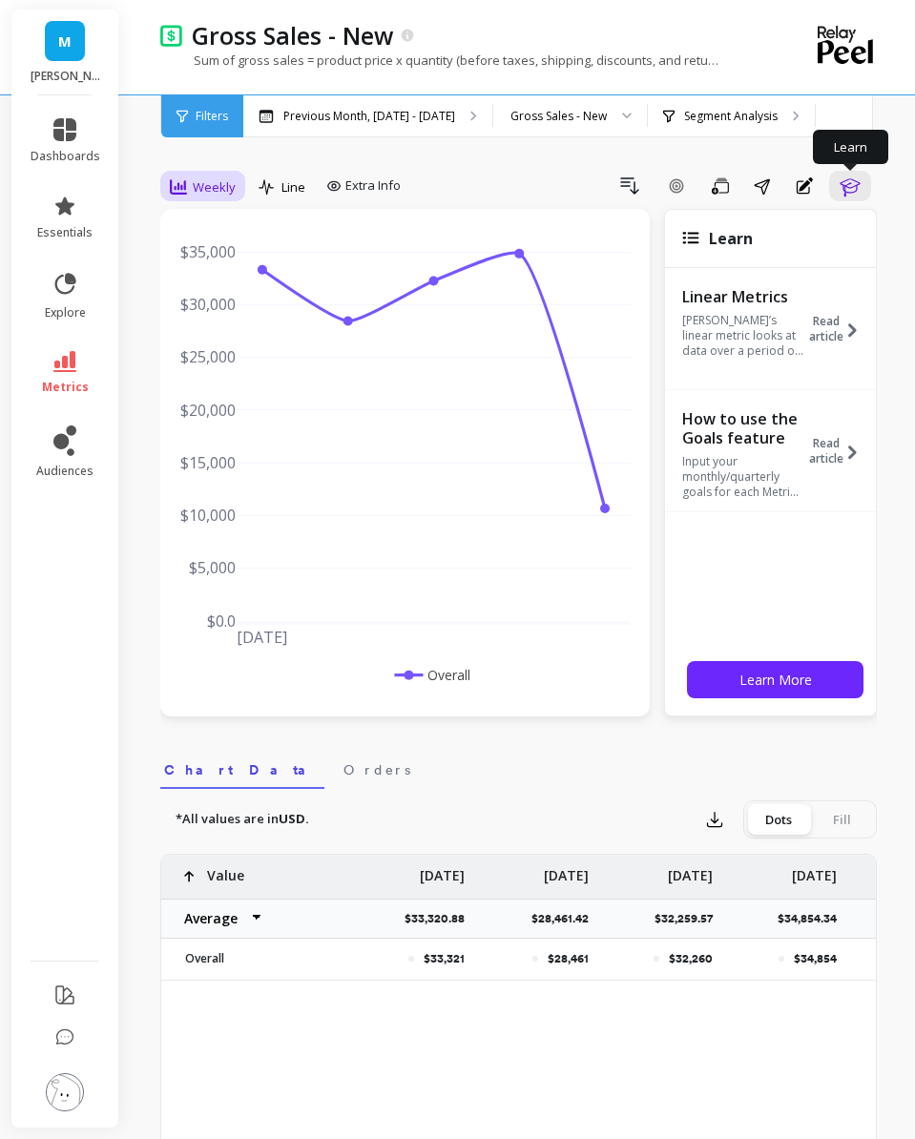
click at [188, 186] on div "Weekly" at bounding box center [203, 187] width 66 height 23
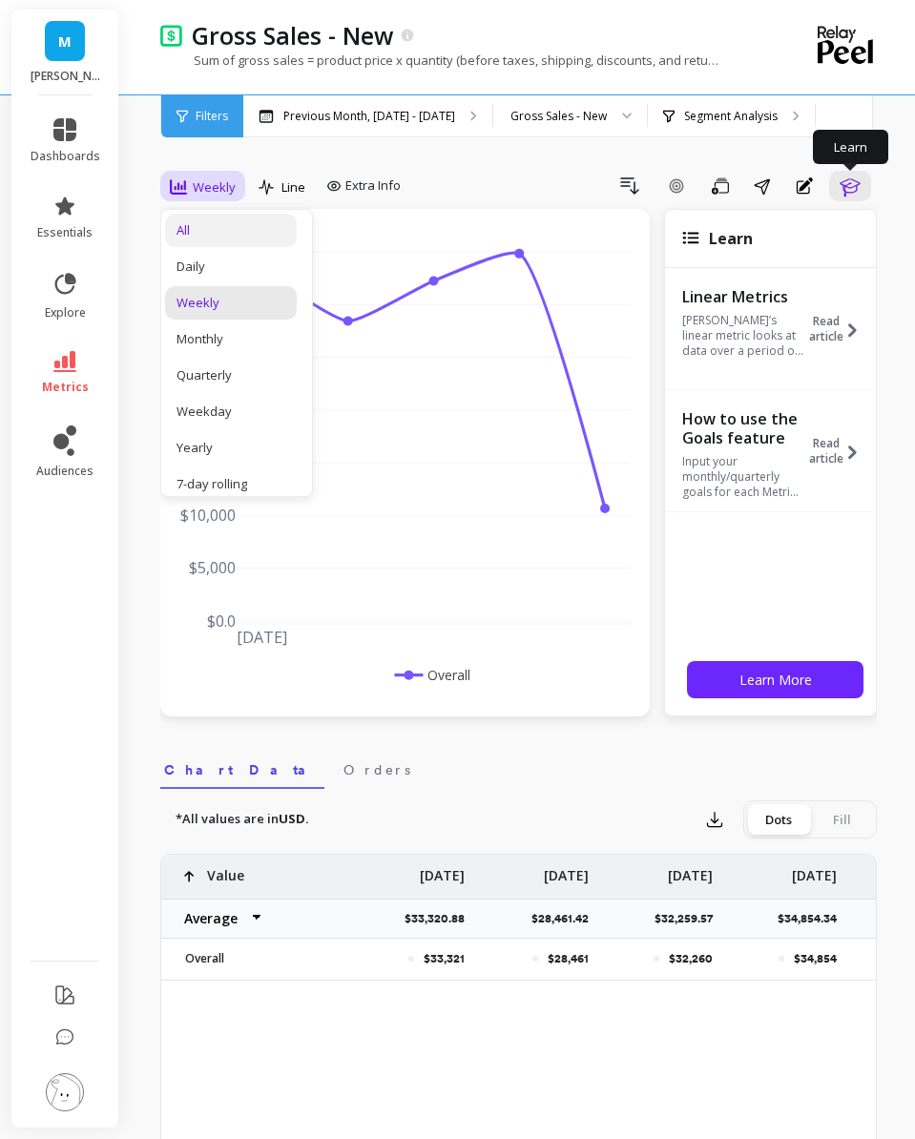
click at [199, 222] on div "All" at bounding box center [230, 230] width 109 height 18
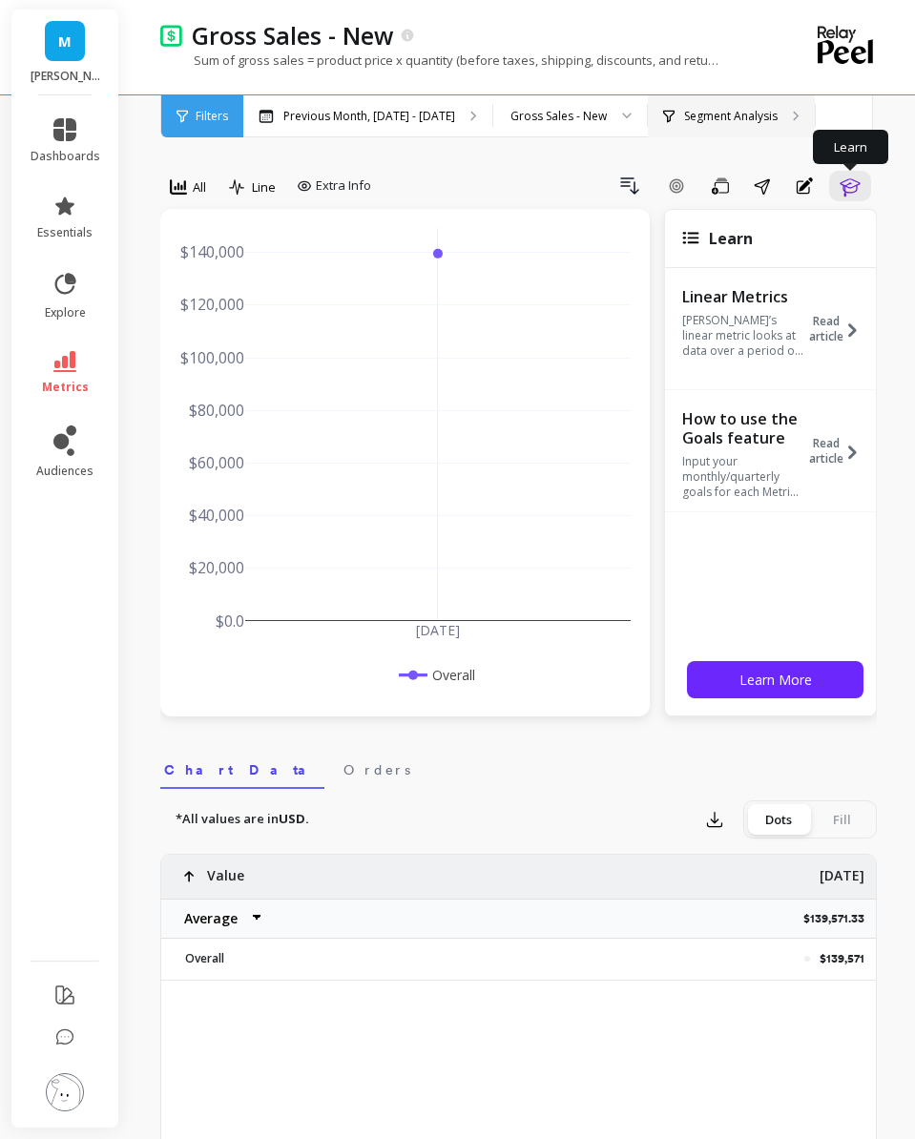
click at [715, 116] on p "Segment Analysis" at bounding box center [730, 116] width 93 height 15
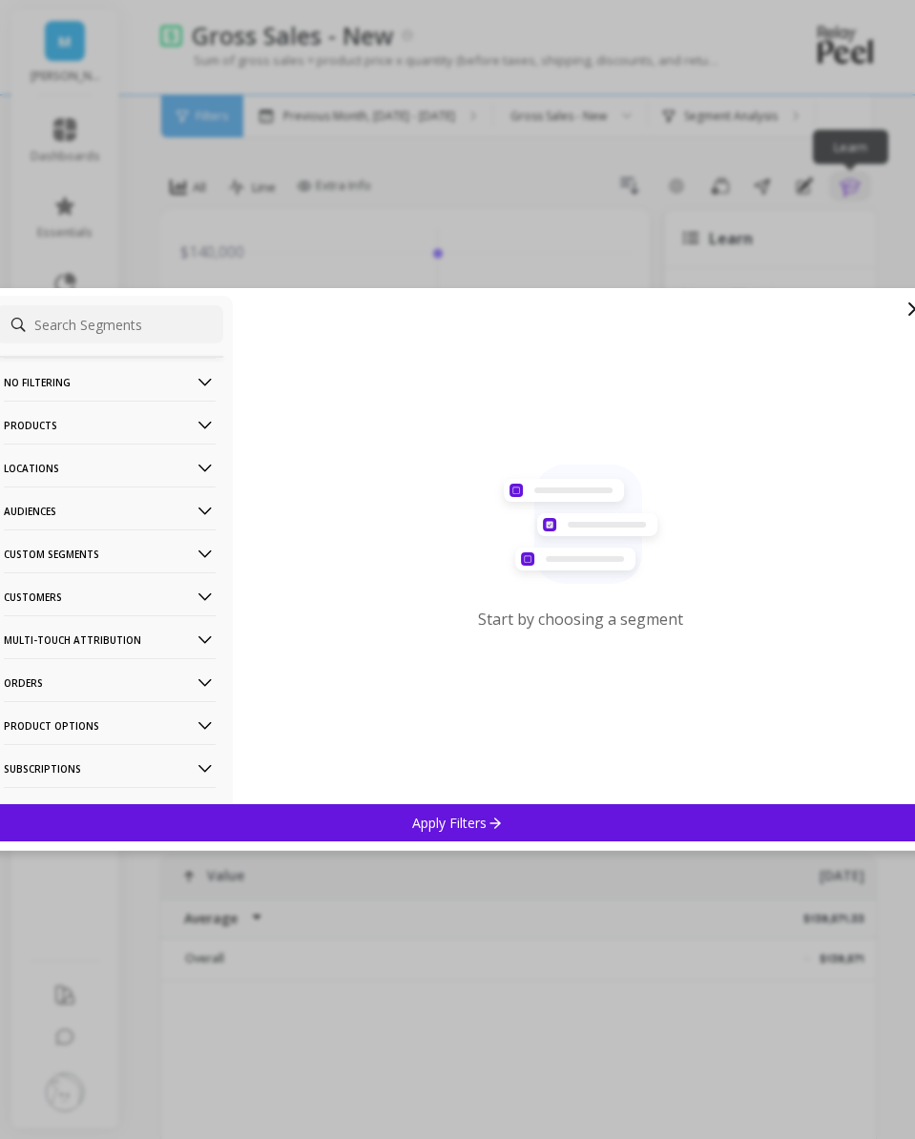
click at [333, 835] on div "Apply Filters" at bounding box center [458, 822] width 942 height 37
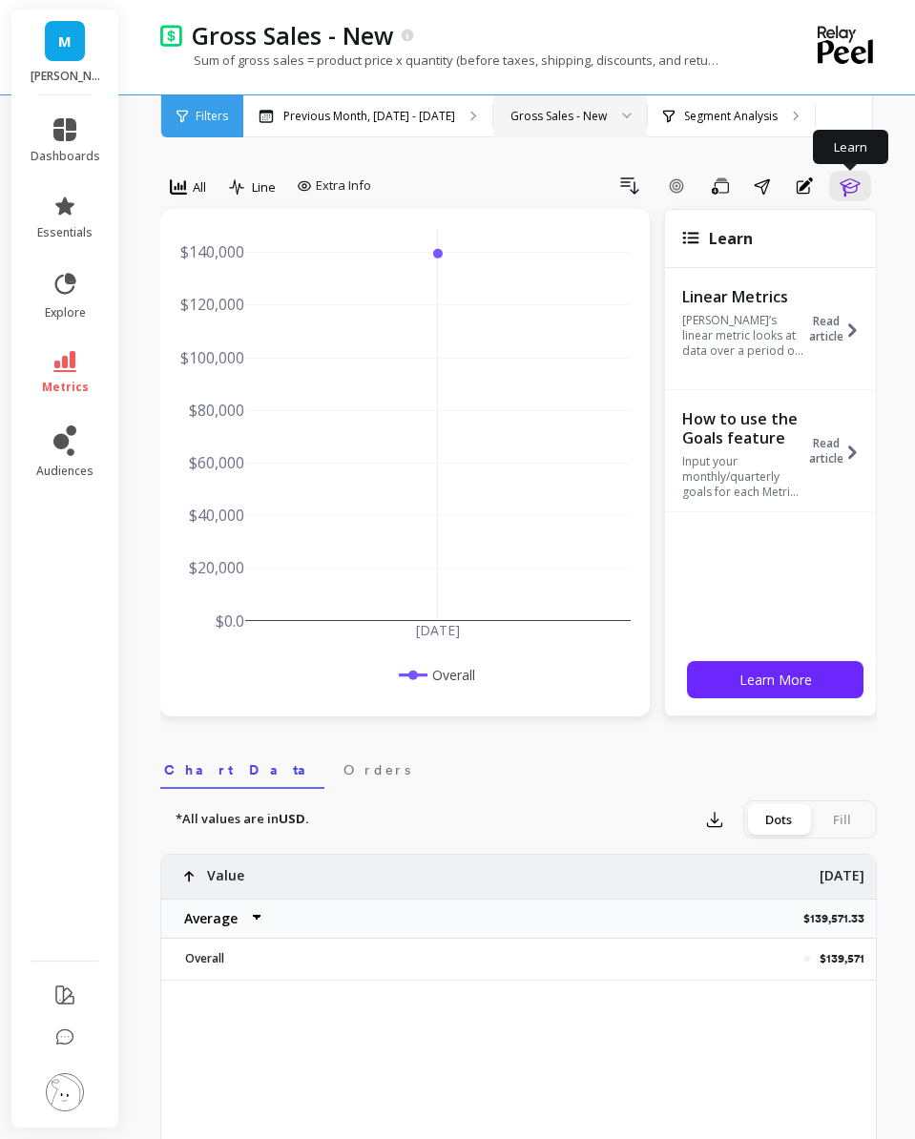
click at [609, 123] on div at bounding box center [620, 116] width 23 height 42
click at [677, 95] on div "Segment Analysis" at bounding box center [731, 116] width 167 height 42
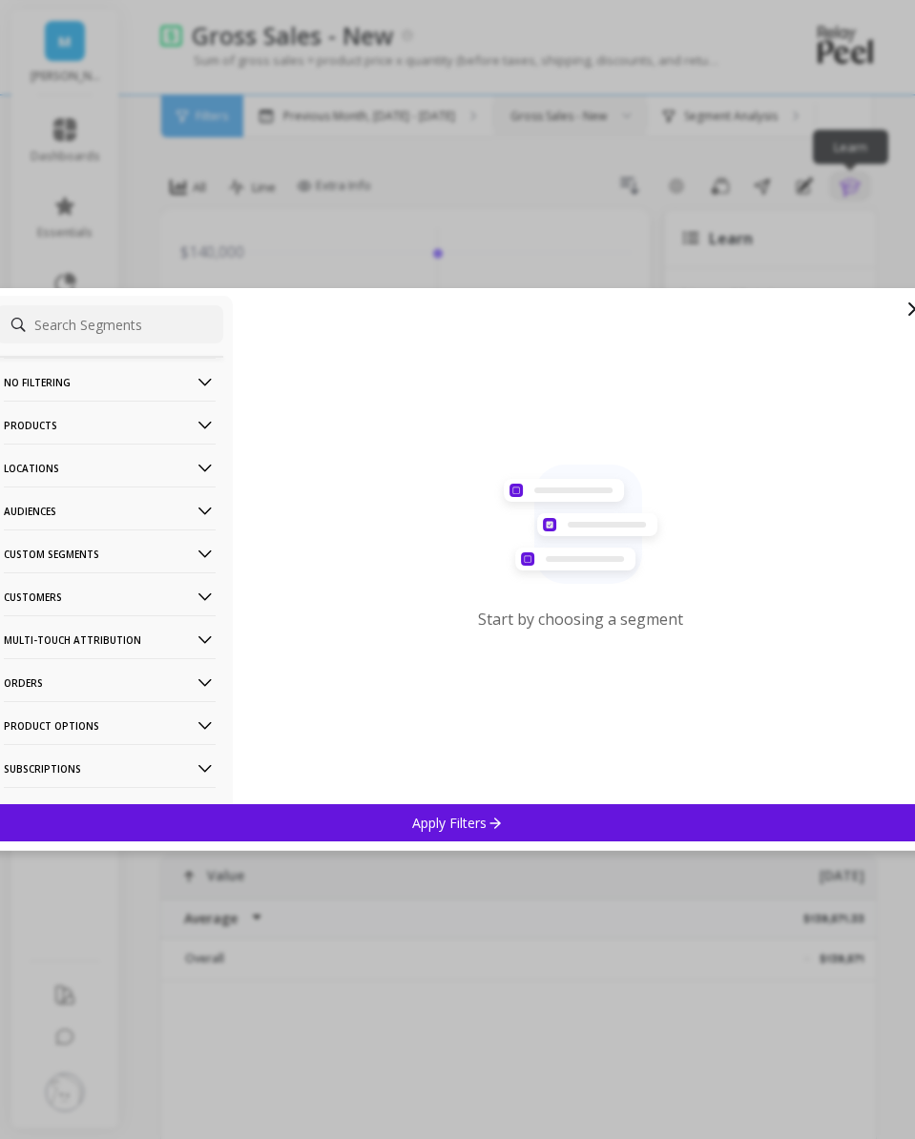
click at [107, 434] on p "Products" at bounding box center [110, 425] width 212 height 49
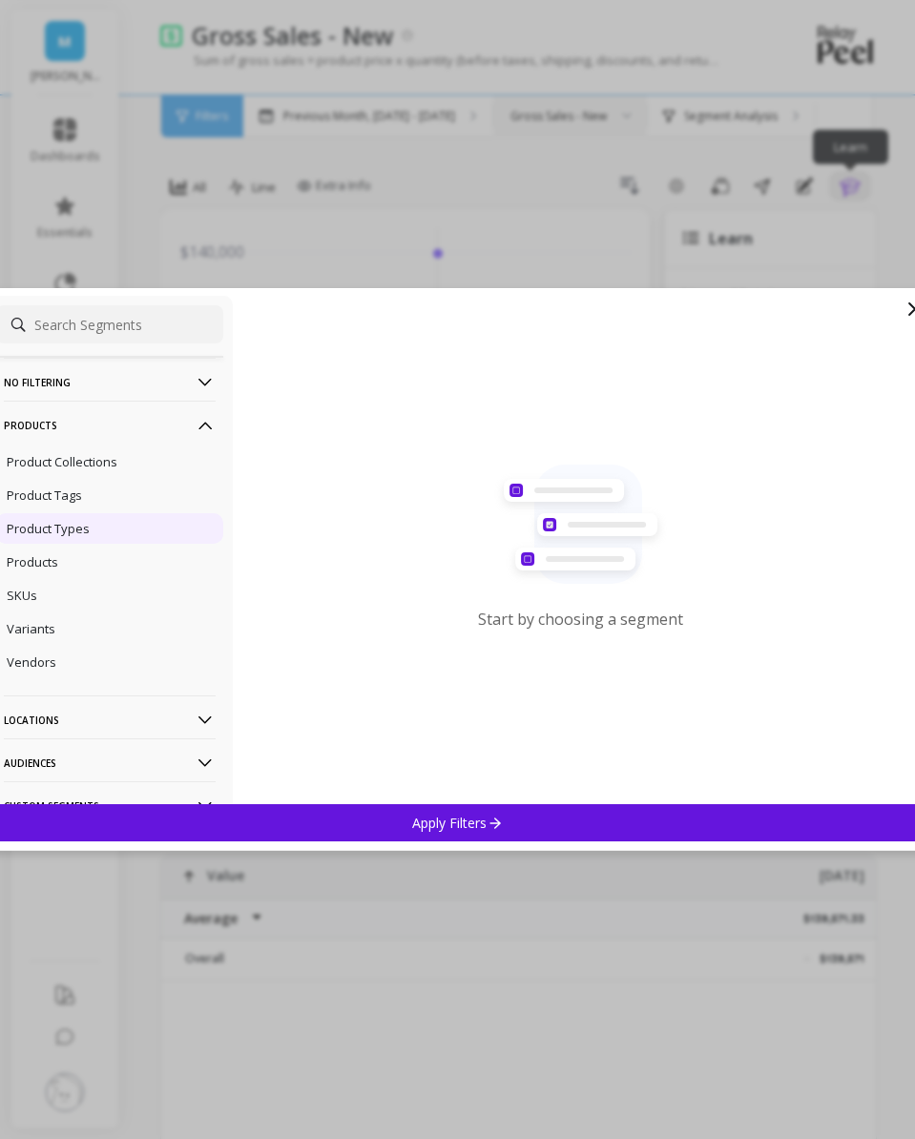
click at [85, 530] on p "Product Types" at bounding box center [48, 528] width 83 height 17
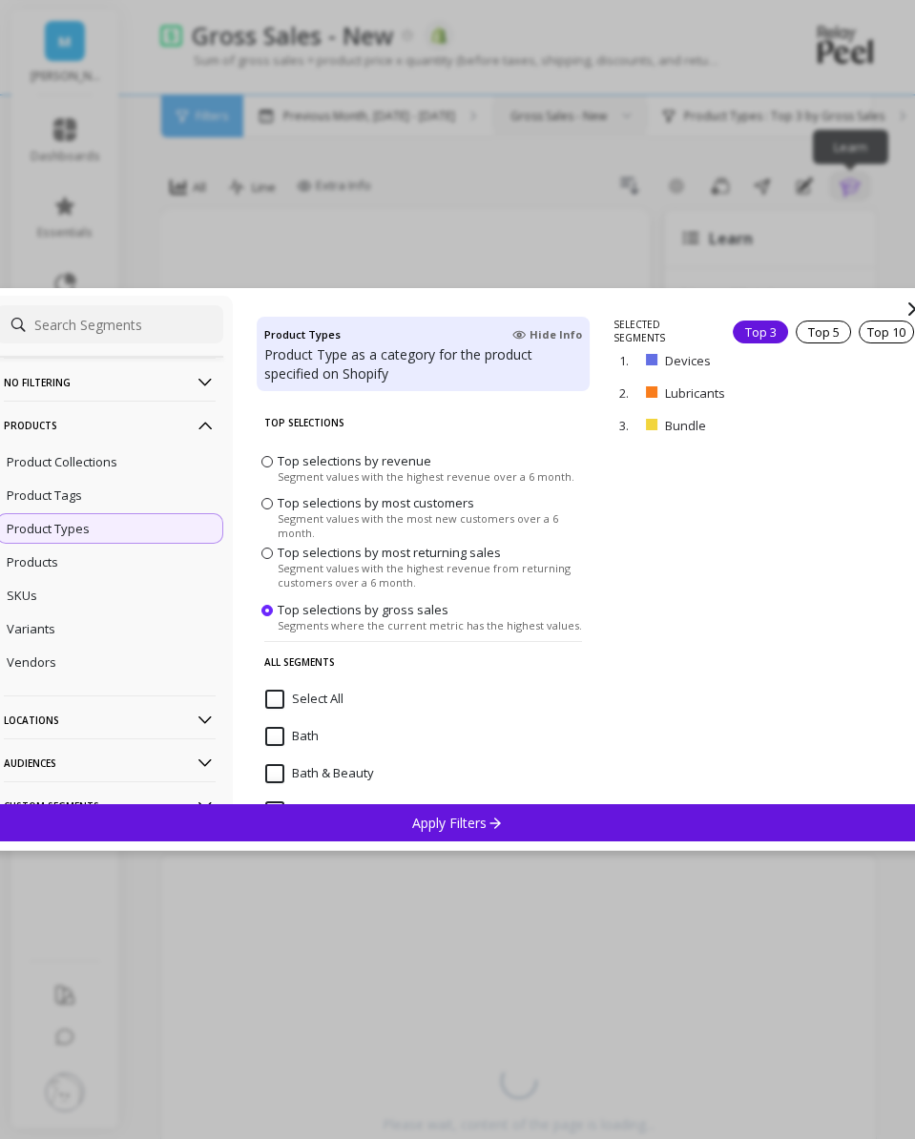
click at [426, 818] on p "Apply Filters" at bounding box center [457, 823] width 91 height 18
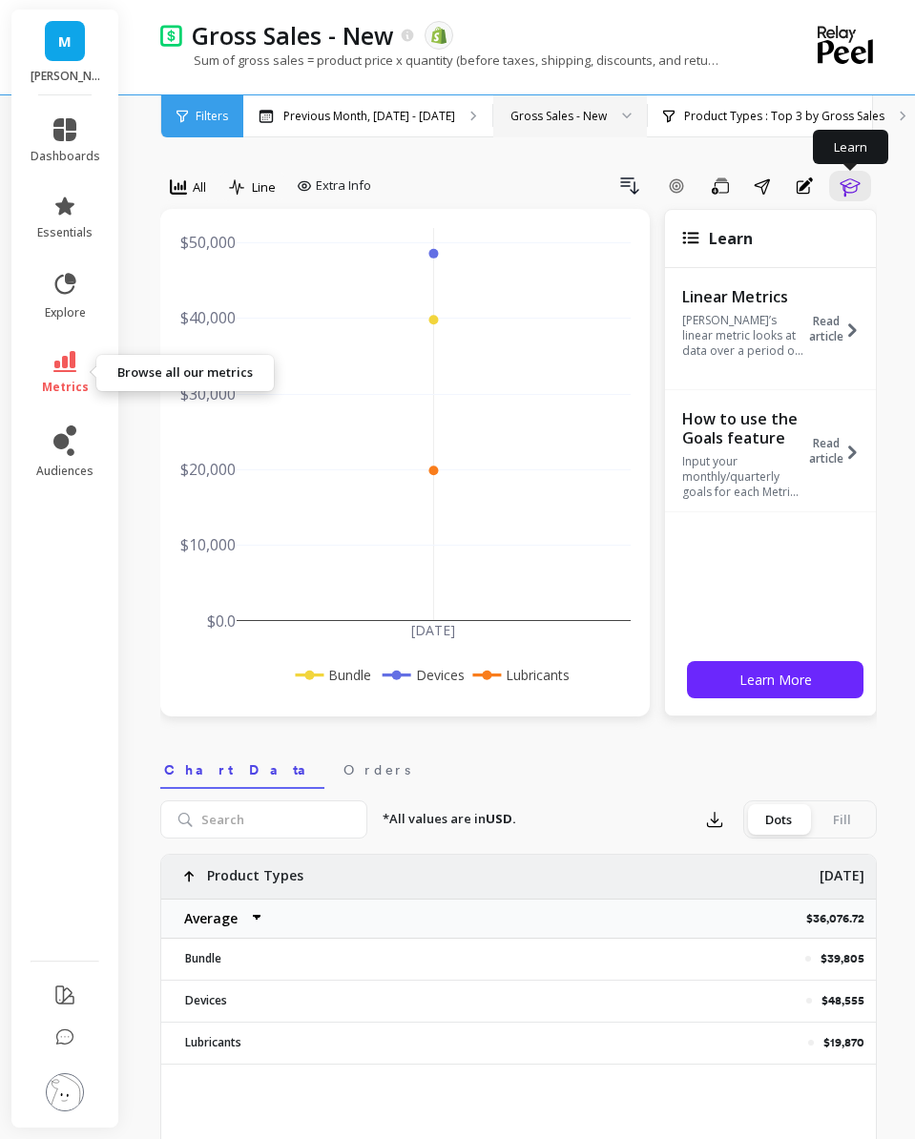
click at [60, 369] on icon at bounding box center [64, 361] width 23 height 21
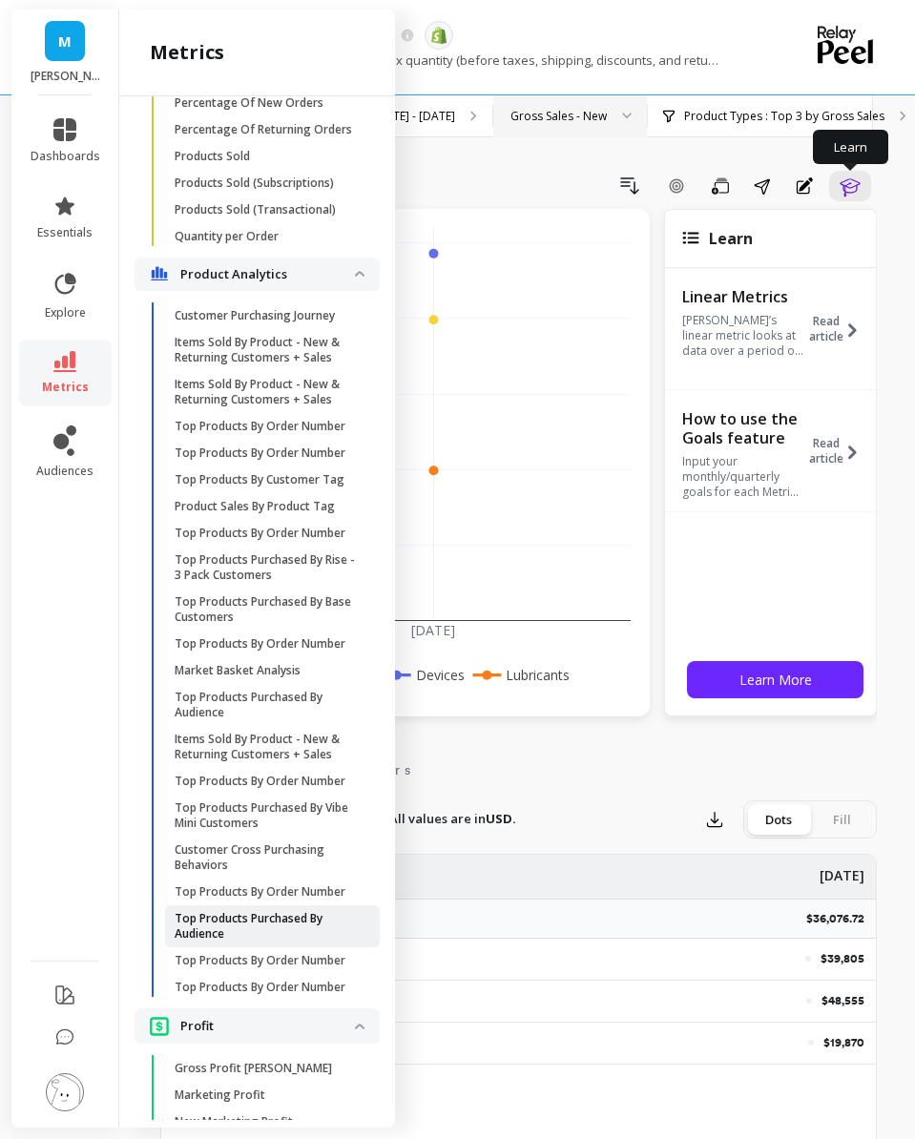
scroll to position [3586, 0]
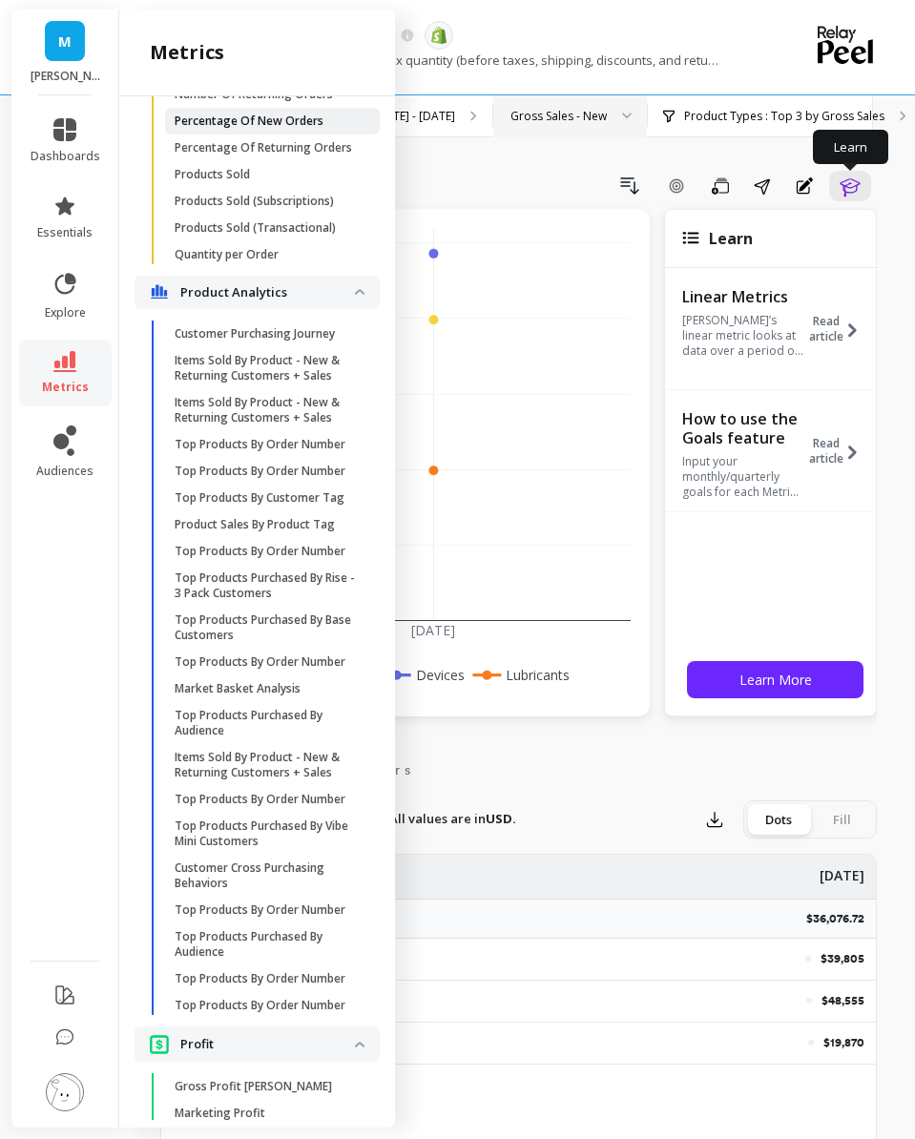
click at [238, 128] on p "Percentage Of New Orders" at bounding box center [249, 121] width 149 height 15
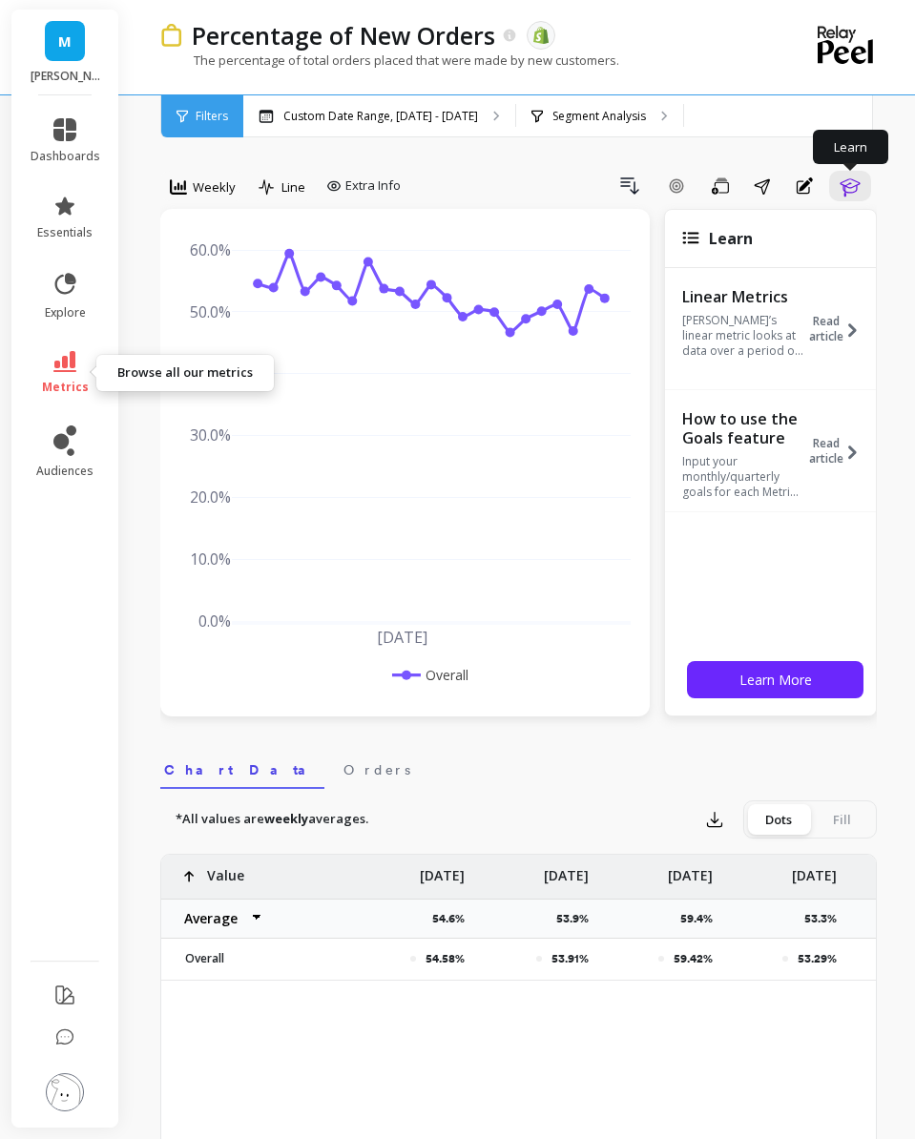
click at [52, 373] on link "metrics" at bounding box center [66, 373] width 70 height 44
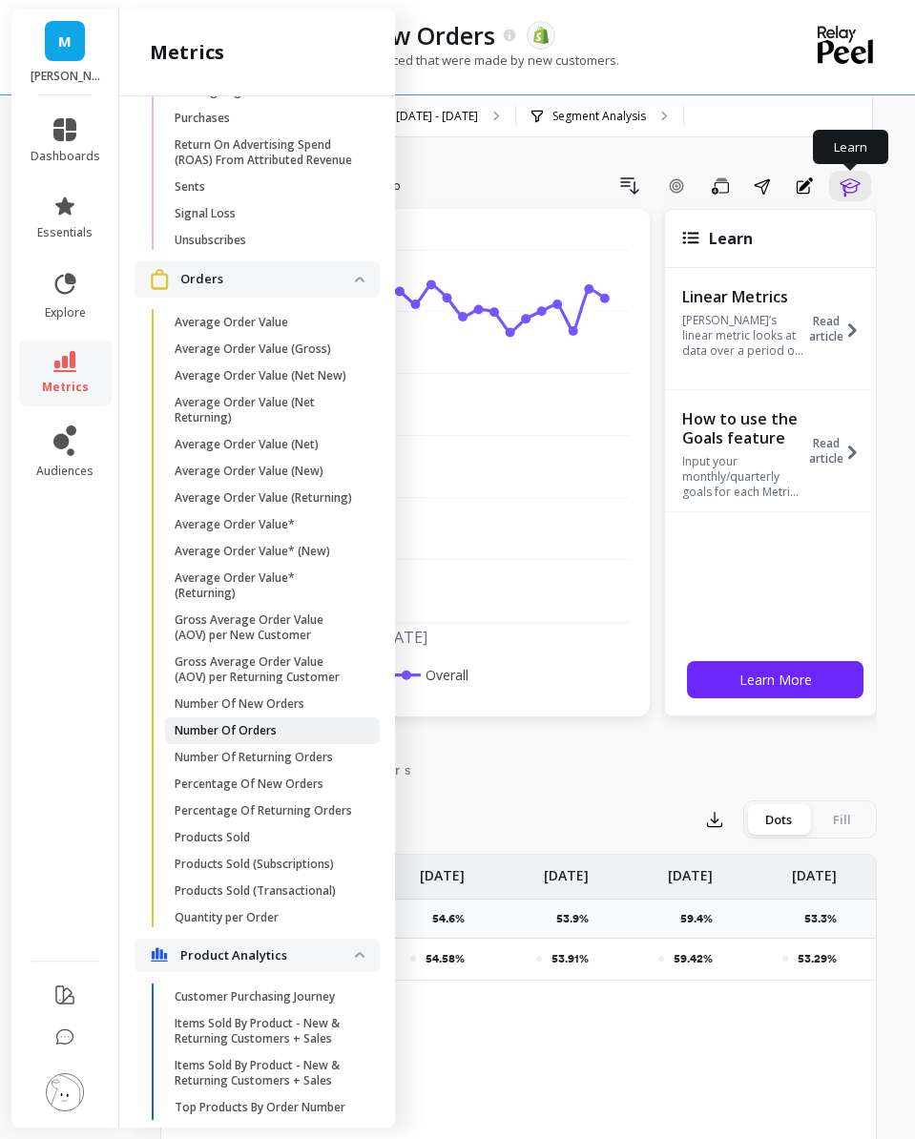
scroll to position [2922, 0]
click at [237, 700] on p "Number Of New Orders" at bounding box center [240, 704] width 130 height 15
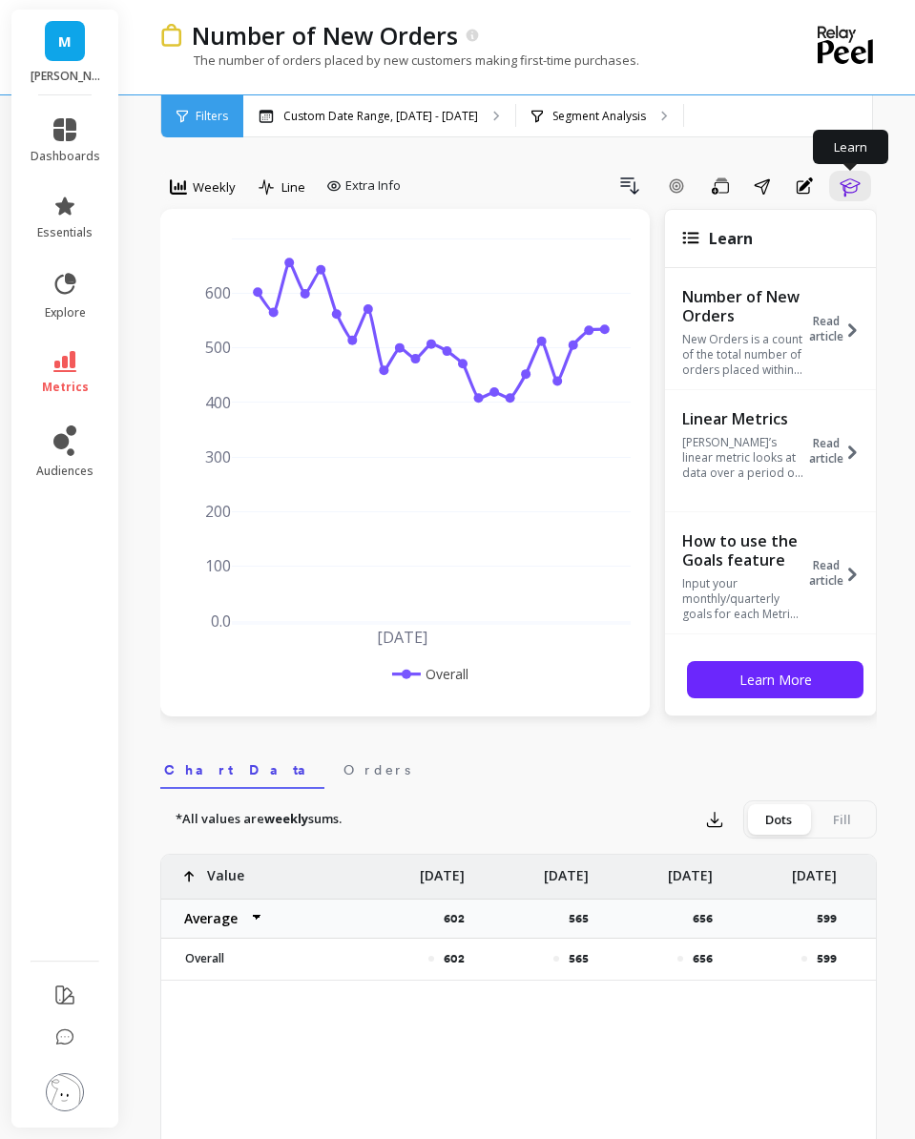
click at [311, 141] on div "option All, selected. Weekly Line Extra Info Drill Down Add Goal Save Share Ann…" at bounding box center [518, 1094] width 716 height 2037
click at [313, 124] on div "Custom Date Range, [DATE] - [DATE]" at bounding box center [379, 116] width 272 height 42
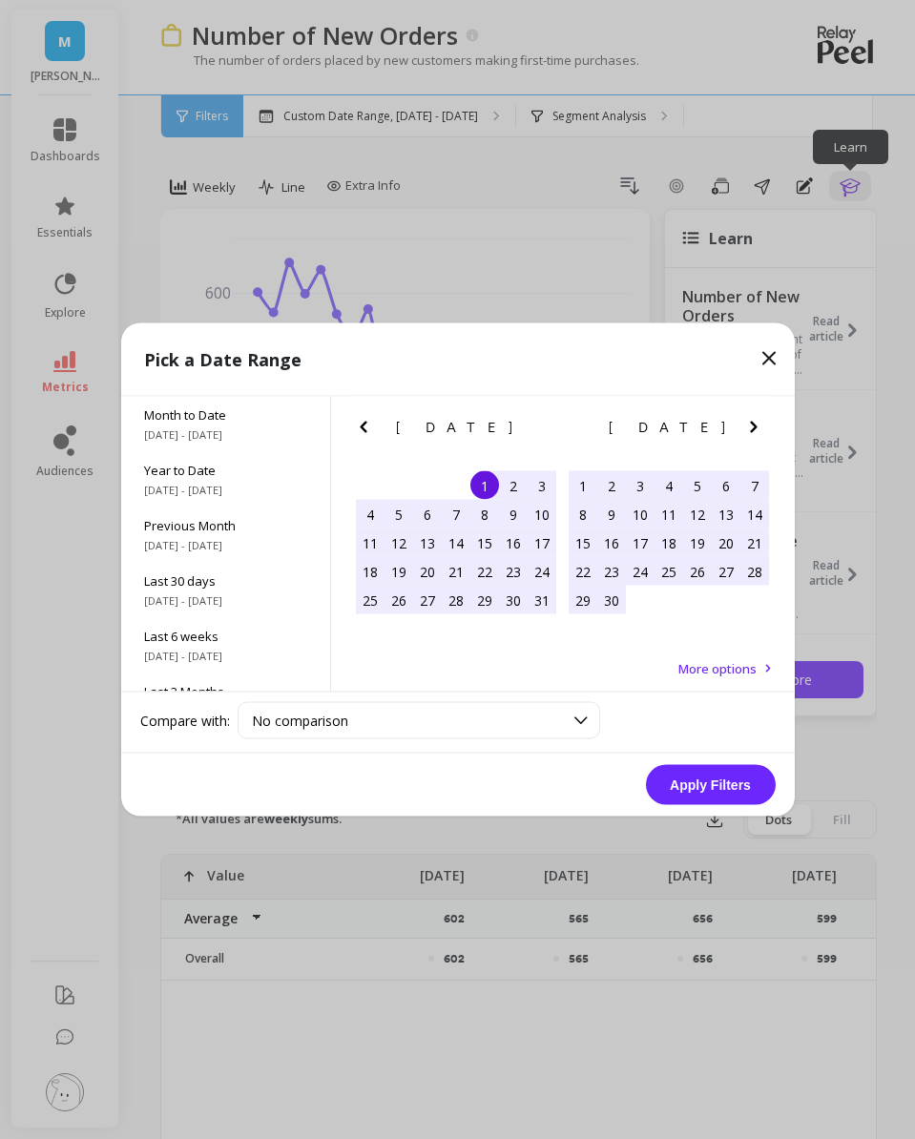
click at [740, 426] on div "[DATE]" at bounding box center [668, 428] width 213 height 20
click at [750, 427] on icon "Next Month" at bounding box center [753, 427] width 23 height 23
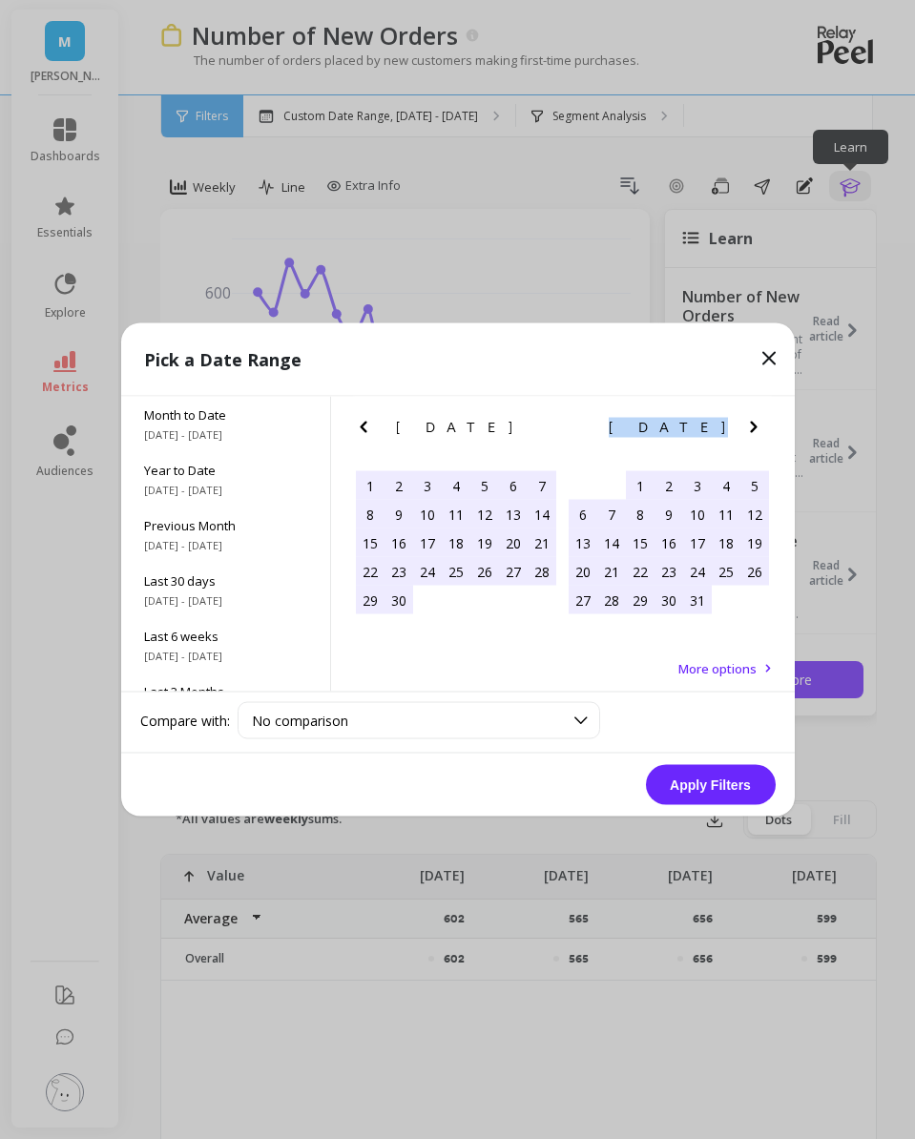
click at [750, 427] on icon "Next Month" at bounding box center [753, 427] width 23 height 23
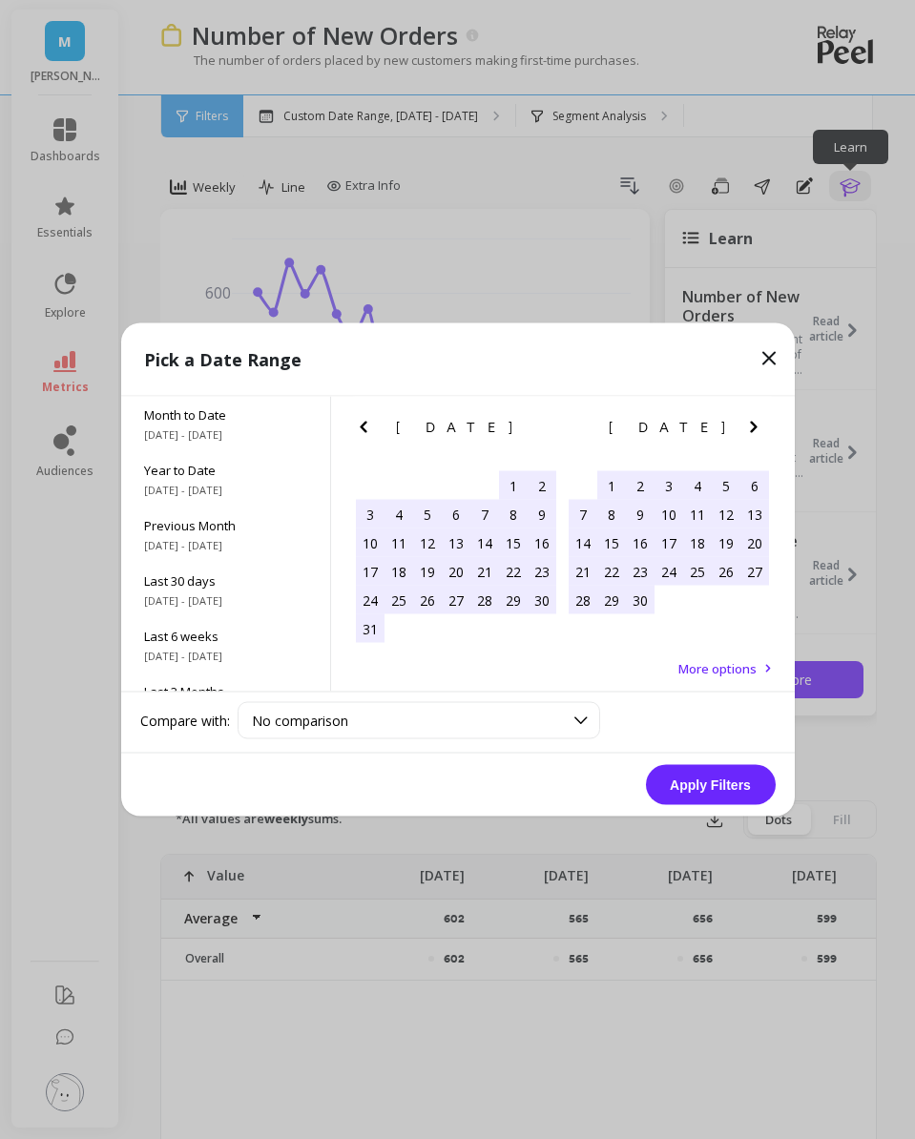
click at [612, 484] on div "1" at bounding box center [611, 485] width 29 height 29
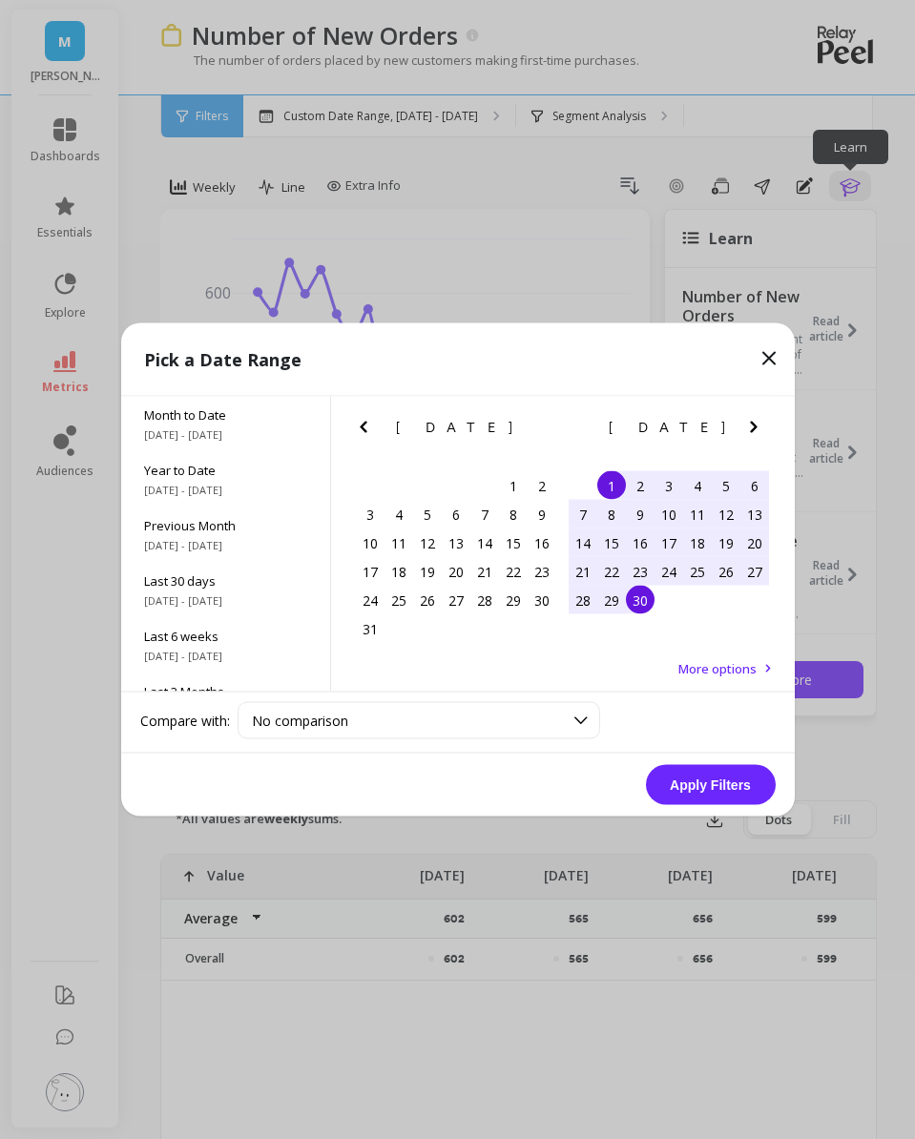
click at [633, 602] on div "30" at bounding box center [640, 600] width 29 height 29
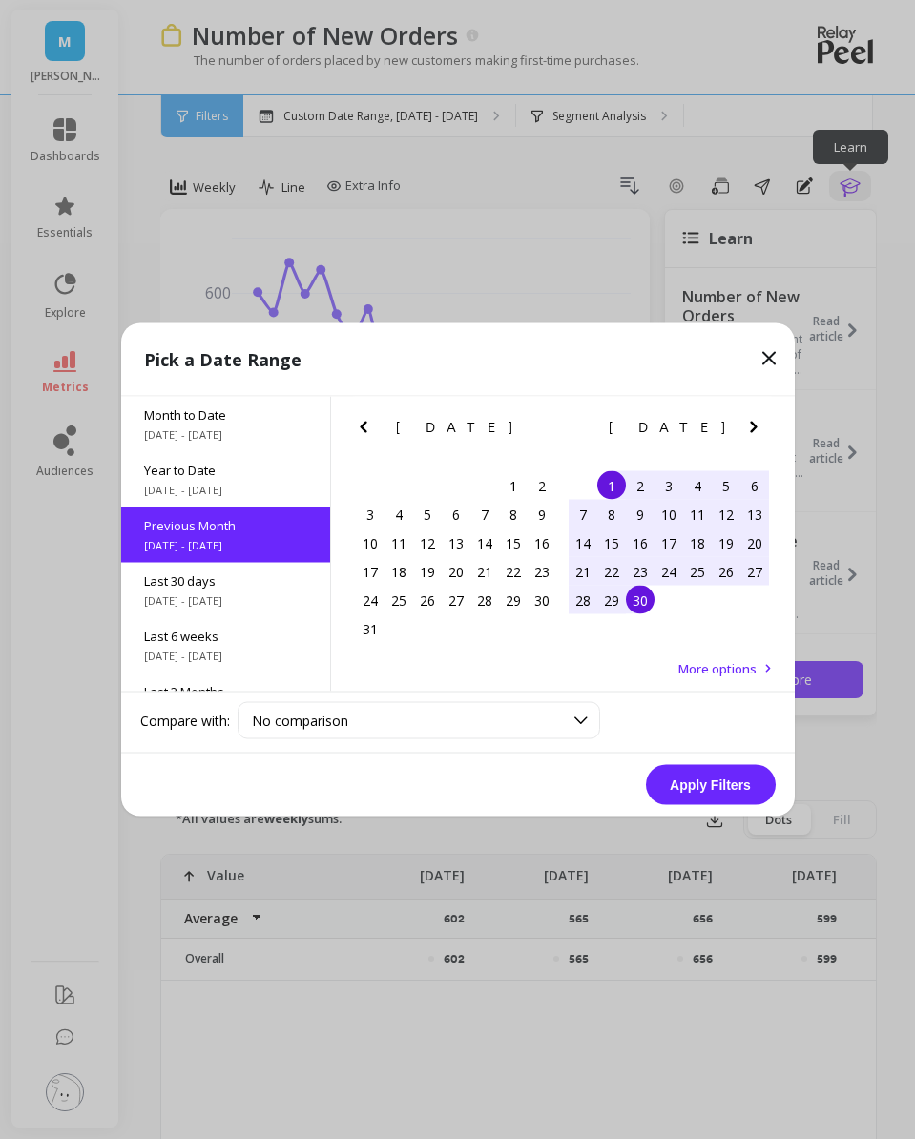
click at [678, 785] on button "Apply Filters" at bounding box center [711, 785] width 130 height 40
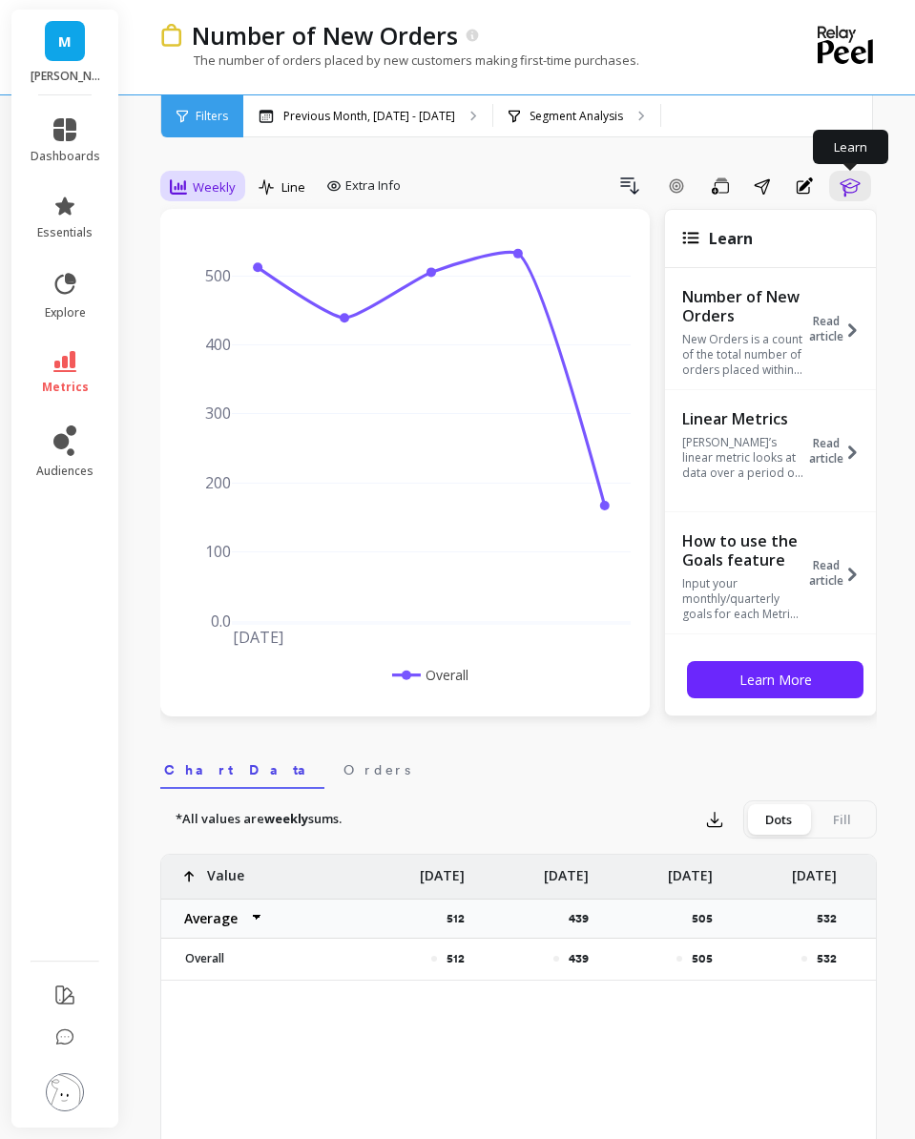
click at [203, 179] on span "Weekly" at bounding box center [214, 187] width 43 height 18
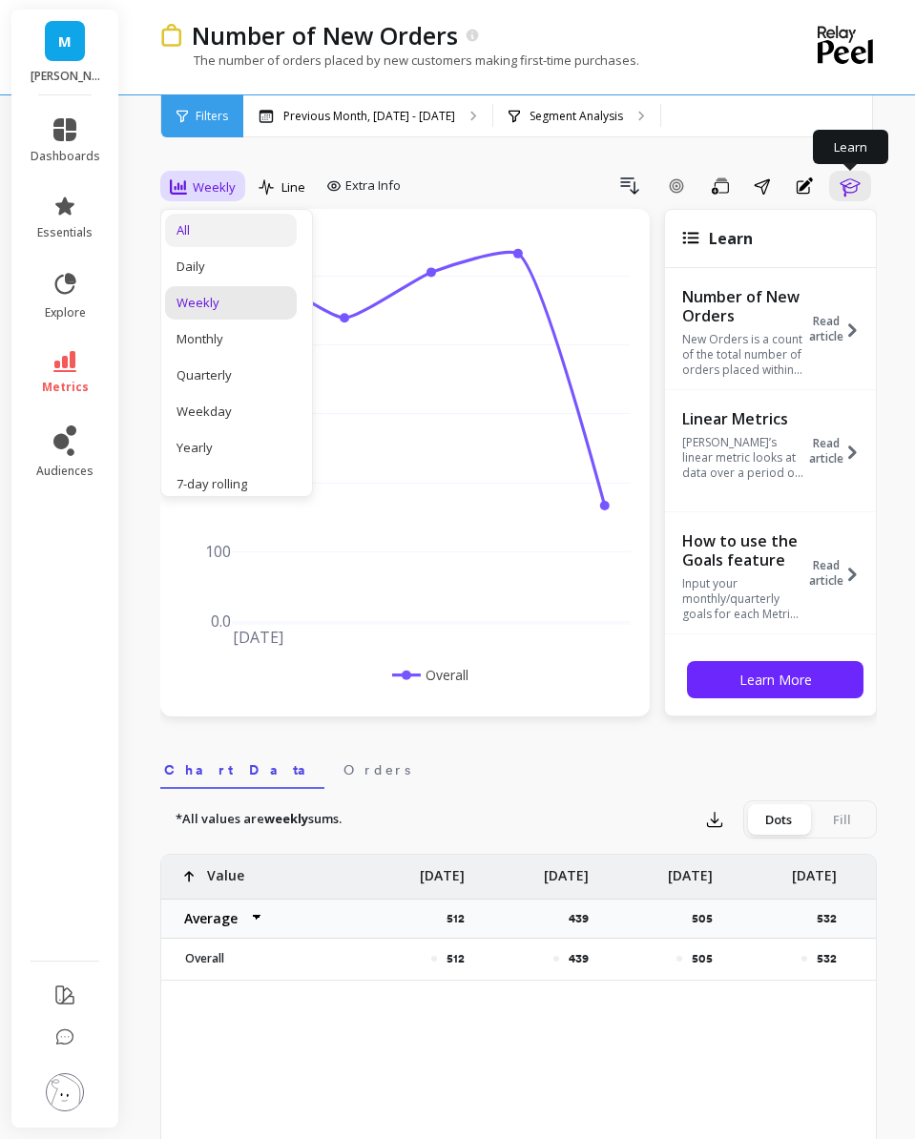
click at [234, 237] on div "All" at bounding box center [230, 230] width 109 height 18
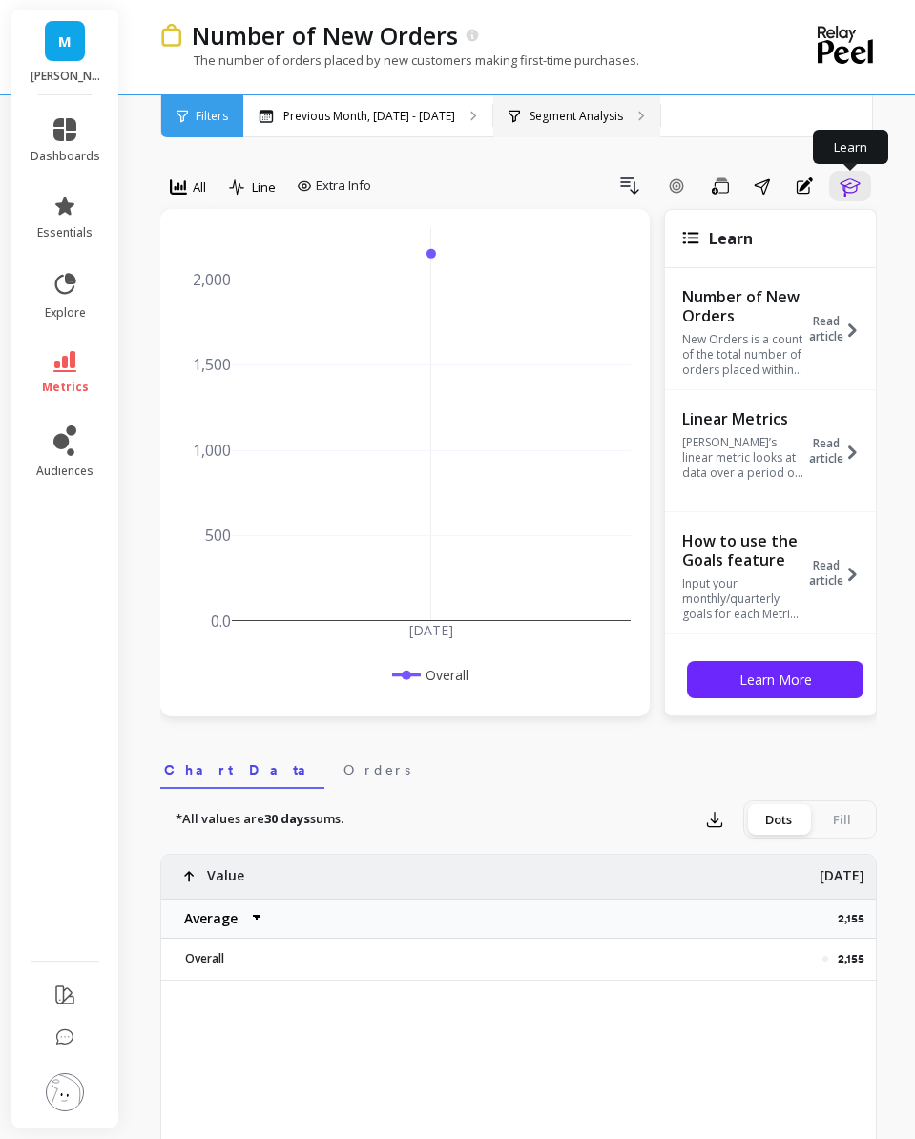
click at [548, 122] on p "Segment Analysis" at bounding box center [575, 116] width 93 height 15
click at [605, 111] on p "Segment Analysis" at bounding box center [575, 116] width 93 height 15
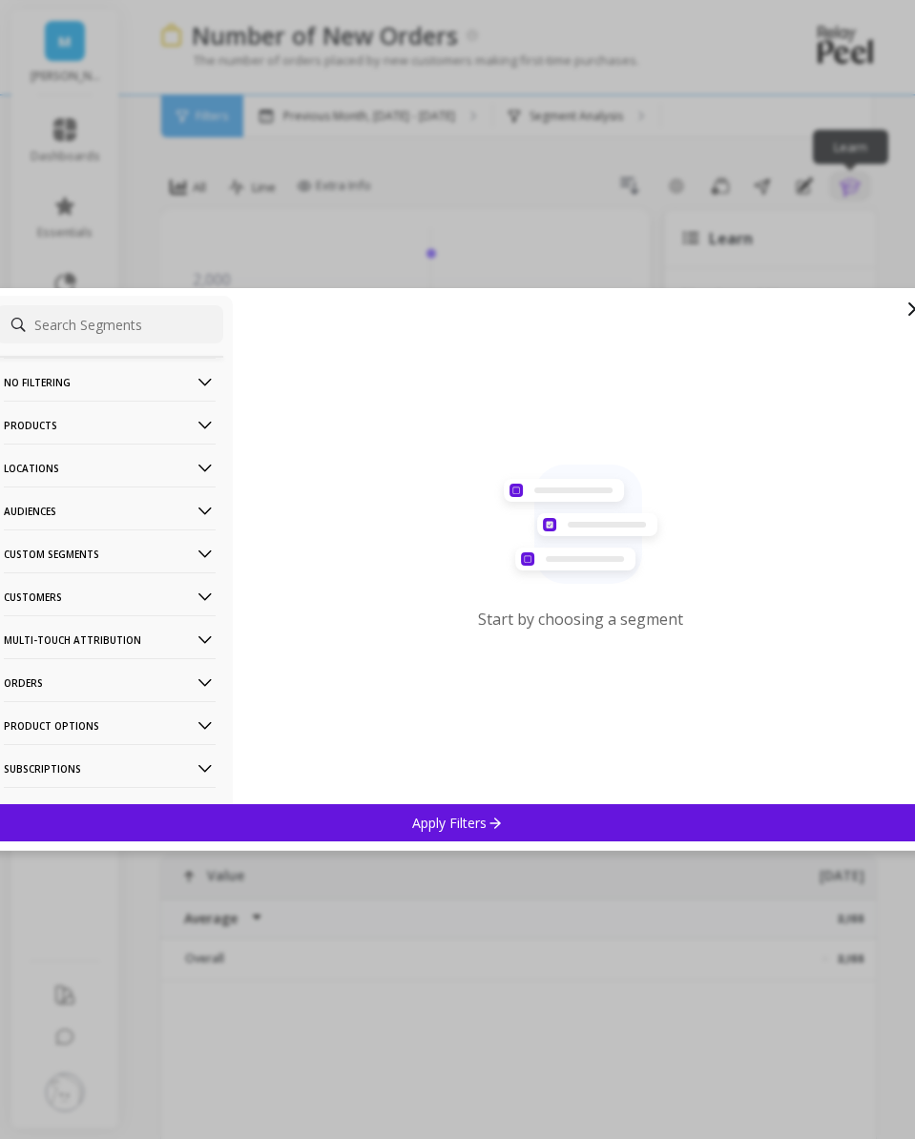
click at [100, 438] on p "Products" at bounding box center [110, 425] width 212 height 49
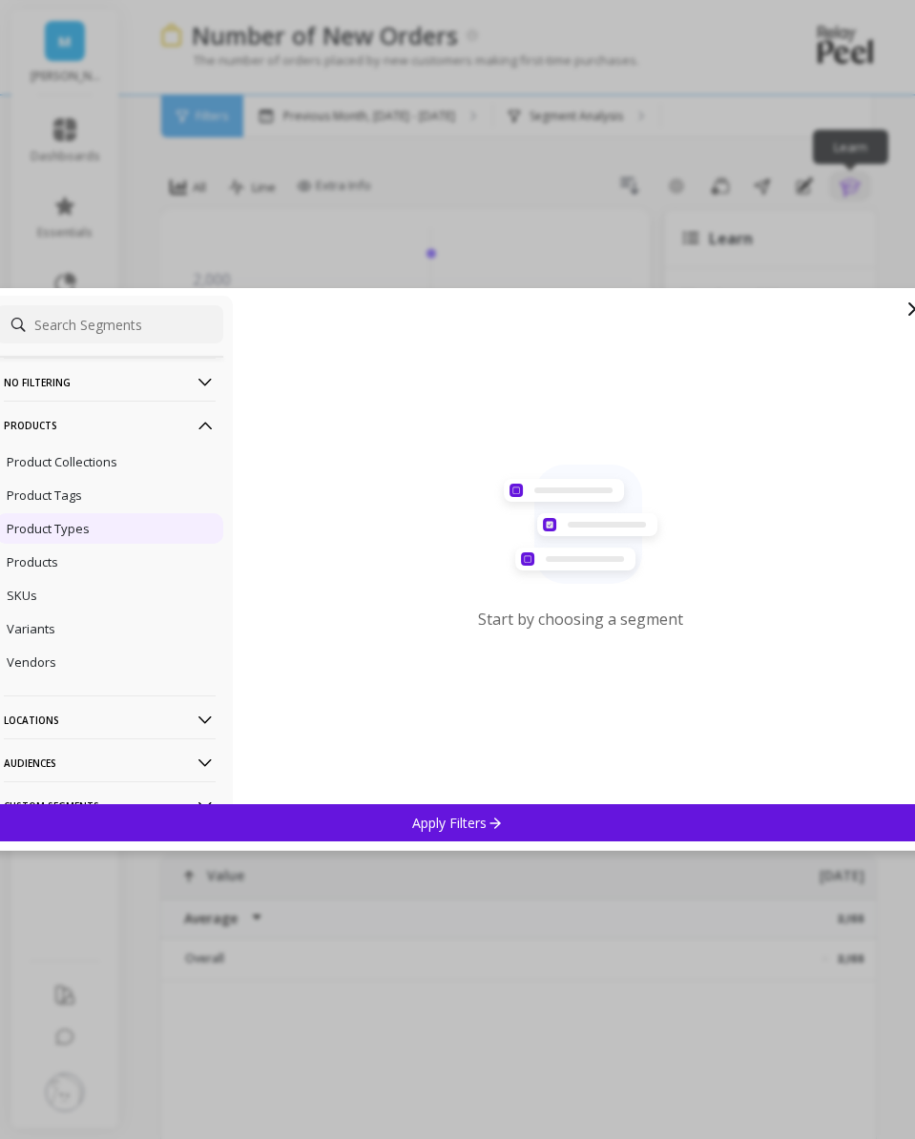
click at [88, 526] on p "Product Types" at bounding box center [48, 528] width 83 height 17
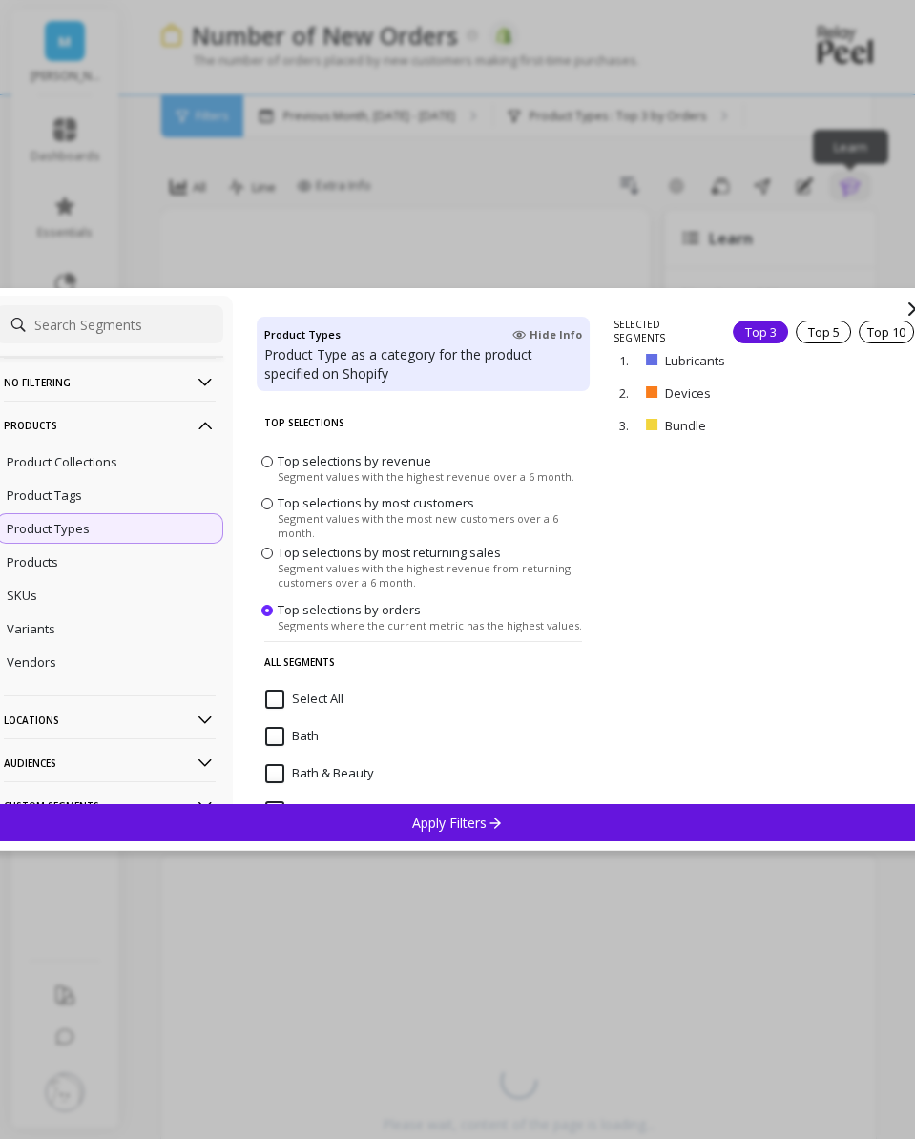
click at [566, 832] on div "Apply Filters" at bounding box center [458, 822] width 942 height 37
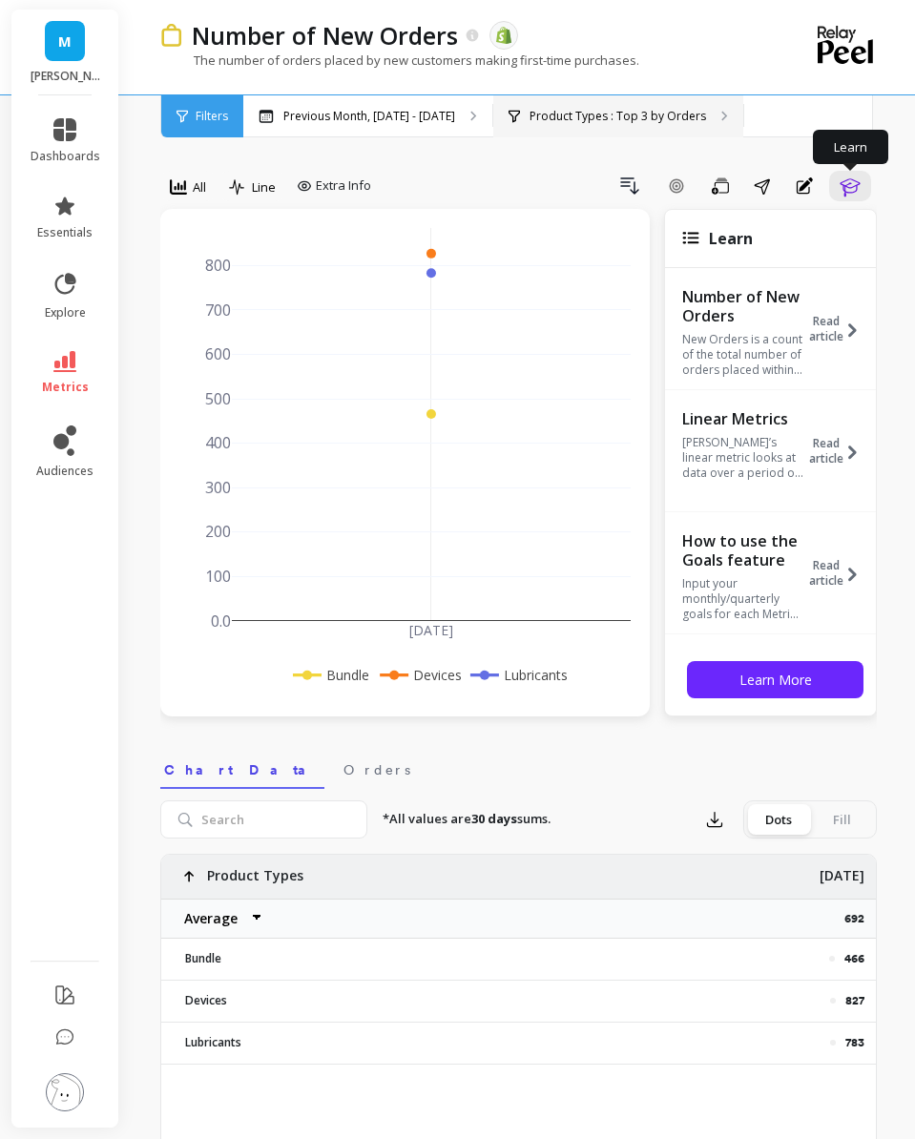
click at [564, 122] on p "Product Types : Top 3 by Orders" at bounding box center [617, 116] width 176 height 15
click at [565, 120] on p "Product Types : Top 3 by Orders" at bounding box center [617, 116] width 176 height 15
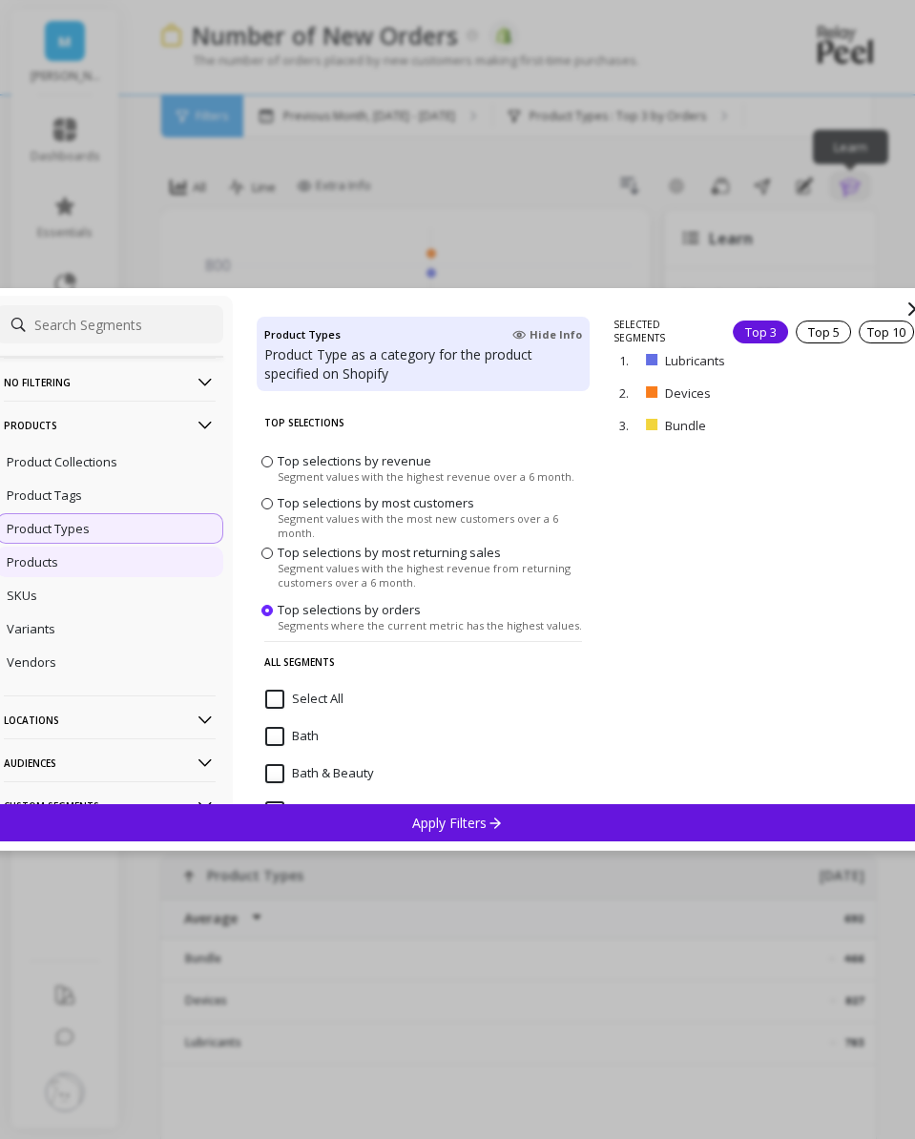
click at [48, 573] on div "Products" at bounding box center [109, 562] width 227 height 31
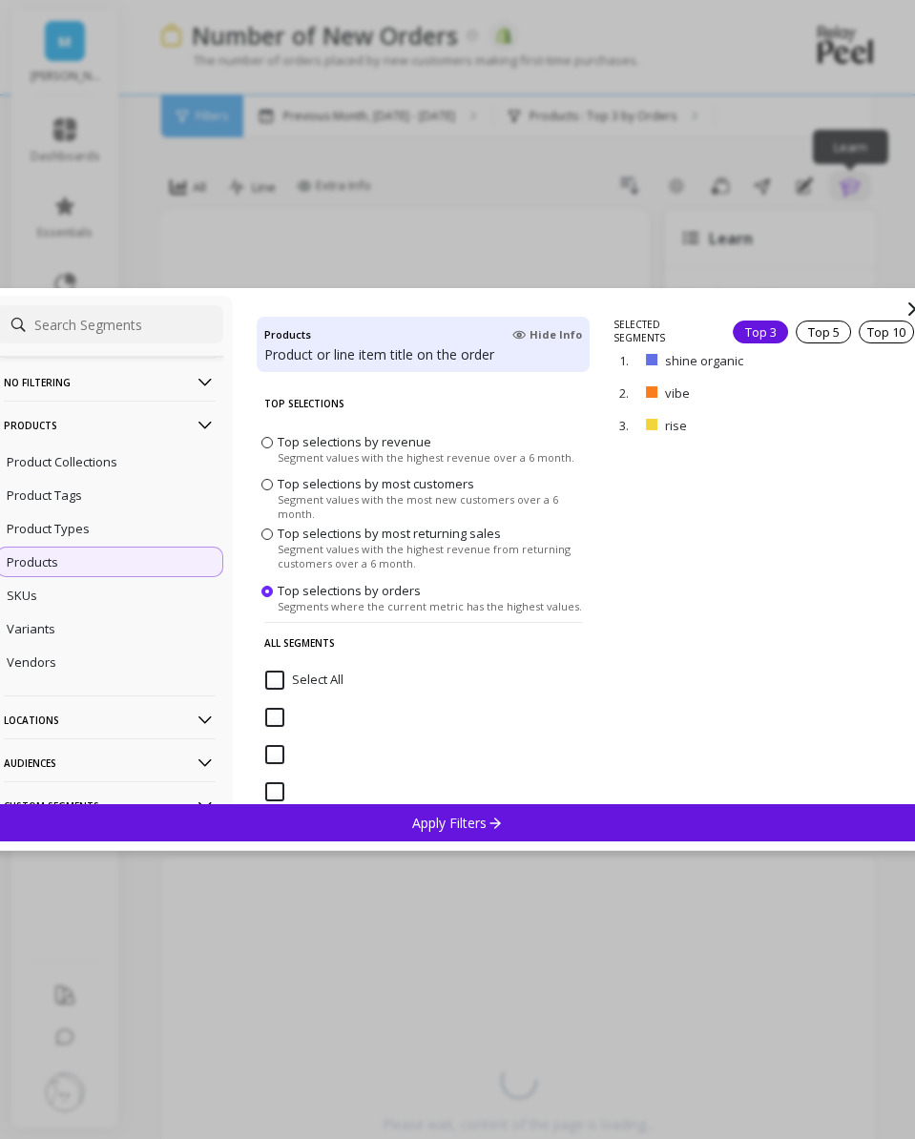
click at [465, 815] on p "Apply Filters" at bounding box center [457, 823] width 91 height 18
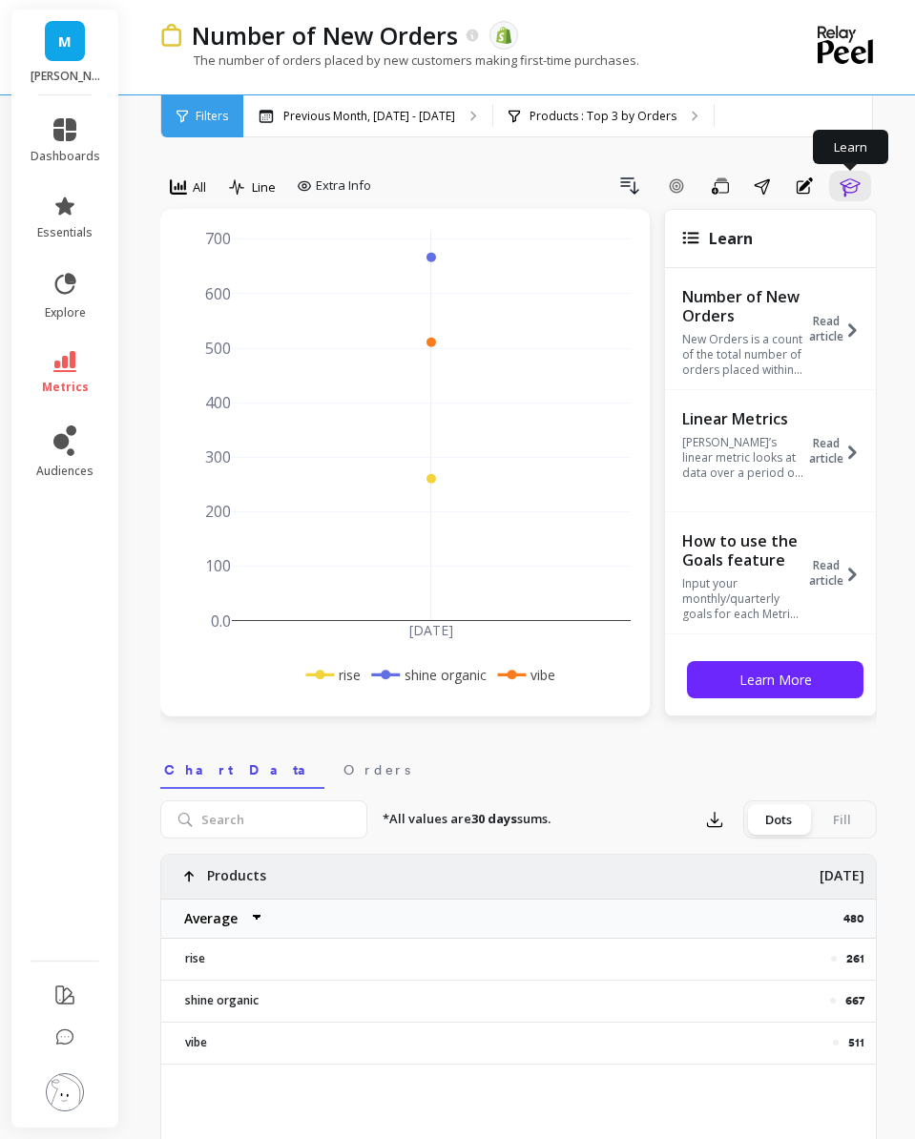
click at [55, 383] on span "metrics" at bounding box center [65, 387] width 47 height 15
click at [75, 361] on link "metrics" at bounding box center [66, 373] width 70 height 44
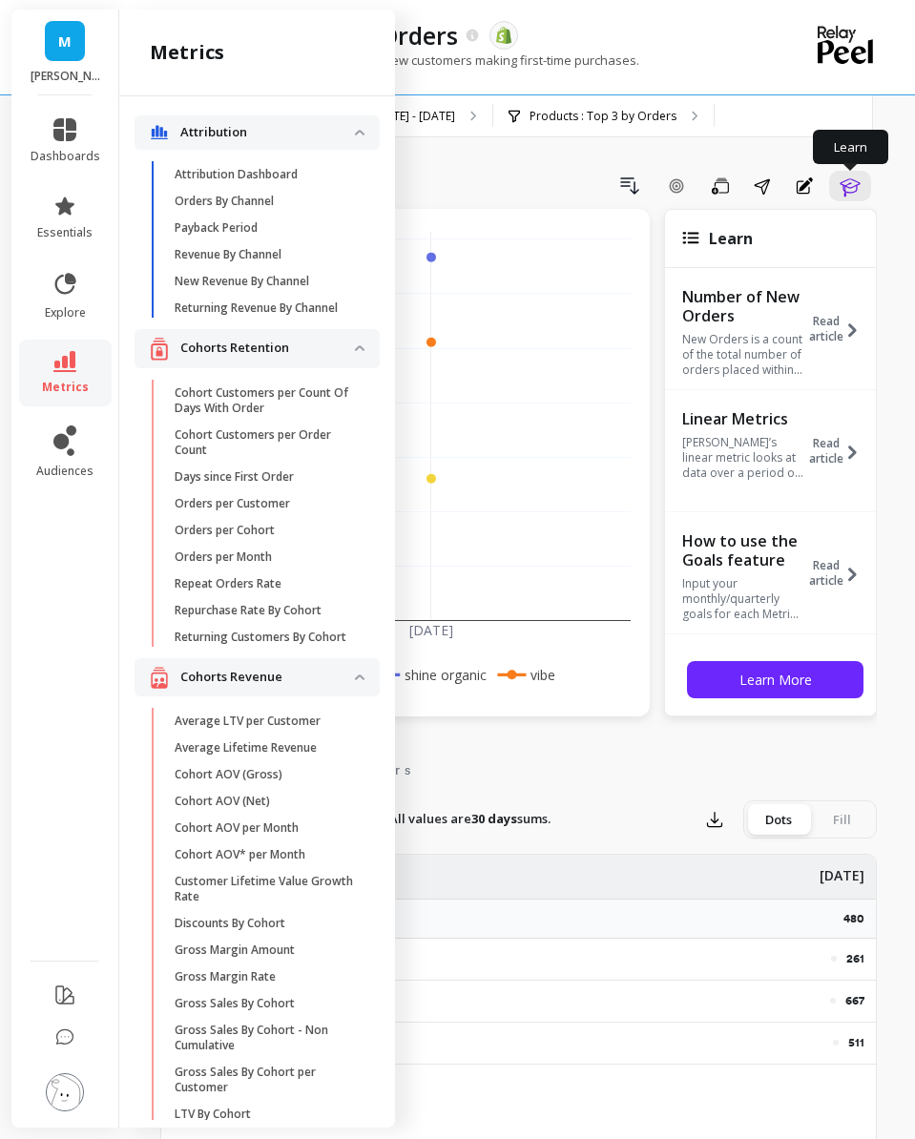
scroll to position [2922, 0]
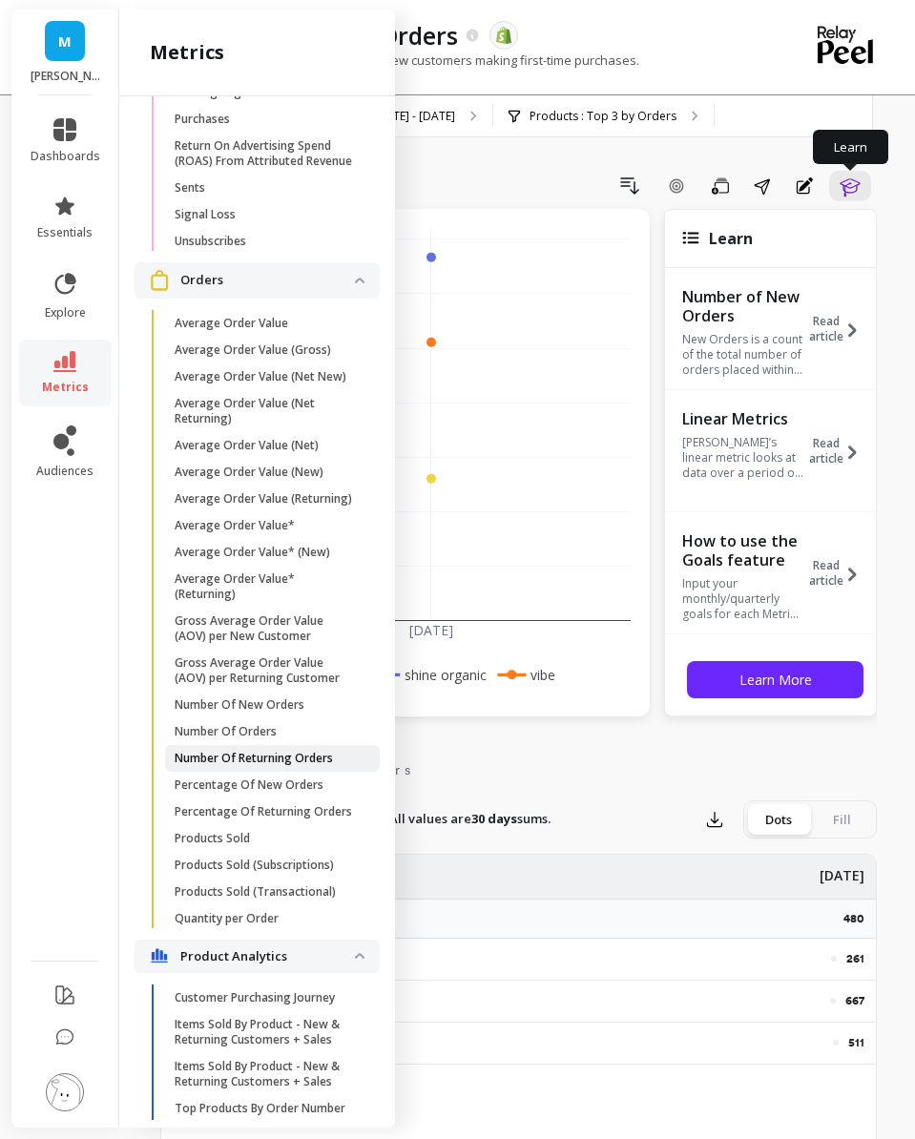
click at [284, 765] on p "Number Of Returning Orders" at bounding box center [254, 758] width 158 height 15
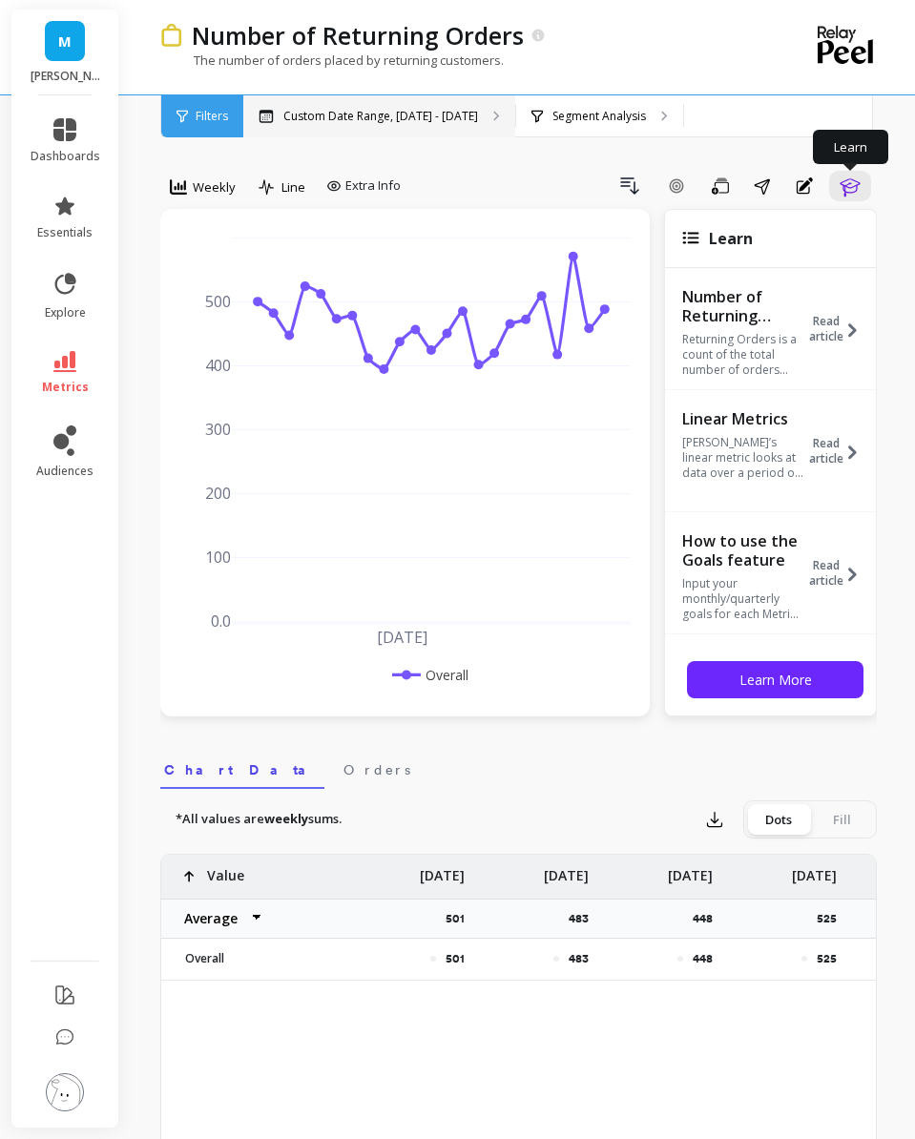
click at [393, 116] on p "Custom Date Range, [DATE] - [DATE]" at bounding box center [380, 116] width 195 height 15
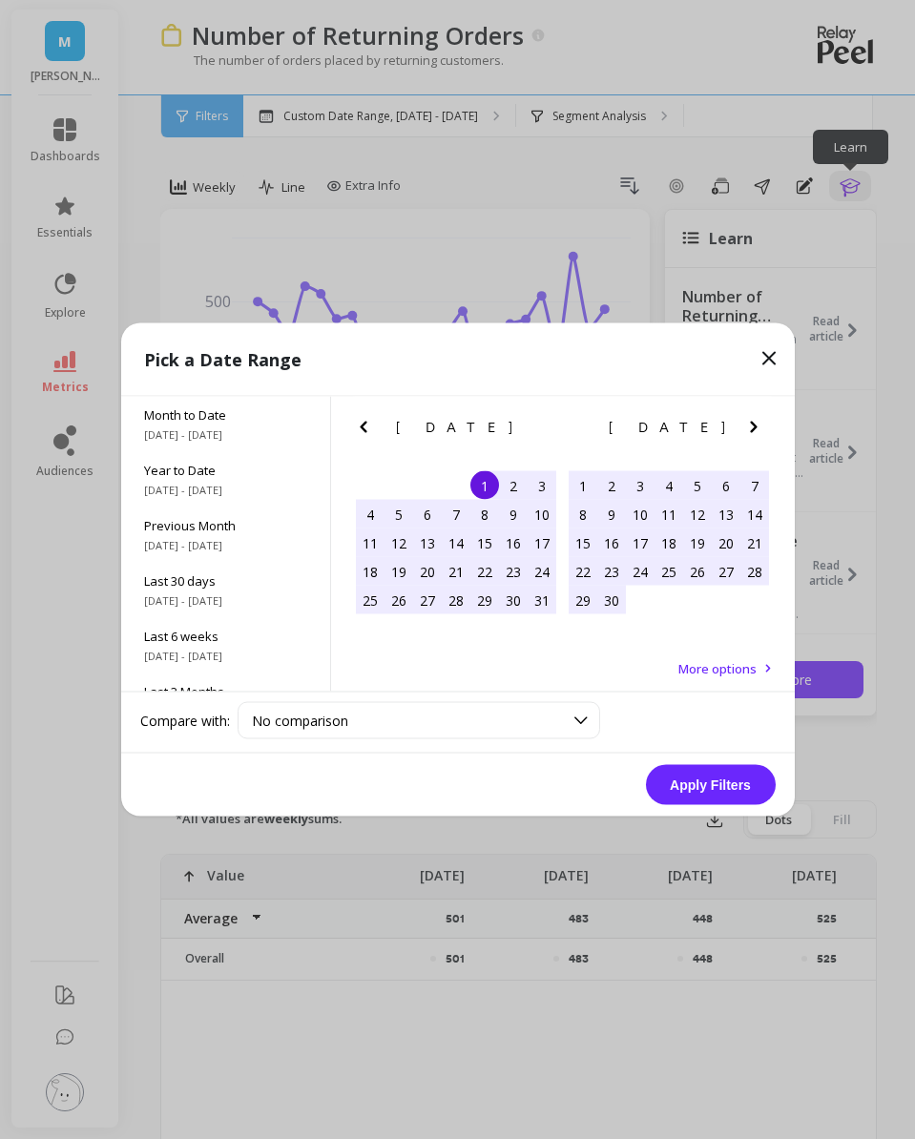
click at [751, 424] on icon "Next Month" at bounding box center [753, 427] width 23 height 23
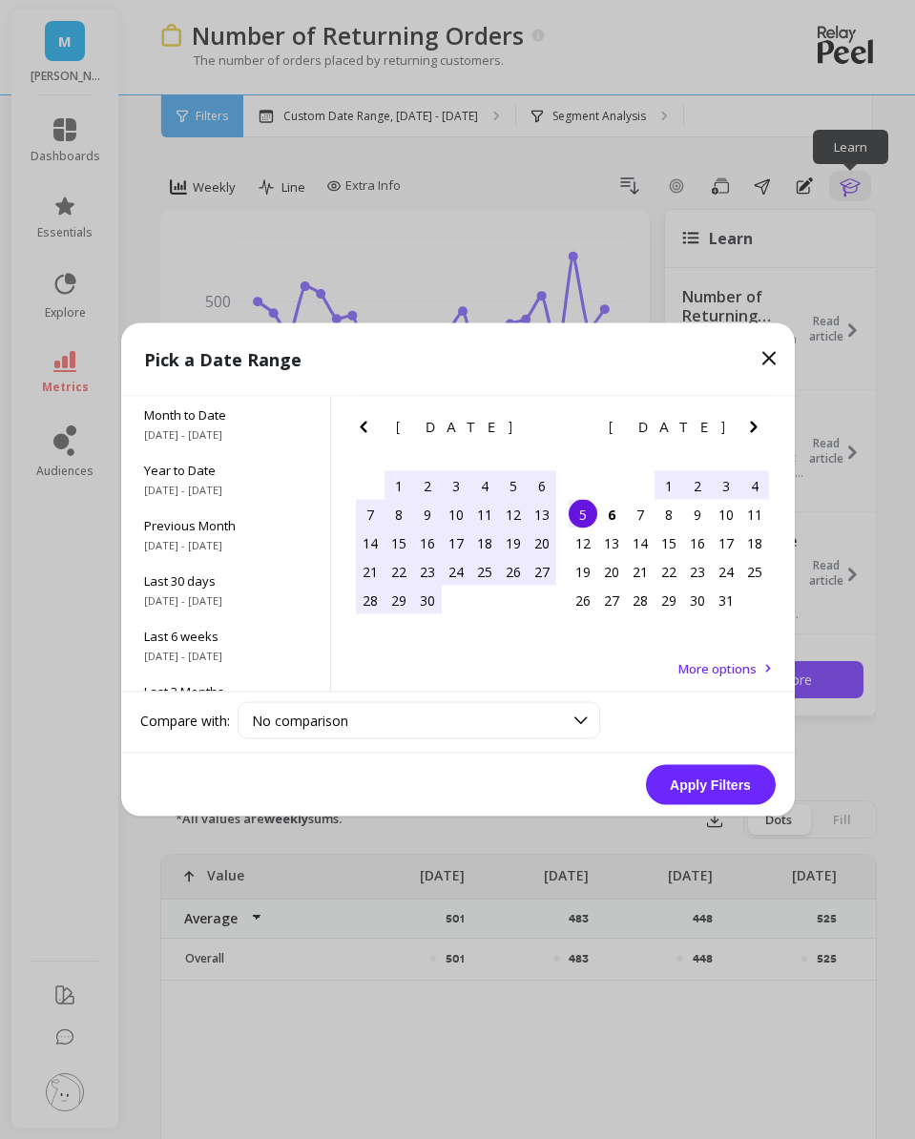
click at [662, 483] on div "1" at bounding box center [668, 485] width 29 height 29
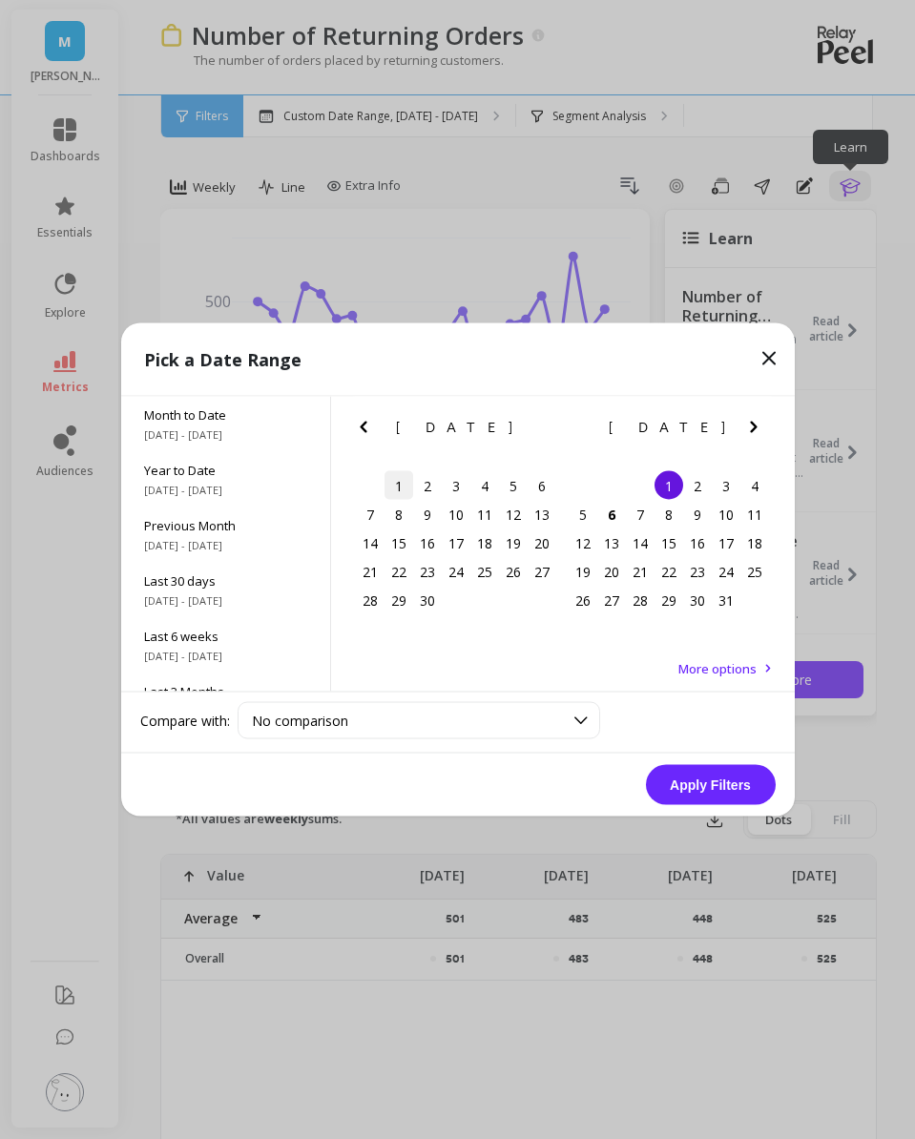
click at [403, 482] on div "1" at bounding box center [398, 485] width 29 height 29
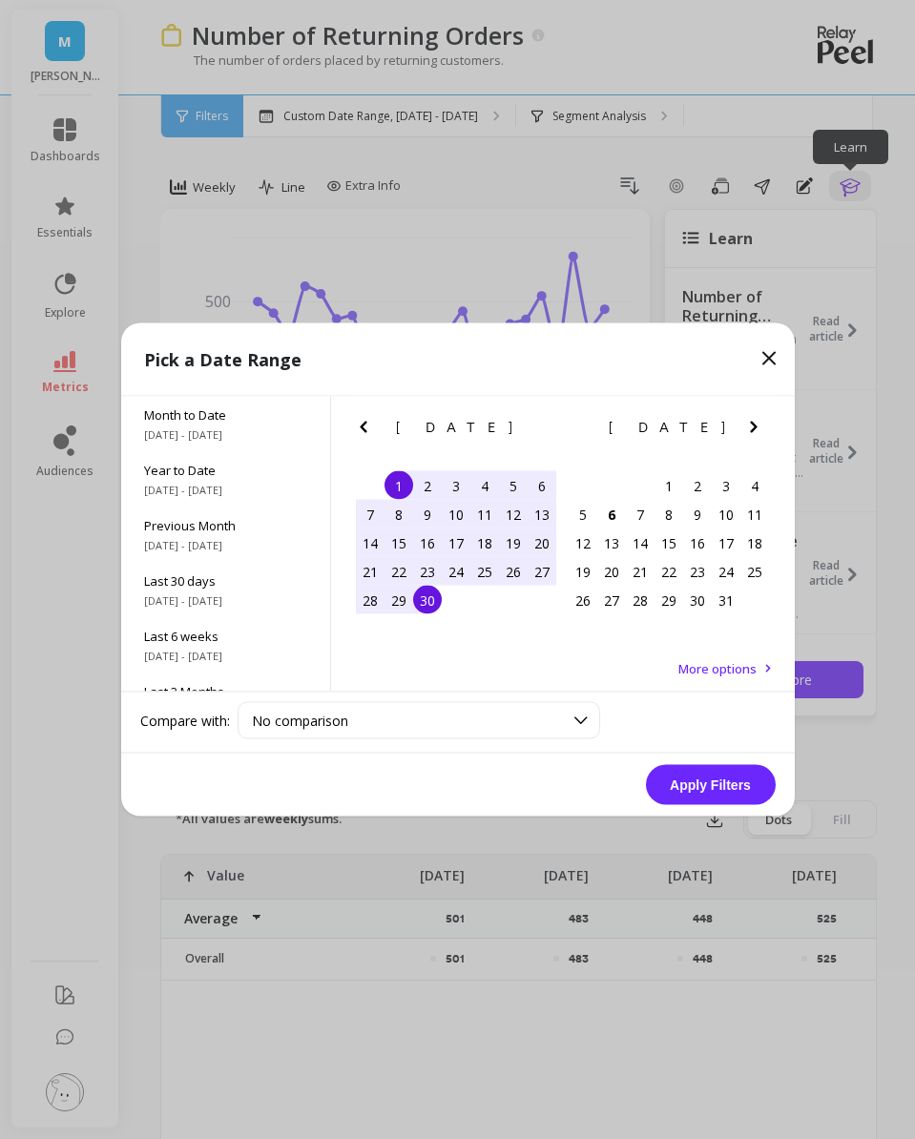
click at [435, 592] on div "30" at bounding box center [427, 600] width 29 height 29
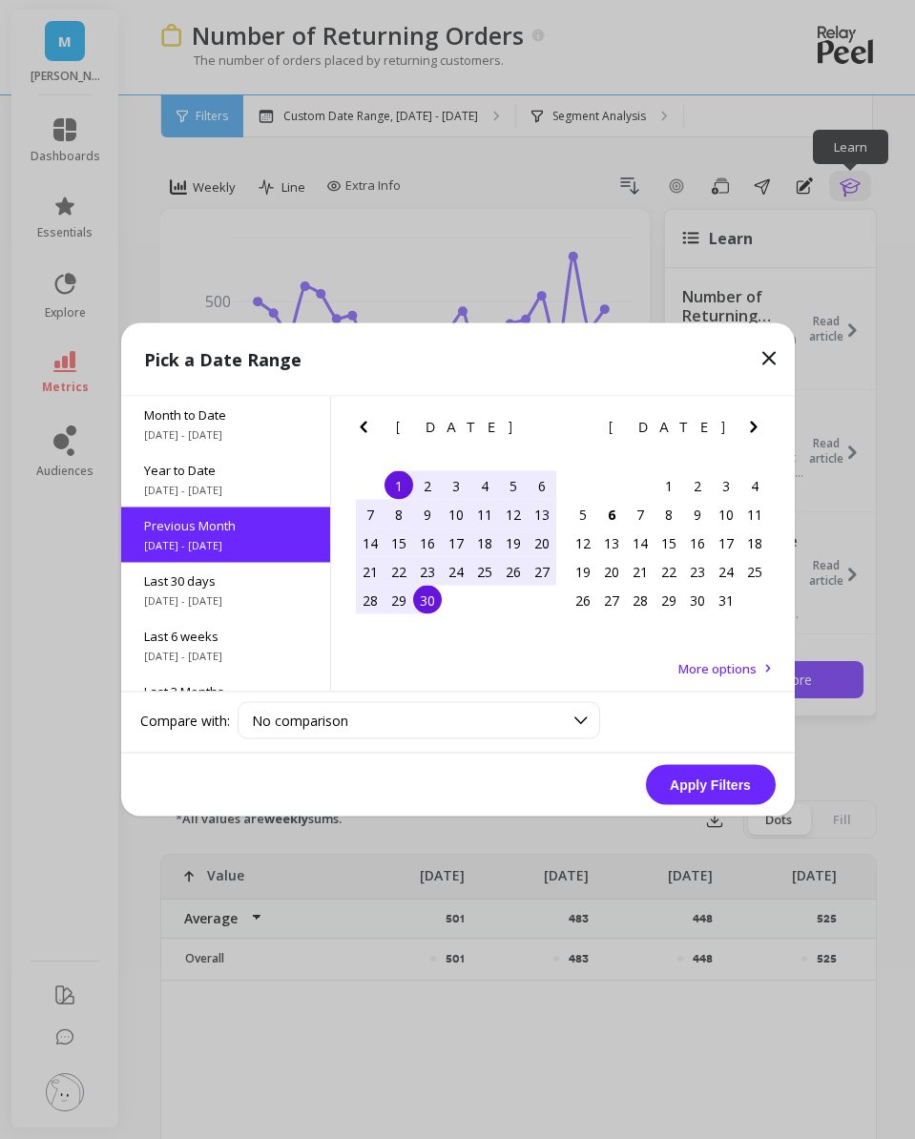
click at [674, 776] on button "Apply Filters" at bounding box center [711, 785] width 130 height 40
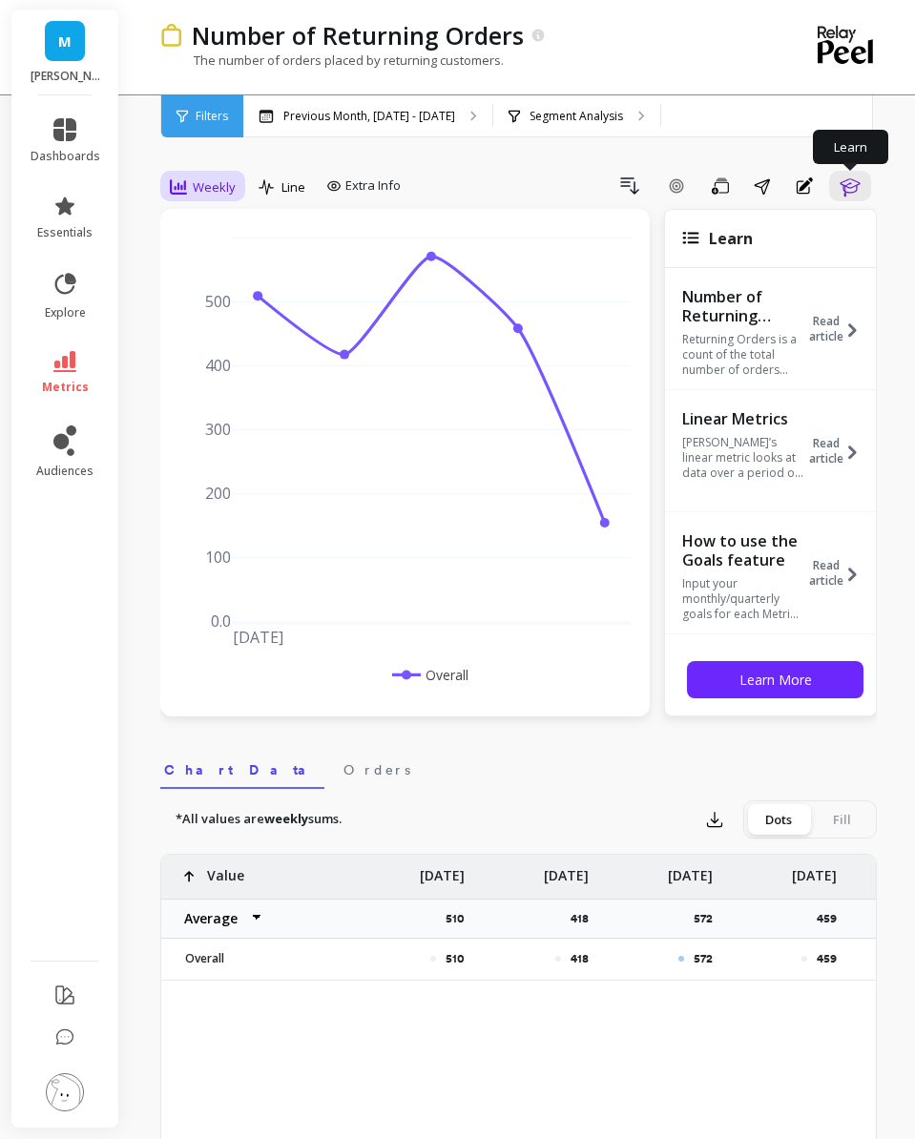
click at [199, 194] on span "Weekly" at bounding box center [214, 187] width 43 height 18
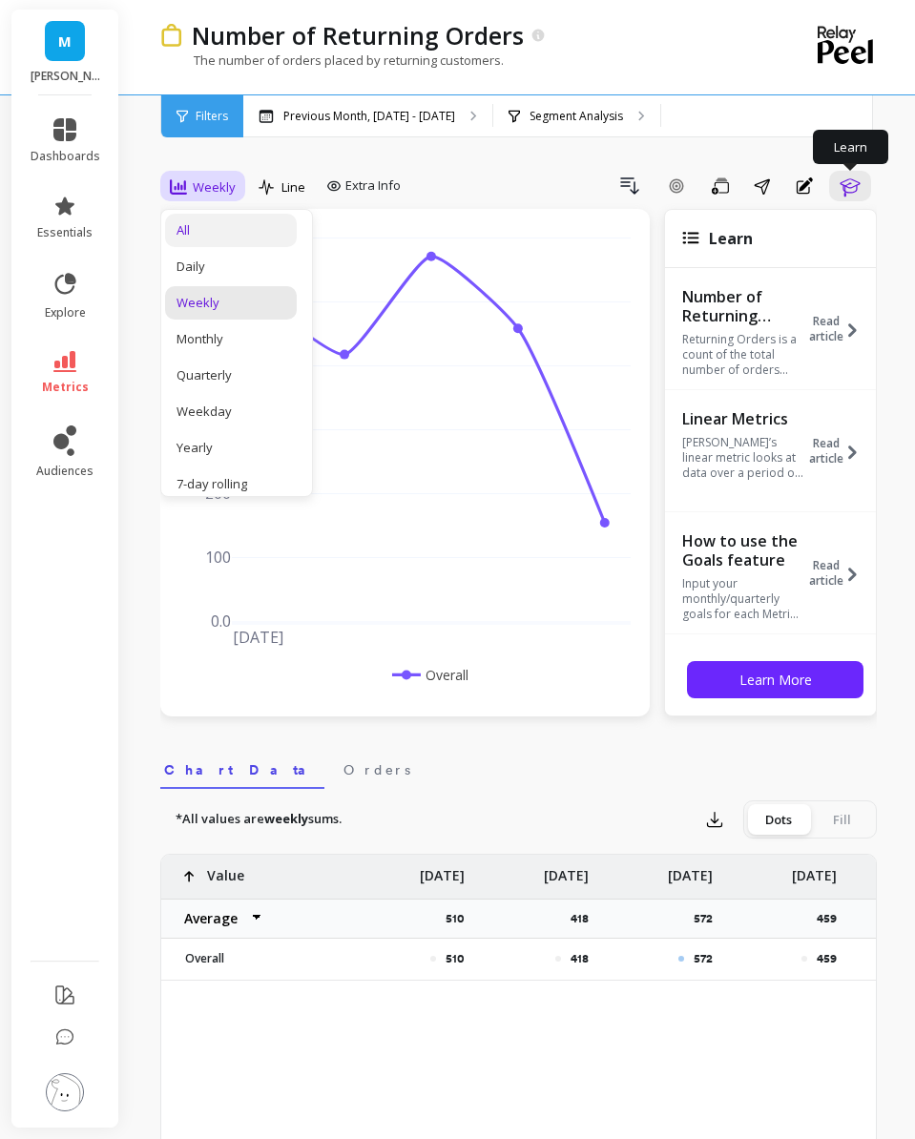
click at [216, 235] on div "All" at bounding box center [230, 230] width 109 height 18
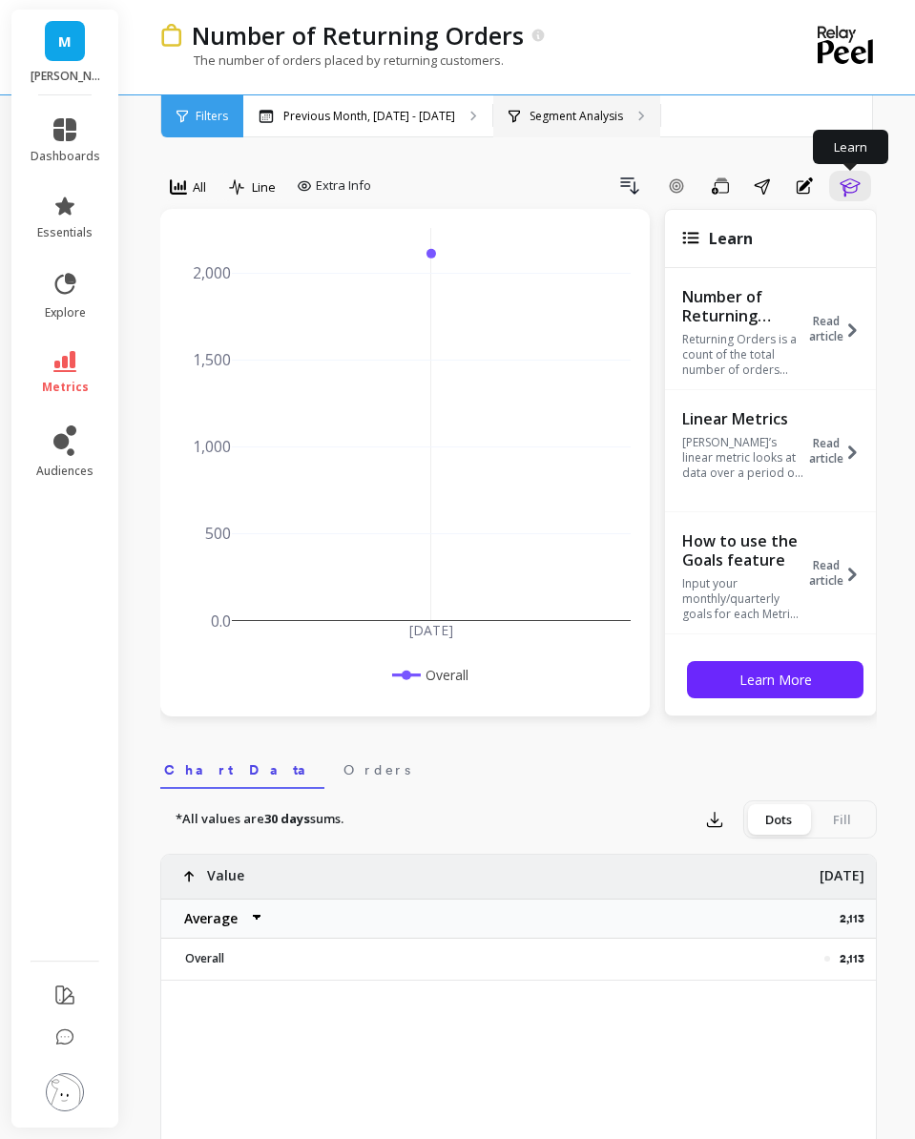
click at [550, 114] on p "Segment Analysis" at bounding box center [575, 116] width 93 height 15
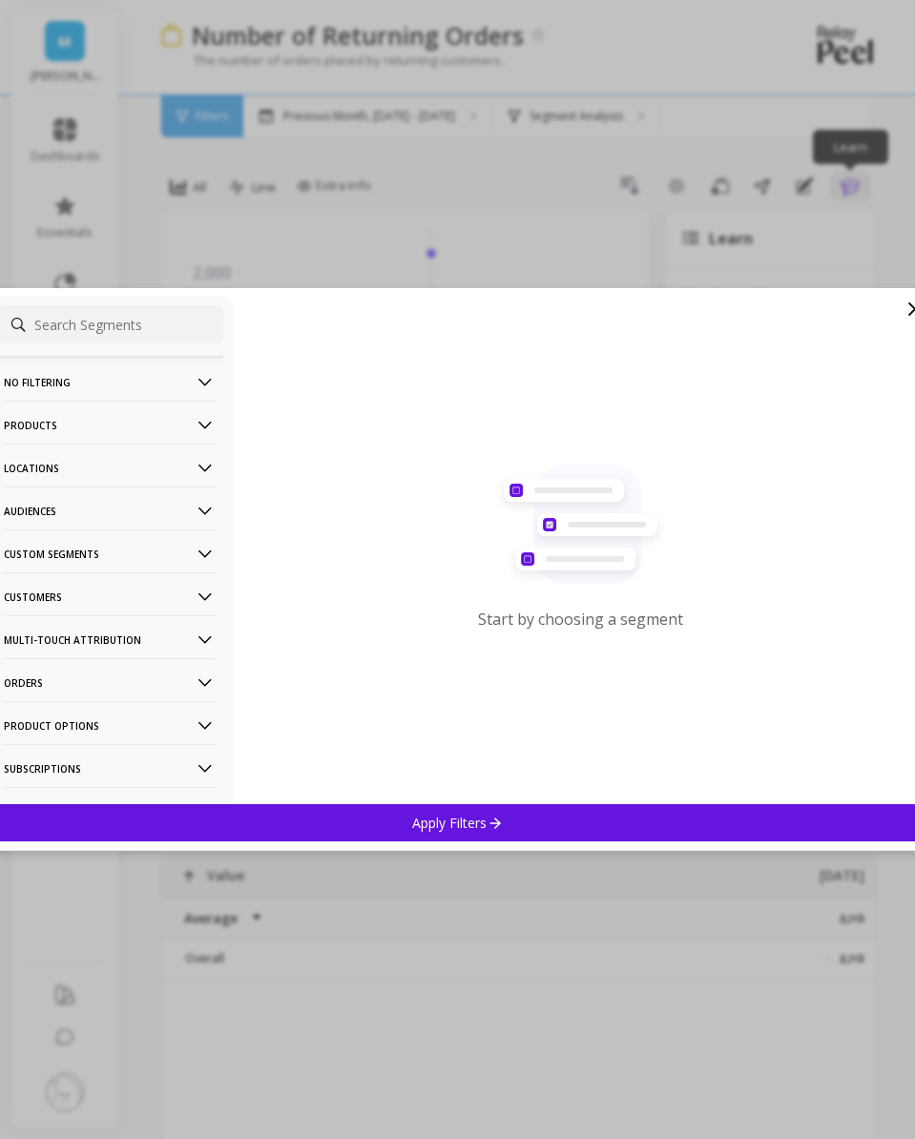
click at [114, 431] on p "Products" at bounding box center [110, 425] width 212 height 49
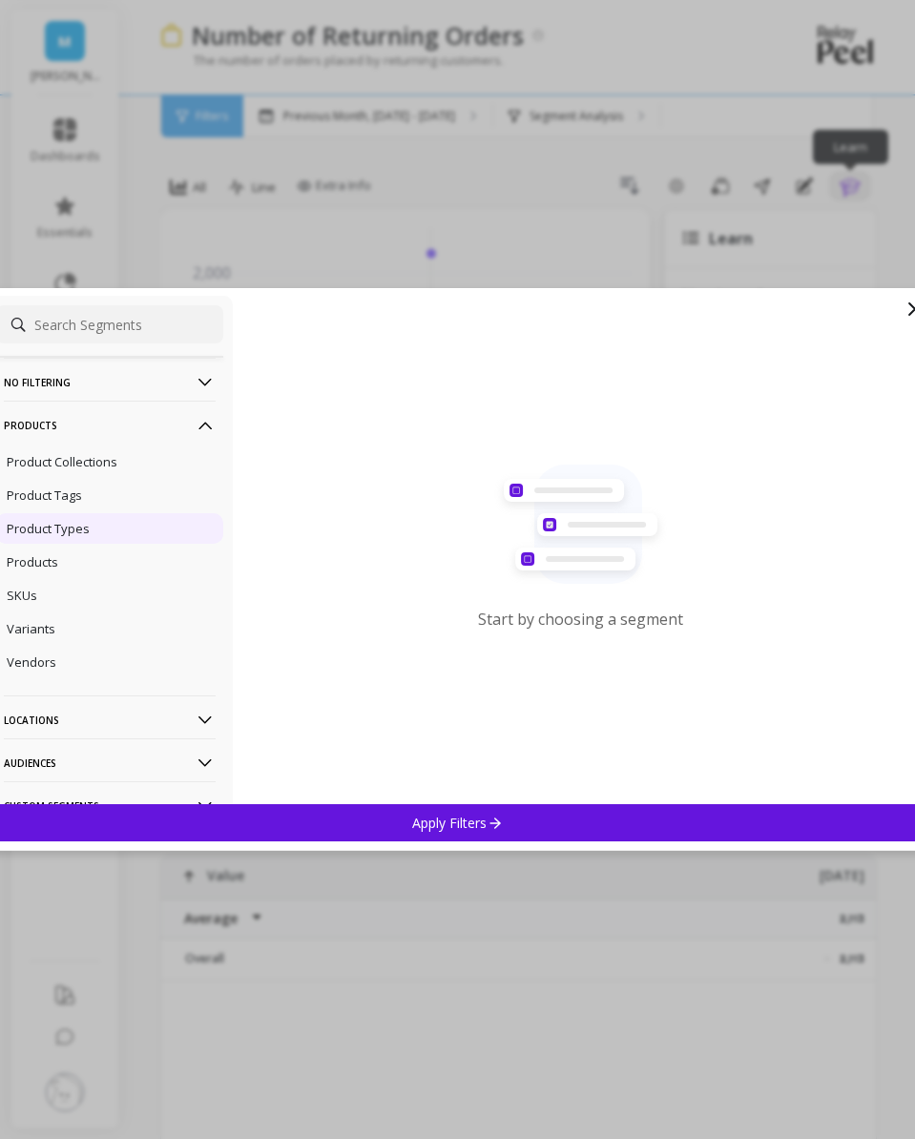
click at [74, 544] on div "Product Types" at bounding box center [109, 528] width 227 height 31
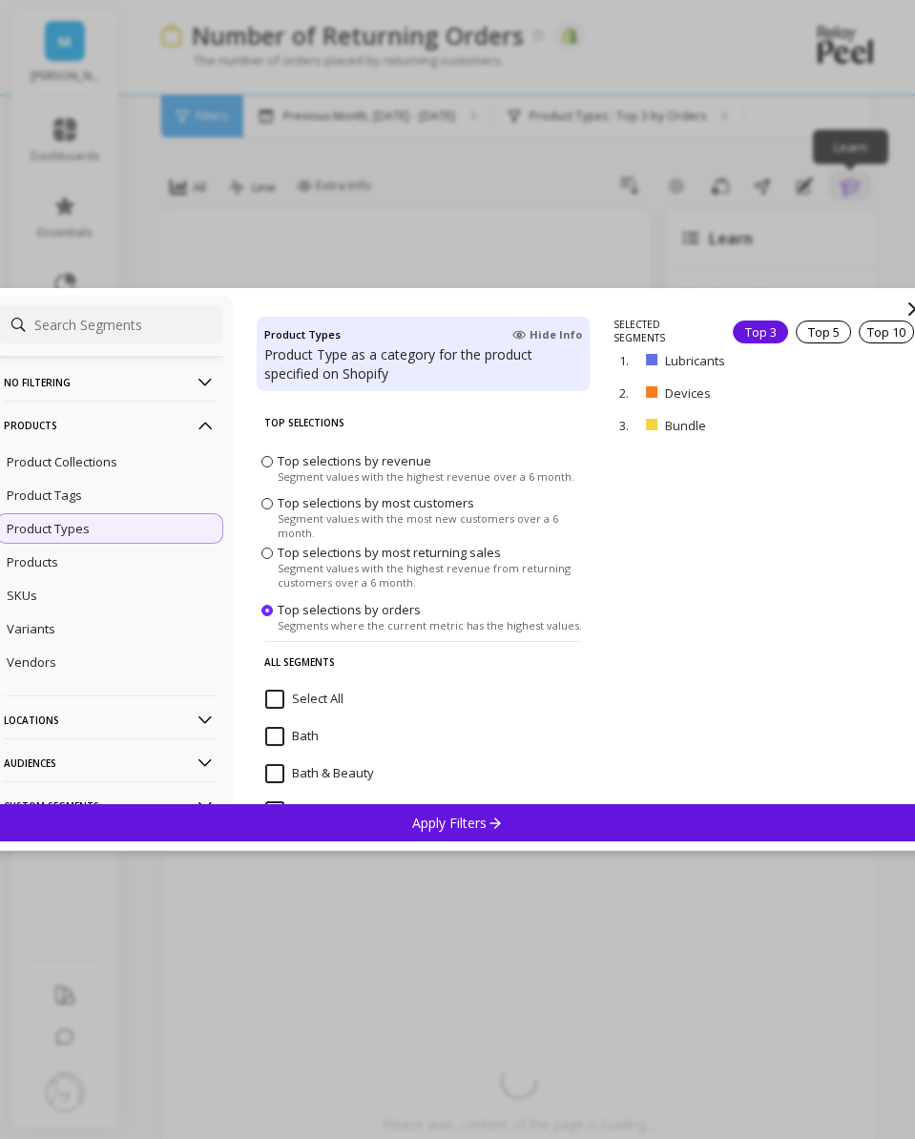
click at [341, 828] on div "Apply Filters" at bounding box center [458, 822] width 942 height 37
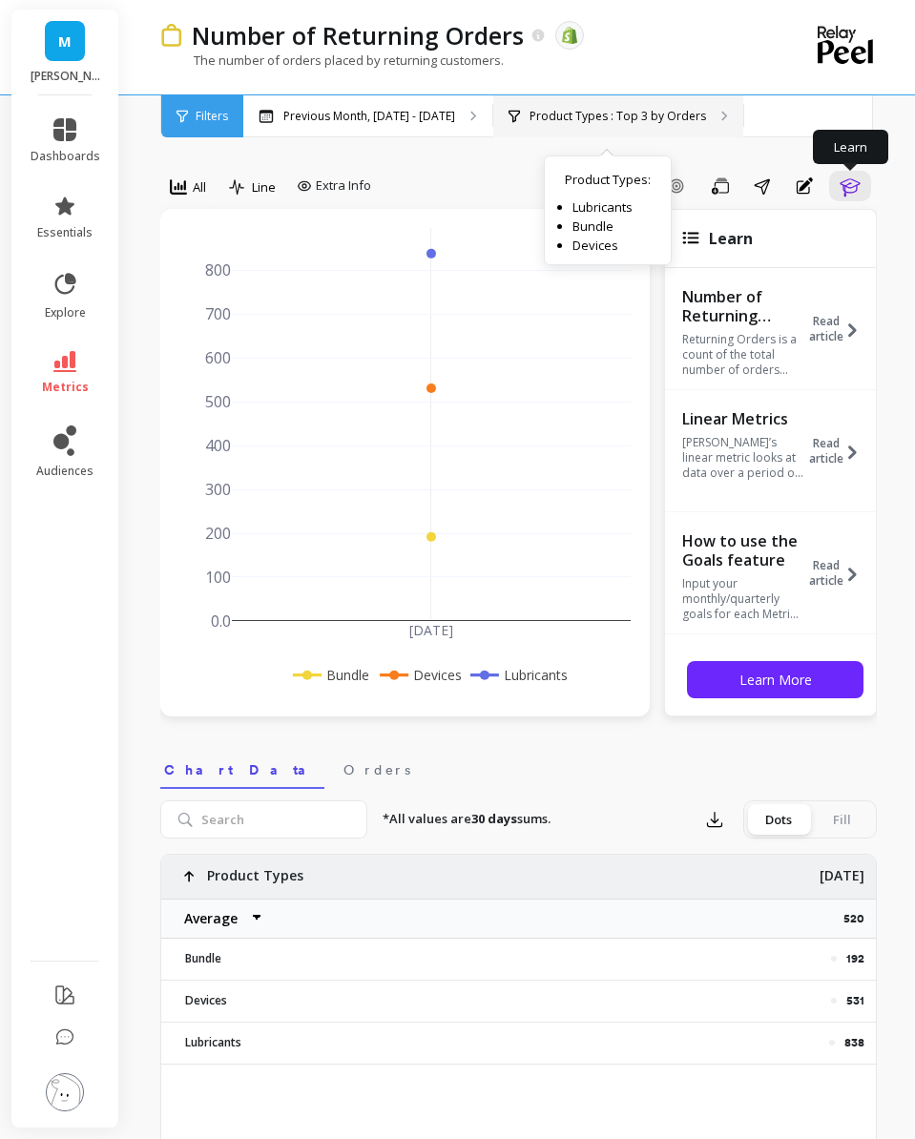
click at [541, 120] on p "Product Types : Top 3 by Orders" at bounding box center [617, 116] width 176 height 15
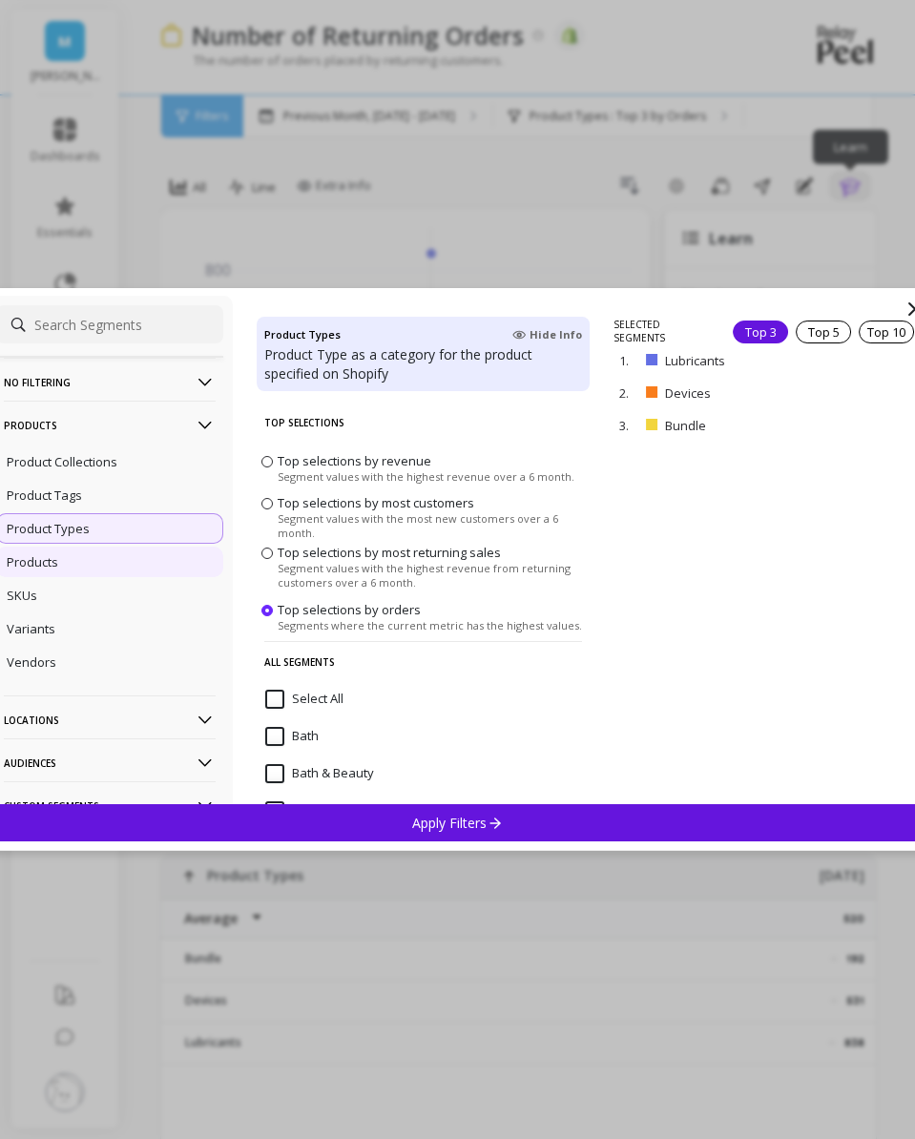
click at [66, 564] on div "Products" at bounding box center [109, 562] width 227 height 31
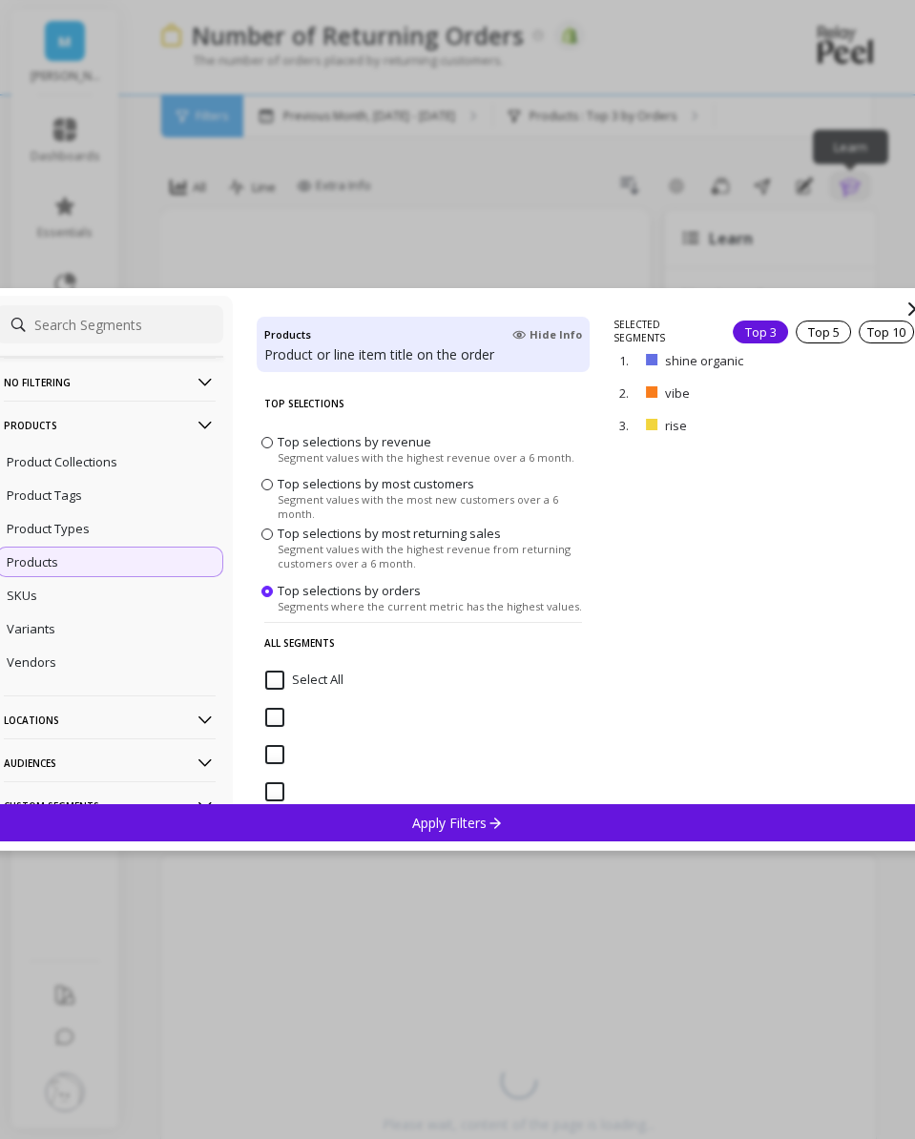
click at [495, 820] on icon at bounding box center [494, 823] width 16 height 16
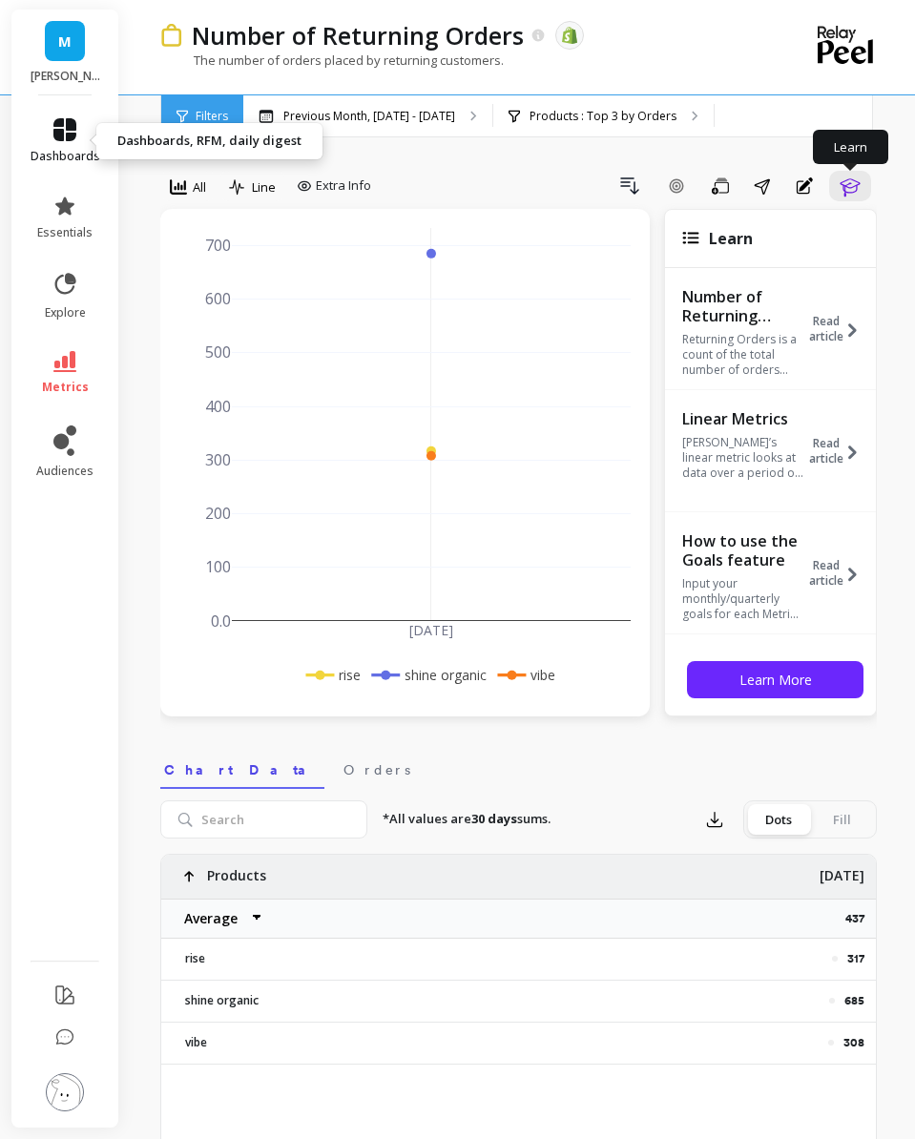
click at [43, 136] on link "dashboards" at bounding box center [66, 141] width 70 height 46
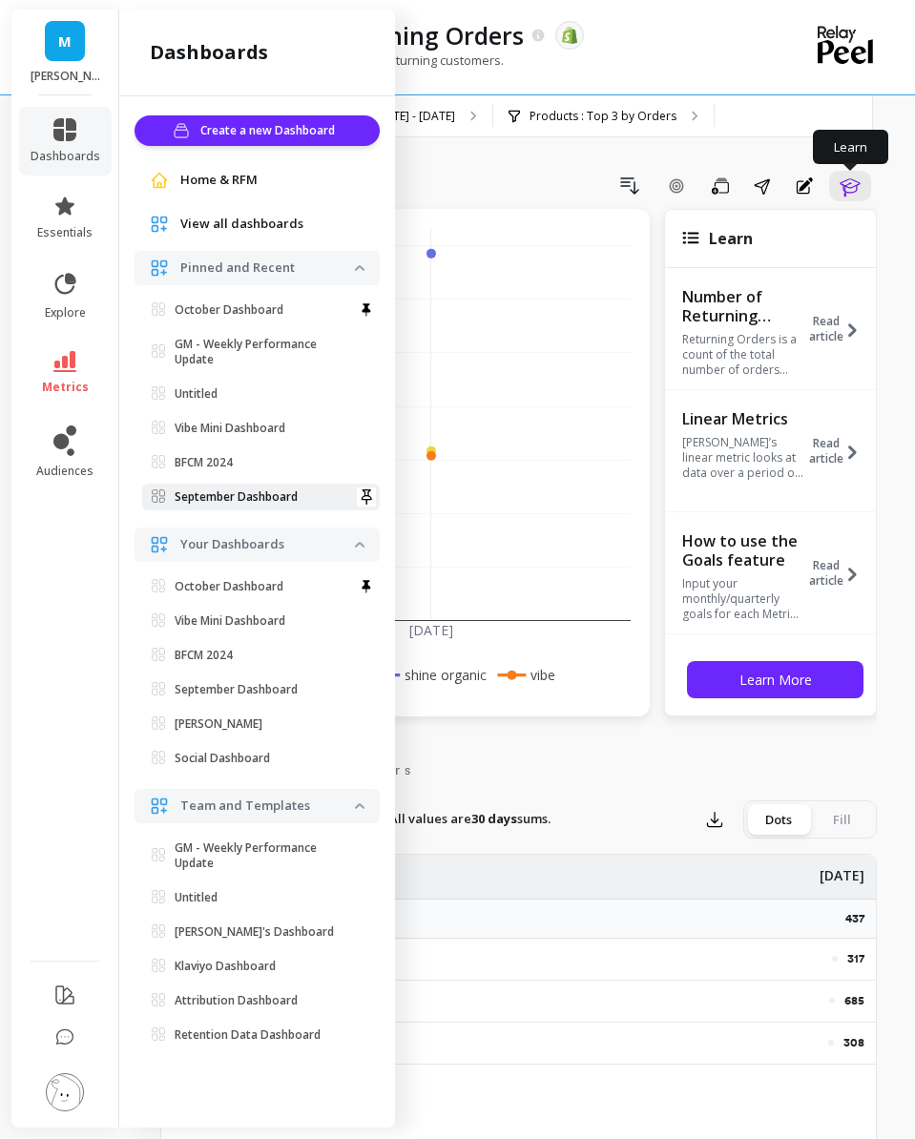
click at [231, 494] on p "September Dashboard" at bounding box center [236, 496] width 123 height 15
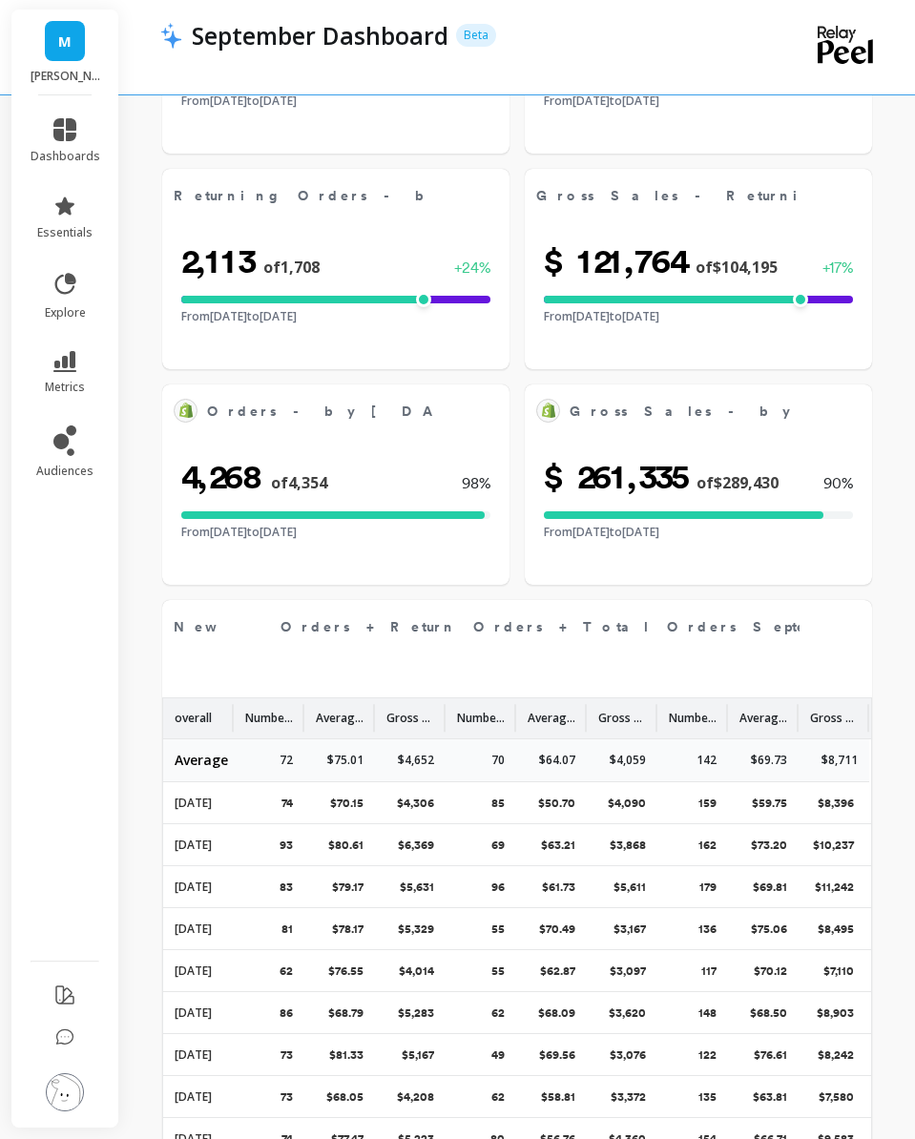
select select "sum"
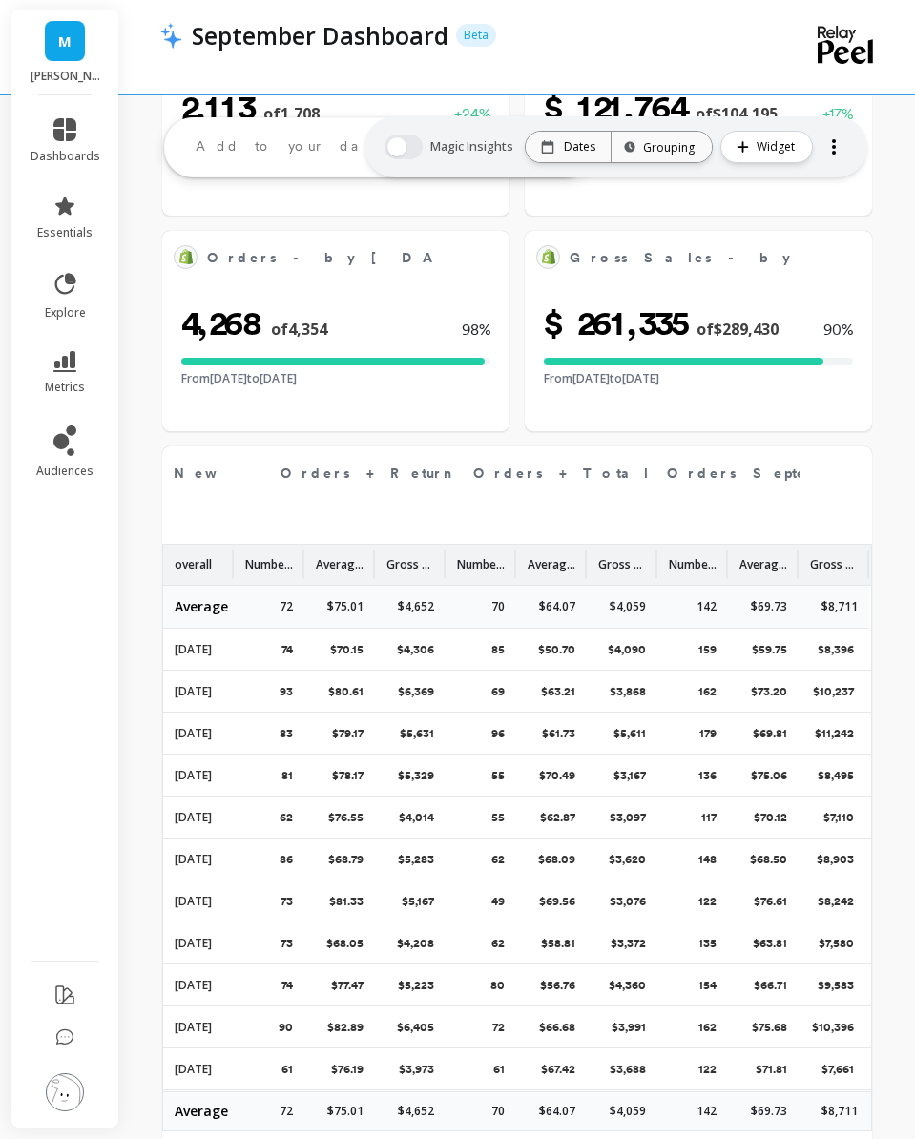
select select "sum"
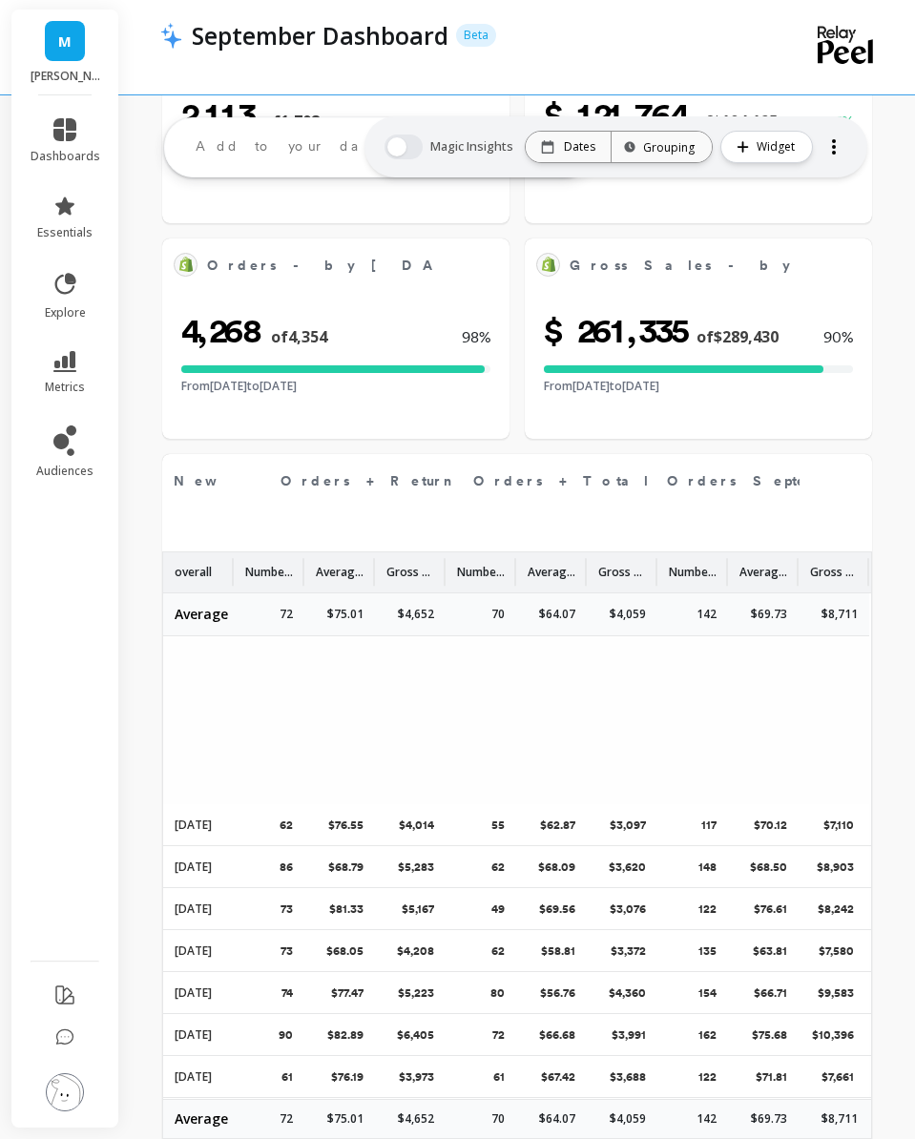
scroll to position [796, 0]
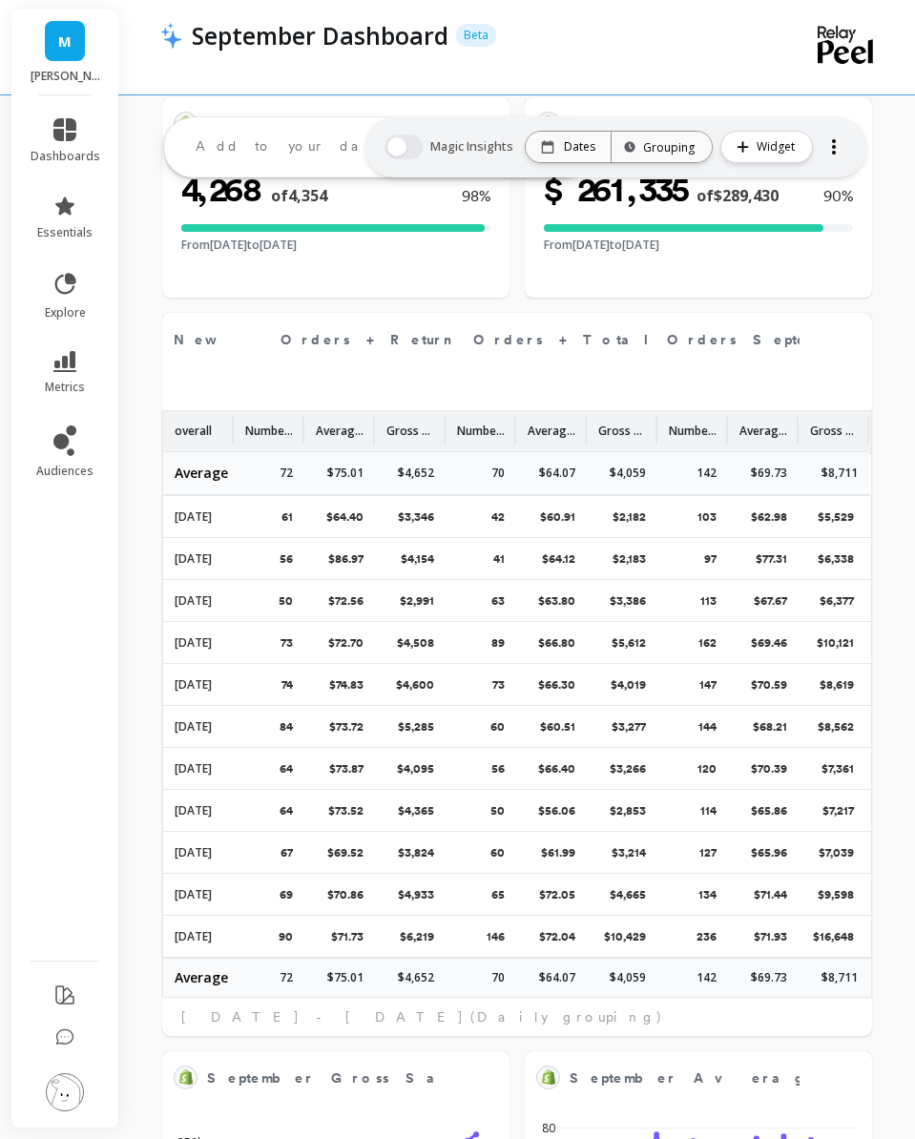
select select "sum"
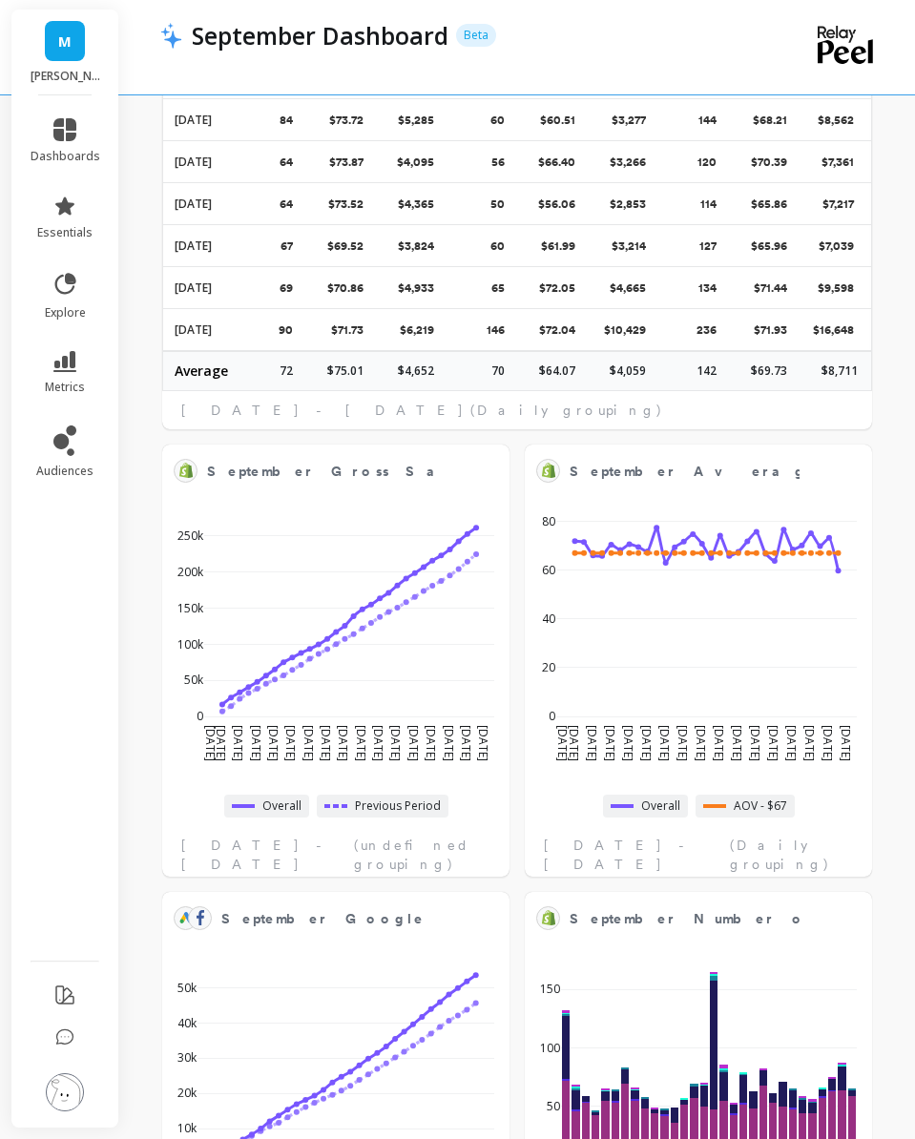
scroll to position [1149, 0]
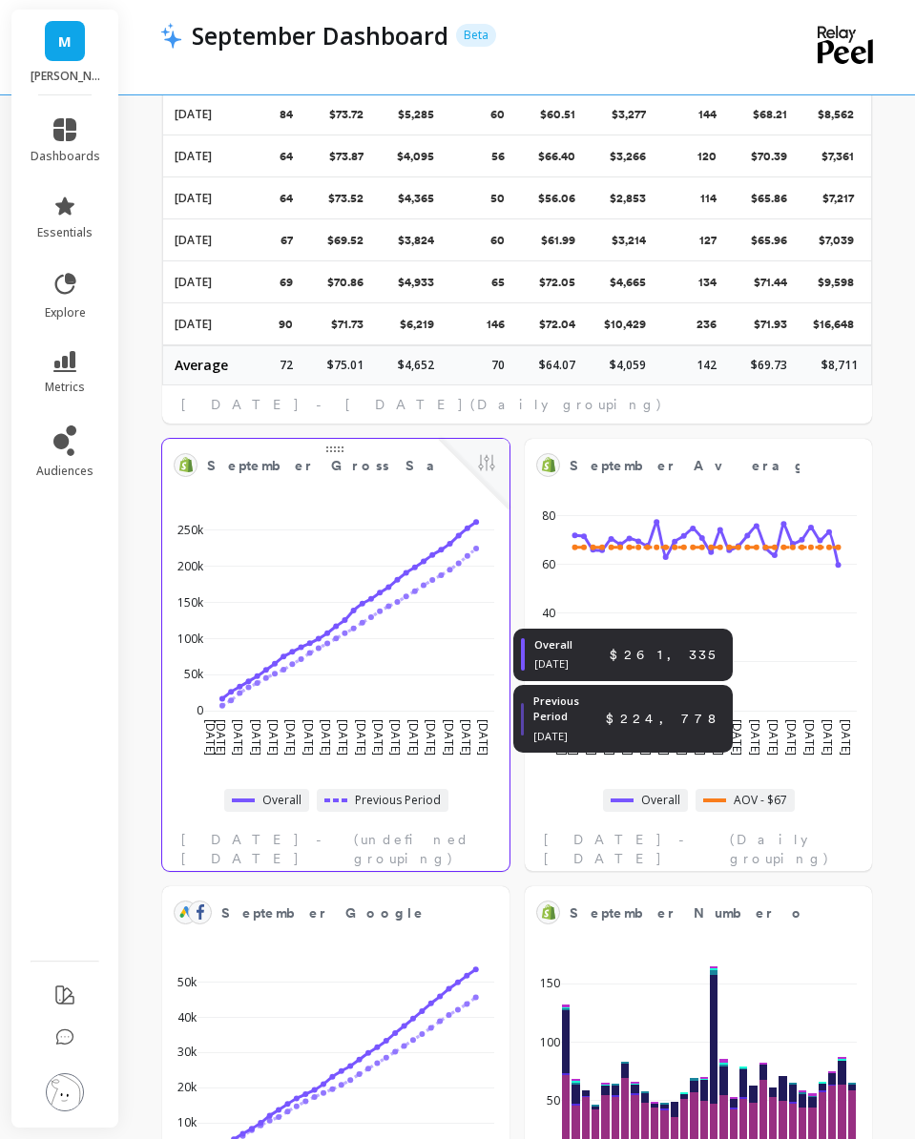
select select "sum"
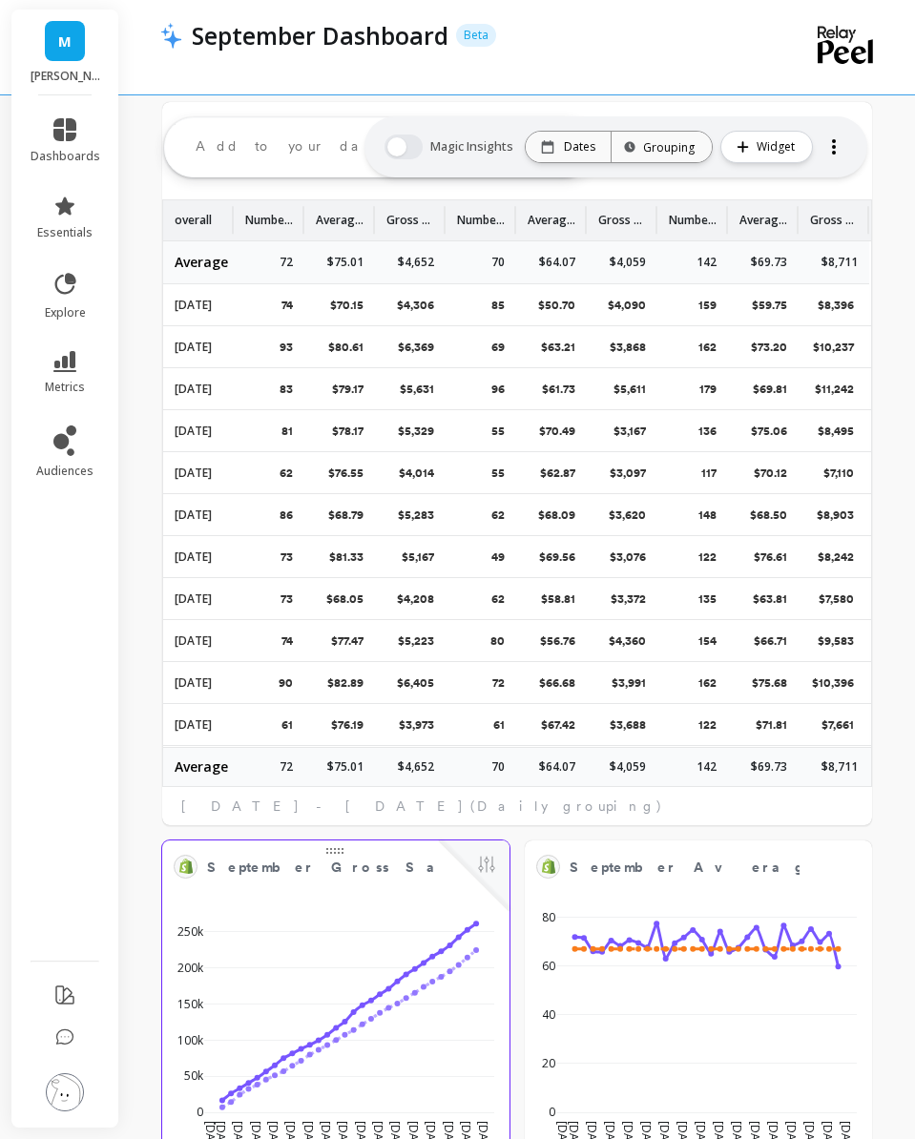
scroll to position [0, 0]
select select "sum"
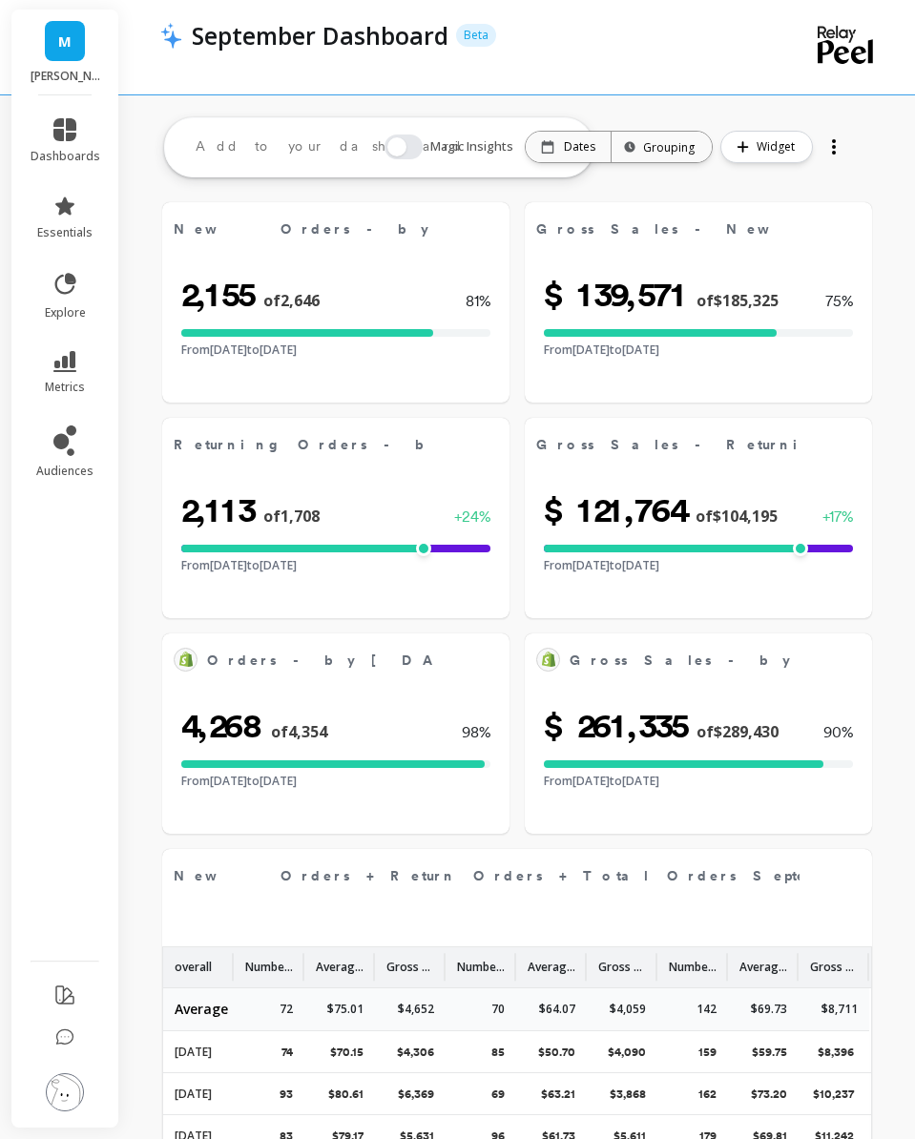
scroll to position [10, 0]
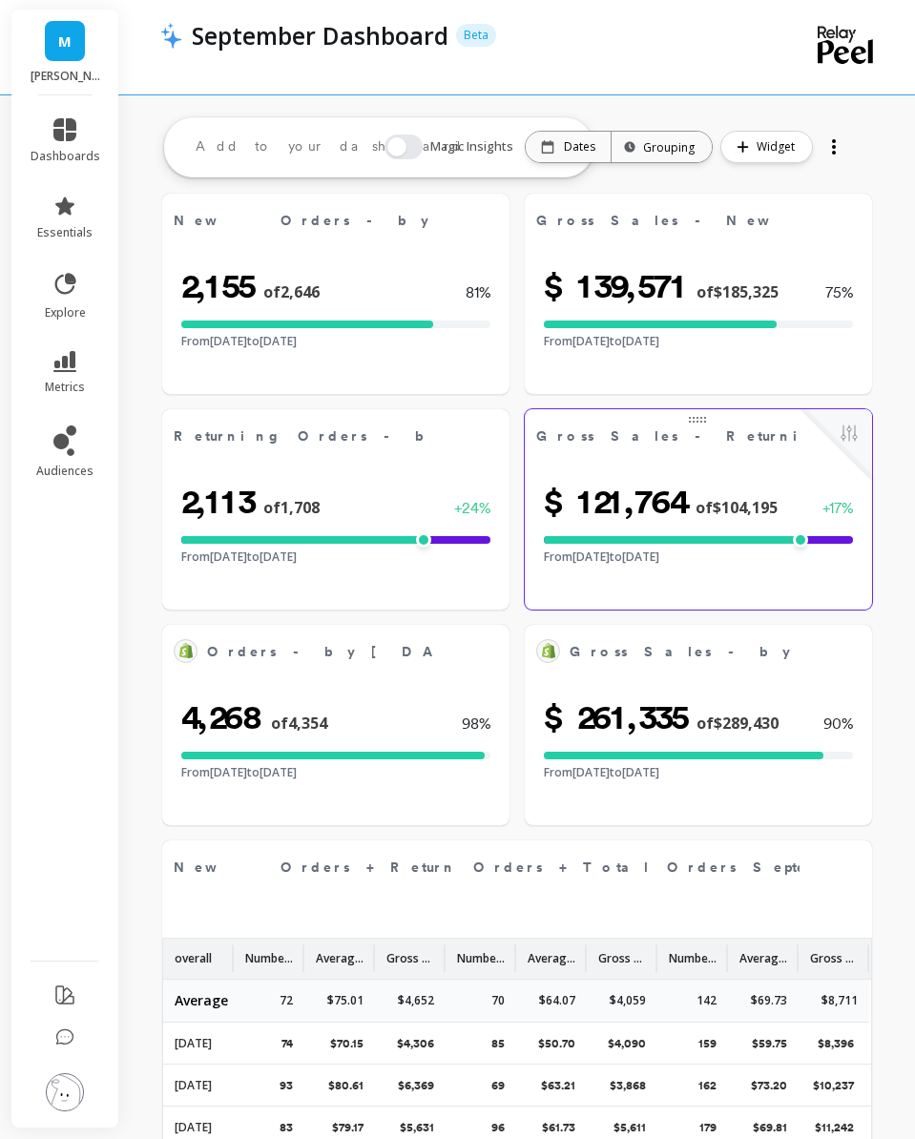
select select "sum"
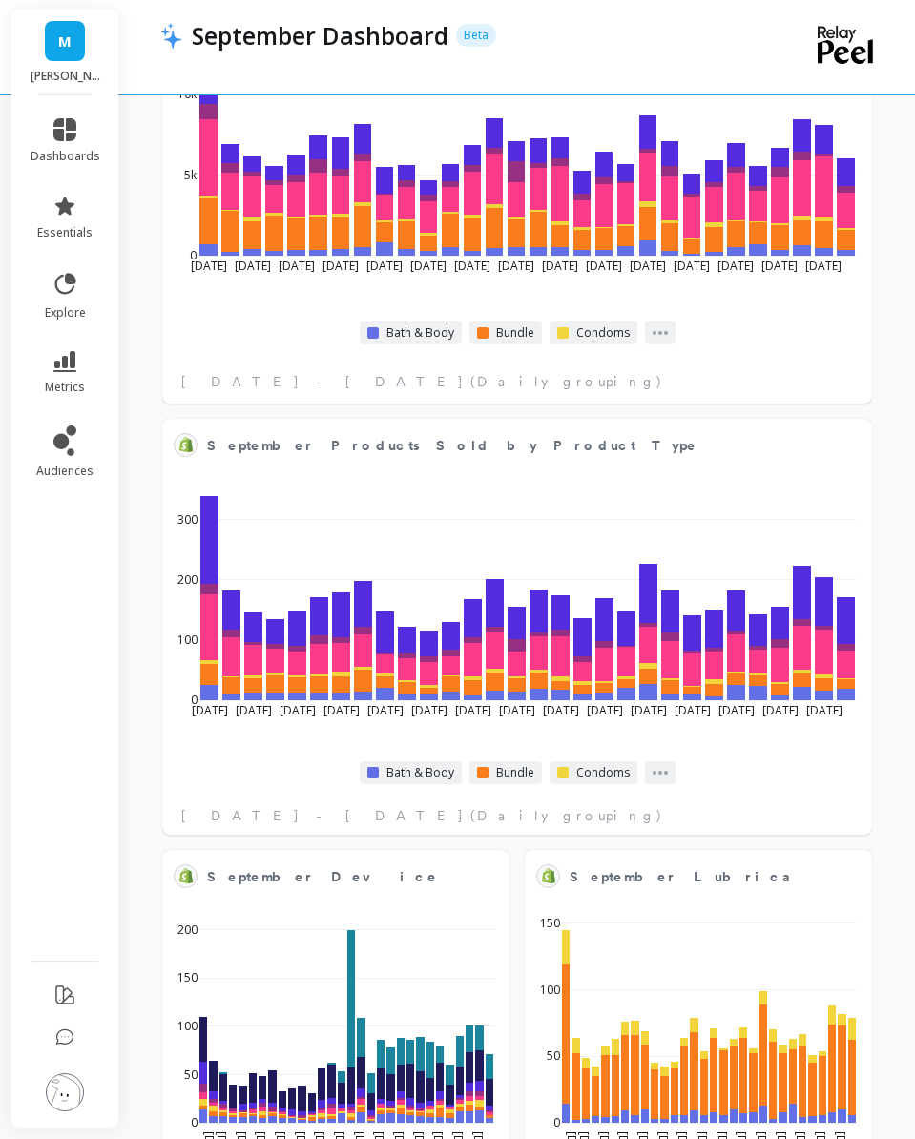
select select "sum"
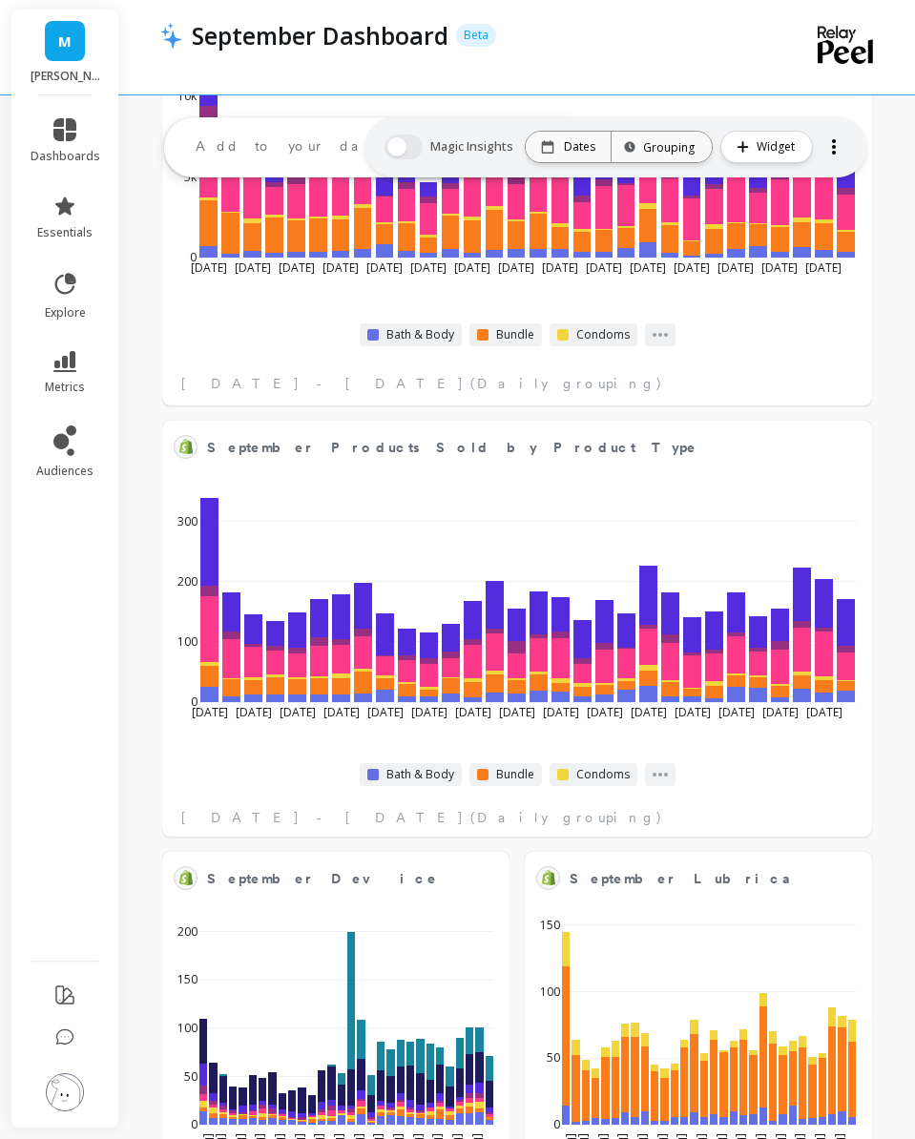
select select "sum"
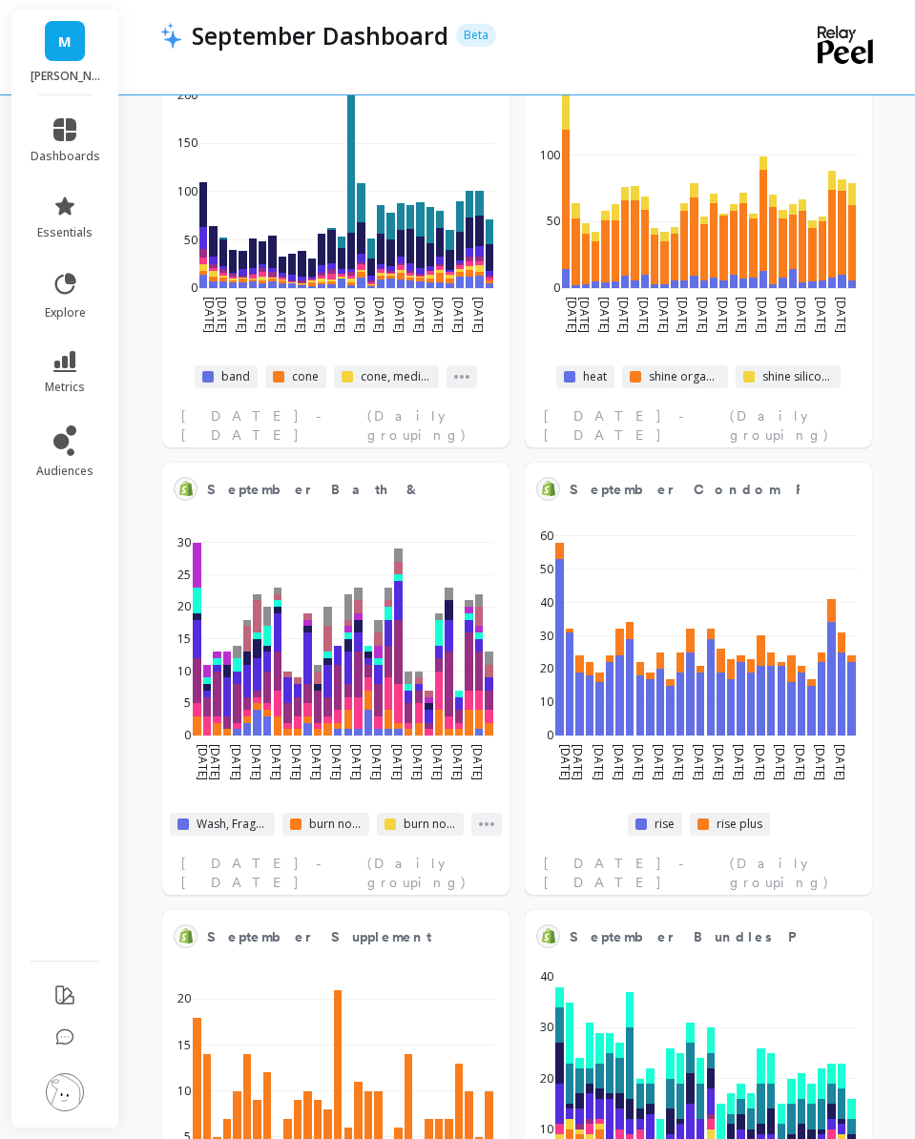
select select "sum"
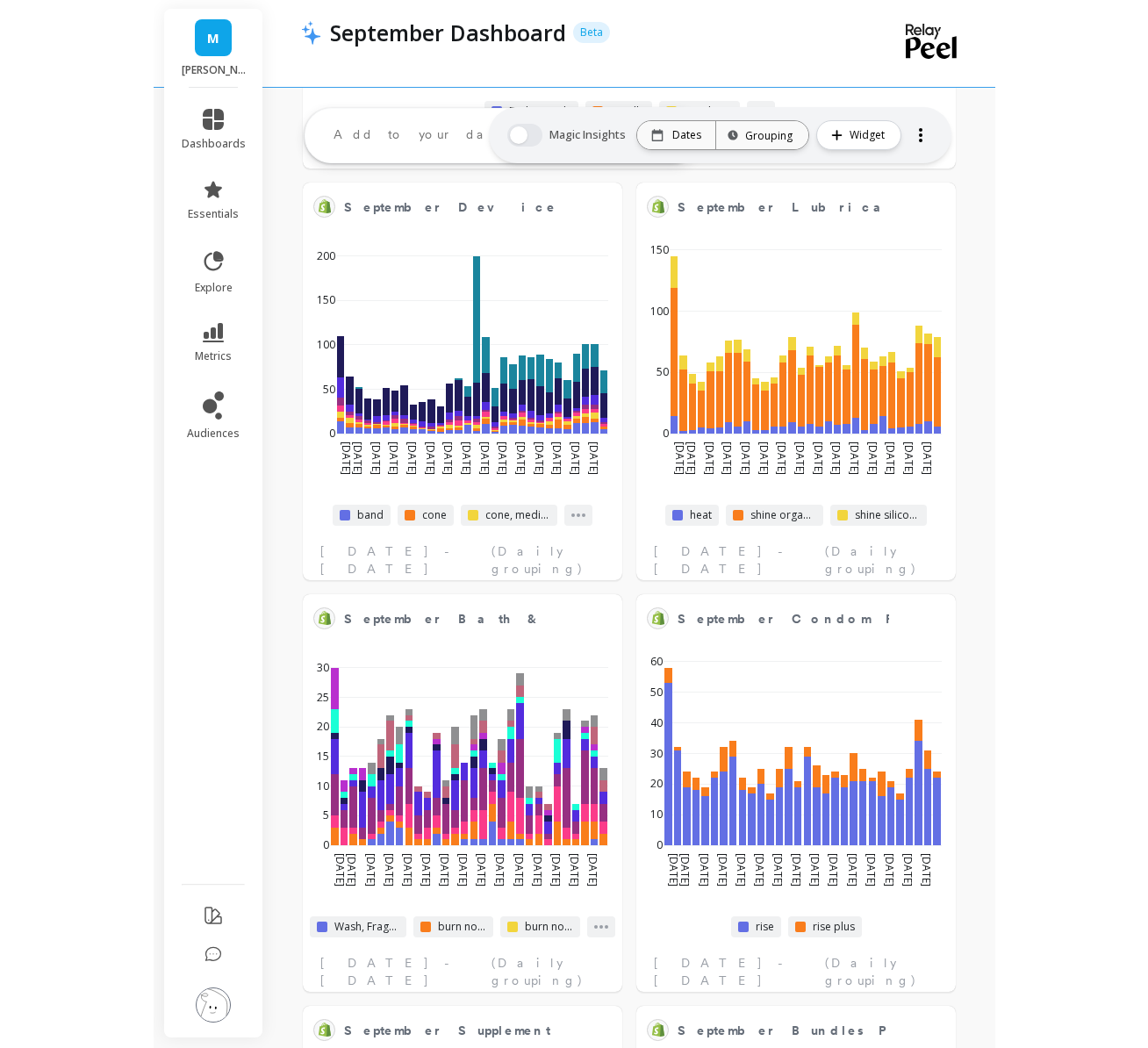
scroll to position [3329, 0]
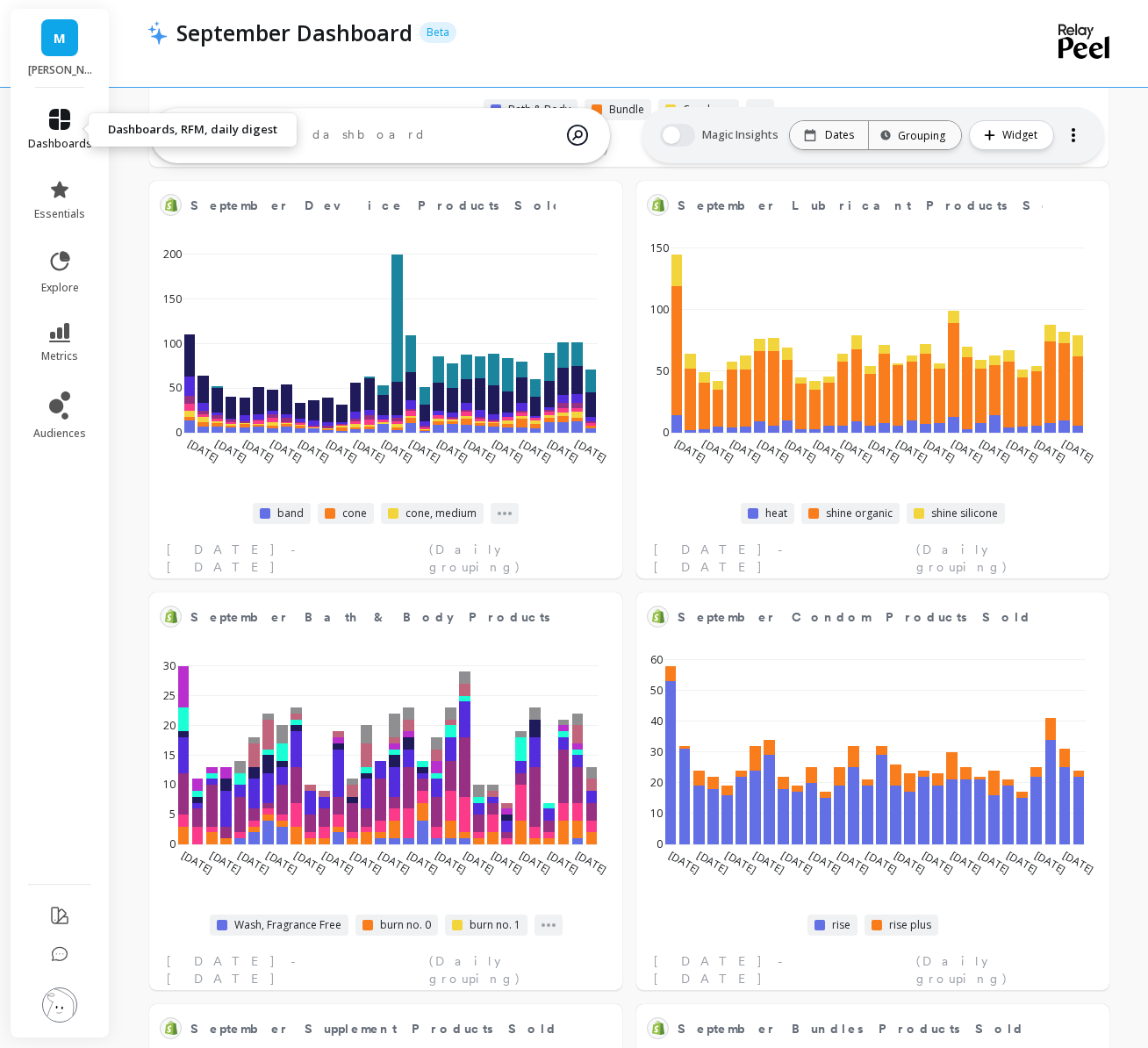
click at [49, 131] on link "dashboards" at bounding box center [61, 130] width 64 height 42
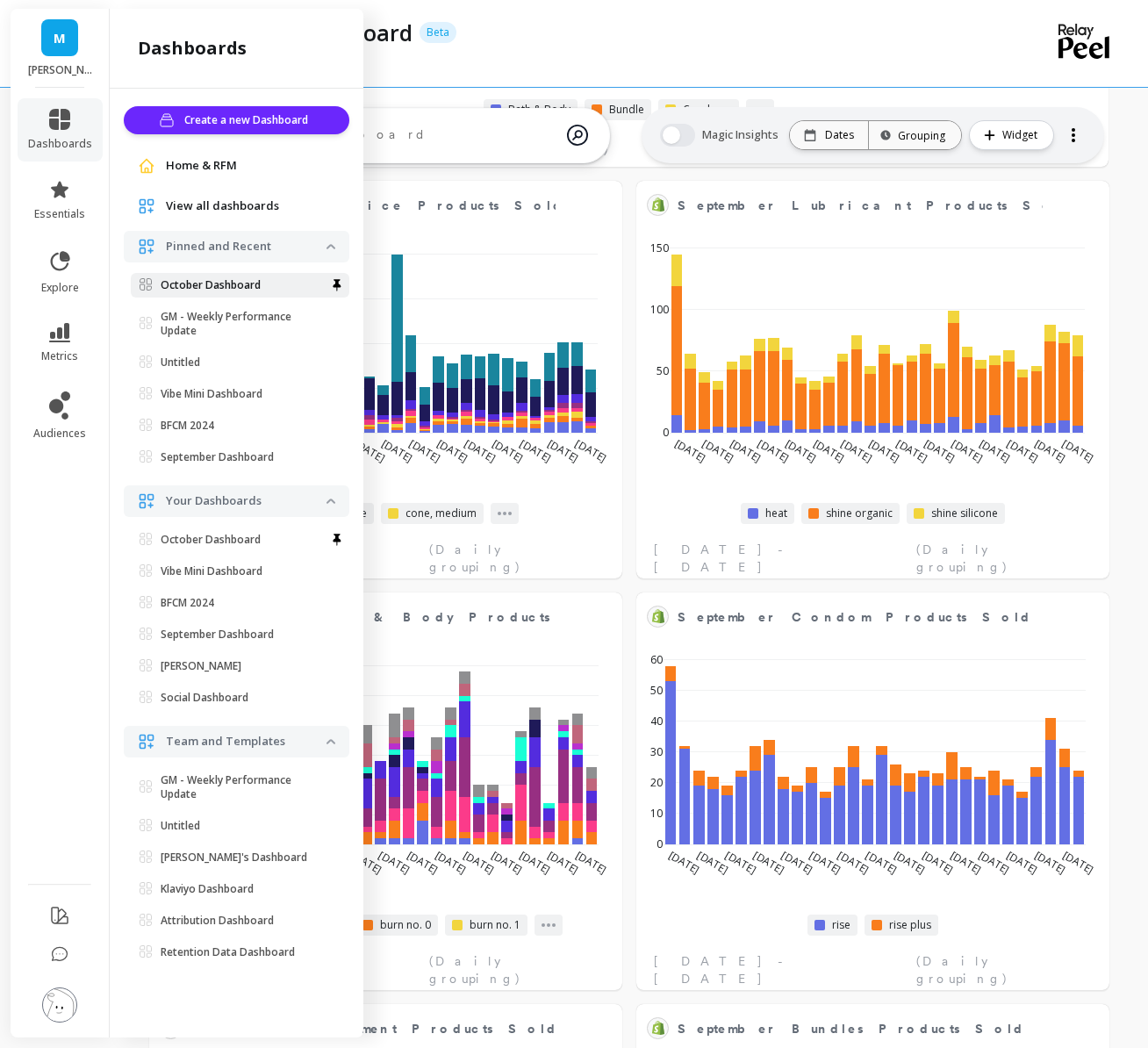
click at [240, 281] on p "October Dashboard" at bounding box center [211, 284] width 100 height 14
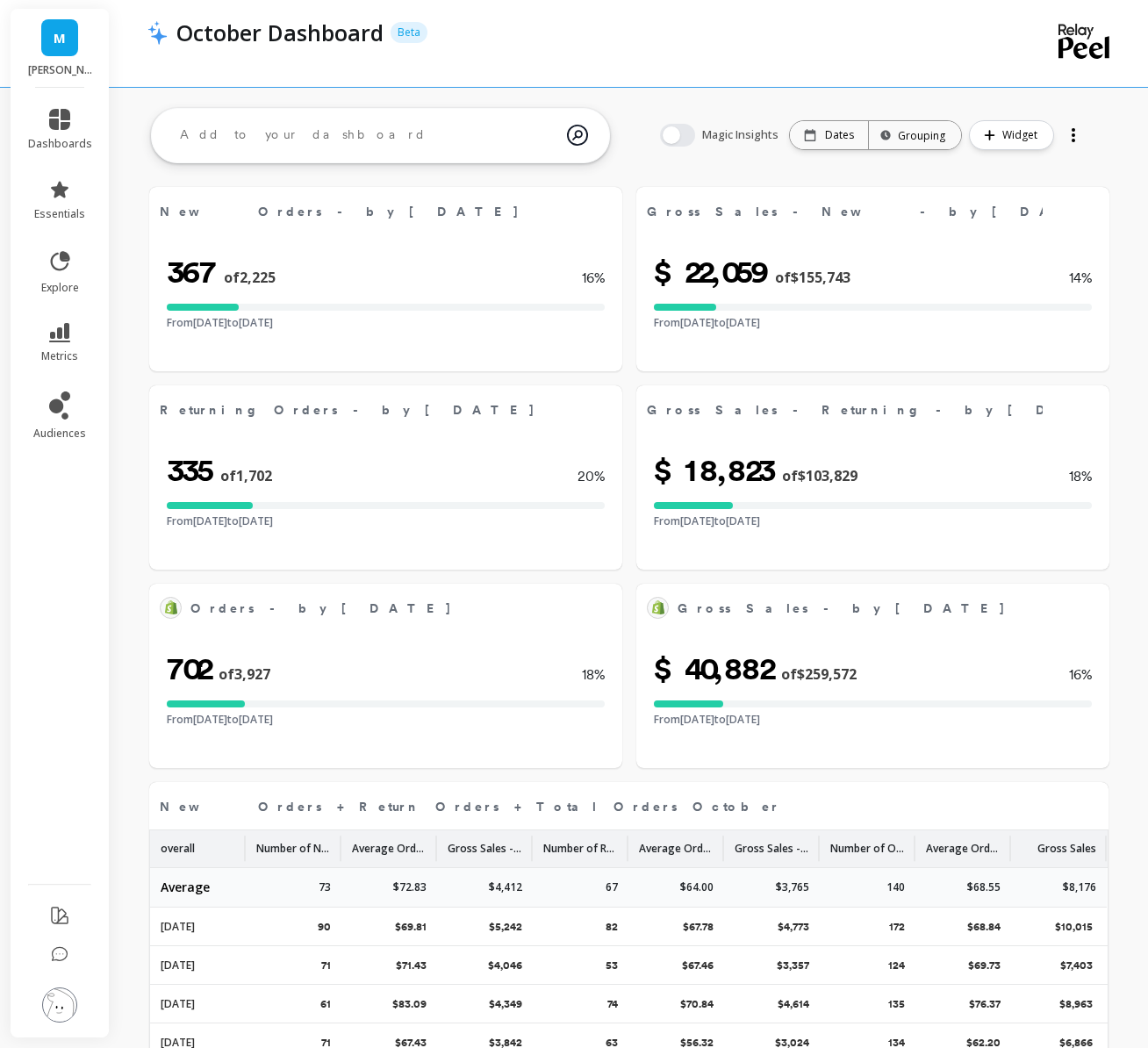
select select "sum"
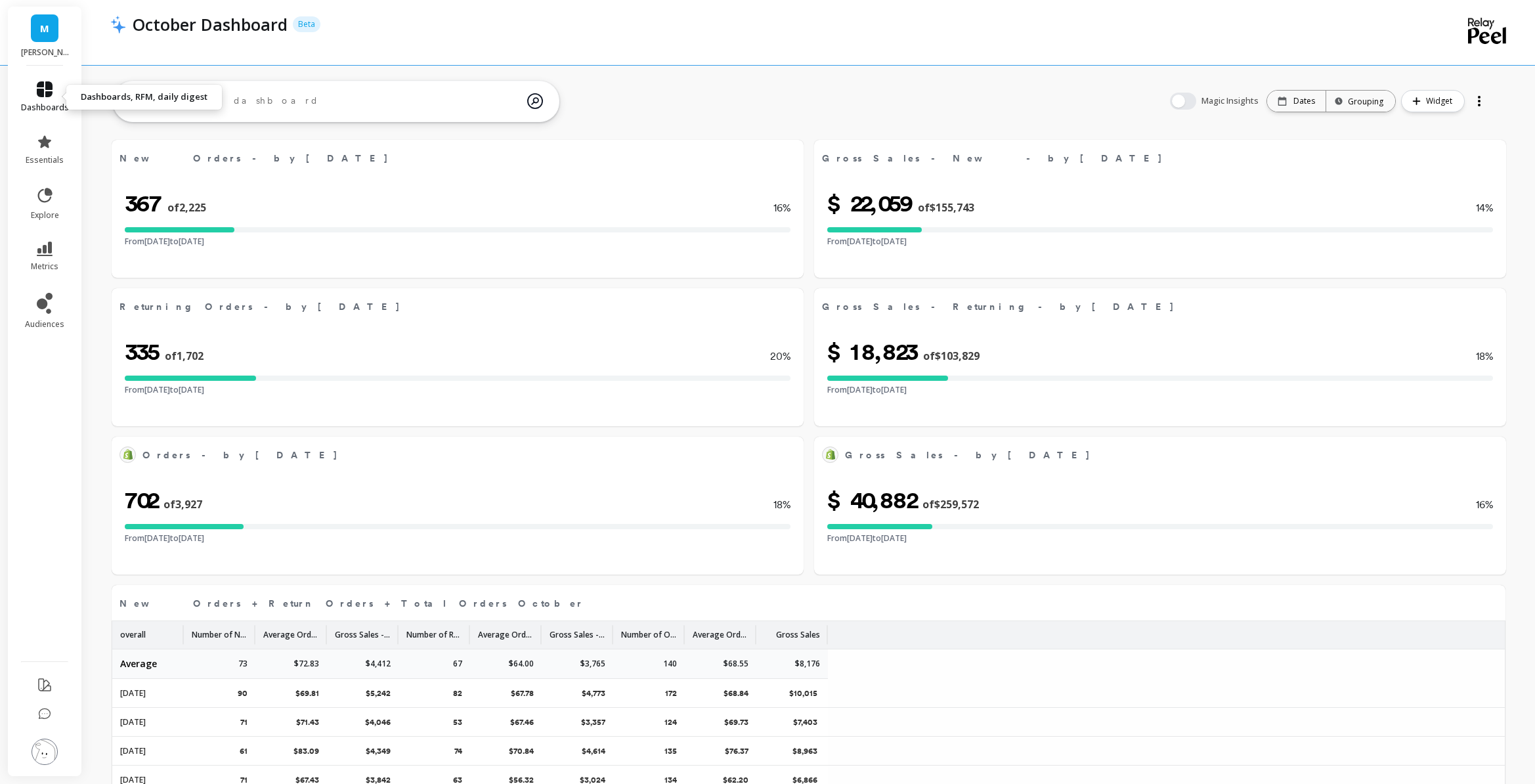
click at [54, 92] on link "dashboards" at bounding box center [45, 97] width 48 height 32
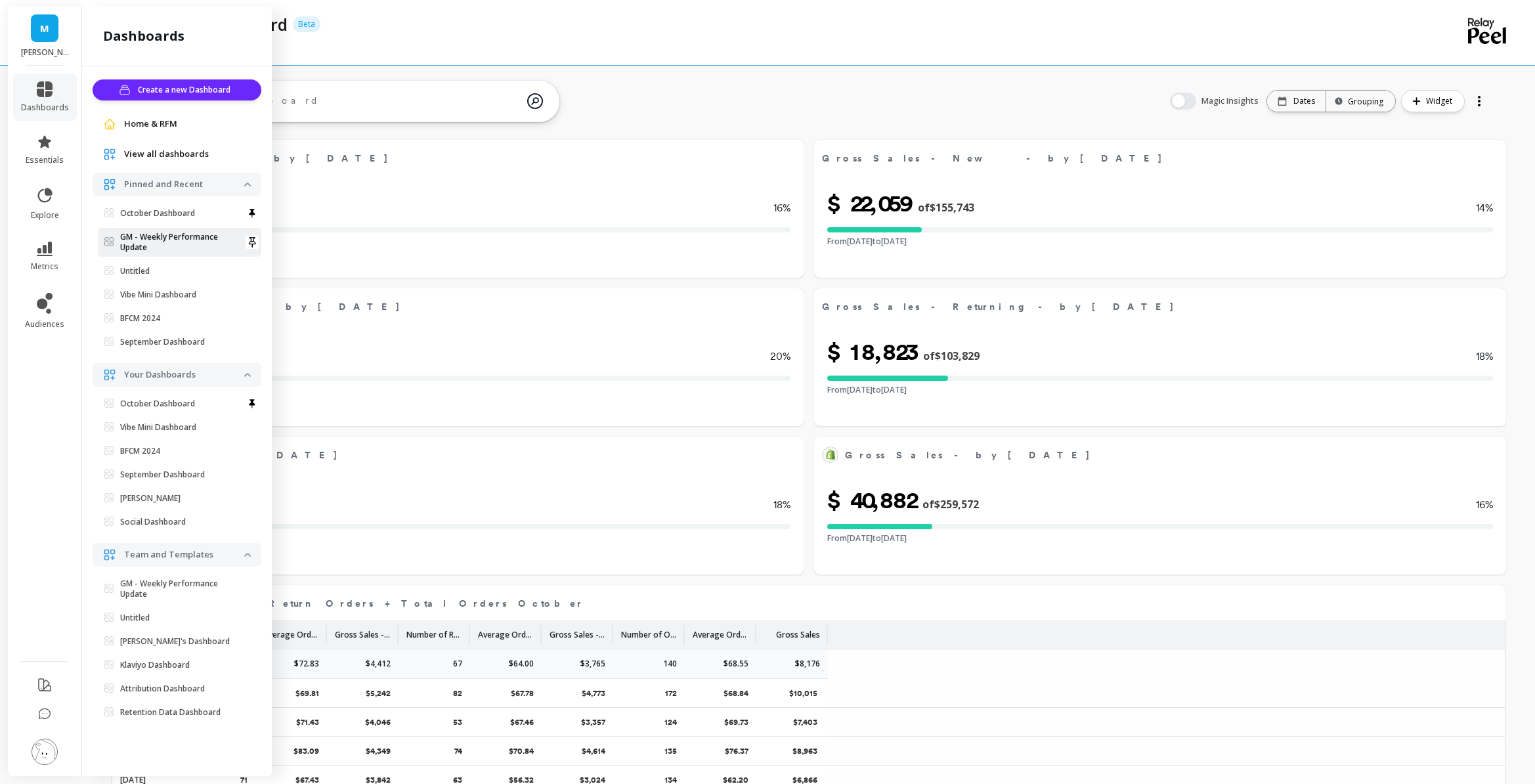
click at [204, 247] on p "GM - Weekly Performance Update" at bounding box center [182, 242] width 124 height 21
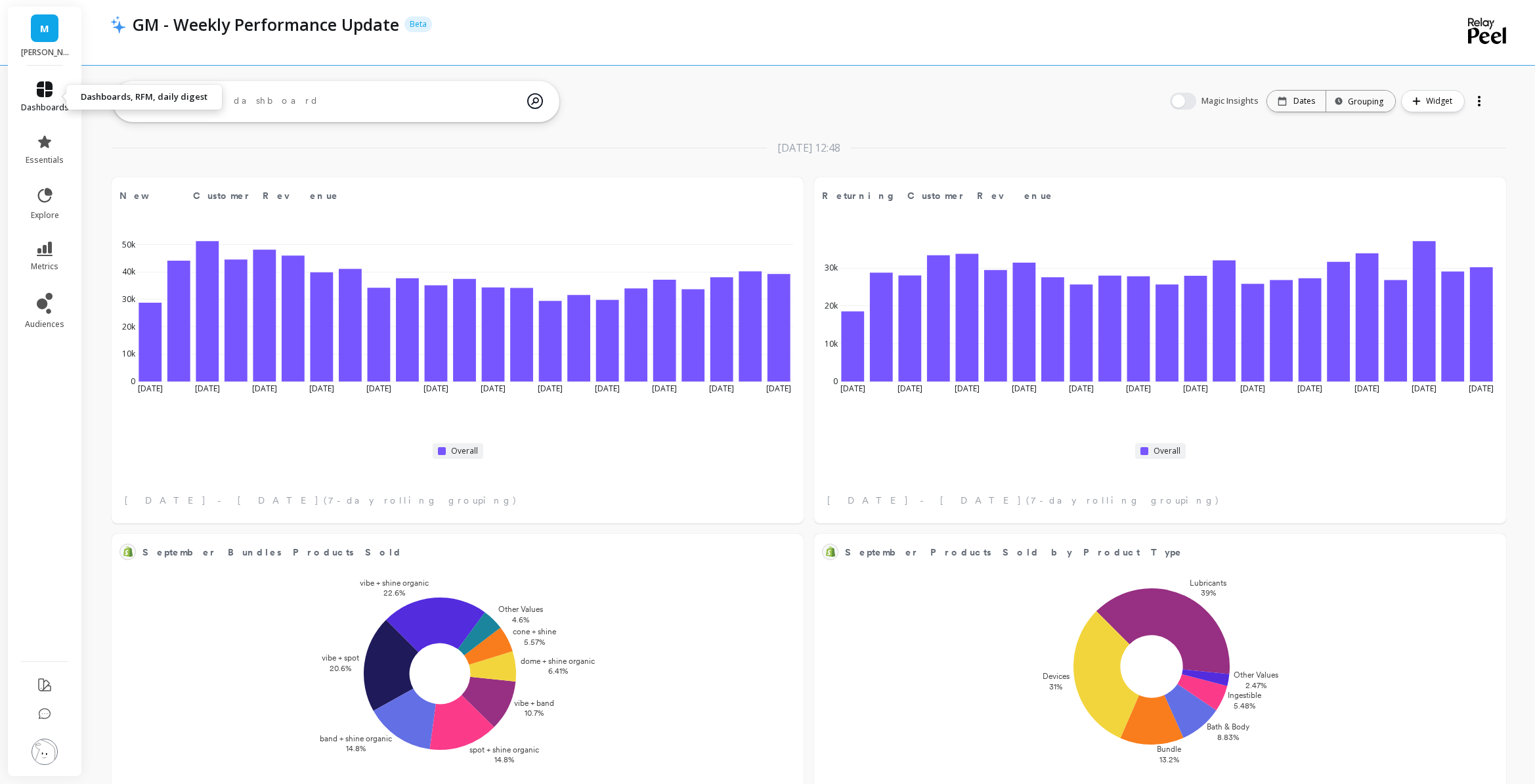
click at [47, 94] on icon at bounding box center [44, 89] width 16 height 16
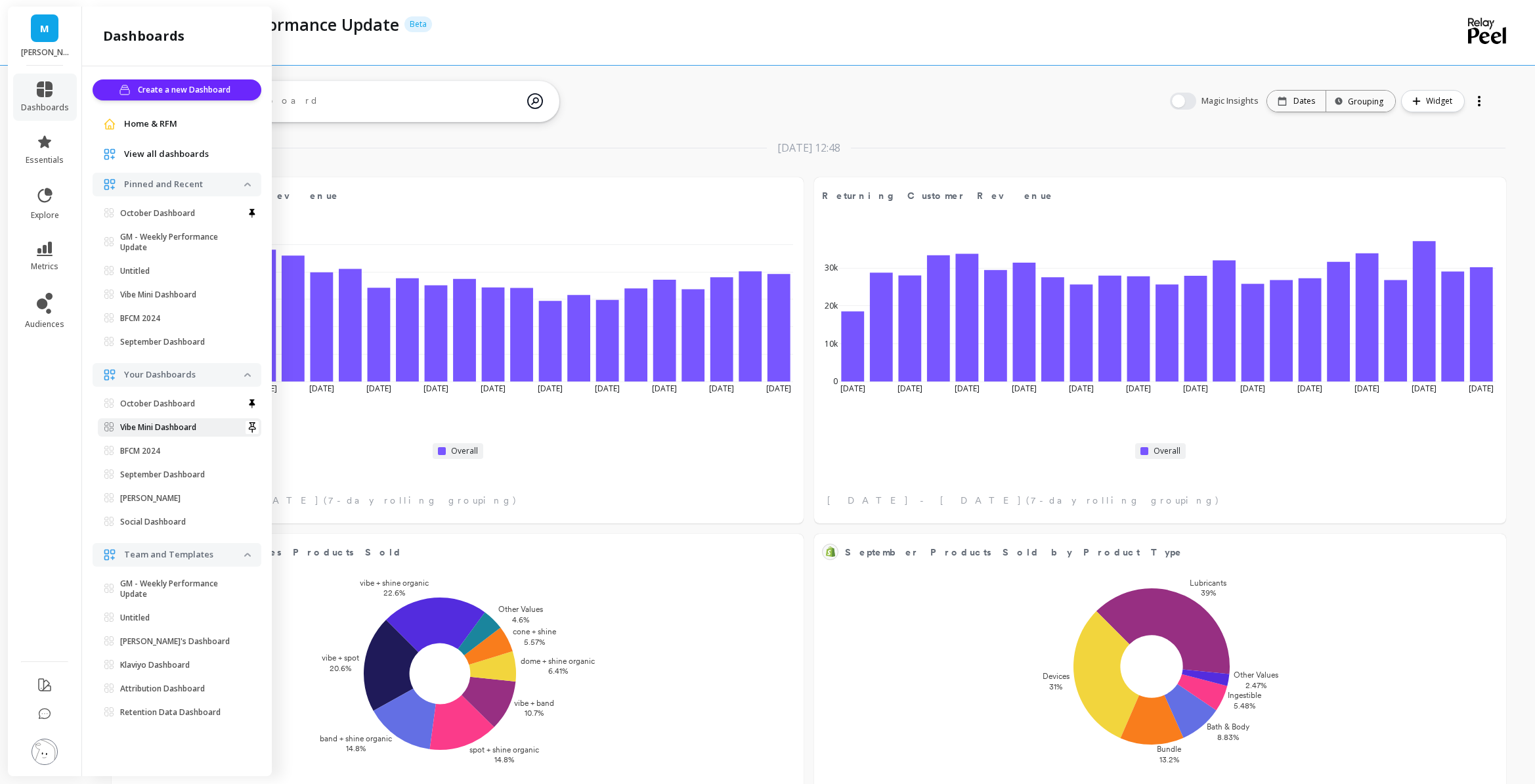
click at [192, 426] on p "Vibe Mini Dashboard" at bounding box center [158, 427] width 76 height 10
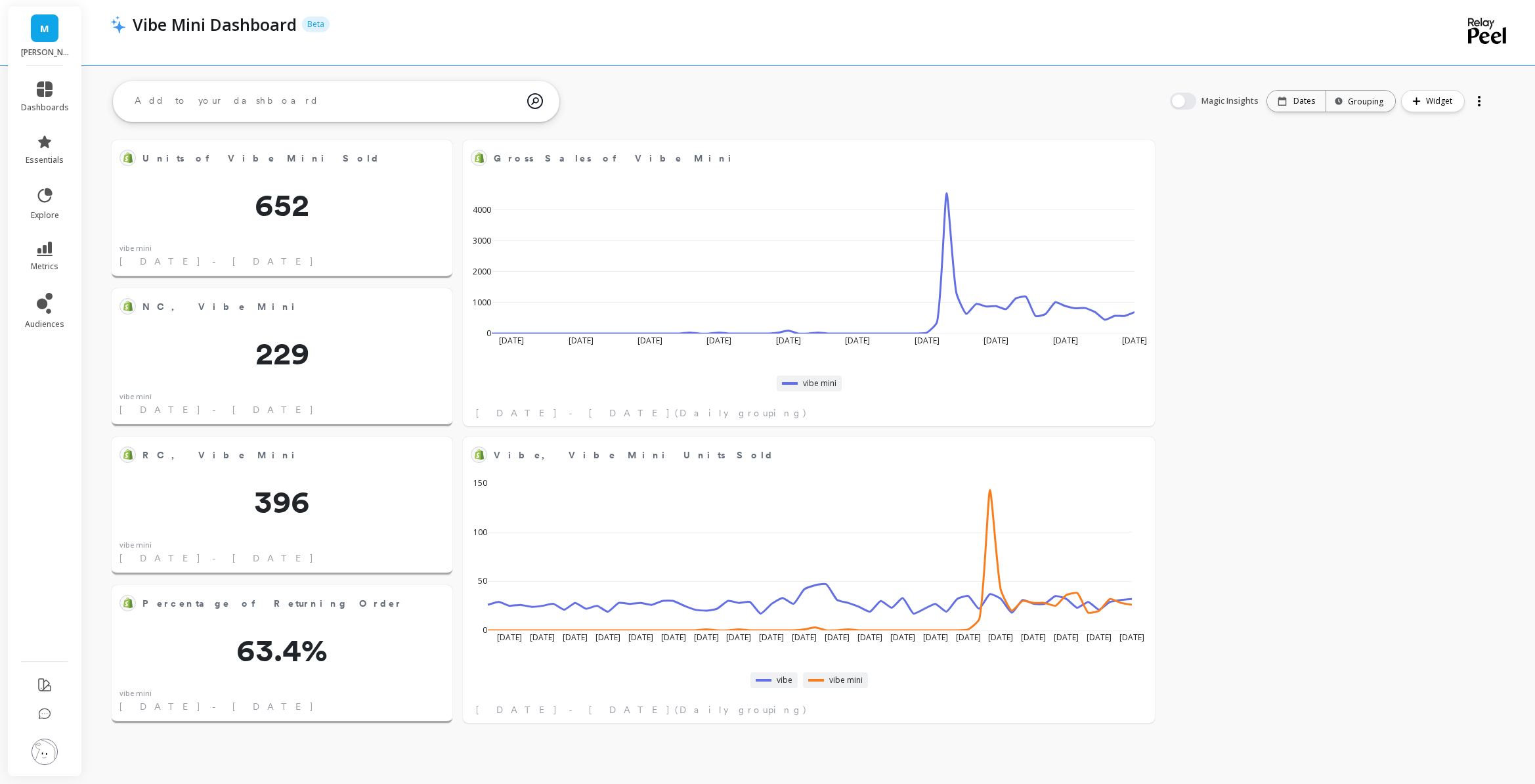
click at [1401, 398] on div "Units of Vibe Mini Sold Edit Widget & Insights 652 vibe mini [DATE] - [DATE] NC…" at bounding box center [808, 432] width 1453 height 626
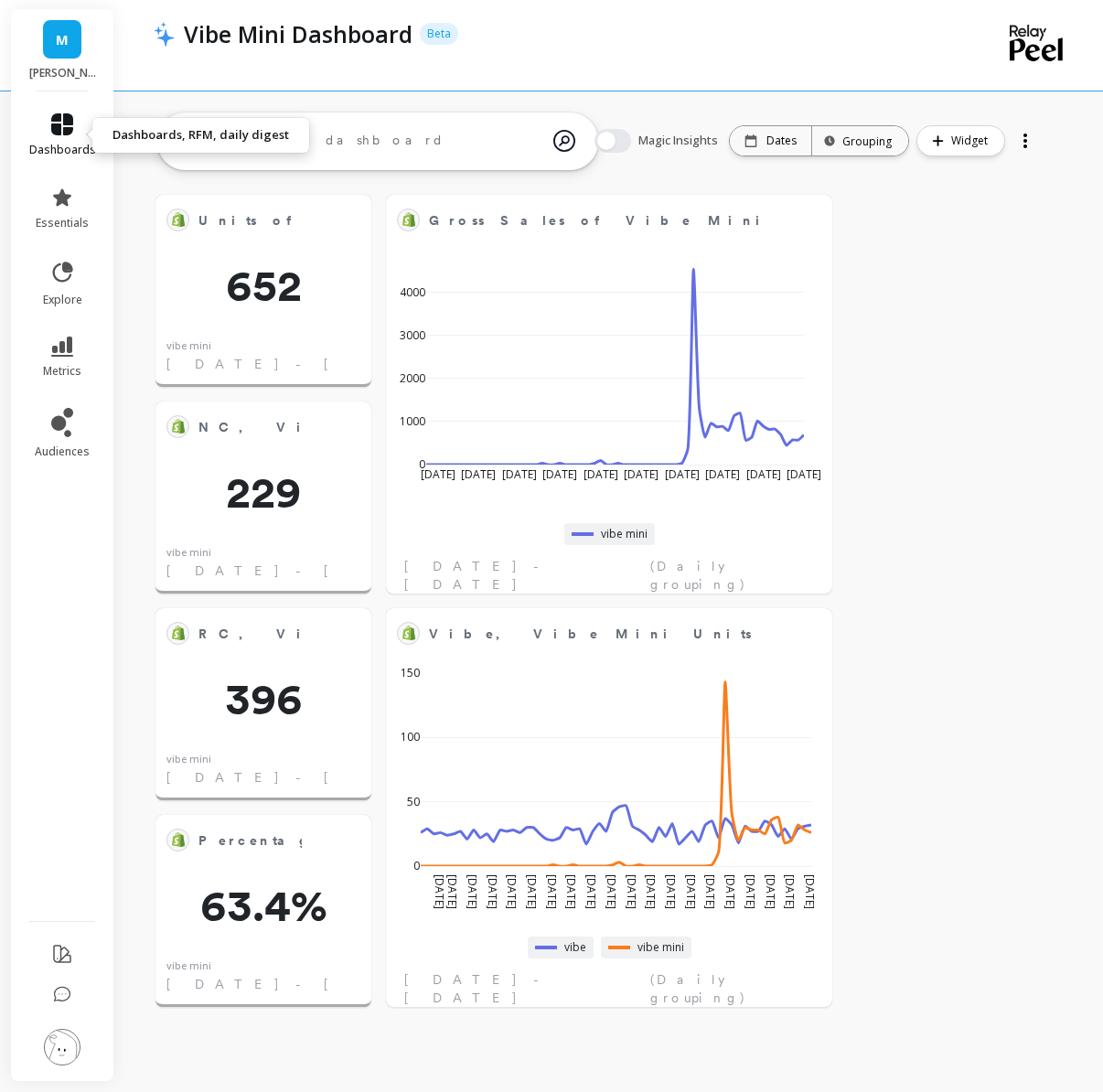
click at [40, 150] on span "dashboards" at bounding box center [63, 150] width 67 height 14
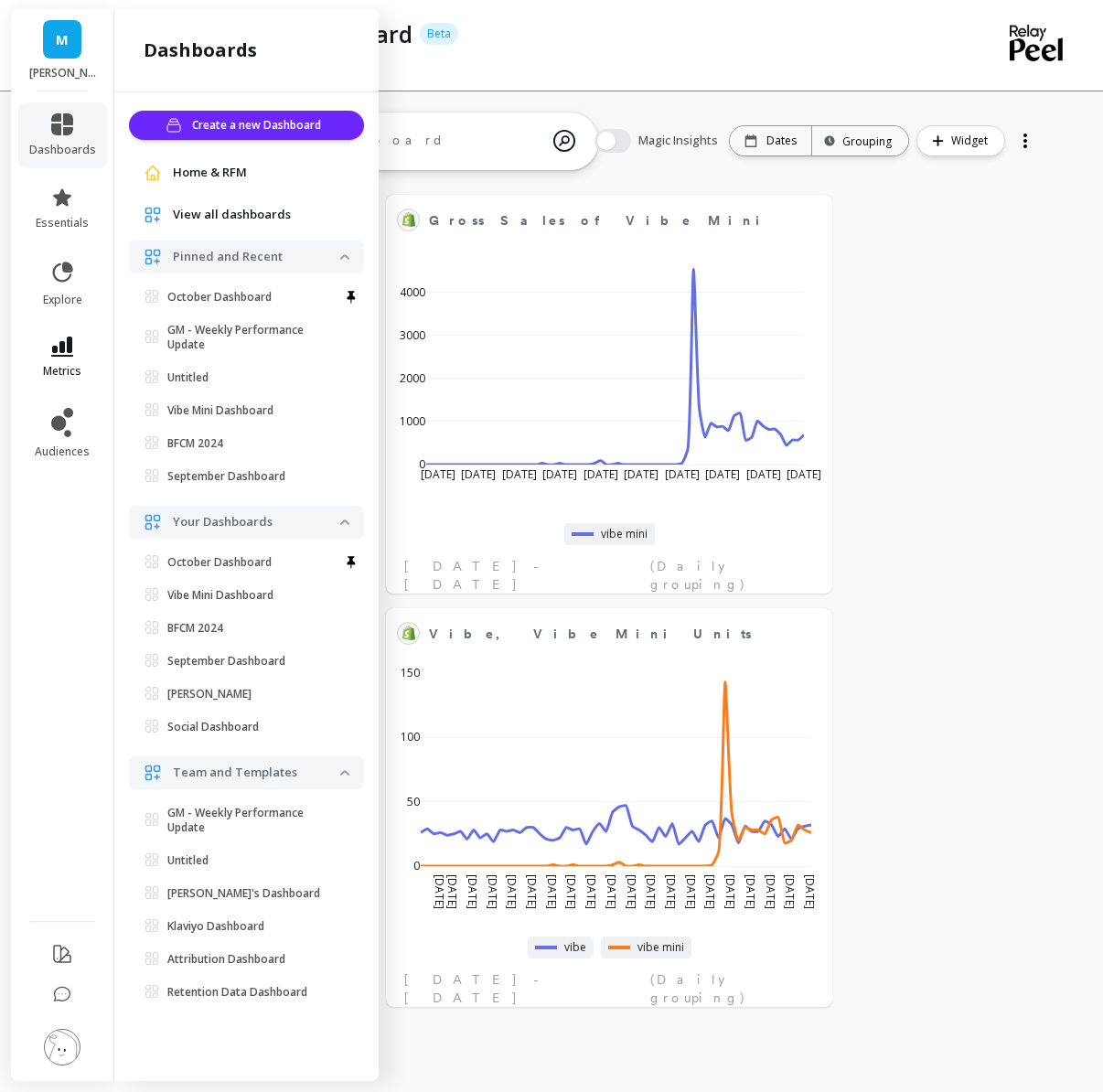
click at [55, 344] on icon at bounding box center [61, 346] width 22 height 20
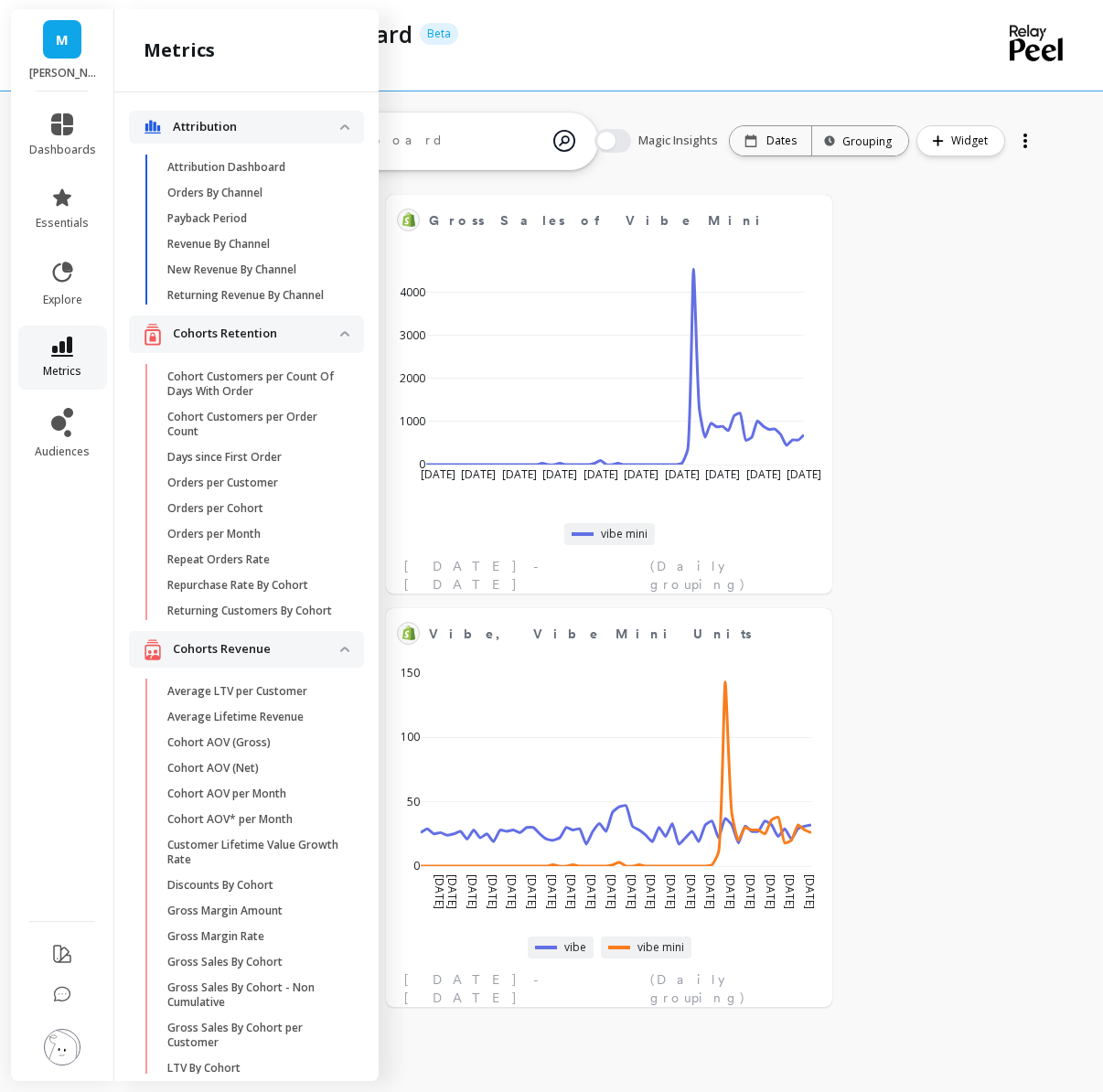
scroll to position [2801, 0]
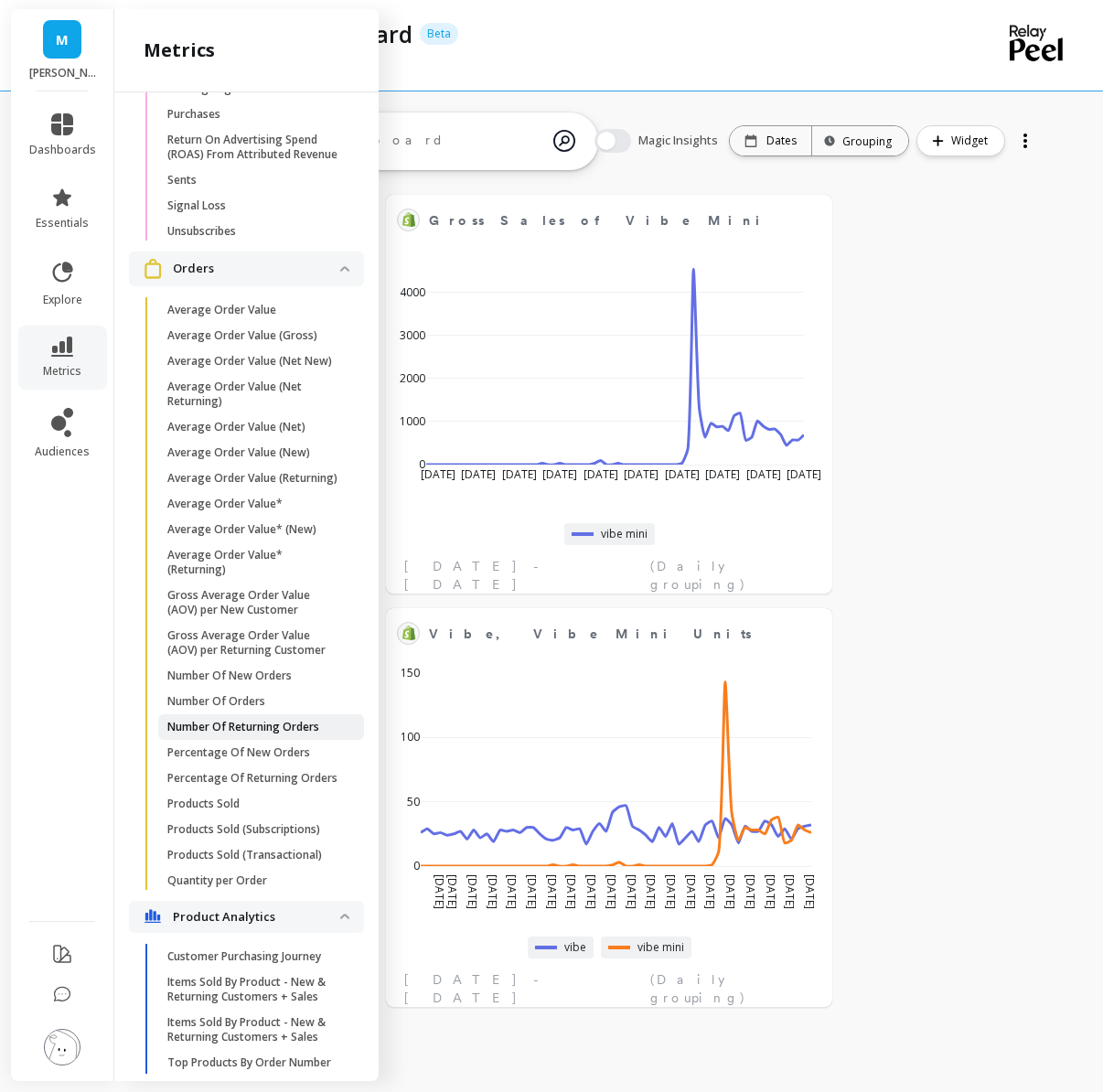
click at [245, 731] on p "Number Of Returning Orders" at bounding box center [244, 727] width 152 height 14
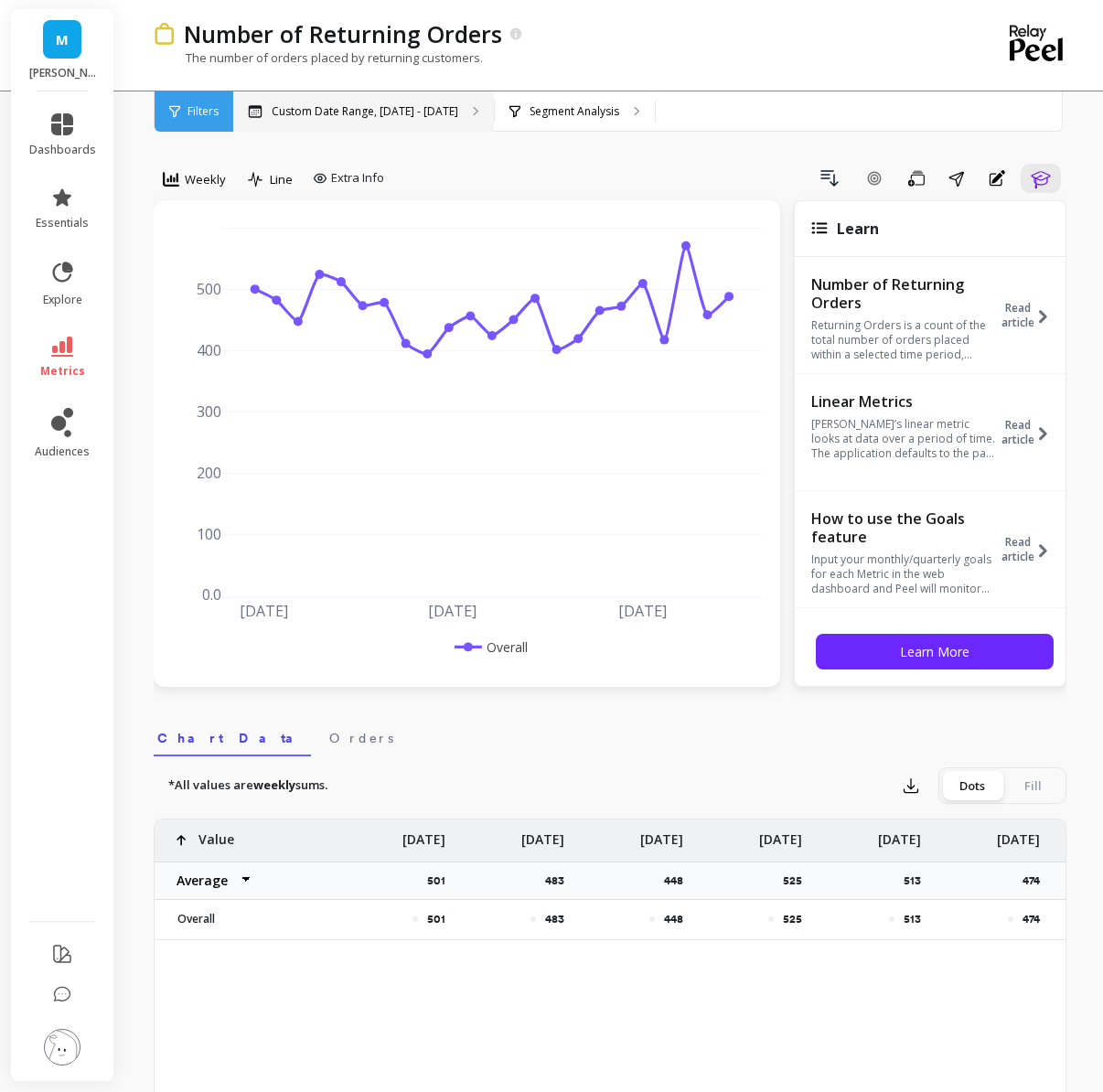
click at [403, 97] on div "Custom Date Range, [DATE] - [DATE]" at bounding box center [364, 111] width 261 height 40
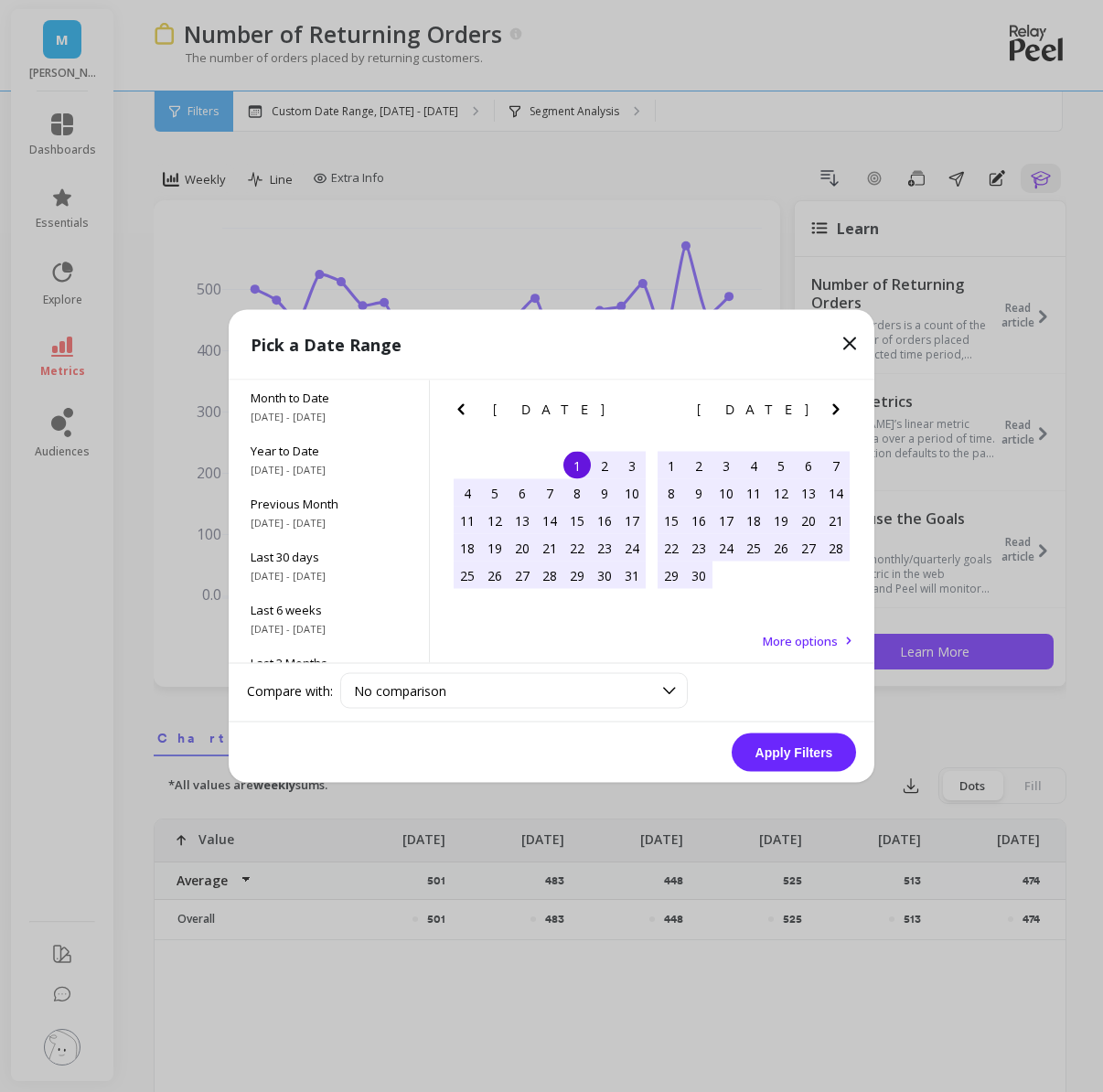
click at [837, 408] on icon "Next Month" at bounding box center [835, 409] width 7 height 11
click at [695, 465] on div "1" at bounding box center [698, 465] width 28 height 28
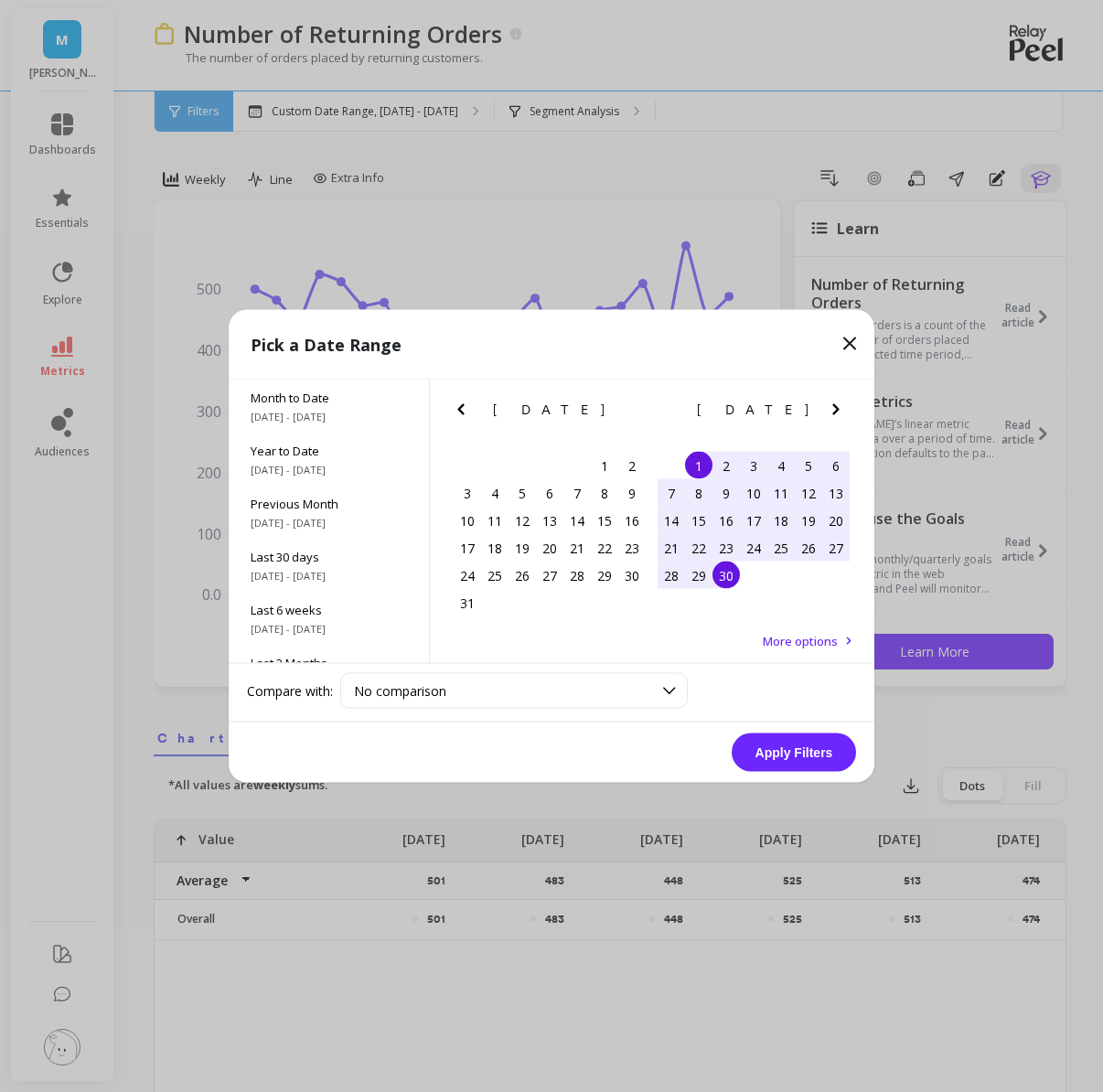
click at [729, 575] on div "30" at bounding box center [726, 575] width 28 height 28
click at [751, 751] on button "Apply Filters" at bounding box center [794, 753] width 125 height 38
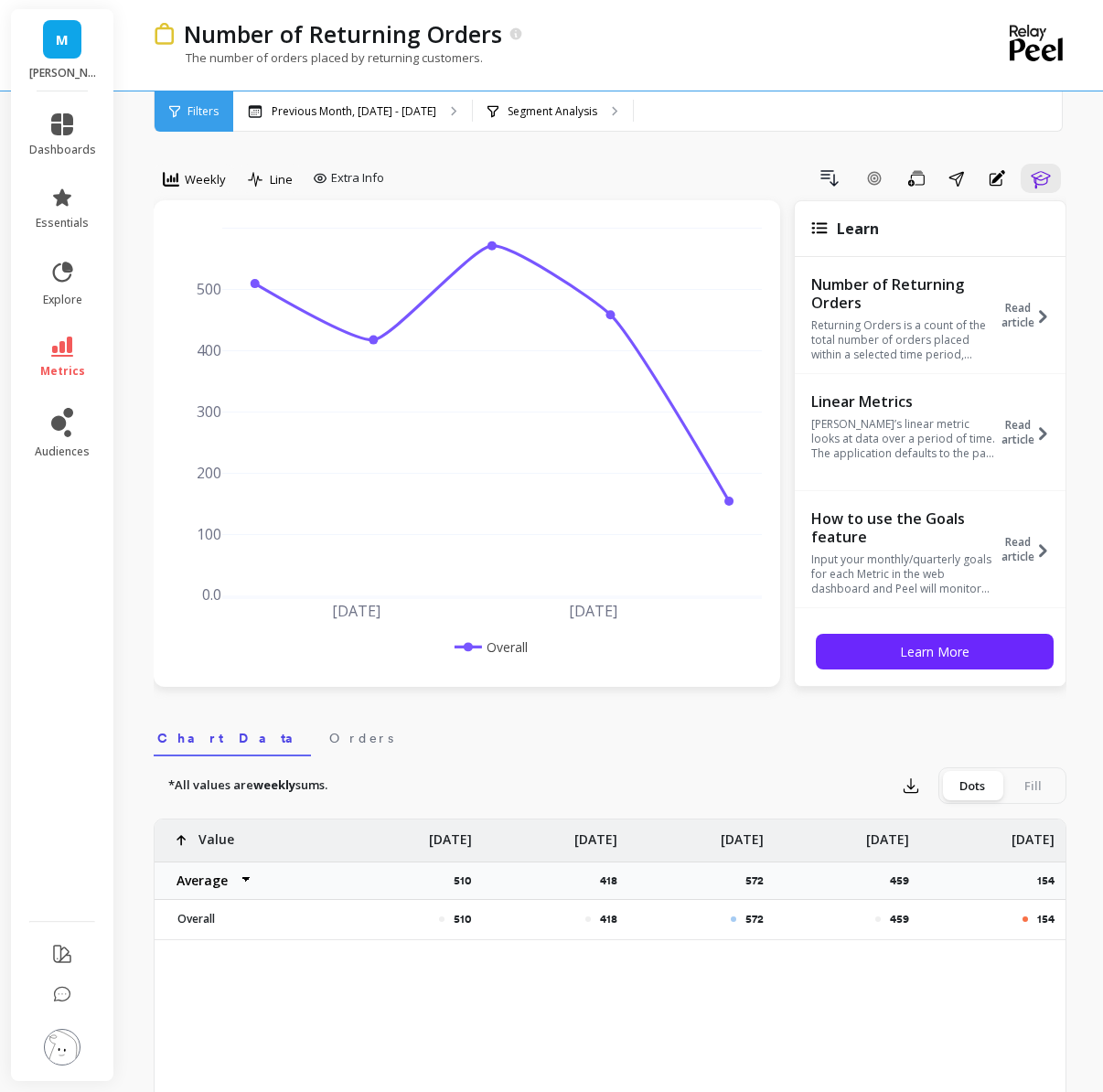
click at [517, 130] on div "Filters Filters Previous Month, [DATE] - [DATE] Segment Analysis" at bounding box center [608, 111] width 909 height 40
click at [210, 176] on span "Weekly" at bounding box center [205, 179] width 41 height 17
click at [216, 231] on div "All" at bounding box center [222, 221] width 127 height 32
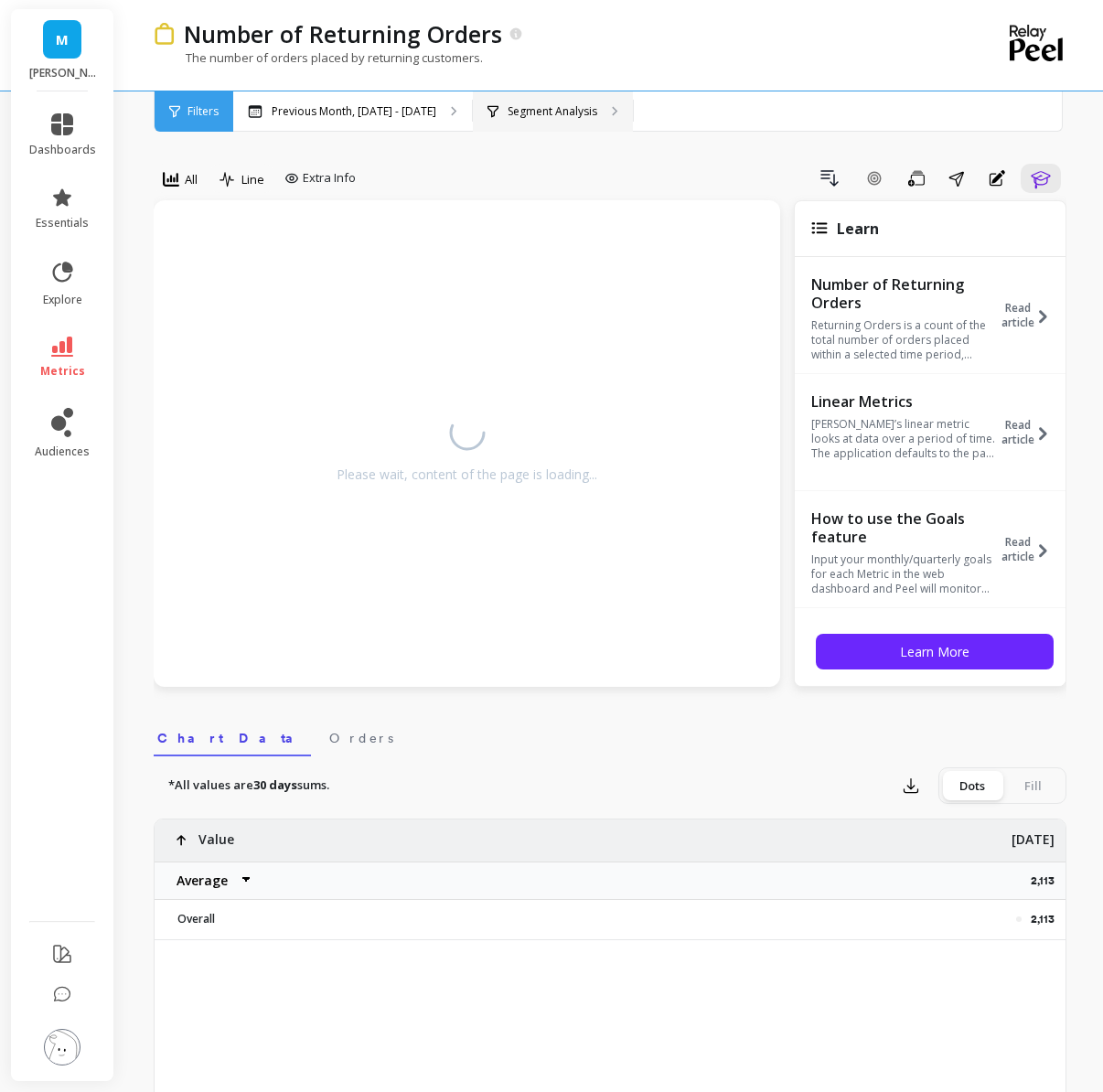
click at [544, 105] on p "Segment Analysis" at bounding box center [552, 111] width 89 height 14
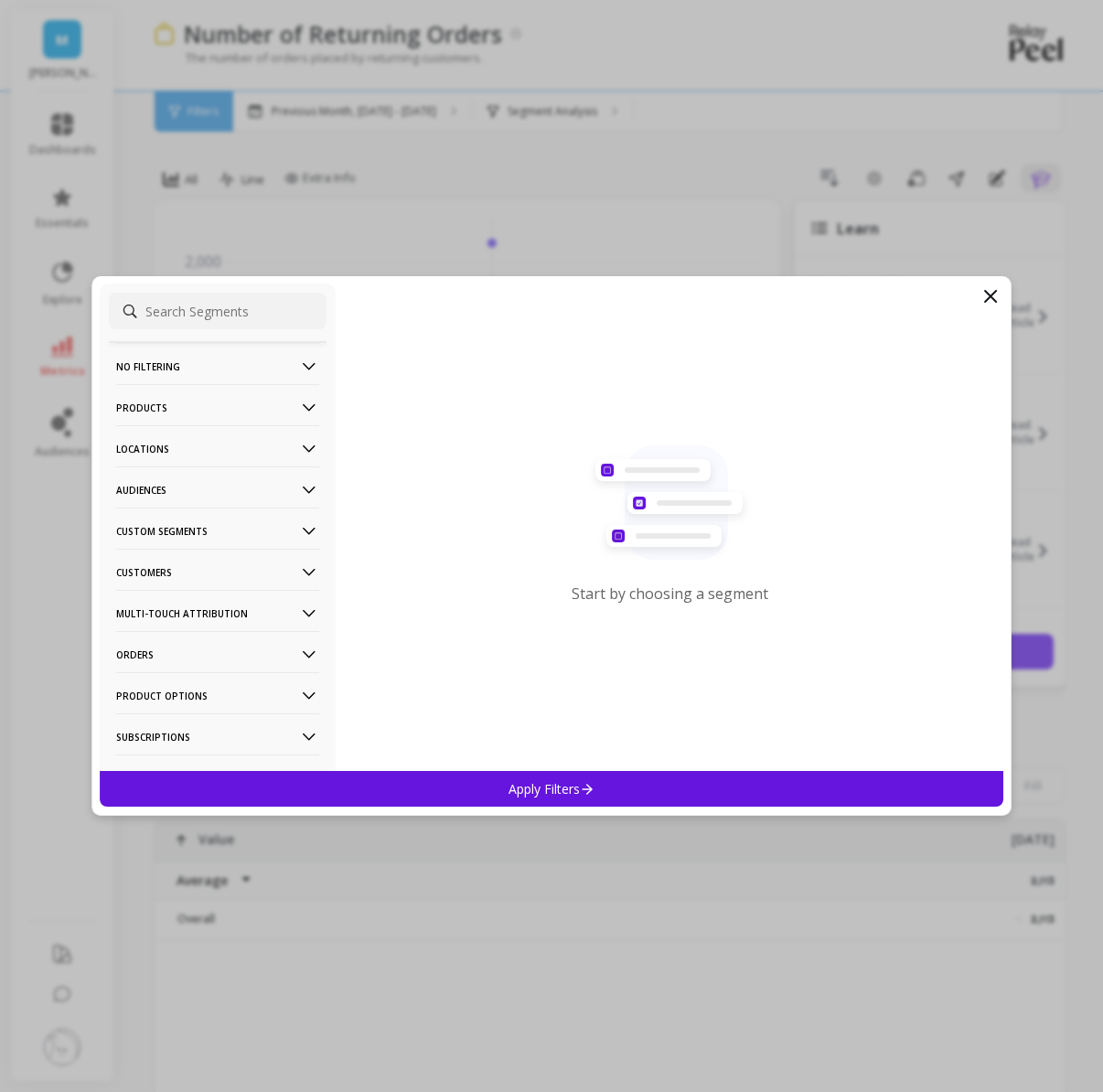
click at [176, 402] on p "Products" at bounding box center [218, 407] width 203 height 47
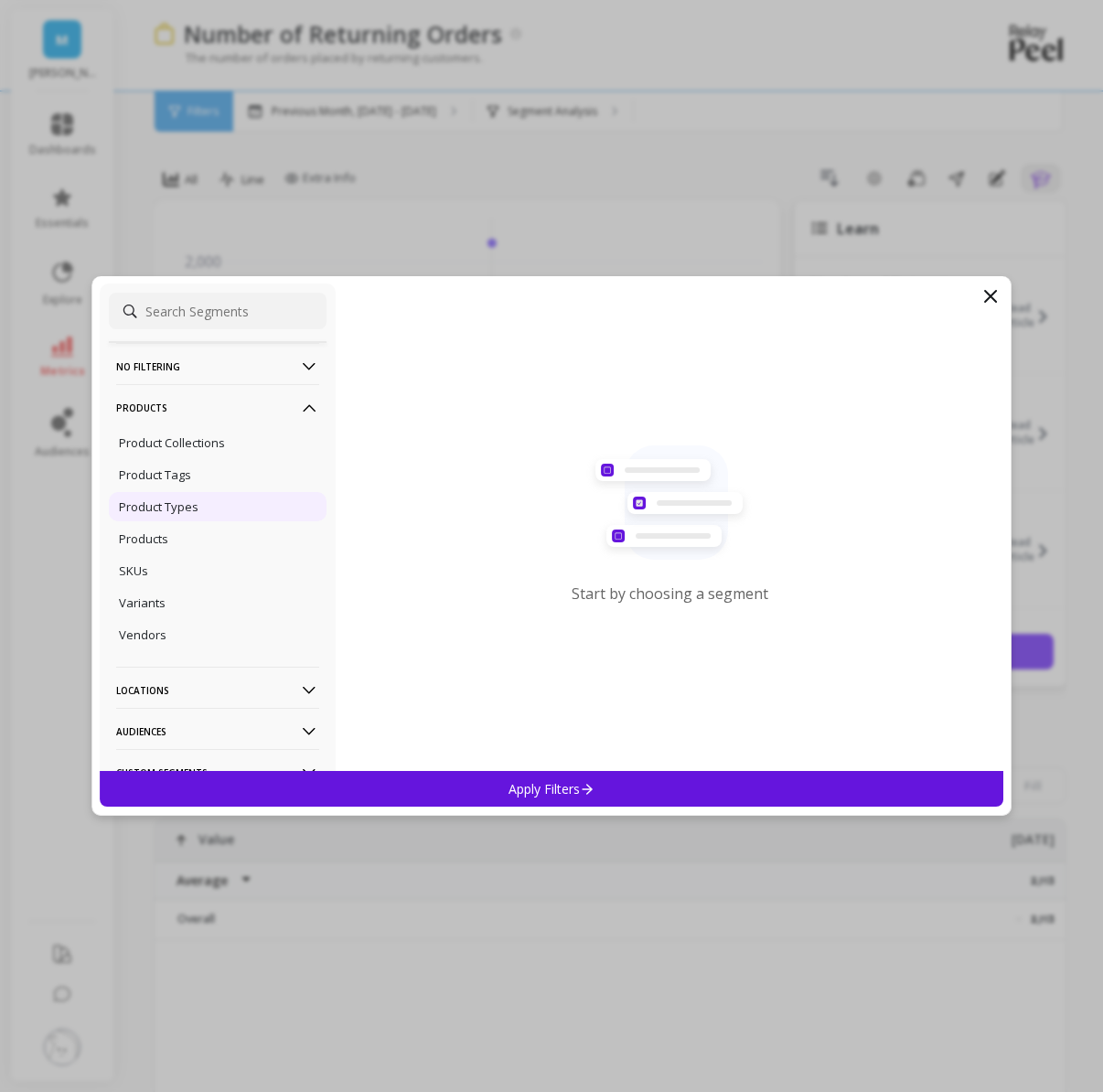
click at [193, 509] on p "Product Types" at bounding box center [158, 506] width 80 height 16
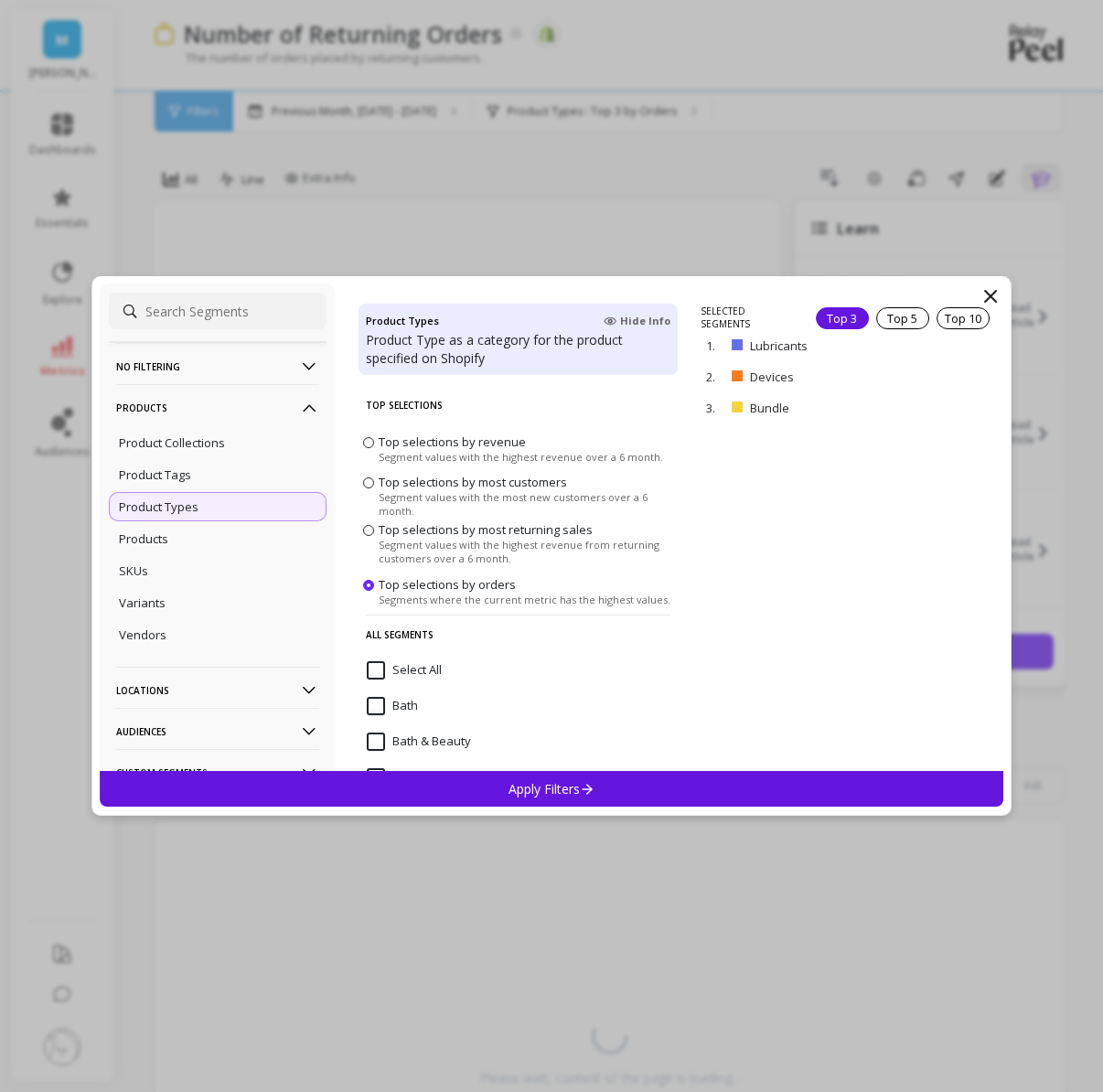
click at [607, 793] on div "Apply Filters" at bounding box center [552, 788] width 904 height 35
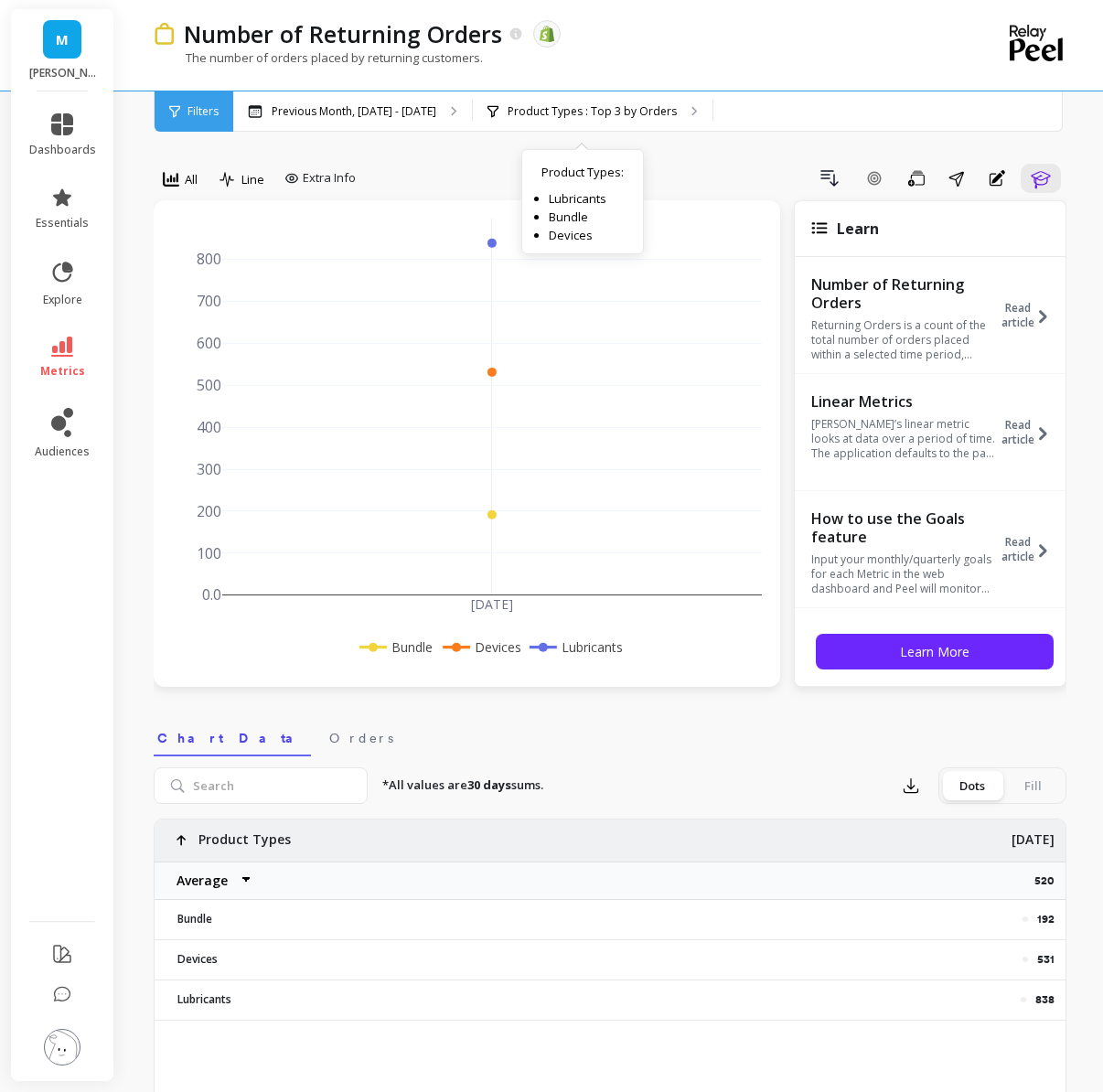
click at [626, 89] on div "Number of Returning Orders The data you are viewing comes from: Shopify The num…" at bounding box center [535, 45] width 763 height 90
click at [619, 116] on p "Product Types : Top 3 by Orders" at bounding box center [592, 111] width 169 height 14
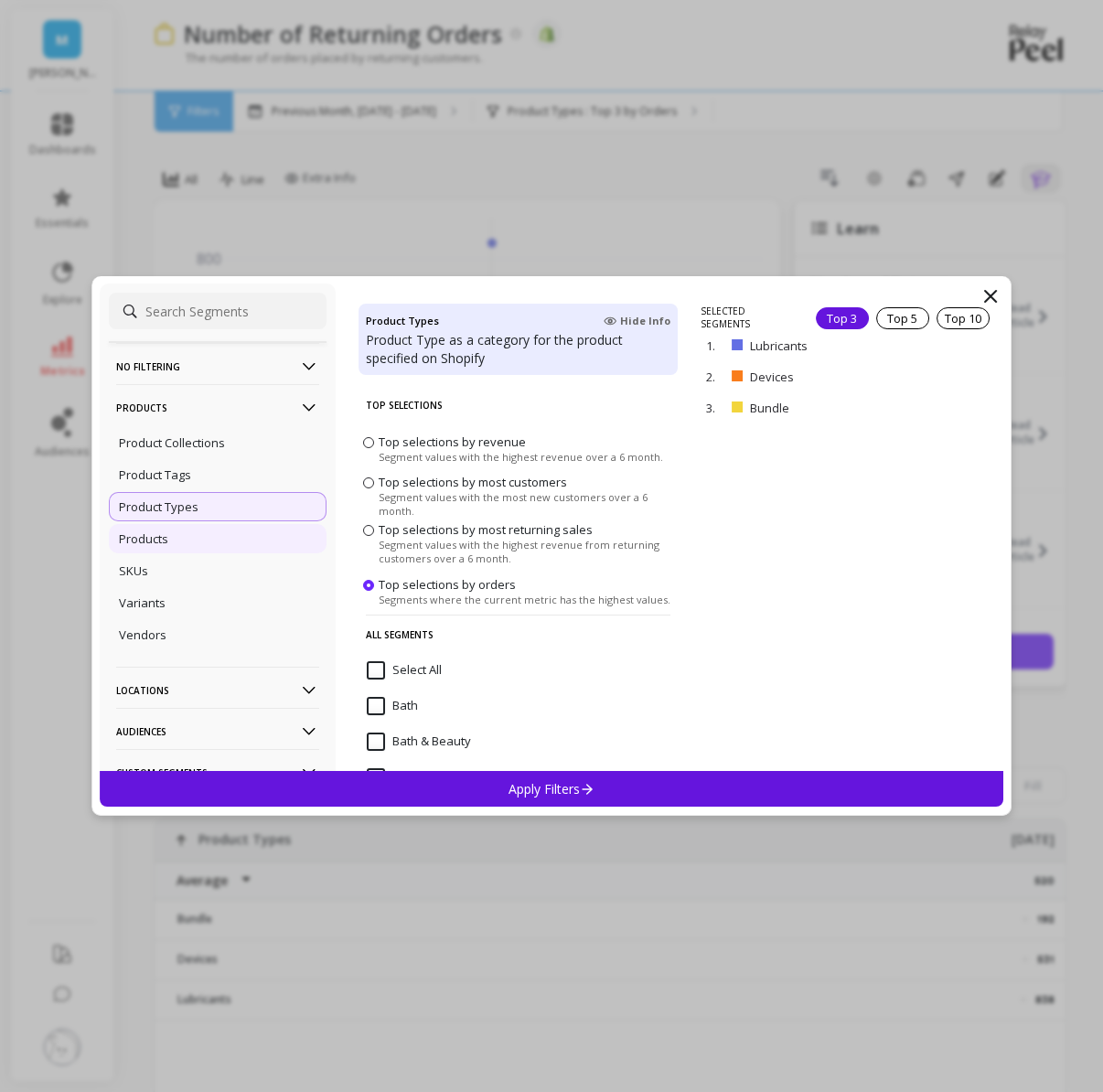
click at [176, 550] on div "Products" at bounding box center [218, 539] width 218 height 30
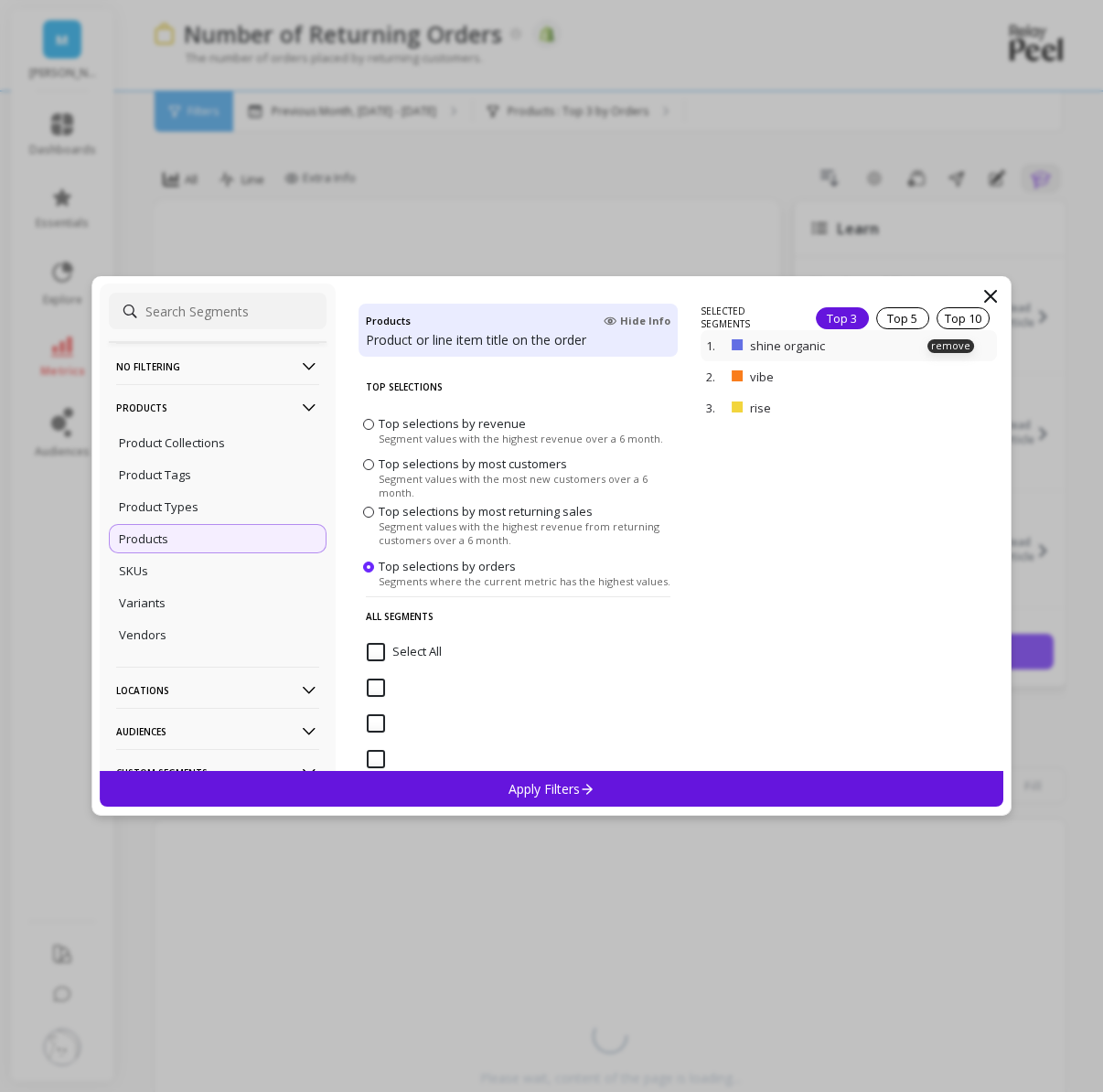
click at [969, 330] on div "1. shine organic remove" at bounding box center [849, 345] width 295 height 31
click at [962, 320] on div "Top 10" at bounding box center [963, 318] width 53 height 22
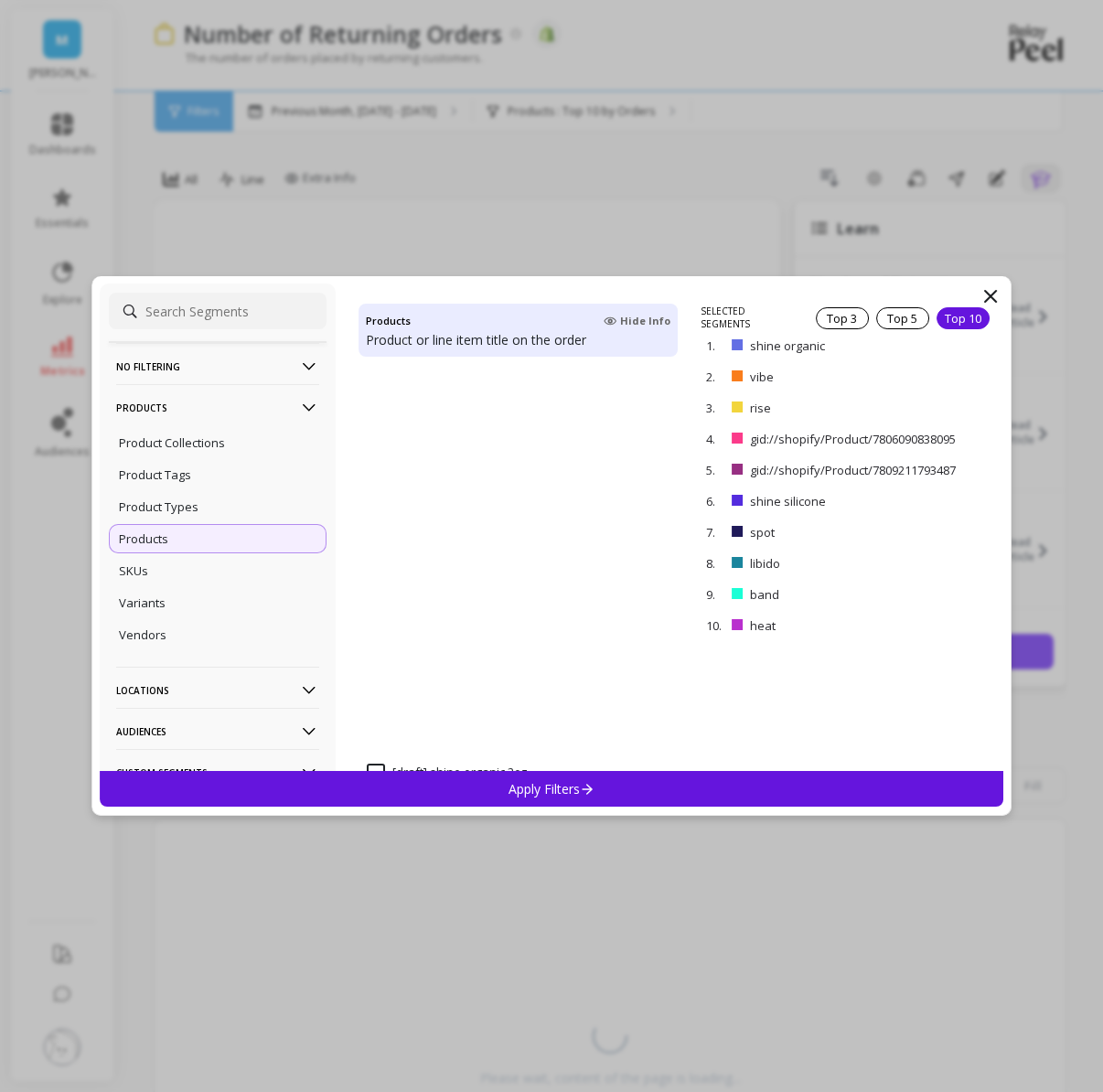
scroll to position [5707, 0]
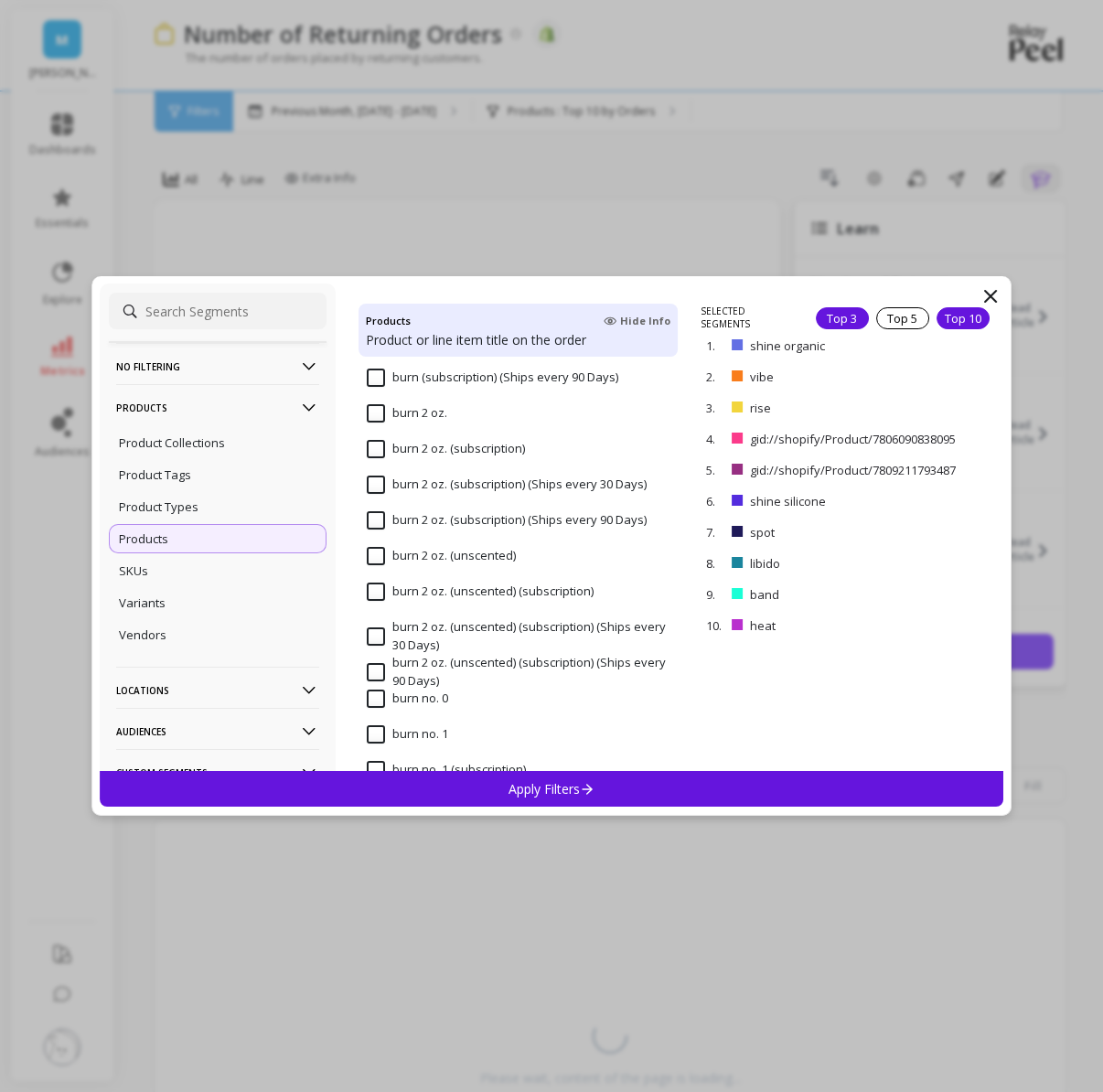
click at [837, 326] on div "Top 3" at bounding box center [842, 318] width 53 height 22
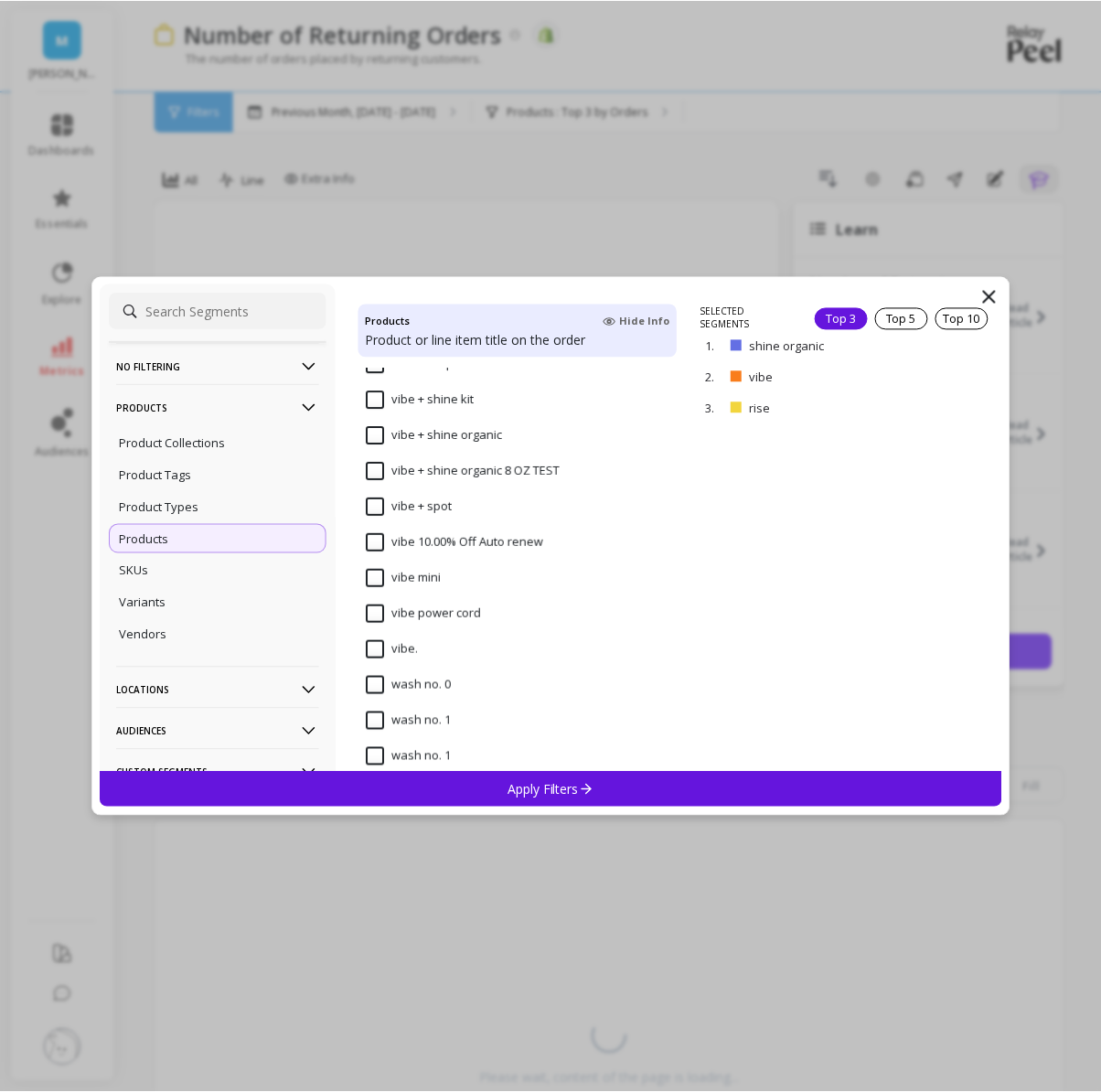
scroll to position [13179, 0]
click at [376, 583] on input "vibe mini" at bounding box center [405, 574] width 75 height 18
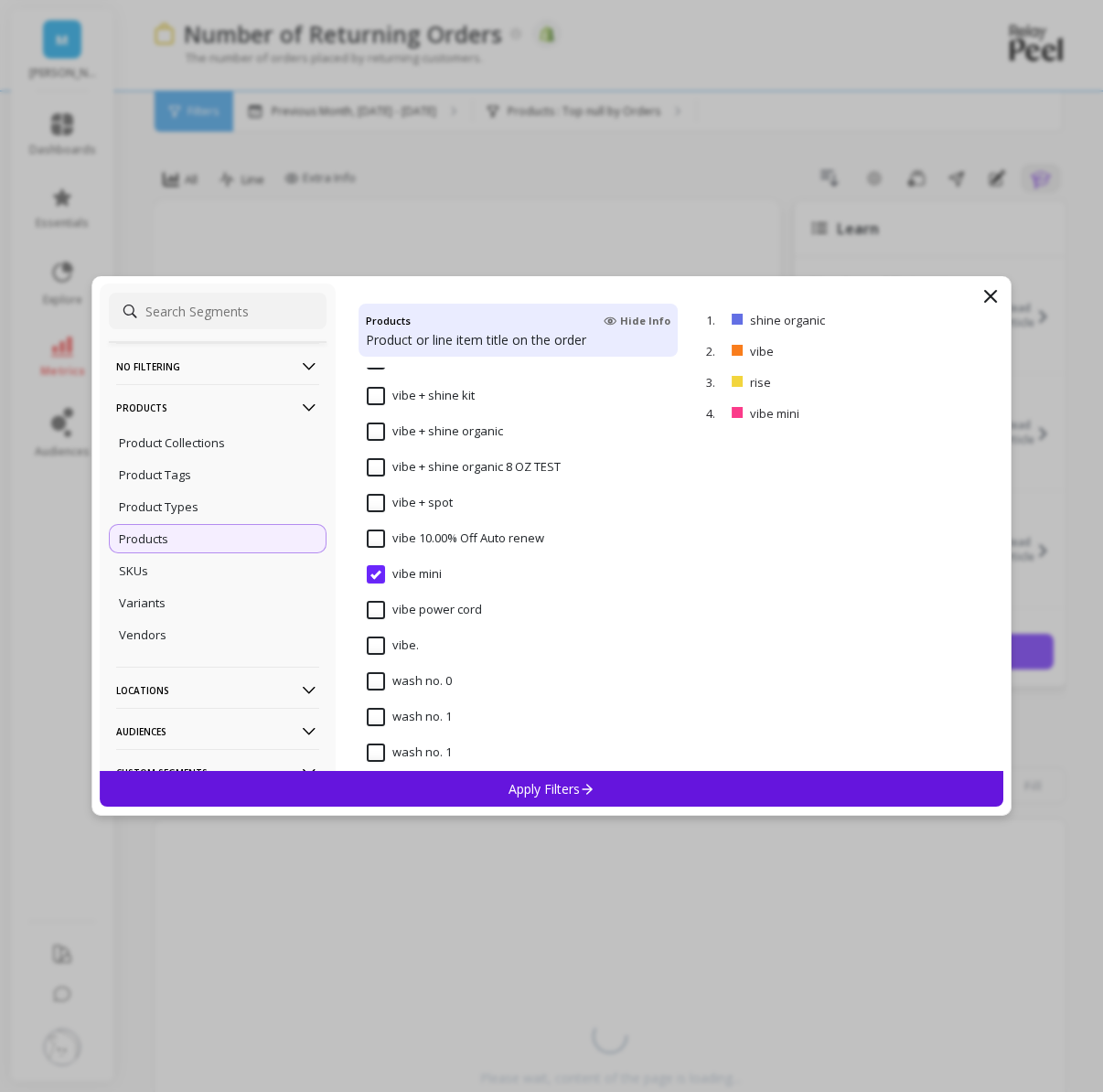
click at [419, 788] on div "Apply Filters" at bounding box center [552, 788] width 904 height 35
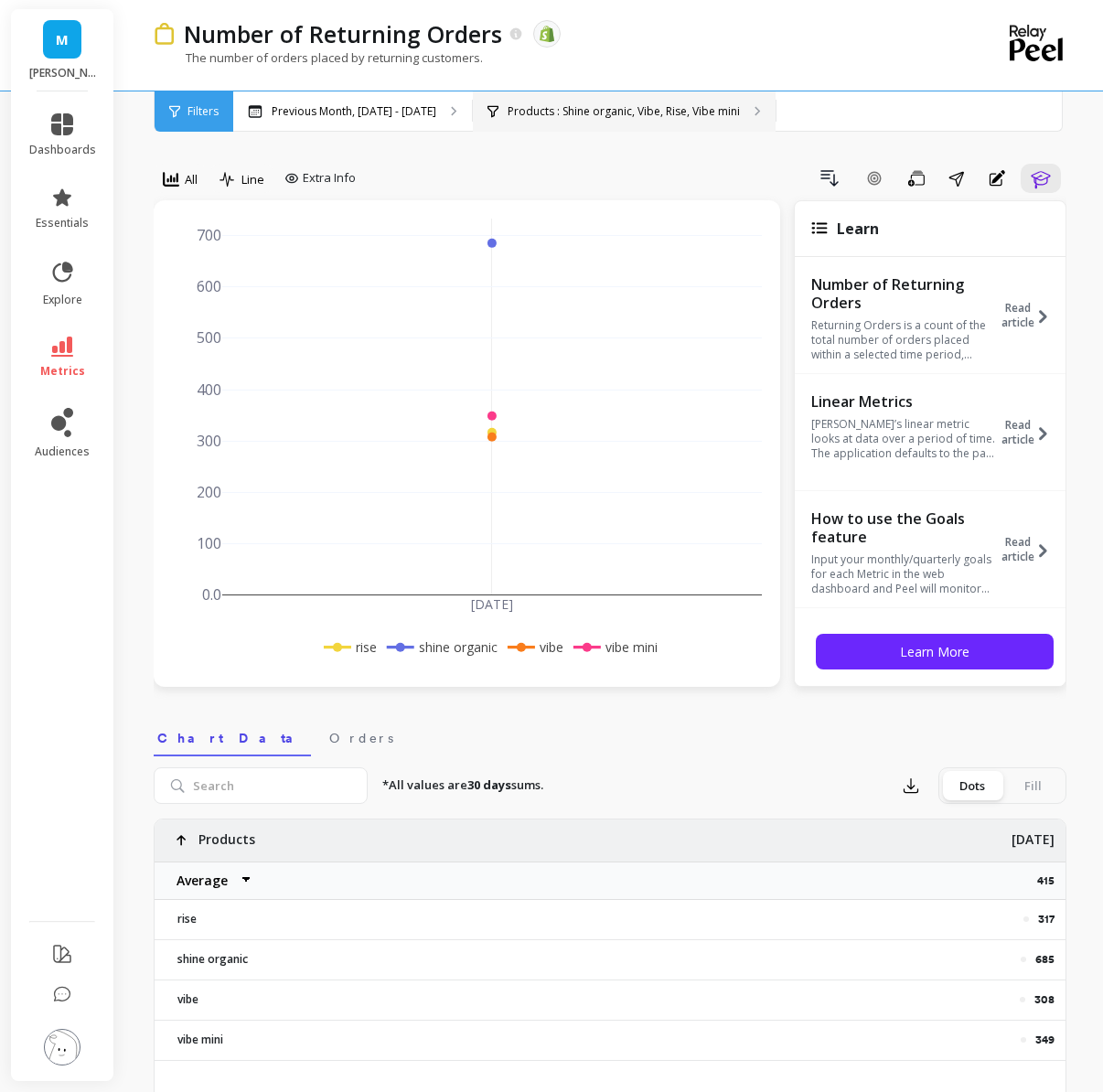
click at [481, 122] on div "Products : Shine organic, Vibe, Rise, Vibe mini" at bounding box center [624, 111] width 303 height 40
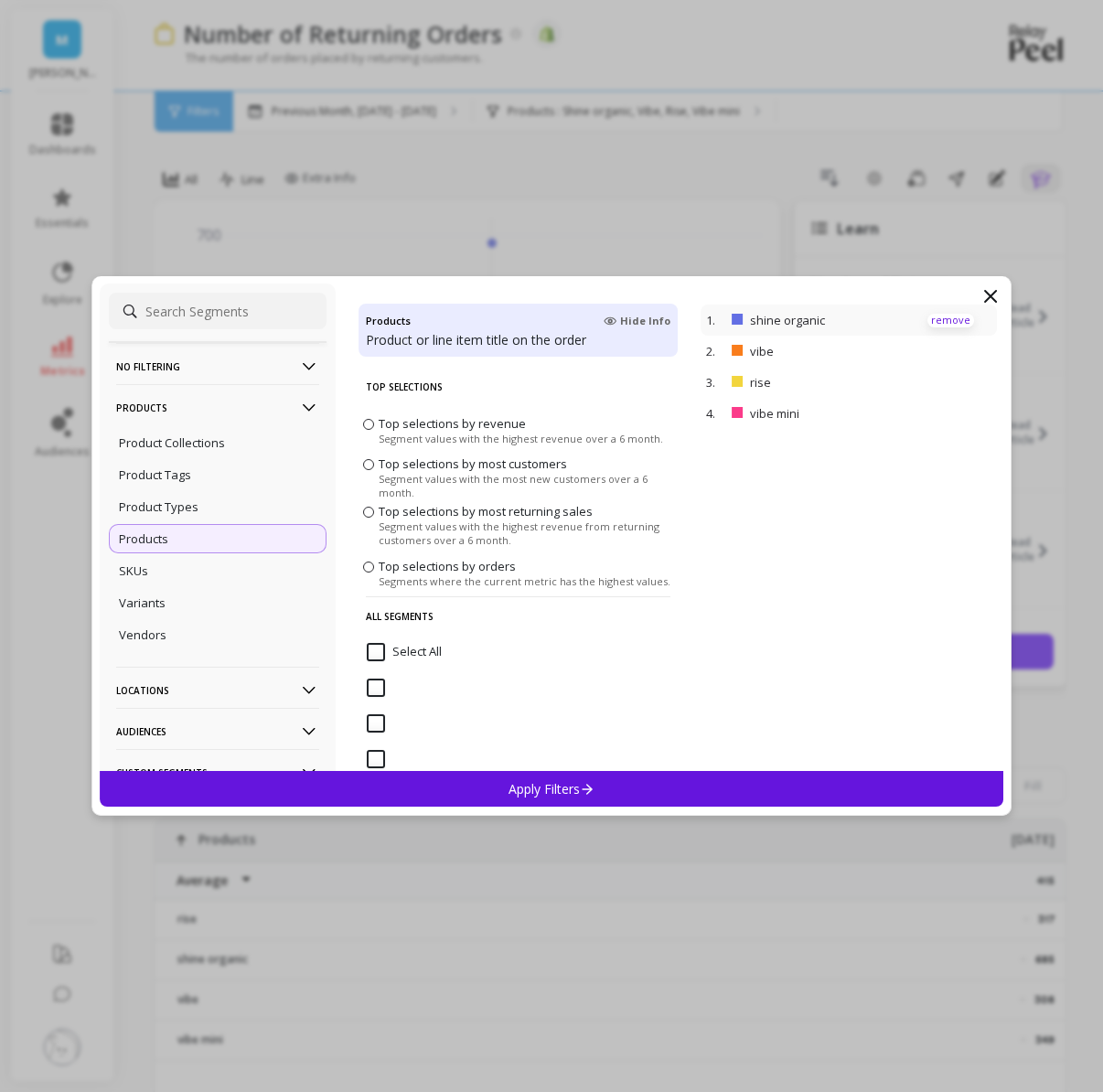
click at [950, 318] on p "remove" at bounding box center [950, 320] width 47 height 13
click at [578, 801] on div "Apply Filters" at bounding box center [552, 788] width 904 height 35
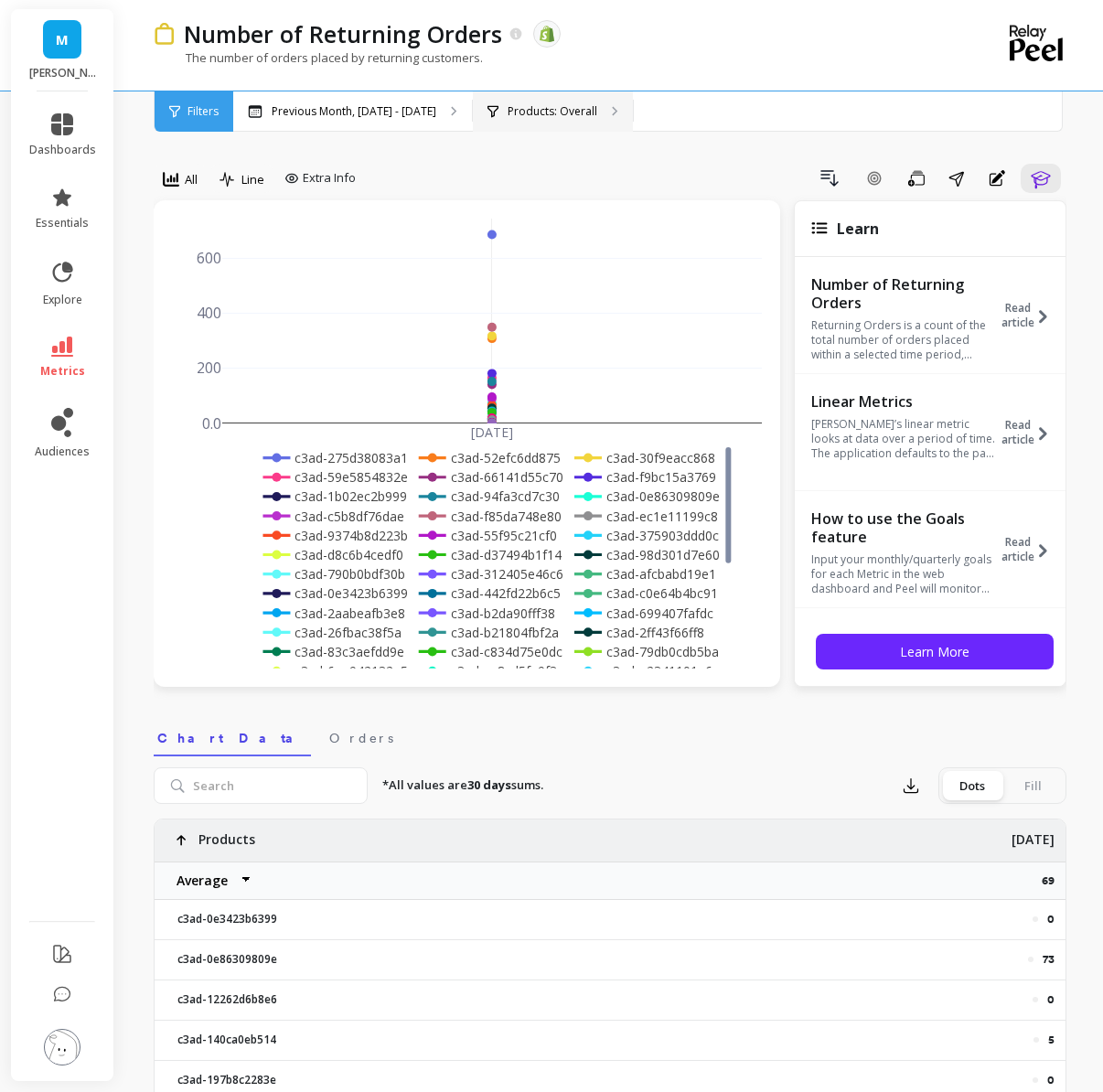
click at [507, 116] on p "Products: Overall" at bounding box center [552, 111] width 89 height 14
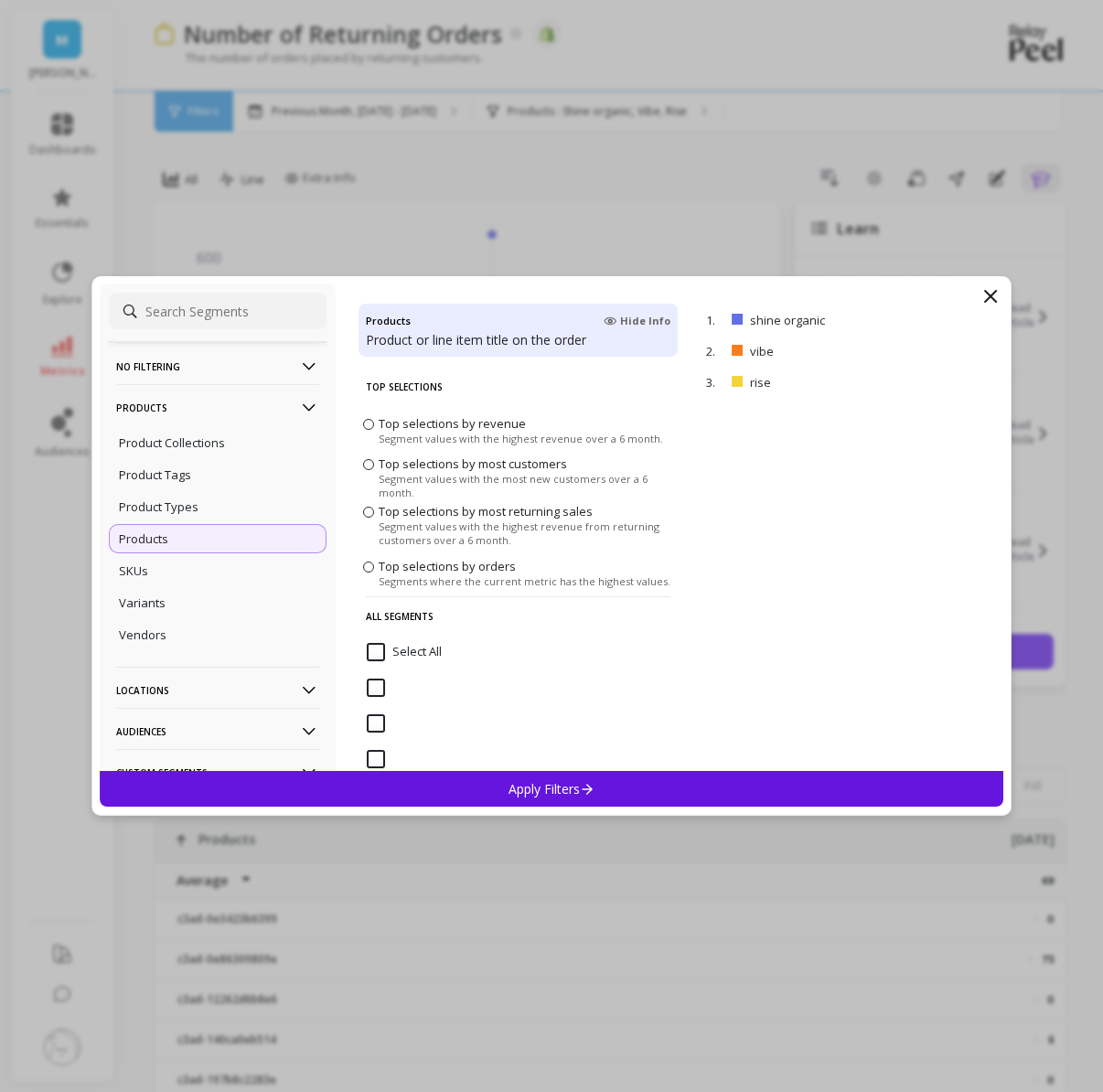
click at [179, 358] on p "No filtering" at bounding box center [218, 366] width 203 height 47
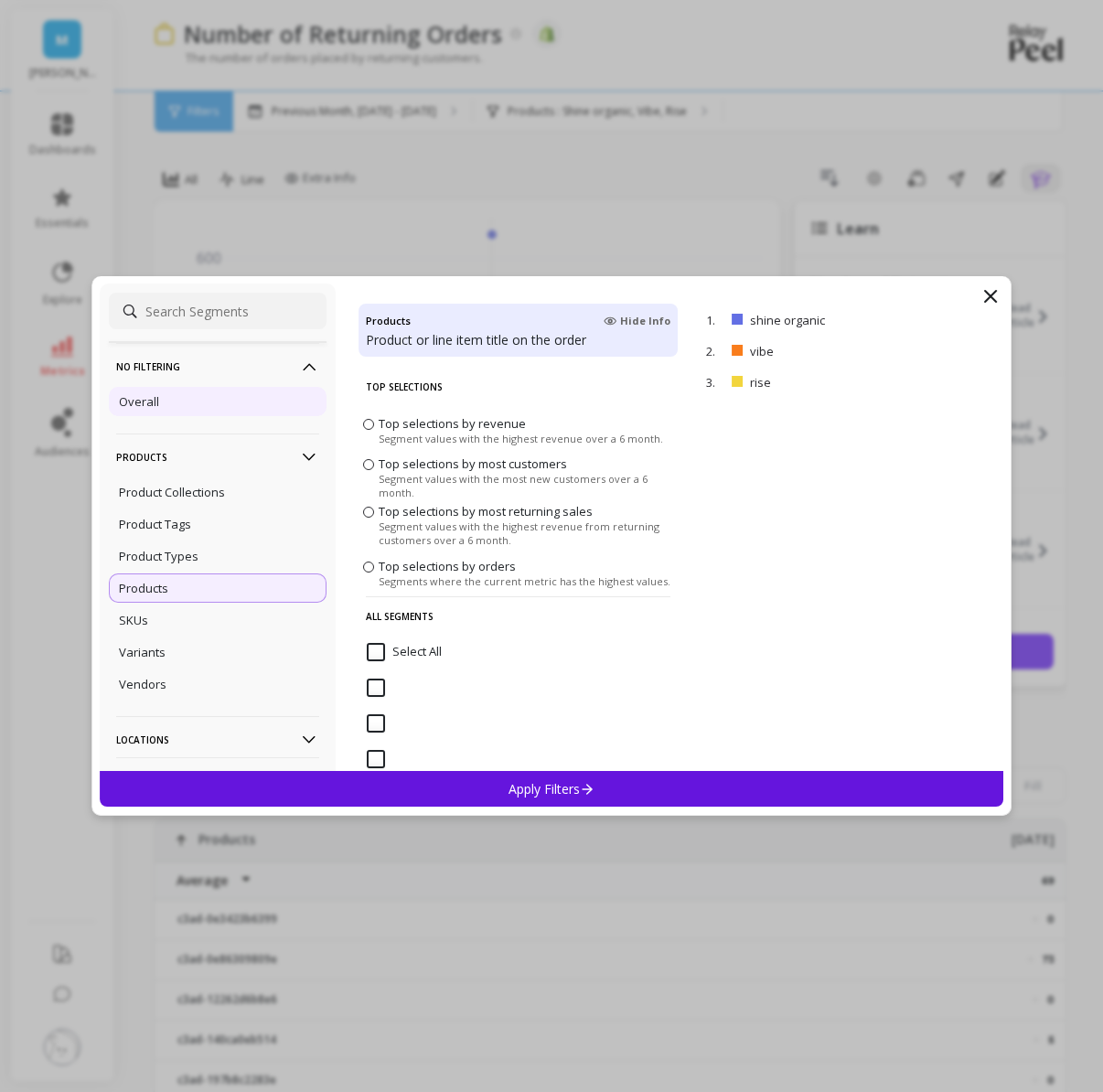
click at [176, 408] on div "Overall" at bounding box center [218, 401] width 218 height 30
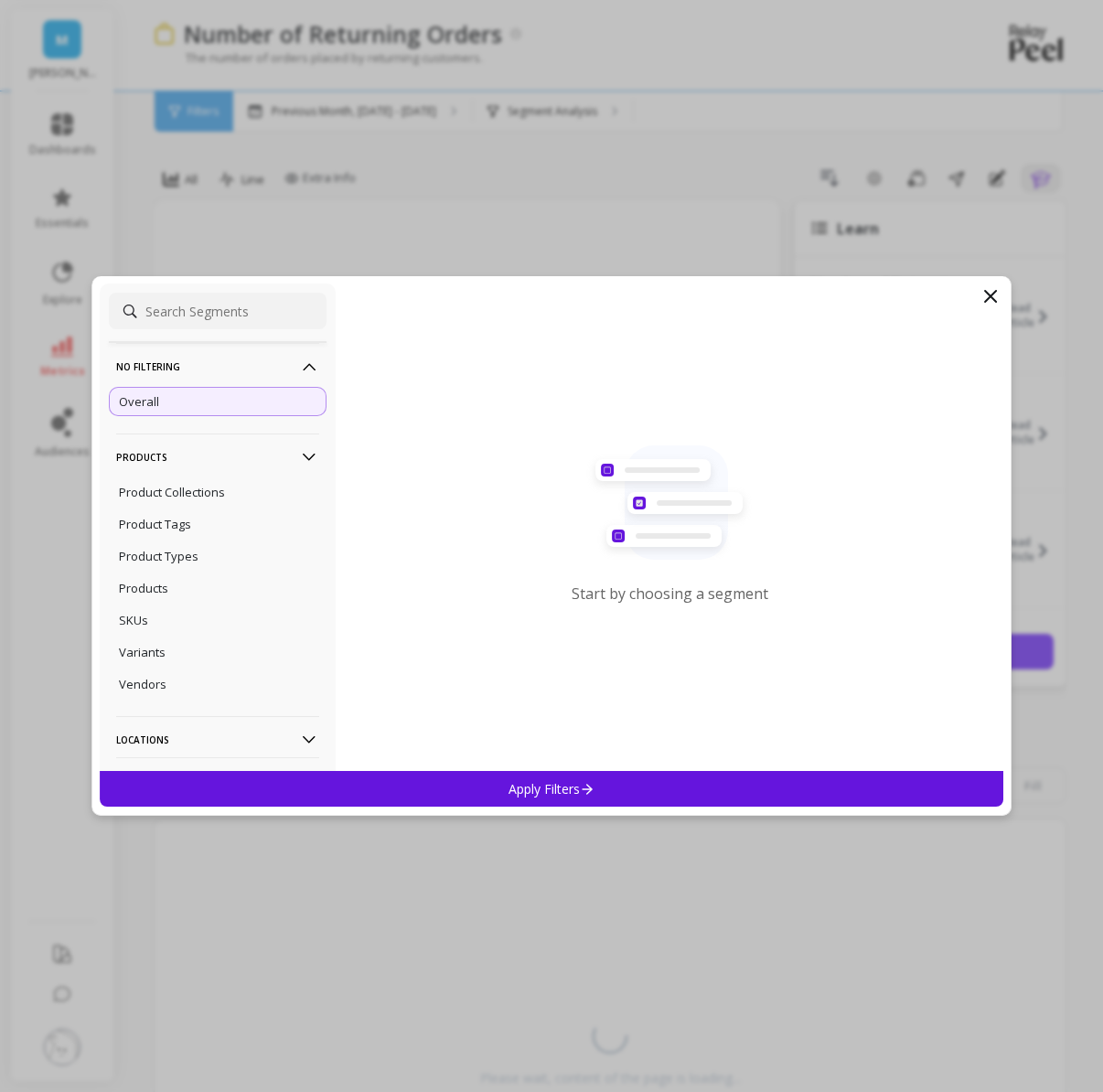
click at [419, 791] on div "Apply Filters" at bounding box center [552, 788] width 904 height 35
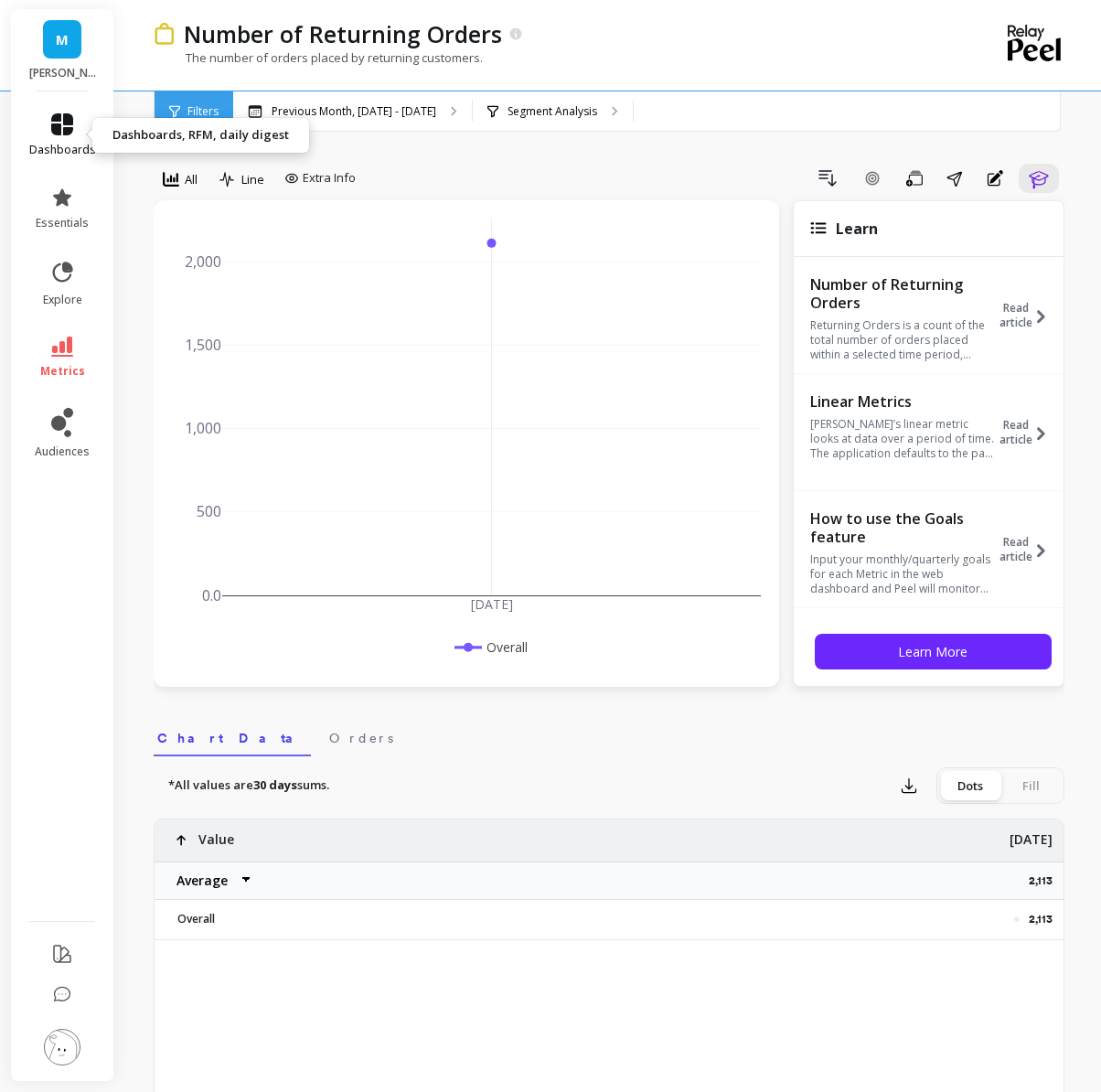
click at [50, 139] on link "dashboards" at bounding box center [63, 135] width 67 height 44
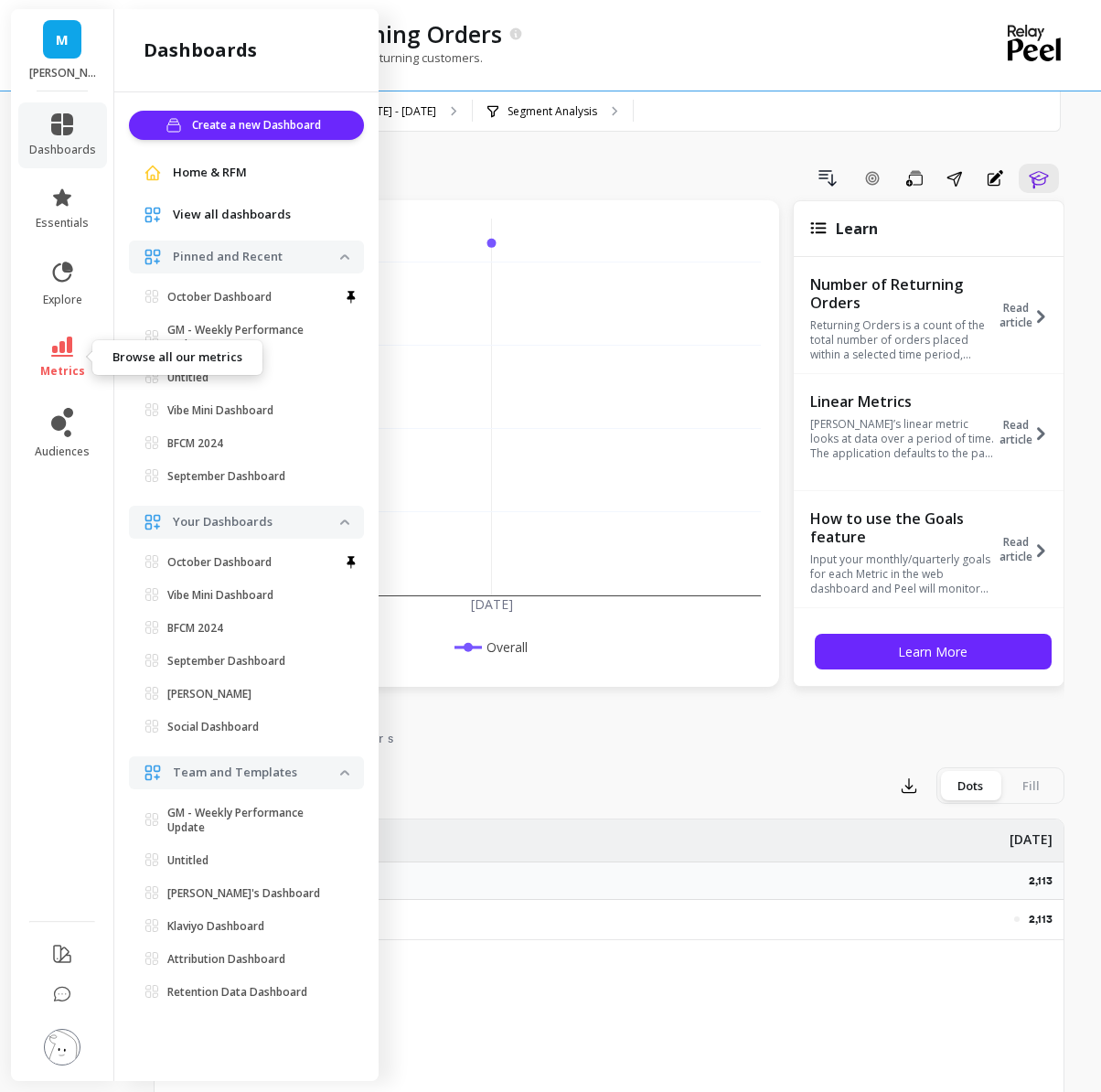
click at [50, 356] on link "metrics" at bounding box center [63, 358] width 67 height 42
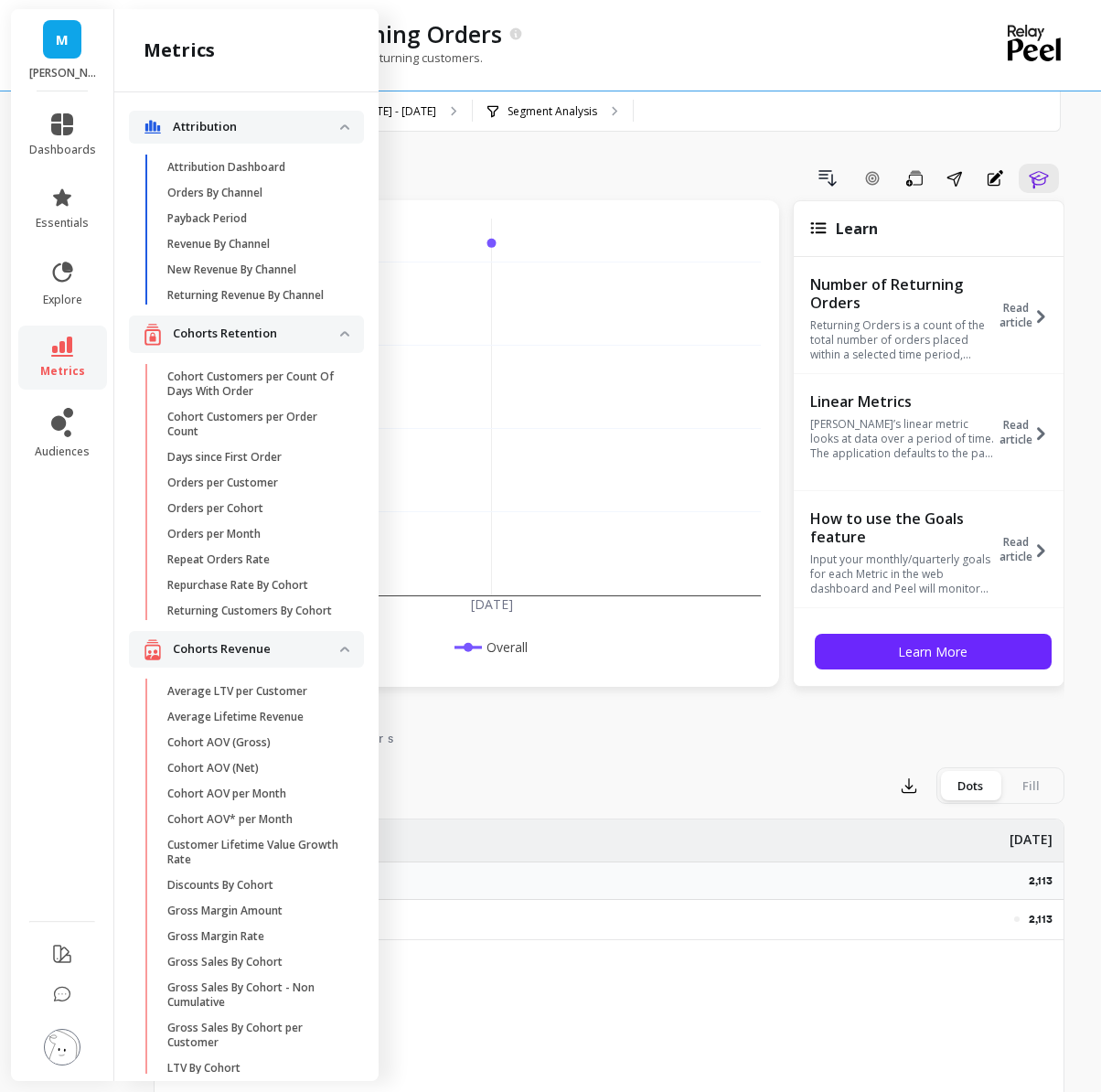
scroll to position [2801, 0]
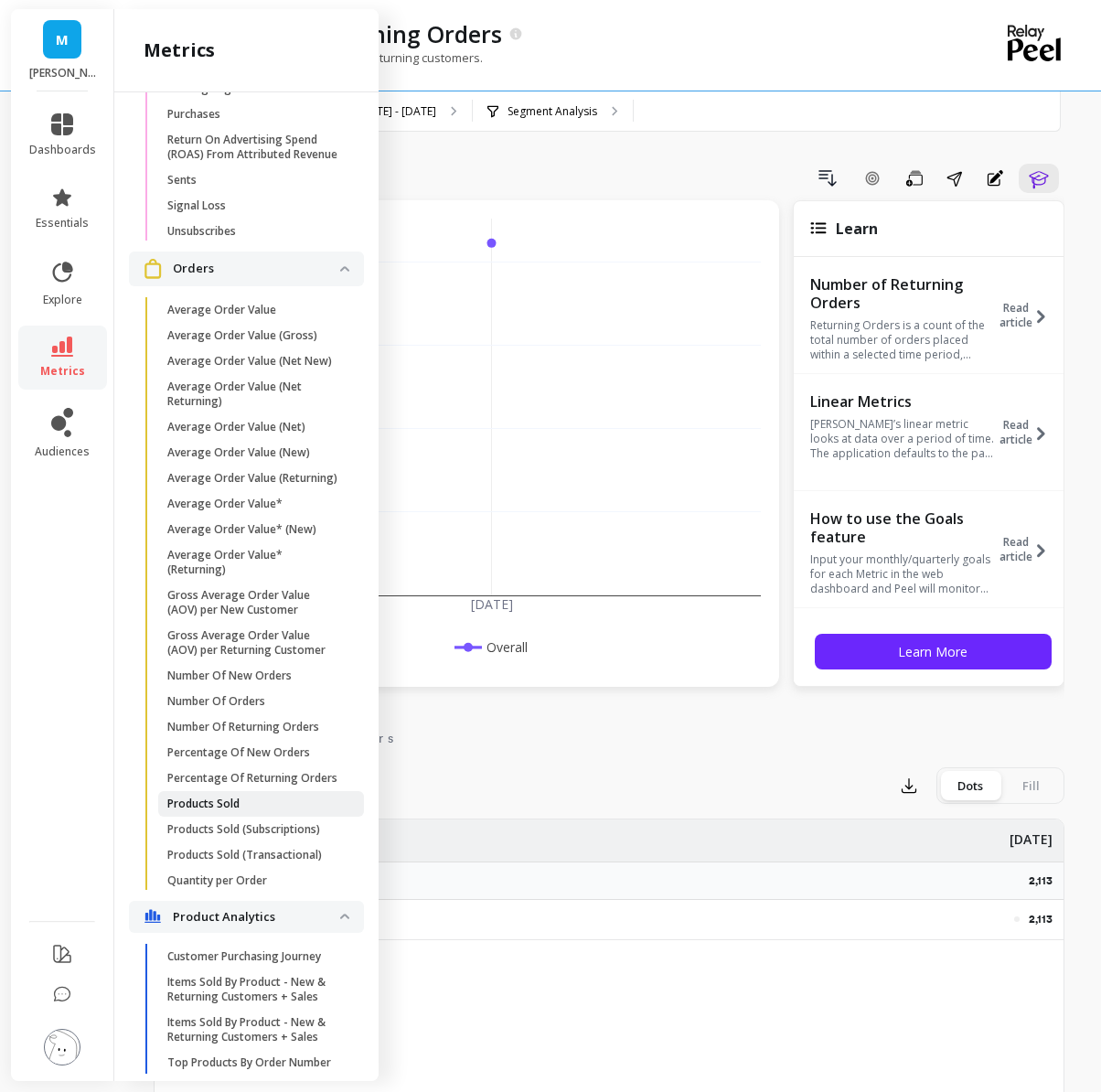
click at [234, 805] on p "Products Sold" at bounding box center [203, 803] width 72 height 14
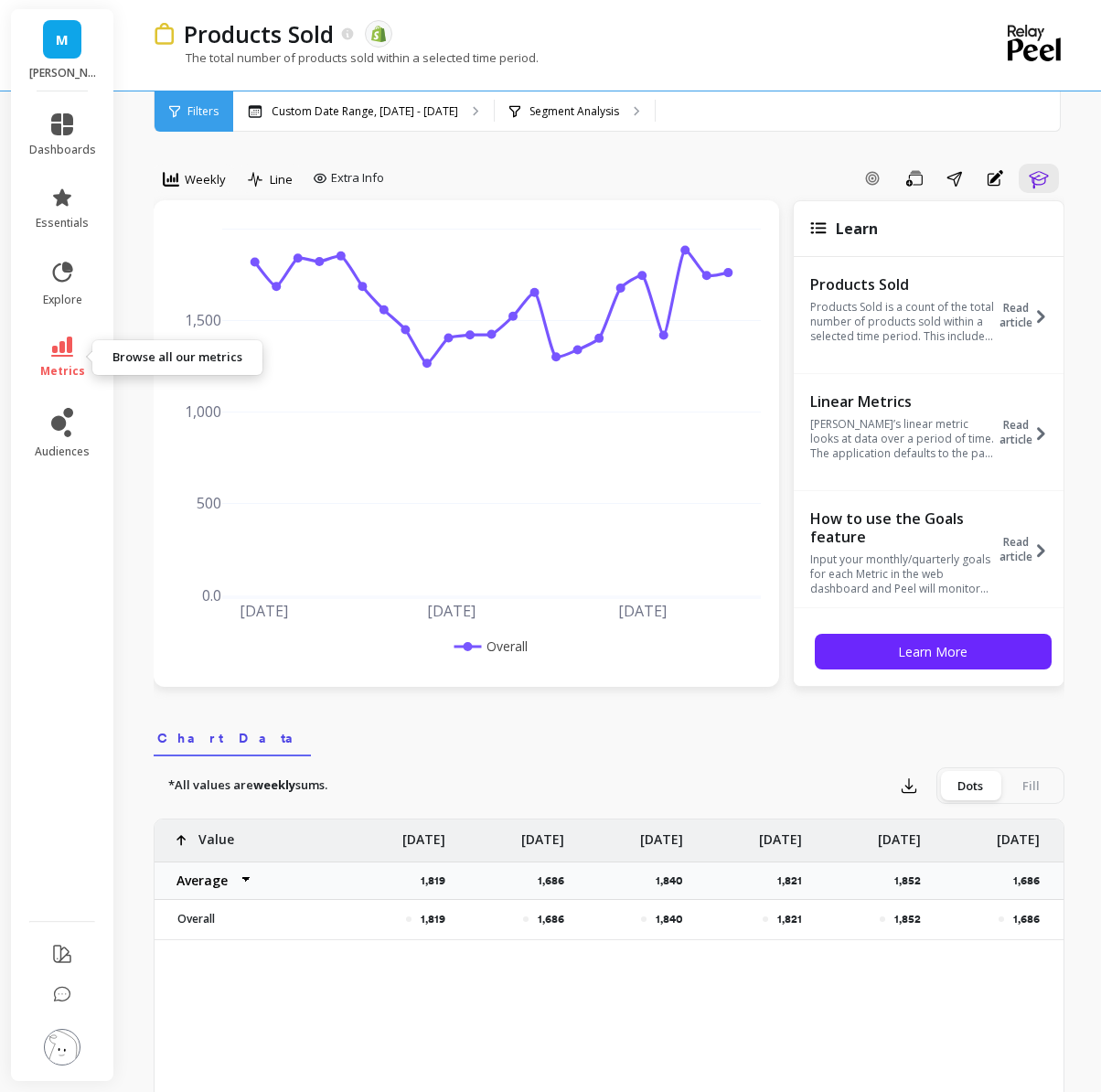
click at [68, 349] on icon at bounding box center [61, 346] width 22 height 20
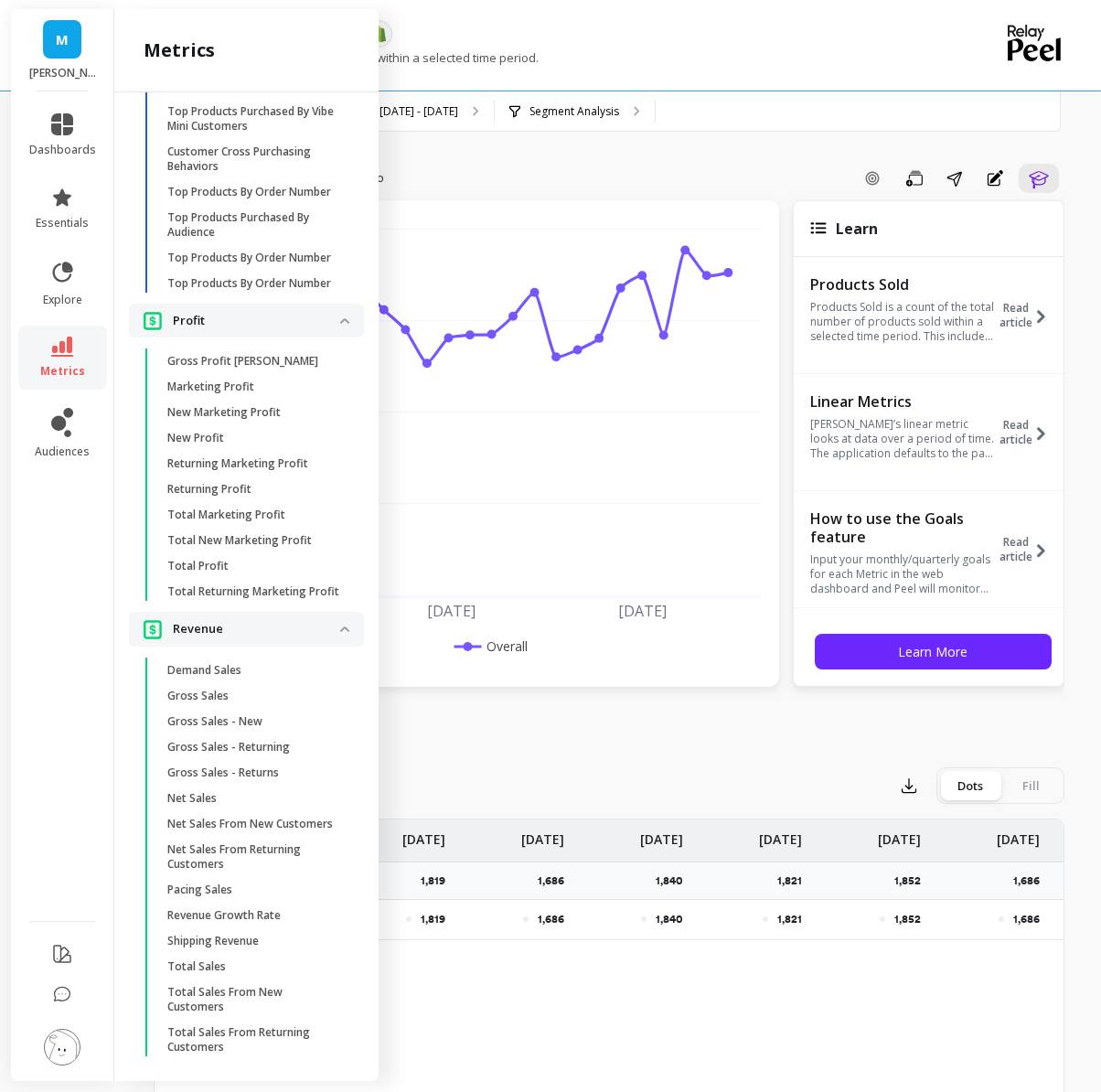
scroll to position [4129, 0]
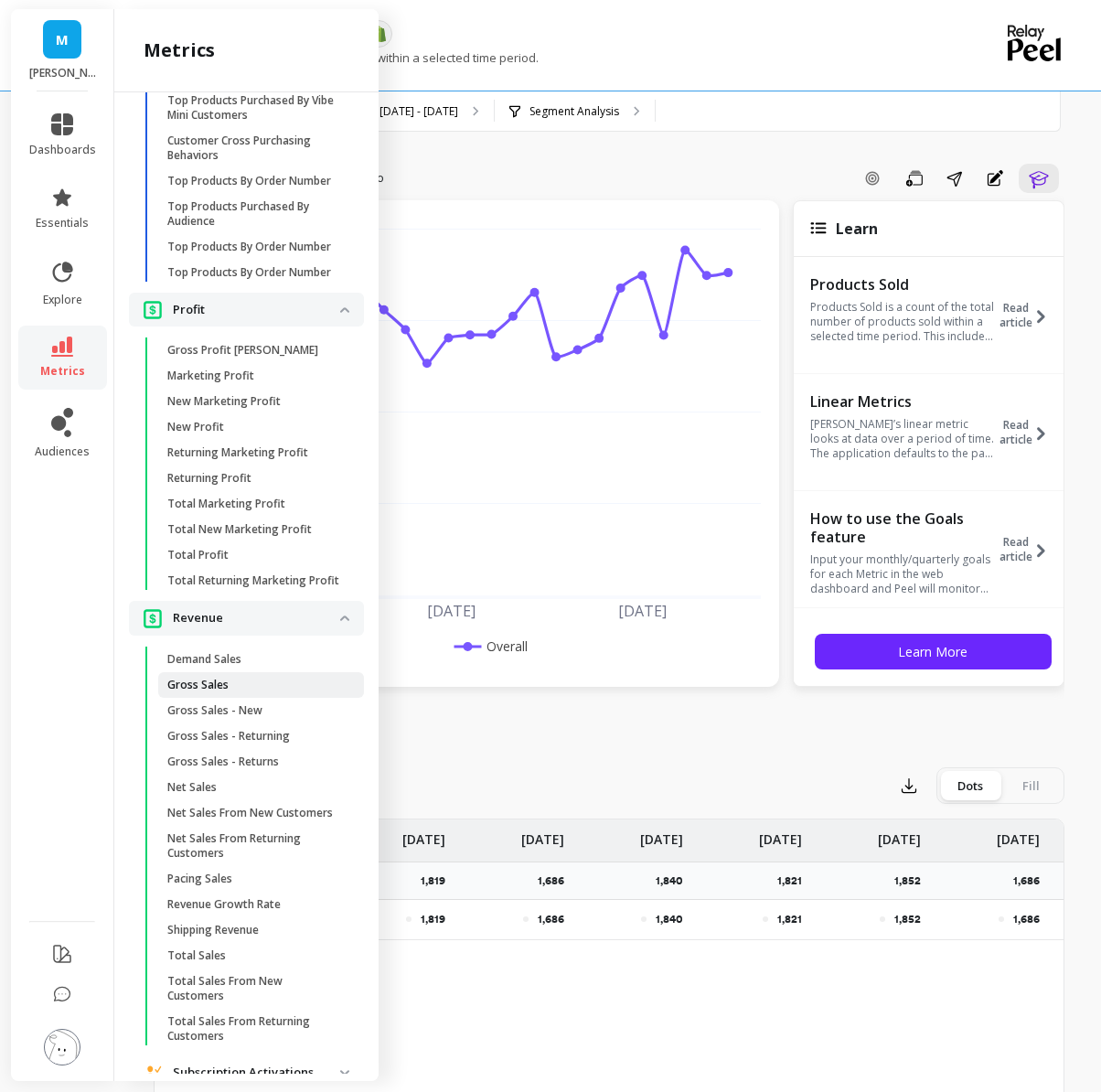
click at [235, 685] on span "Gross Sales" at bounding box center [255, 685] width 175 height 14
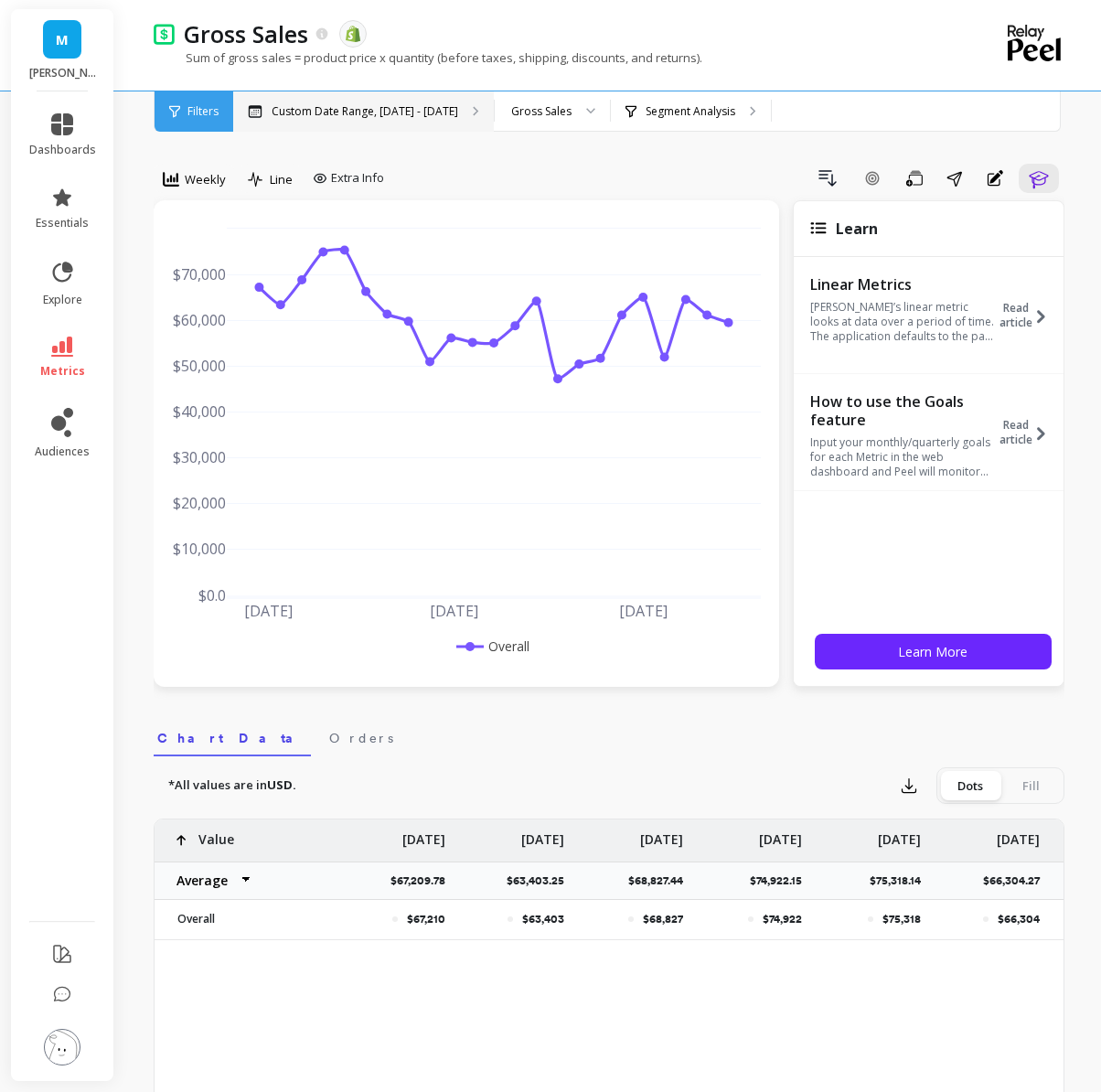
click at [337, 127] on div "Custom Date Range, May 1 - Oct 5" at bounding box center [363, 111] width 261 height 40
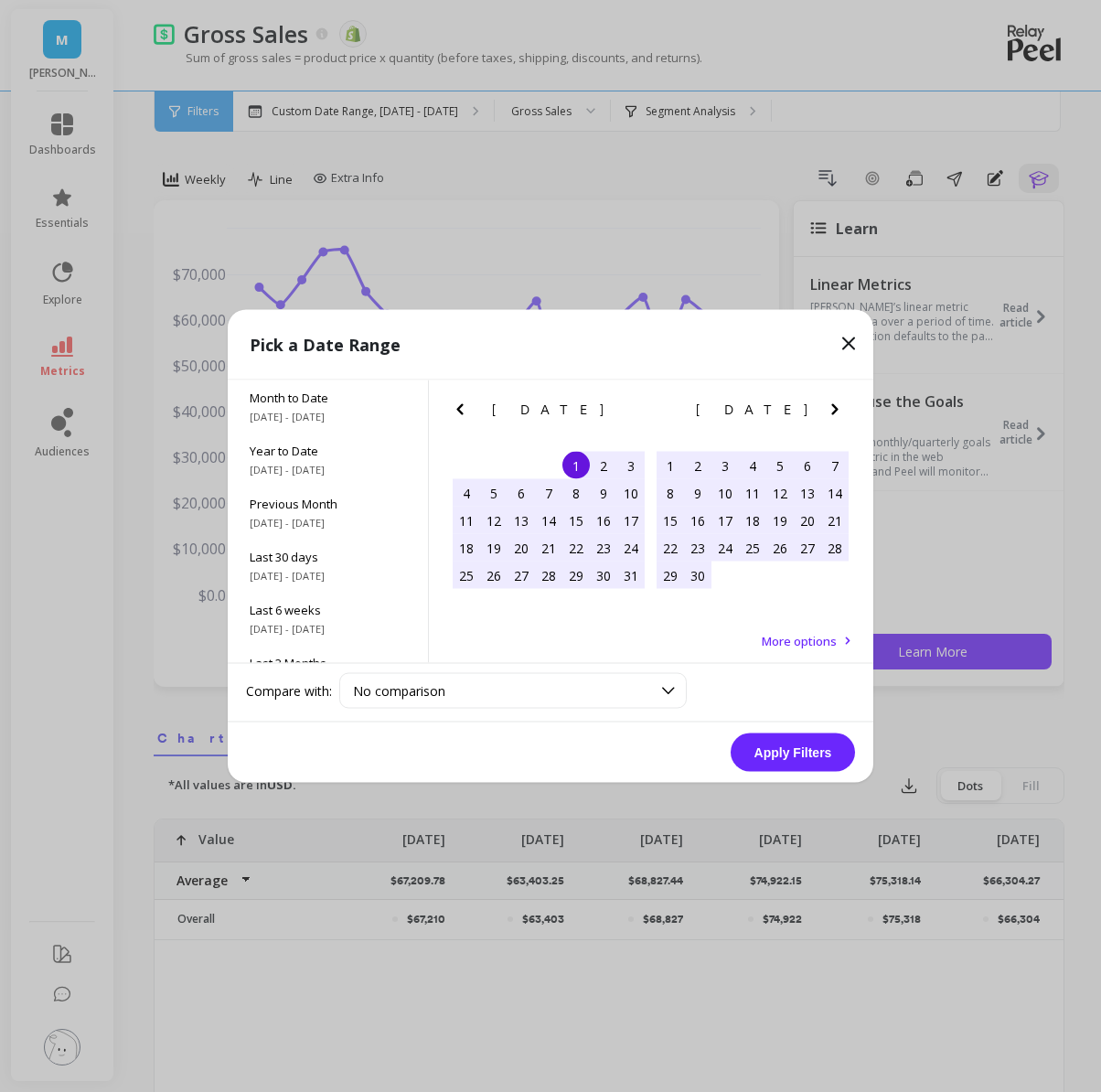
click at [831, 410] on icon "Next Month" at bounding box center [834, 409] width 22 height 22
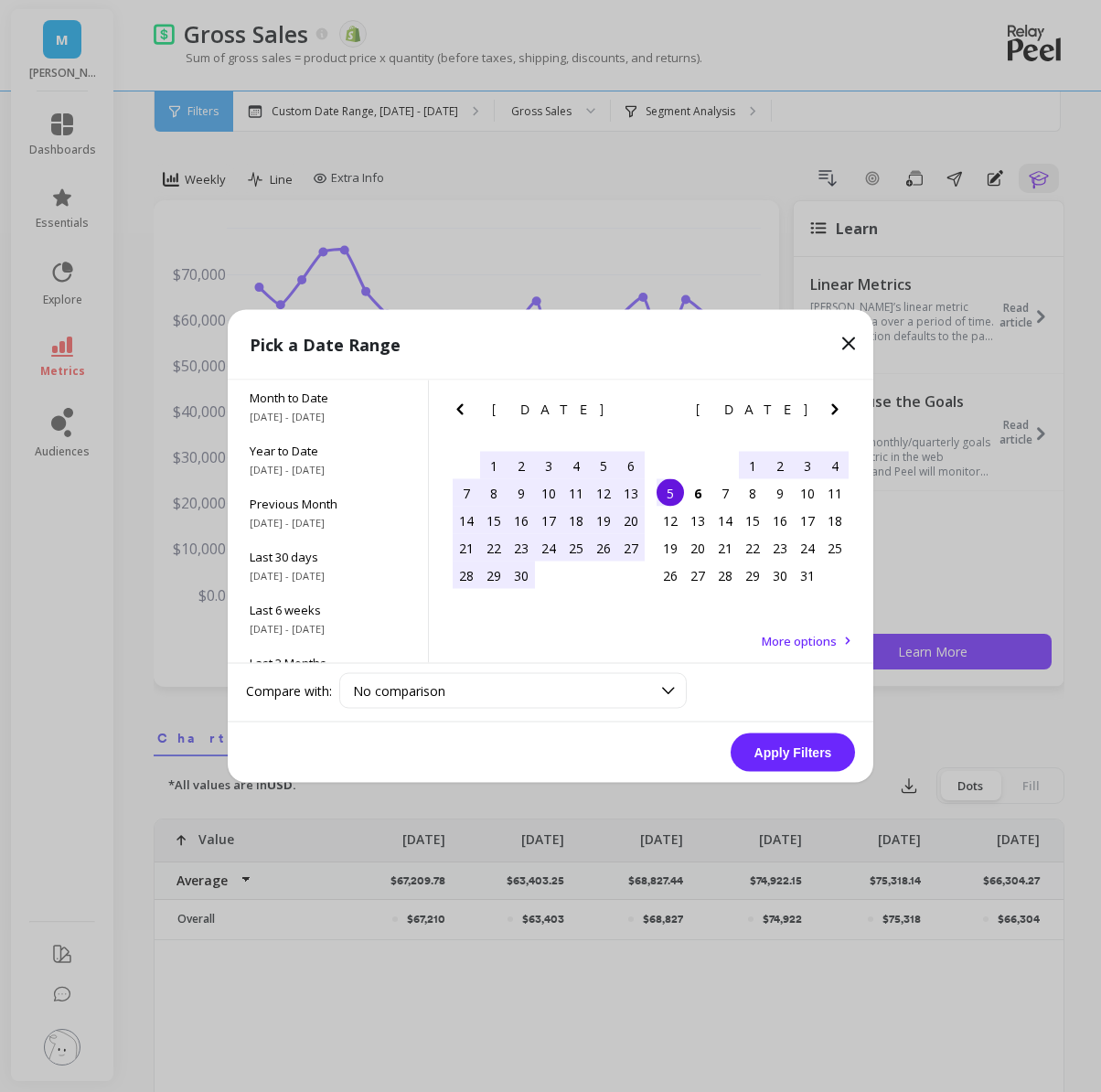
click at [492, 470] on div "1" at bounding box center [494, 465] width 28 height 28
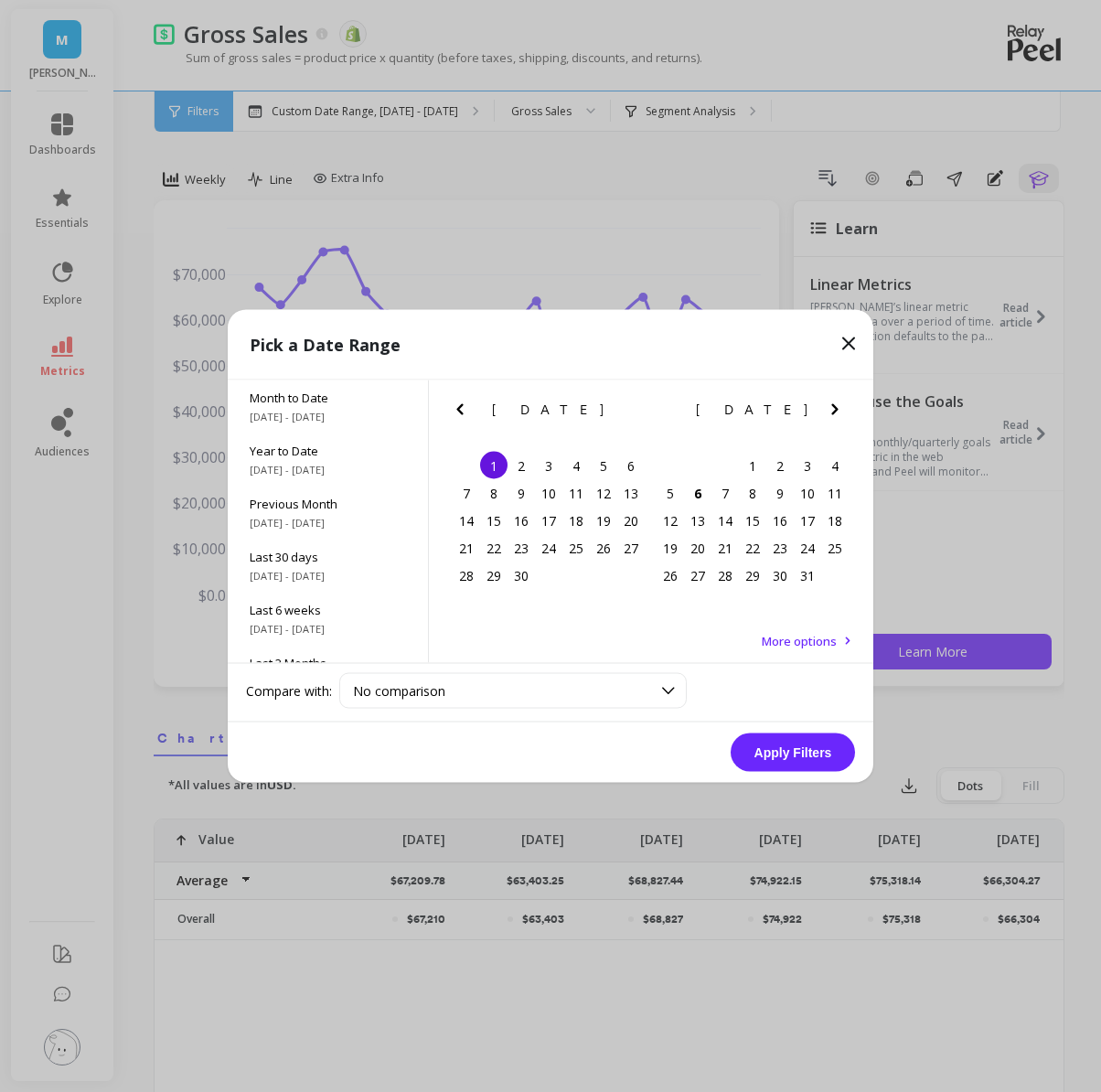
click at [536, 592] on div "September 2025 Su Mo Tu We Th Fr Sa 31 1 2 3 4 5 6 7 8 9 10 11 12 13 14 15 16 1…" at bounding box center [549, 488] width 204 height 215
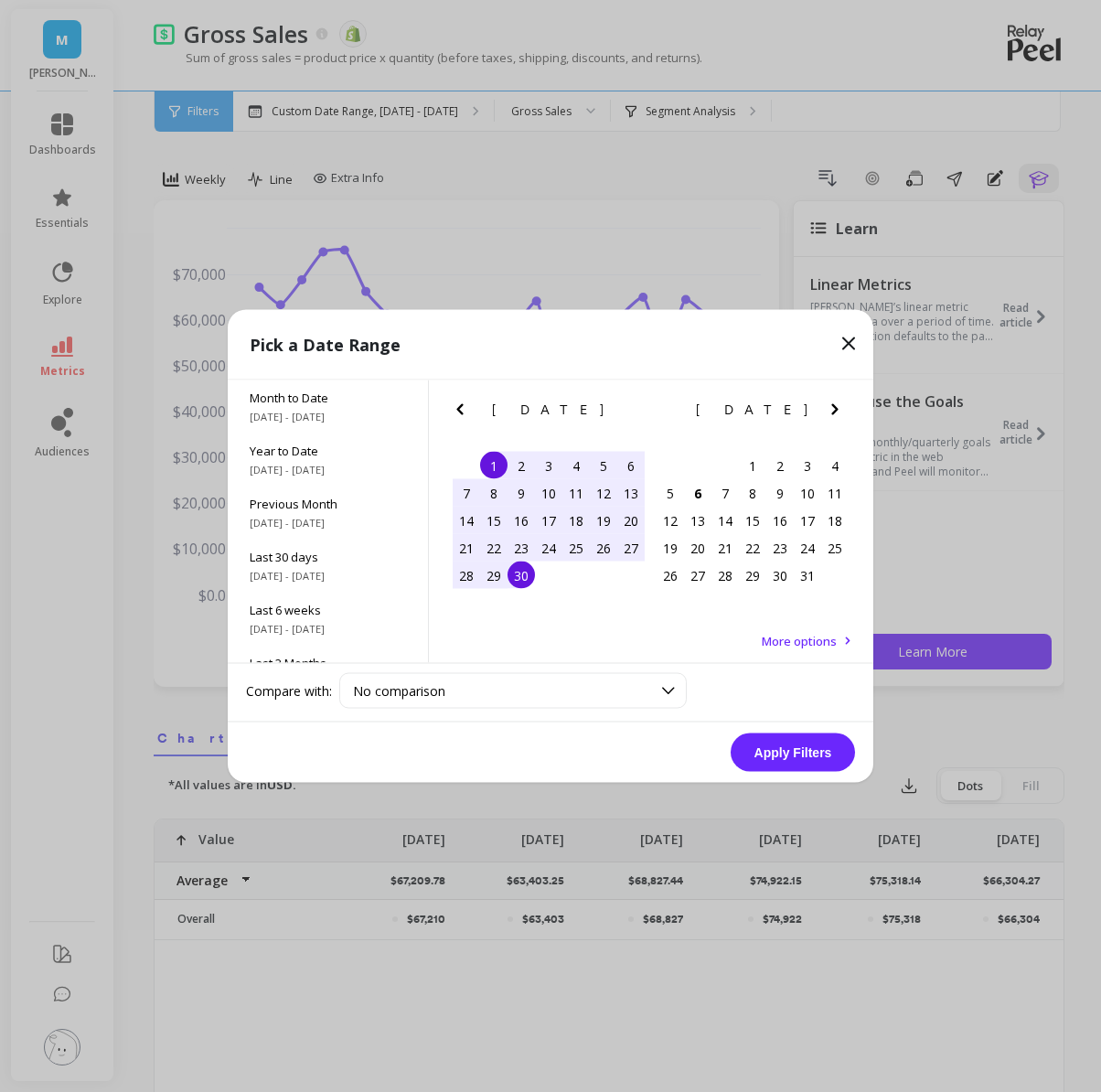
click at [529, 582] on div "30" at bounding box center [521, 575] width 28 height 28
click at [767, 751] on button "Apply Filters" at bounding box center [793, 753] width 125 height 38
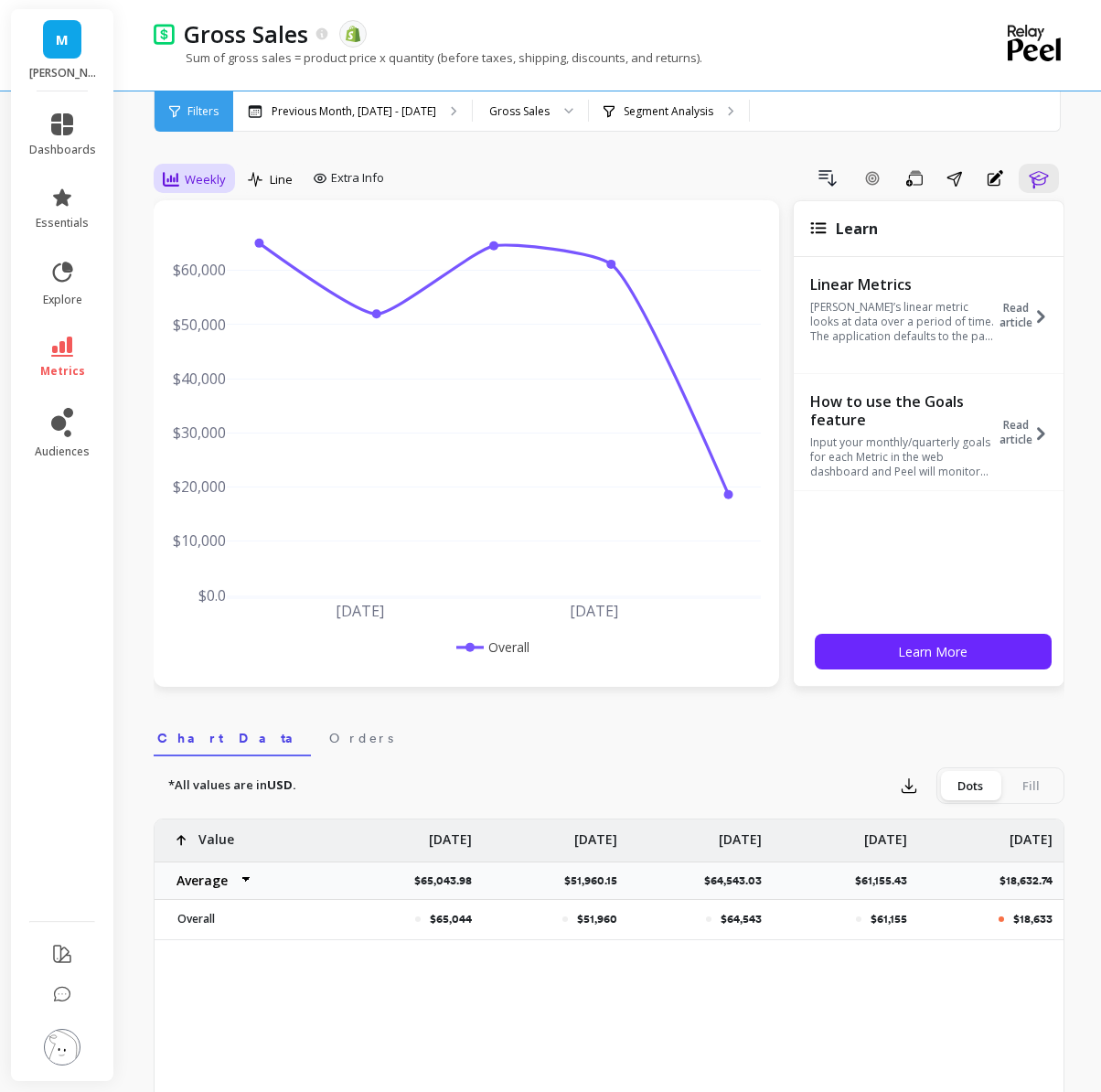
click at [206, 179] on span "Weekly" at bounding box center [205, 179] width 41 height 17
click at [207, 224] on div "All" at bounding box center [221, 221] width 105 height 17
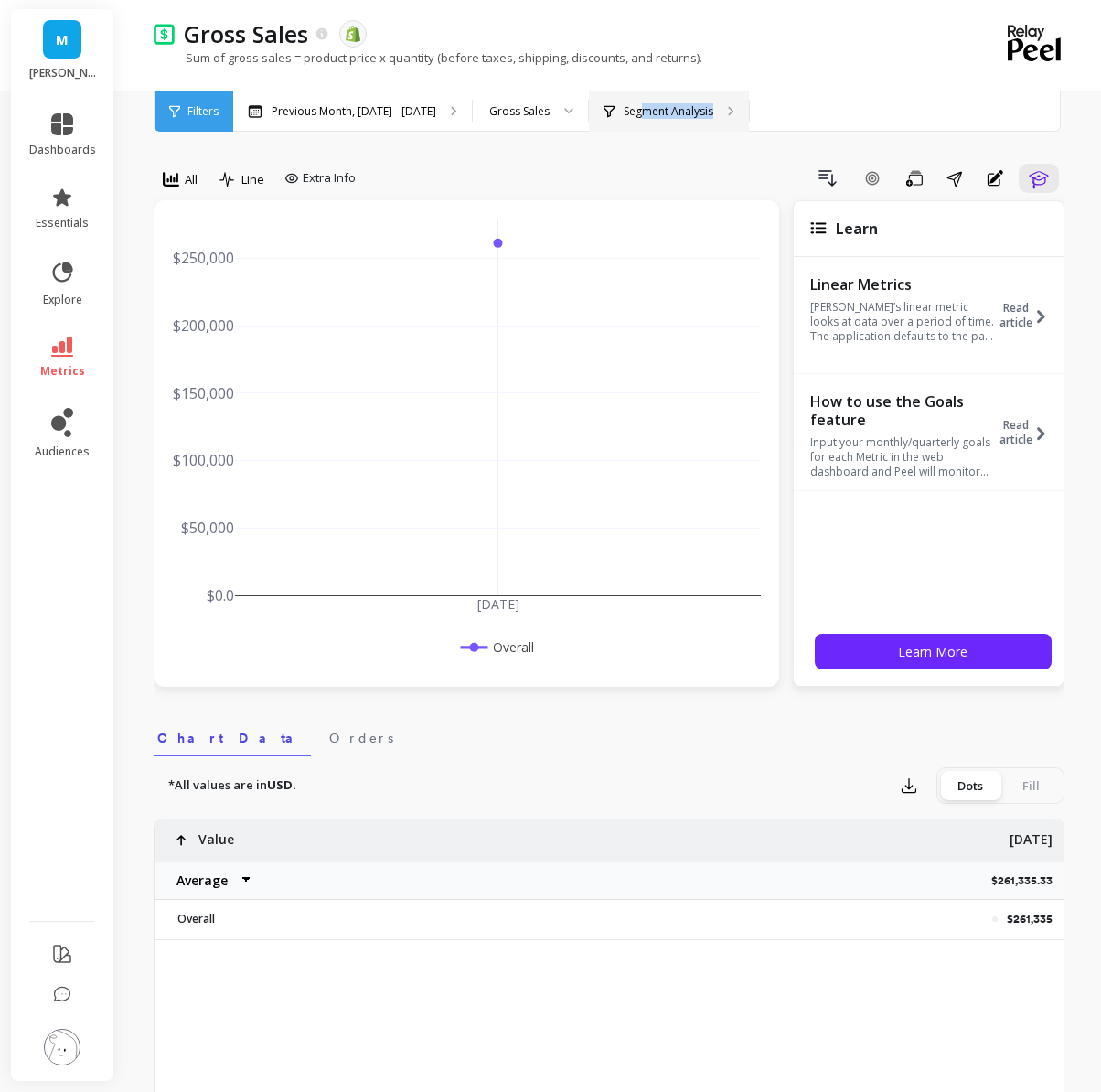
click at [637, 118] on div "Segment Analysis" at bounding box center [668, 111] width 160 height 40
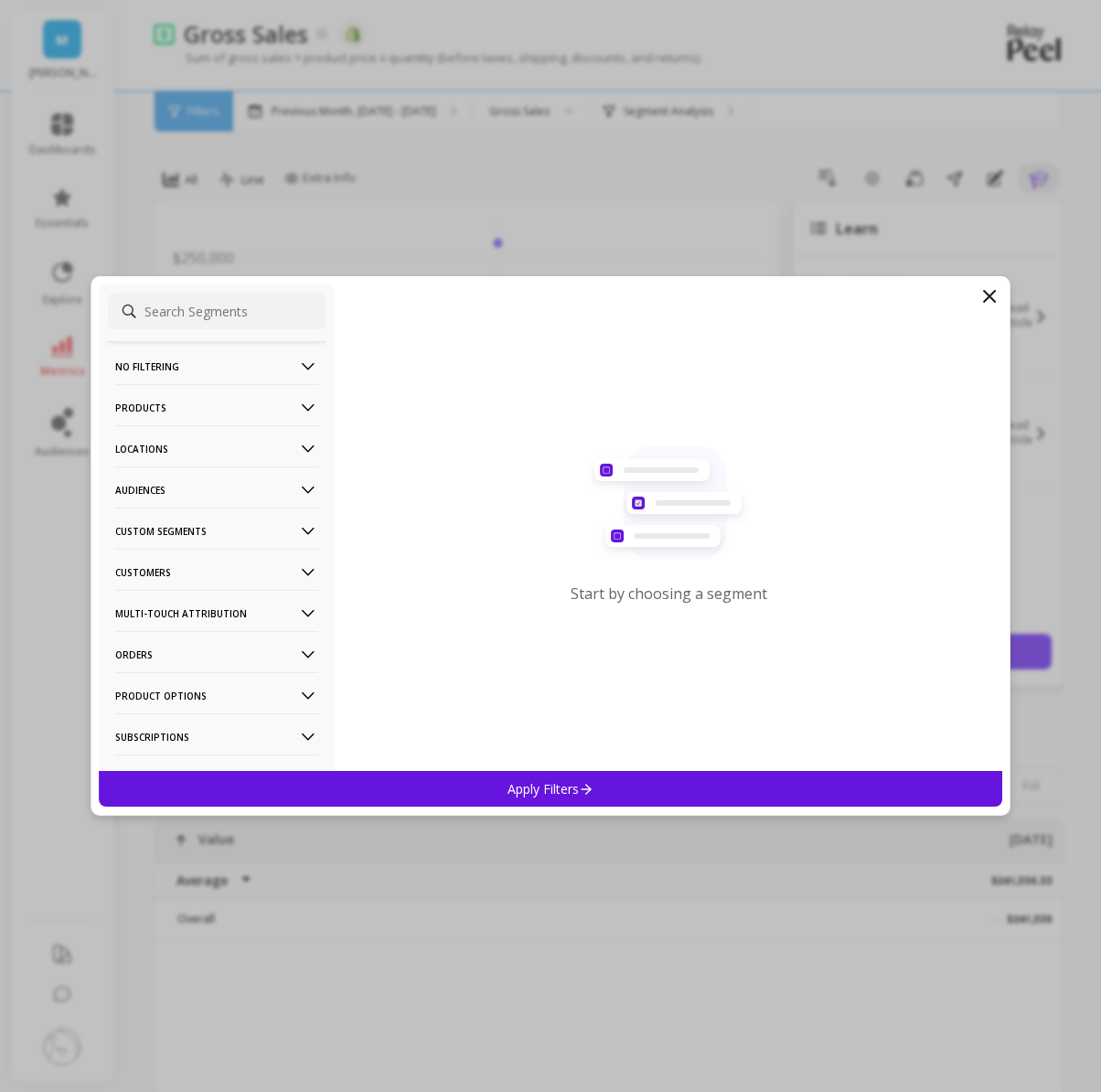
click at [262, 397] on p "Products" at bounding box center [217, 407] width 203 height 47
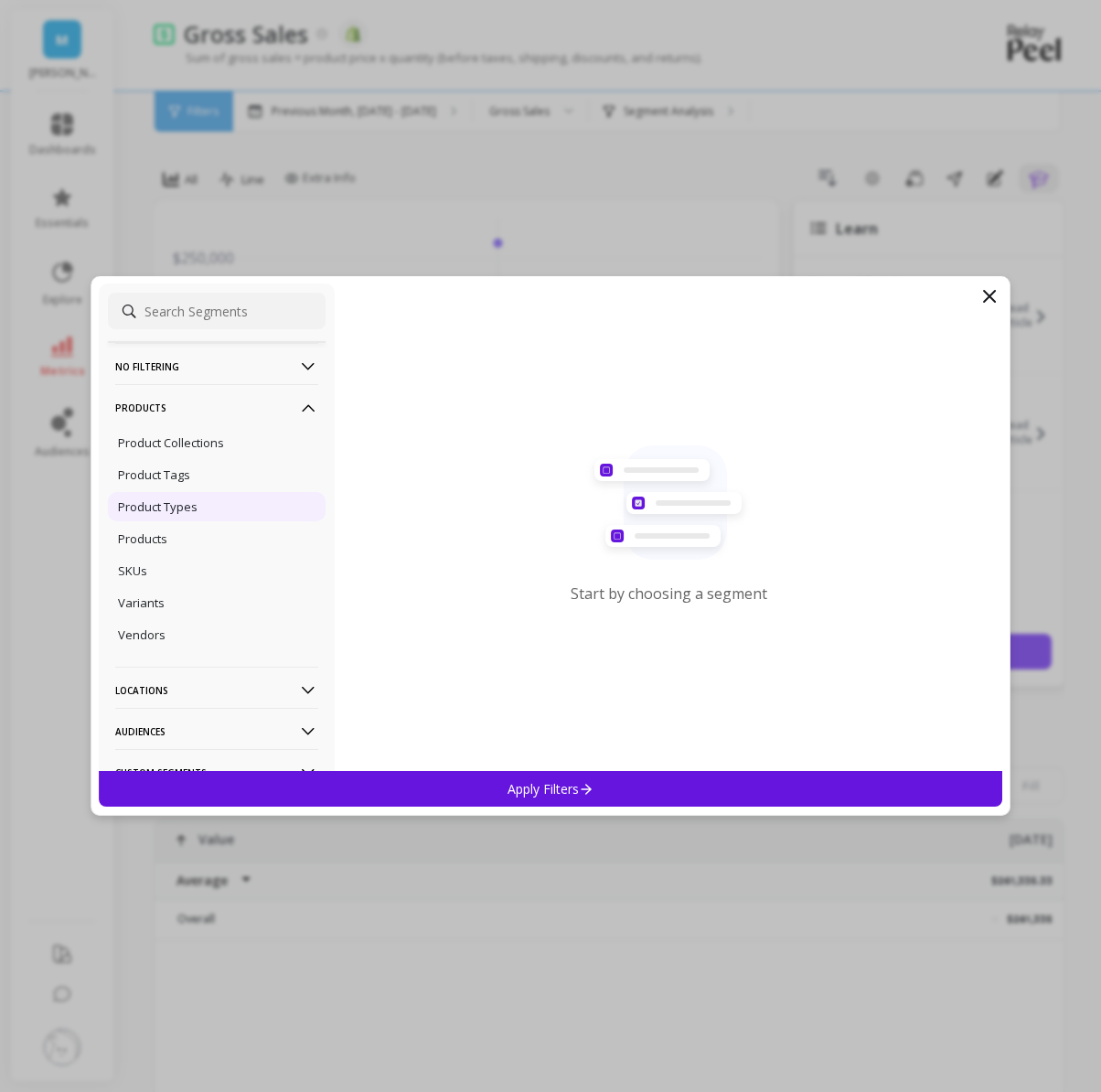
click at [218, 507] on div "Product Types" at bounding box center [217, 506] width 218 height 30
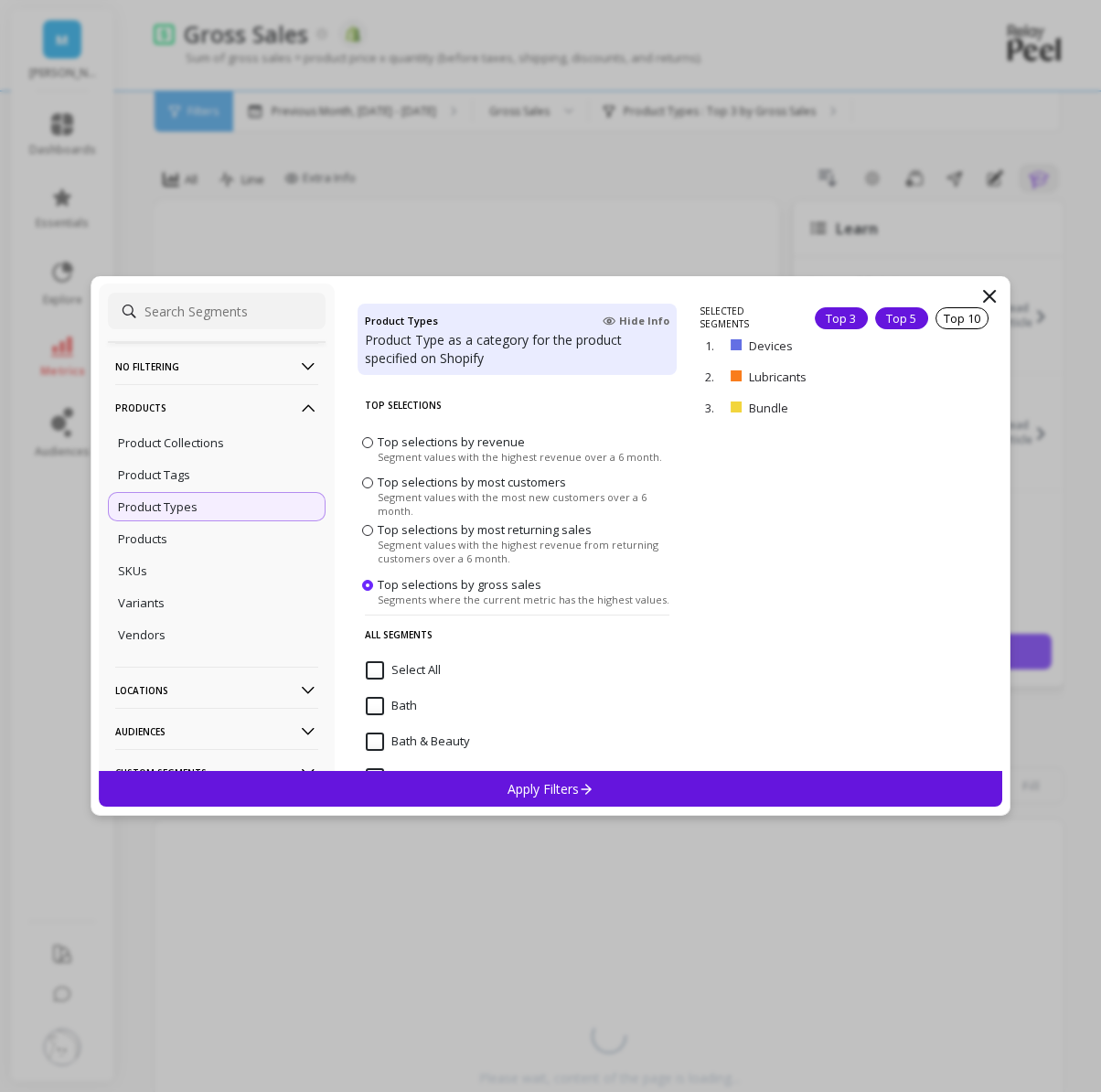
click at [902, 320] on div "Top 5" at bounding box center [902, 318] width 53 height 22
click at [492, 803] on div "Apply Filters" at bounding box center [550, 788] width 903 height 35
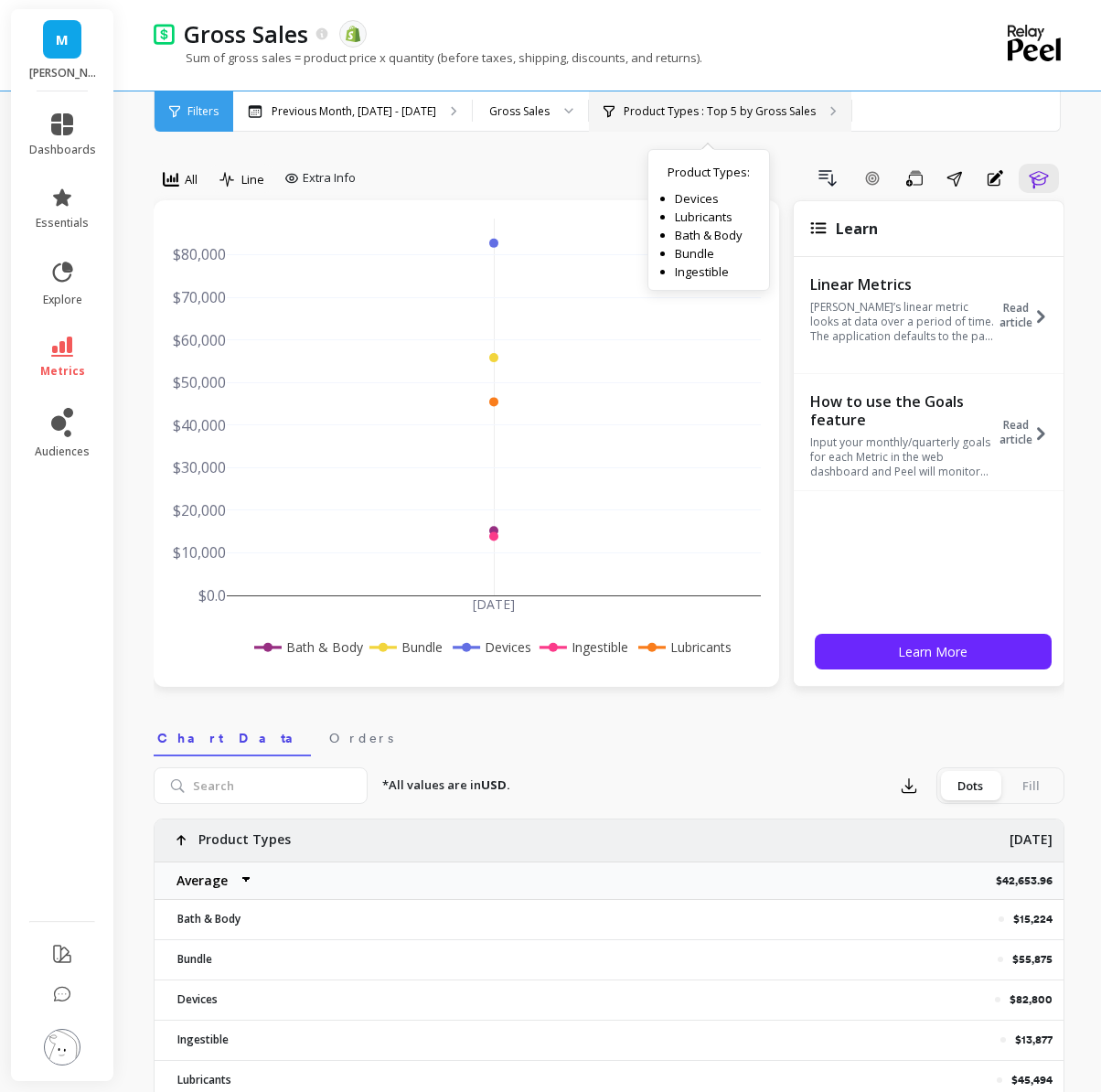
click at [591, 108] on div "Product Types : Top 5 by Gross Sales Product Types : Devices Lubricants Bath & …" at bounding box center [720, 111] width 263 height 40
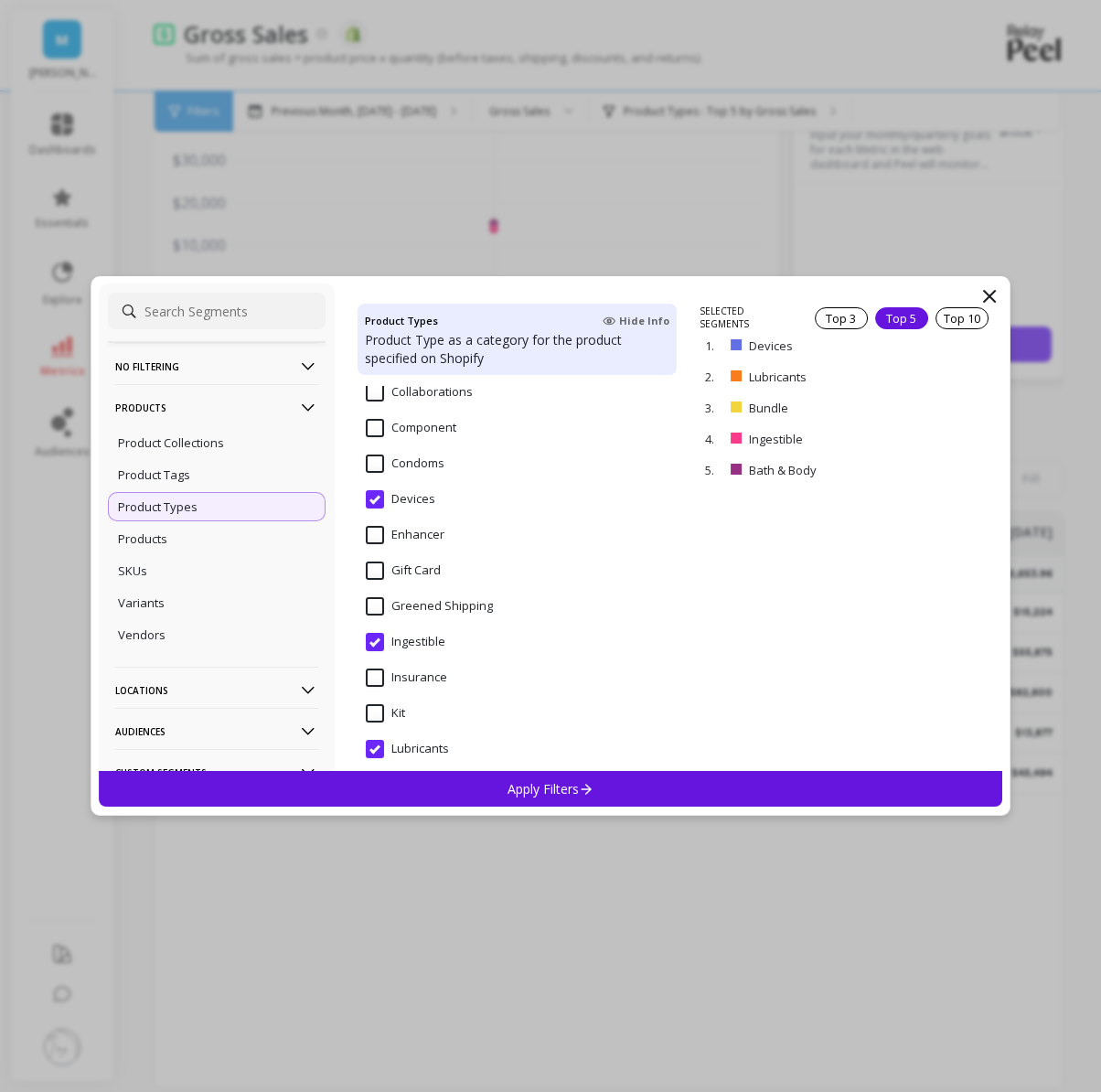
scroll to position [498, 0]
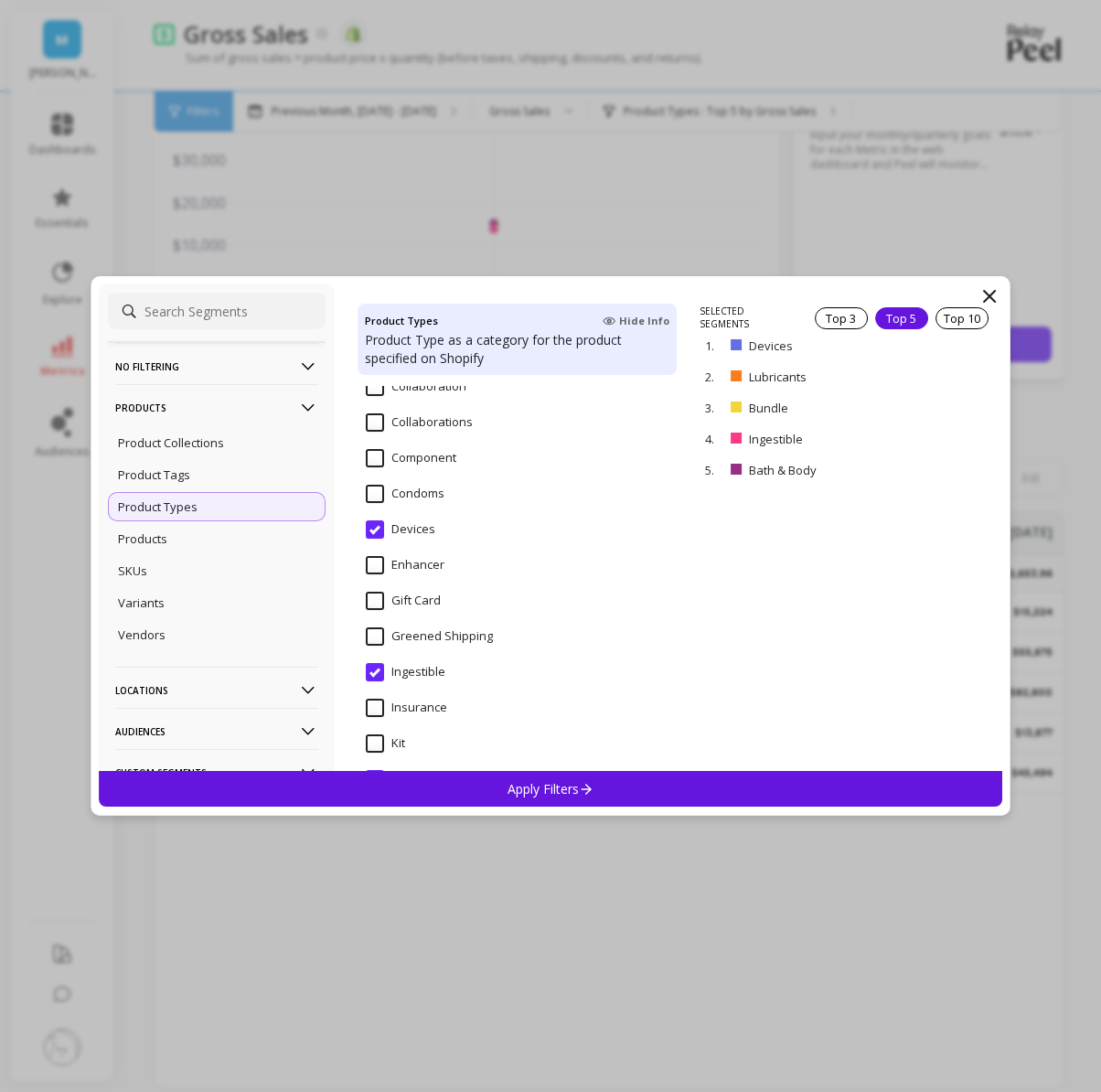
click at [409, 489] on input "Condoms" at bounding box center [406, 494] width 79 height 18
click at [431, 793] on div "Apply Filters" at bounding box center [550, 788] width 903 height 35
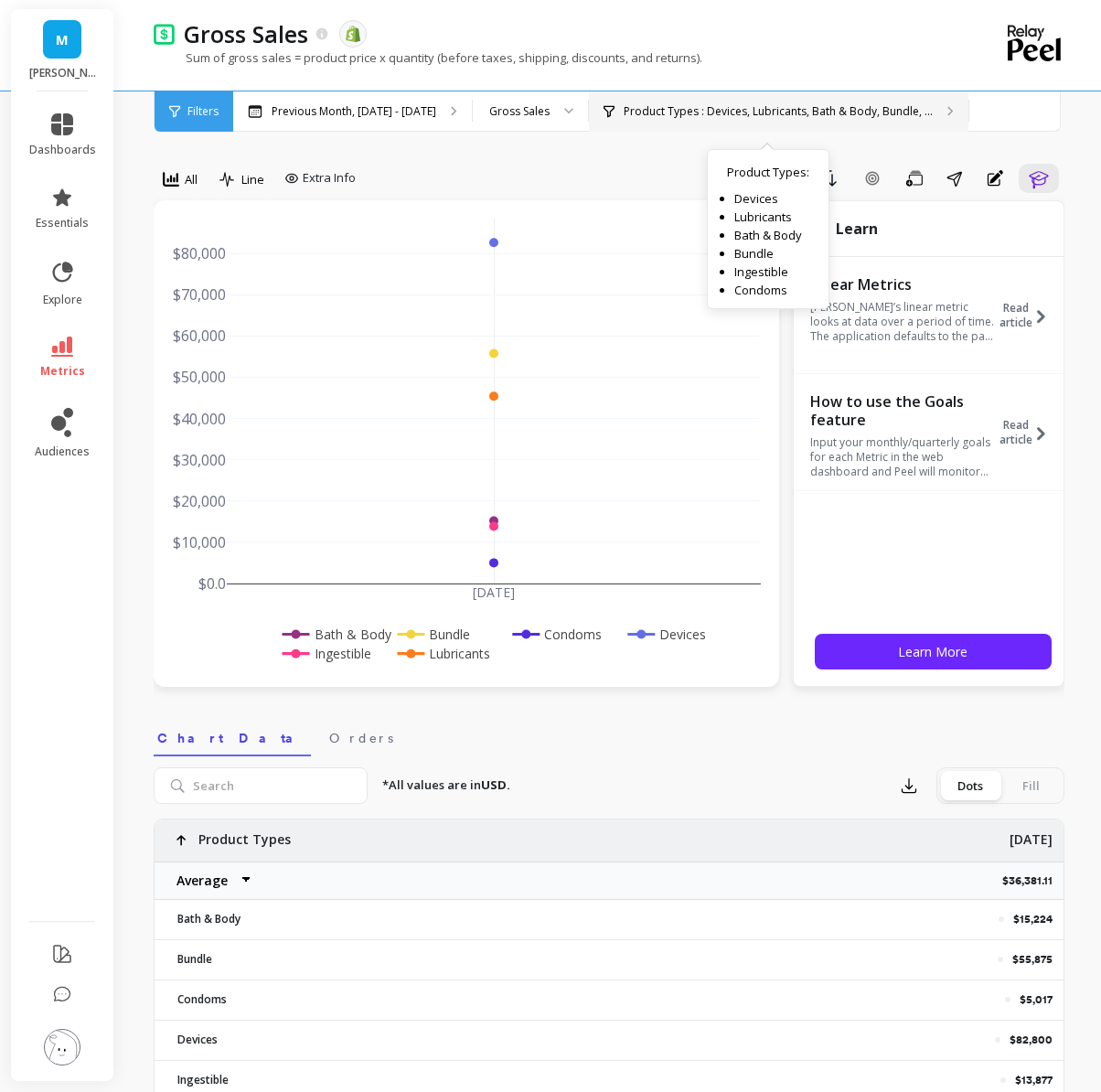
click at [655, 113] on p "Product Types : Devices, Lubricants, Bath & Body, Bundle, ..." at bounding box center [779, 111] width 309 height 14
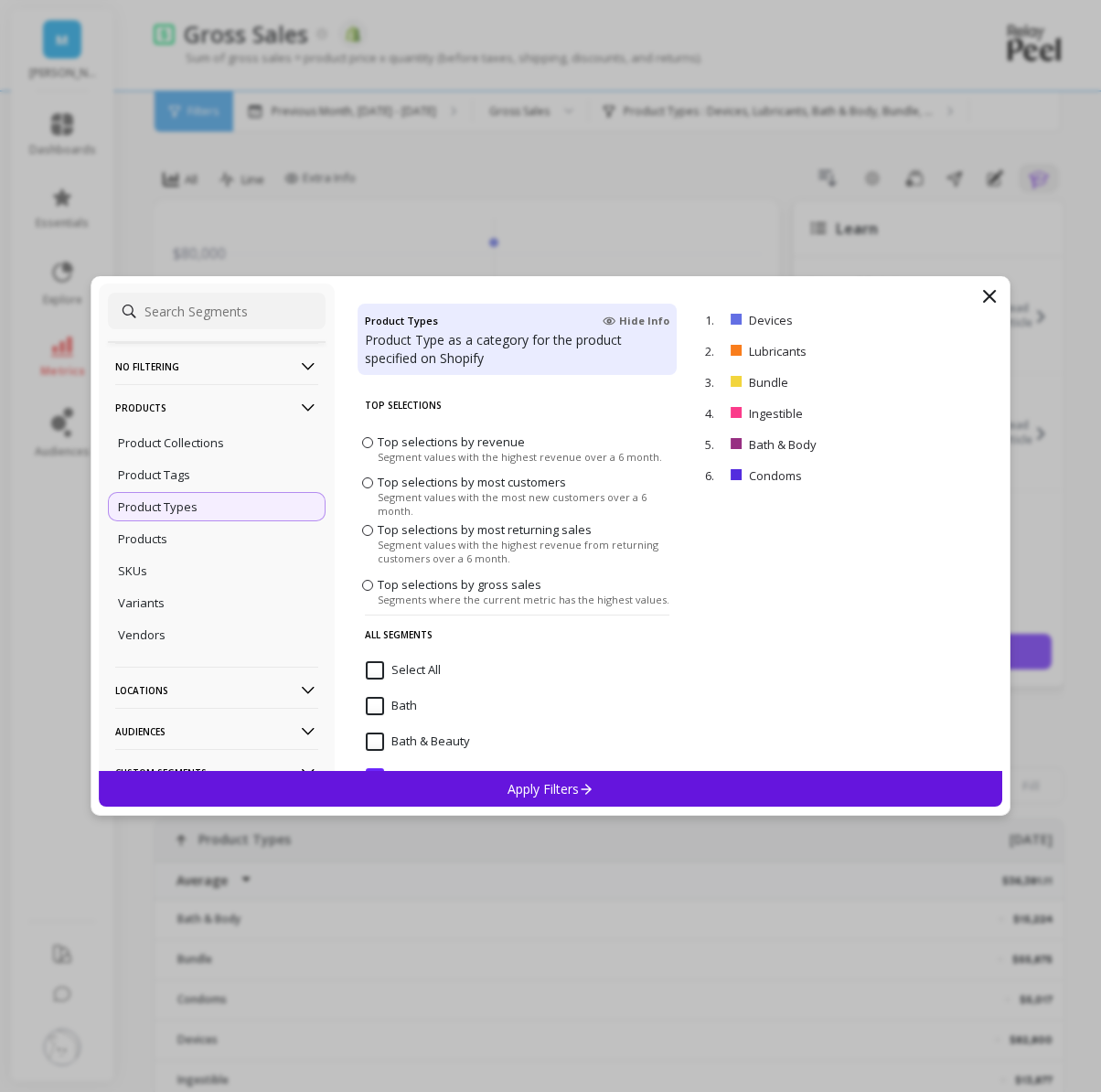
click at [392, 670] on input "Select All" at bounding box center [404, 670] width 75 height 18
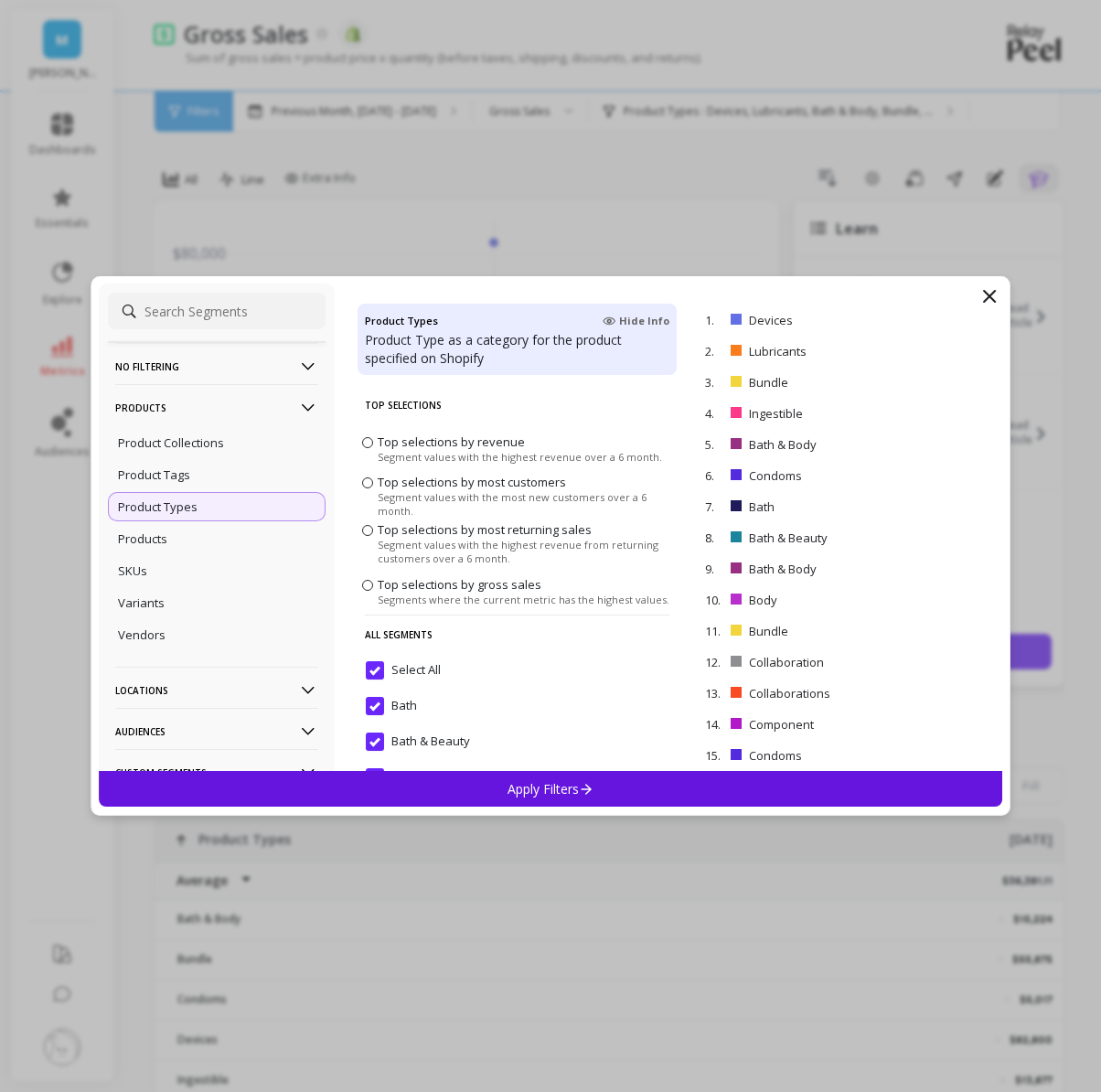
click at [392, 788] on div "Apply Filters" at bounding box center [550, 788] width 903 height 35
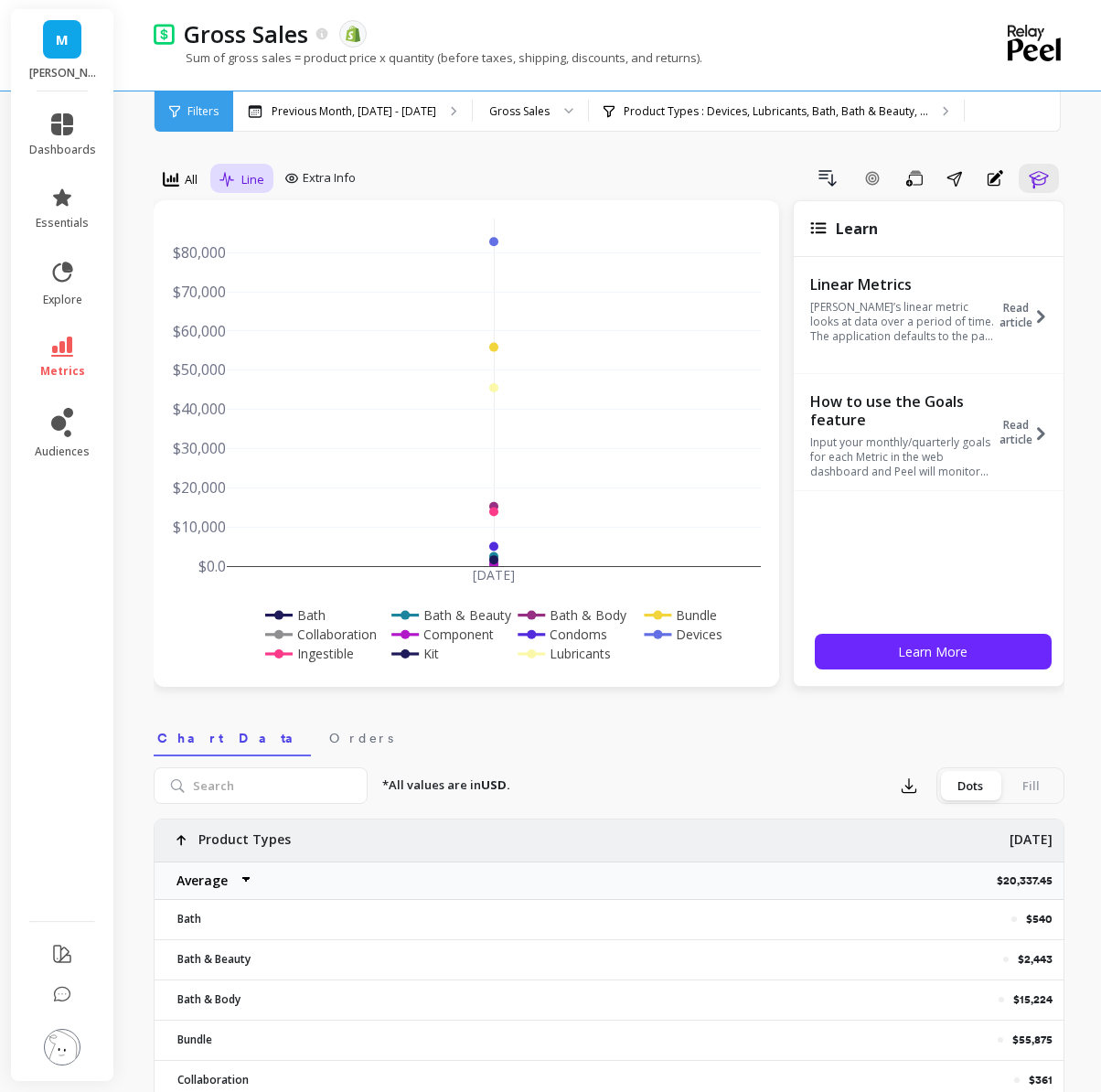
click at [228, 185] on icon at bounding box center [226, 178] width 14 height 14
click at [265, 301] on div "Stacked Bar" at bounding box center [278, 290] width 127 height 32
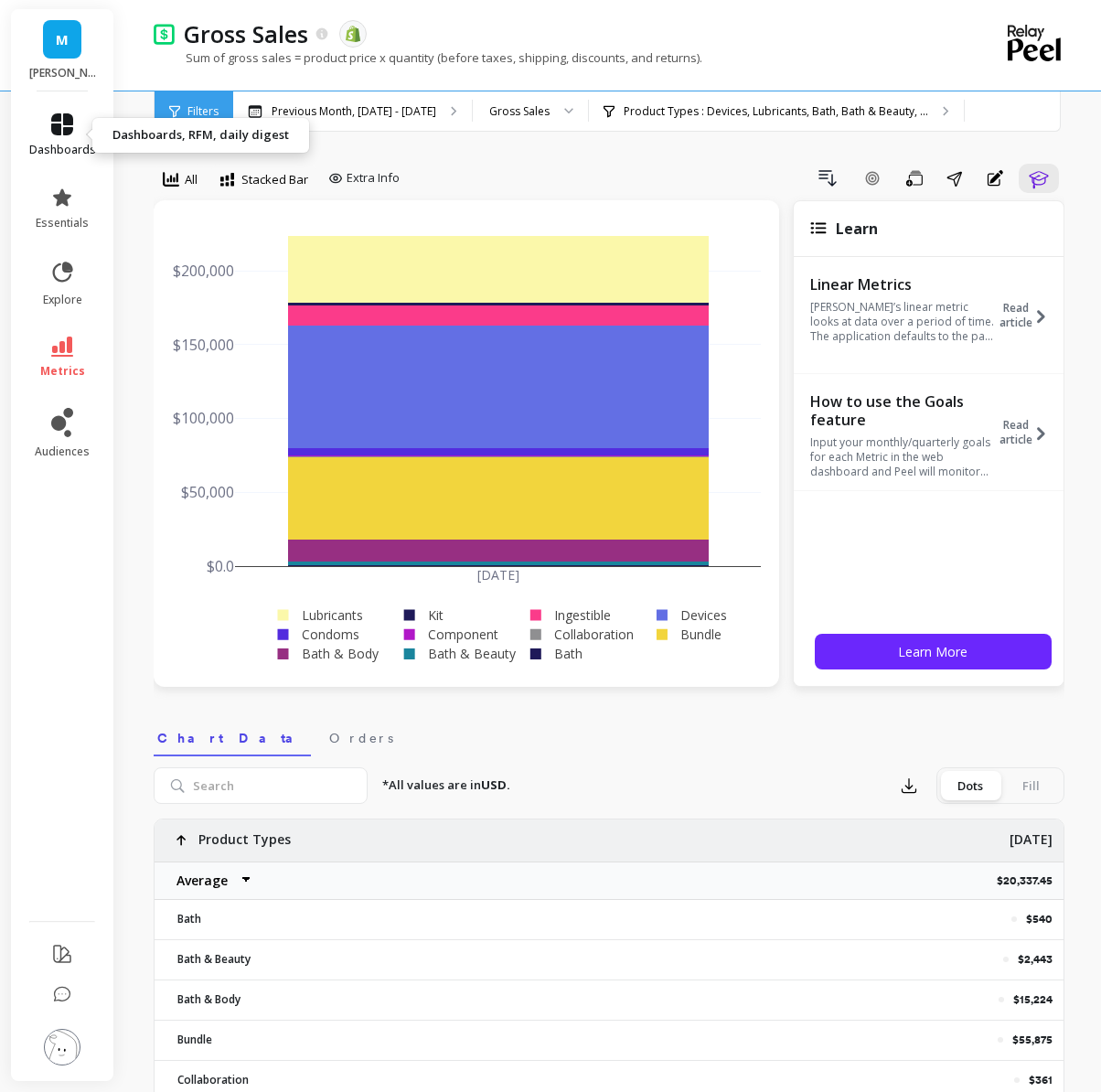
click at [58, 134] on icon at bounding box center [61, 124] width 22 height 22
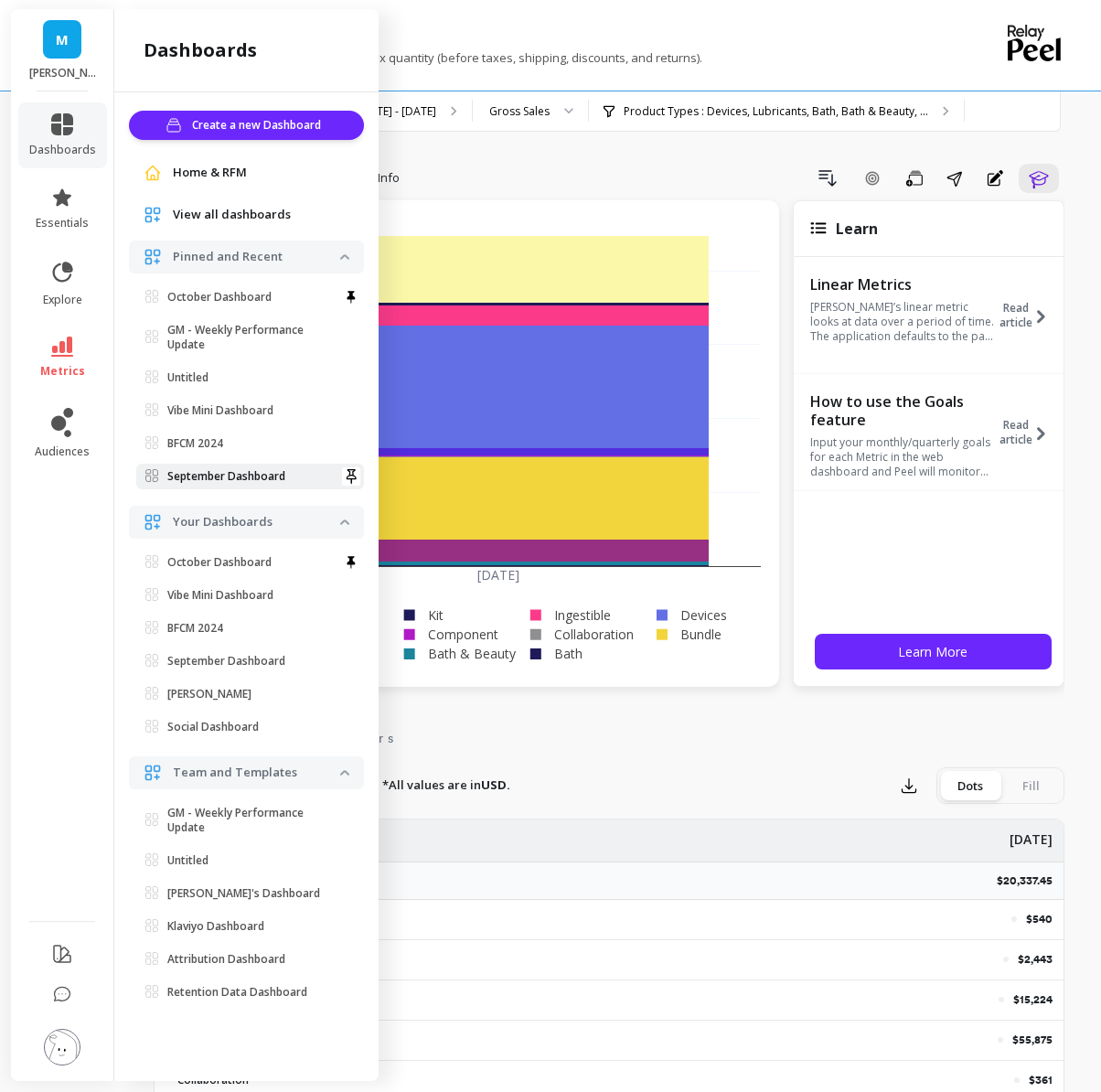
click at [206, 486] on link "September Dashboard" at bounding box center [250, 476] width 228 height 26
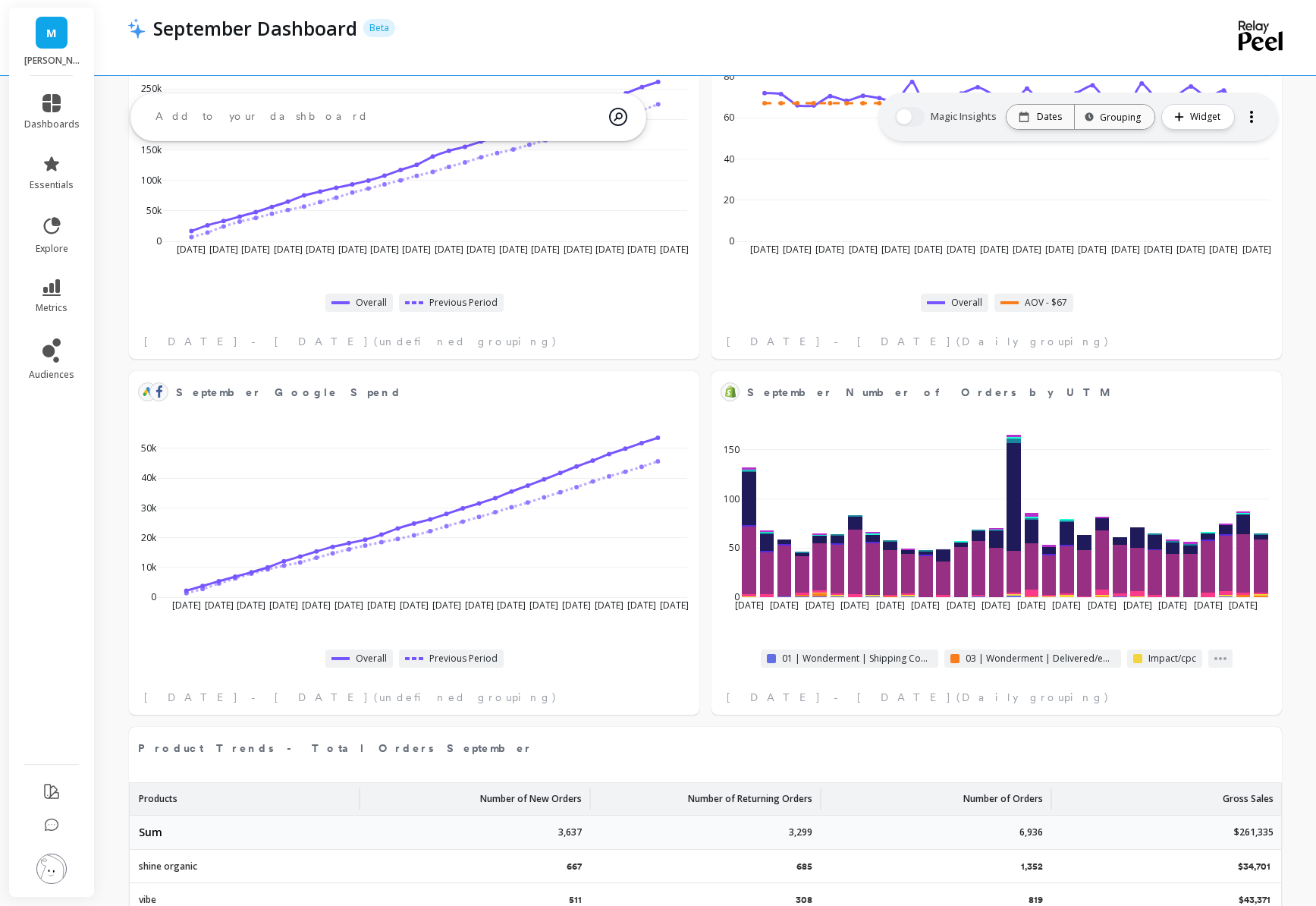
scroll to position [457, 0]
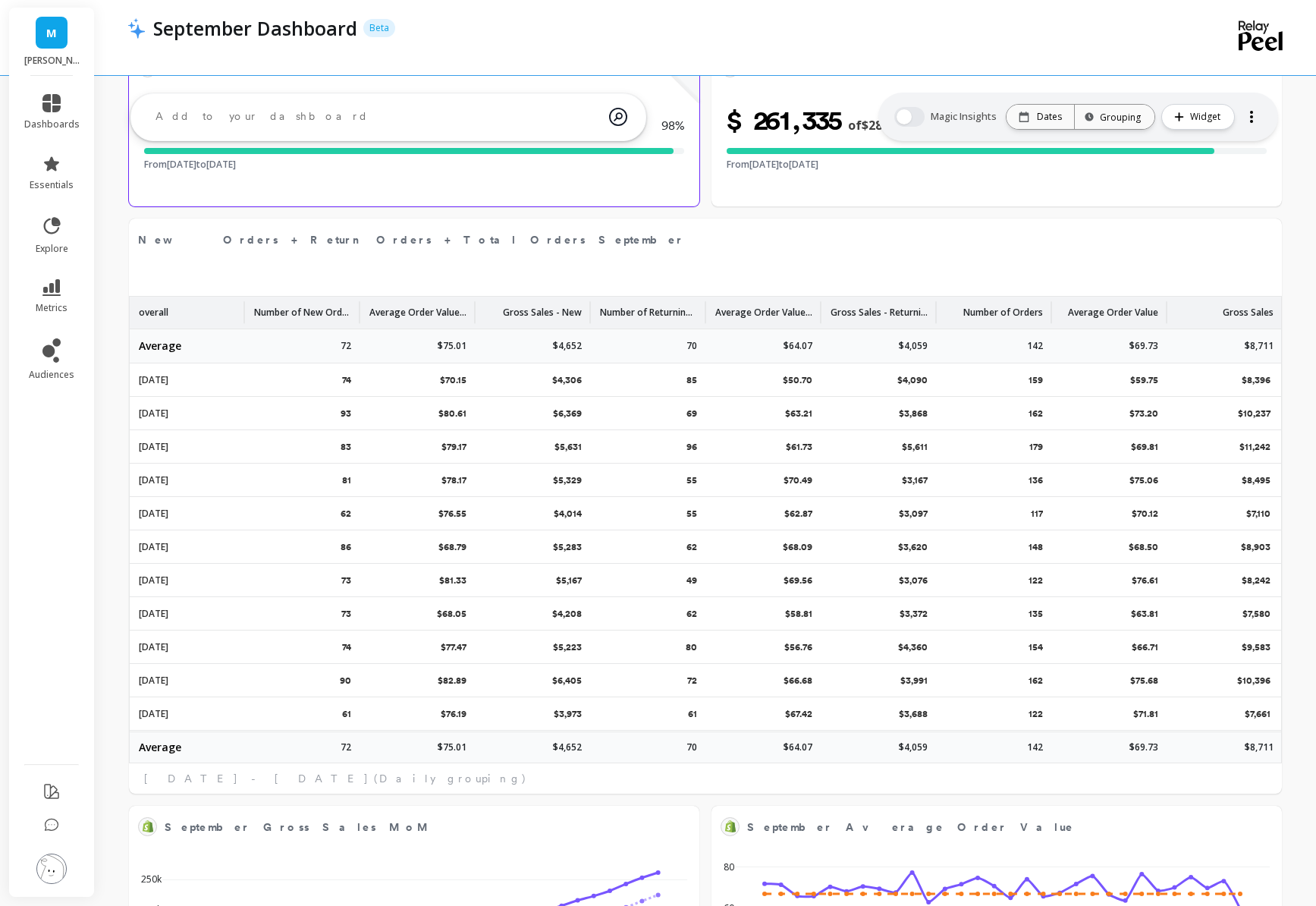
select select "sum"
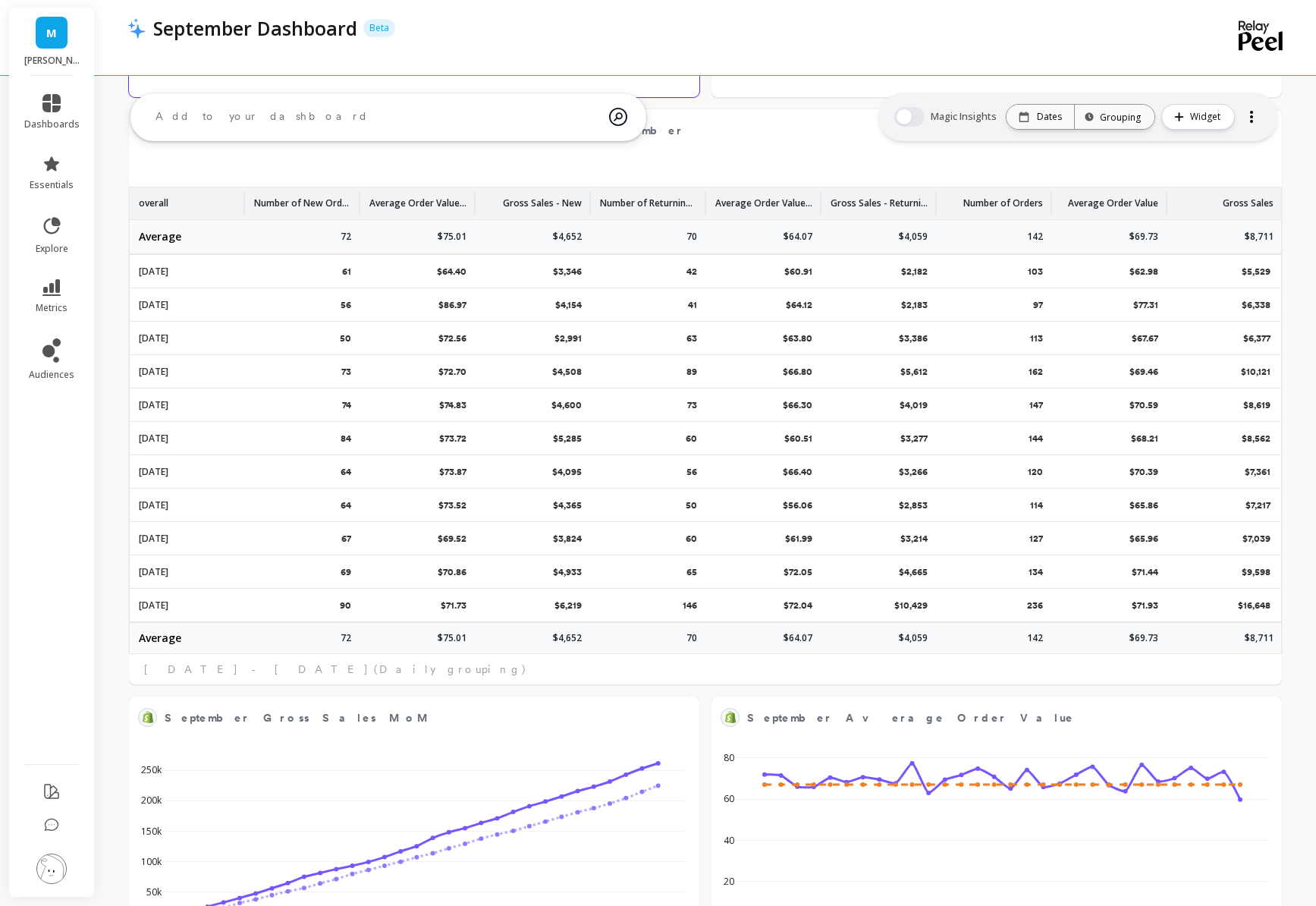
select select "sum"
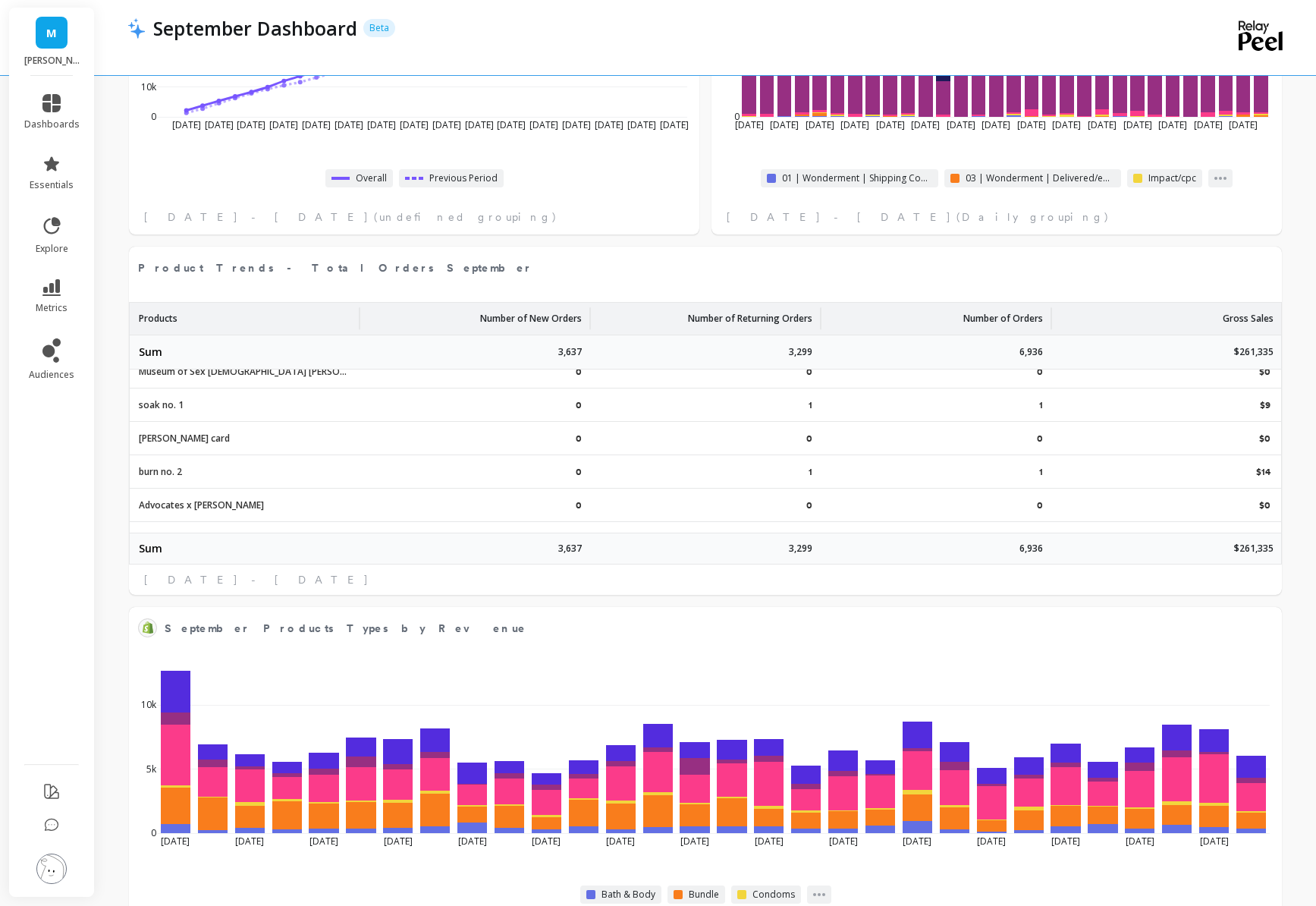
scroll to position [2007, 0]
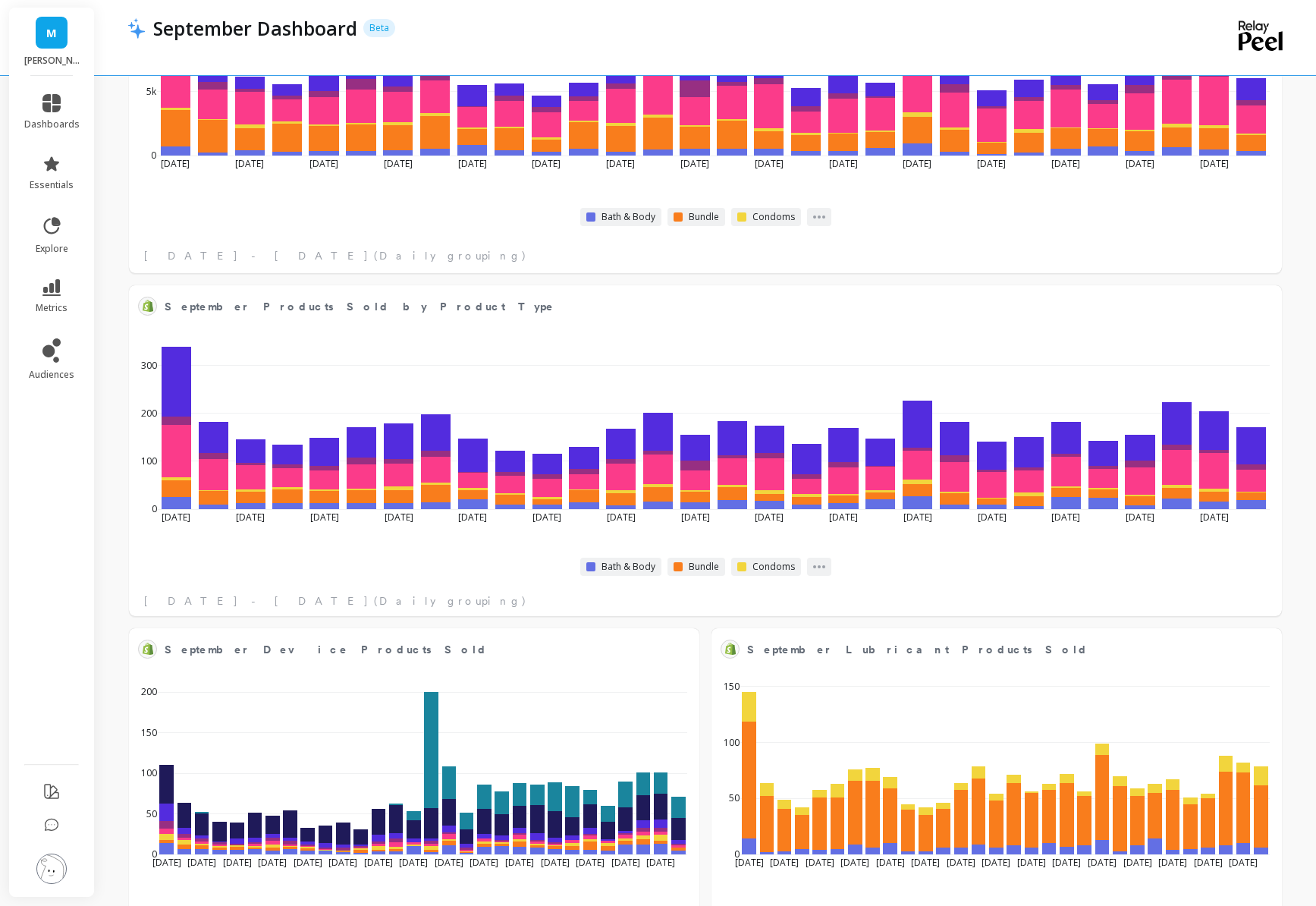
select select "sum"
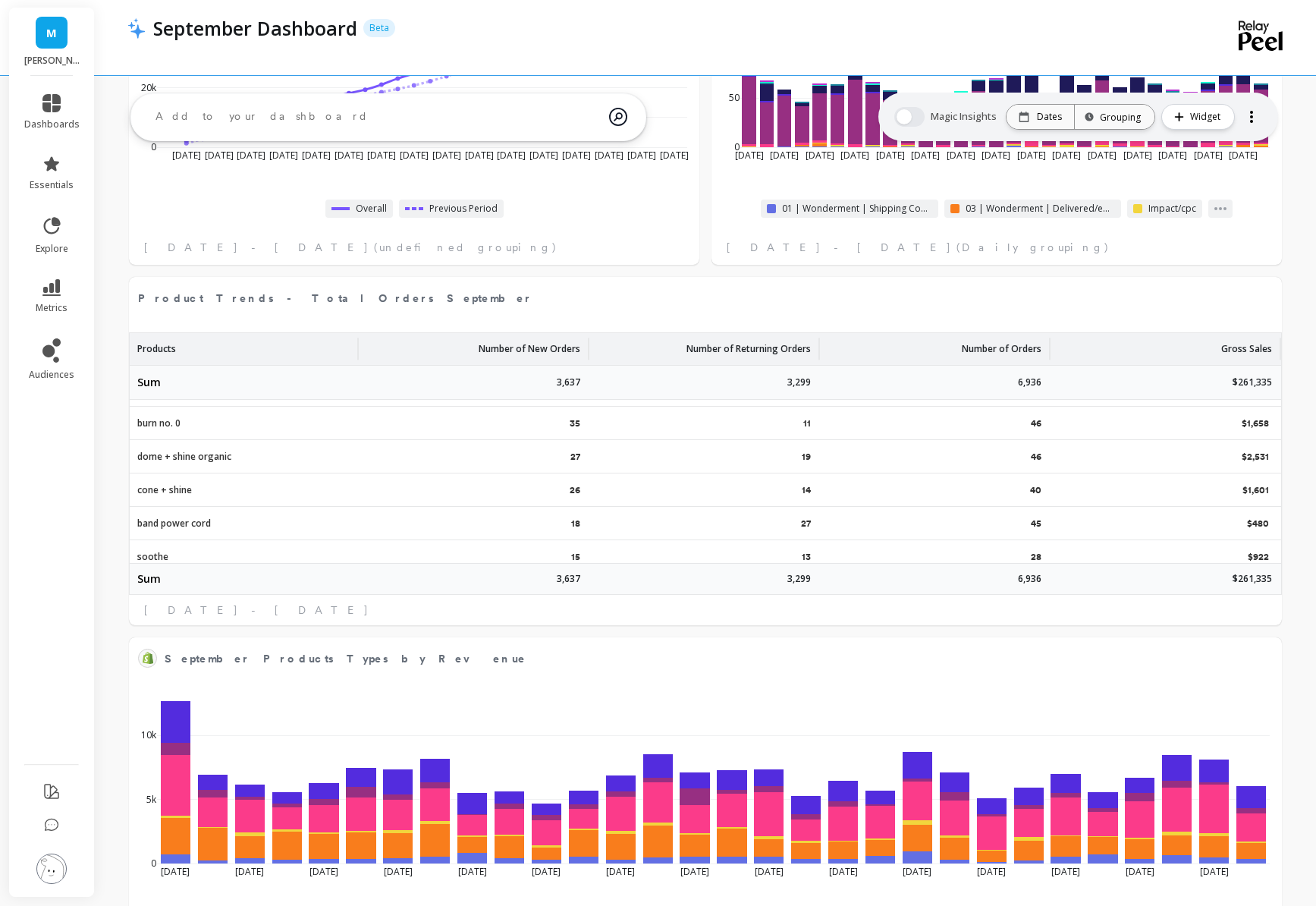
scroll to position [791, 2]
